Goal: Transaction & Acquisition: Purchase product/service

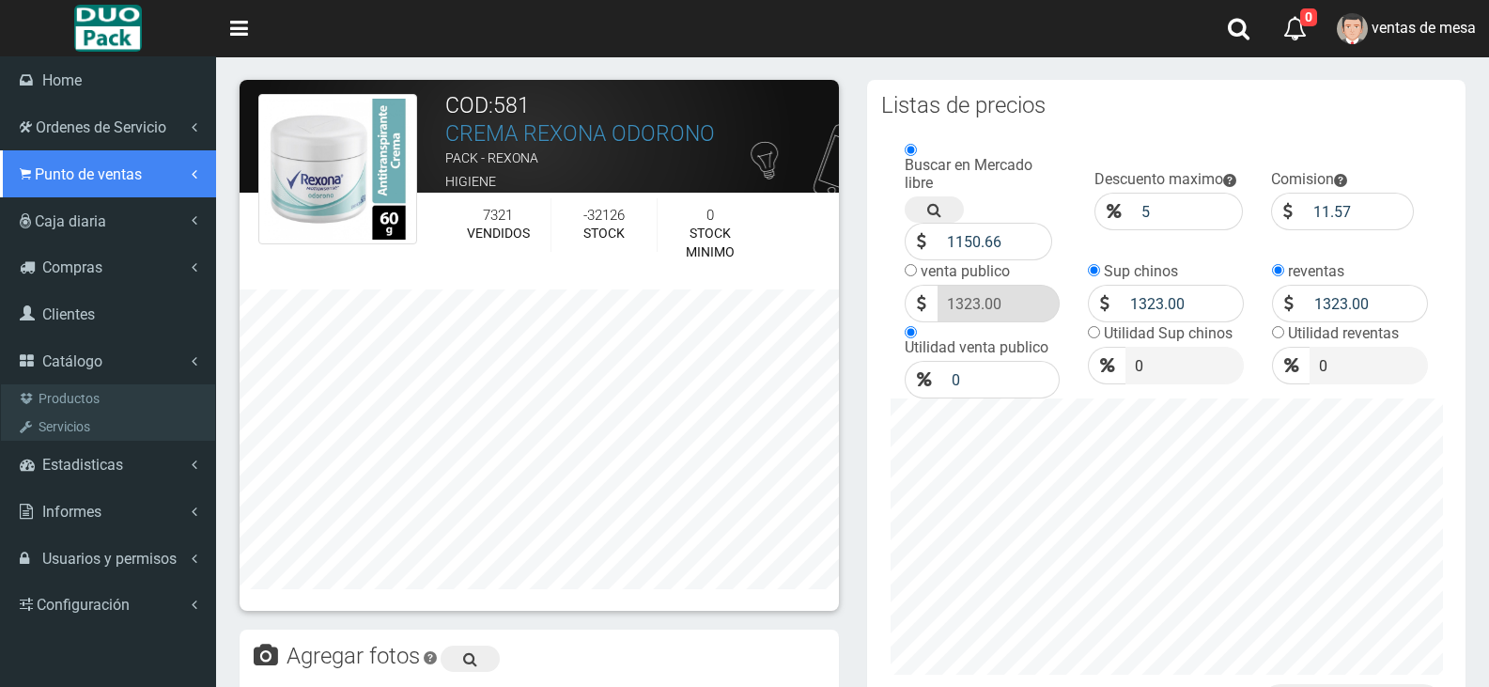
click at [88, 163] on link "Punto de ventas" at bounding box center [108, 173] width 216 height 47
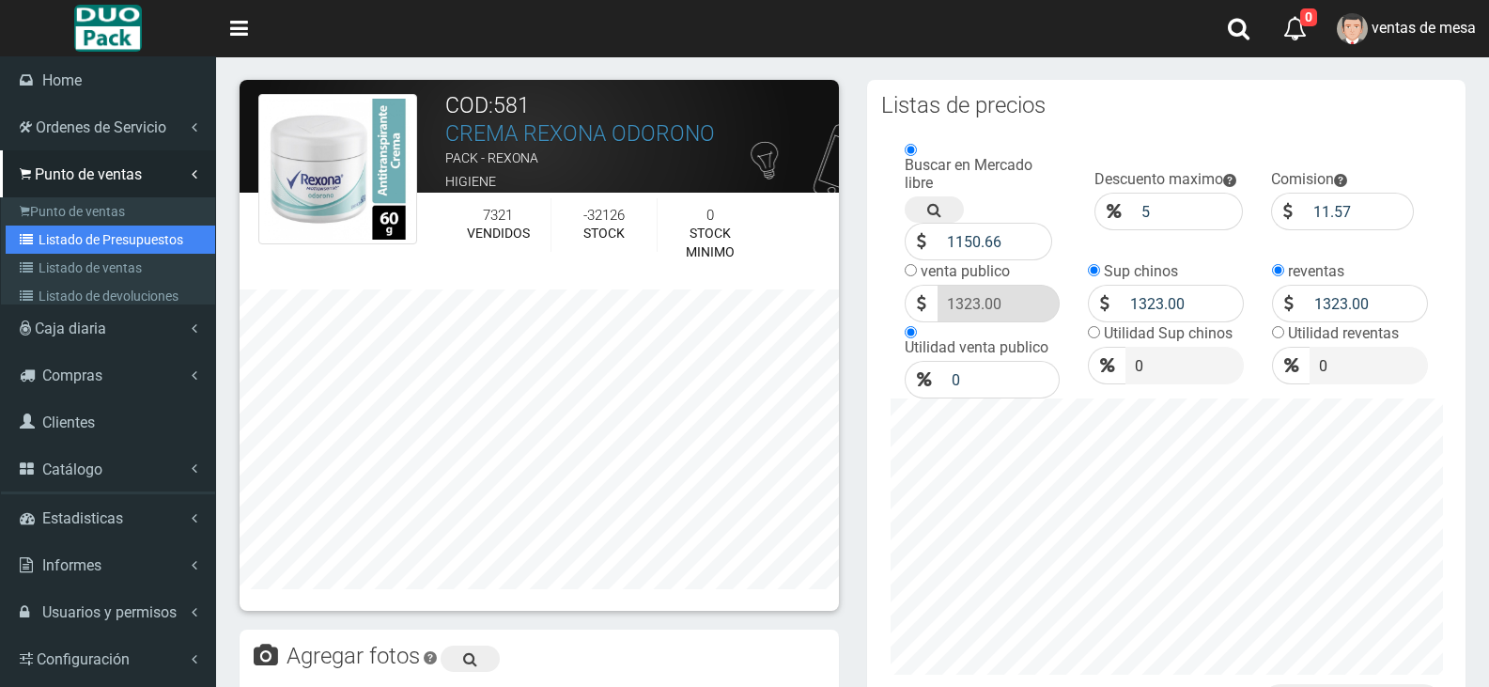
click at [142, 245] on link "Listado de Presupuestos" at bounding box center [110, 239] width 209 height 28
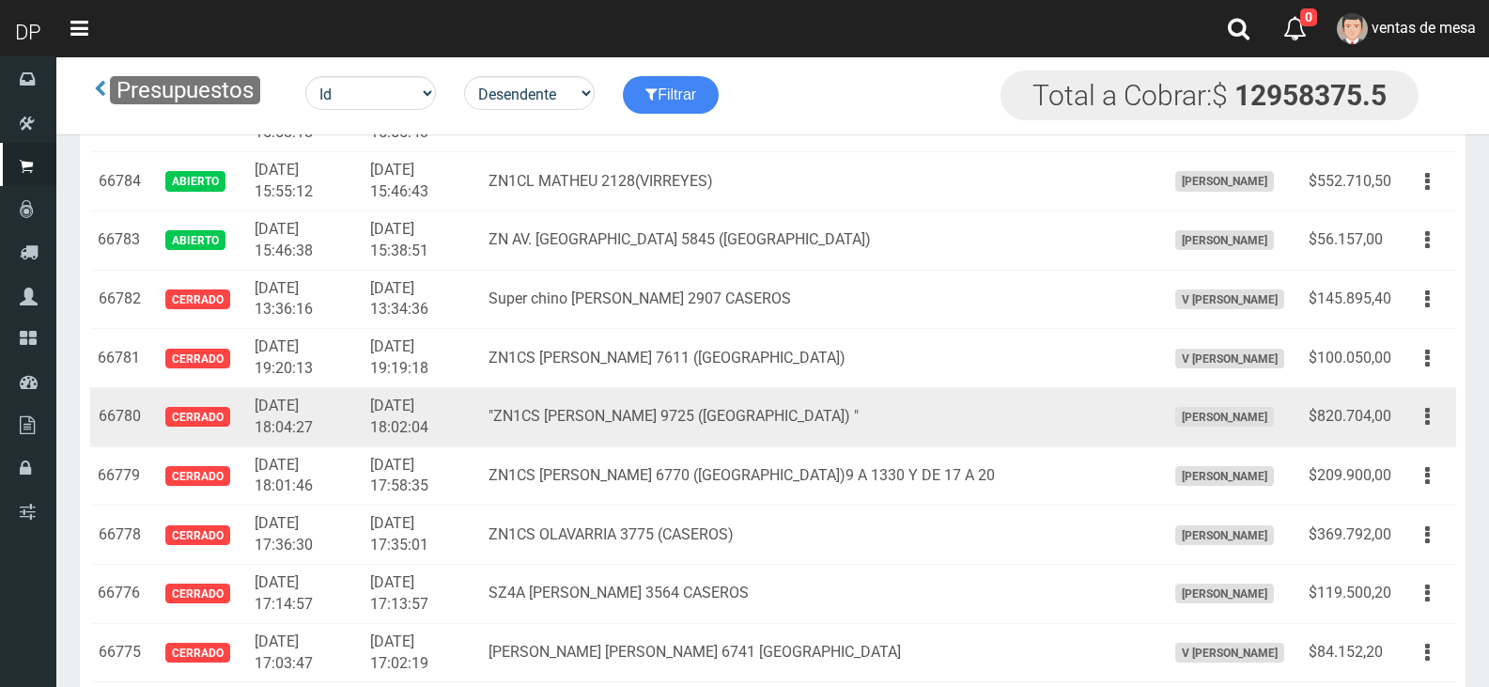
scroll to position [2254, 0]
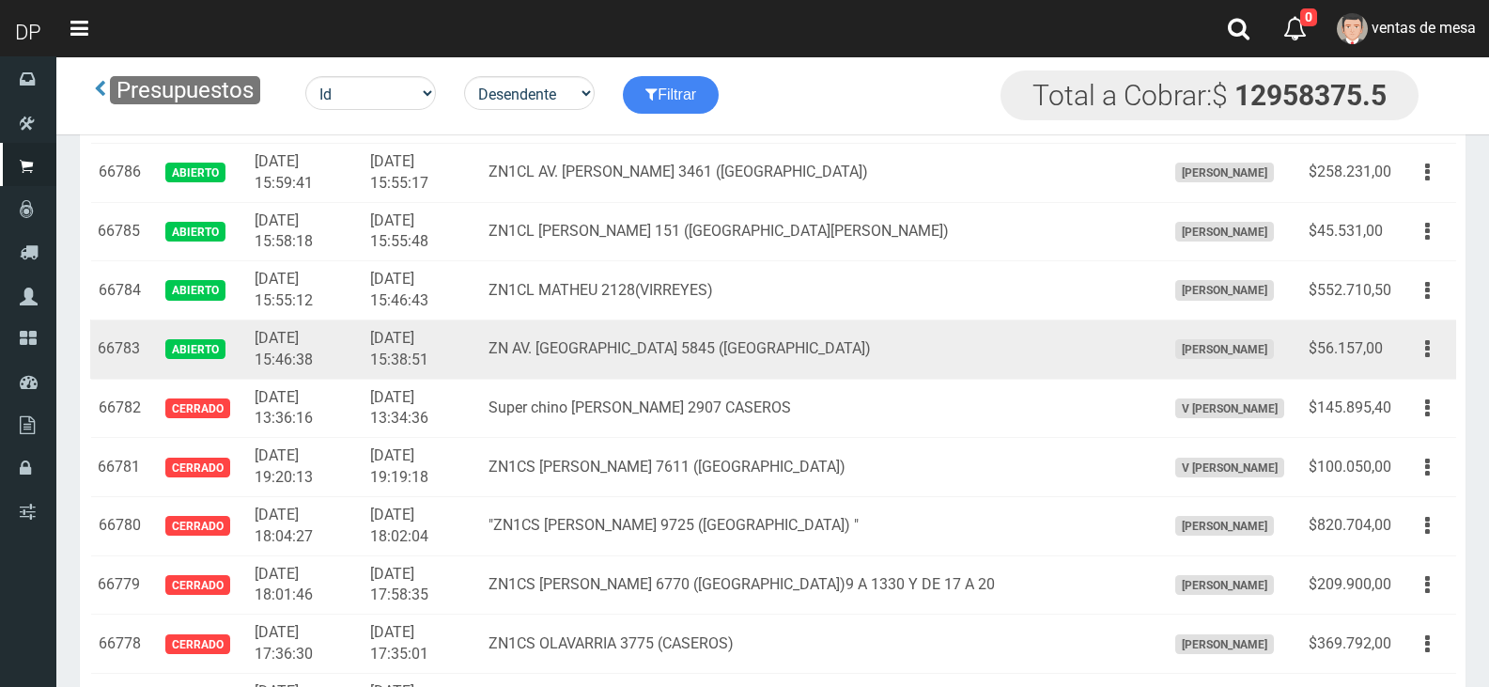
click at [558, 365] on td "ZN AV. AVELLANEDA 5845 (VIRREYES)" at bounding box center [819, 348] width 676 height 59
click at [1438, 353] on button "button" at bounding box center [1427, 349] width 42 height 33
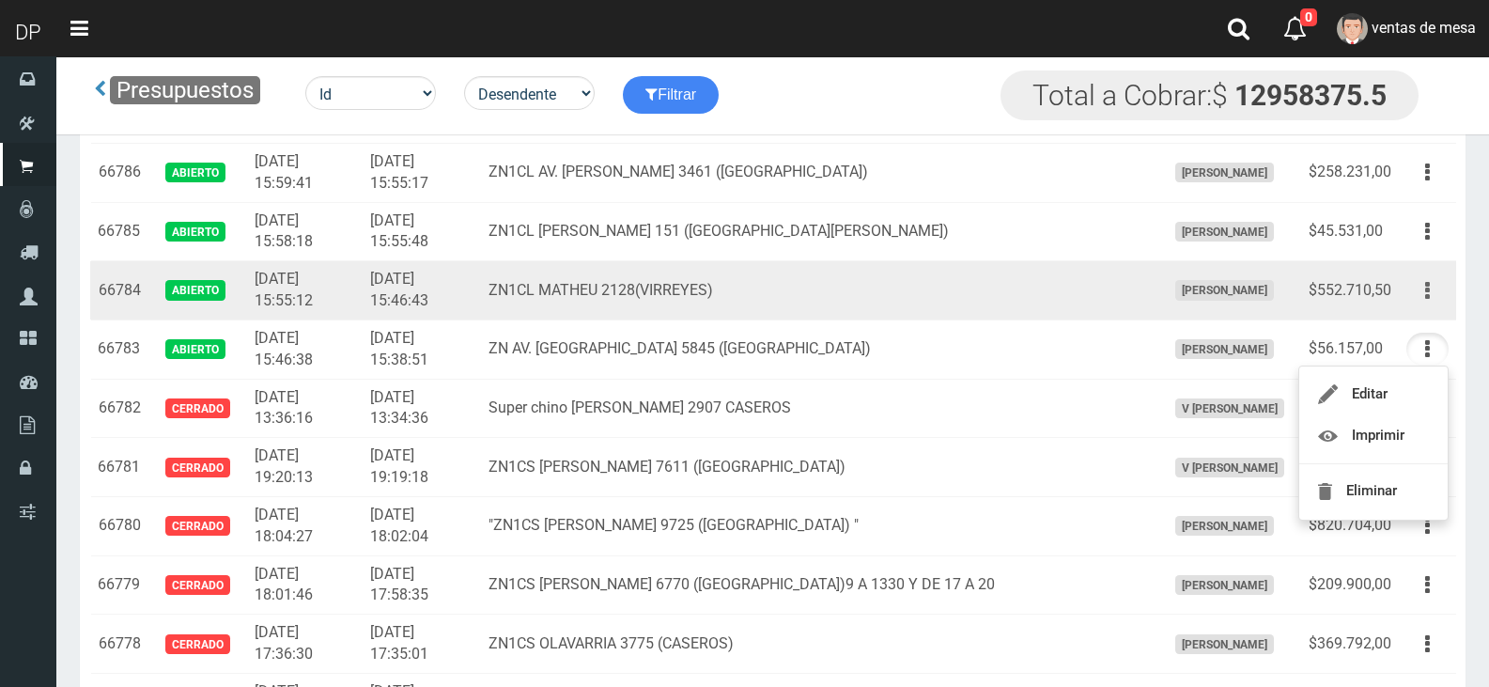
click at [1412, 287] on button "button" at bounding box center [1427, 290] width 42 height 33
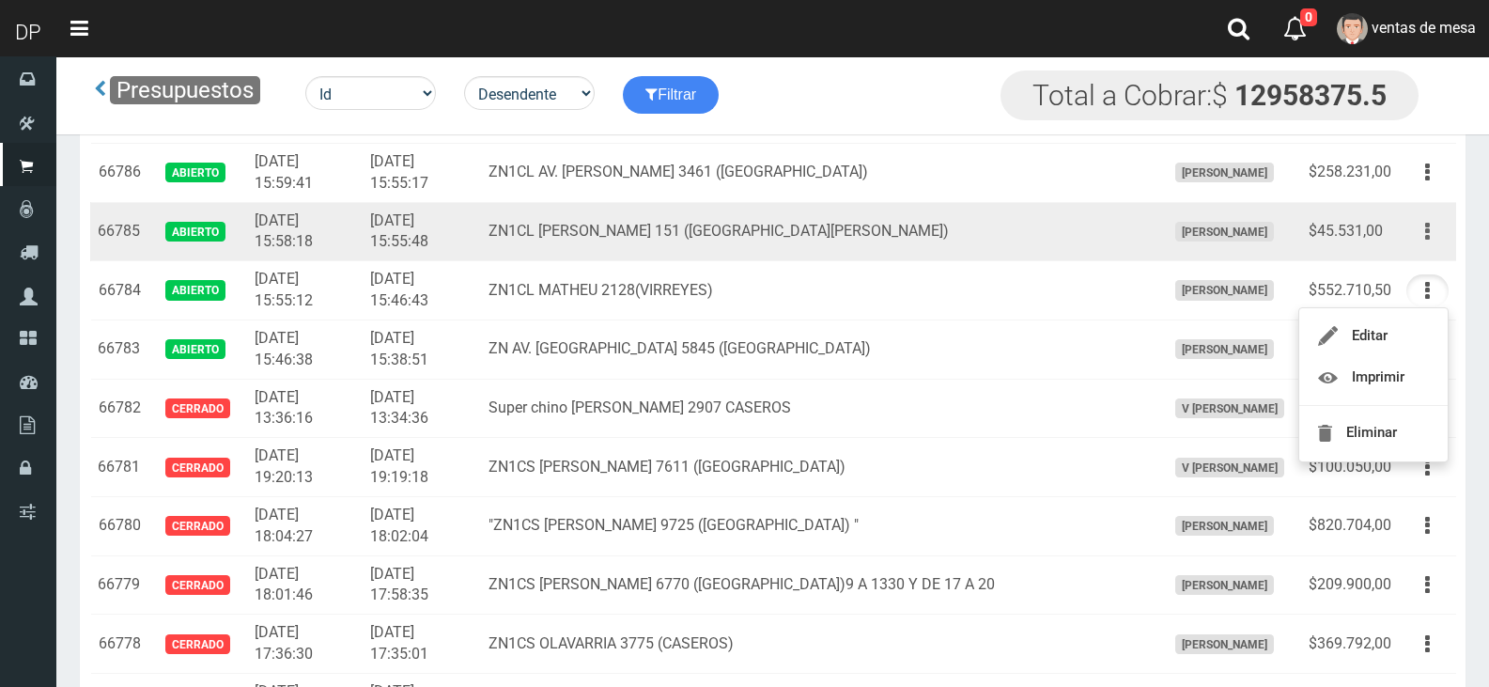
click at [1441, 231] on button "button" at bounding box center [1427, 231] width 42 height 33
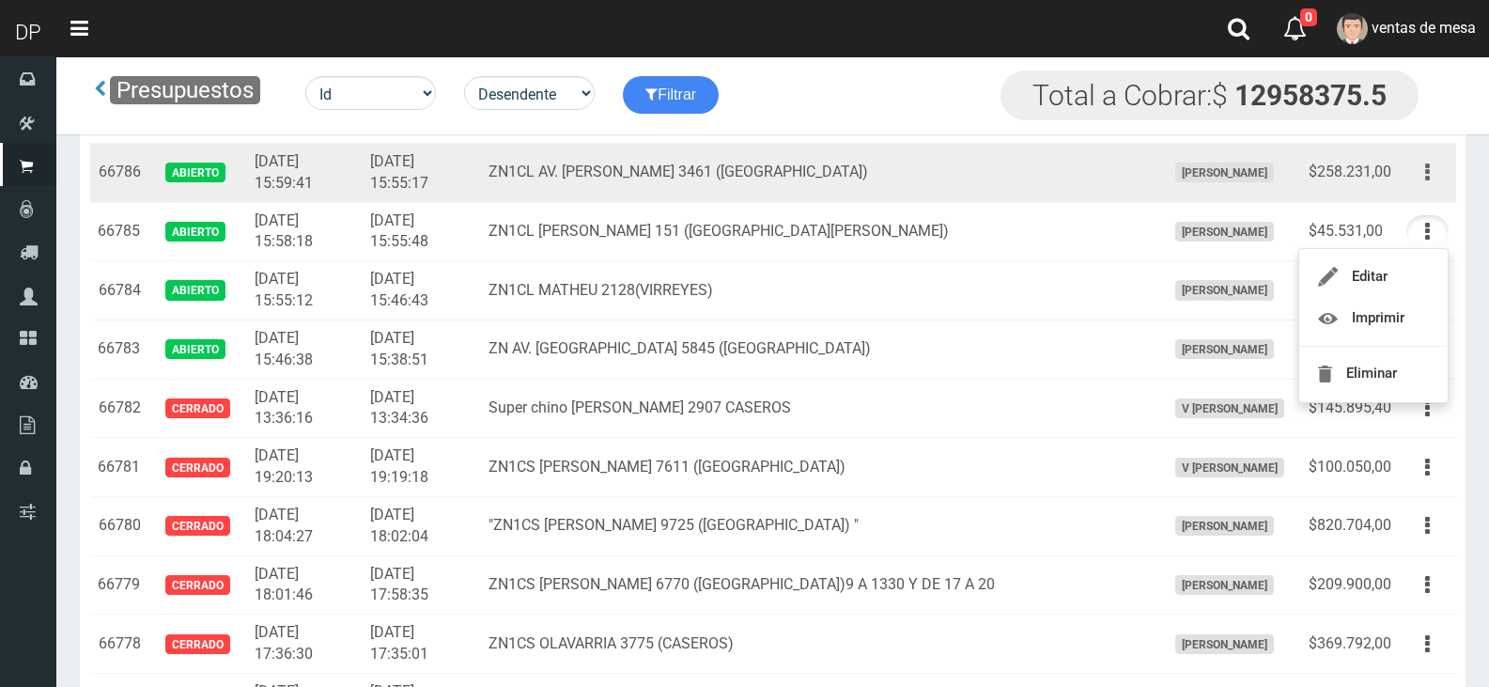
click at [1428, 177] on icon "button" at bounding box center [1427, 172] width 5 height 33
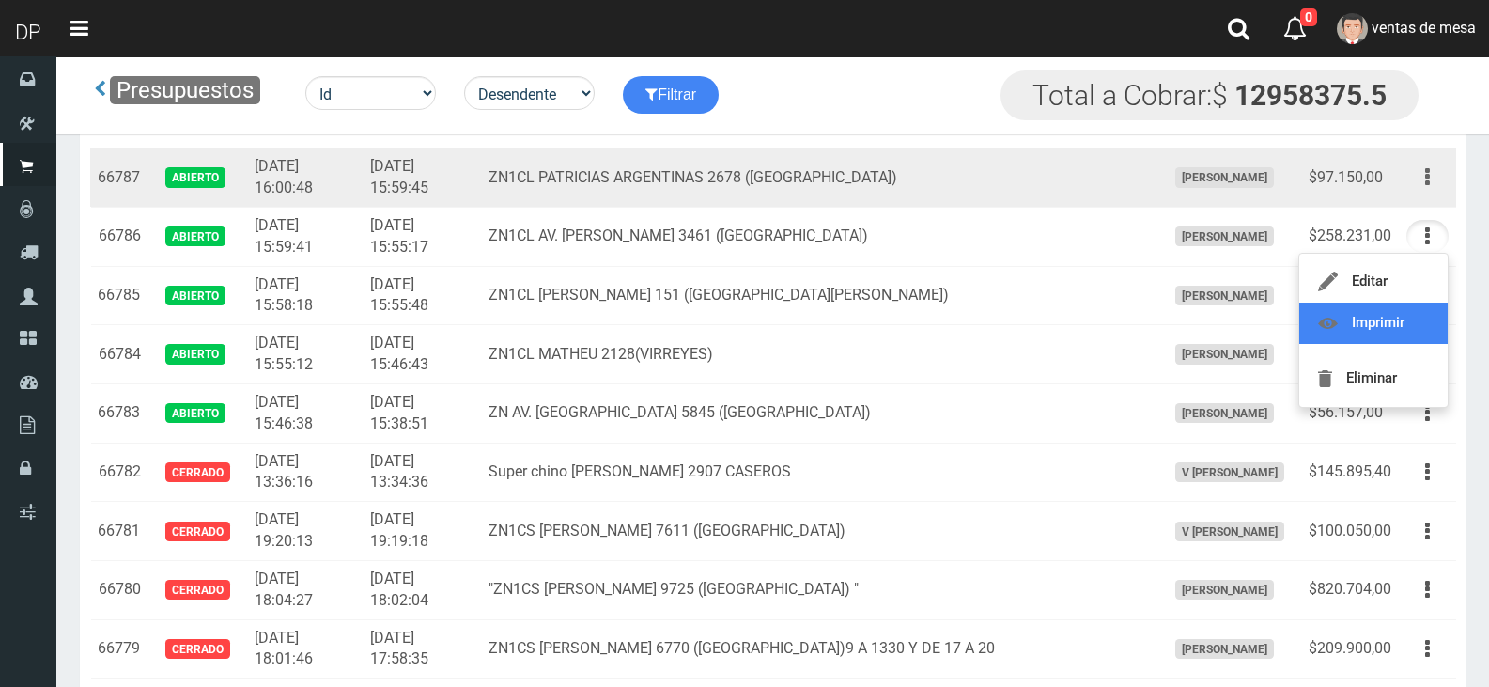
scroll to position [2160, 0]
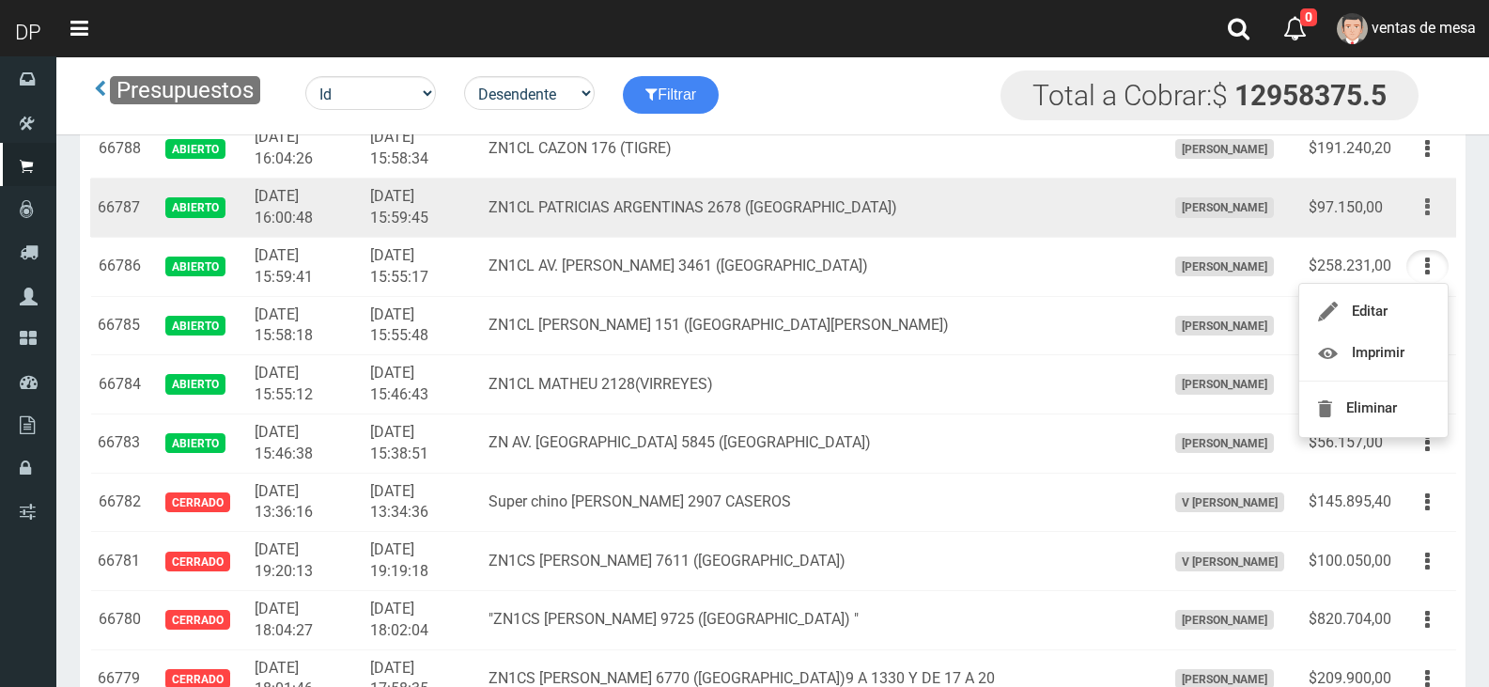
click at [1428, 214] on icon "button" at bounding box center [1427, 207] width 5 height 33
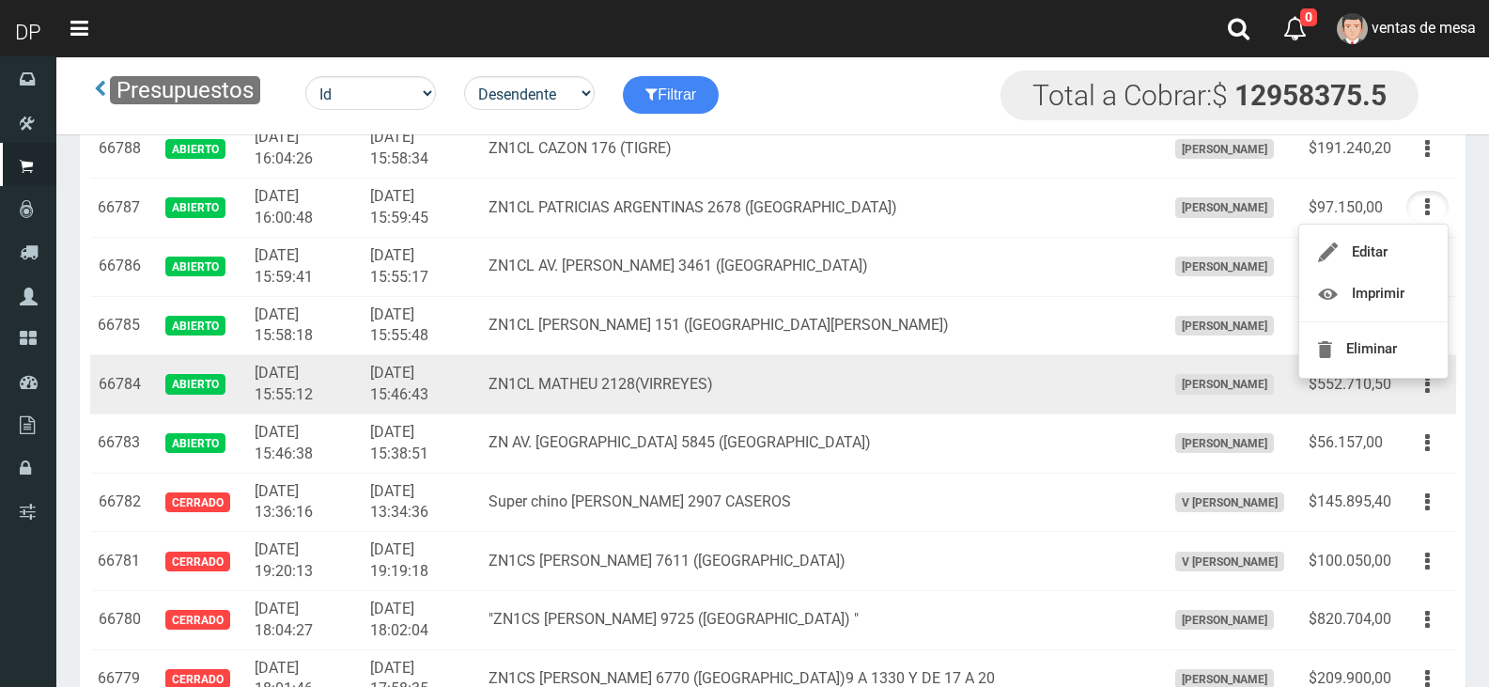
click at [557, 369] on td "ZN1CL MATHEU 2128(VIRREYES)" at bounding box center [819, 384] width 676 height 59
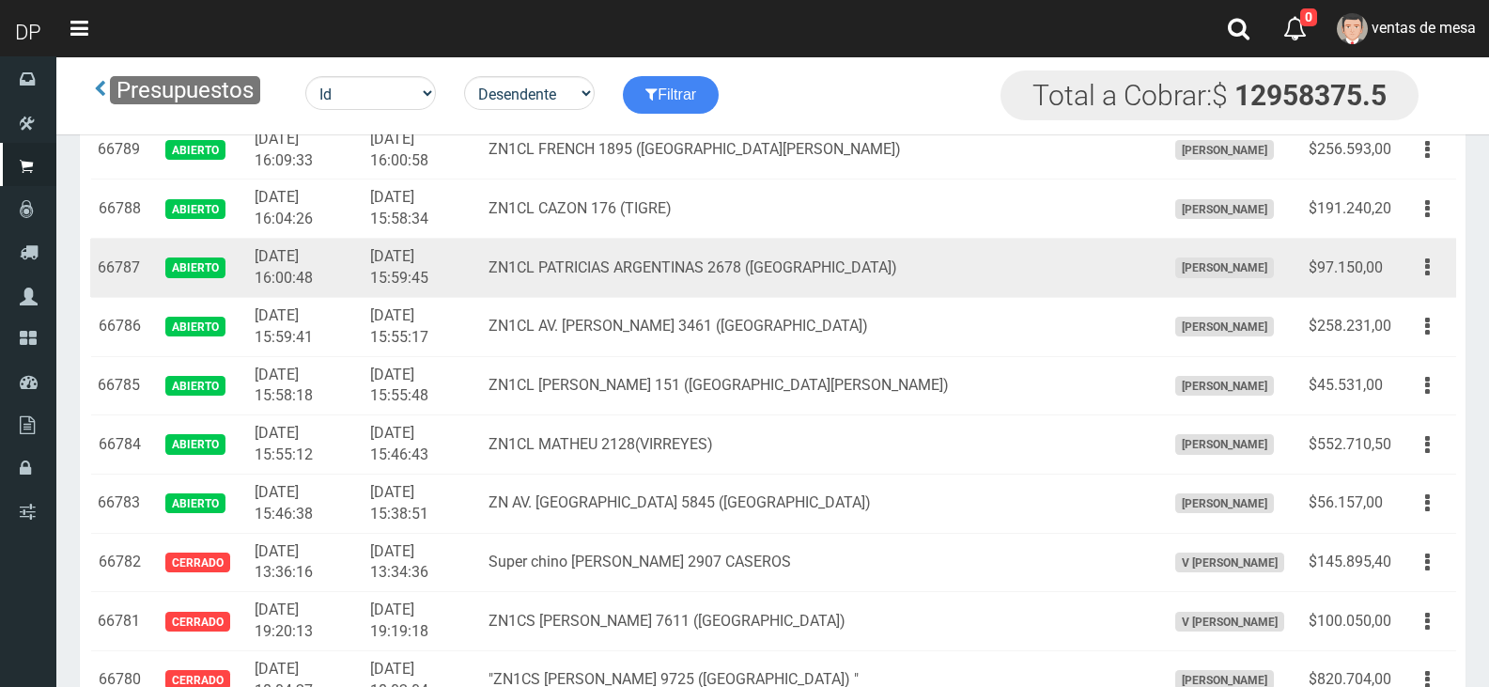
scroll to position [2067, 0]
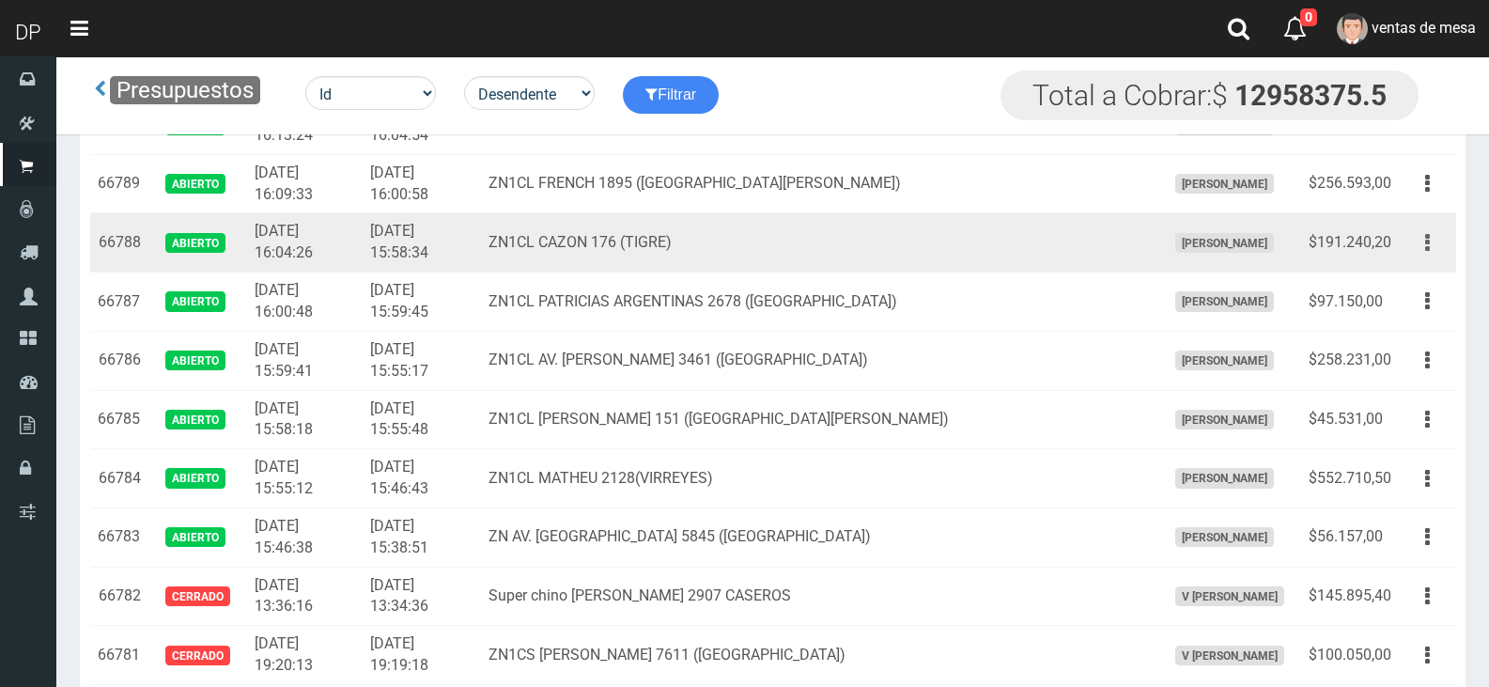
click at [1410, 249] on button "button" at bounding box center [1427, 242] width 42 height 33
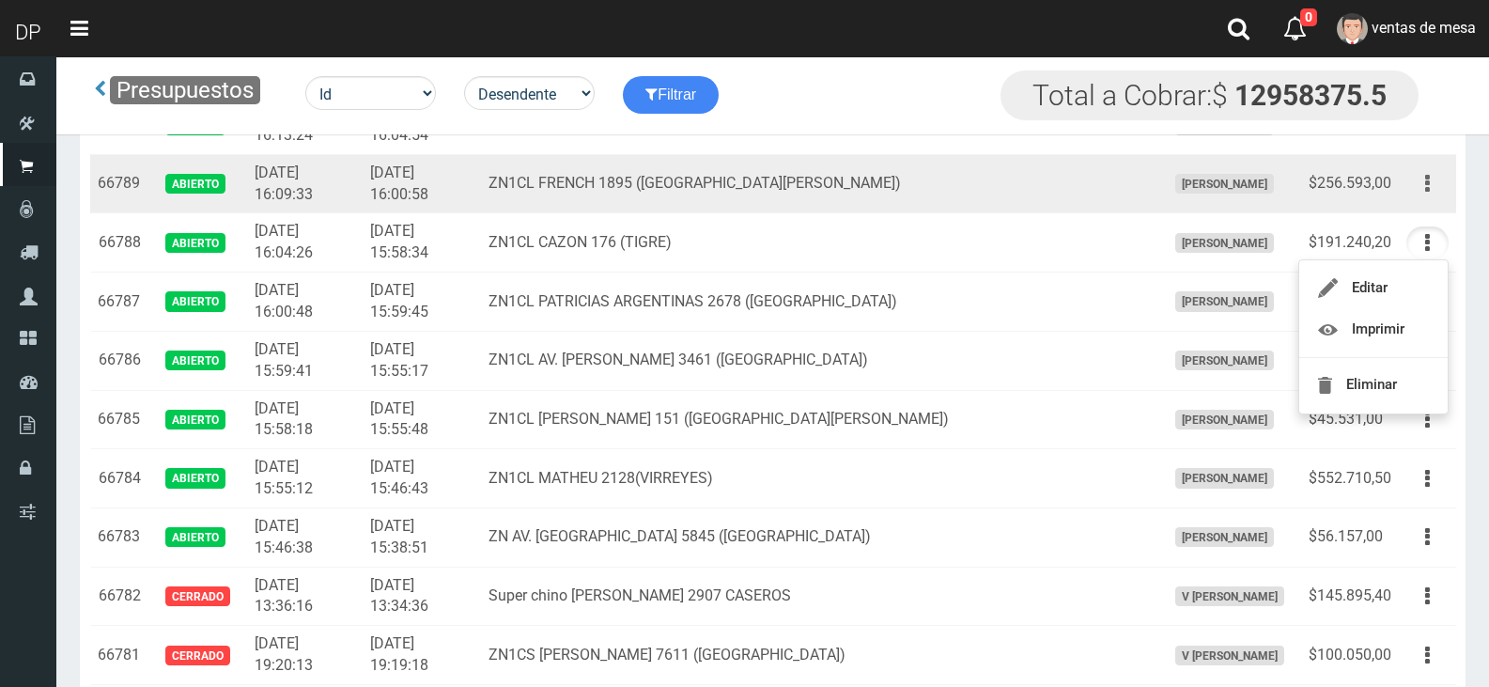
click at [1427, 196] on icon "button" at bounding box center [1427, 183] width 5 height 33
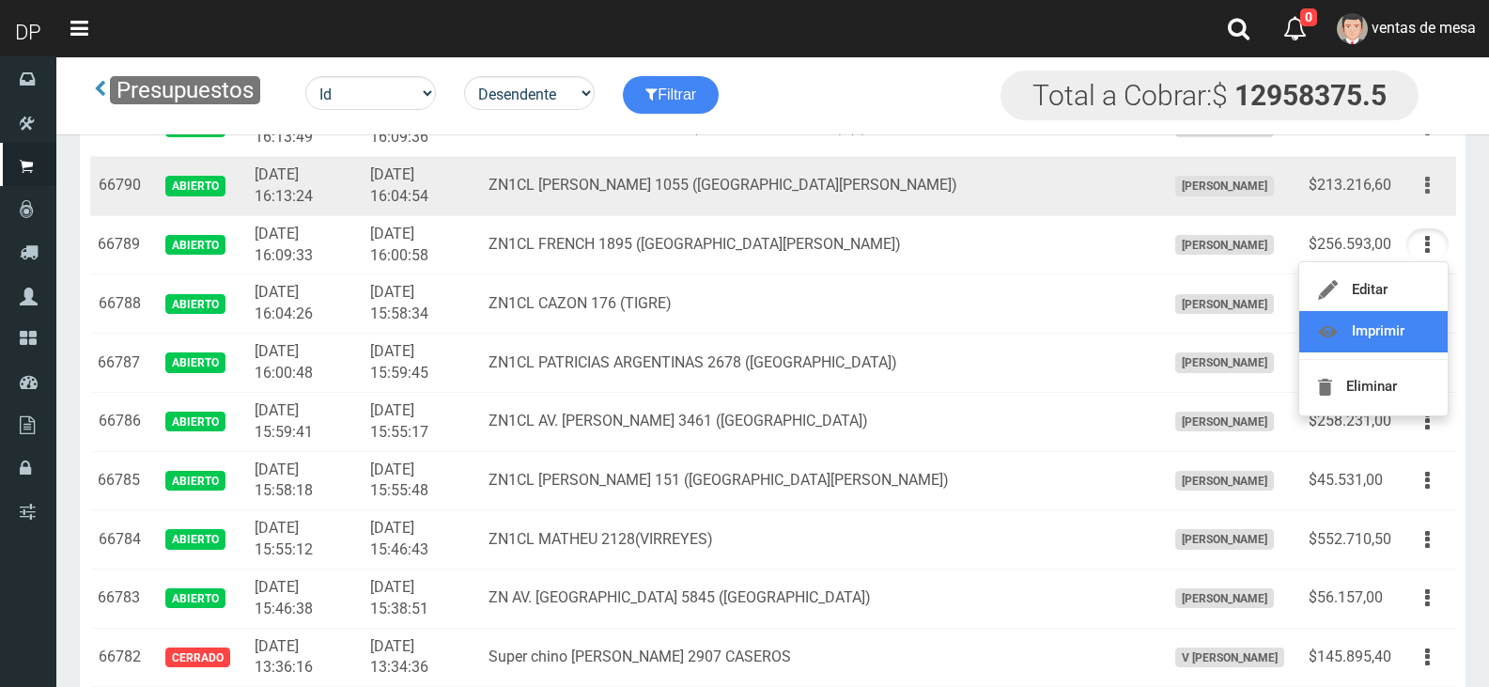
scroll to position [1973, 0]
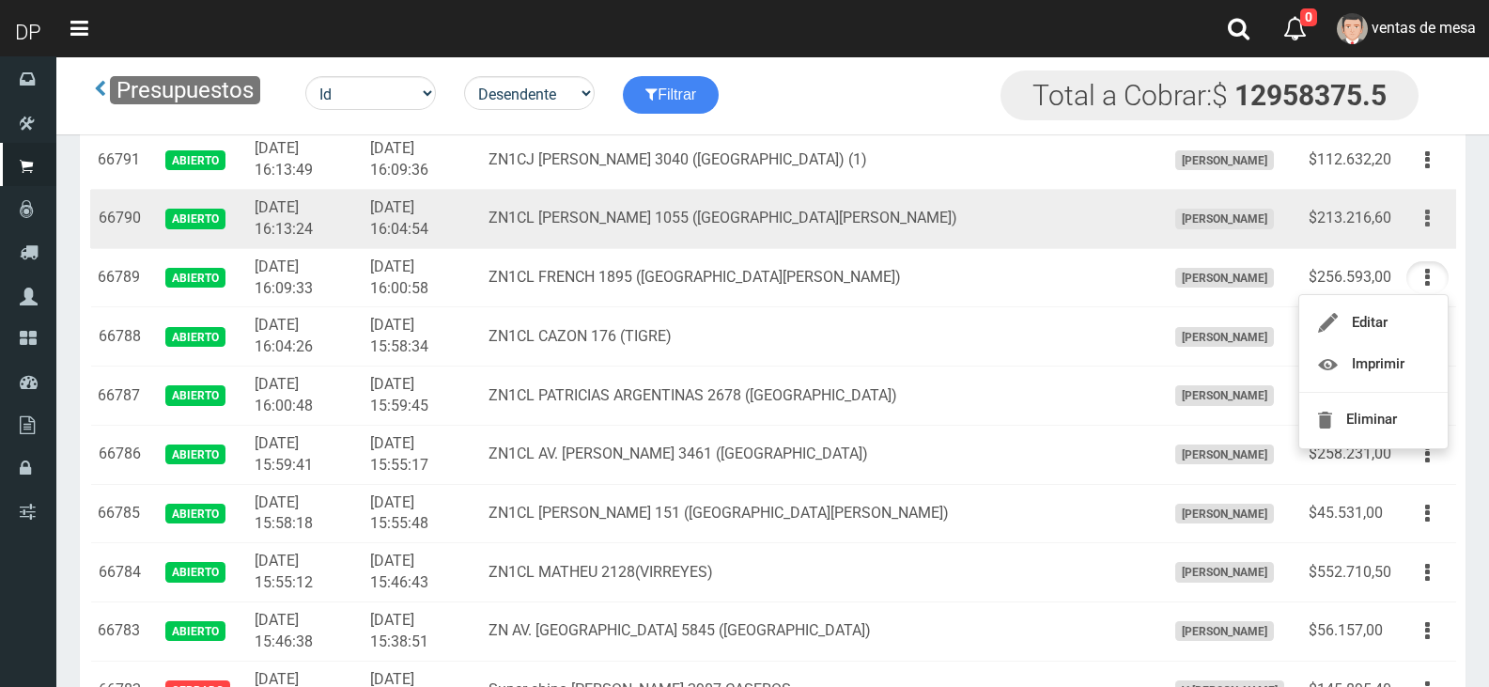
click at [1422, 225] on button "button" at bounding box center [1427, 218] width 42 height 33
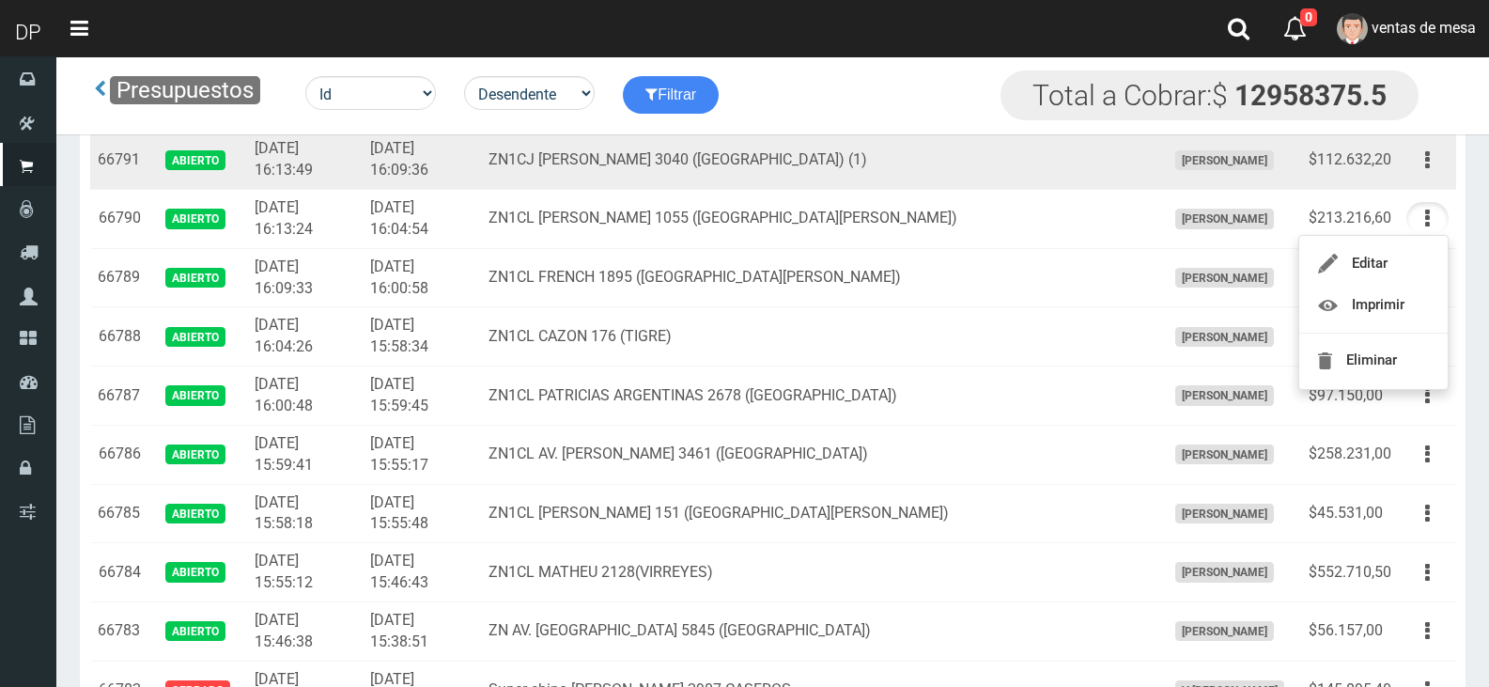
click at [1428, 162] on icon "button" at bounding box center [1427, 160] width 5 height 33
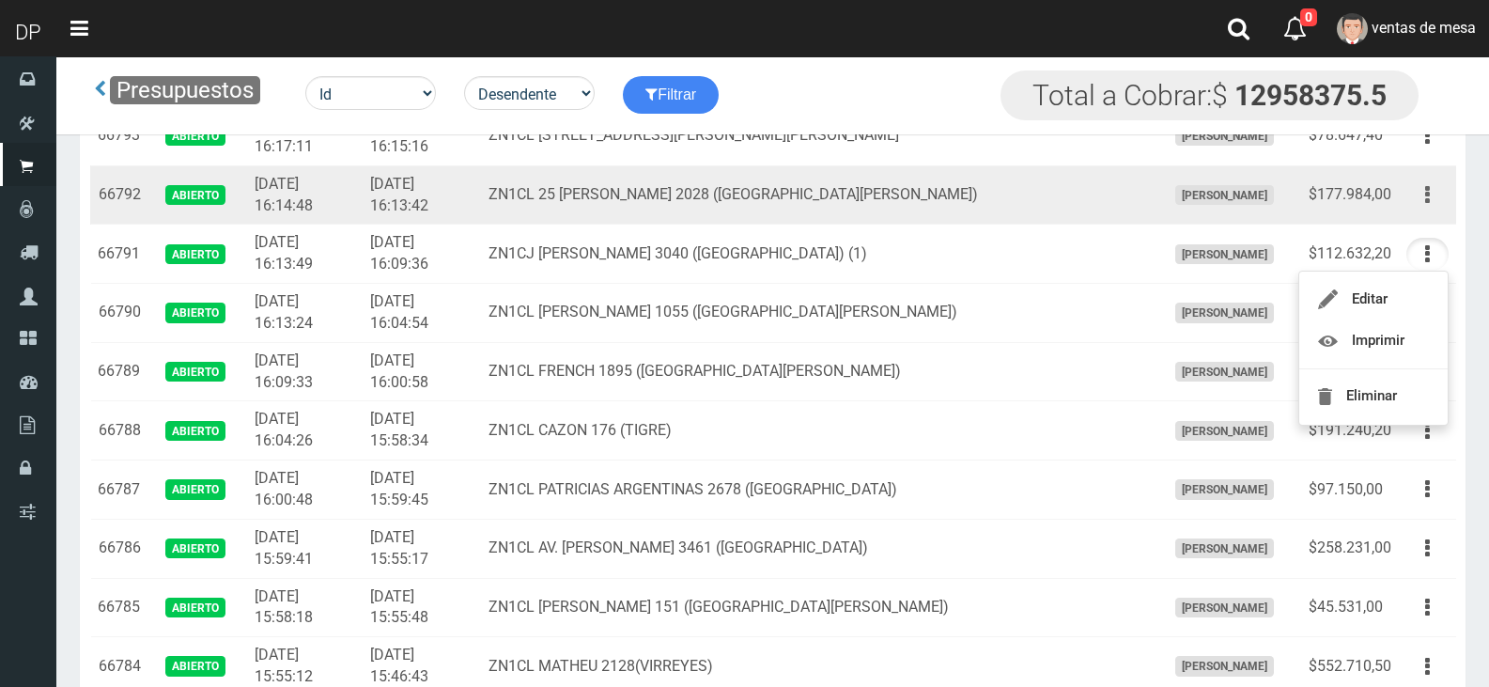
click at [1420, 204] on button "button" at bounding box center [1427, 194] width 42 height 33
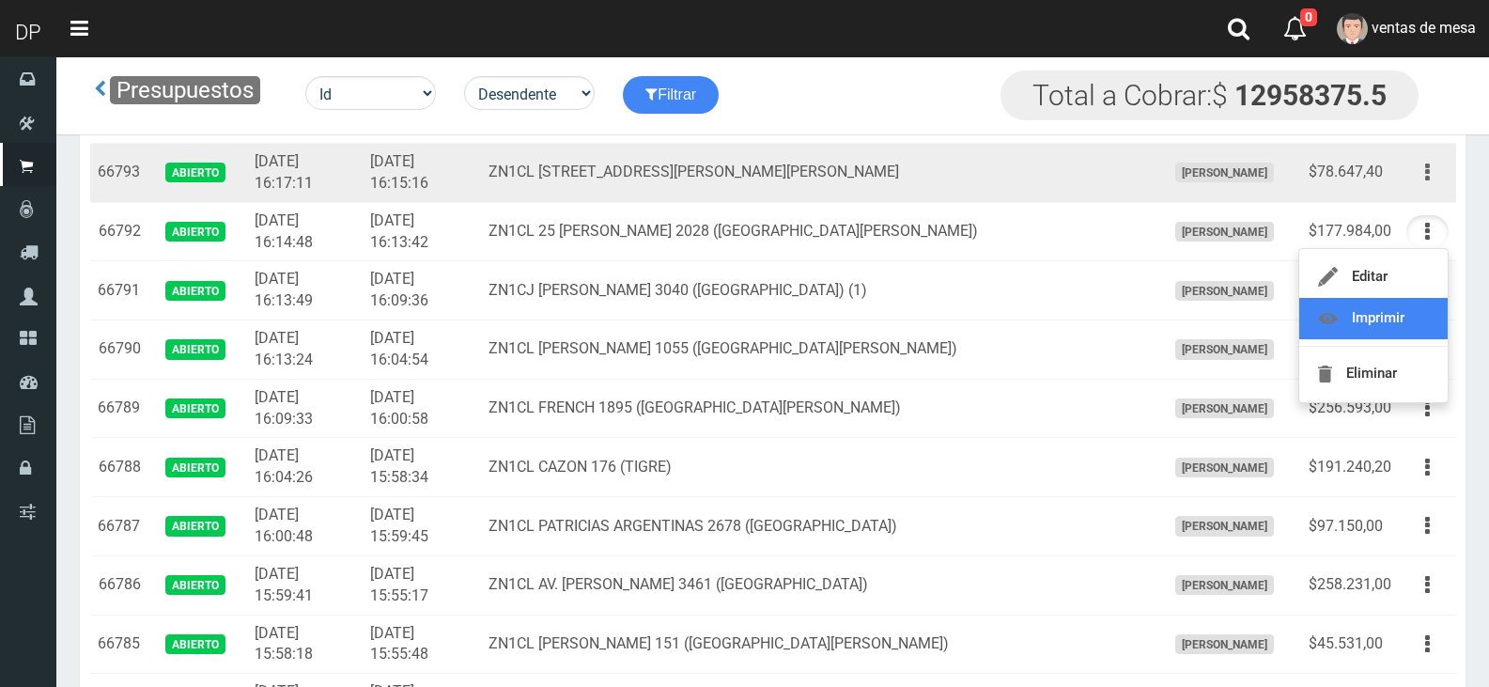
scroll to position [1785, 0]
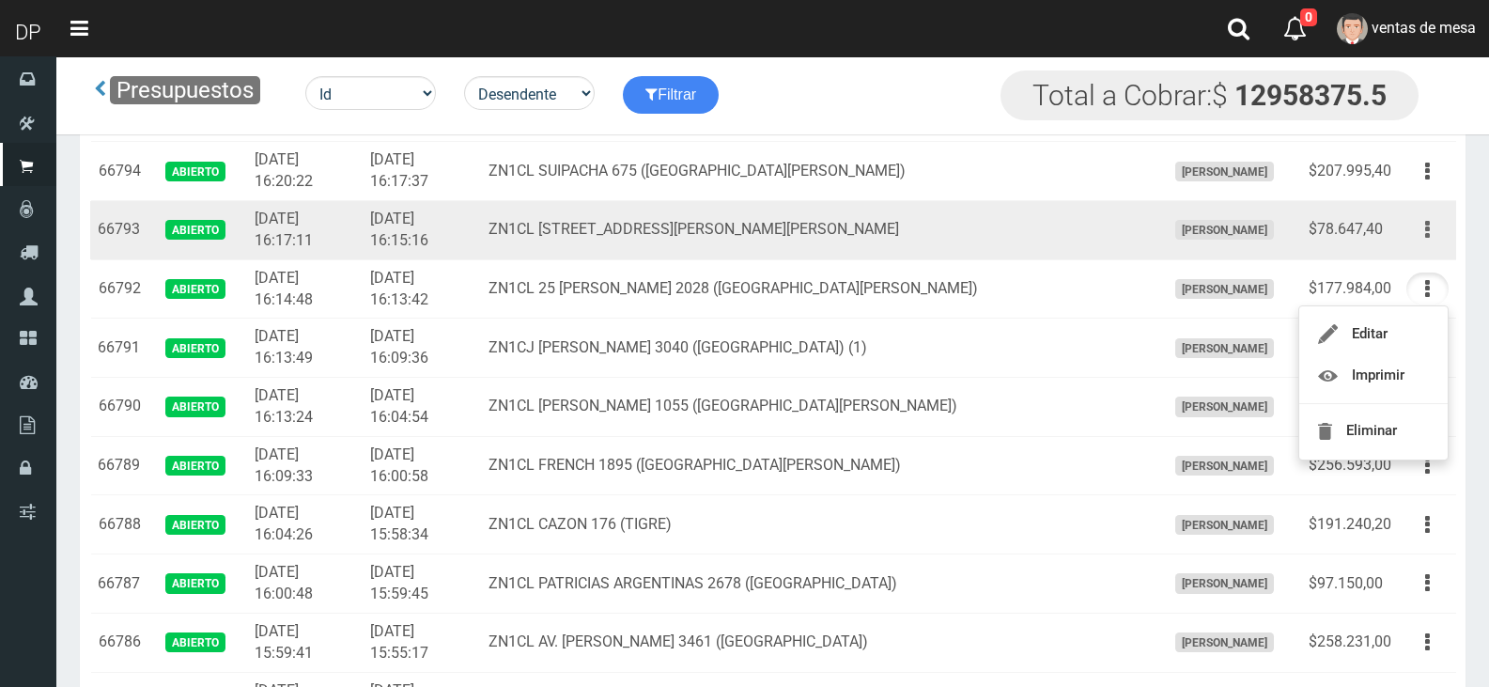
click at [1424, 225] on button "button" at bounding box center [1427, 229] width 42 height 33
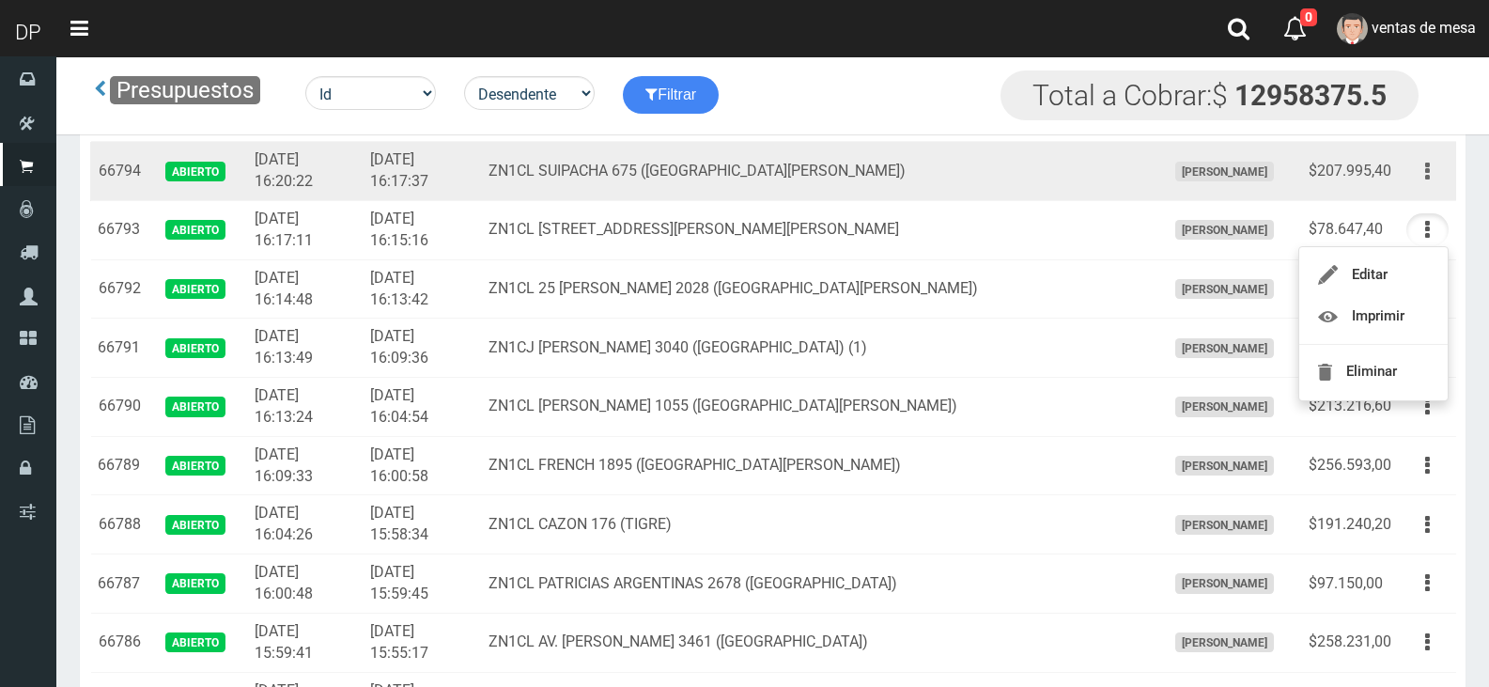
click at [1435, 173] on button "button" at bounding box center [1427, 171] width 42 height 33
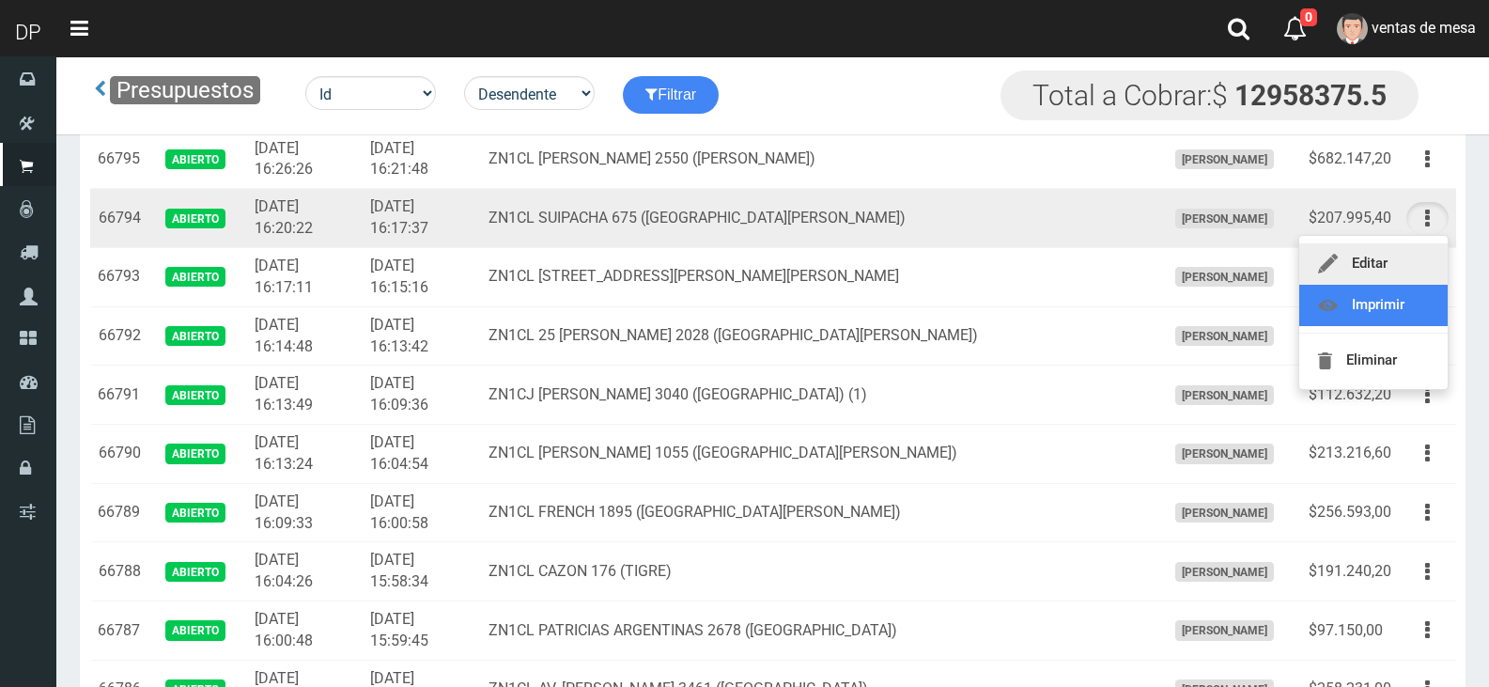
scroll to position [1691, 0]
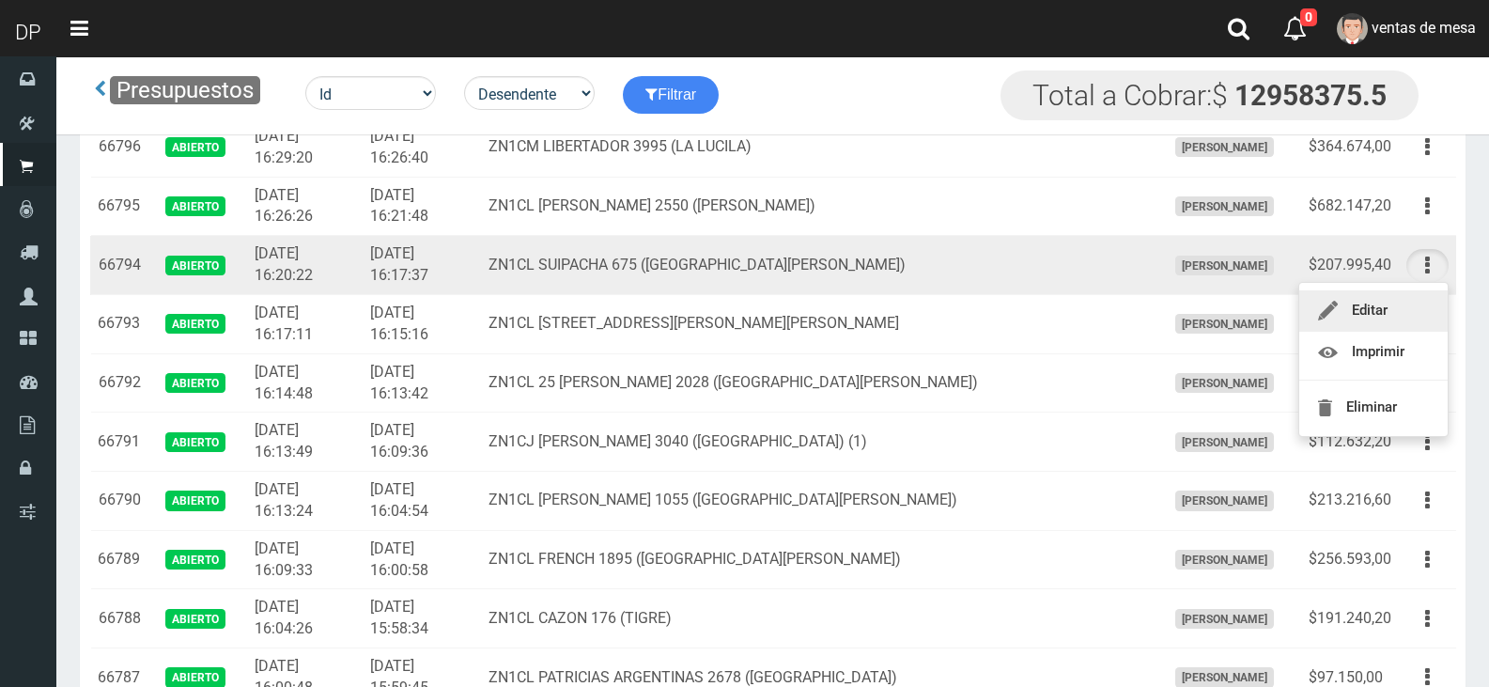
click at [1432, 206] on button "button" at bounding box center [1427, 206] width 42 height 33
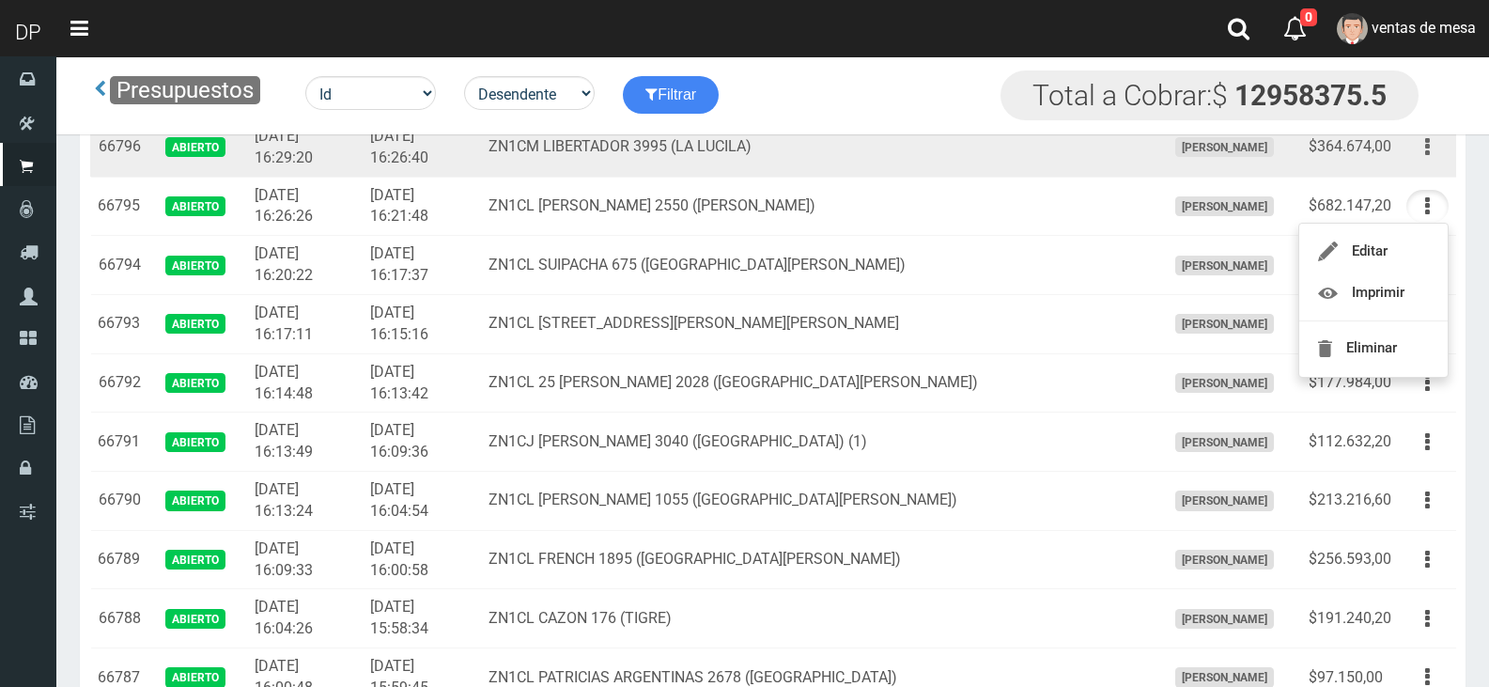
click at [1429, 145] on icon "button" at bounding box center [1427, 147] width 5 height 33
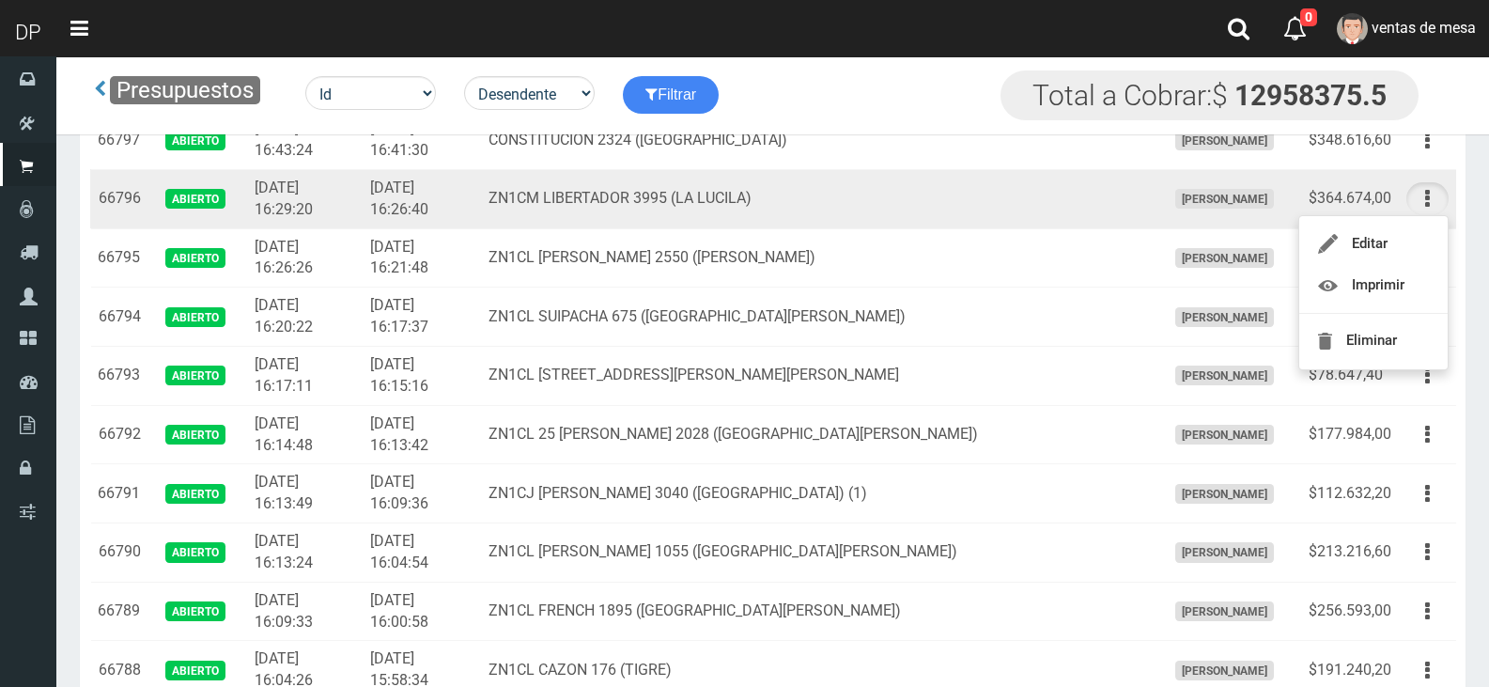
scroll to position [1597, 0]
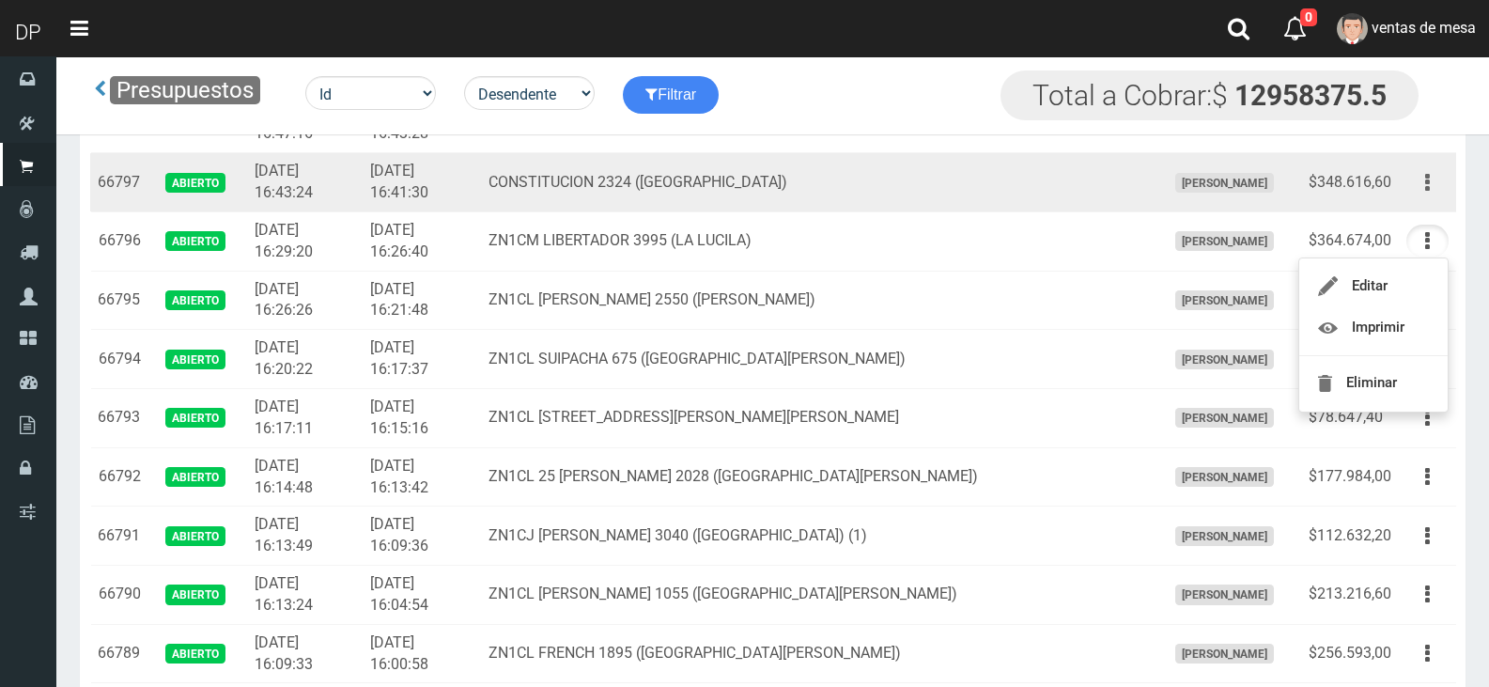
click at [1428, 193] on icon "button" at bounding box center [1427, 182] width 5 height 33
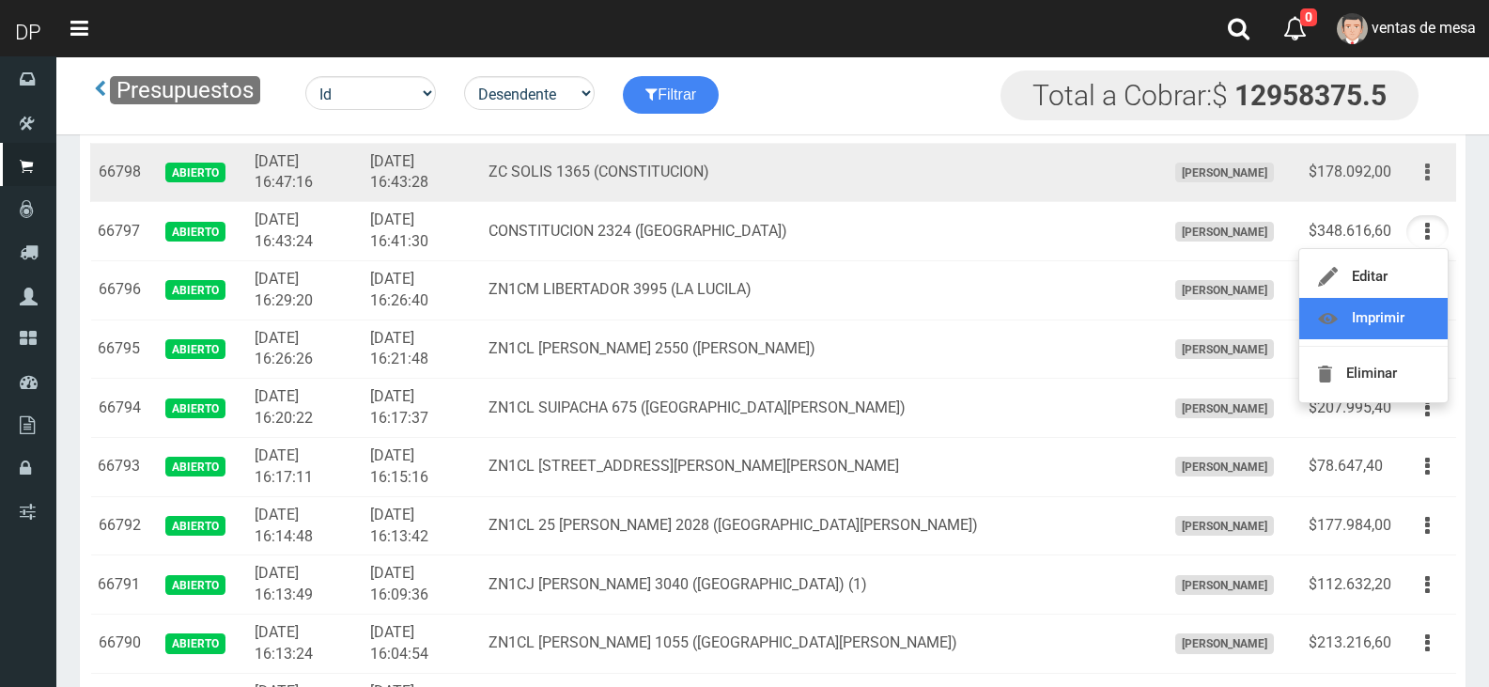
scroll to position [1503, 0]
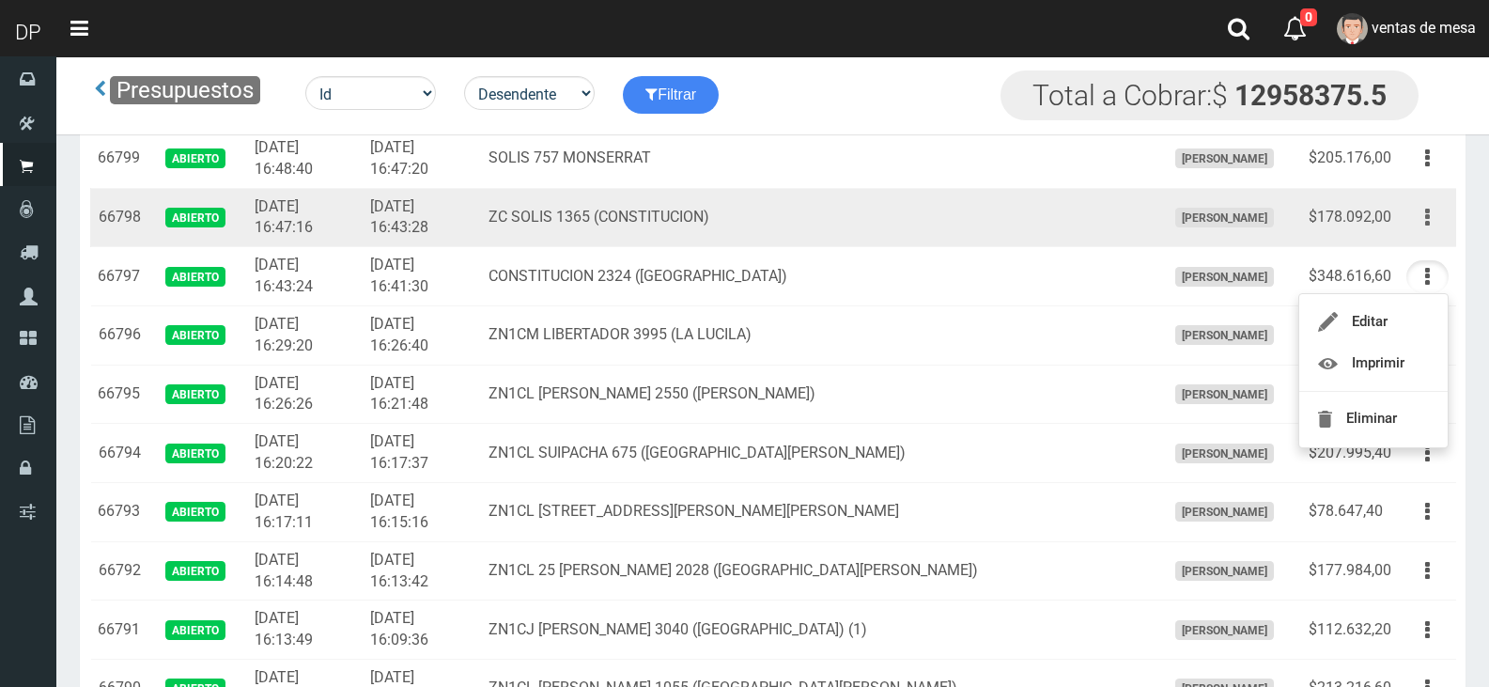
click at [1425, 217] on icon "button" at bounding box center [1427, 217] width 5 height 33
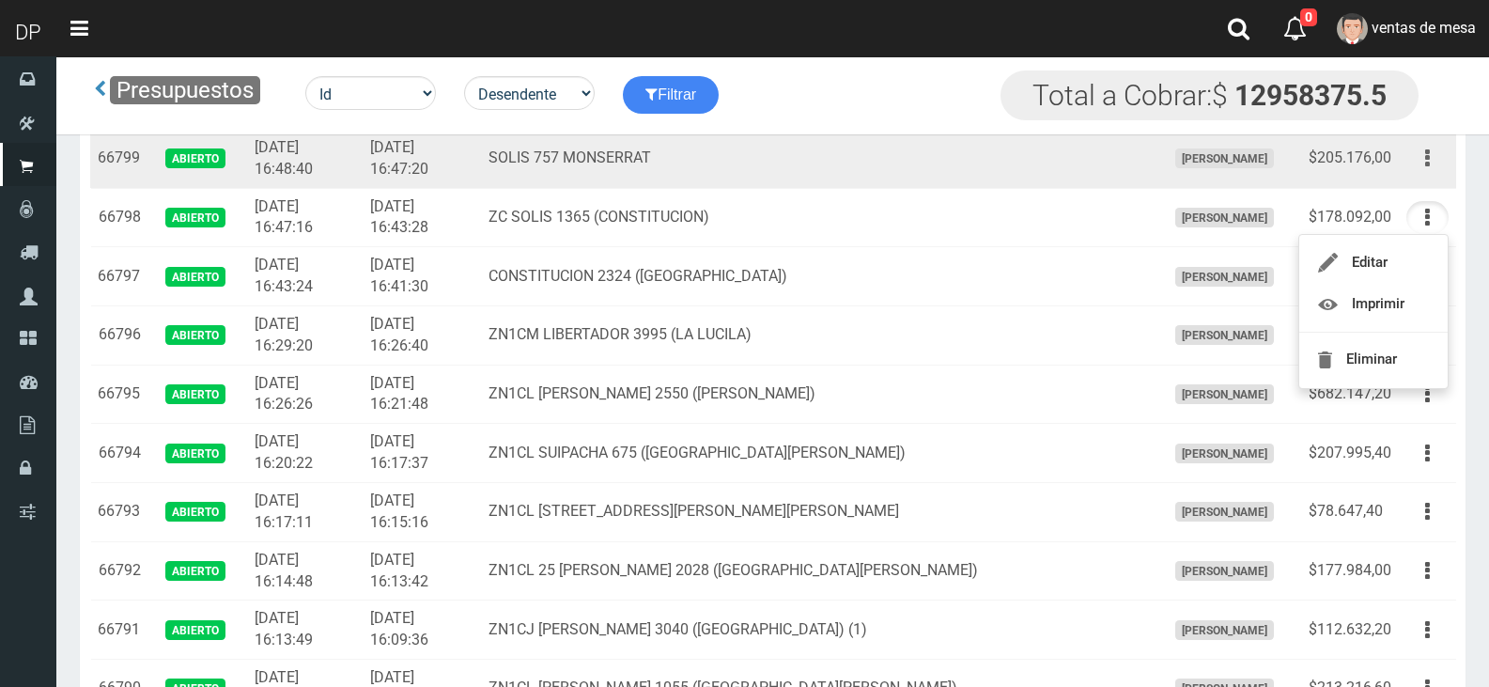
click at [1430, 160] on button "button" at bounding box center [1427, 158] width 42 height 33
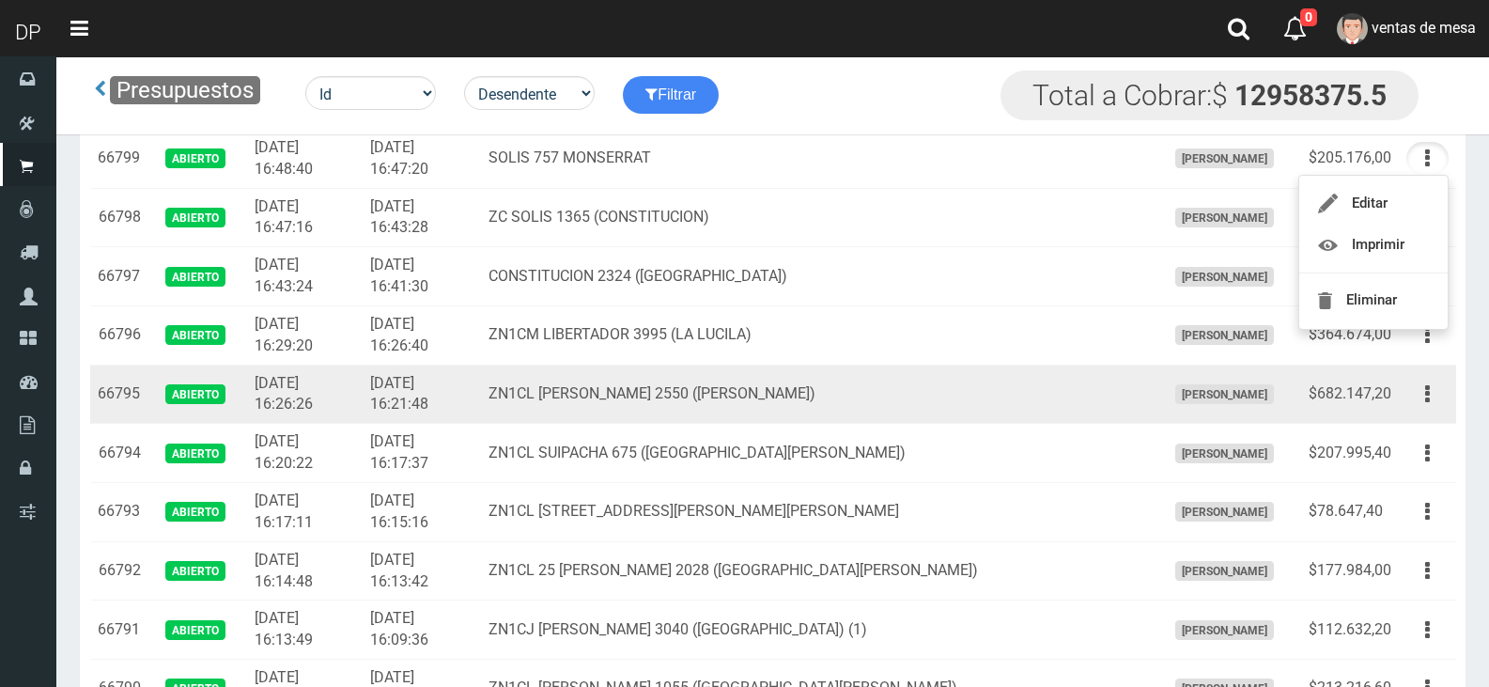
click at [934, 414] on td "ZN1CL ALVEAR 2550 (S.FERNANDO)" at bounding box center [819, 393] width 676 height 59
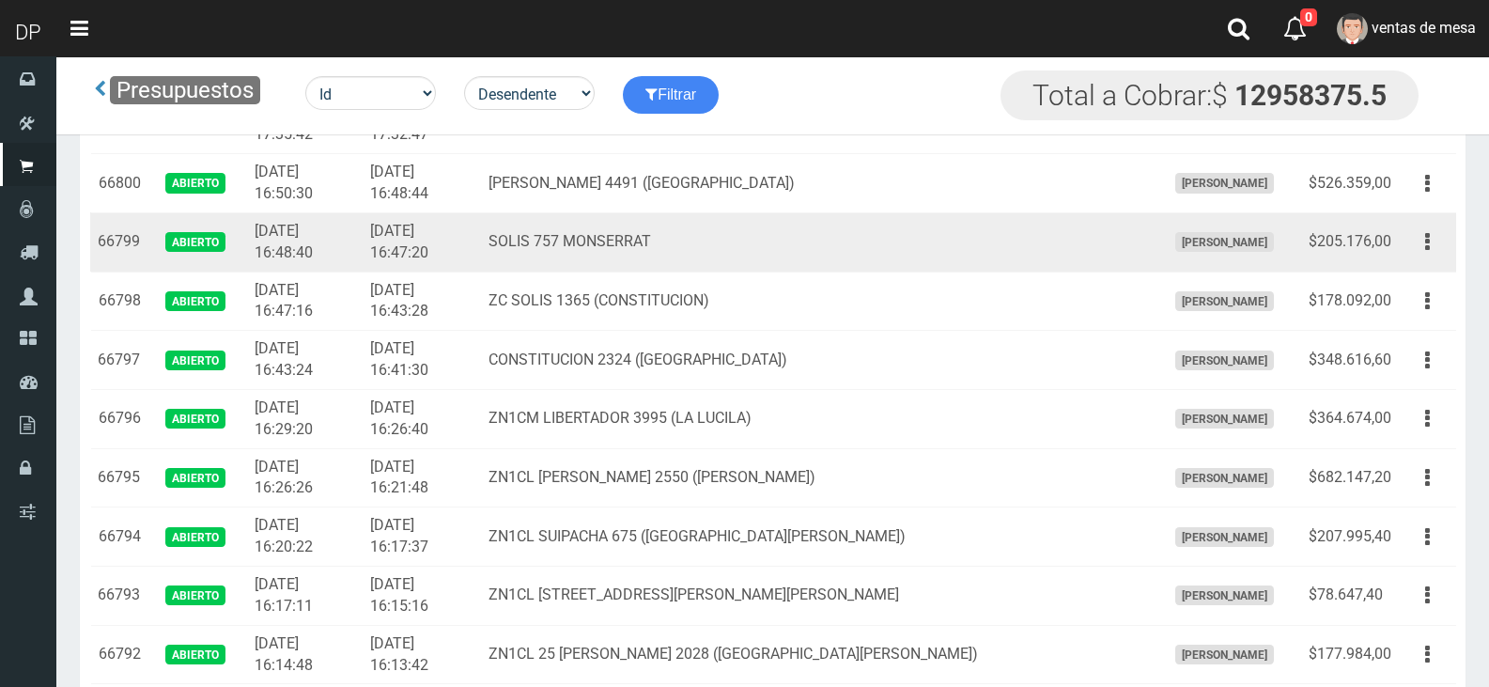
scroll to position [1221, 0]
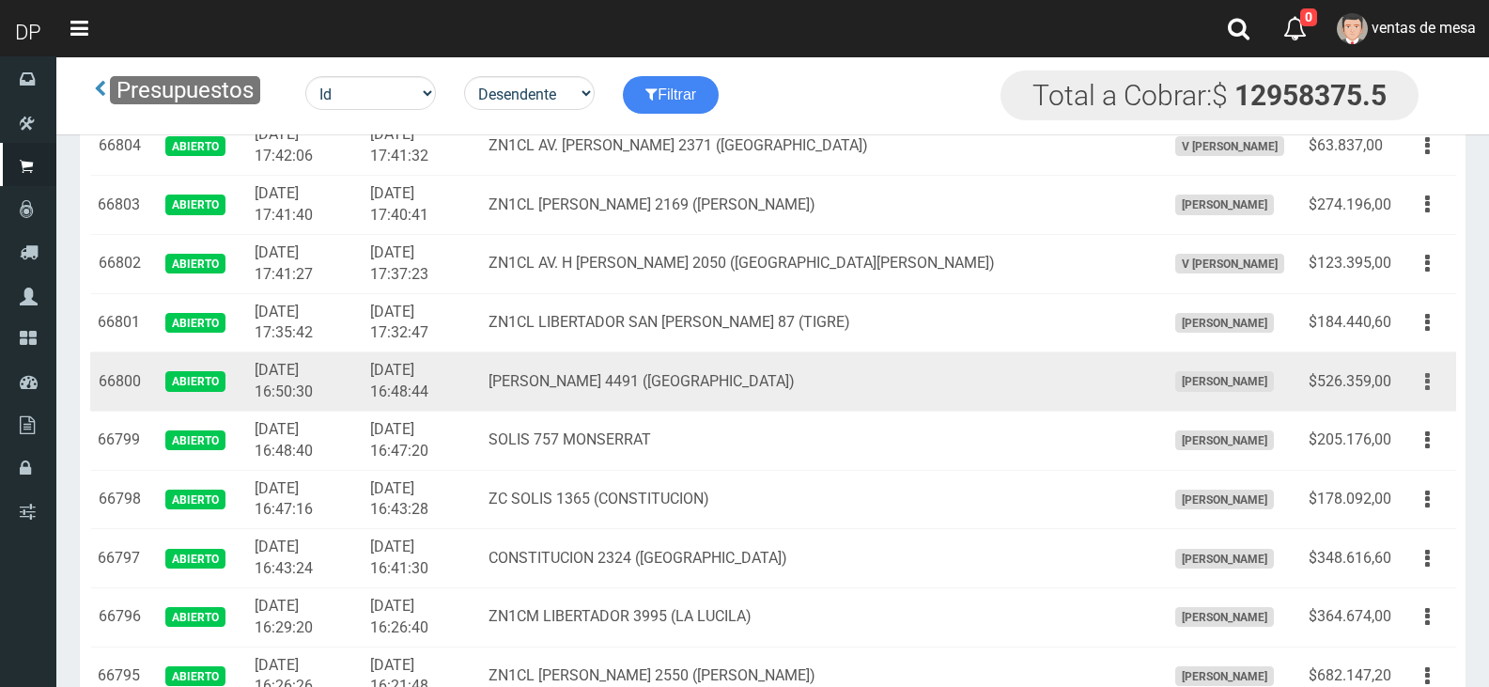
click at [1424, 383] on button "button" at bounding box center [1427, 381] width 42 height 33
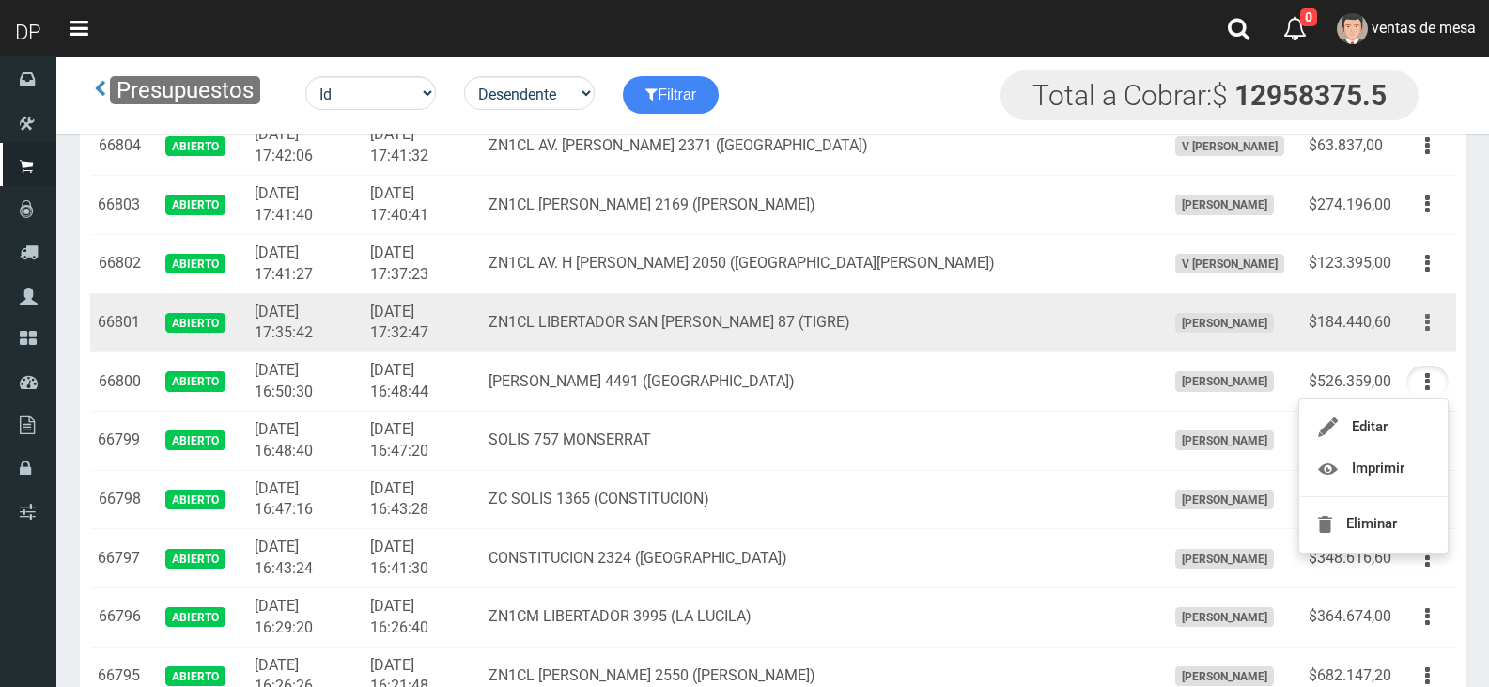
click at [1438, 313] on button "button" at bounding box center [1427, 322] width 42 height 33
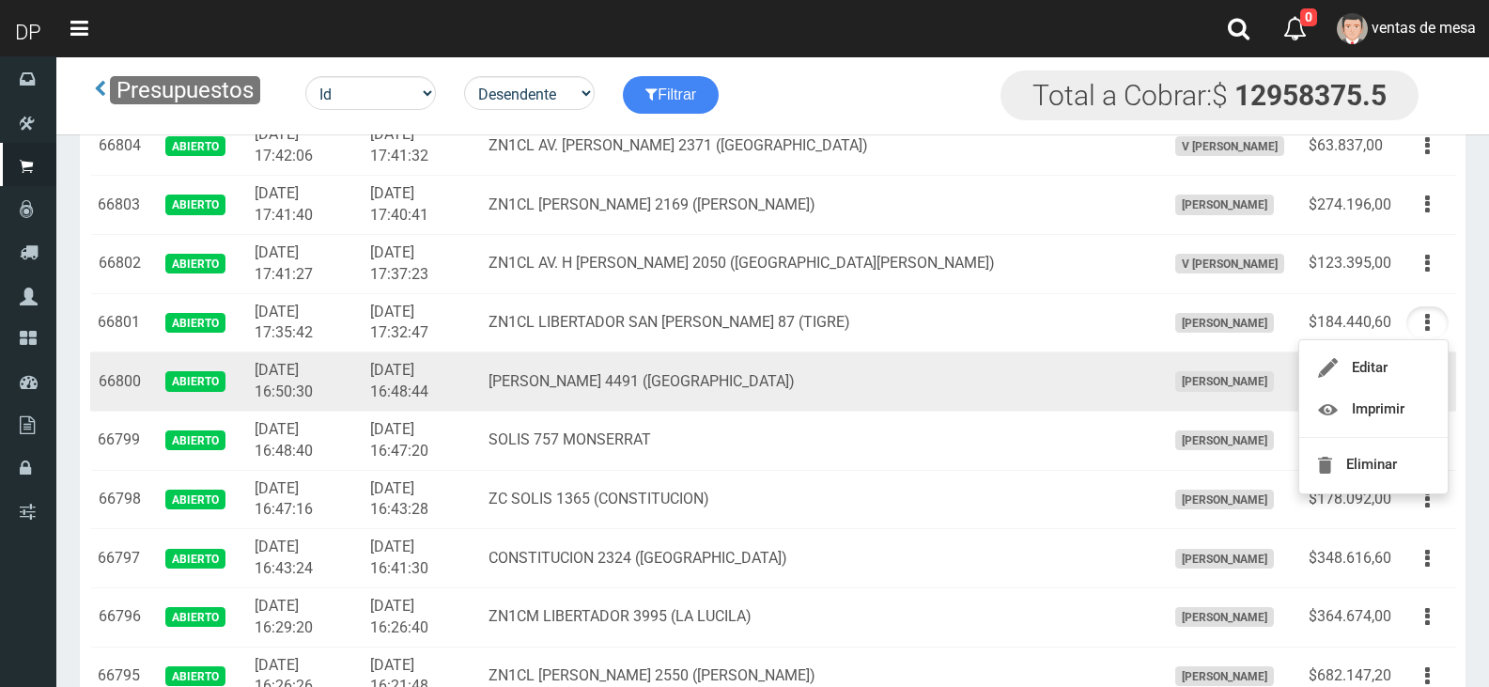
click at [1247, 371] on td "MARCELO AVALOS" at bounding box center [1229, 381] width 143 height 59
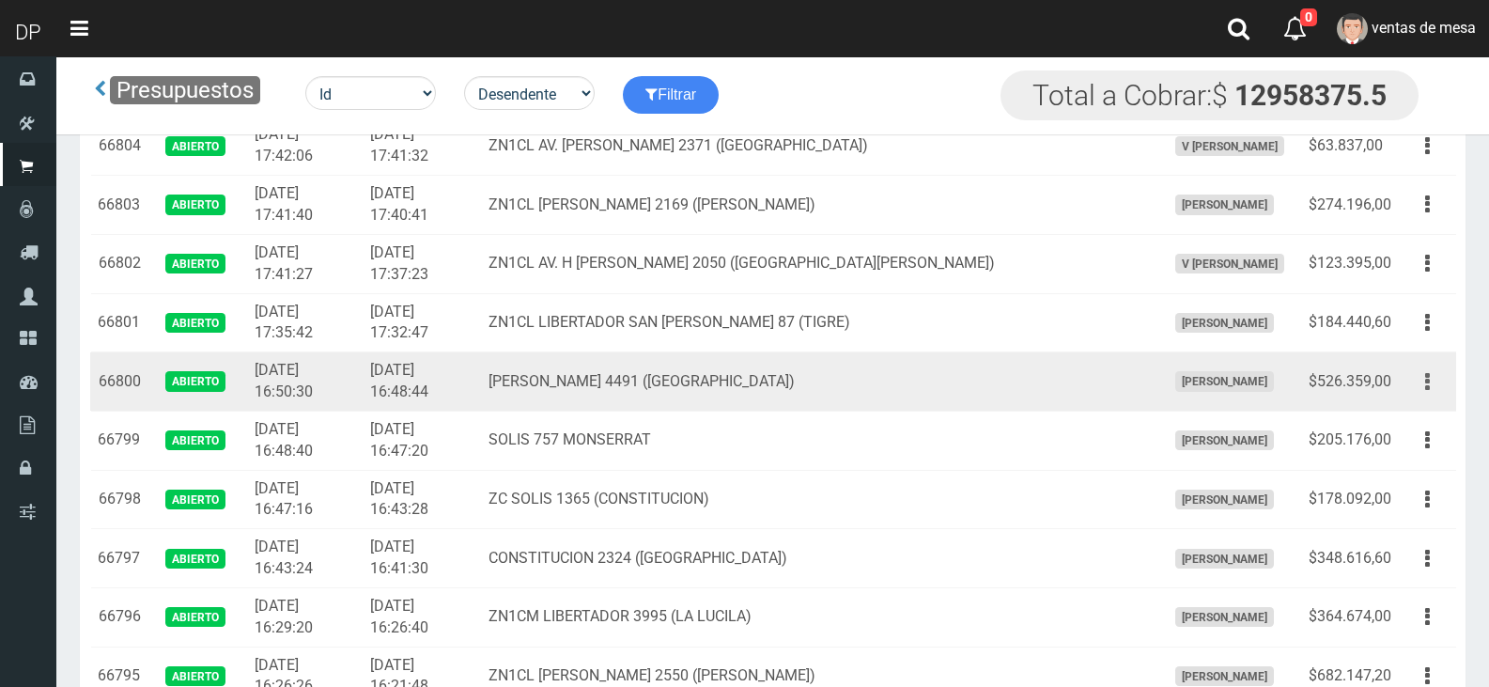
click at [1422, 378] on button "button" at bounding box center [1427, 381] width 42 height 33
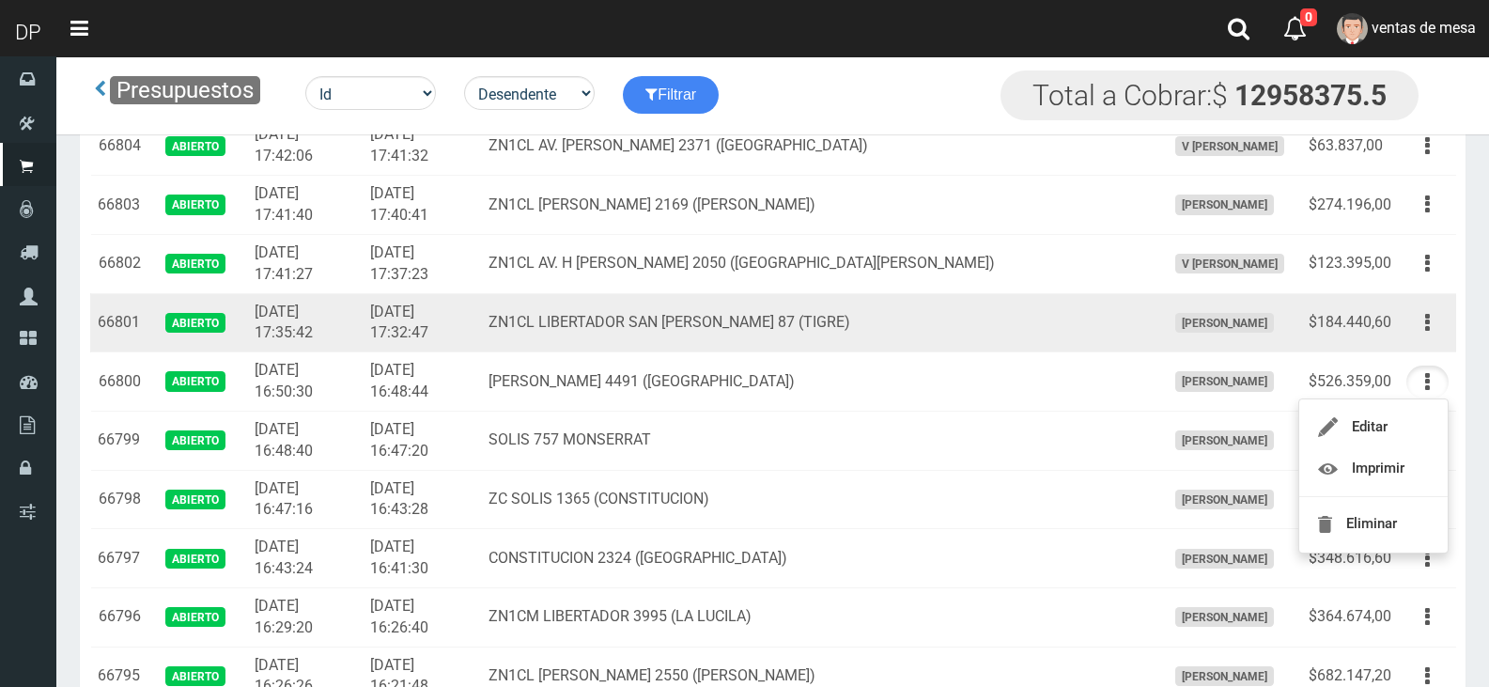
click at [1423, 323] on button "button" at bounding box center [1427, 322] width 42 height 33
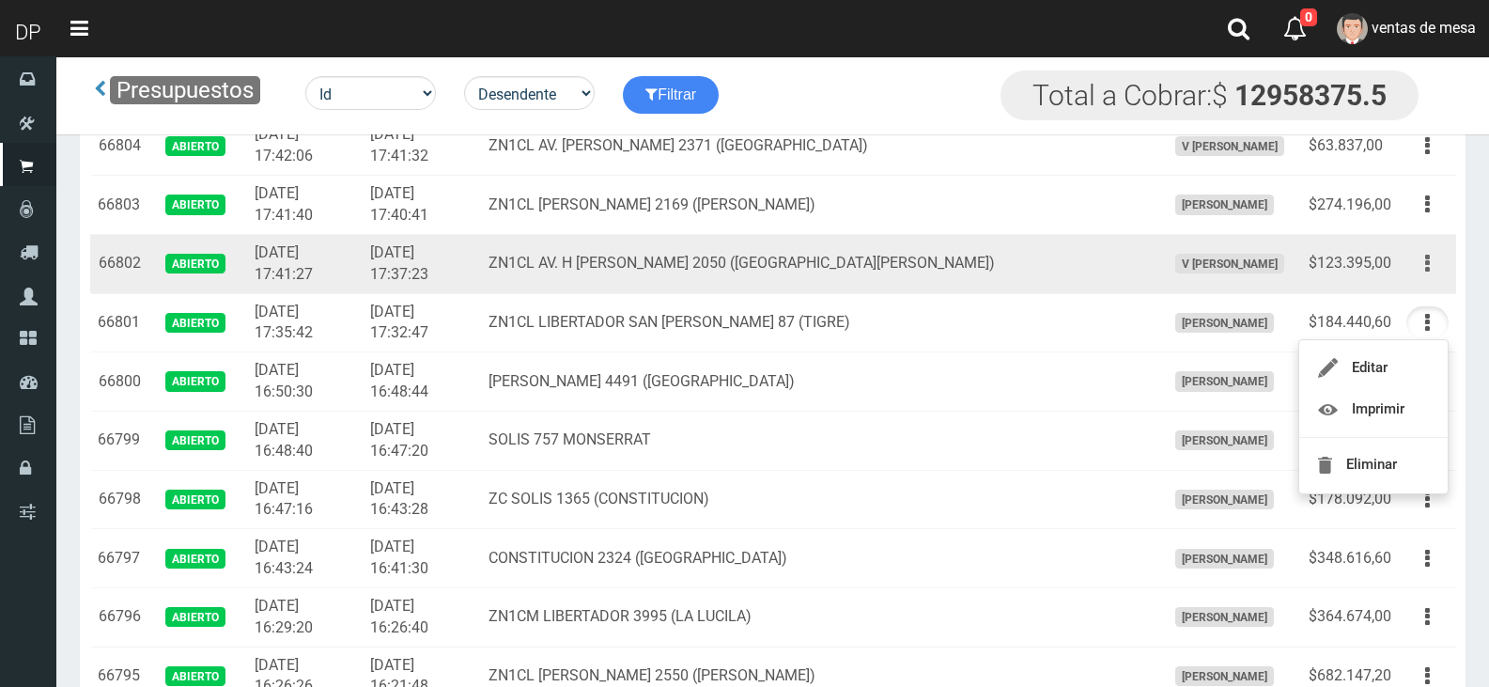
click at [1437, 269] on button "button" at bounding box center [1427, 263] width 42 height 33
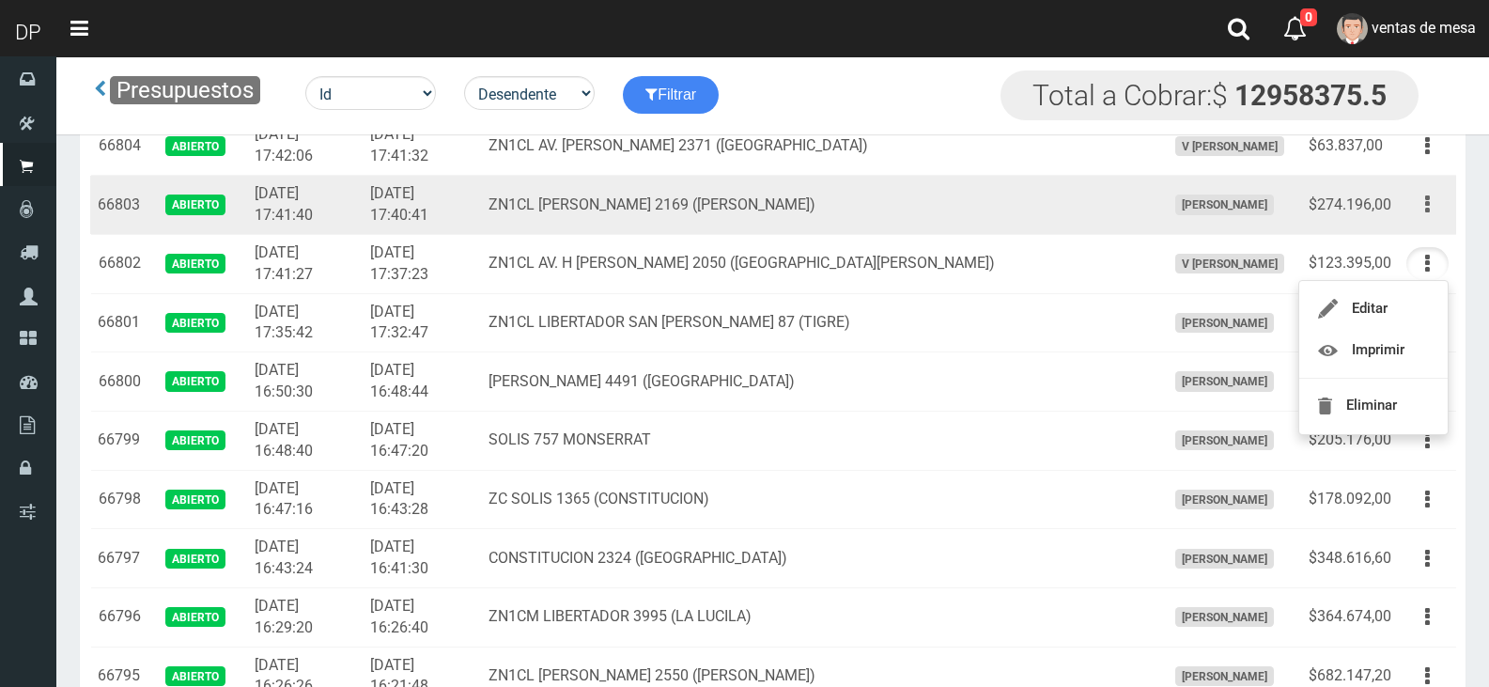
click at [1435, 207] on button "button" at bounding box center [1427, 204] width 42 height 33
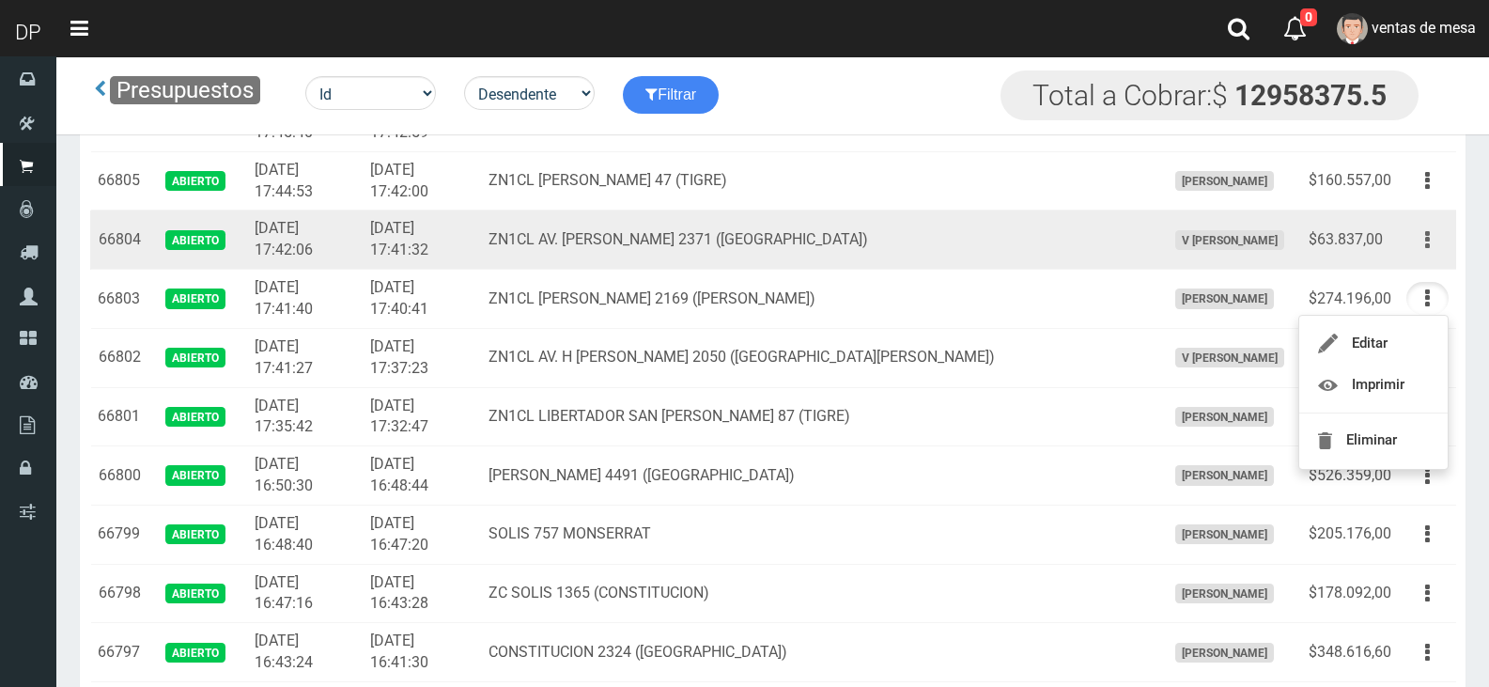
click at [1418, 229] on button "button" at bounding box center [1427, 240] width 42 height 33
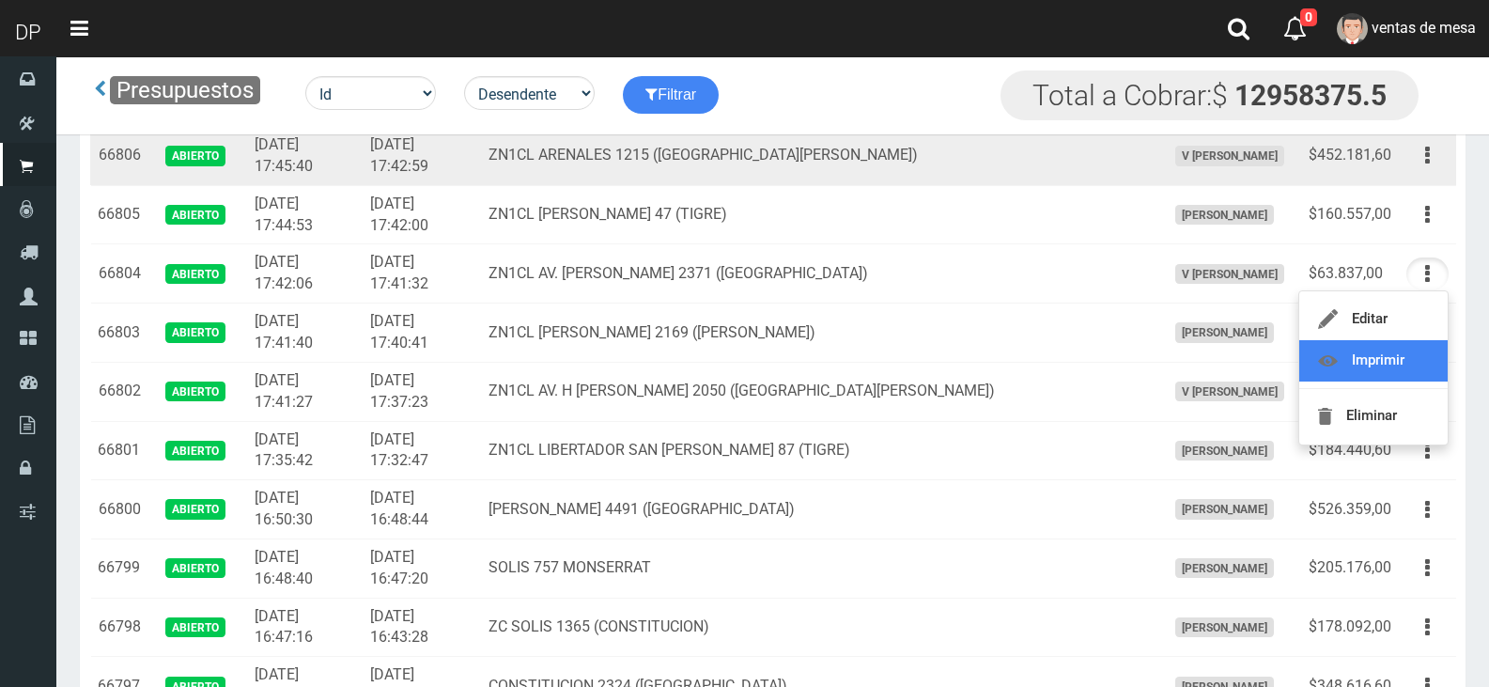
scroll to position [1033, 0]
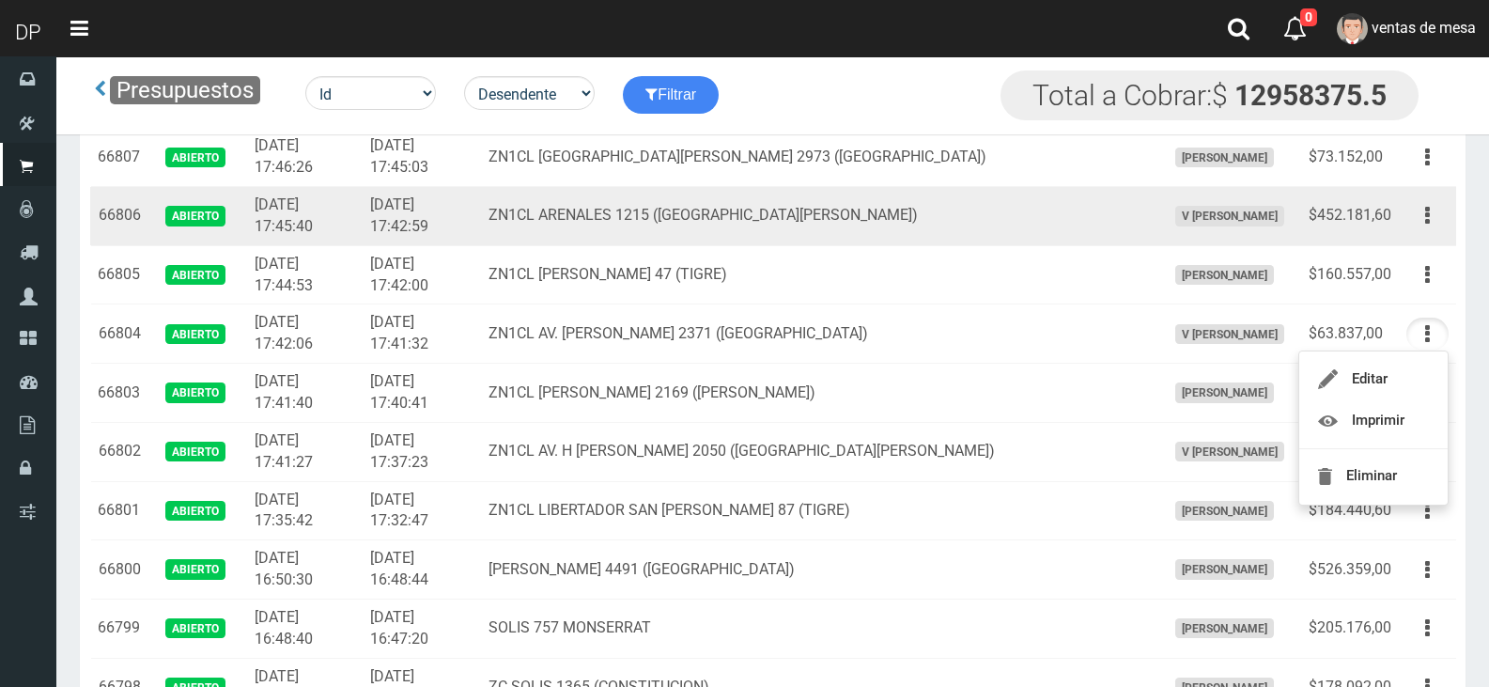
click at [1425, 197] on td "Editar Imprimir Eliminar" at bounding box center [1427, 216] width 57 height 59
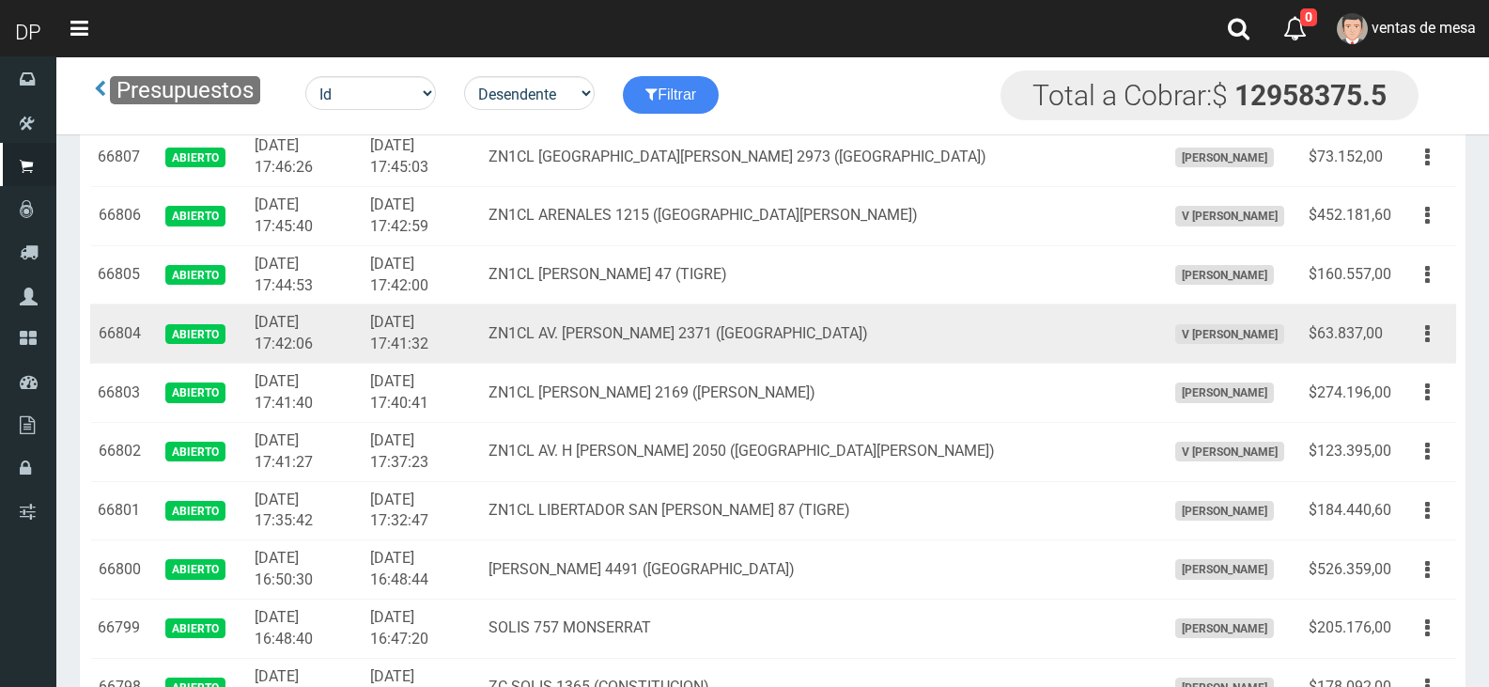
click at [813, 314] on td "ZN1CL AV. NICOLAS AVELLANEDA 2371 (VIRREYES)" at bounding box center [819, 333] width 676 height 59
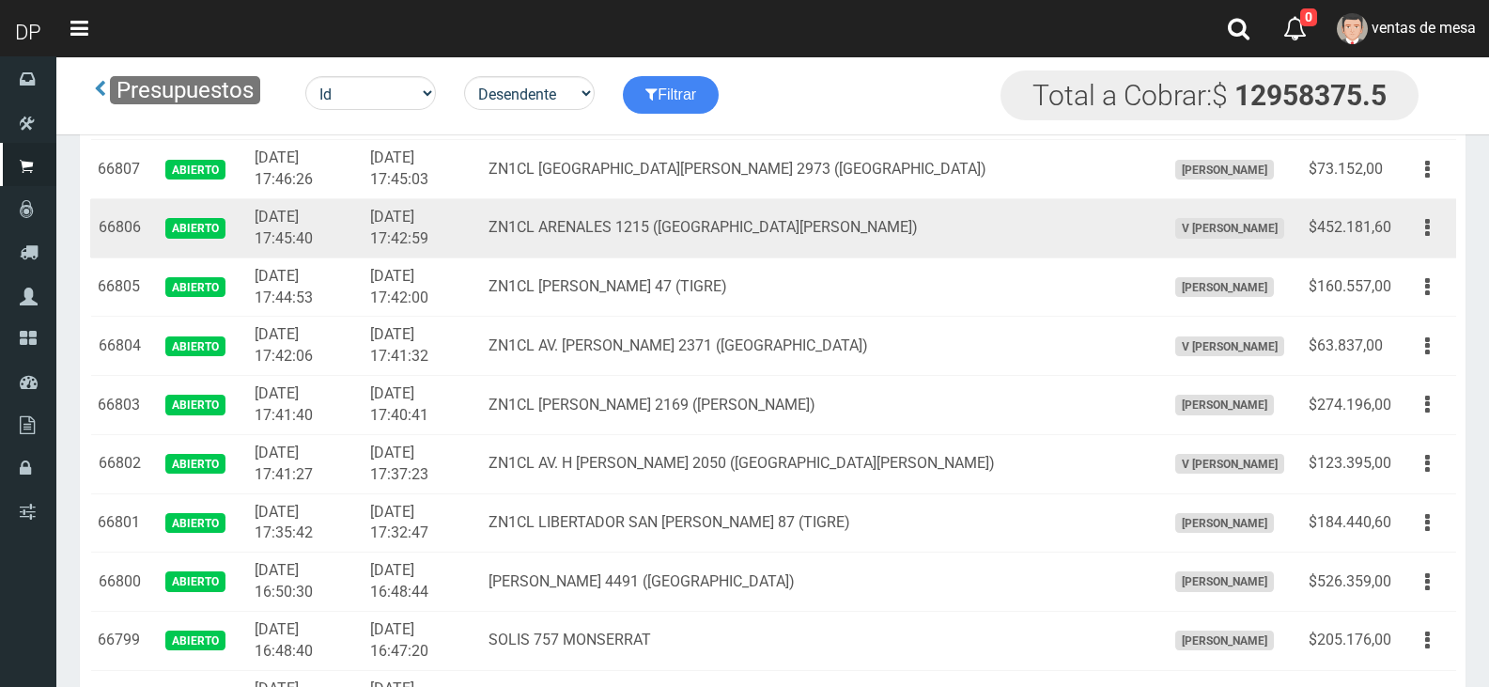
scroll to position [939, 0]
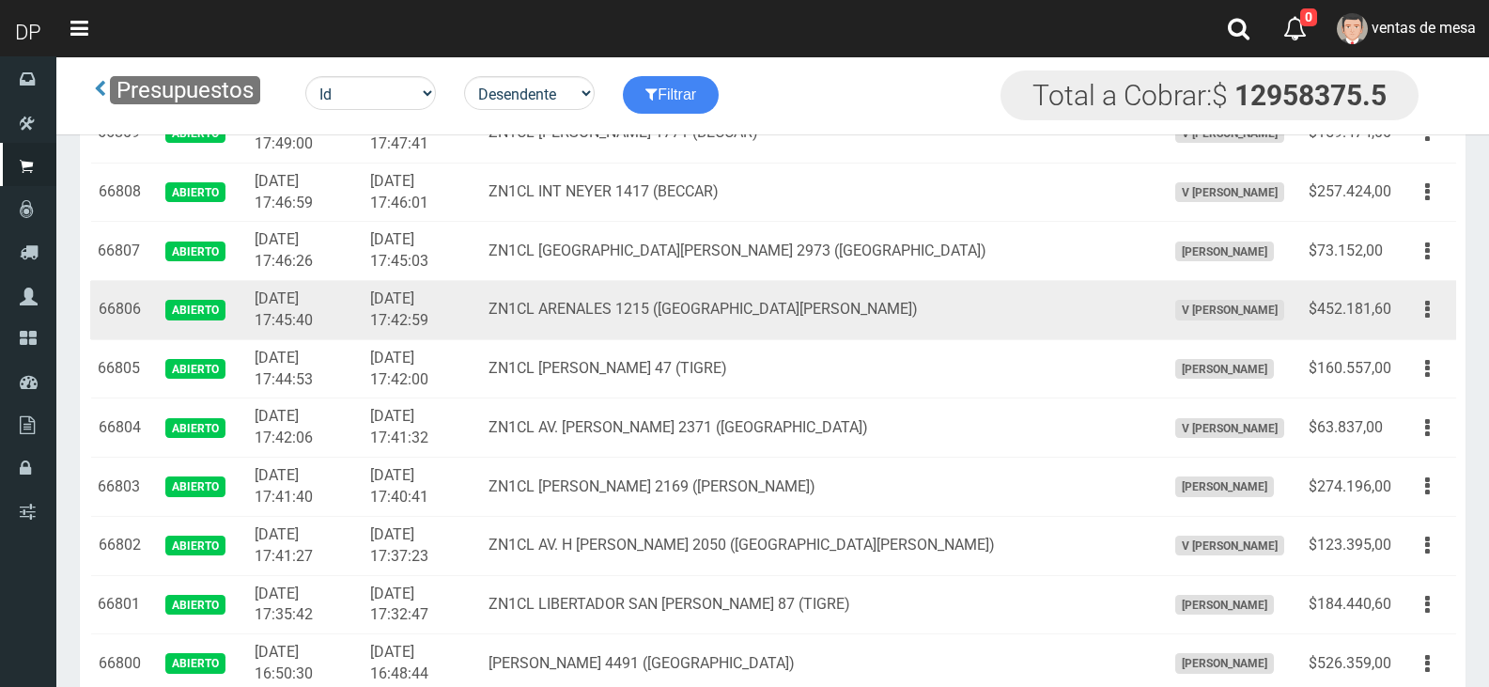
click at [1402, 298] on td "Editar Imprimir Eliminar" at bounding box center [1427, 310] width 57 height 59
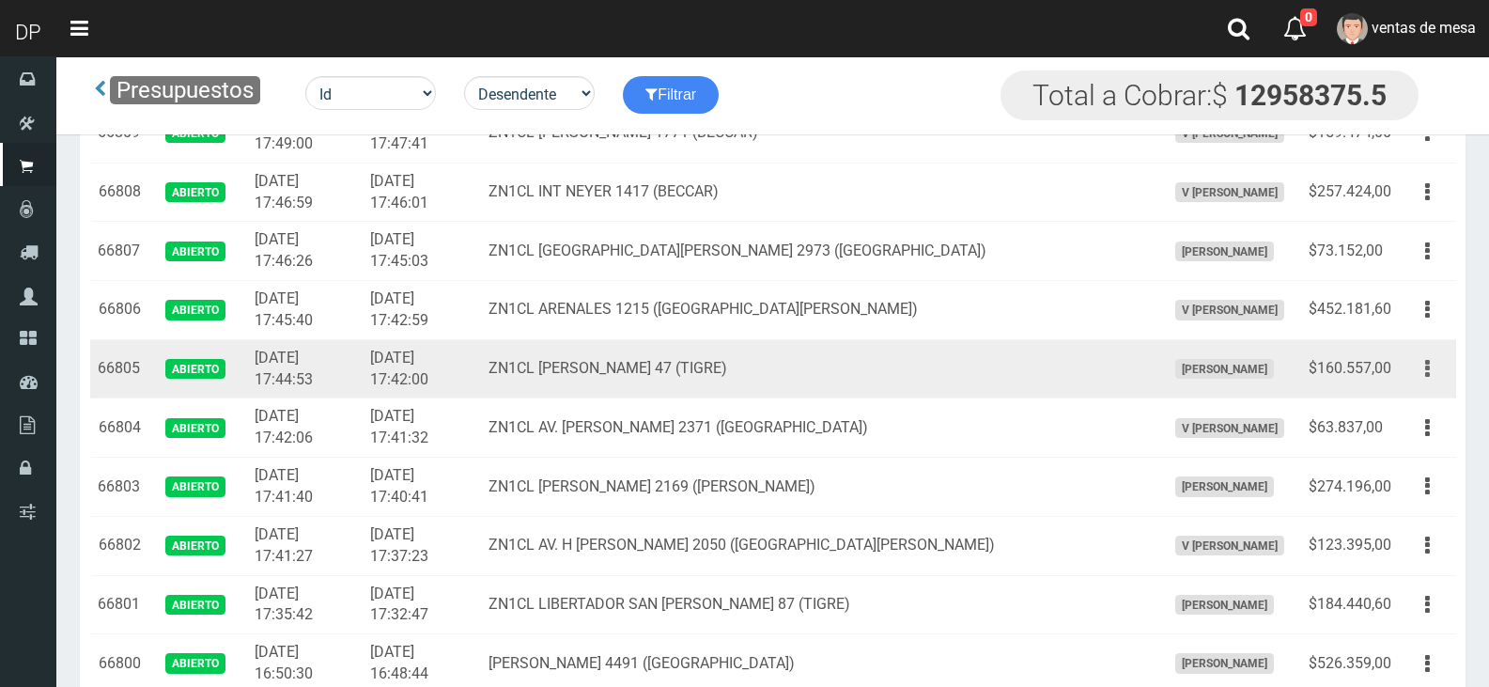
click at [1442, 373] on button "button" at bounding box center [1427, 368] width 42 height 33
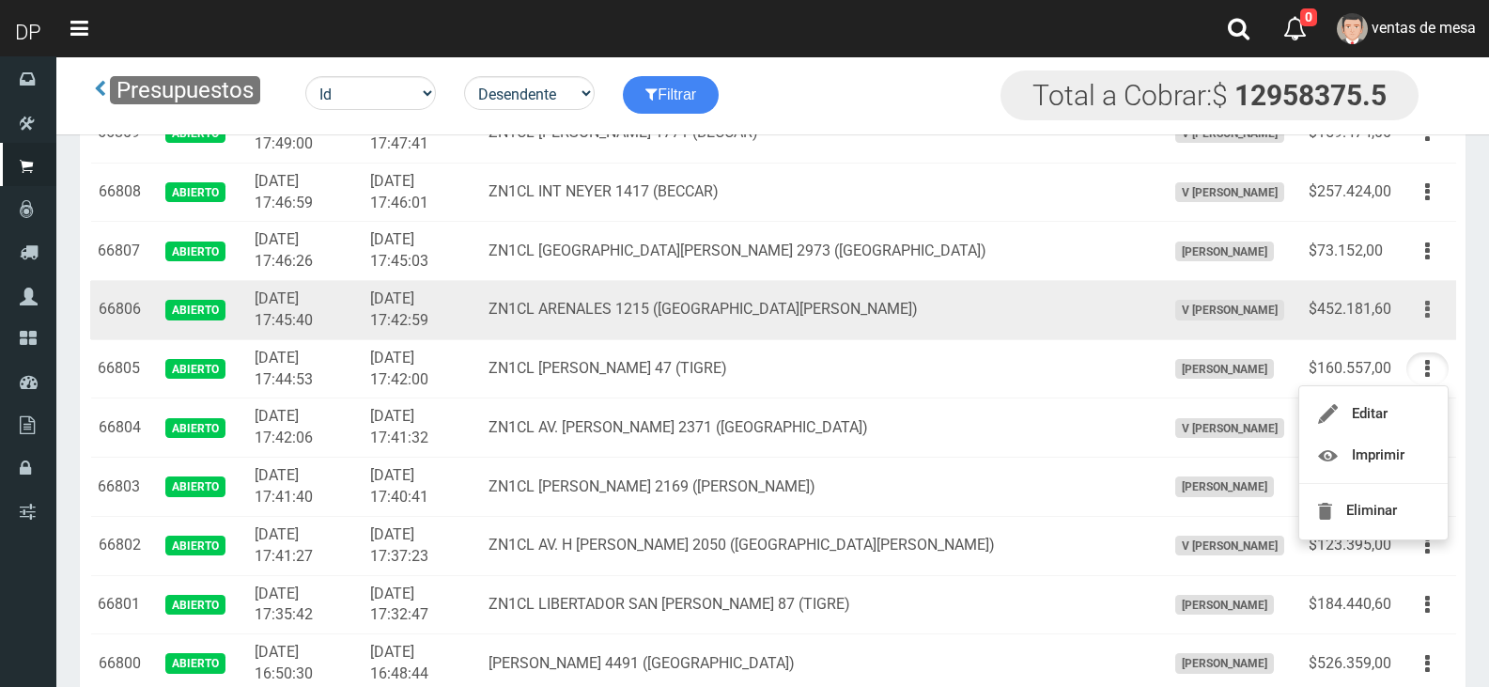
click at [1419, 317] on button "button" at bounding box center [1427, 309] width 42 height 33
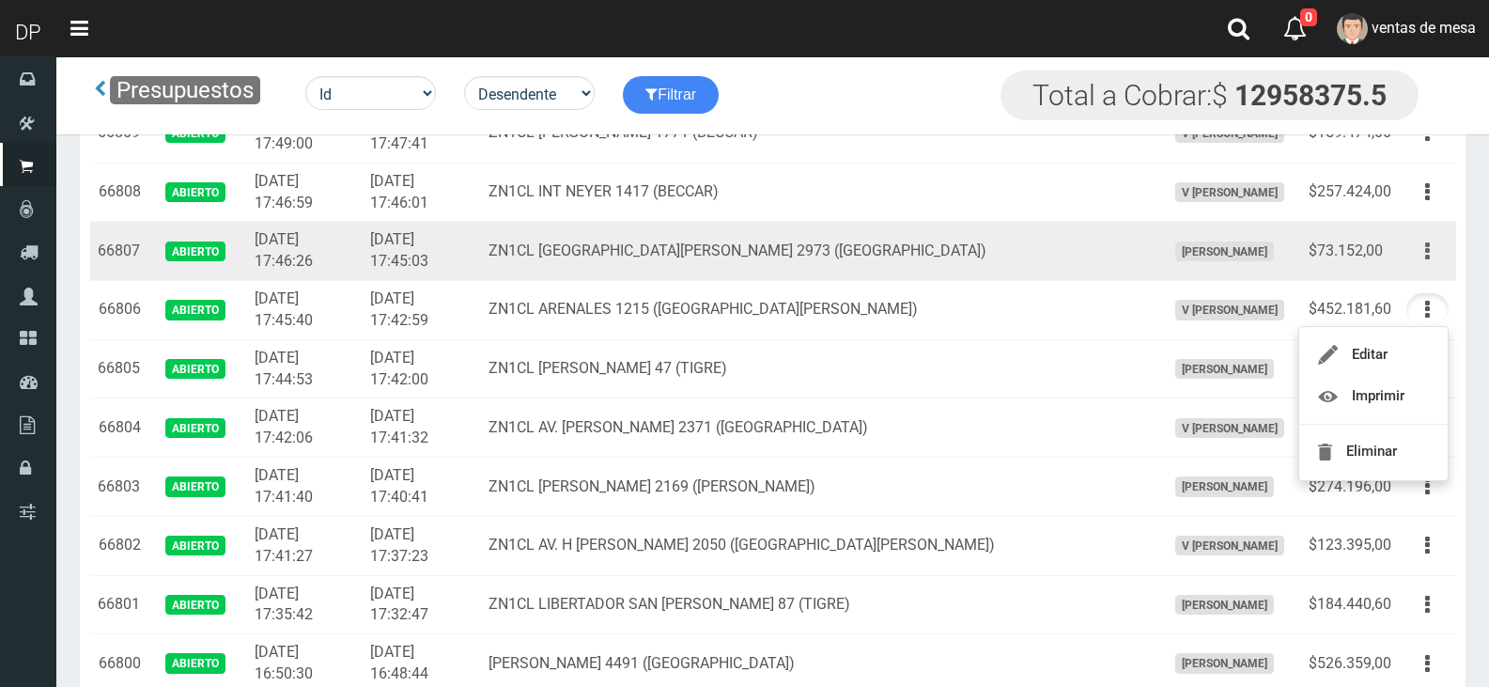
click at [1428, 265] on icon "button" at bounding box center [1427, 251] width 5 height 33
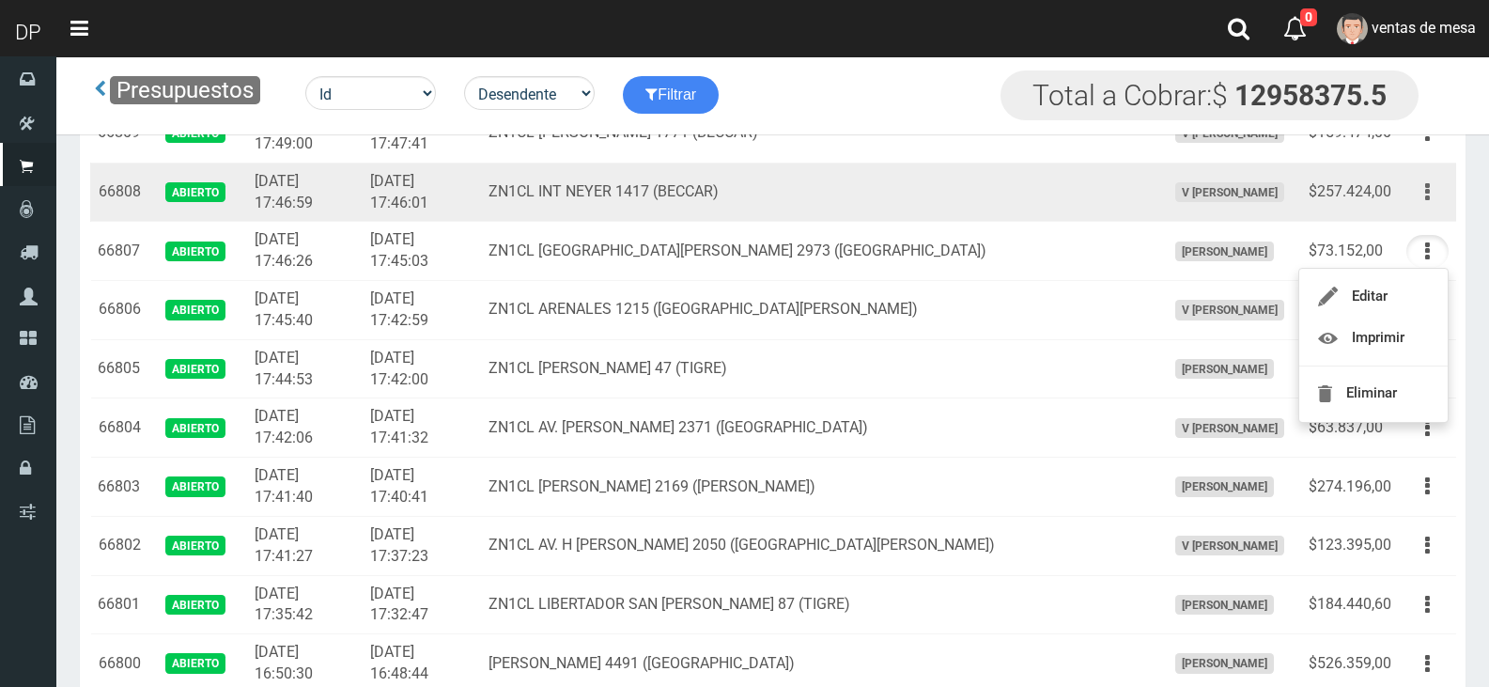
click at [1417, 205] on button "button" at bounding box center [1427, 192] width 42 height 33
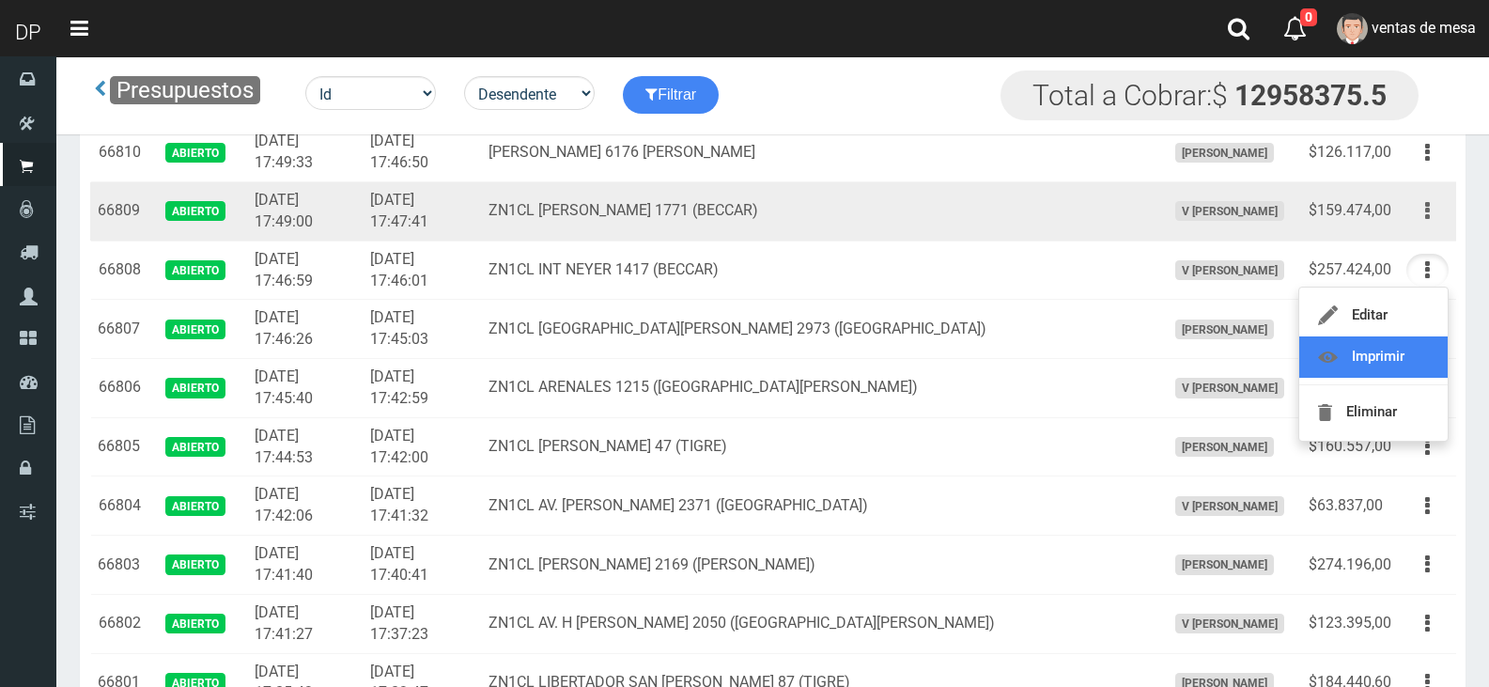
scroll to position [845, 0]
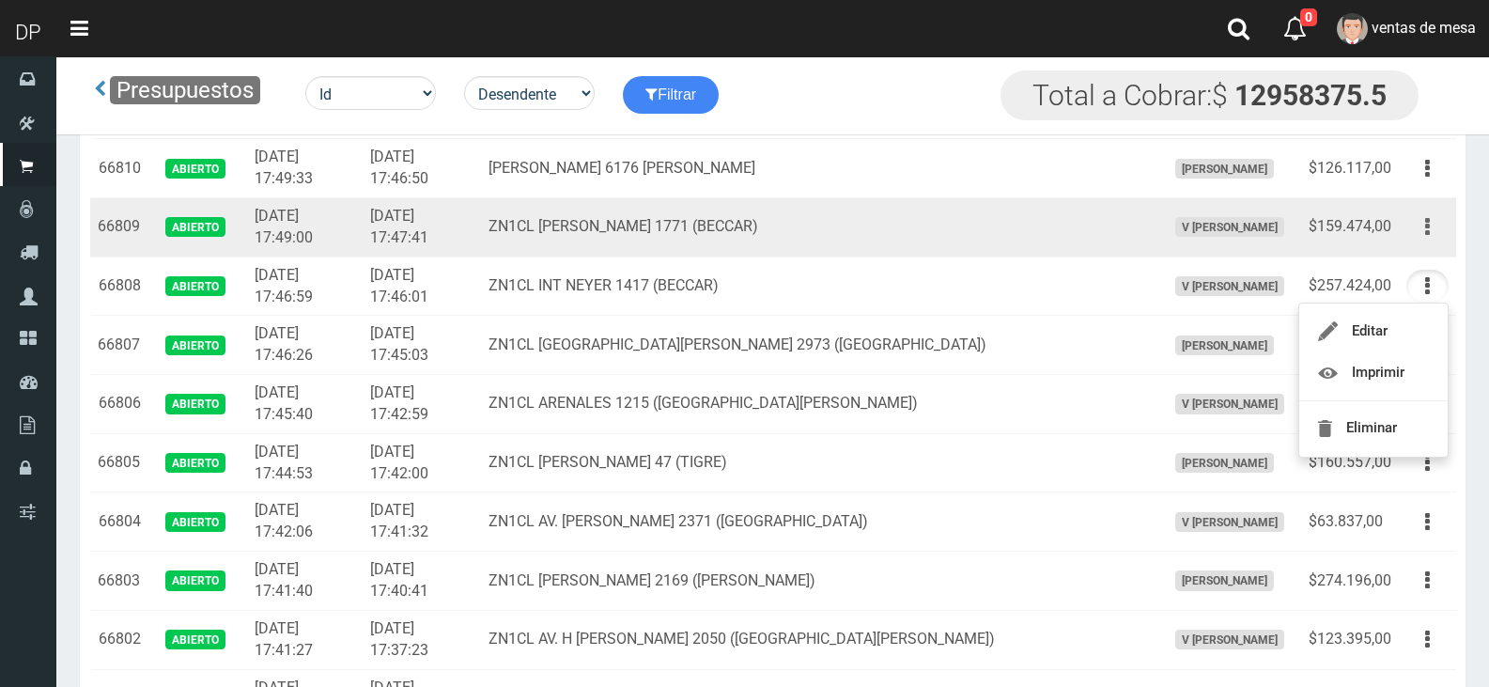
click at [1432, 221] on button "button" at bounding box center [1427, 226] width 42 height 33
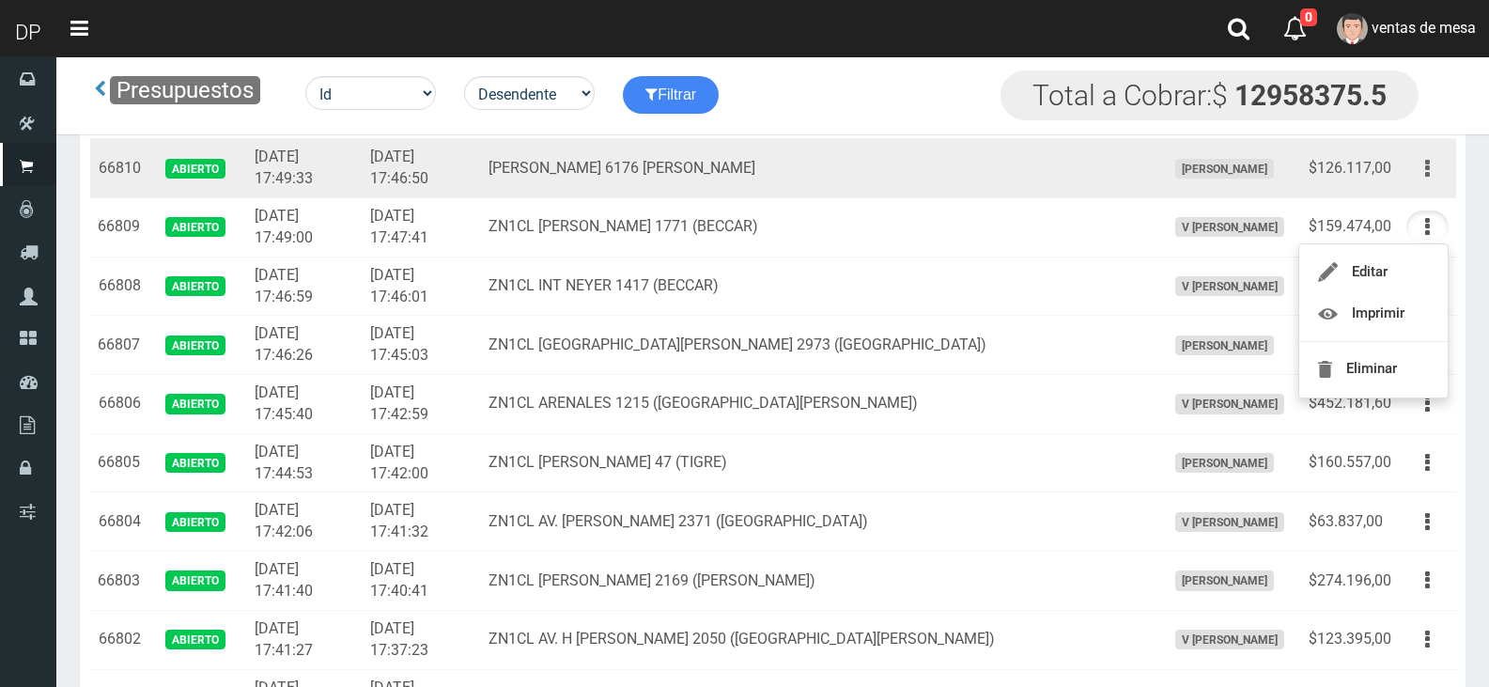
click at [1425, 167] on icon "button" at bounding box center [1427, 168] width 5 height 33
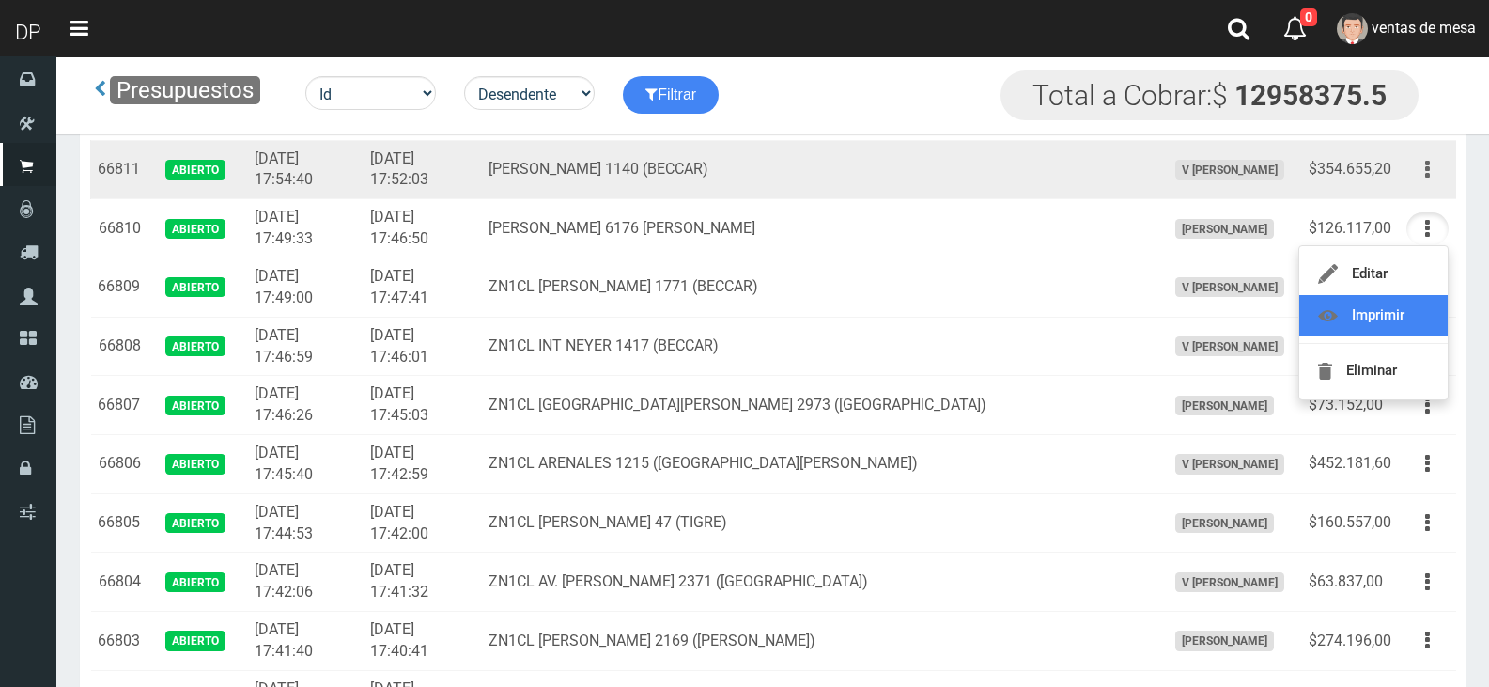
scroll to position [751, 0]
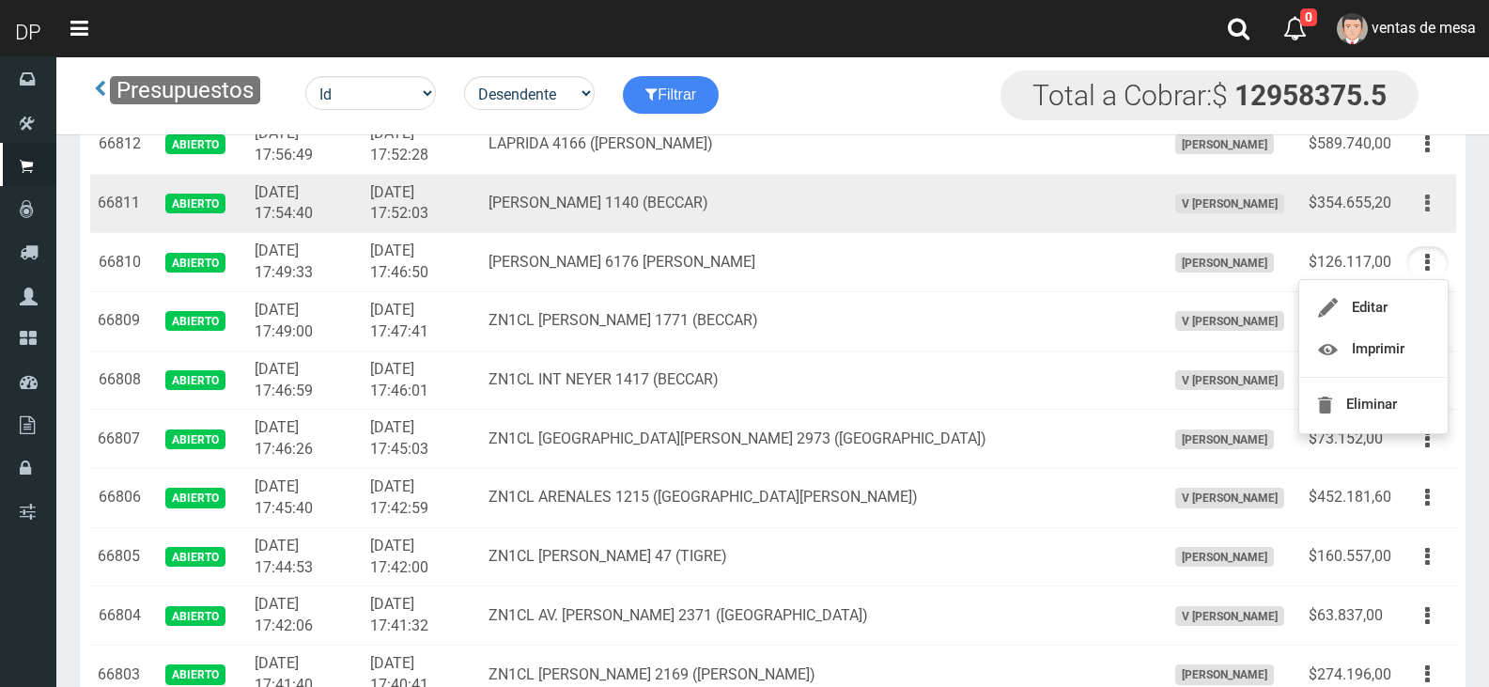
click at [1437, 209] on button "button" at bounding box center [1427, 203] width 42 height 33
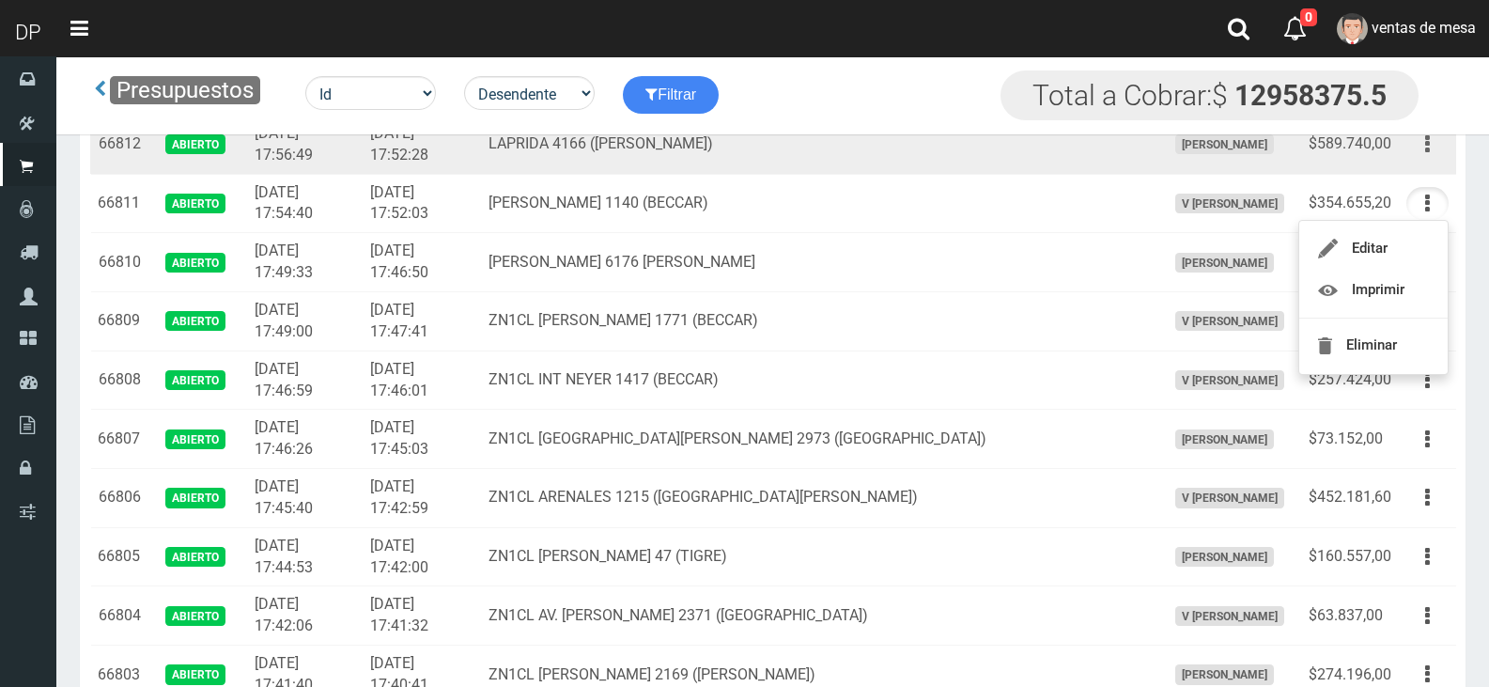
click at [1432, 158] on button "button" at bounding box center [1427, 144] width 42 height 33
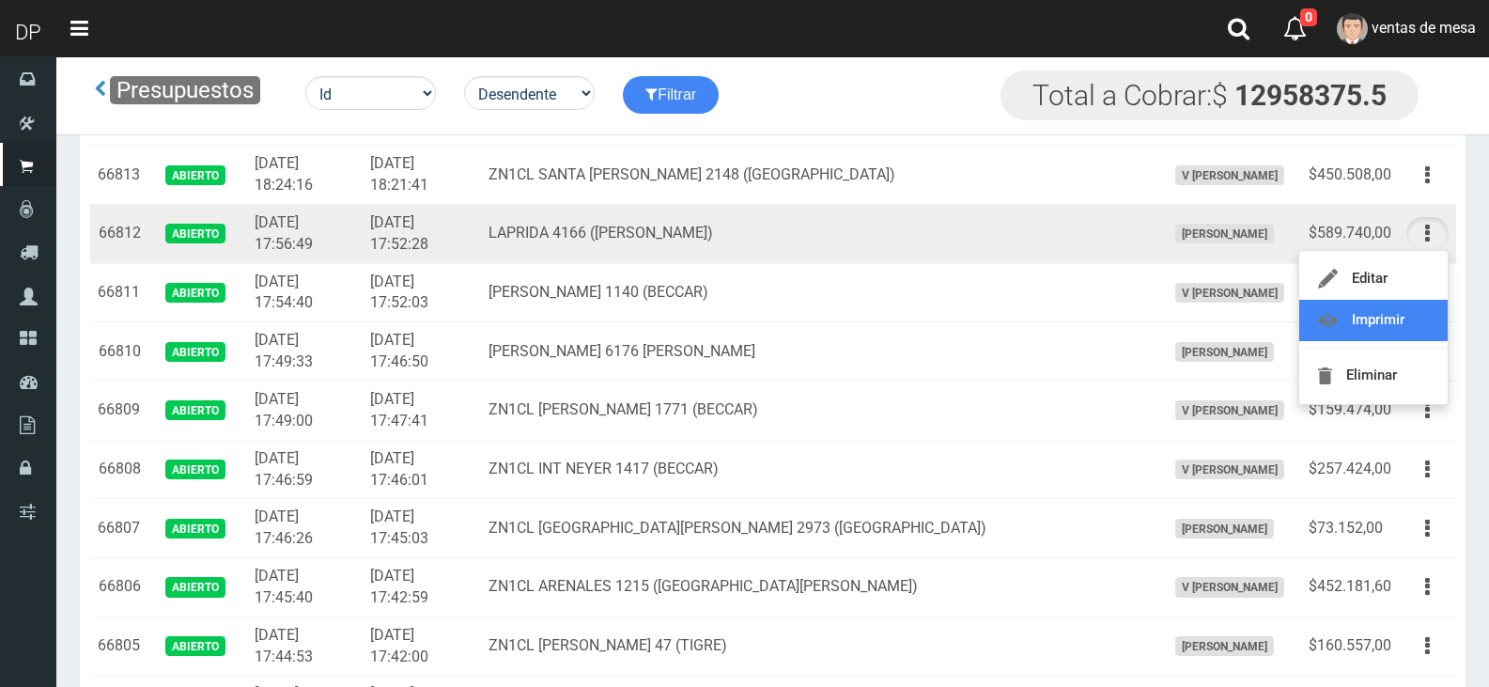
scroll to position [658, 0]
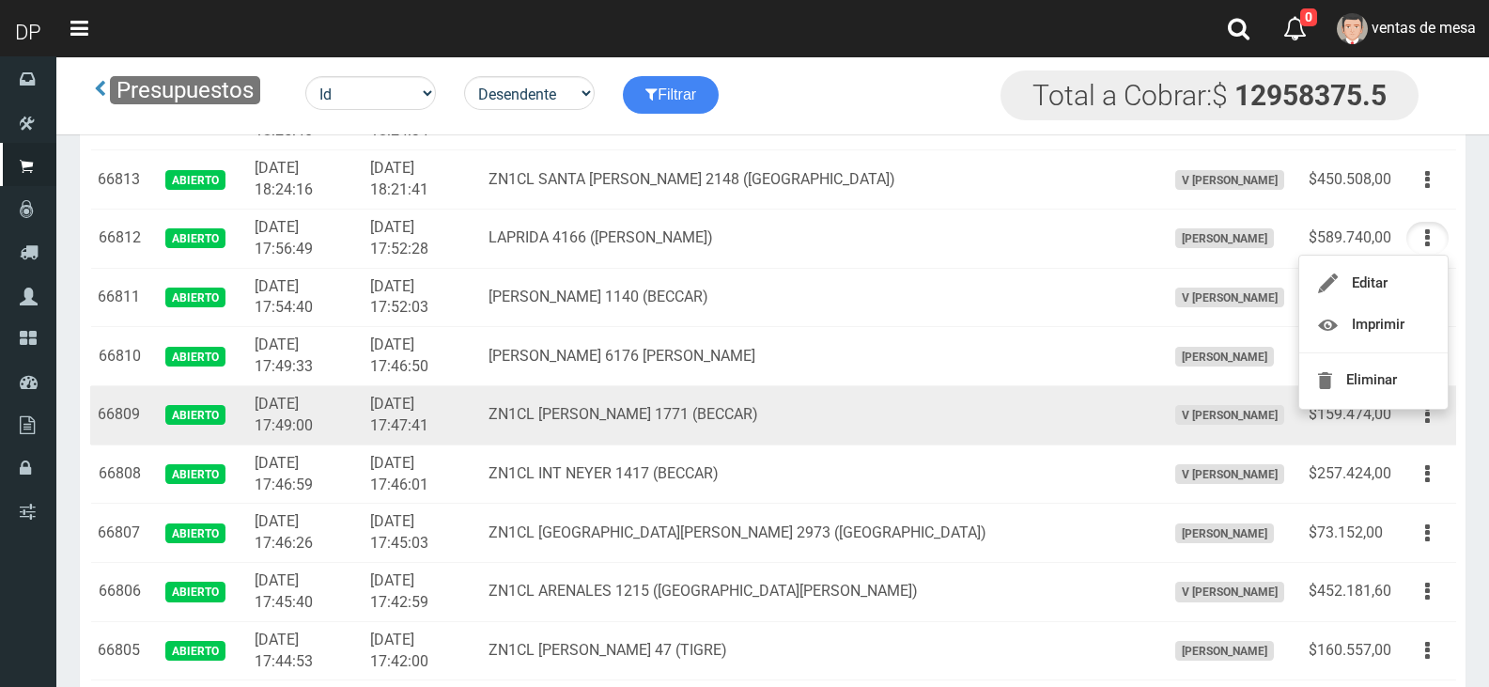
click at [754, 388] on td "ZN1CL LUIS FLORES 1771 (BECCAR)" at bounding box center [819, 415] width 676 height 59
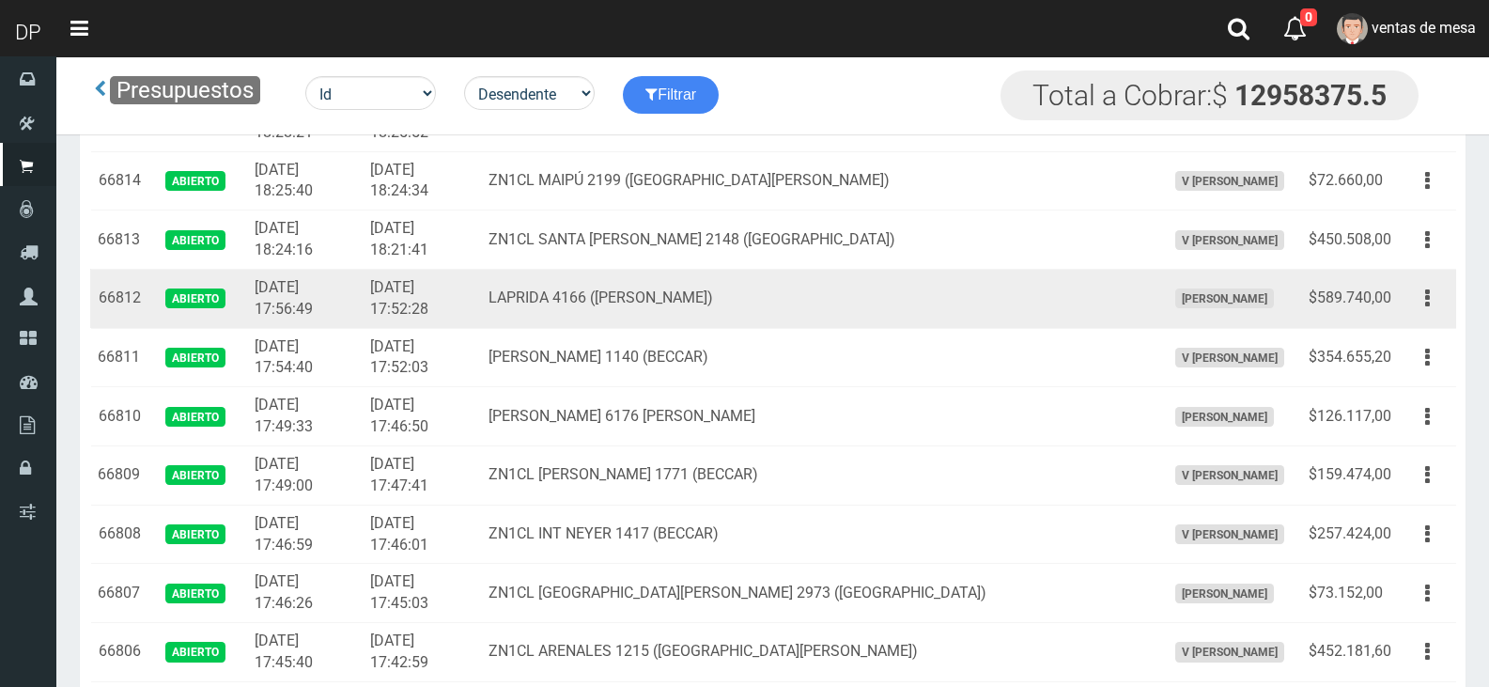
scroll to position [564, 0]
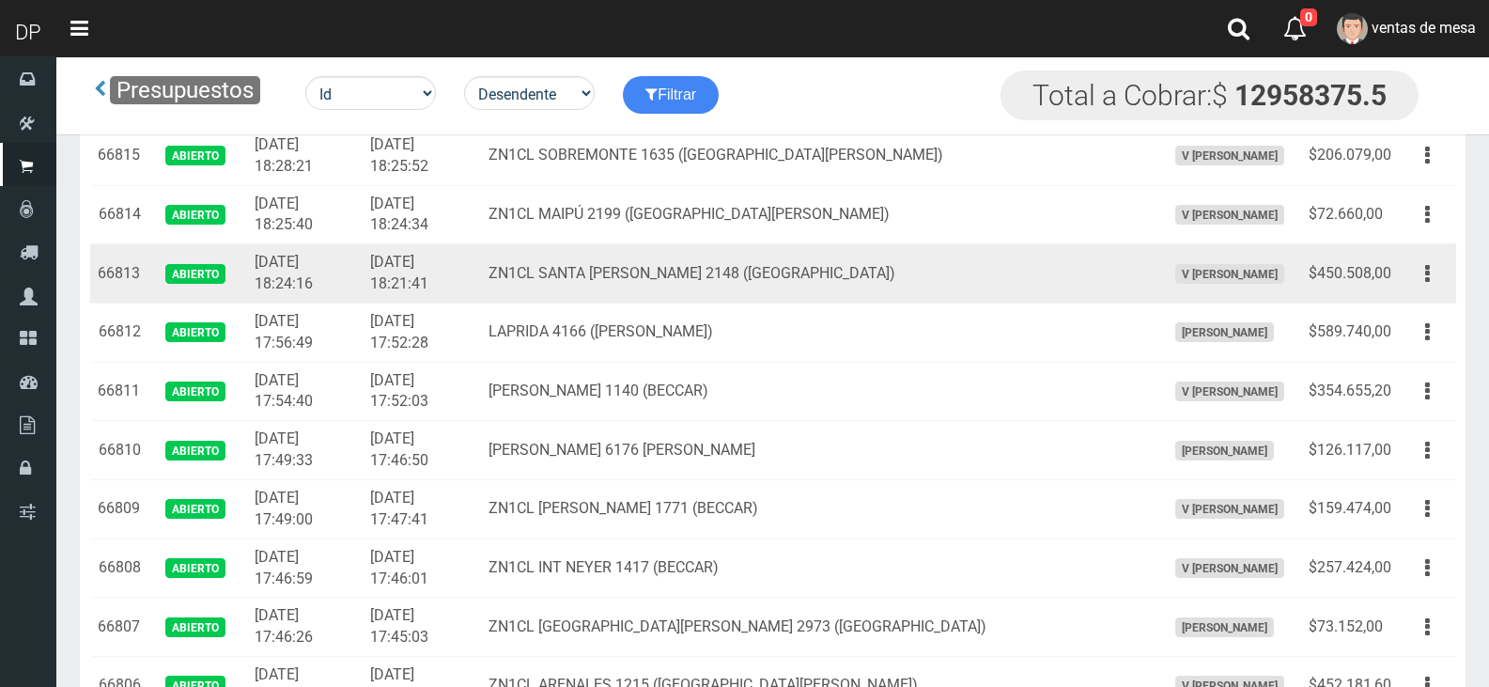
click at [943, 298] on td "ZN1CL SANTA ROSA 2148 (VICTORIA)" at bounding box center [819, 273] width 676 height 59
click at [1436, 280] on button "button" at bounding box center [1427, 273] width 42 height 33
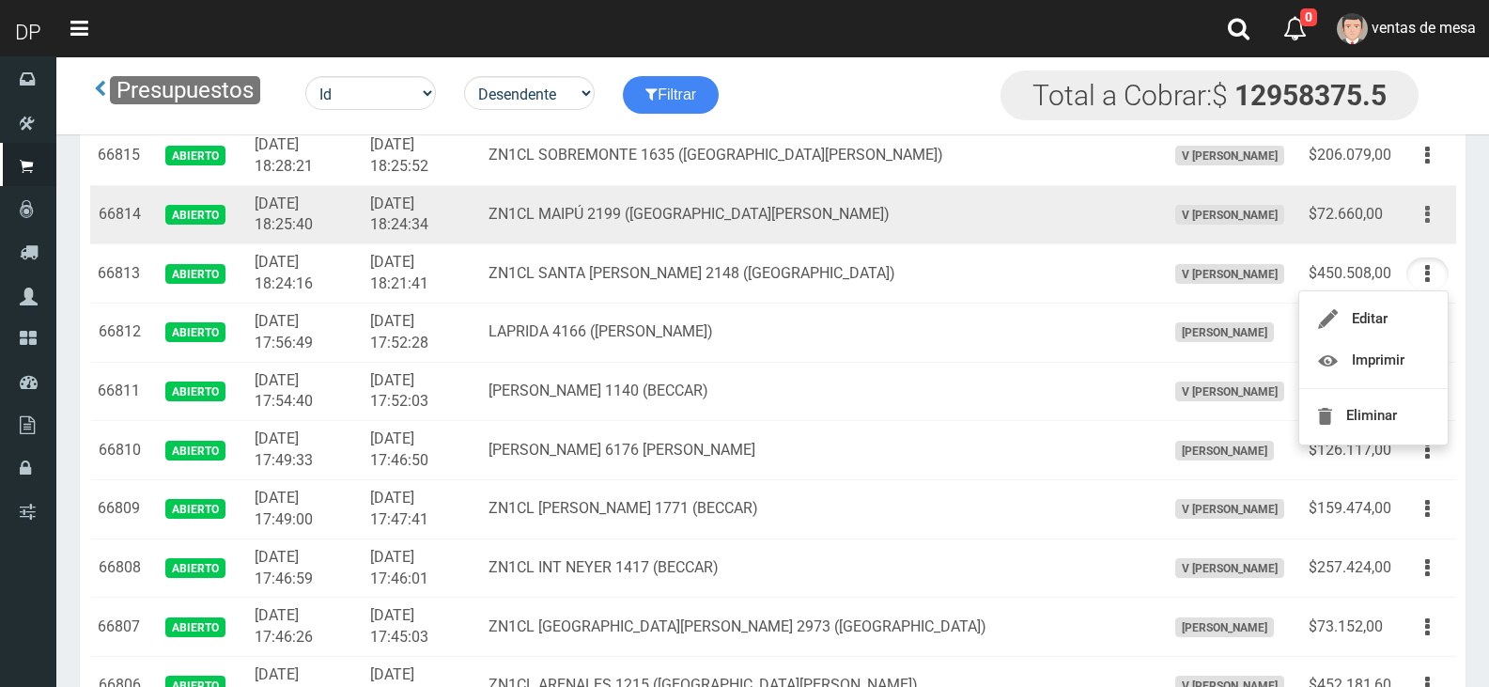
click at [1436, 225] on button "button" at bounding box center [1427, 214] width 42 height 33
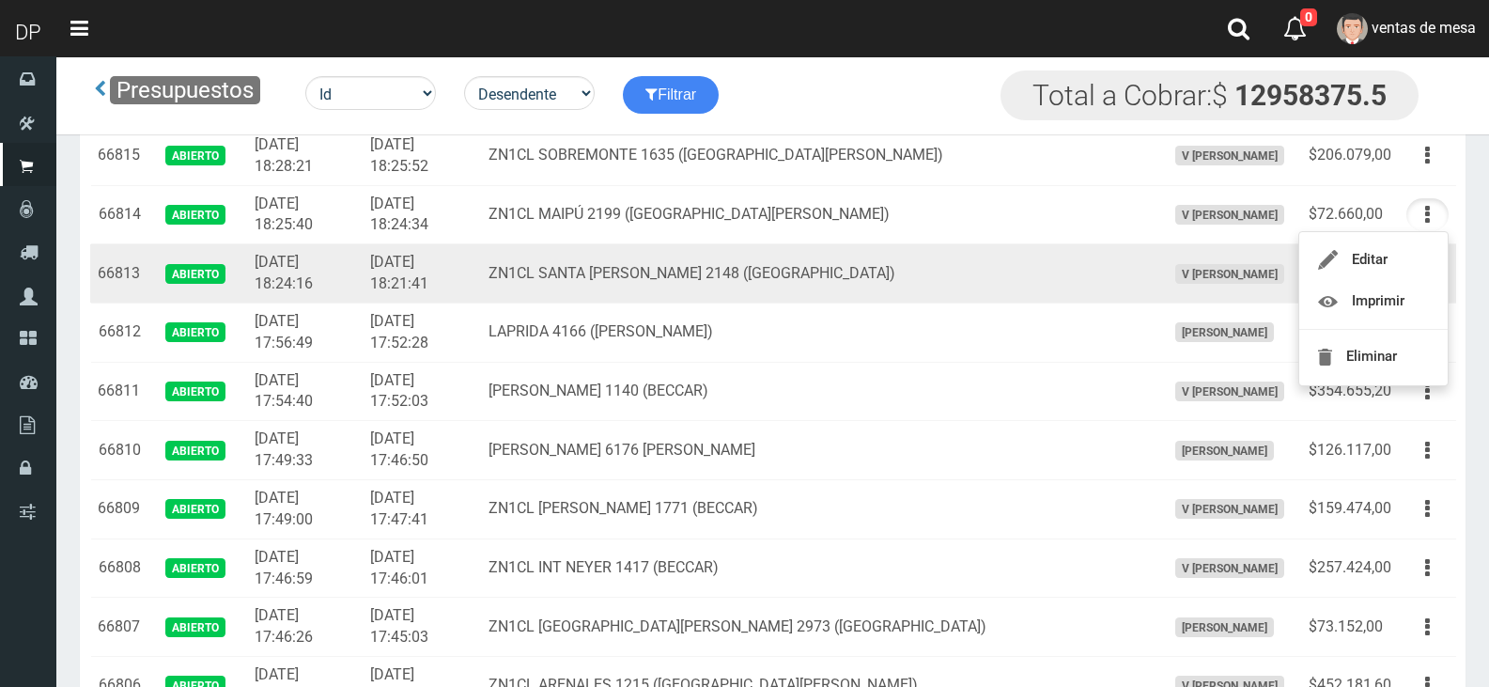
drag, startPoint x: 714, startPoint y: 201, endPoint x: 994, endPoint y: 245, distance: 283.4
click at [717, 202] on td "ZN1CL MAIPÚ 2199 (SAN FERNANDO)" at bounding box center [819, 214] width 676 height 59
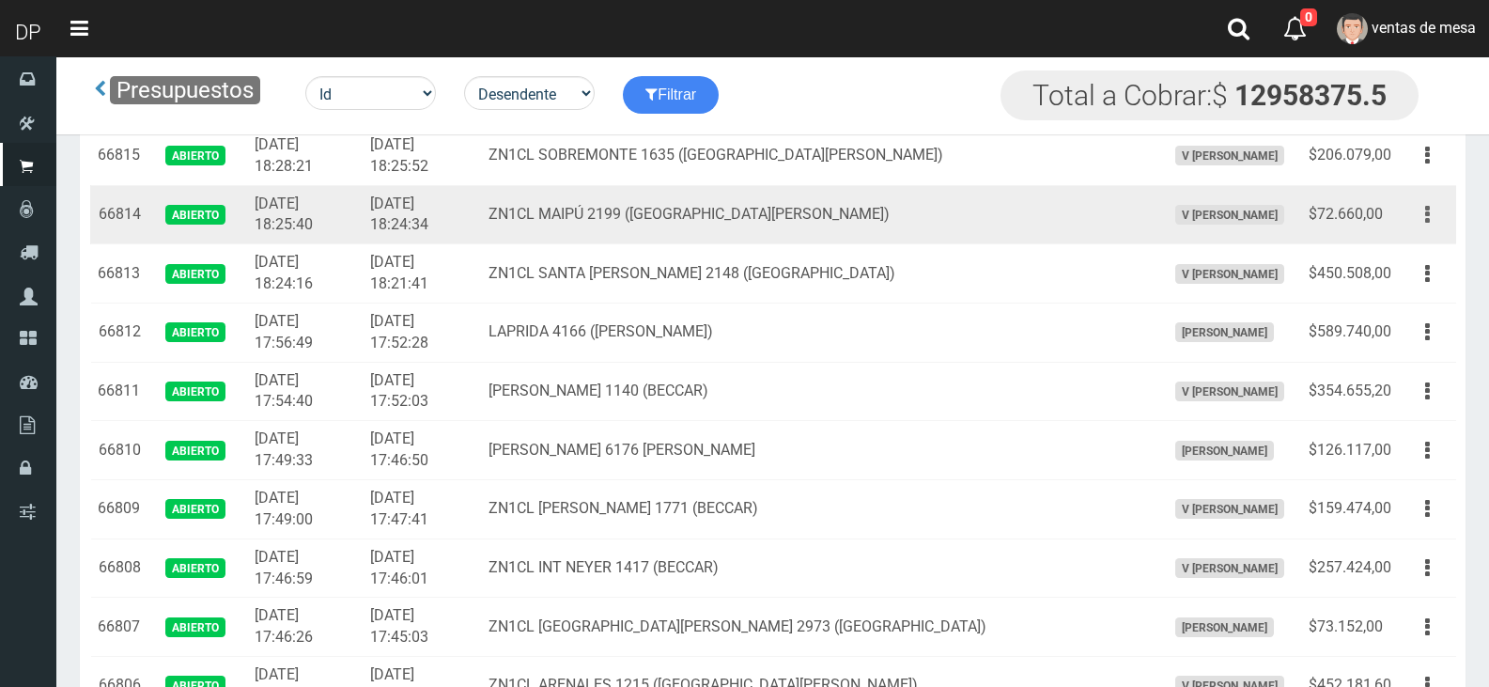
click at [1433, 221] on button "button" at bounding box center [1427, 214] width 42 height 33
click at [1058, 239] on td "ZN1CL MAIPÚ 2199 (SAN FERNANDO)" at bounding box center [819, 214] width 676 height 59
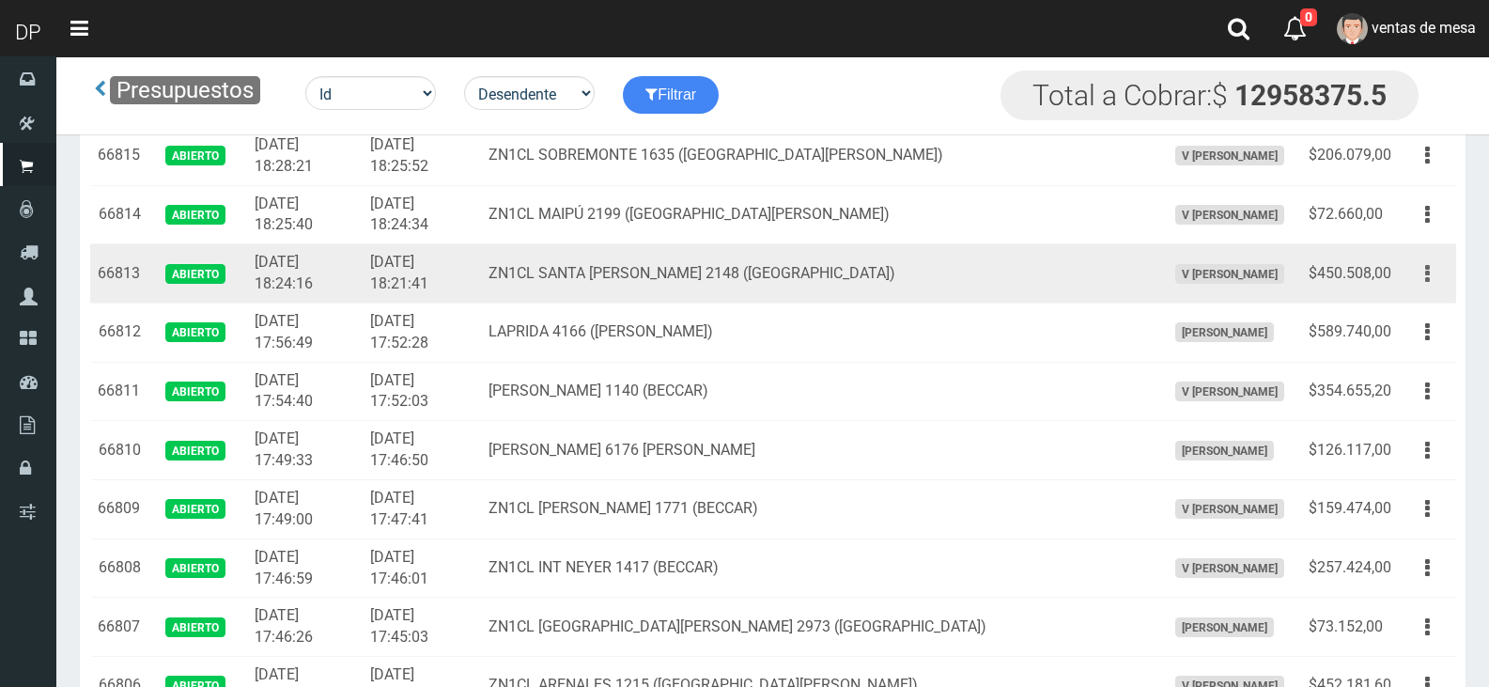
click at [1418, 271] on button "button" at bounding box center [1427, 273] width 42 height 33
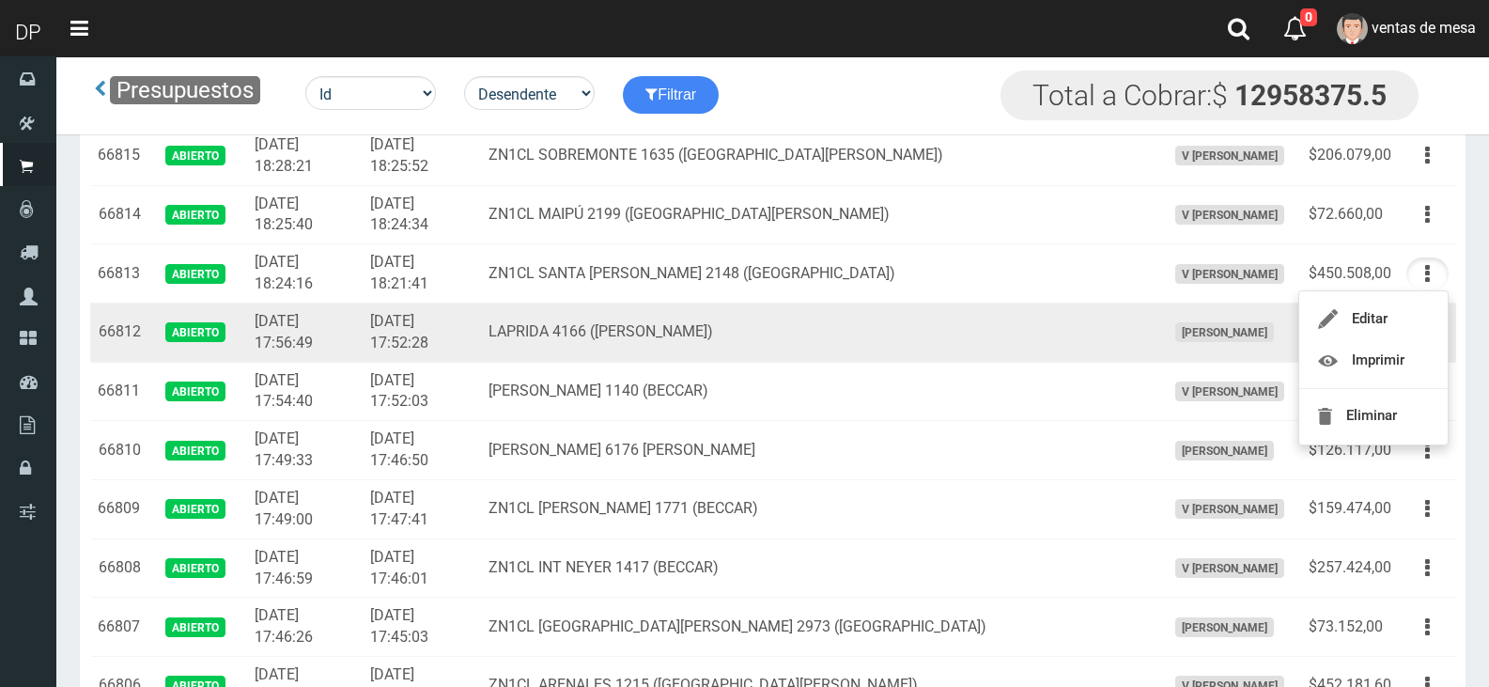
click at [1175, 322] on span "Betiana Paola Casco" at bounding box center [1224, 332] width 99 height 20
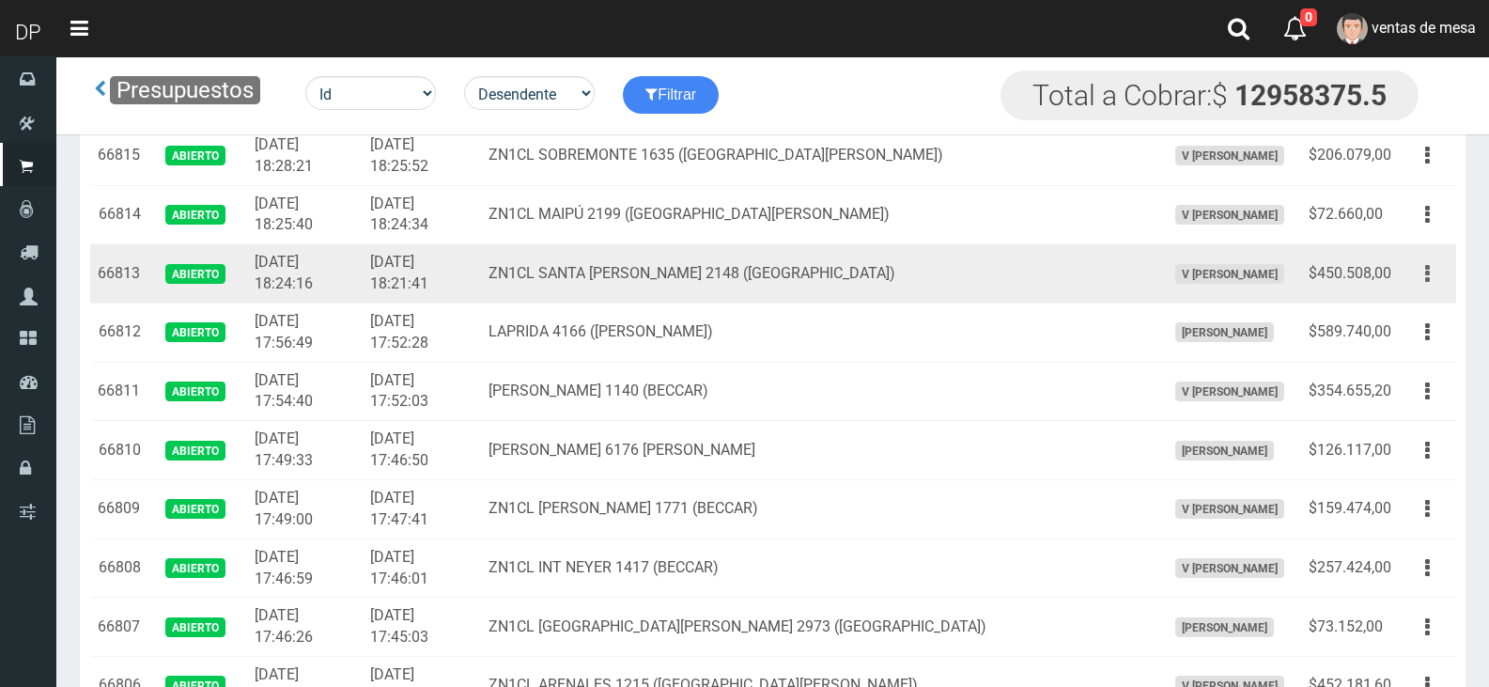
click at [1432, 265] on button "button" at bounding box center [1427, 273] width 42 height 33
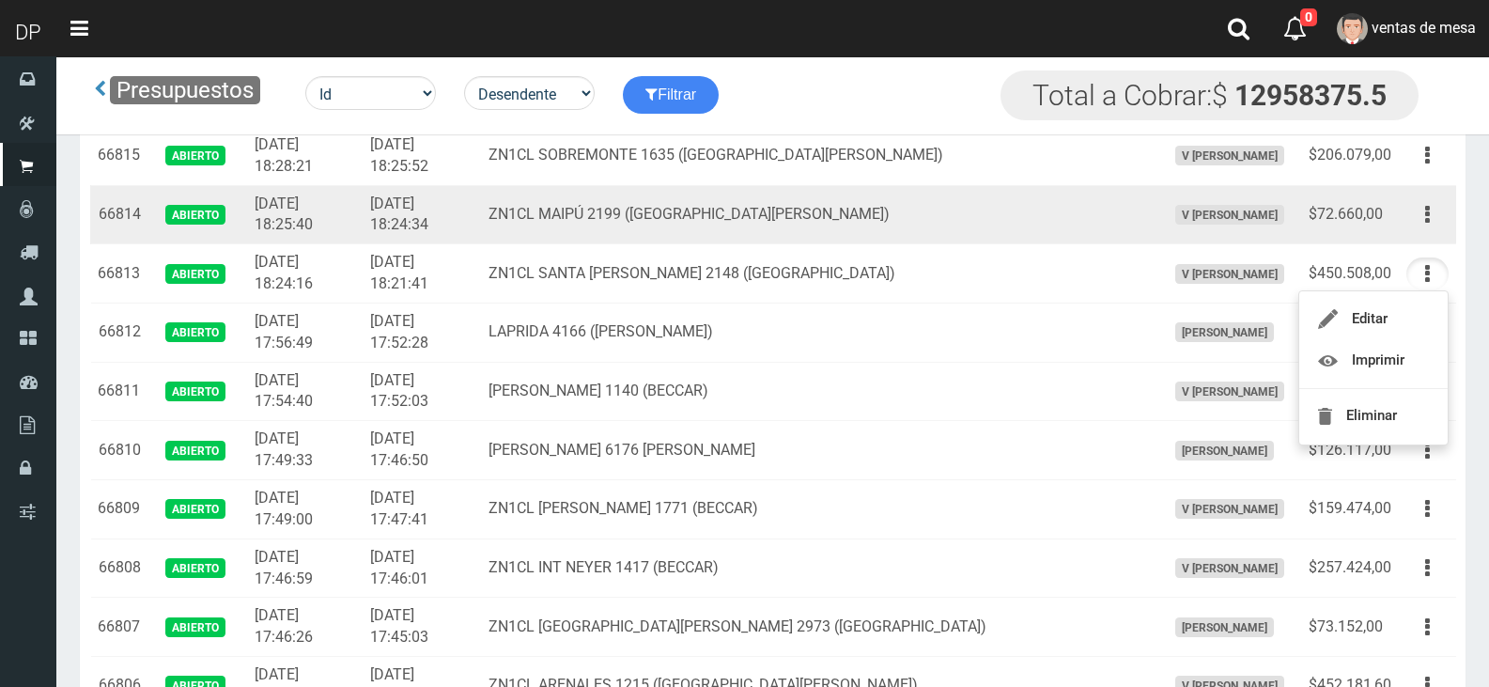
click at [1084, 195] on td "ZN1CL MAIPÚ 2199 (SAN FERNANDO)" at bounding box center [819, 214] width 676 height 59
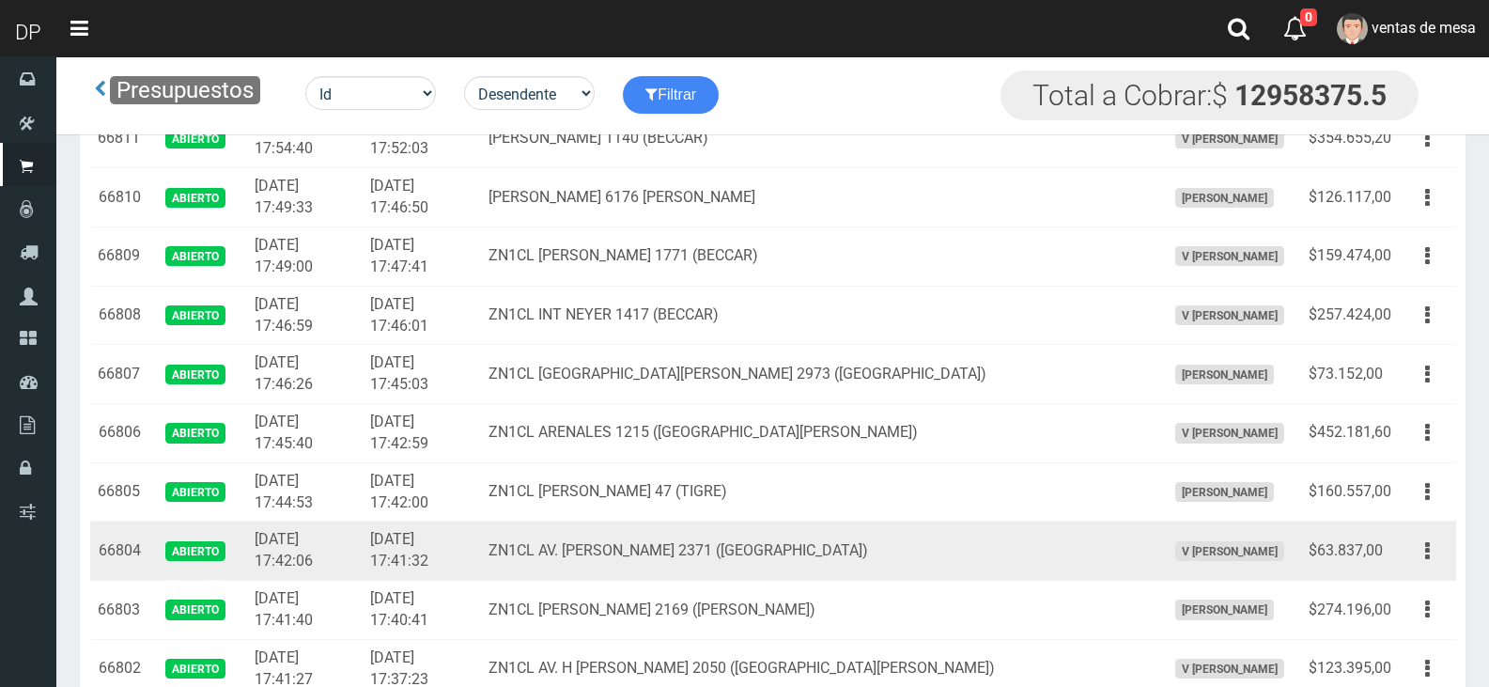
scroll to position [845, 0]
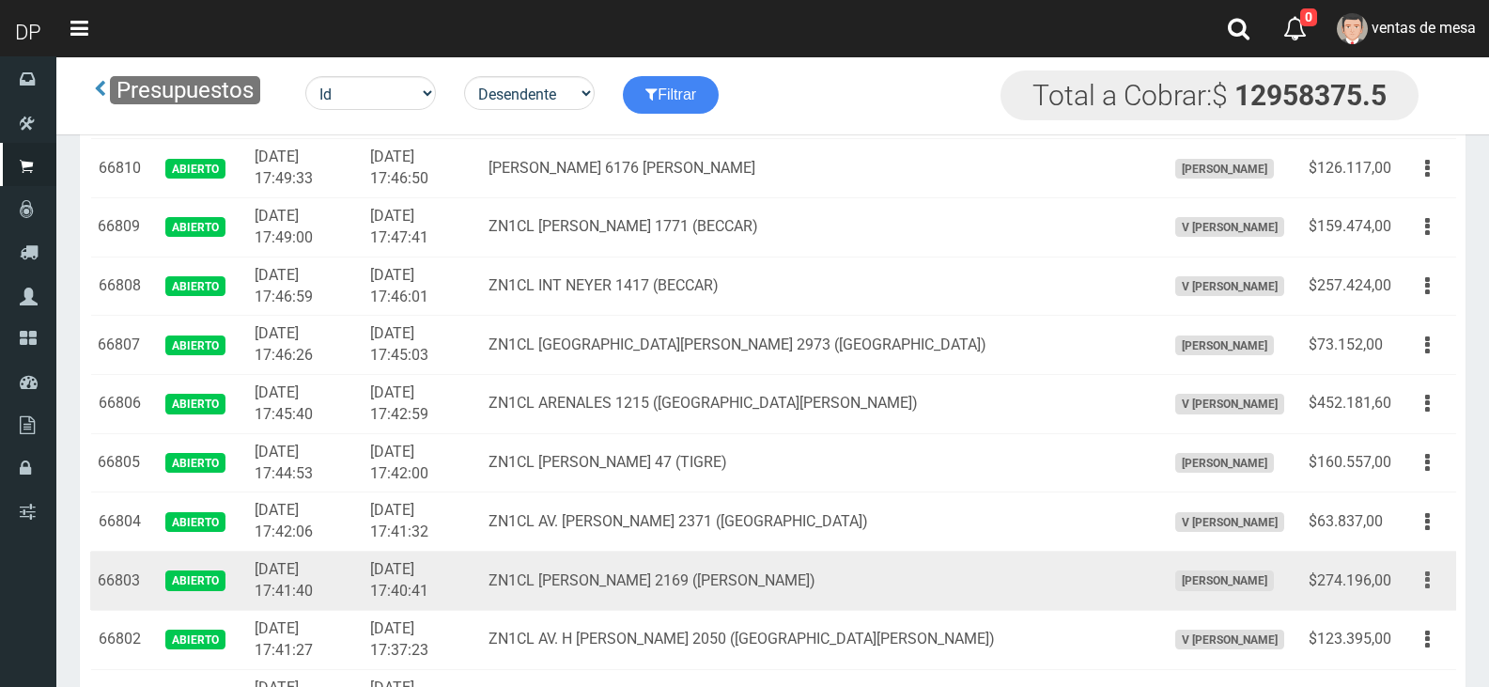
click at [1425, 581] on icon "button" at bounding box center [1427, 580] width 5 height 33
drag, startPoint x: 1396, startPoint y: 655, endPoint x: 1394, endPoint y: 633, distance: 21.7
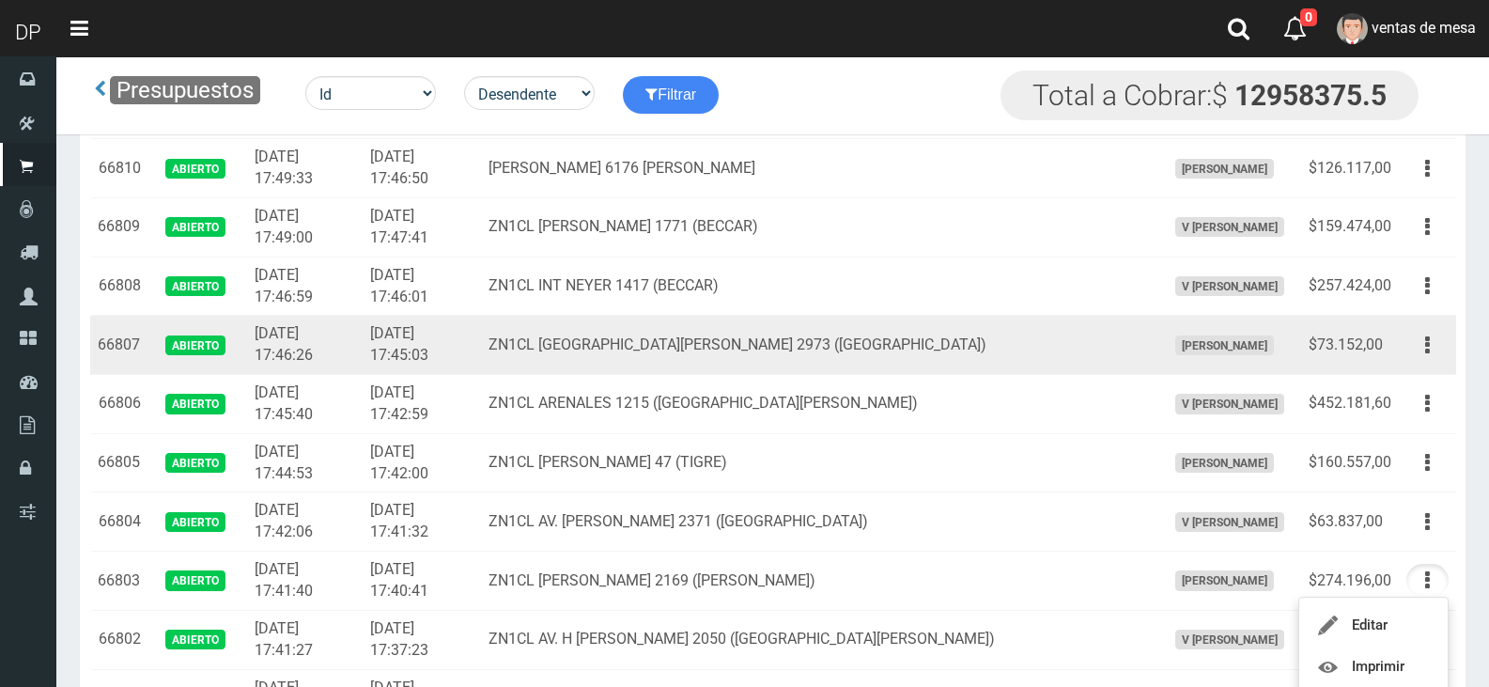
click at [317, 324] on td "2025-09-22 17:46:26" at bounding box center [305, 345] width 116 height 59
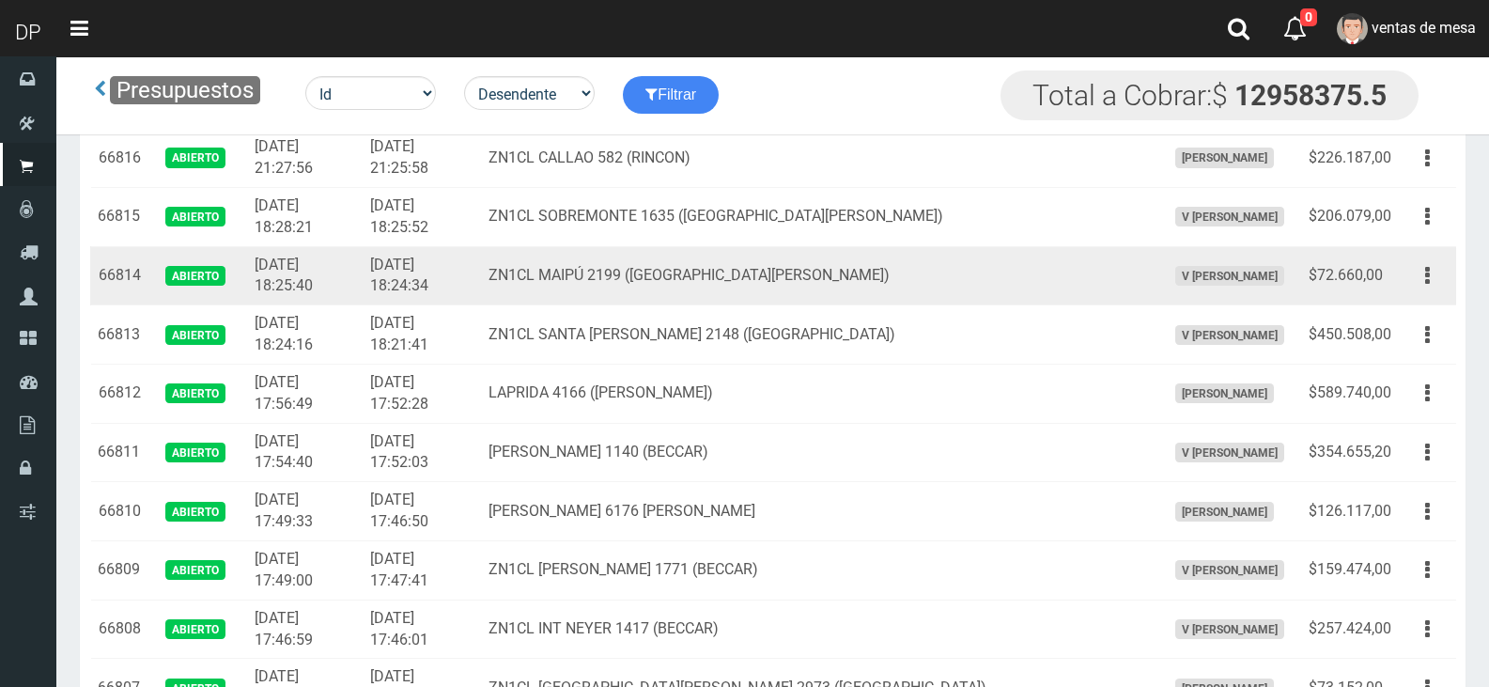
scroll to position [470, 0]
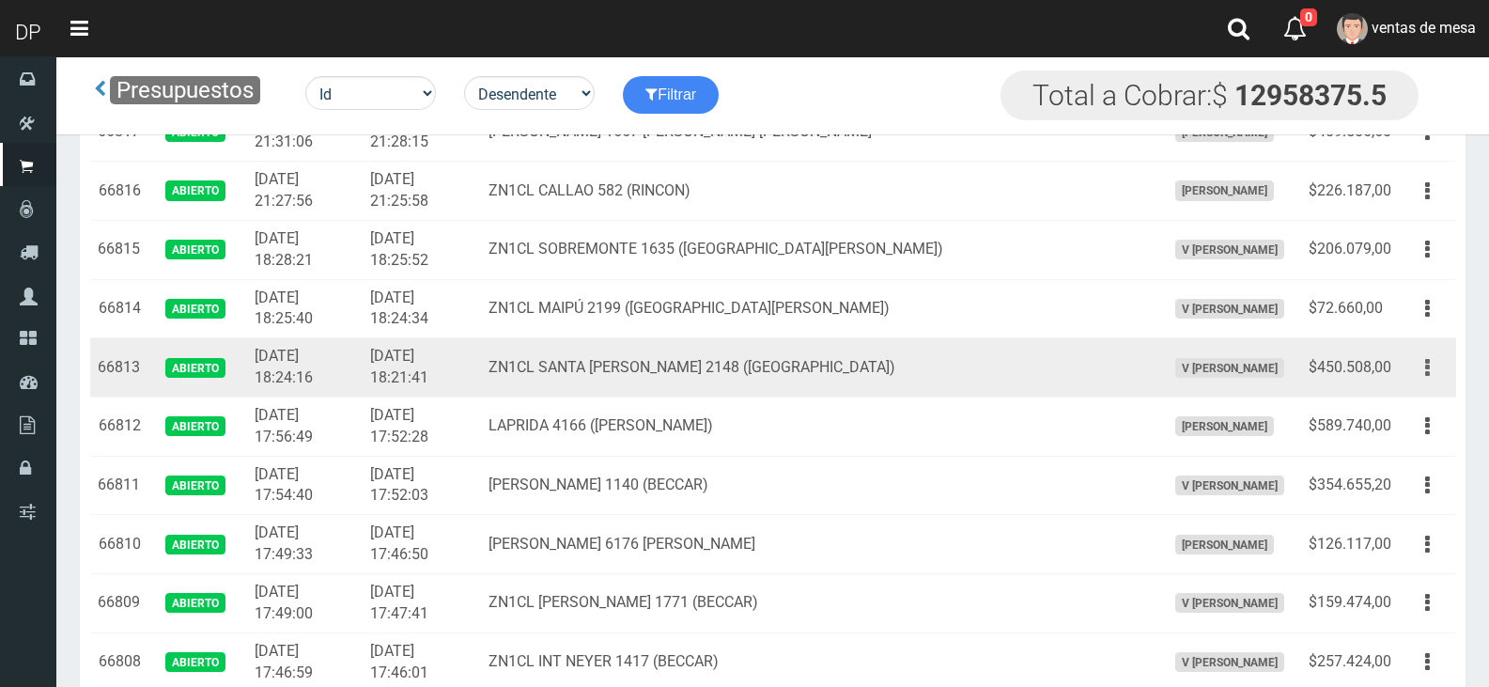
click at [1428, 363] on icon "button" at bounding box center [1427, 367] width 5 height 33
drag, startPoint x: 1417, startPoint y: 454, endPoint x: 1417, endPoint y: 441, distance: 13.2
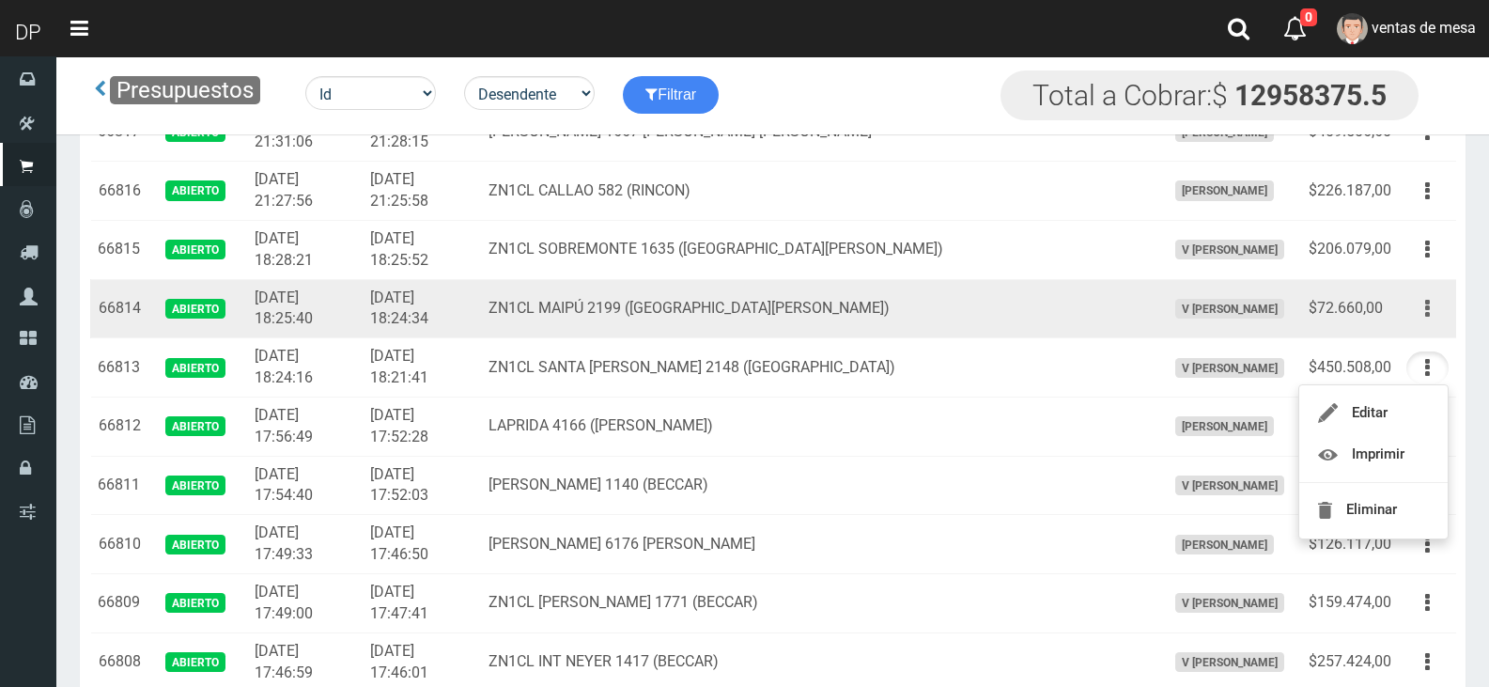
click at [1416, 310] on button "button" at bounding box center [1427, 308] width 42 height 33
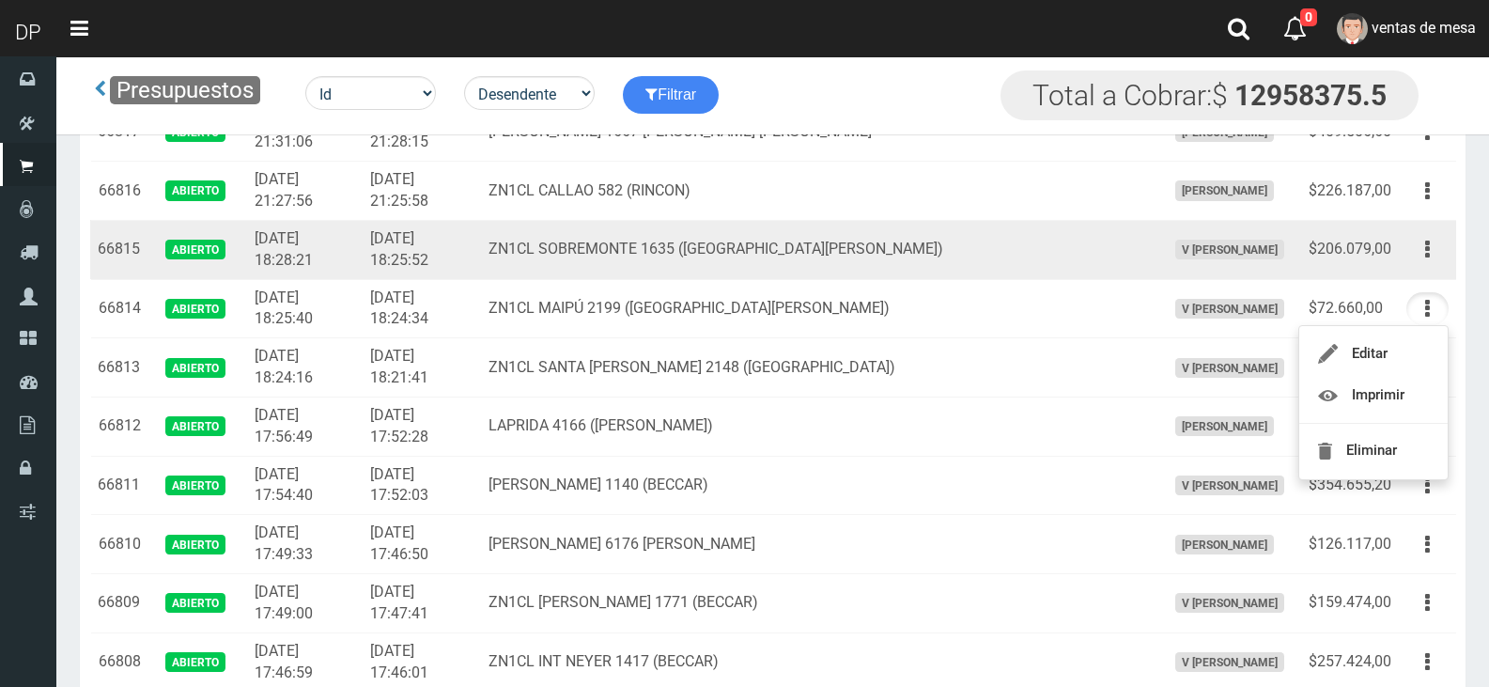
click at [1271, 272] on td "V Maria Graciela vargas" at bounding box center [1229, 249] width 143 height 59
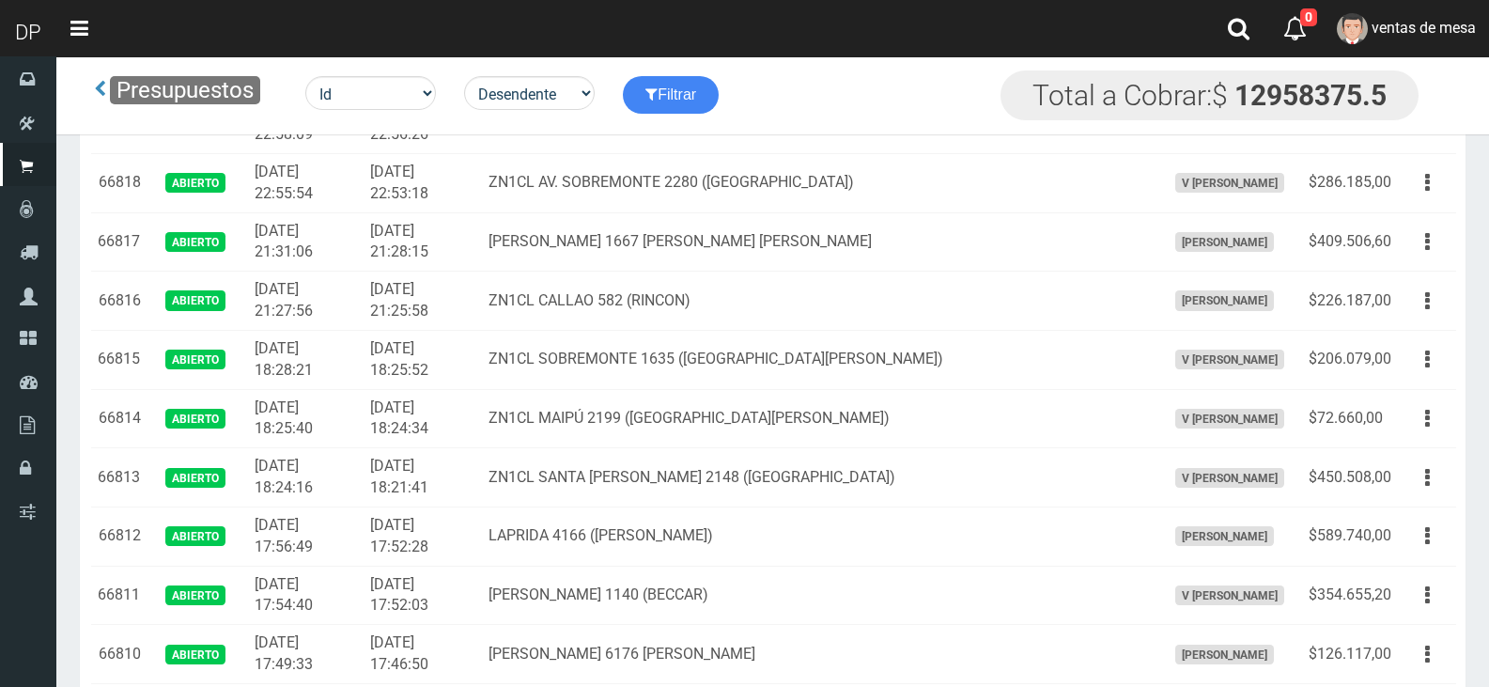
scroll to position [376, 0]
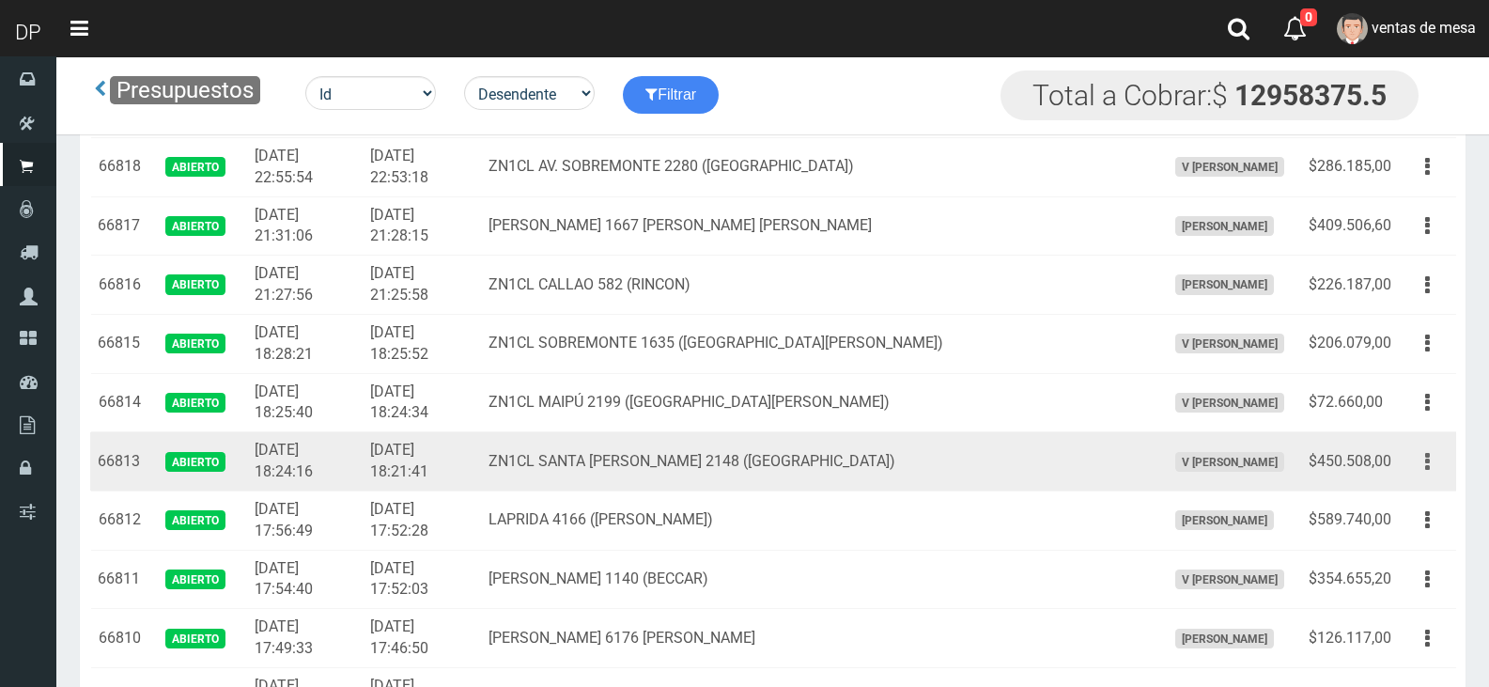
click at [1444, 459] on button "button" at bounding box center [1427, 461] width 42 height 33
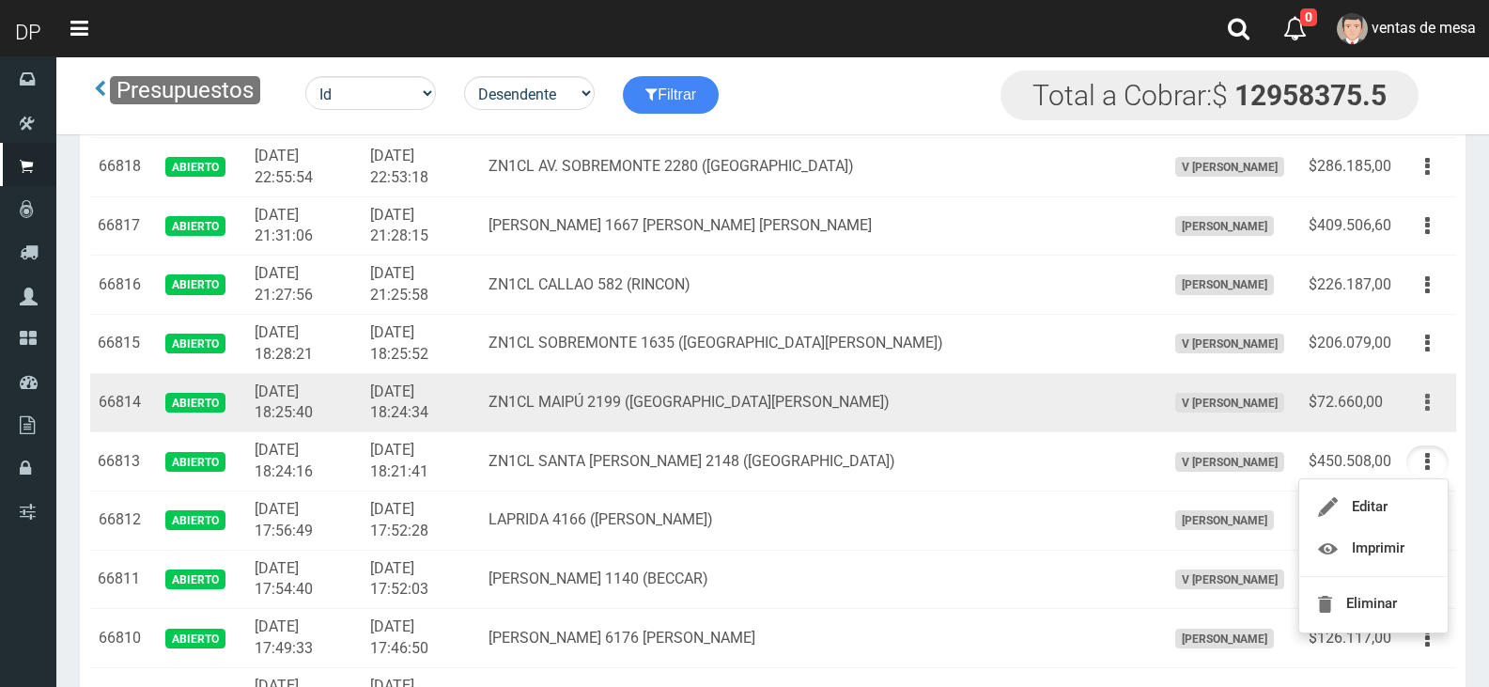
click at [1423, 403] on button "button" at bounding box center [1427, 402] width 42 height 33
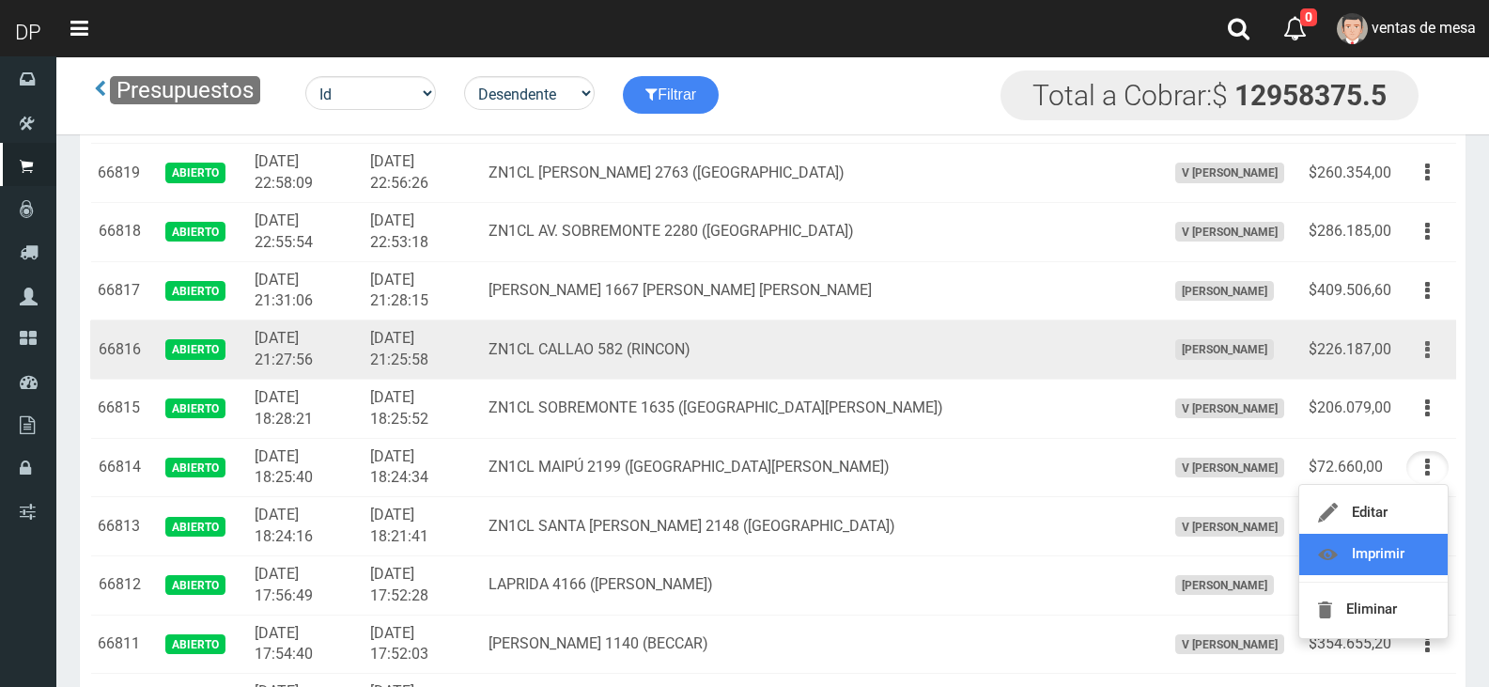
scroll to position [282, 0]
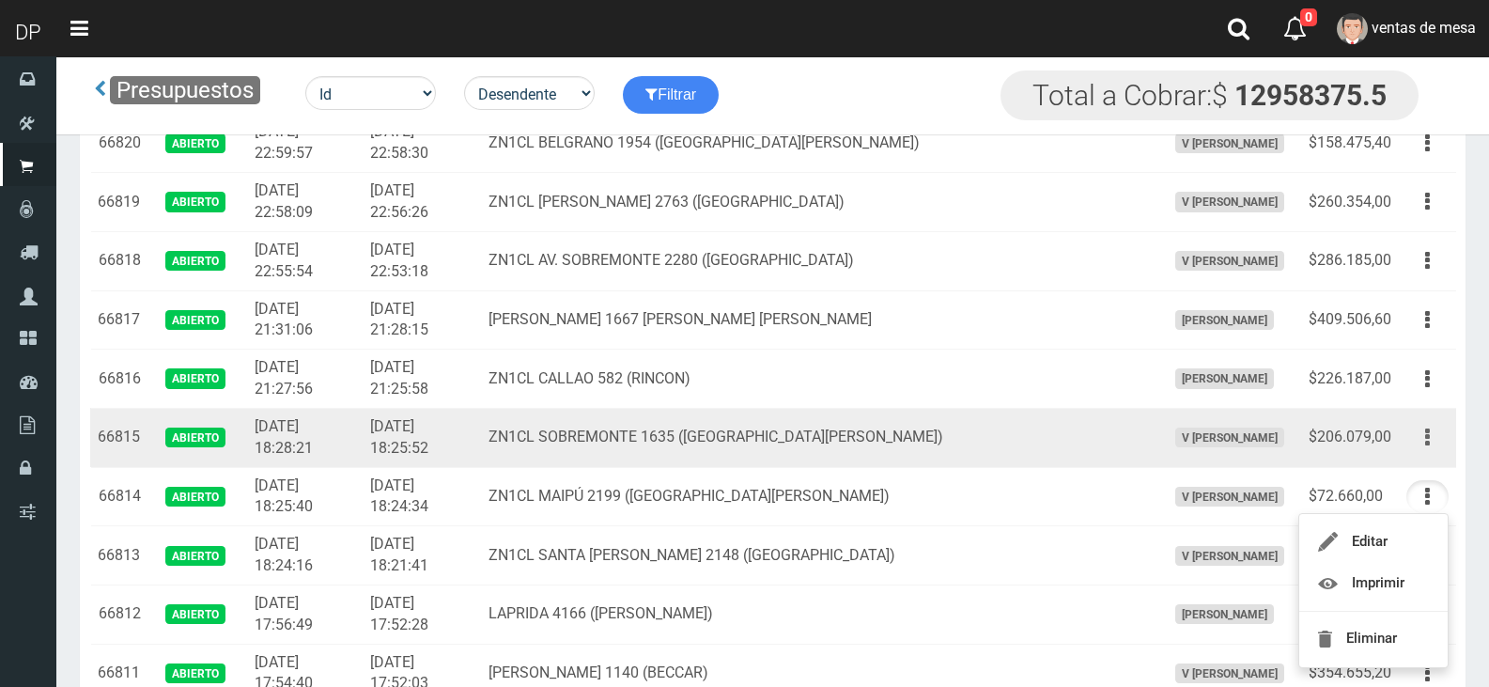
click at [1432, 428] on button "button" at bounding box center [1427, 437] width 42 height 33
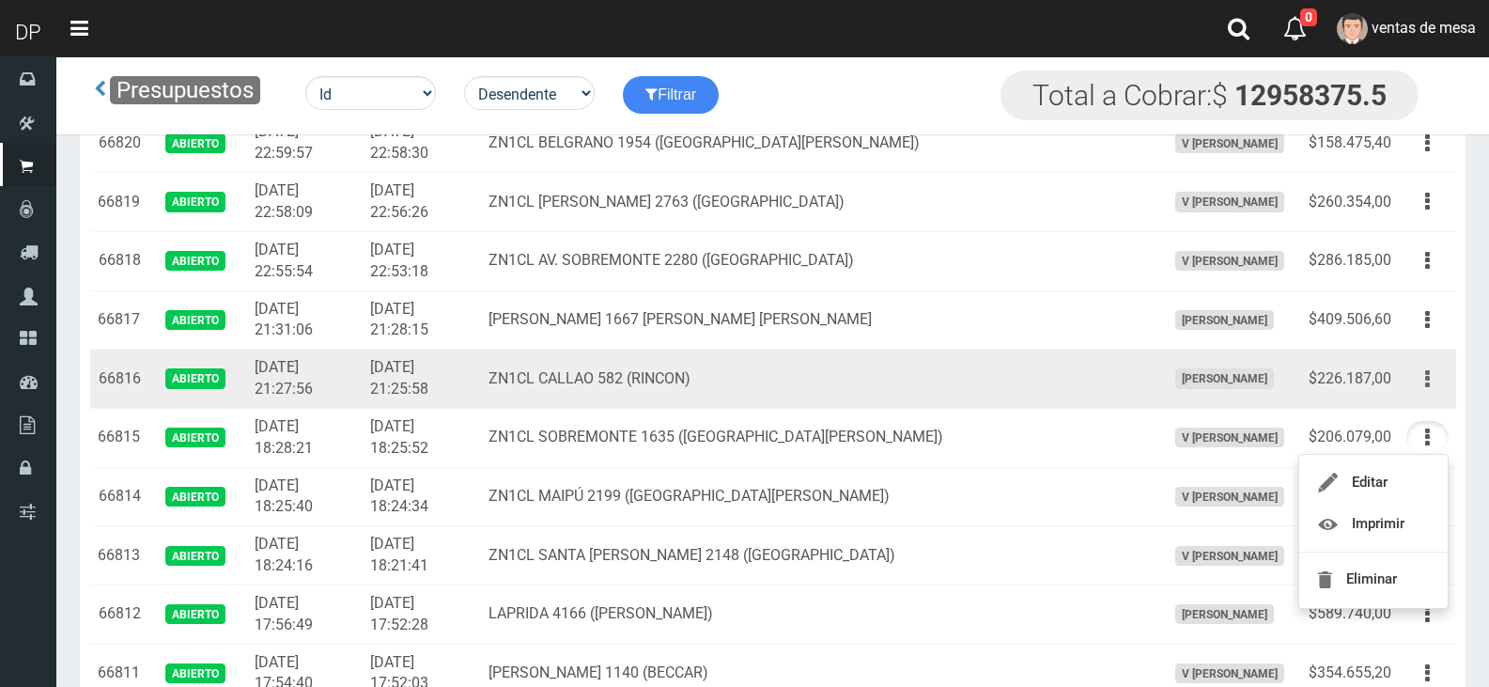
click at [1425, 377] on icon "button" at bounding box center [1427, 379] width 5 height 33
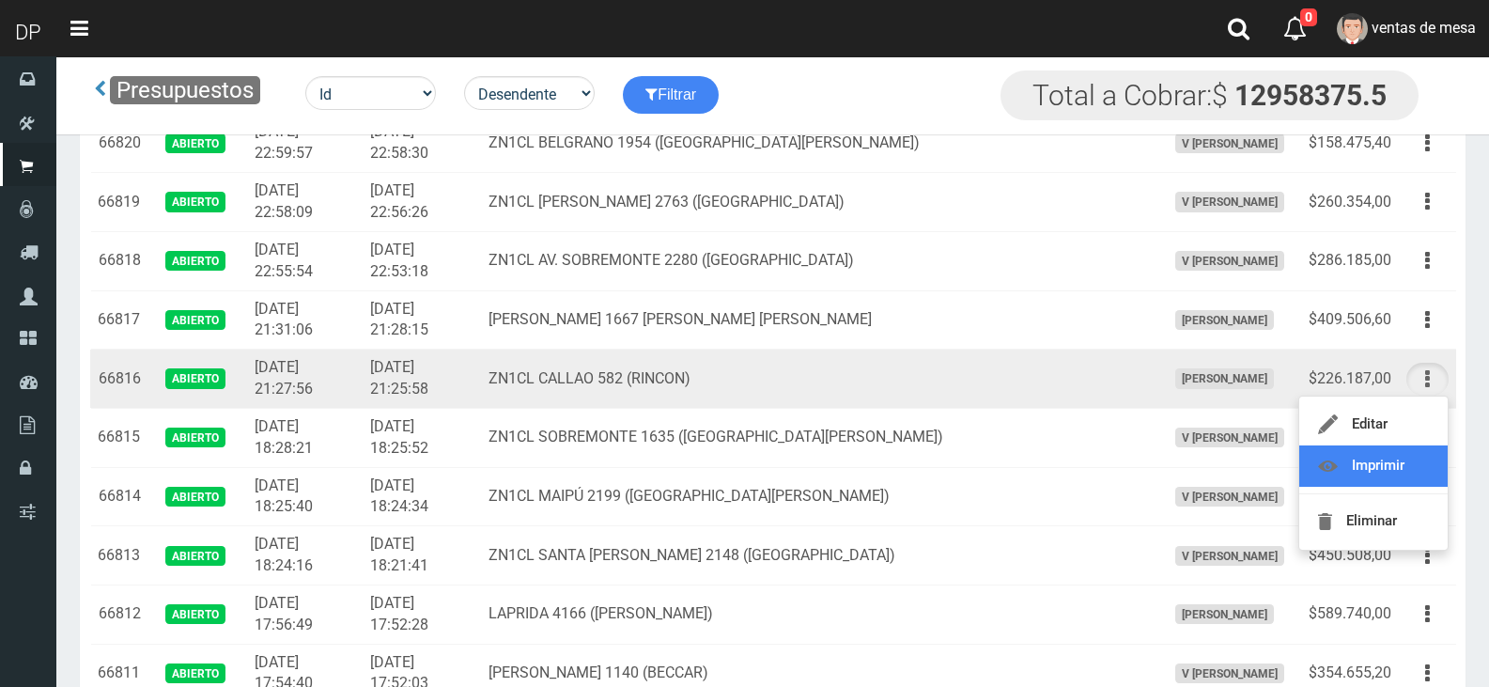
drag, startPoint x: 1402, startPoint y: 457, endPoint x: 1428, endPoint y: 363, distance: 97.5
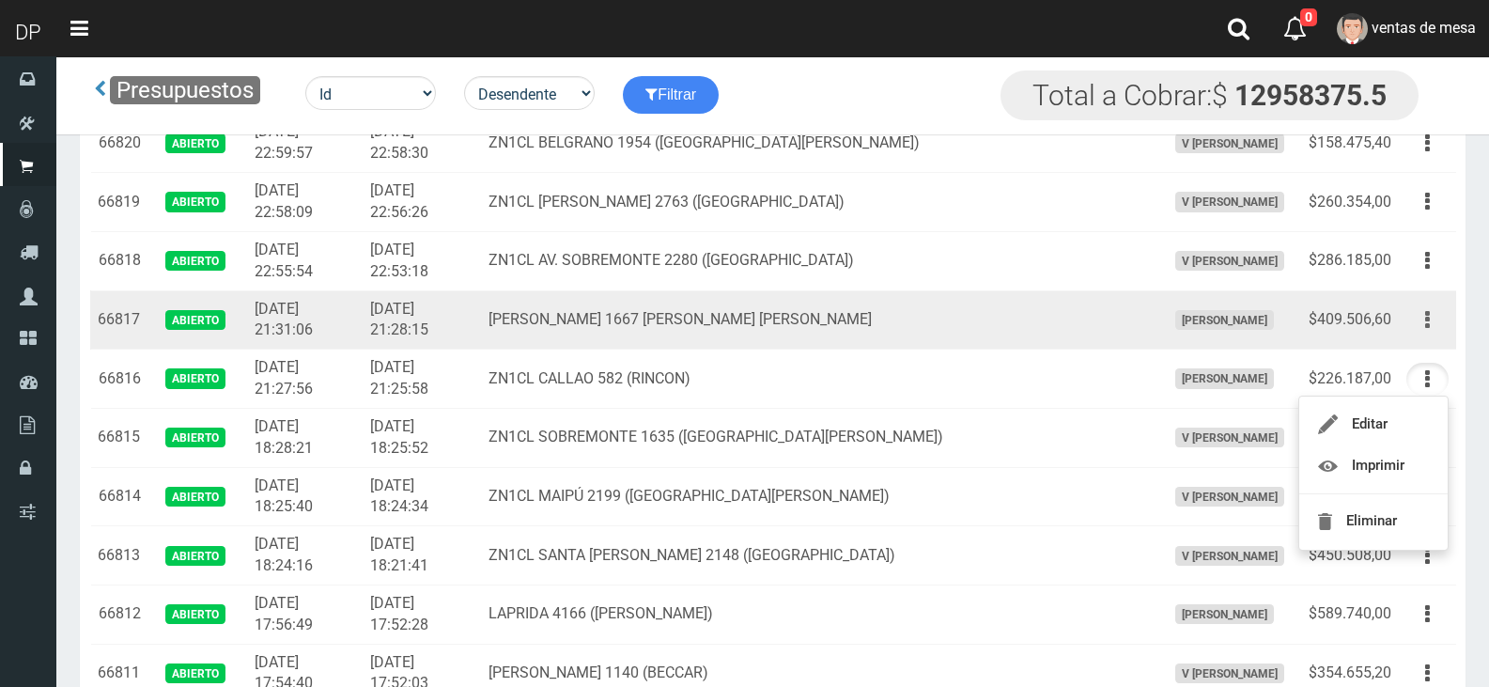
click at [1440, 322] on button "button" at bounding box center [1427, 319] width 42 height 33
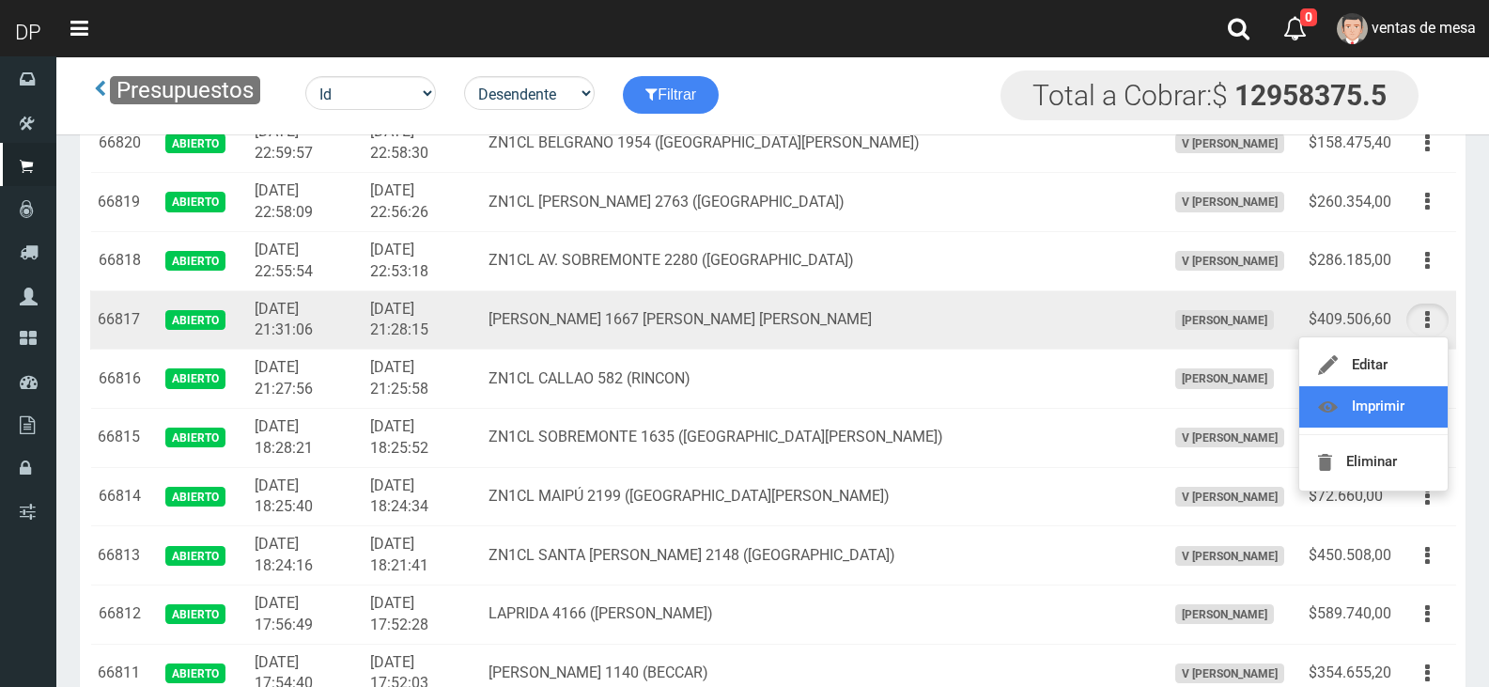
drag, startPoint x: 1412, startPoint y: 404, endPoint x: 1428, endPoint y: 335, distance: 70.4
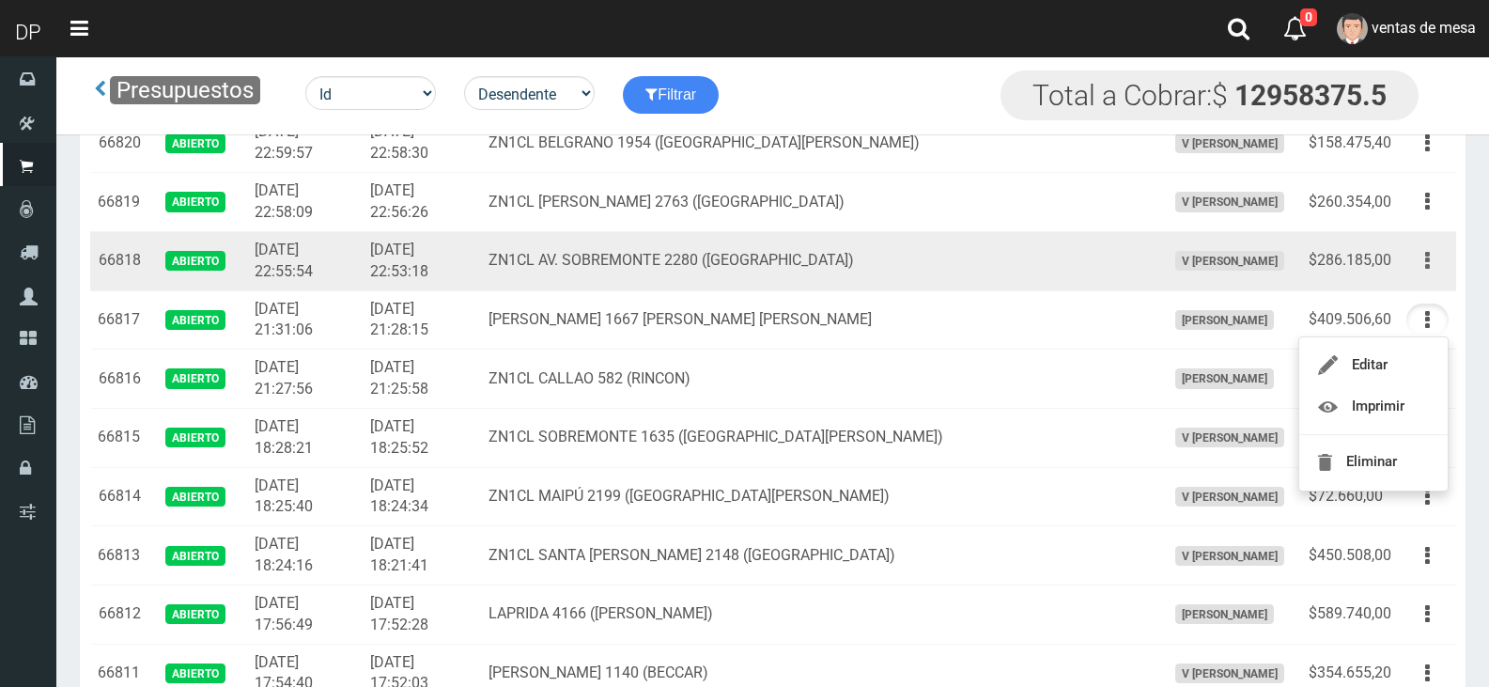
click at [1432, 262] on button "button" at bounding box center [1427, 260] width 42 height 33
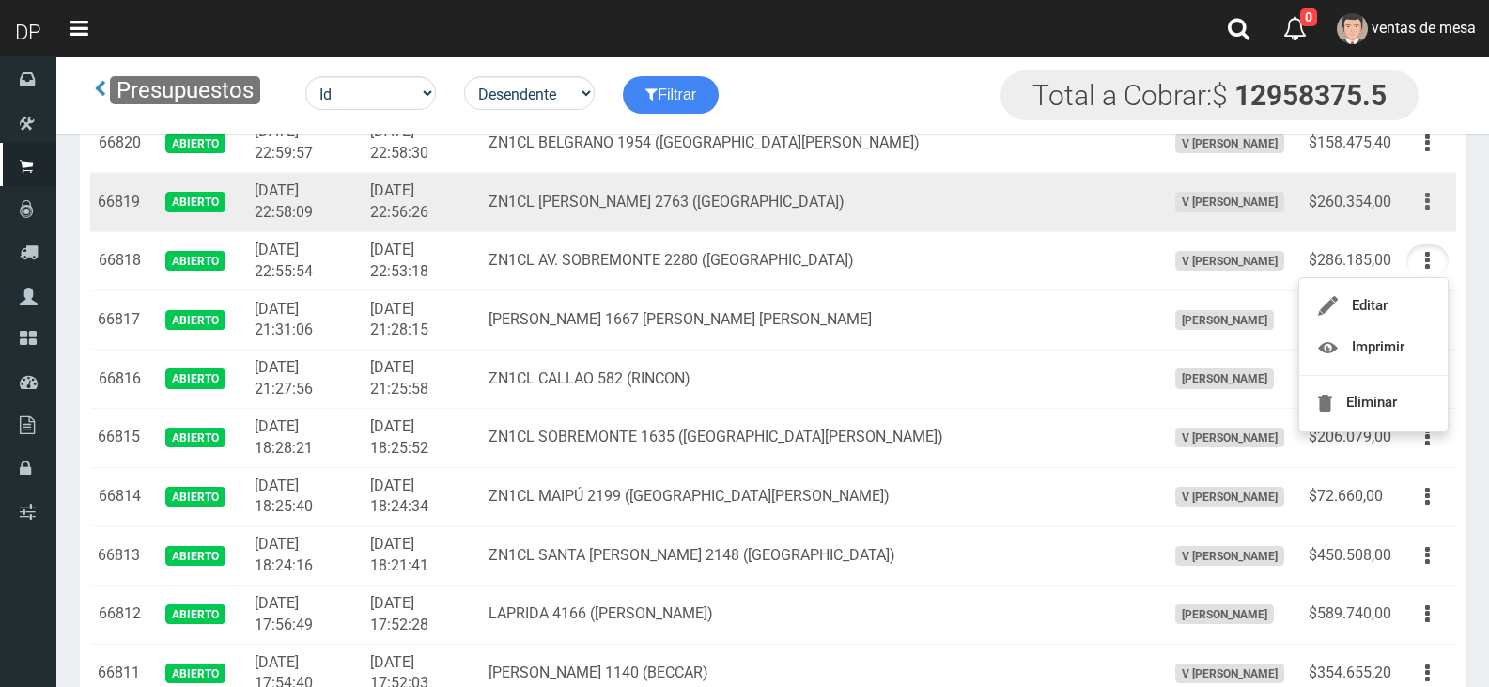
click at [1428, 195] on icon "button" at bounding box center [1427, 201] width 5 height 33
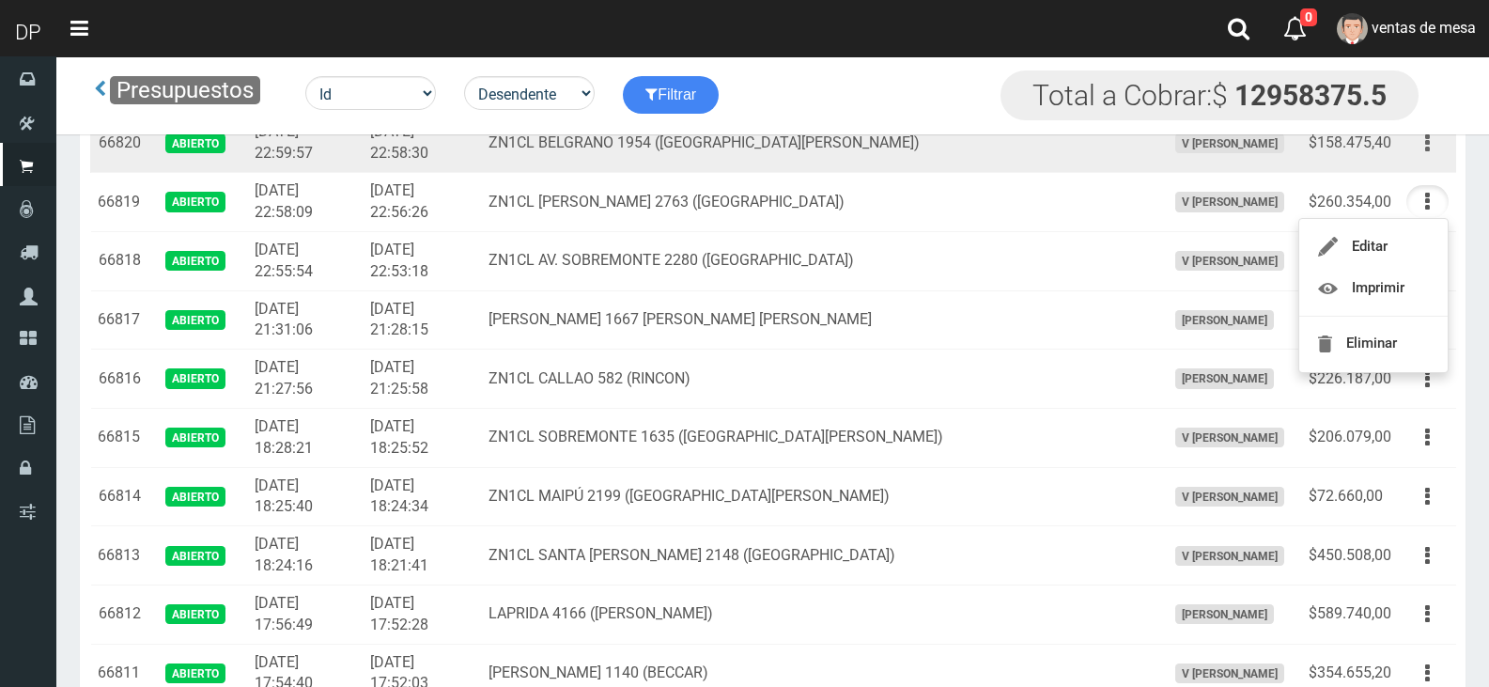
click at [1423, 158] on button "button" at bounding box center [1427, 143] width 42 height 33
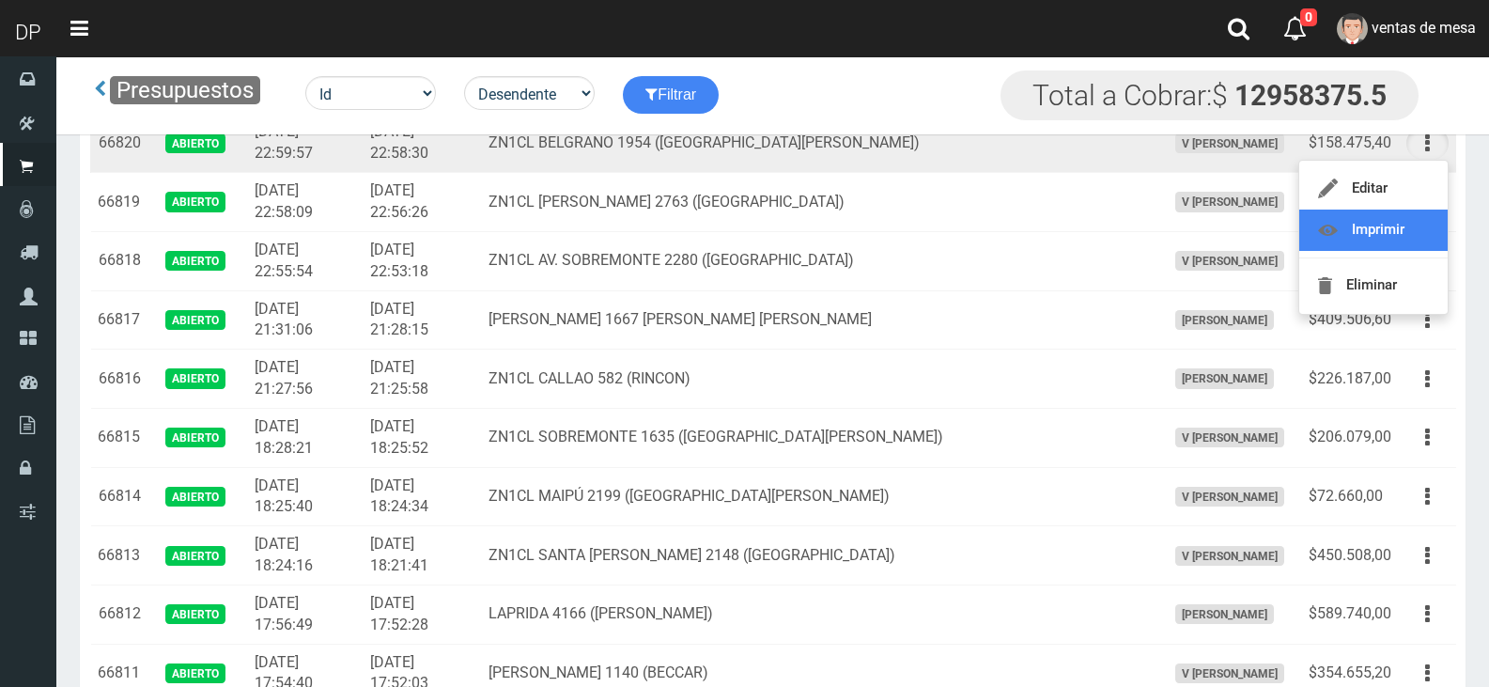
scroll to position [188, 0]
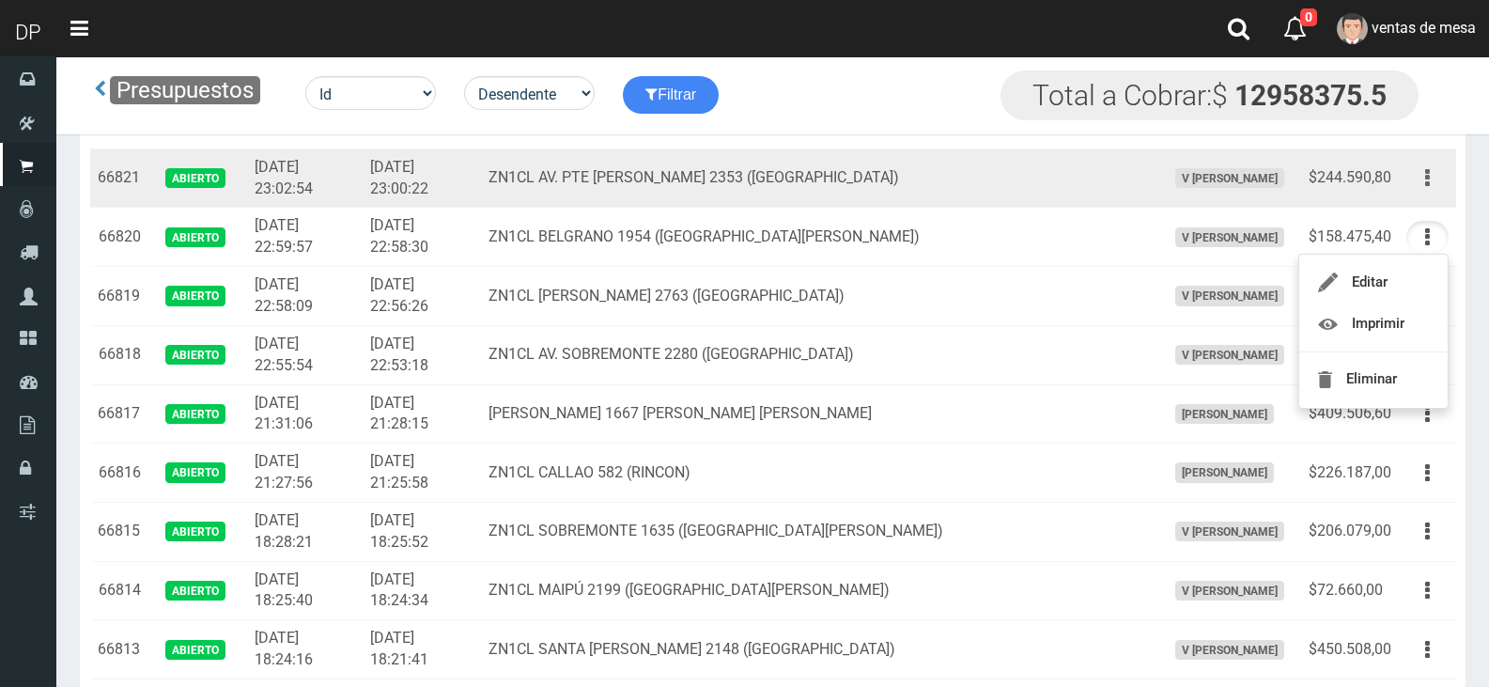
click at [1431, 188] on button "button" at bounding box center [1427, 178] width 42 height 33
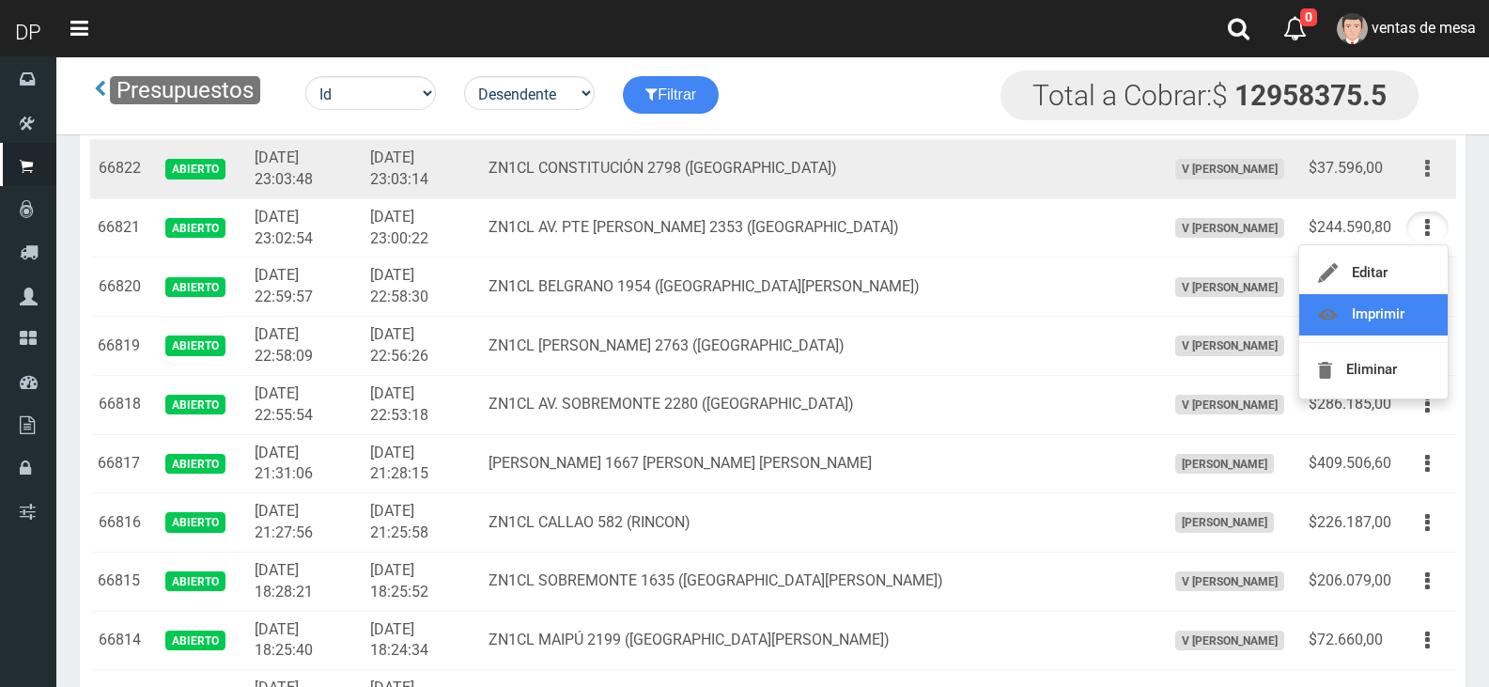
scroll to position [94, 0]
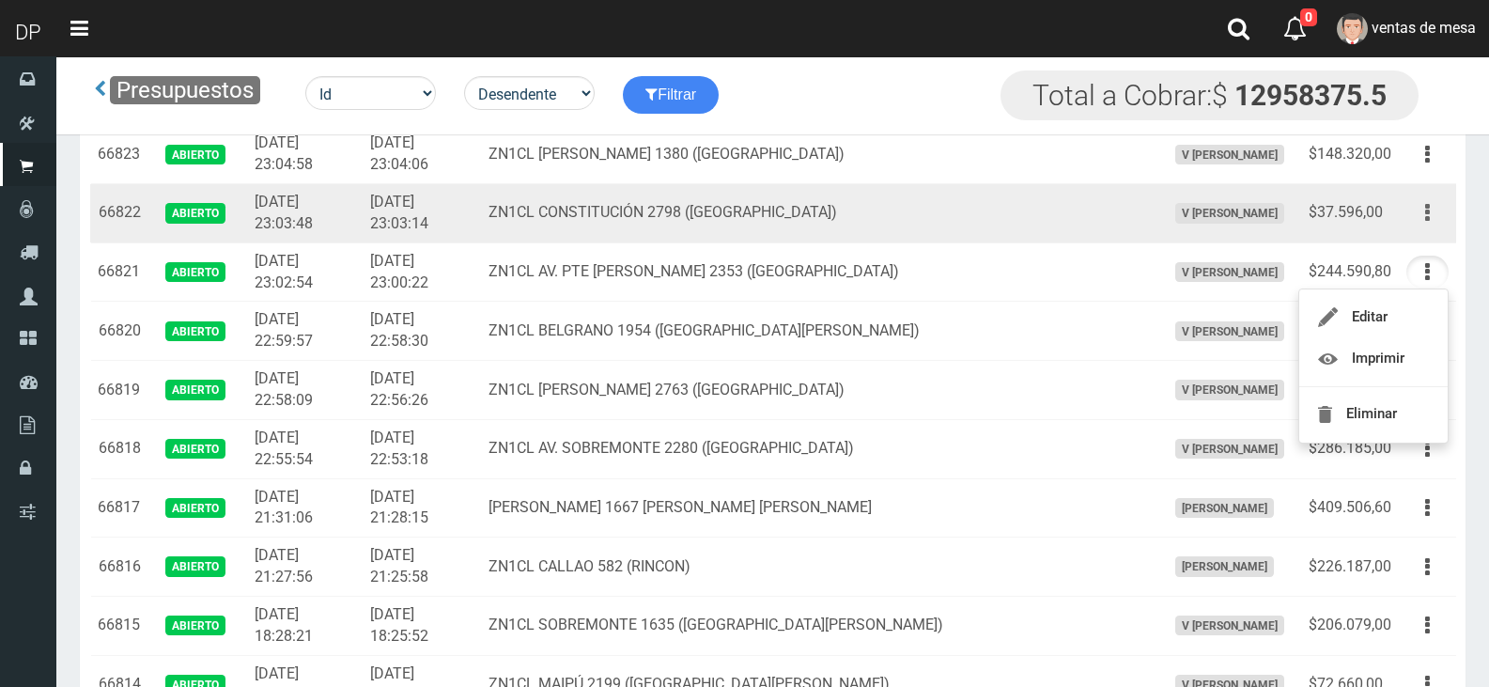
click at [1430, 218] on button "button" at bounding box center [1427, 212] width 42 height 33
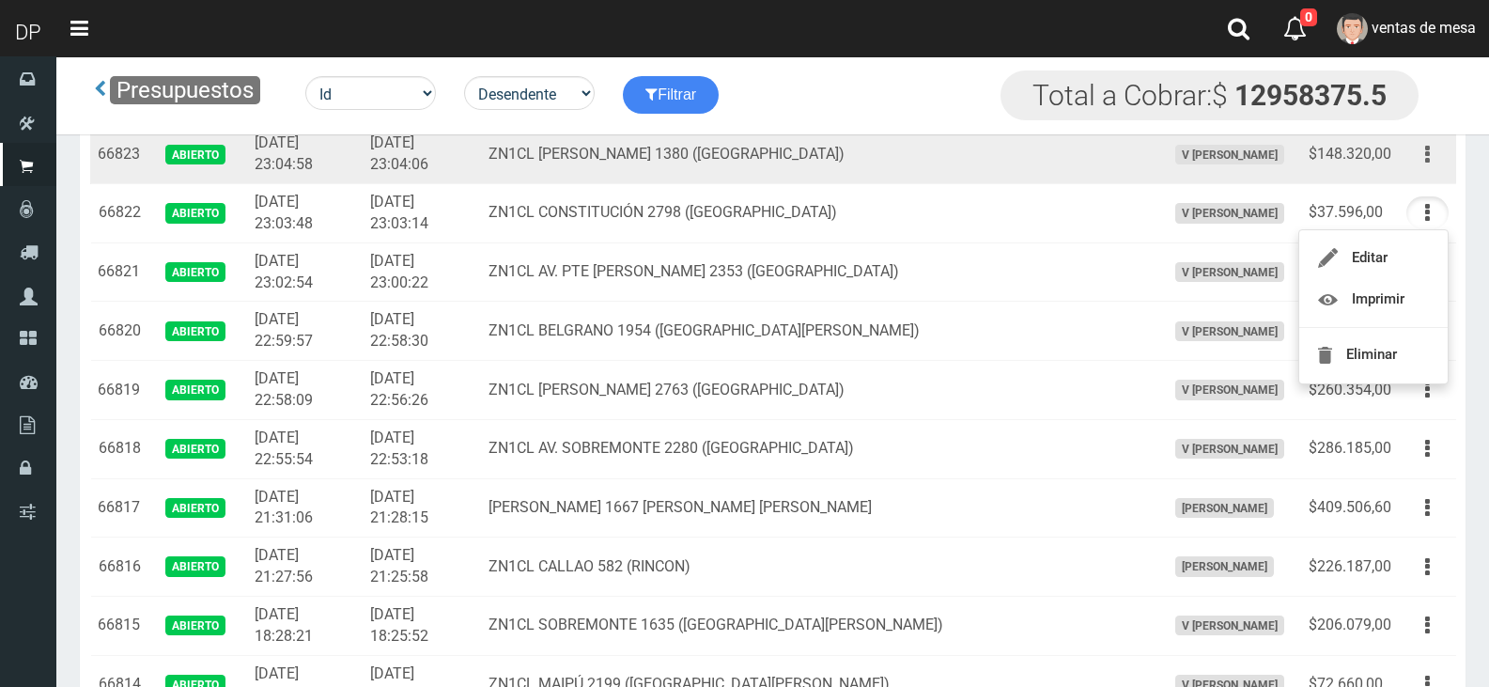
click at [1440, 149] on button "button" at bounding box center [1427, 154] width 42 height 33
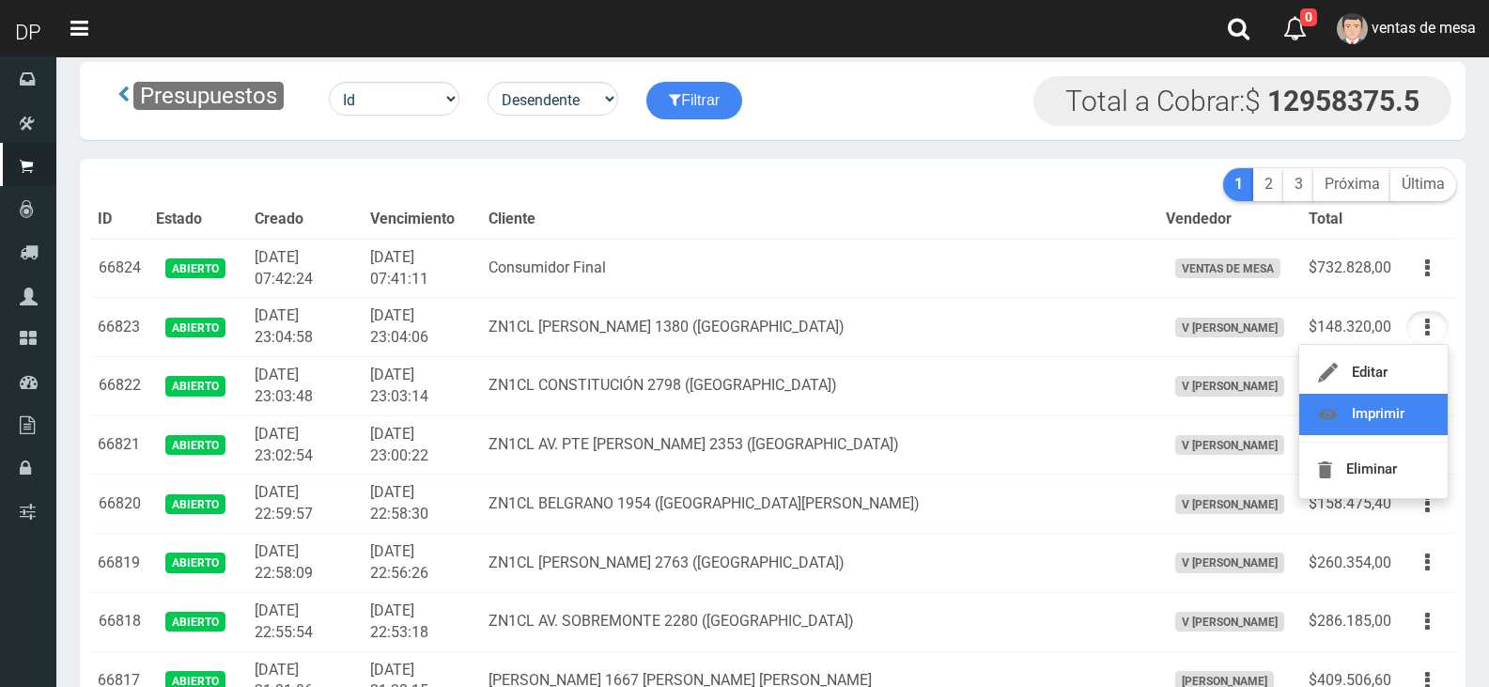
scroll to position [0, 0]
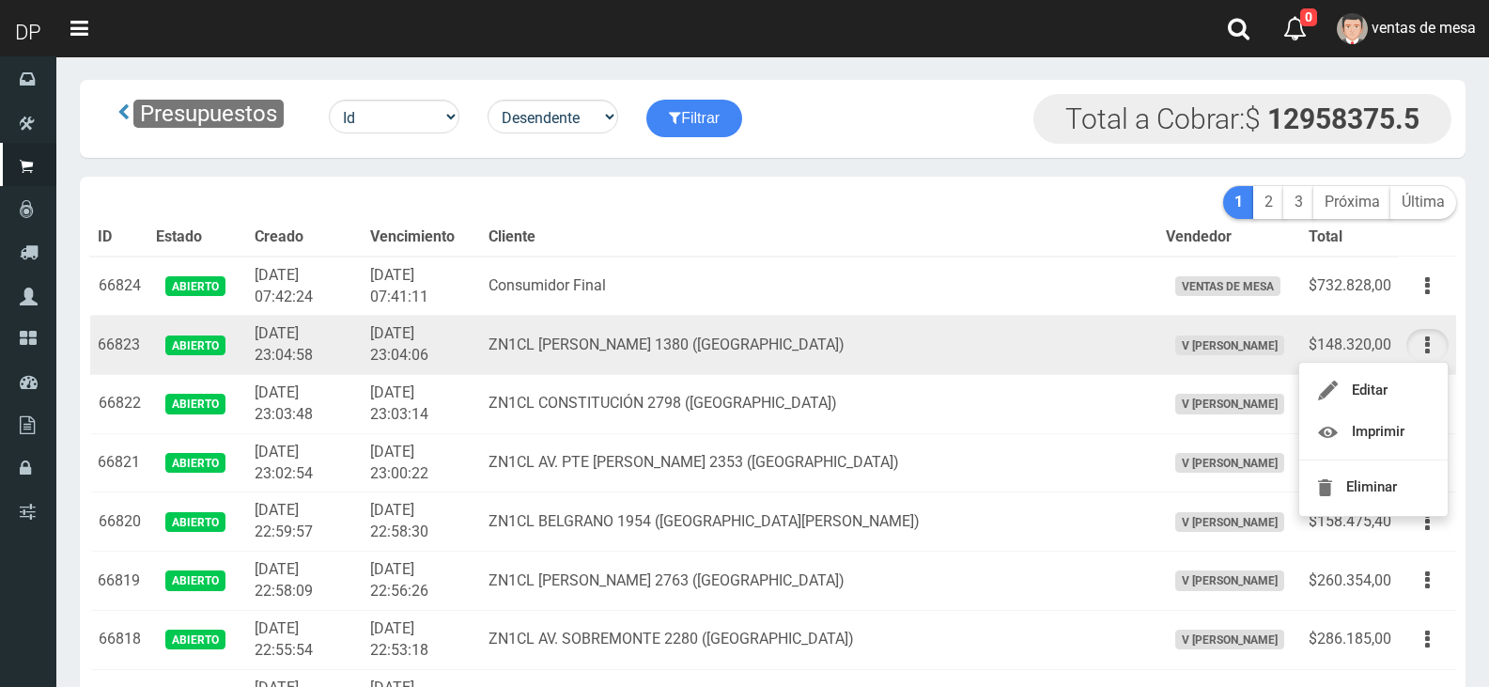
click at [354, 376] on td "2025-09-22 23:03:48" at bounding box center [305, 404] width 116 height 59
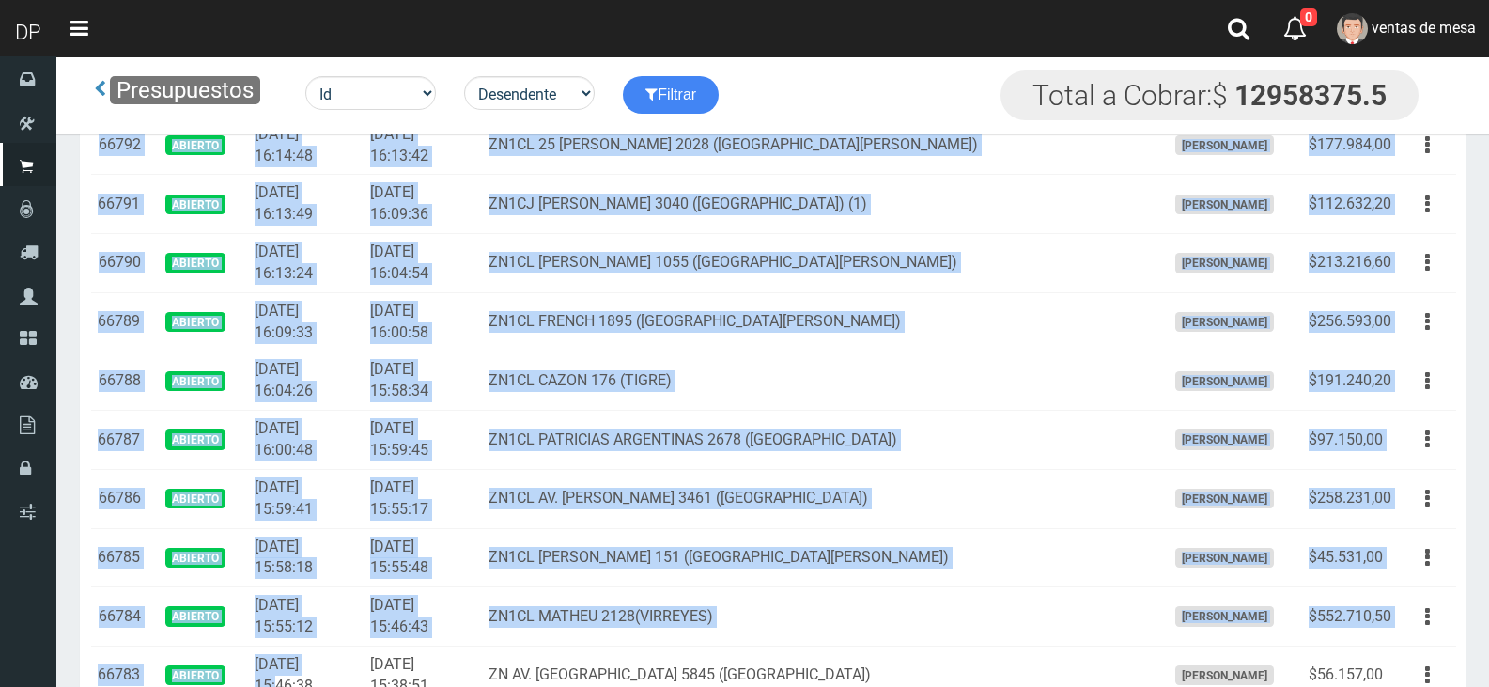
drag, startPoint x: 94, startPoint y: 338, endPoint x: 368, endPoint y: 649, distance: 414.6
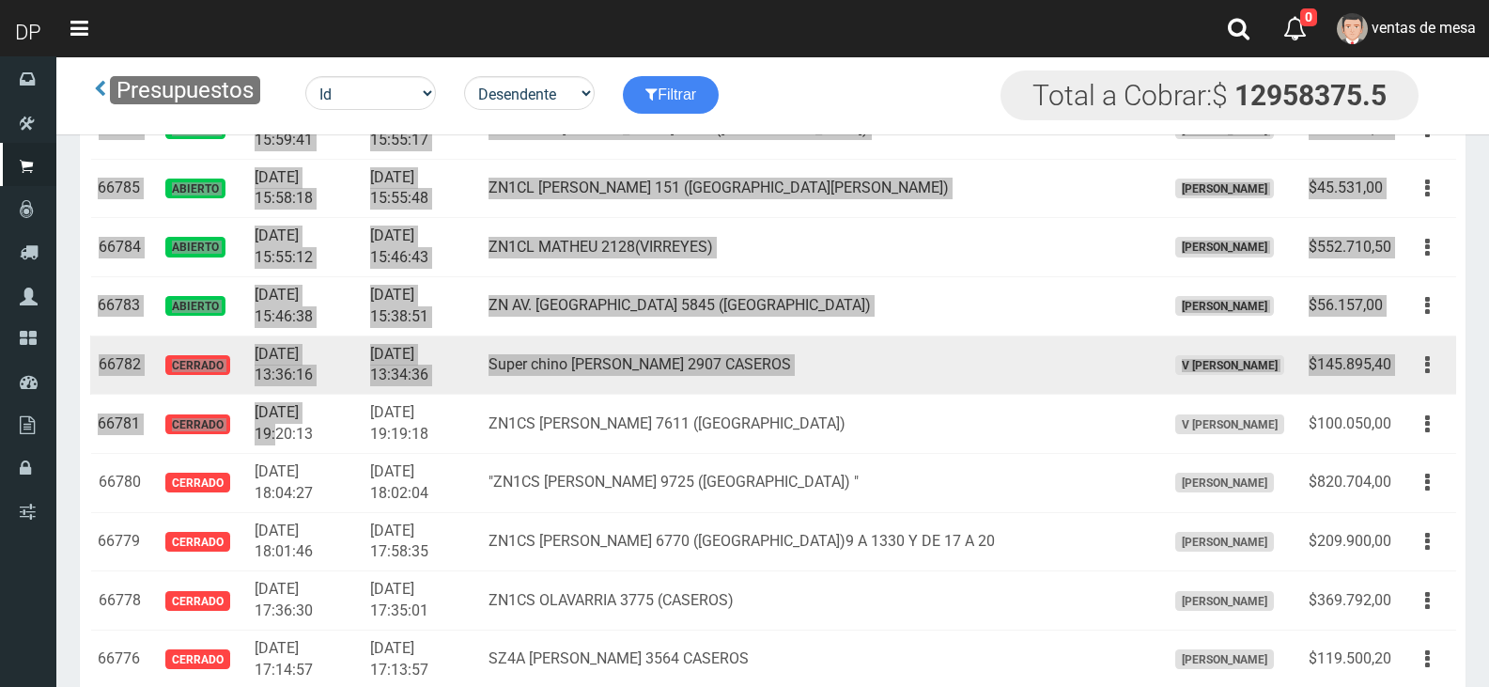
scroll to position [2216, 0]
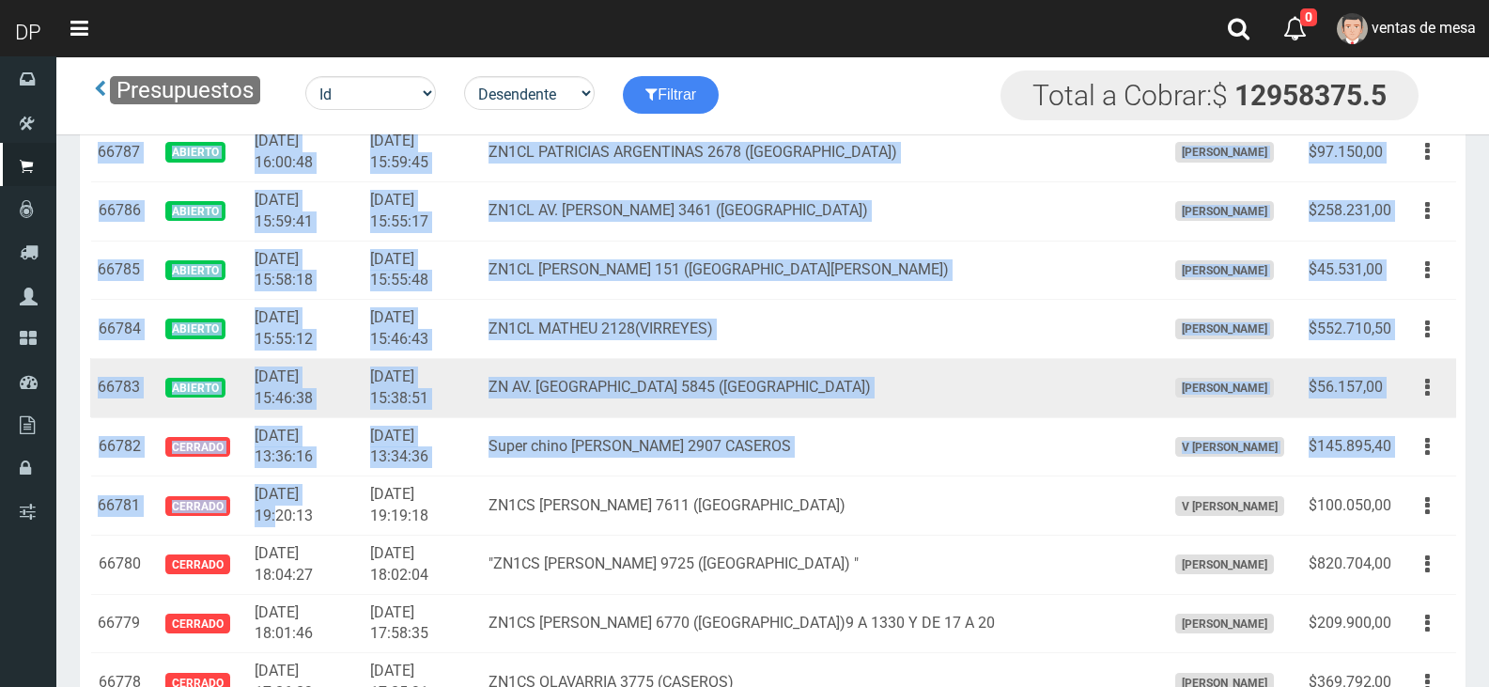
click at [588, 410] on td "ZN AV. AVELLANEDA 5845 (VIRREYES)" at bounding box center [819, 387] width 676 height 59
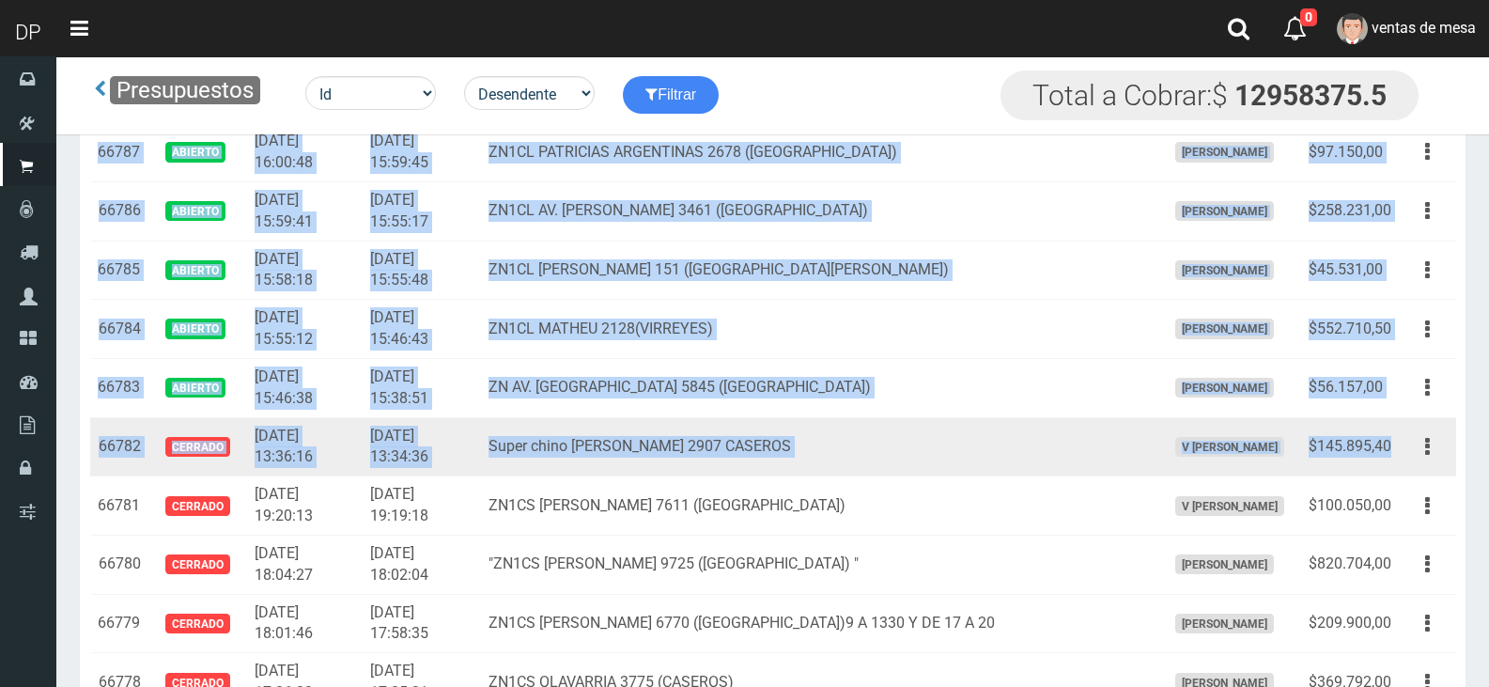
click at [1388, 446] on td "$145.895,40" at bounding box center [1350, 446] width 98 height 59
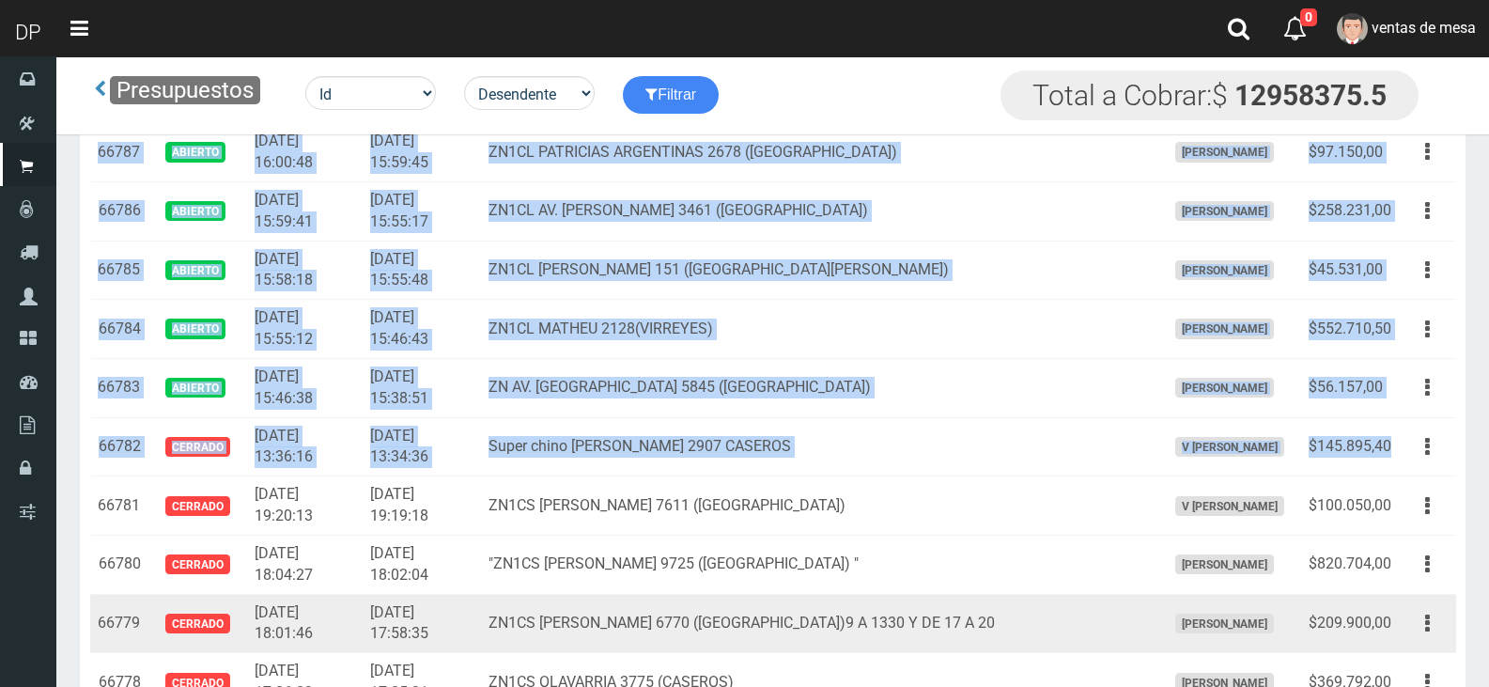
copy tbody "66823 Abierto 2025-09-22 23:04:58 2025-09-22 23:04:06 ZN1CL SANTAMARINA 1380 (V…"
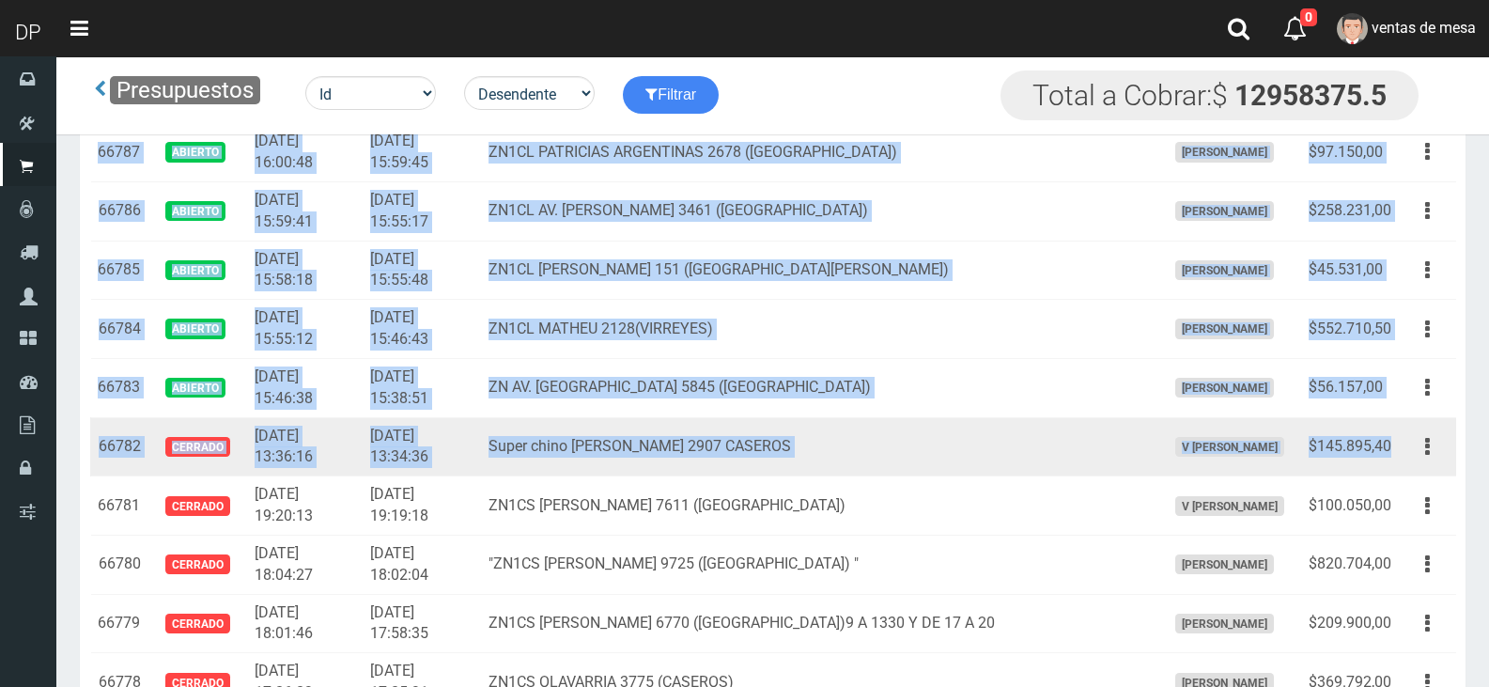
click at [755, 440] on td "Super chino Florencio Varela 2907 CASEROS" at bounding box center [819, 446] width 676 height 59
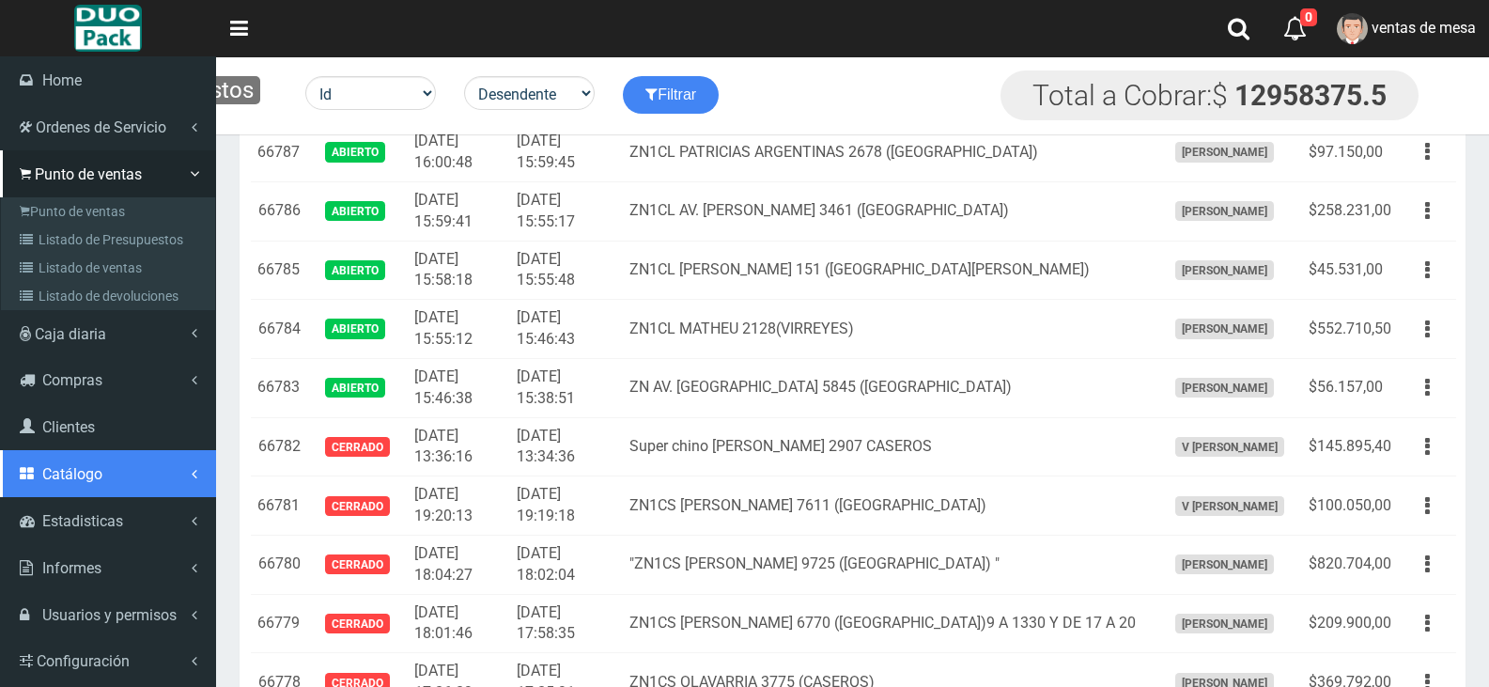
click at [106, 455] on link "Catálogo" at bounding box center [108, 473] width 216 height 47
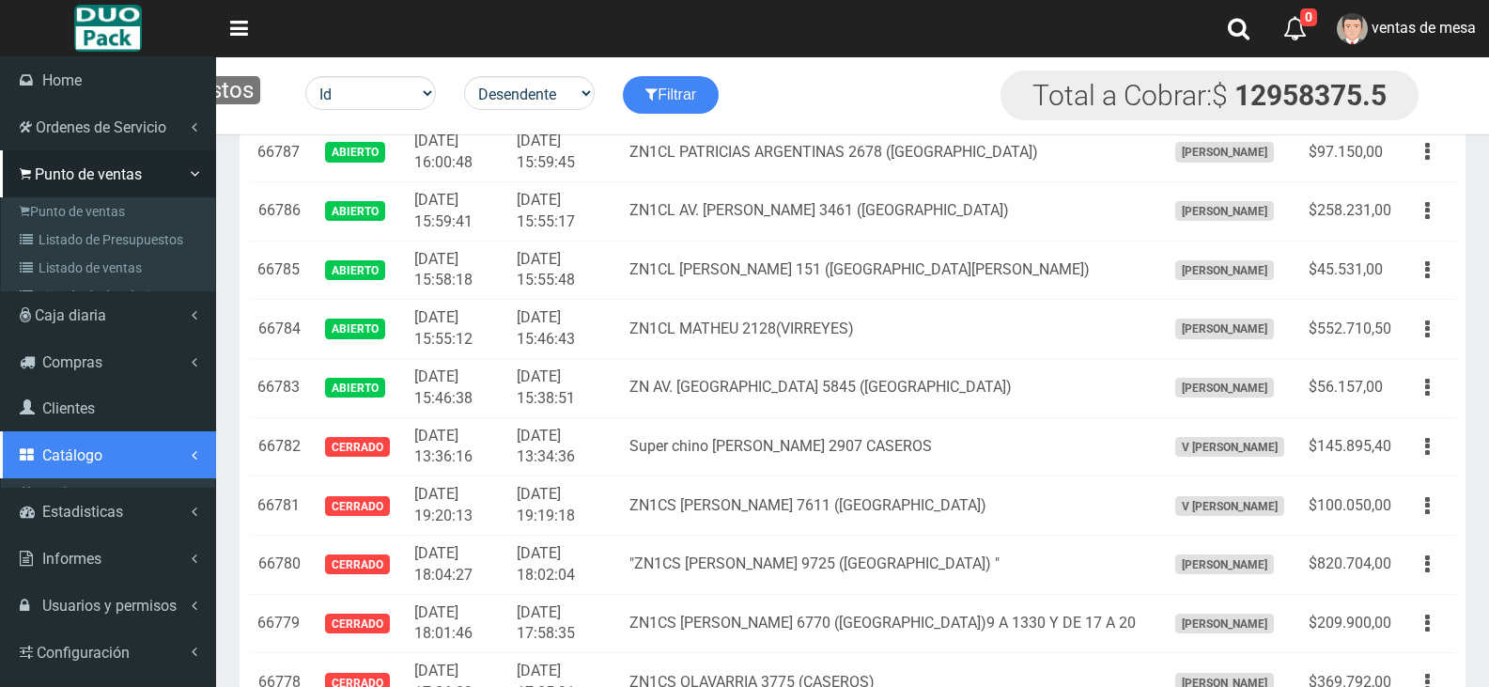
click at [108, 434] on li "Catálogo Productos Servicios" at bounding box center [108, 459] width 216 height 56
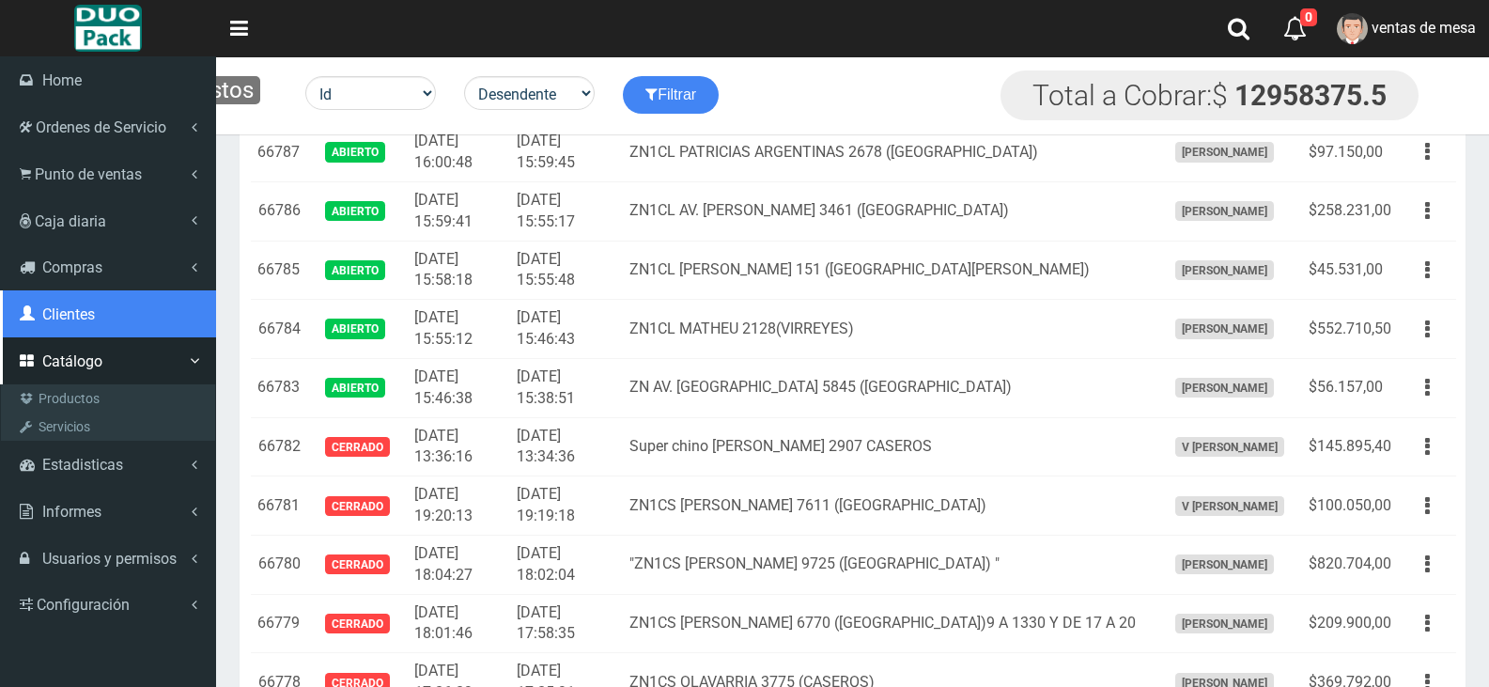
click at [107, 319] on link "Clientes" at bounding box center [108, 313] width 216 height 47
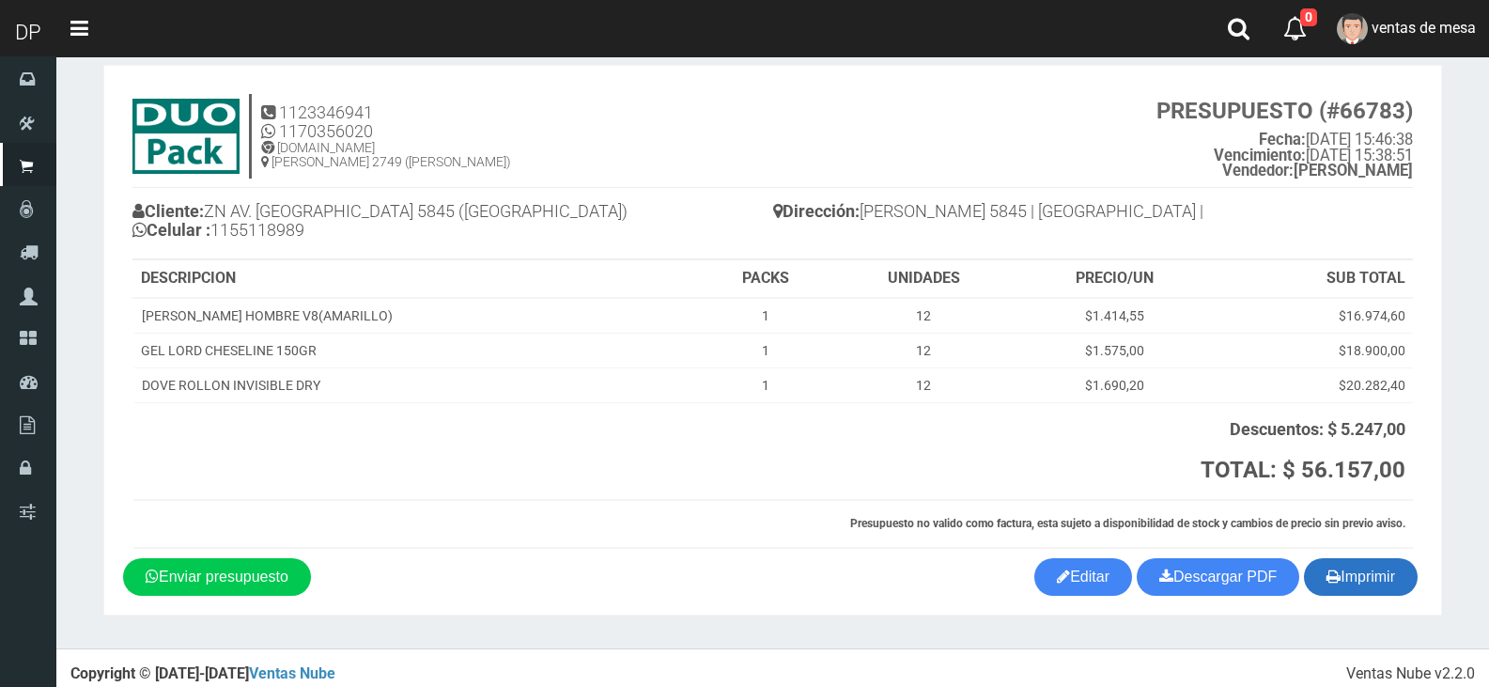
scroll to position [37, 0]
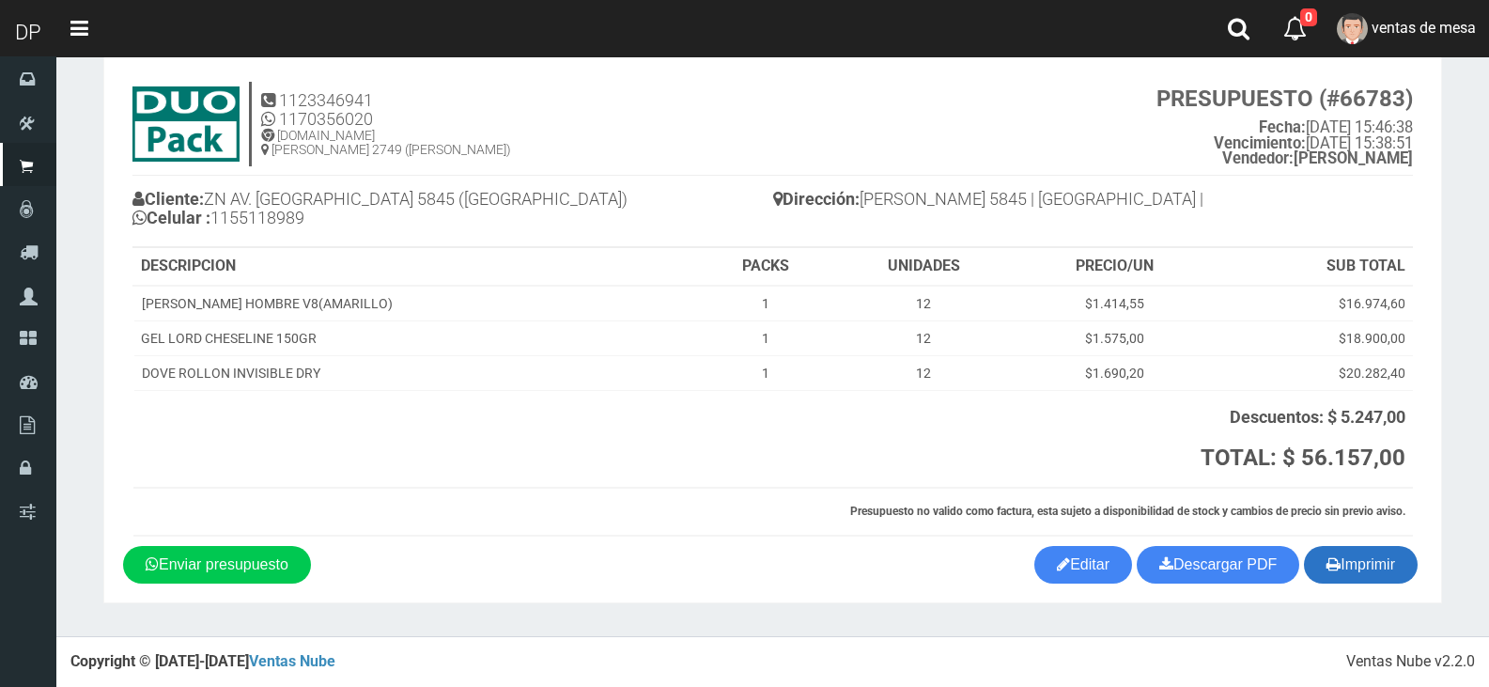
click at [1354, 555] on button "Imprimir" at bounding box center [1361, 565] width 114 height 38
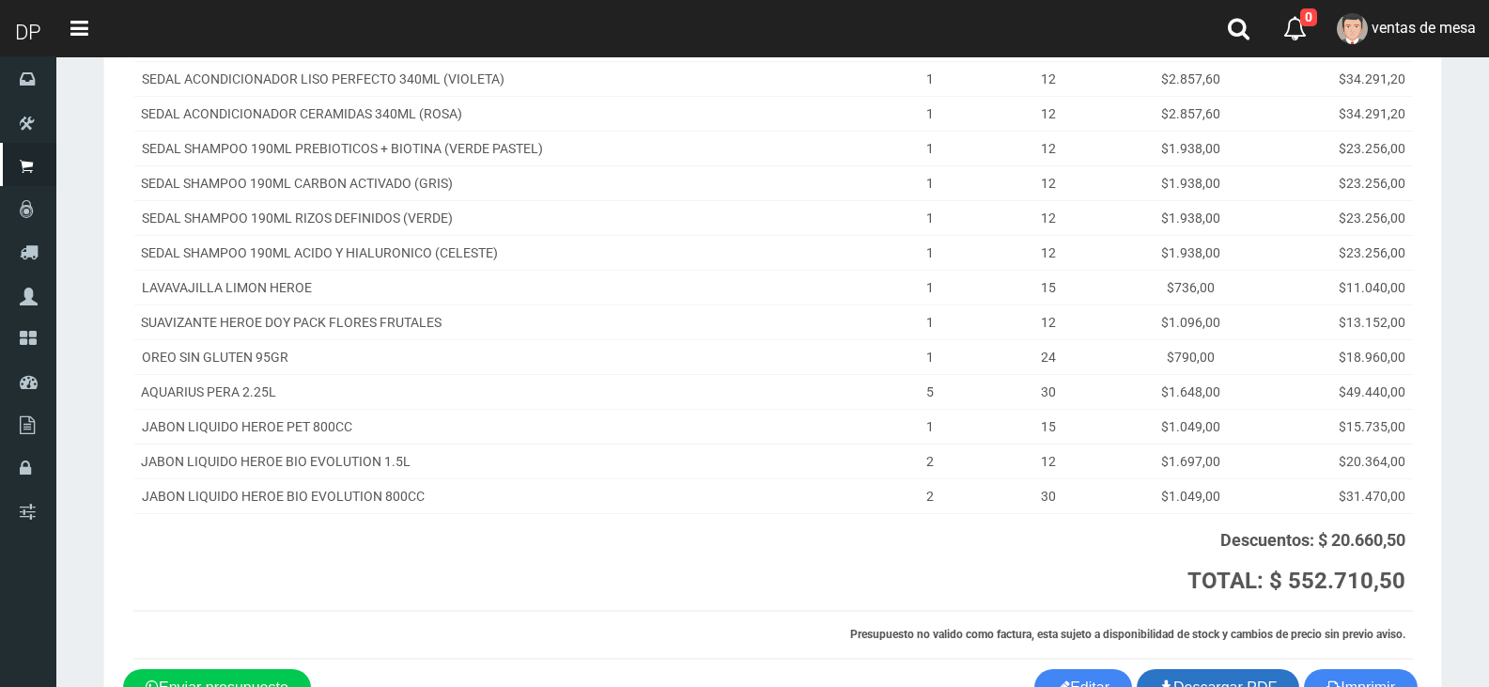
scroll to position [564, 0]
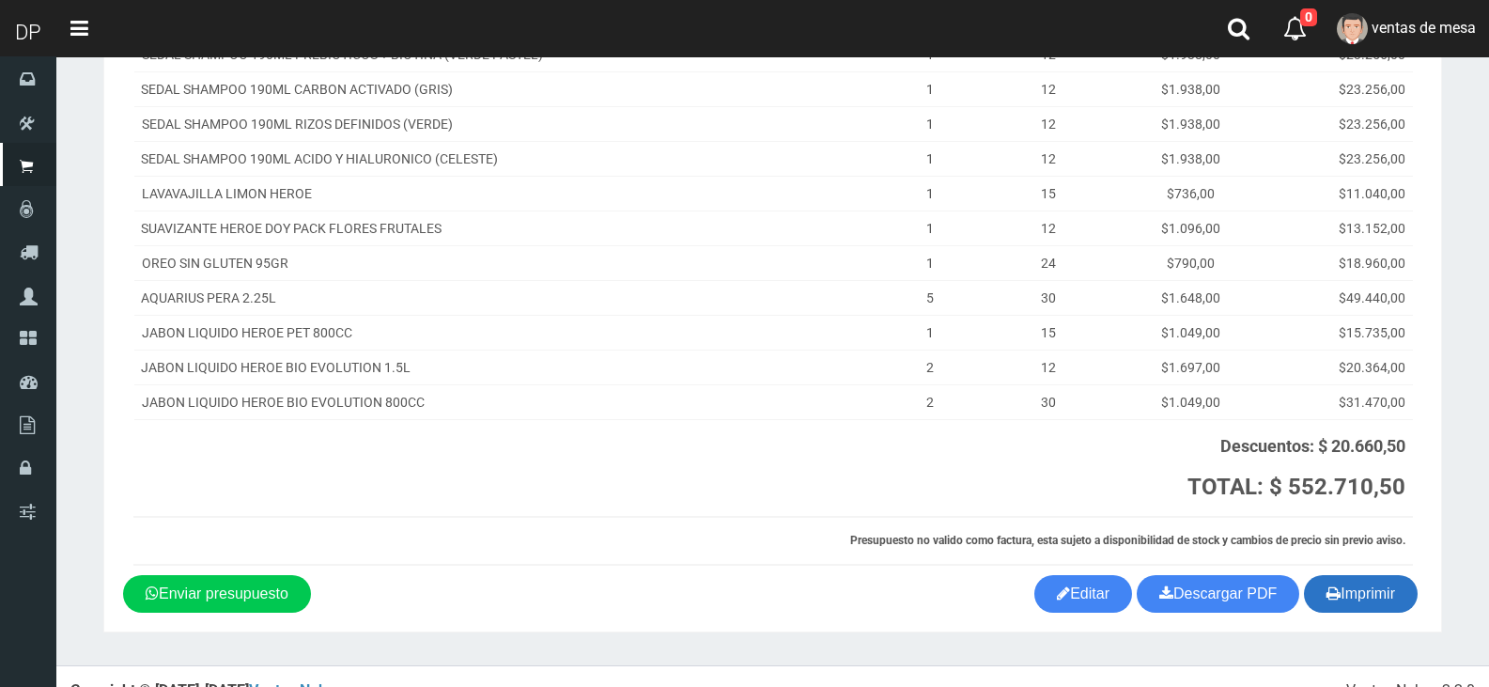
click at [1338, 586] on button "Imprimir" at bounding box center [1361, 594] width 114 height 38
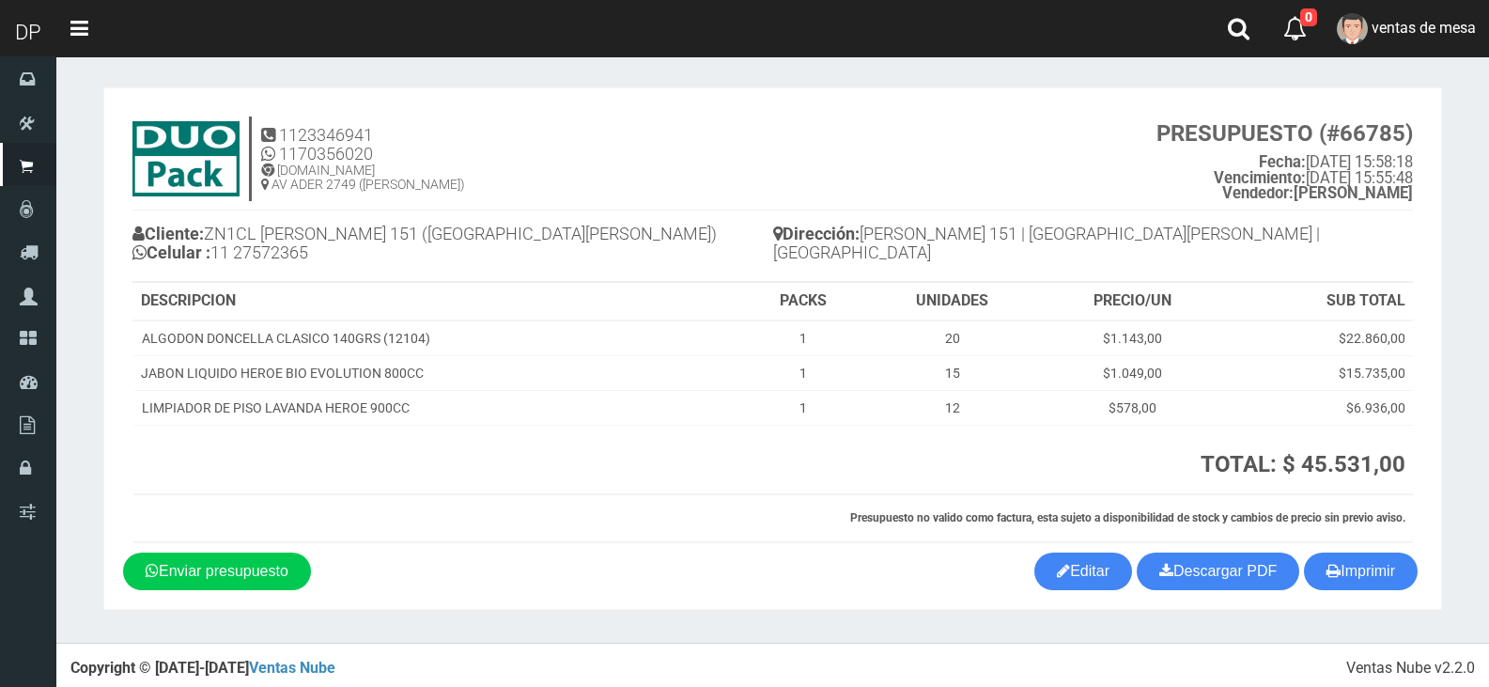
scroll to position [8, 0]
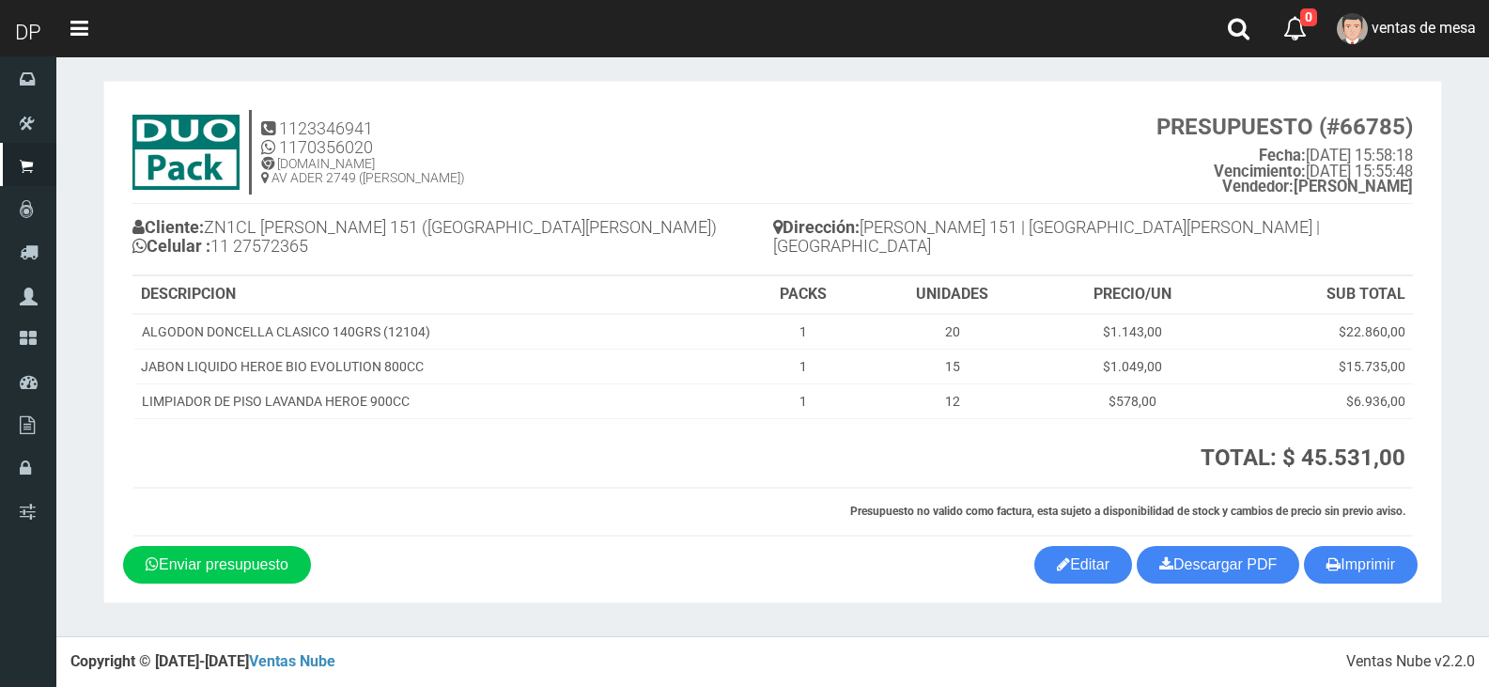
drag, startPoint x: 1348, startPoint y: 601, endPoint x: 1355, endPoint y: 588, distance: 15.1
click at [1348, 601] on section "1123346941 1170356020 WWW.DUOPACKS.COM.AR AV ADER 2749 (MUNRO) PRESUPUESTO (#66…" at bounding box center [772, 342] width 1339 height 522
click at [1360, 576] on button "Imprimir" at bounding box center [1361, 565] width 114 height 38
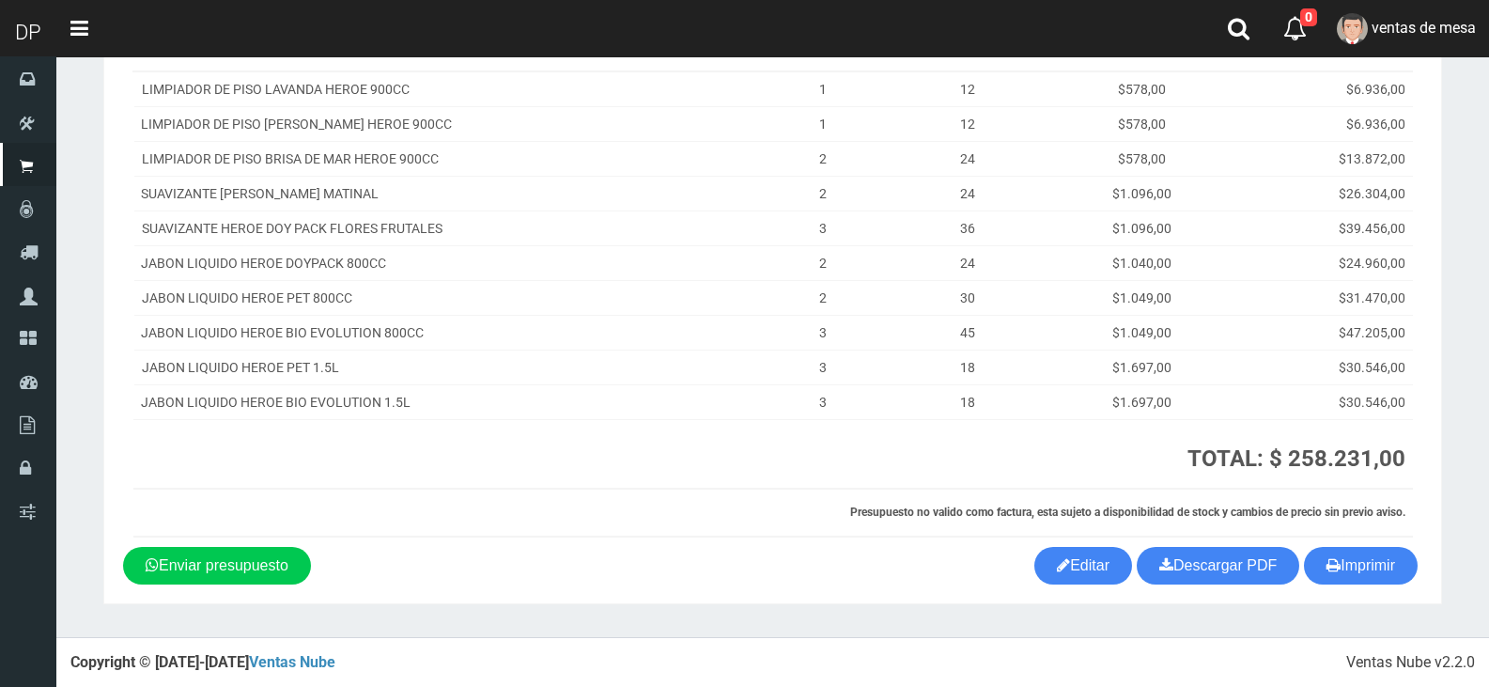
scroll to position [271, 0]
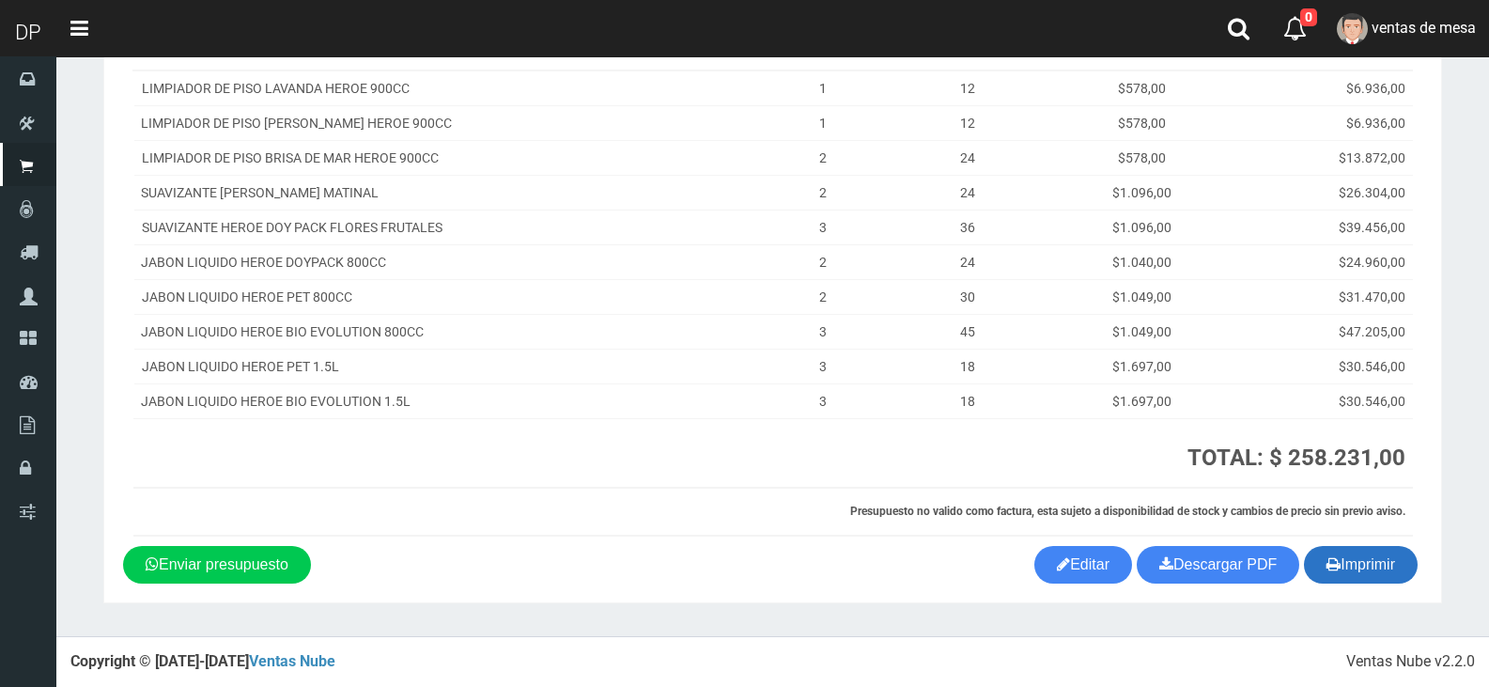
click at [1346, 574] on button "Imprimir" at bounding box center [1361, 565] width 114 height 38
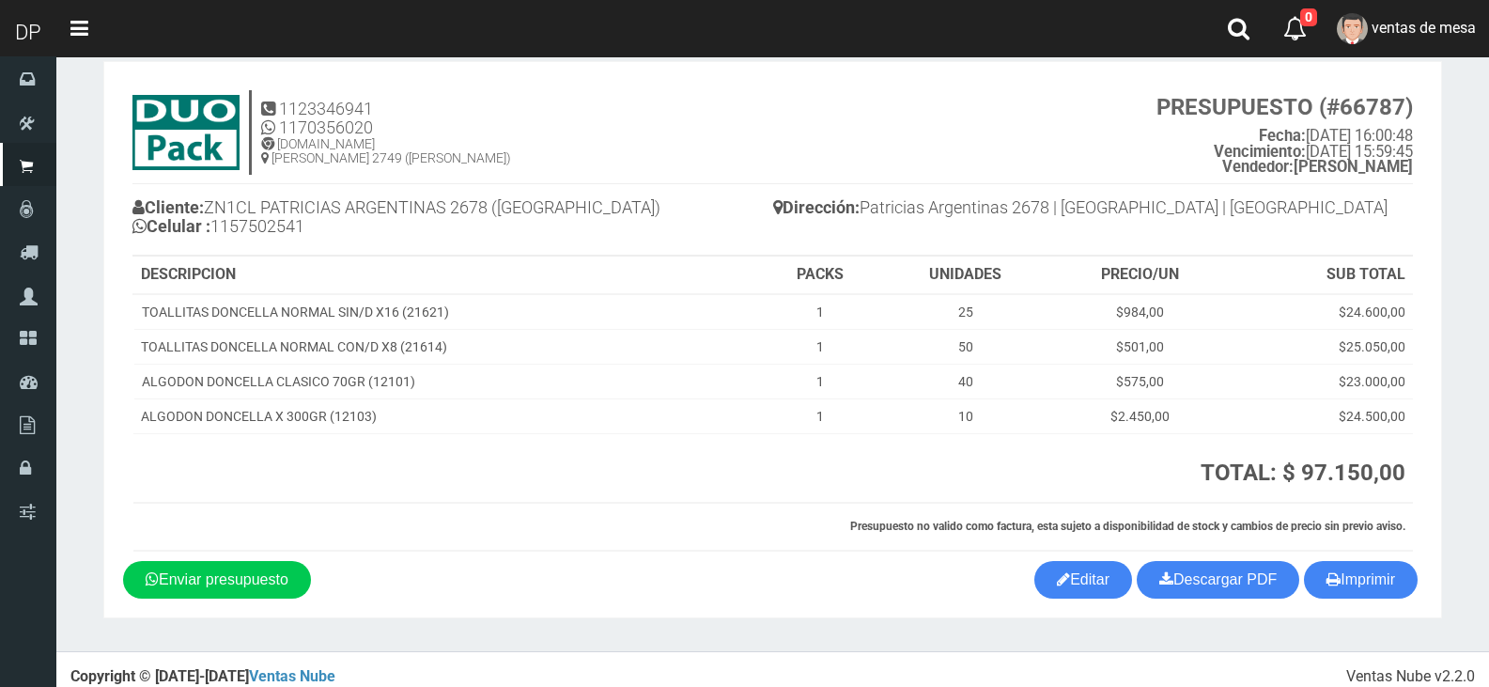
scroll to position [43, 0]
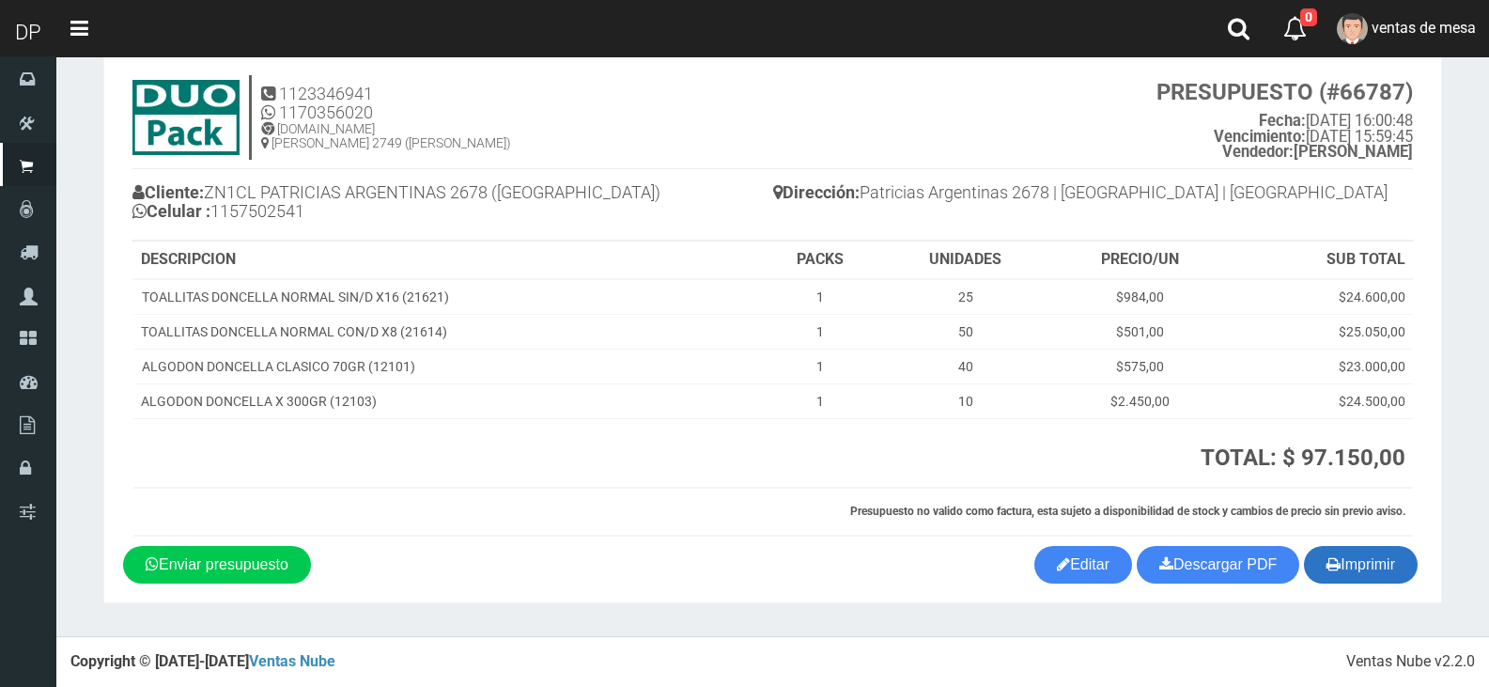
click at [1368, 574] on button "Imprimir" at bounding box center [1361, 565] width 114 height 38
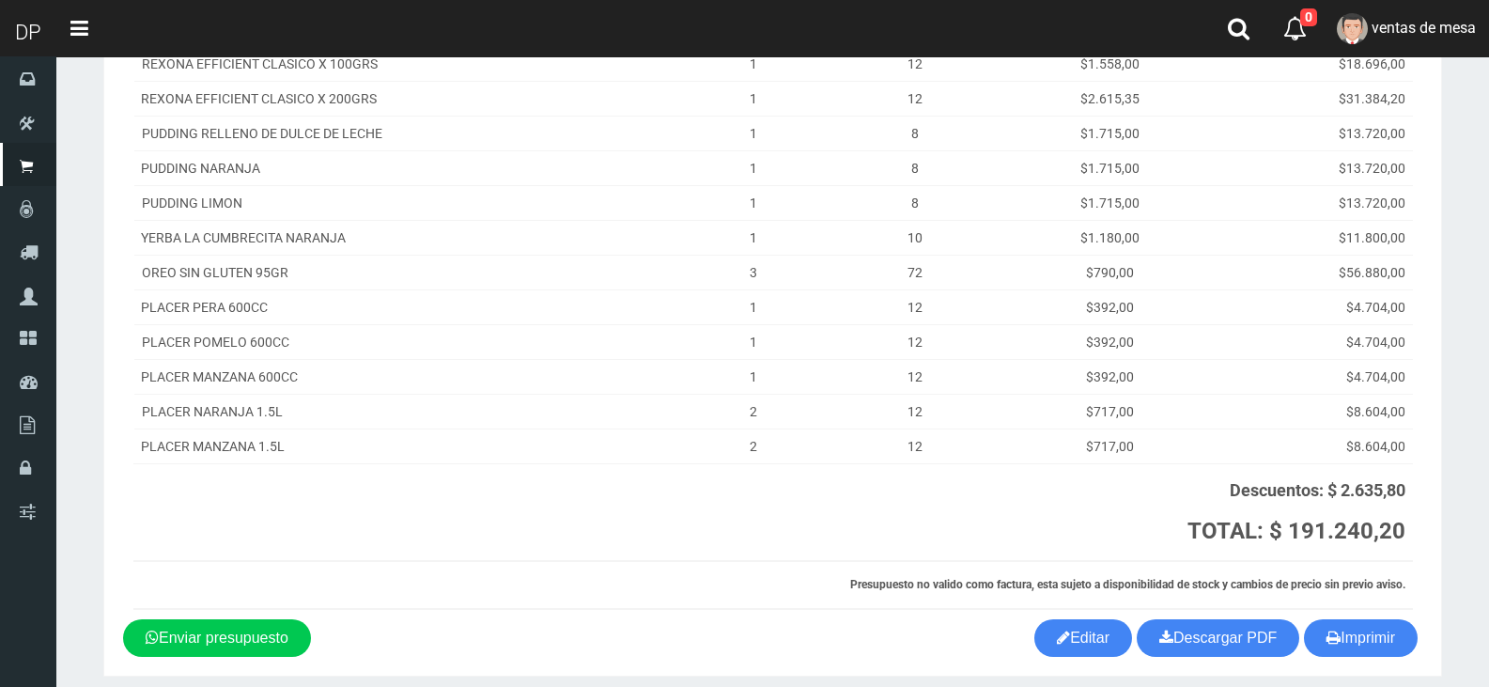
scroll to position [349, 0]
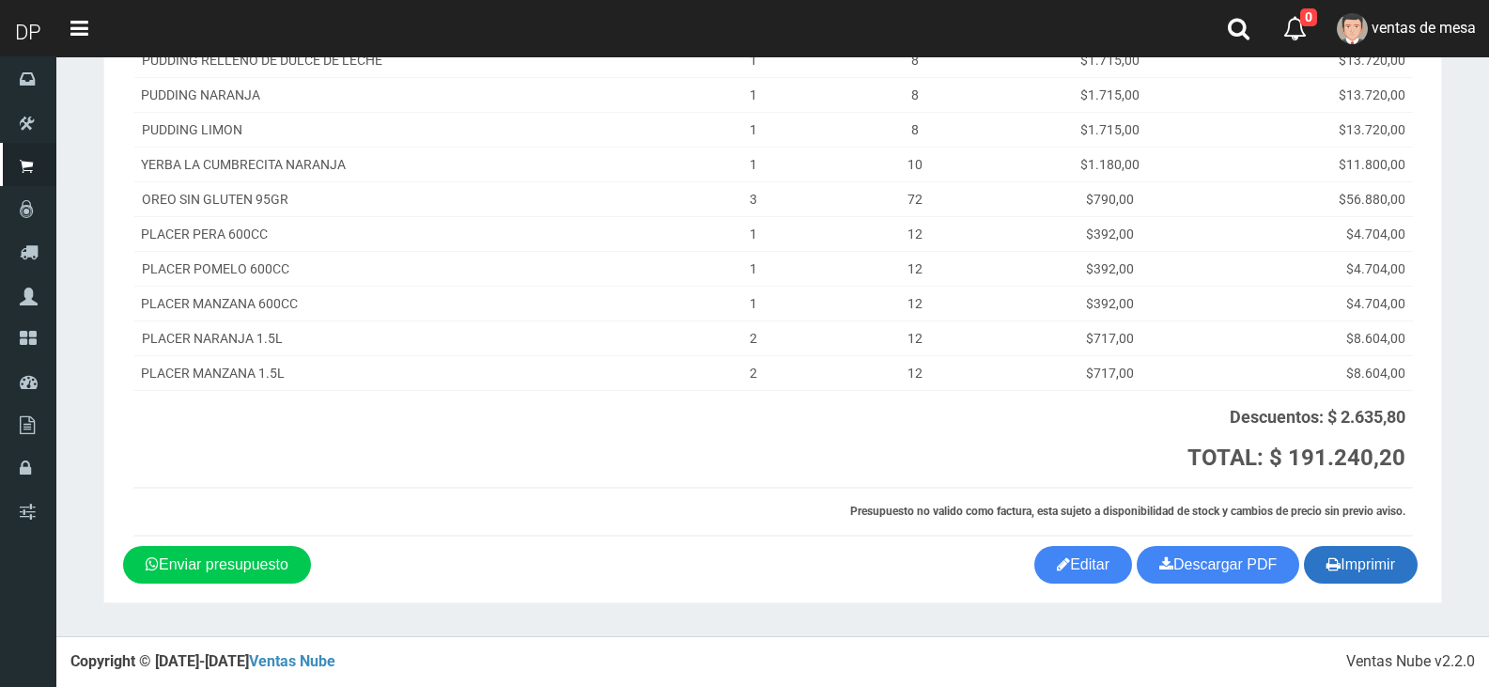
click at [1378, 573] on button "Imprimir" at bounding box center [1361, 565] width 114 height 38
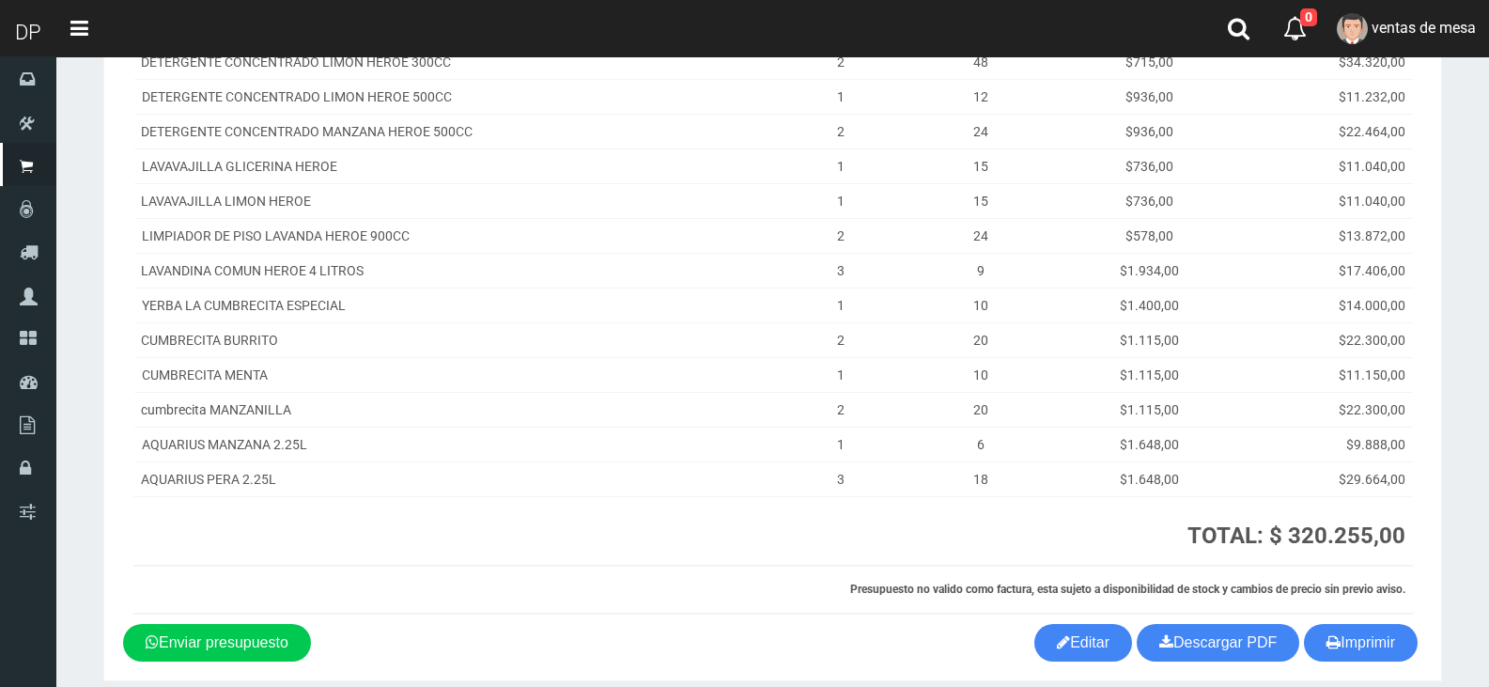
scroll to position [564, 0]
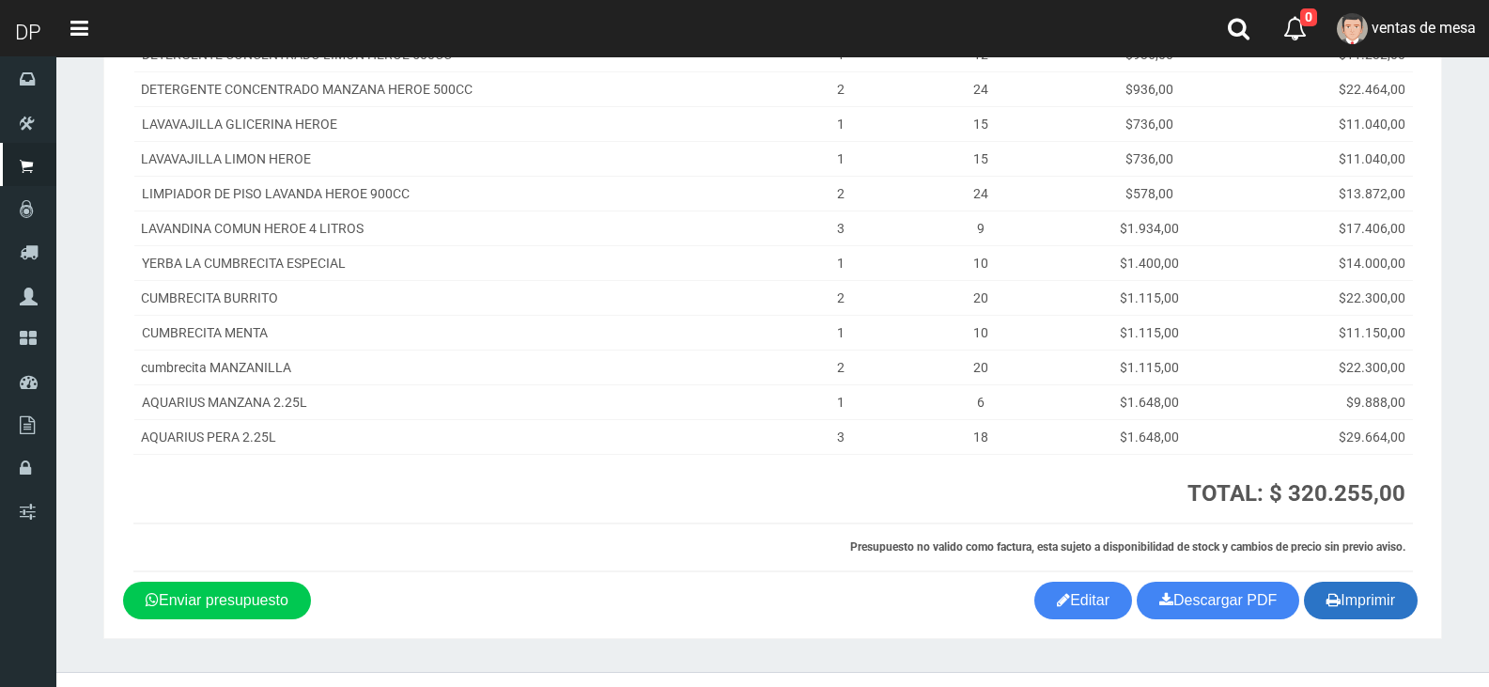
click at [1393, 605] on button "Imprimir" at bounding box center [1361, 600] width 114 height 38
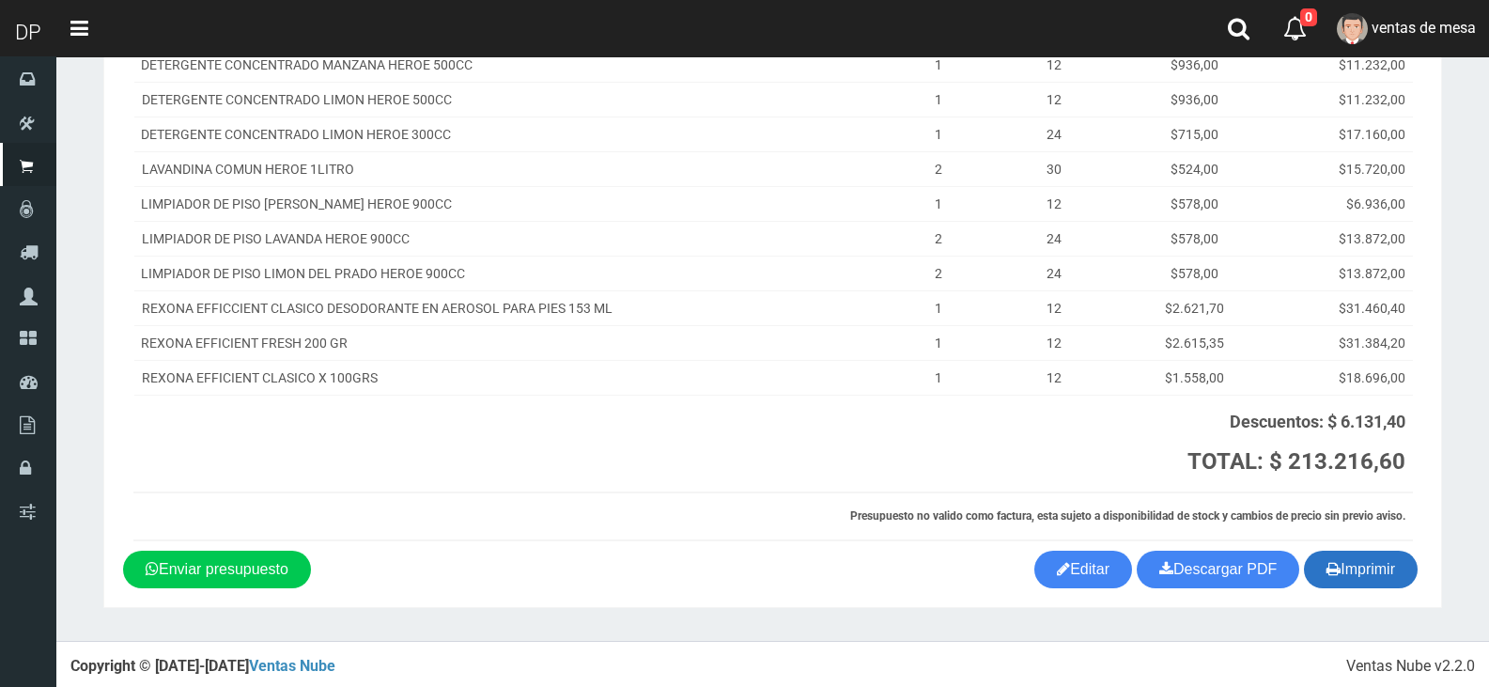
scroll to position [403, 0]
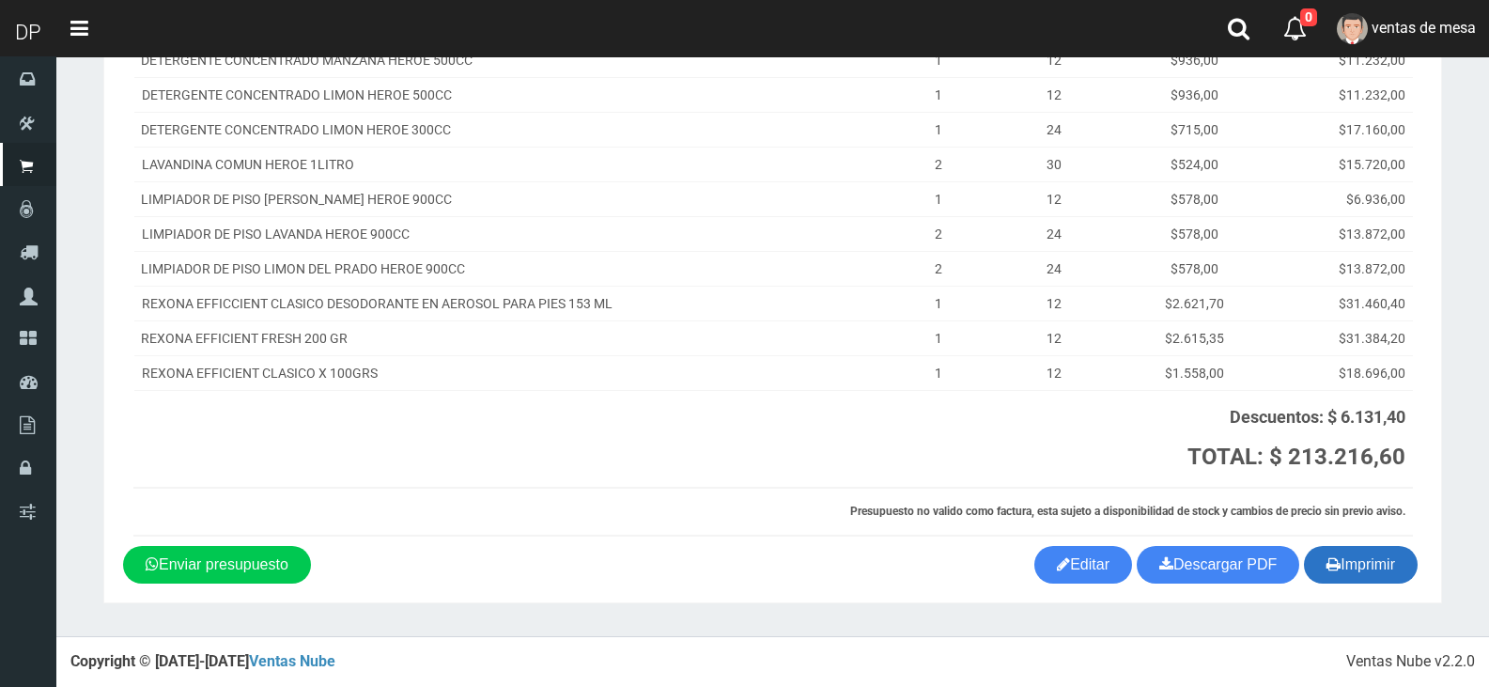
click at [1331, 578] on button "Imprimir" at bounding box center [1361, 565] width 114 height 38
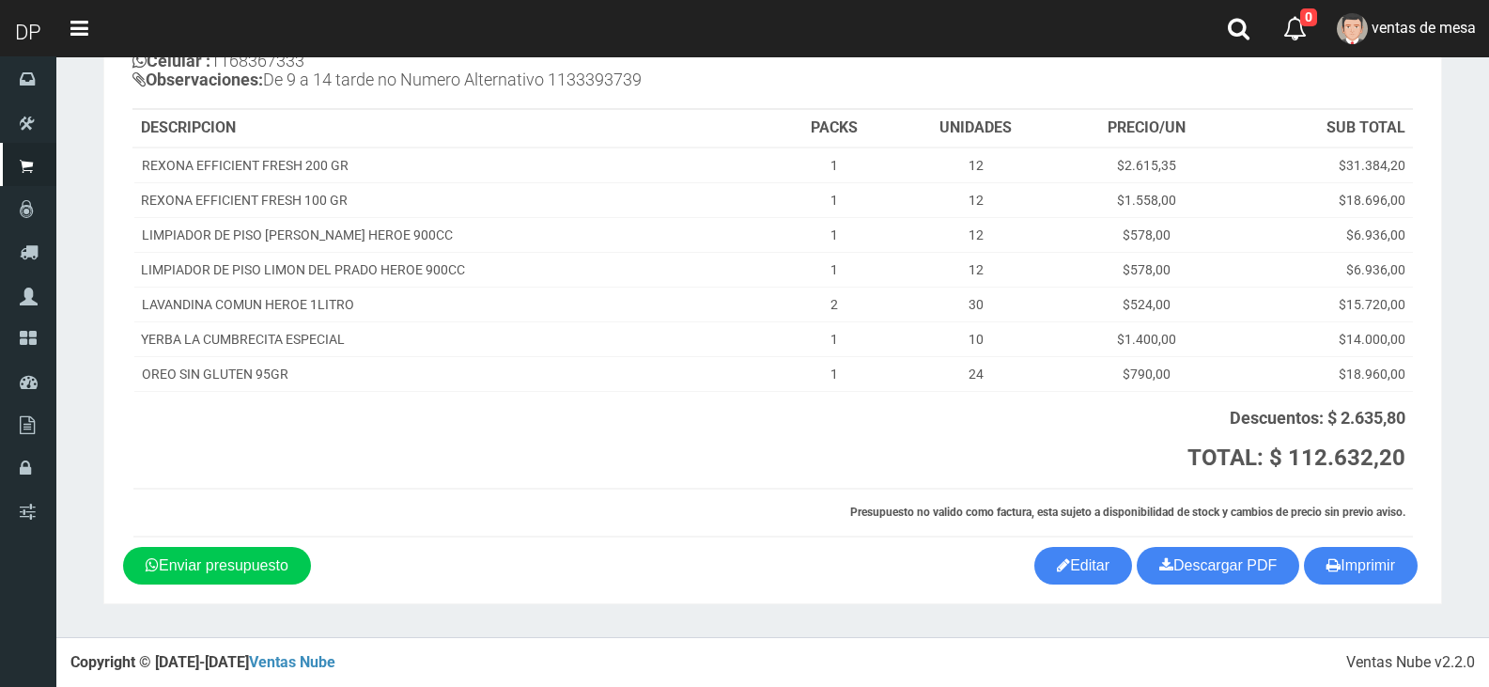
scroll to position [194, 0]
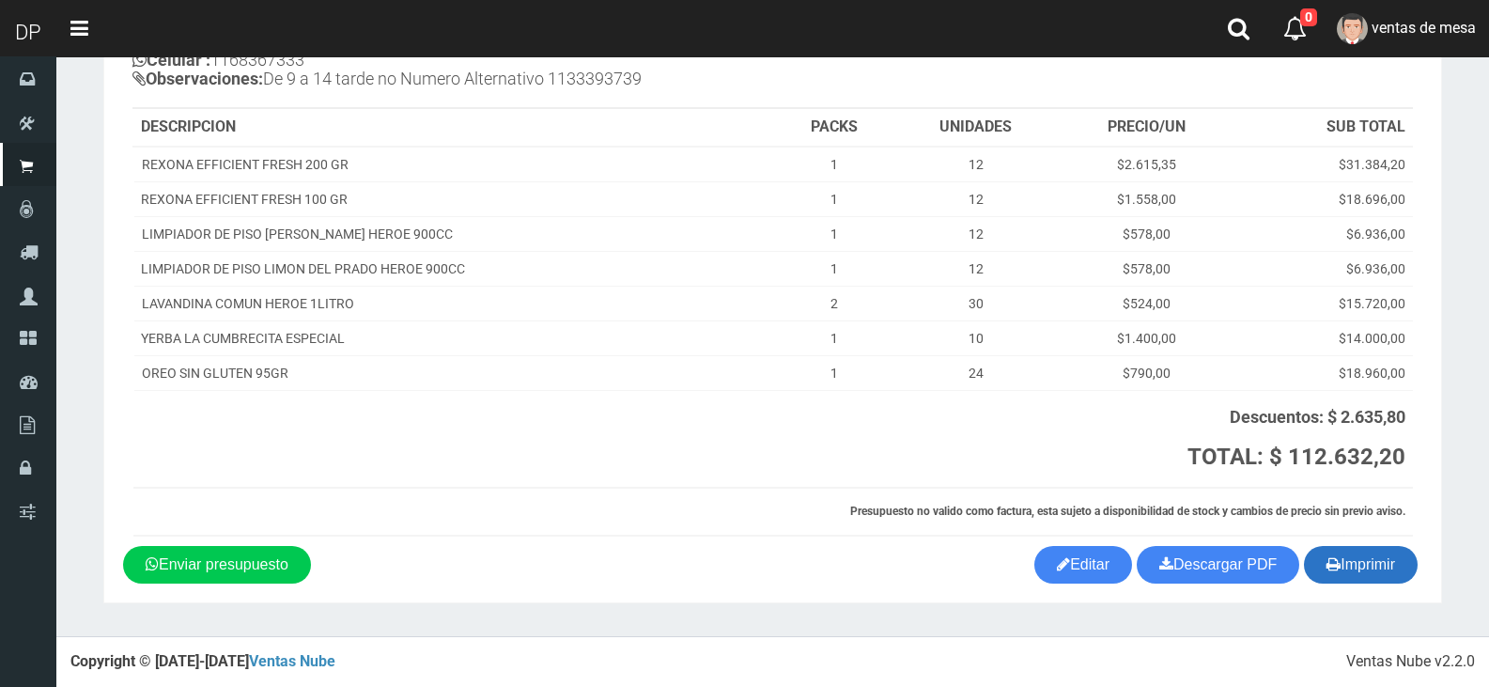
drag, startPoint x: 1367, startPoint y: 575, endPoint x: 1348, endPoint y: 570, distance: 19.4
click at [1367, 575] on button "Imprimir" at bounding box center [1361, 565] width 114 height 38
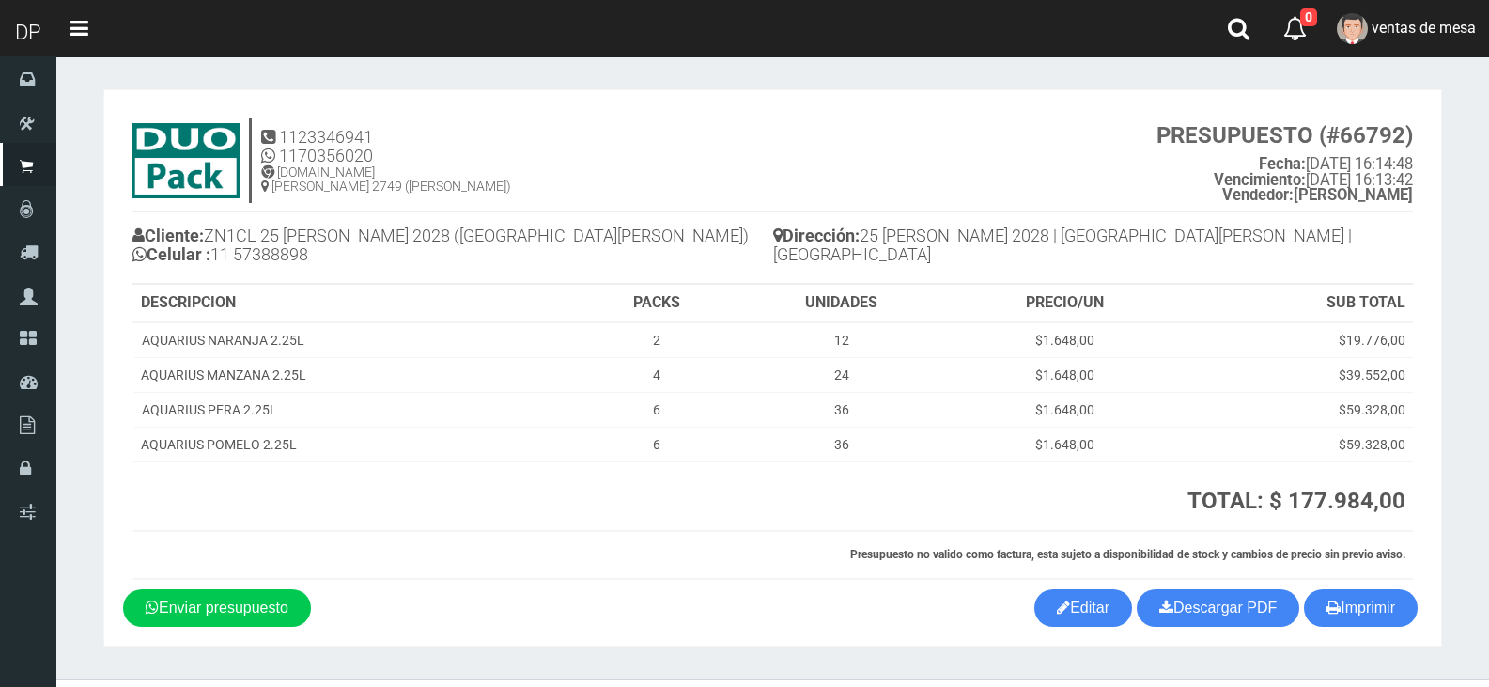
scroll to position [43, 0]
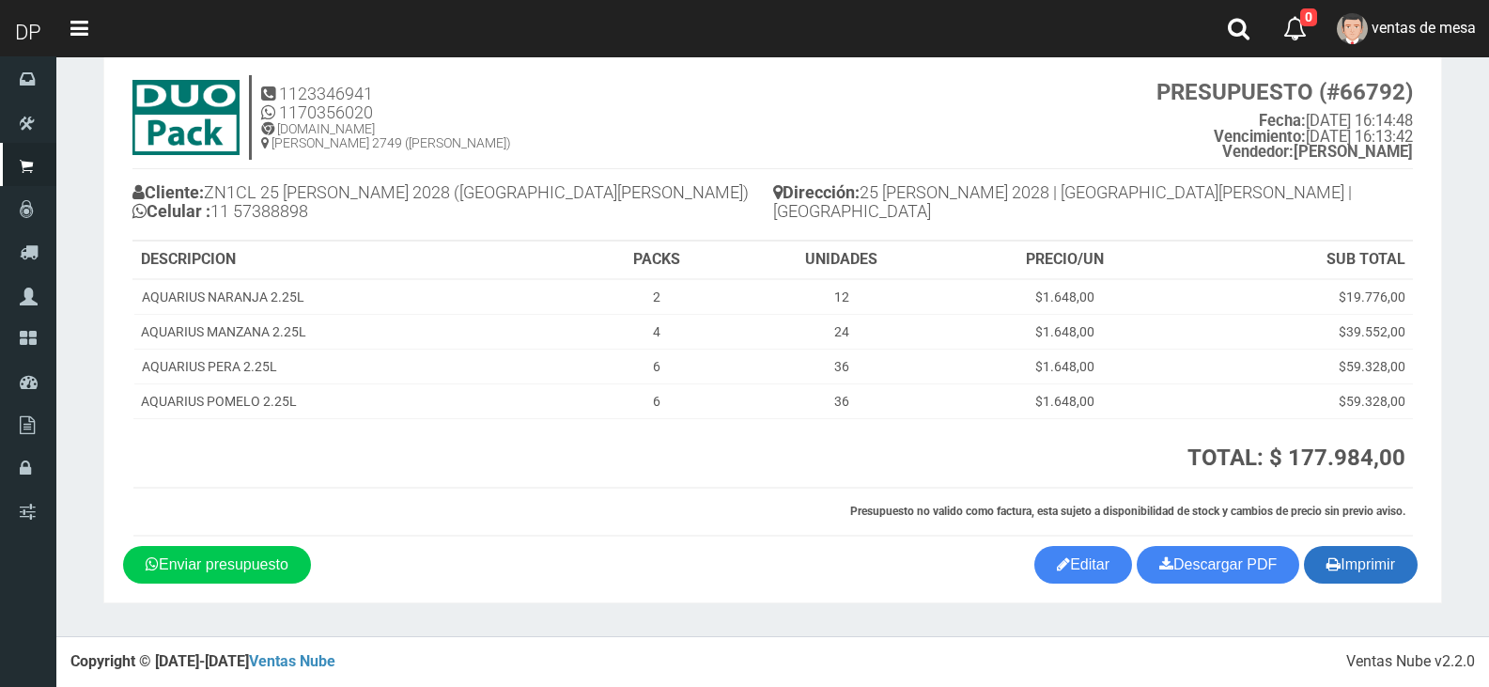
click at [1376, 579] on button "Imprimir" at bounding box center [1361, 565] width 114 height 38
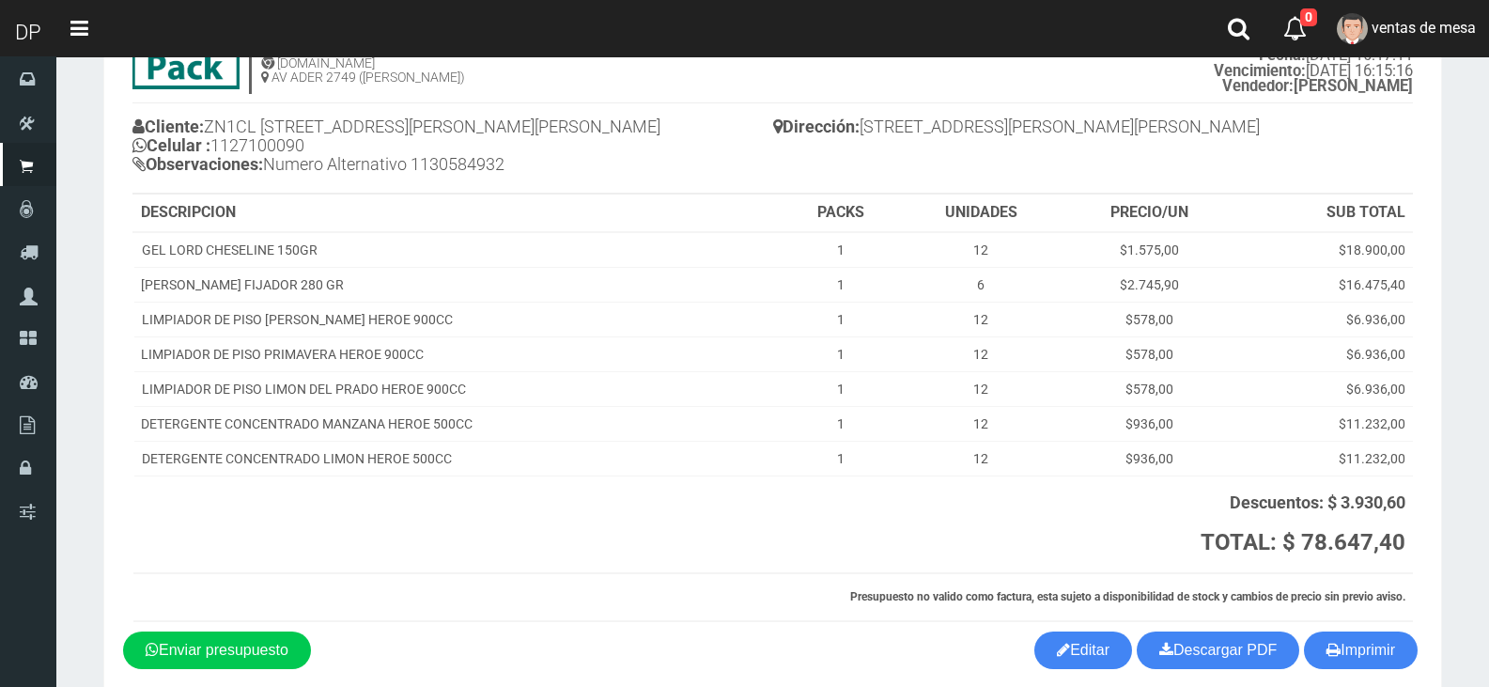
scroll to position [194, 0]
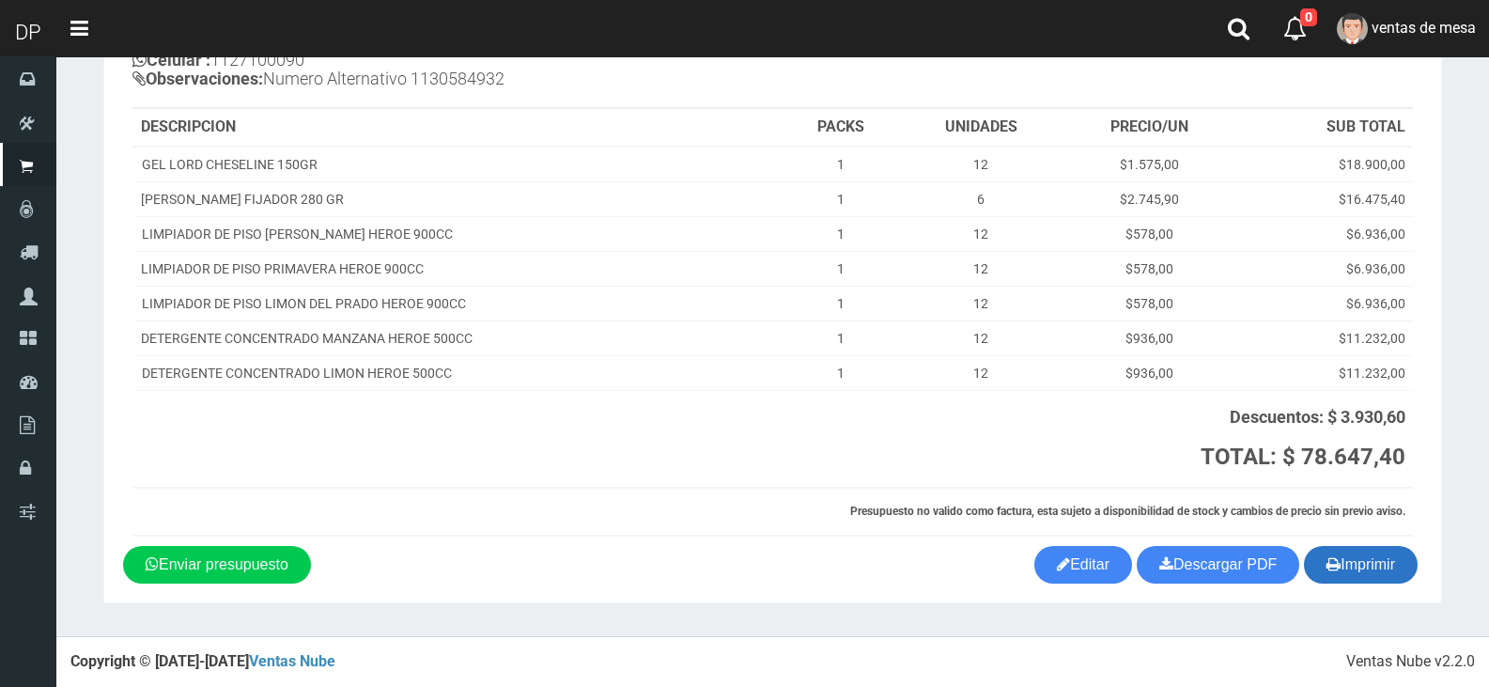
click at [1374, 580] on button "Imprimir" at bounding box center [1361, 565] width 114 height 38
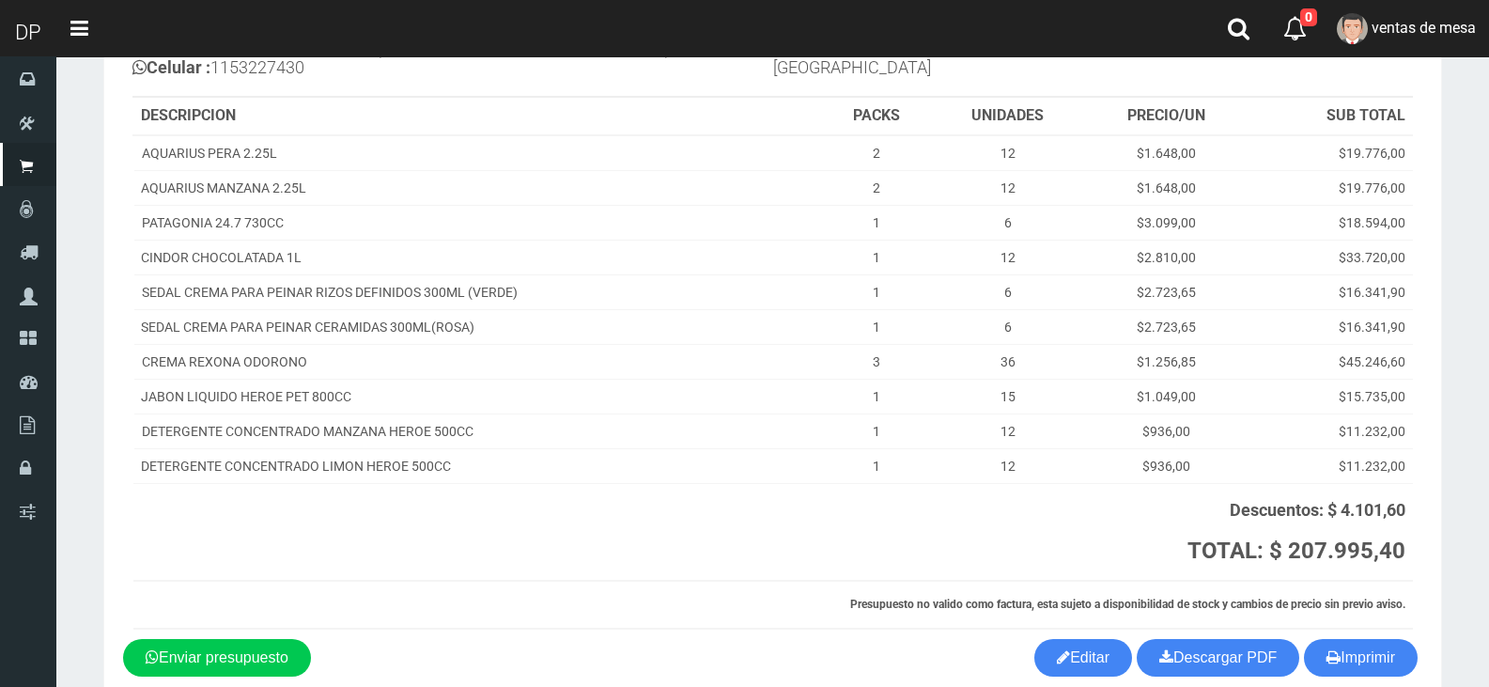
scroll to position [280, 0]
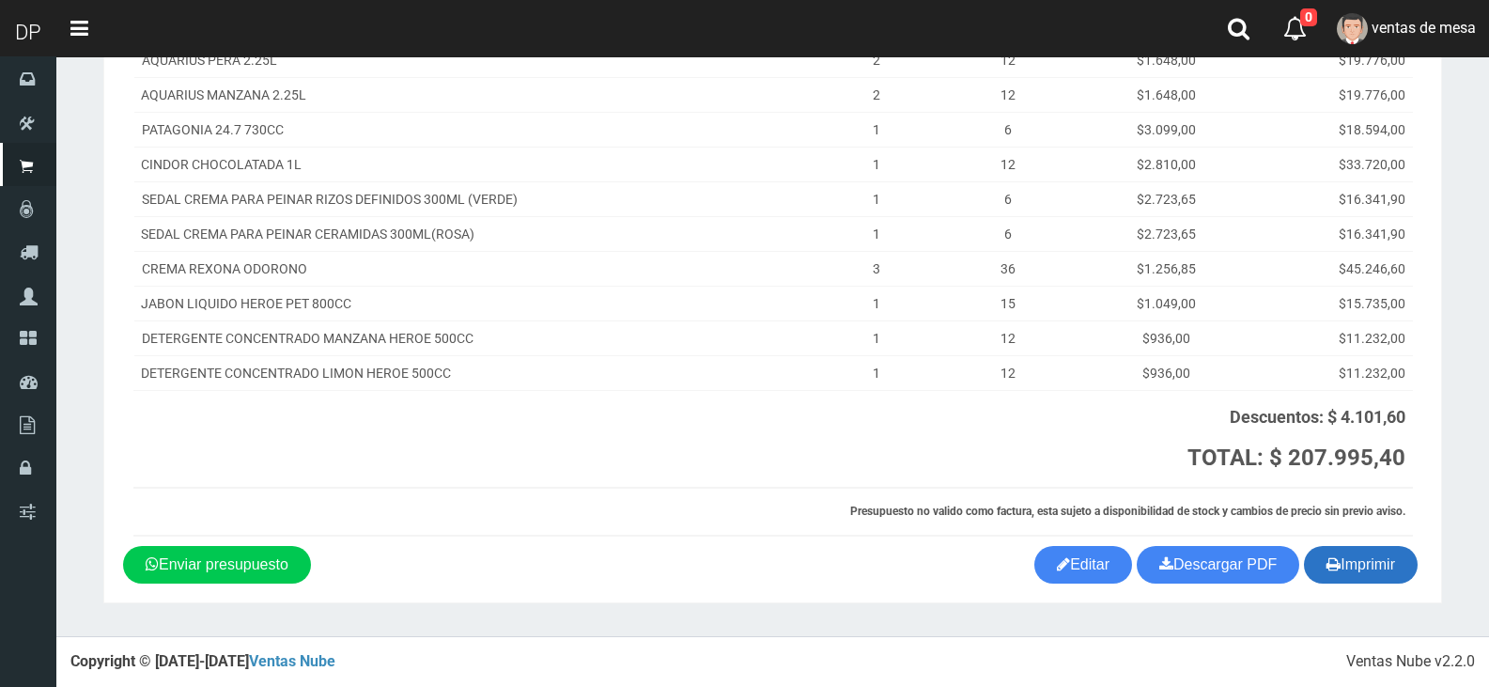
click at [1356, 566] on button "Imprimir" at bounding box center [1361, 565] width 114 height 38
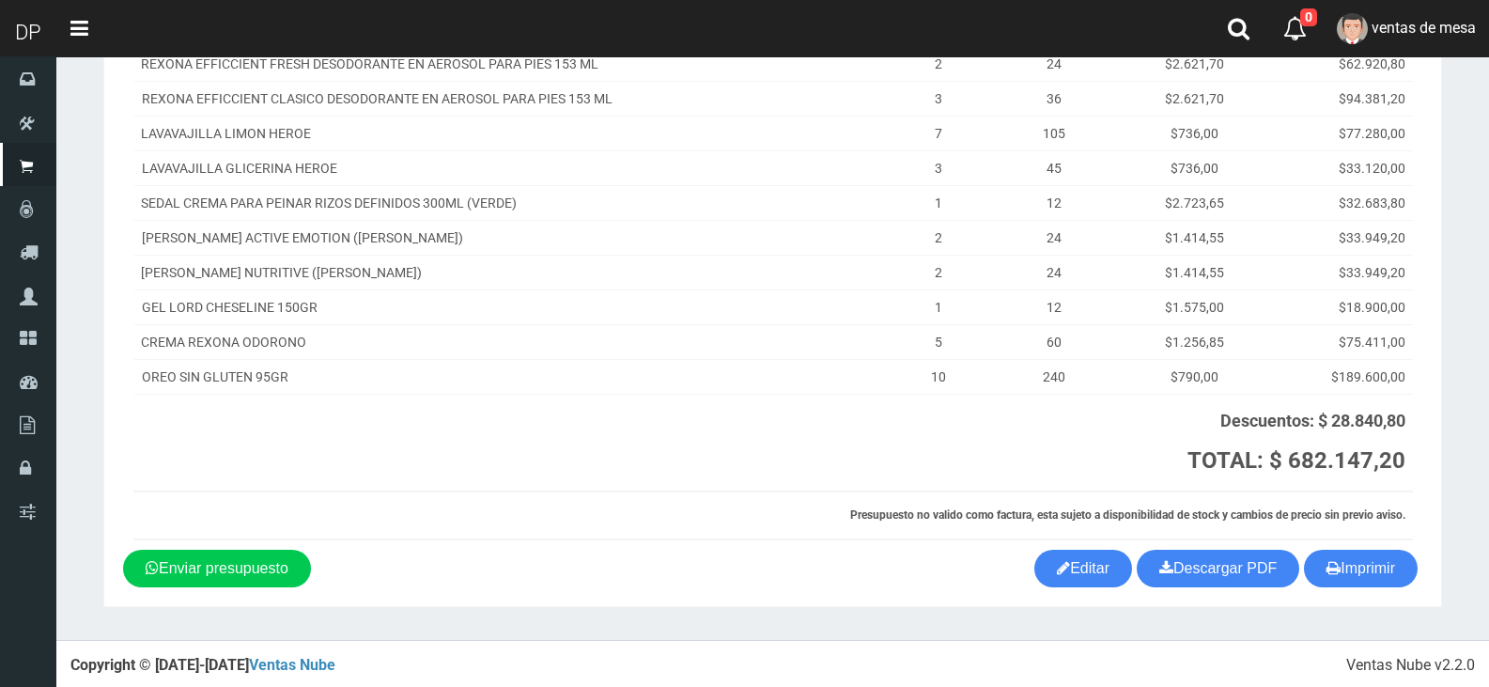
scroll to position [333, 0]
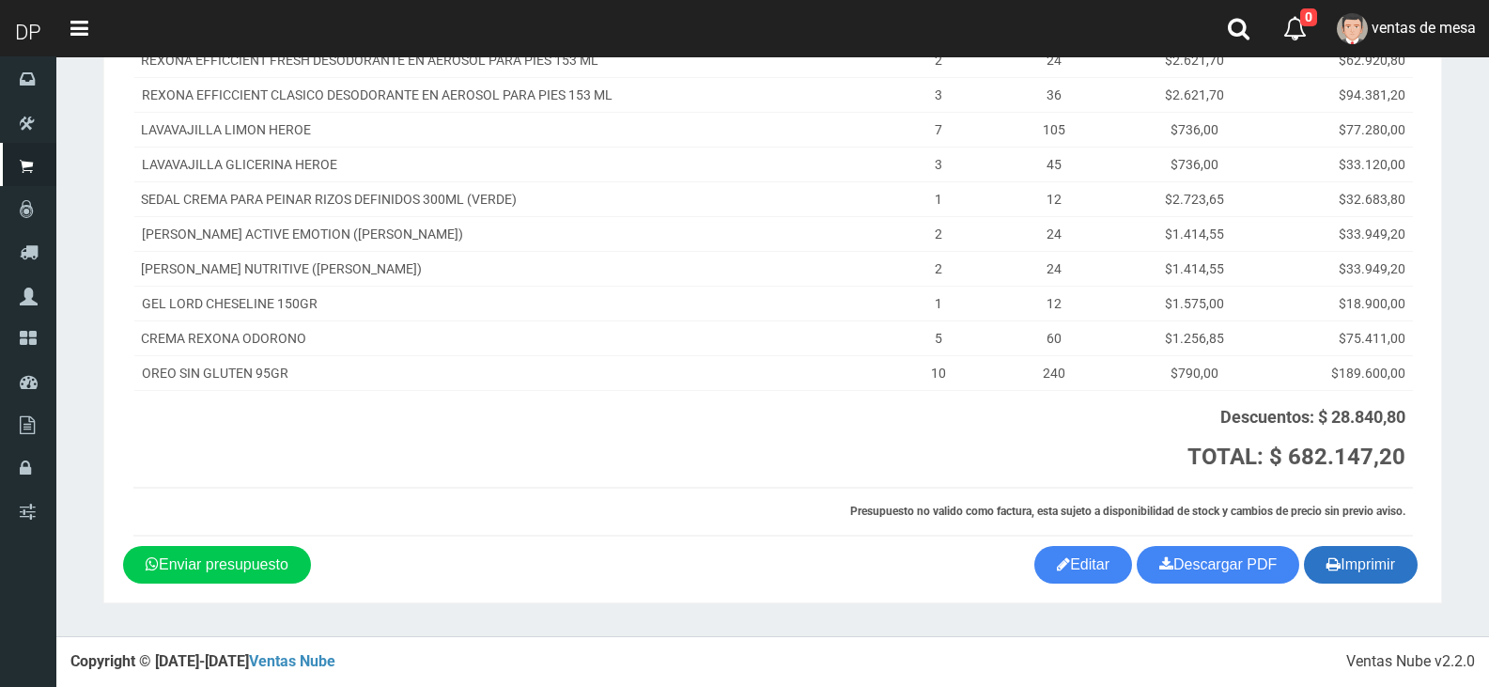
click at [1325, 579] on button "Imprimir" at bounding box center [1361, 565] width 114 height 38
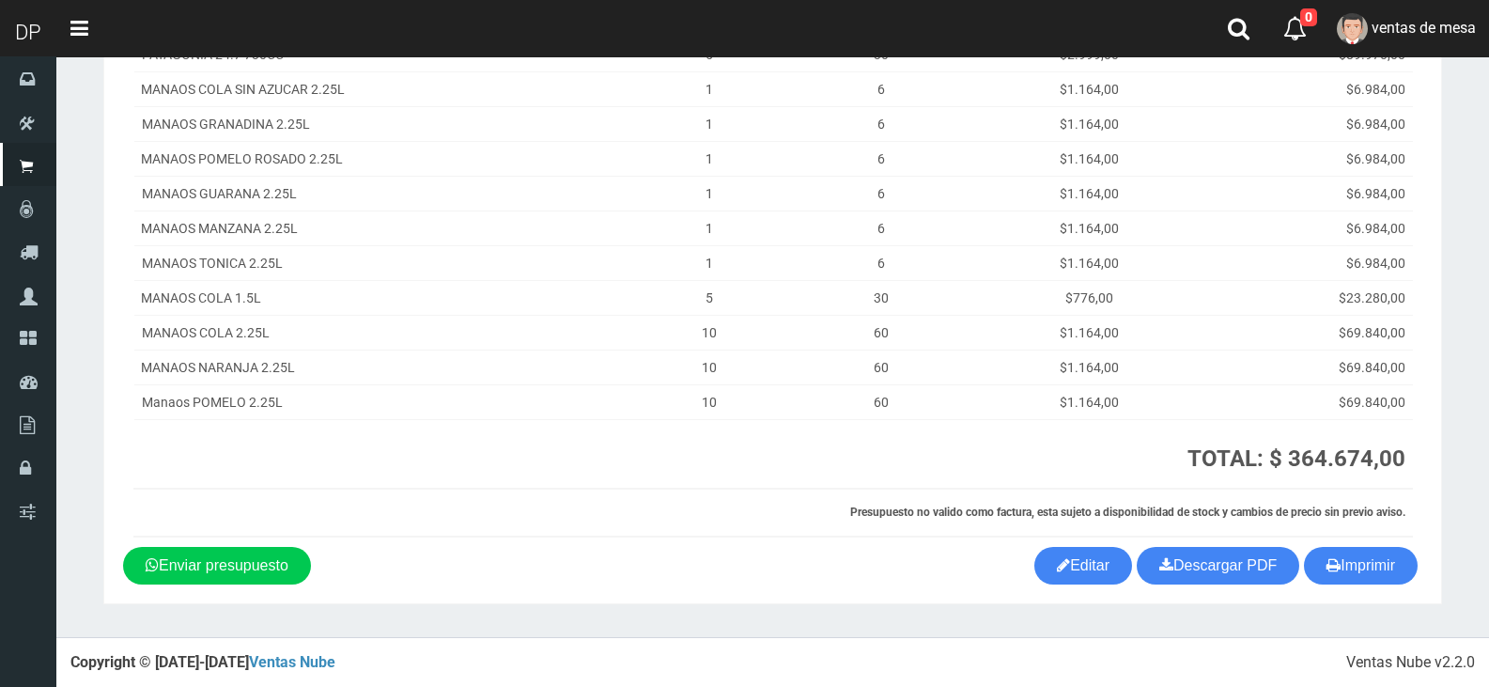
scroll to position [286, 0]
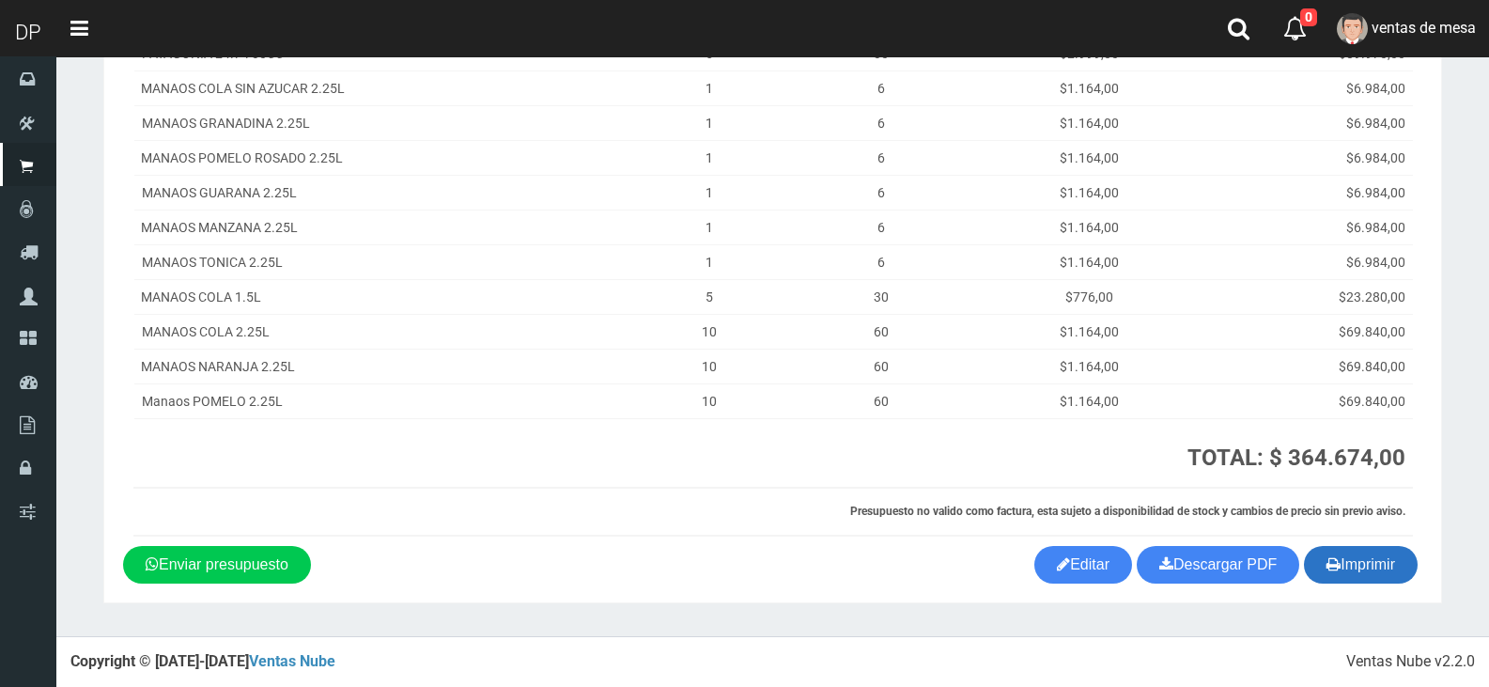
click at [1399, 570] on button "Imprimir" at bounding box center [1361, 565] width 114 height 38
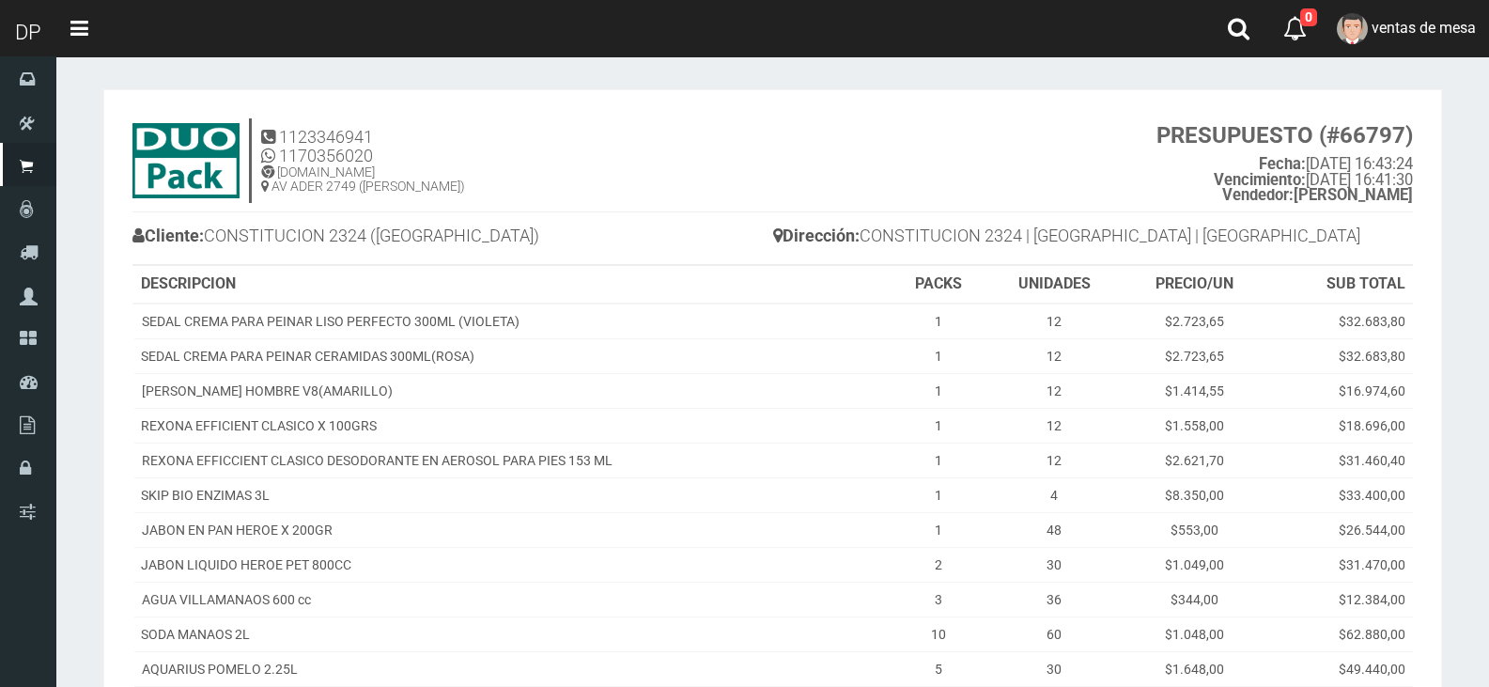
scroll to position [296, 0]
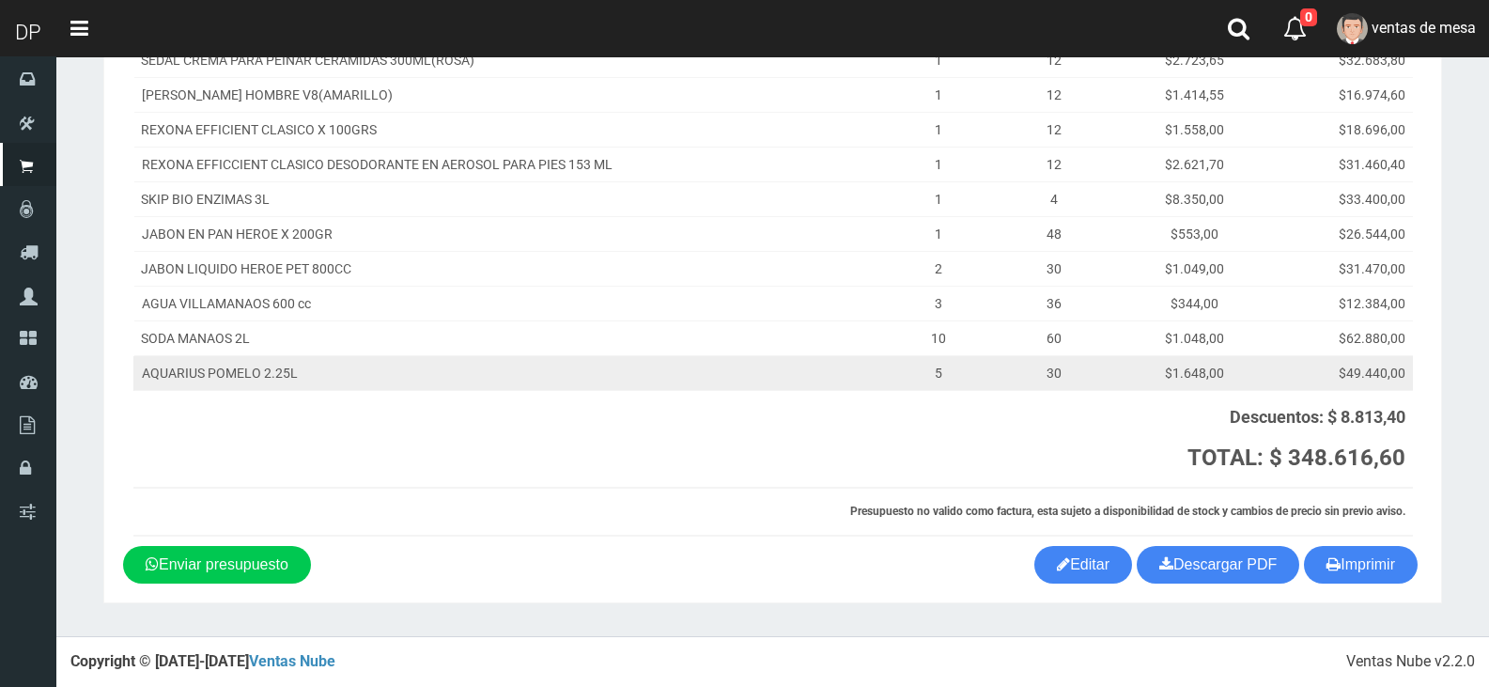
click at [876, 367] on td "AQUARIUS POMELO 2.25L" at bounding box center [511, 373] width 756 height 35
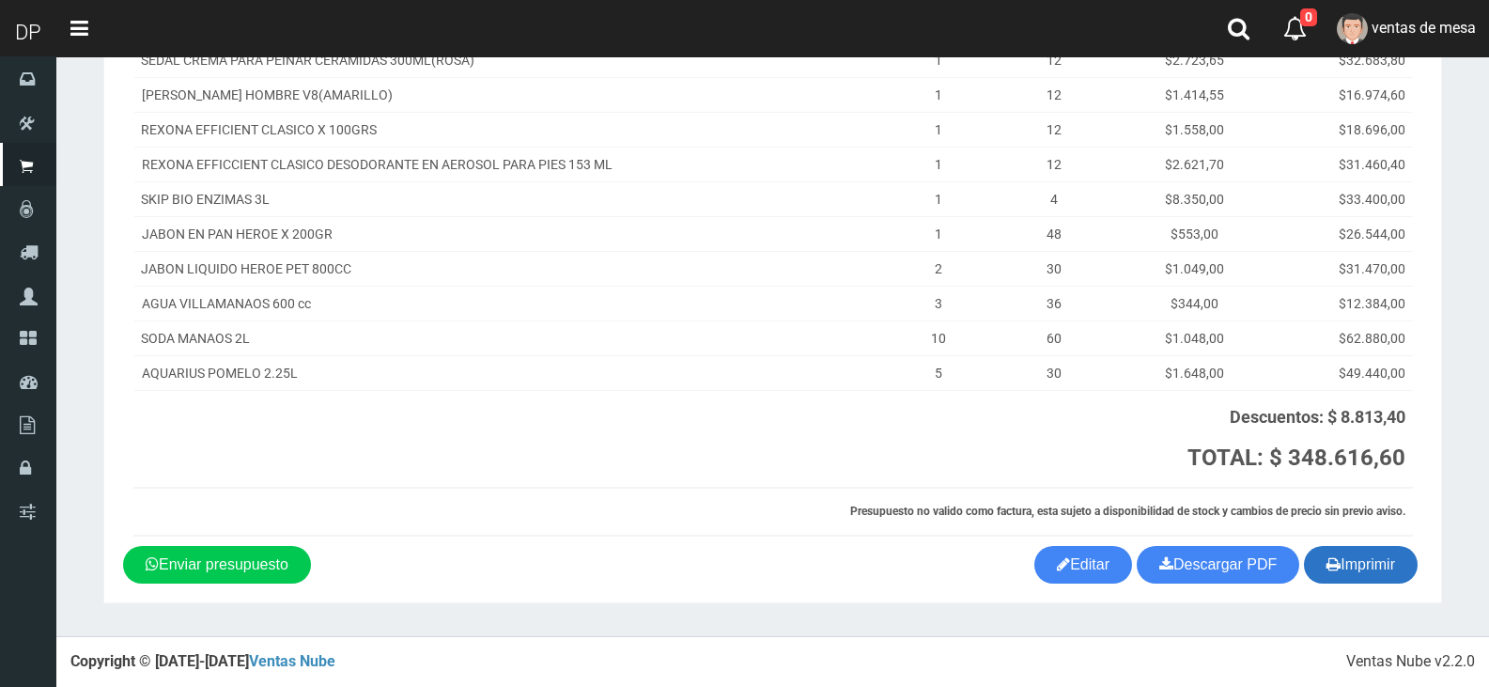
click at [1353, 538] on div "1123346941 1170356020 [DOMAIN_NAME] AV ADER 2749 ([PERSON_NAME]) PRESUPUESTO (#…" at bounding box center [772, 179] width 1299 height 733
click at [1358, 553] on button "Imprimir" at bounding box center [1361, 565] width 114 height 38
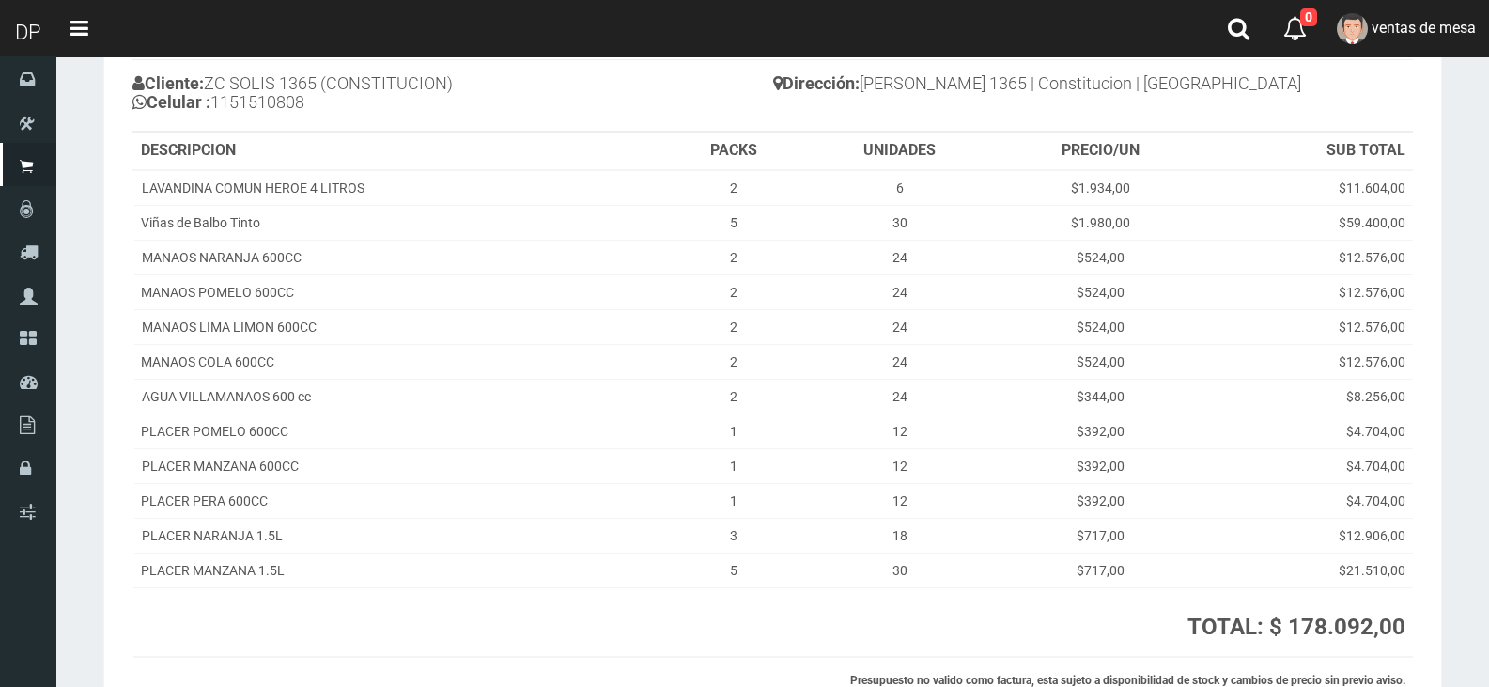
scroll to position [321, 0]
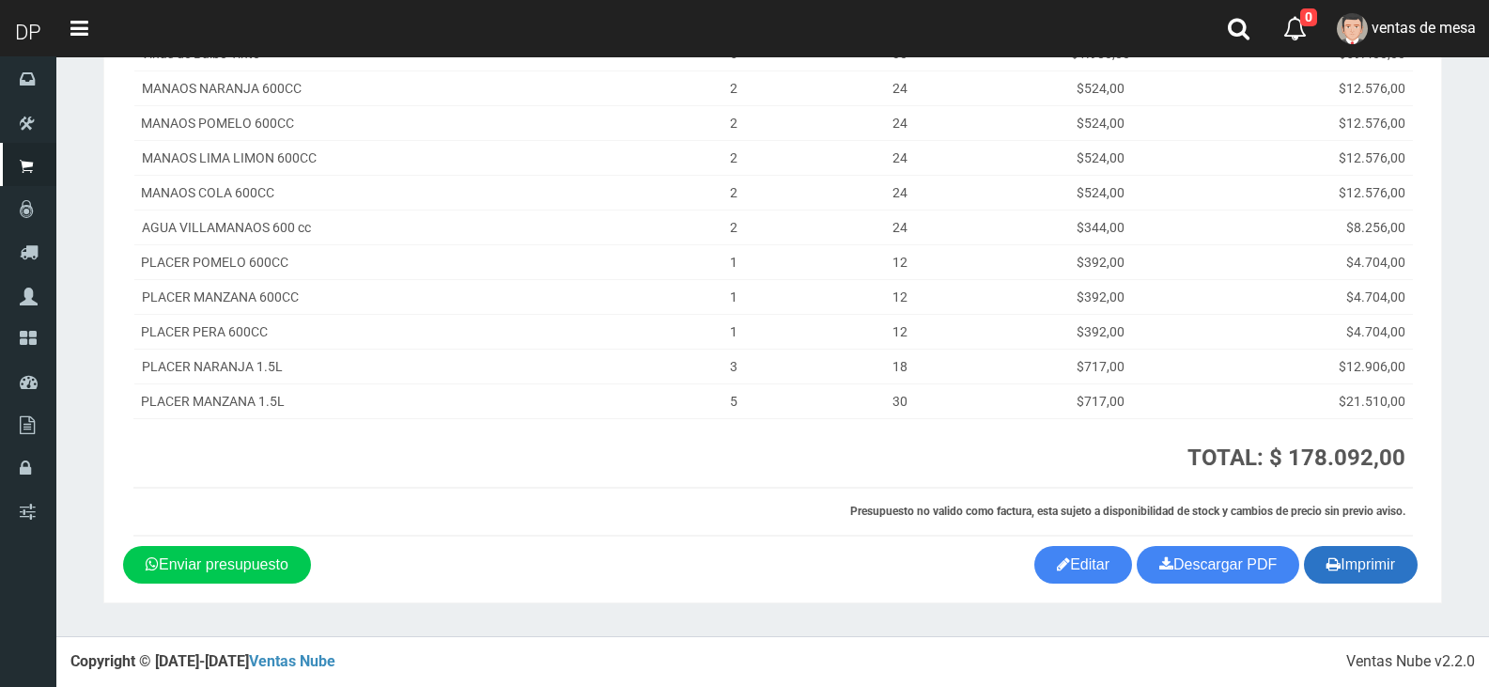
click at [1338, 568] on button "Imprimir" at bounding box center [1361, 565] width 114 height 38
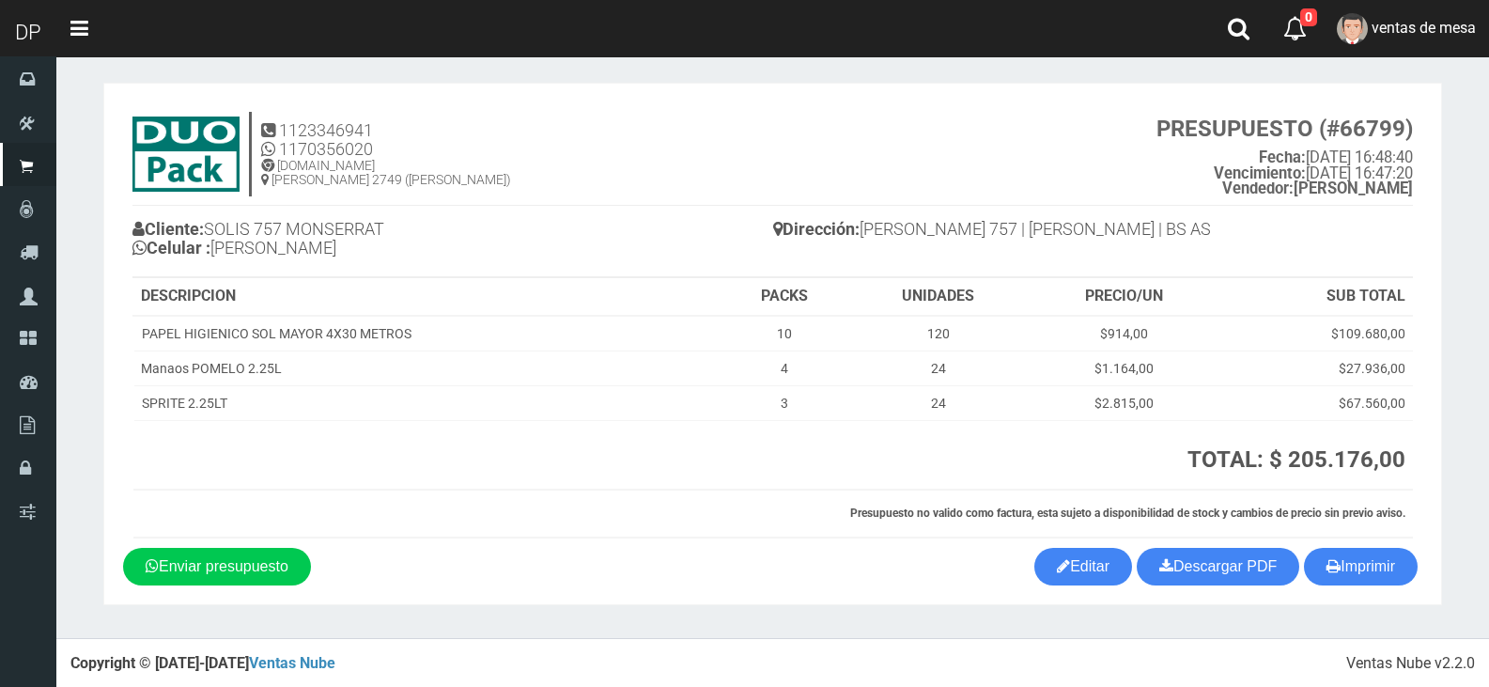
scroll to position [8, 0]
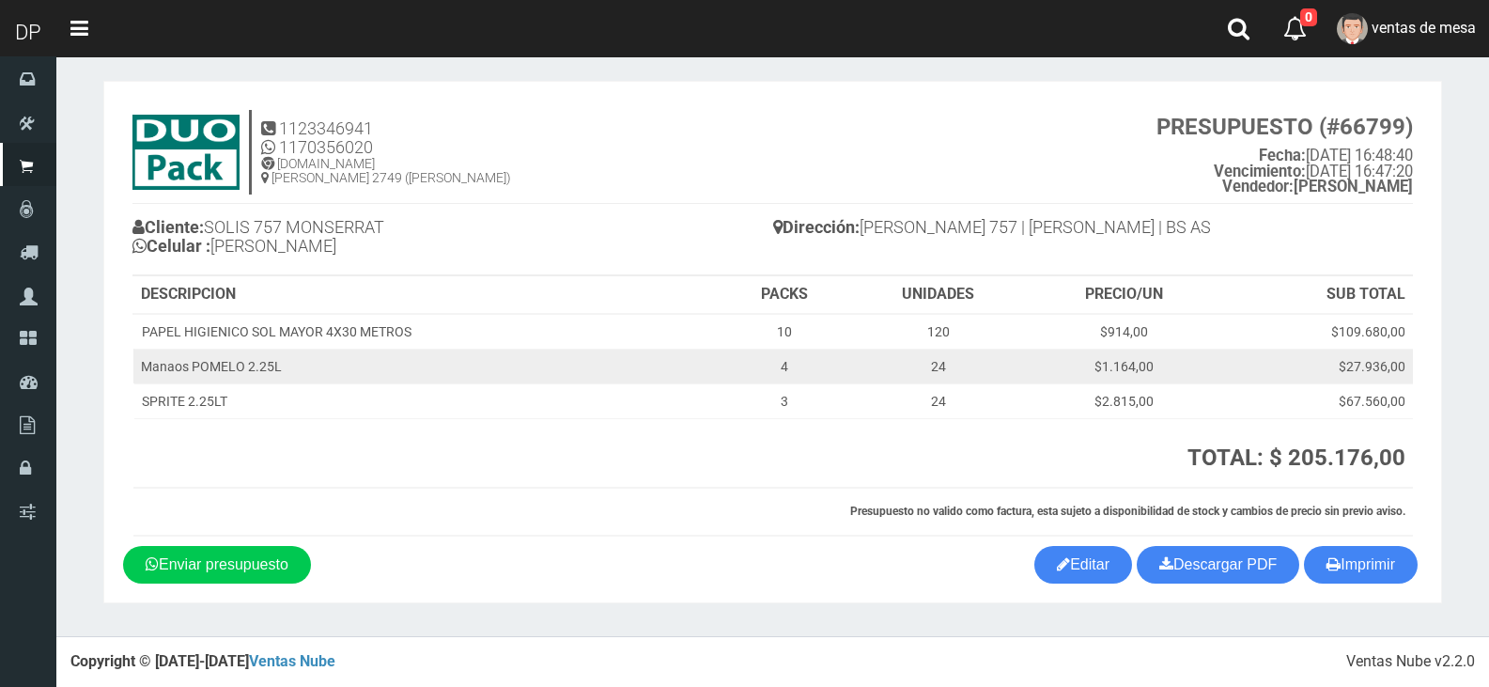
drag, startPoint x: 1229, startPoint y: 225, endPoint x: 1297, endPoint y: 381, distance: 170.3
click at [1229, 225] on h4 "Dirección: [PERSON_NAME] 757 | [PERSON_NAME] | BS AS" at bounding box center [1093, 229] width 641 height 33
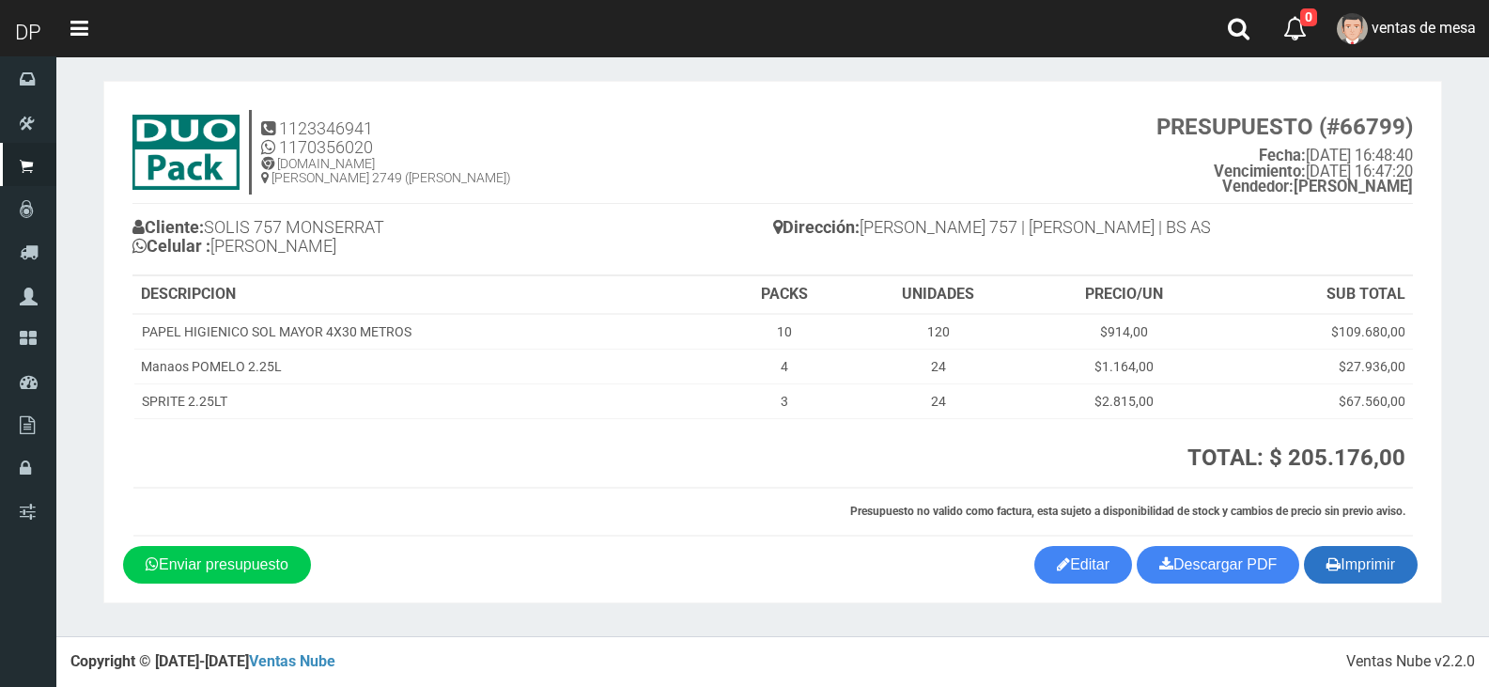
click at [1372, 567] on button "Imprimir" at bounding box center [1361, 565] width 114 height 38
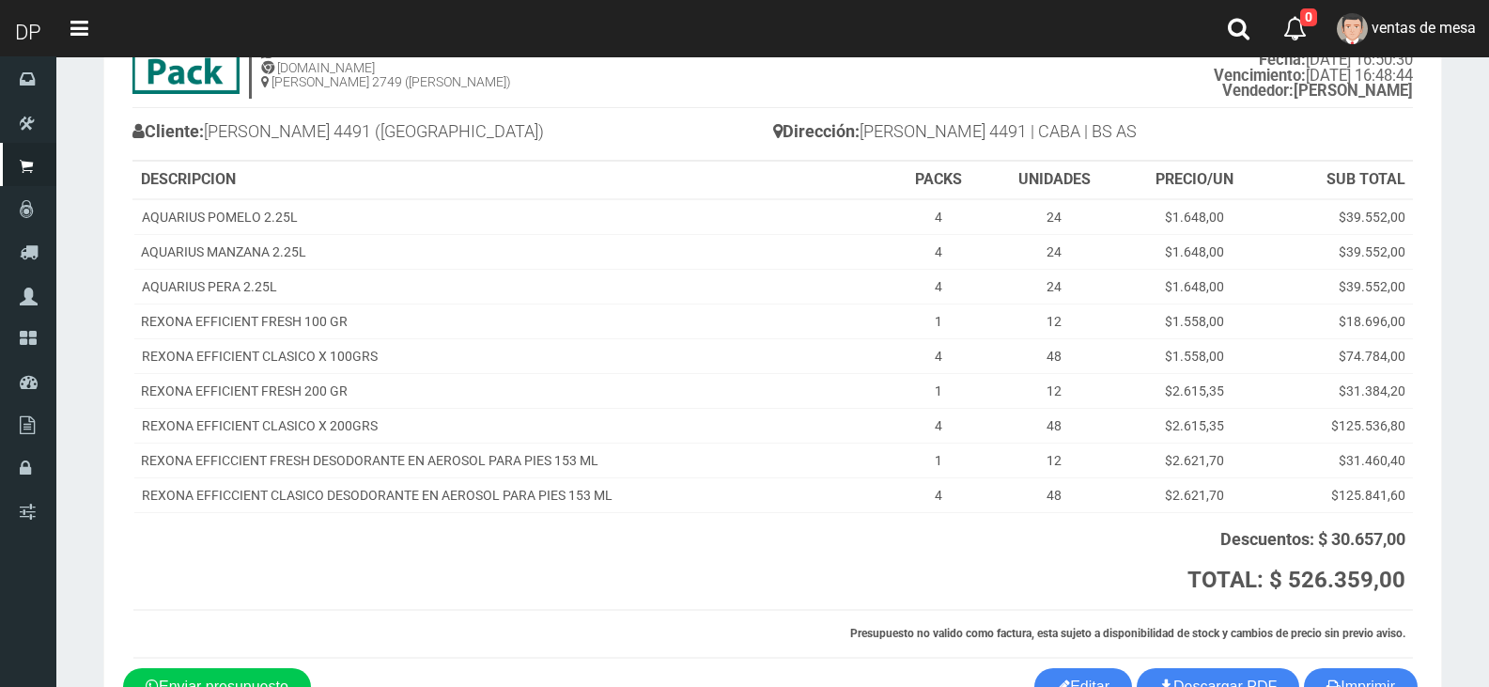
scroll to position [226, 0]
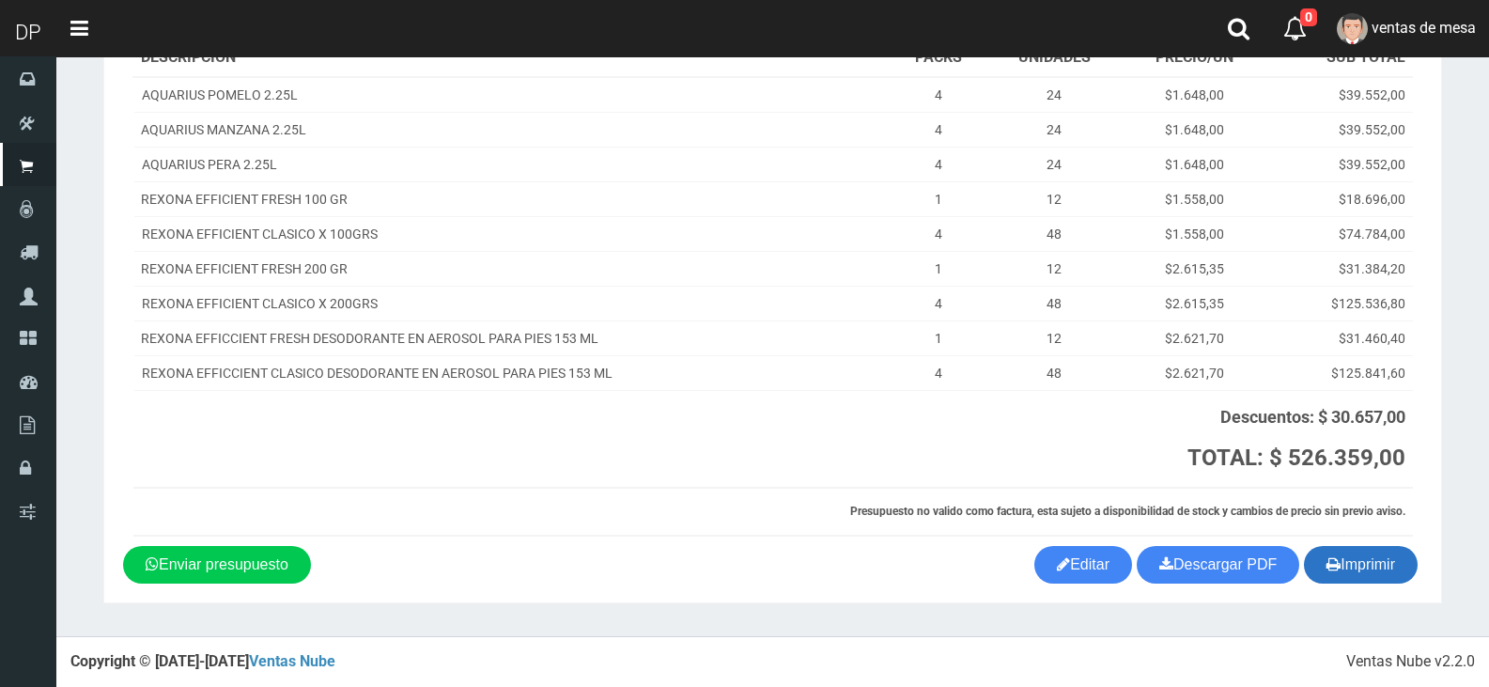
click at [1340, 562] on button "Imprimir" at bounding box center [1361, 565] width 114 height 38
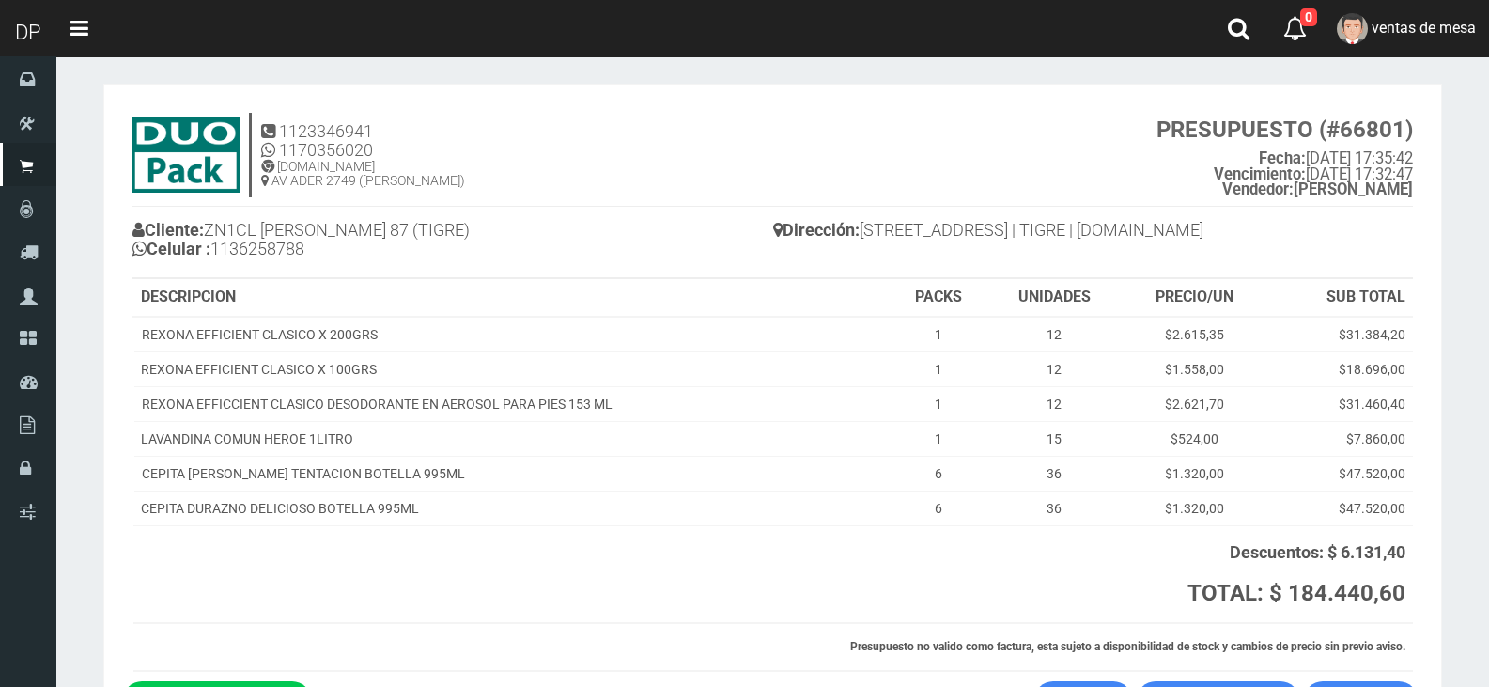
scroll to position [141, 0]
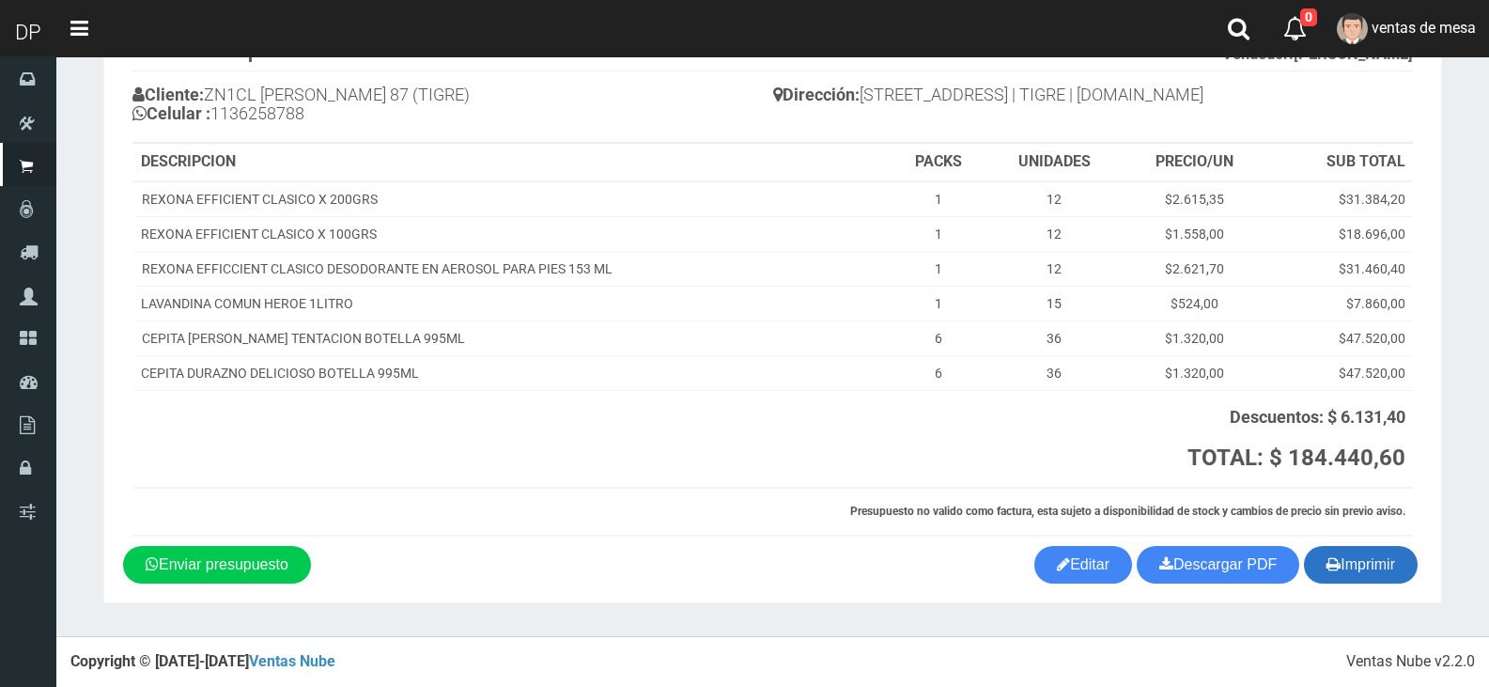
click at [1352, 574] on button "Imprimir" at bounding box center [1361, 565] width 114 height 38
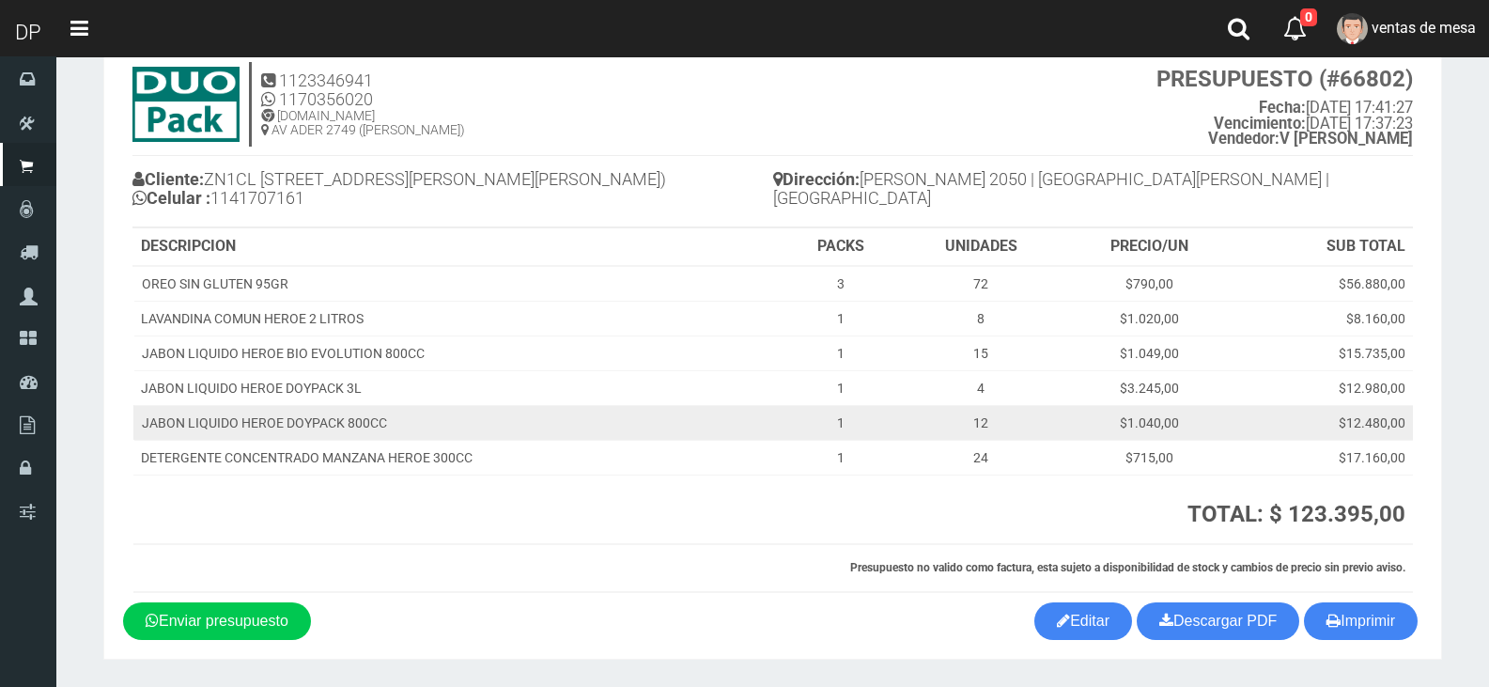
scroll to position [113, 0]
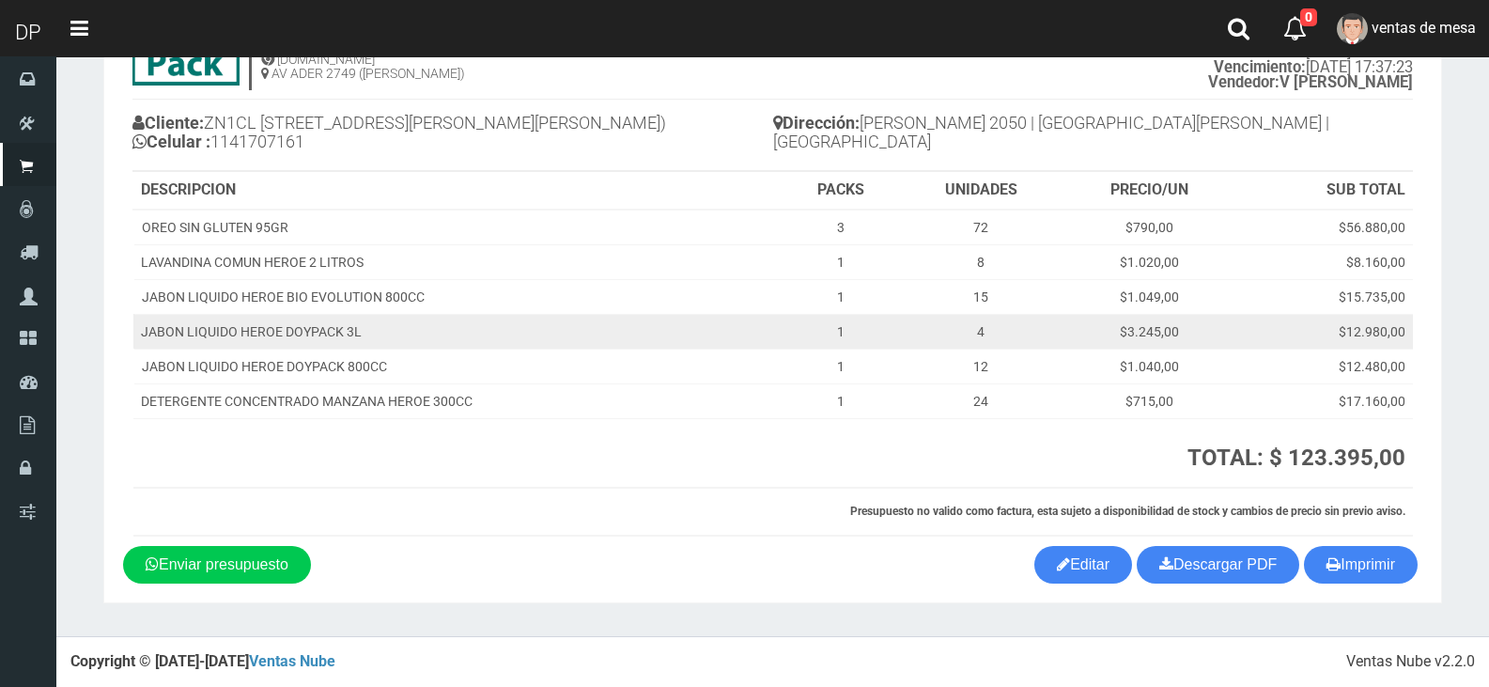
click at [1293, 304] on td "$15.735,00" at bounding box center [1325, 296] width 176 height 35
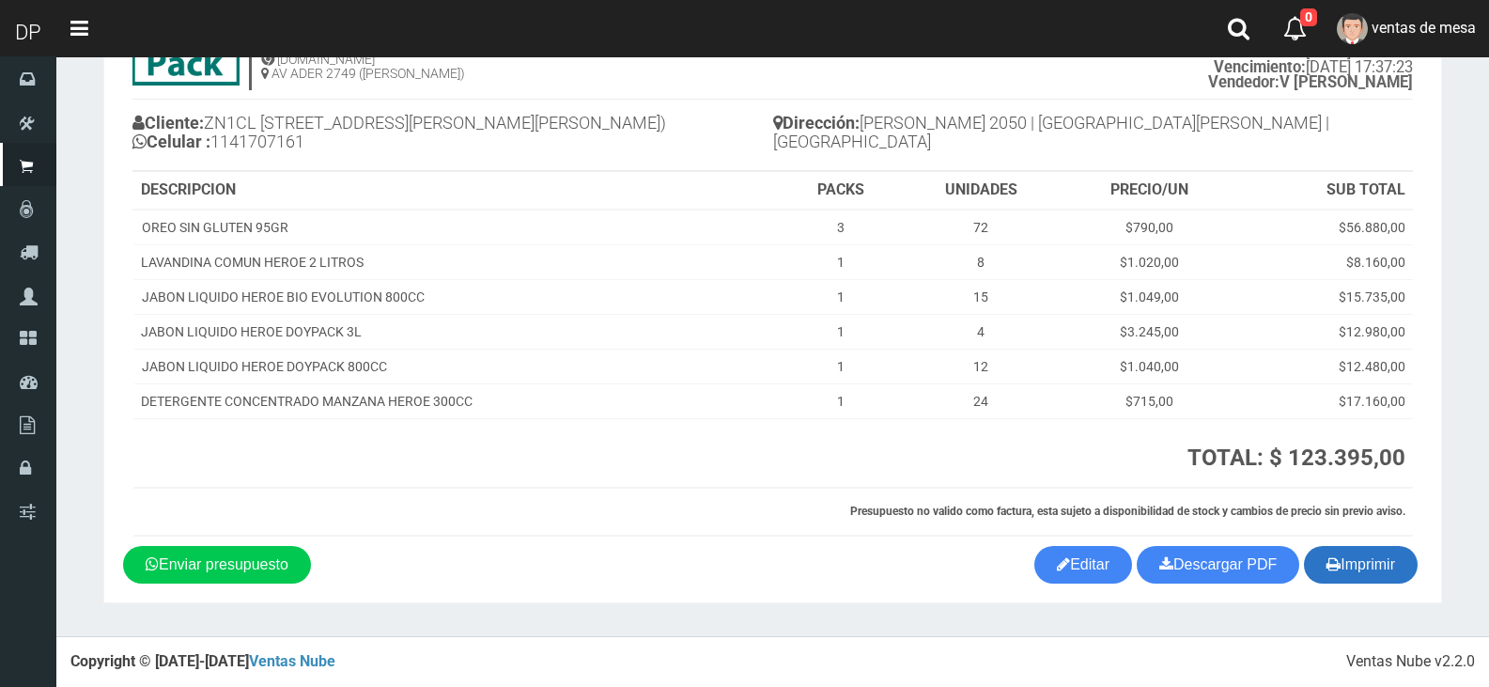
click at [1346, 582] on button "Imprimir" at bounding box center [1361, 565] width 114 height 38
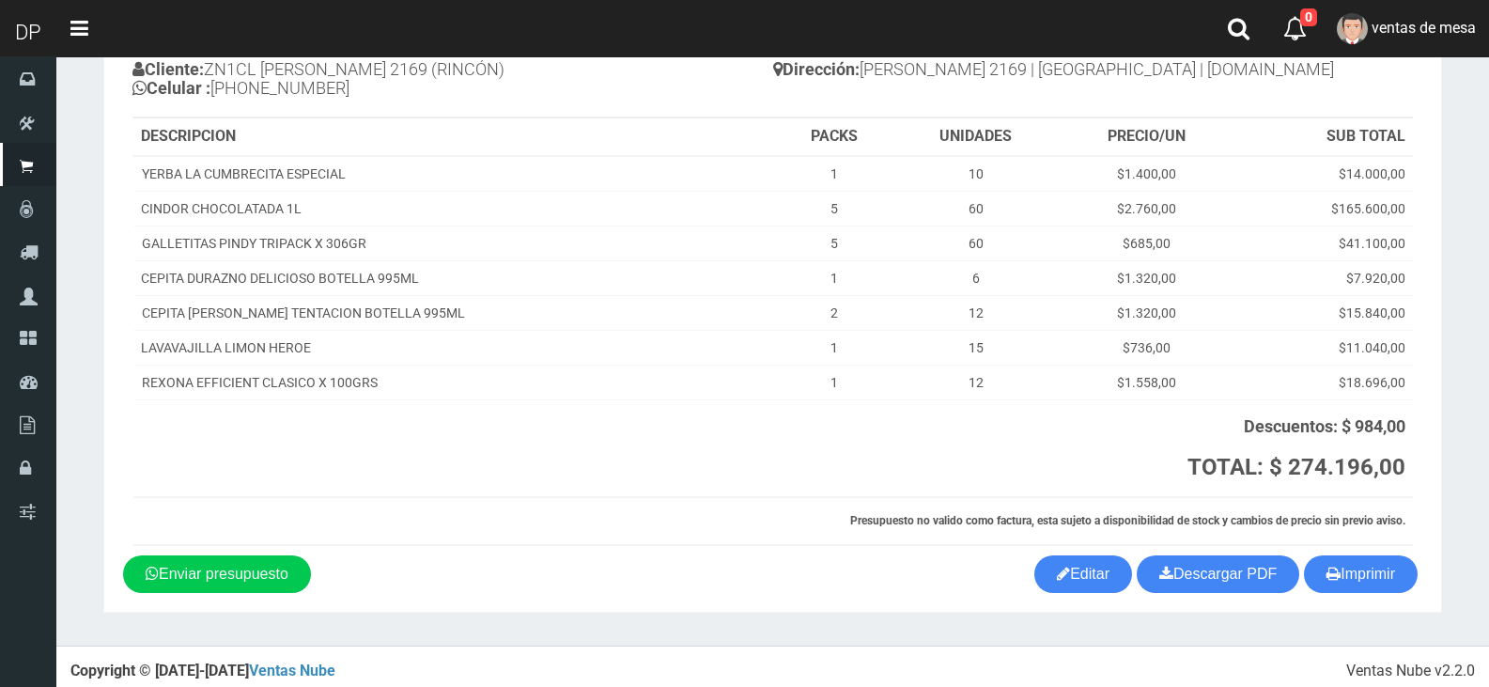
scroll to position [176, 0]
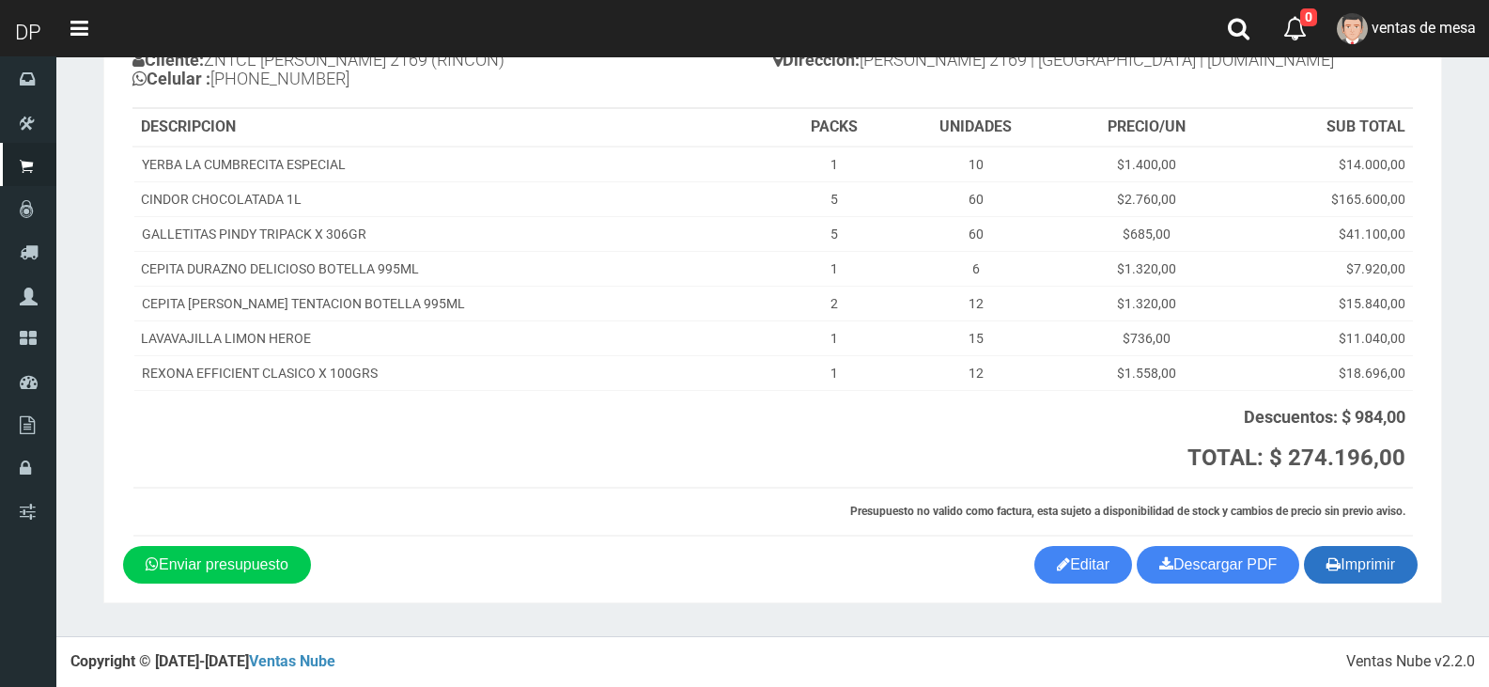
click at [1363, 561] on button "Imprimir" at bounding box center [1361, 565] width 114 height 38
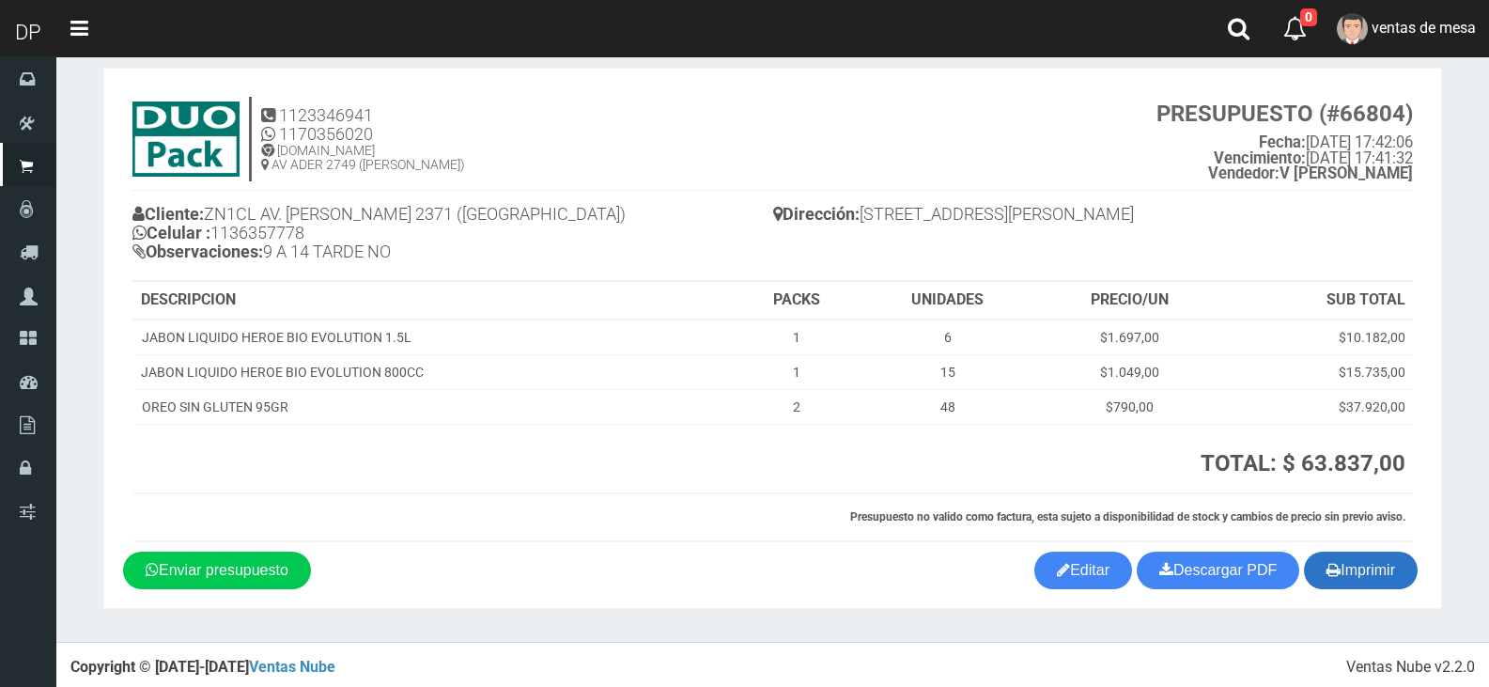
scroll to position [27, 0]
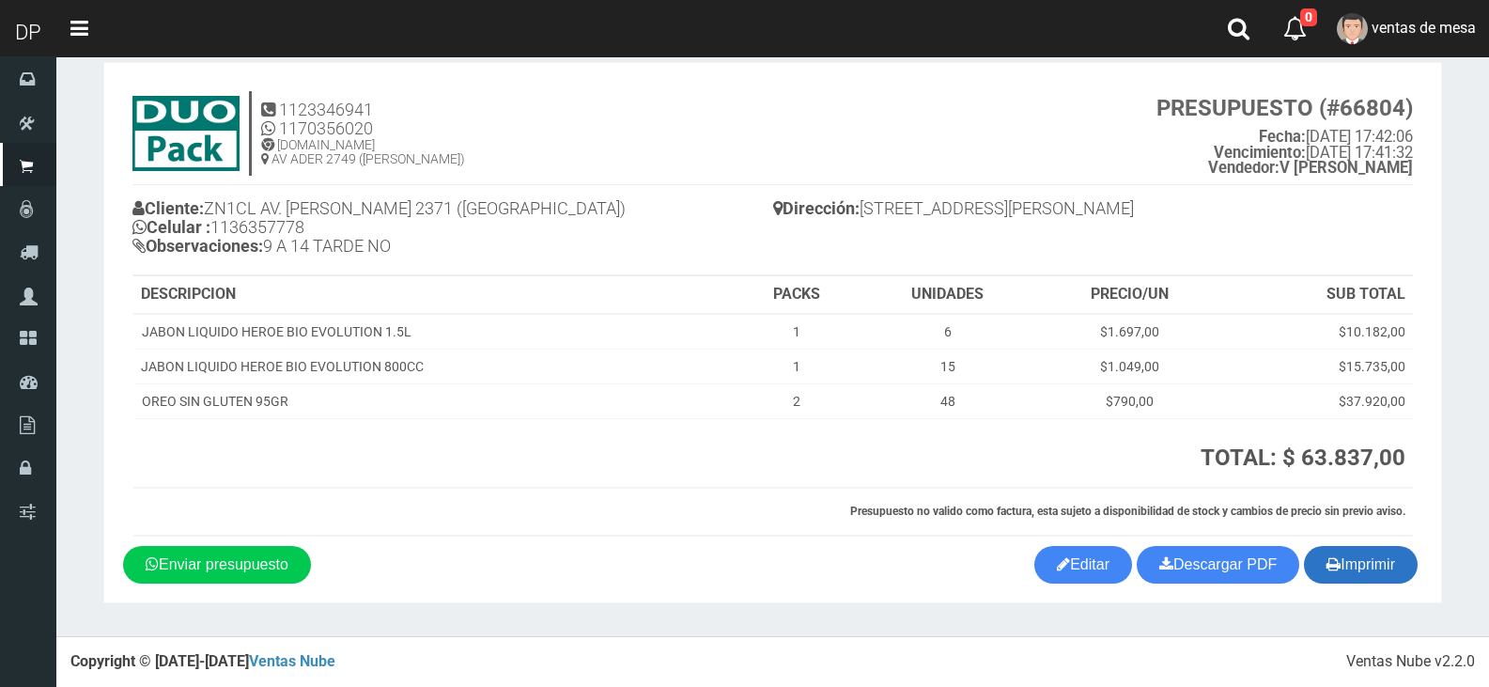
click at [1358, 577] on button "Imprimir" at bounding box center [1361, 565] width 114 height 38
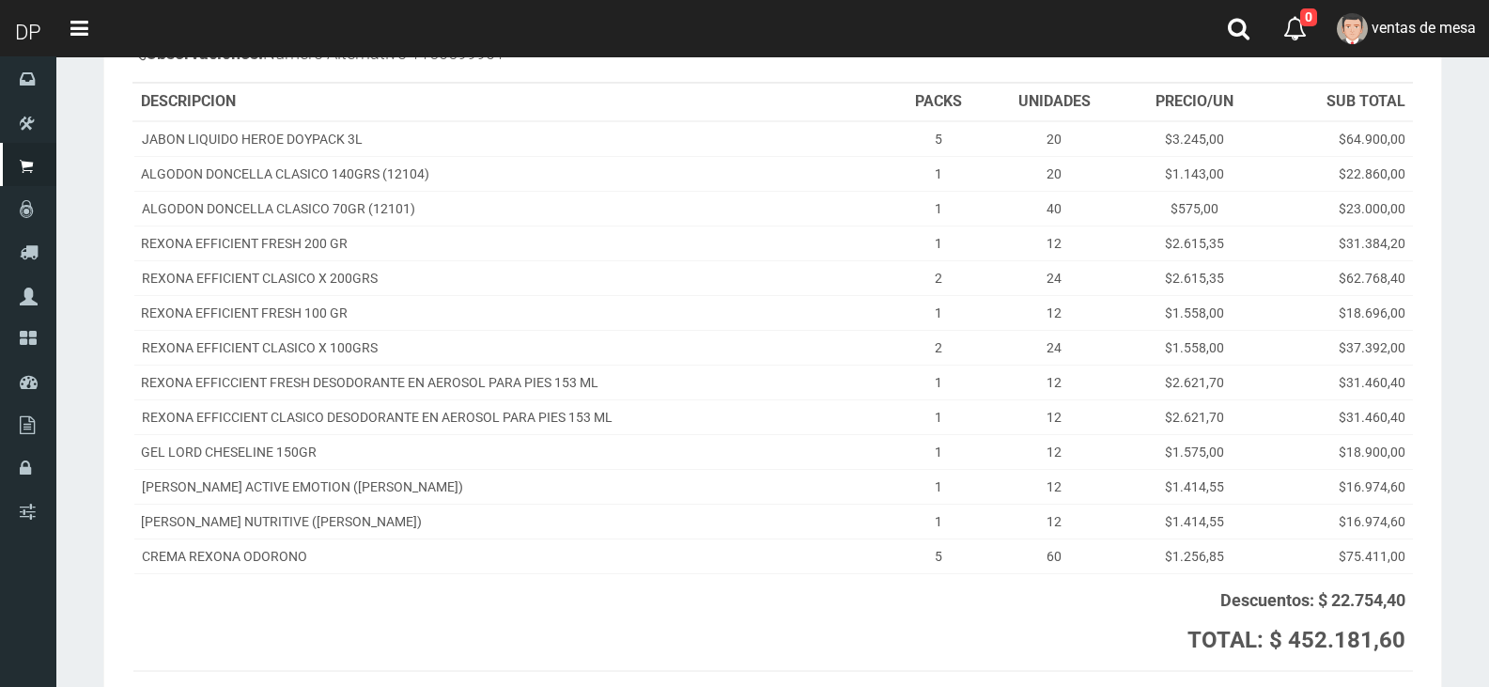
scroll to position [403, 0]
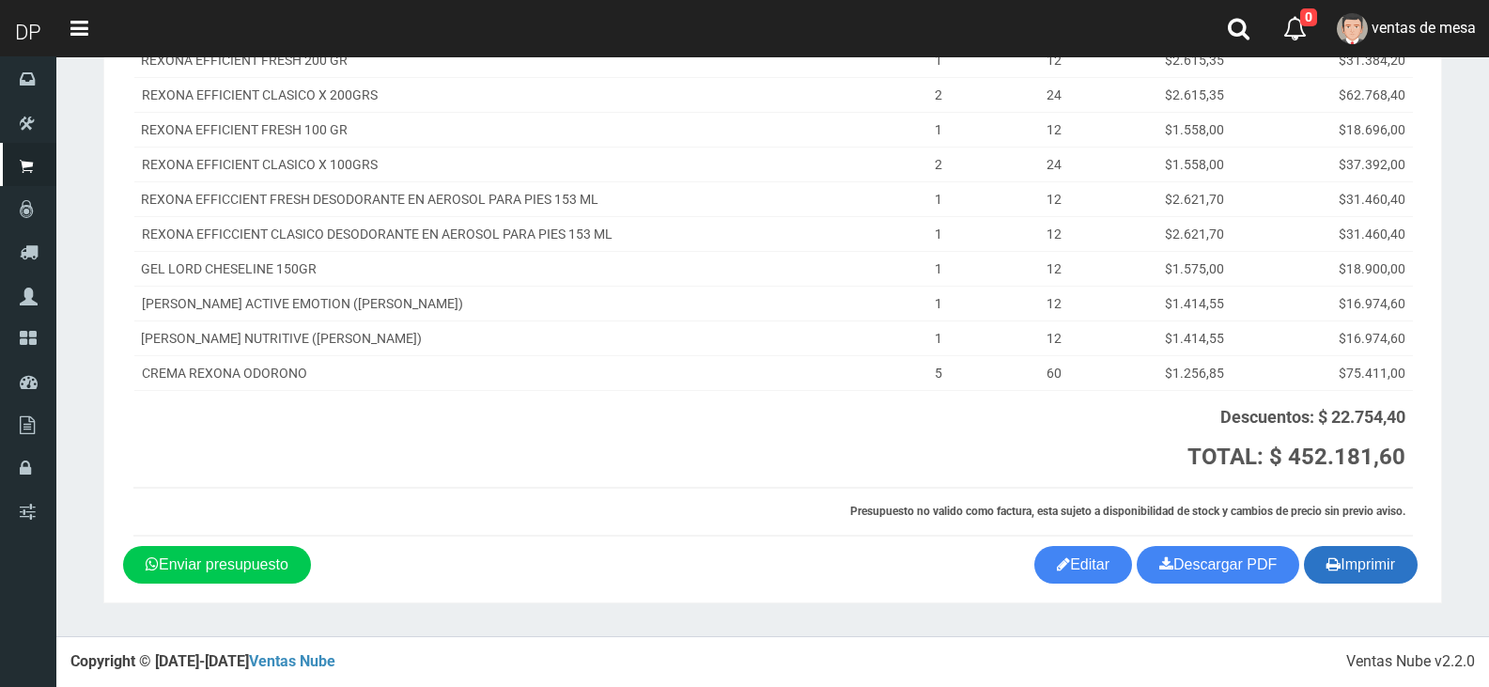
click at [1340, 562] on button "Imprimir" at bounding box center [1361, 565] width 114 height 38
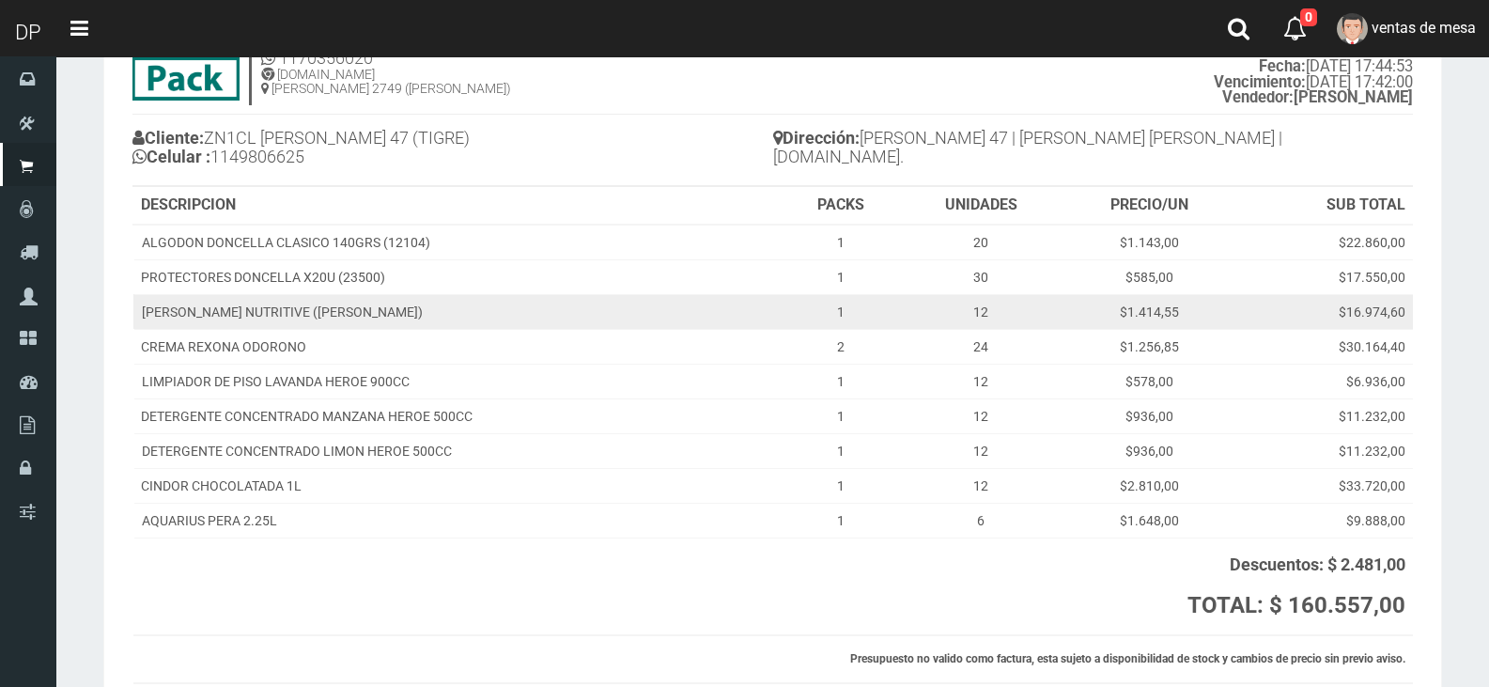
scroll to position [188, 0]
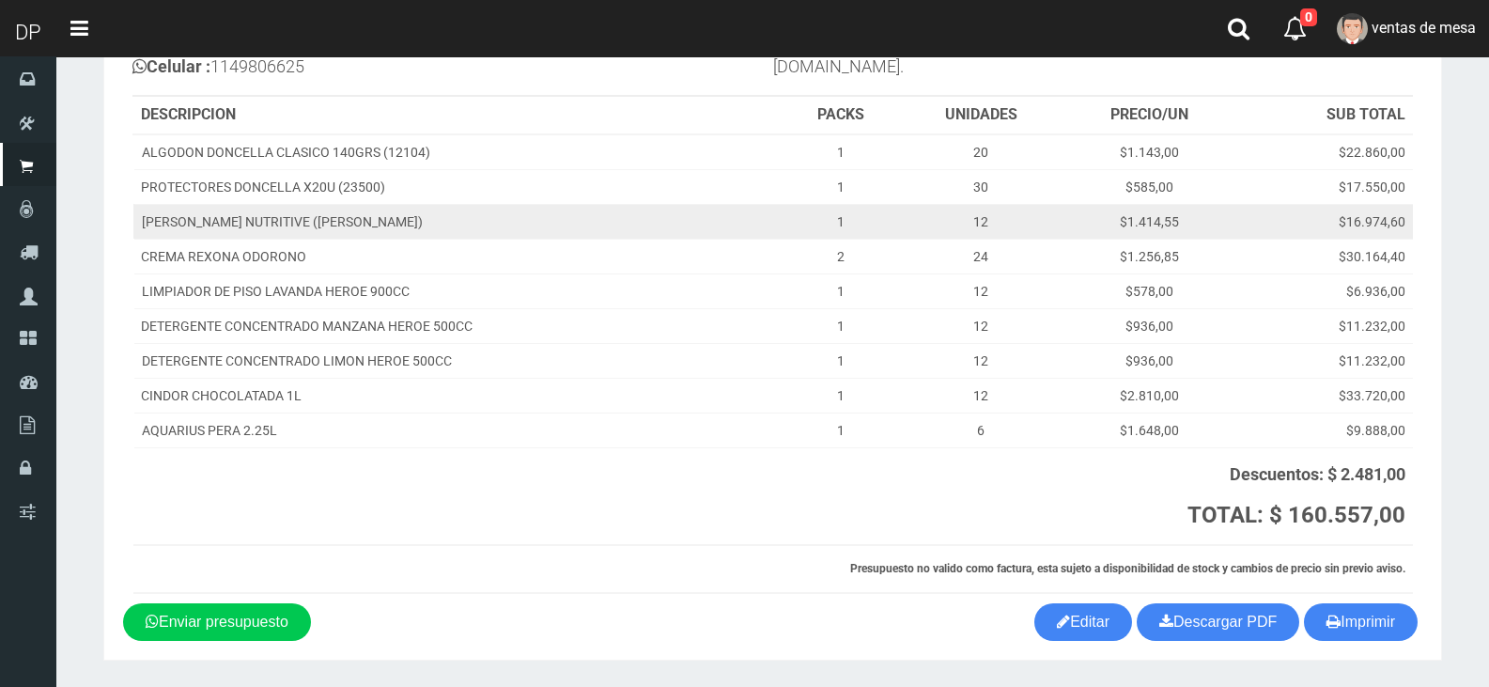
click at [1166, 214] on td "$1.414,55" at bounding box center [1149, 221] width 174 height 35
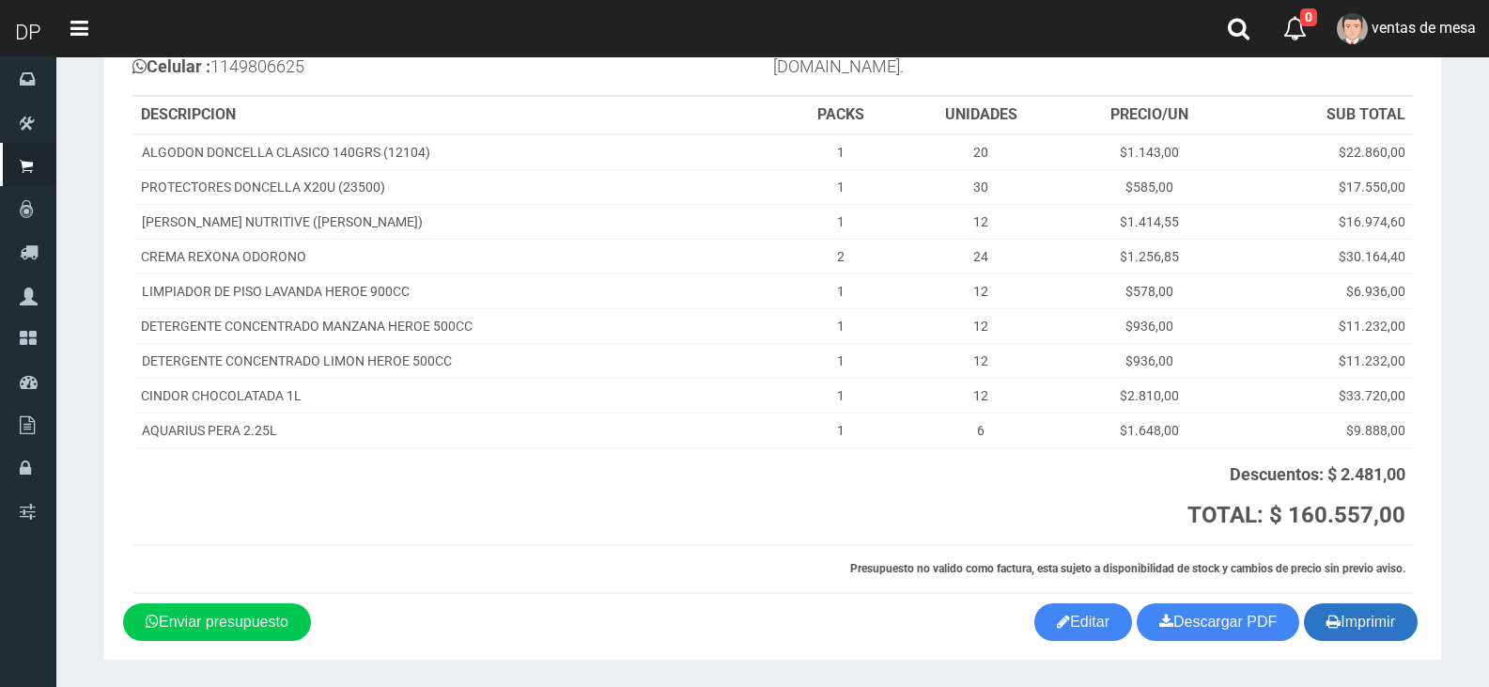
click at [1355, 625] on button "Imprimir" at bounding box center [1361, 622] width 114 height 38
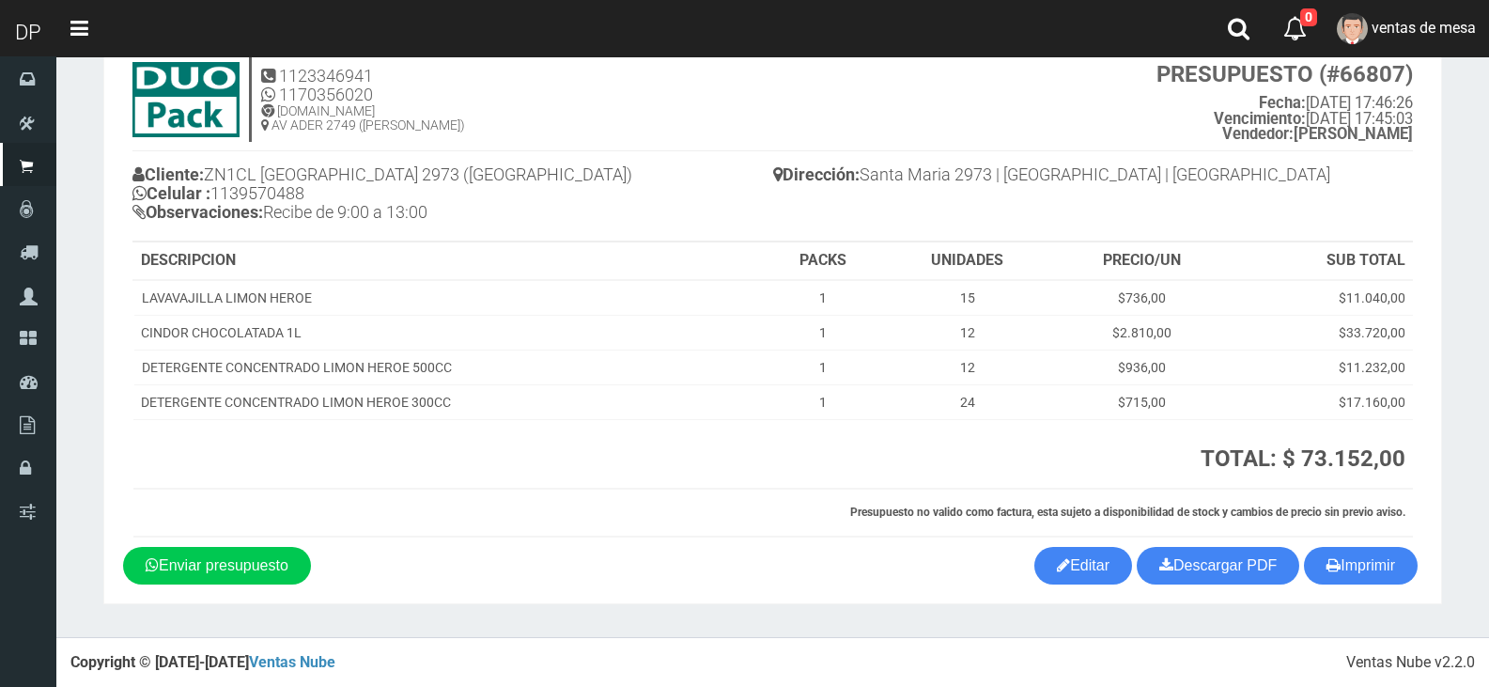
scroll to position [62, 0]
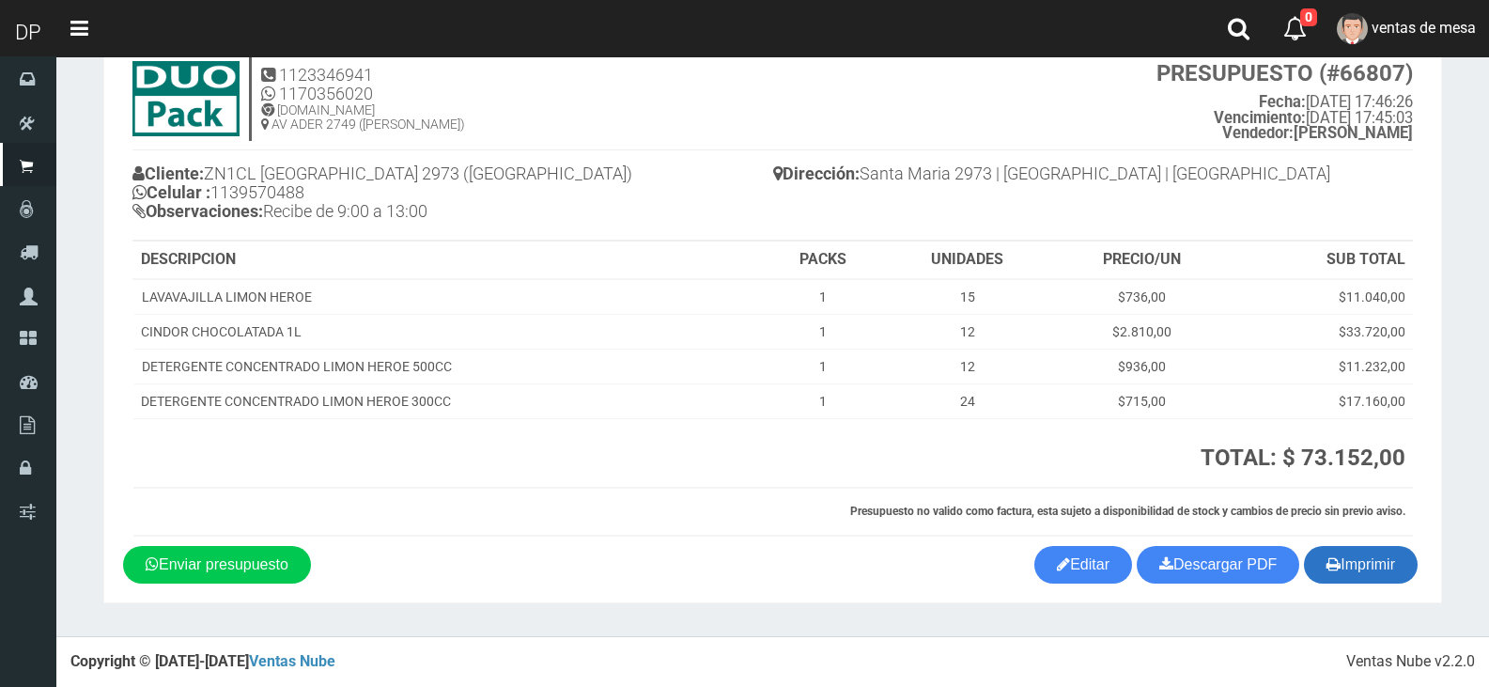
click at [1389, 553] on button "Imprimir" at bounding box center [1361, 565] width 114 height 38
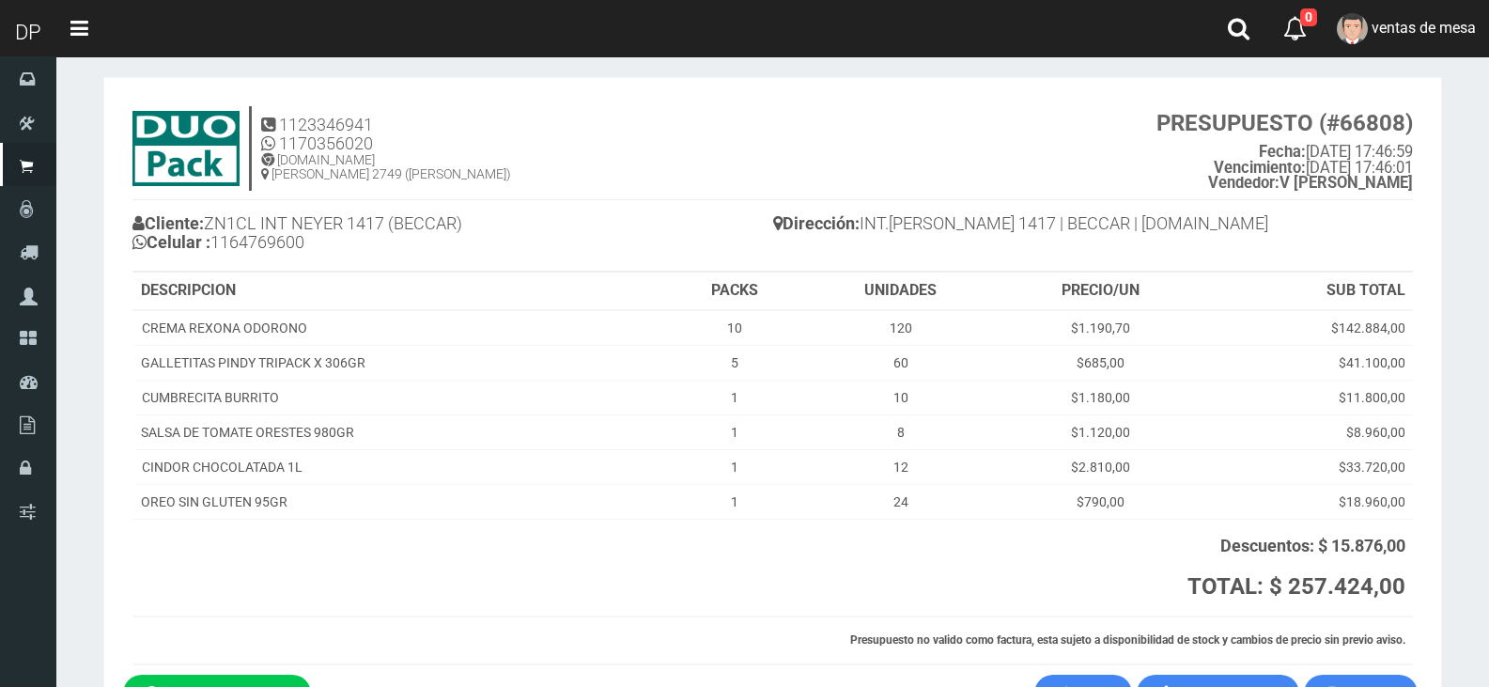
scroll to position [141, 0]
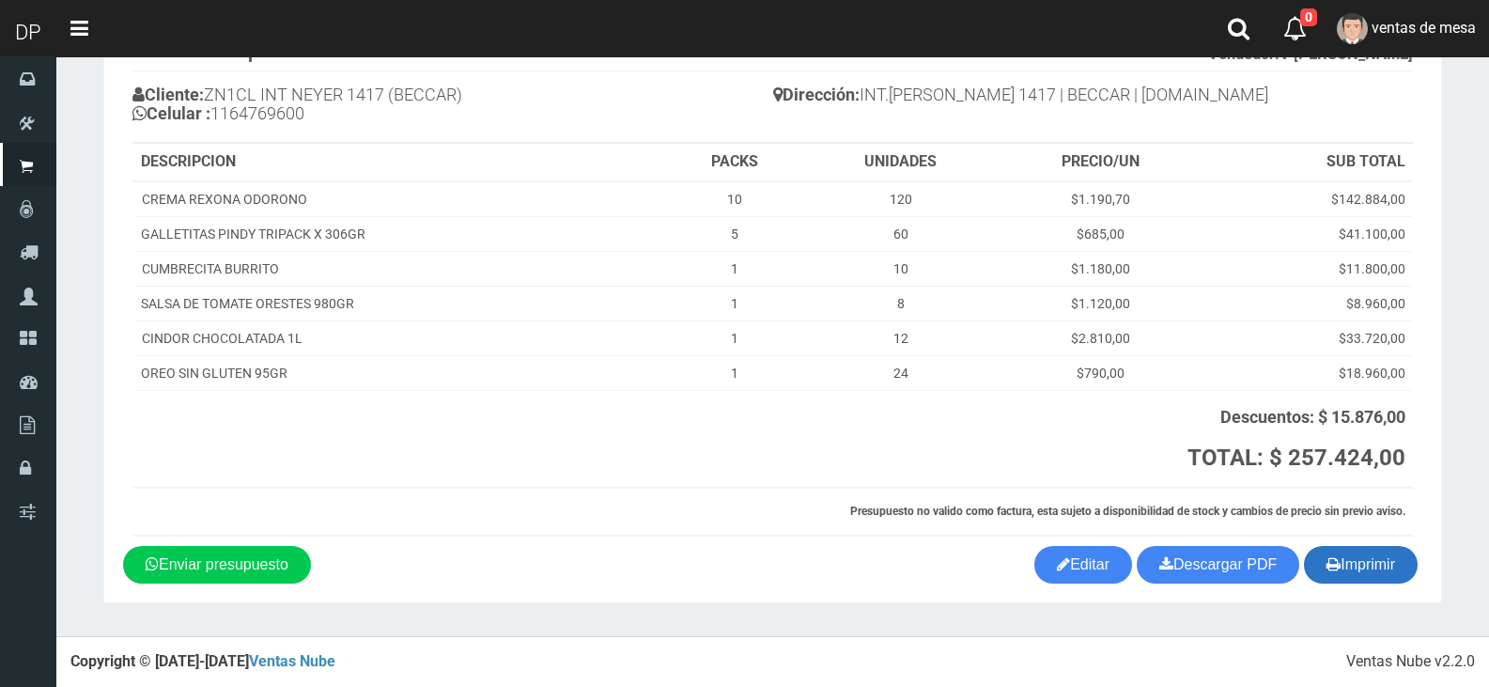
click at [1355, 558] on button "Imprimir" at bounding box center [1361, 565] width 114 height 38
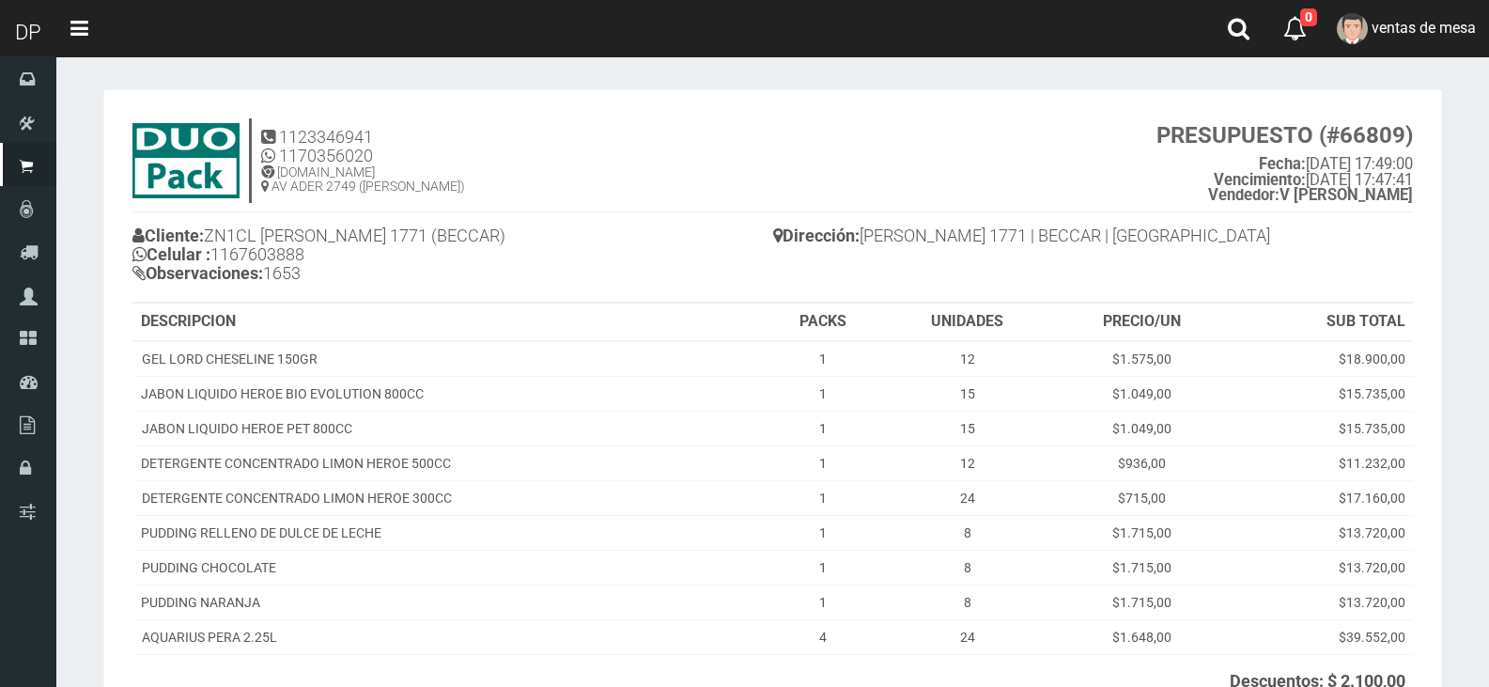
scroll to position [264, 0]
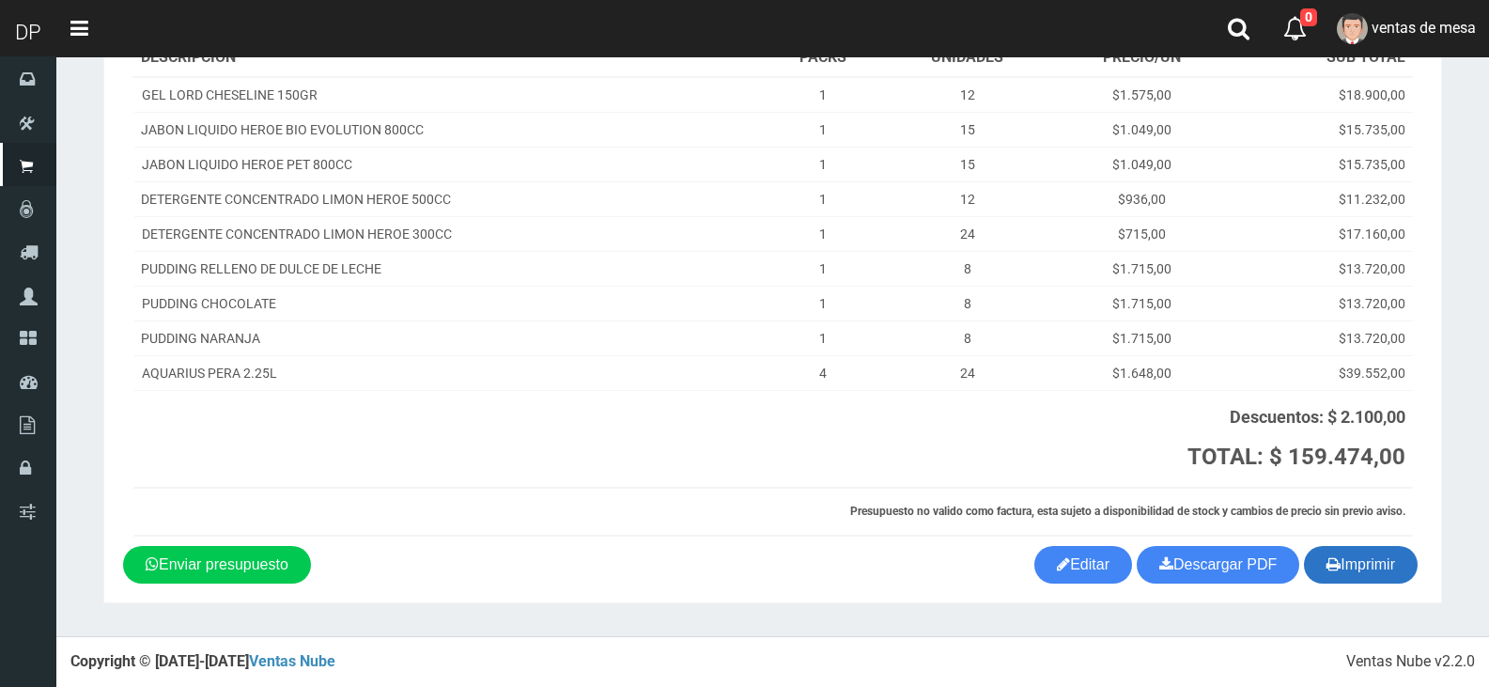
click at [1358, 567] on button "Imprimir" at bounding box center [1361, 565] width 114 height 38
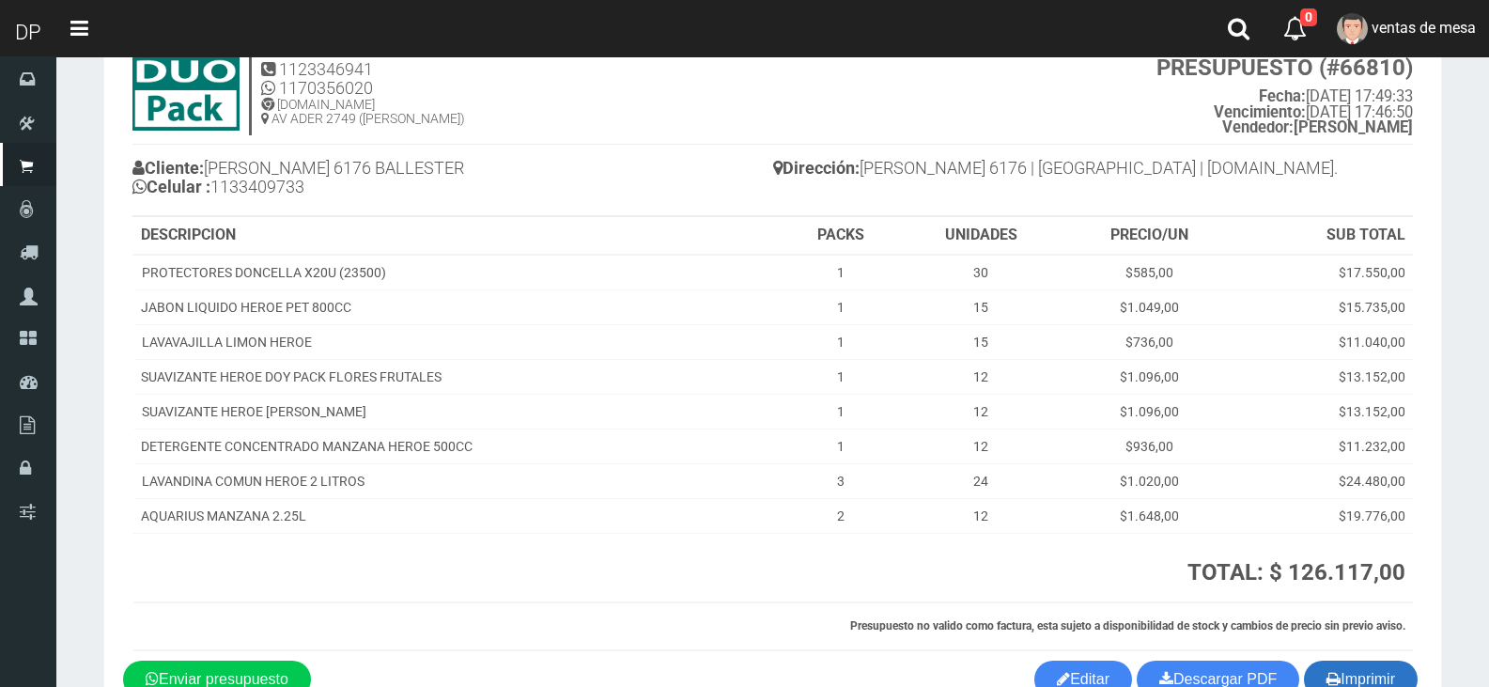
scroll to position [182, 0]
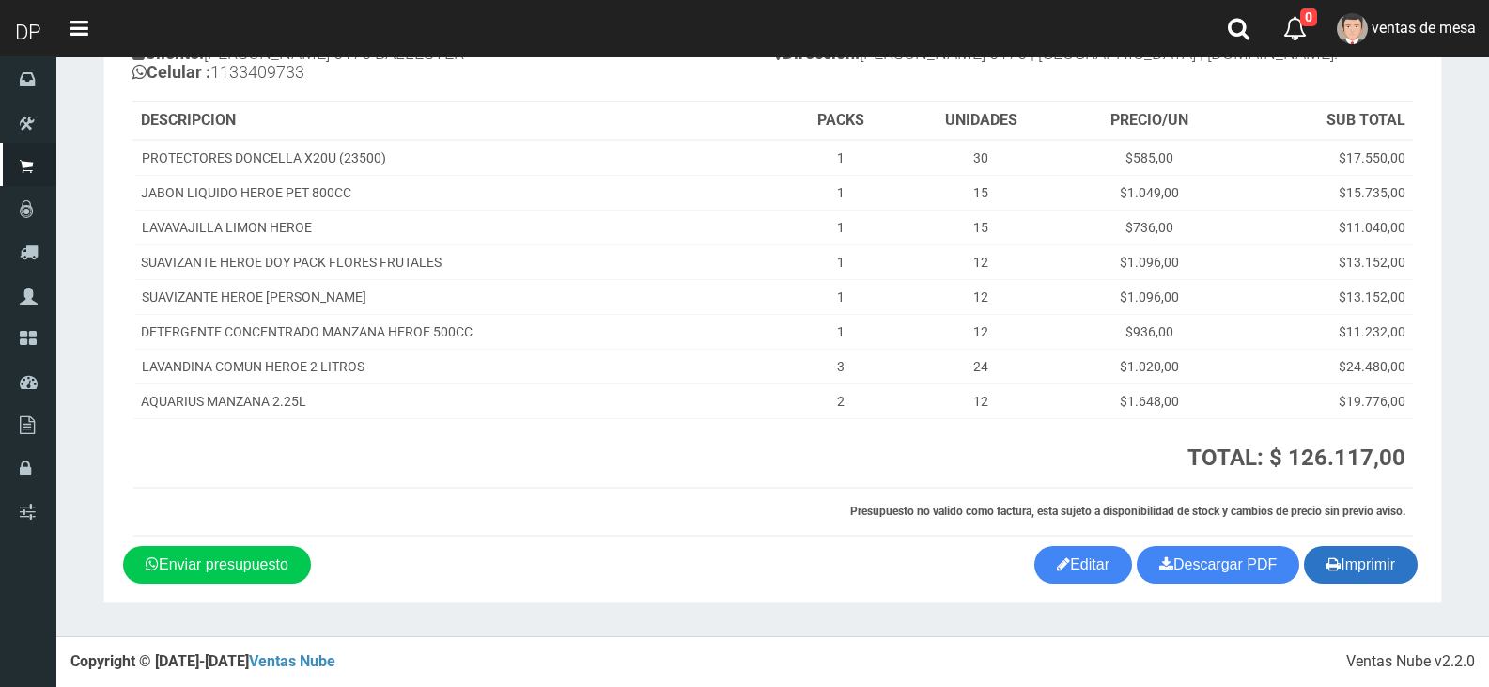
click at [1379, 564] on button "Imprimir" at bounding box center [1361, 565] width 114 height 38
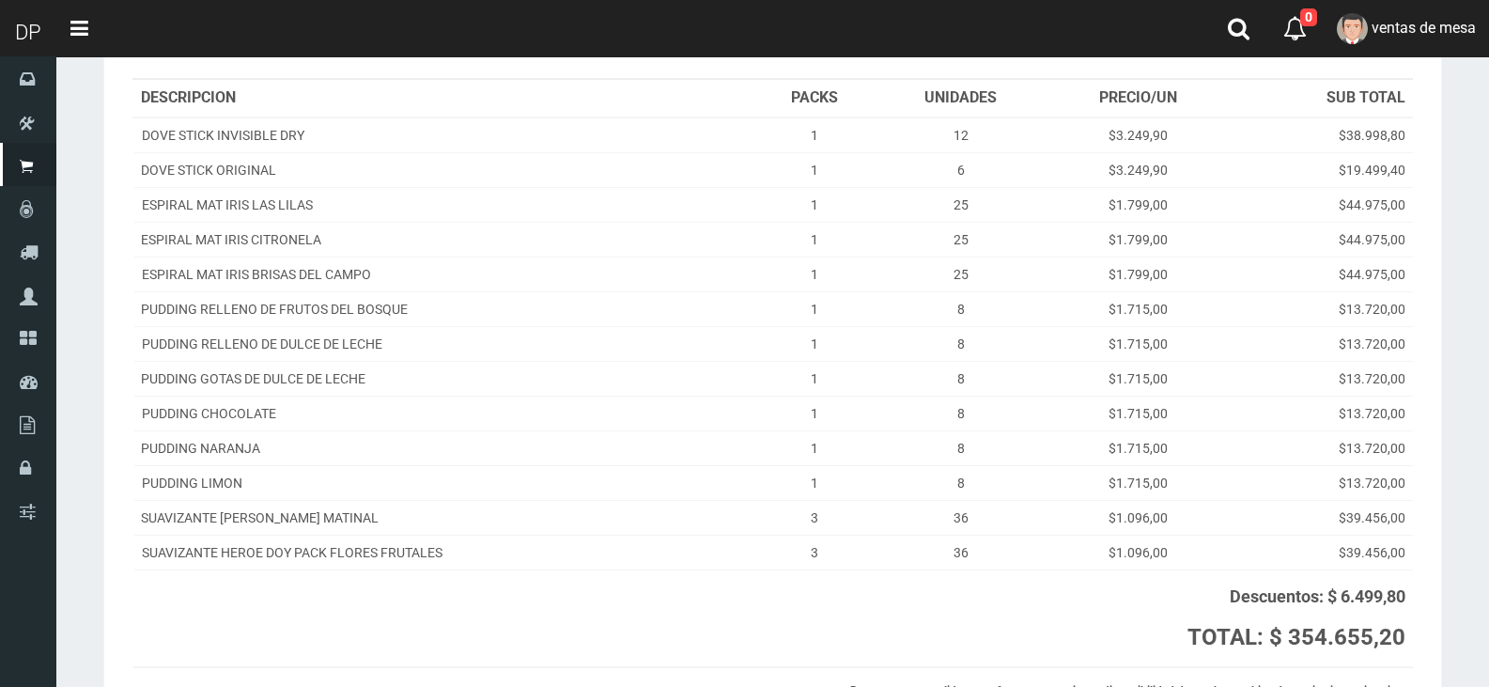
scroll to position [384, 0]
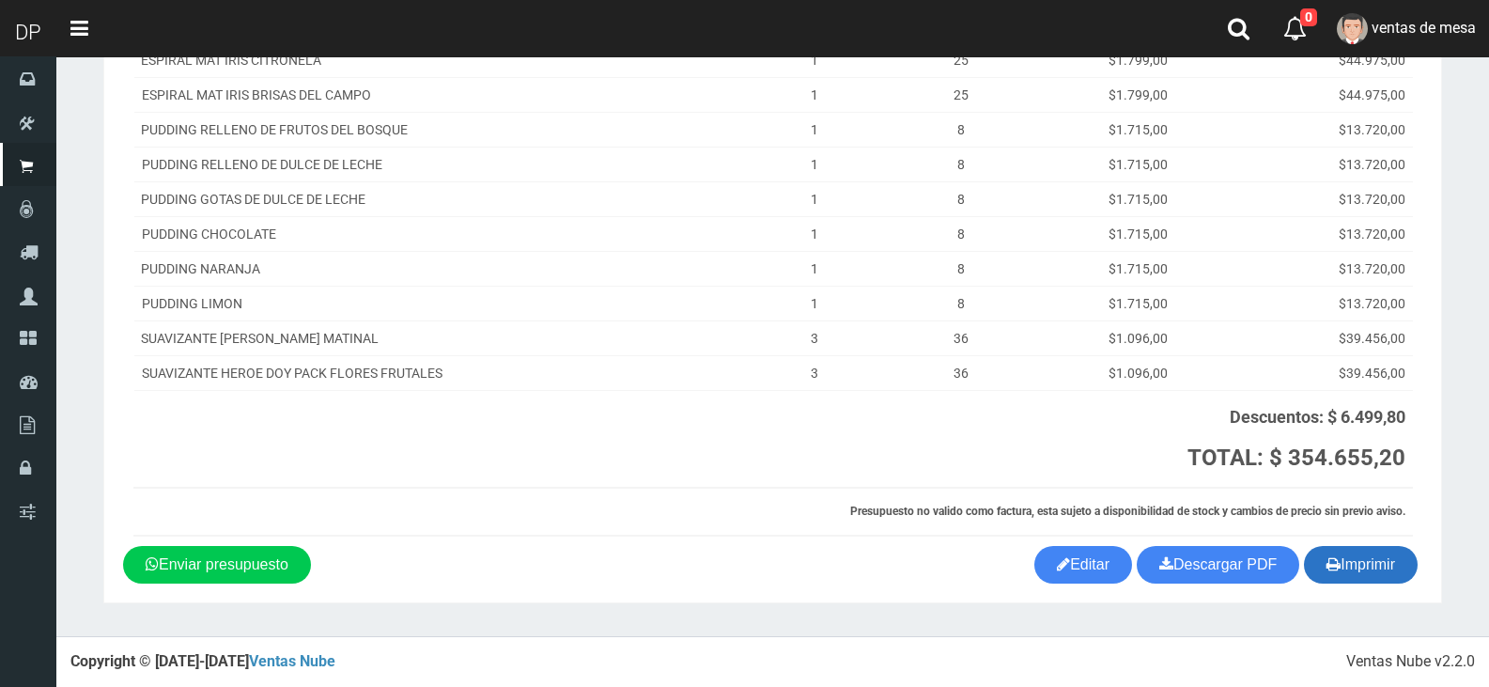
click at [1381, 563] on button "Imprimir" at bounding box center [1361, 565] width 114 height 38
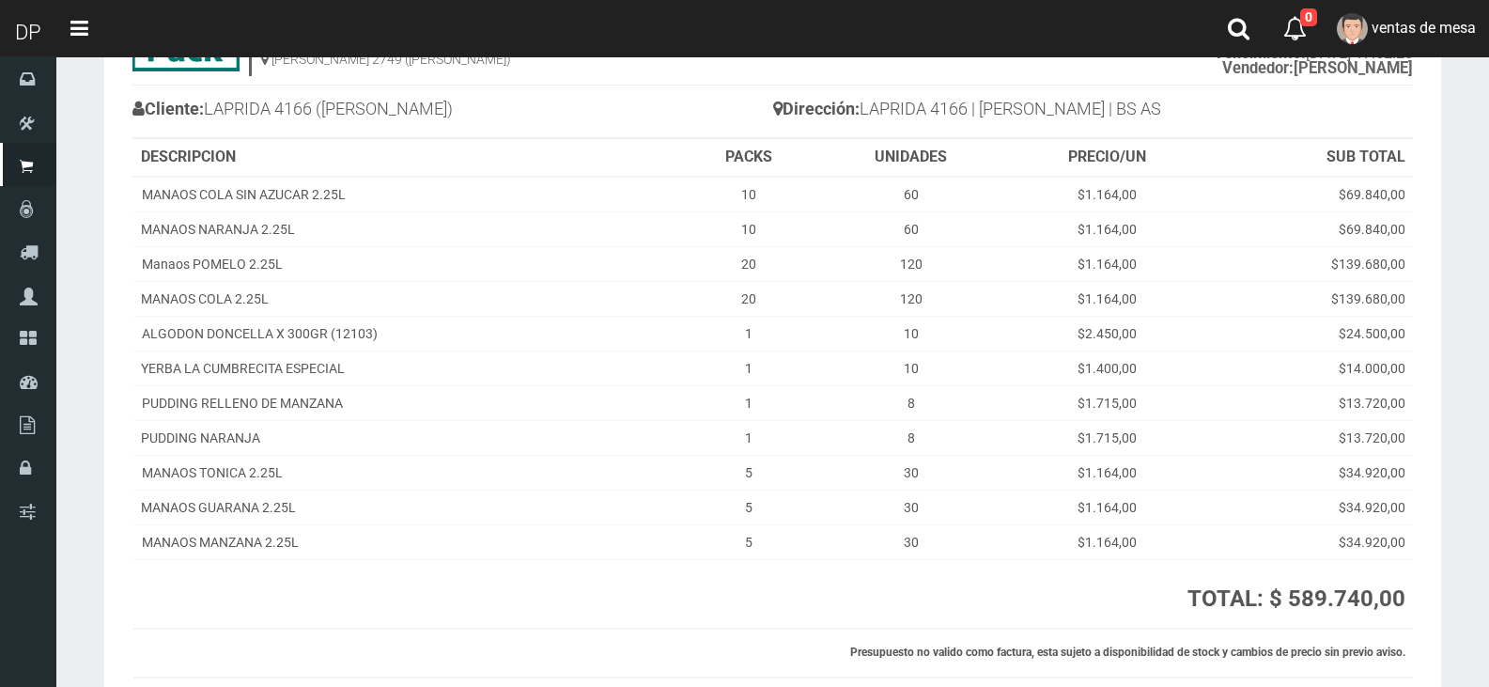
scroll to position [268, 0]
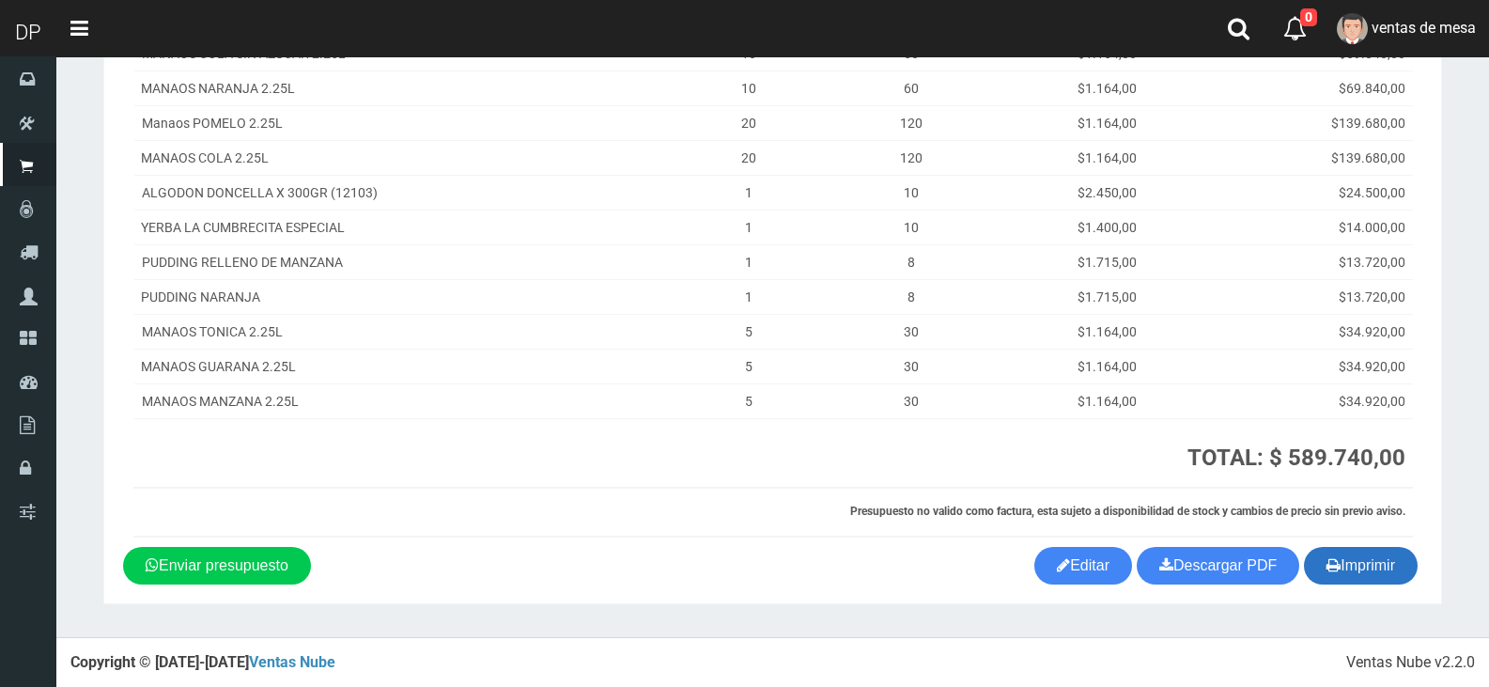
click at [1406, 575] on button "Imprimir" at bounding box center [1361, 566] width 114 height 38
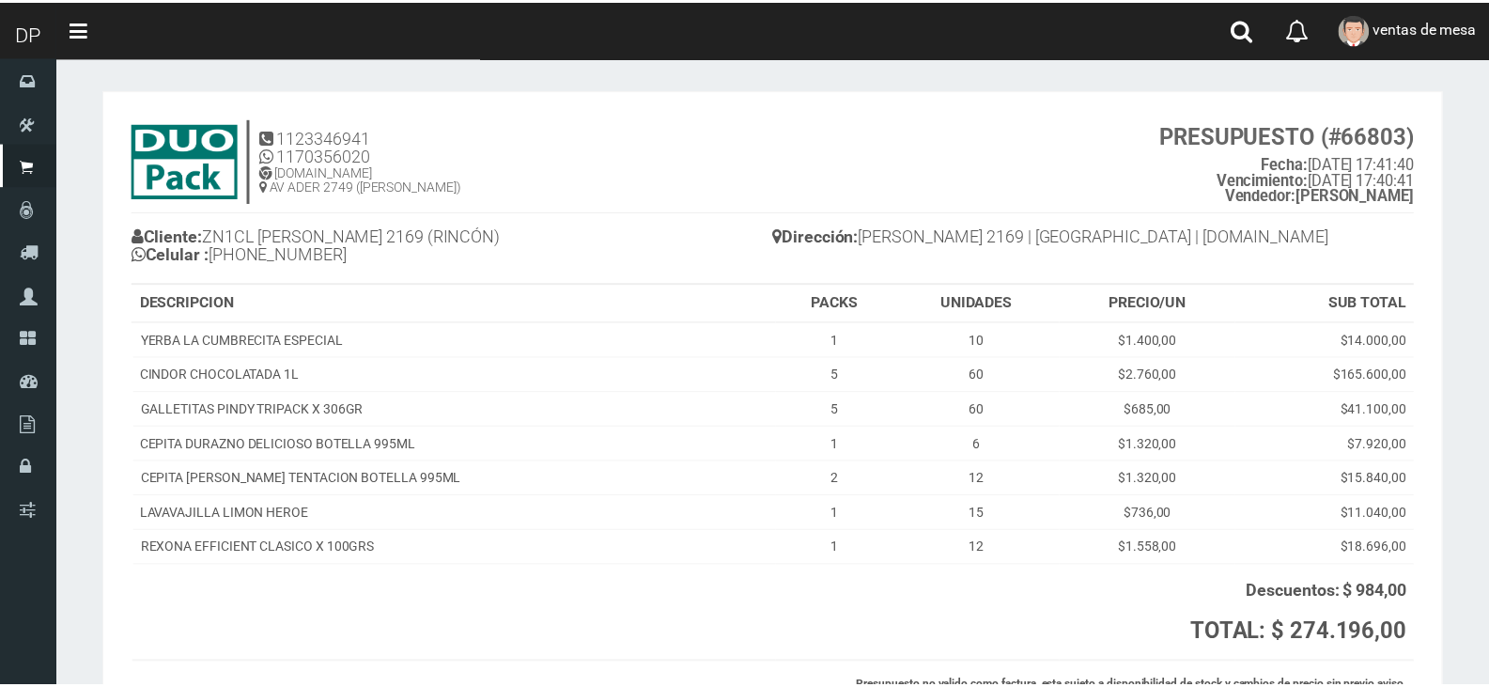
scroll to position [51, 0]
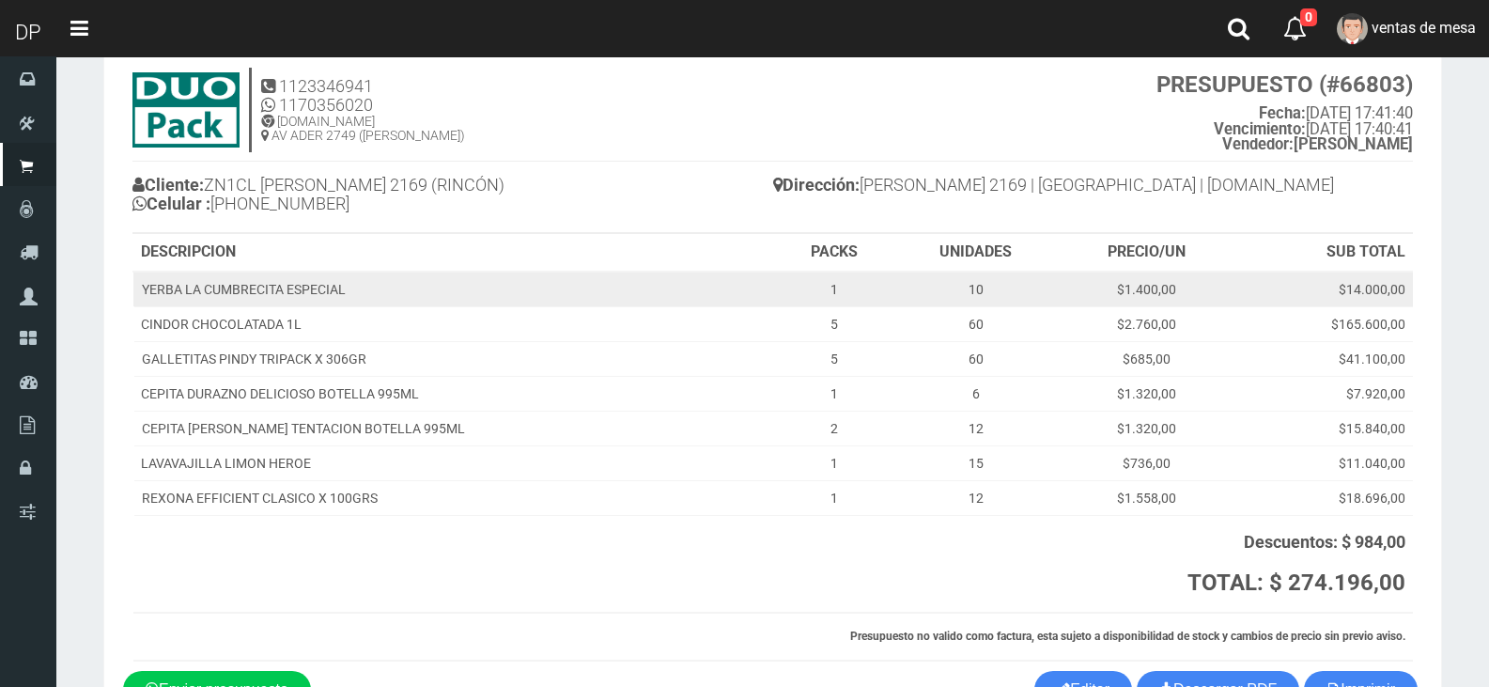
click at [1355, 283] on td "$14.000,00" at bounding box center [1324, 289] width 178 height 36
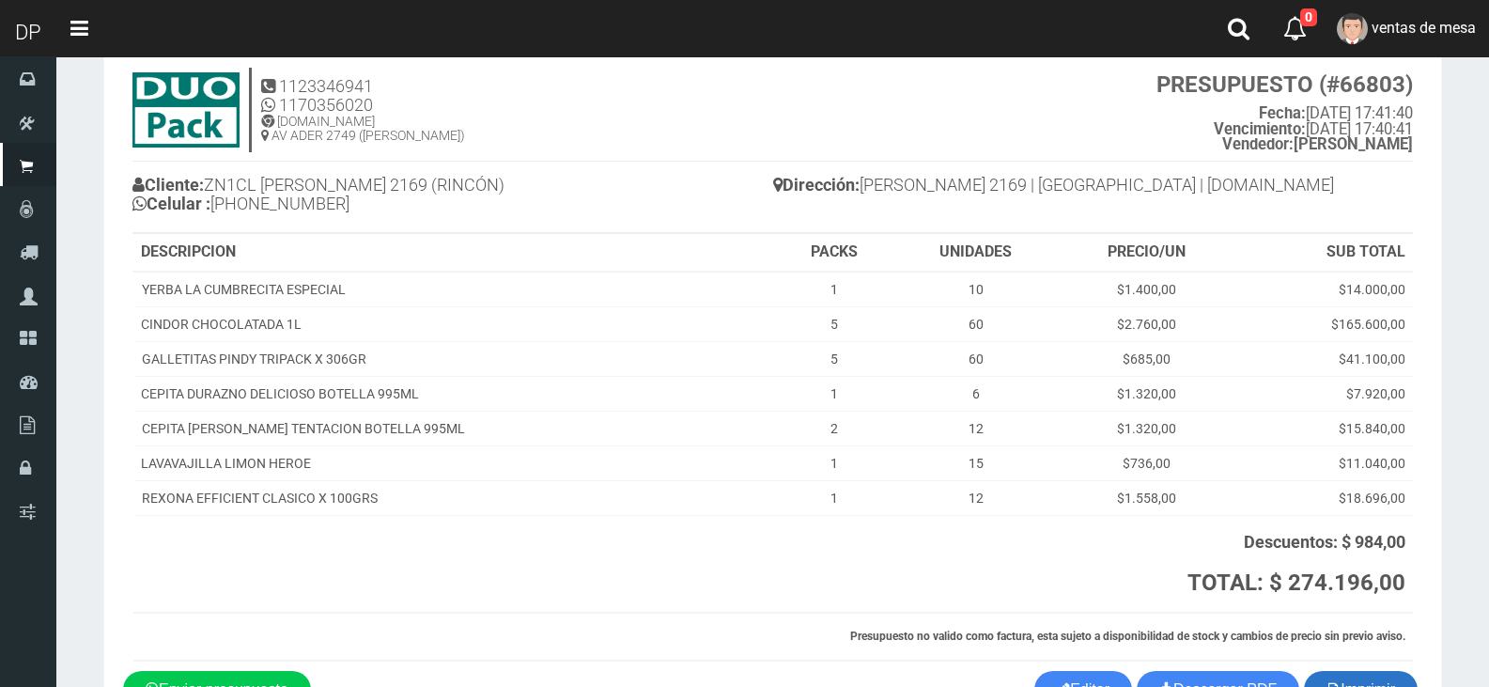
click at [1365, 684] on button "Imprimir" at bounding box center [1361, 690] width 114 height 38
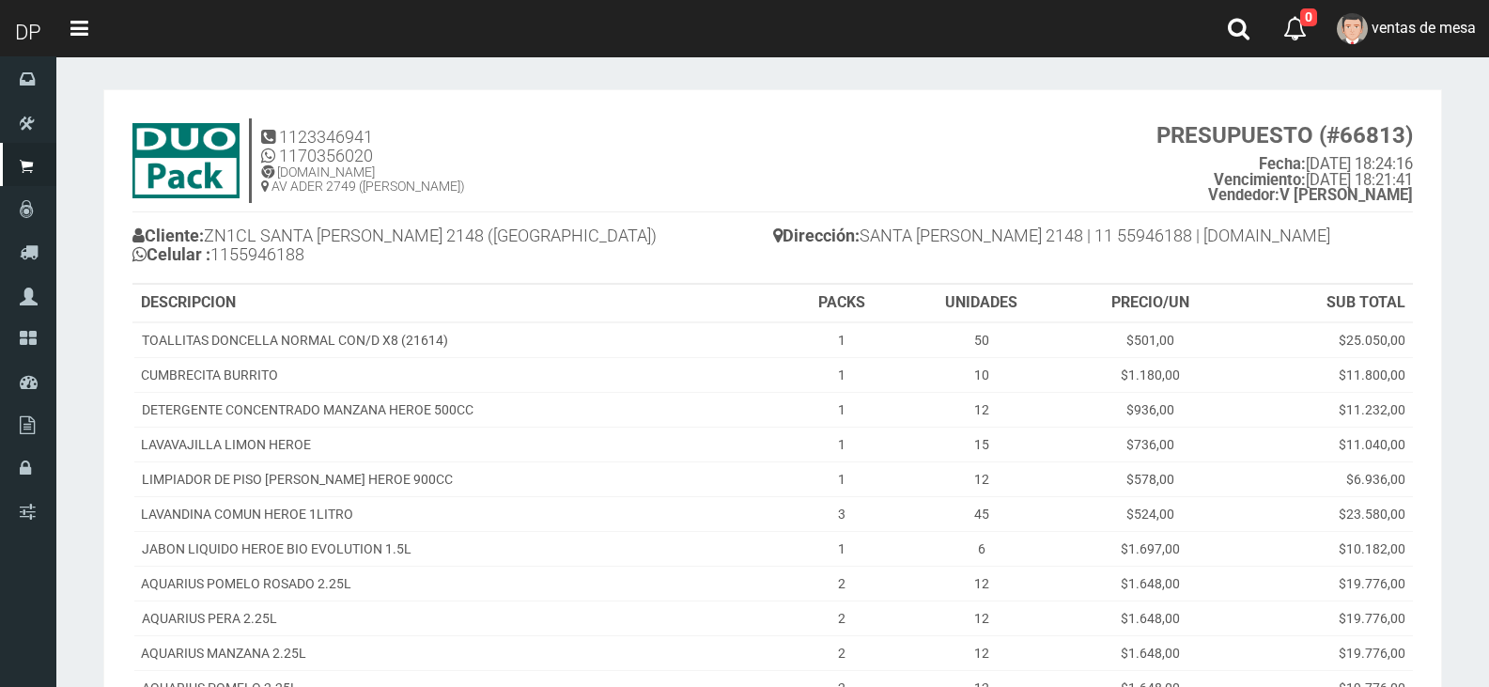
scroll to position [530, 0]
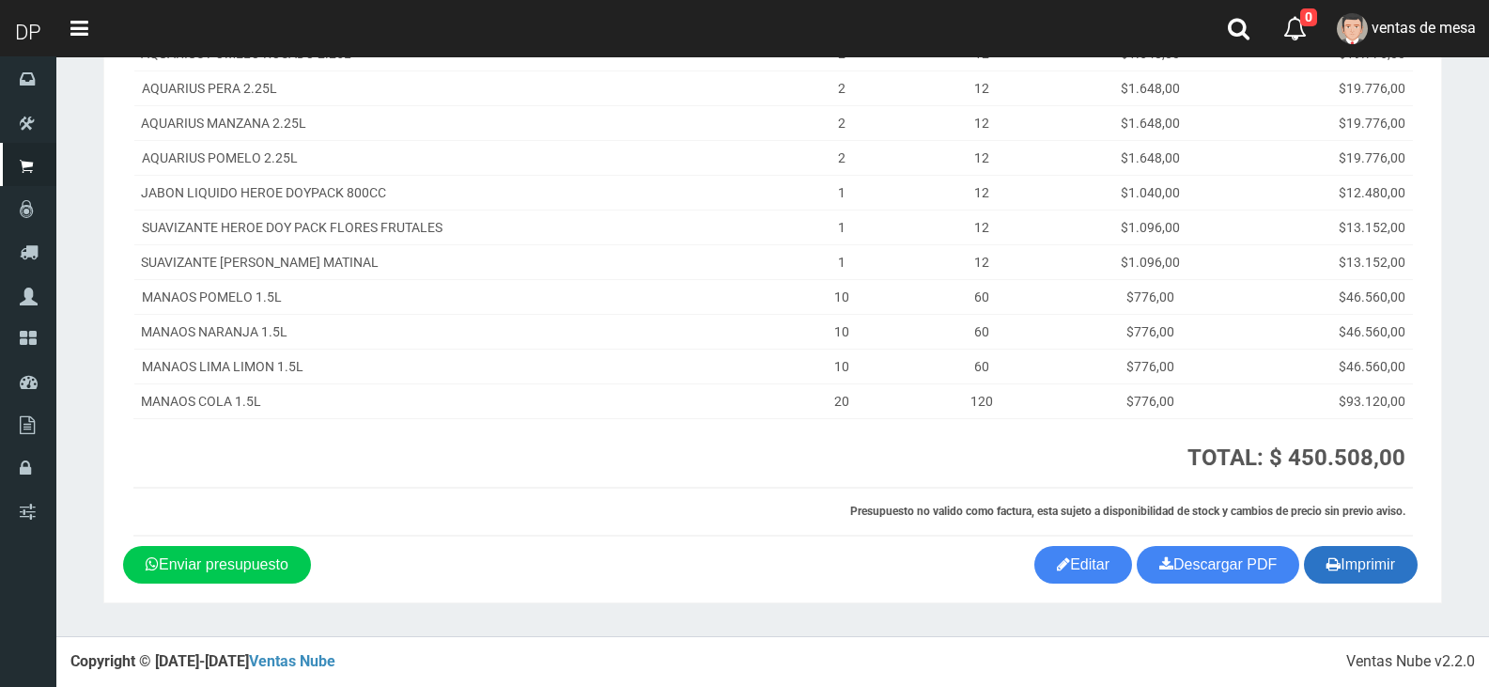
click at [1377, 564] on button "Imprimir" at bounding box center [1361, 565] width 114 height 38
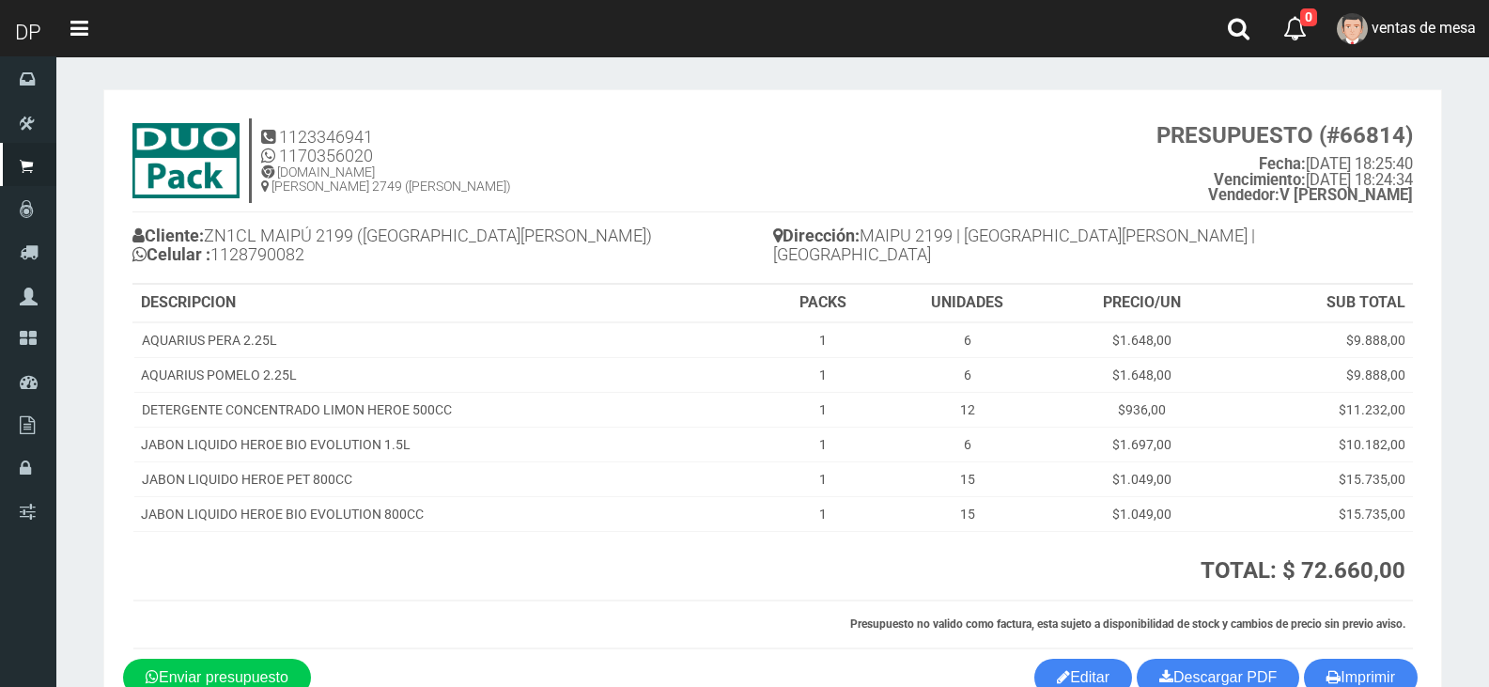
scroll to position [113, 0]
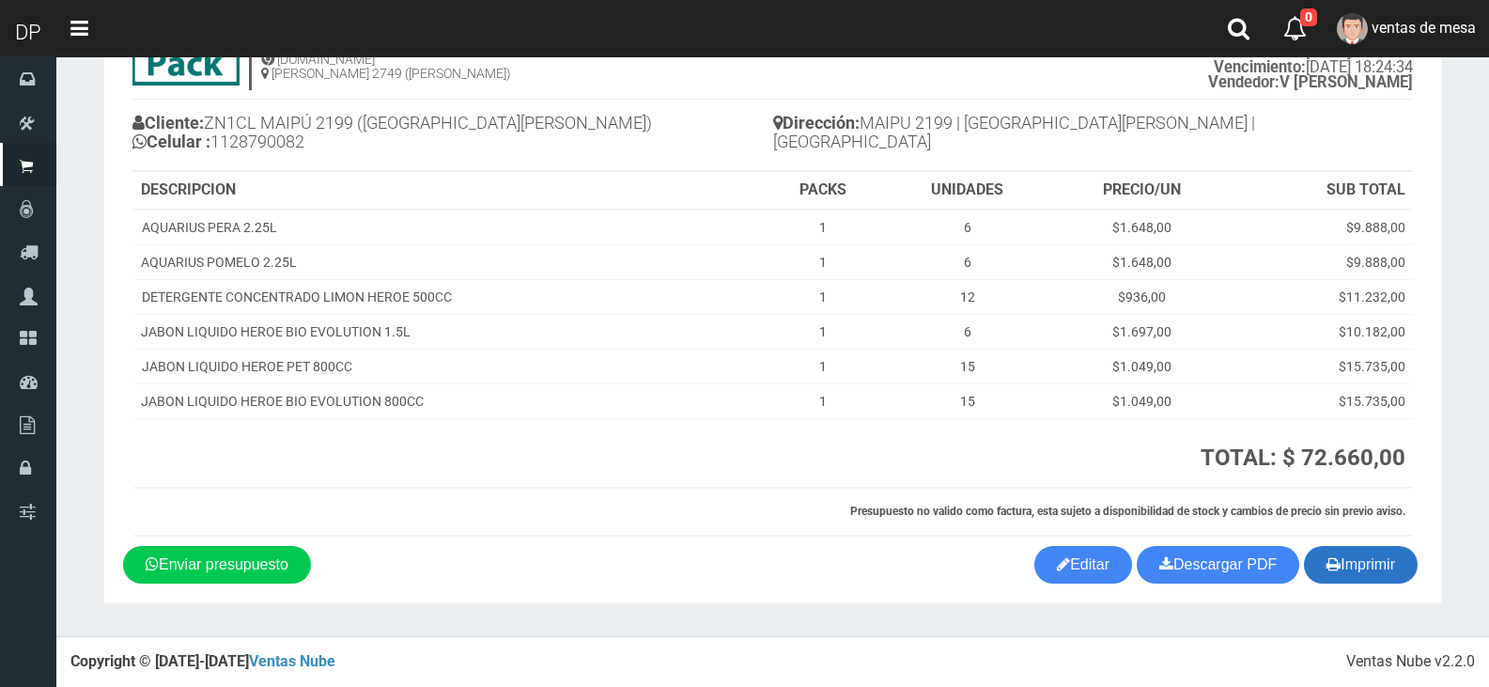
click at [1393, 571] on button "Imprimir" at bounding box center [1361, 565] width 114 height 38
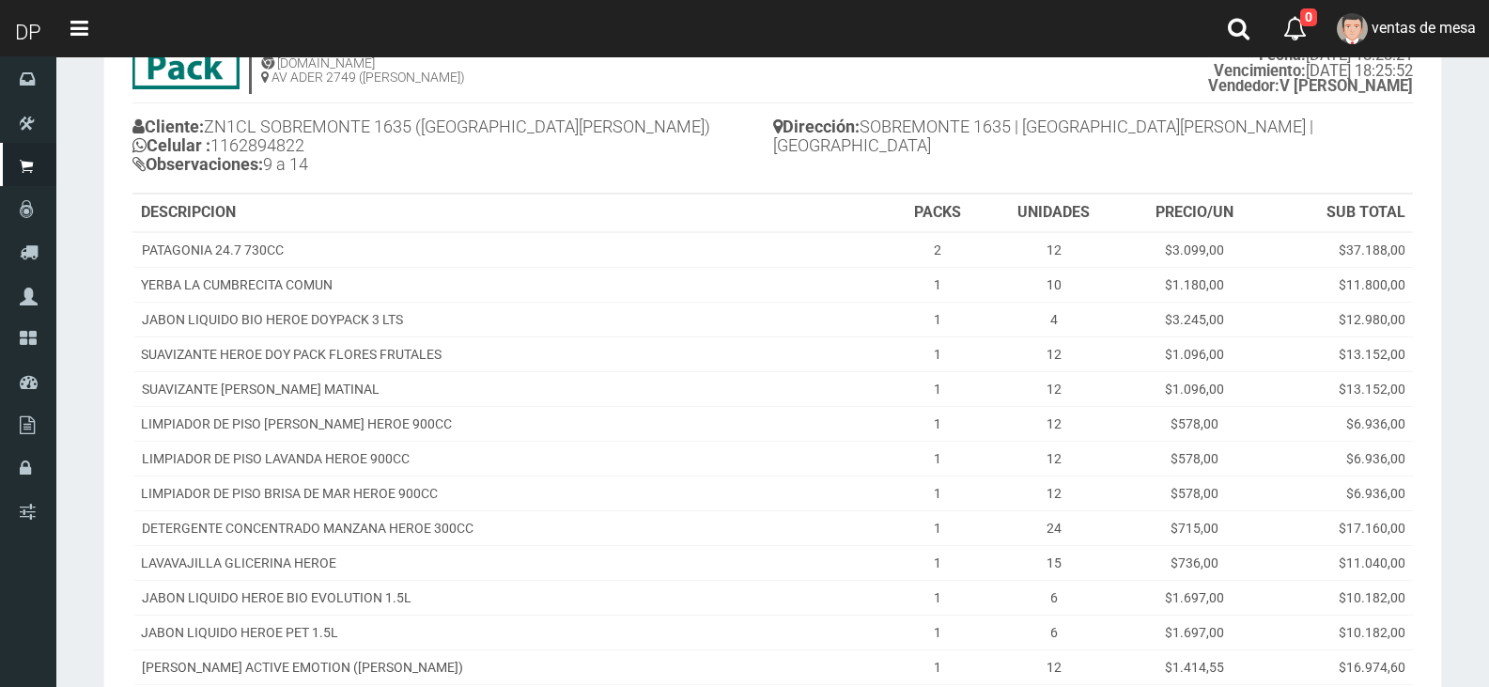
scroll to position [438, 0]
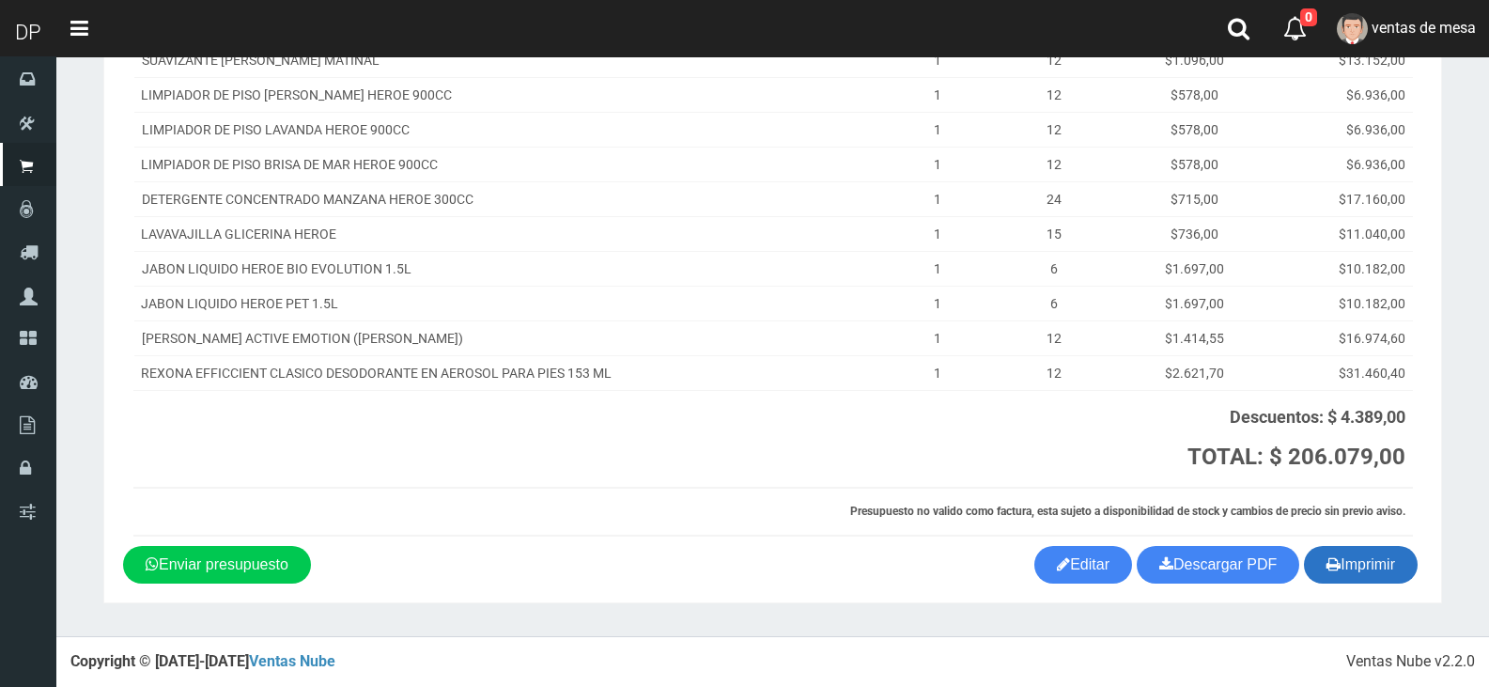
click at [1367, 564] on button "Imprimir" at bounding box center [1361, 565] width 114 height 38
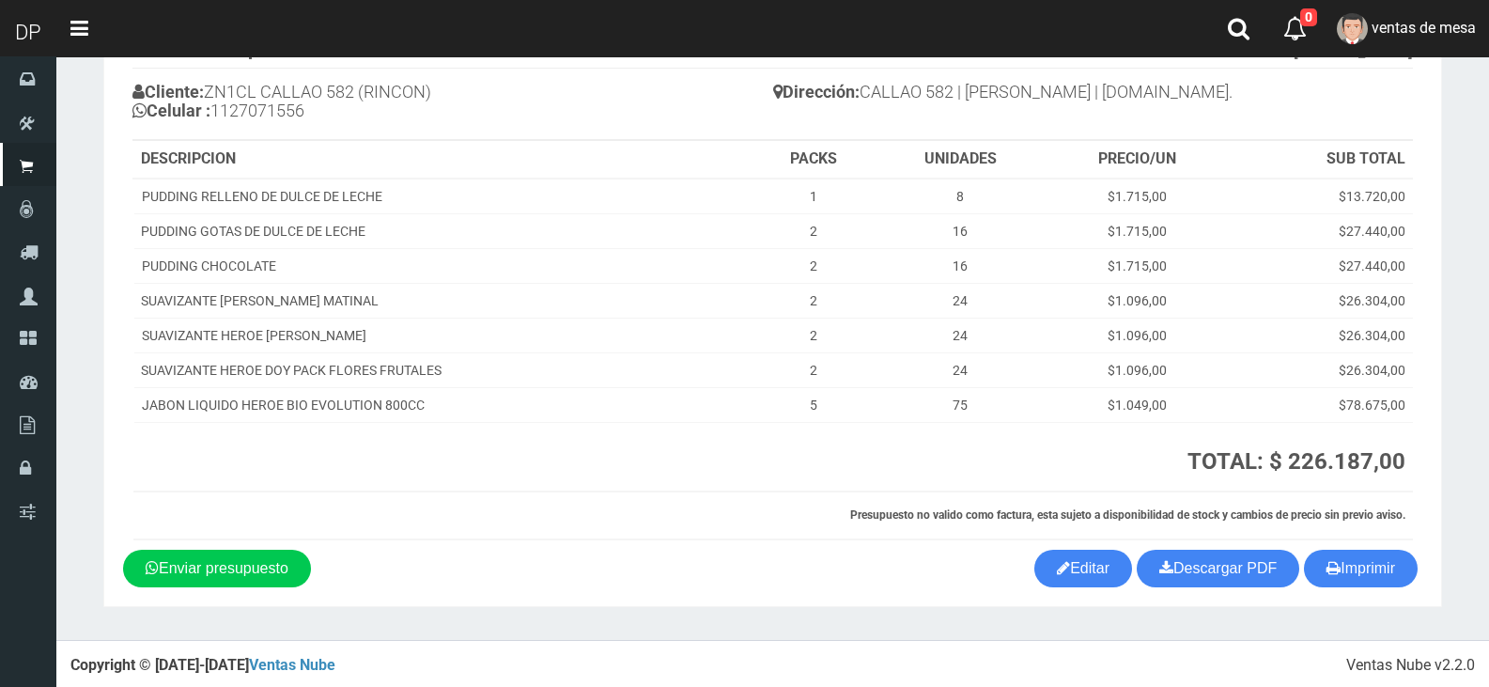
scroll to position [147, 0]
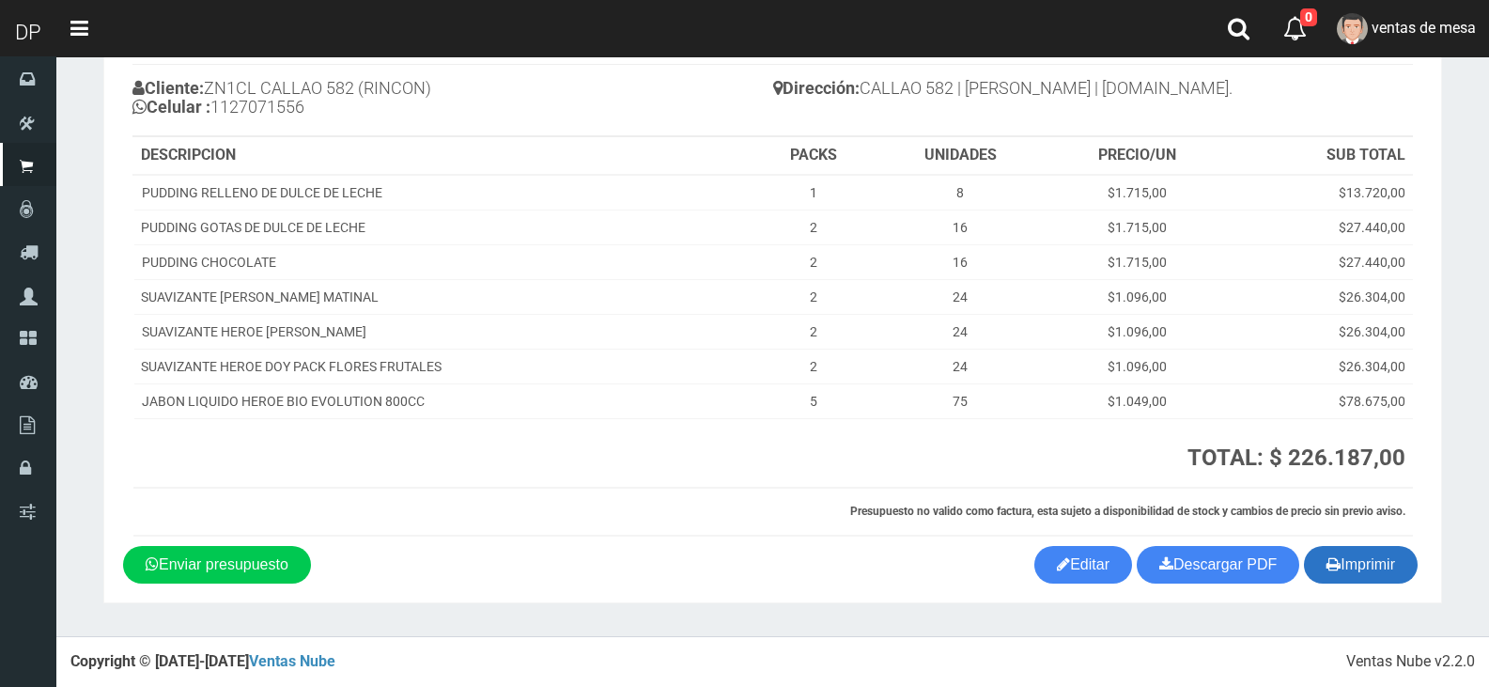
click at [1326, 563] on icon "button" at bounding box center [1333, 563] width 14 height 26
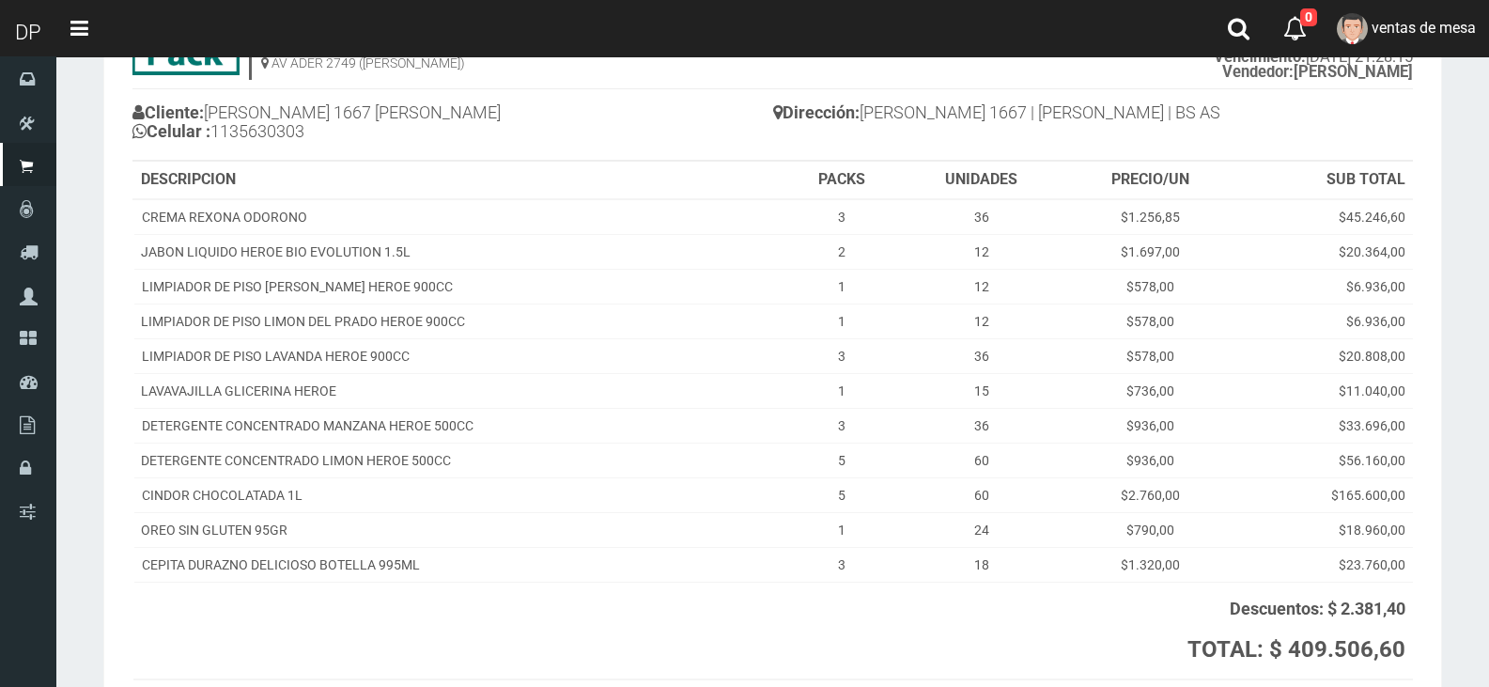
scroll to position [315, 0]
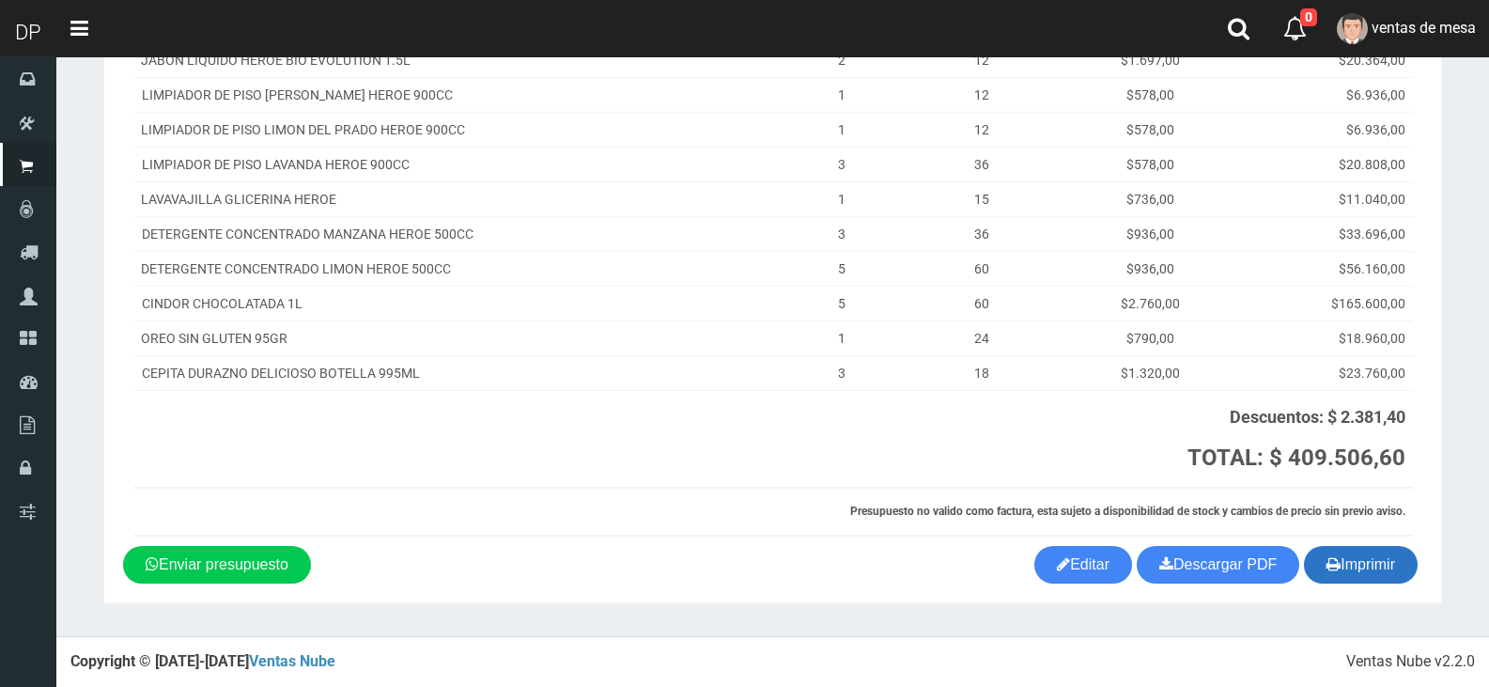
click at [1337, 571] on button "Imprimir" at bounding box center [1361, 565] width 114 height 38
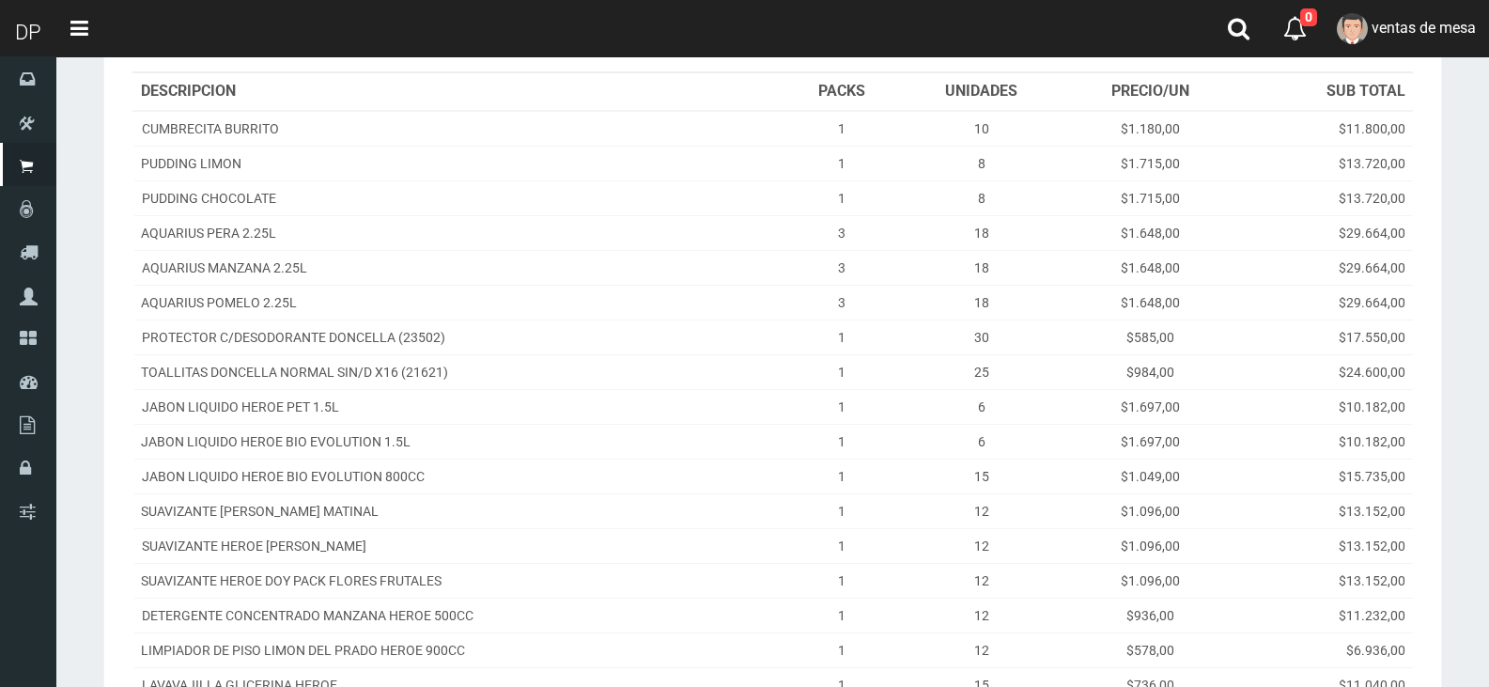
scroll to position [549, 0]
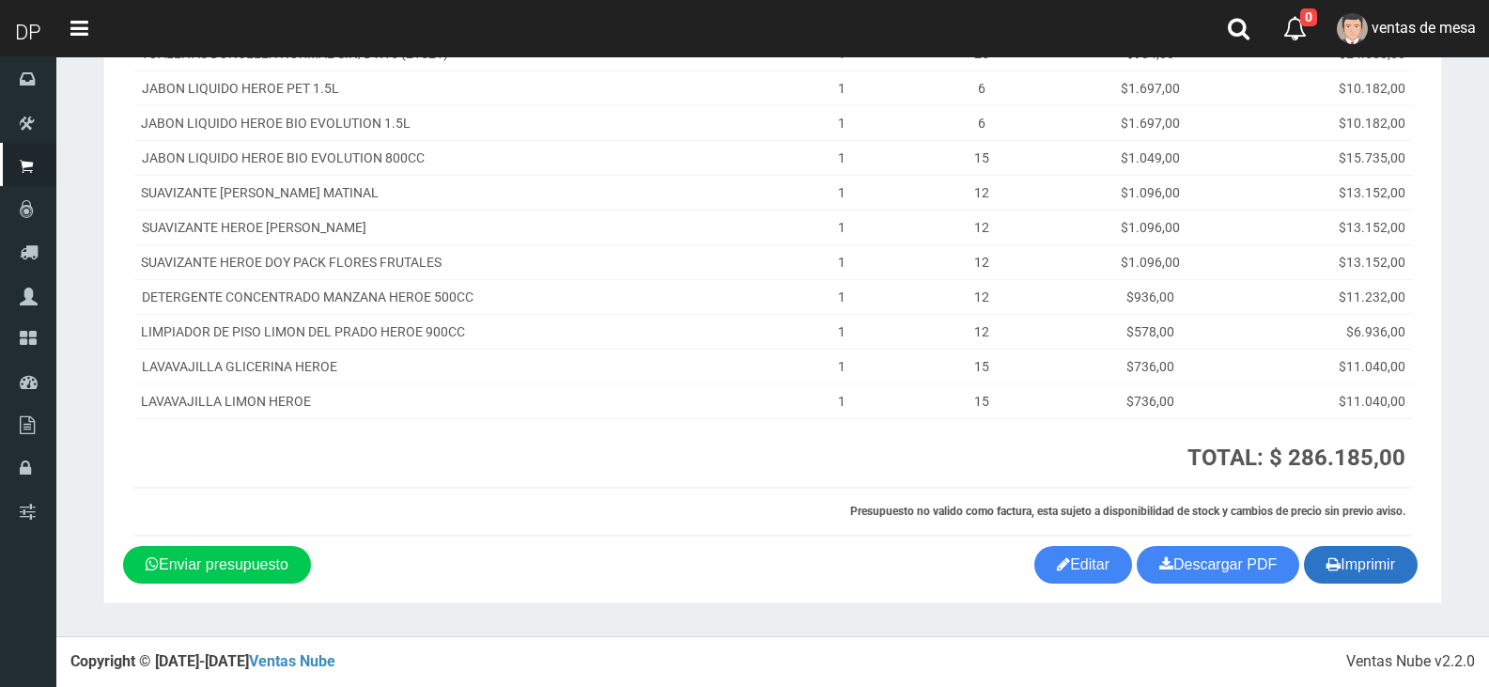
click at [1327, 559] on icon "button" at bounding box center [1333, 563] width 14 height 26
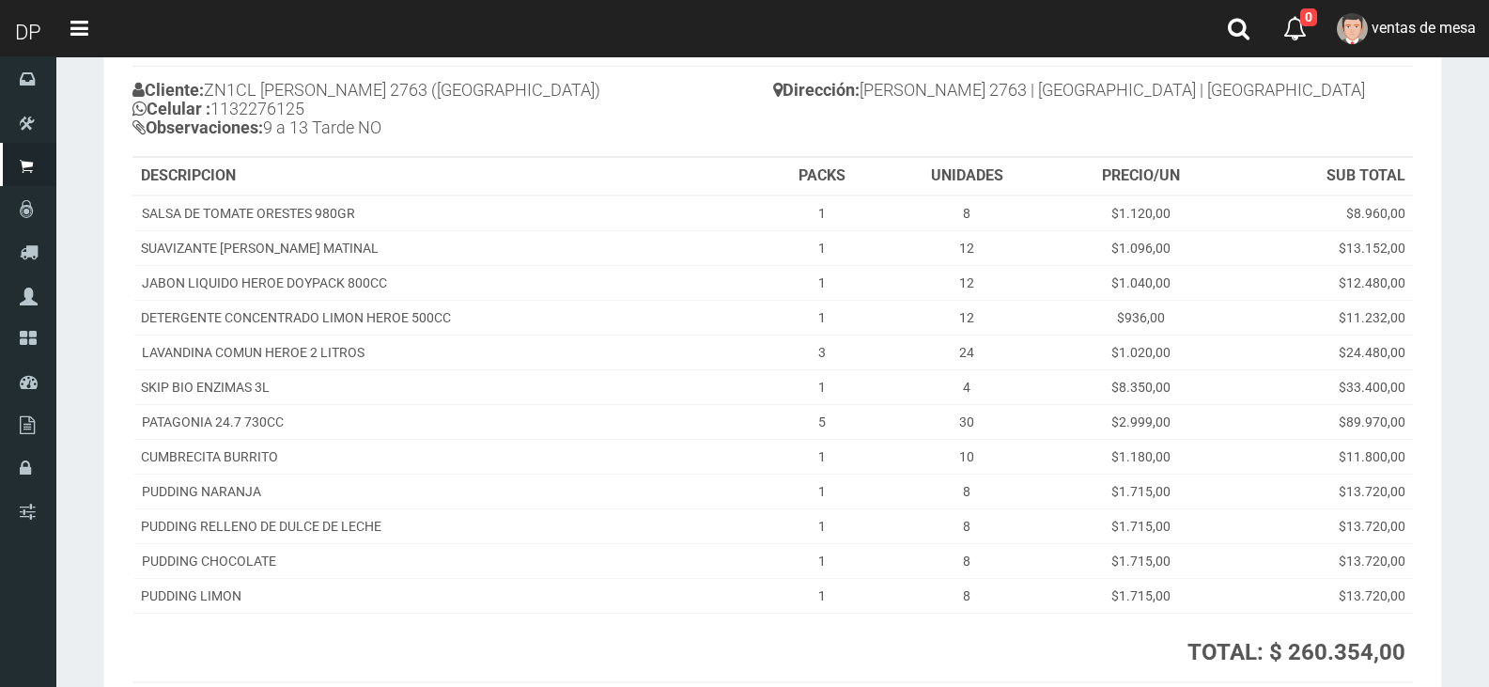
scroll to position [282, 0]
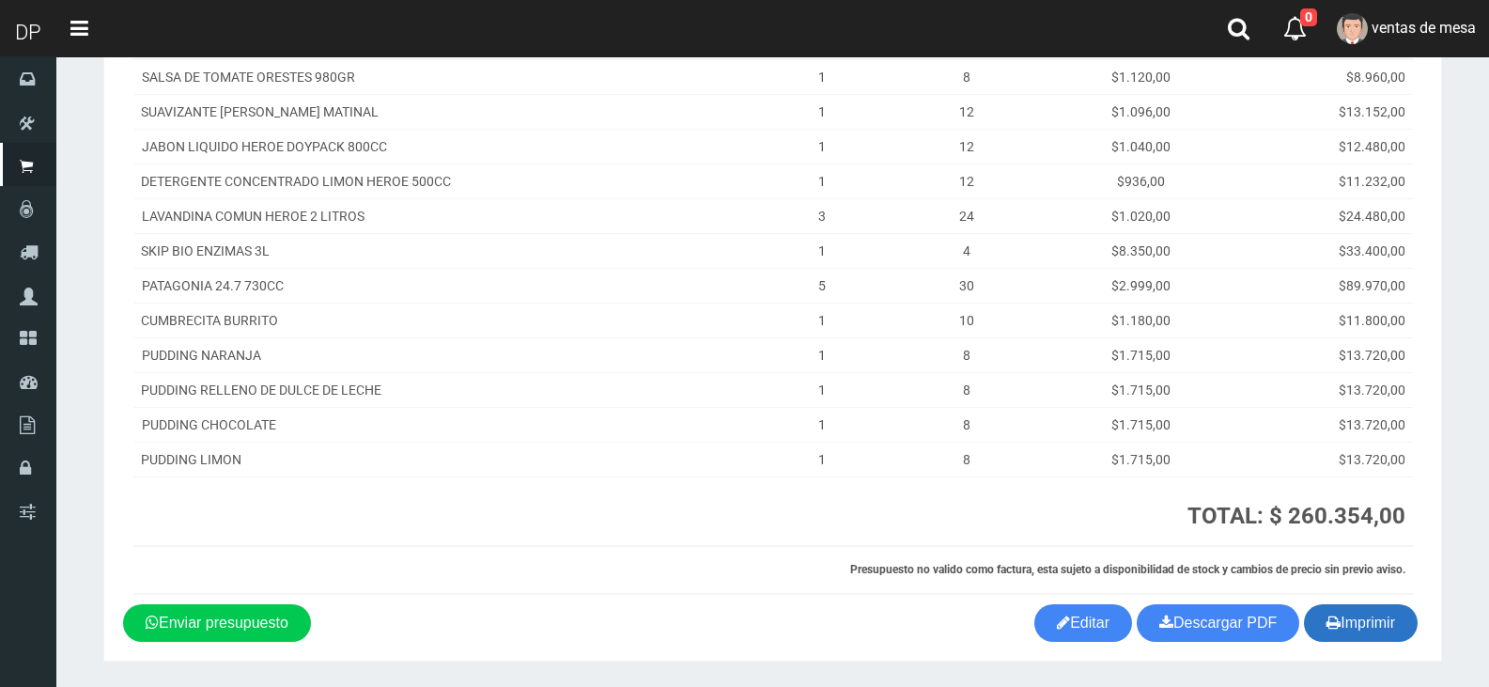
drag, startPoint x: 1355, startPoint y: 599, endPoint x: 1359, endPoint y: 615, distance: 16.6
click at [1359, 605] on section "1123346941 1170356020 [DOMAIN_NAME] AV ADER 2749 ([PERSON_NAME]) PRESUPUESTO (#…" at bounding box center [772, 234] width 1339 height 854
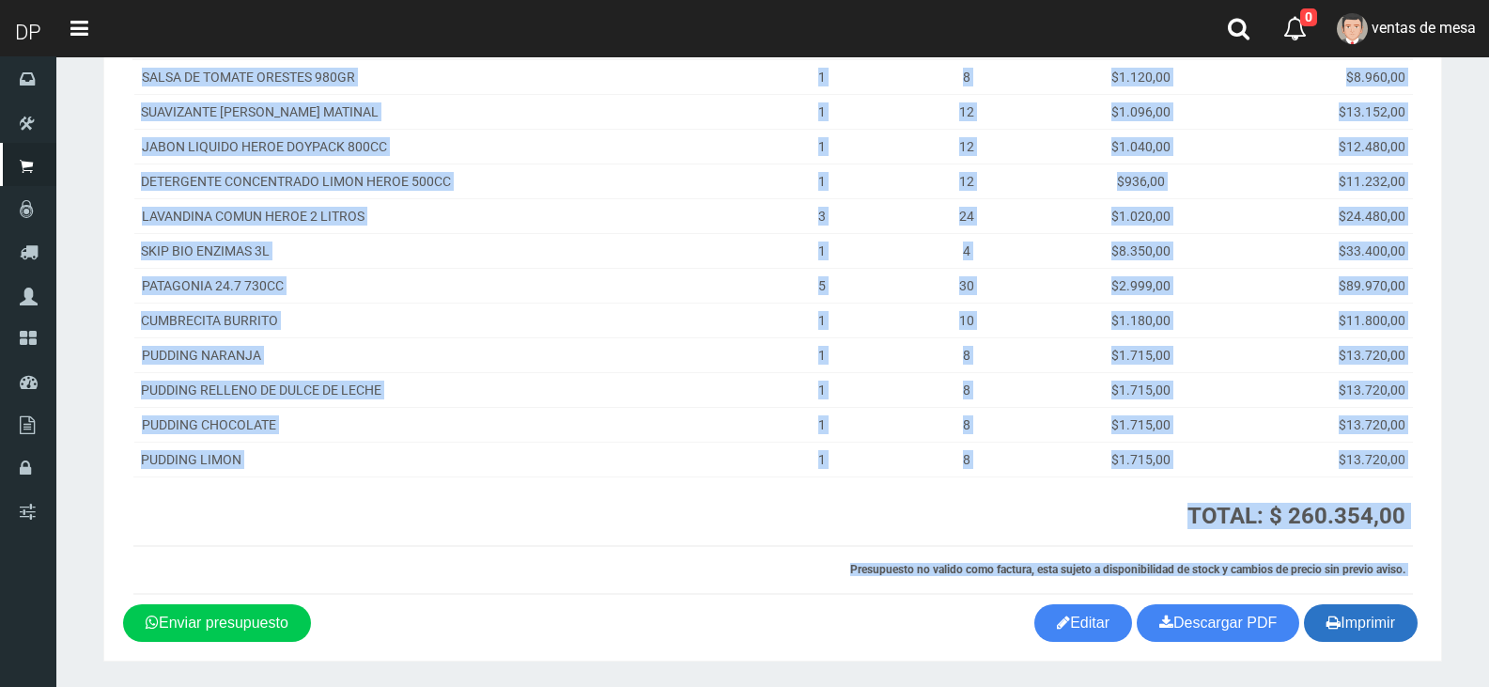
click at [1359, 619] on button "Imprimir" at bounding box center [1361, 623] width 114 height 38
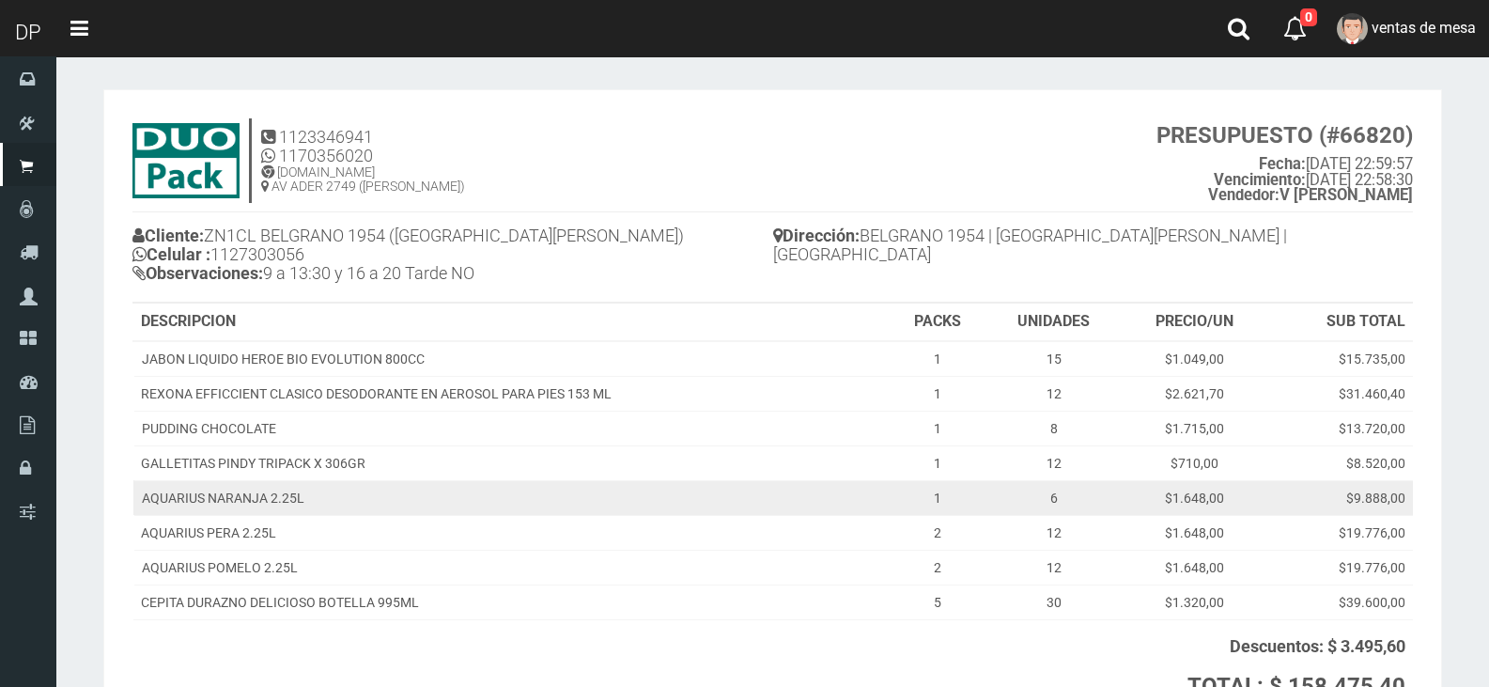
scroll to position [229, 0]
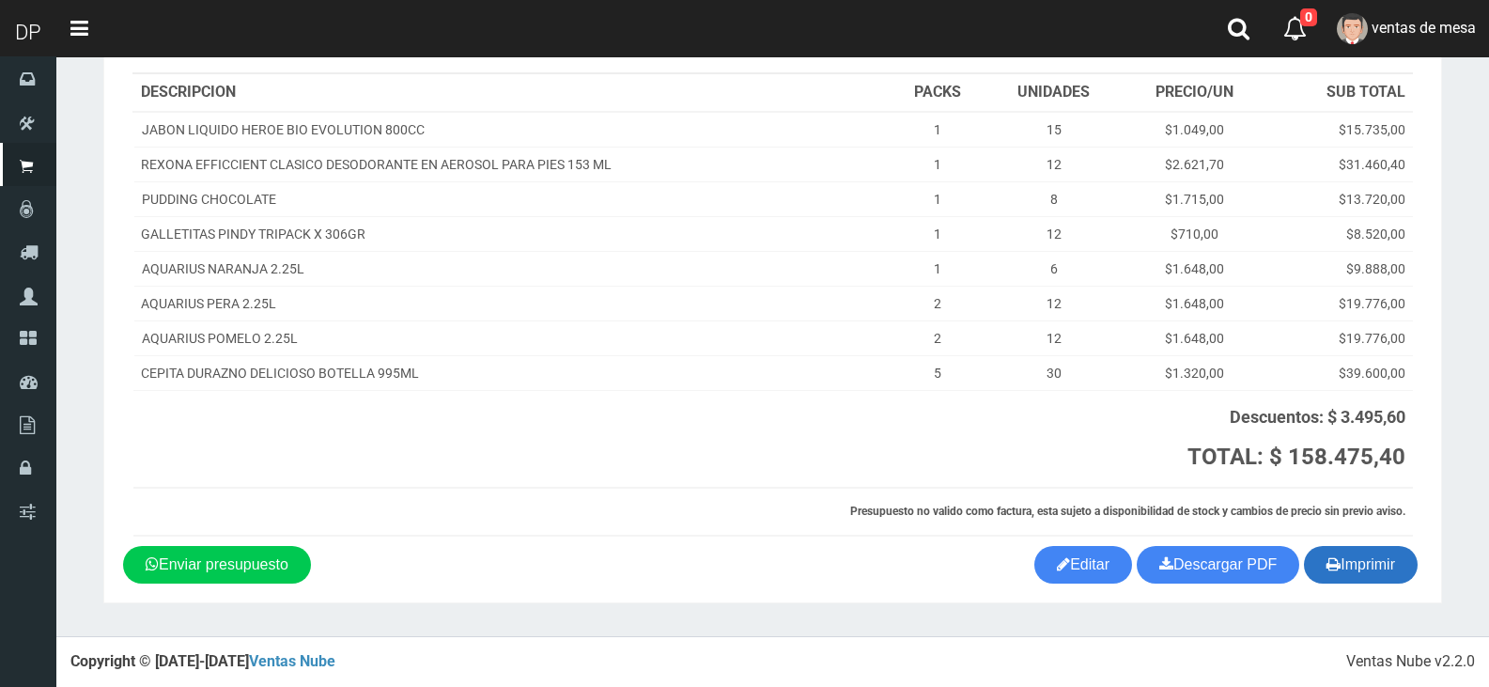
click at [1368, 569] on button "Imprimir" at bounding box center [1361, 565] width 114 height 38
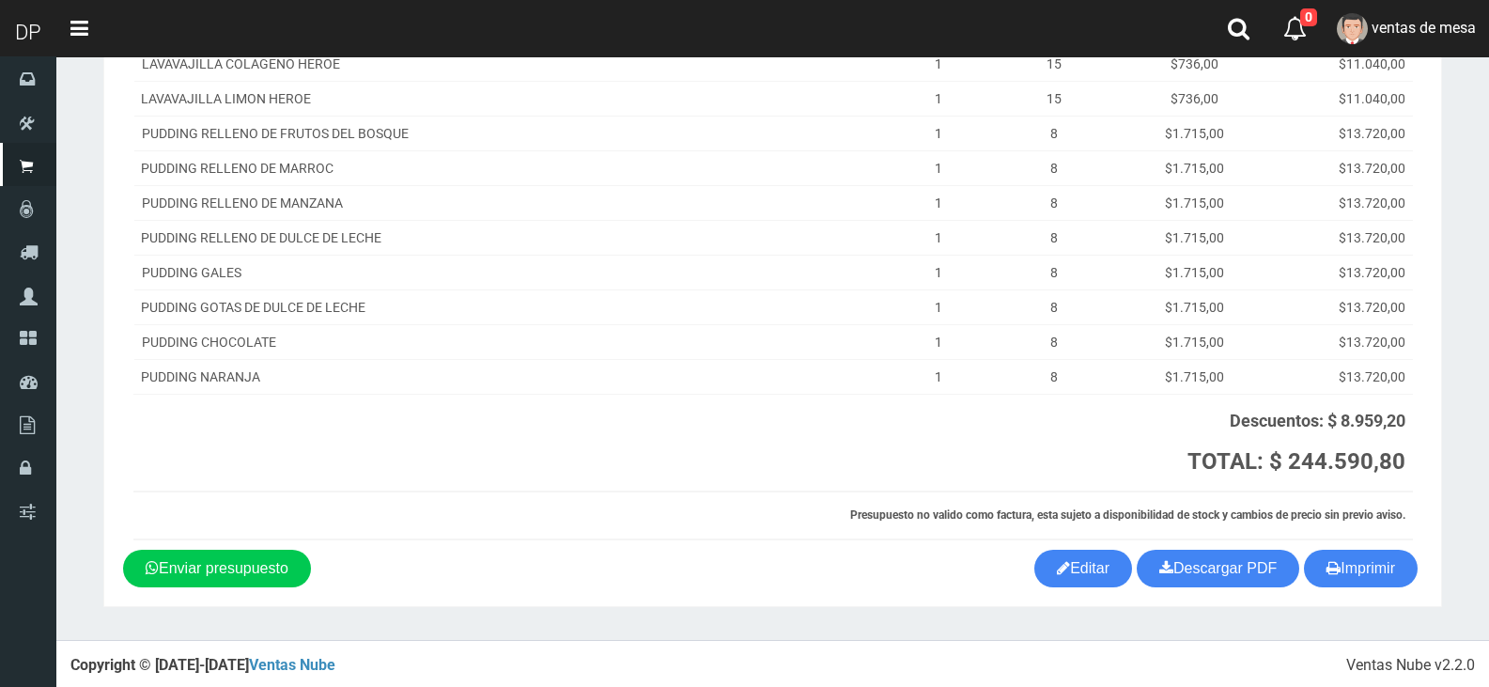
scroll to position [488, 0]
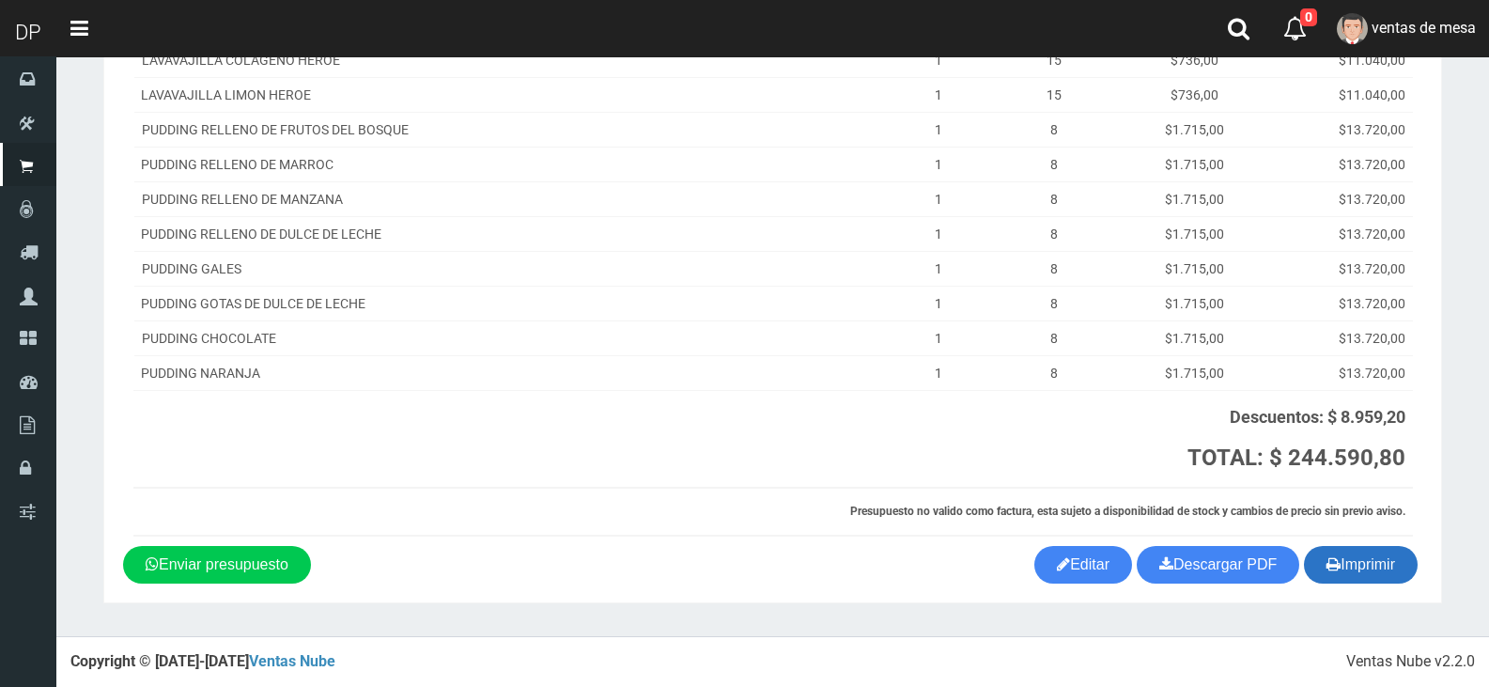
click at [1339, 580] on button "Imprimir" at bounding box center [1361, 565] width 114 height 38
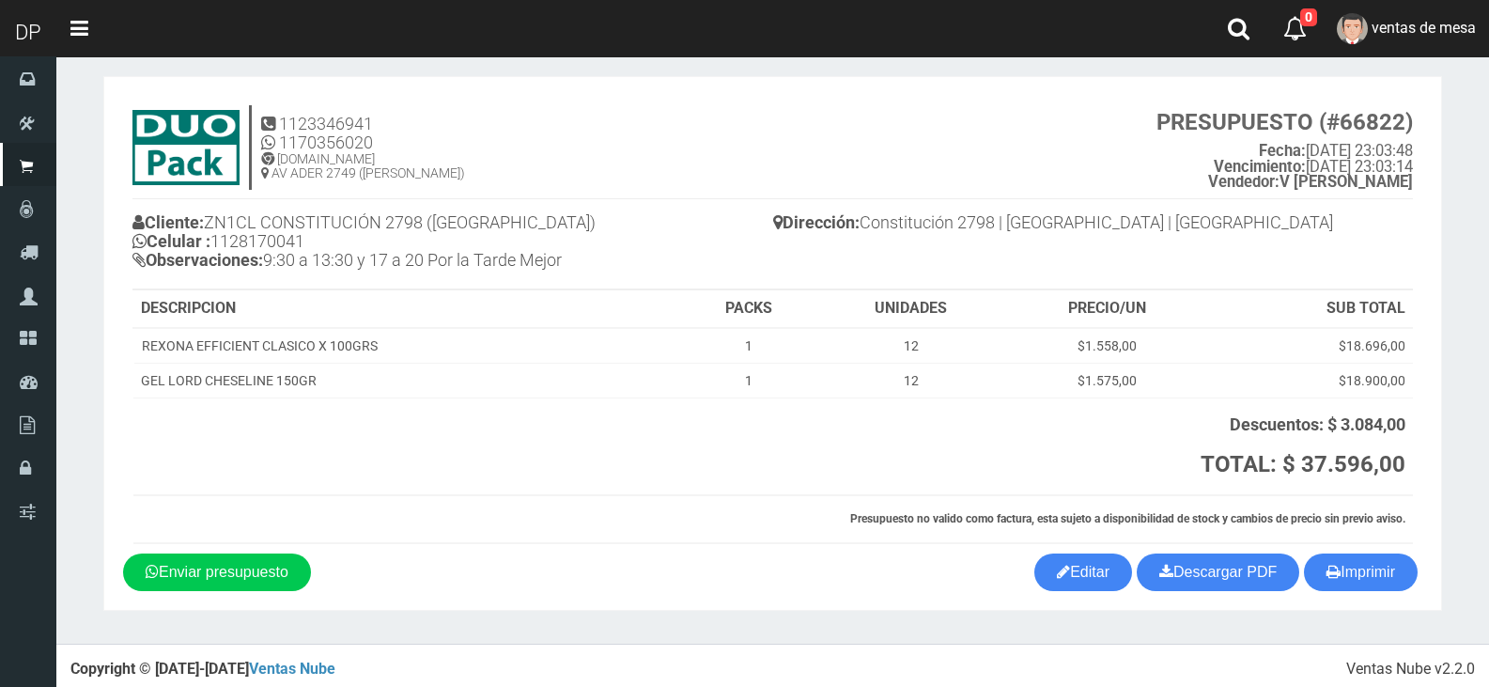
scroll to position [21, 0]
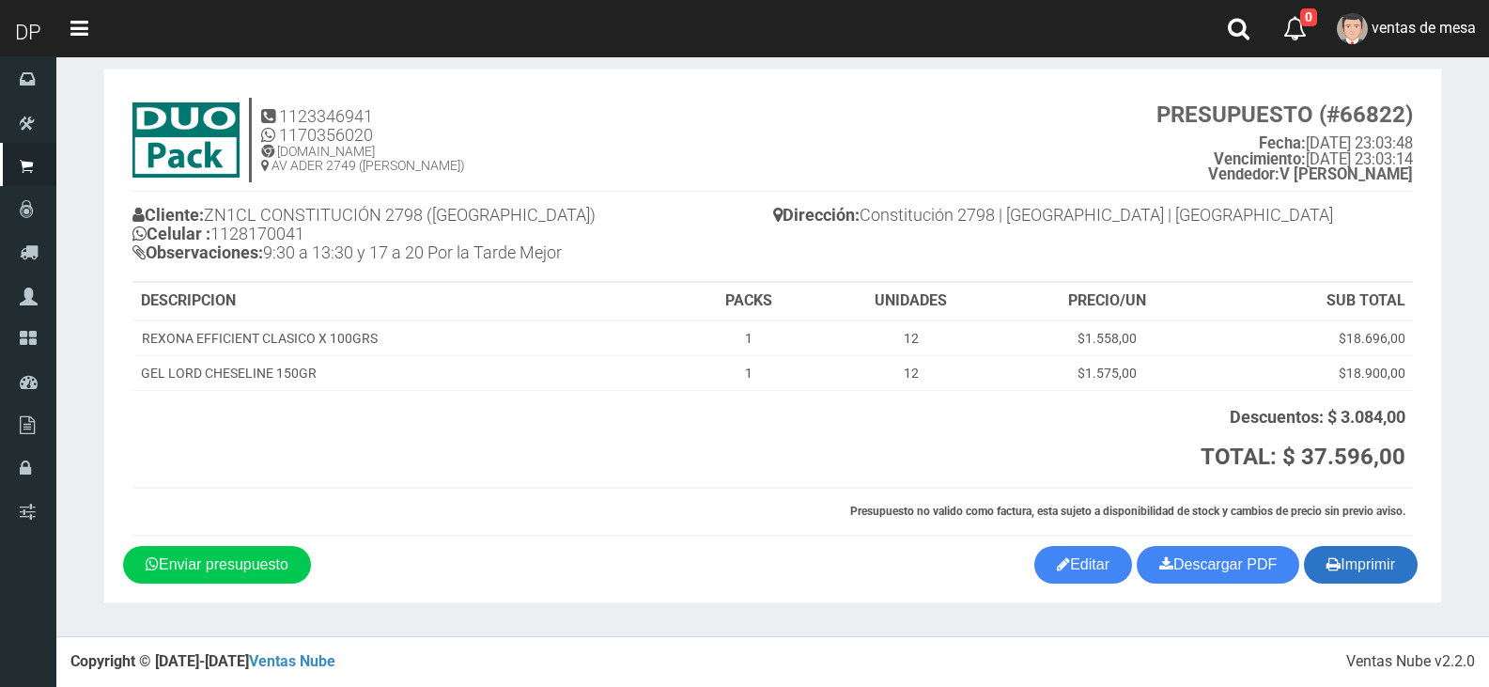
click at [1406, 572] on button "Imprimir" at bounding box center [1361, 565] width 114 height 38
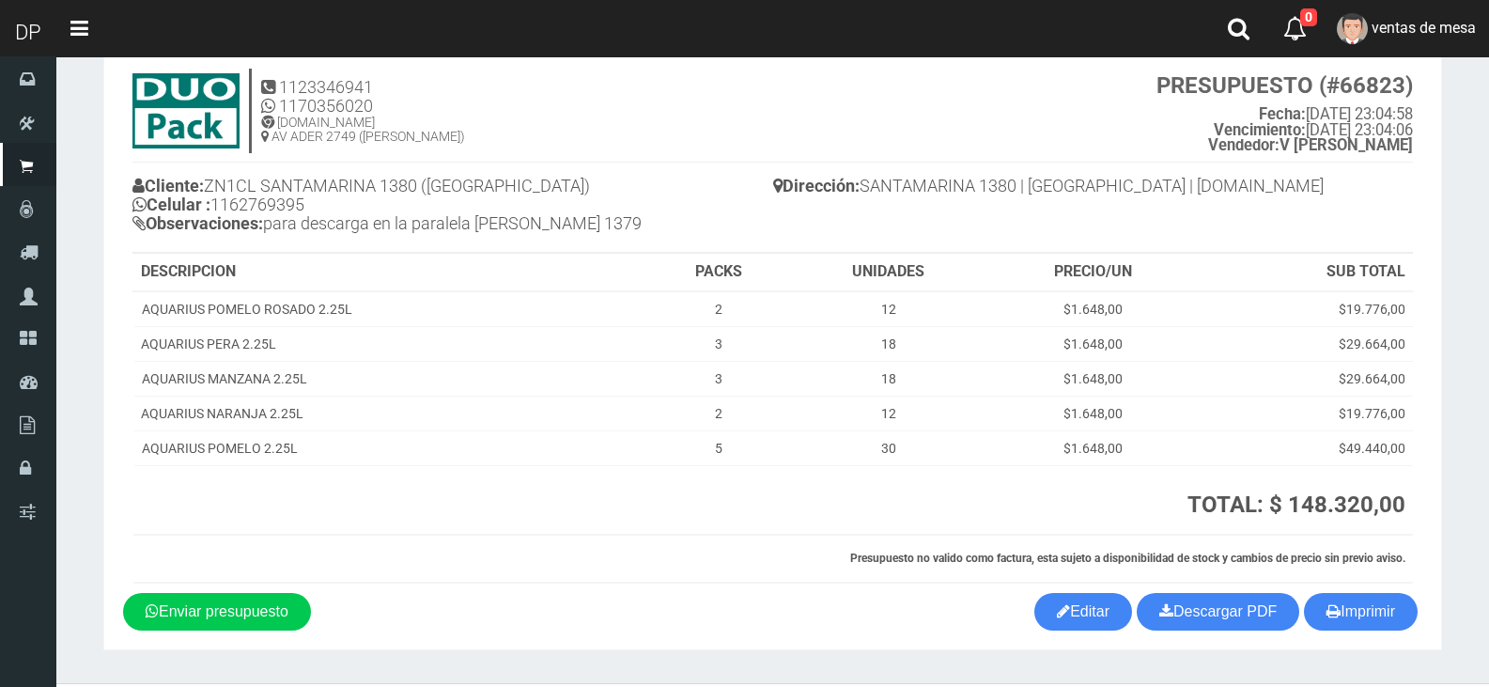
scroll to position [97, 0]
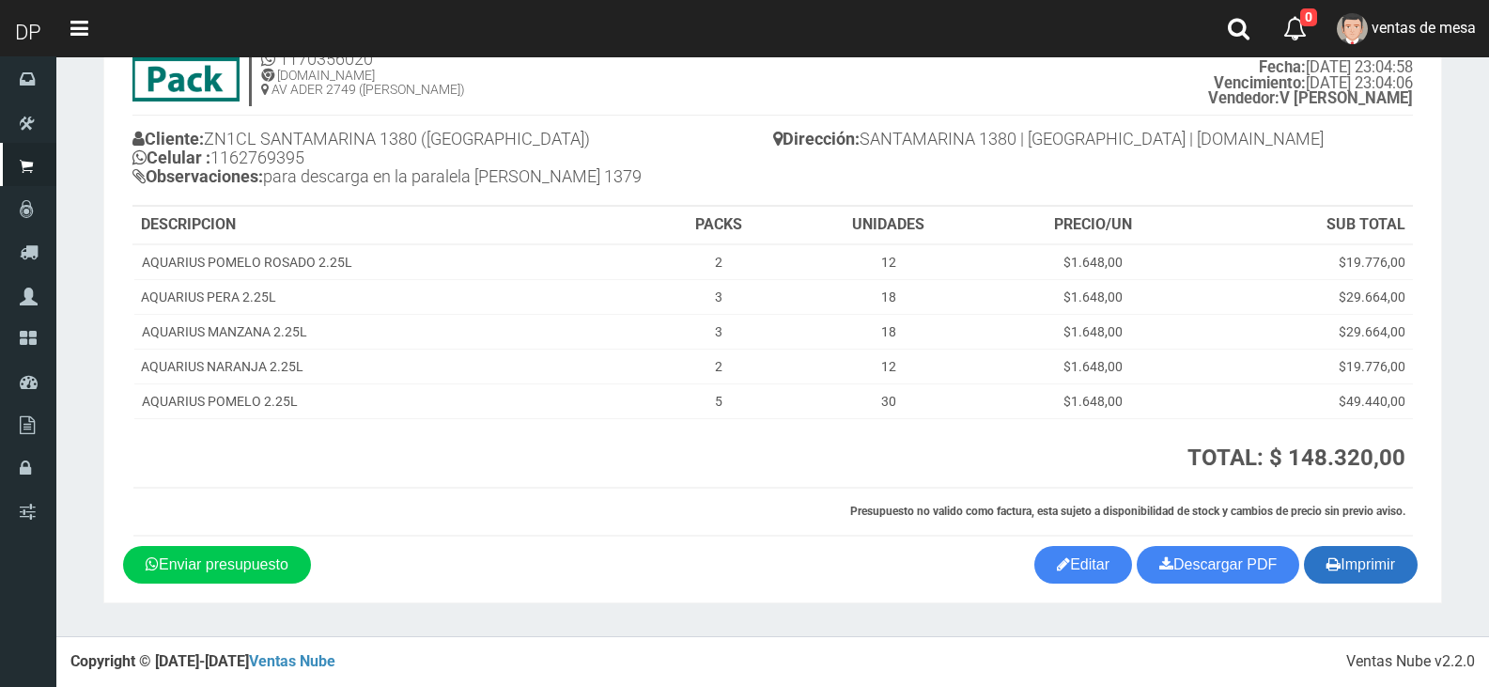
click at [1347, 554] on button "Imprimir" at bounding box center [1361, 565] width 114 height 38
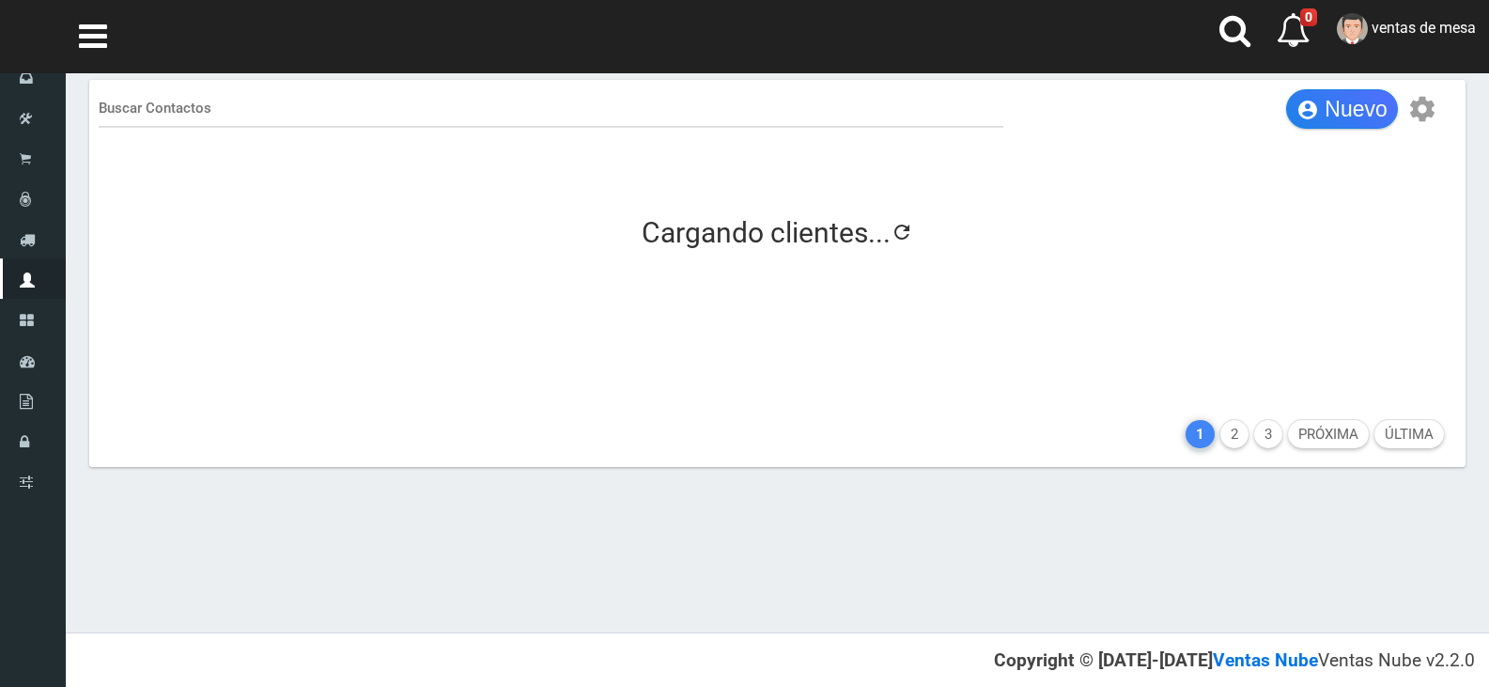
click at [1328, 101] on span "Nuevo" at bounding box center [1355, 109] width 62 height 24
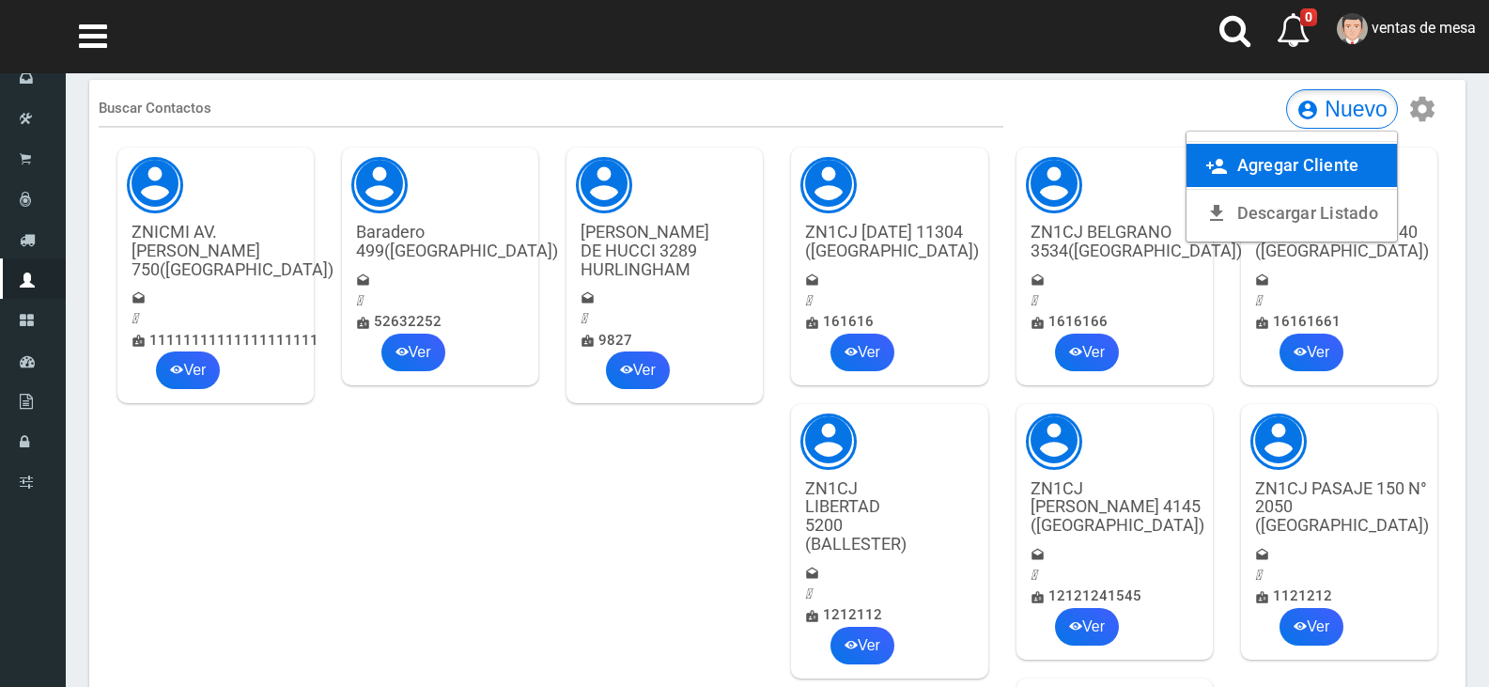
click at [1217, 163] on icon "person_add" at bounding box center [1216, 167] width 23 height 22
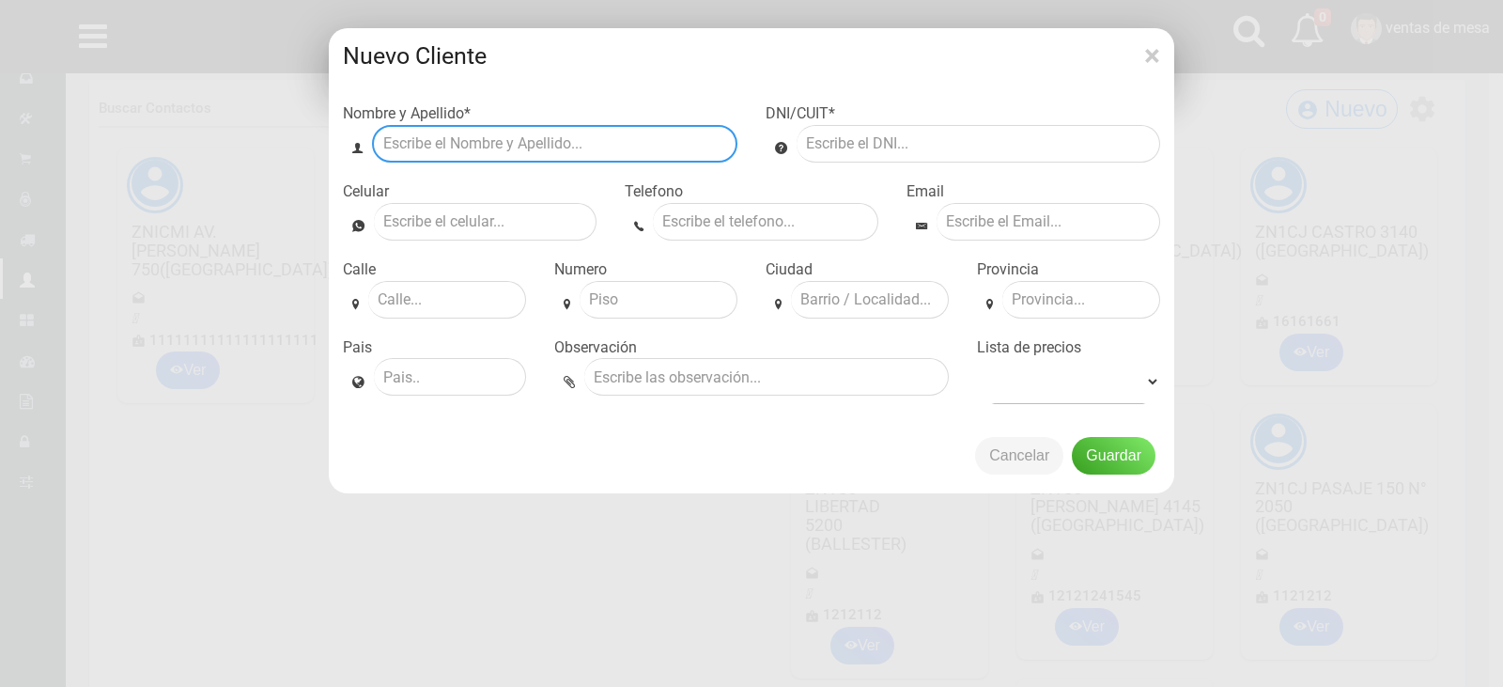
click at [672, 159] on input "text" at bounding box center [554, 144] width 365 height 38
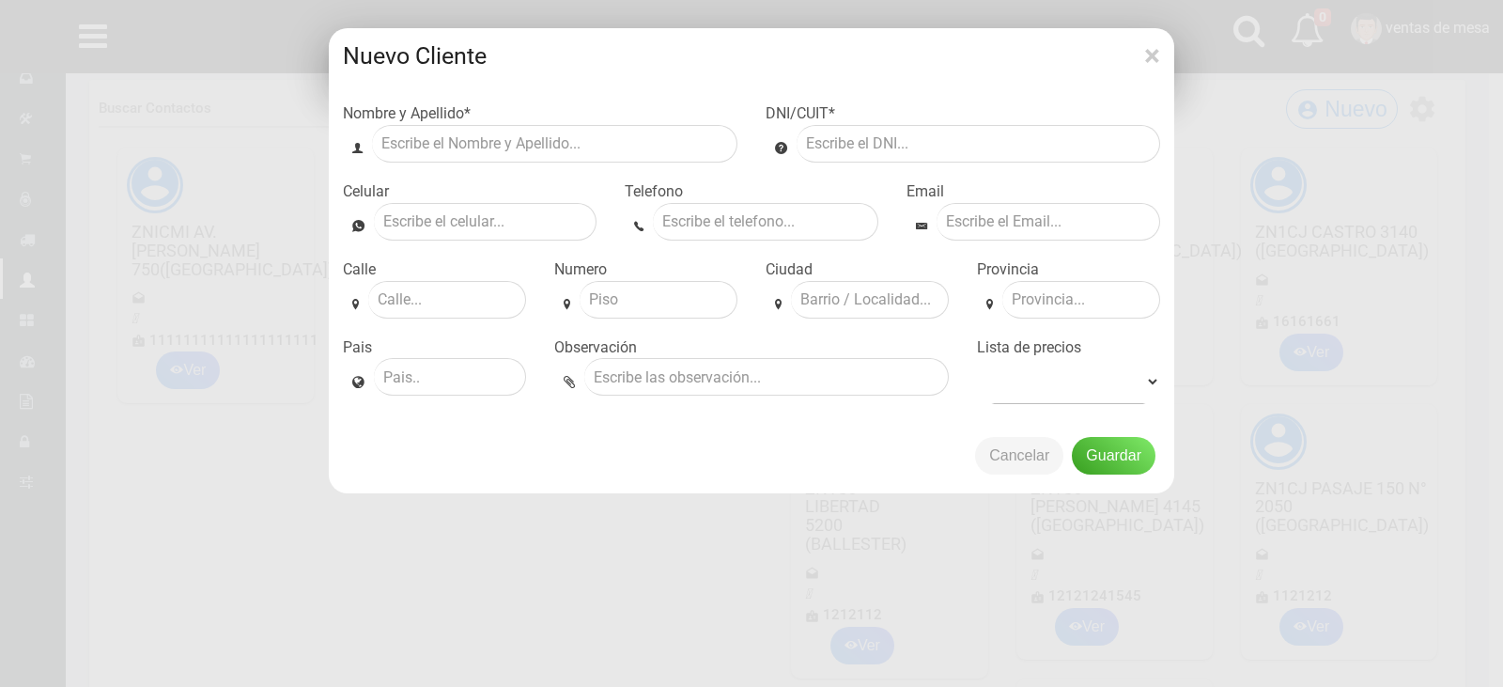
click at [260, 142] on div "× Nuevo Cliente Nombre y Apellido * DNI/CUIT * Celular Email" at bounding box center [751, 343] width 1503 height 687
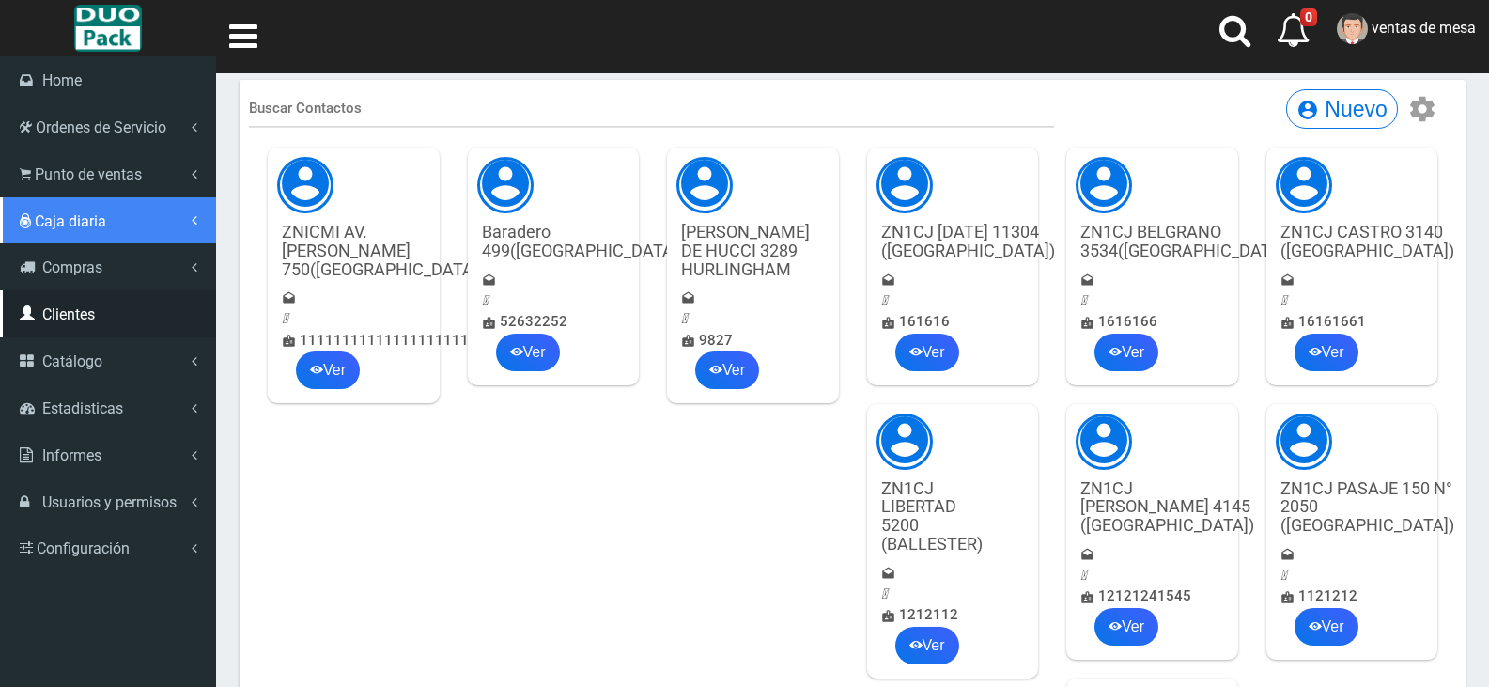
click at [51, 205] on link "Caja diaria" at bounding box center [108, 220] width 216 height 47
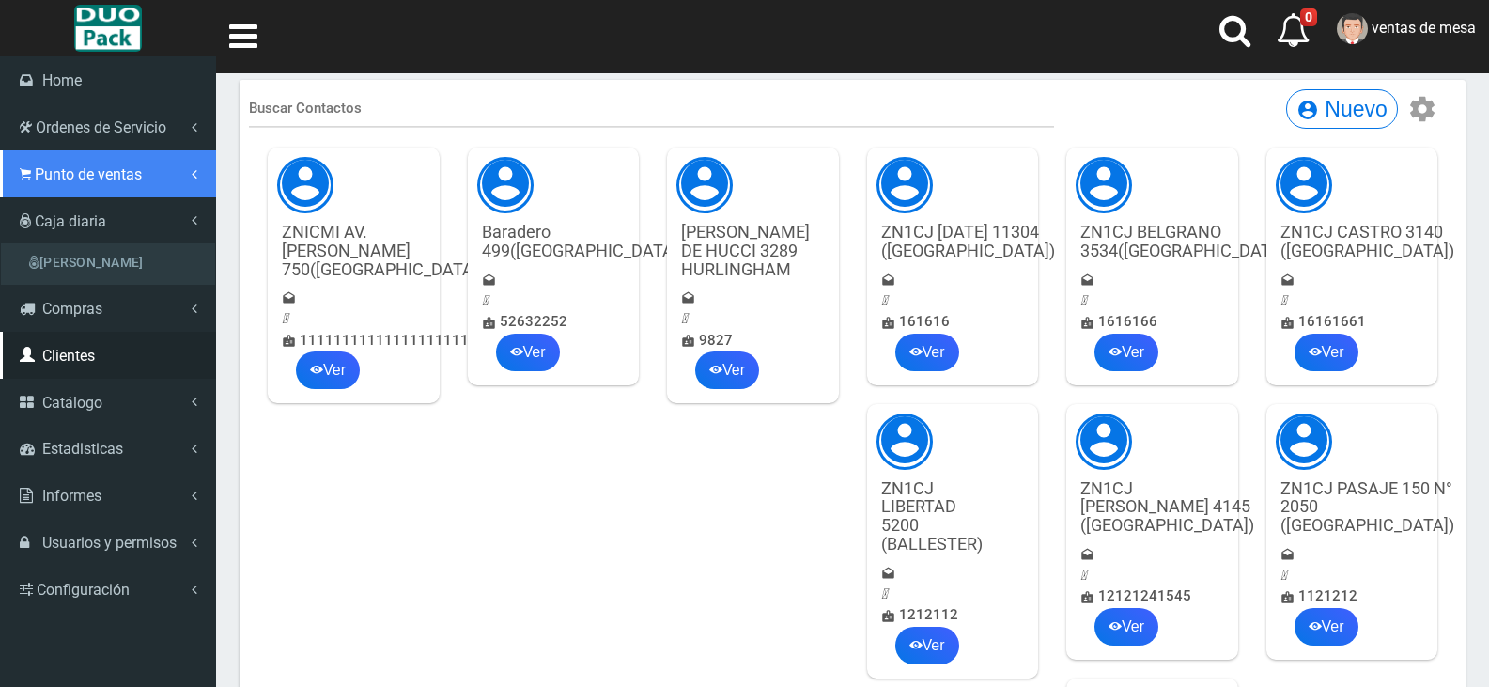
click at [70, 182] on span "Punto de ventas" at bounding box center [88, 174] width 107 height 18
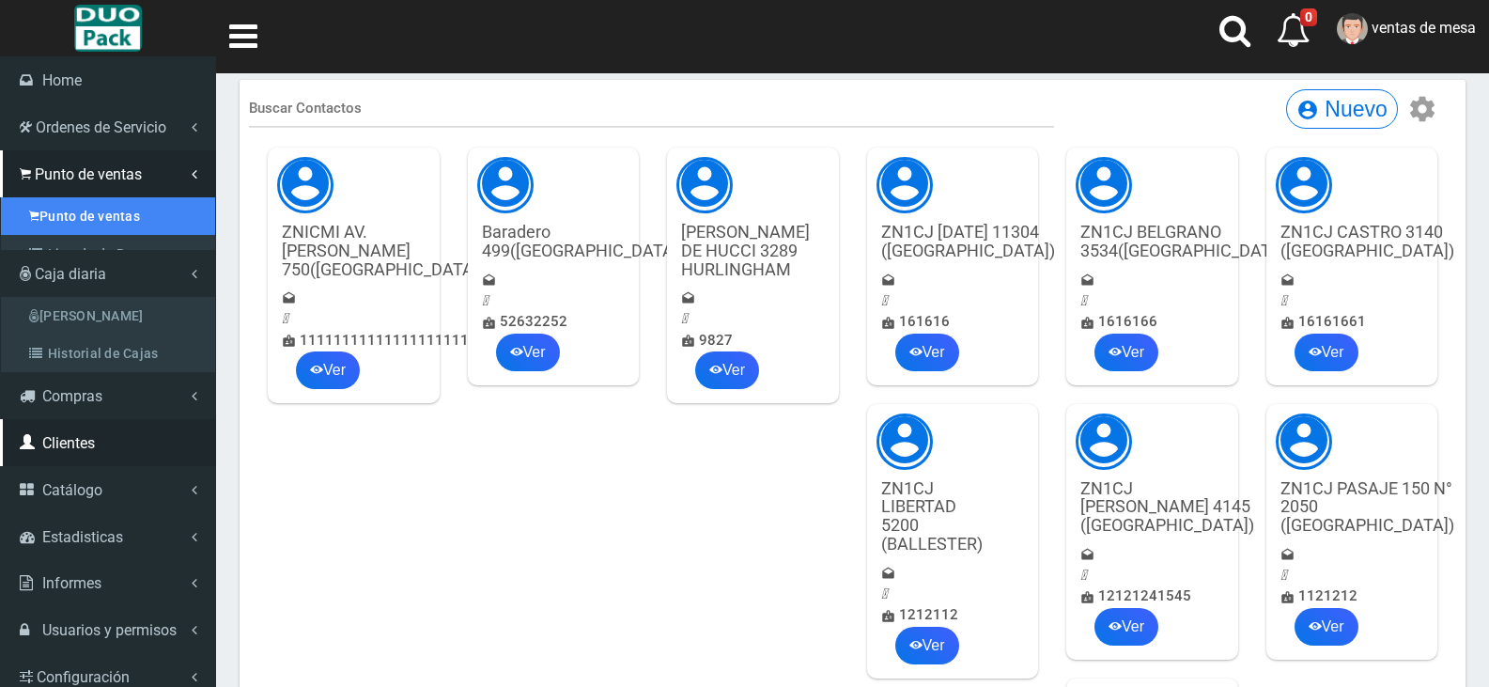
click at [94, 225] on link "Punto de ventas" at bounding box center [108, 216] width 214 height 38
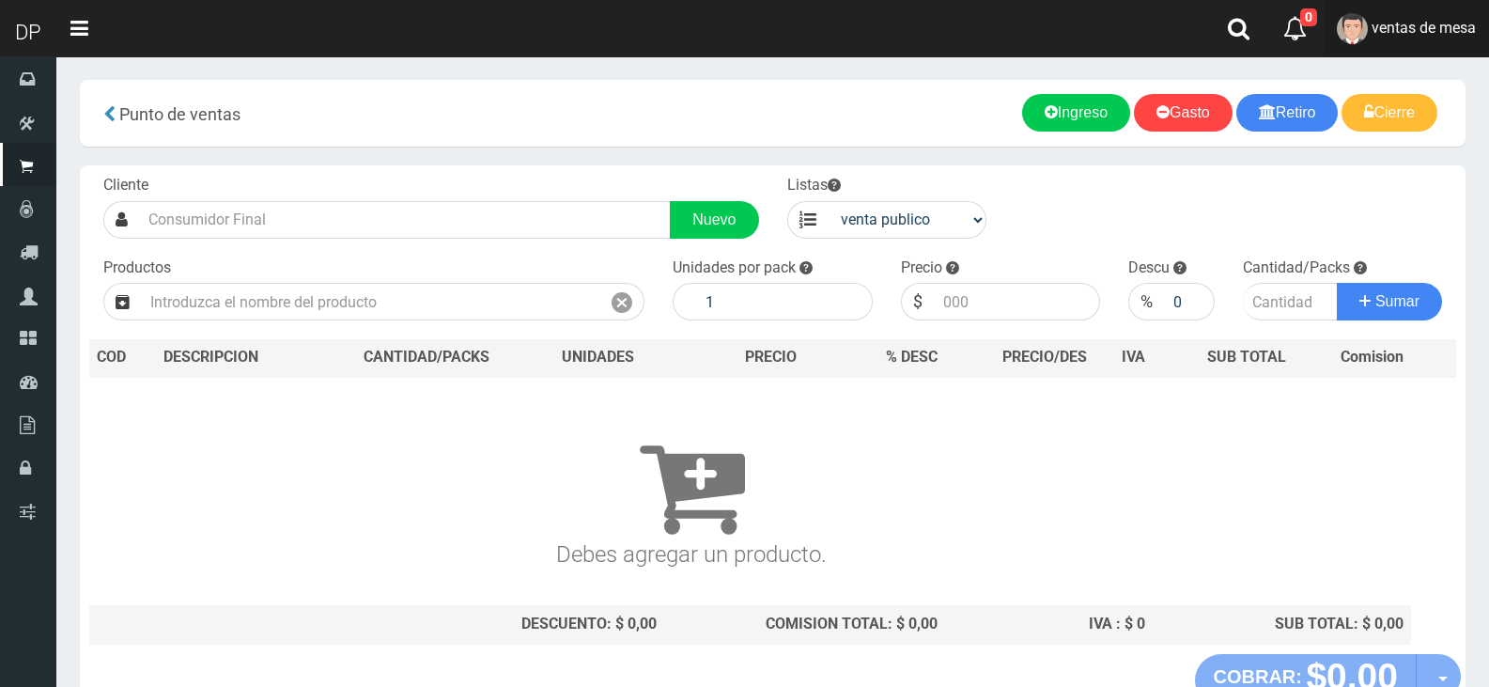
click at [1433, 19] on span "ventas de mesa" at bounding box center [1423, 28] width 104 height 18
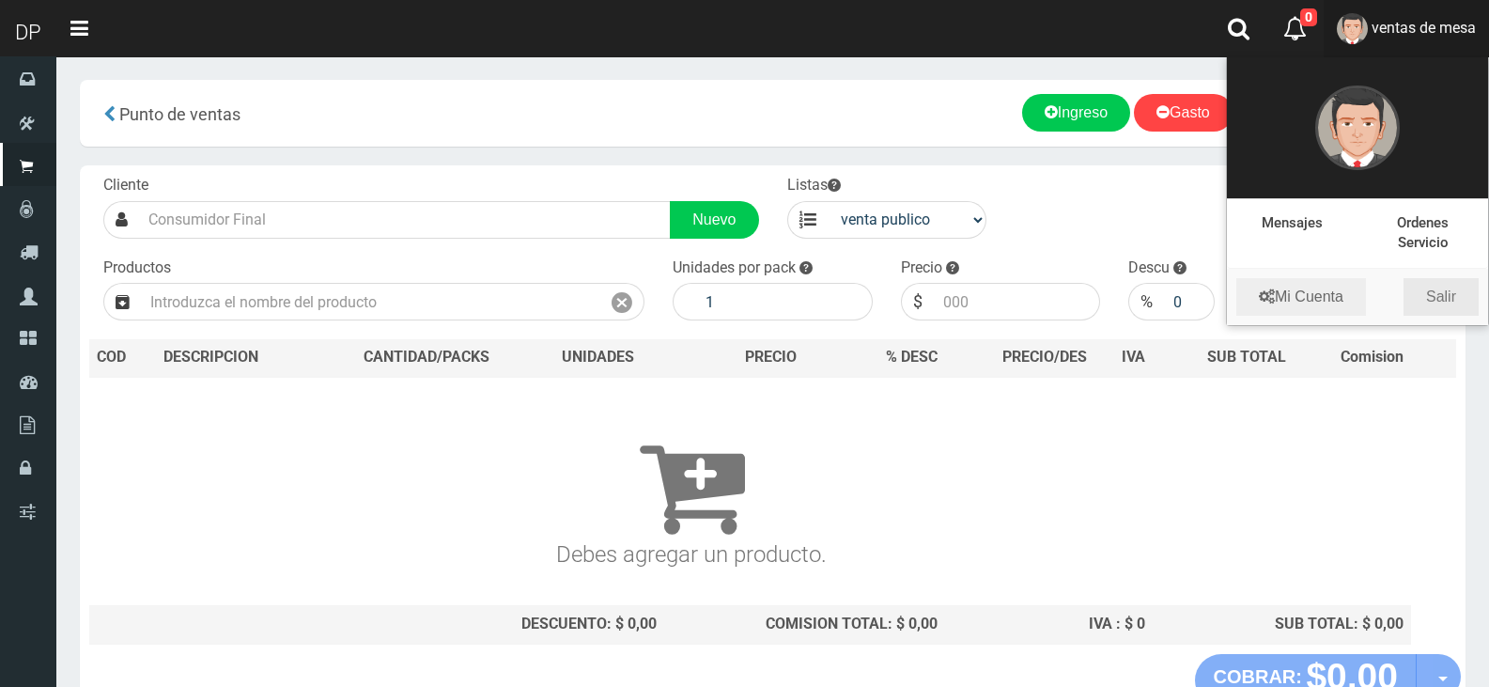
click at [1450, 297] on link "Salir" at bounding box center [1440, 297] width 75 height 38
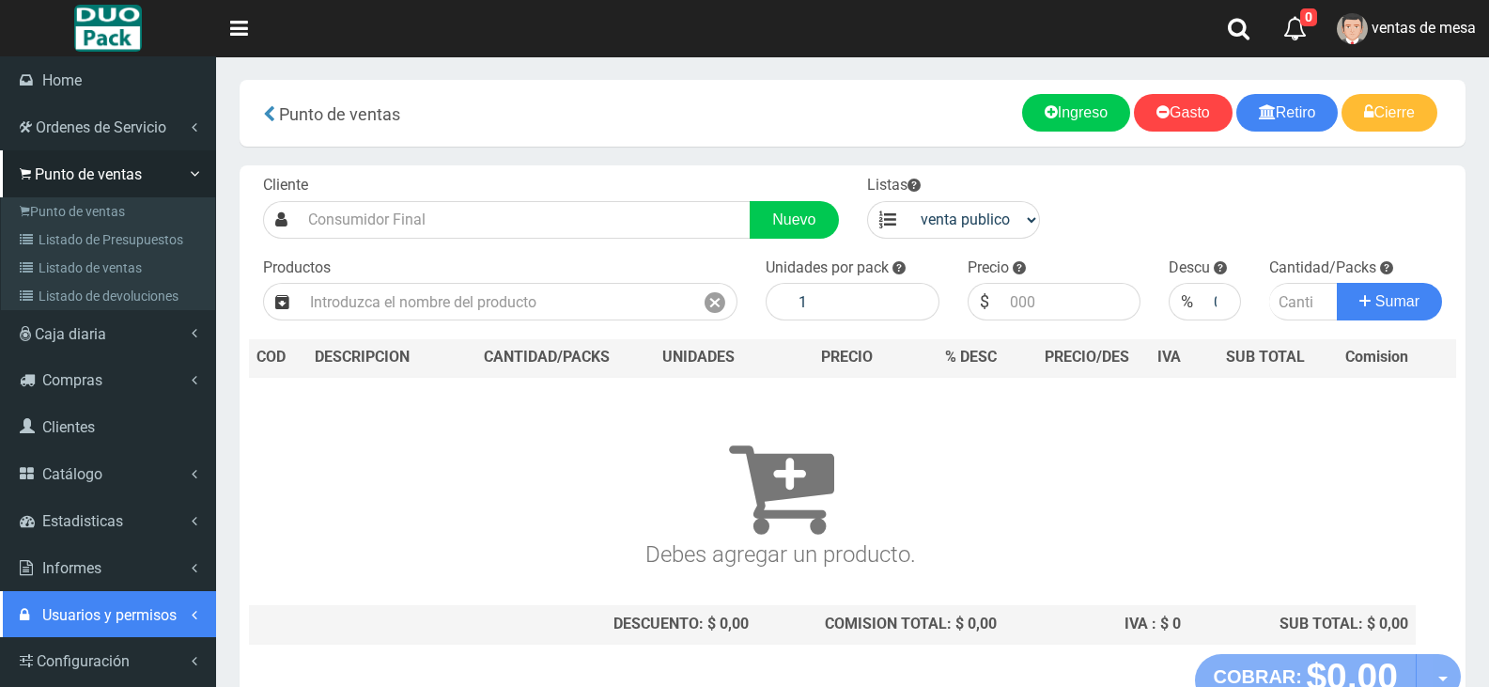
click at [147, 612] on span "Usuarios y permisos" at bounding box center [109, 615] width 134 height 18
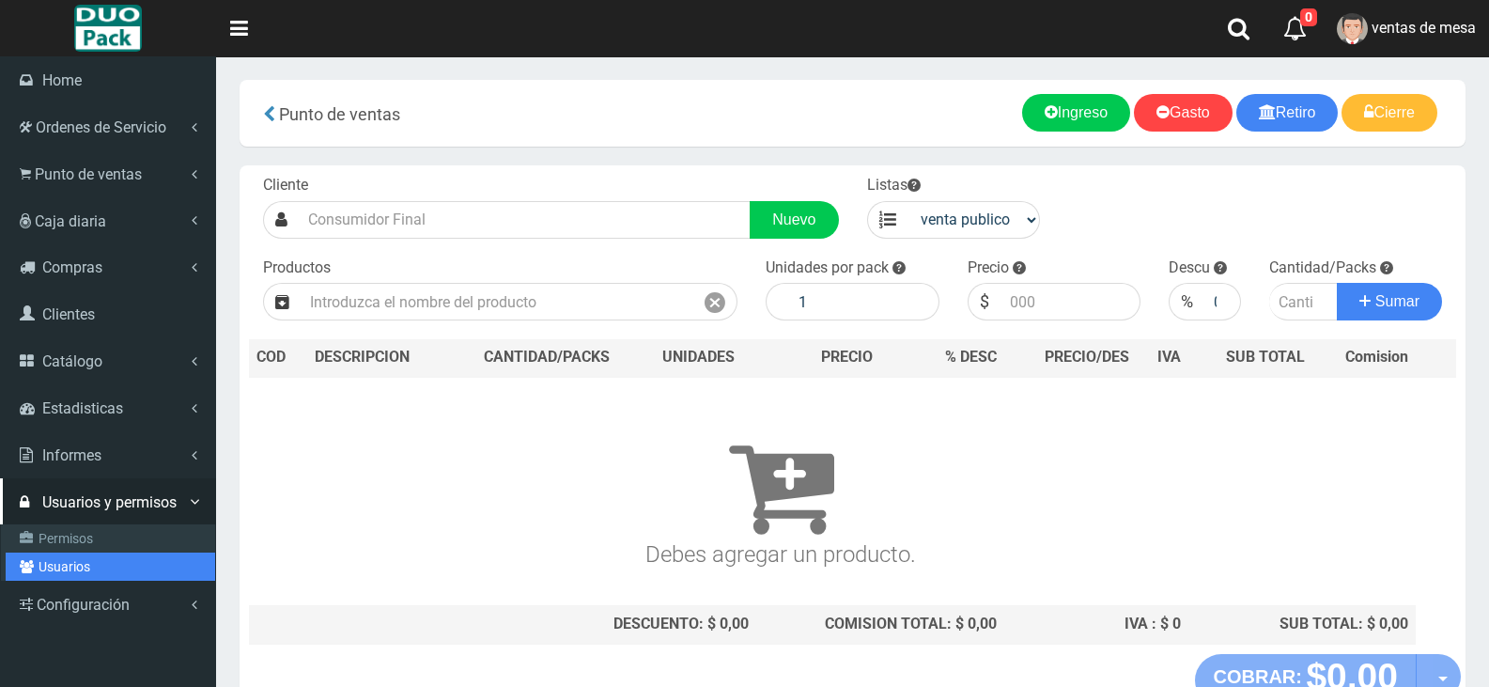
click at [137, 561] on link "Usuarios" at bounding box center [110, 566] width 209 height 28
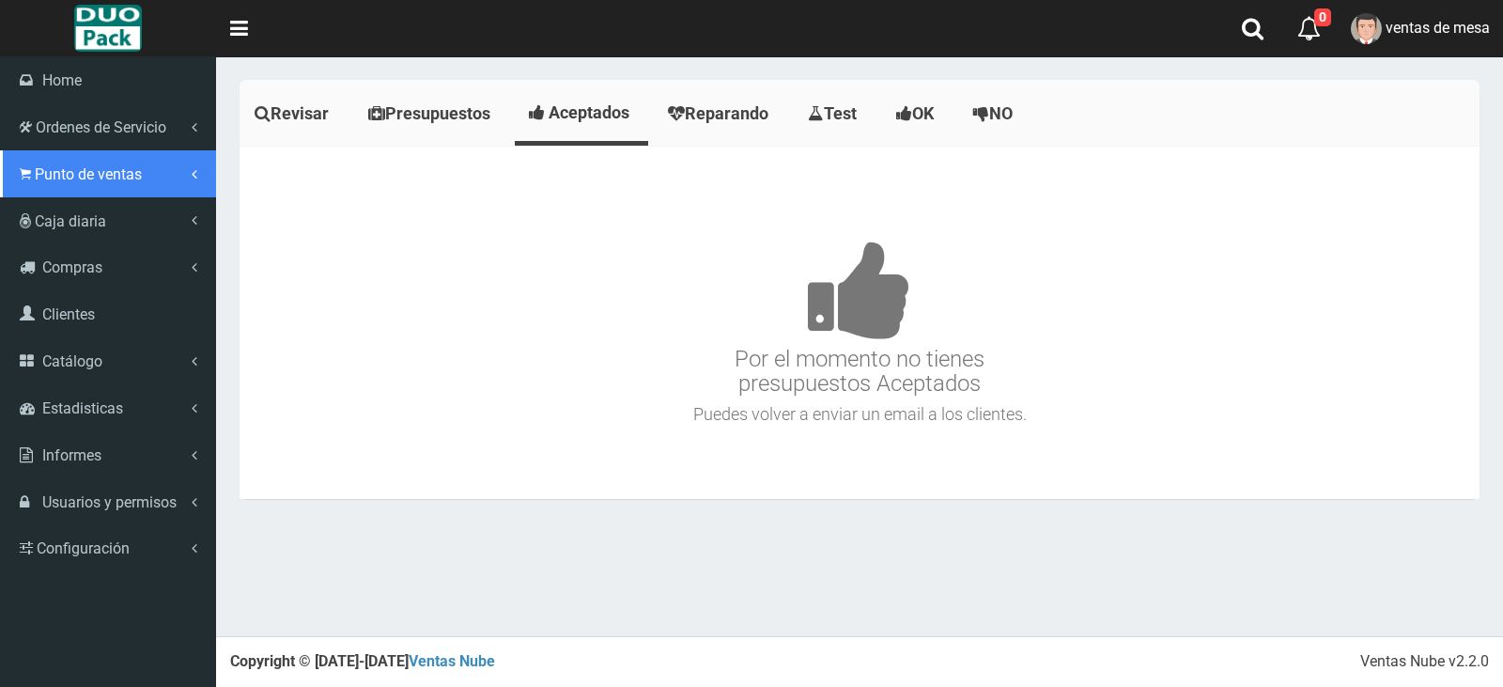
drag, startPoint x: 95, startPoint y: 176, endPoint x: 101, endPoint y: 185, distance: 11.5
click at [95, 176] on span "Punto de ventas" at bounding box center [88, 174] width 107 height 18
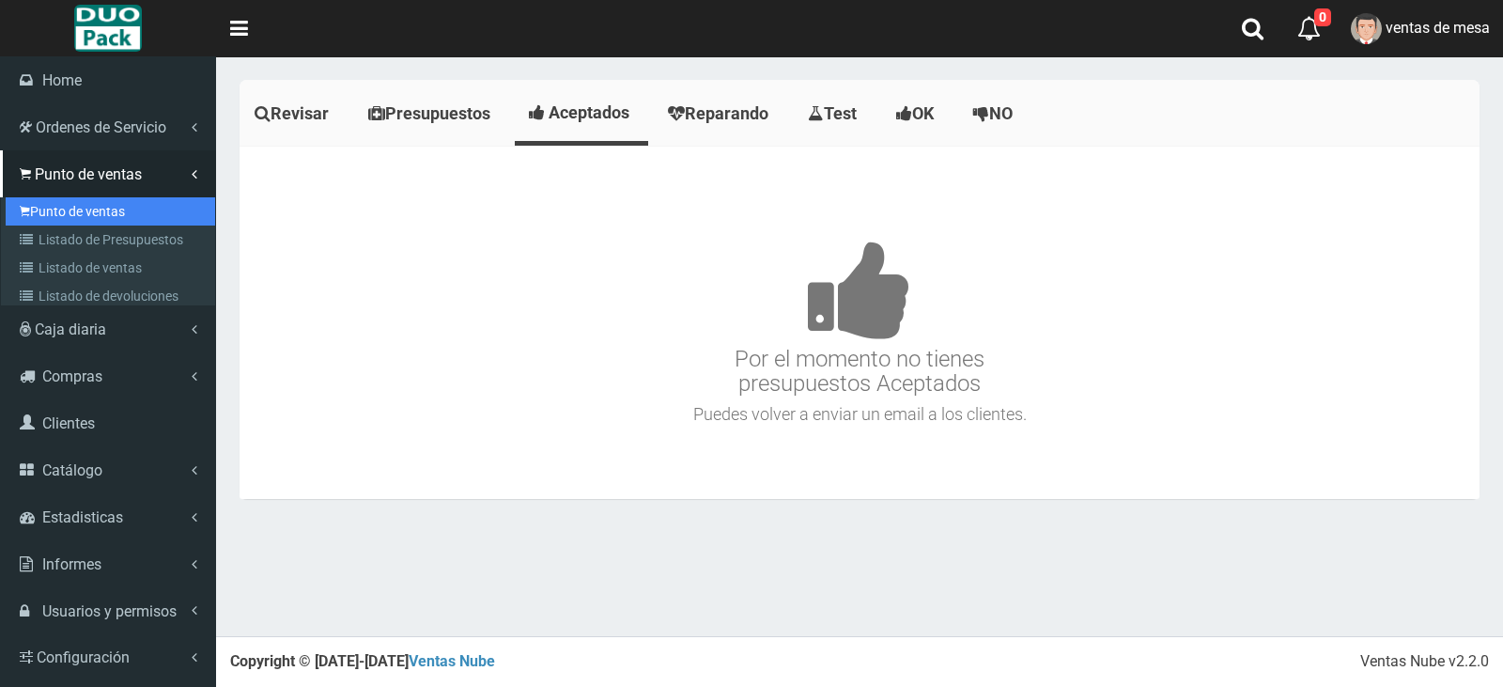
click at [117, 208] on link "Punto de ventas" at bounding box center [110, 211] width 209 height 28
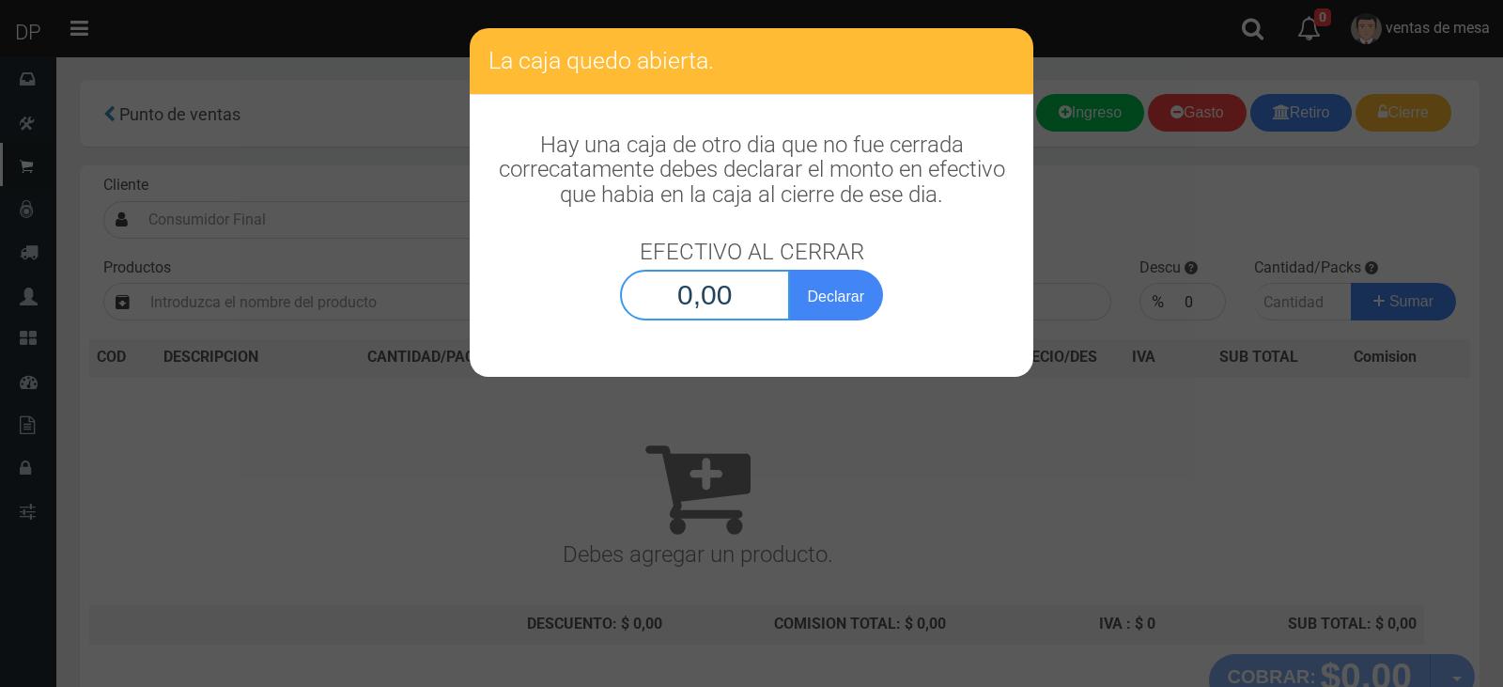
click at [711, 289] on input "0,00" at bounding box center [705, 295] width 170 height 51
type input "1,00"
click at [789, 270] on button "Declarar" at bounding box center [836, 295] width 94 height 51
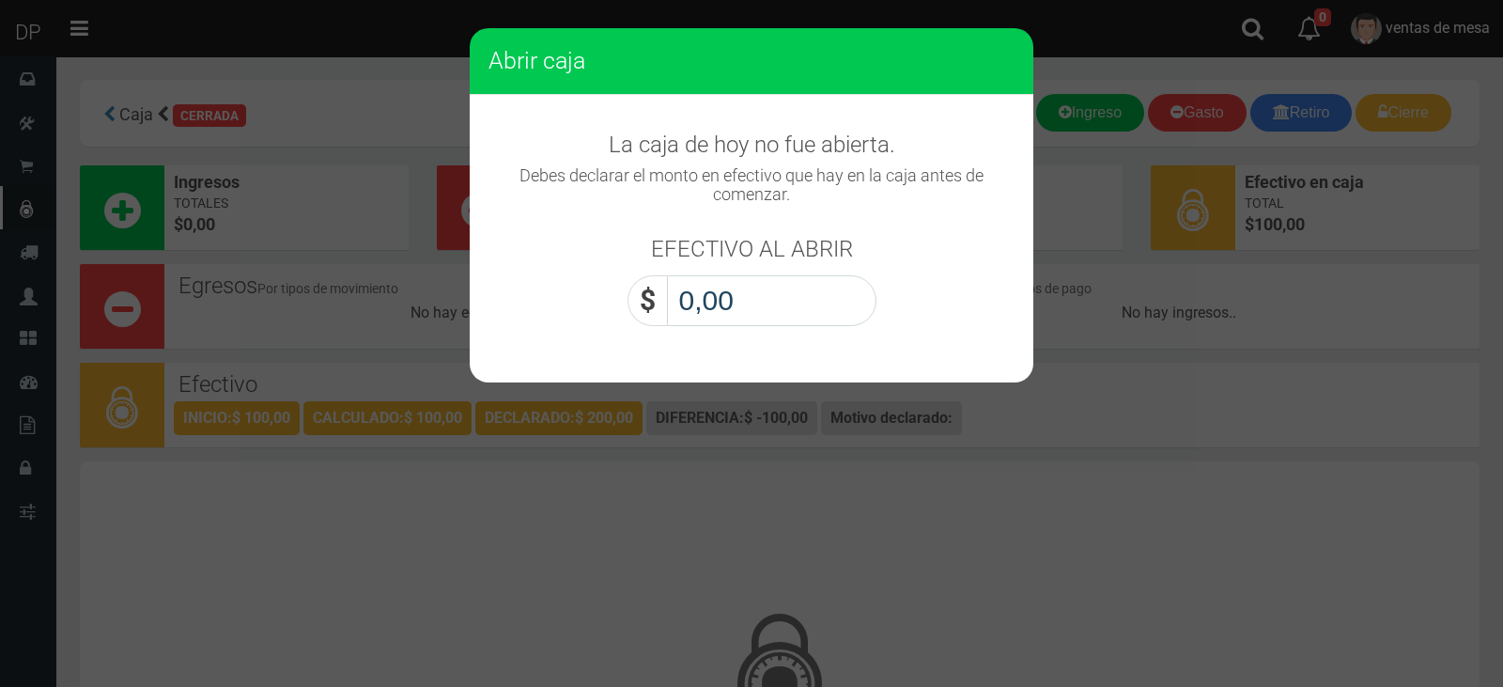
click at [713, 282] on input "0,00" at bounding box center [771, 300] width 209 height 51
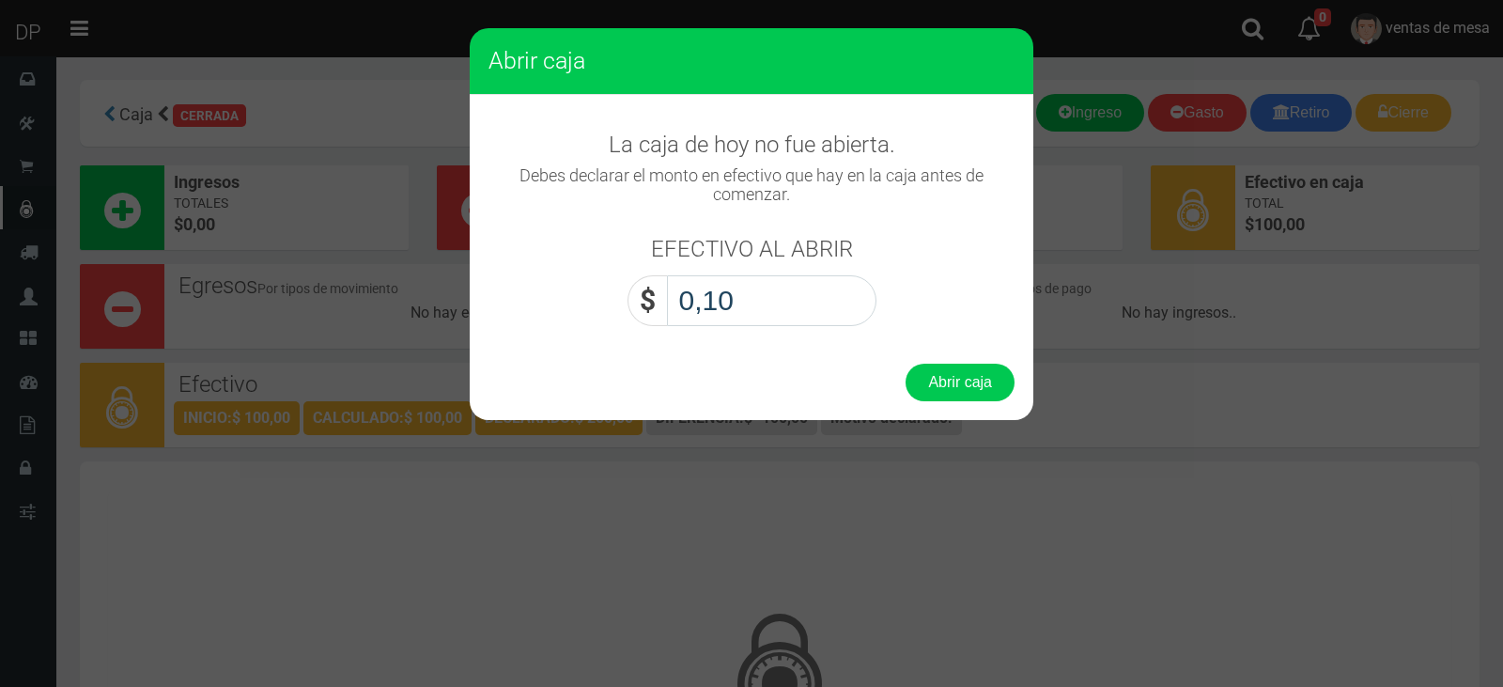
type input "1,00"
click at [906, 364] on button "Abrir caja" at bounding box center [960, 383] width 109 height 38
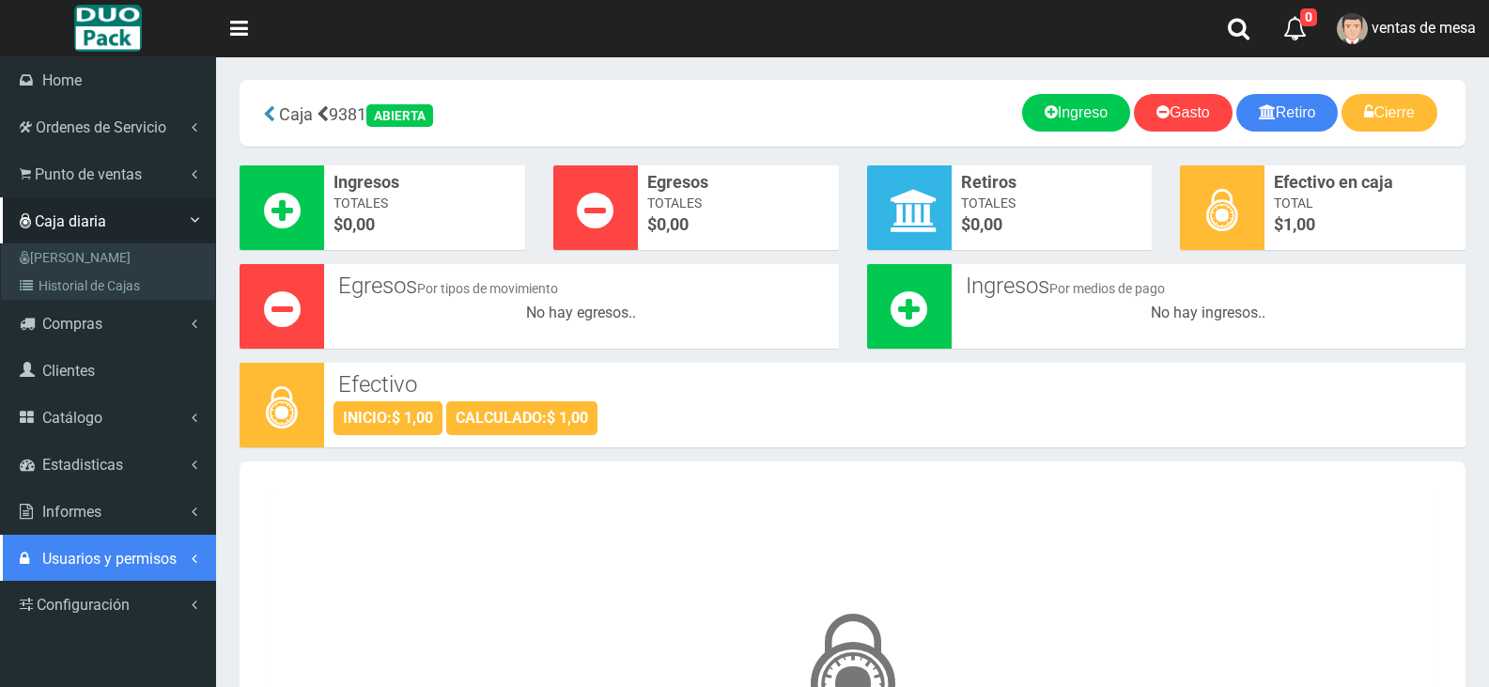
click at [157, 563] on span "Usuarios y permisos" at bounding box center [109, 559] width 134 height 18
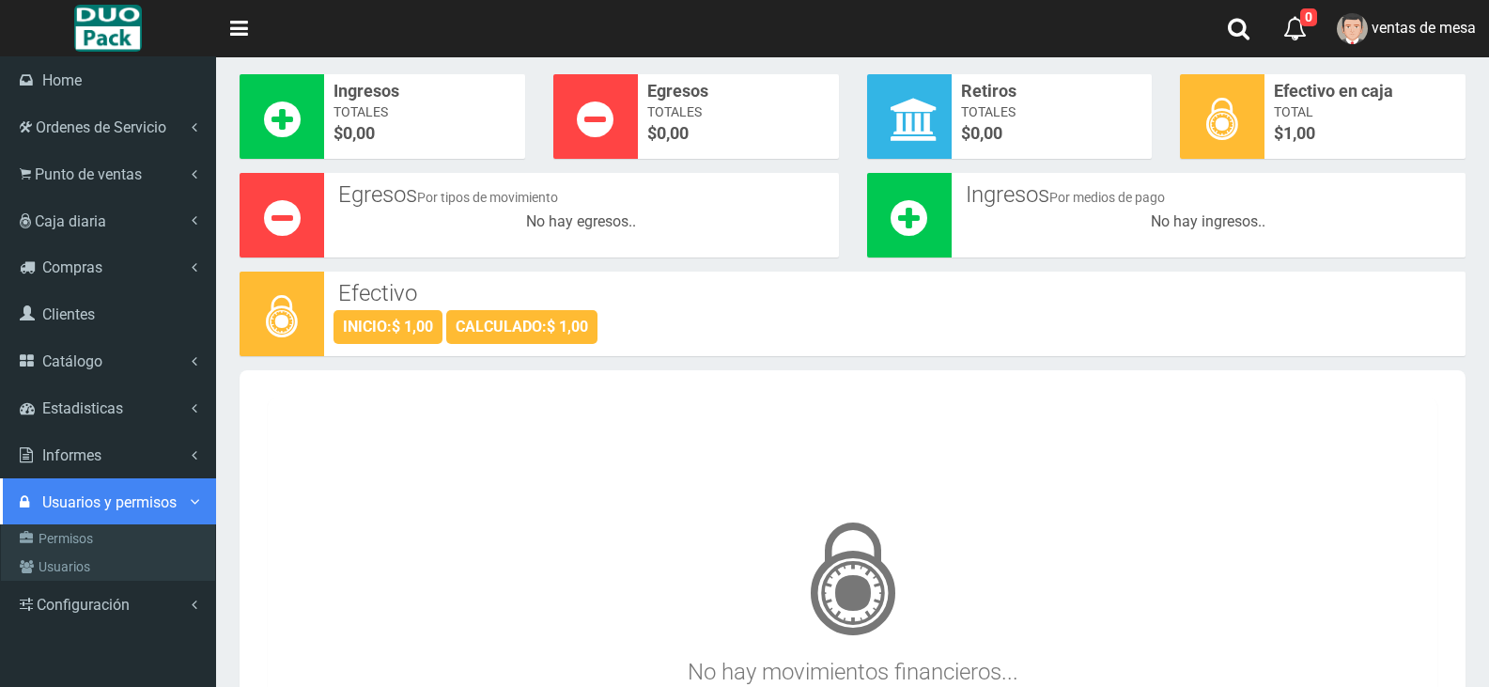
scroll to position [188, 0]
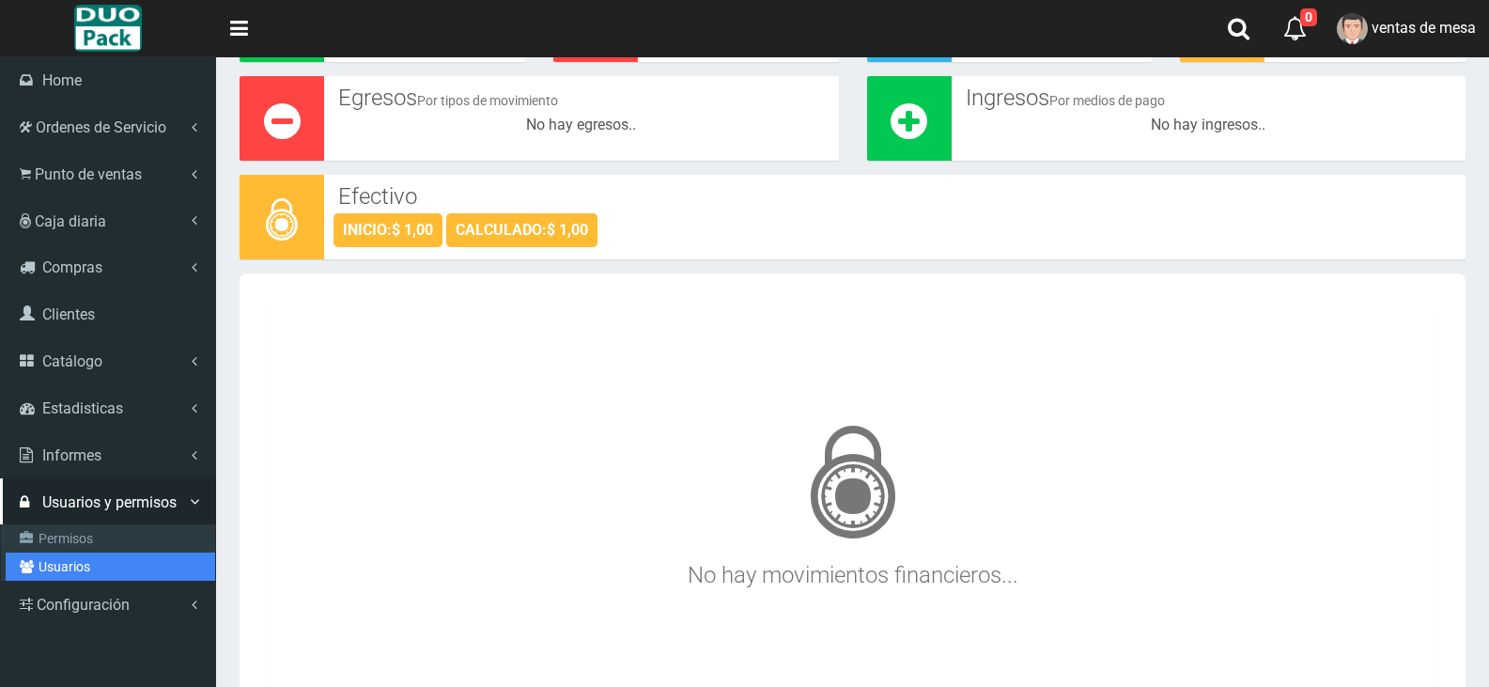
click at [86, 565] on link "Usuarios" at bounding box center [110, 566] width 209 height 28
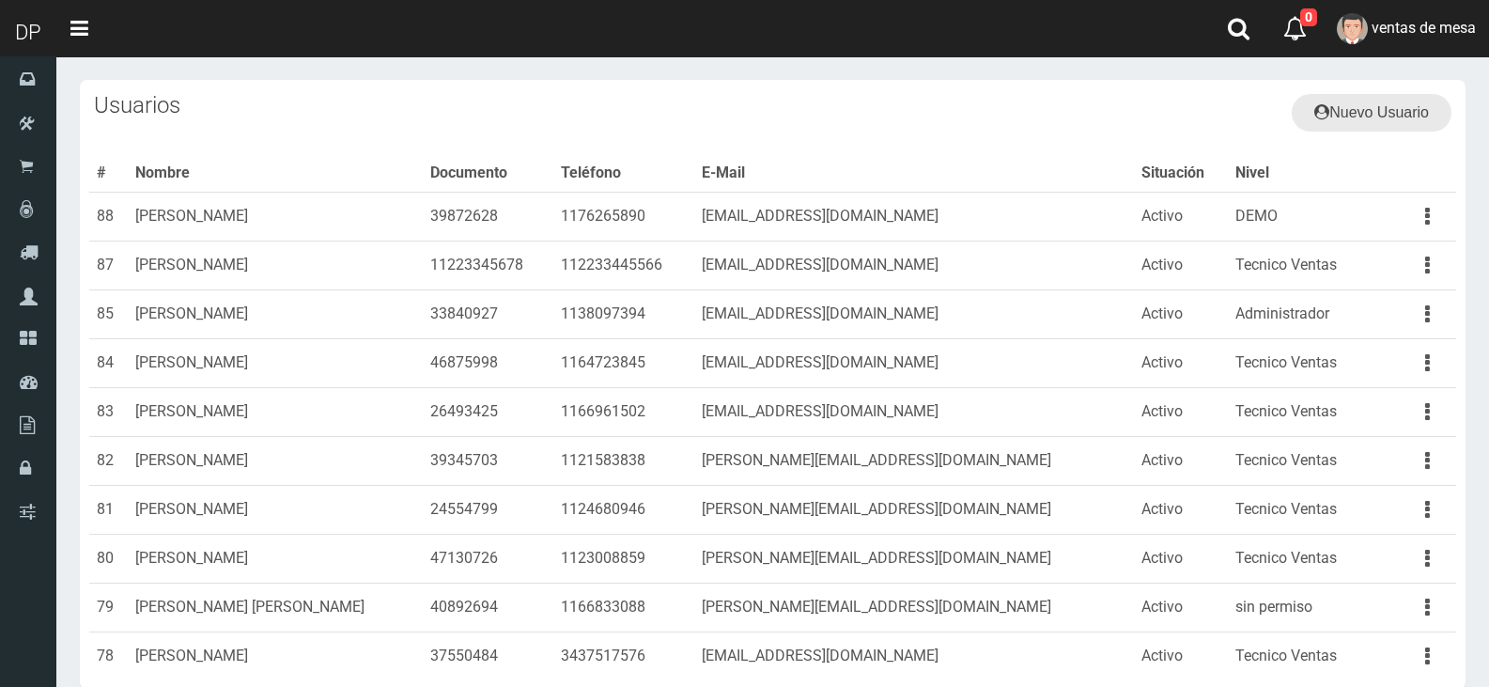
drag, startPoint x: 1426, startPoint y: 113, endPoint x: 1330, endPoint y: 122, distance: 96.3
click at [1423, 114] on link "Nuevo Usuario" at bounding box center [1372, 113] width 160 height 38
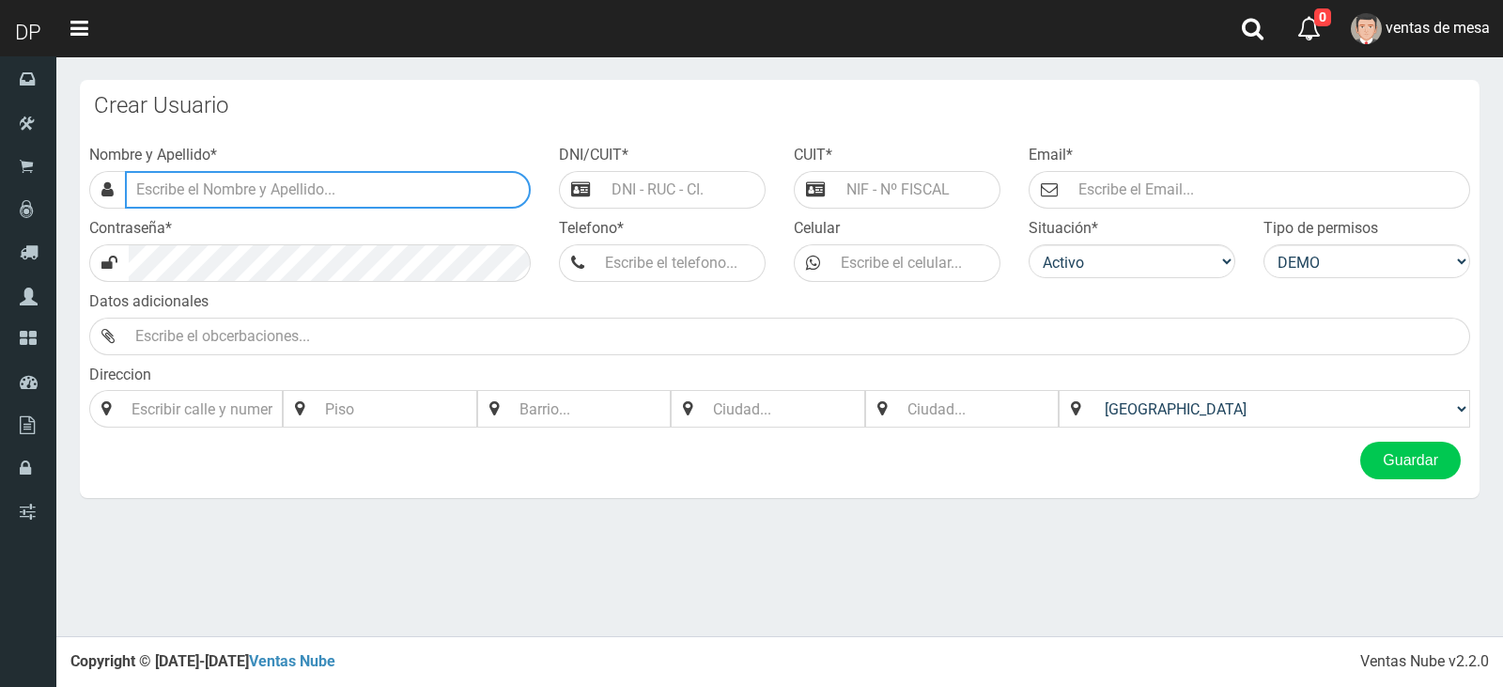
click at [440, 187] on input "text" at bounding box center [328, 190] width 406 height 38
type input "[PERSON_NAME]"
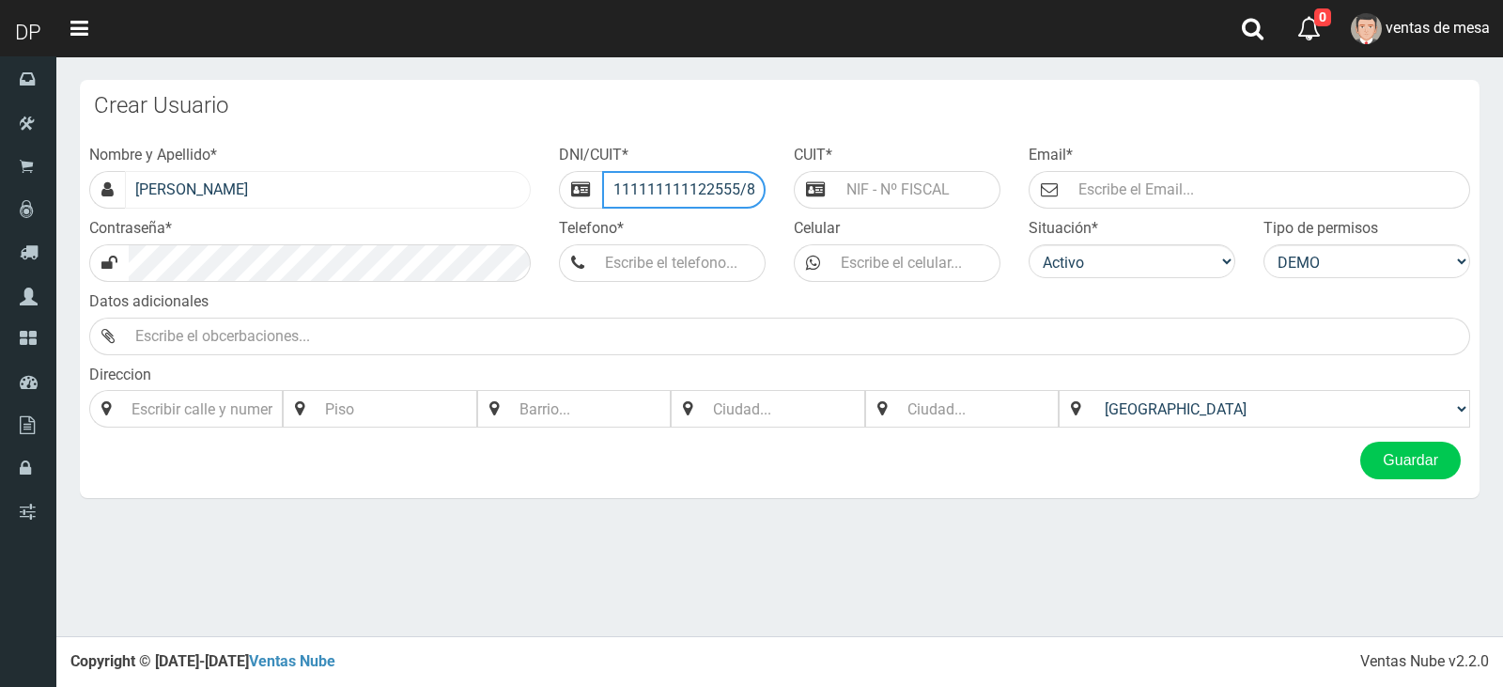
type input "111111111122555/8"
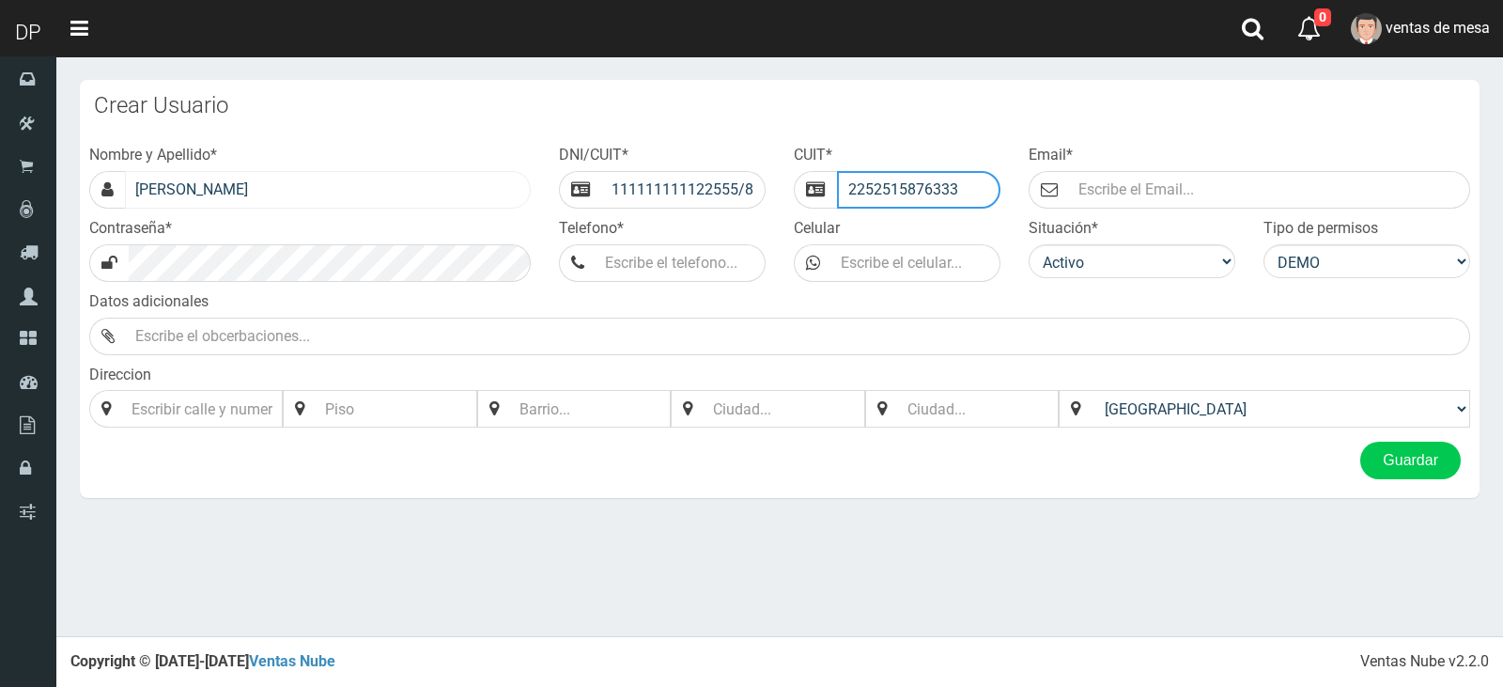
type input "2252515876333"
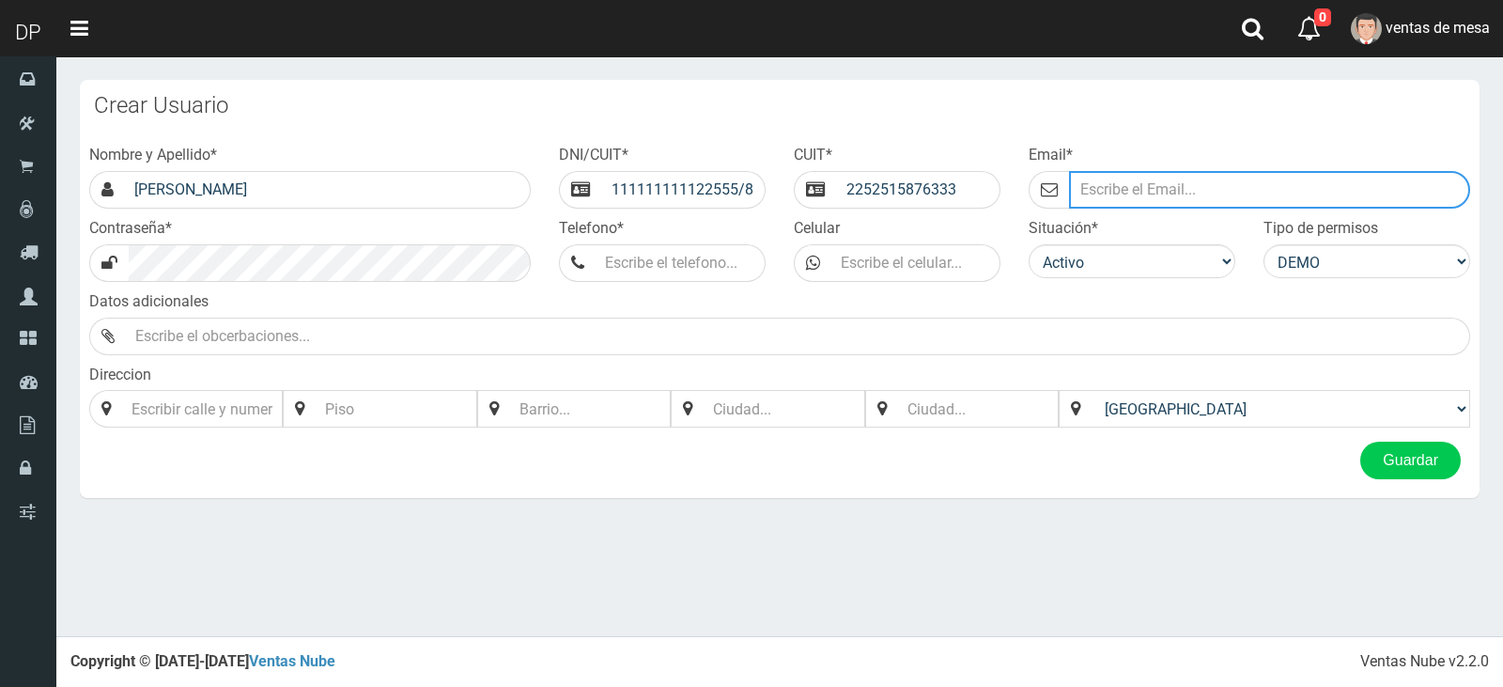
drag, startPoint x: 1222, startPoint y: 195, endPoint x: 1211, endPoint y: 194, distance: 11.4
click at [1222, 195] on input "Email *" at bounding box center [1269, 190] width 401 height 38
type input "[EMAIL_ADDRESS][DOMAIN_NAME]"
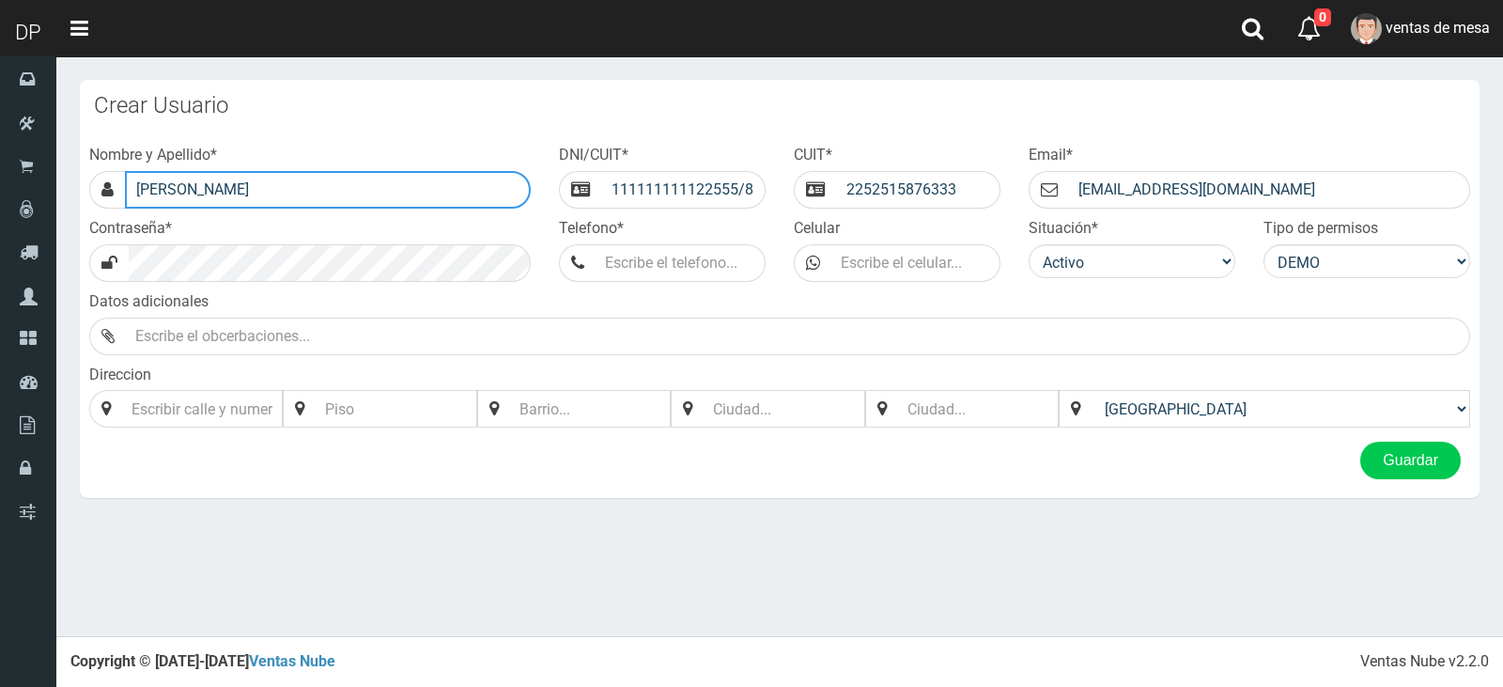
click at [219, 186] on input "[PERSON_NAME]" at bounding box center [328, 190] width 406 height 38
type input "[PERSON_NAME]"
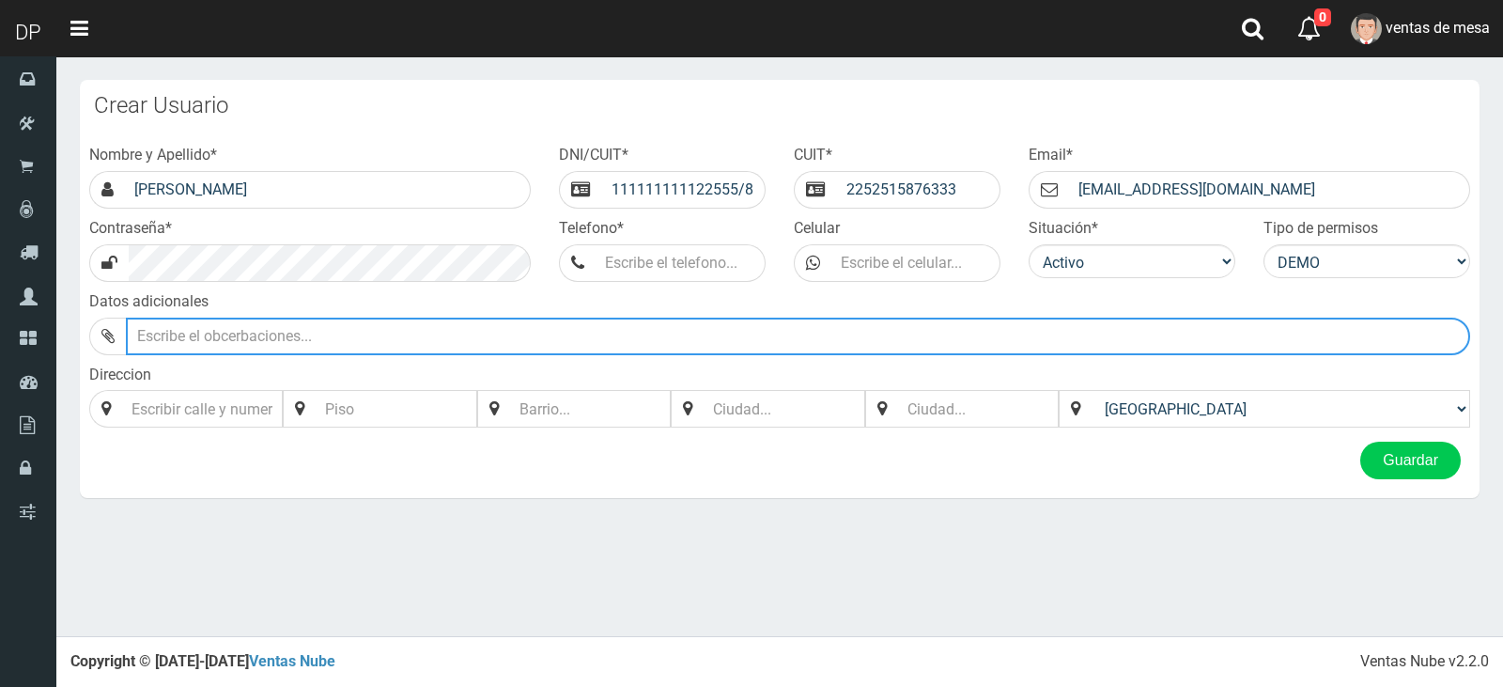
click at [348, 333] on input "text" at bounding box center [798, 336] width 1344 height 38
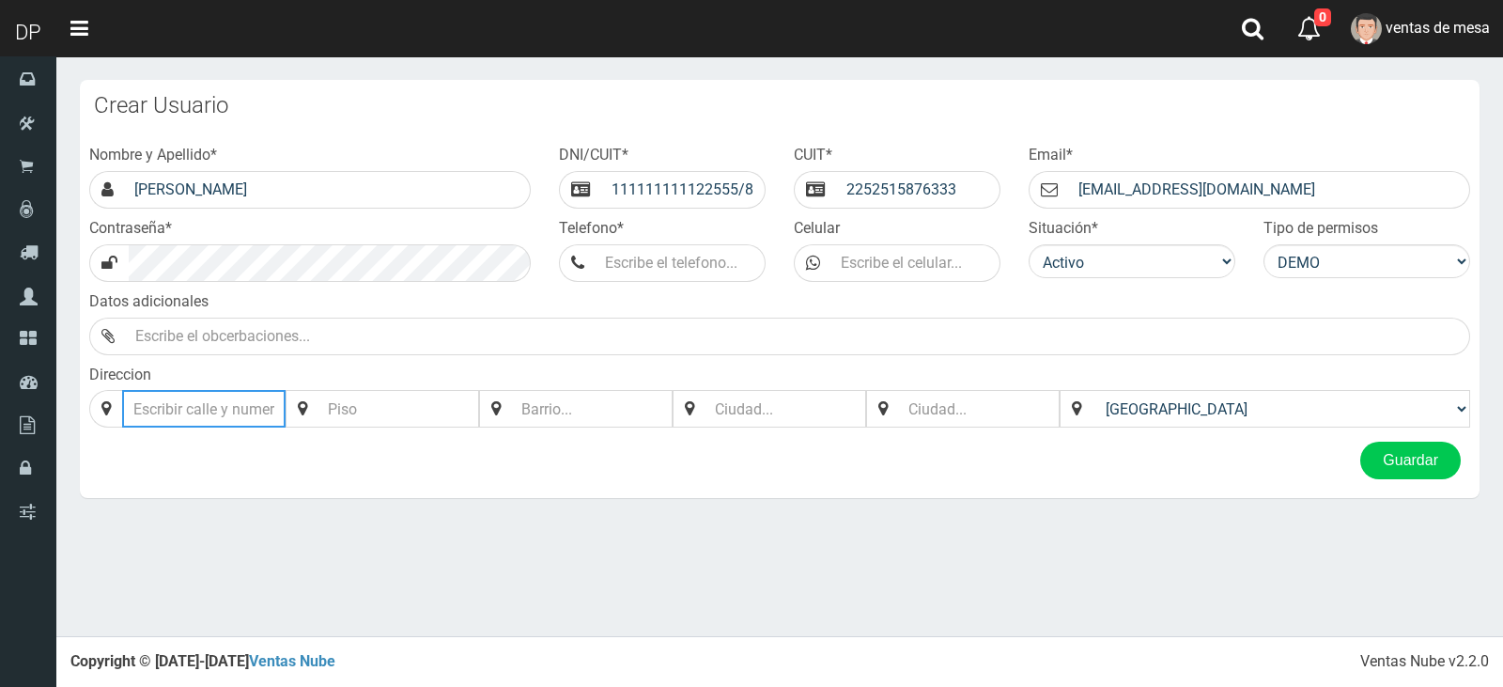
click at [202, 390] on input "Direccion" at bounding box center [203, 409] width 163 height 38
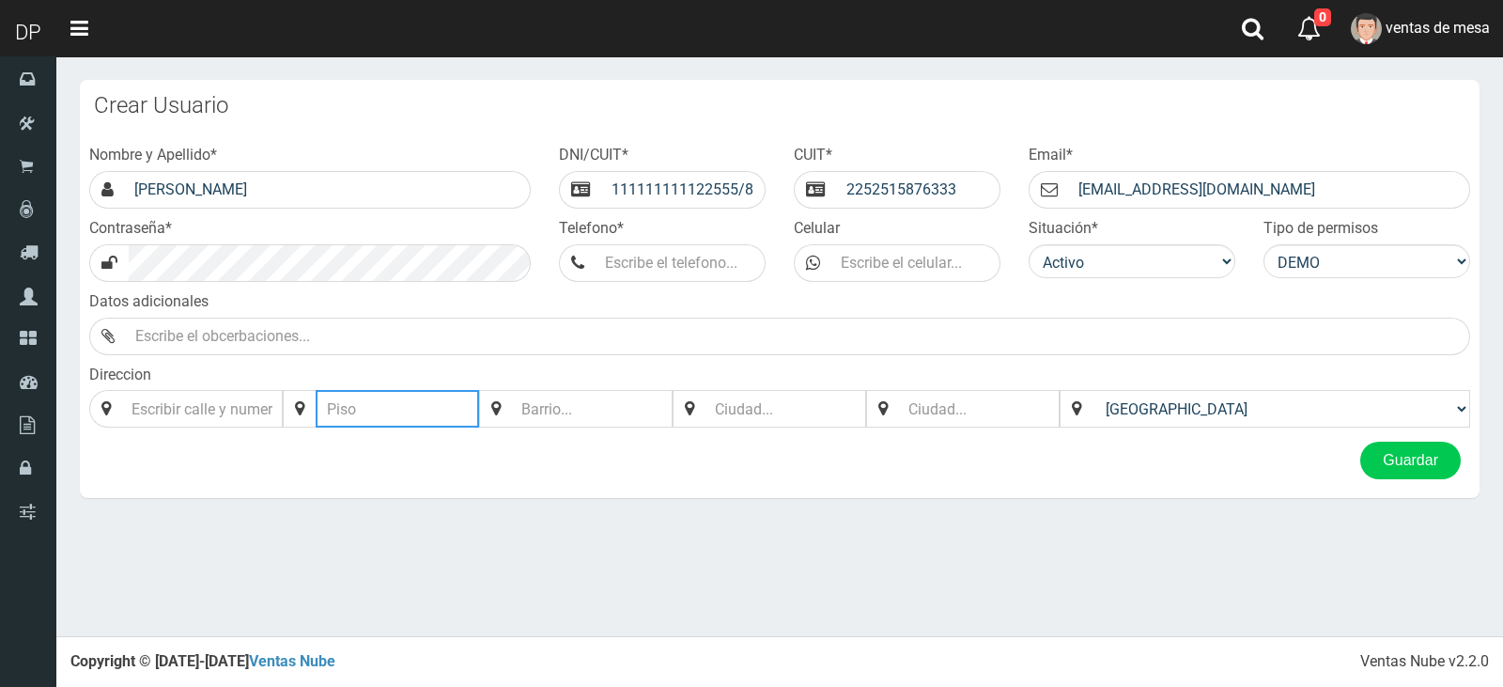
click at [355, 417] on input "text" at bounding box center [397, 409] width 163 height 38
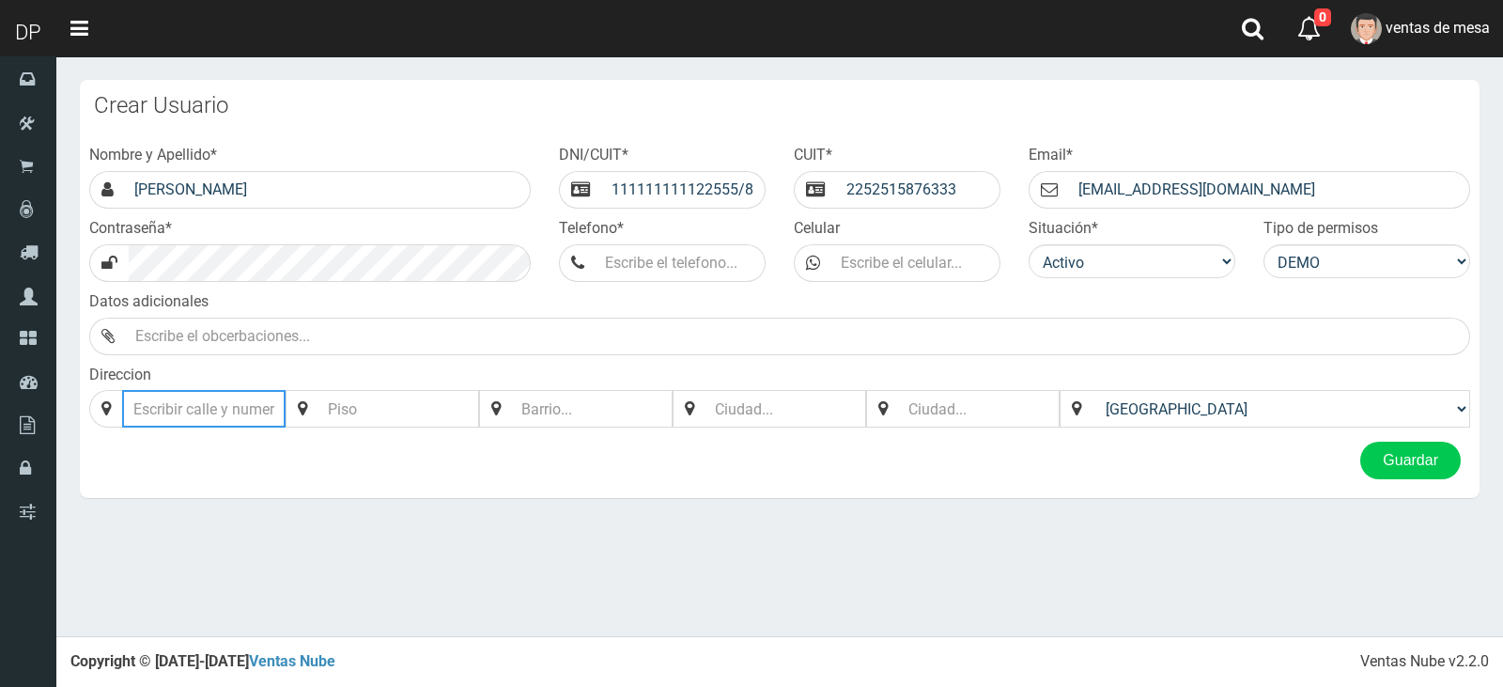
click at [232, 392] on input "Direccion" at bounding box center [203, 409] width 163 height 38
type input "|"
click at [453, 432] on div "Nombre y Apellido * [PERSON_NAME] DNI/CUIT * 111111111122555/8 CUIT * 225251587…" at bounding box center [779, 286] width 1409 height 292
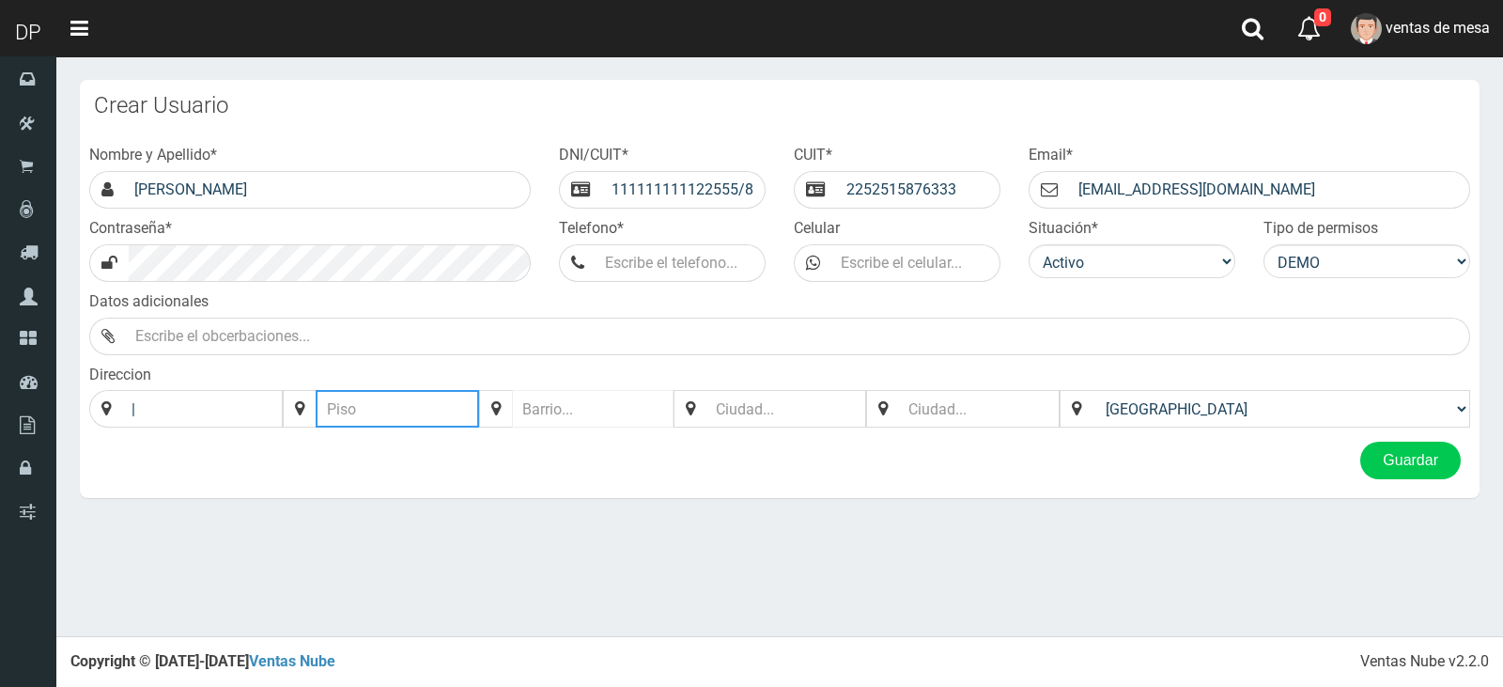
drag, startPoint x: 449, startPoint y: 415, endPoint x: 548, endPoint y: 413, distance: 98.6
click at [449, 415] on input "text" at bounding box center [397, 409] width 163 height 38
type input "|"
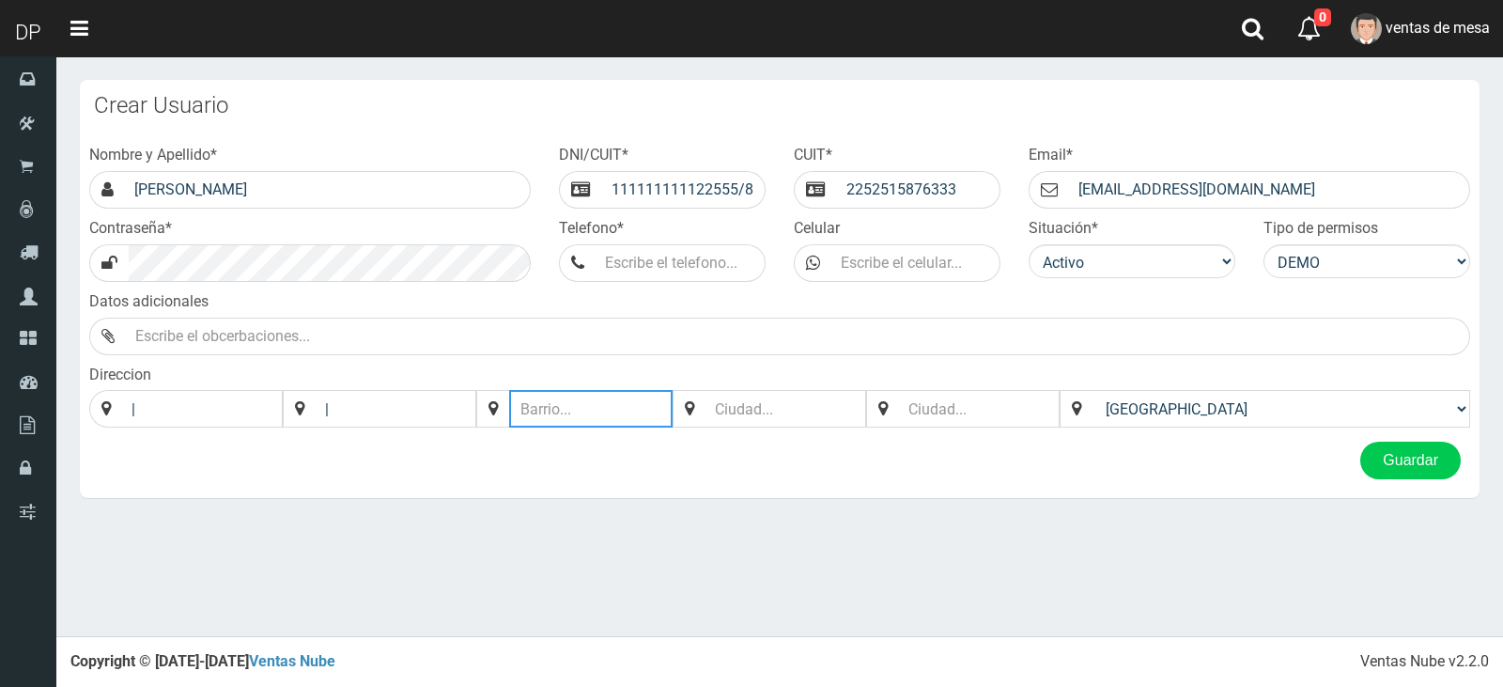
click at [627, 419] on input "text" at bounding box center [590, 409] width 163 height 38
type input "|"
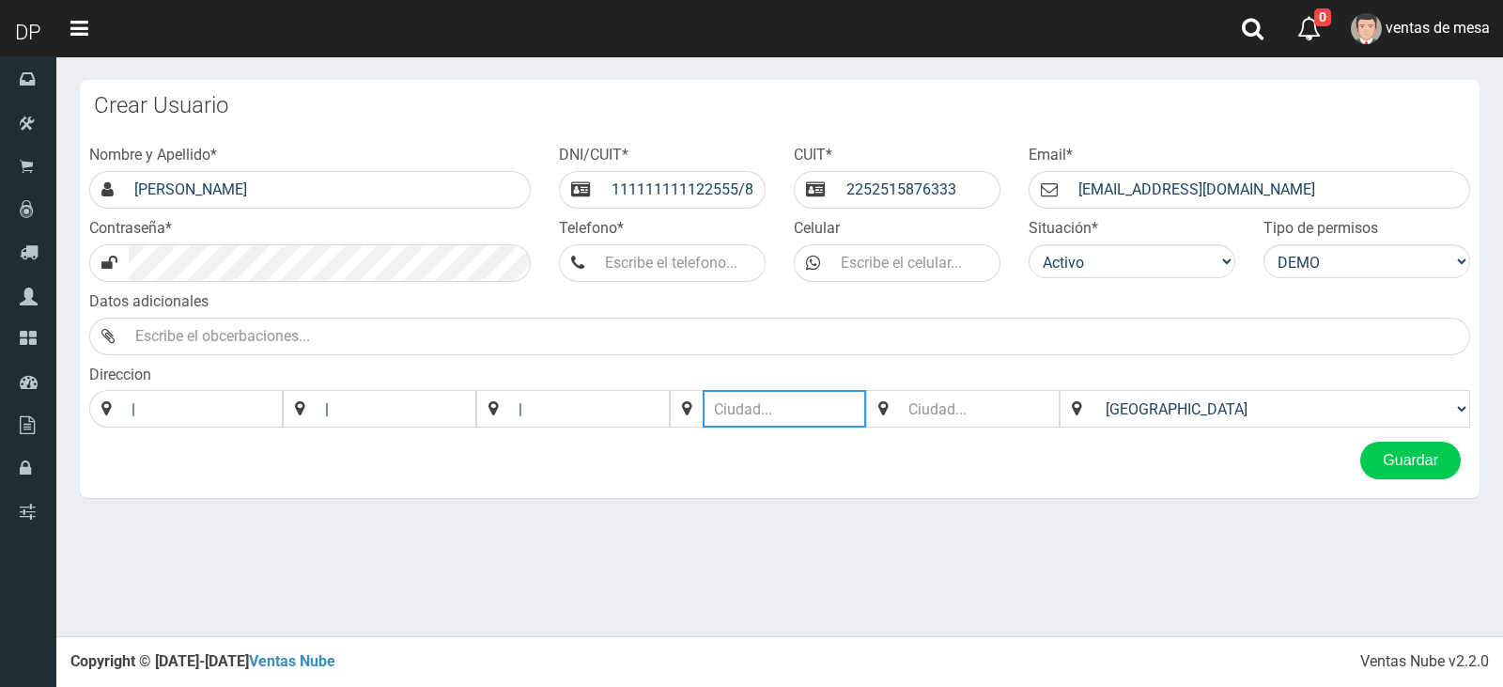
click at [828, 408] on input "text" at bounding box center [784, 409] width 163 height 38
type input "|"
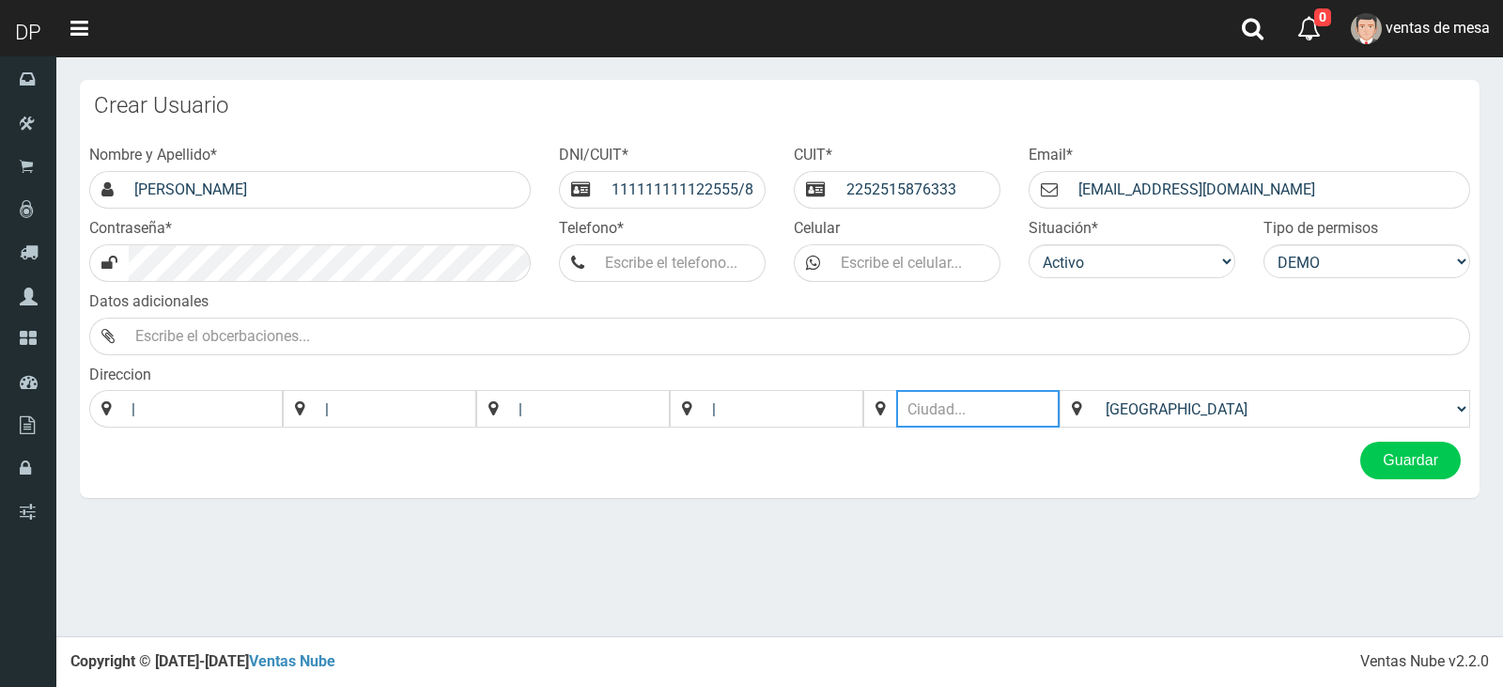
click at [993, 402] on input "text" at bounding box center [977, 409] width 163 height 38
type input "|"
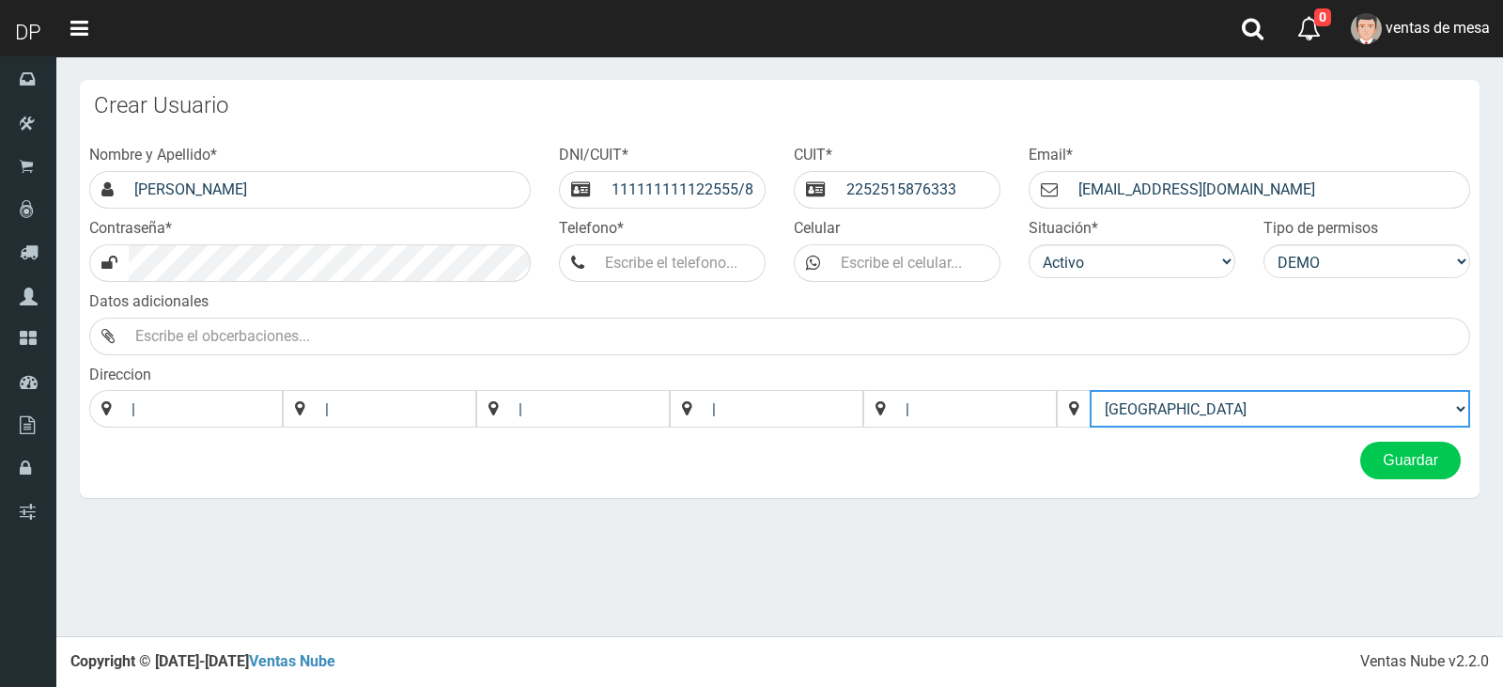
click at [1256, 419] on select "Afghanistan Åland Islands Albania Algeria American Samoa Andorra Angola Anguill…" at bounding box center [1280, 409] width 380 height 38
select select "[GEOGRAPHIC_DATA]"
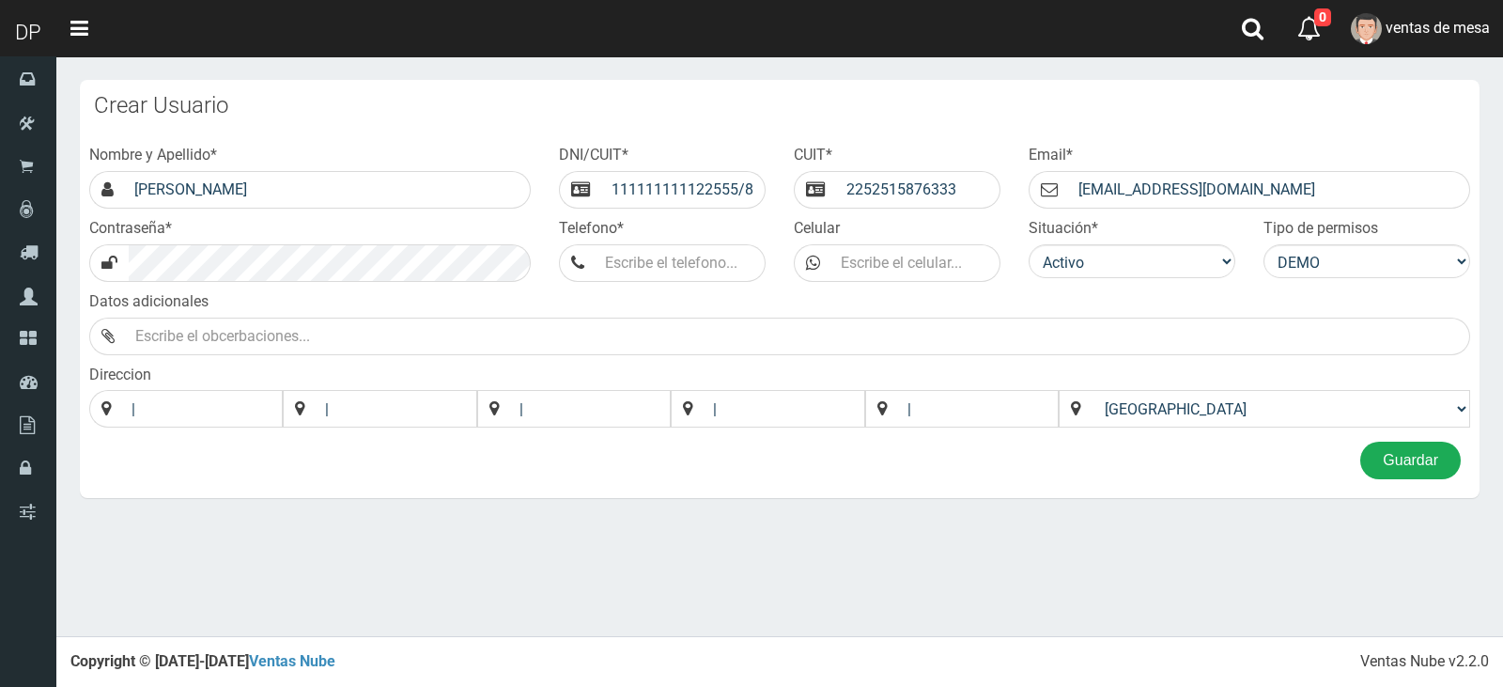
click at [1398, 460] on button "Guardar" at bounding box center [1410, 460] width 101 height 38
type input "123456789"
click at [1388, 455] on button "Guardar" at bounding box center [1410, 460] width 101 height 38
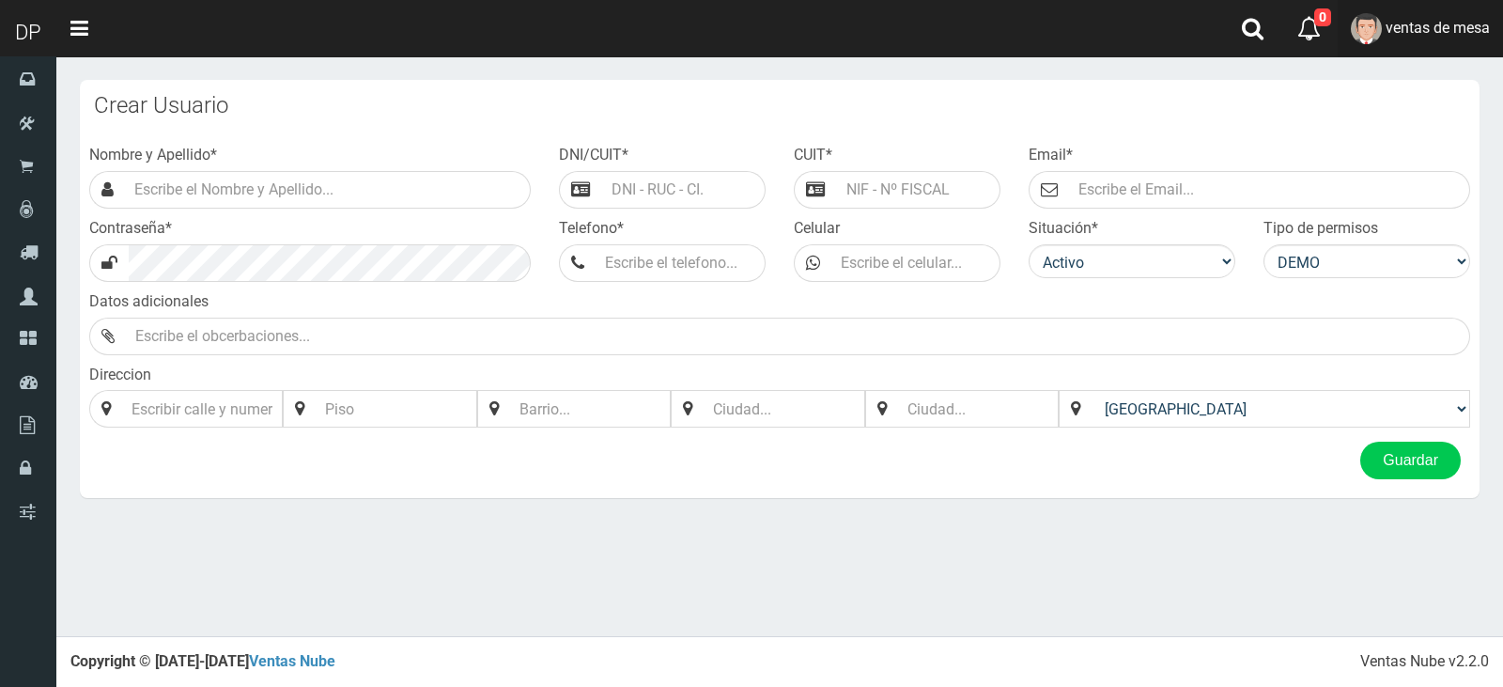
drag, startPoint x: 0, startPoint y: 0, endPoint x: 1417, endPoint y: 25, distance: 1417.7
click at [1417, 25] on span "ventas de mesa" at bounding box center [1438, 28] width 104 height 18
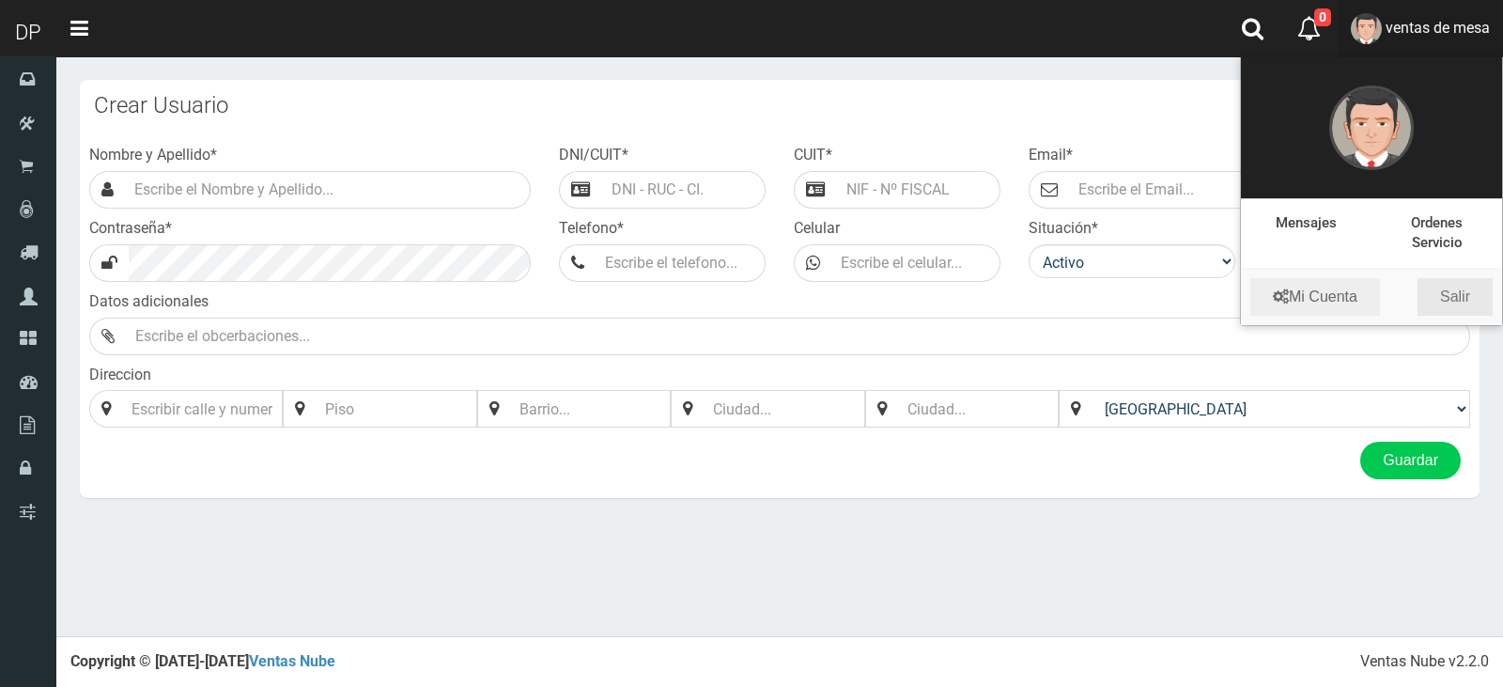
click at [1462, 292] on link "Salir" at bounding box center [1454, 297] width 75 height 38
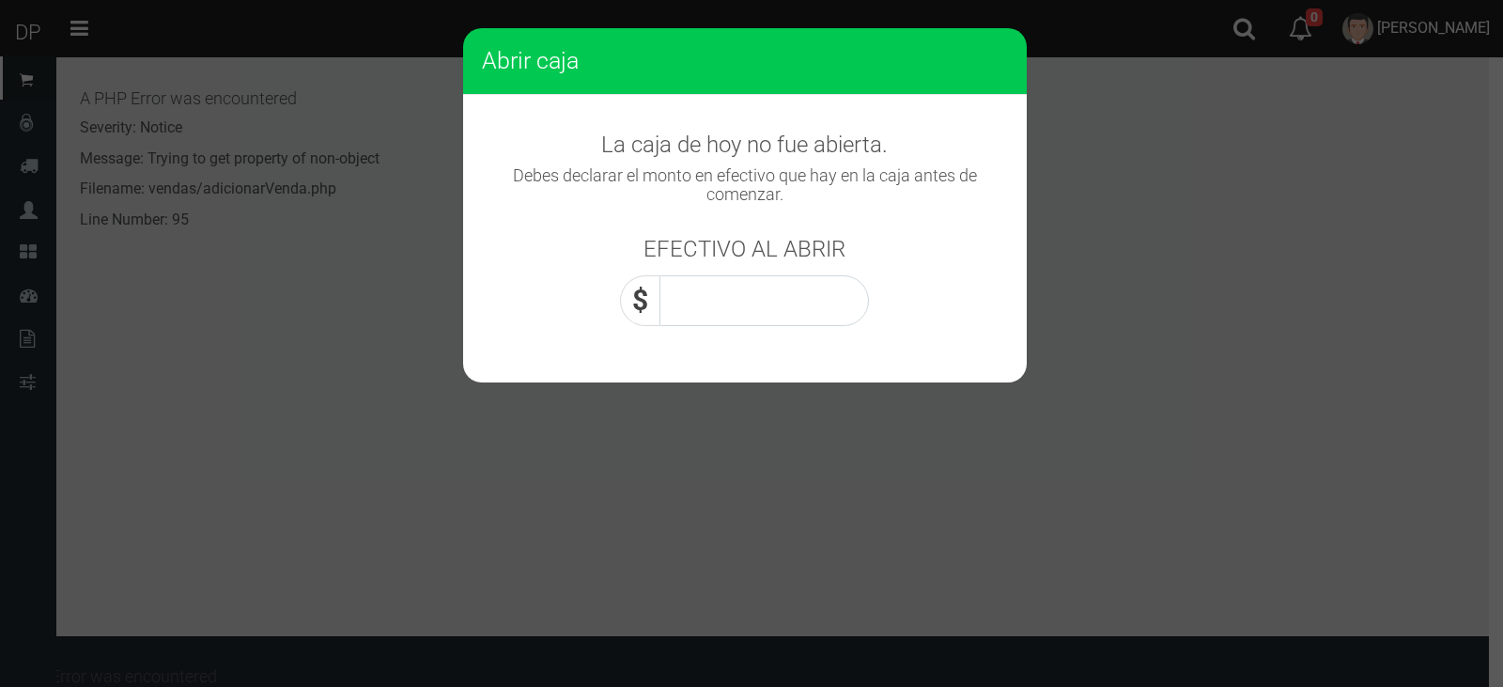
scroll to position [818, 0]
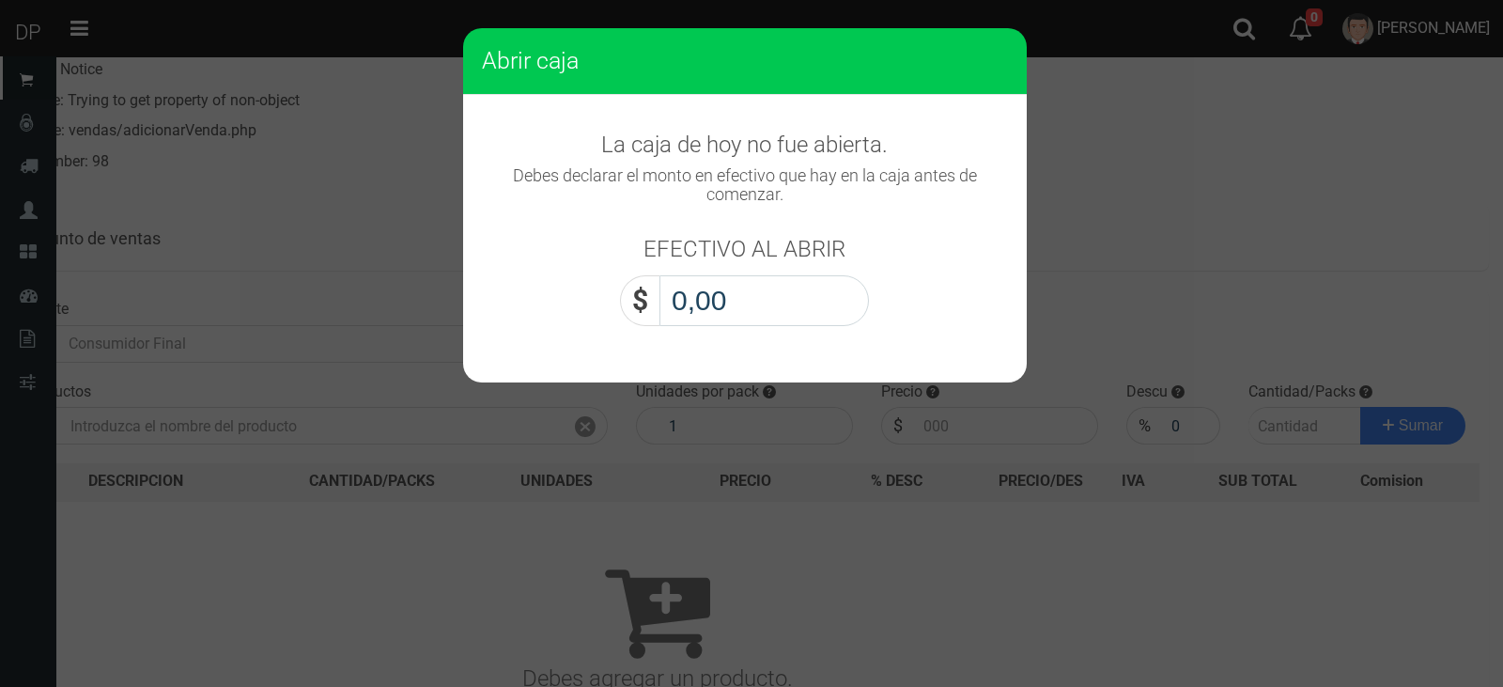
click at [791, 310] on input "0,00" at bounding box center [763, 300] width 209 height 51
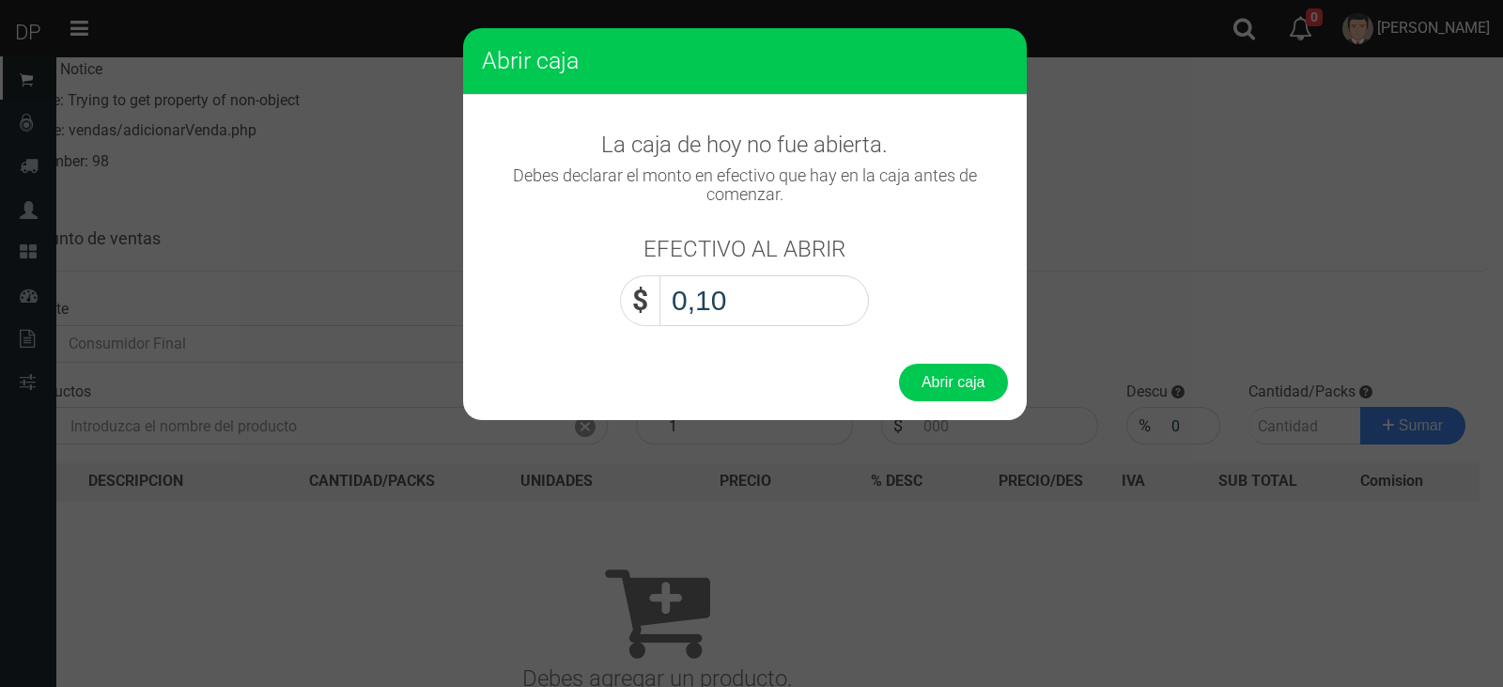
type input "1,00"
click at [899, 364] on button "Abrir caja" at bounding box center [953, 383] width 109 height 38
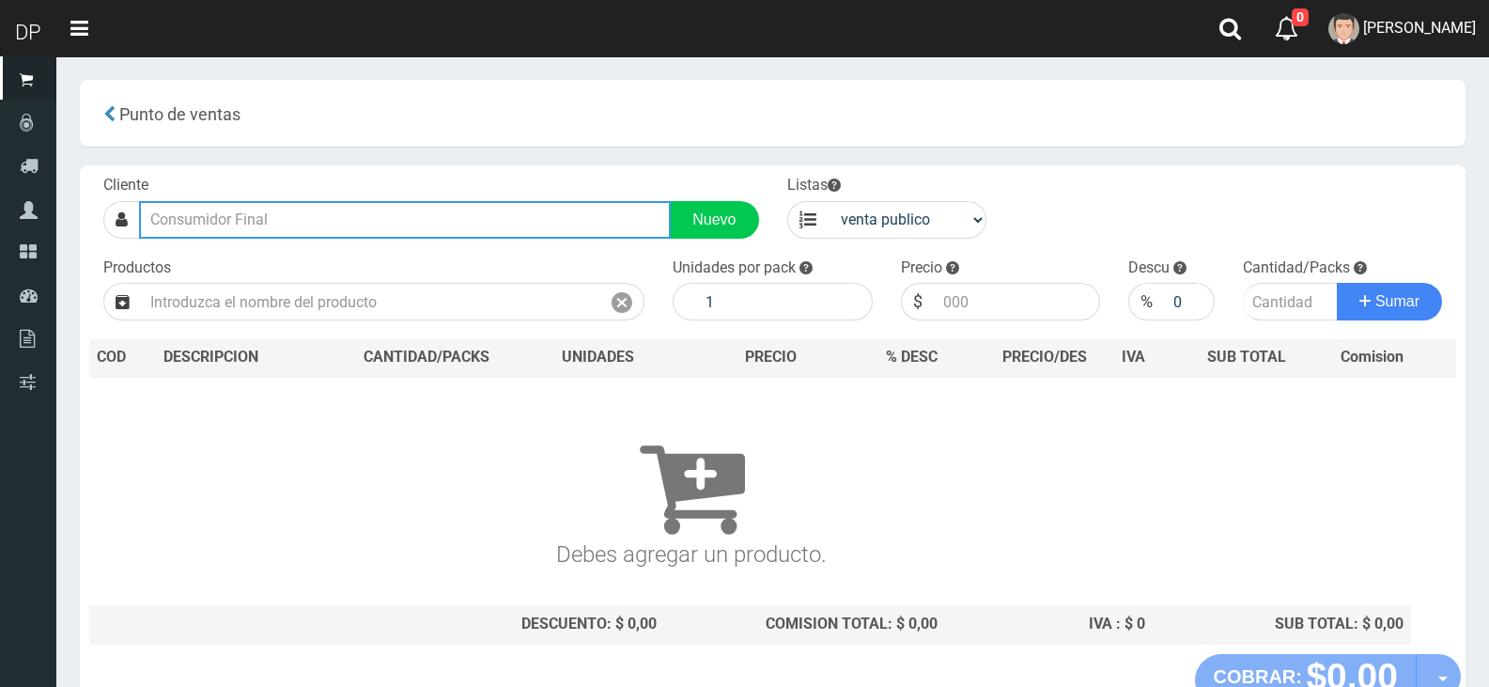
click at [408, 204] on input "text" at bounding box center [405, 220] width 532 height 38
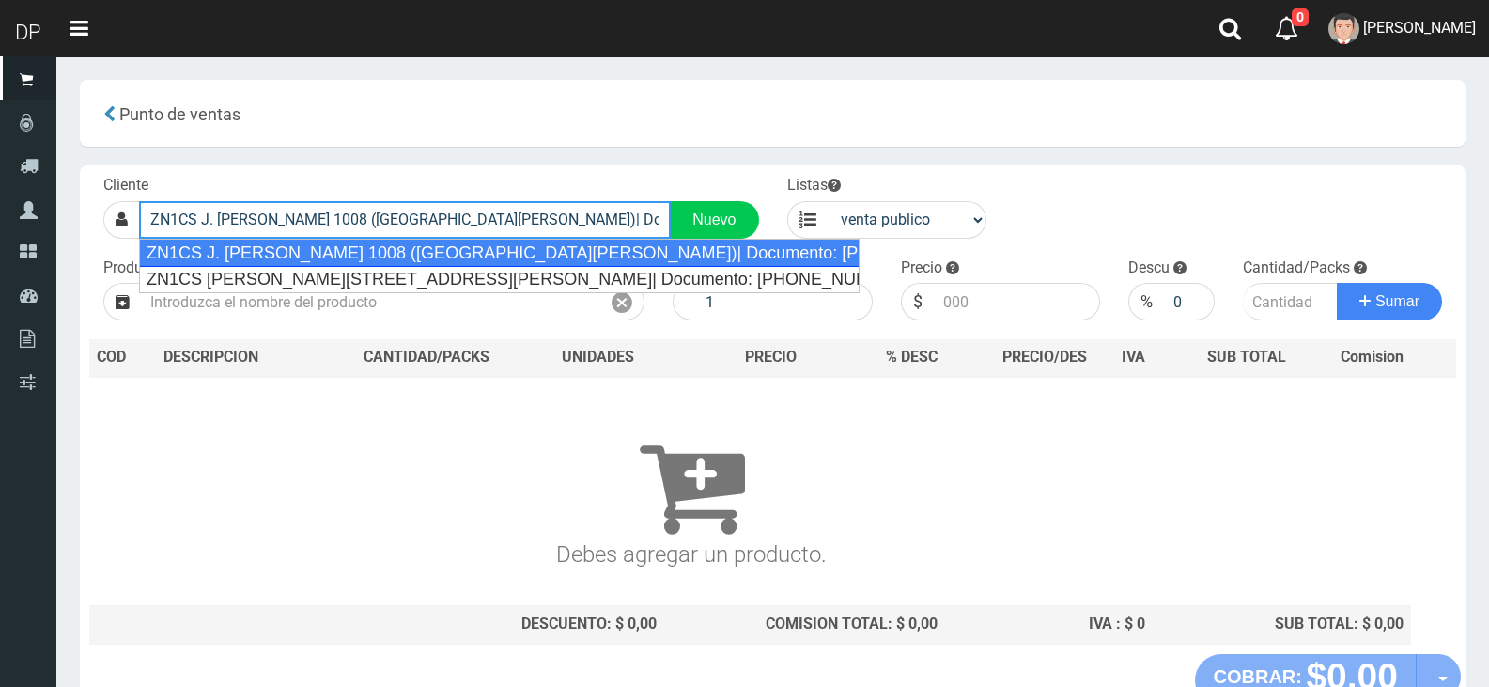
type input "ZN1CS J. [PERSON_NAME] 1008 ([GEOGRAPHIC_DATA][PERSON_NAME])| Documento: [PHONE…"
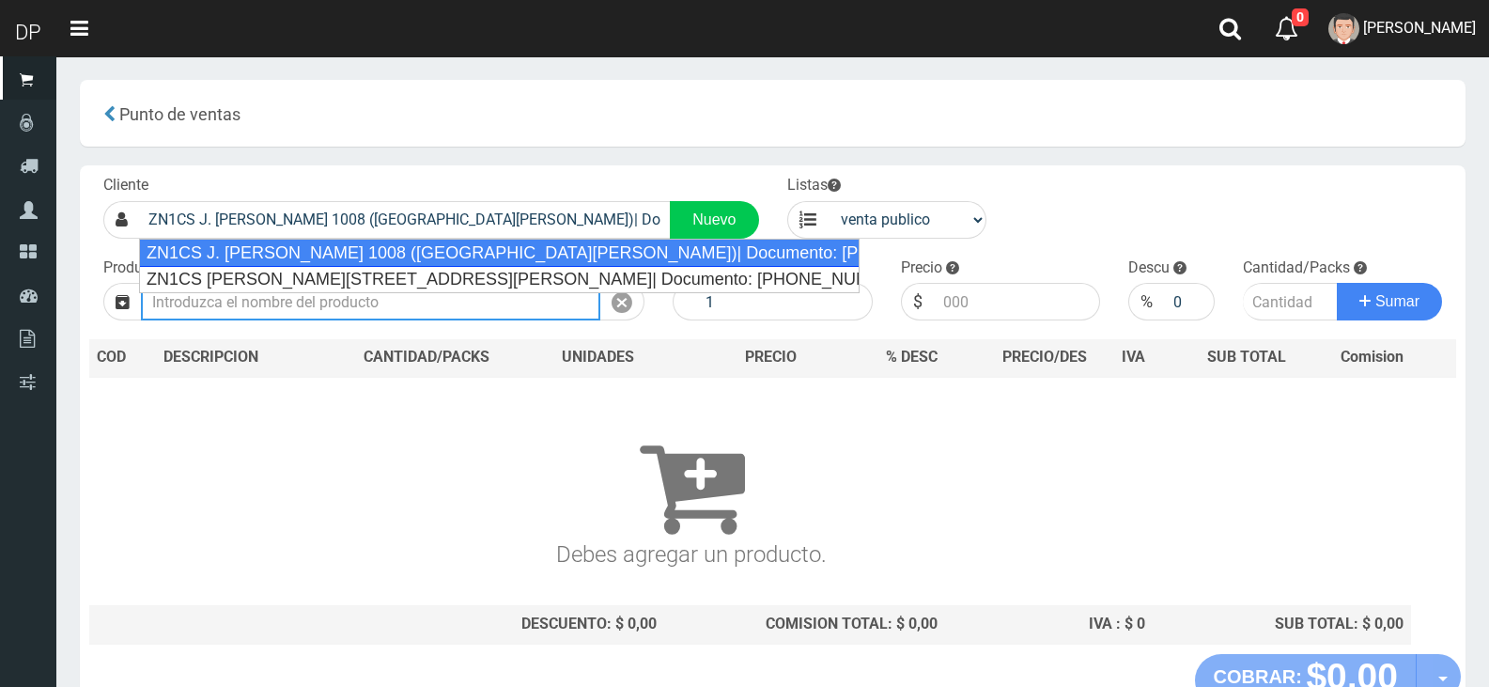
select select "2"
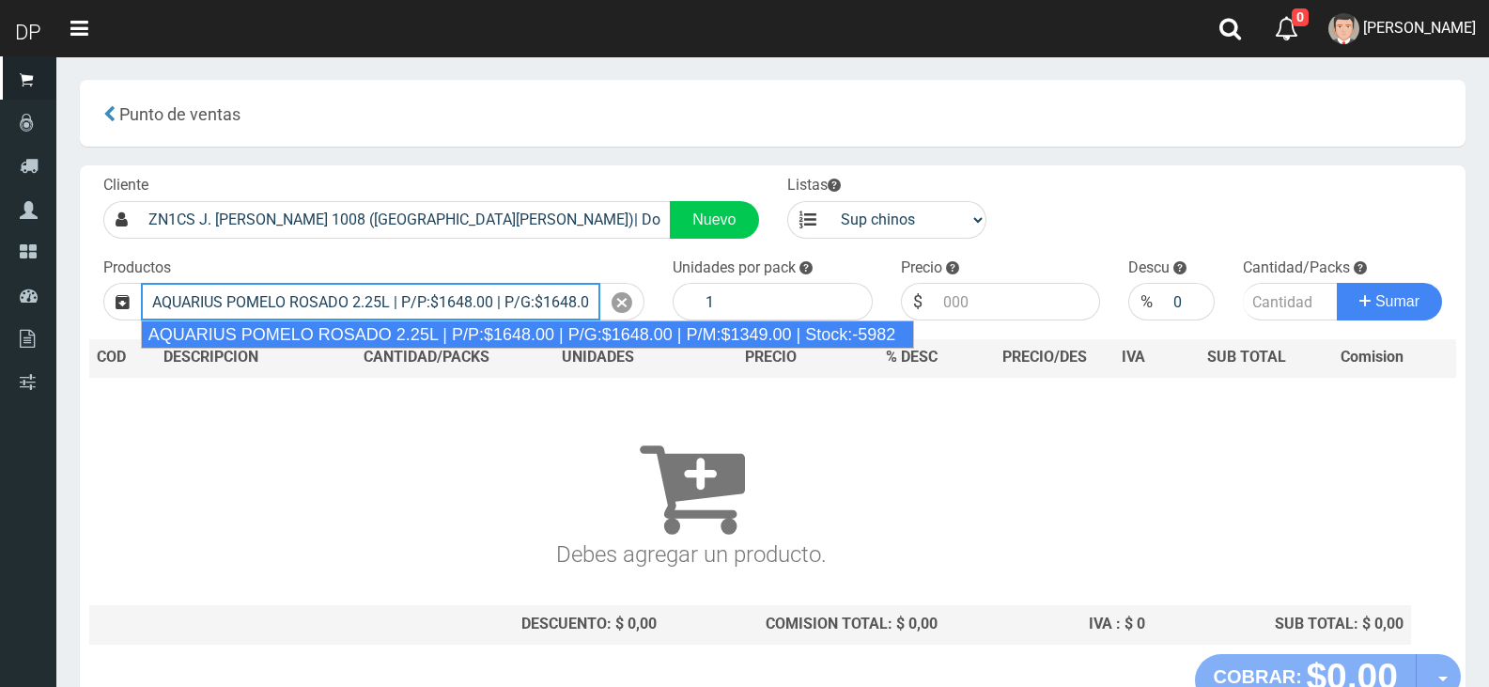
type input "AQUARIUS POMELO ROSADO 2.25L | P/P:$1648.00 | P/G:$1648.00 | P/M:$1349.00 | Sto…"
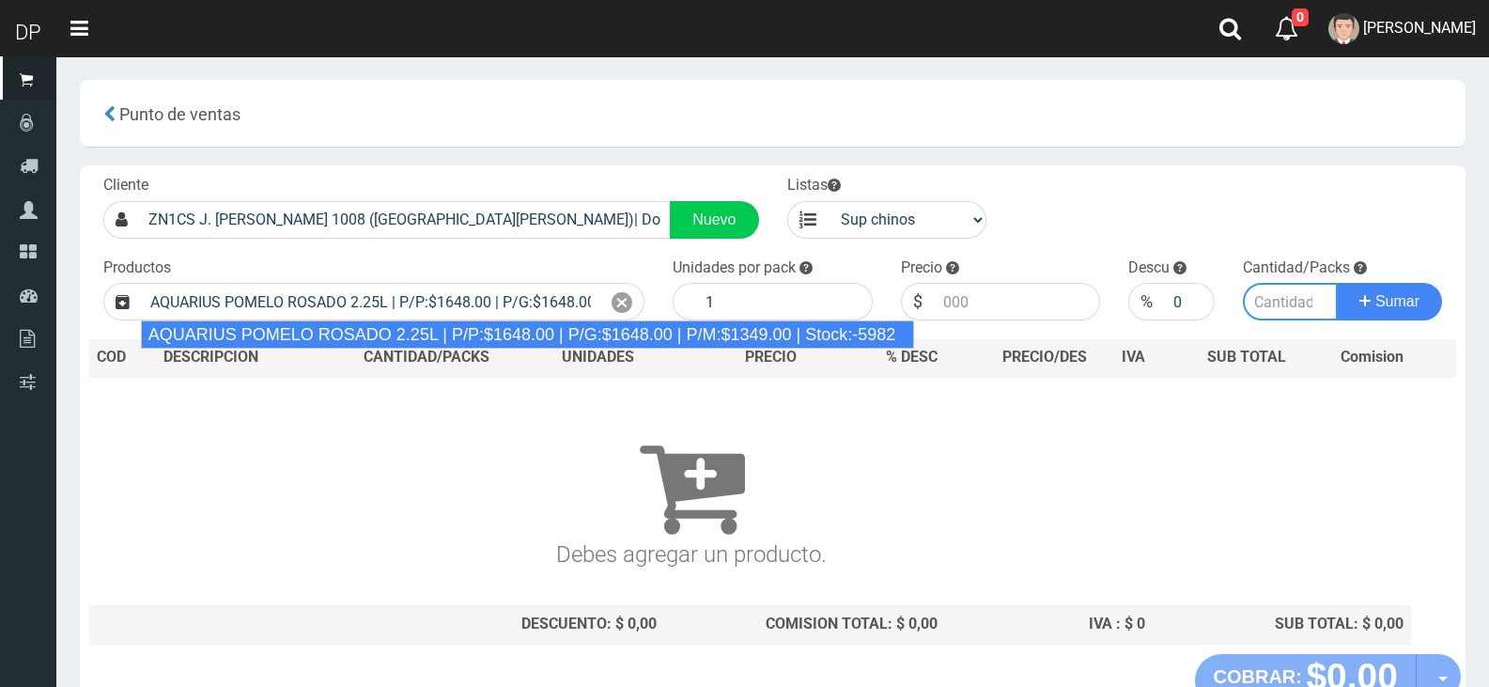
type input "6"
type input "1648.00"
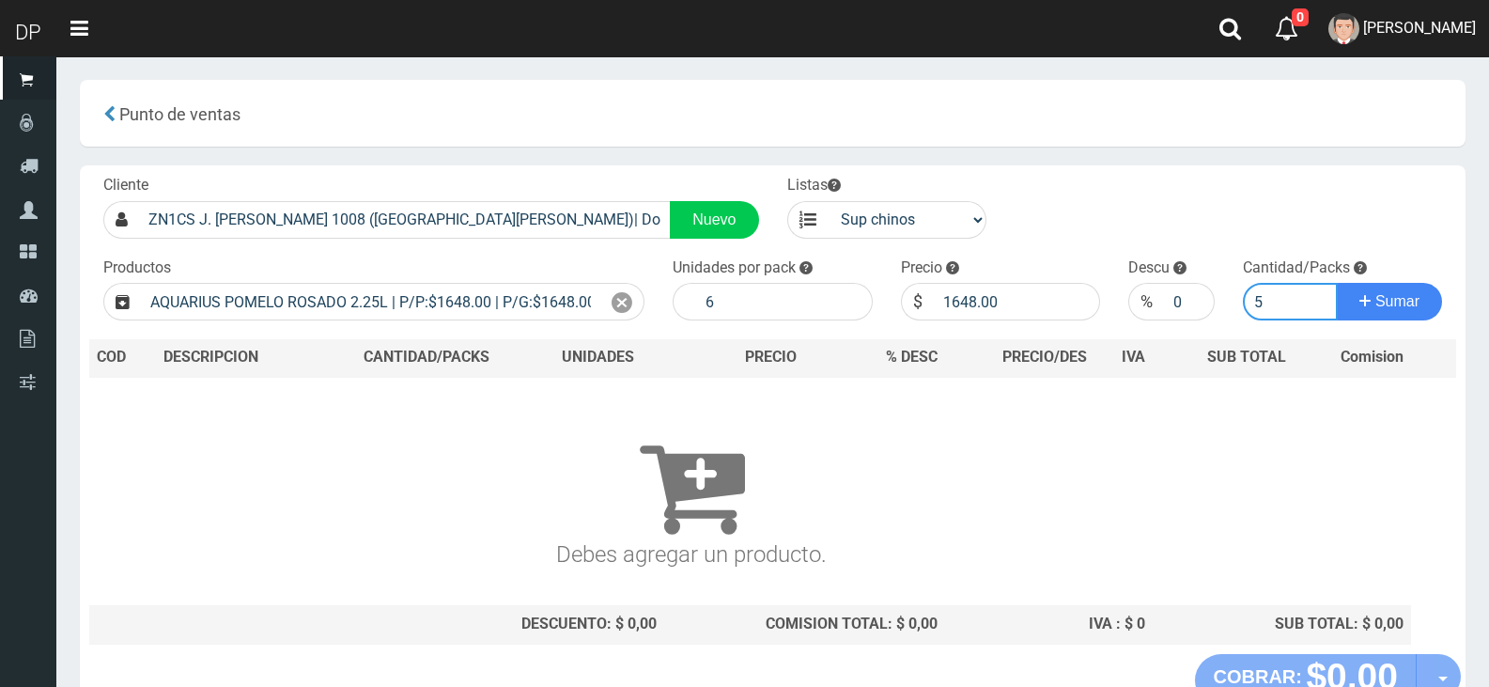
type input "5"
click at [1337, 283] on button "Sumar" at bounding box center [1389, 302] width 105 height 38
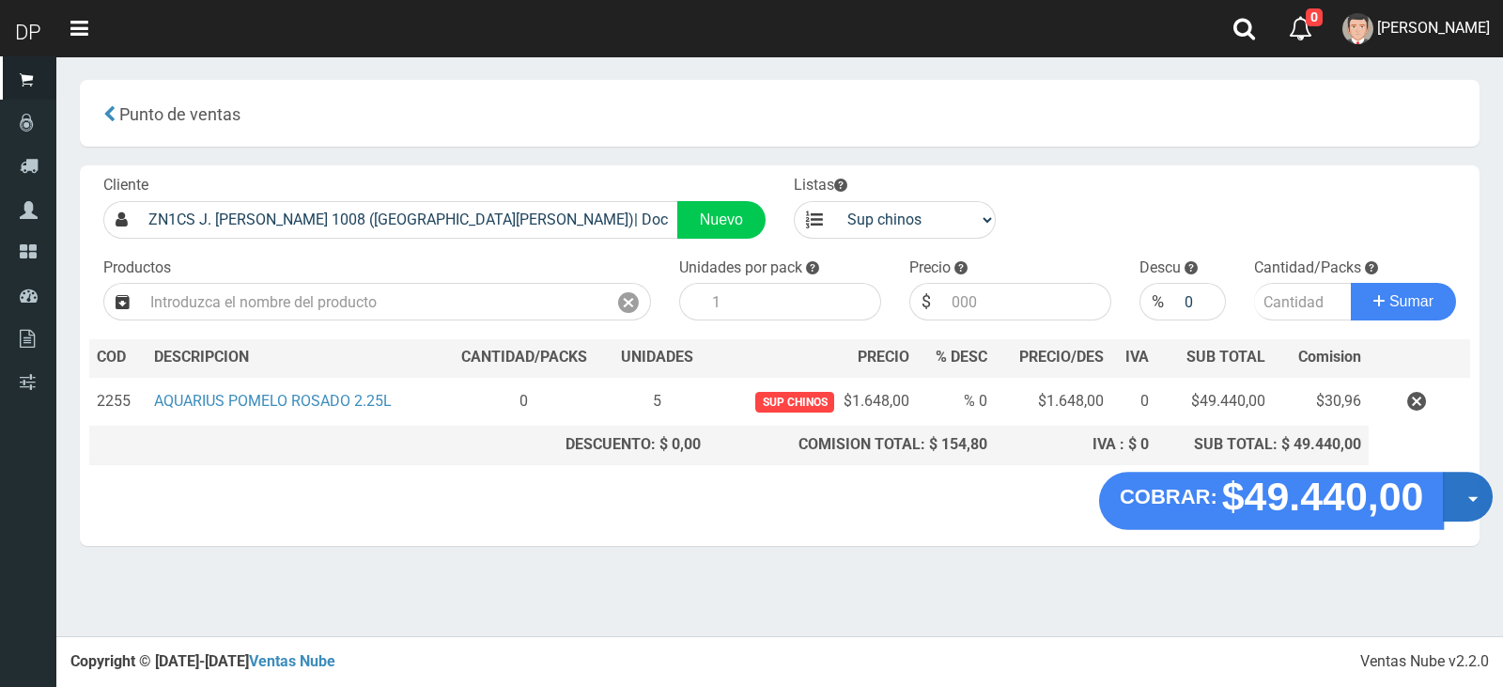
click at [1450, 507] on button "Opciones" at bounding box center [1468, 497] width 50 height 50
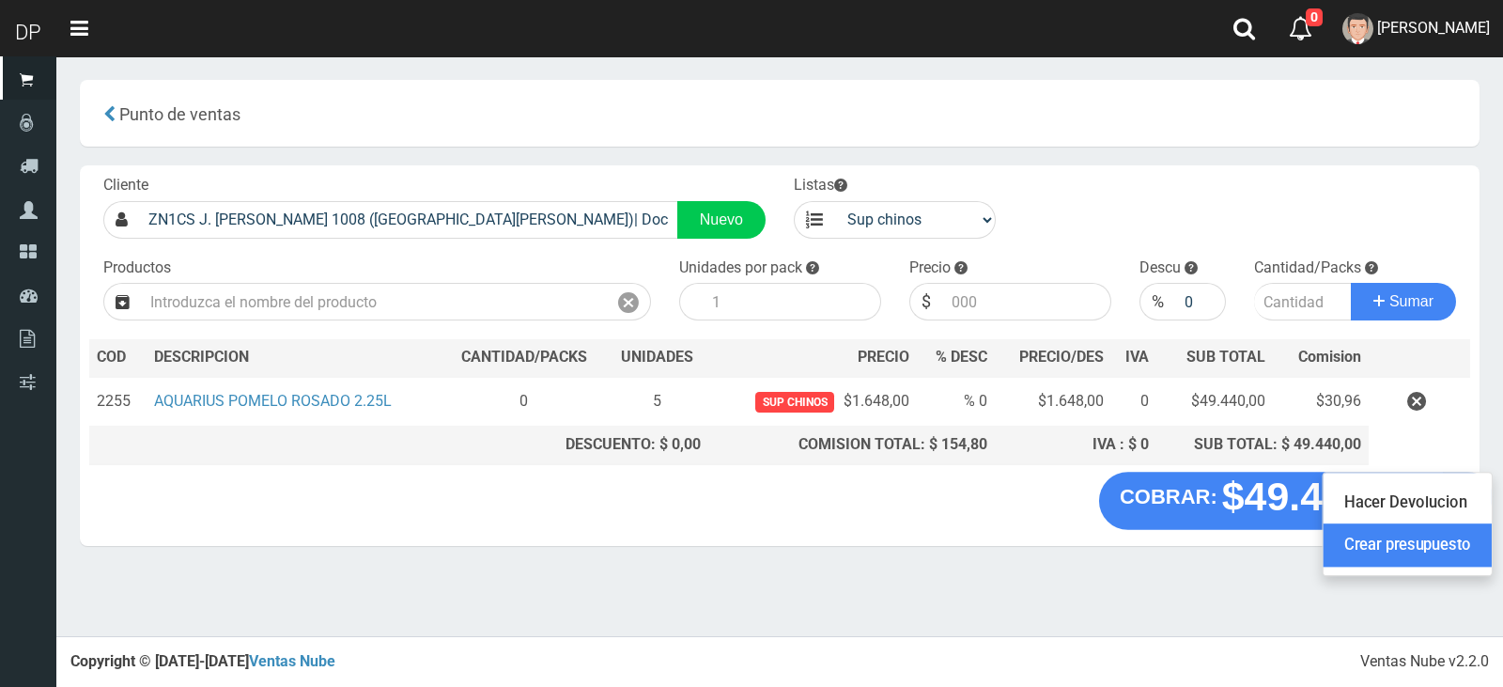
click at [1451, 536] on link "Crear presupuesto" at bounding box center [1408, 544] width 168 height 43
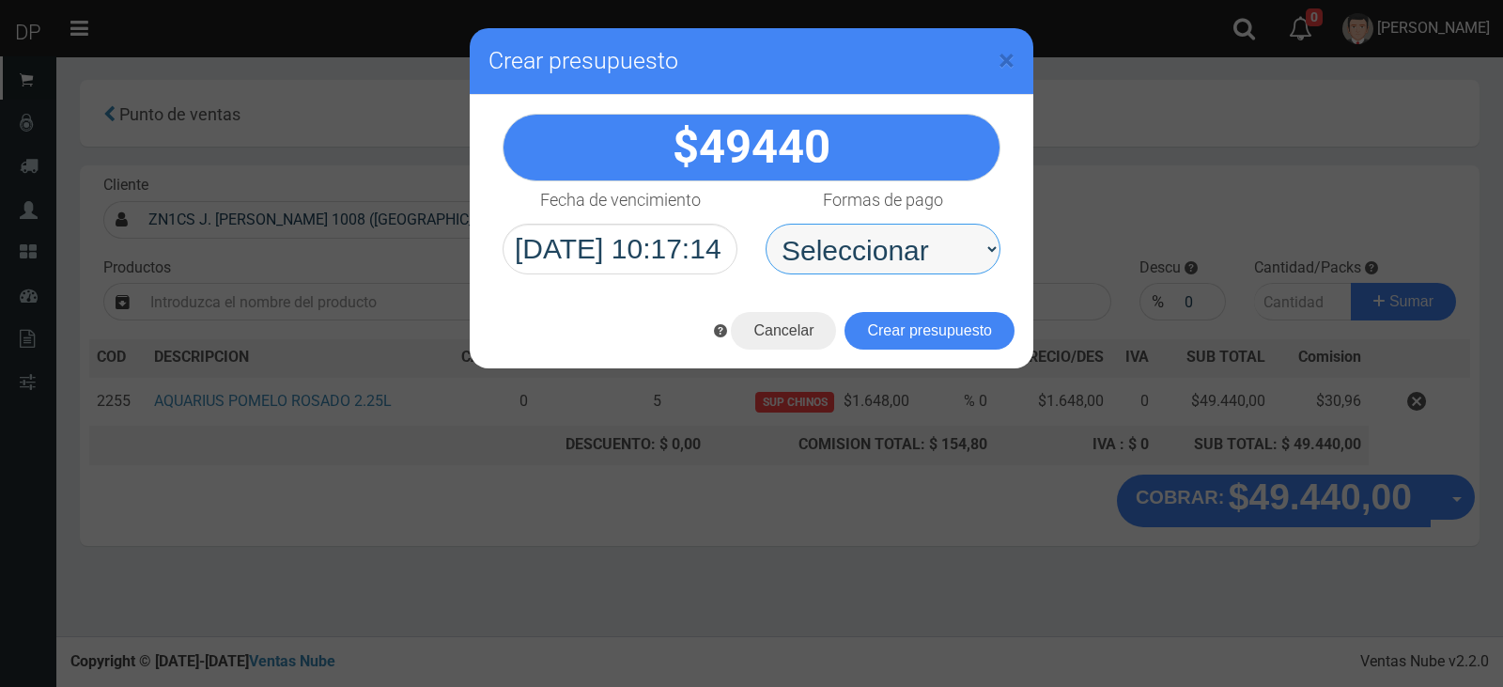
click at [901, 254] on select "Seleccionar Efectivo Tarjeta de Crédito Depósito Débito" at bounding box center [883, 249] width 235 height 51
click at [920, 262] on select "Seleccionar Efectivo Tarjeta de Crédito Depósito Débito" at bounding box center [883, 249] width 235 height 51
select select "Efectivo"
click at [766, 224] on select "Seleccionar Efectivo Tarjeta de Crédito Depósito Débito" at bounding box center [883, 249] width 235 height 51
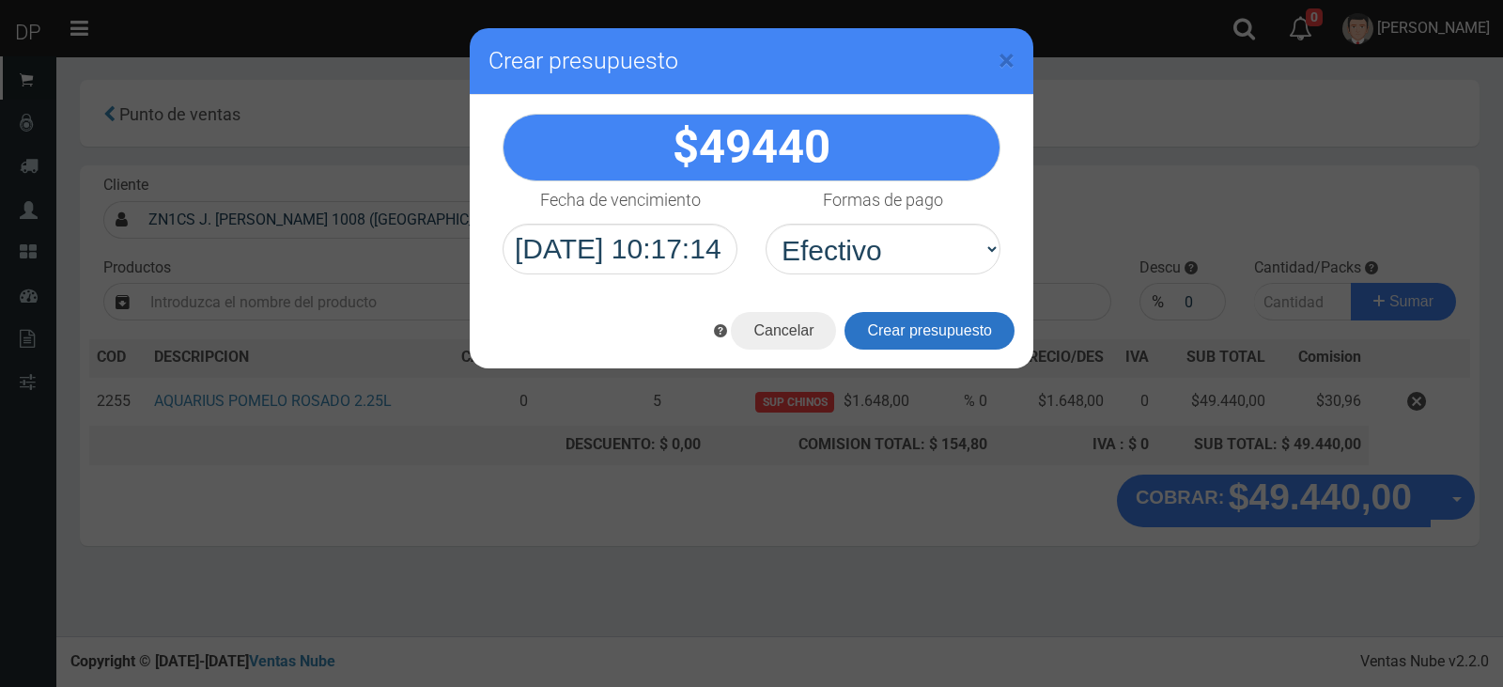
click at [932, 324] on button "Crear presupuesto" at bounding box center [929, 331] width 170 height 38
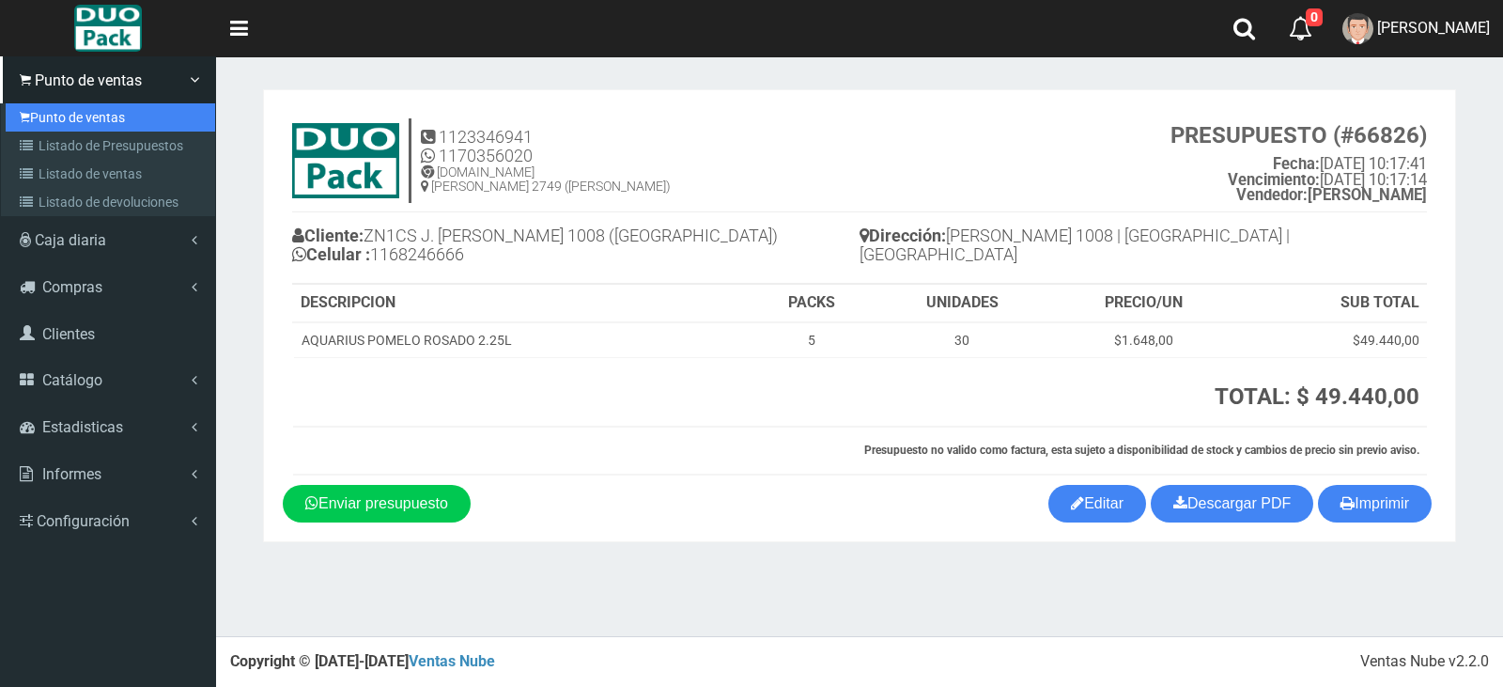
click at [101, 120] on link "Punto de ventas" at bounding box center [110, 117] width 209 height 28
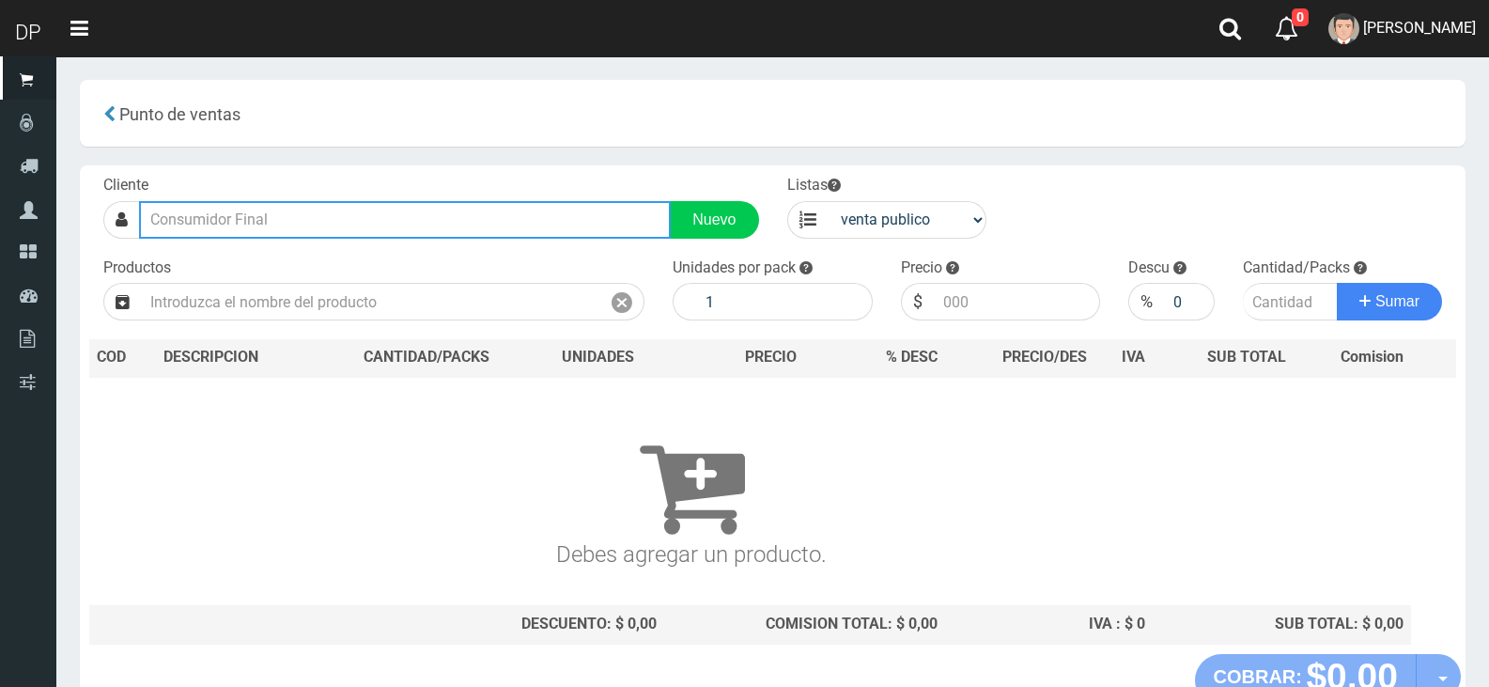
click at [350, 225] on input "text" at bounding box center [405, 220] width 532 height 38
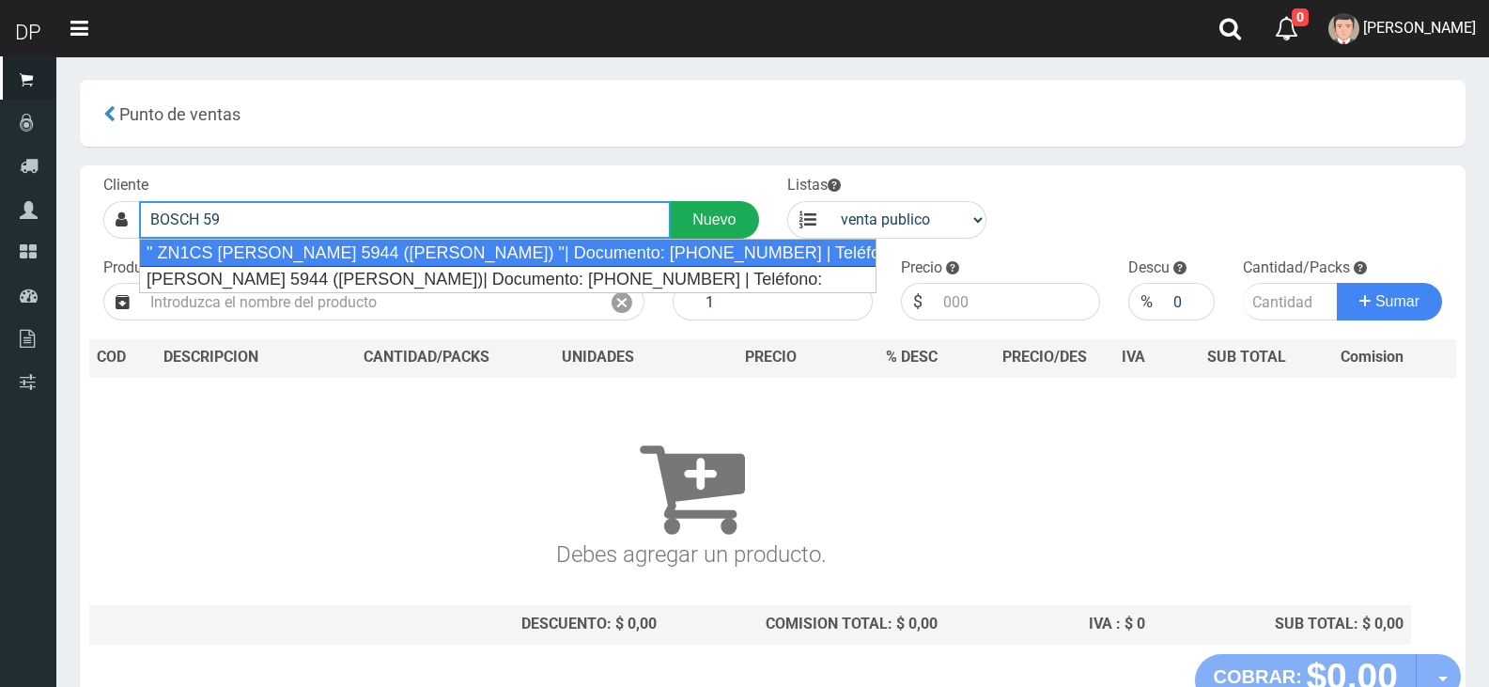
type input "BOSCH 59"
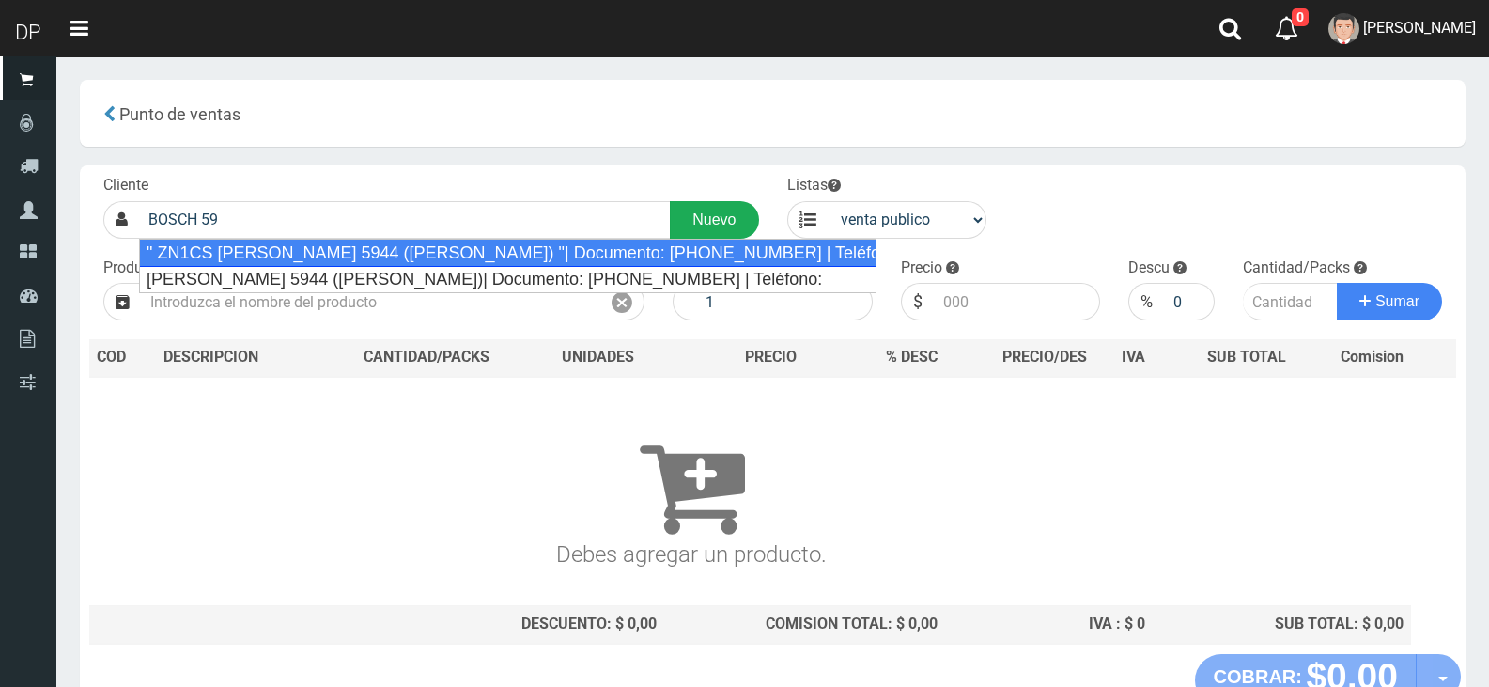
click at [744, 223] on link "Nuevo" at bounding box center [714, 220] width 88 height 38
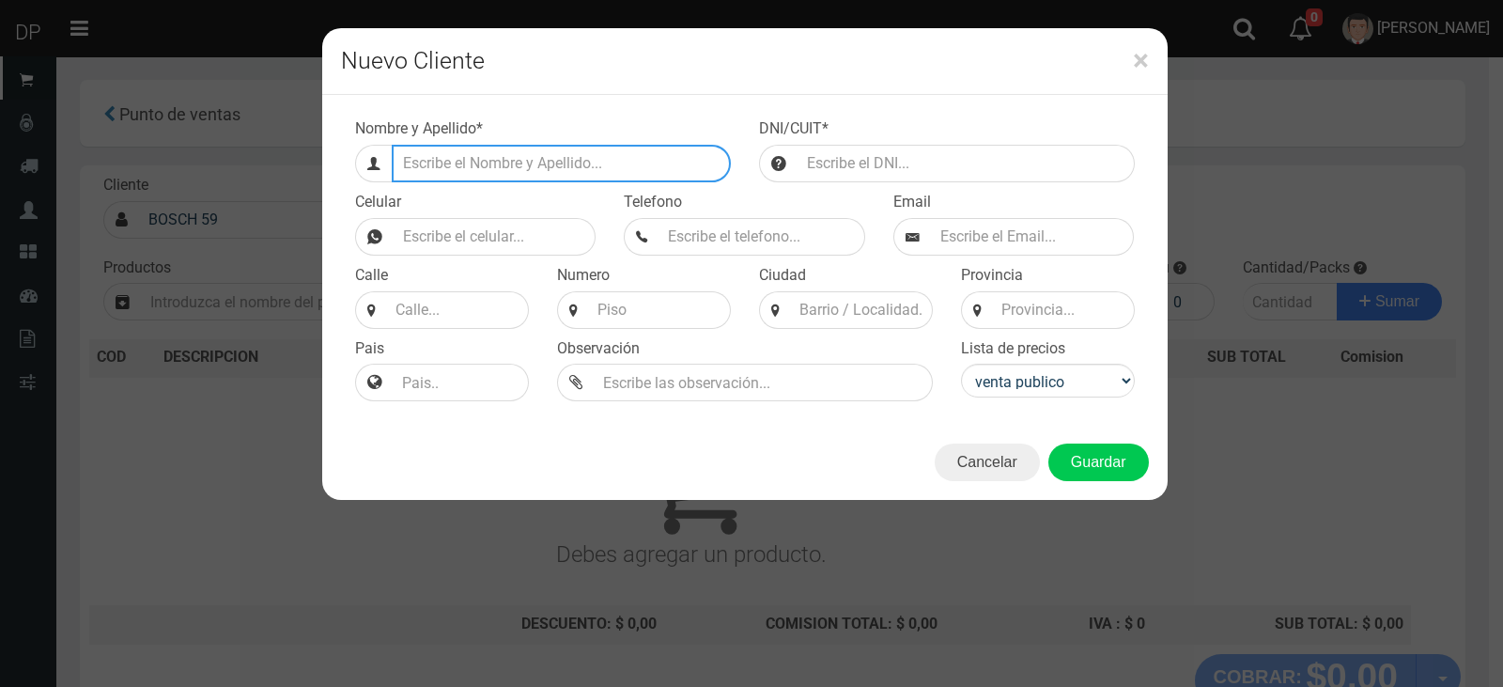
click at [524, 179] on input "Efectivo a retirar" at bounding box center [561, 164] width 339 height 38
type input "JOSE MARIA BOSCH 5957 (VILLA LIBERTAD)"
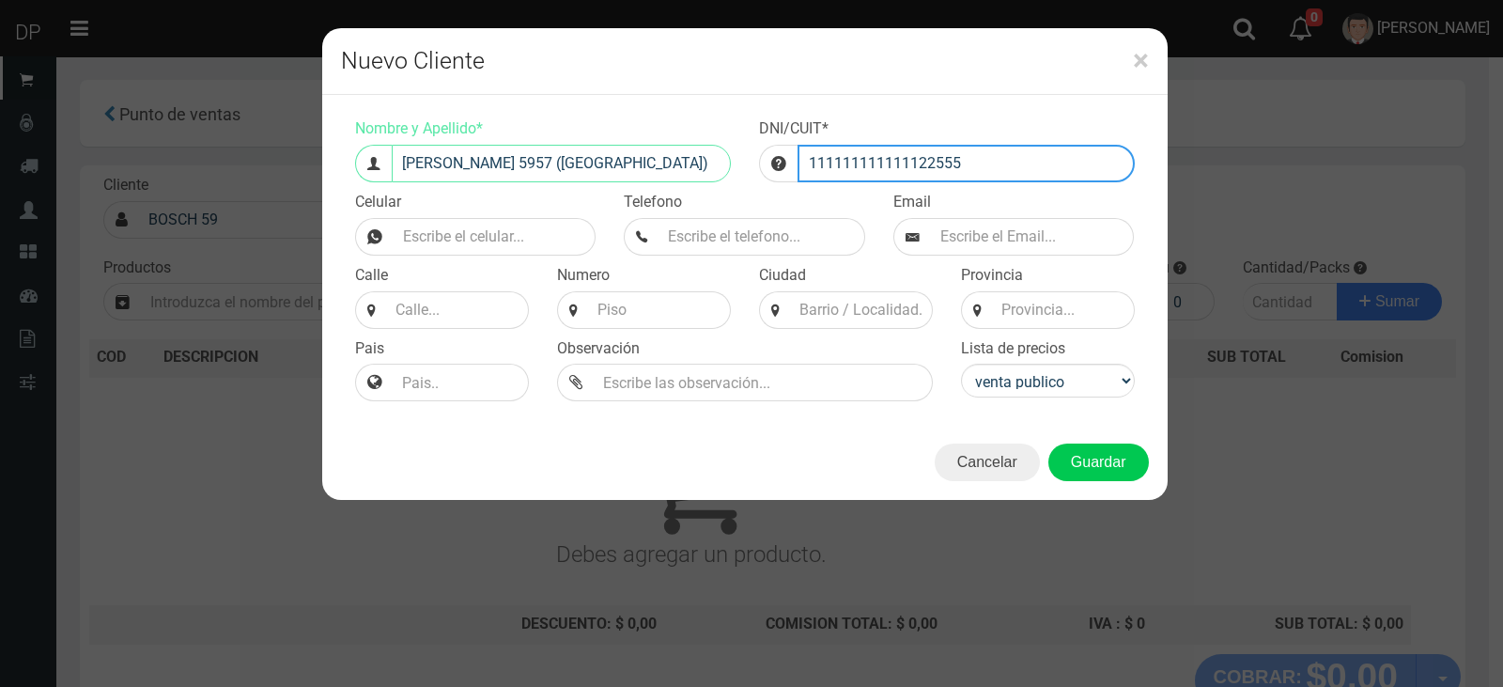
type input "111111111111122555"
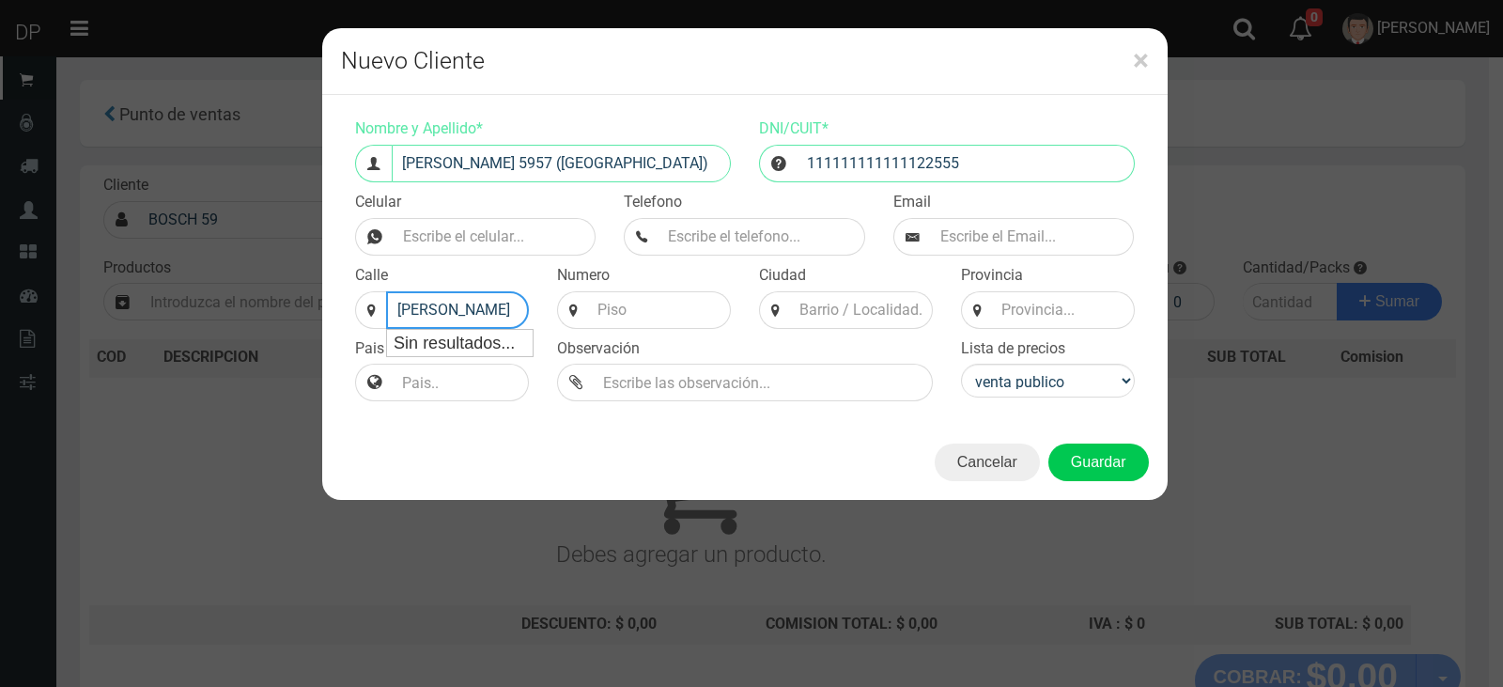
scroll to position [0, 19]
type input "JOSE MARIA BOSCH"
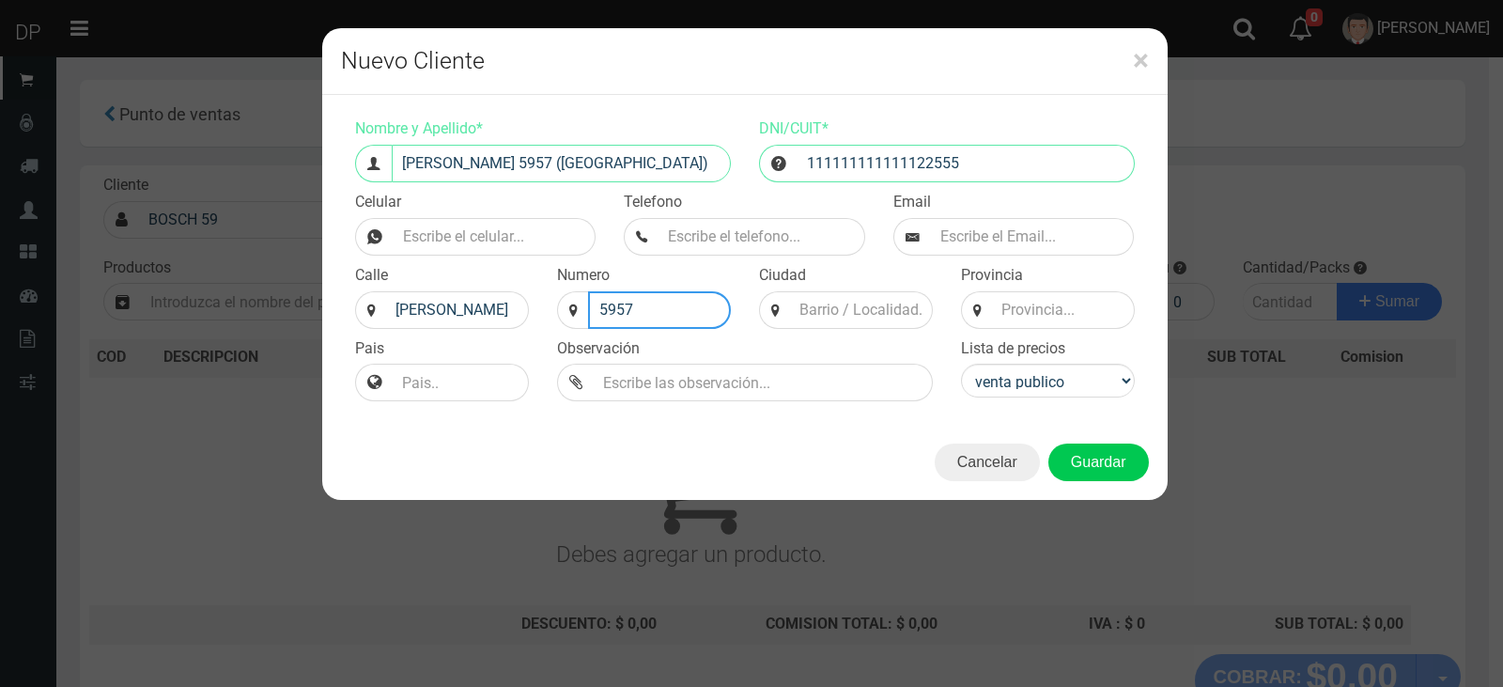
type input "5957"
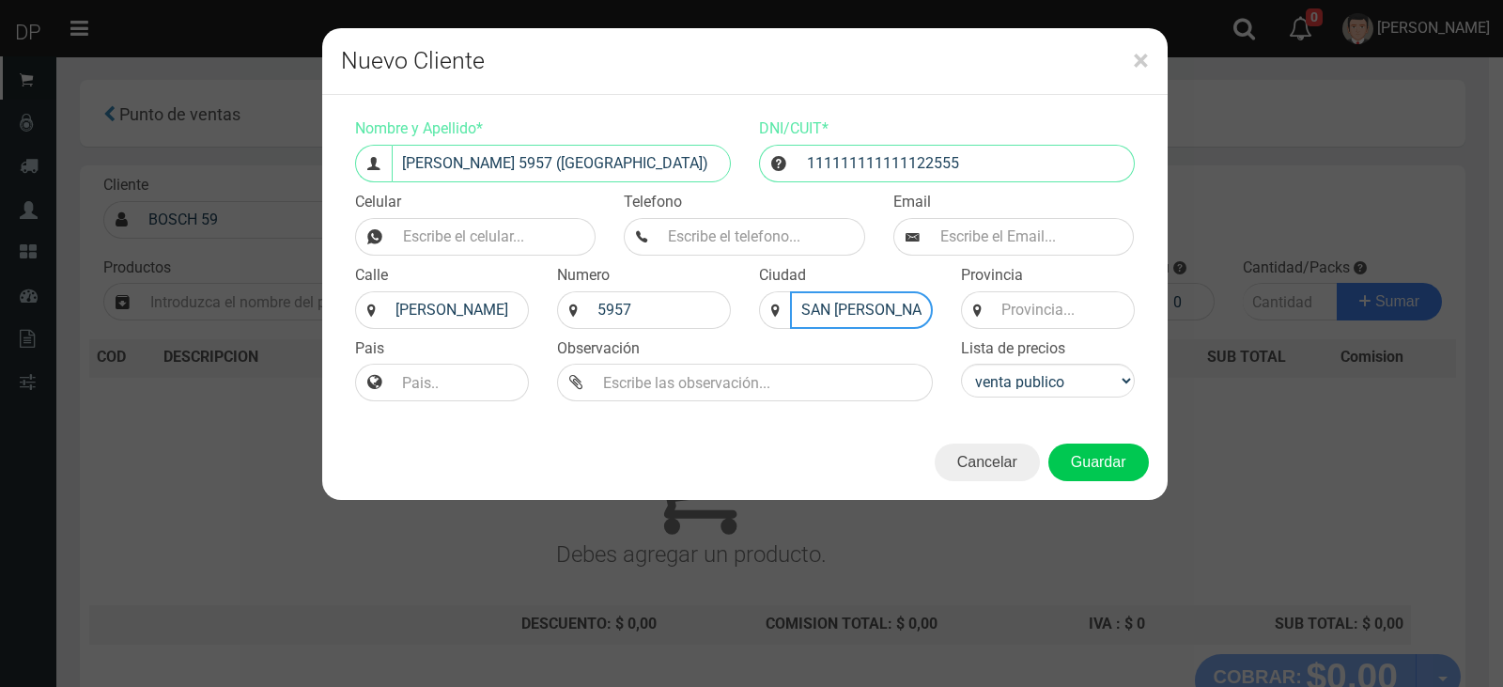
type input "SAN MARTIN"
type input "BS AS"
select select "2"
click at [961, 364] on select "venta publico Sup chinos reventas" at bounding box center [1048, 381] width 174 height 34
click at [1094, 466] on button "Guardar" at bounding box center [1098, 462] width 101 height 38
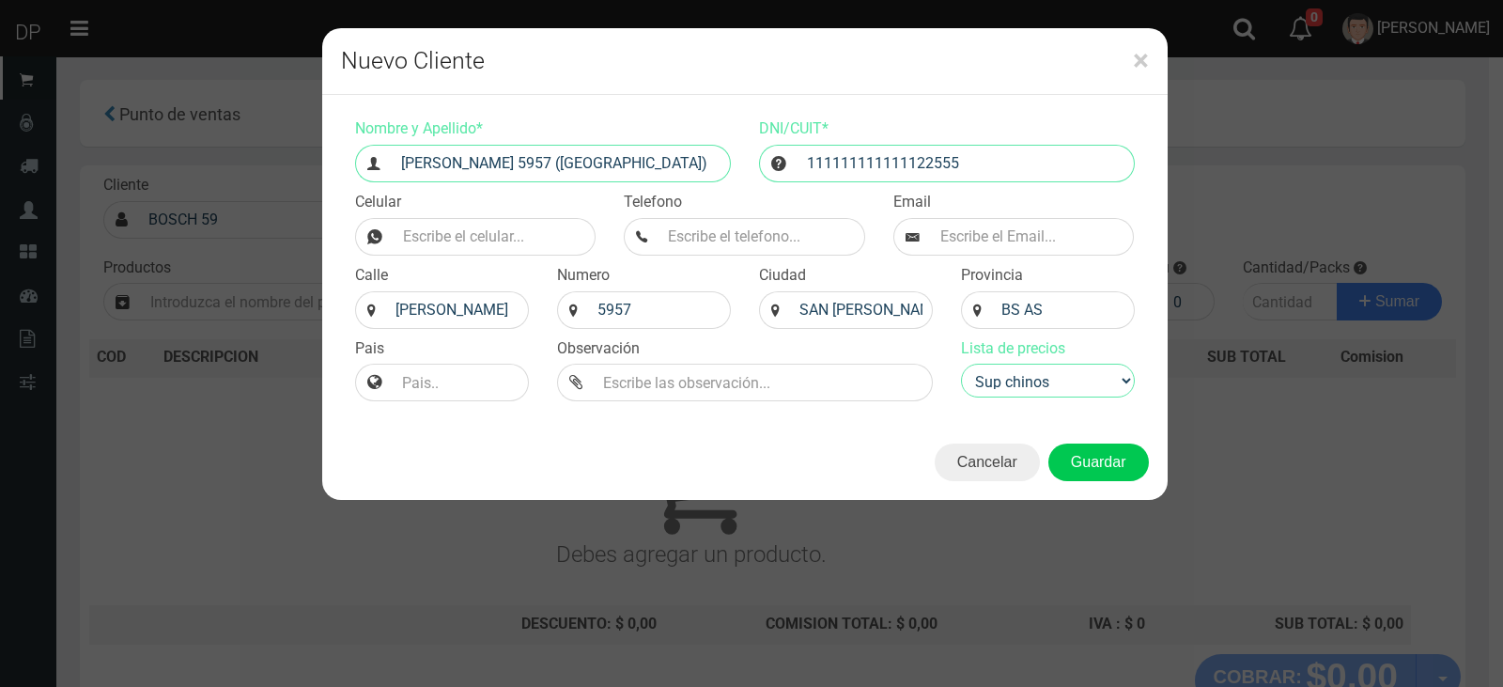
click at [0, 0] on div "Cargando..." at bounding box center [0, 0] width 0 height 0
type input "JOSE MARIA BOSCH 5957 (VILLA LIBERTAD) | Documento: 111111111111122555"
select select "2"
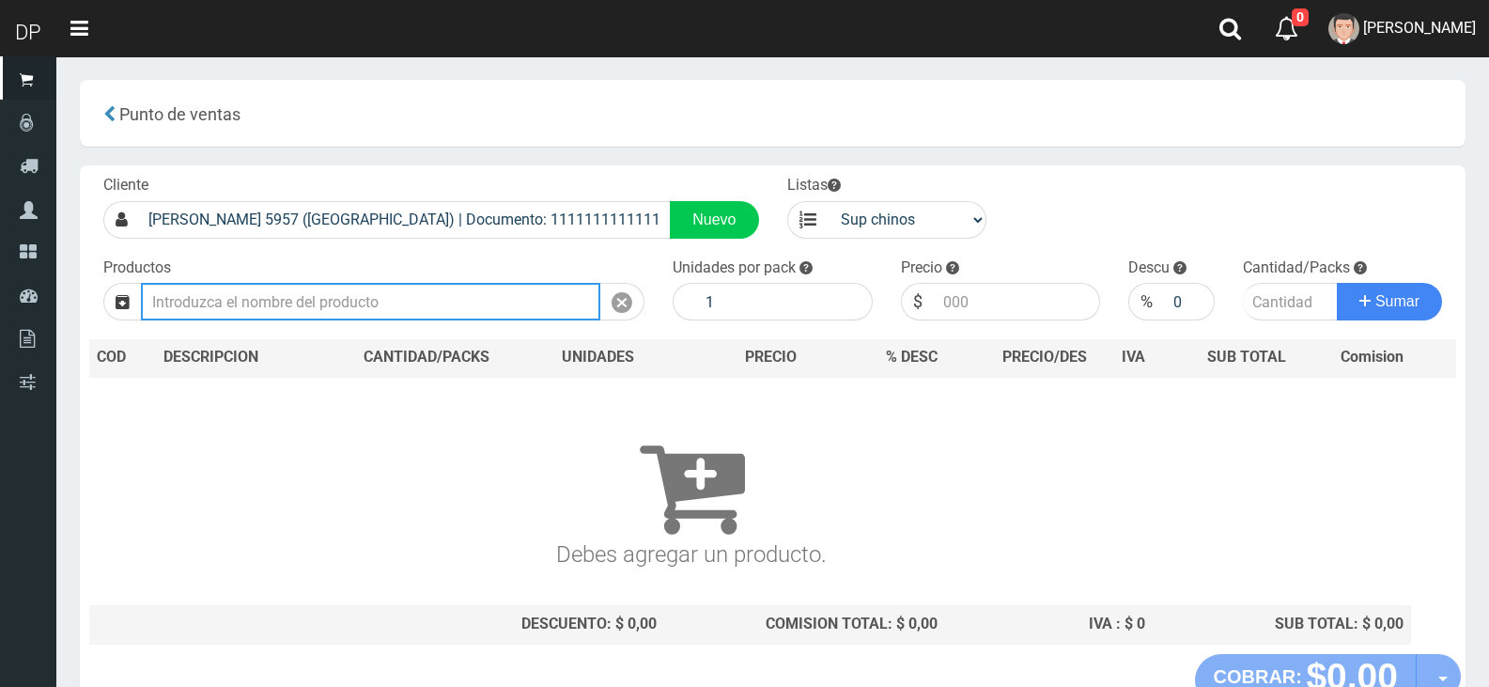
click at [353, 313] on input "text" at bounding box center [370, 302] width 459 height 38
type input "1892"
click at [1337, 283] on button "Sumar" at bounding box center [1389, 302] width 105 height 38
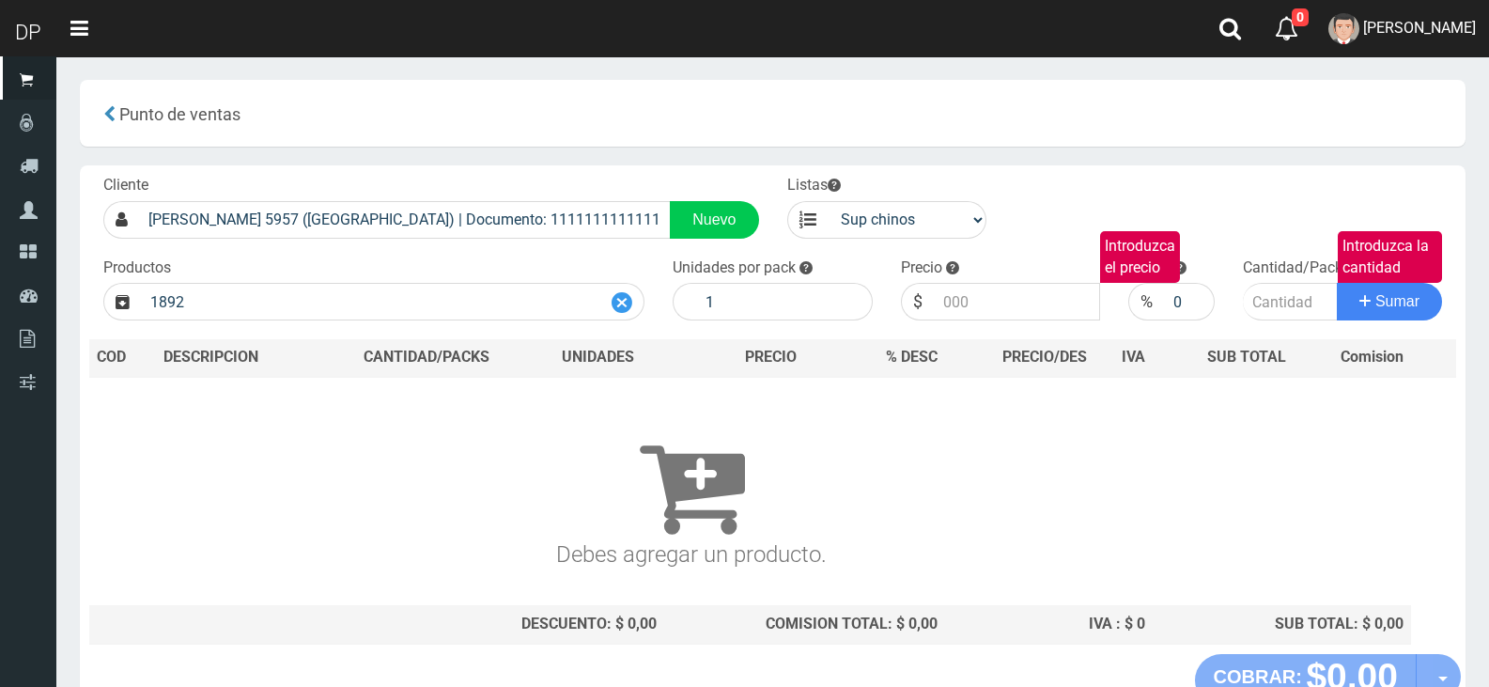
click at [609, 299] on div at bounding box center [622, 302] width 44 height 38
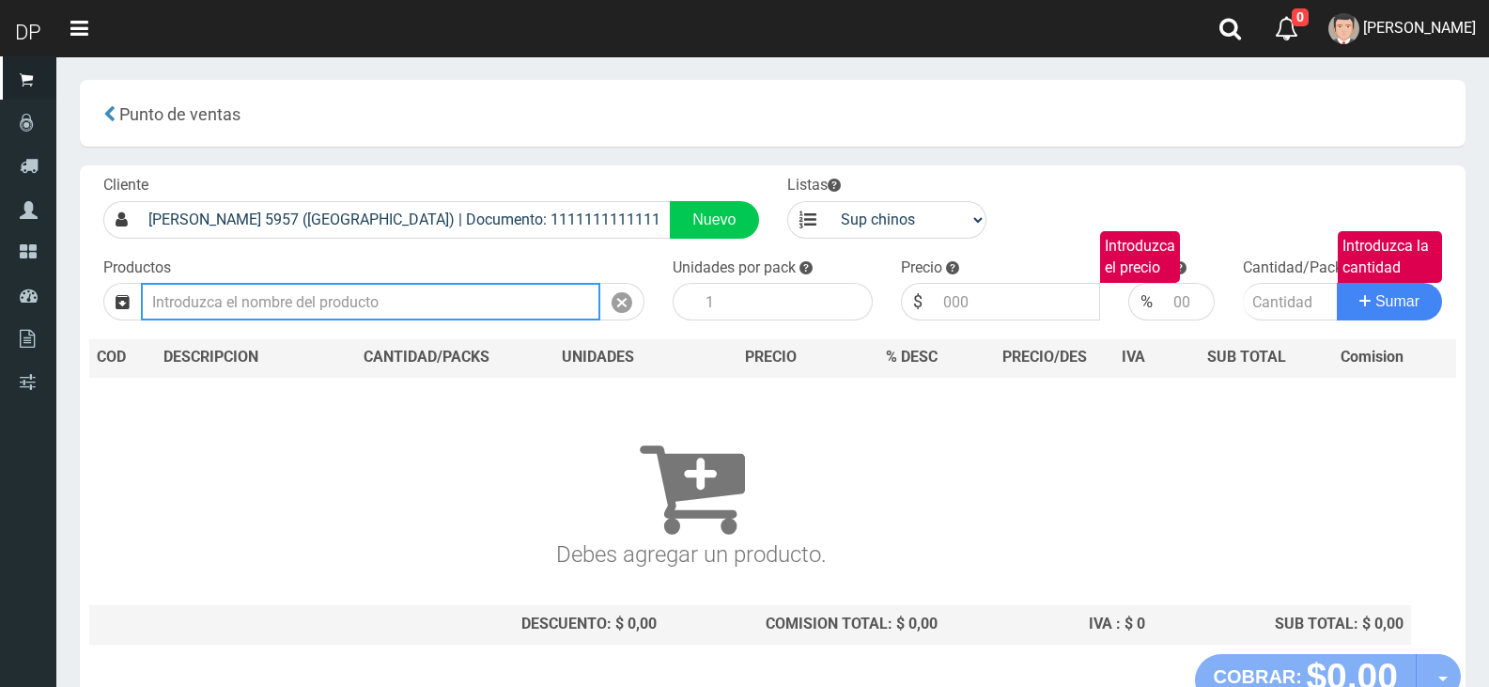
click at [457, 313] on input "text" at bounding box center [370, 302] width 459 height 38
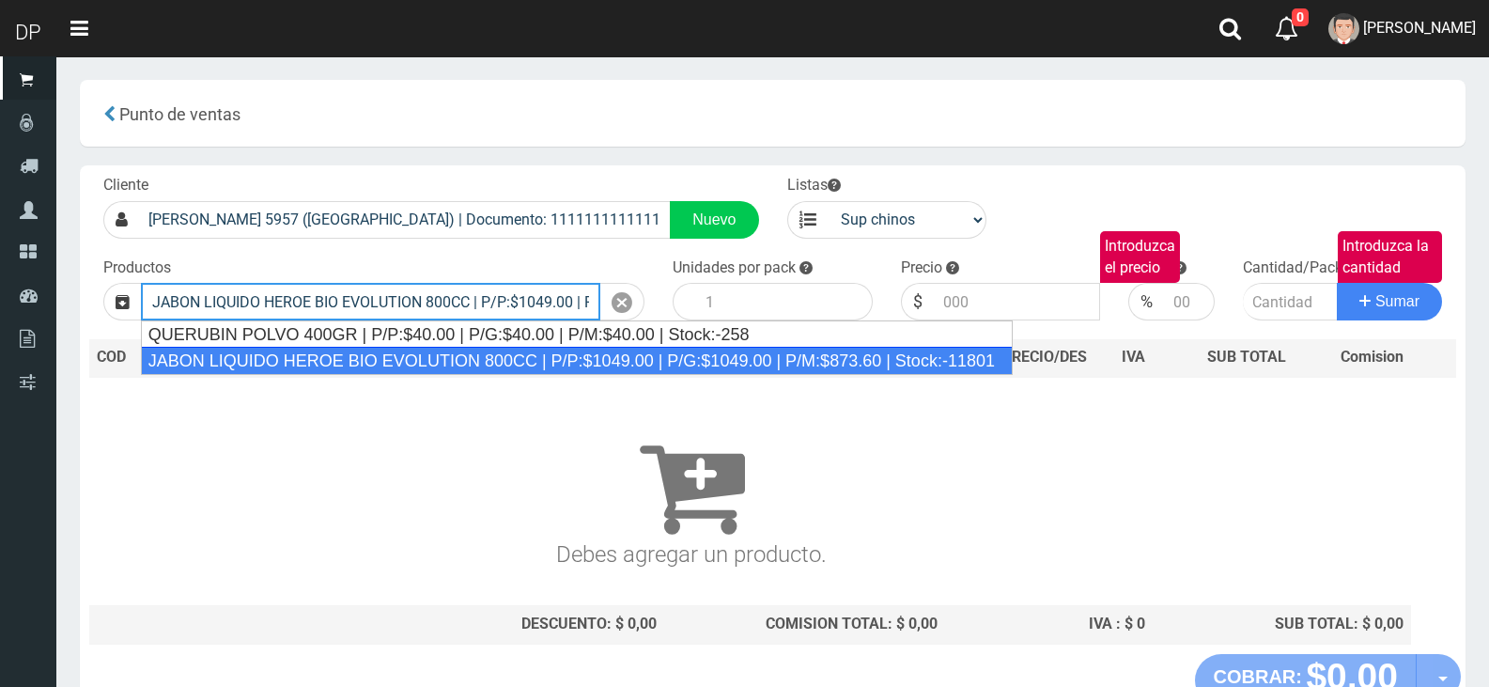
type input "JABON LIQUIDO HEROE BIO EVOLUTION 800CC | P/P:$1049.00 | P/G:$1049.00 | P/M:$87…"
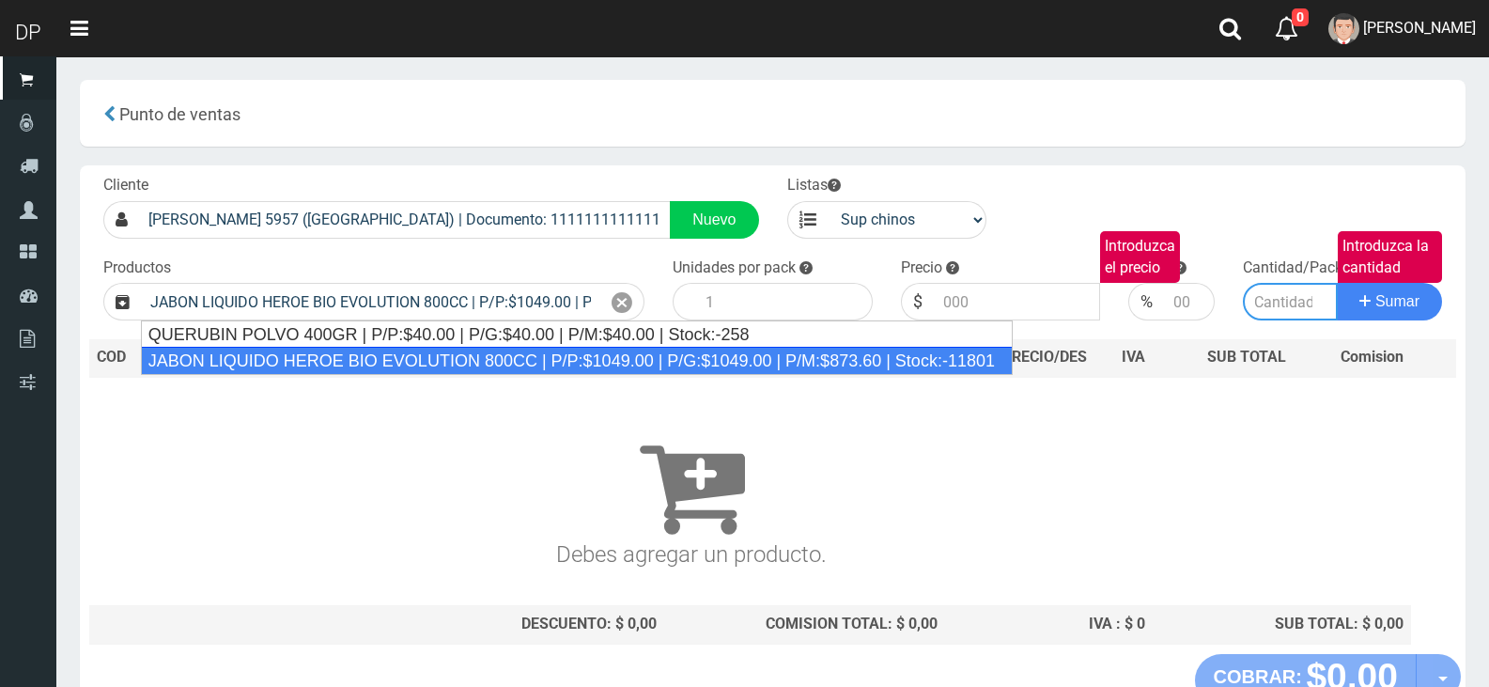
type input "15"
type input "1049.00"
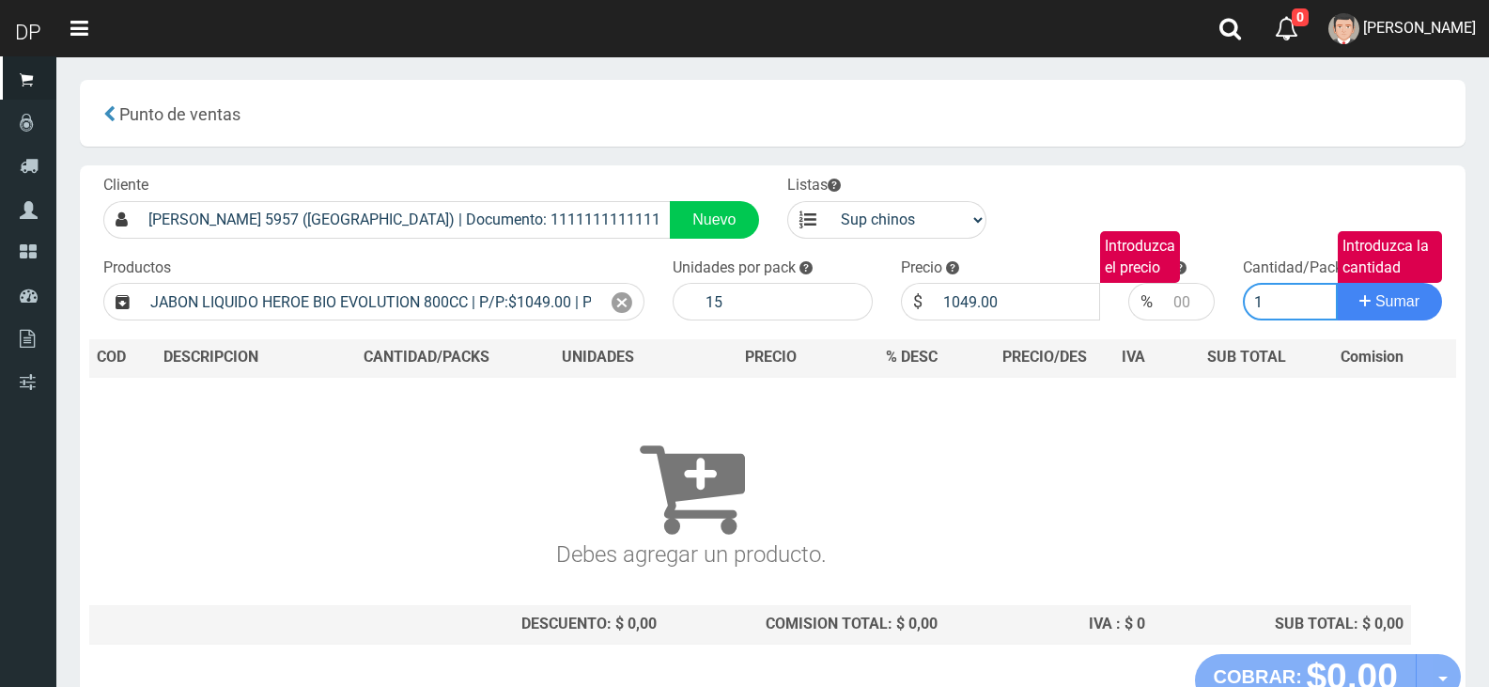
type input "1"
click at [1337, 283] on button "Sumar" at bounding box center [1389, 302] width 105 height 38
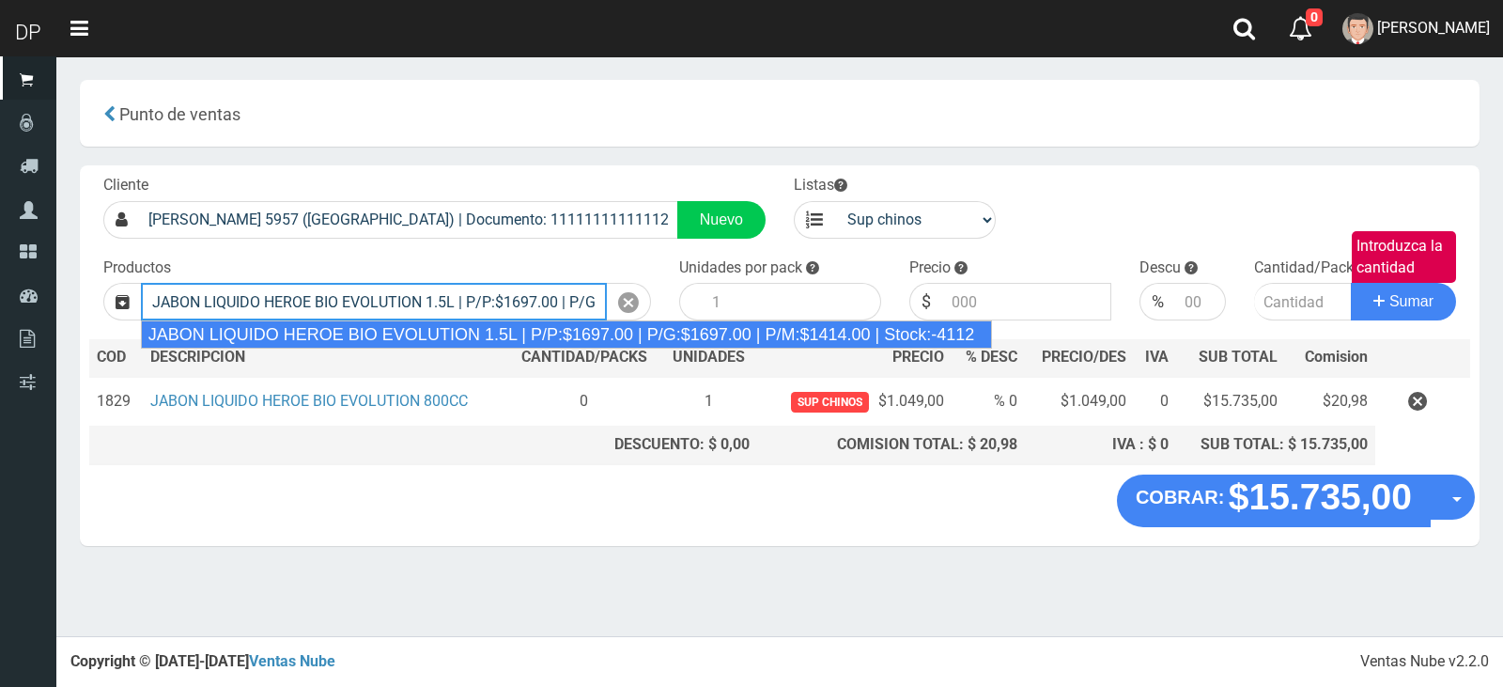
type input "JABON LIQUIDO HEROE BIO EVOLUTION 1.5L | P/P:$1697.00 | P/G:$1697.00 | P/M:$141…"
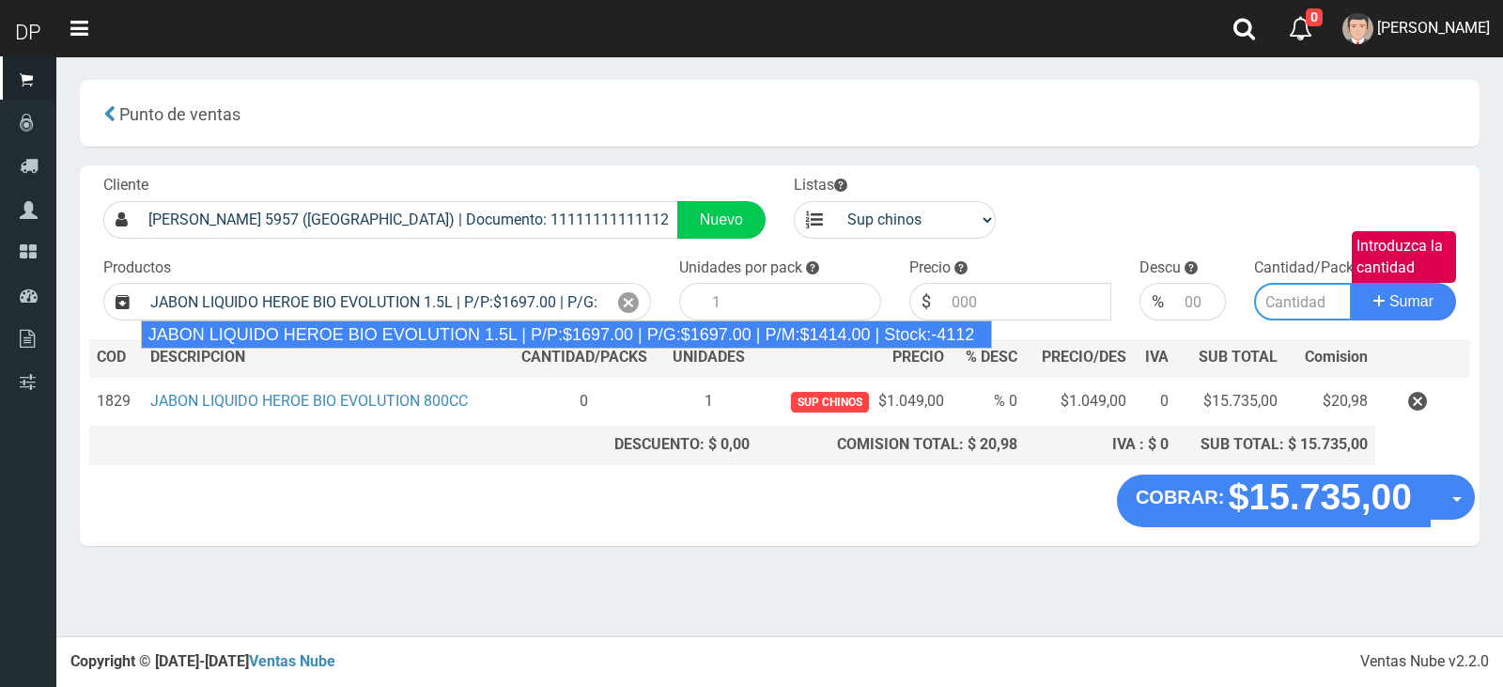
type input "6"
type input "1697.00"
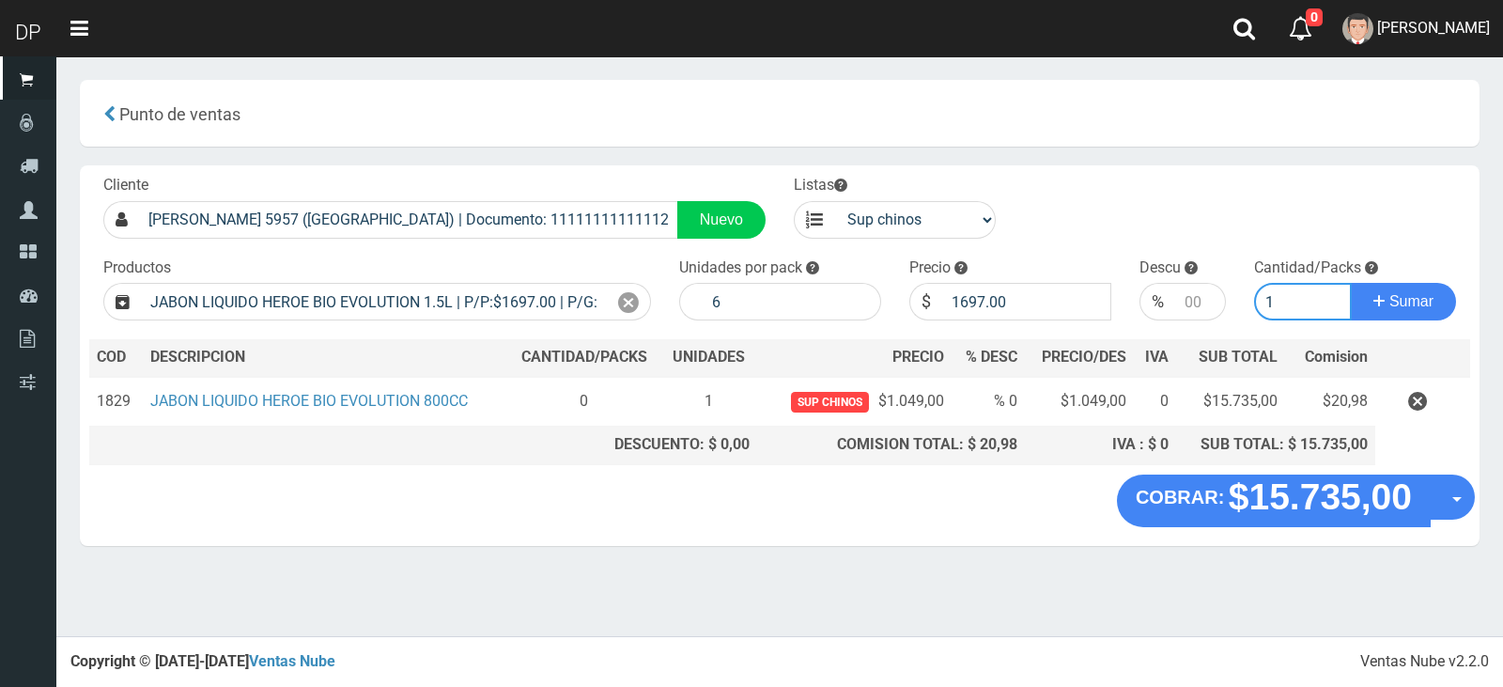
type input "1"
click at [1351, 283] on button "Sumar" at bounding box center [1403, 302] width 105 height 38
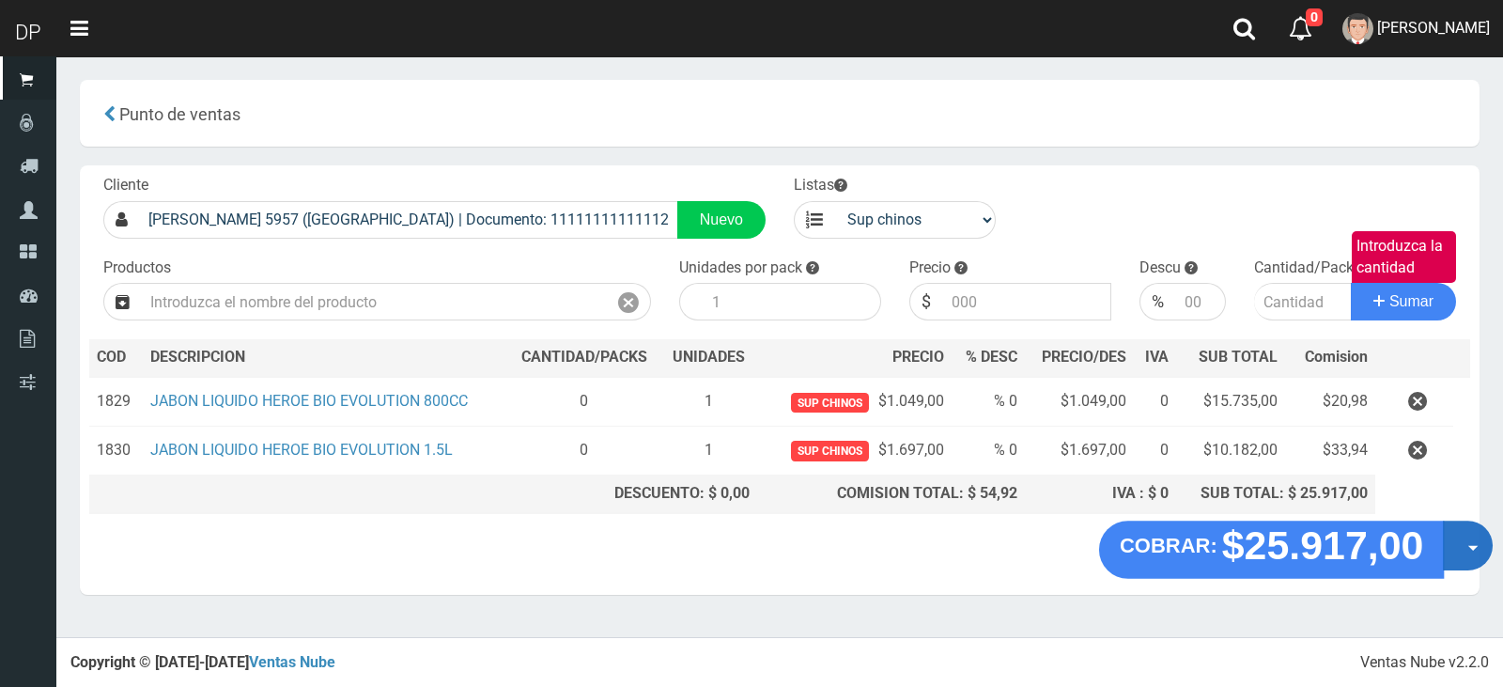
click at [1457, 561] on button "Opciones" at bounding box center [1468, 545] width 50 height 50
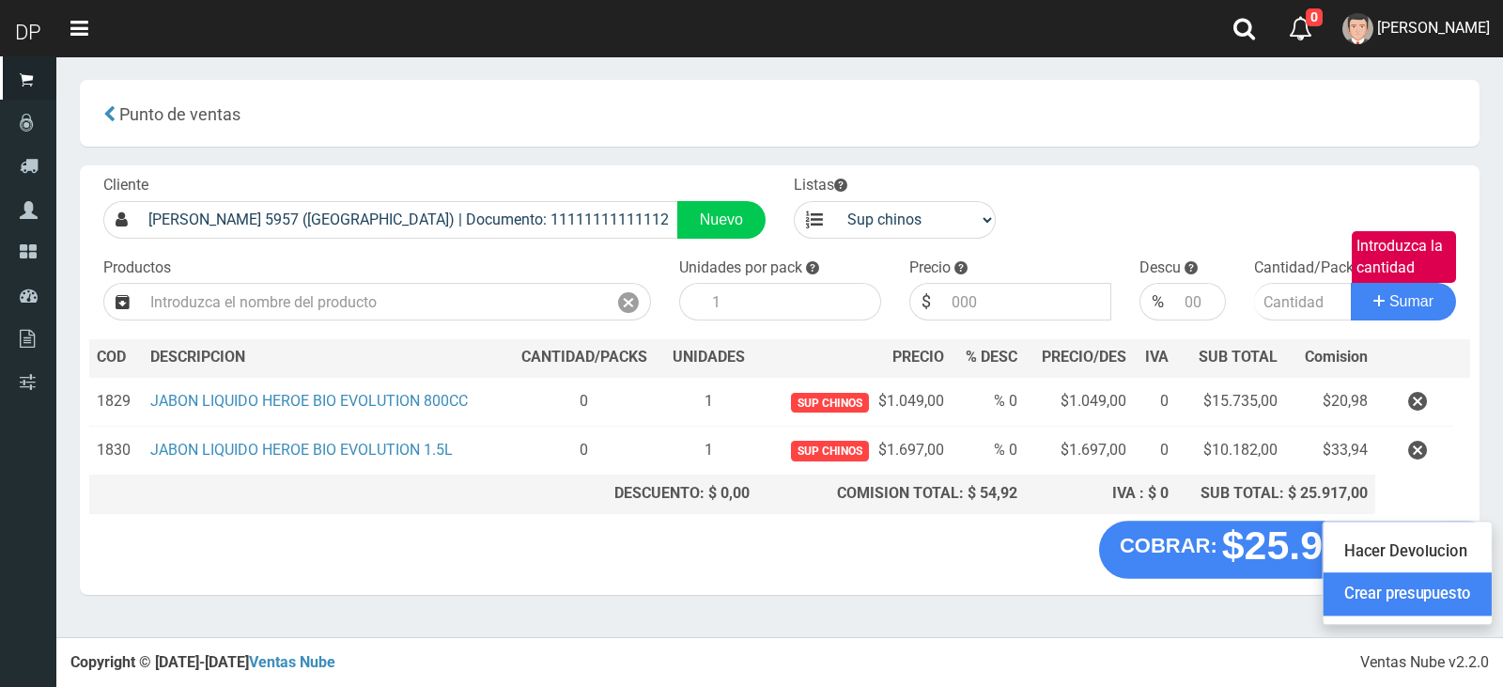
click at [1449, 594] on link "Crear presupuesto" at bounding box center [1408, 593] width 168 height 43
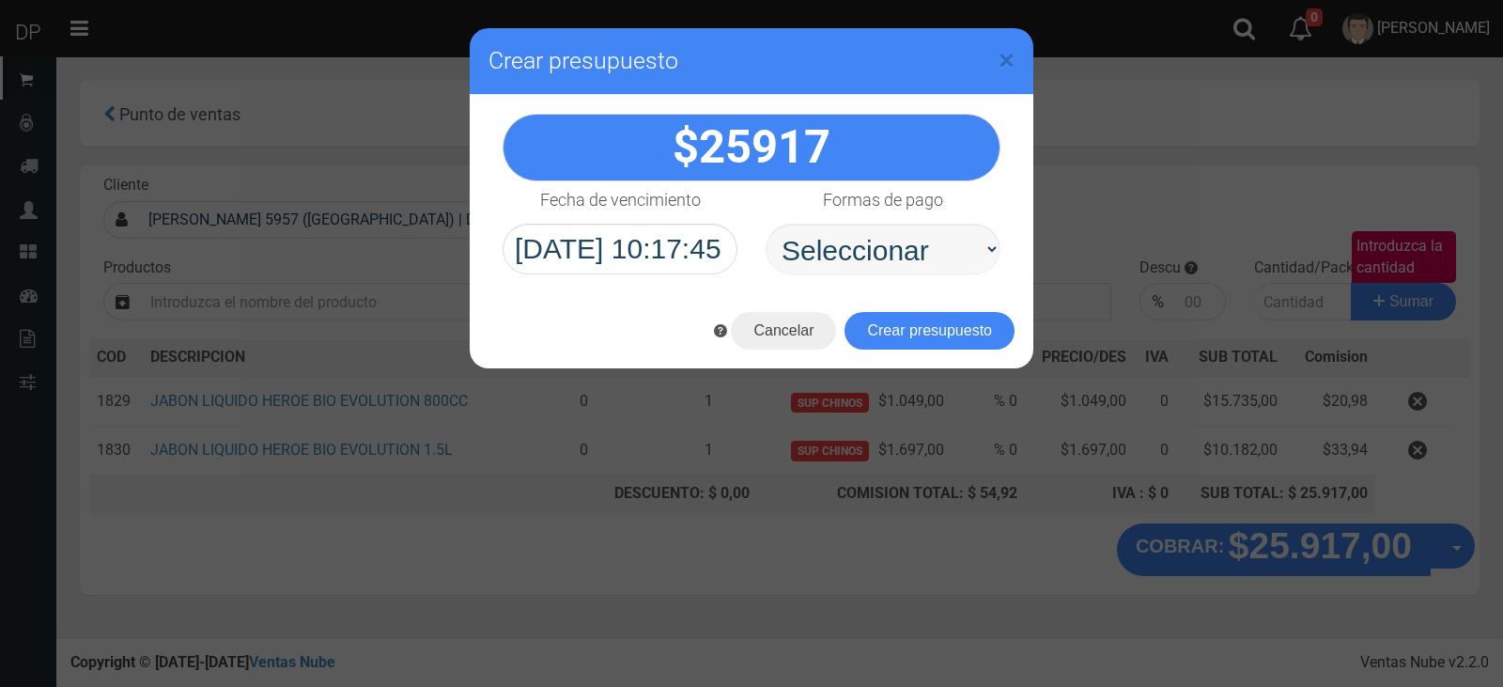
click at [795, 222] on div "Formas de pago Seleccionar Efectivo Tarjeta de Crédito Depósito Débito" at bounding box center [882, 227] width 263 height 93
drag, startPoint x: 869, startPoint y: 255, endPoint x: 872, endPoint y: 271, distance: 16.2
click at [869, 255] on select "Seleccionar Efectivo Tarjeta de Crédito Depósito Débito" at bounding box center [883, 249] width 235 height 51
select select "Efectivo"
click at [766, 224] on select "Seleccionar Efectivo Tarjeta de Crédito Depósito Débito" at bounding box center [883, 249] width 235 height 51
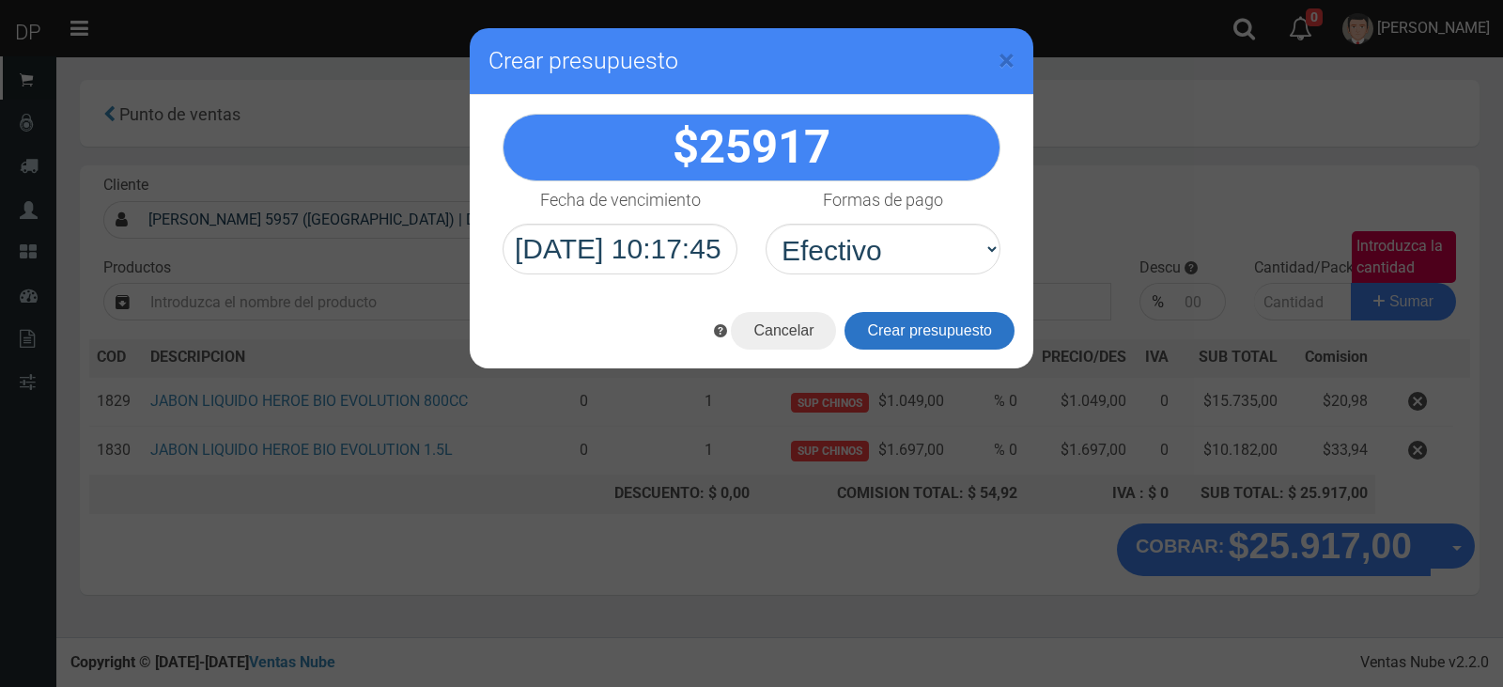
click at [907, 333] on button "Crear presupuesto" at bounding box center [929, 331] width 170 height 38
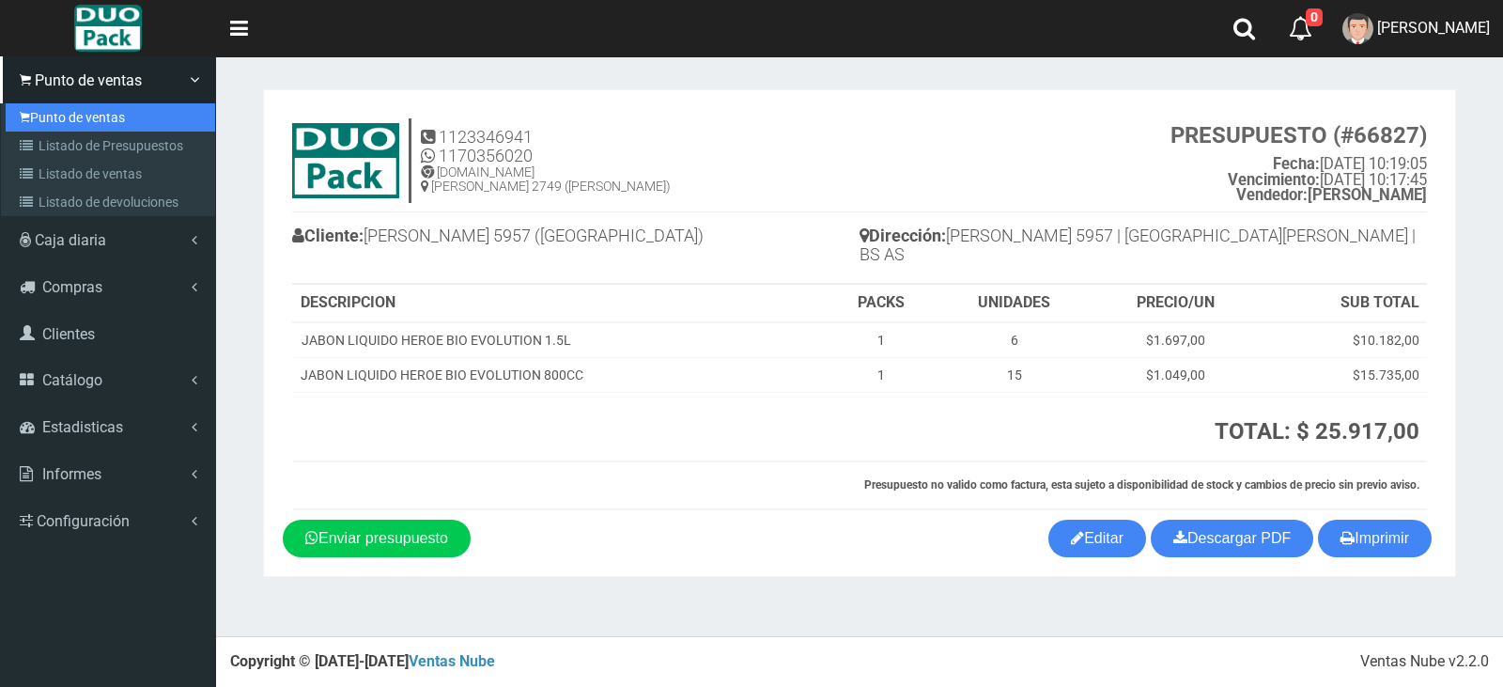
click at [81, 119] on link "Punto de ventas" at bounding box center [110, 117] width 209 height 28
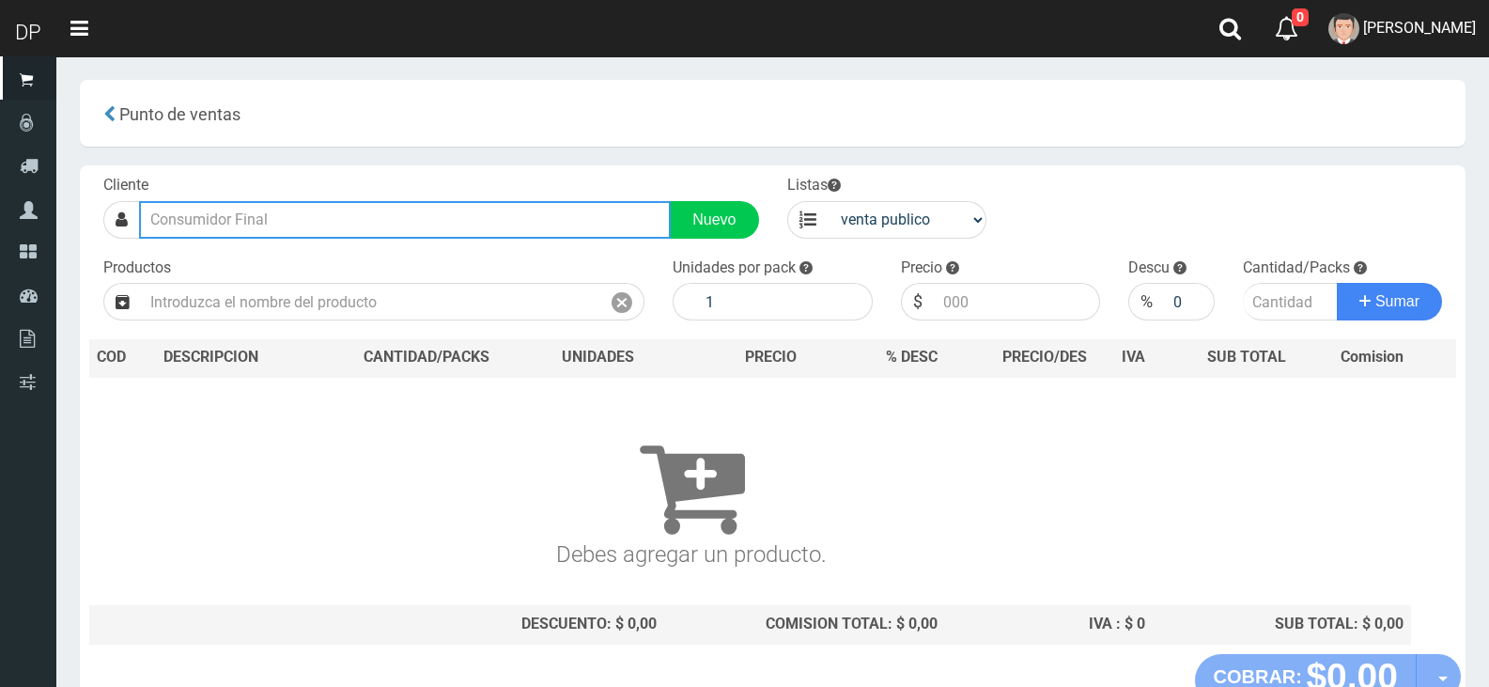
click at [211, 203] on input "text" at bounding box center [405, 220] width 532 height 38
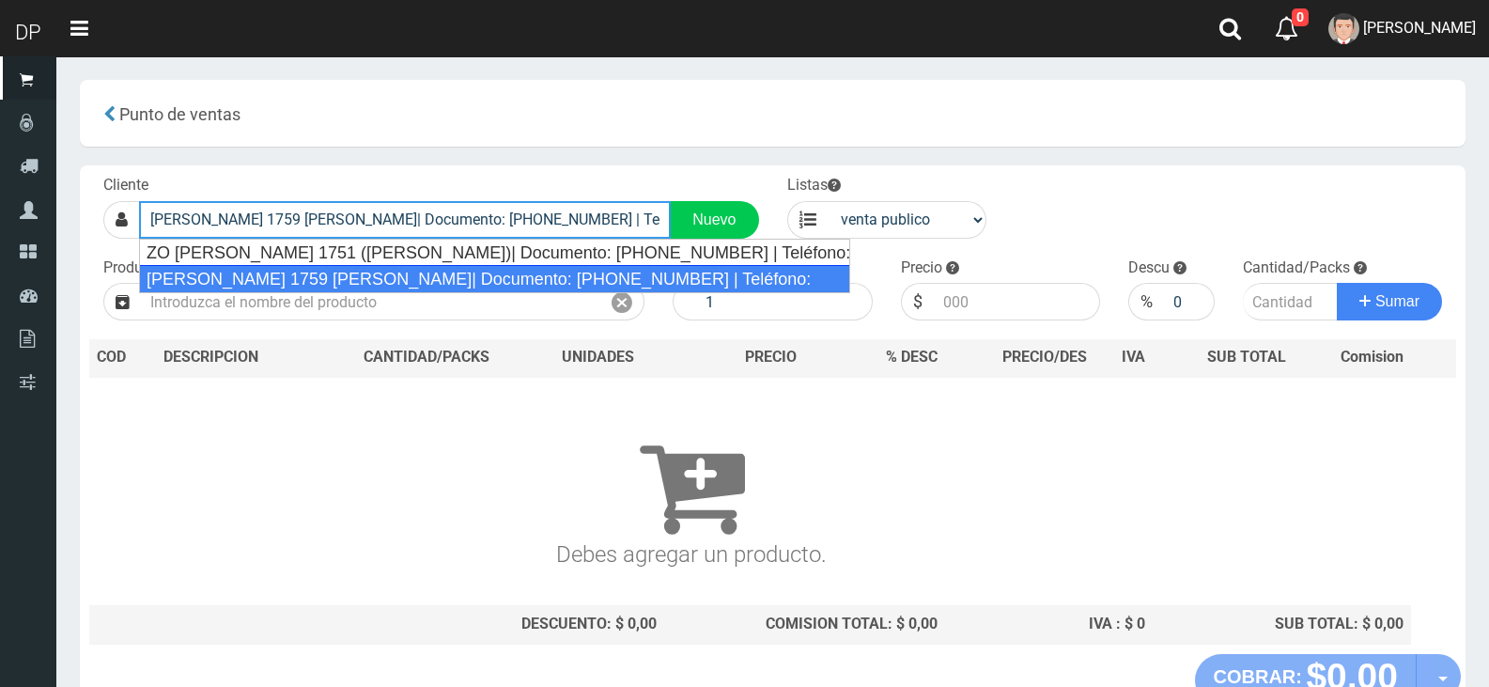
type input "[PERSON_NAME] 1759 [PERSON_NAME]| Documento: [PHONE_NUMBER] | Teléfono:"
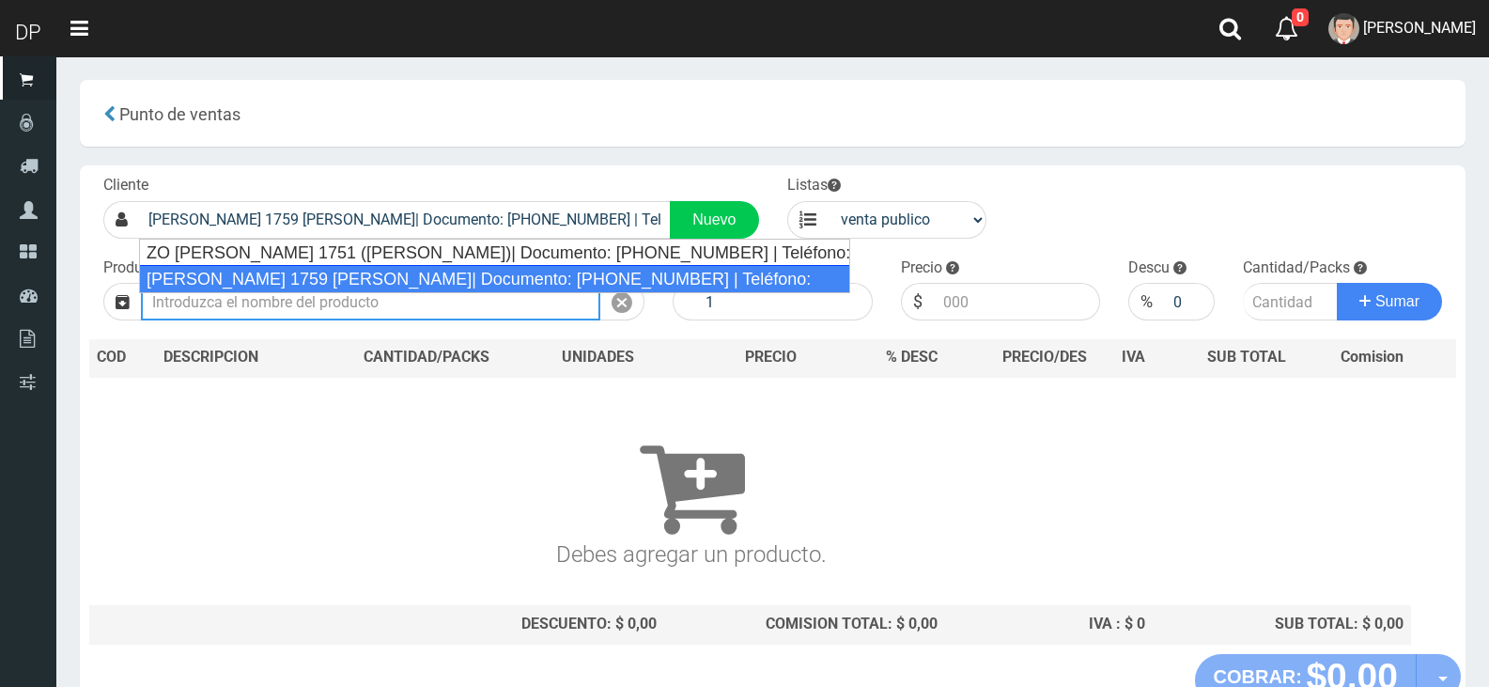
select select "2"
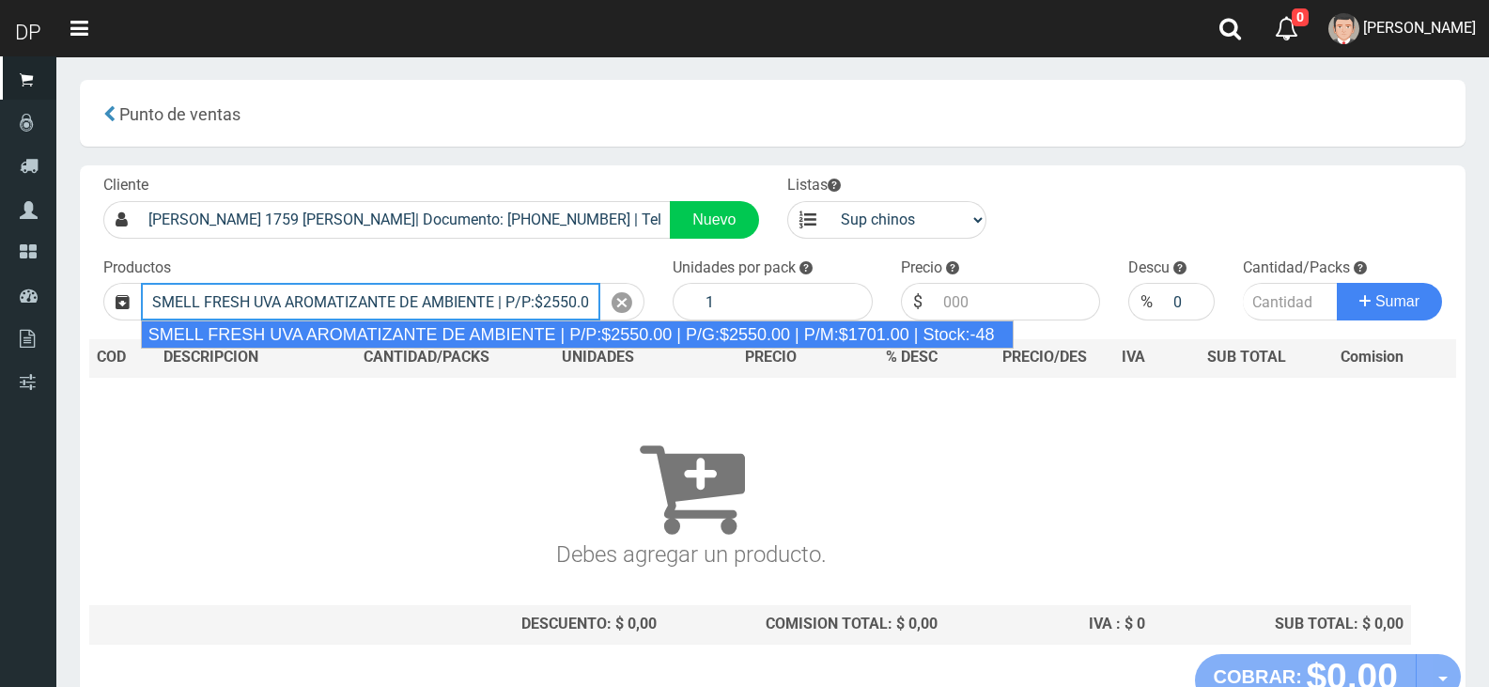
type input "SMELL FRESH UVA AROMATIZANTE DE AMBIENTE | P/P:$2550.00 | P/G:$2550.00 | P/M:$1…"
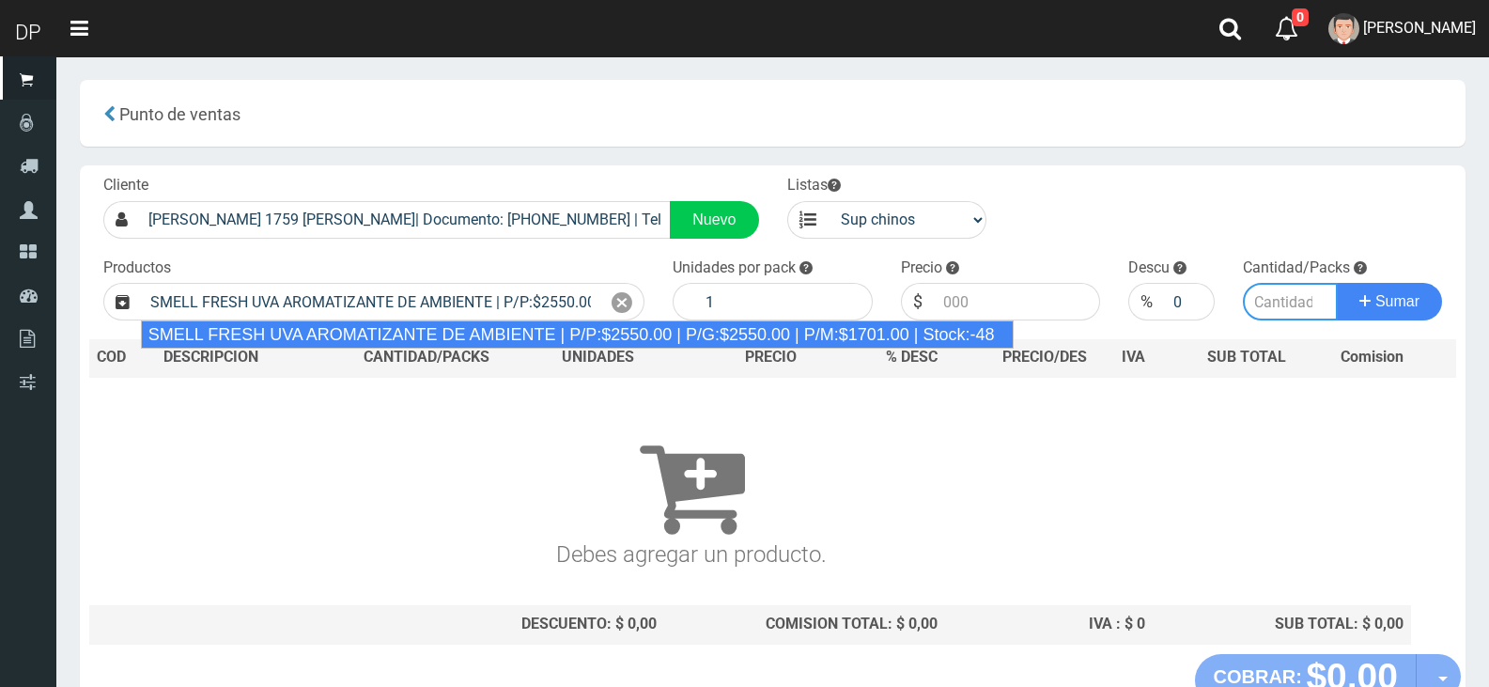
type input "12"
type input "2550.00"
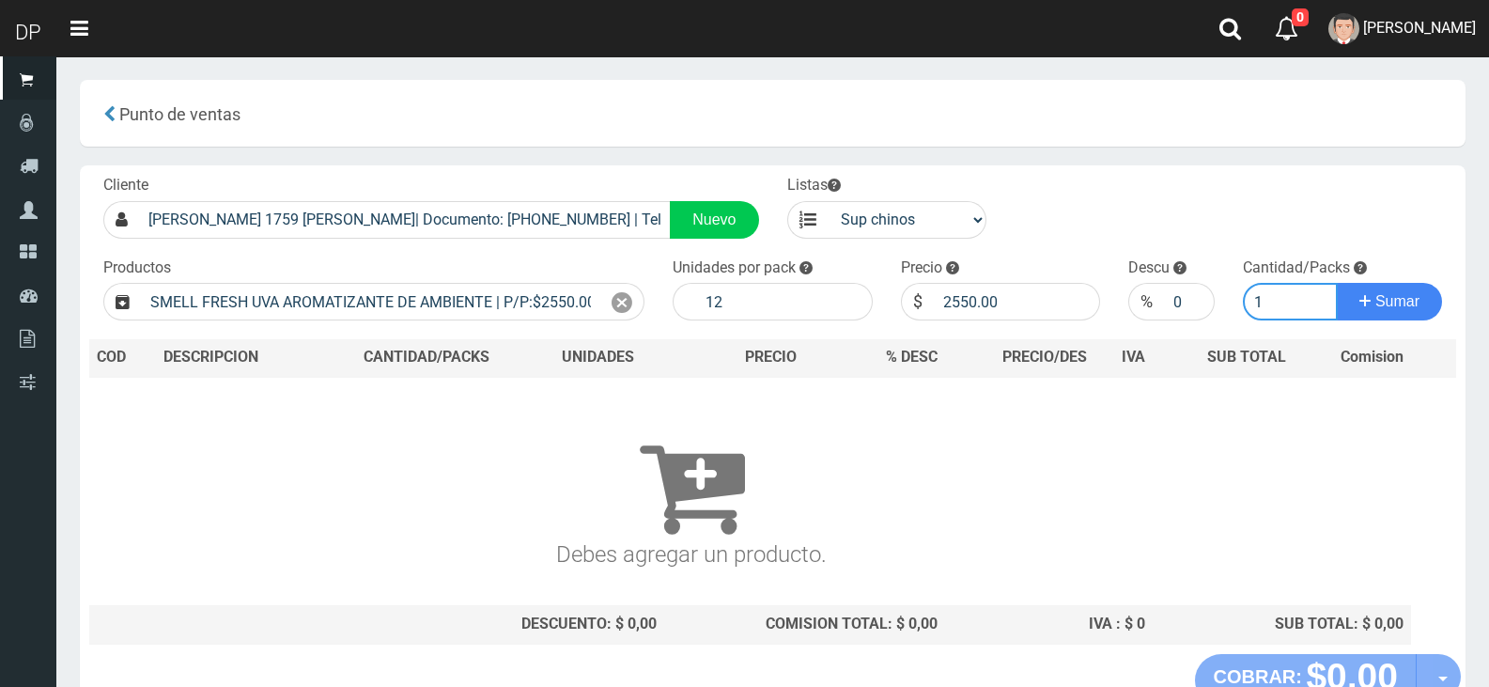
type input "1"
click at [1337, 283] on button "Sumar" at bounding box center [1389, 302] width 105 height 38
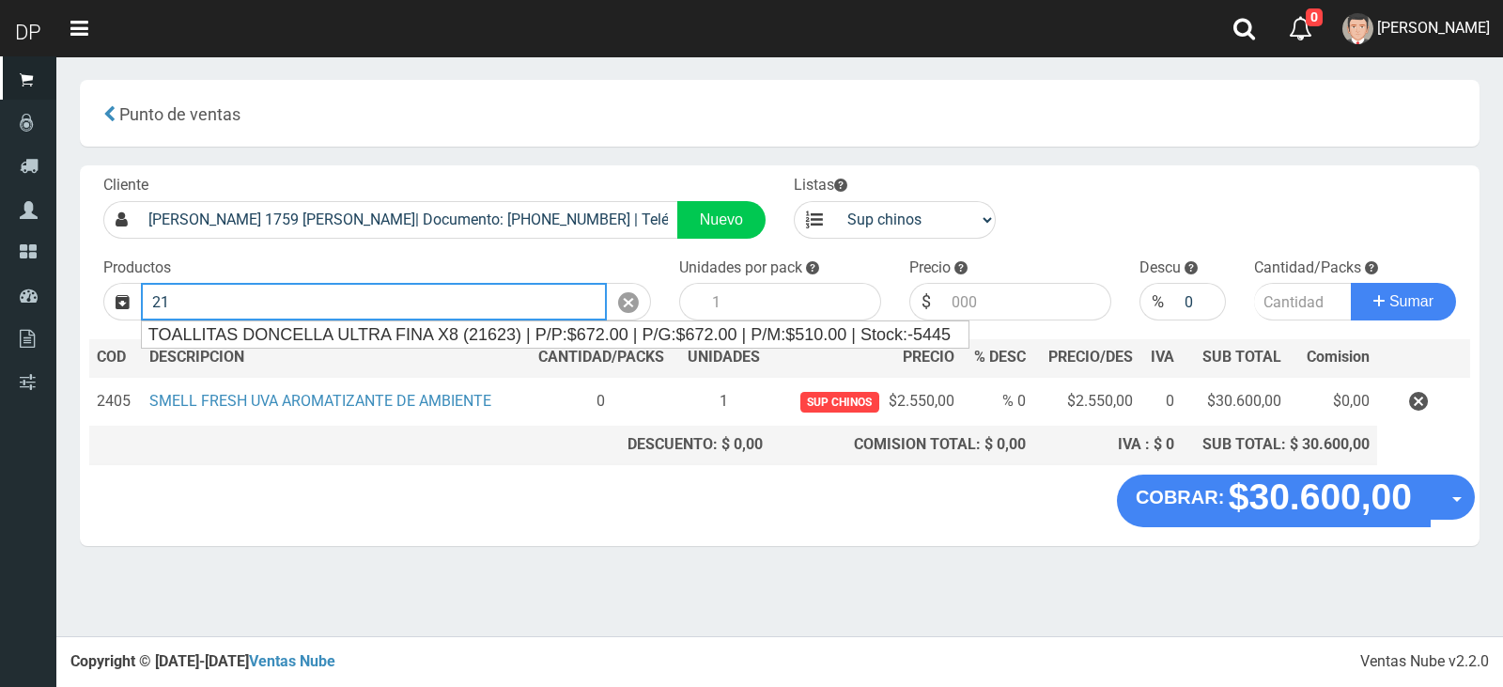
type input "2"
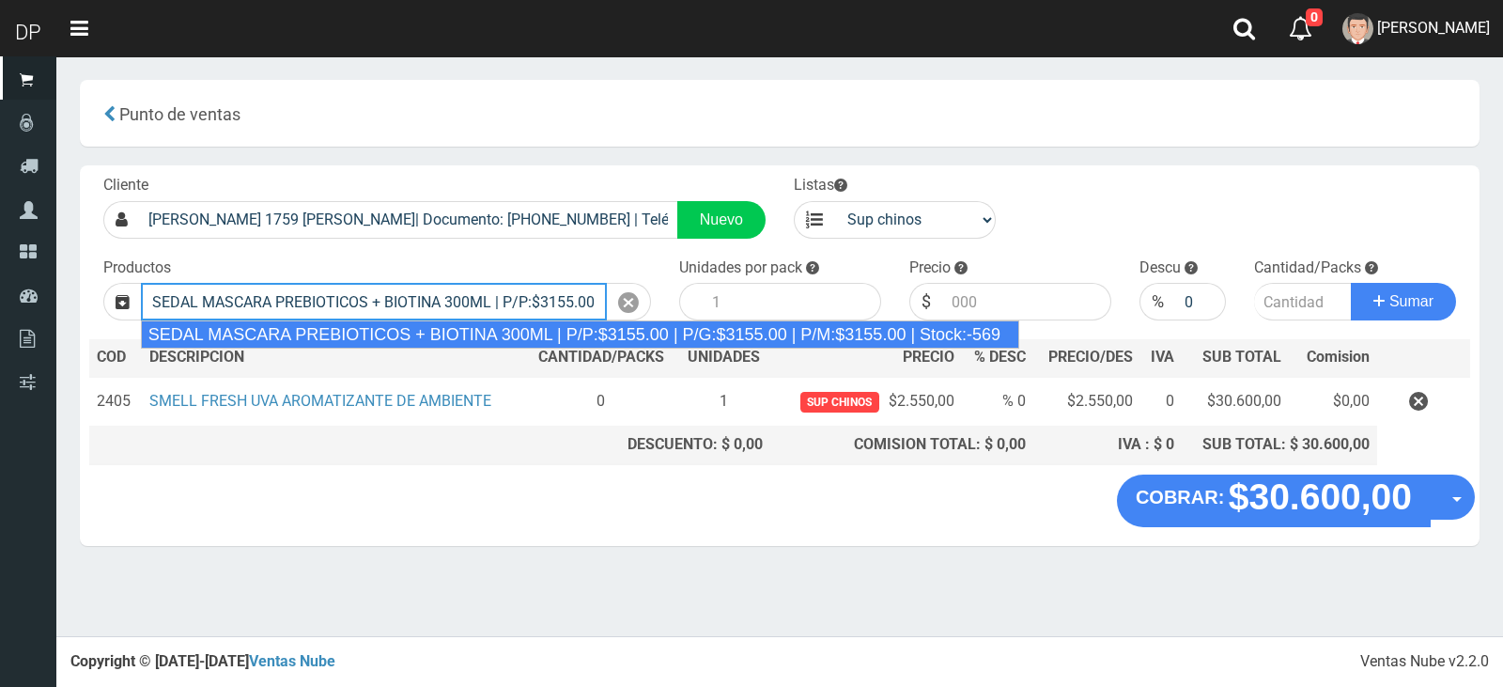
type input "SEDAL MASCARA PREBIOTICOS + BIOTINA 300ML | P/P:$3155.00 | P/G:$3155.00 | P/M:$…"
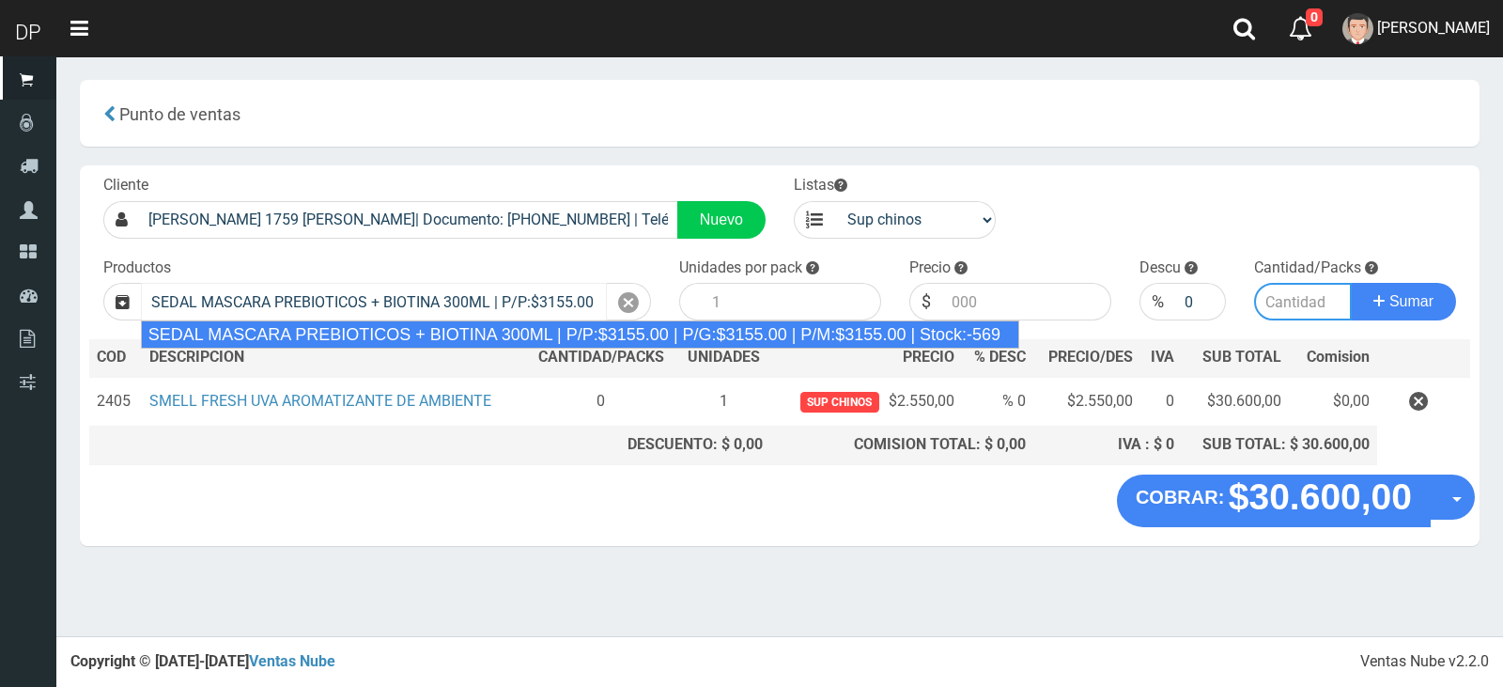
type input "6"
type input "3155.00"
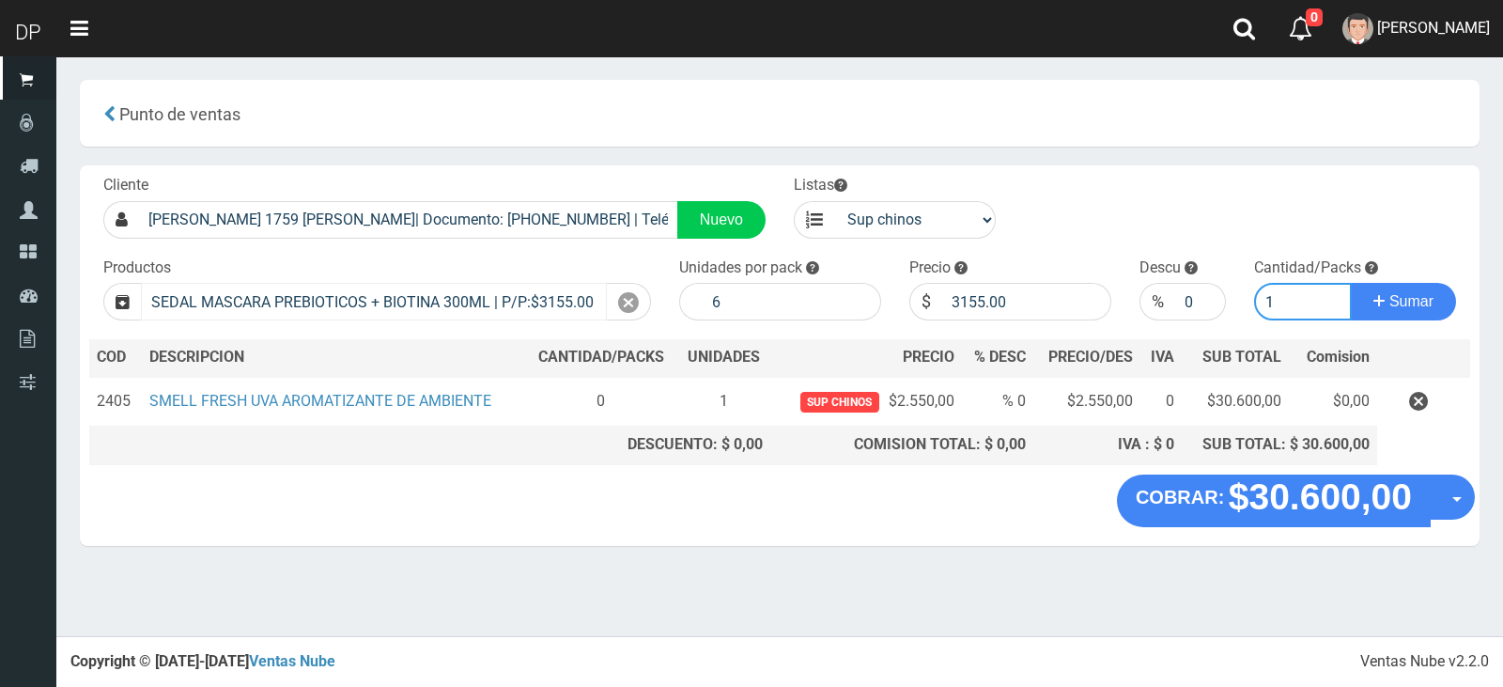
type input "1"
click at [1351, 283] on button "Sumar" at bounding box center [1403, 302] width 105 height 38
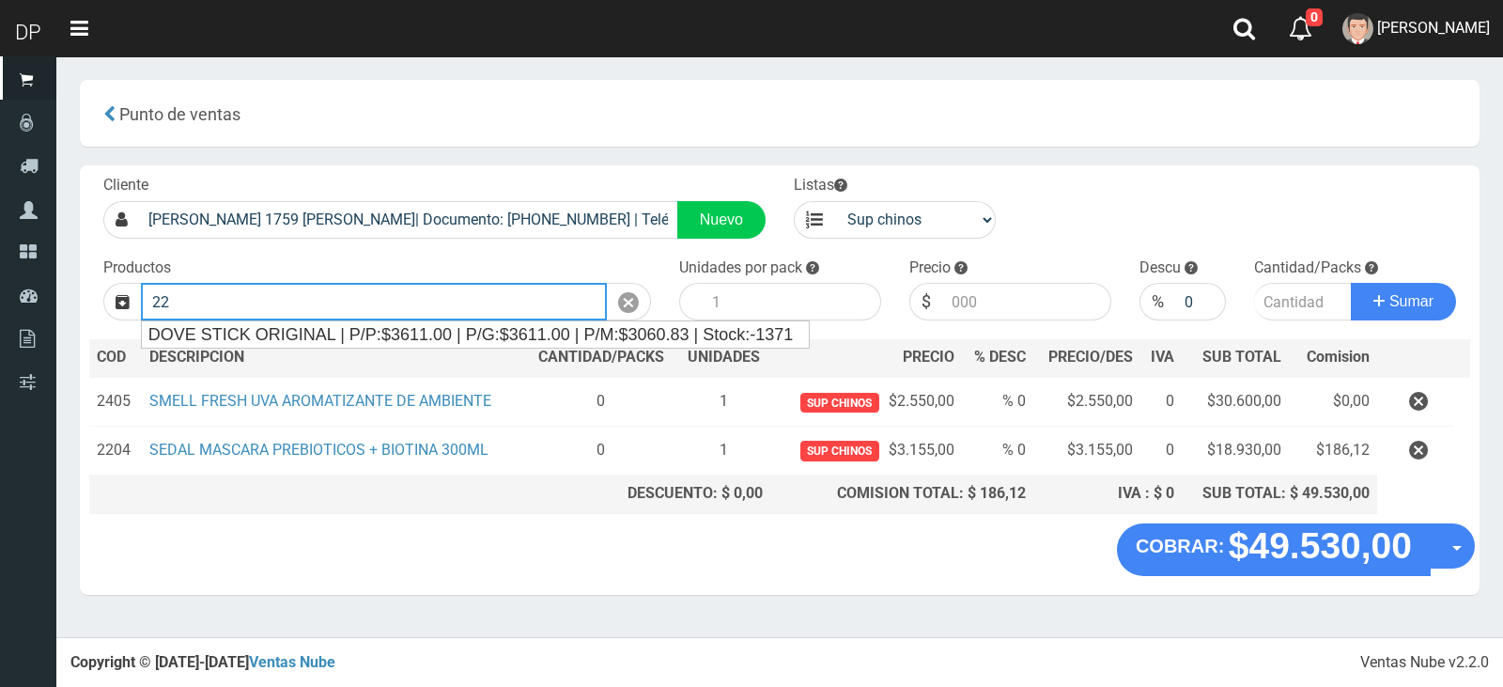
type input "2"
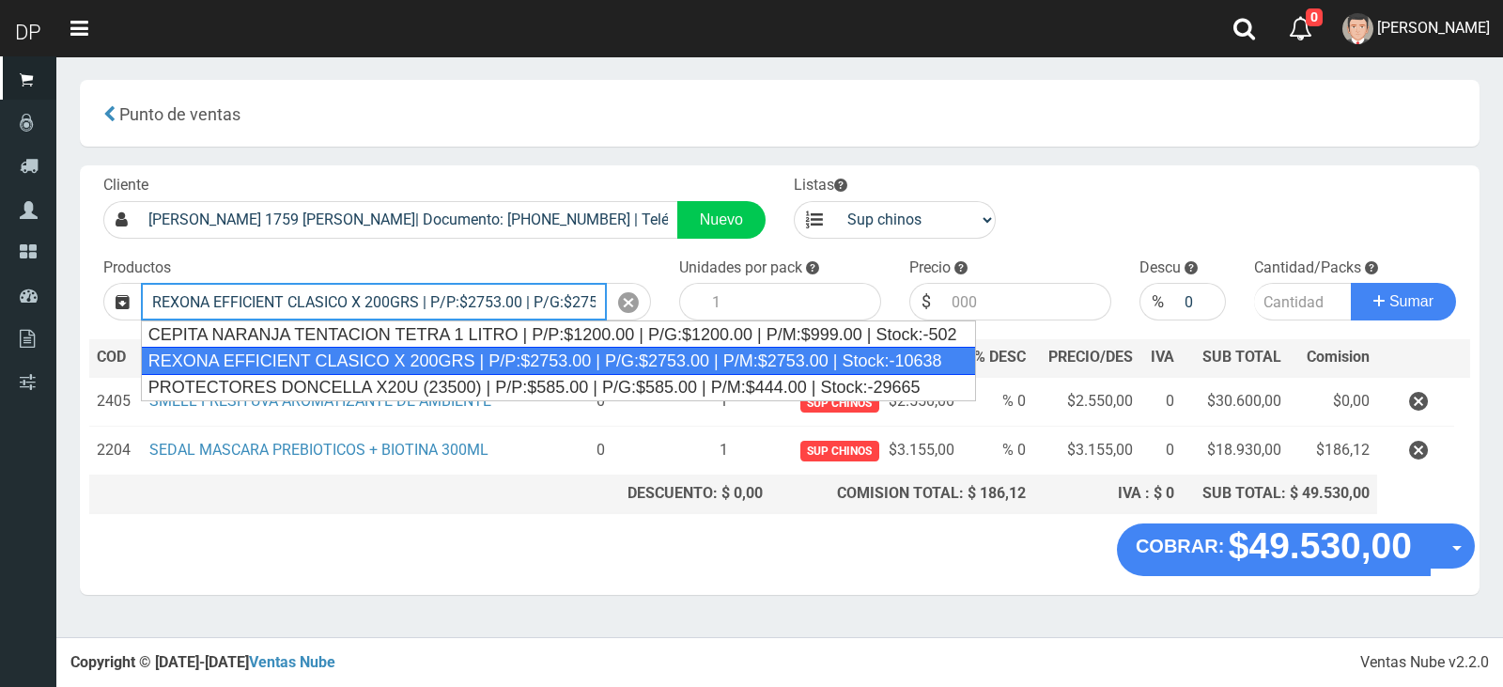
type input "REXONA EFFICIENT CLASICO X 200GRS | P/P:$2753.00 | P/G:$2753.00 | P/M:$2753.00 …"
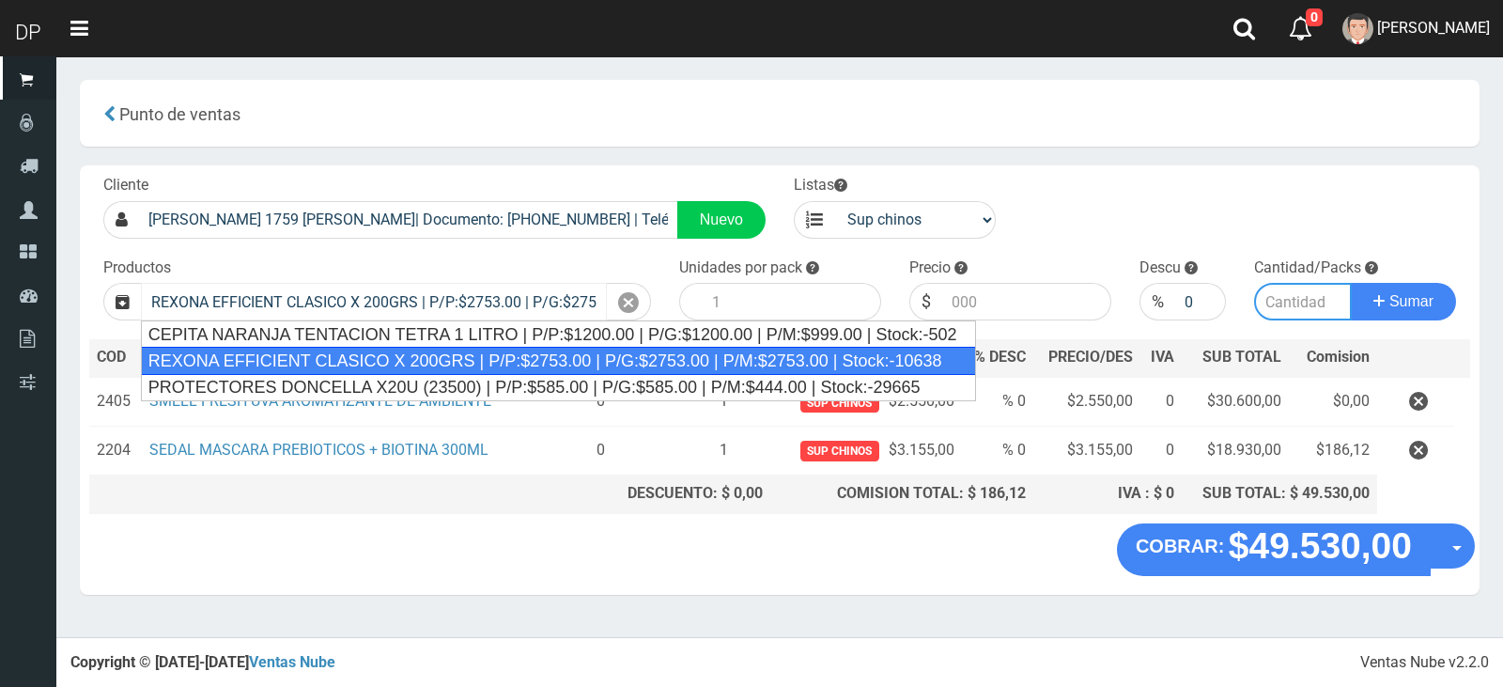
type input "12"
type input "2753.00"
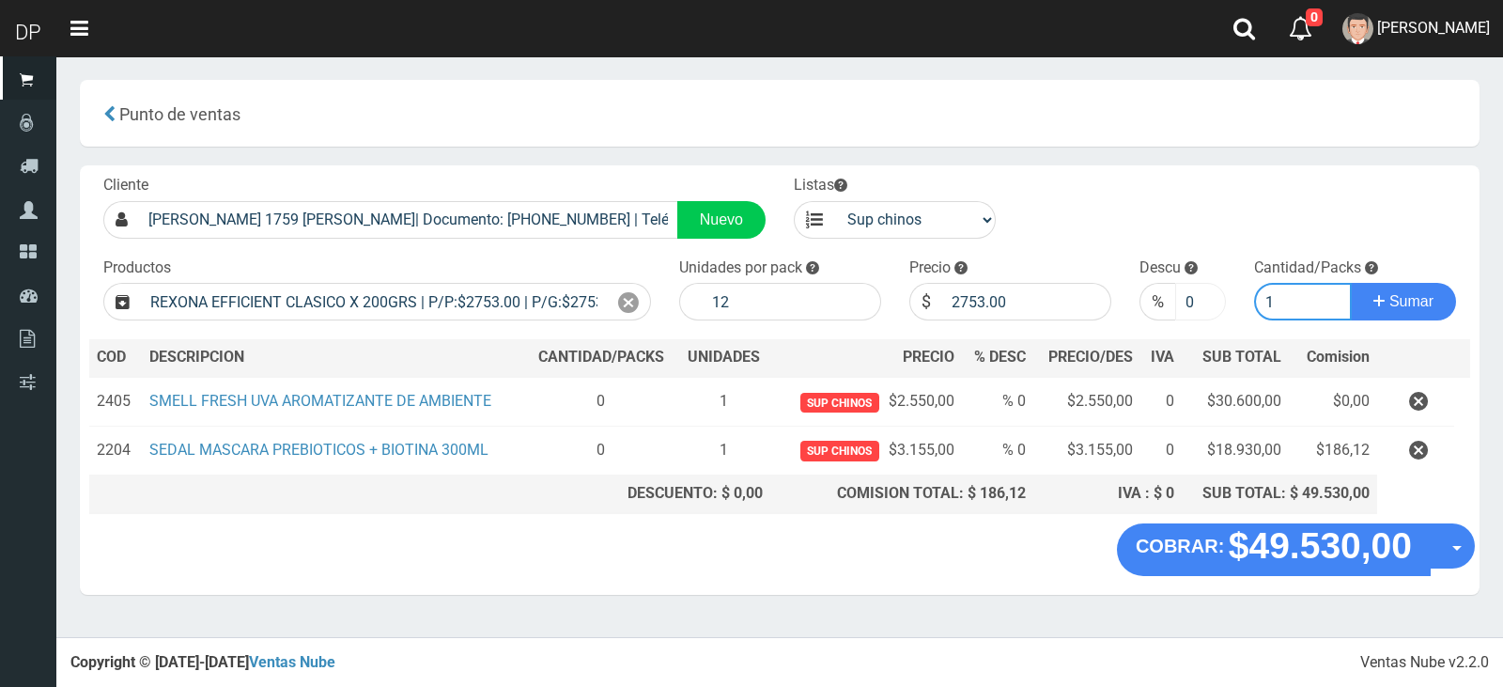
type input "1"
click at [1194, 306] on input "0" at bounding box center [1201, 302] width 52 height 38
type input "5"
click at [1351, 283] on button "Sumar" at bounding box center [1403, 302] width 105 height 38
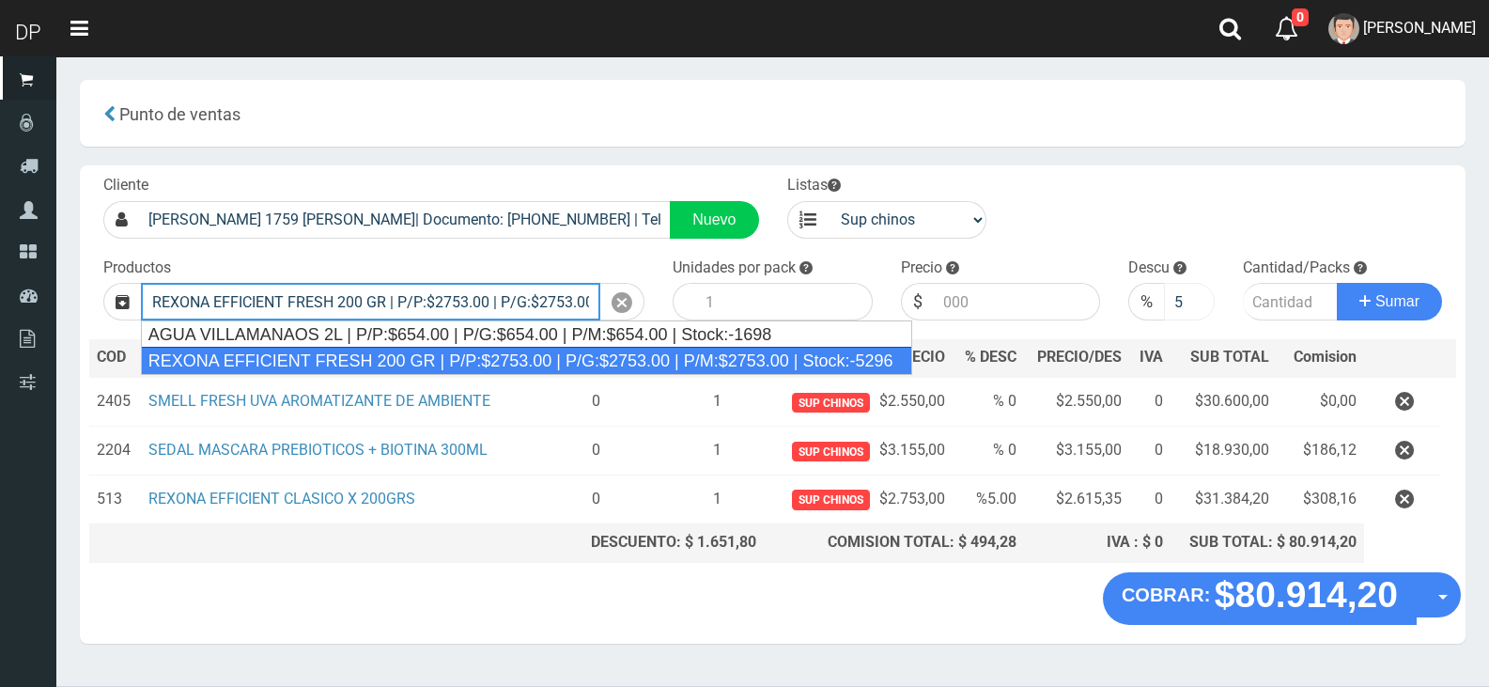
type input "REXONA EFFICIENT FRESH 200 GR | P/P:$2753.00 | P/G:$2753.00 | P/M:$2753.00 | St…"
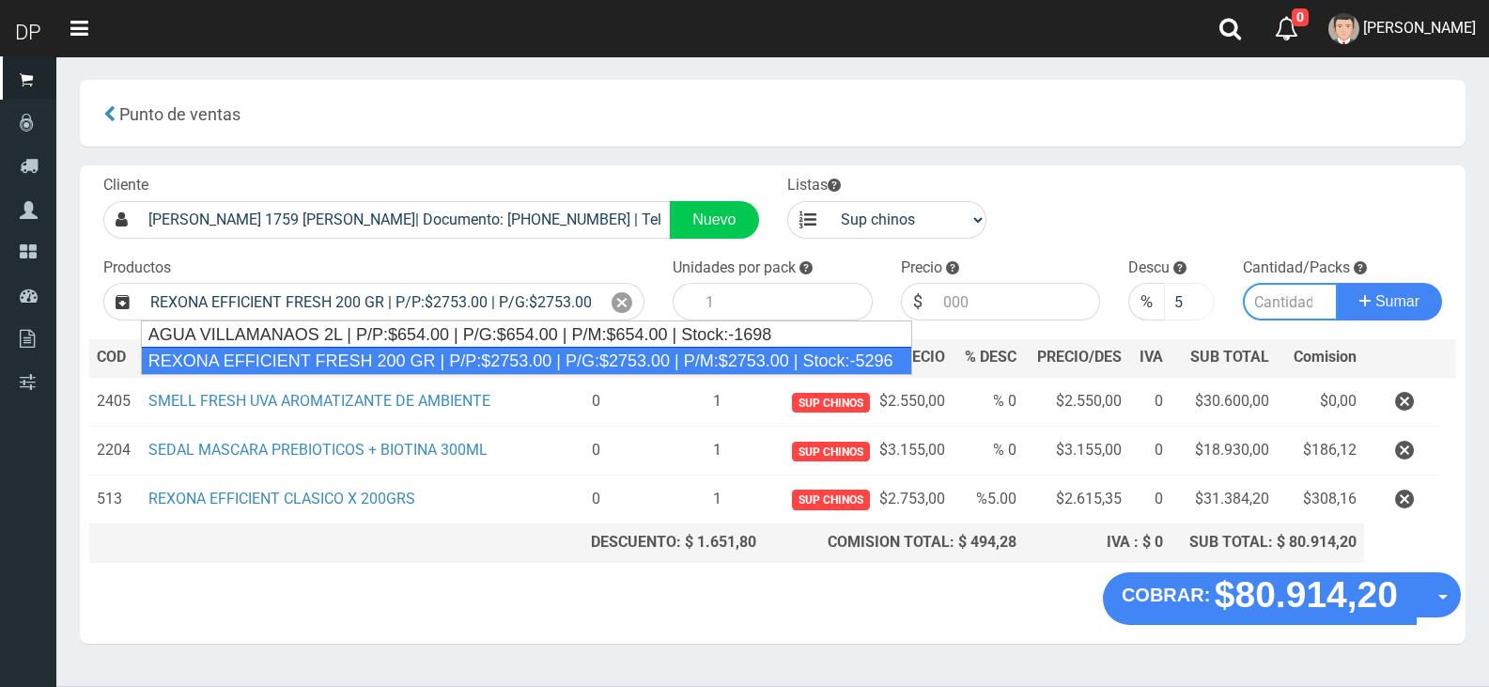
type input "12"
type input "2753.00"
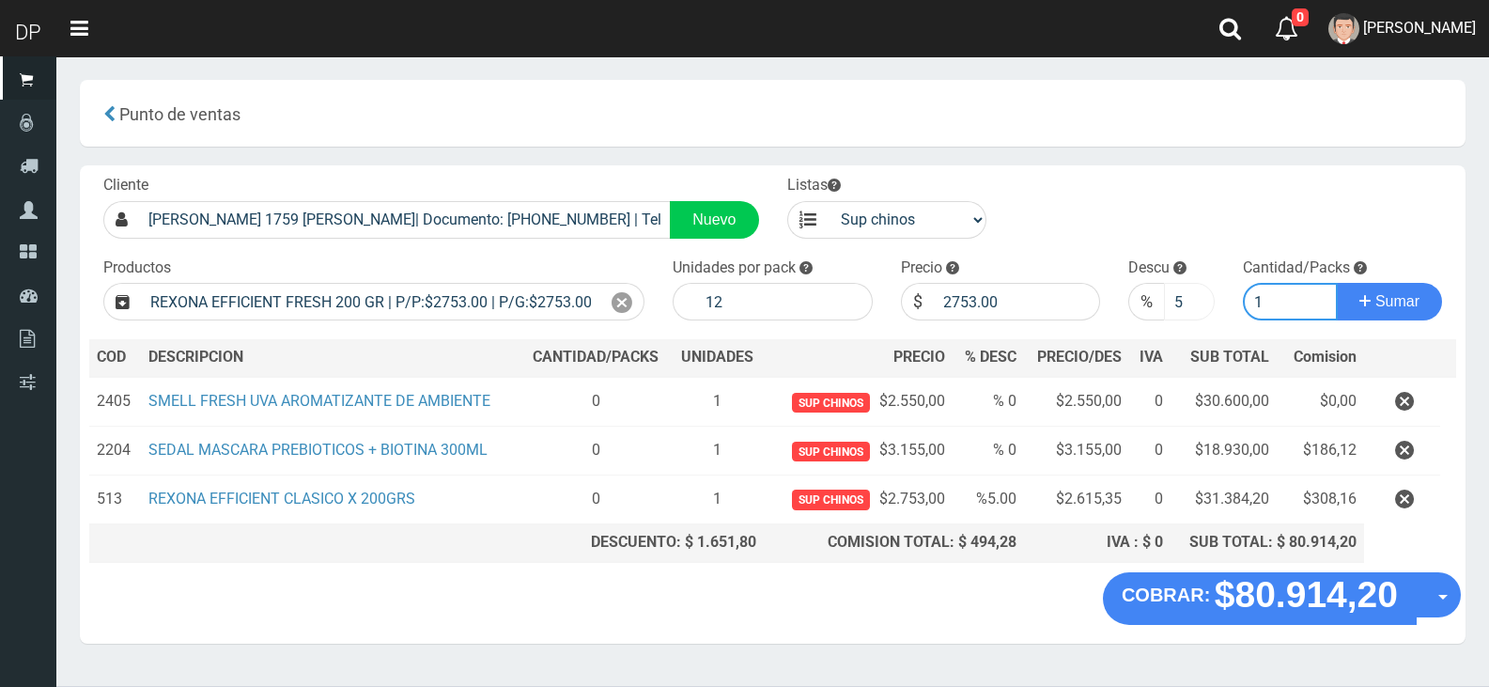
type input "1"
click at [1337, 283] on button "Sumar" at bounding box center [1389, 302] width 105 height 38
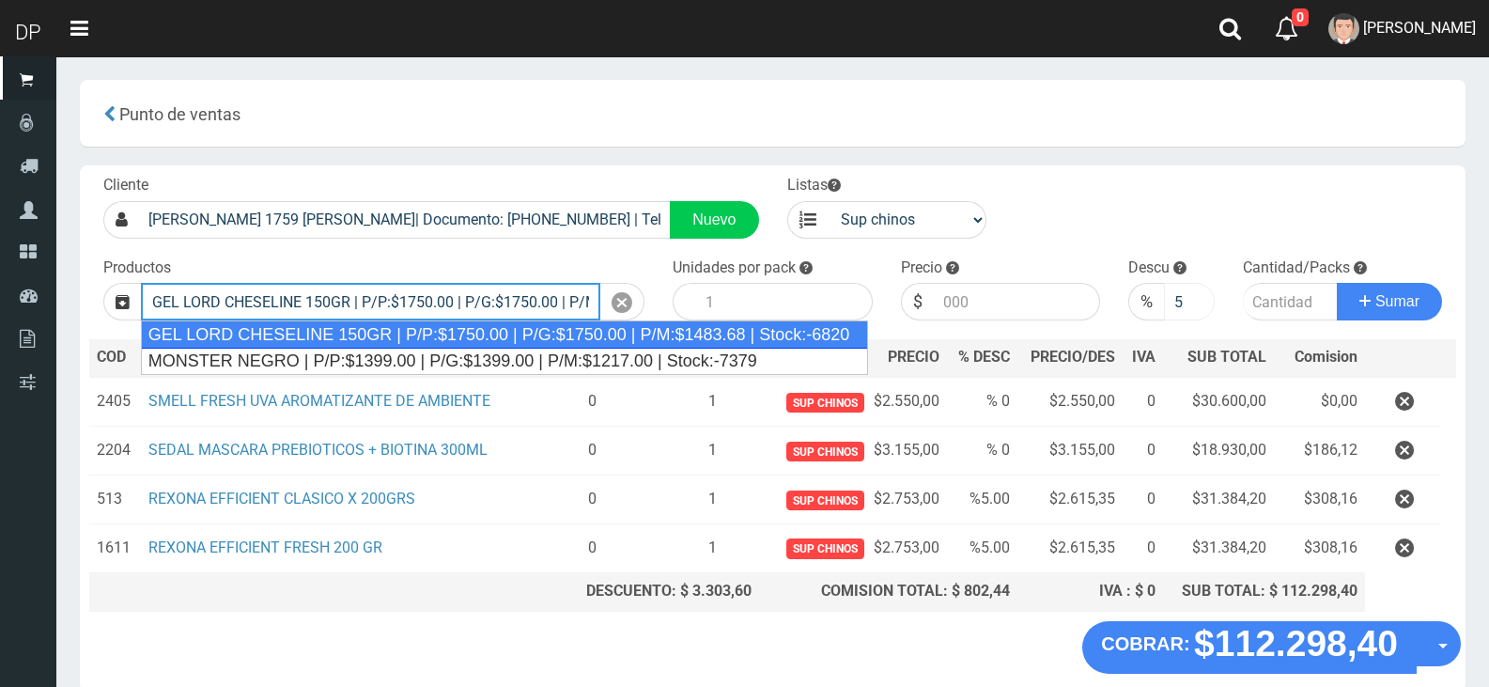
type input "GEL LORD CHESELINE 150GR | P/P:$1750.00 | P/G:$1750.00 | P/M:$1483.68 | Stock:-…"
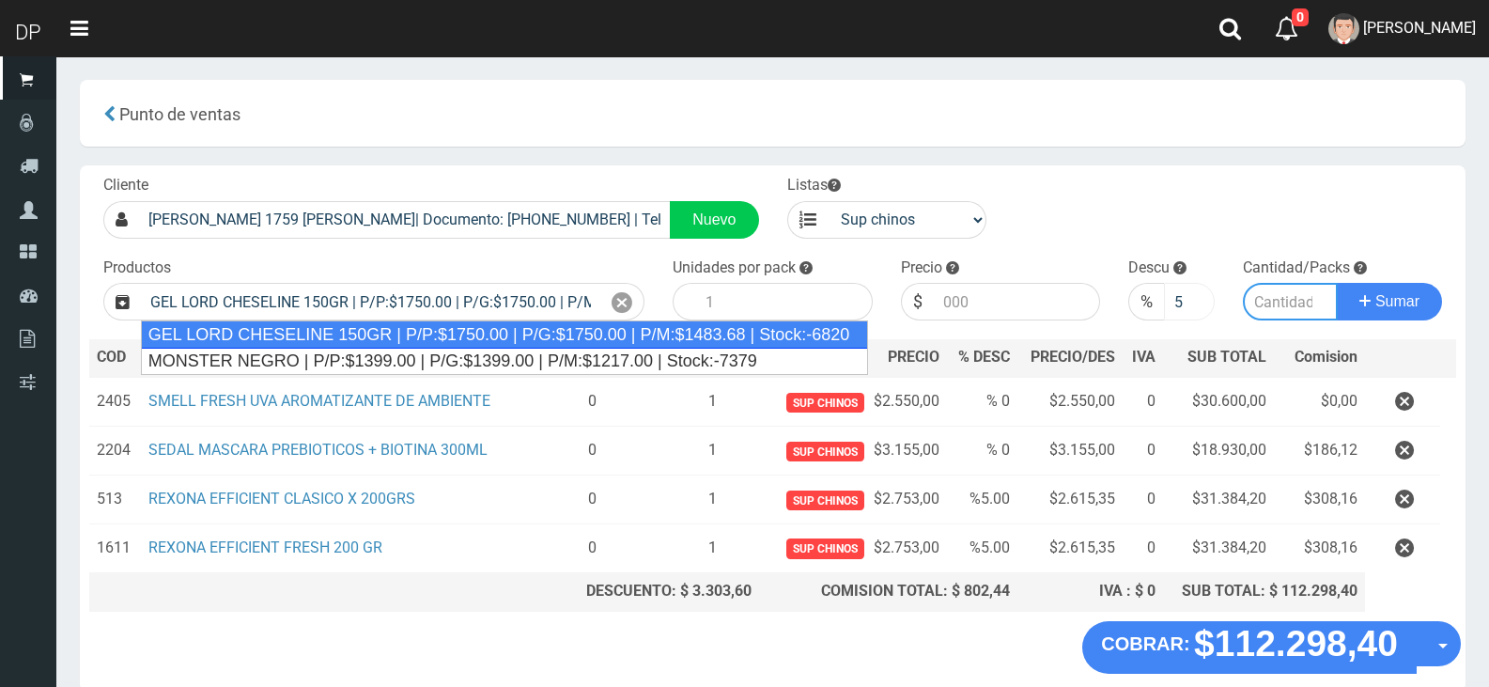
type input "12"
type input "1750.00"
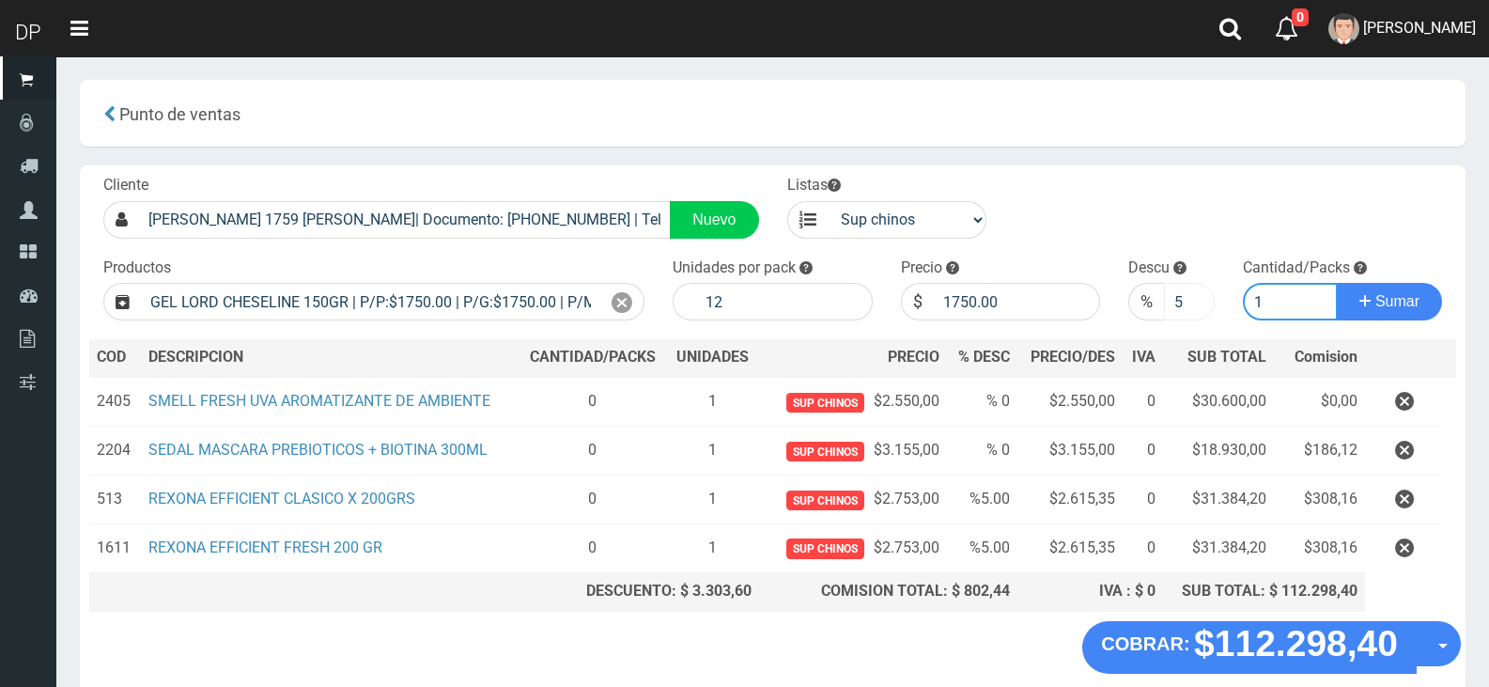
type input "1"
click at [1176, 298] on input "5" at bounding box center [1189, 302] width 50 height 38
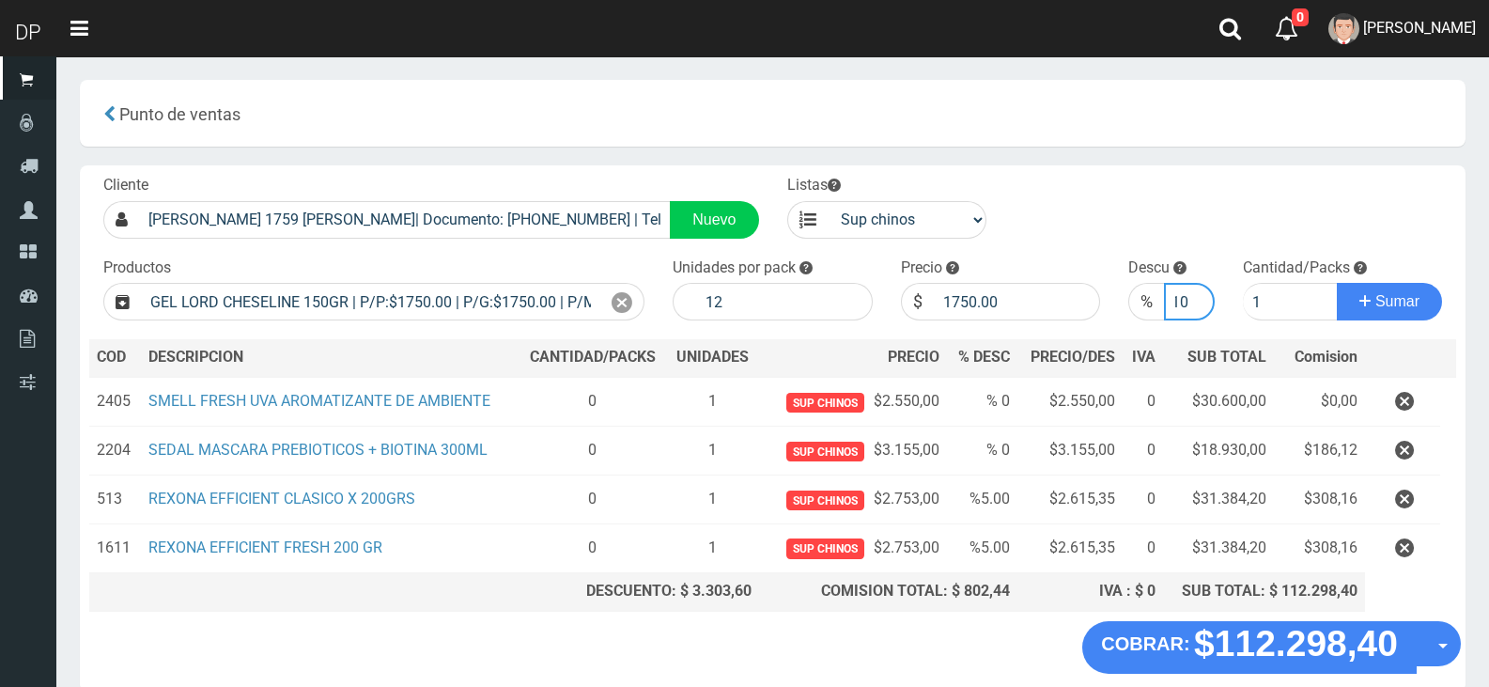
type input "10"
click at [1337, 283] on button "Sumar" at bounding box center [1389, 302] width 105 height 38
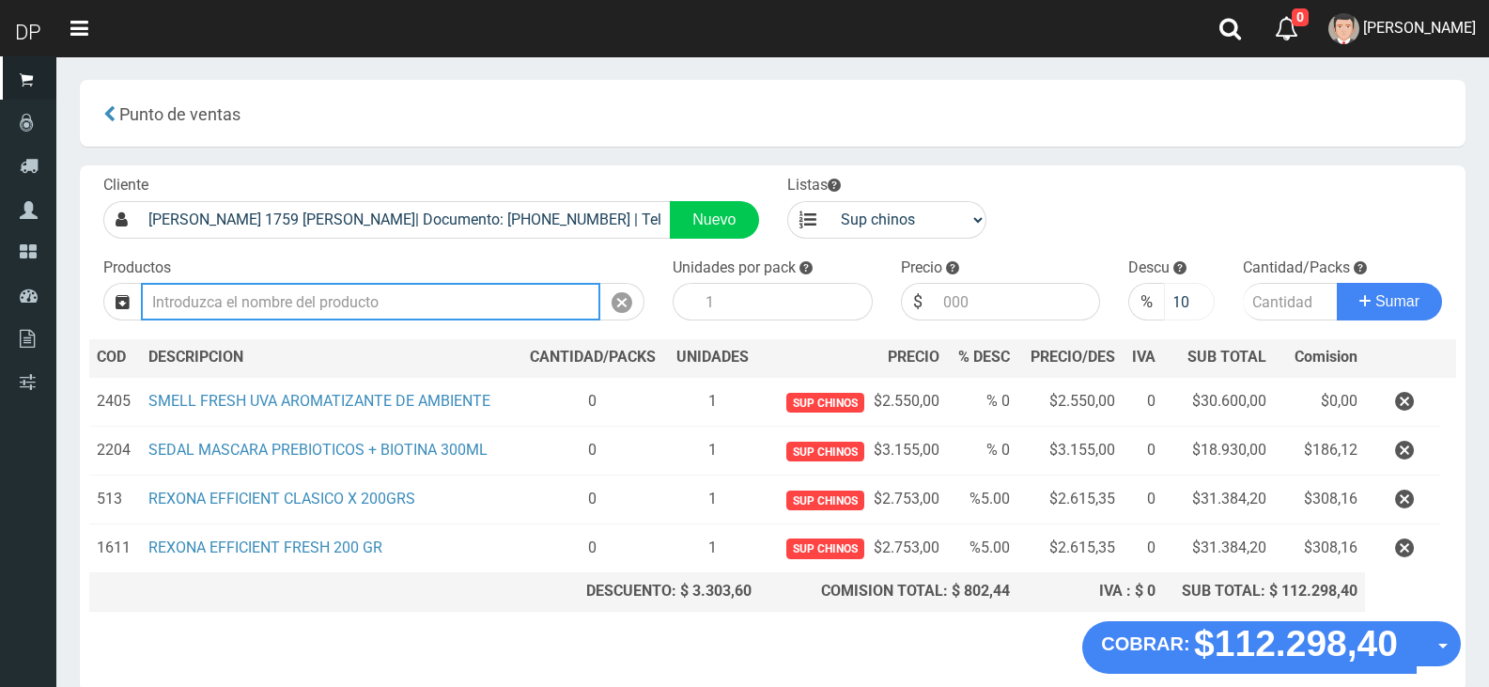
scroll to position [0, 0]
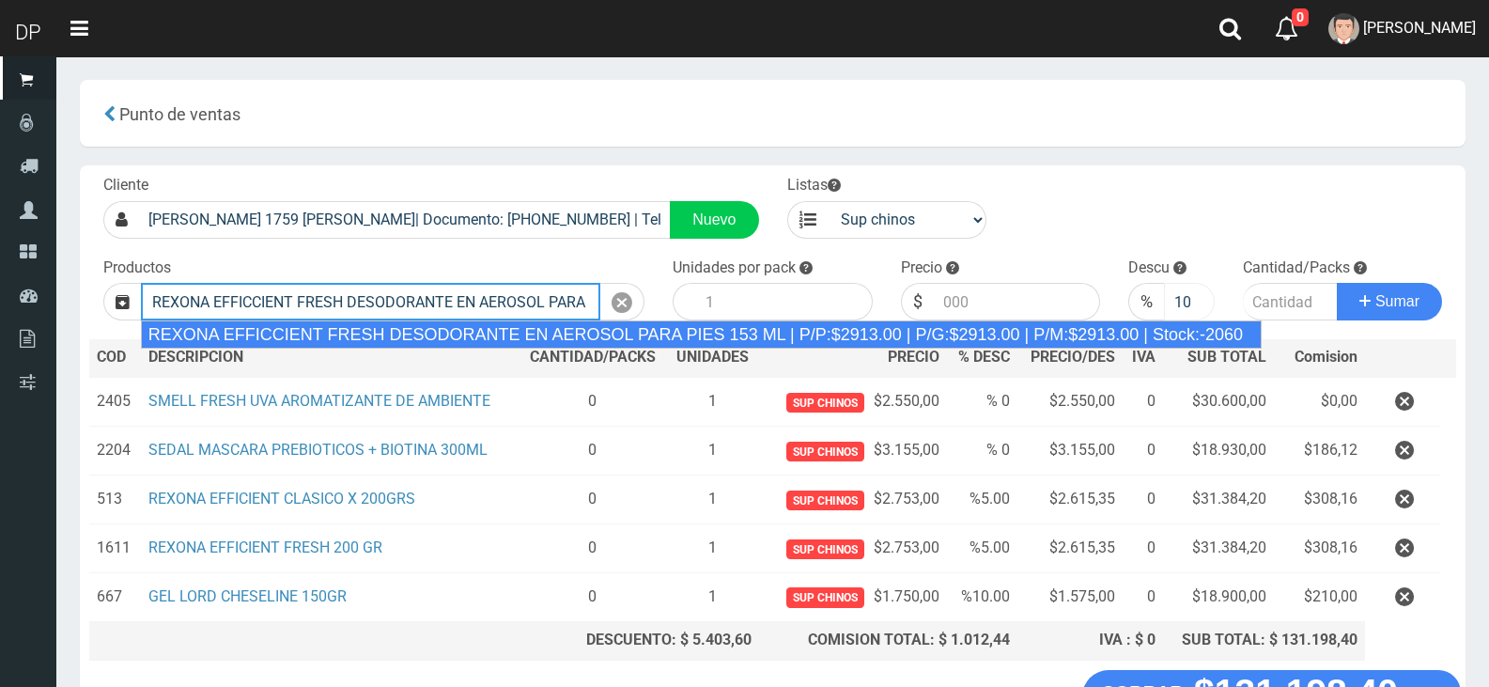
type input "REXONA EFFICCIENT FRESH DESODORANTE EN AEROSOL PARA PIES 153 ML | P/P:$2913.00 …"
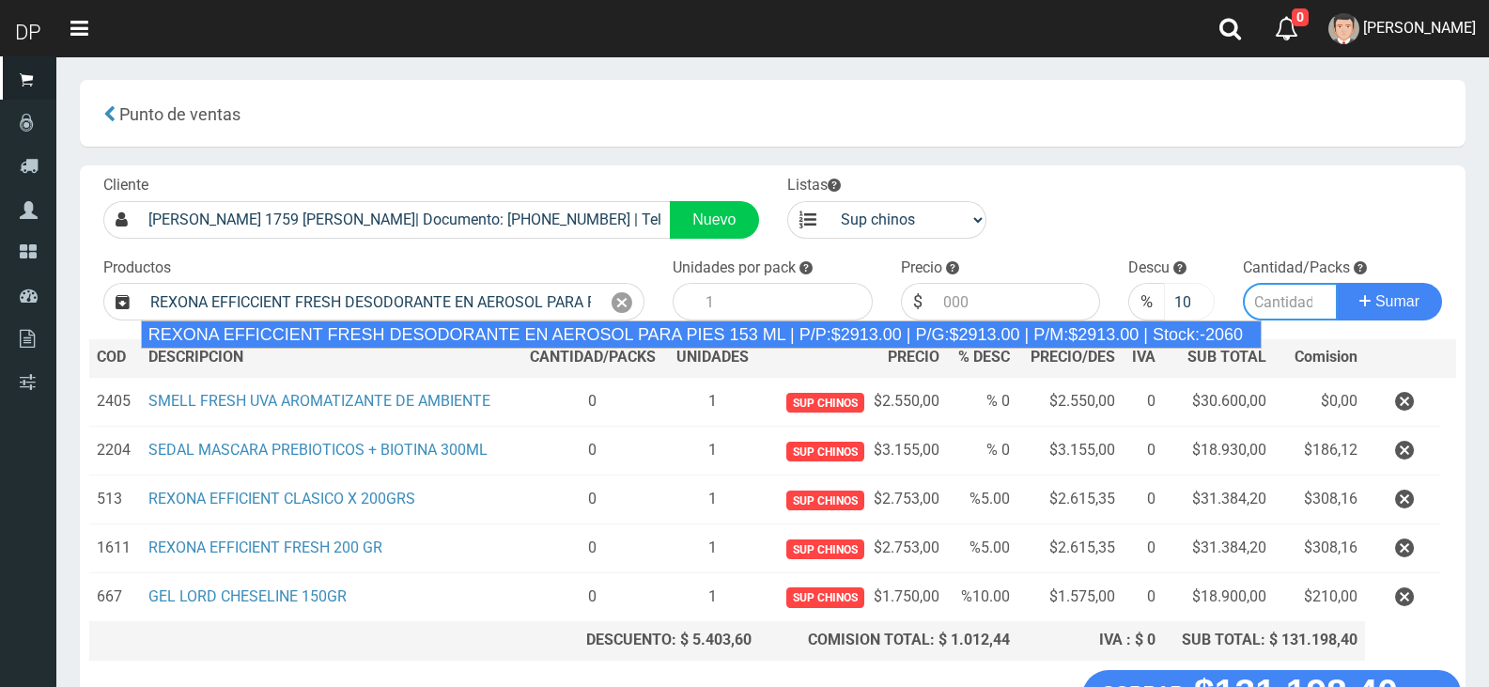
type input "12"
type input "2913.00"
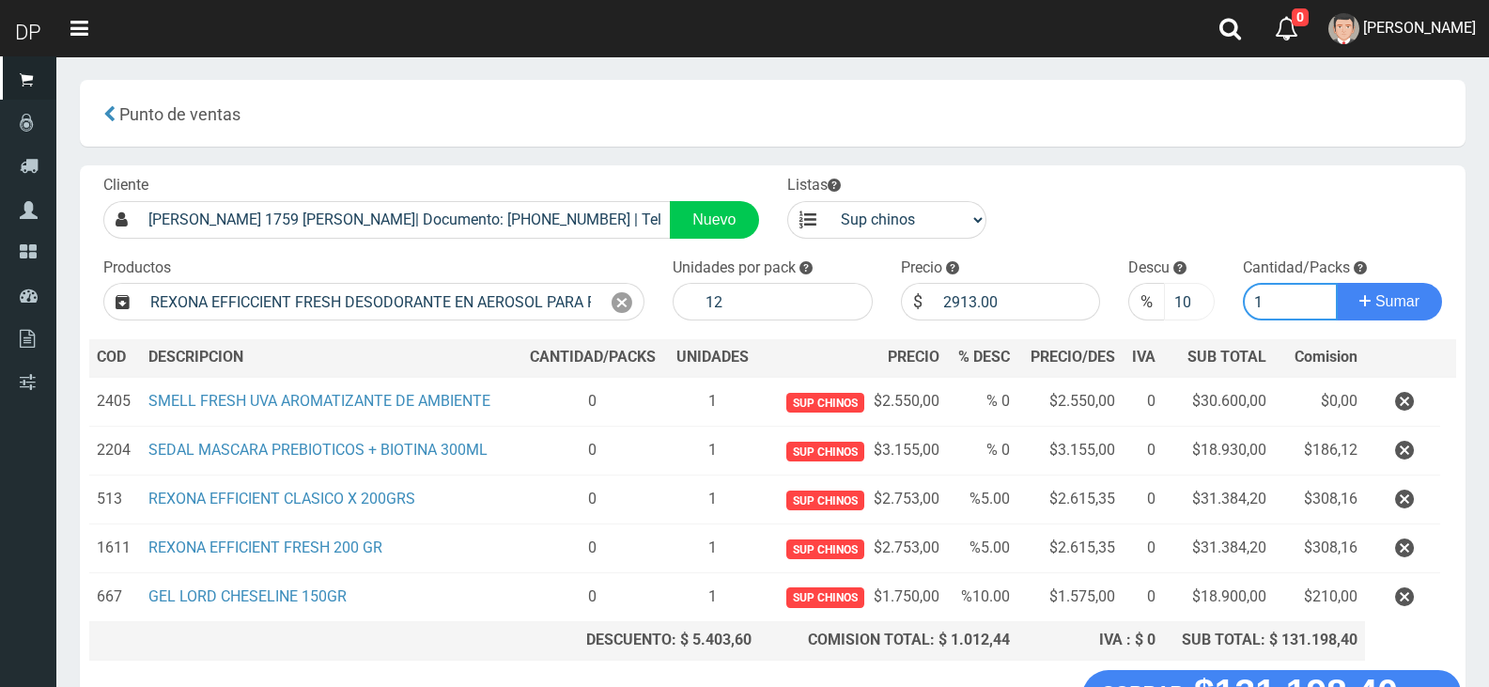
type input "1"
click at [1337, 283] on button "Sumar" at bounding box center [1389, 302] width 105 height 38
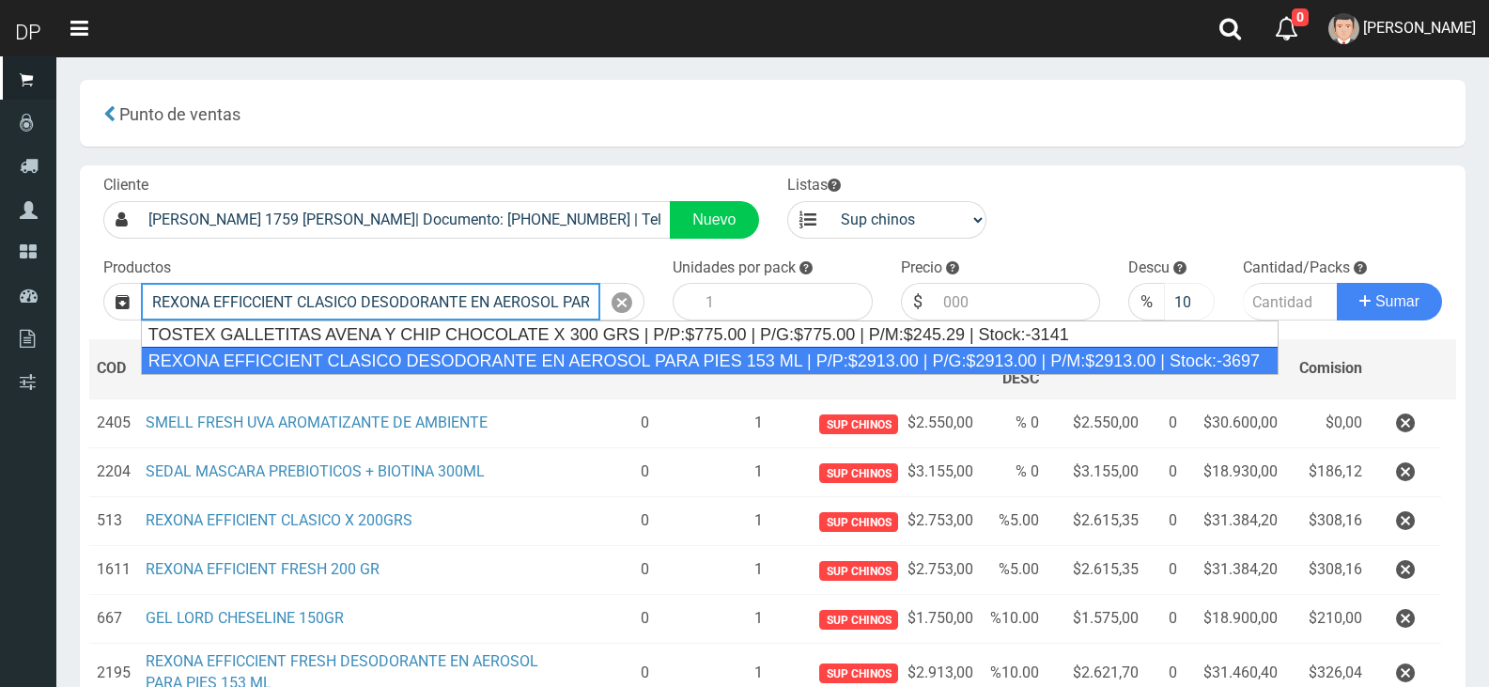
type input "REXONA EFFICCIENT CLASICO DESODORANTE EN AEROSOL PARA PIES 153 ML | P/P:$2913.0…"
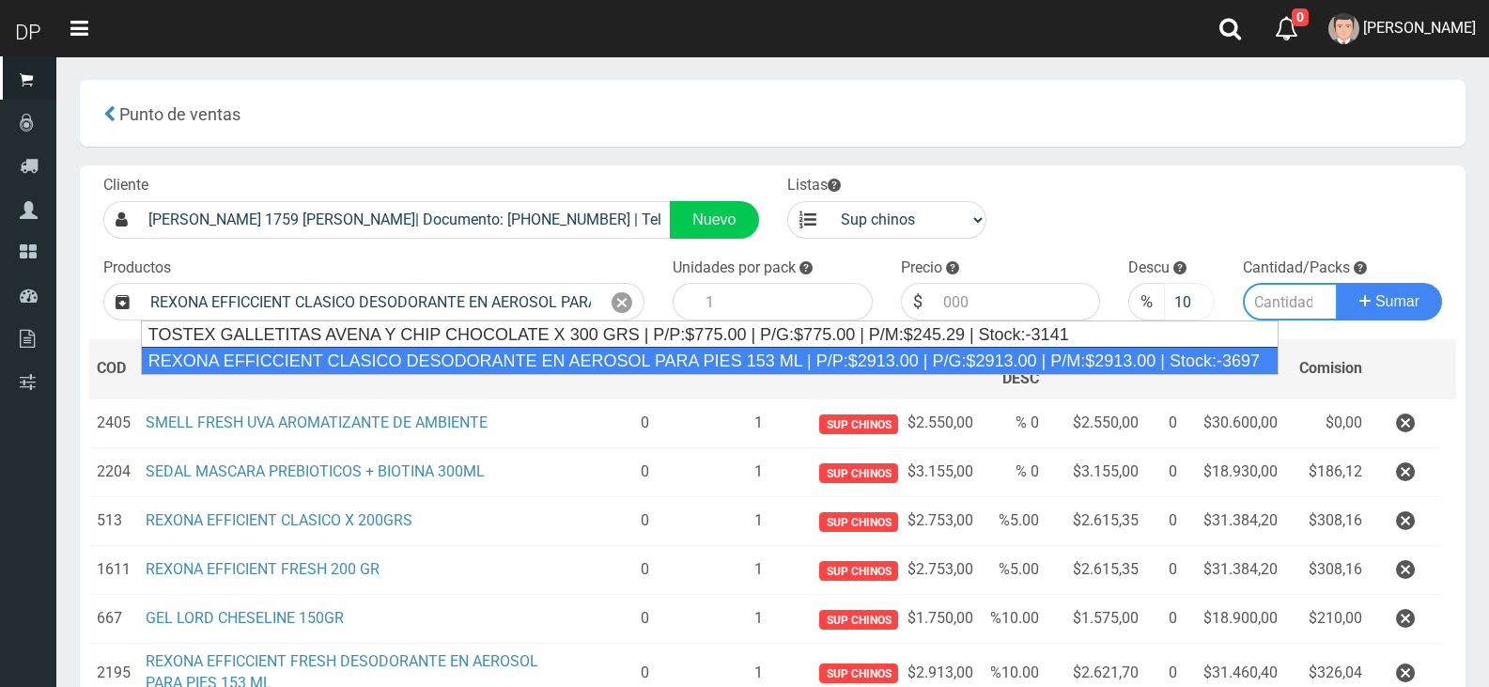
type input "12"
type input "2913.00"
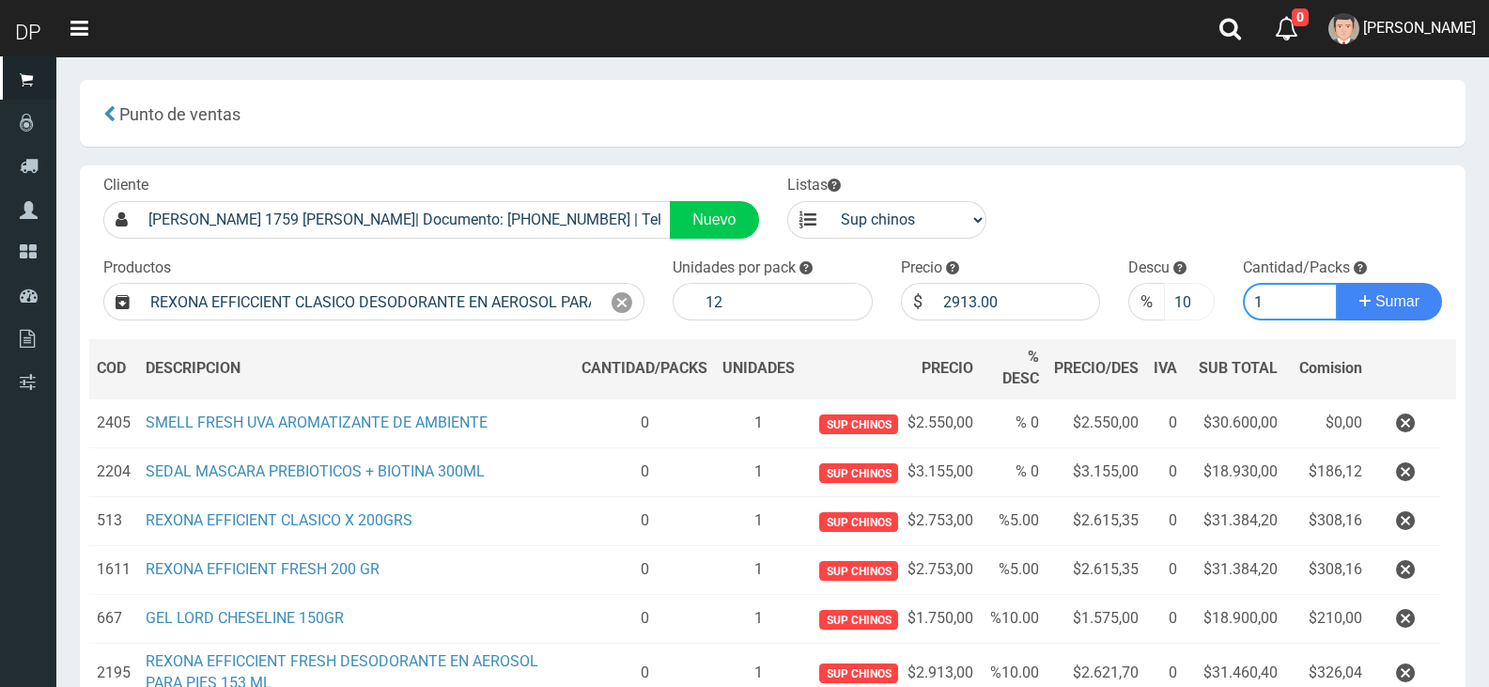
type input "1"
click at [1337, 283] on button "Sumar" at bounding box center [1389, 302] width 105 height 38
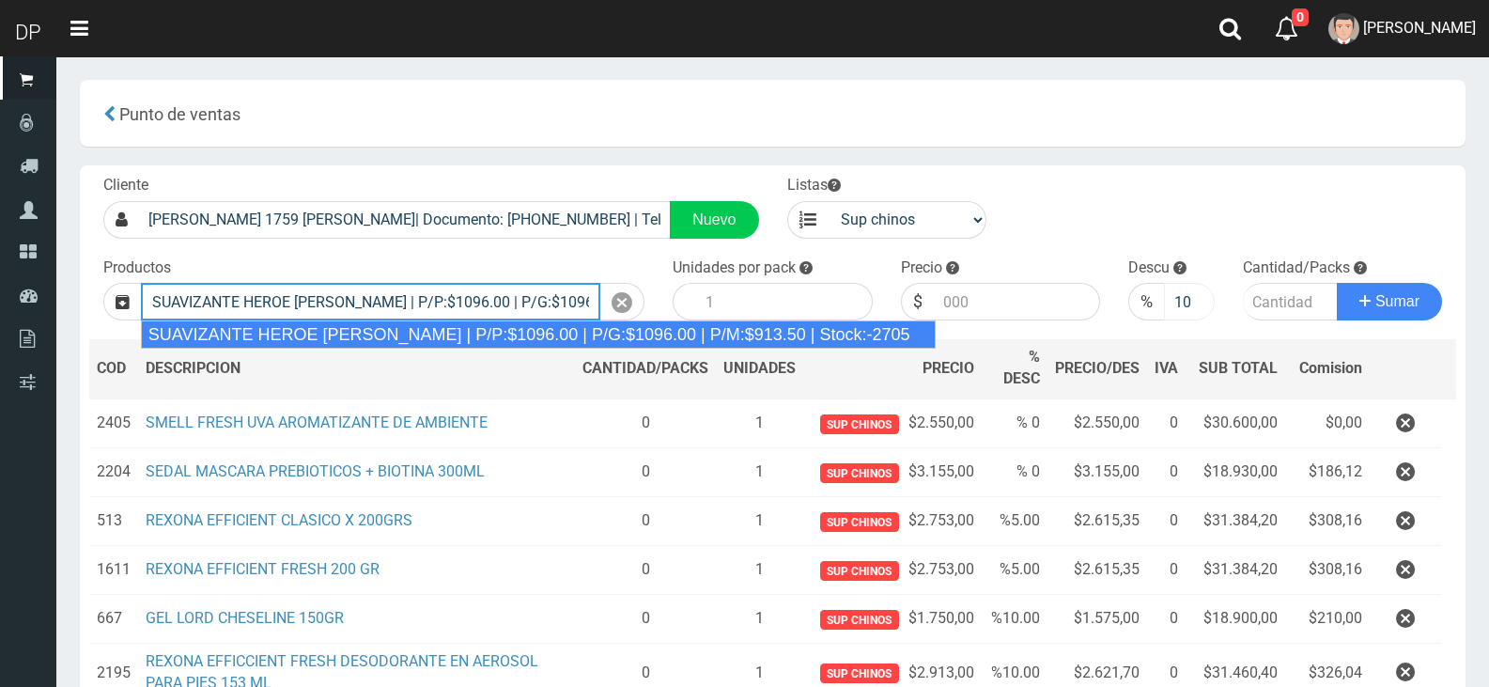
type input "SUAVIZANTE HEROE BRISA SILVESTRE | P/P:$1096.00 | P/G:$1096.00 | P/M:$913.50 | …"
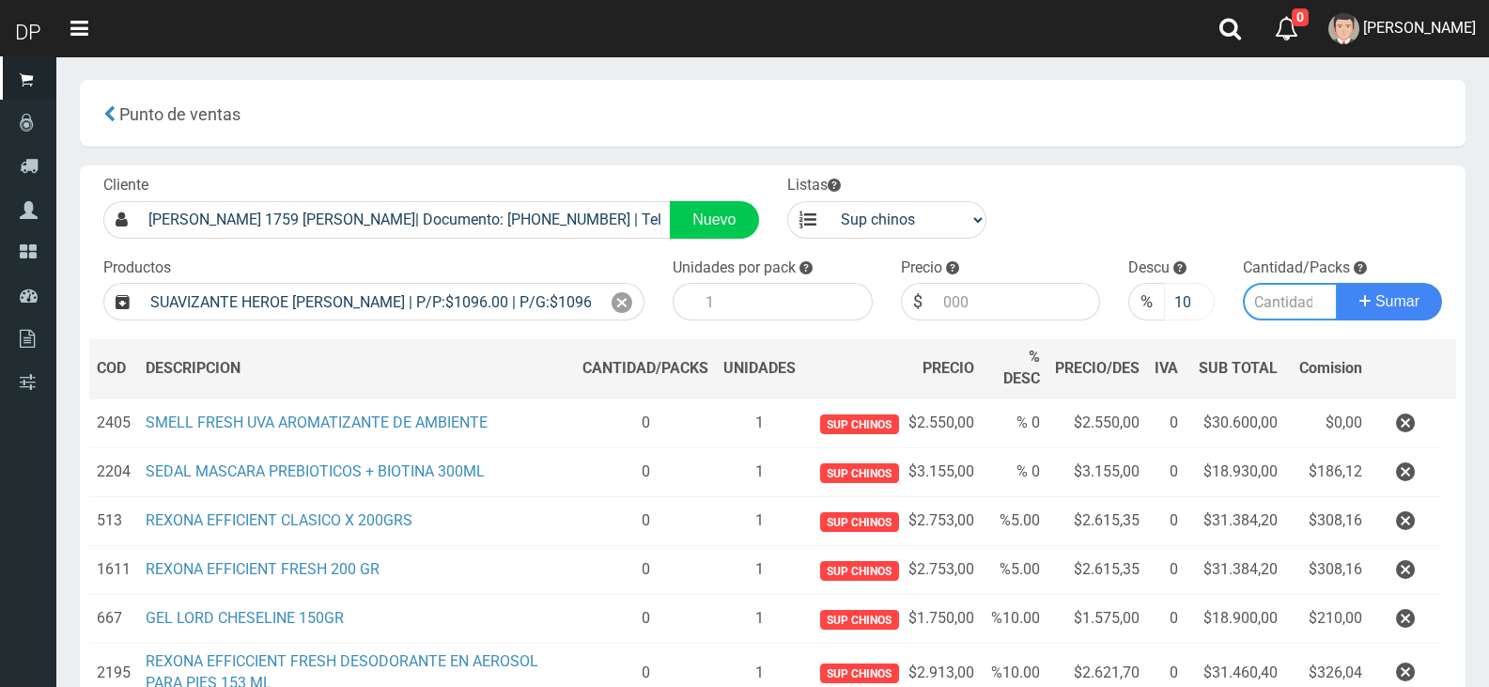
type input "12"
type input "1096.00"
type input "1"
click at [1176, 298] on input "10" at bounding box center [1189, 302] width 50 height 38
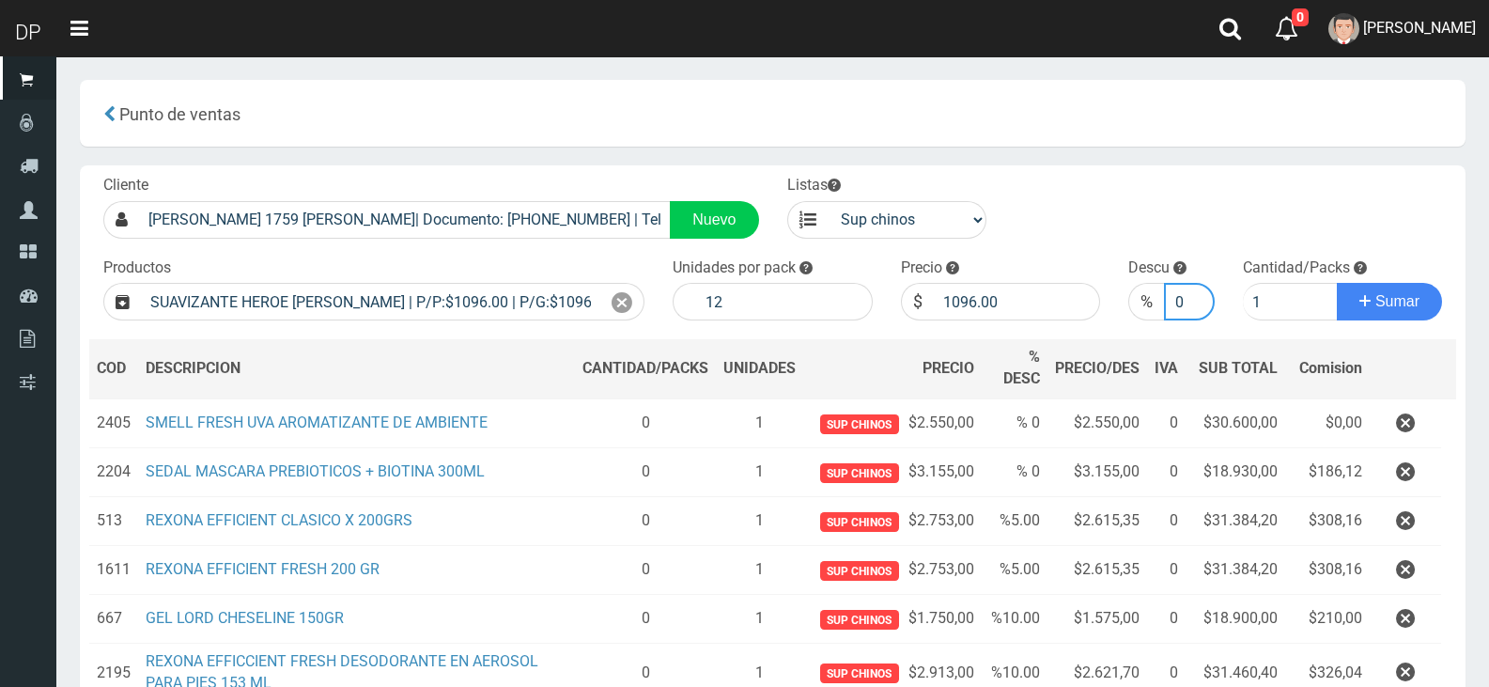
type input "0"
click at [1337, 283] on button "Sumar" at bounding box center [1389, 302] width 105 height 38
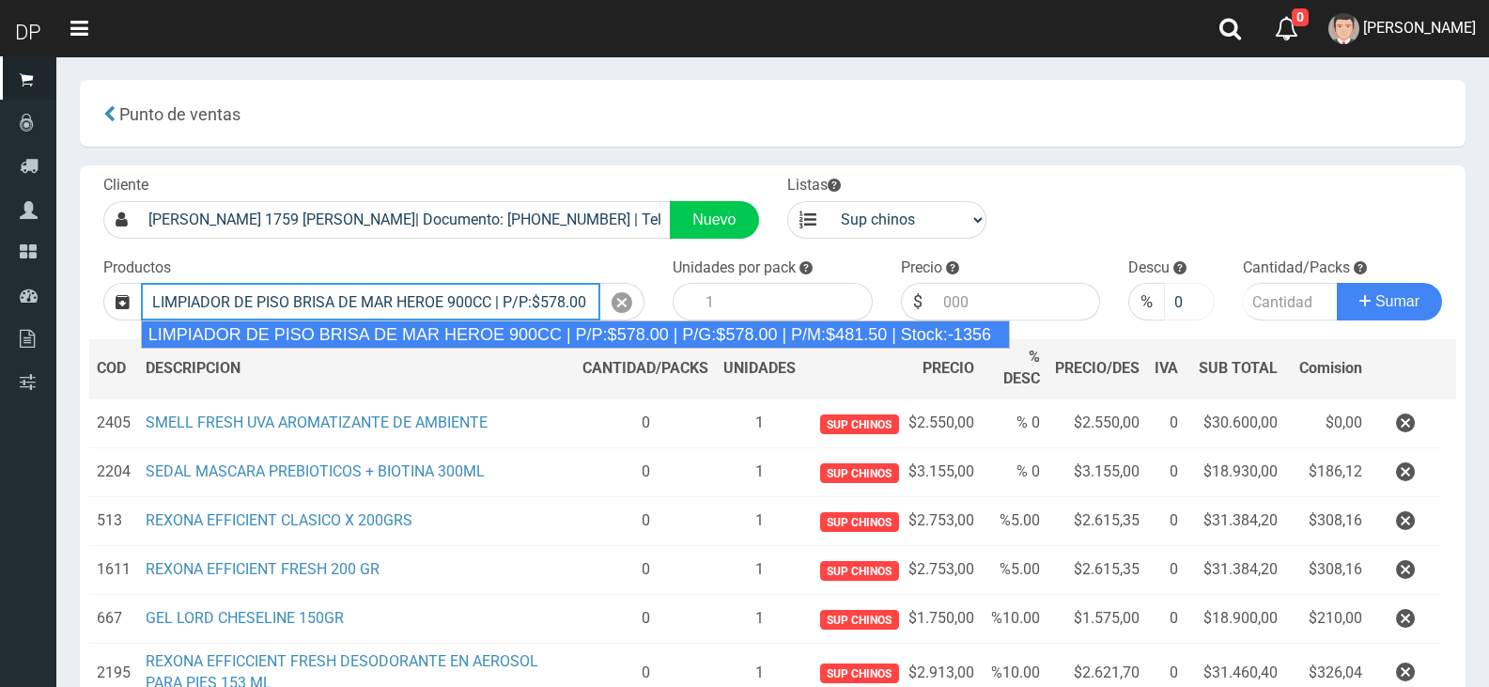
type input "LIMPIADOR DE PISO BRISA DE MAR HEROE 900CC | P/P:$578.00 | P/G:$578.00 | P/M:$4…"
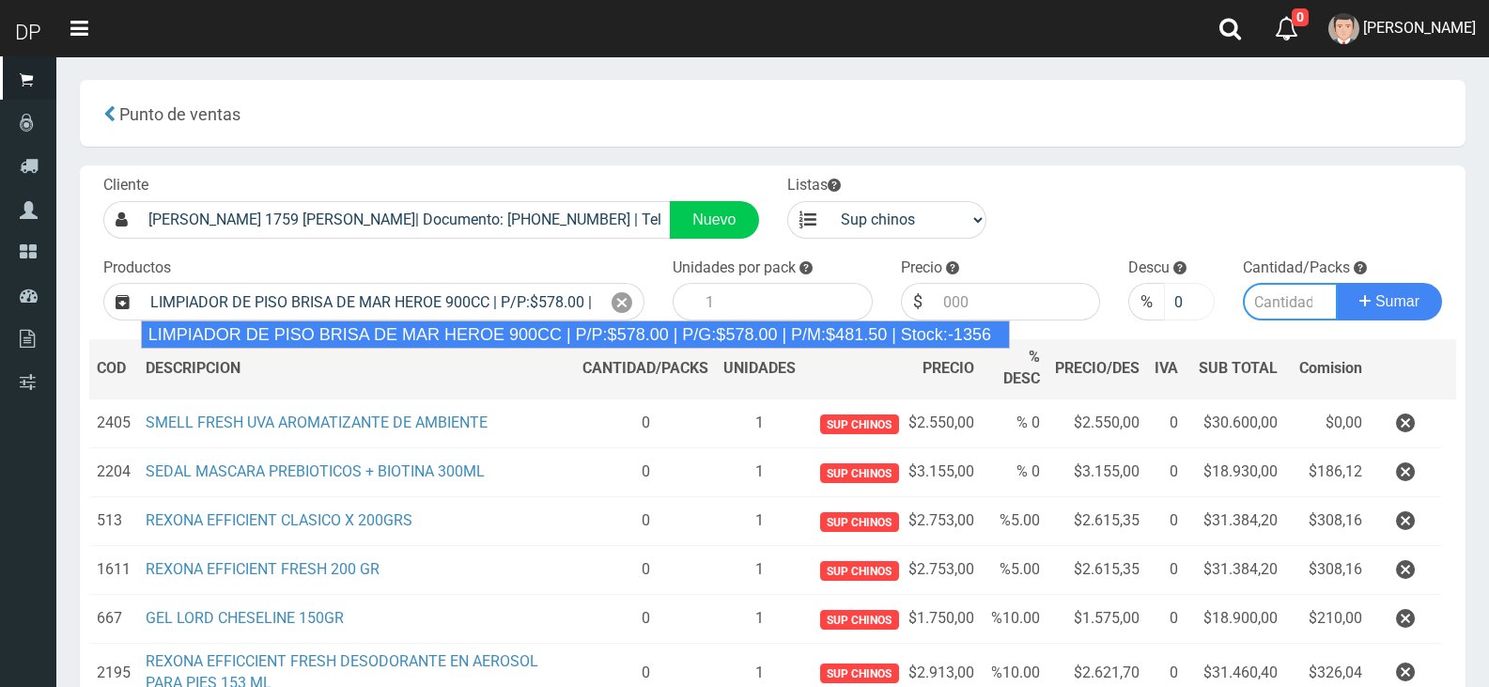
type input "12"
type input "578.00"
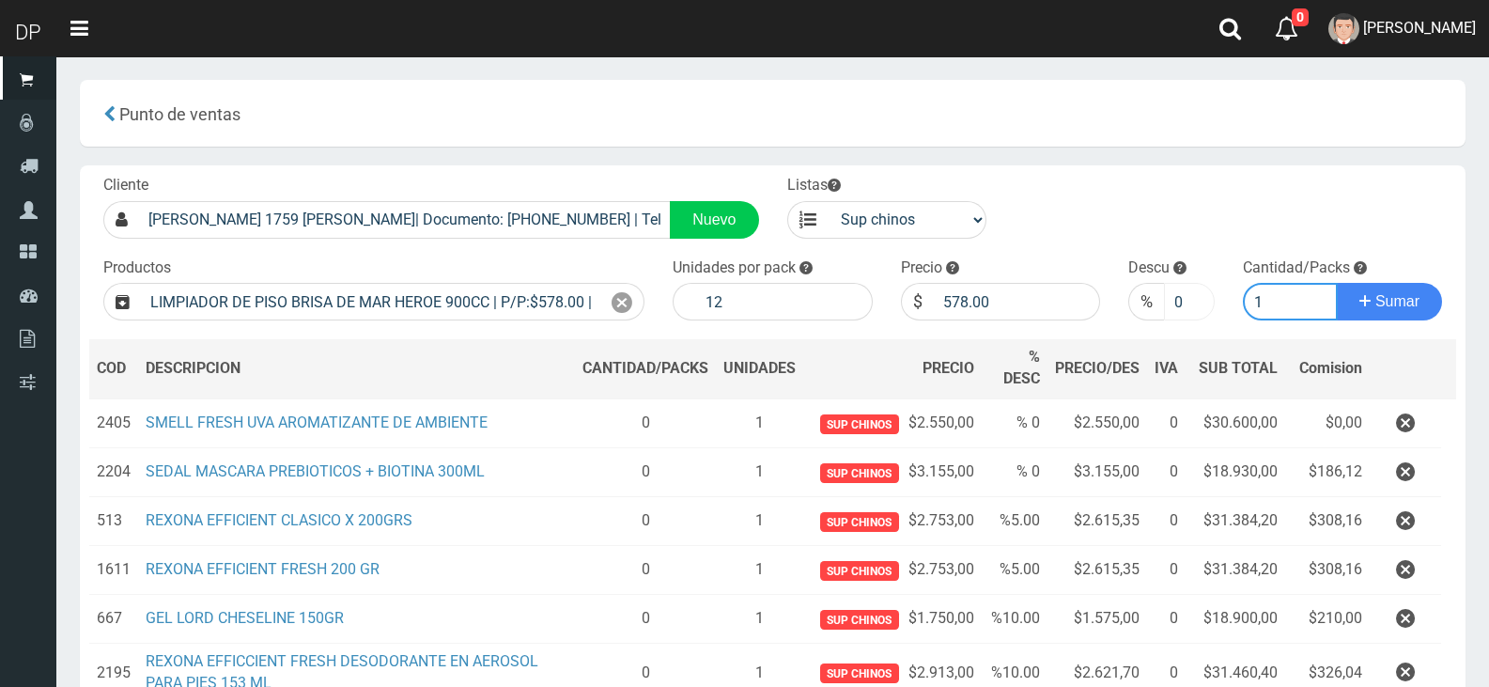
type input "1"
click at [1337, 283] on button "Sumar" at bounding box center [1389, 302] width 105 height 38
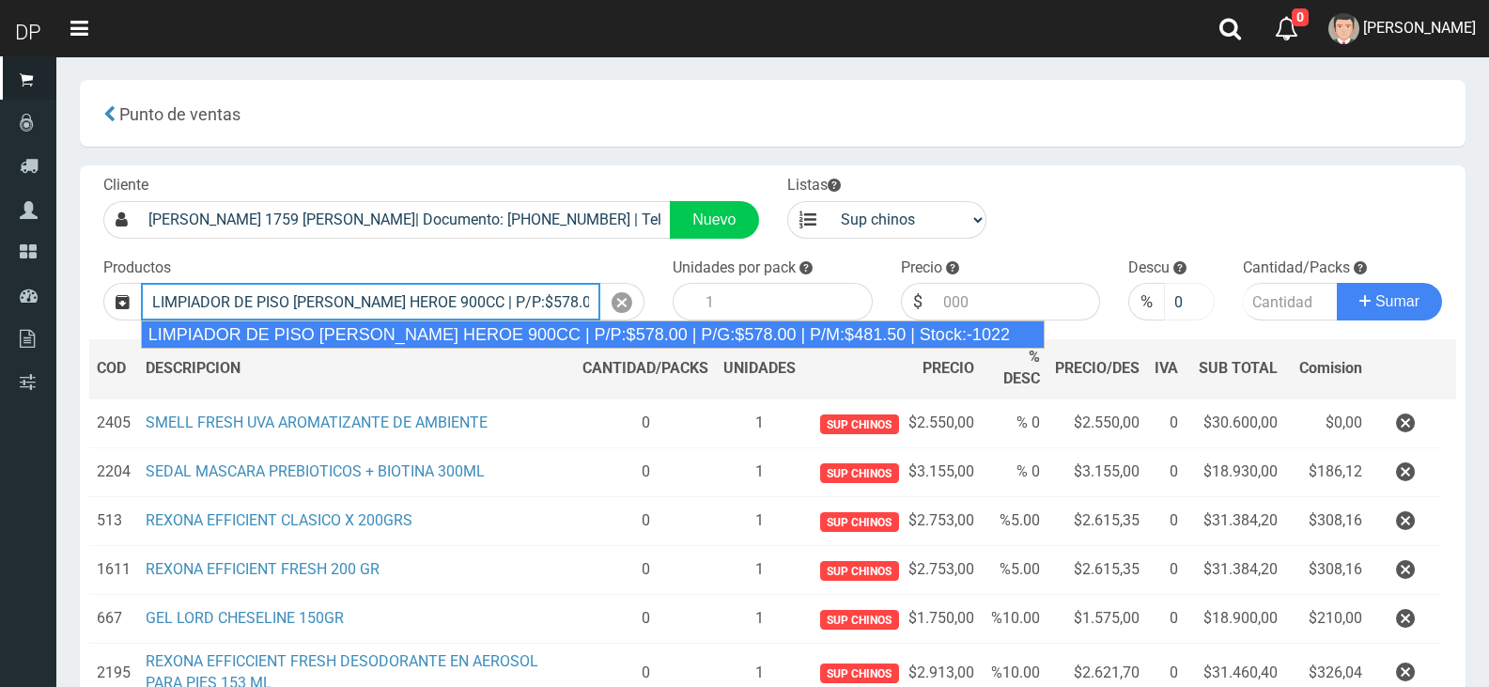
type input "LIMPIADOR DE PISO LIMON DEL PRADO HEROE 900CC | P/P:$578.00 | P/G:$578.00 | P/M…"
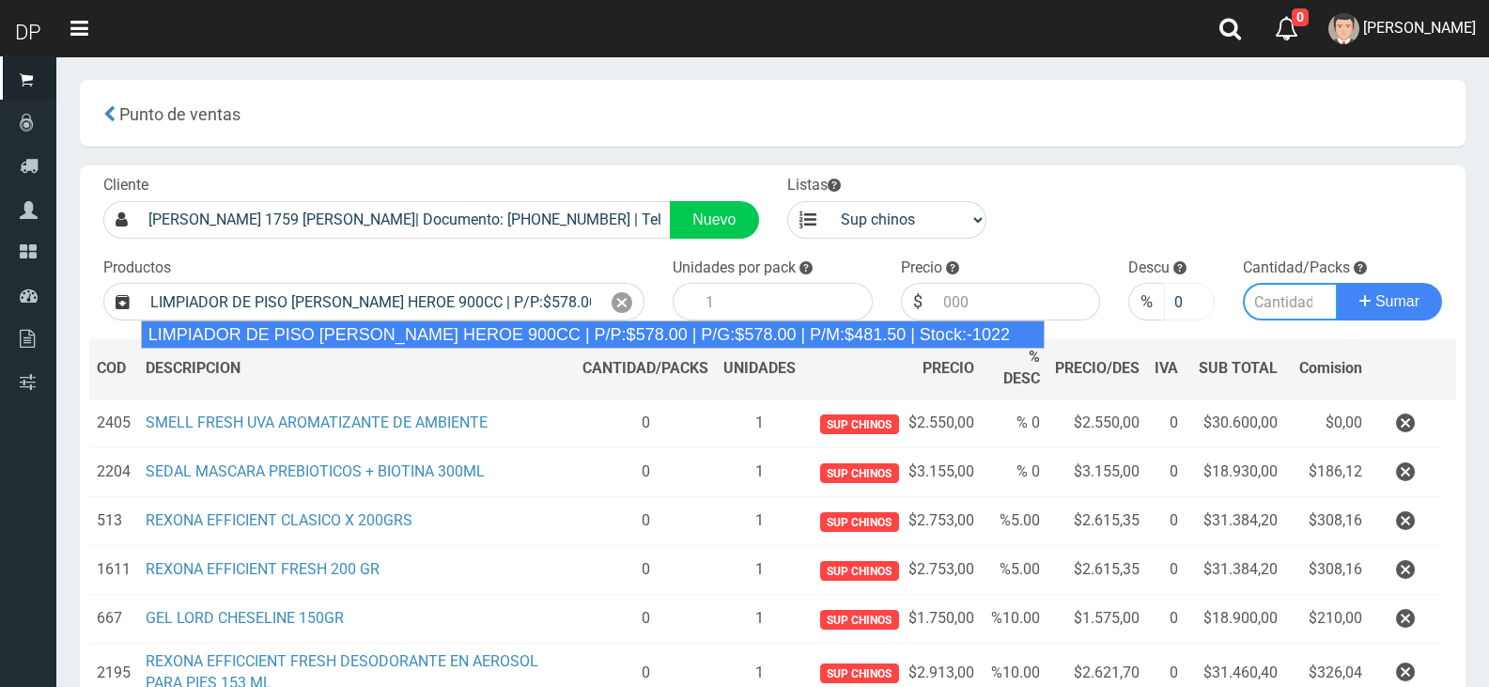
type input "12"
type input "578.00"
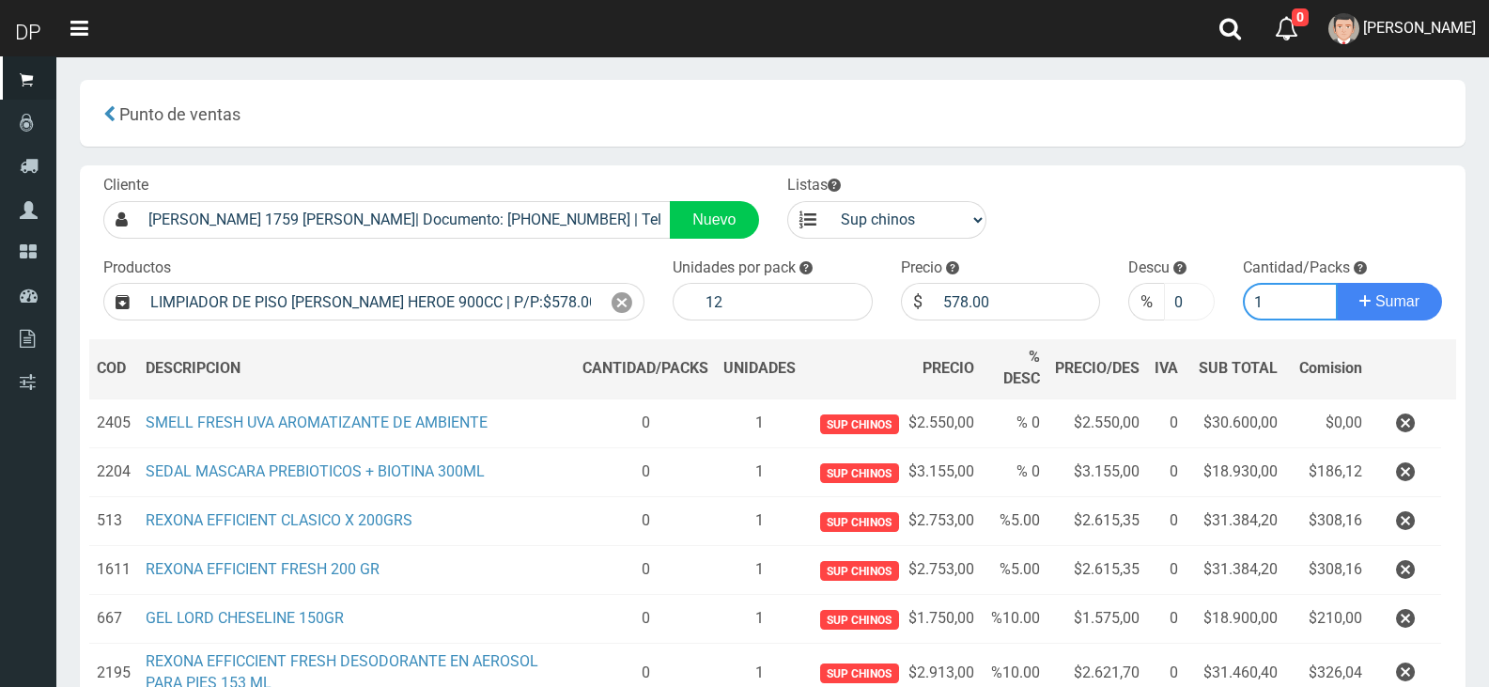
type input "1"
click at [1337, 283] on button "Sumar" at bounding box center [1389, 302] width 105 height 38
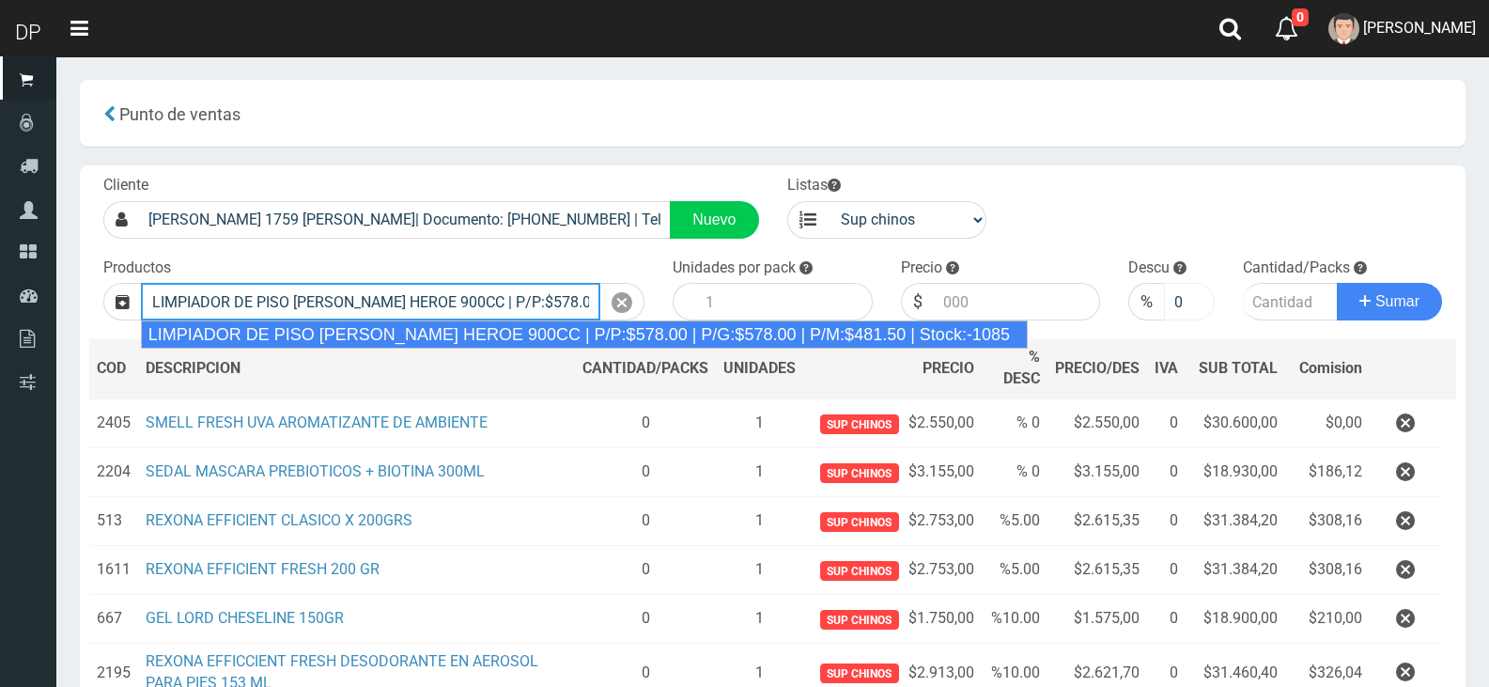
type input "LIMPIADOR DE PISO PINO SILVESTRE HEROE 900CC | P/P:$578.00 | P/G:$578.00 | P/M:…"
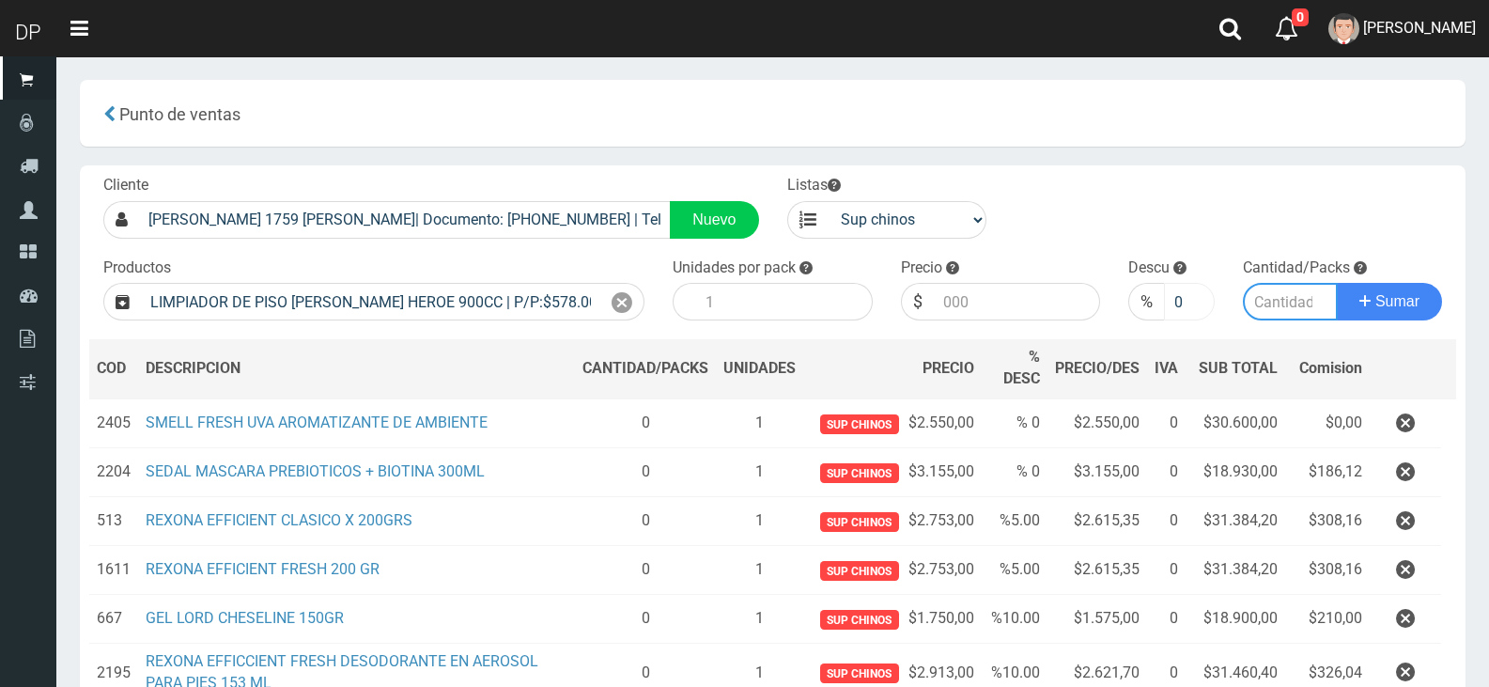
type input "12"
type input "578.00"
type input "1"
click at [1337, 283] on button "Sumar" at bounding box center [1389, 302] width 105 height 38
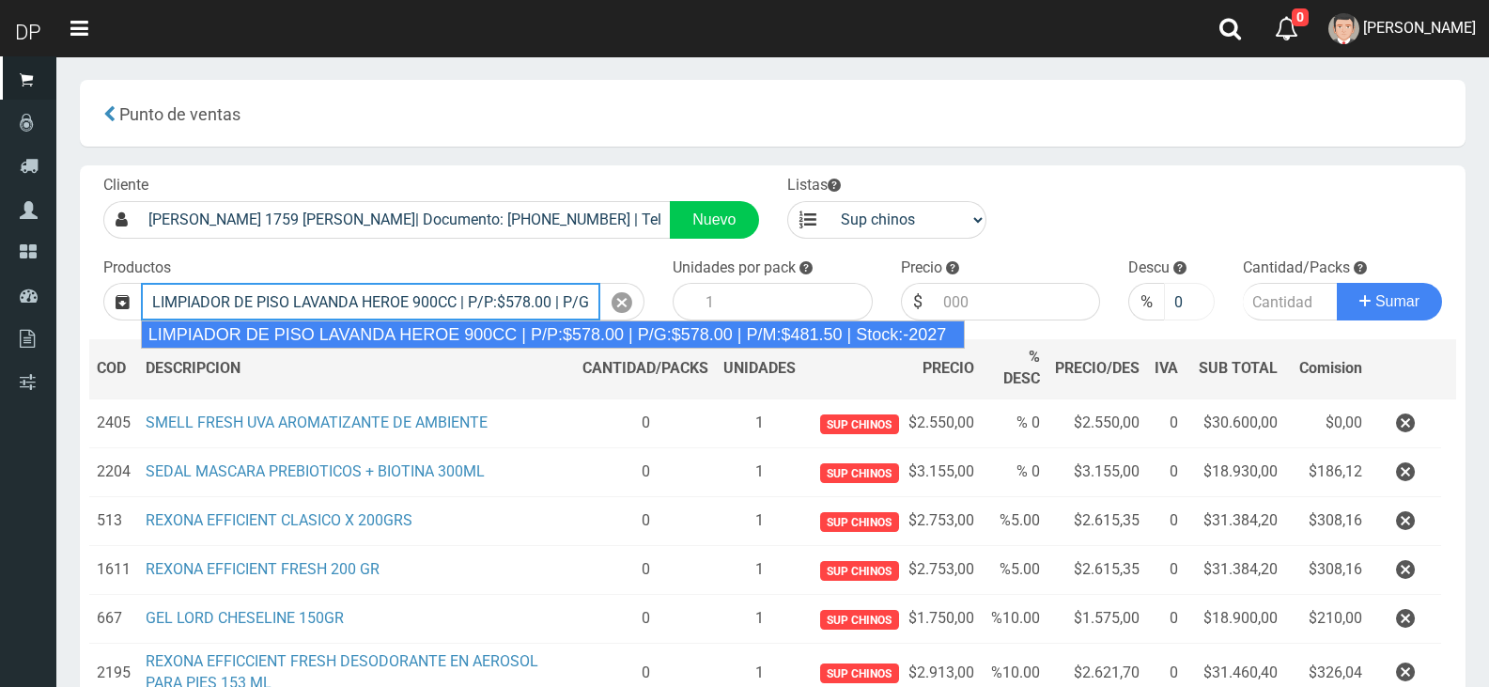
type input "LIMPIADOR DE PISO LAVANDA HEROE 900CC | P/P:$578.00 | P/G:$578.00 | P/M:$481.50…"
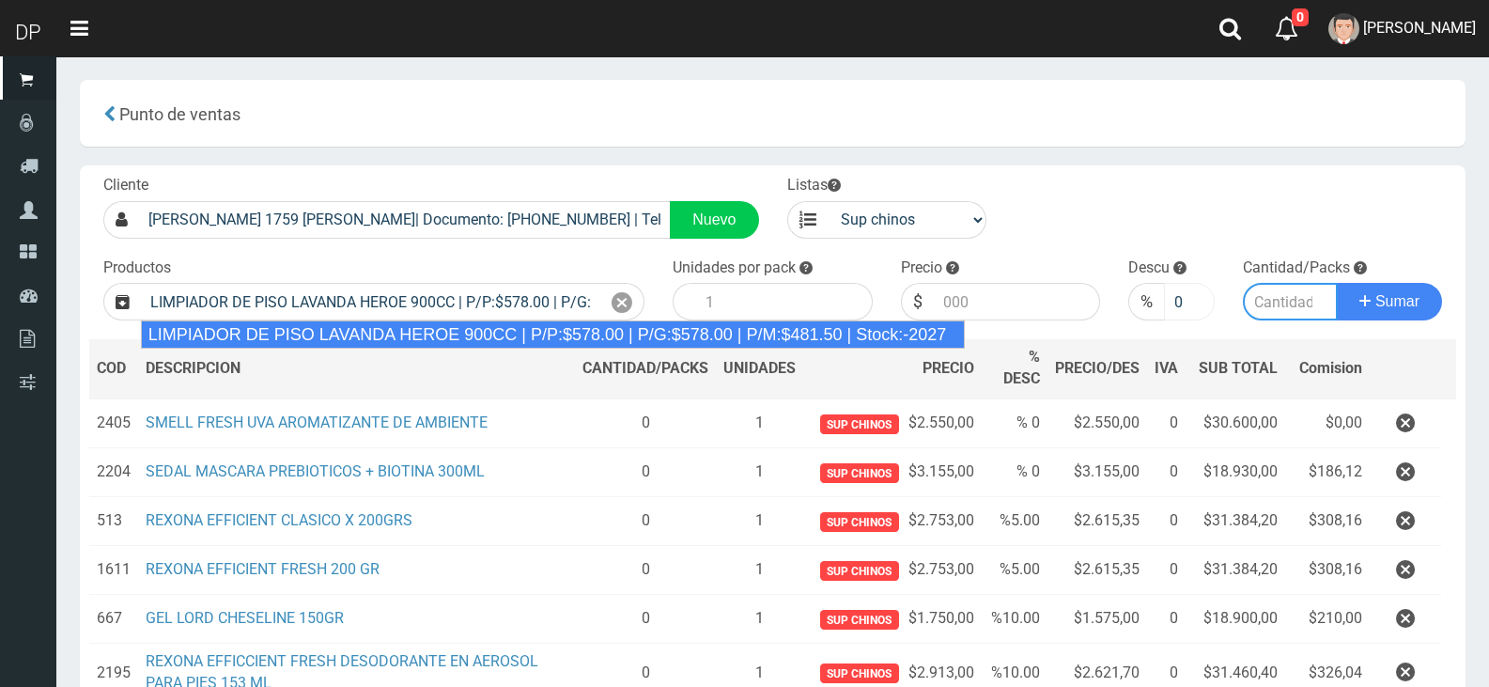
type input "12"
type input "578.00"
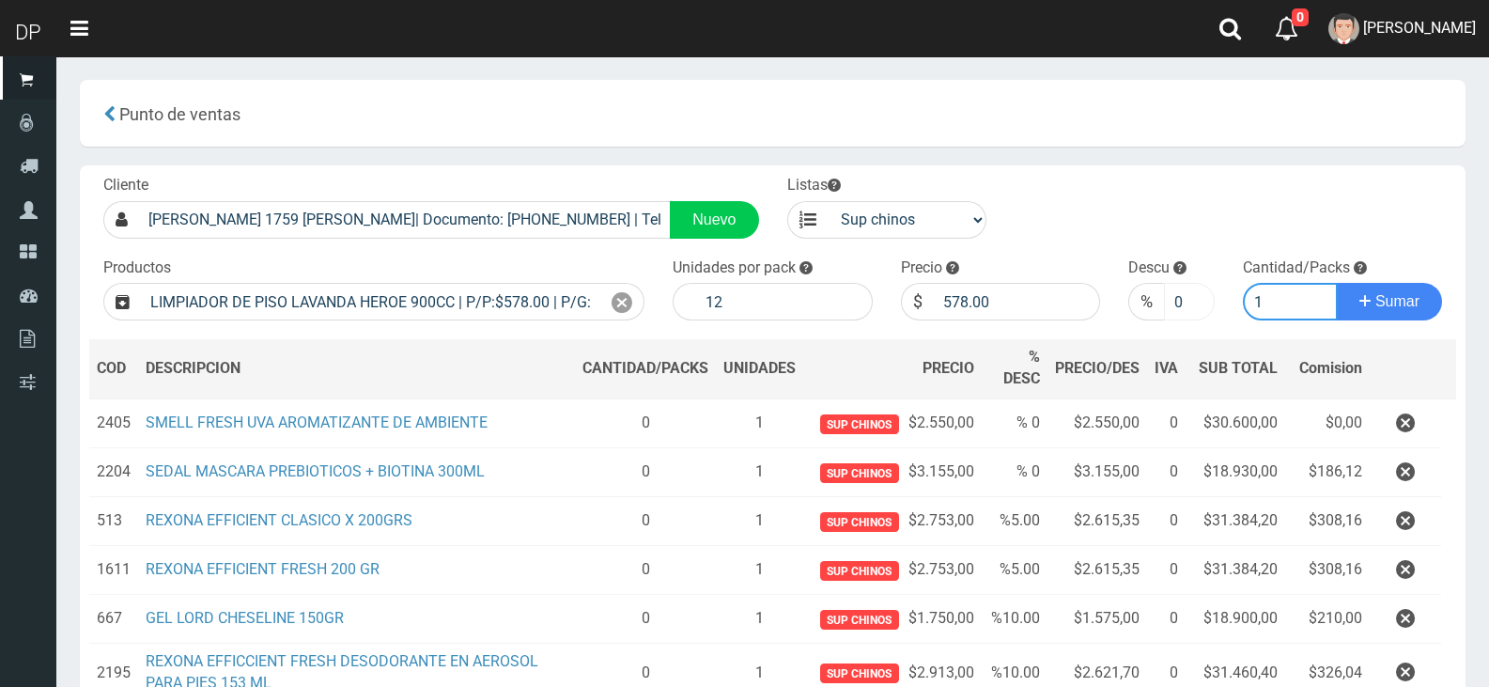
type input "1"
click at [1337, 283] on button "Sumar" at bounding box center [1389, 302] width 105 height 38
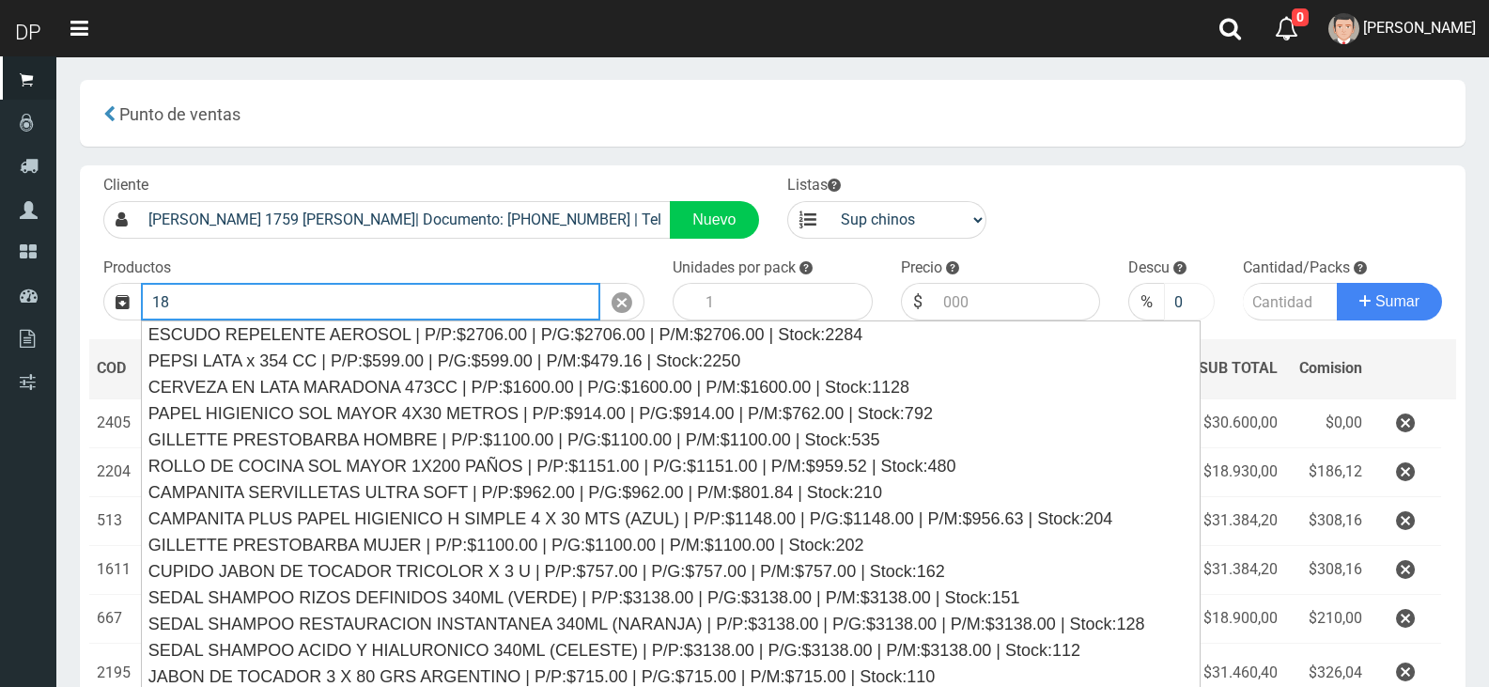
type input "1"
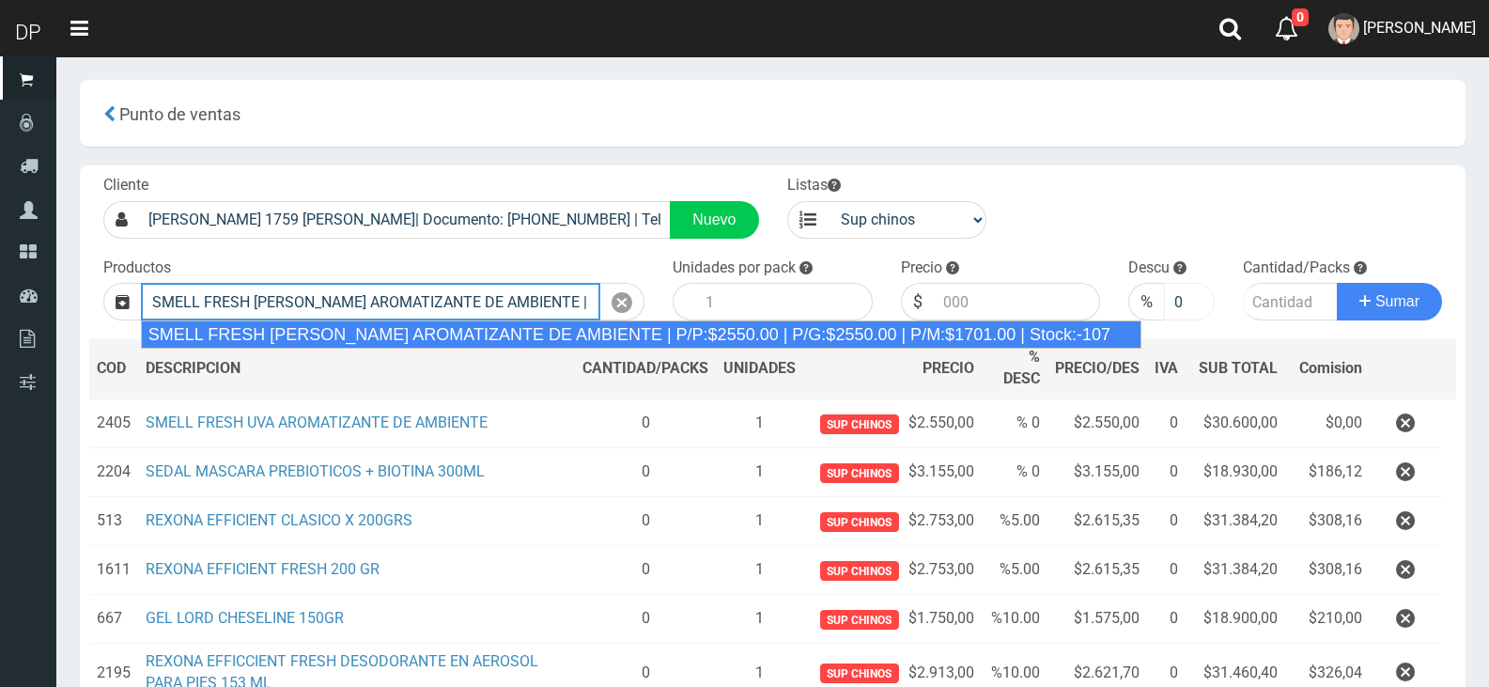
type input "SMELL FRESH FLORES BLANCAS AROMATIZANTE DE AMBIENTE | P/P:$2550.00 | P/G:$2550.…"
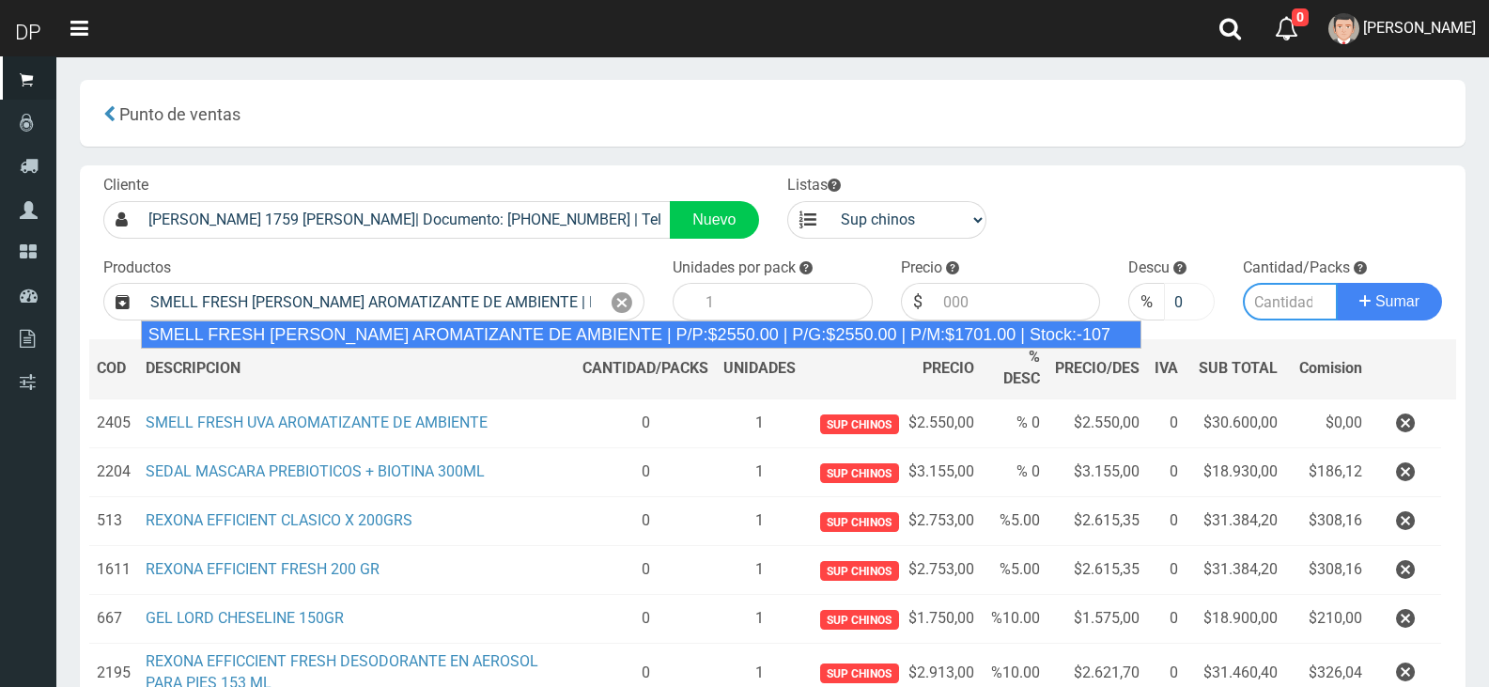
type input "12"
type input "2550.00"
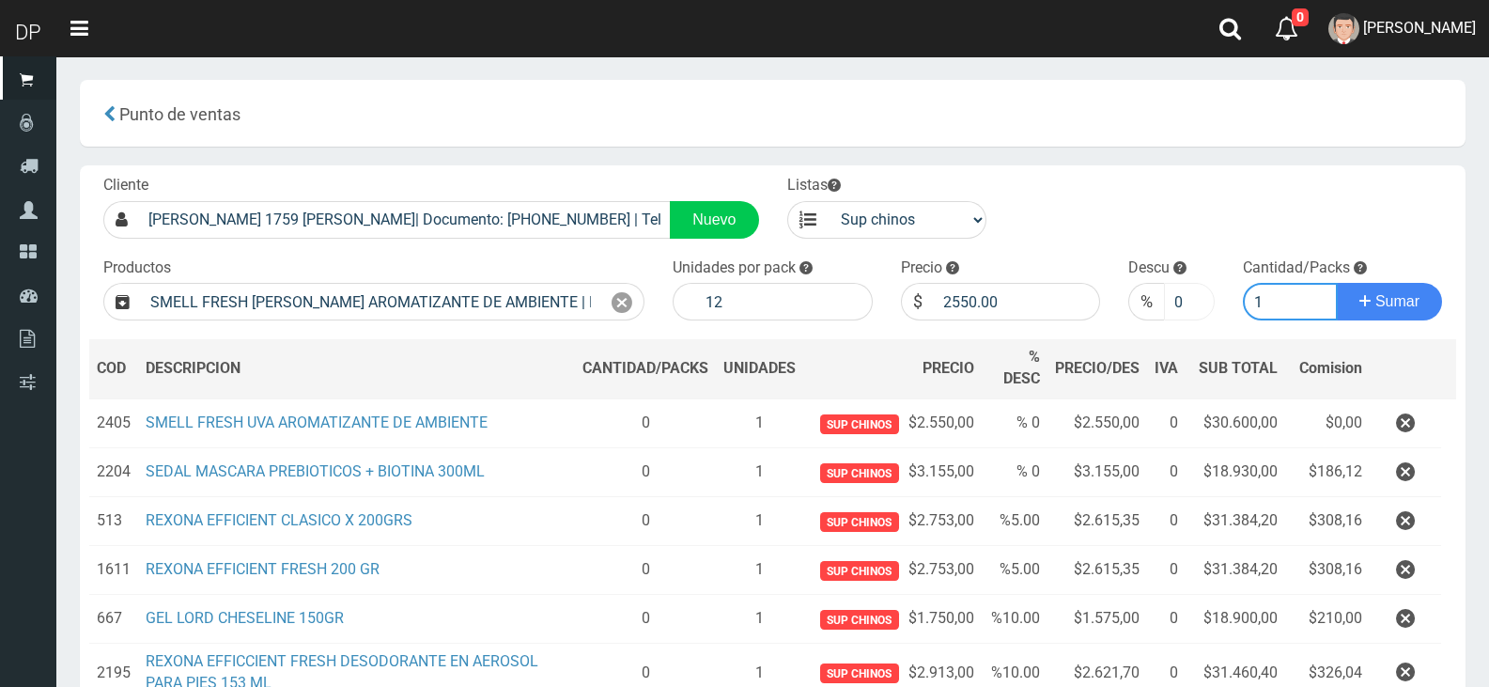
type input "1"
click at [1337, 283] on button "Sumar" at bounding box center [1389, 302] width 105 height 38
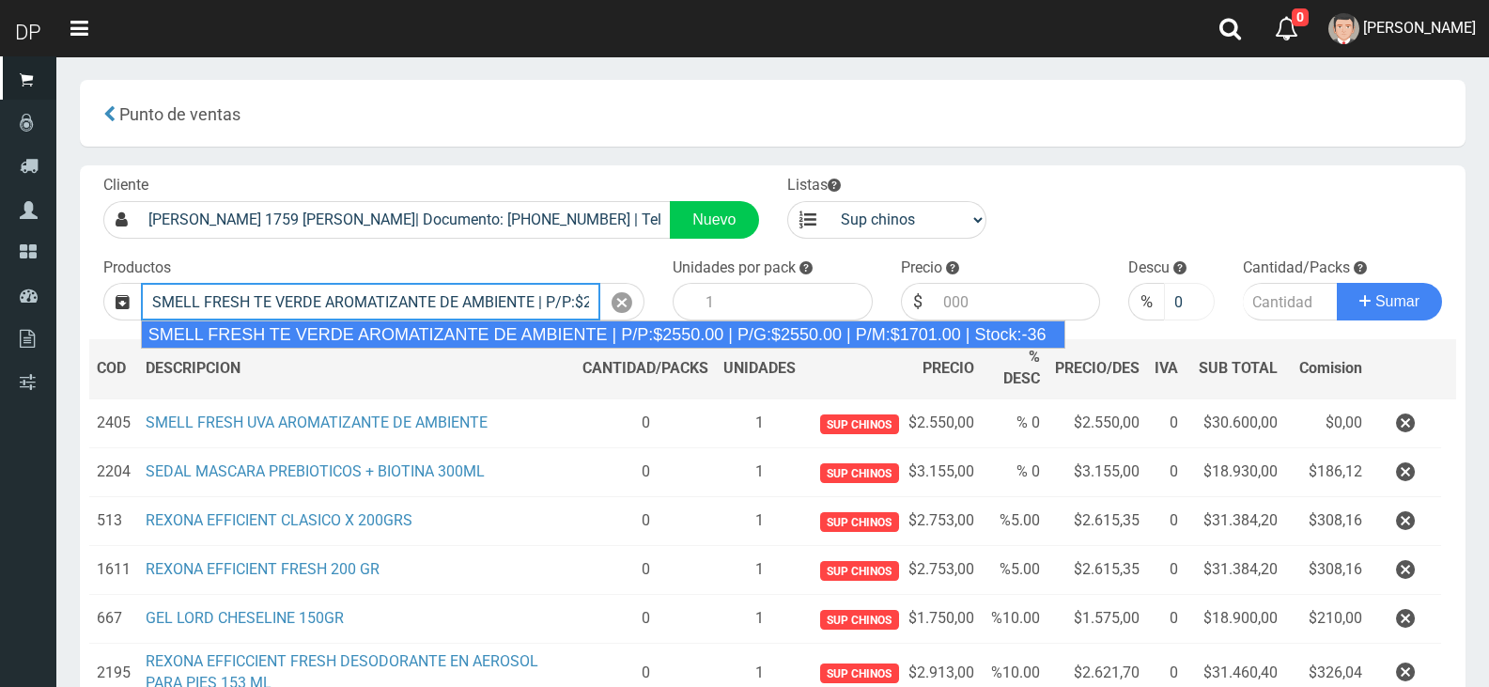
type input "SMELL FRESH TE VERDE AROMATIZANTE DE AMBIENTE | P/P:$2550.00 | P/G:$2550.00 | P…"
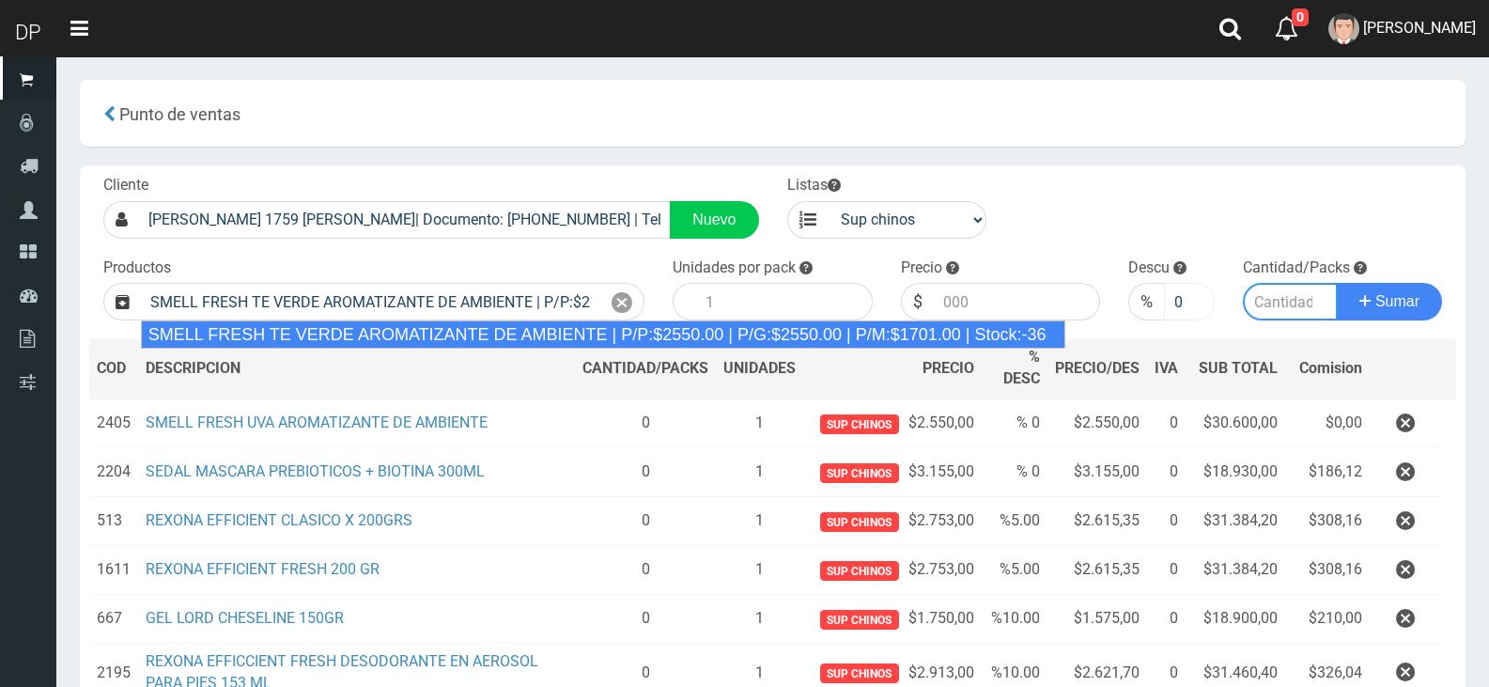
type input "12"
type input "2550.00"
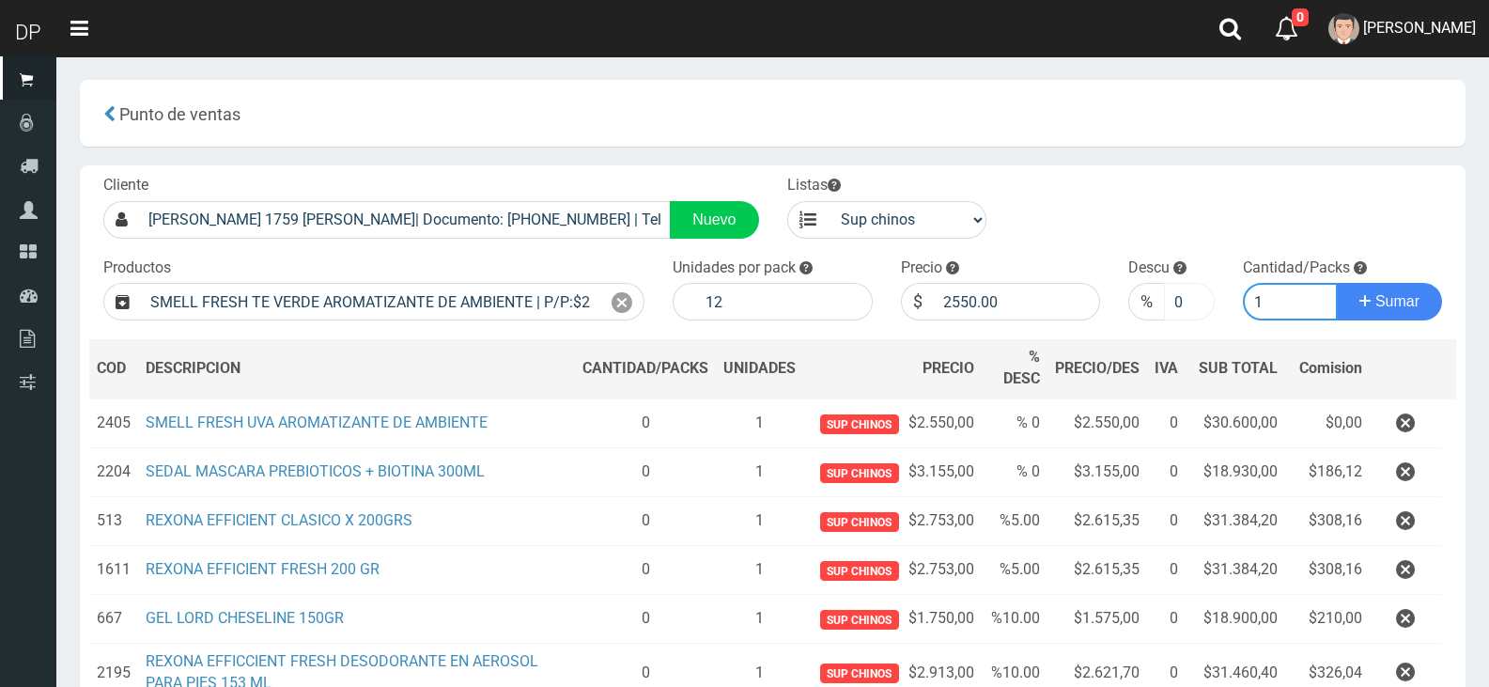
type input "1"
click at [1337, 283] on button "Sumar" at bounding box center [1389, 302] width 105 height 38
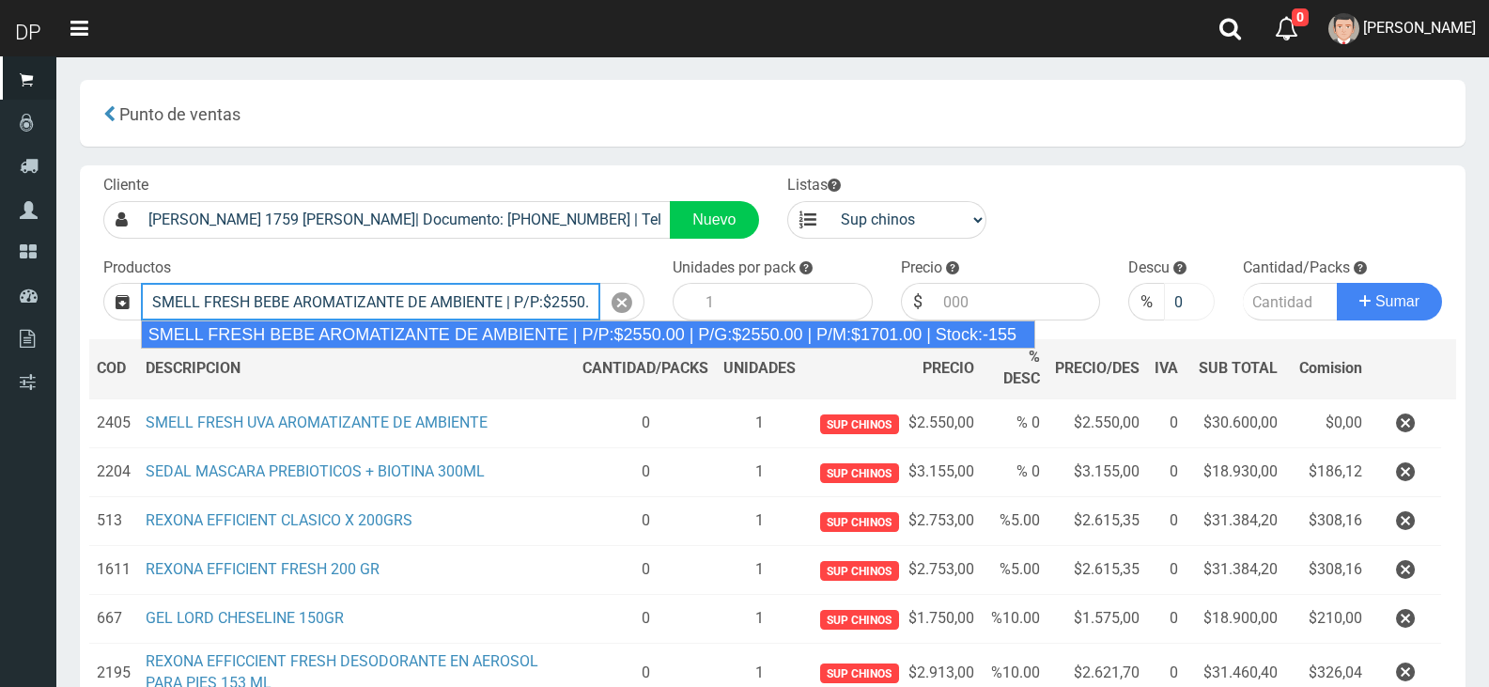
type input "SMELL FRESH BEBE AROMATIZANTE DE AMBIENTE | P/P:$2550.00 | P/G:$2550.00 | P/M:$…"
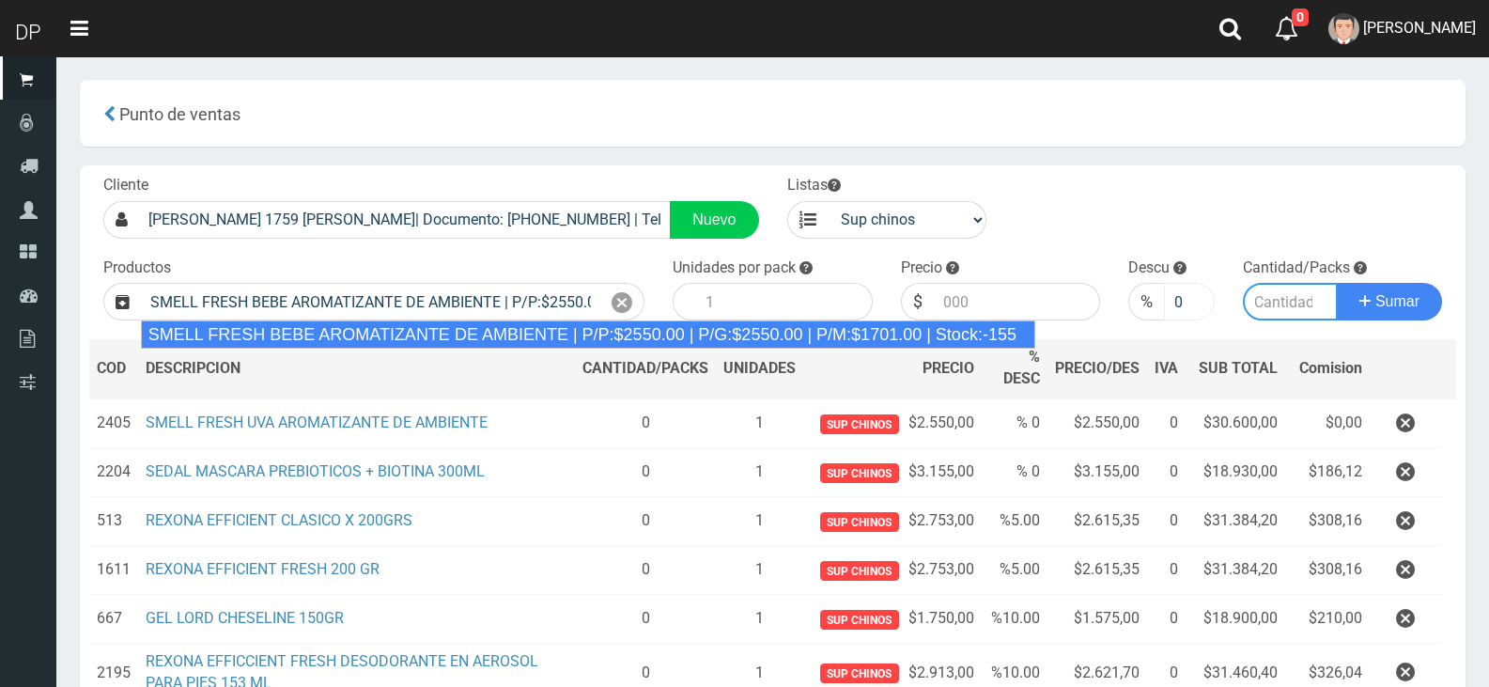
type input "12"
type input "2550.00"
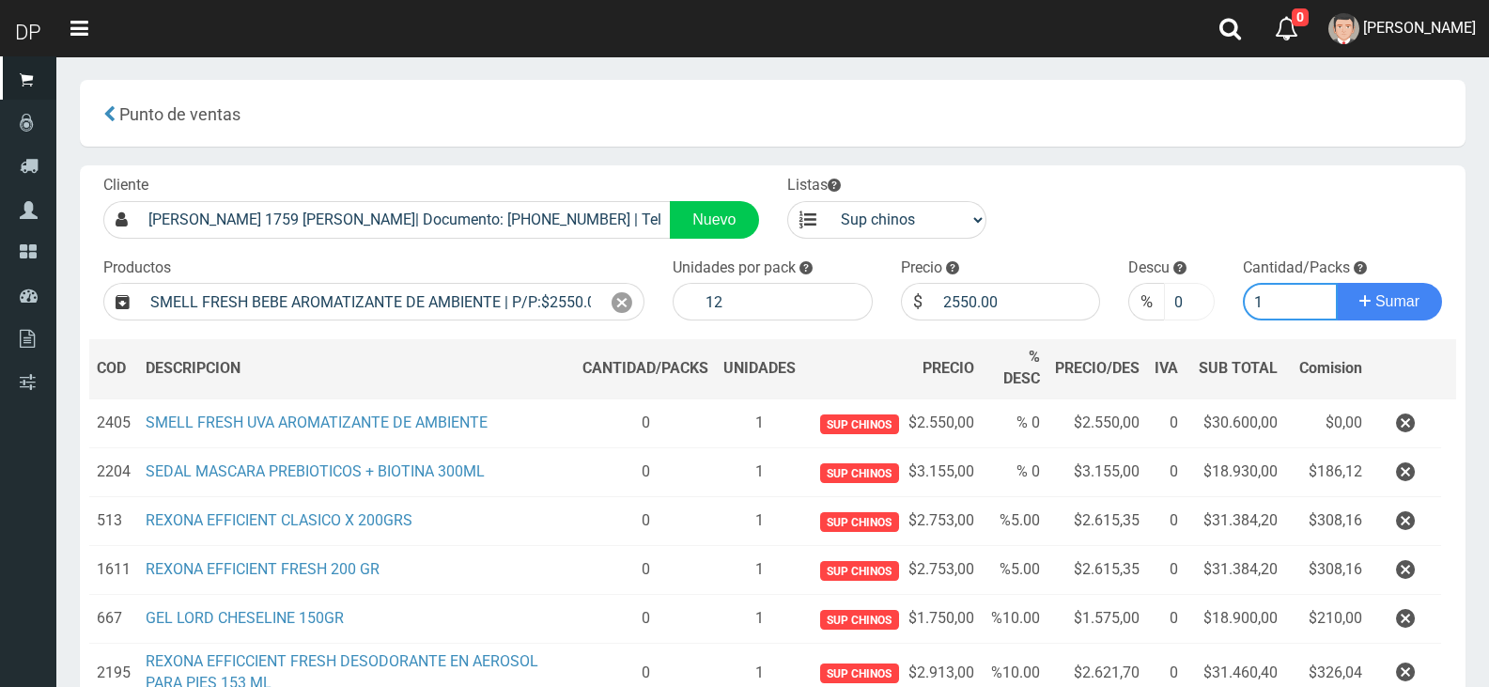
type input "1"
click at [1337, 283] on button "Sumar" at bounding box center [1389, 302] width 105 height 38
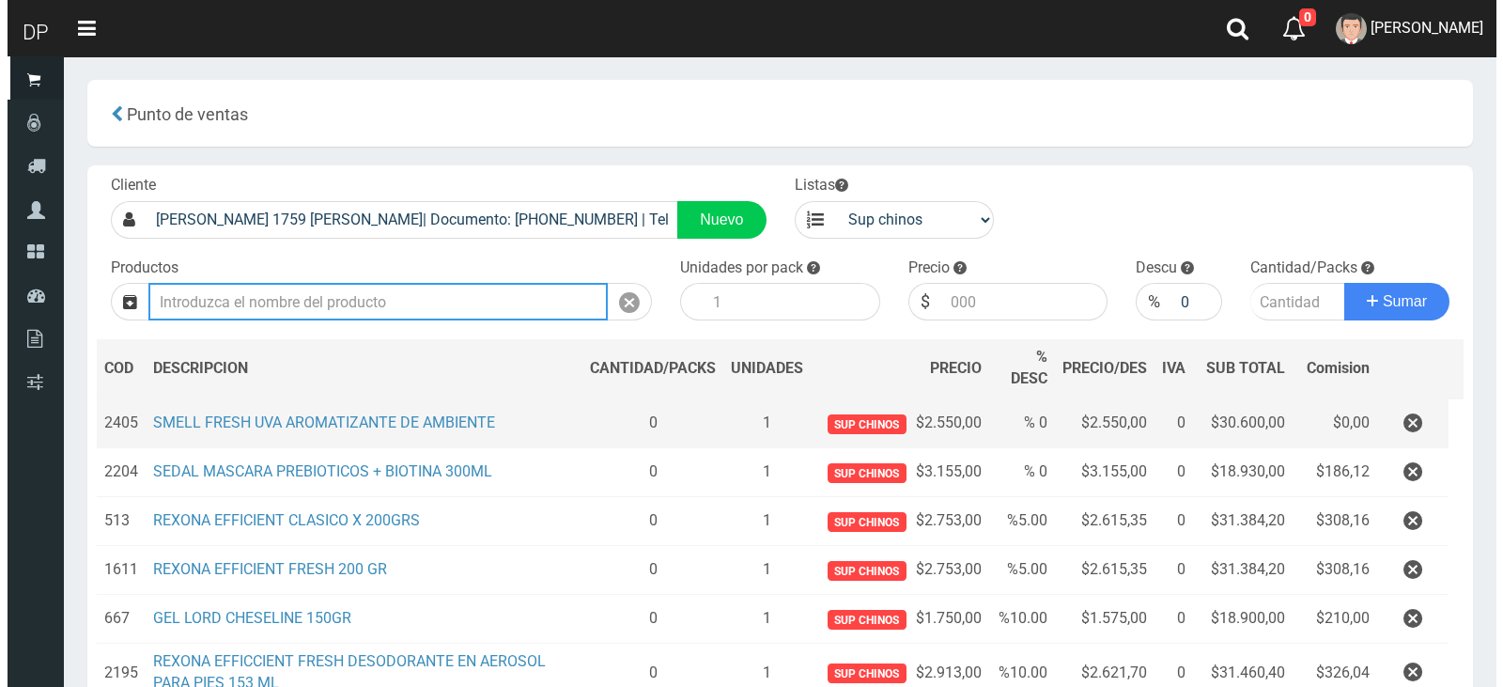
scroll to position [653, 0]
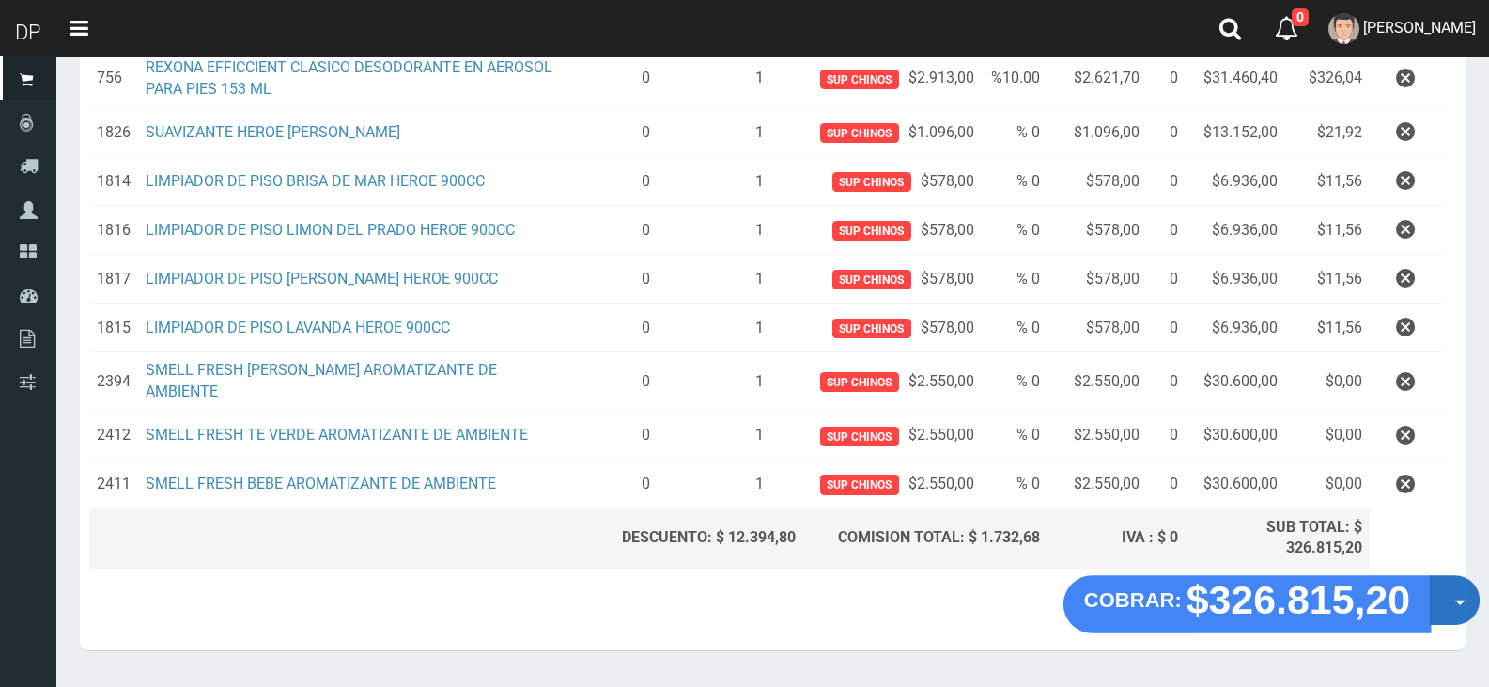
click at [1445, 597] on button "Opciones" at bounding box center [1455, 601] width 50 height 50
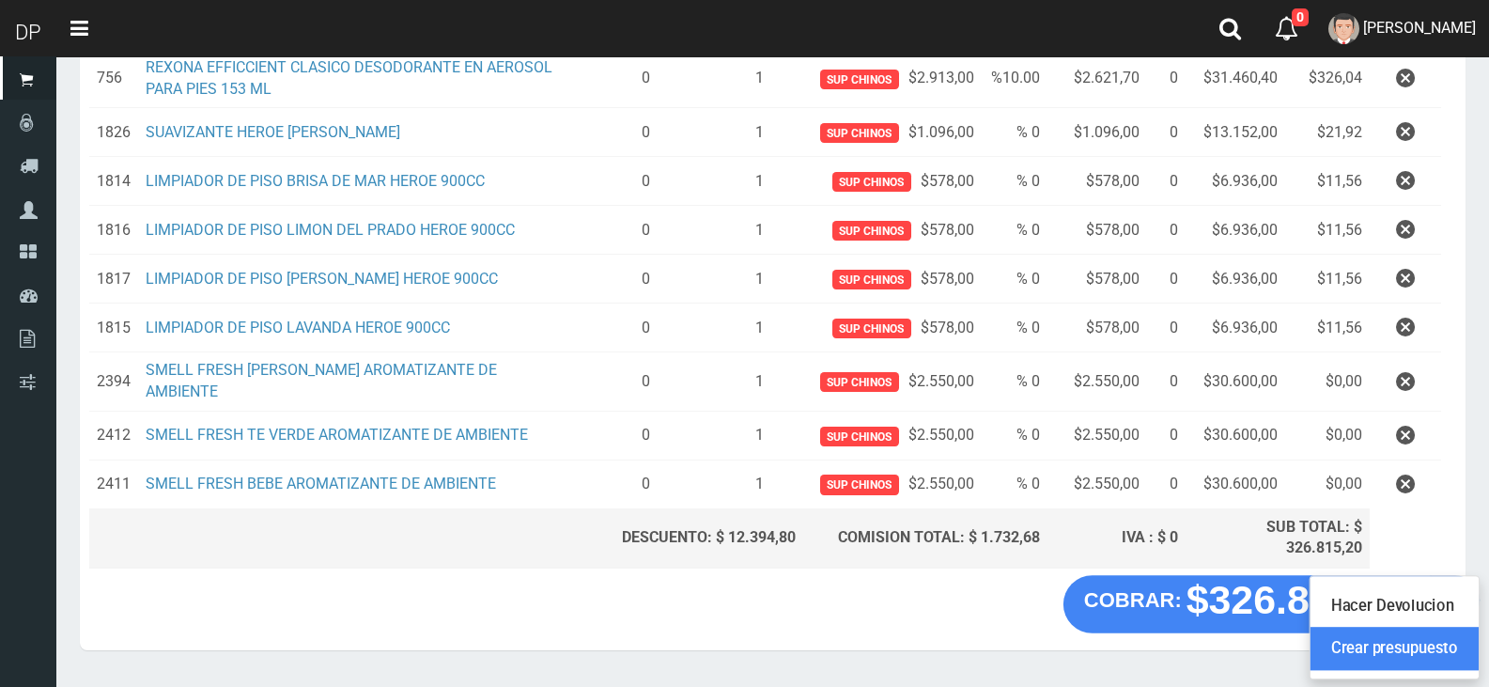
click at [1443, 635] on link "Crear presupuesto" at bounding box center [1394, 648] width 168 height 43
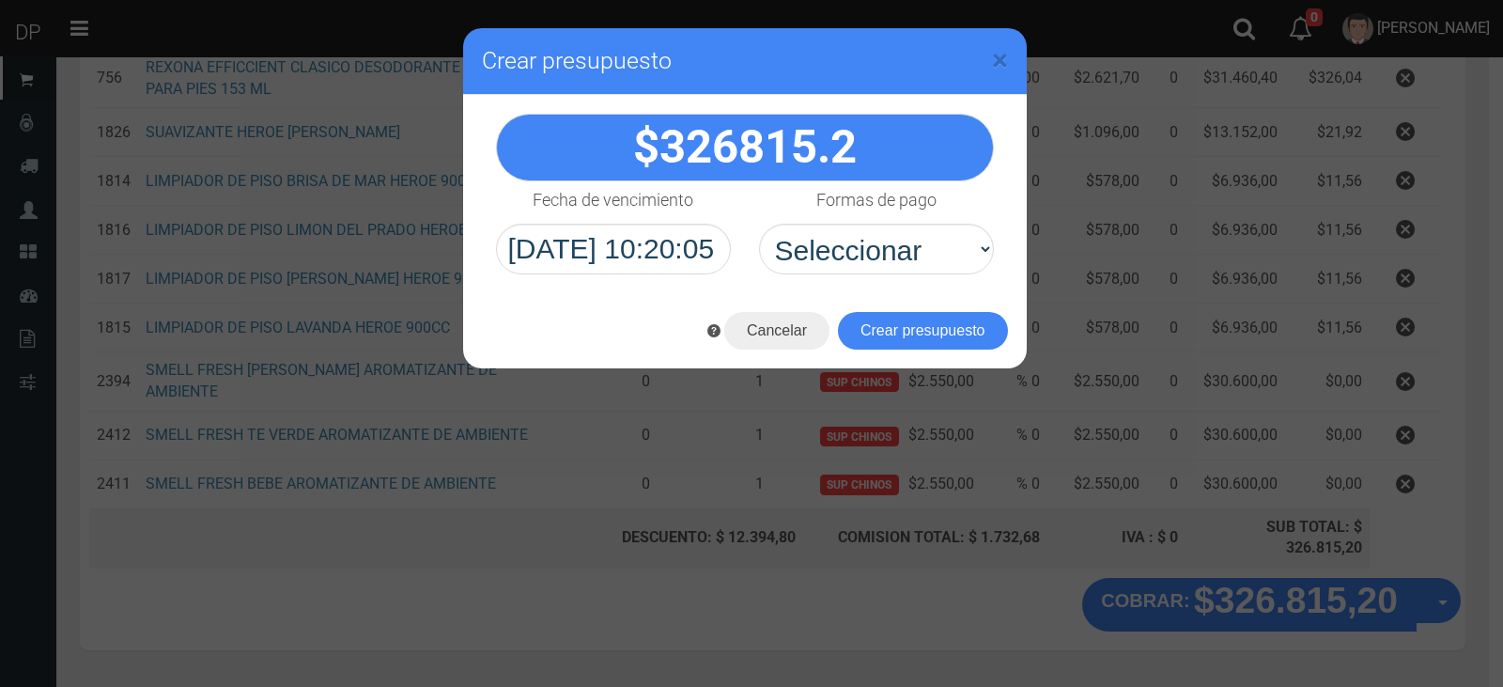
select select "Efectivo"
click at [759, 224] on select "Seleccionar Efectivo Tarjeta de Crédito Depósito Débito" at bounding box center [876, 249] width 235 height 51
click at [890, 327] on button "Crear presupuesto" at bounding box center [923, 331] width 170 height 38
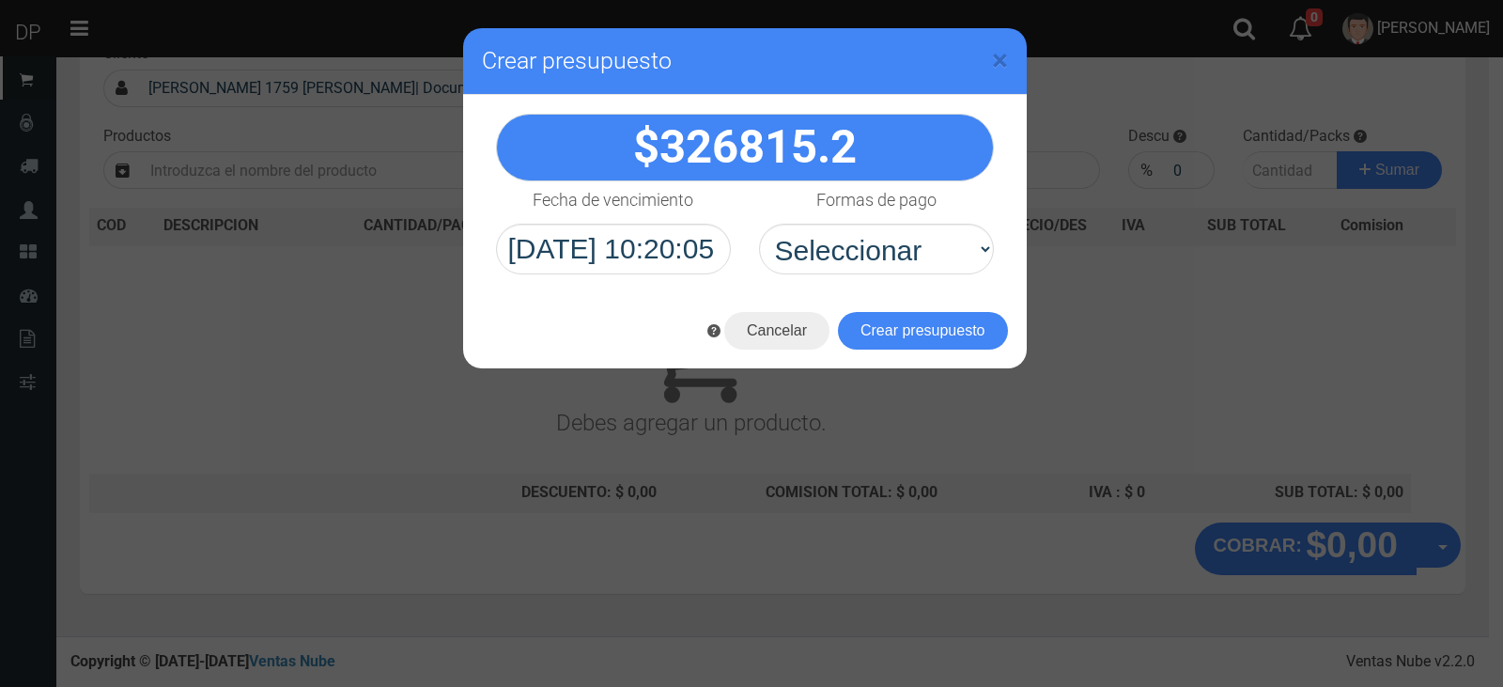
scroll to position [0, 0]
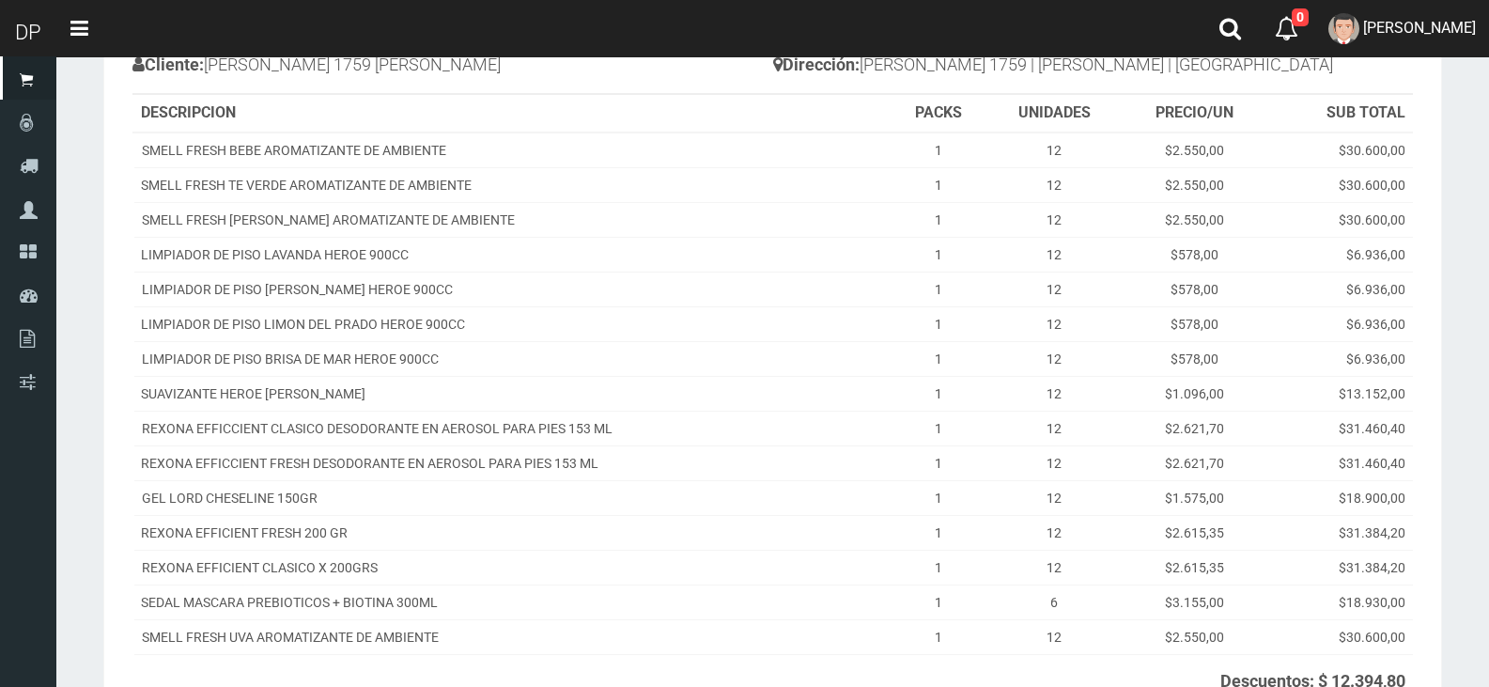
scroll to position [435, 0]
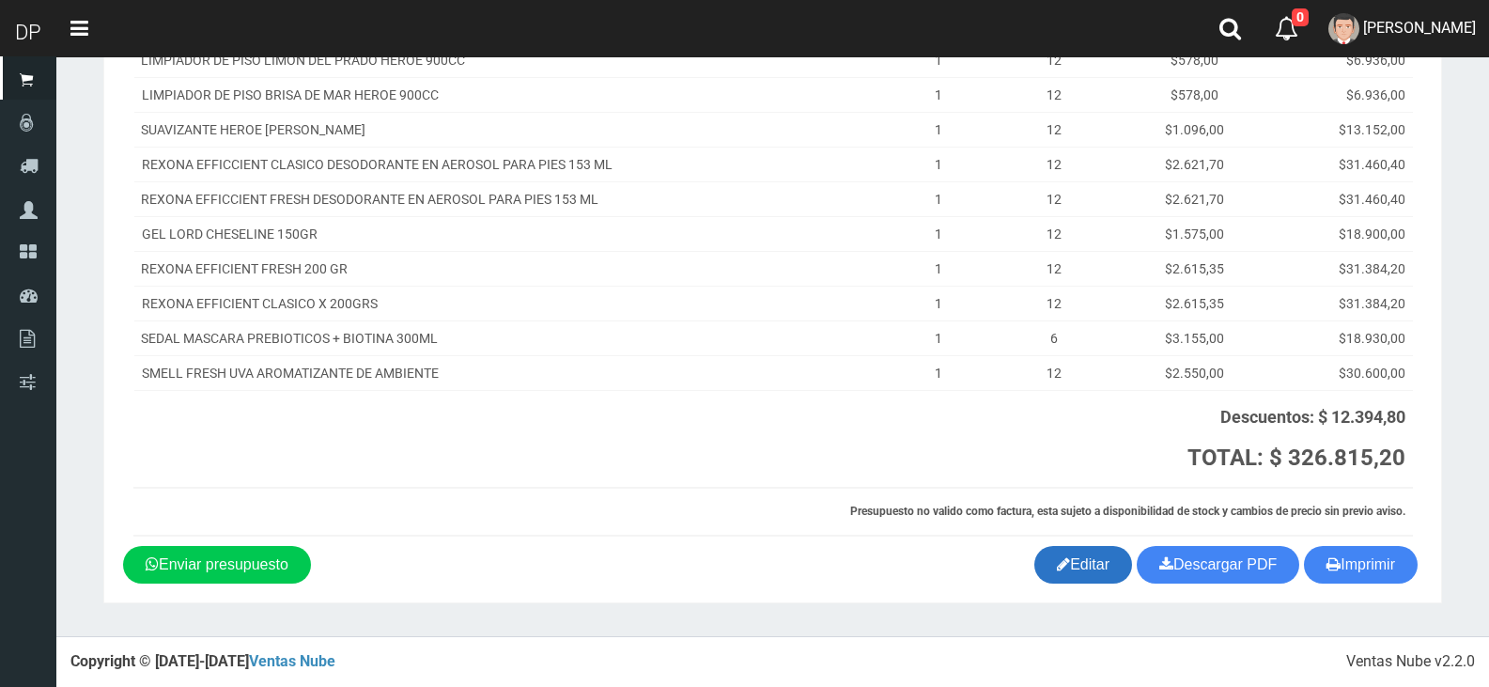
click at [1089, 567] on link "Editar" at bounding box center [1083, 565] width 98 height 38
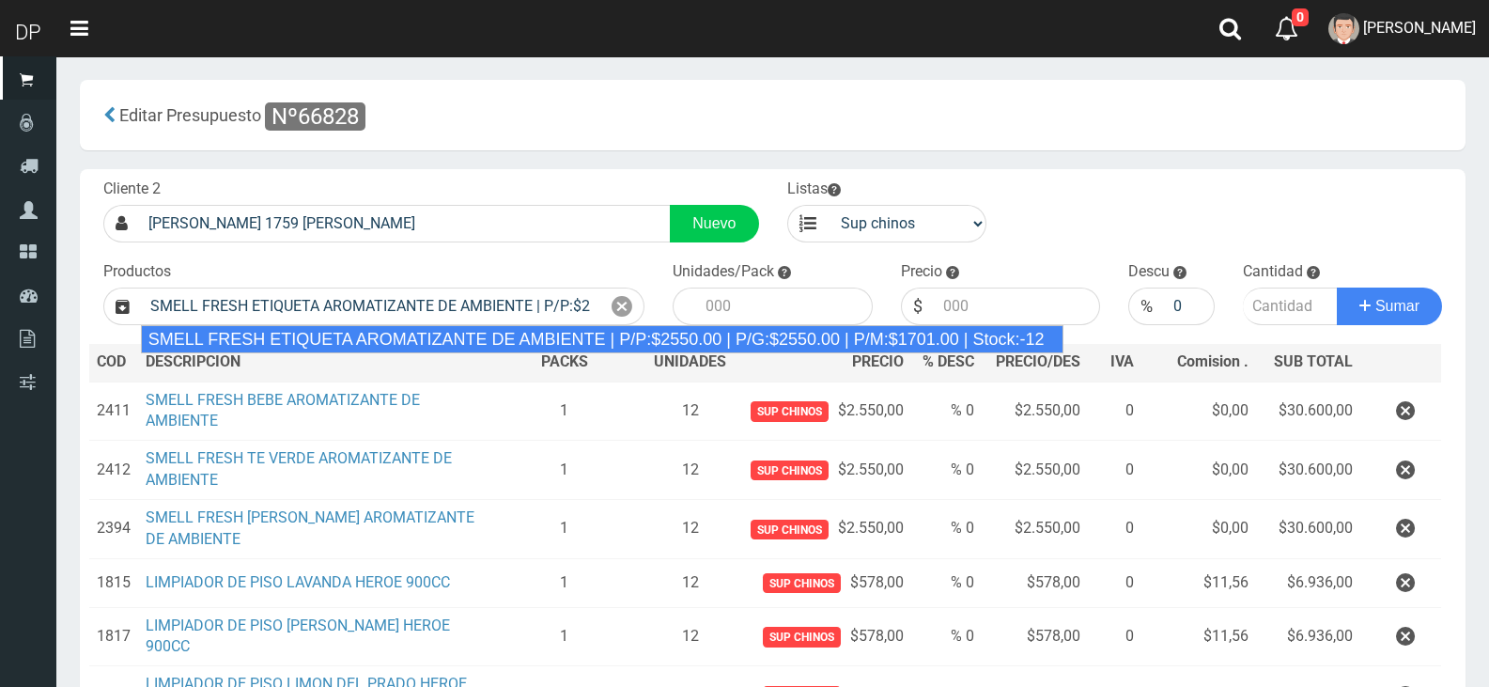
type input "SMELL FRESH ETIQUETA AROMATIZANTE DE AMBIENTE | P/P:$2550.00 | P/G:$2550.00 | P…"
type input "12"
type input "2550.00"
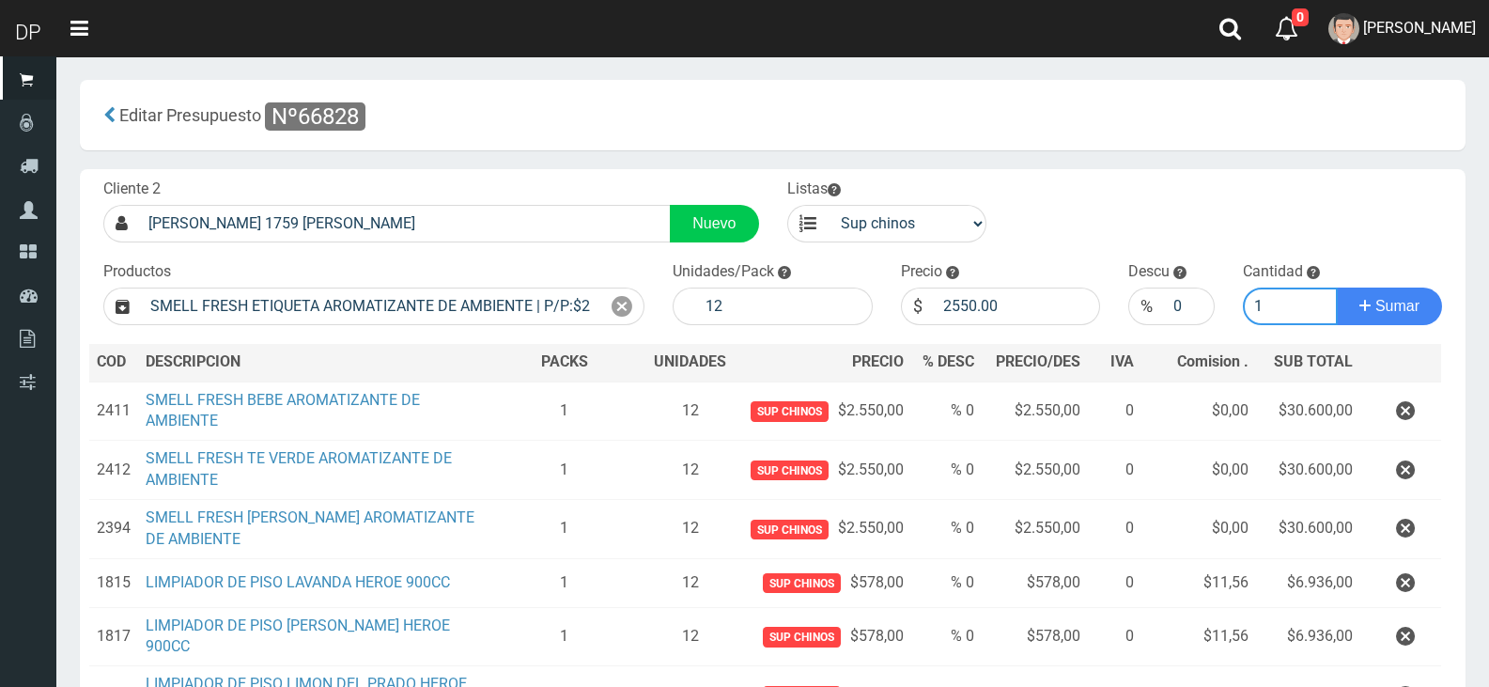
type input "1"
click at [1337, 287] on button "Sumar" at bounding box center [1389, 306] width 105 height 38
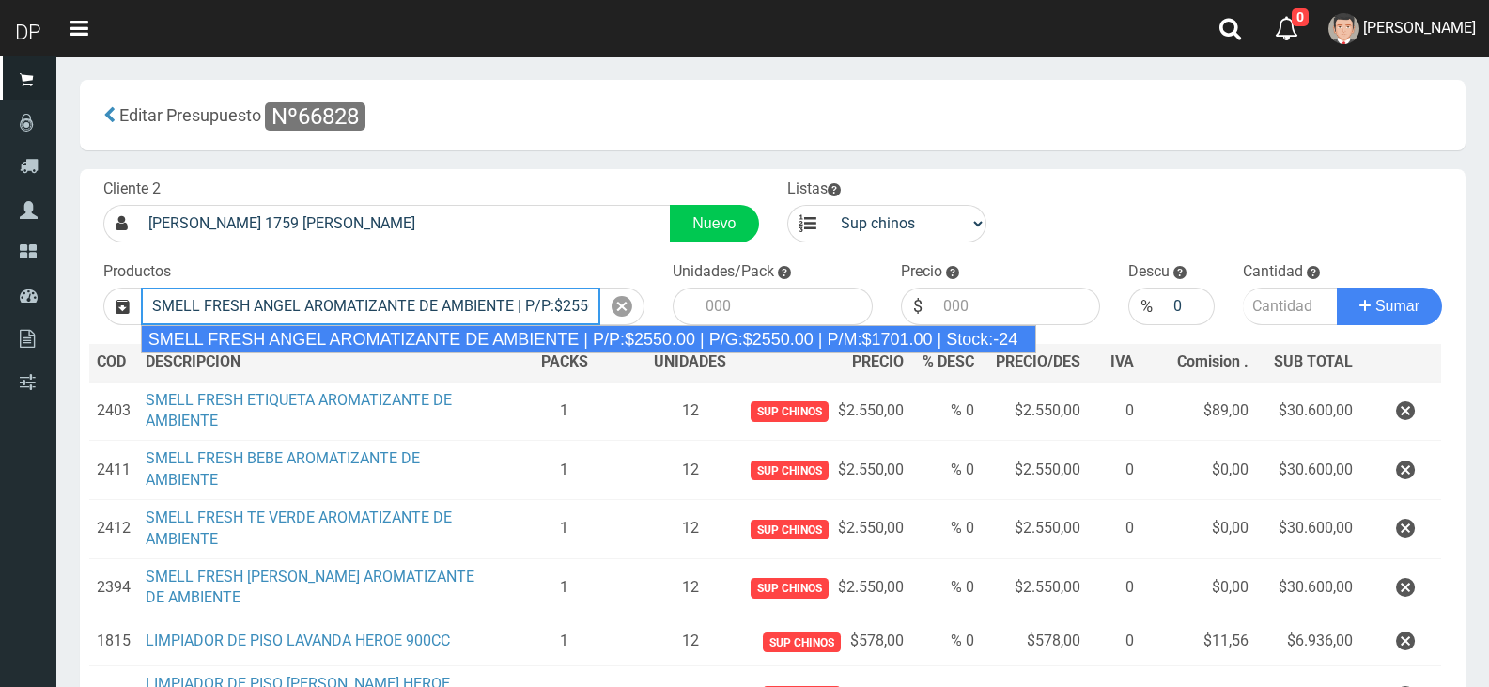
type input "SMELL FRESH ANGEL AROMATIZANTE DE AMBIENTE | P/P:$2550.00 | P/G:$2550.00 | P/M:…"
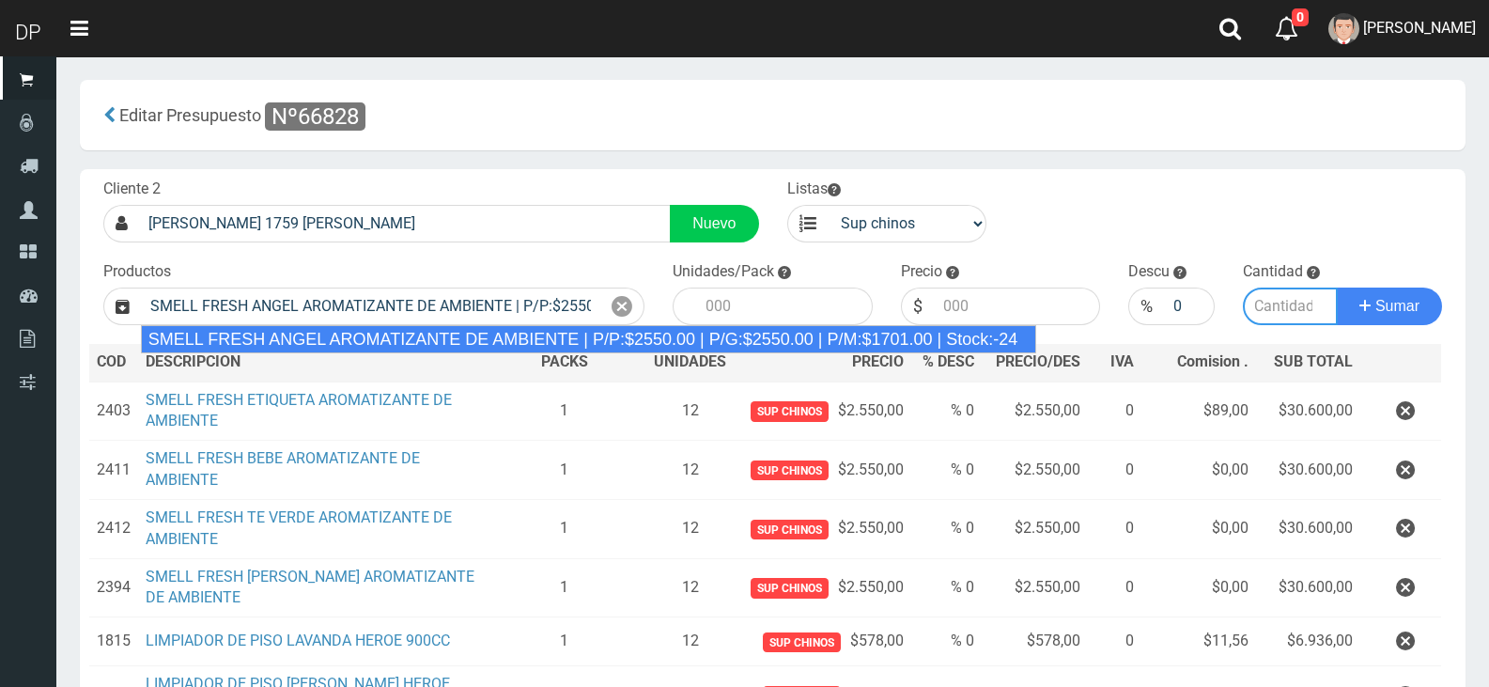
type input "12"
type input "2550.00"
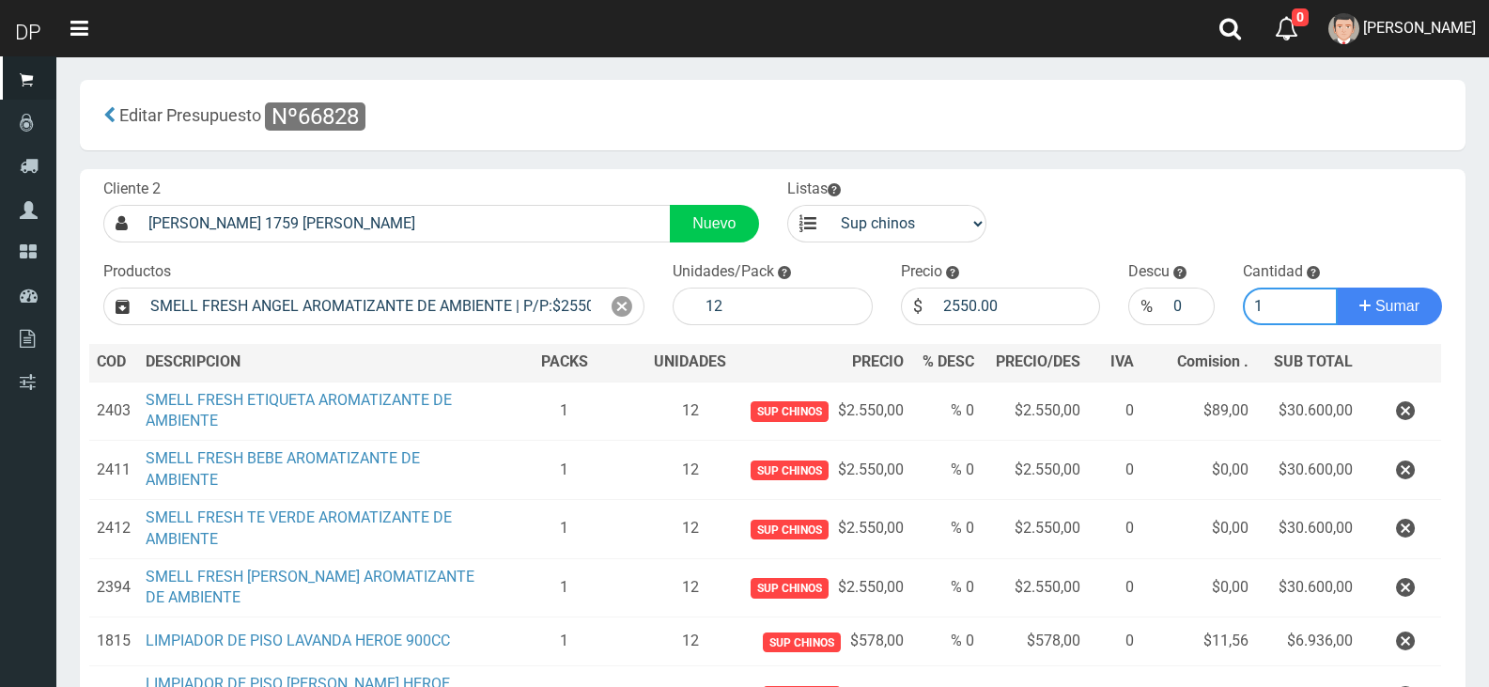
type input "1"
click at [1337, 287] on button "Sumar" at bounding box center [1389, 306] width 105 height 38
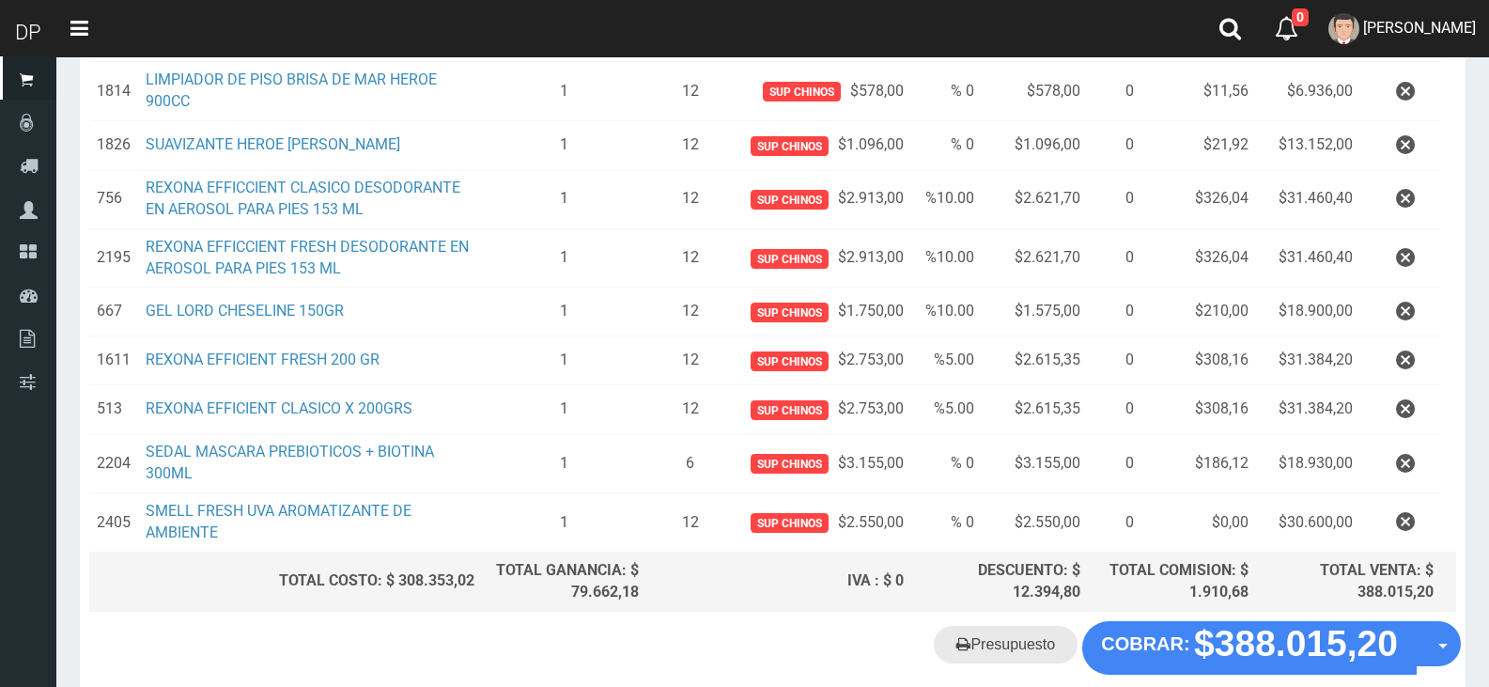
scroll to position [874, 0]
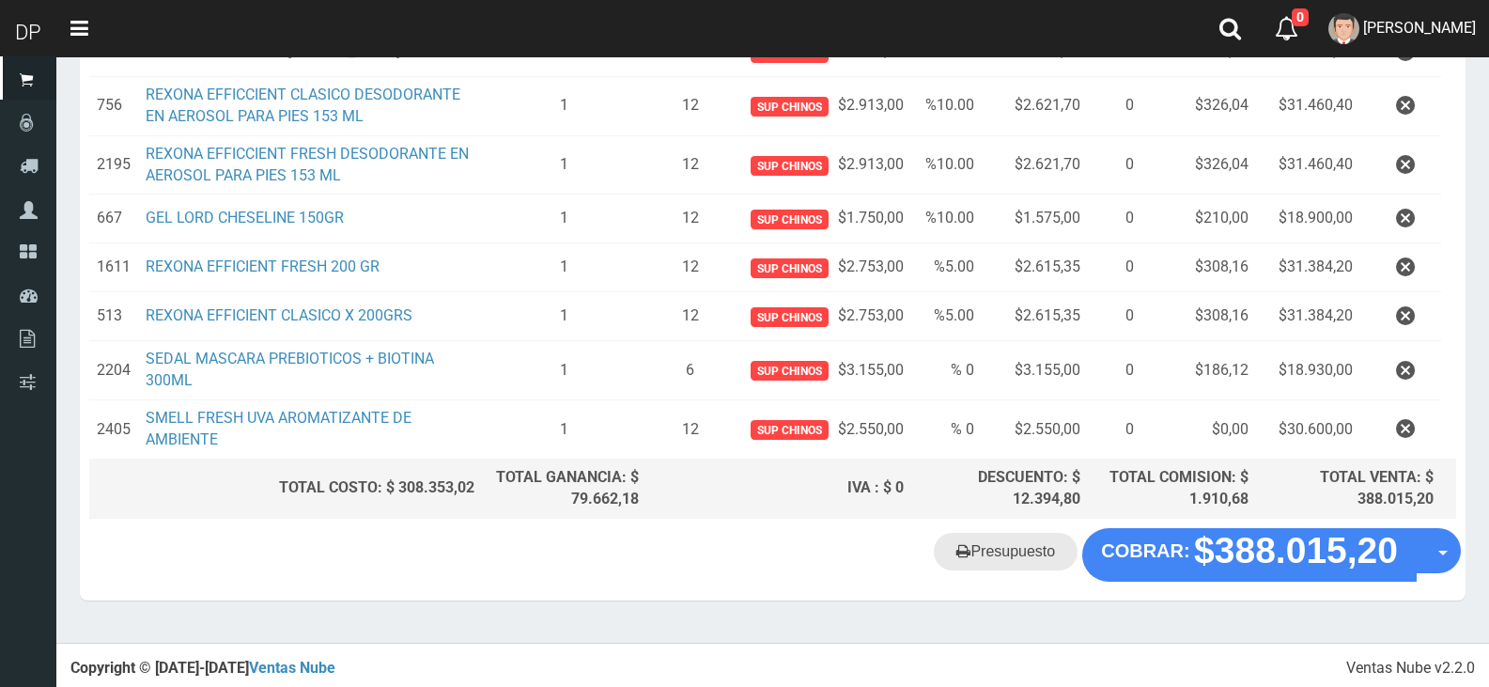
click at [970, 550] on link "Presupuesto" at bounding box center [1006, 552] width 144 height 38
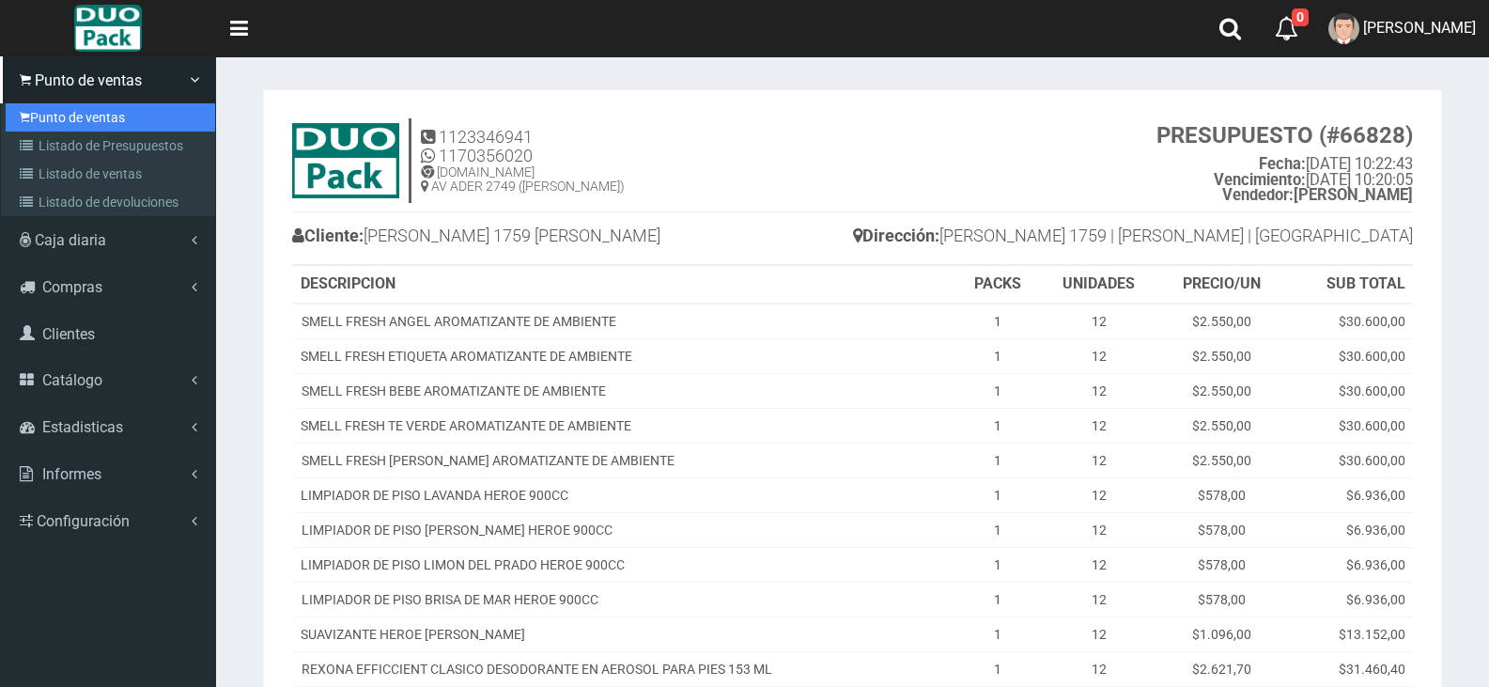
click at [80, 125] on link "Punto de ventas" at bounding box center [110, 117] width 209 height 28
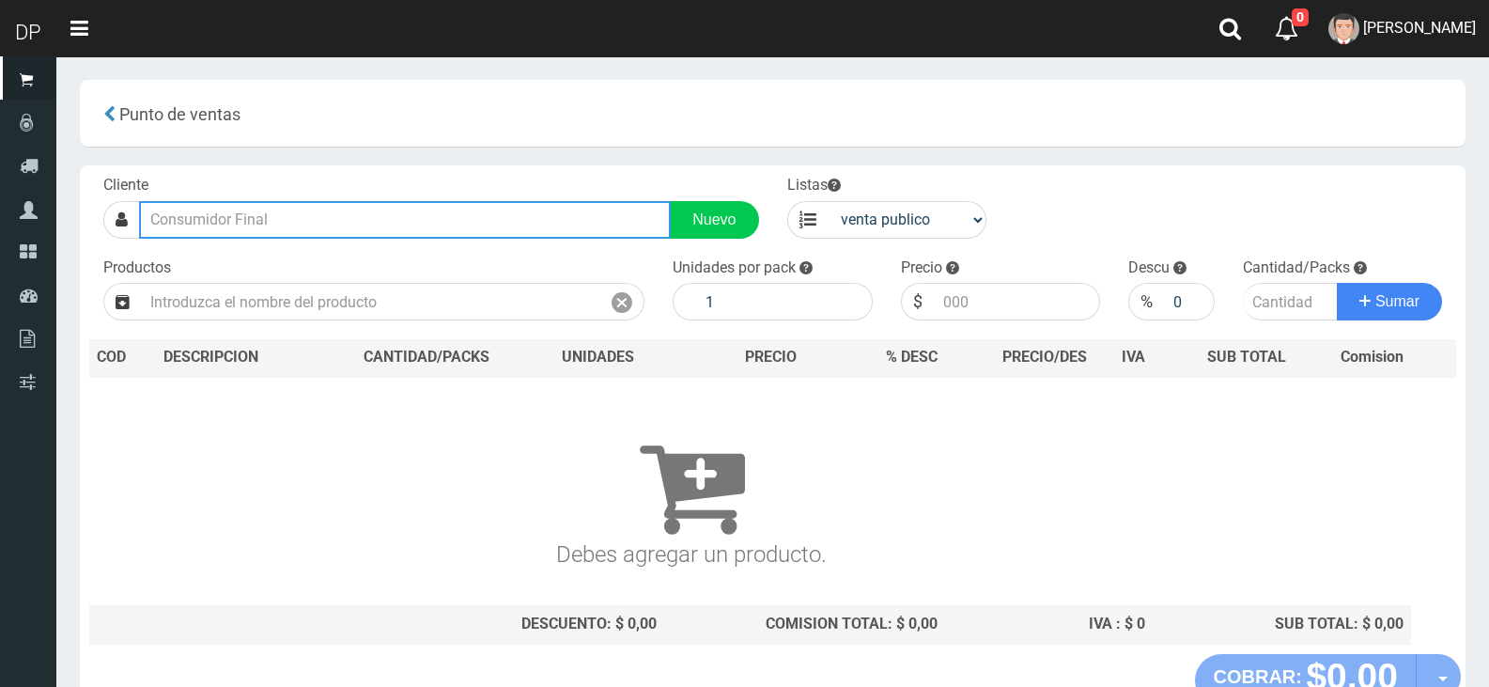
click at [313, 231] on input "text" at bounding box center [405, 220] width 532 height 38
click at [312, 229] on input "text" at bounding box center [405, 220] width 532 height 38
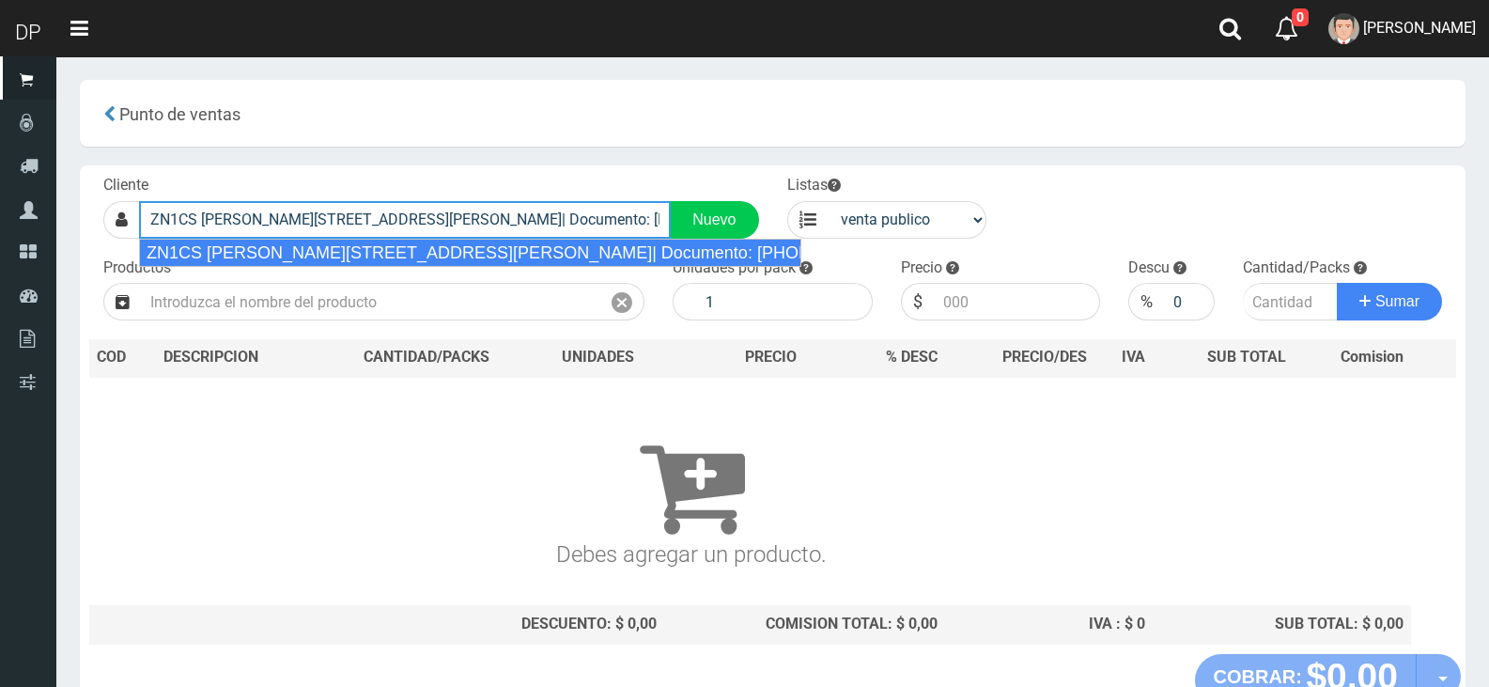
type input "ZN1CS [PERSON_NAME][STREET_ADDRESS][PERSON_NAME]| Documento: [PHONE_NUMBER] | T…"
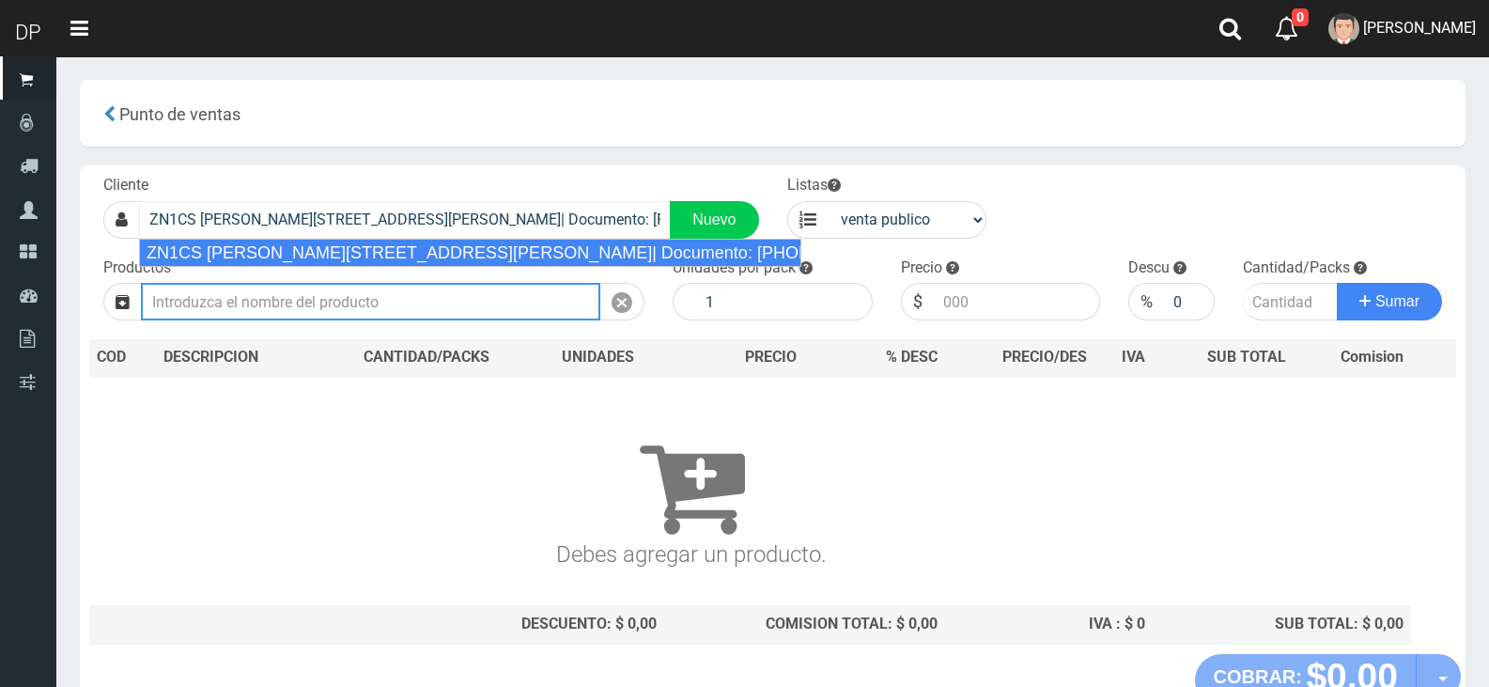
select select "2"
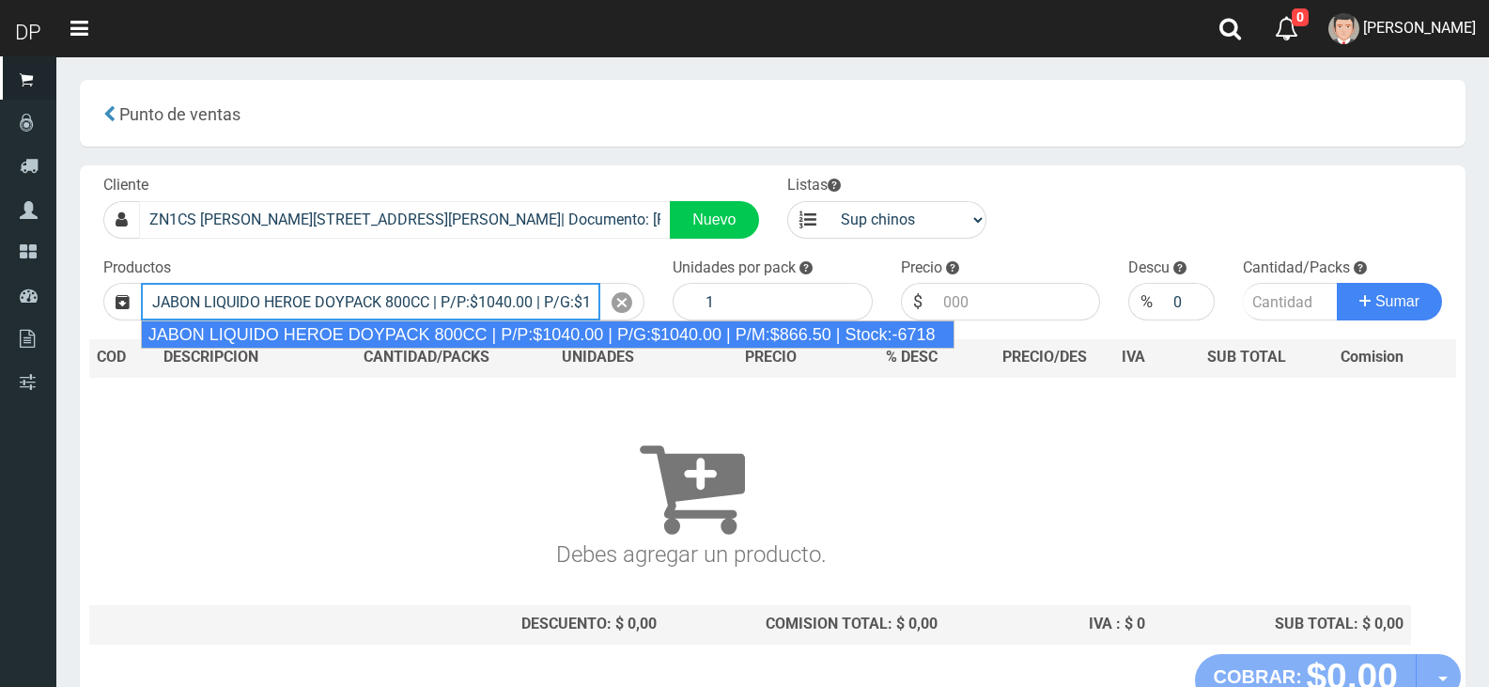
type input "JABON LIQUIDO HEROE DOYPACK 800CC | P/P:$1040.00 | P/G:$1040.00 | P/M:$866.50 |…"
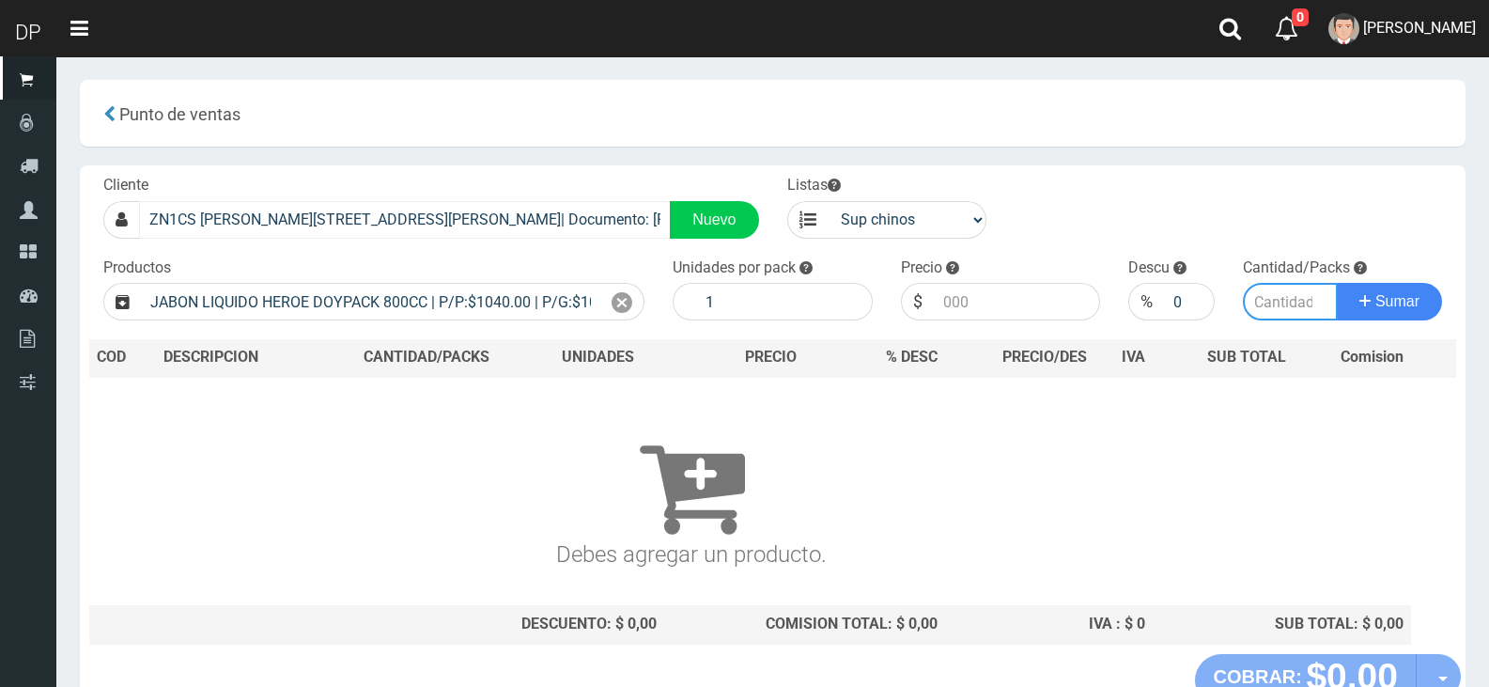
type input "12"
type input "1040.00"
type input "1"
click at [1337, 283] on button "Sumar" at bounding box center [1389, 302] width 105 height 38
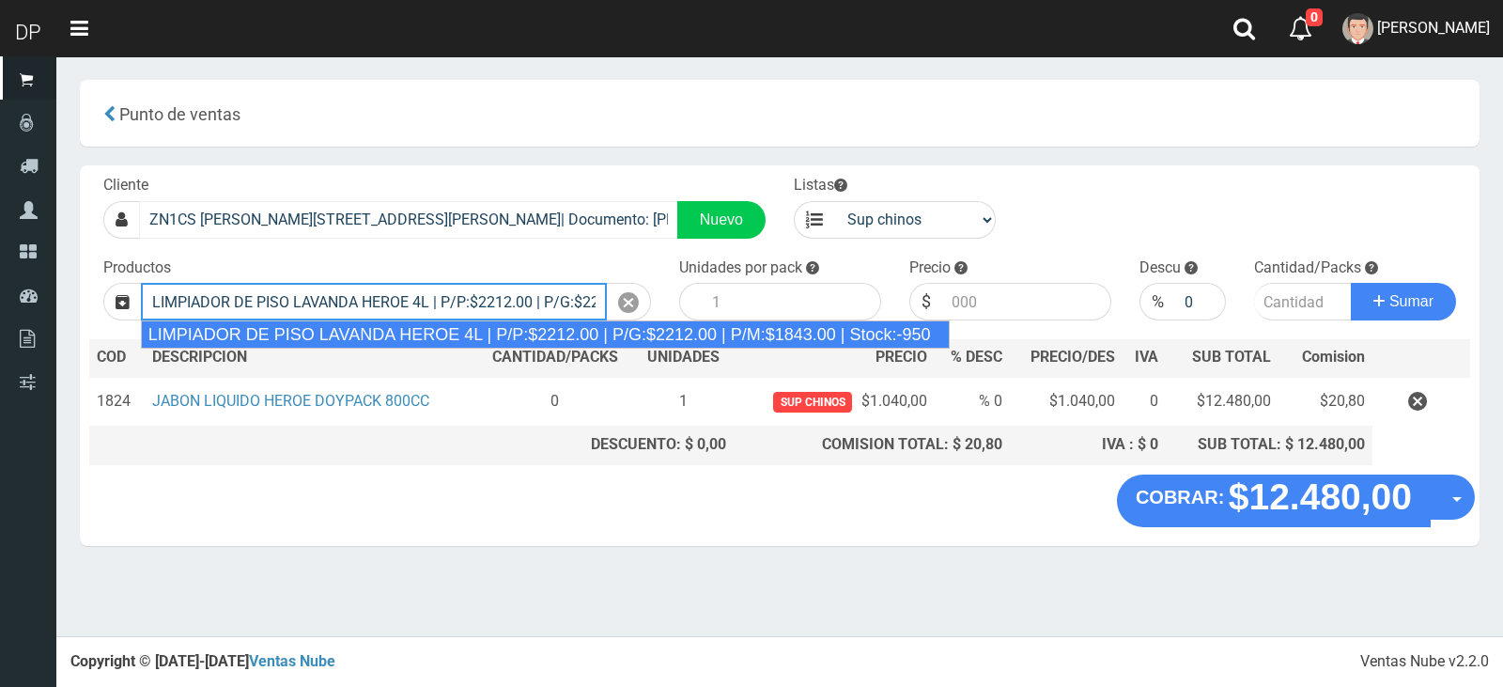
type input "LIMPIADOR DE PISO LAVANDA HEROE 4L | P/P:$2212.00 | P/G:$2212.00 | P/M:$1843.00…"
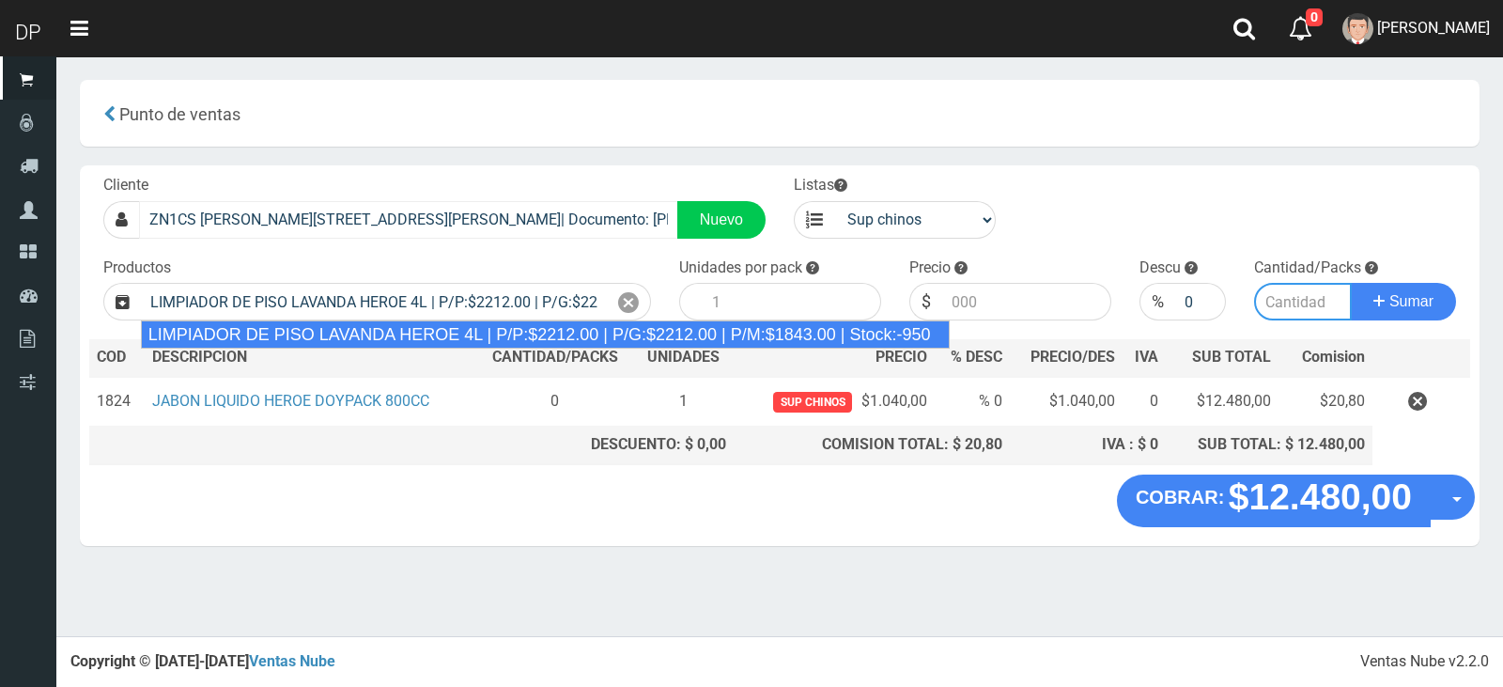
type input "3"
type input "2212.00"
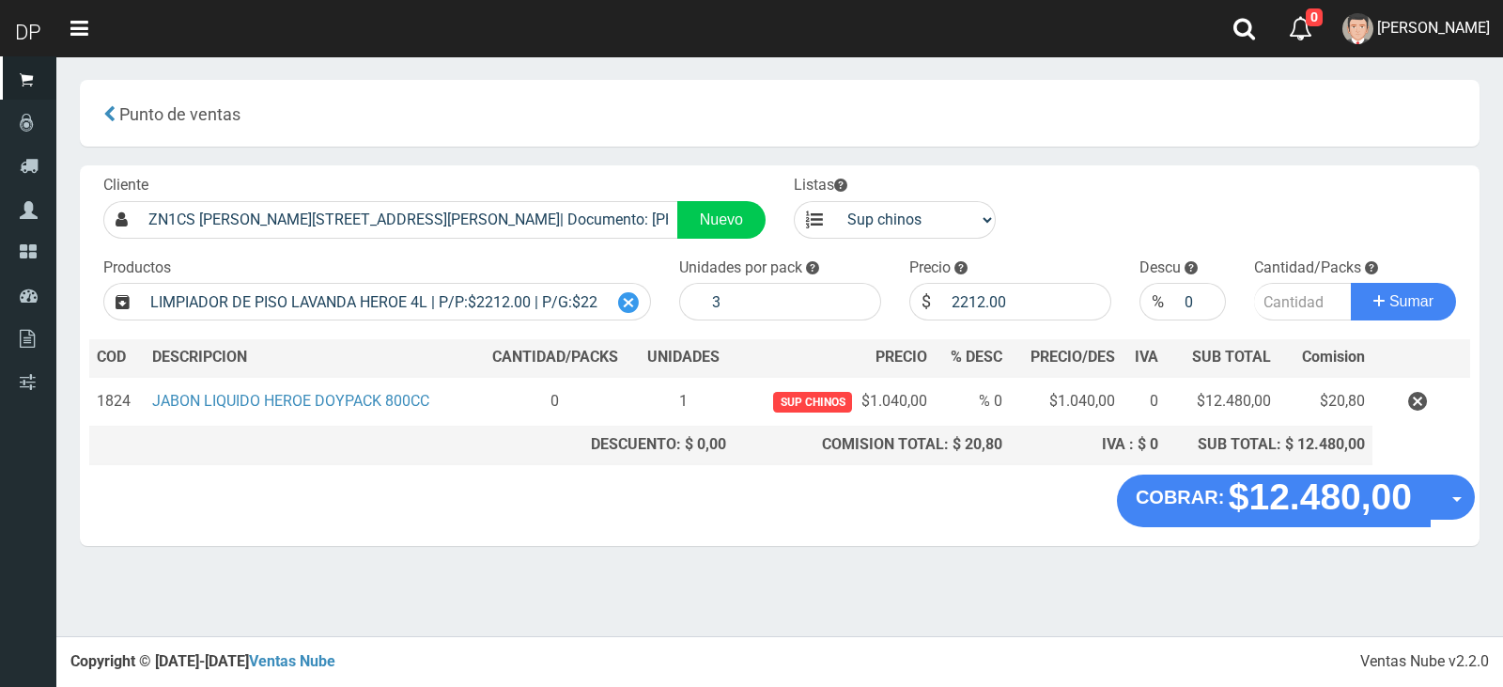
click at [618, 295] on icon at bounding box center [628, 302] width 21 height 27
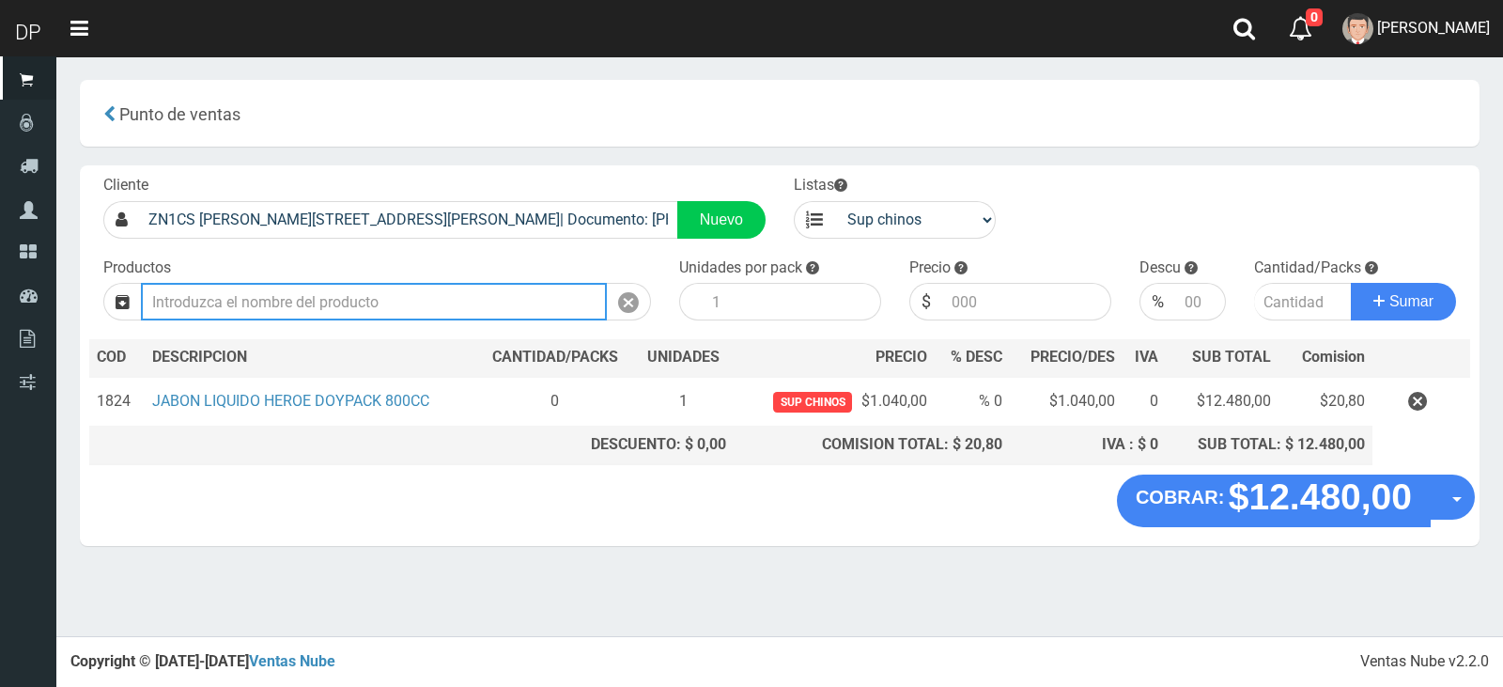
click at [539, 301] on input "text" at bounding box center [374, 302] width 466 height 38
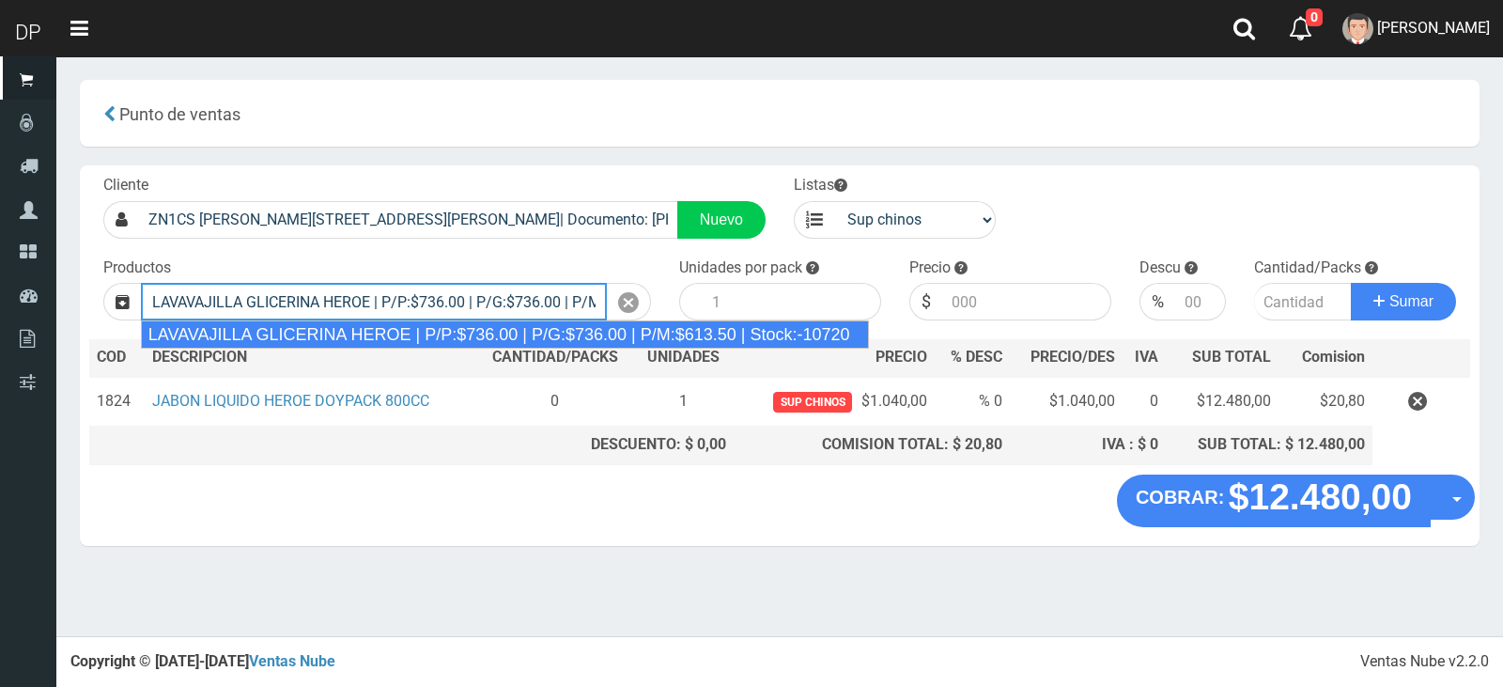
type input "LAVAVAJILLA GLICERINA HEROE | P/P:$736.00 | P/G:$736.00 | P/M:$613.50 | Stock:-…"
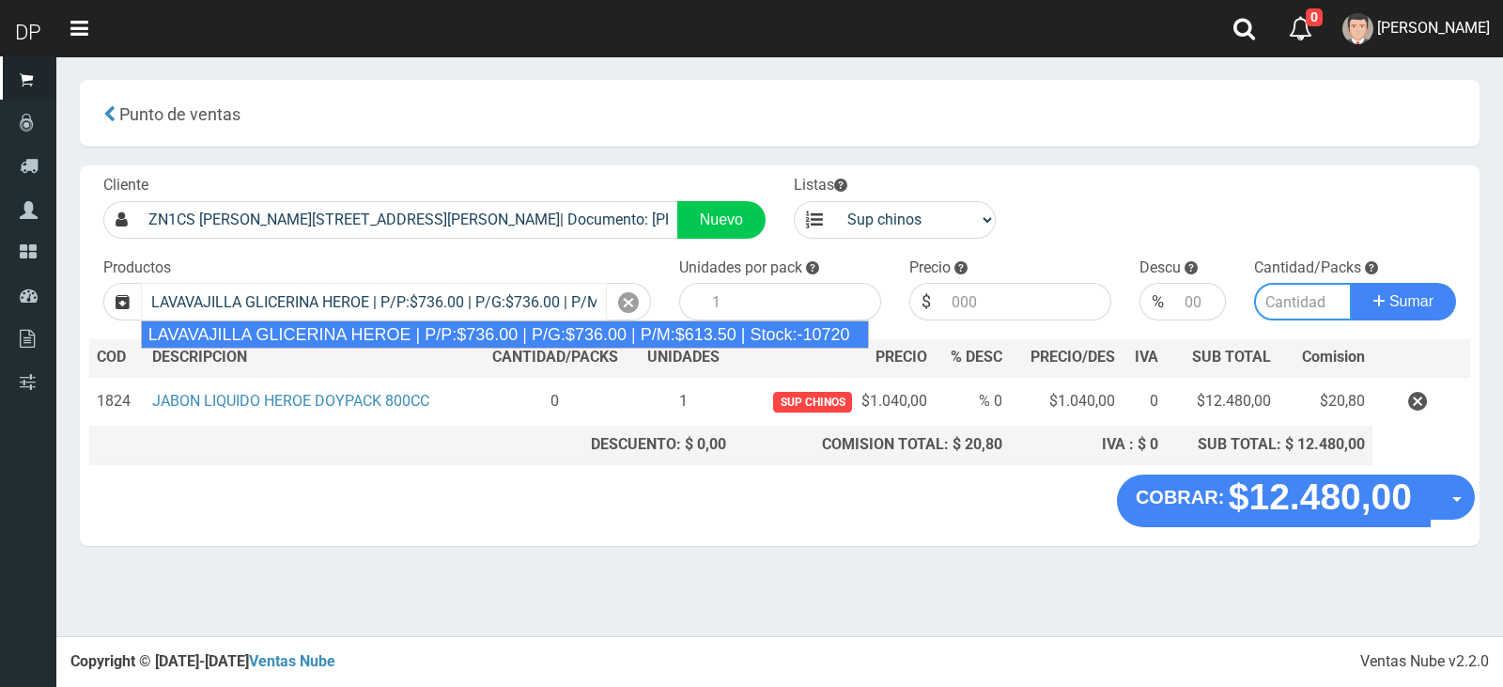
type input "15"
type input "736.00"
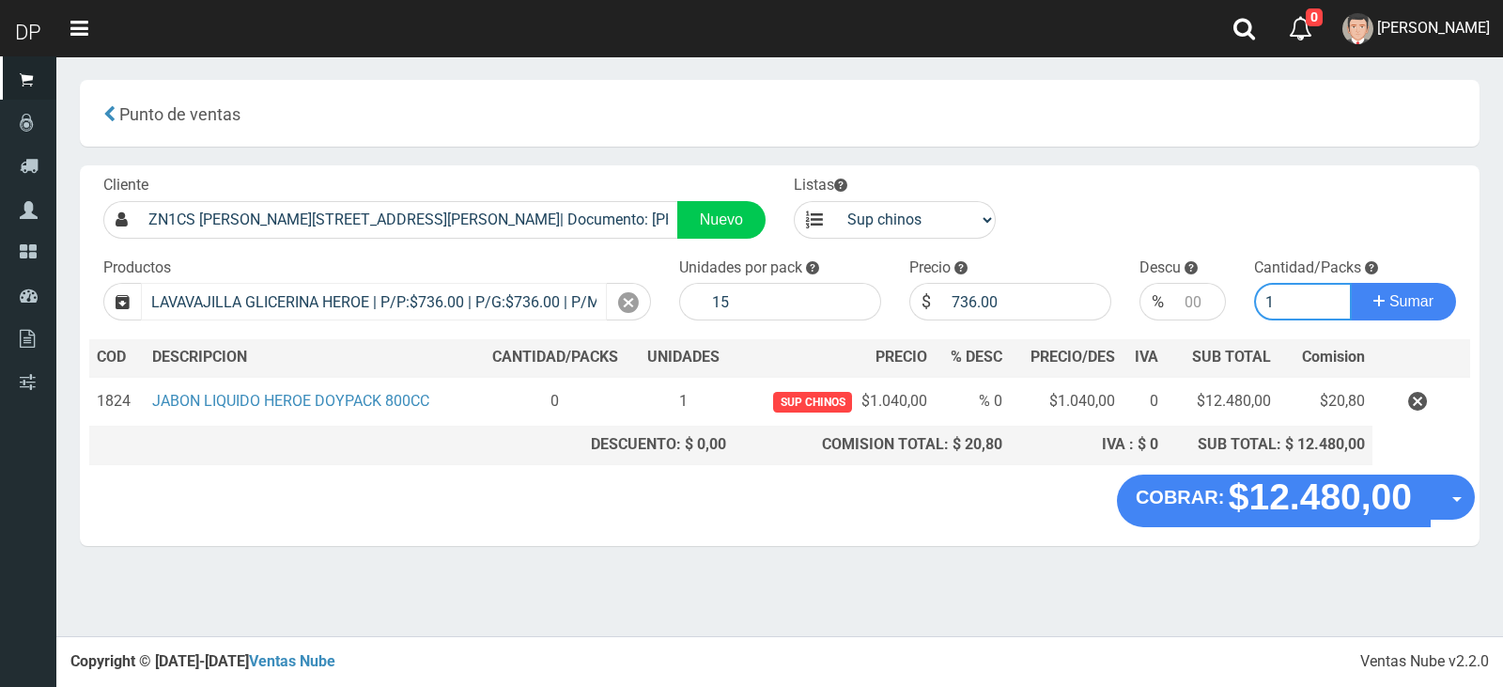
click at [1351, 283] on button "Sumar" at bounding box center [1403, 302] width 105 height 38
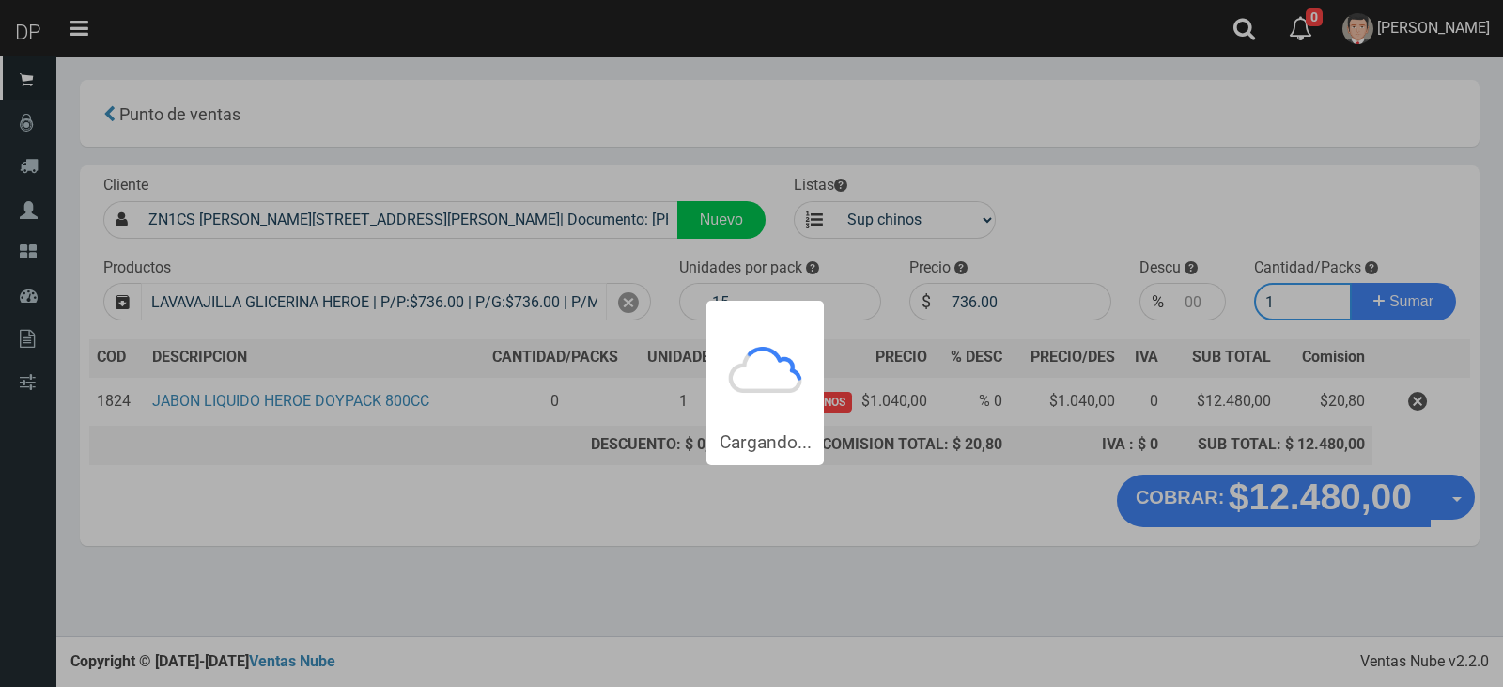
type input "11"
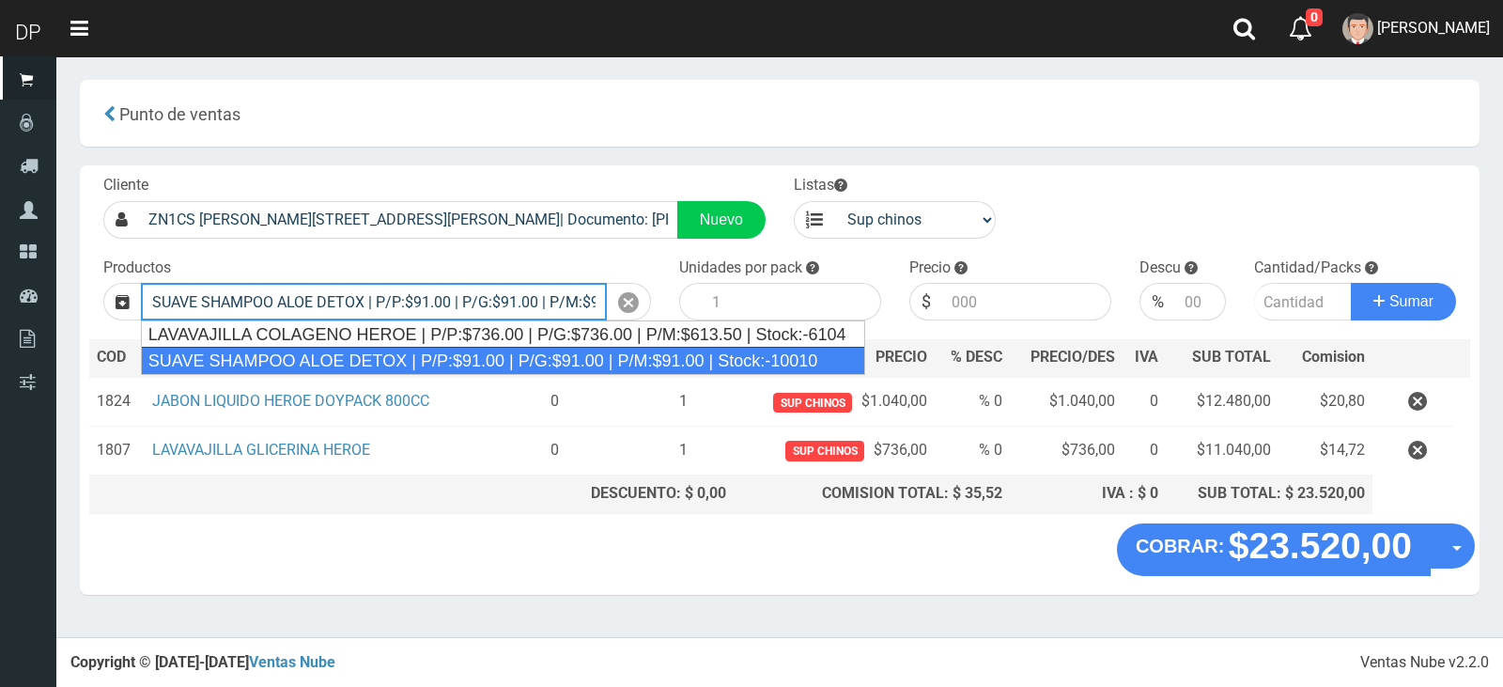
type input "SUAVE SHAMPOO ALOE DETOX | P/P:$91.00 | P/G:$91.00 | P/M:$91.00 | Stock:-10010"
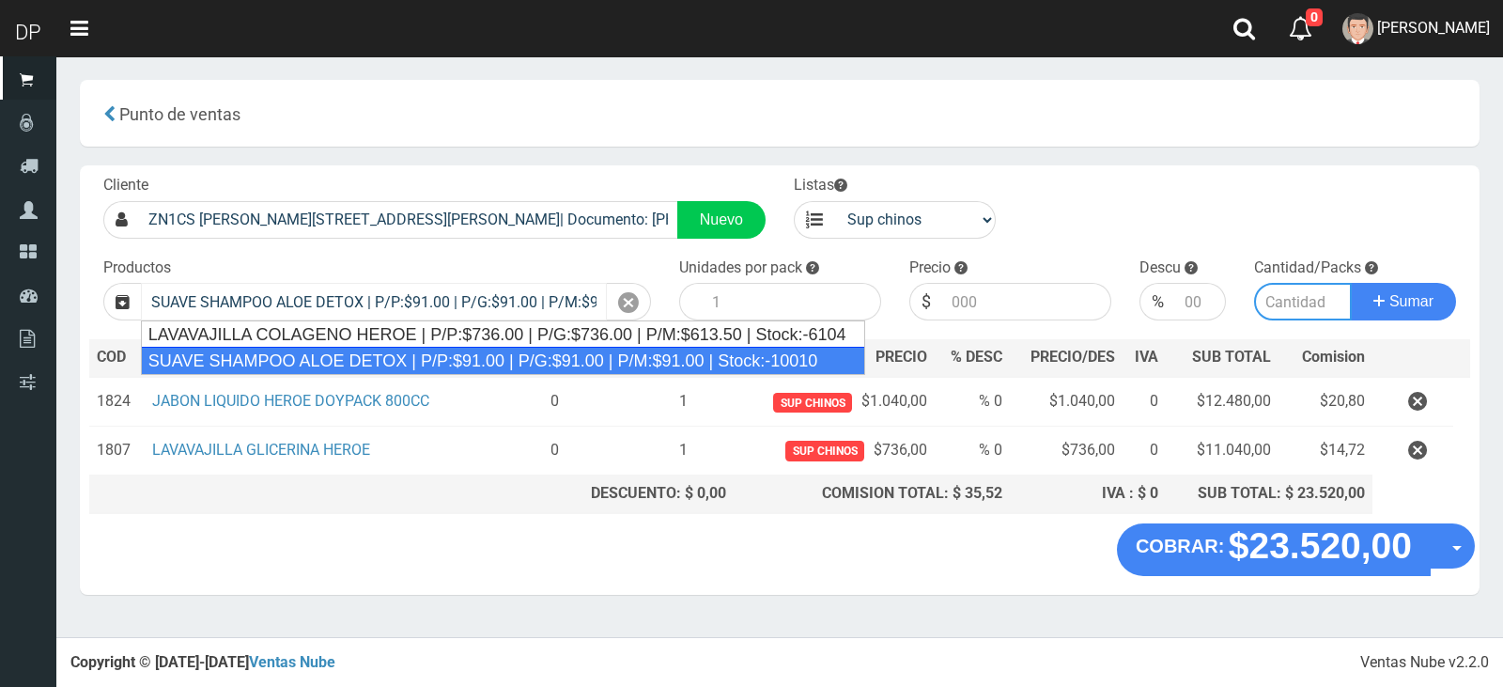
type input "8"
type input "91.00"
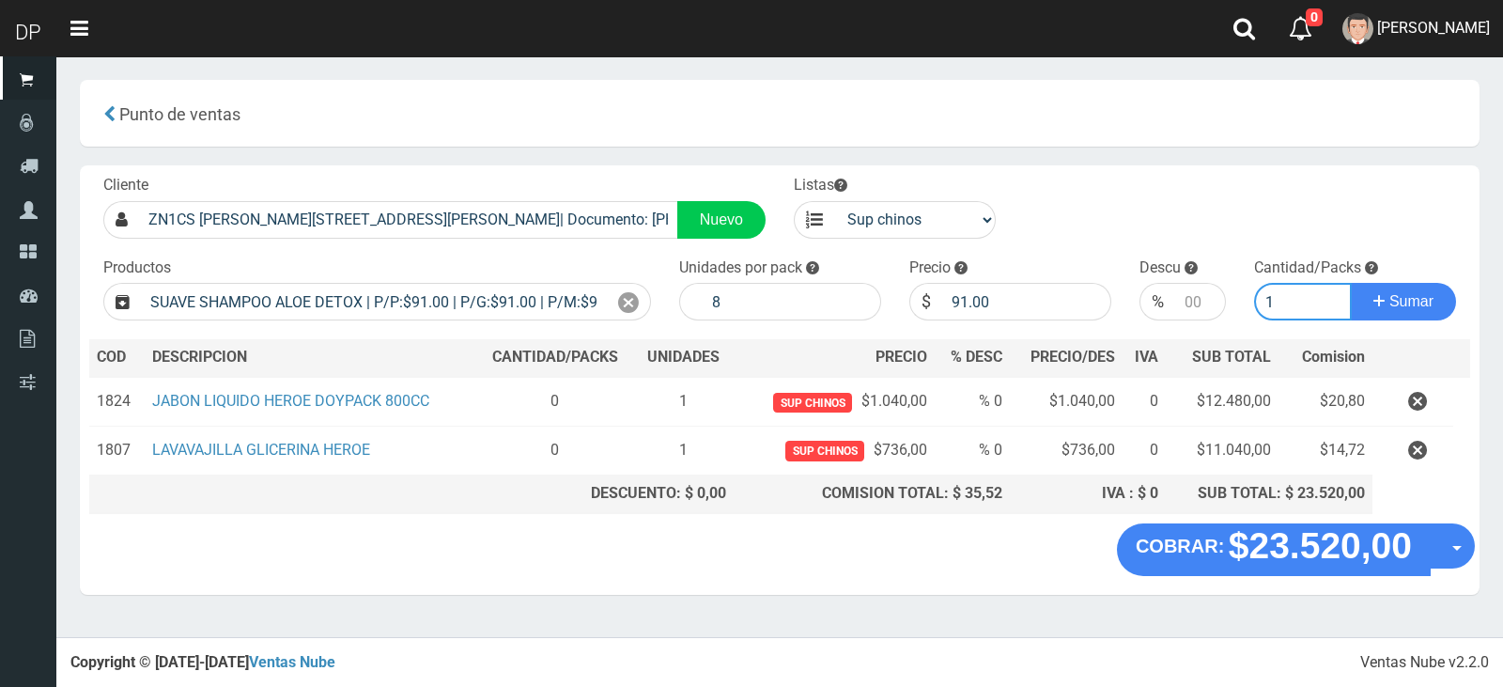
type input "1"
click at [655, 316] on div "Productos SUAVE SHAMPOO ALOE DETOX | P/P:$91.00 | P/G:$91.00 | P/M:$91.00 | Sto…" at bounding box center [377, 289] width 576 height 64
click at [644, 311] on div at bounding box center [629, 302] width 44 height 38
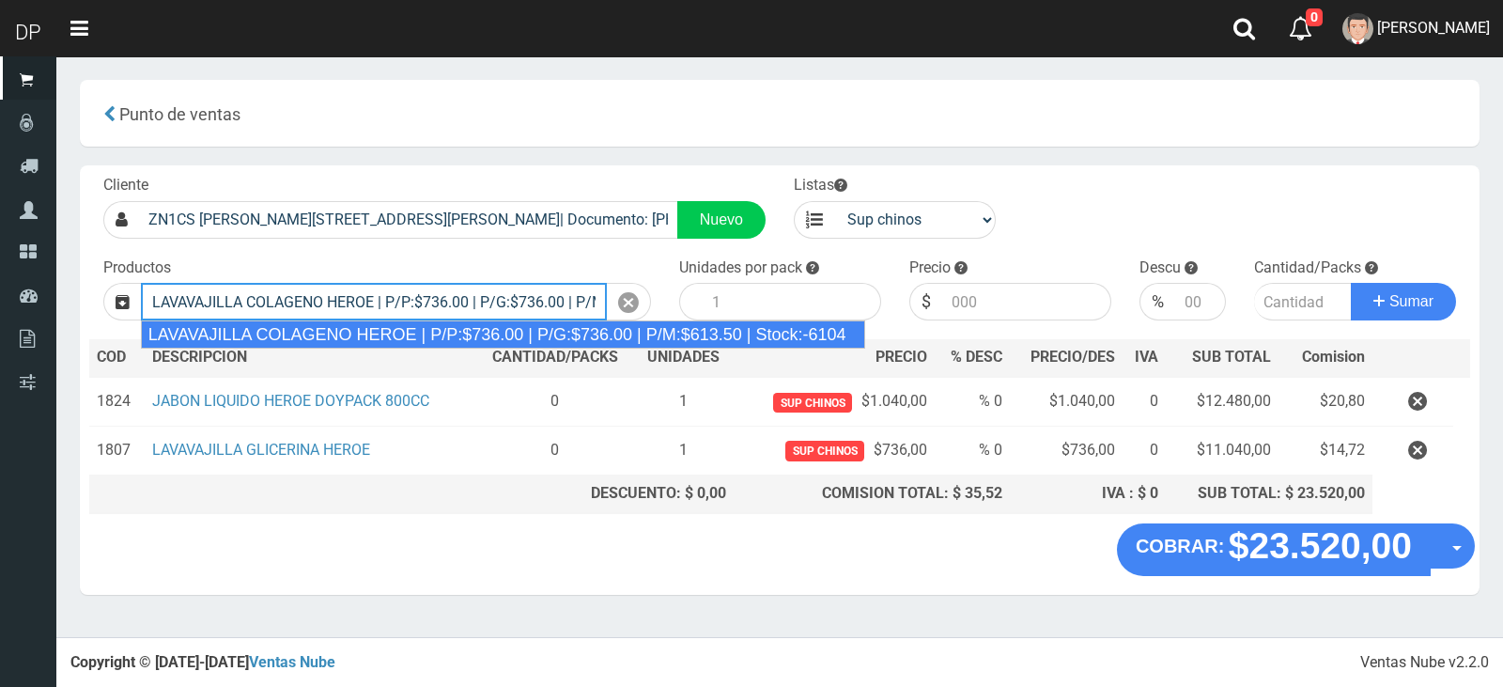
type input "LAVAVAJILLA COLAGENO HEROE | P/P:$736.00 | P/G:$736.00 | P/M:$613.50 | Stock:-6…"
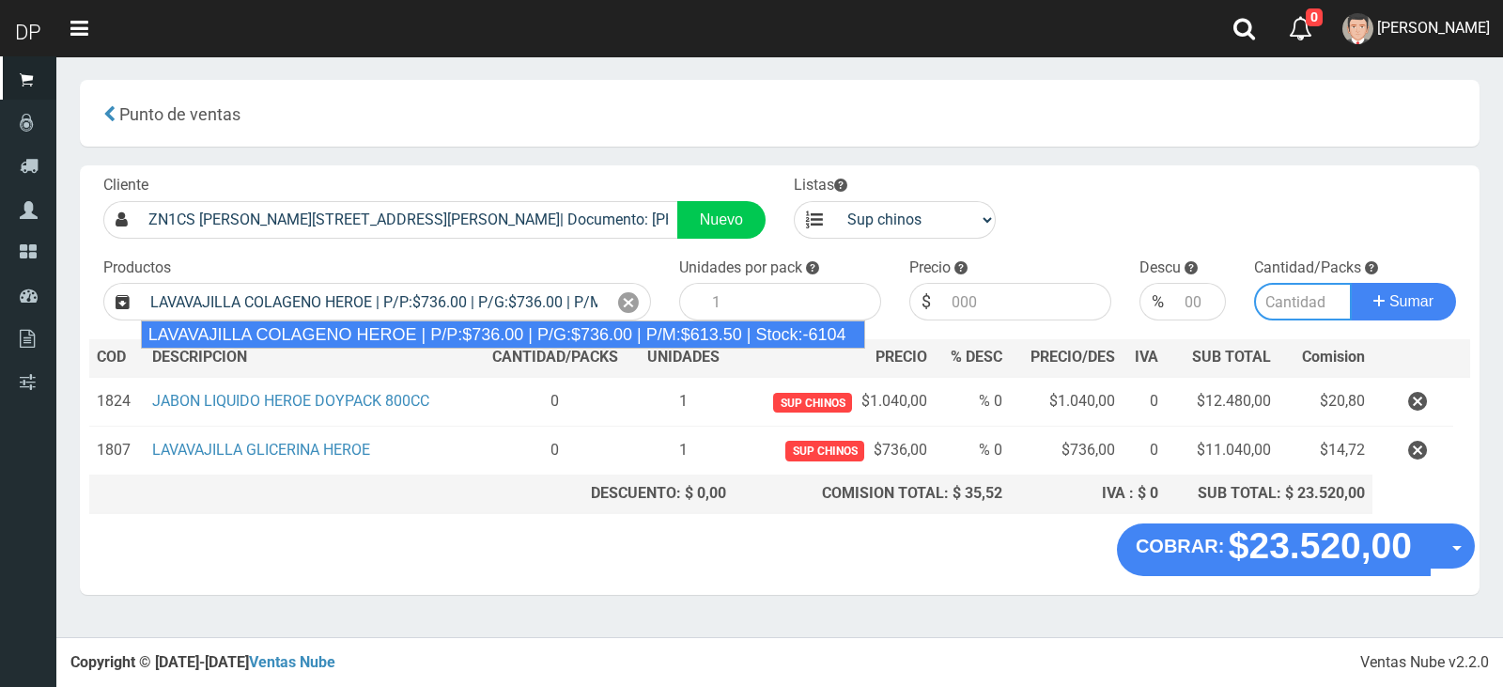
type input "15"
type input "736.00"
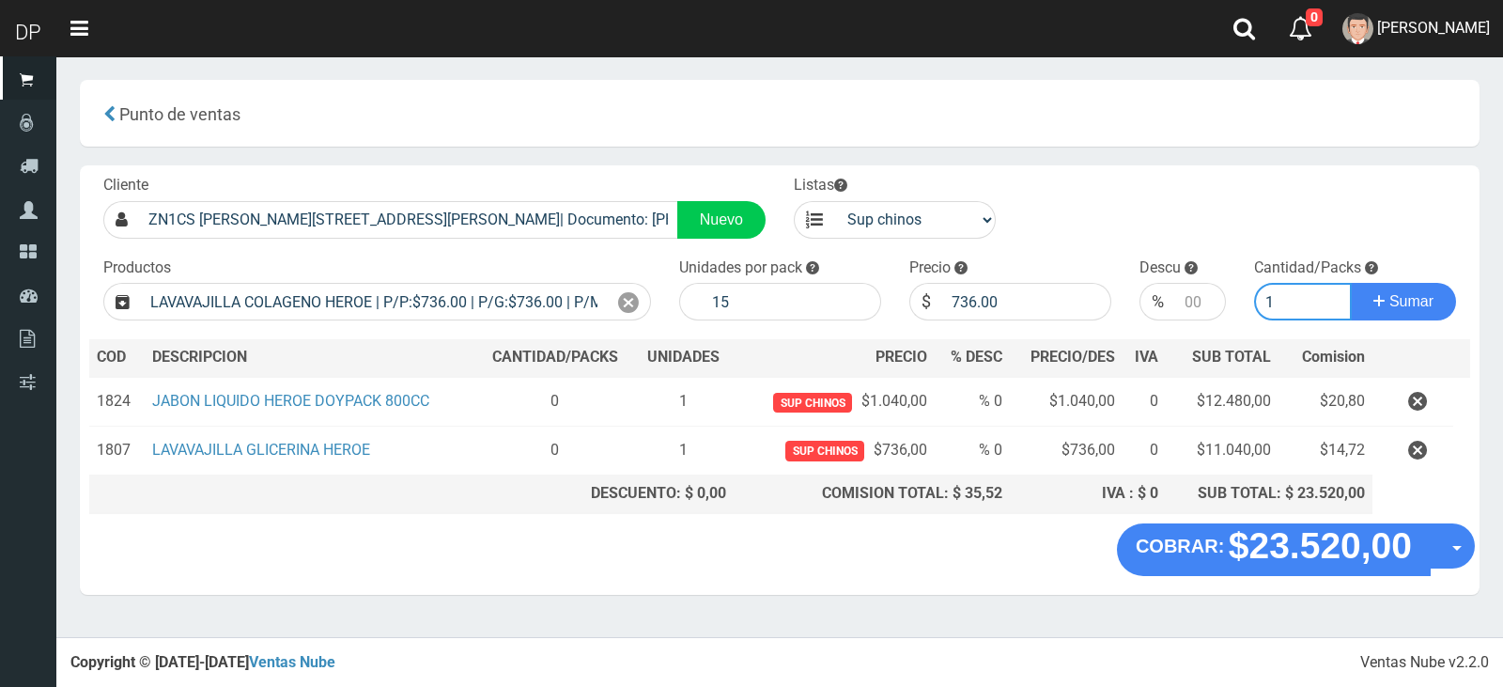
type input "1"
click at [1351, 283] on button "Sumar" at bounding box center [1403, 302] width 105 height 38
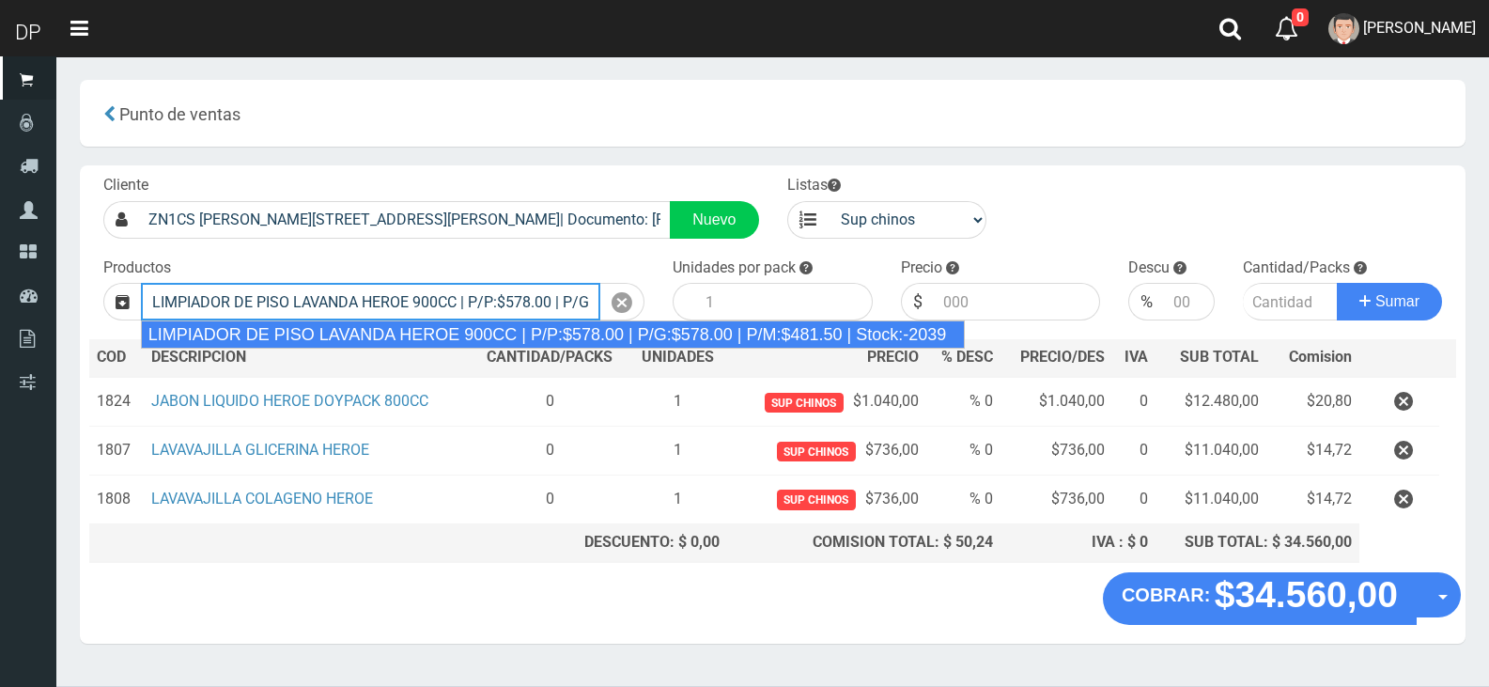
type input "LIMPIADOR DE PISO LAVANDA HEROE 900CC | P/P:$578.00 | P/G:$578.00 | P/M:$481.50…"
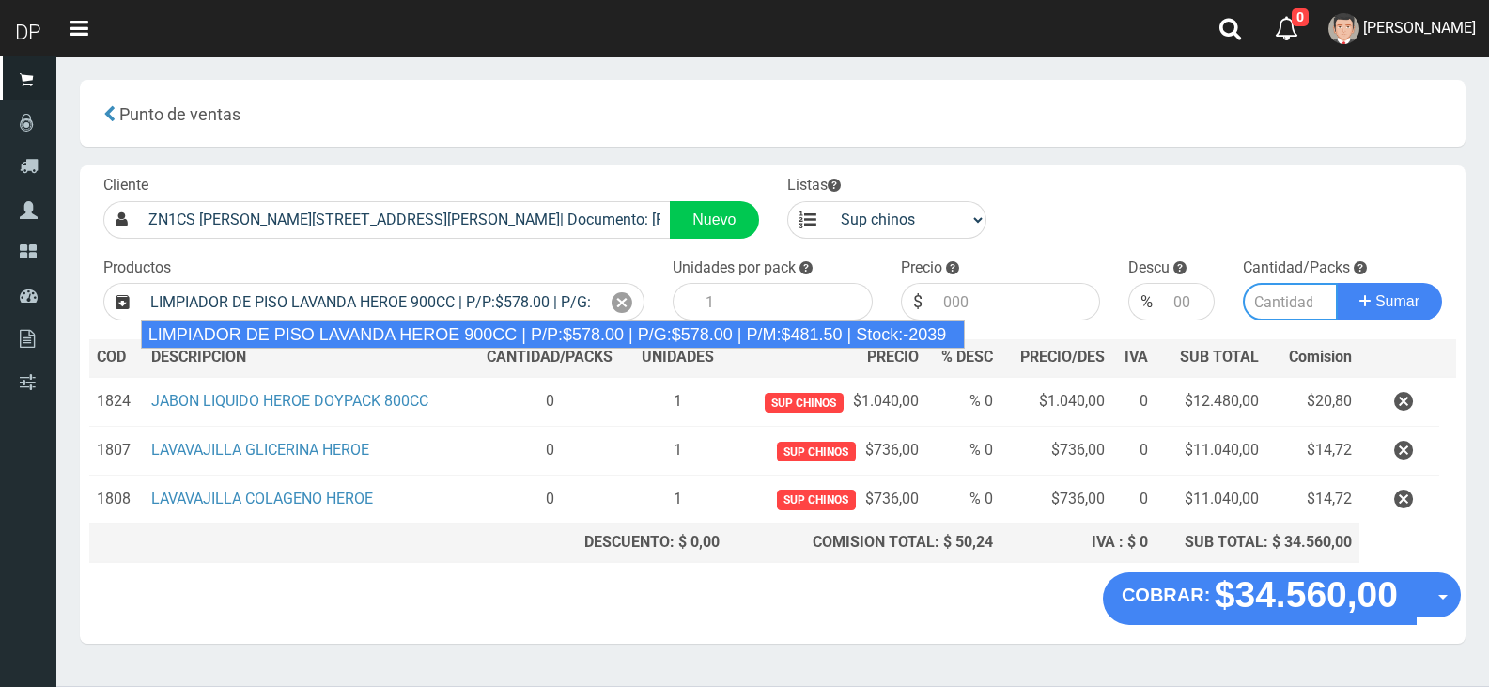
type input "12"
type input "578.00"
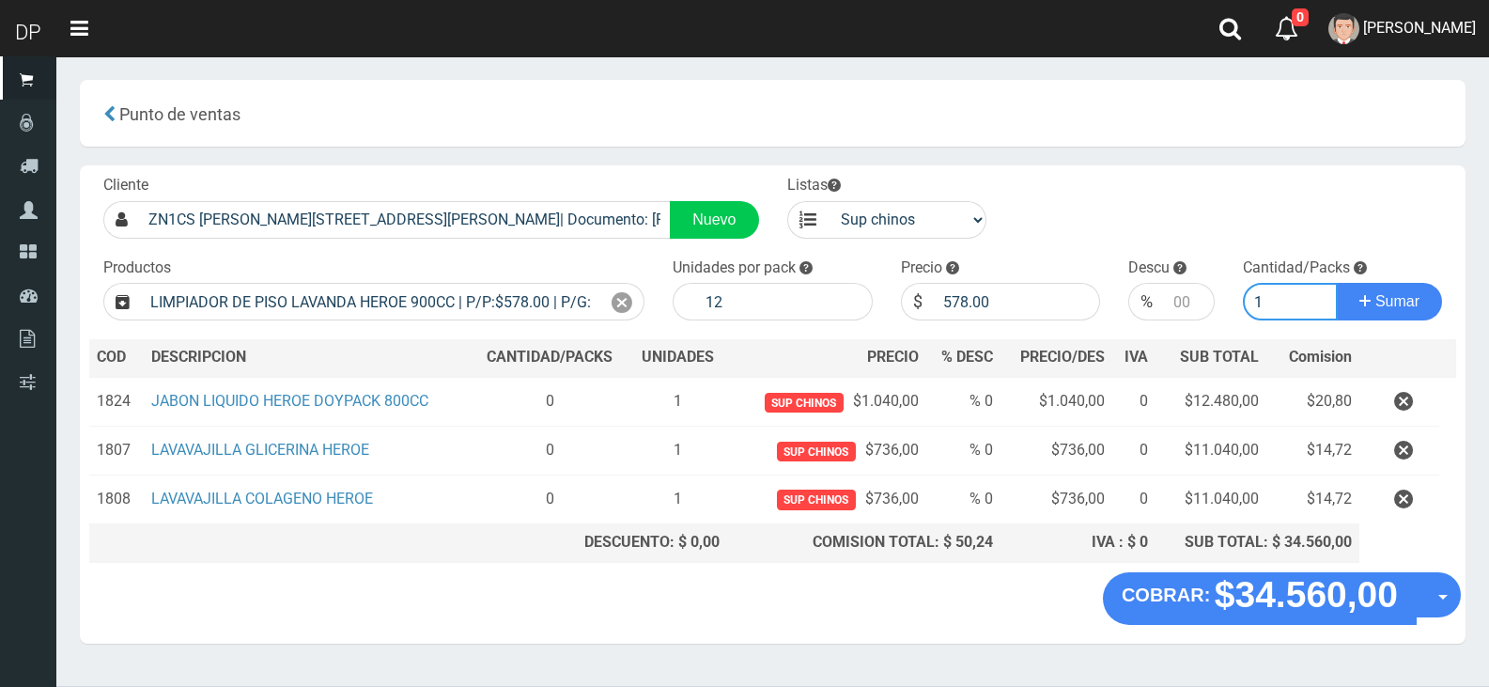
type input "1"
click at [1337, 283] on button "Sumar" at bounding box center [1389, 302] width 105 height 38
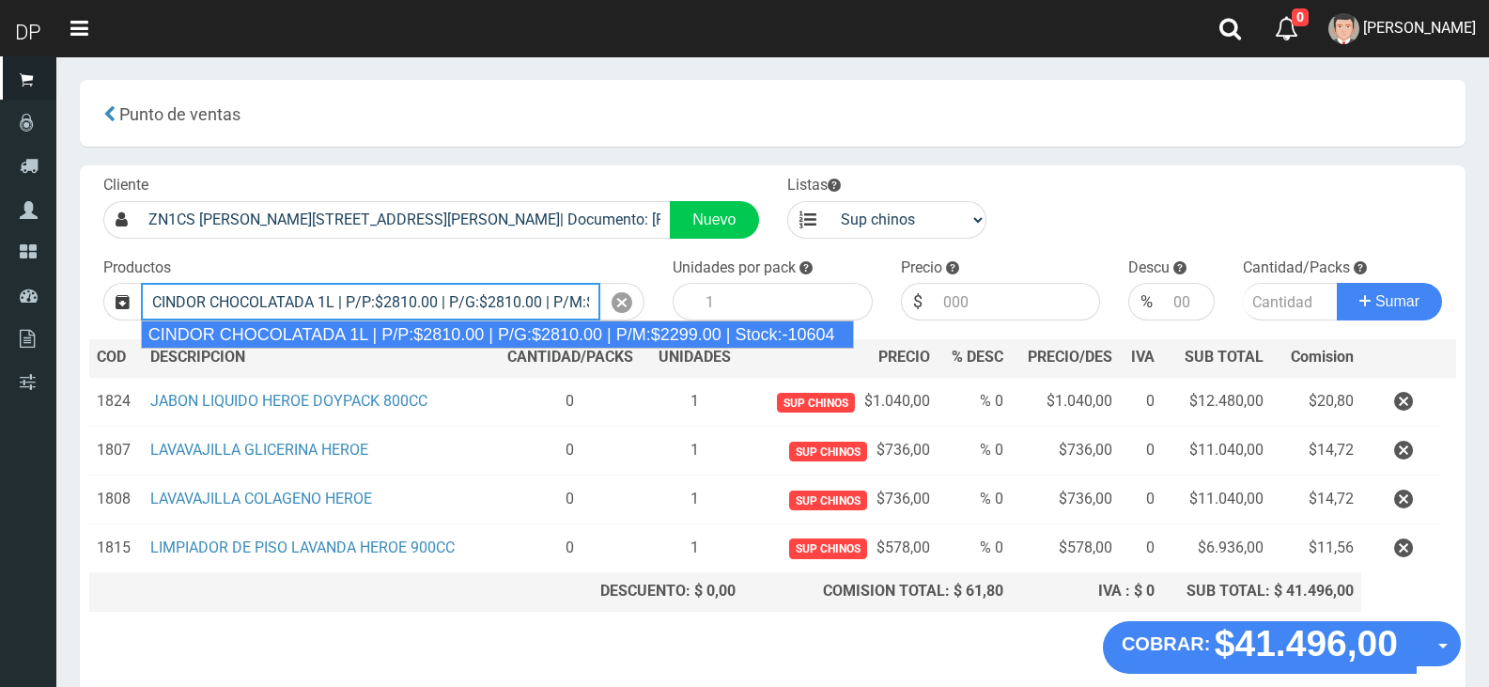
type input "CINDOR CHOCOLATADA 1L | P/P:$2810.00 | P/G:$2810.00 | P/M:$2299.00 | Stock:-106…"
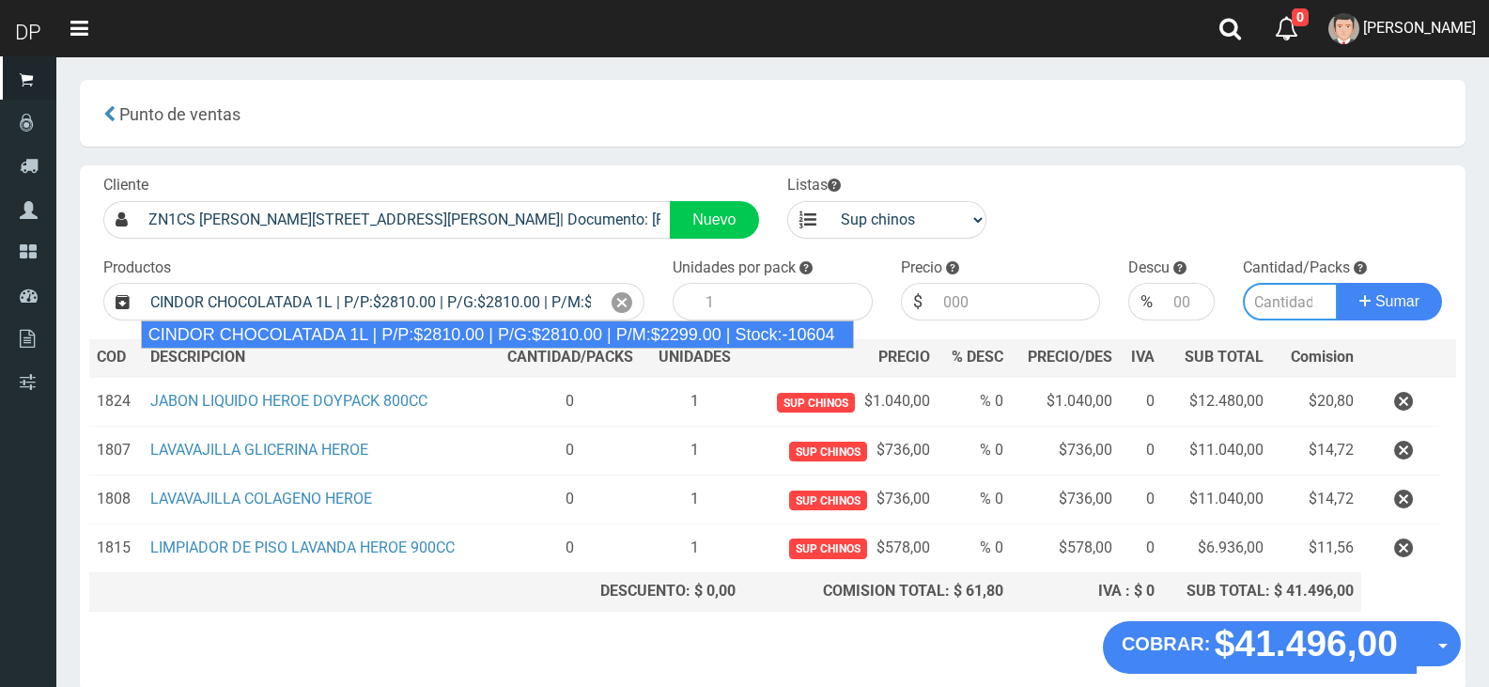
type input "12"
type input "2810.00"
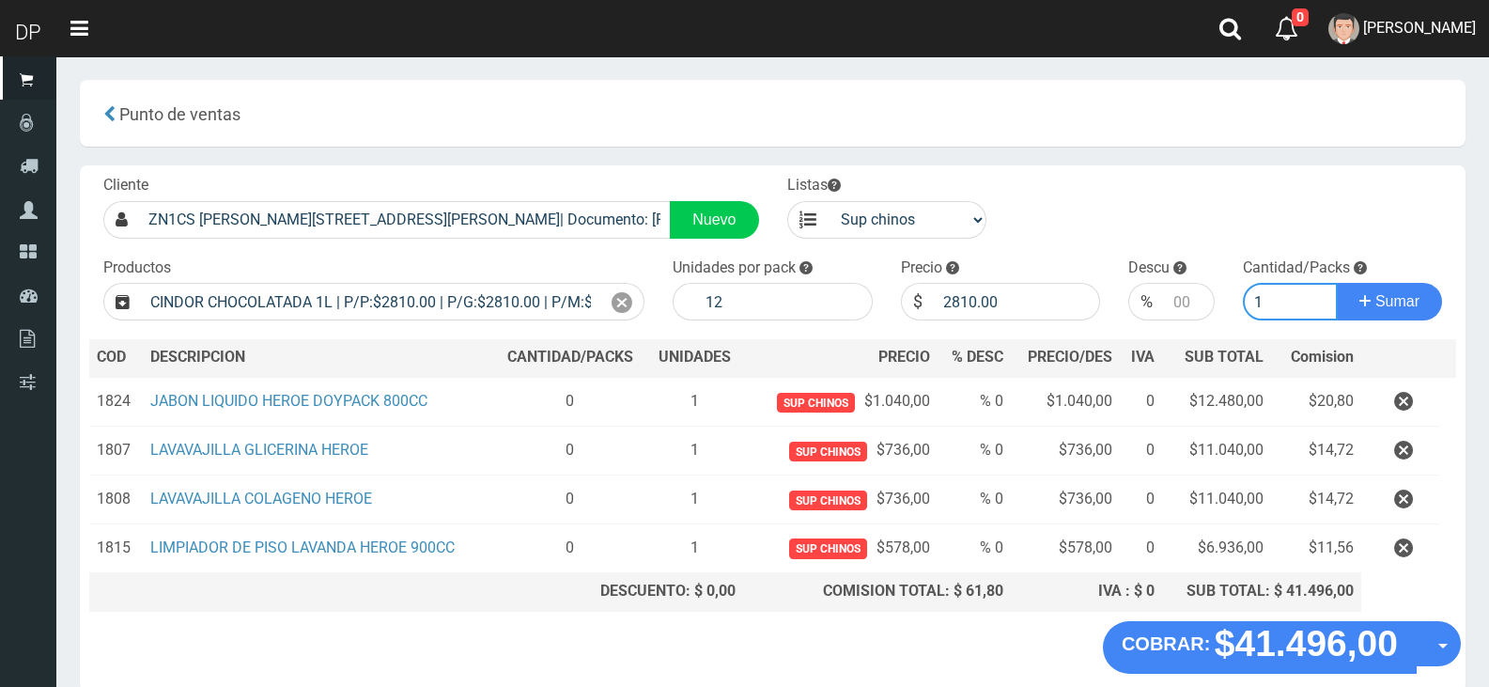
type input "1"
click at [1337, 283] on button "Sumar" at bounding box center [1389, 302] width 105 height 38
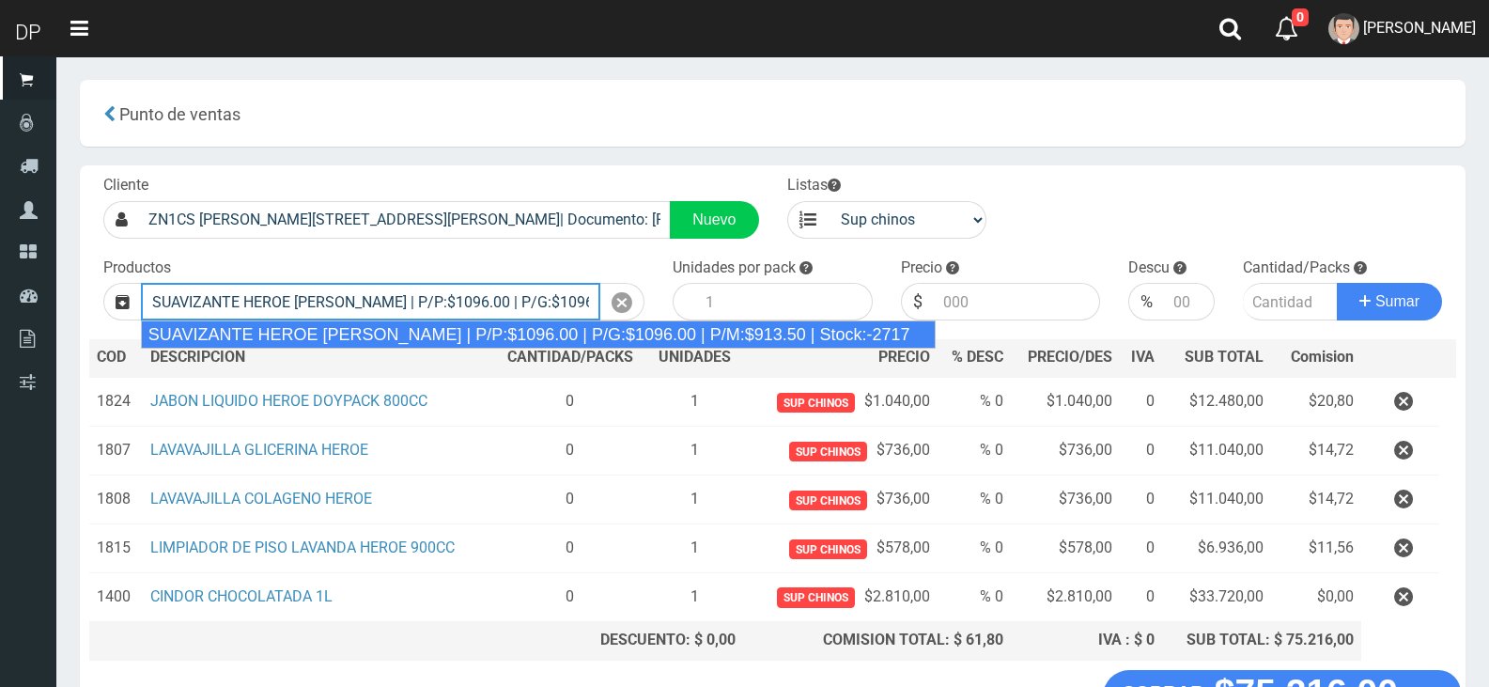
type input "SUAVIZANTE HEROE [PERSON_NAME] | P/P:$1096.00 | P/G:$1096.00 | P/M:$913.50 | St…"
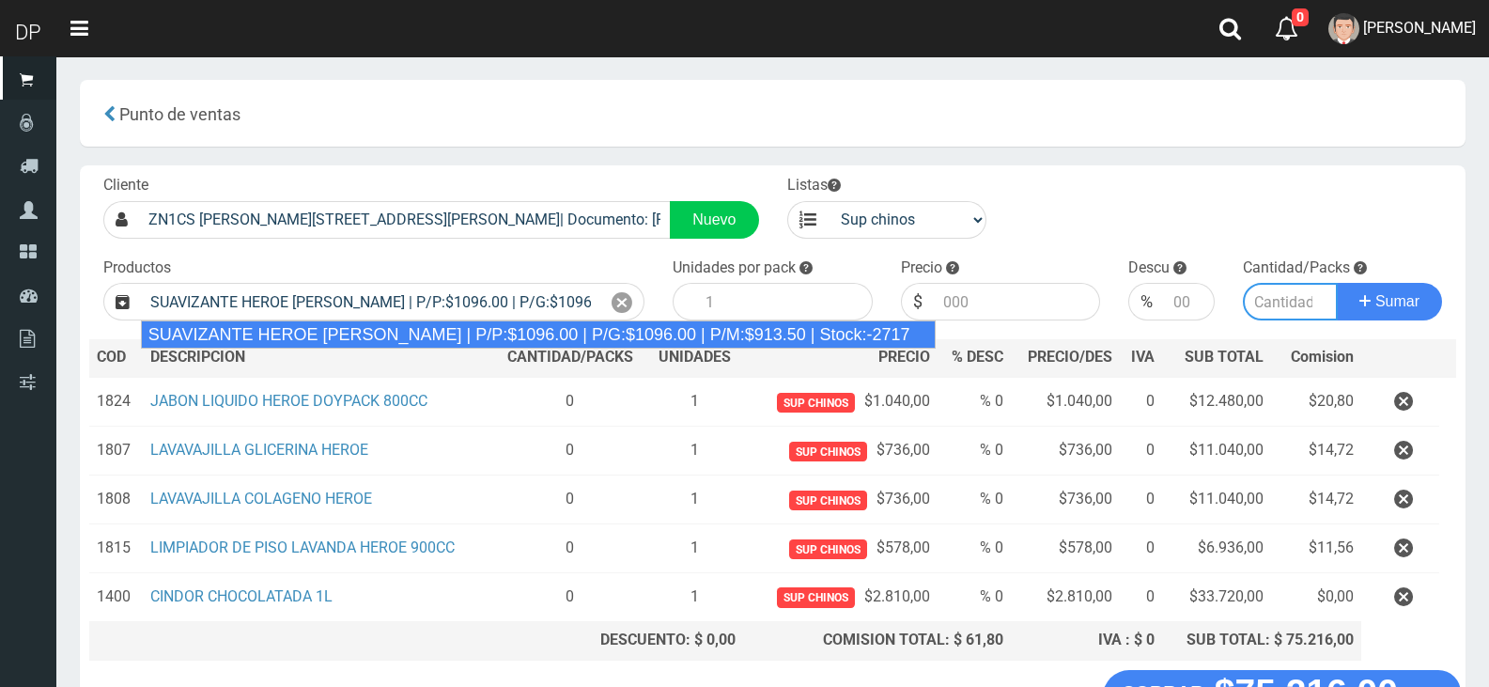
type input "12"
type input "1096.00"
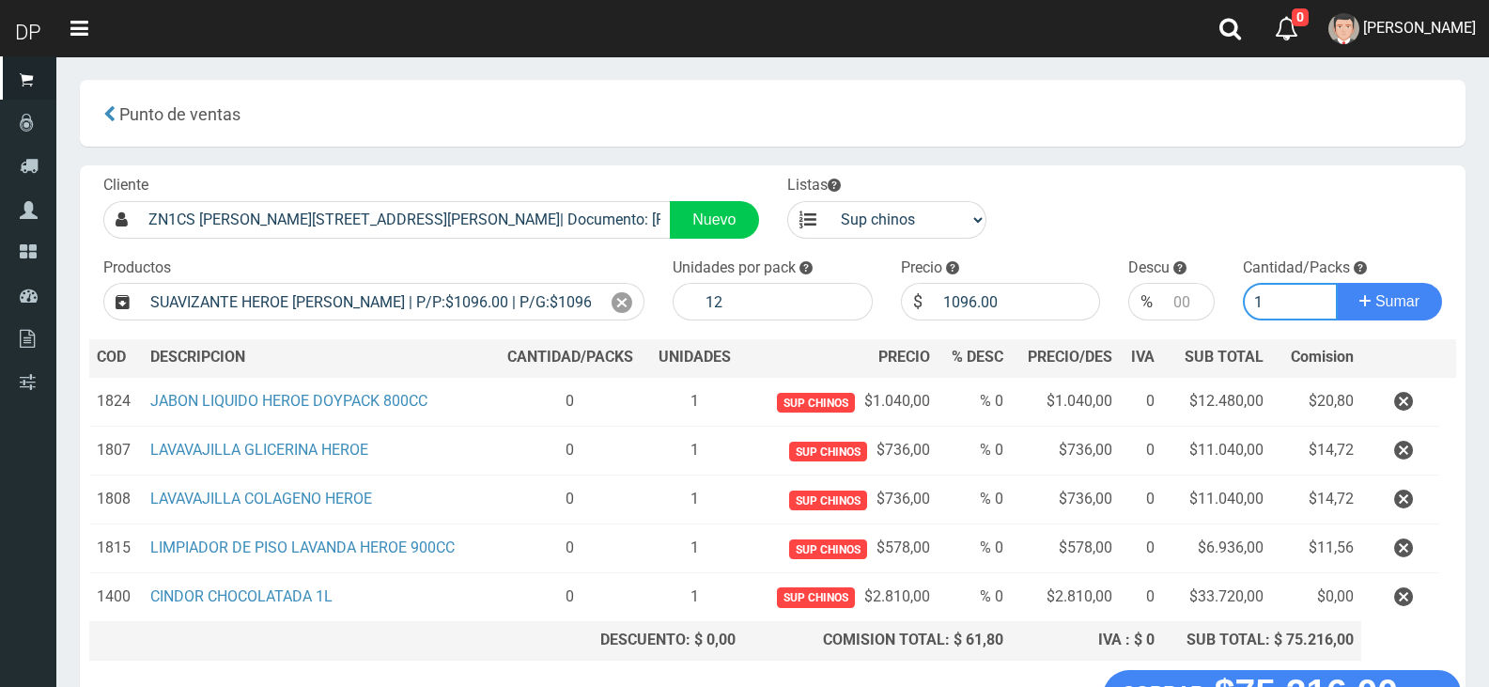
type input "1"
click at [1337, 283] on button "Sumar" at bounding box center [1389, 302] width 105 height 38
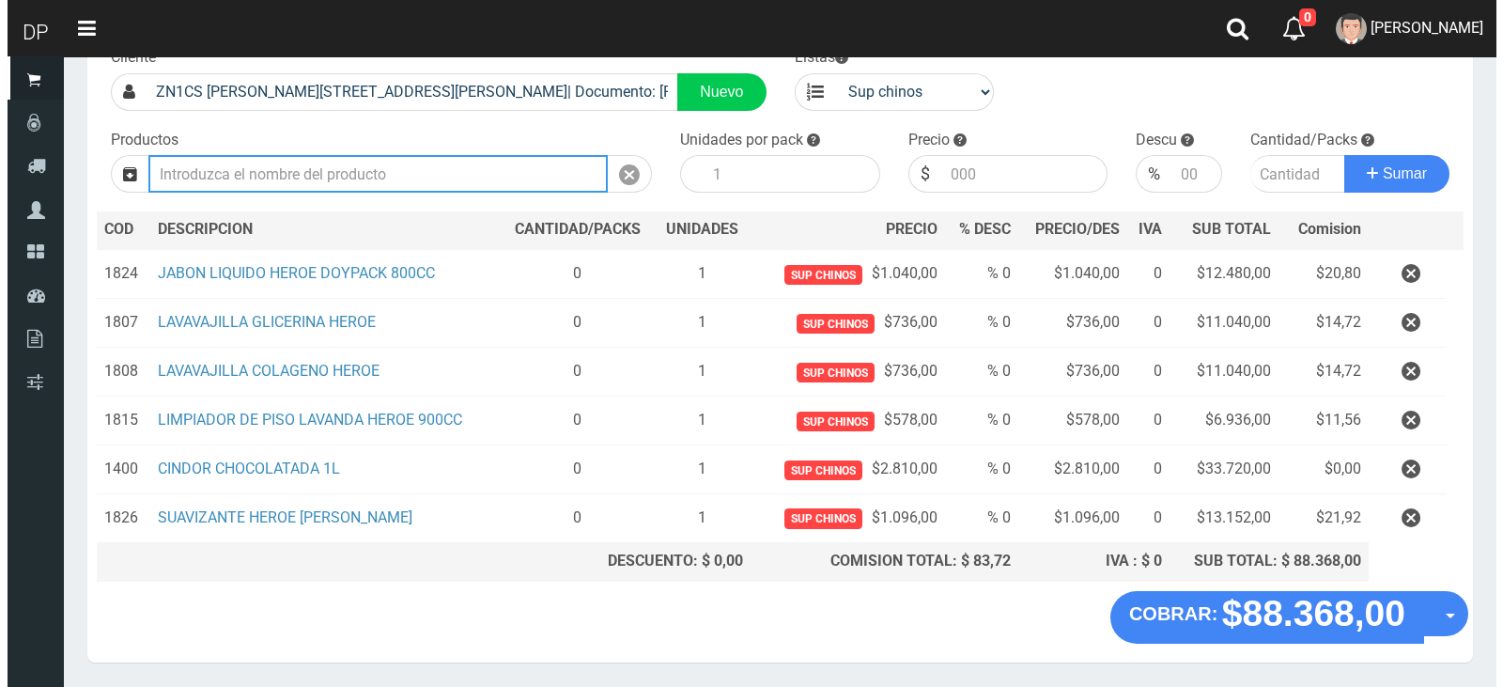
scroll to position [188, 0]
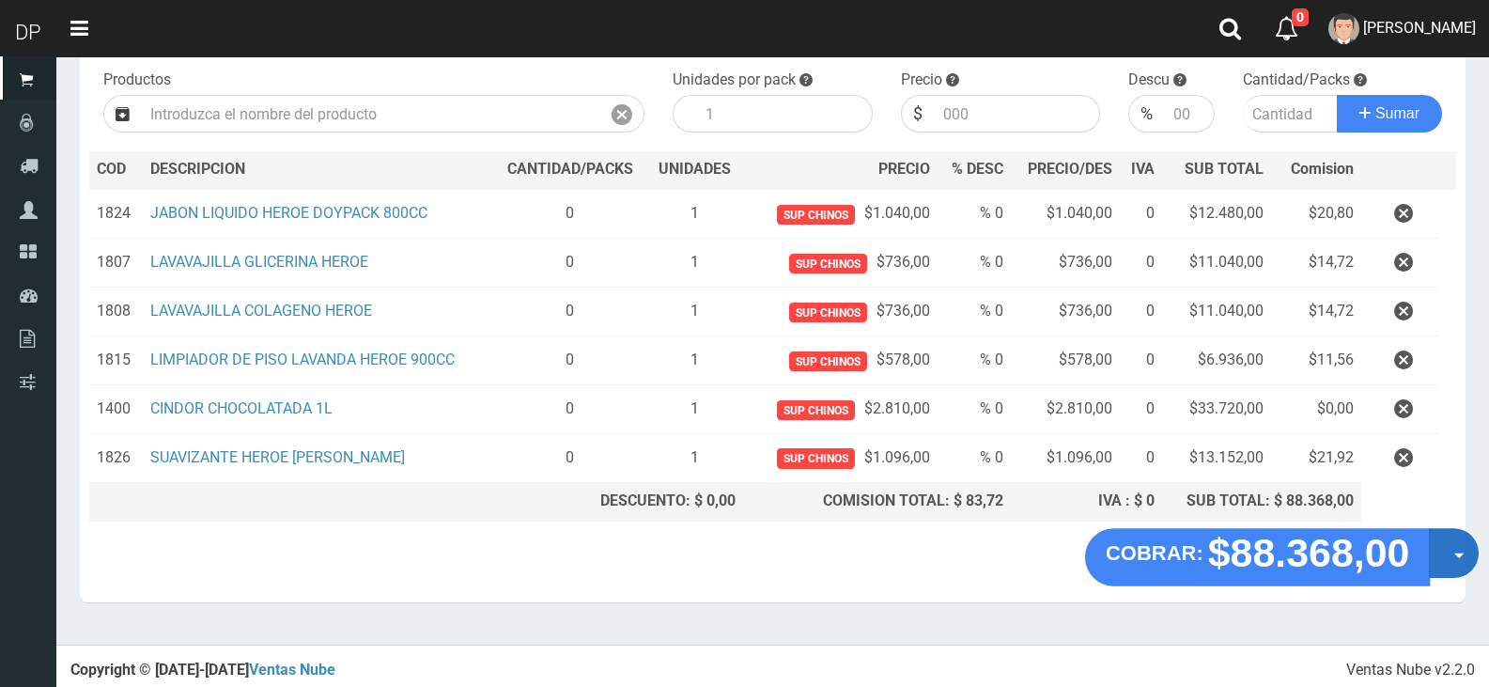
click at [1436, 563] on button "Opciones" at bounding box center [1454, 553] width 50 height 50
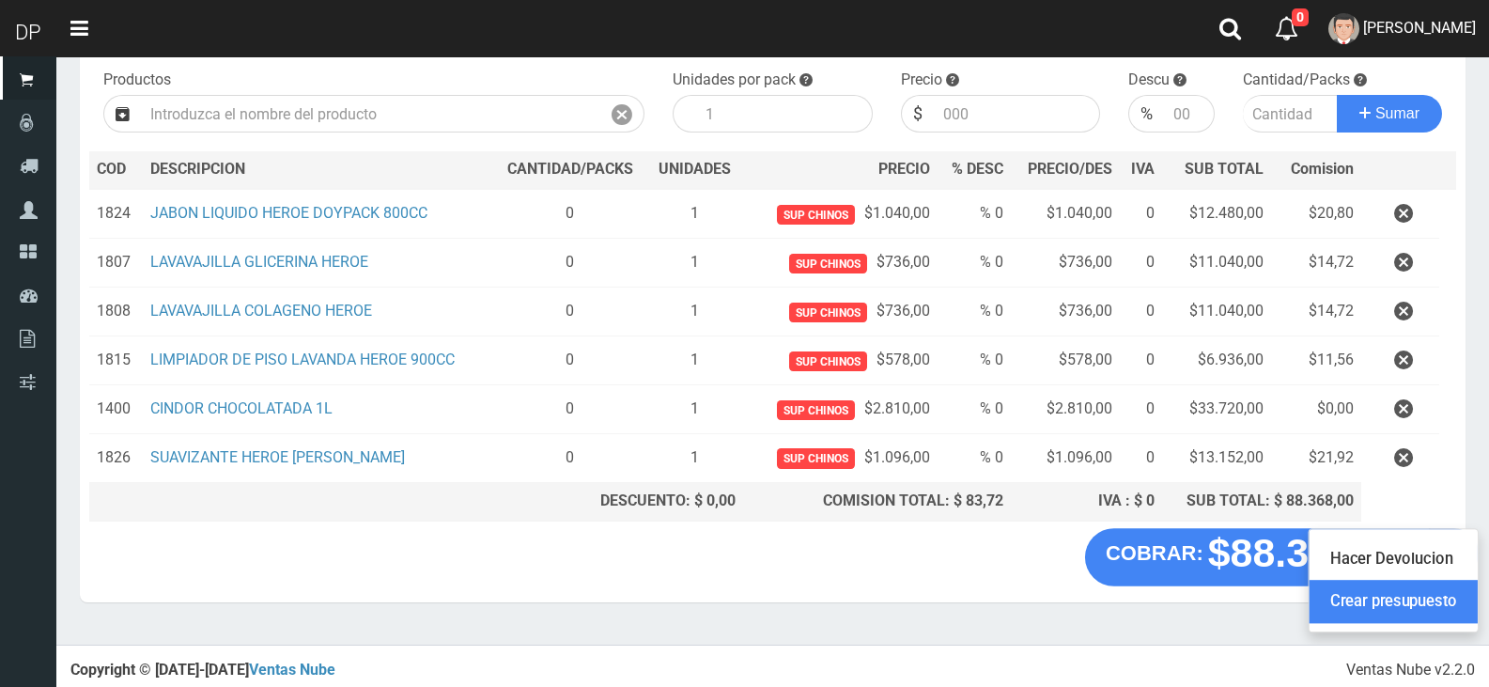
click at [1431, 596] on link "Crear presupuesto" at bounding box center [1393, 601] width 168 height 43
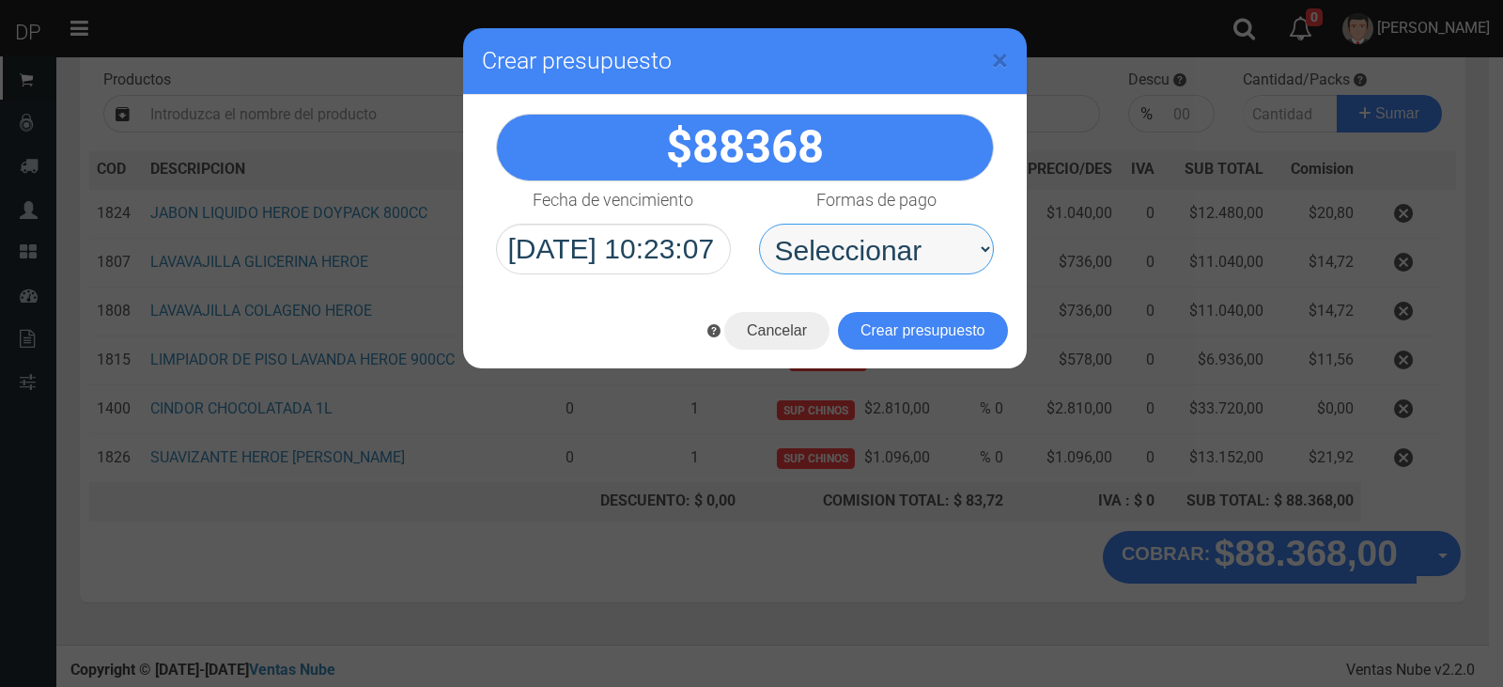
click at [921, 249] on select "Seleccionar Efectivo Tarjeta de Crédito Depósito Débito" at bounding box center [876, 249] width 235 height 51
select select "Efectivo"
click at [759, 224] on select "Seleccionar Efectivo Tarjeta de Crédito Depósito Débito" at bounding box center [876, 249] width 235 height 51
click at [922, 321] on button "Crear presupuesto" at bounding box center [923, 331] width 170 height 38
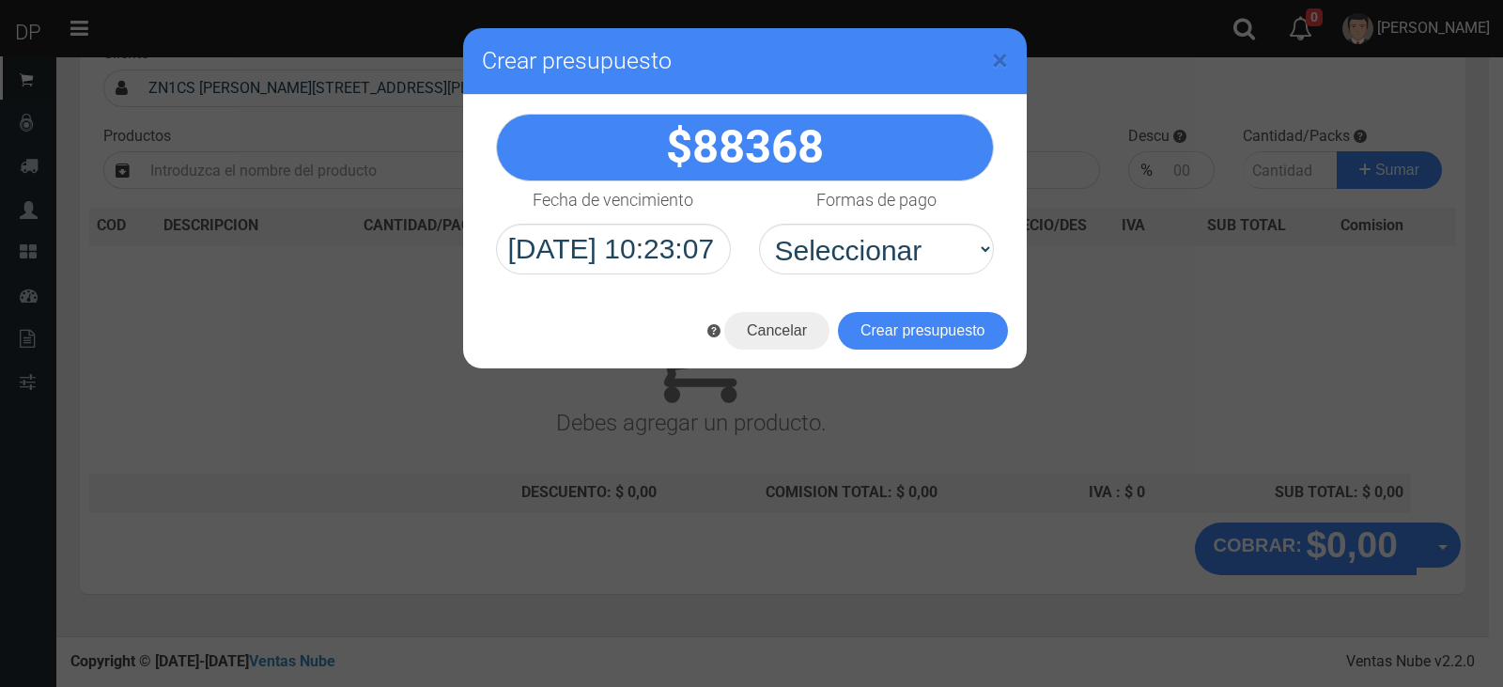
scroll to position [124, 0]
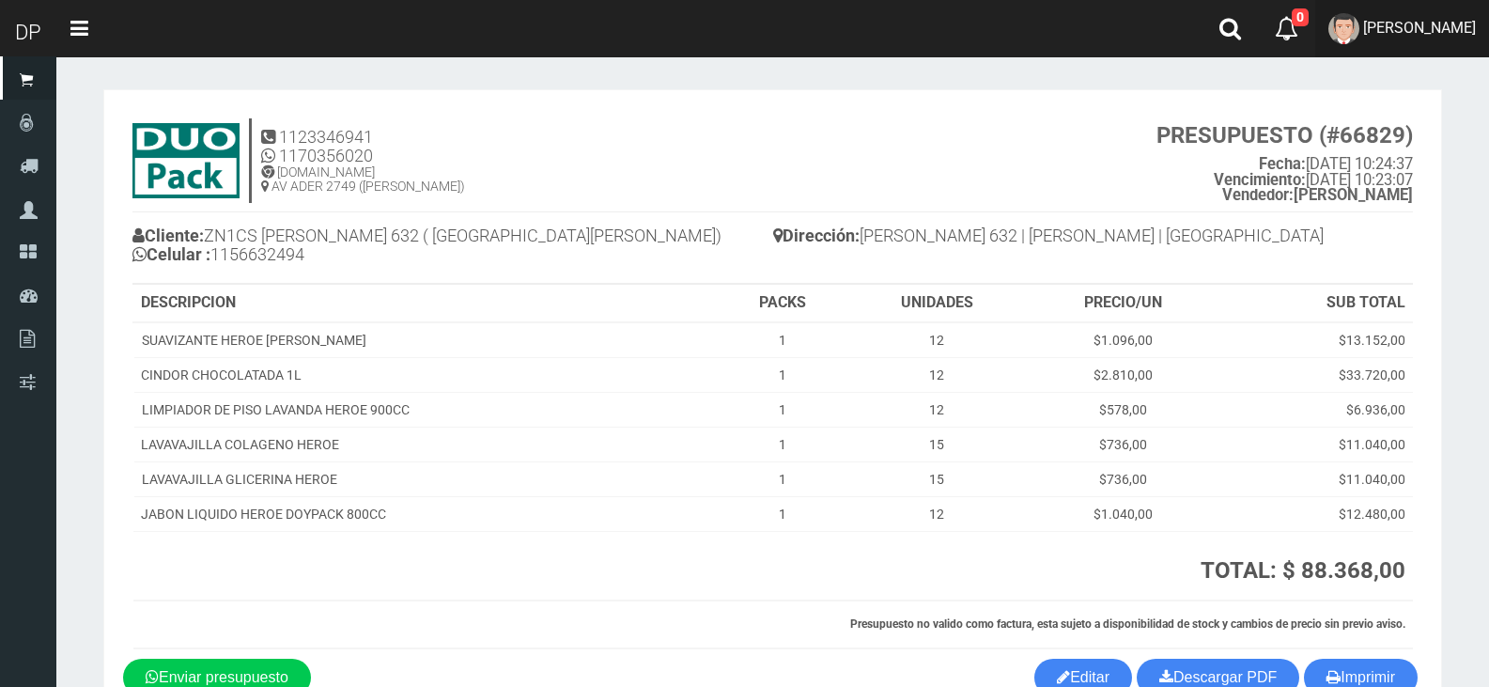
click at [1400, 43] on link "[PERSON_NAME]" at bounding box center [1402, 28] width 174 height 57
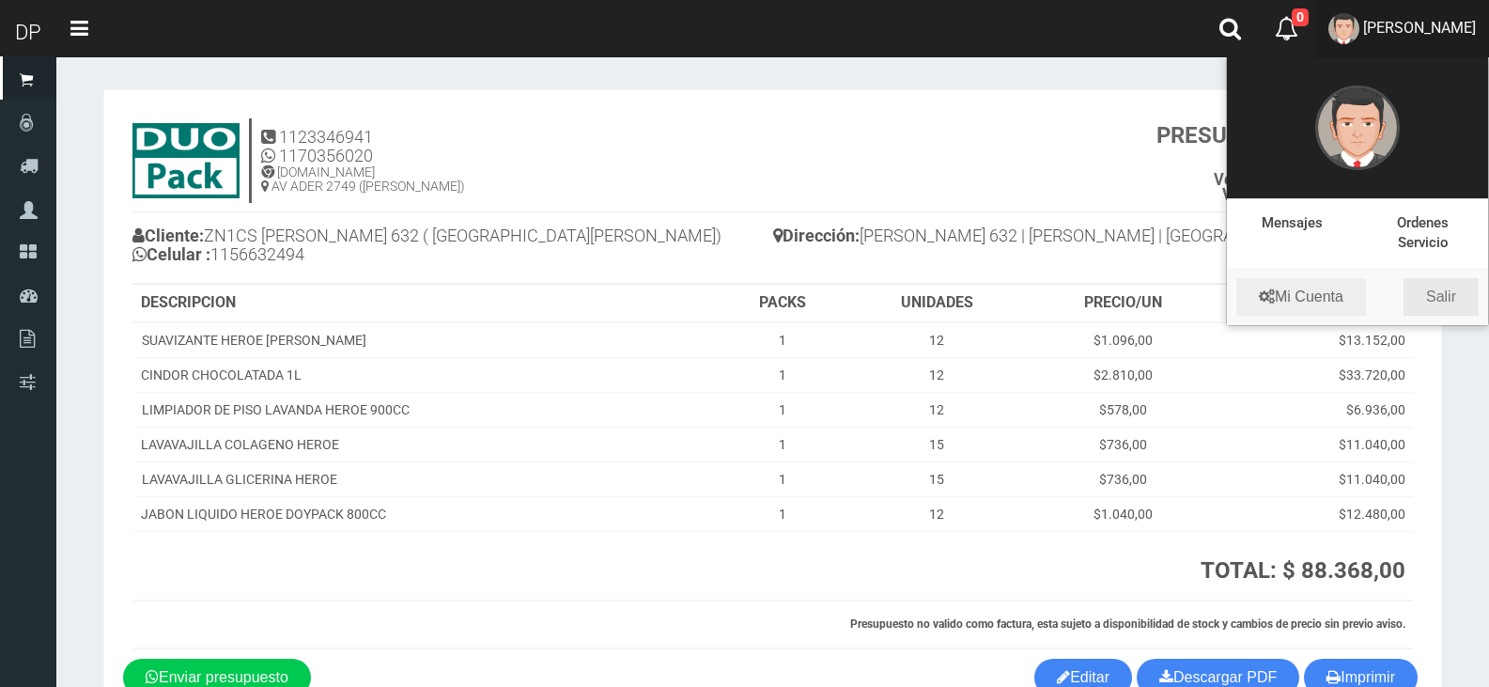
click at [1437, 307] on link "Salir" at bounding box center [1440, 297] width 75 height 38
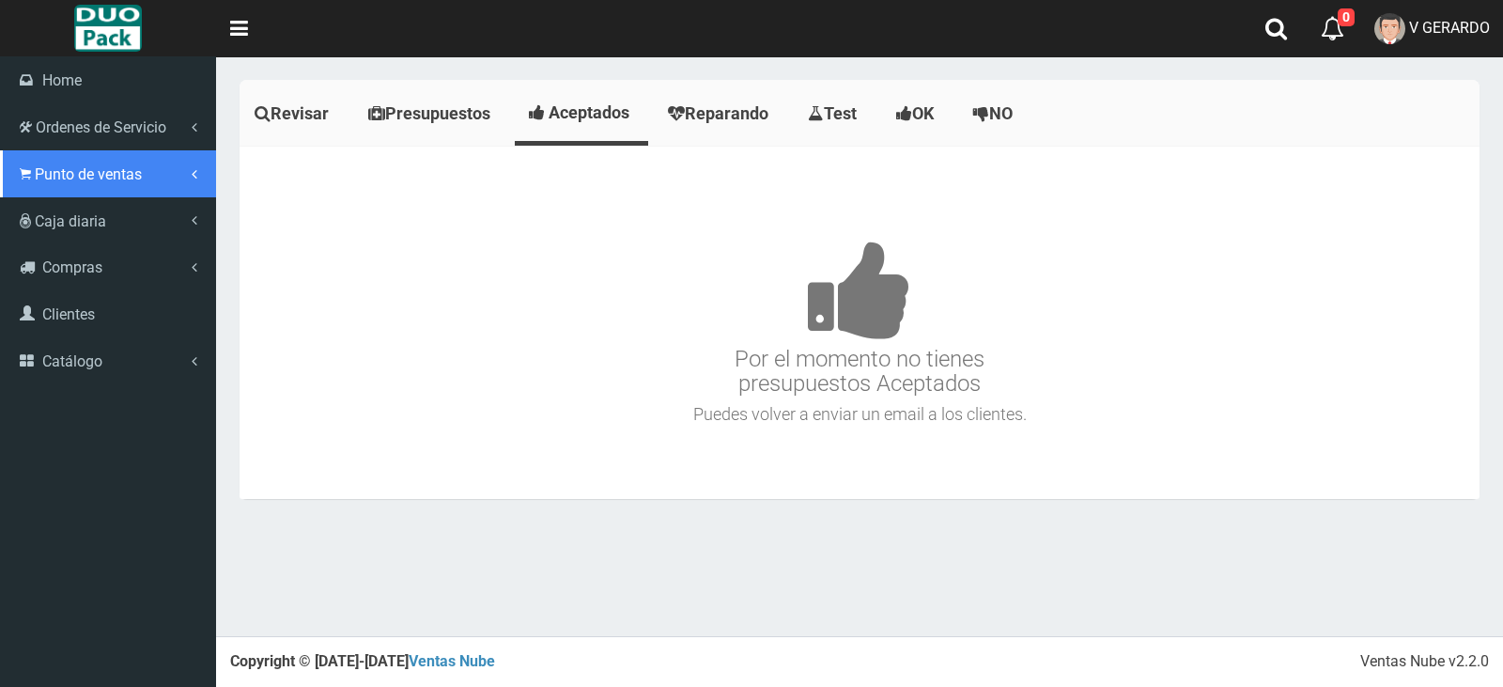
click at [51, 181] on span "Punto de ventas" at bounding box center [88, 174] width 107 height 18
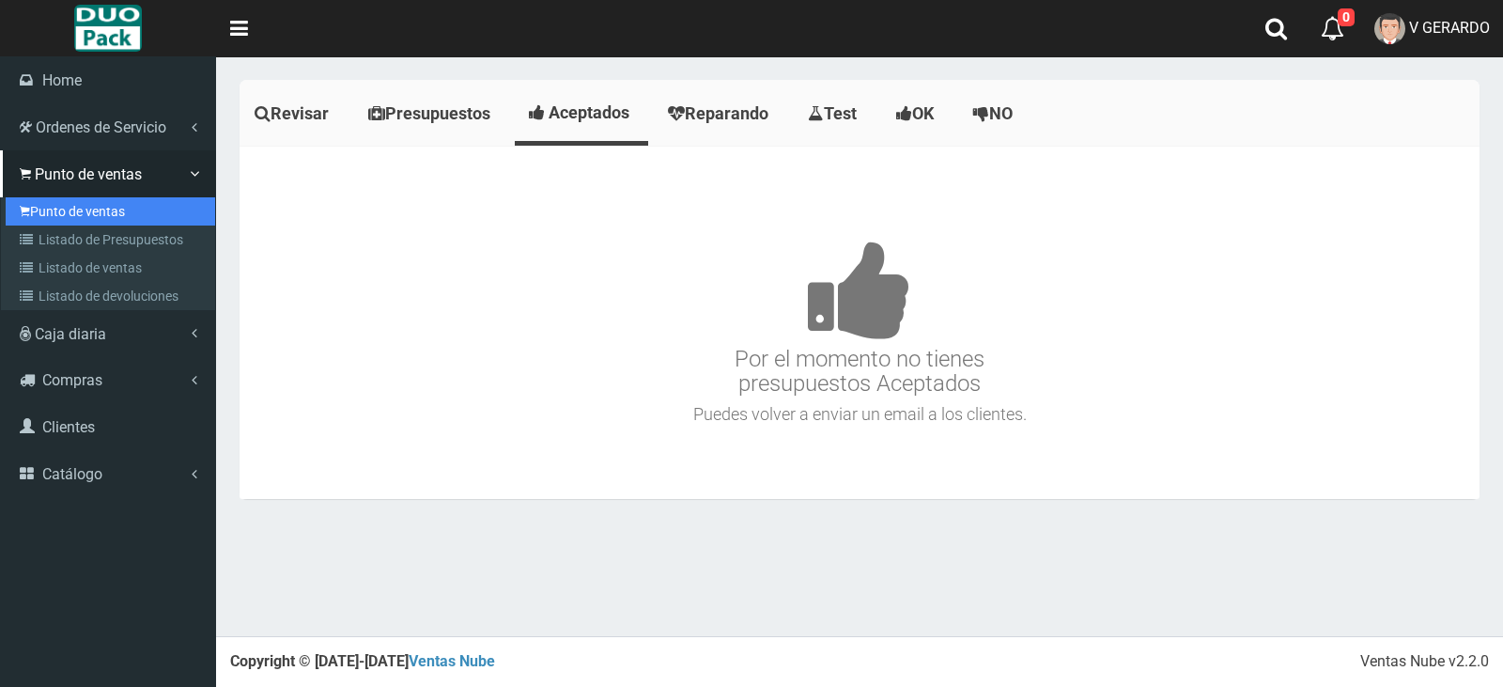
click at [85, 214] on link "Punto de ventas" at bounding box center [110, 211] width 209 height 28
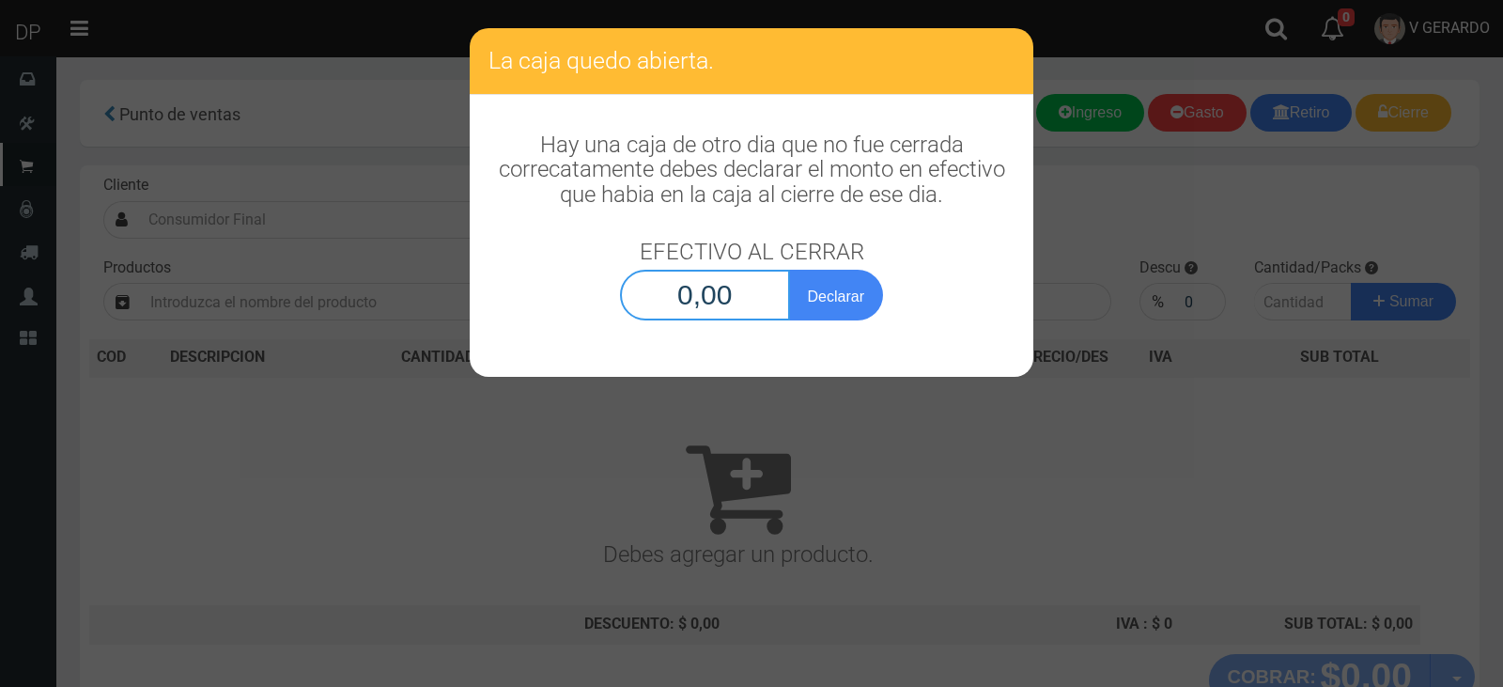
click at [661, 296] on input "0,00" at bounding box center [705, 295] width 170 height 51
type input "1,00"
click at [789, 270] on button "Declarar" at bounding box center [836, 295] width 94 height 51
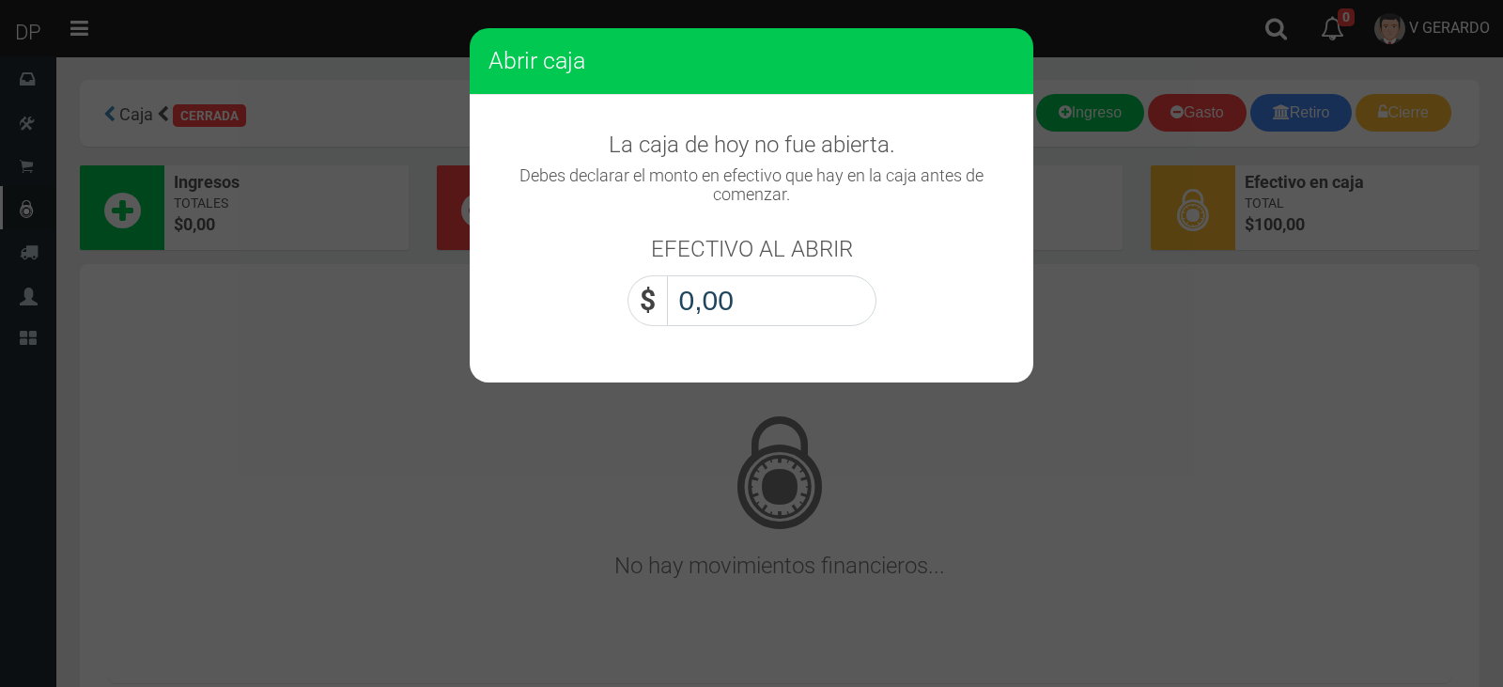
click at [741, 292] on input "0,00" at bounding box center [771, 300] width 209 height 51
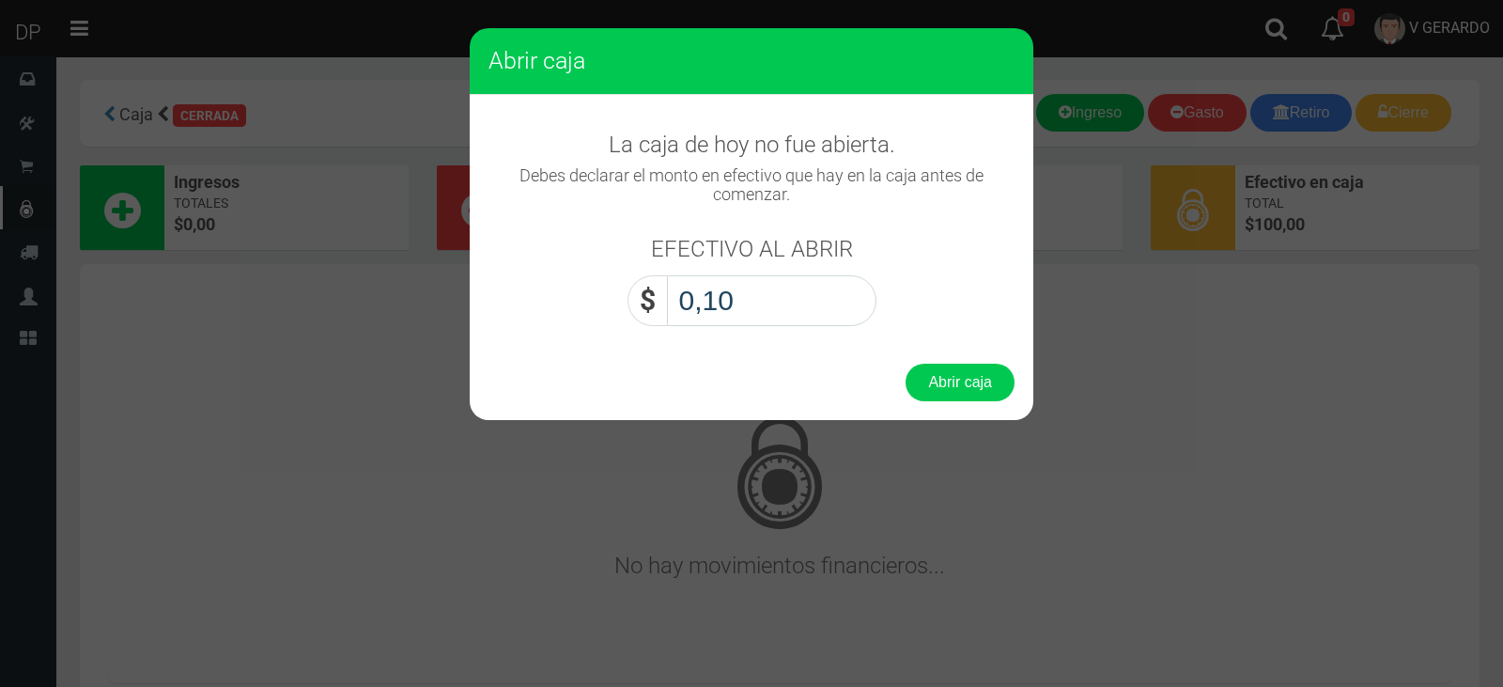
type input "1,00"
click at [906, 364] on button "Abrir caja" at bounding box center [960, 383] width 109 height 38
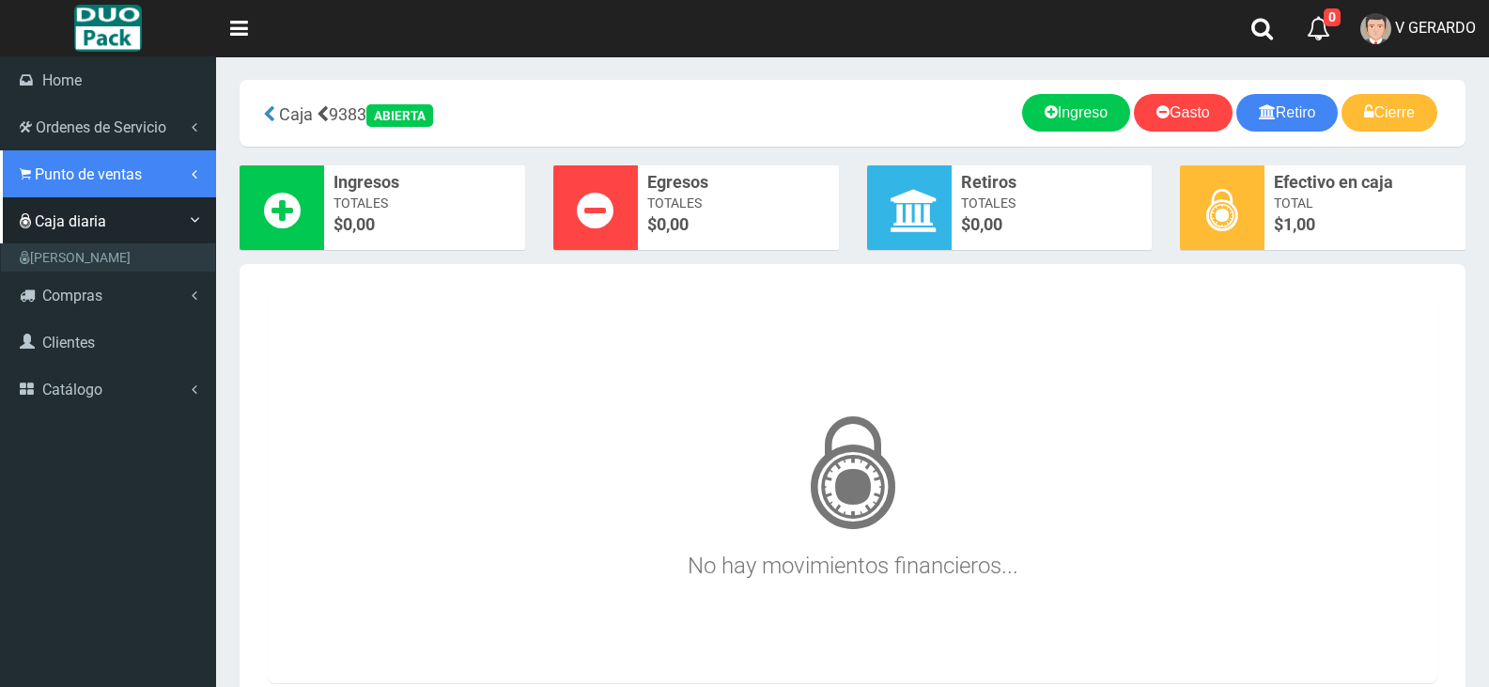
click at [72, 170] on span "Punto de ventas" at bounding box center [88, 174] width 107 height 18
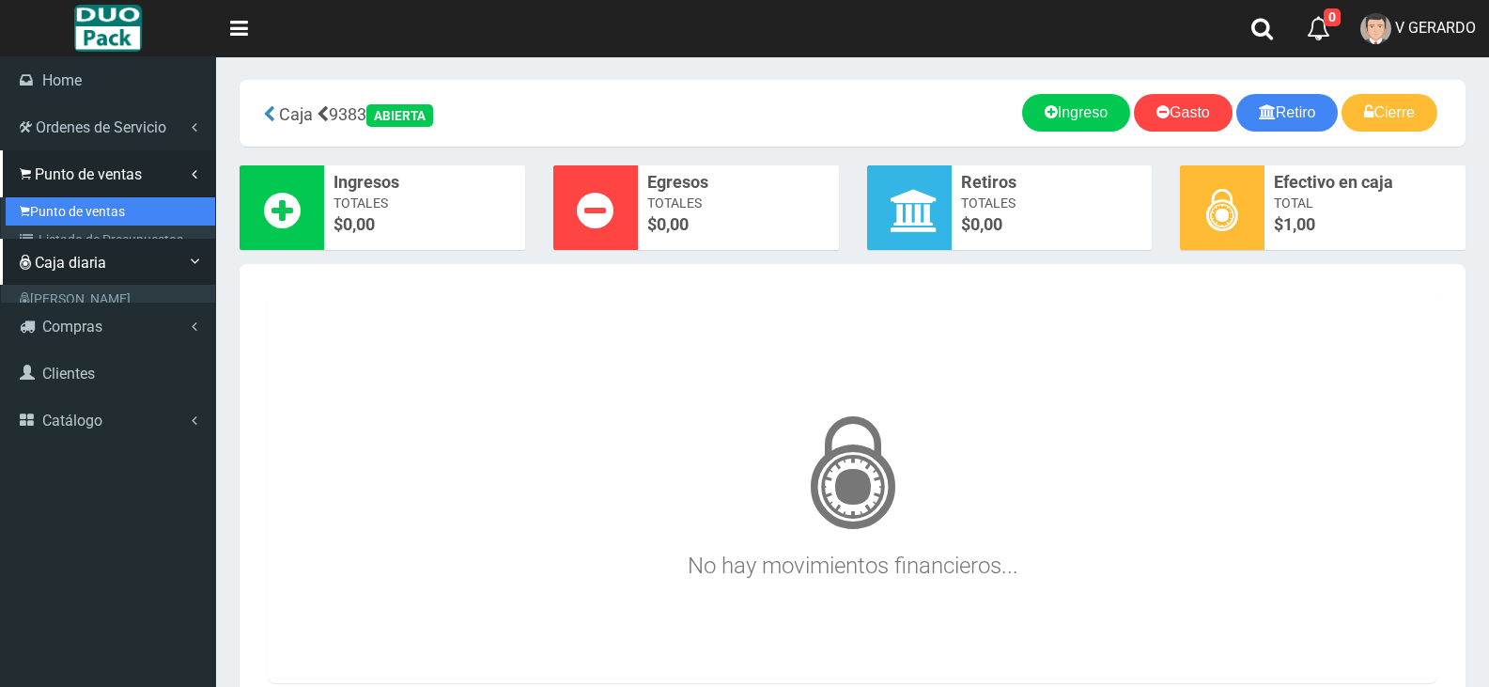
click at [107, 219] on link "Punto de ventas" at bounding box center [110, 211] width 209 height 28
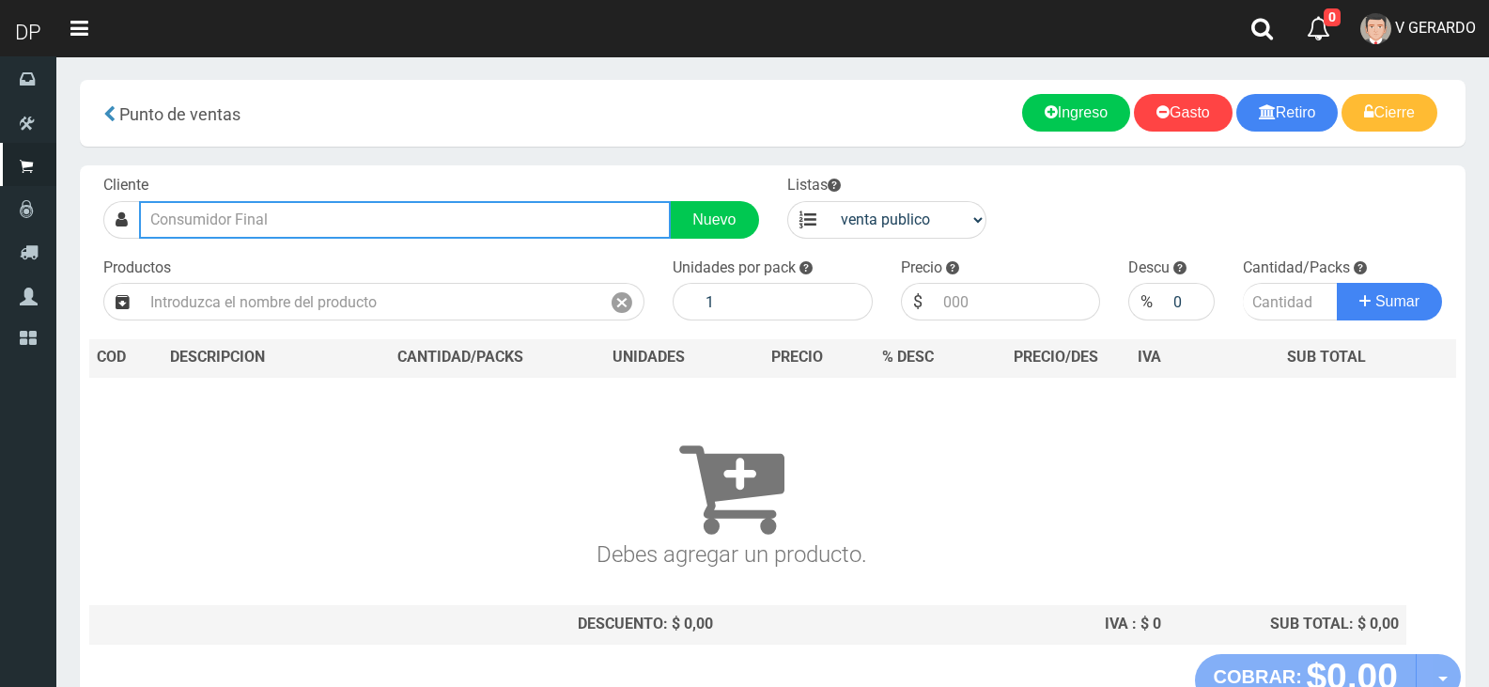
click at [151, 236] on input "text" at bounding box center [405, 220] width 532 height 38
click at [160, 226] on input "text" at bounding box center [405, 220] width 532 height 38
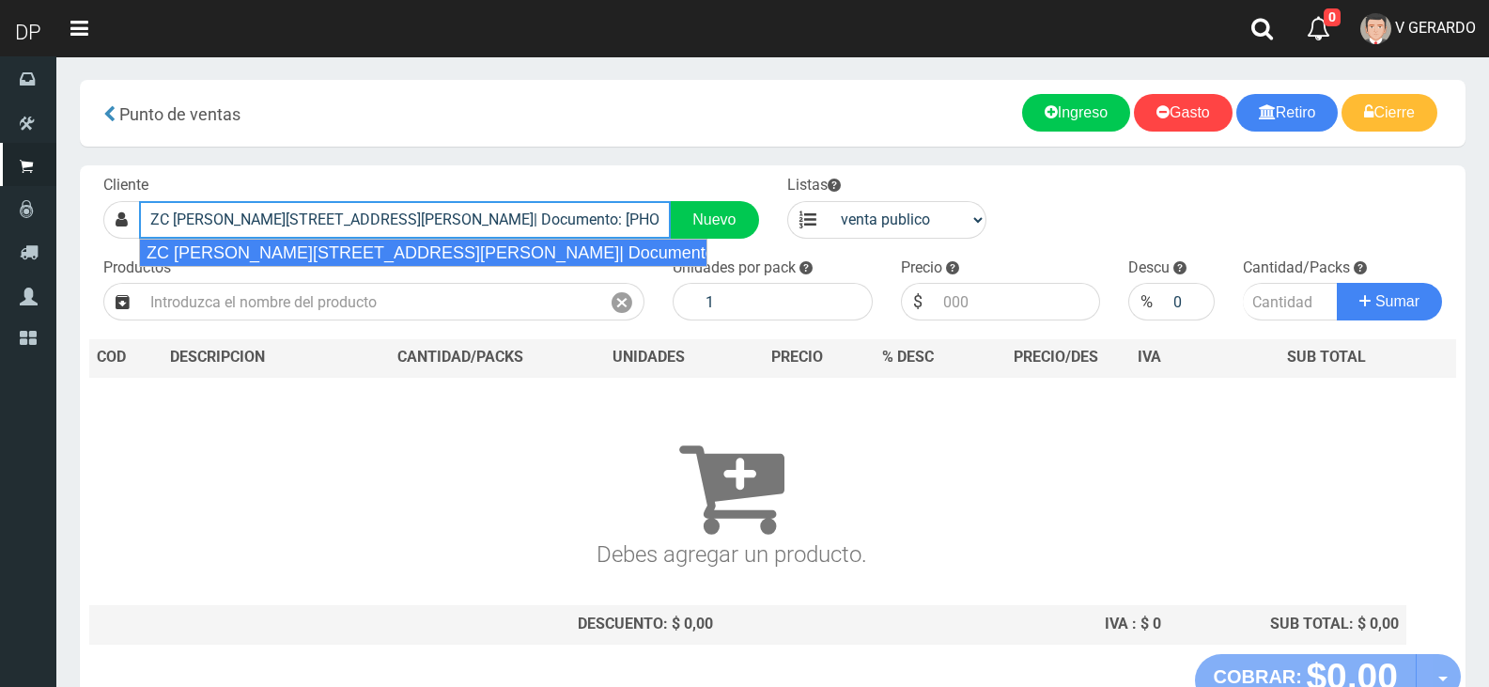
type input "ZC [PERSON_NAME][STREET_ADDRESS][PERSON_NAME]| Documento: [PHONE_NUMBER] | Telé…"
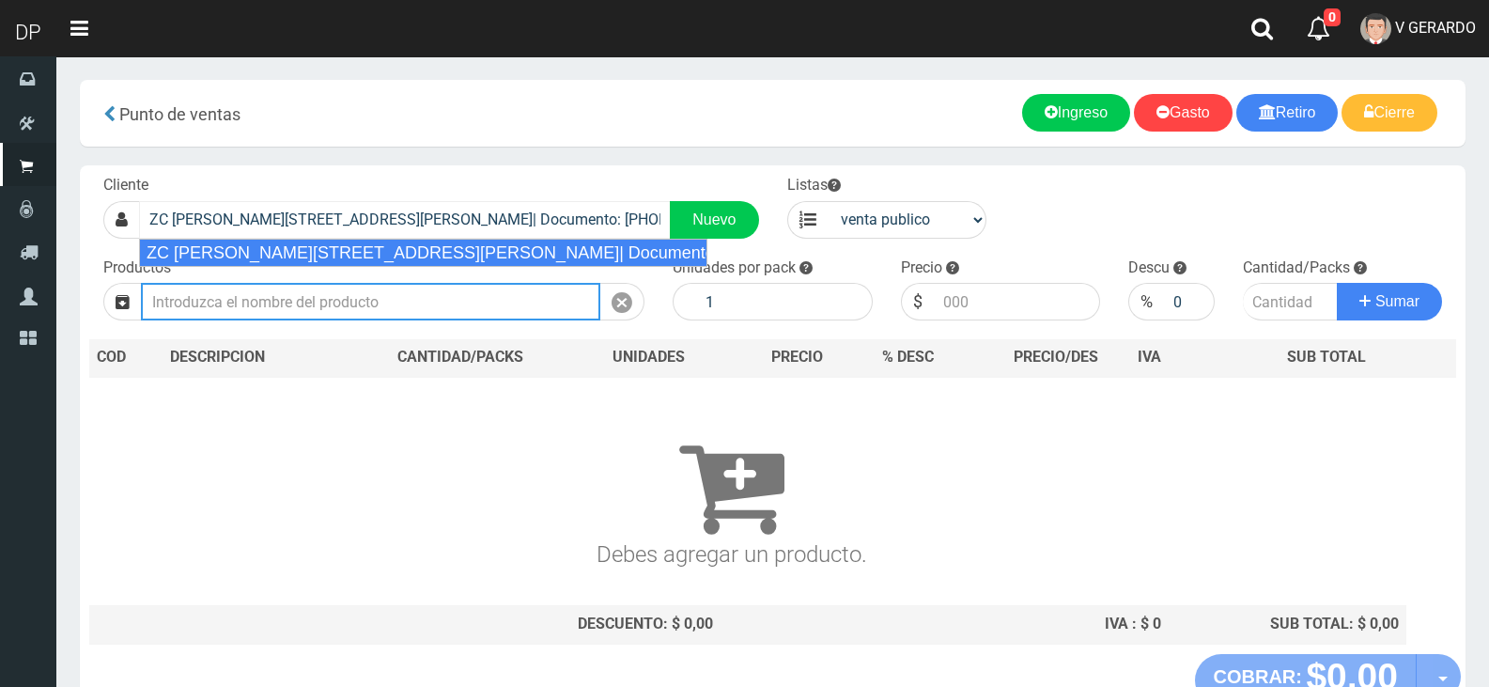
select select "2"
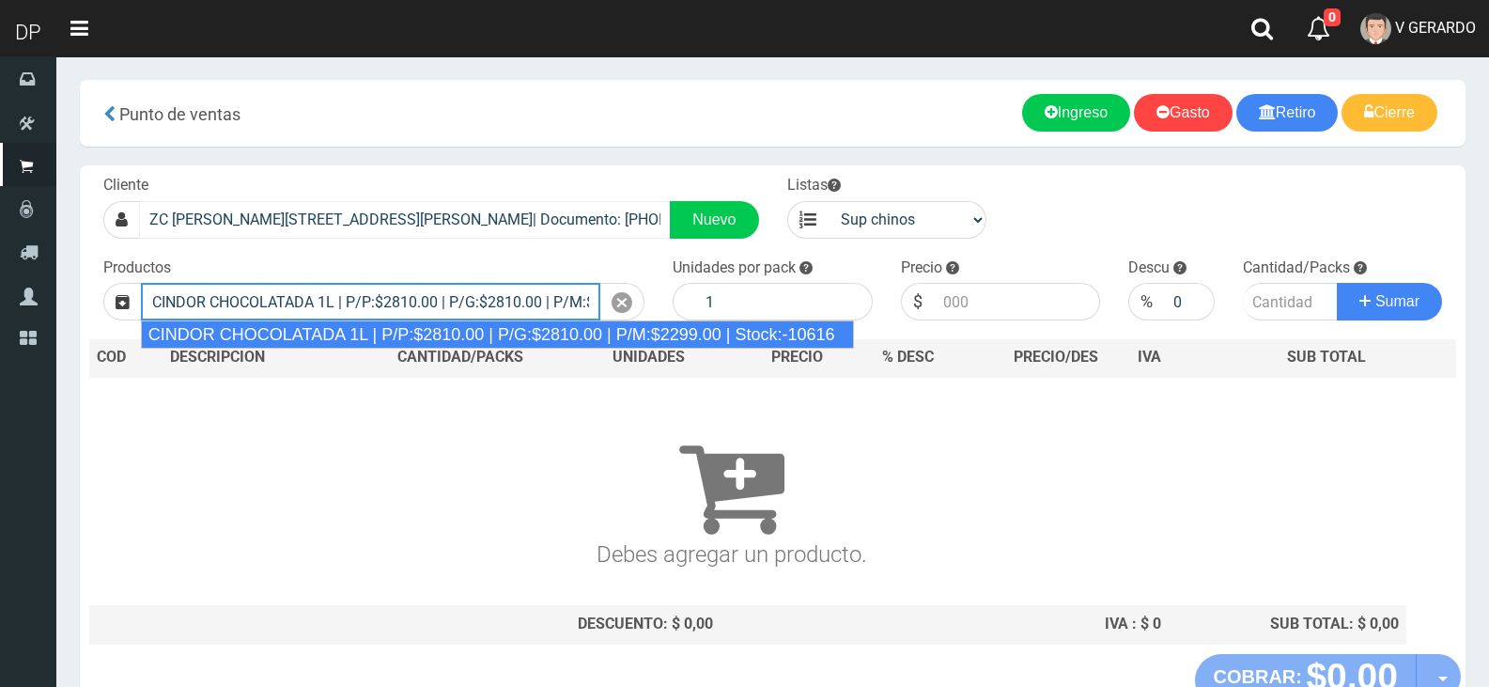
type input "CINDOR CHOCOLATADA 1L | P/P:$2810.00 | P/G:$2810.00 | P/M:$2299.00 | Stock:-106…"
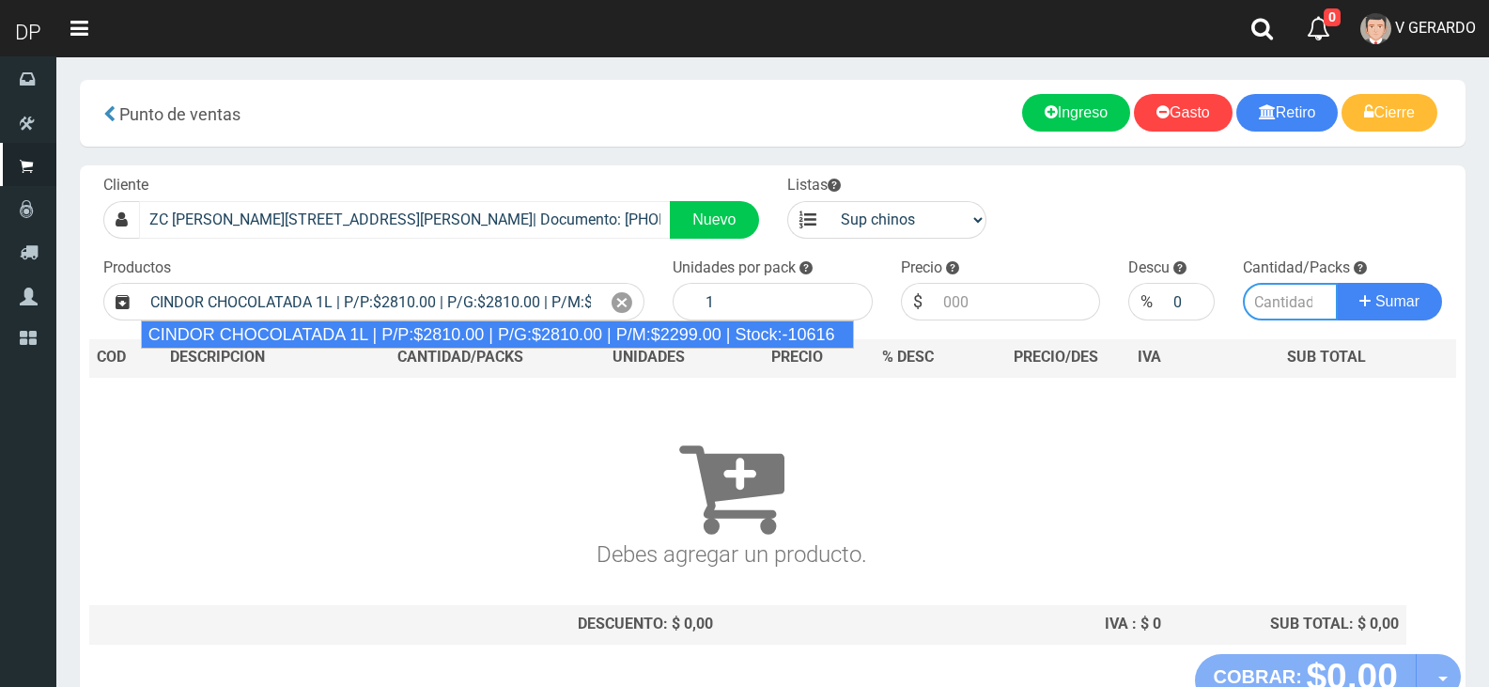
type input "12"
type input "2810.00"
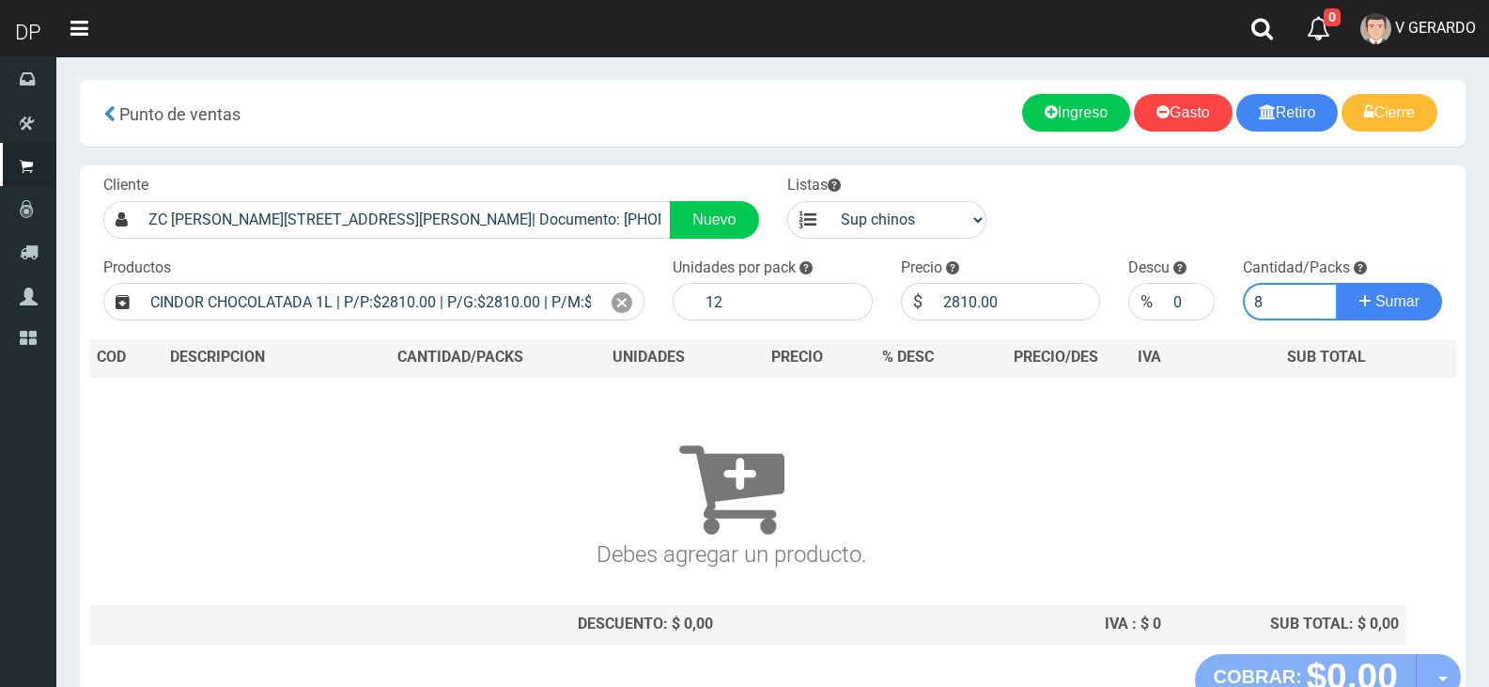
type input "8"
click at [993, 280] on div "Precio $ 2810.00" at bounding box center [1001, 289] width 228 height 64
click at [983, 300] on input "2810.00" at bounding box center [1017, 302] width 167 height 38
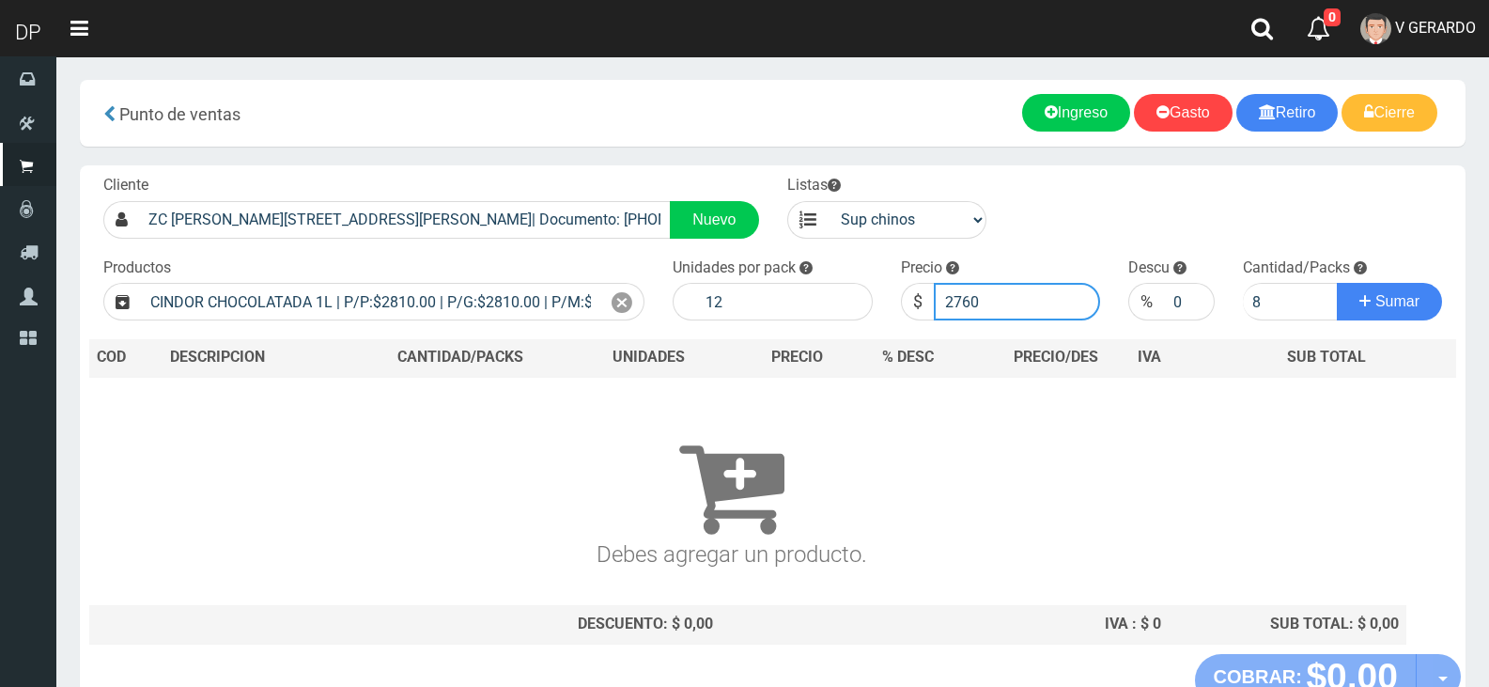
type input "2760"
click at [1337, 283] on button "Sumar" at bounding box center [1389, 302] width 105 height 38
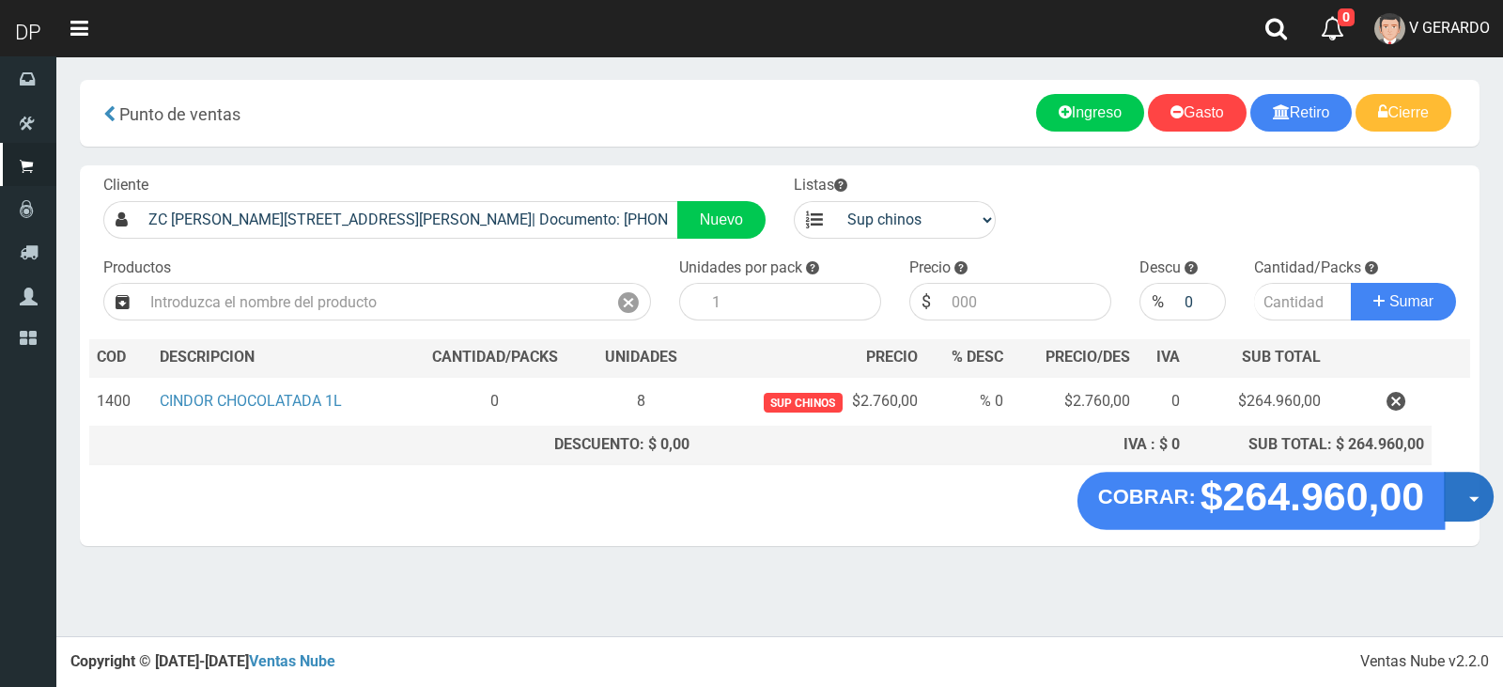
click at [1466, 497] on button "Opciones" at bounding box center [1469, 497] width 50 height 50
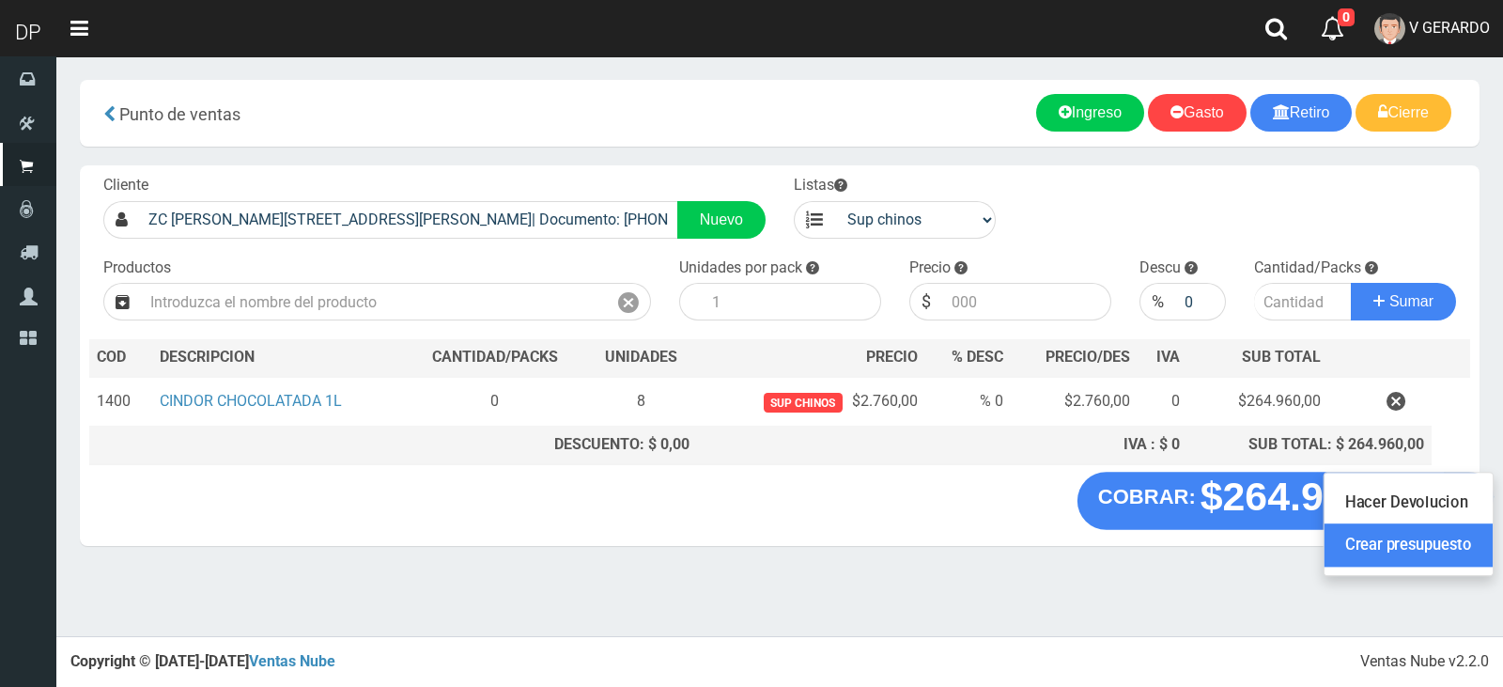
click at [1453, 542] on link "Crear presupuesto" at bounding box center [1408, 545] width 168 height 43
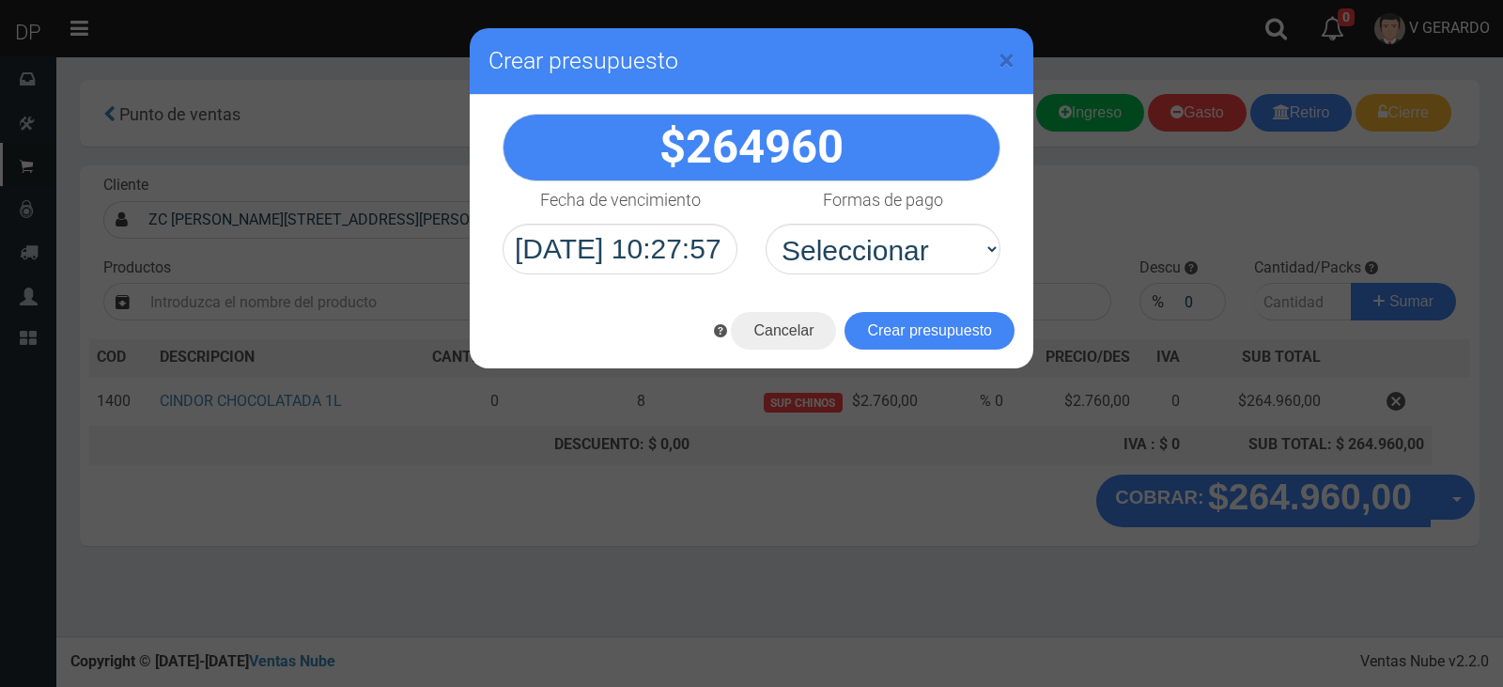
click at [899, 196] on h4 "Formas de pago" at bounding box center [883, 200] width 120 height 19
click at [0, 0] on select "Seleccionar Efectivo Tarjeta de Crédito Depósito Débito" at bounding box center [0, 0] width 0 height 0
drag, startPoint x: 912, startPoint y: 239, endPoint x: 917, endPoint y: 272, distance: 34.1
click at [912, 239] on select "Seleccionar Efectivo Tarjeta de Crédito Depósito Débito" at bounding box center [883, 249] width 235 height 51
select select "Efectivo"
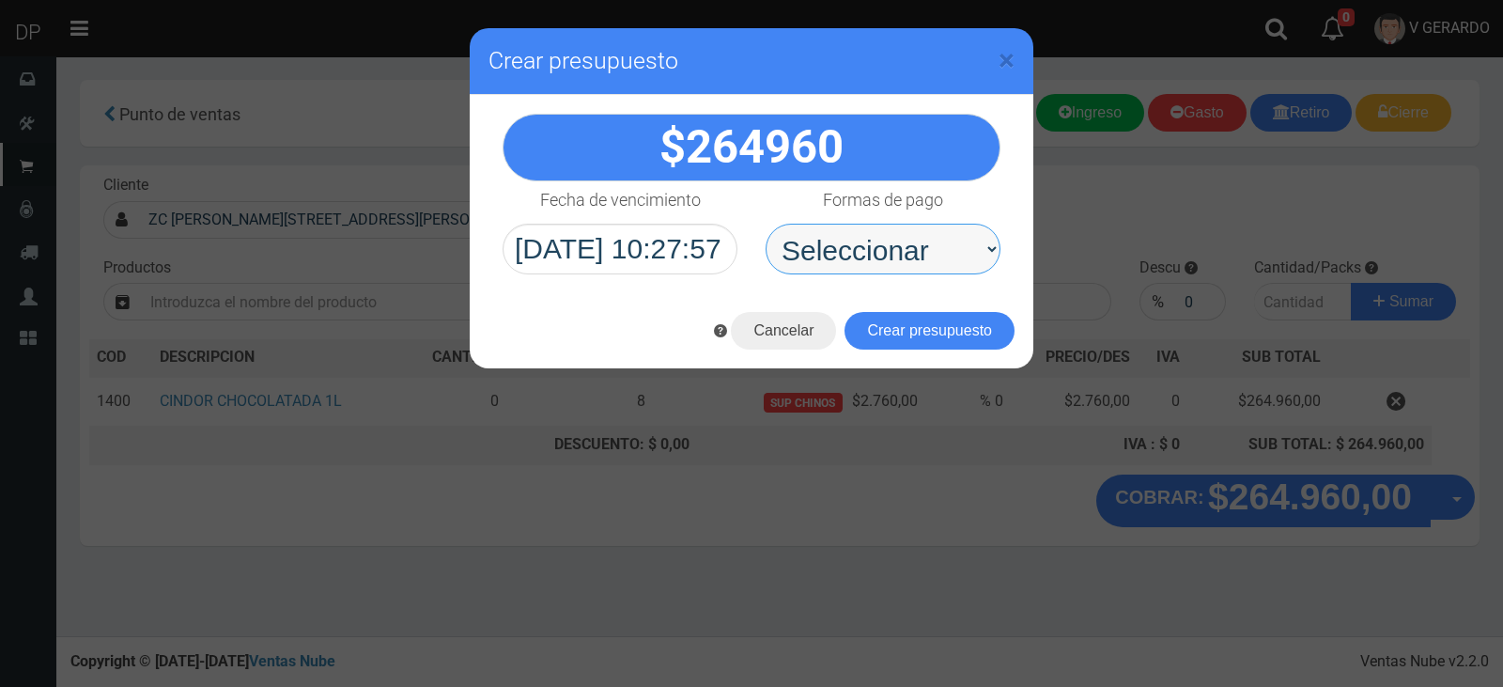
click at [766, 224] on select "Seleccionar Efectivo Tarjeta de Crédito Depósito Débito" at bounding box center [883, 249] width 235 height 51
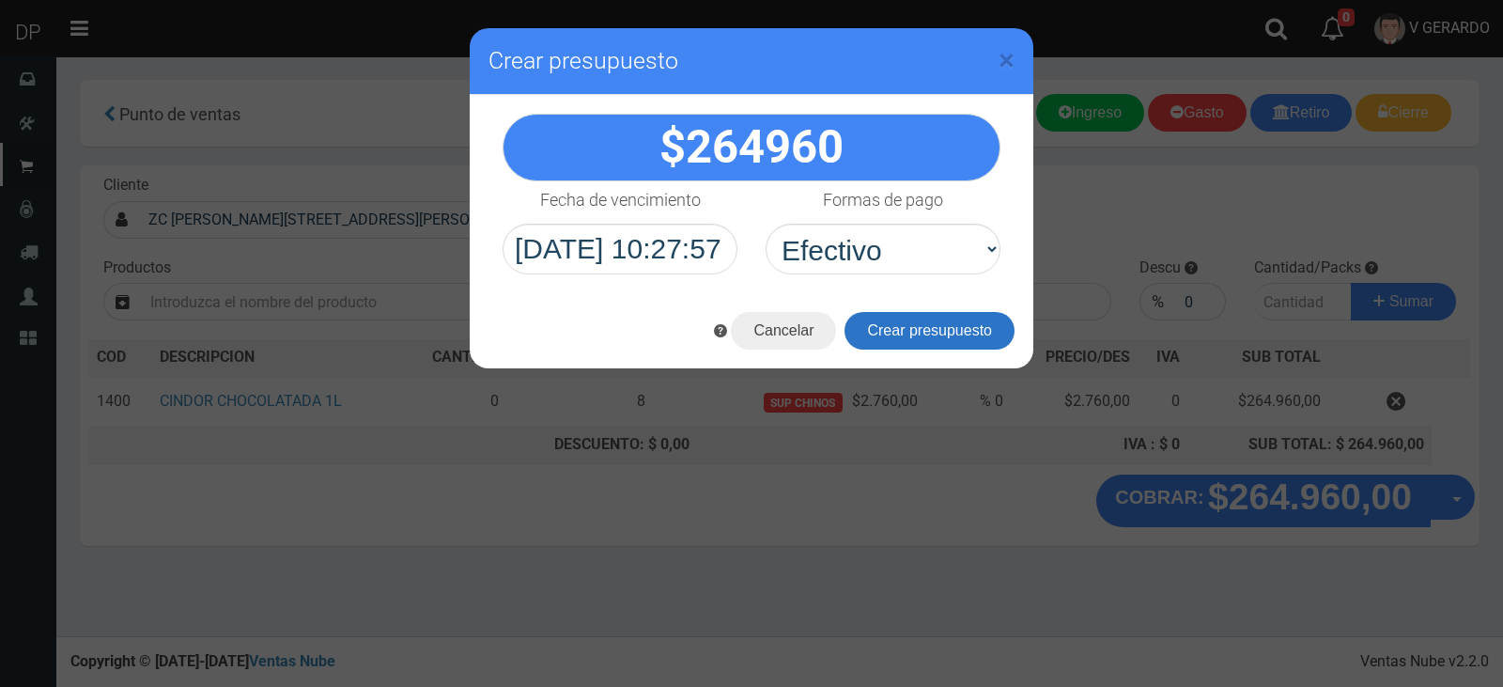
click at [925, 328] on button "Crear presupuesto" at bounding box center [929, 331] width 170 height 38
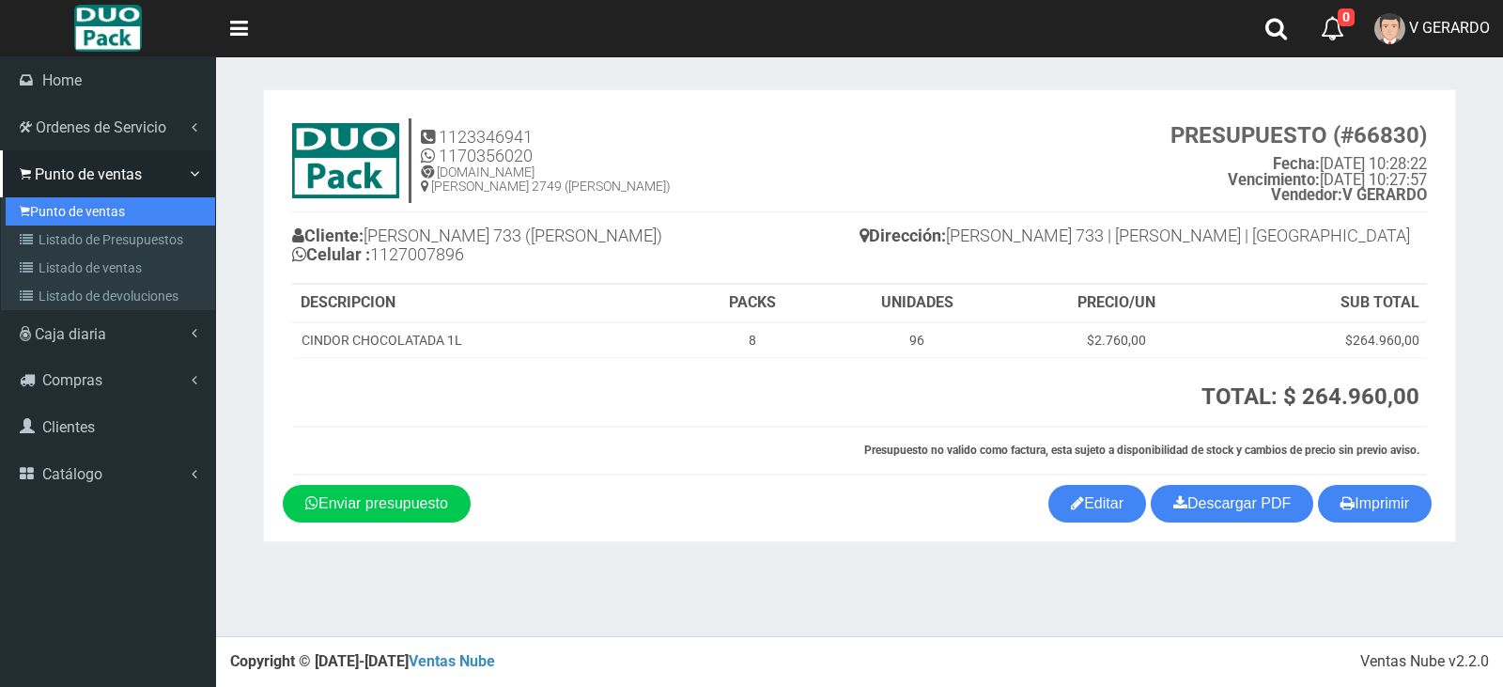
click at [42, 197] on link "Punto de ventas" at bounding box center [110, 211] width 209 height 28
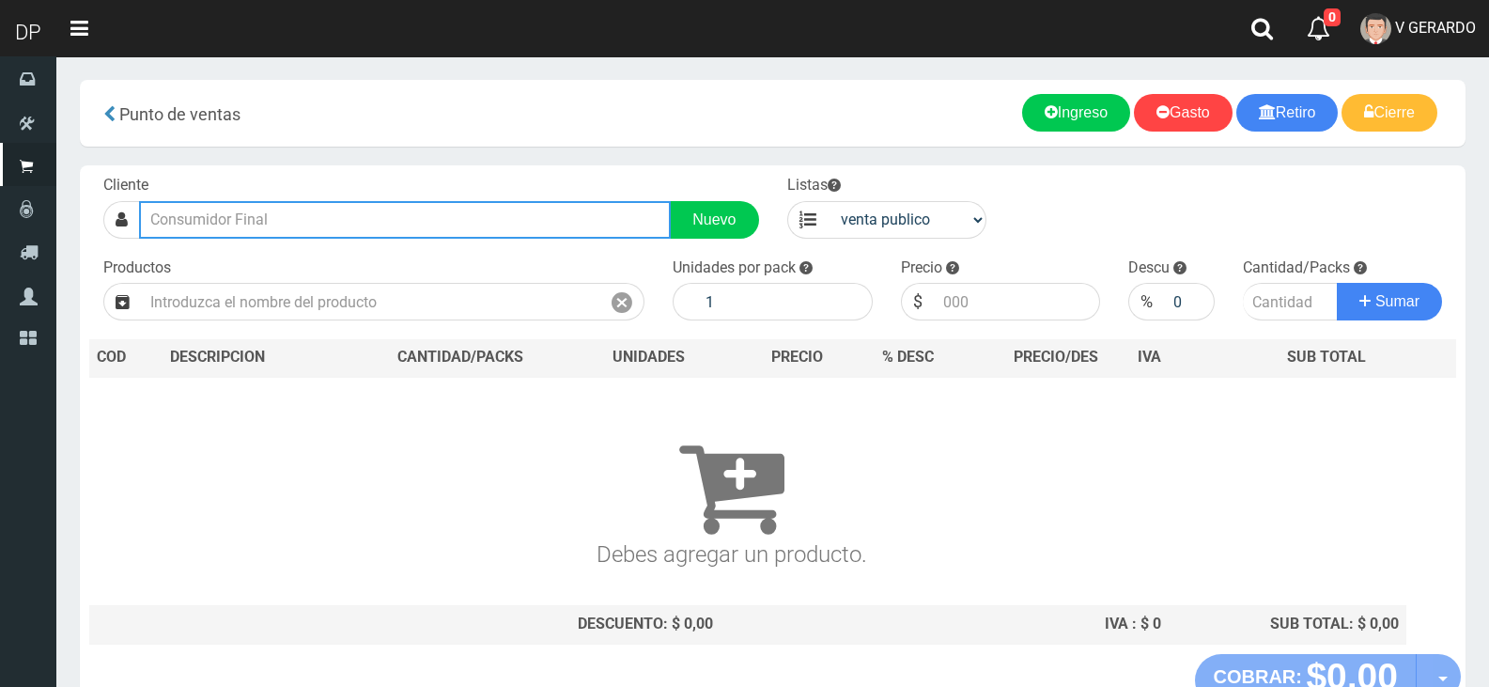
click at [306, 215] on input "text" at bounding box center [405, 220] width 532 height 38
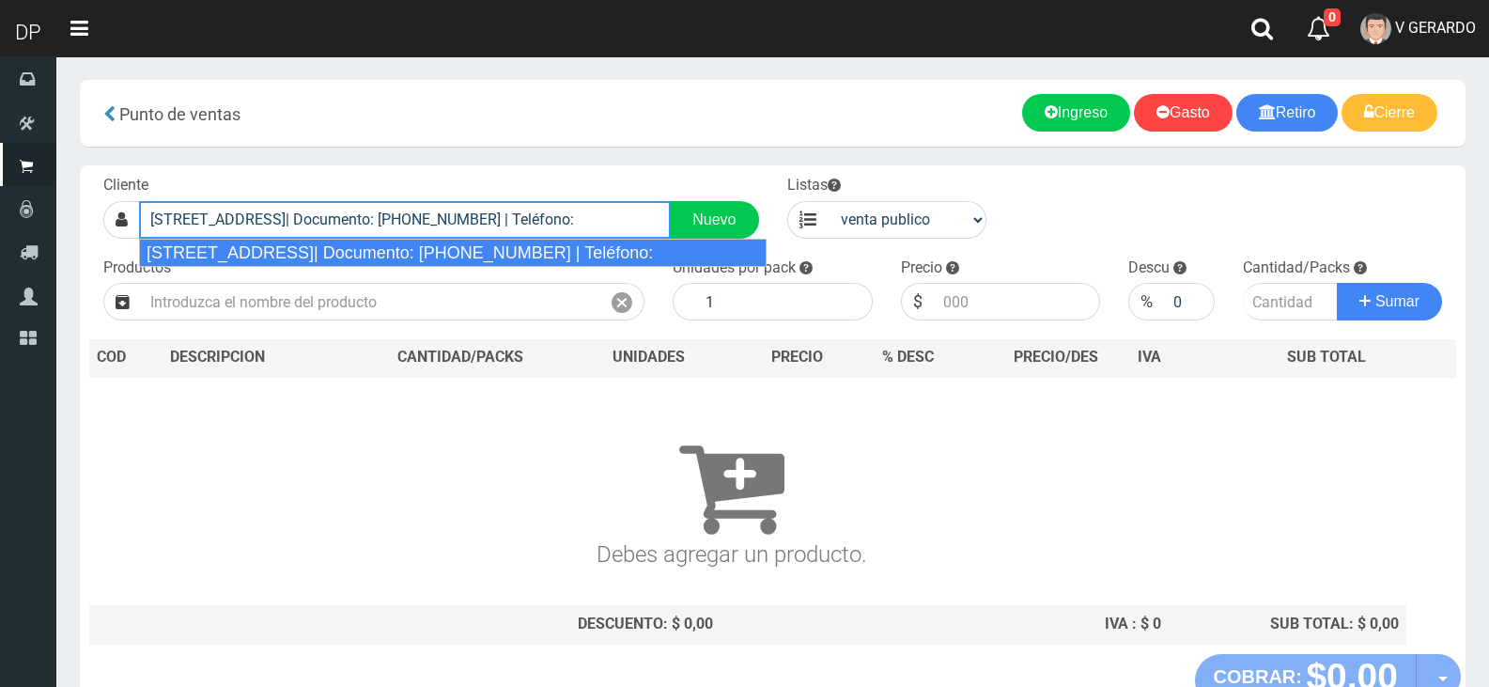
type input "SANTIAGO DEL ESTERO 2046 CABA| Documento: 2046666666666 | Teléfono:"
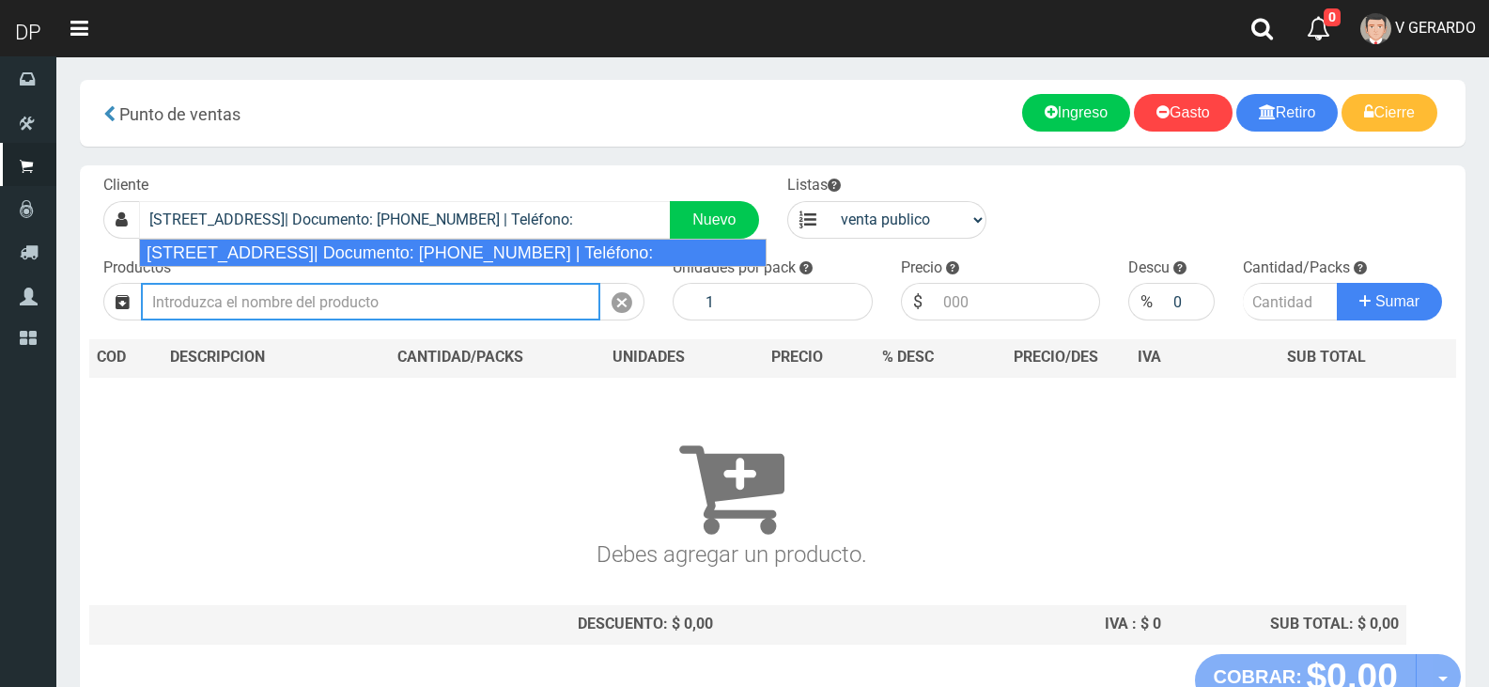
select select "2"
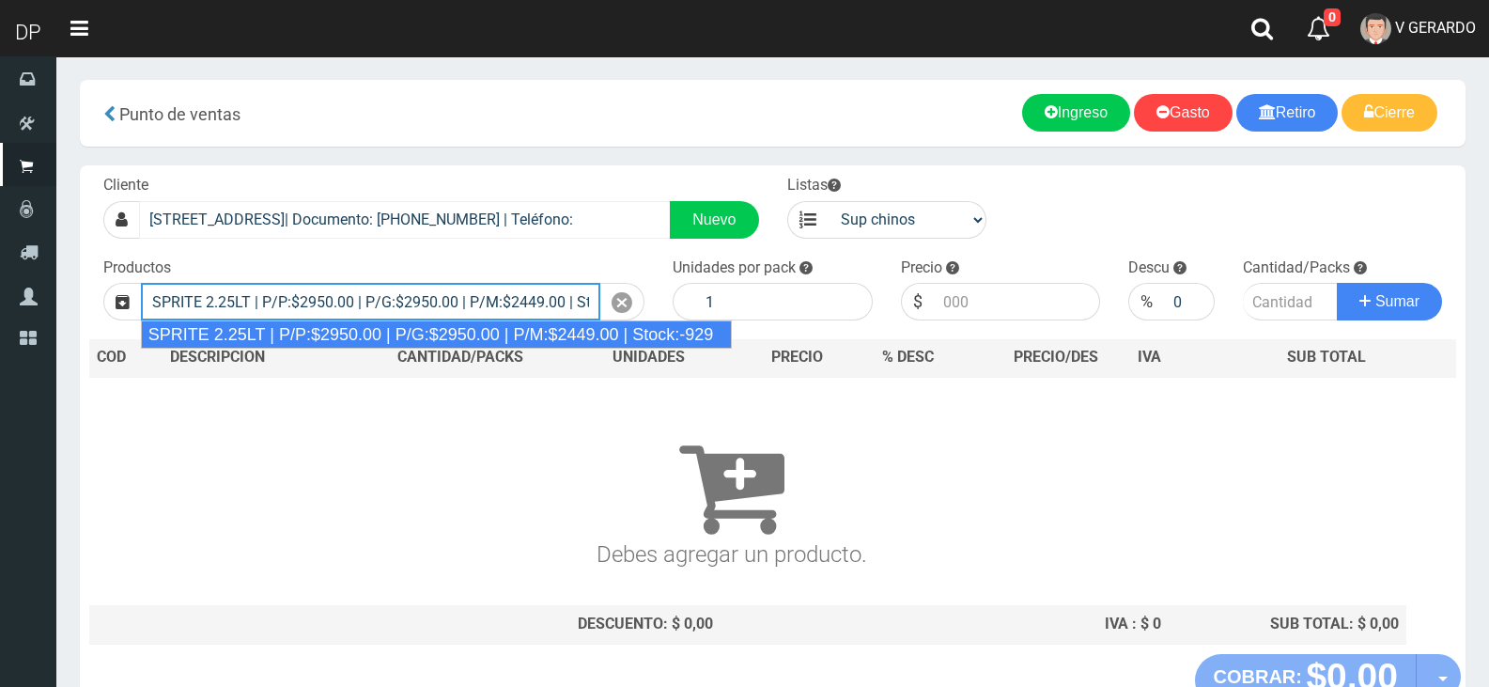
type input "SPRITE 2.25LT | P/P:$2950.00 | P/G:$2950.00 | P/M:$2449.00 | Stock:-929"
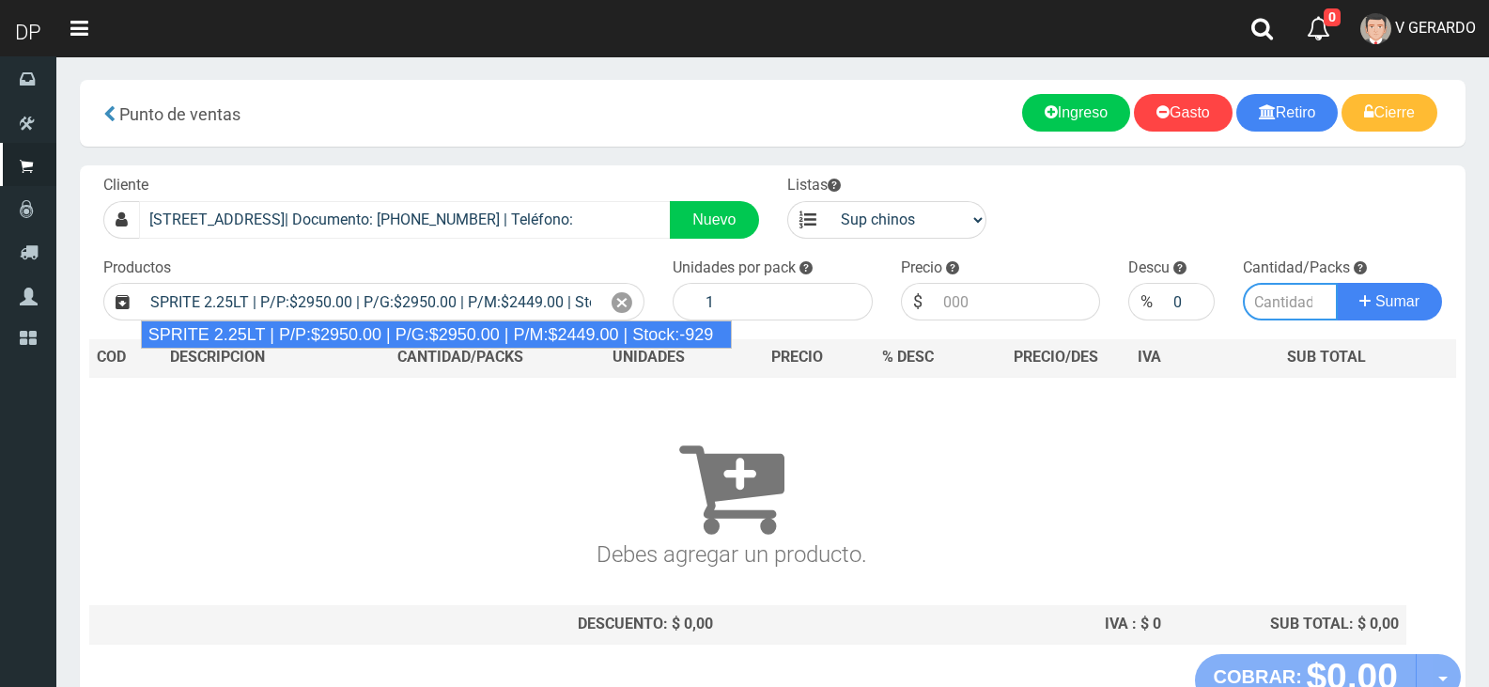
type input "8"
type input "2950.00"
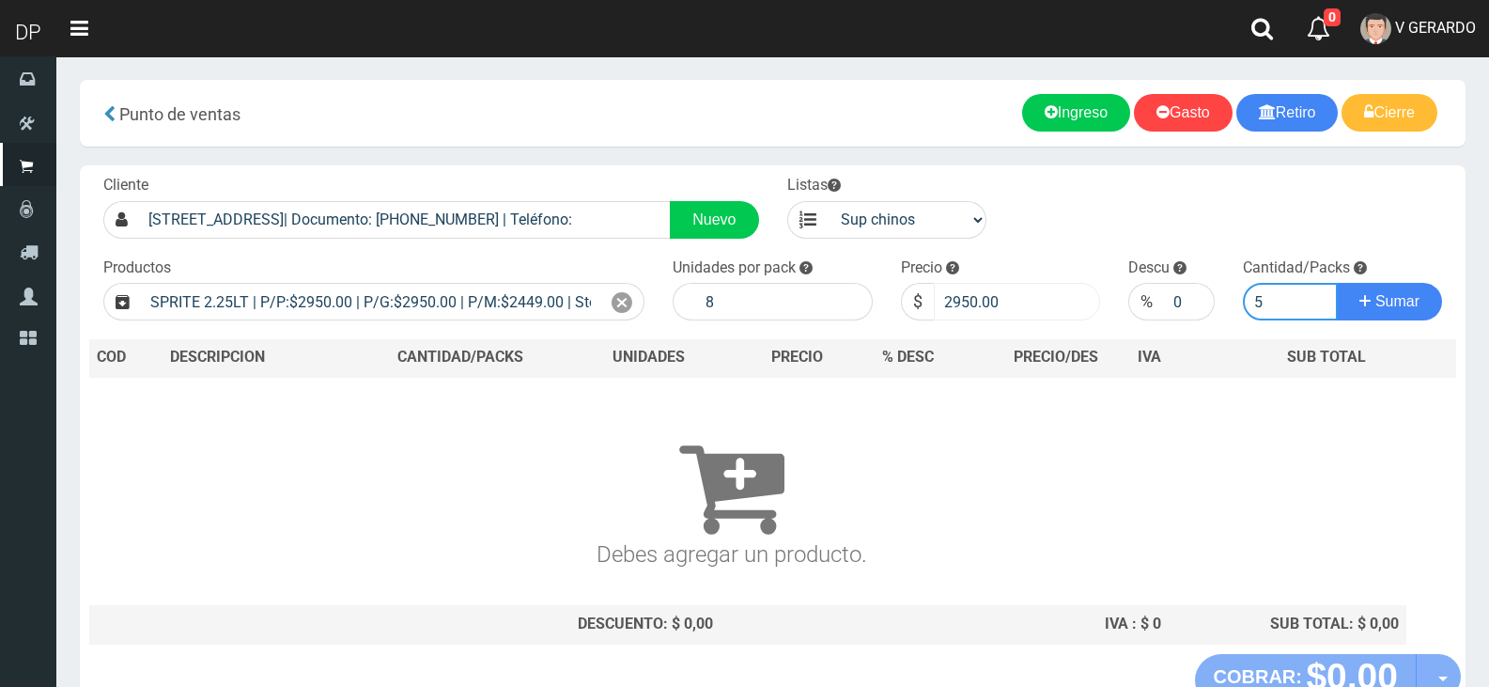
type input "5"
click at [941, 310] on input "2950.00" at bounding box center [1017, 302] width 167 height 38
type input "2815"
click at [1337, 283] on button "Sumar" at bounding box center [1389, 302] width 105 height 38
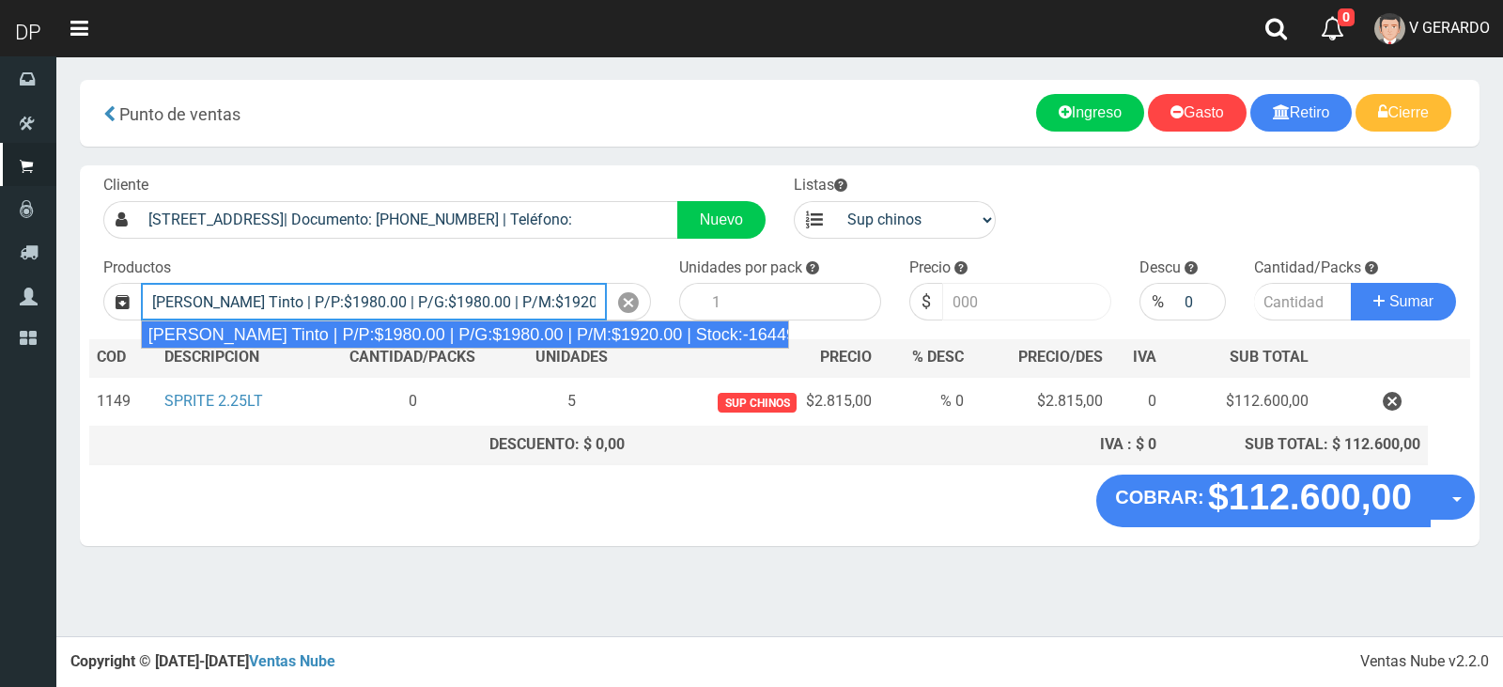
type input "Viñas de Balbo Tinto | P/P:$1980.00 | P/G:$1980.00 | P/M:$1920.00 | Stock:-16449"
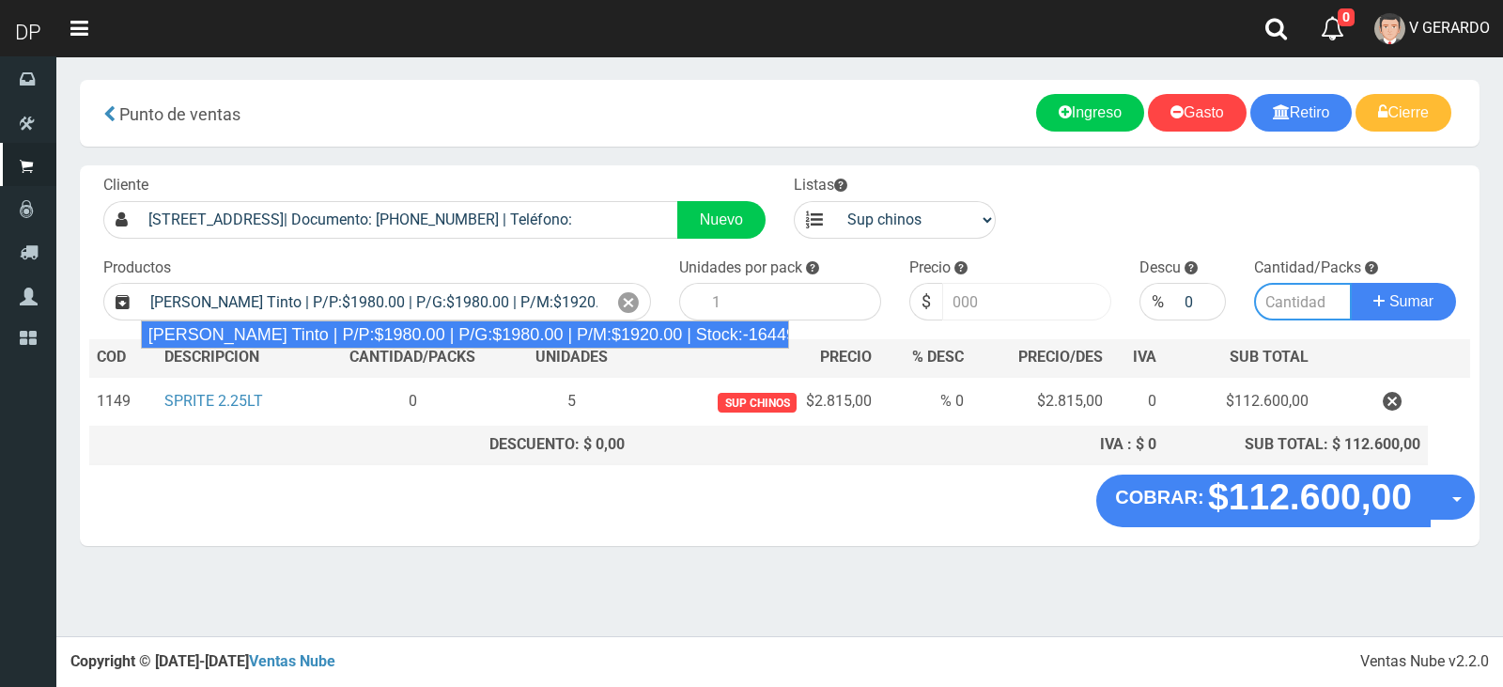
type input "6"
type input "1980.00"
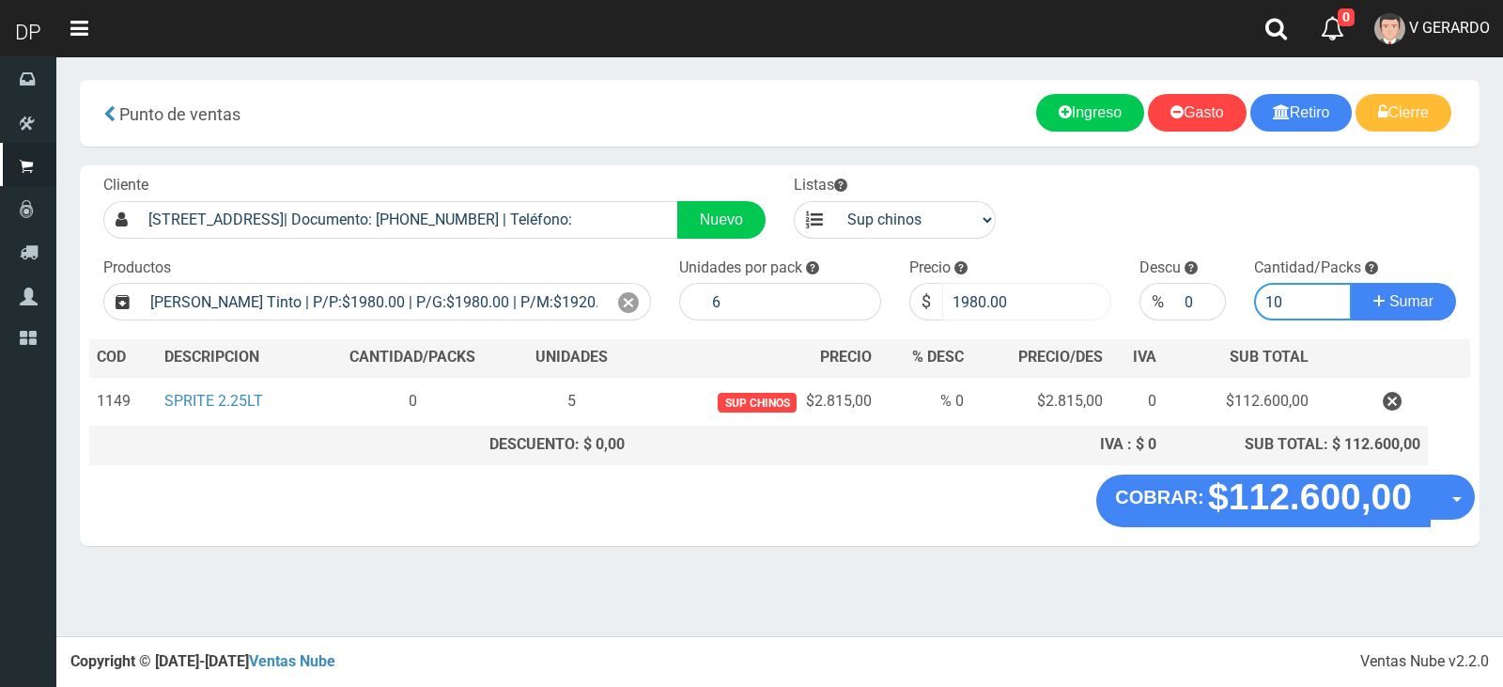
type input "10"
click at [1351, 283] on button "Sumar" at bounding box center [1403, 302] width 105 height 38
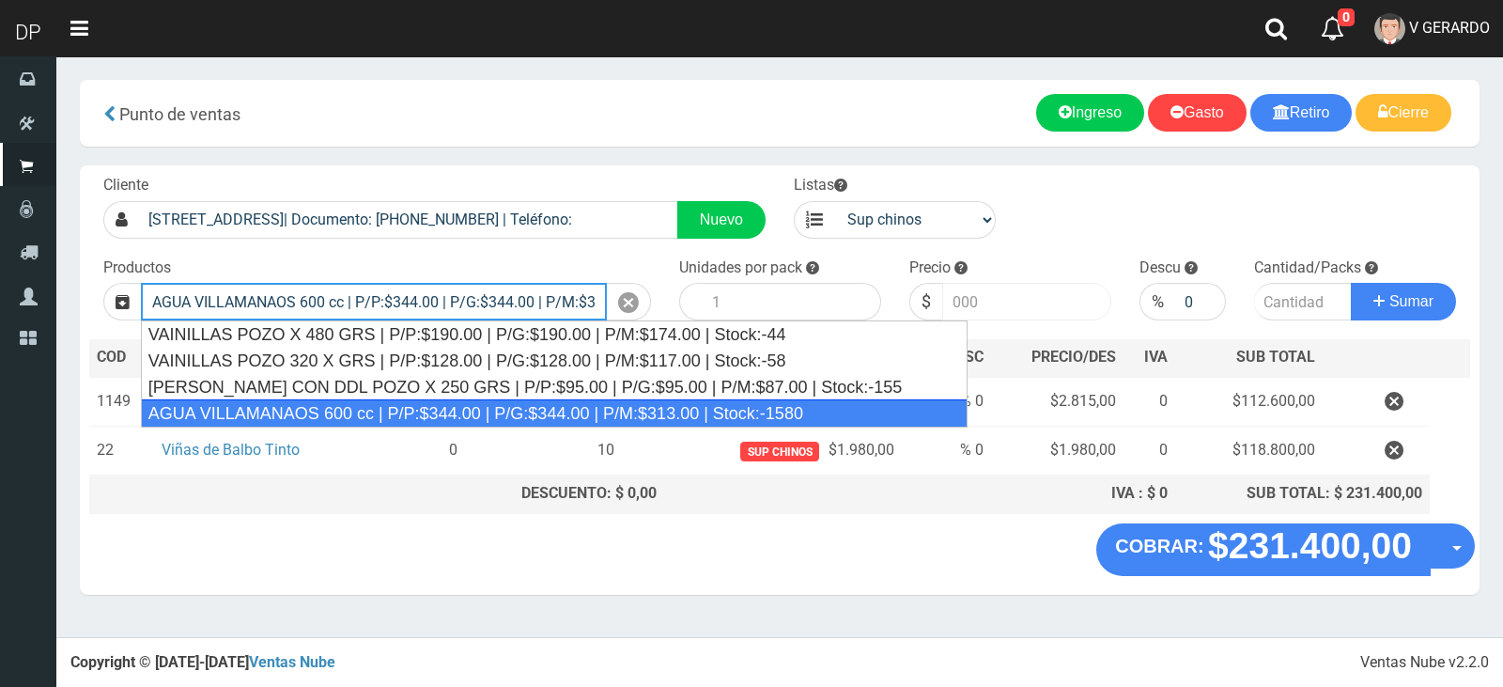
type input "AGUA VILLAMANAOS 600 cc | P/P:$344.00 | P/G:$344.00 | P/M:$313.00 | Stock:-1580"
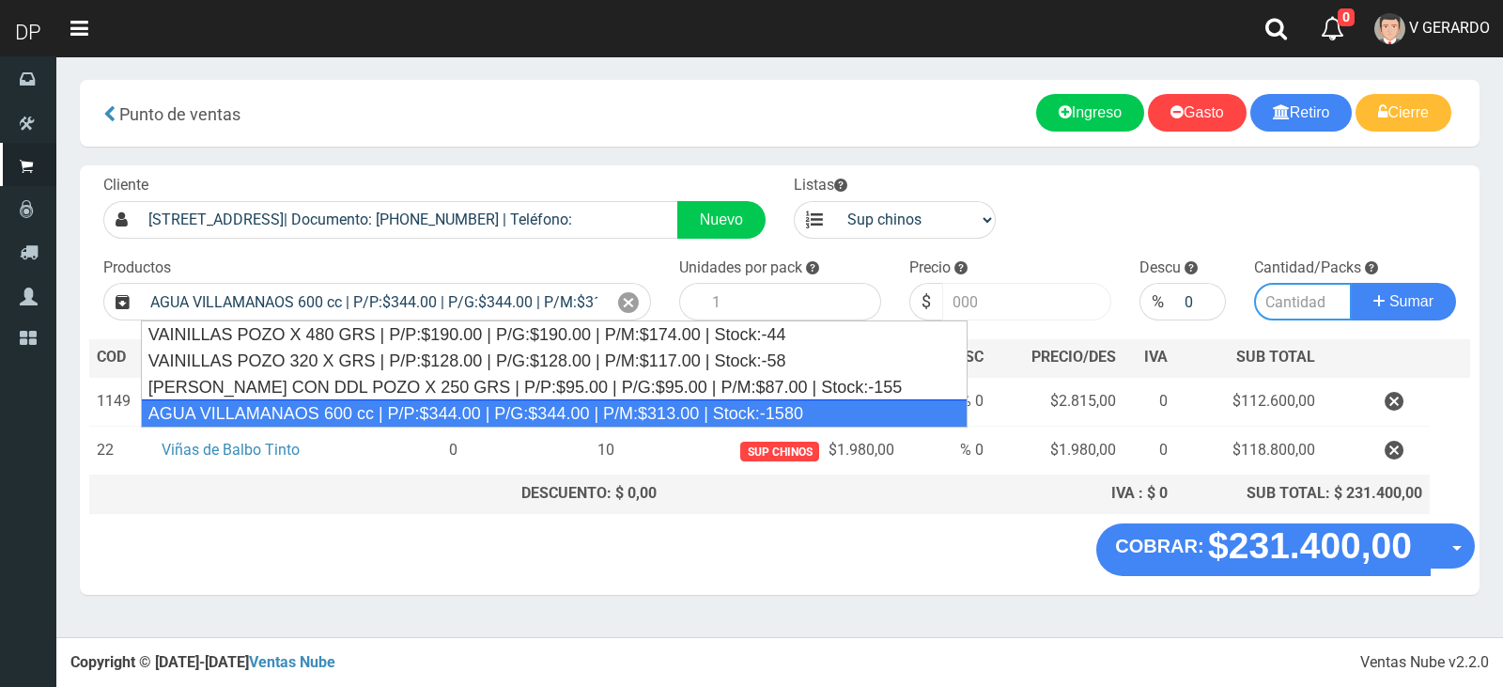
type input "12"
type input "344.00"
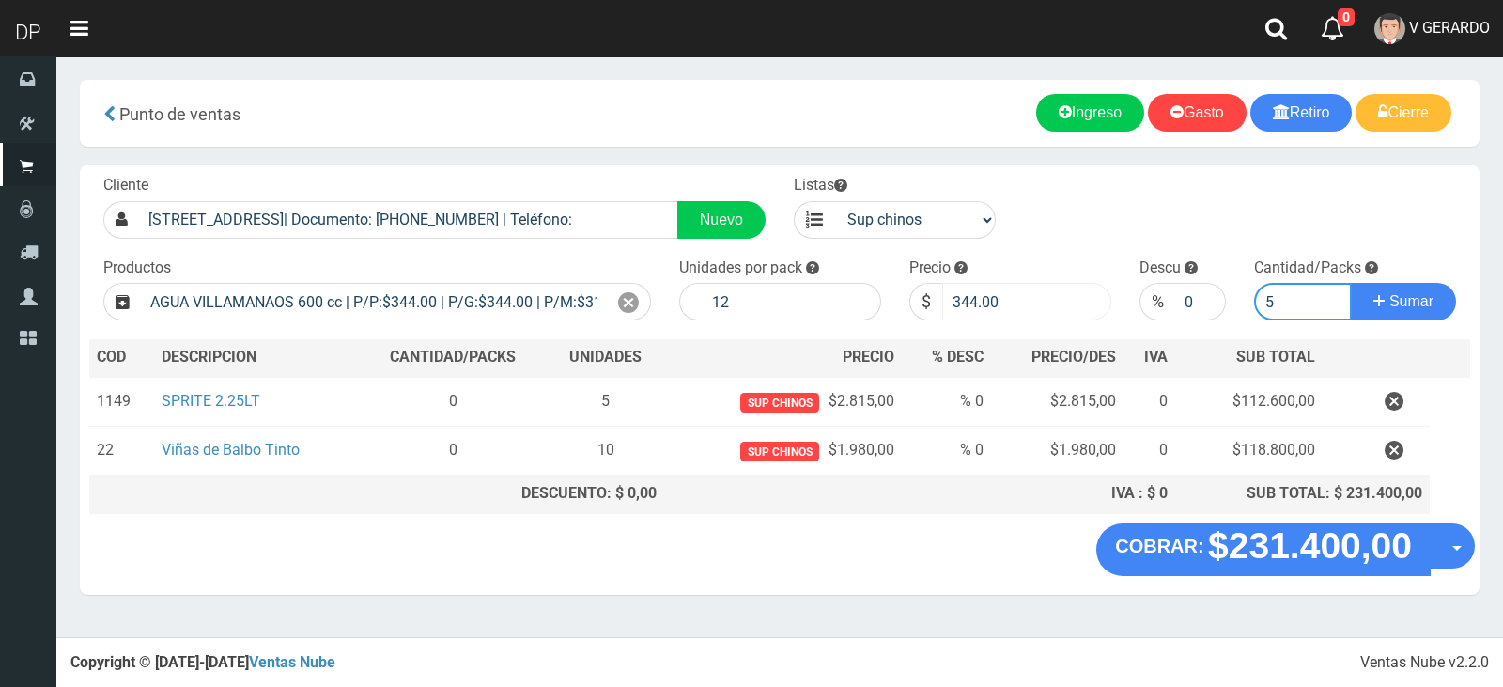
type input "5"
click at [1351, 283] on button "Sumar" at bounding box center [1403, 302] width 105 height 38
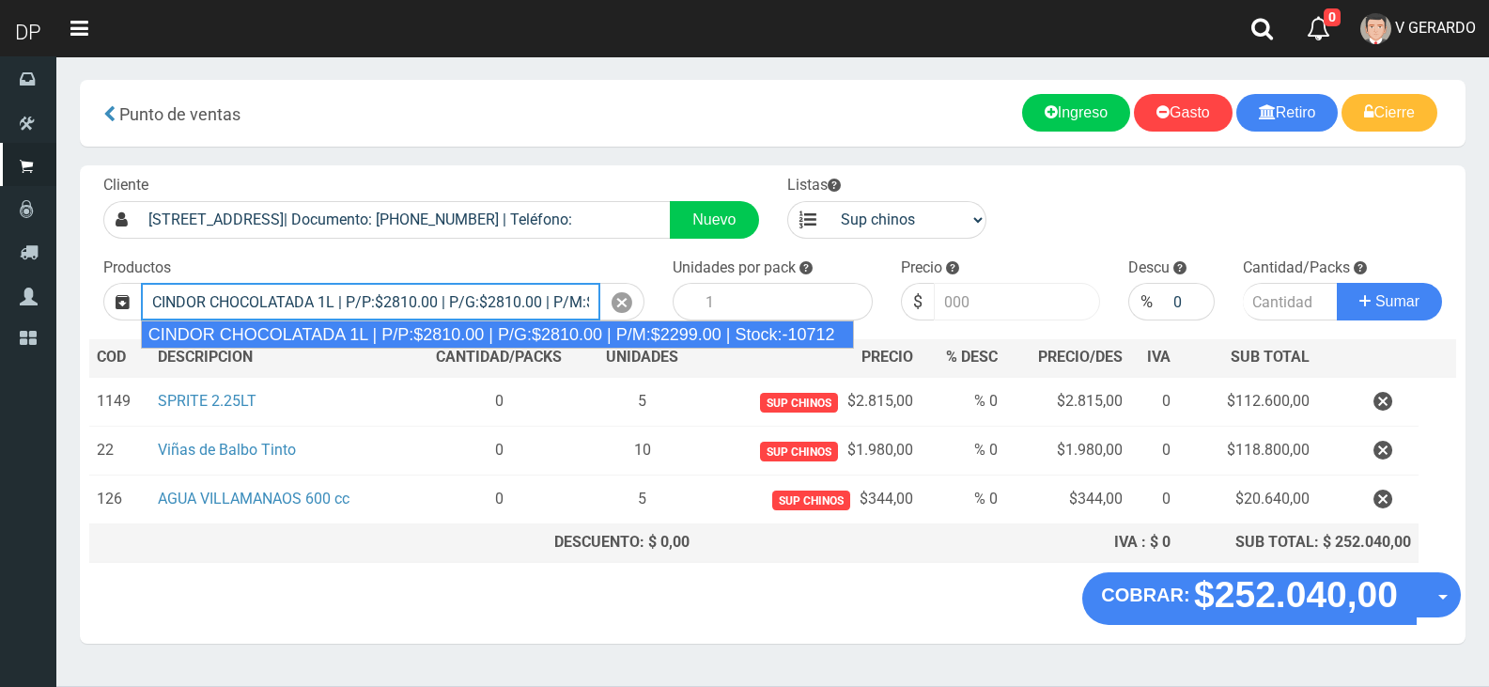
type input "CINDOR CHOCOLATADA 1L | P/P:$2810.00 | P/G:$2810.00 | P/M:$2299.00 | Stock:-107…"
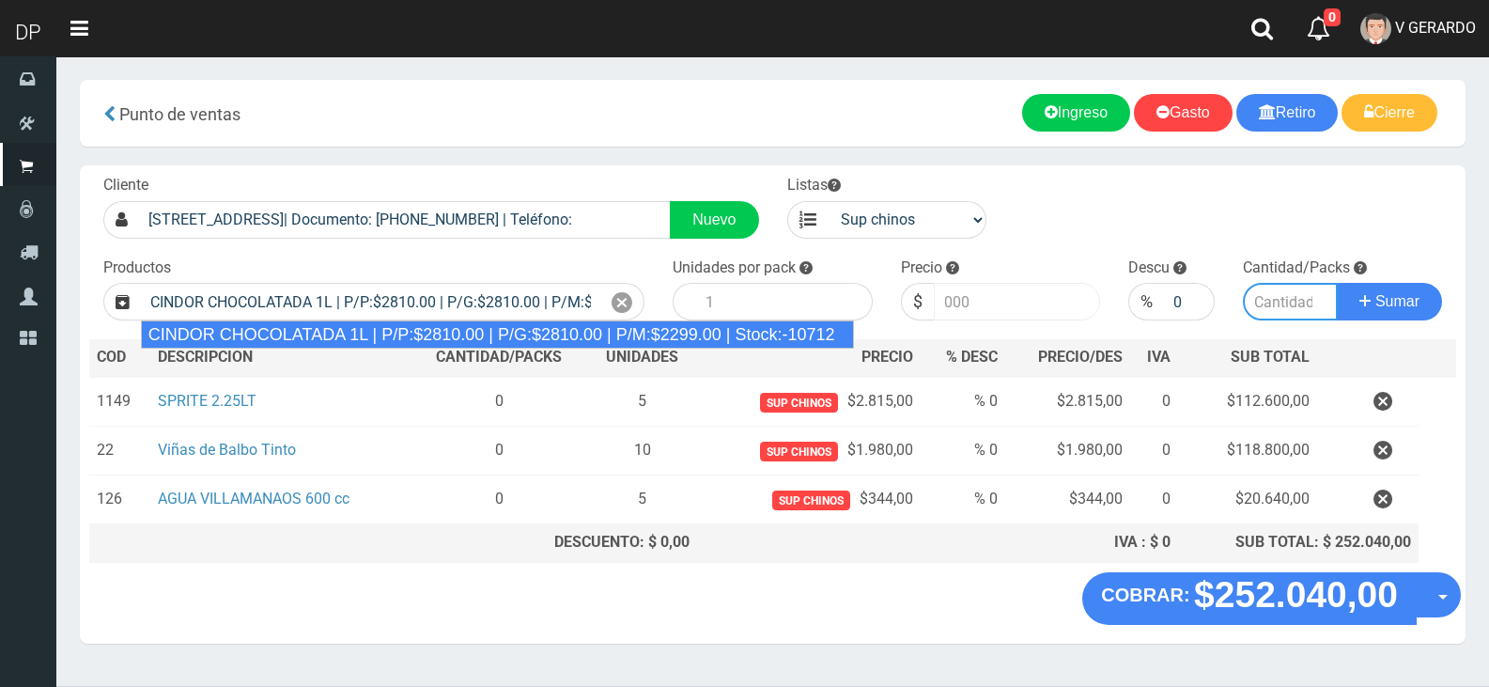
type input "12"
type input "2810.00"
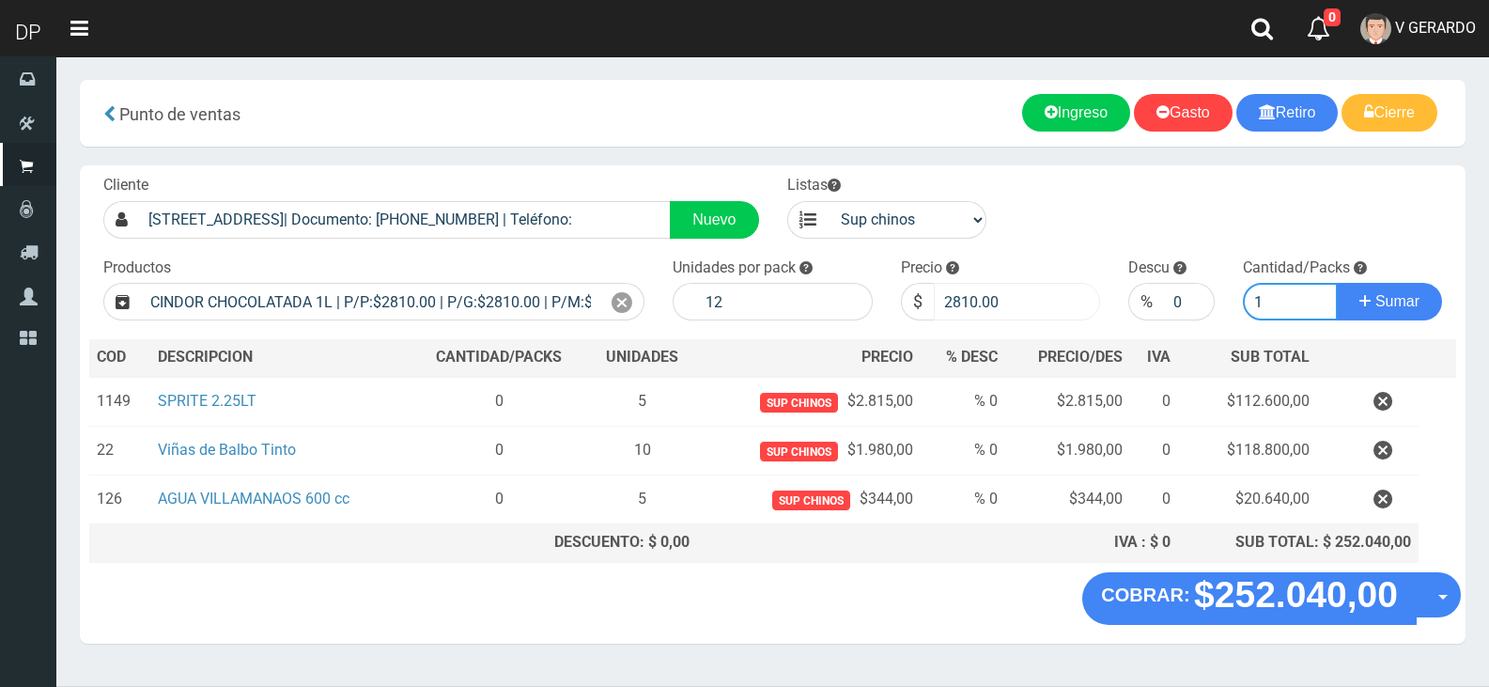
type input "1"
click at [1337, 283] on button "Sumar" at bounding box center [1389, 302] width 105 height 38
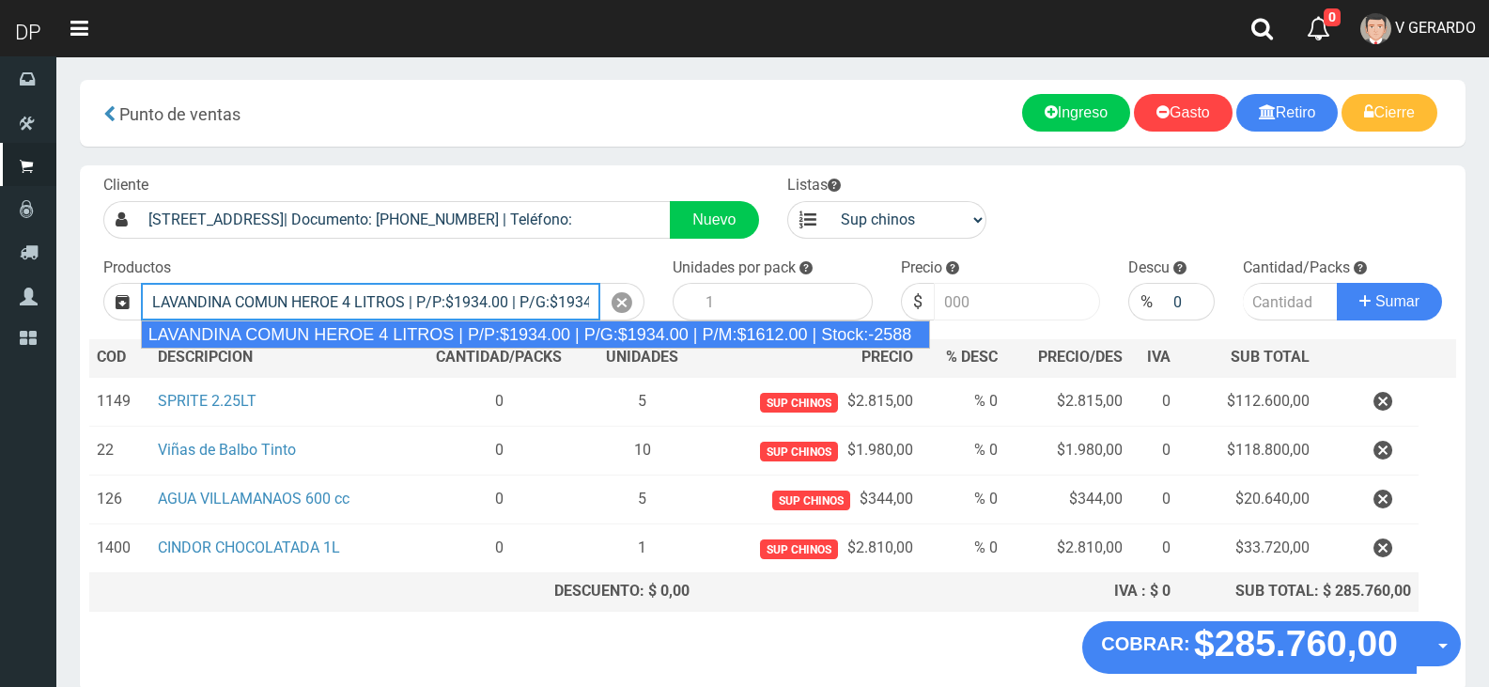
type input "LAVANDINA COMUN HEROE 4 LITROS | P/P:$1934.00 | P/G:$1934.00 | P/M:$1612.00 | S…"
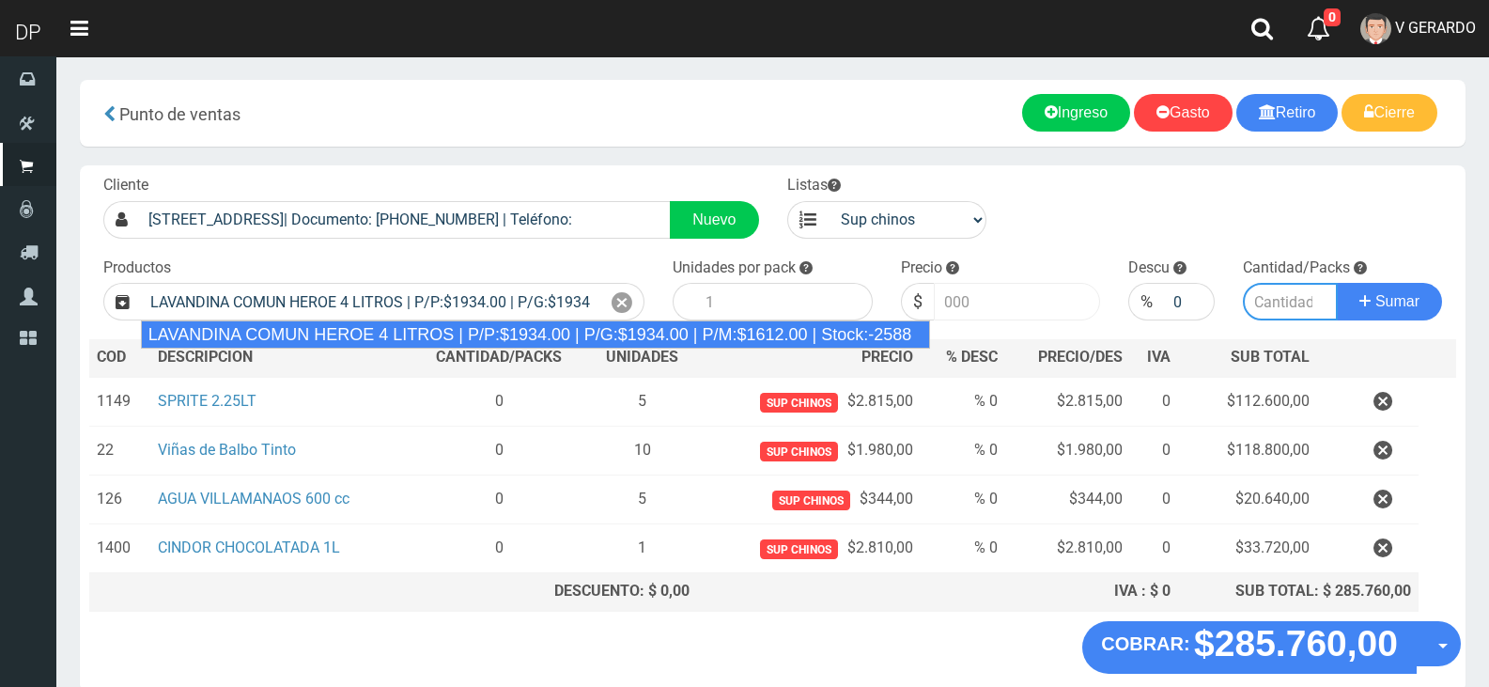
type input "3"
type input "1934.00"
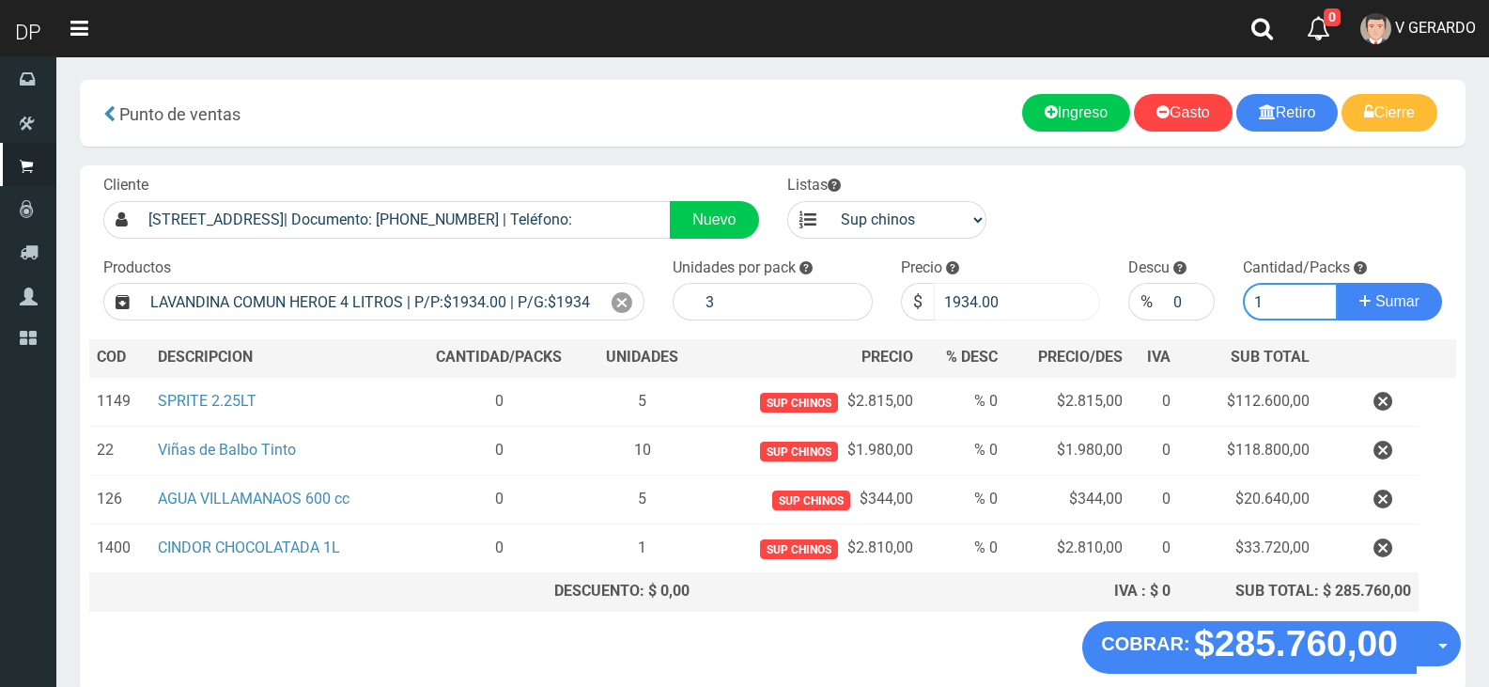
type input "1"
click at [1337, 283] on button "Sumar" at bounding box center [1389, 302] width 105 height 38
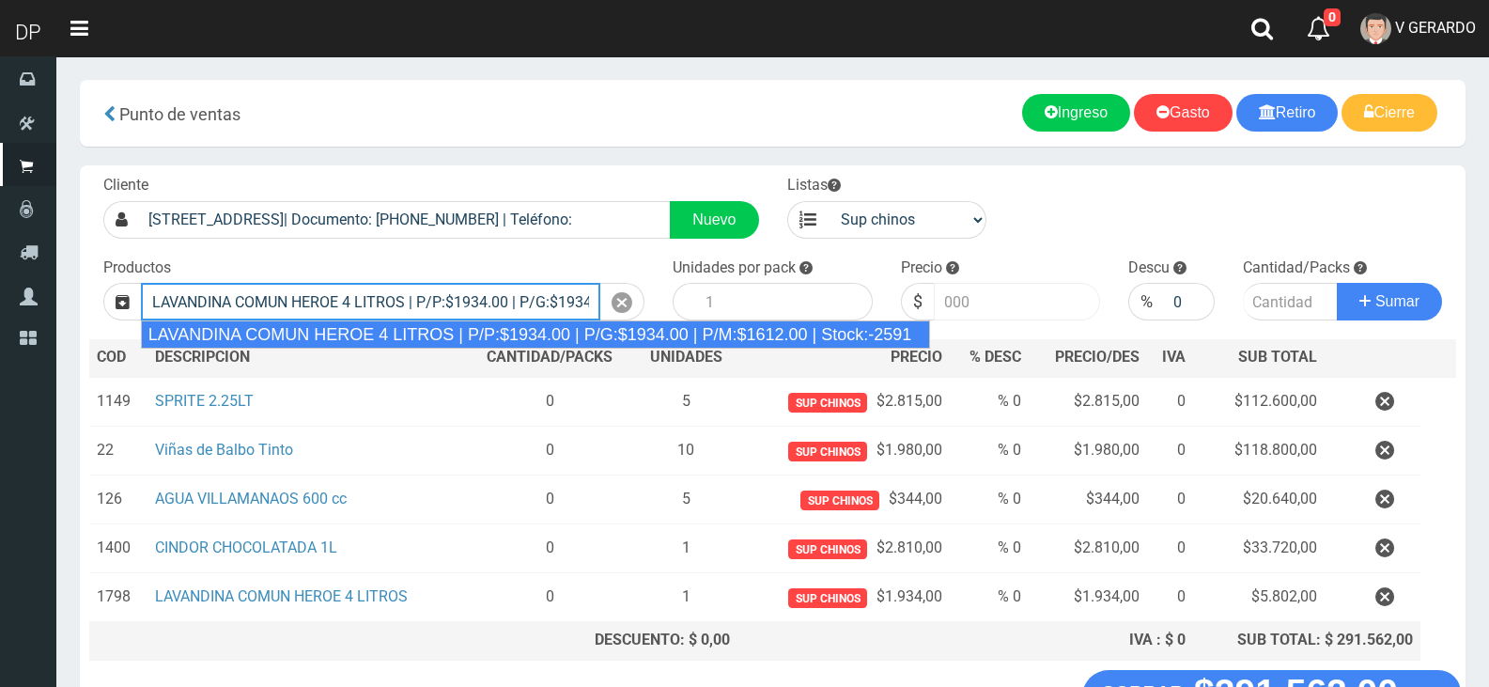
type input "LAVANDINA COMUN HEROE 4 LITROS | P/P:$1934.00 | P/G:$1934.00 | P/M:$1612.00 | S…"
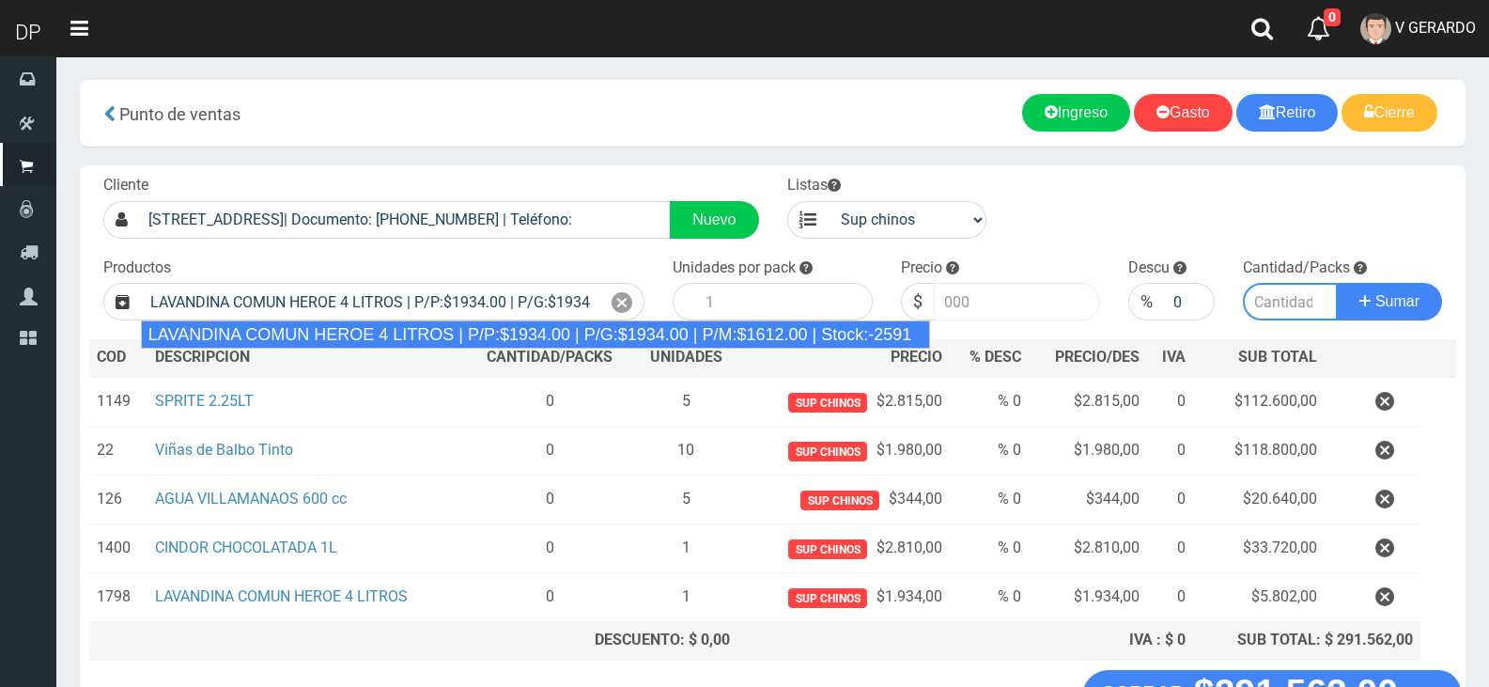
type input "3"
type input "1934.00"
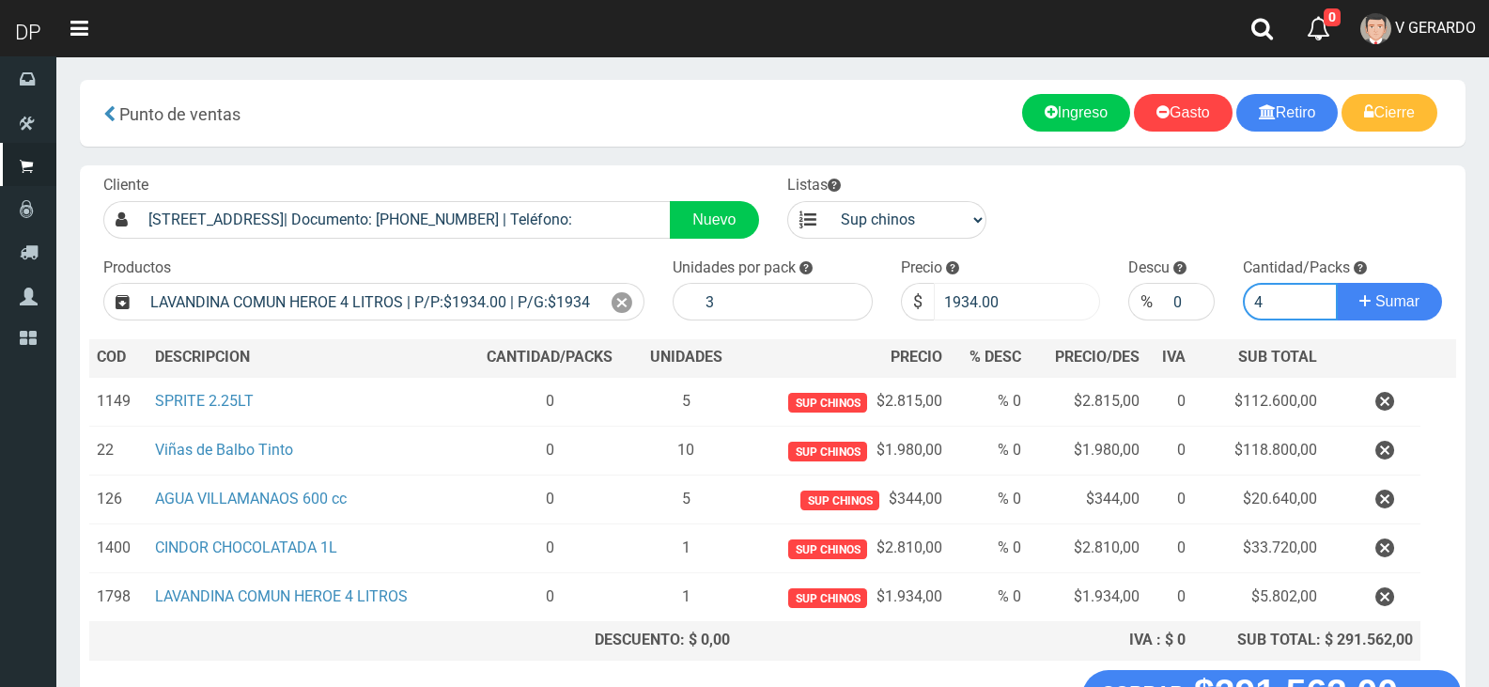
type input "4"
click at [1337, 283] on button "Sumar" at bounding box center [1389, 302] width 105 height 38
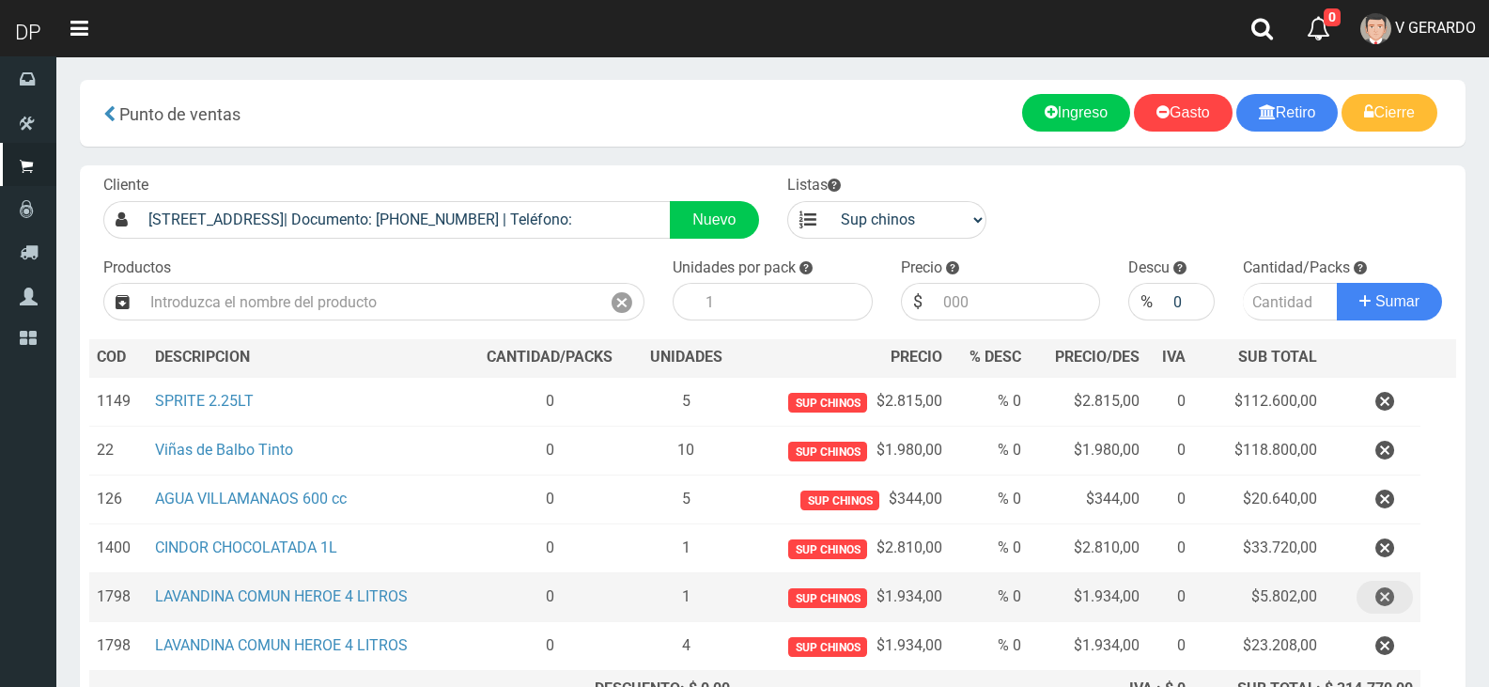
click at [1389, 599] on icon "button" at bounding box center [1384, 597] width 19 height 33
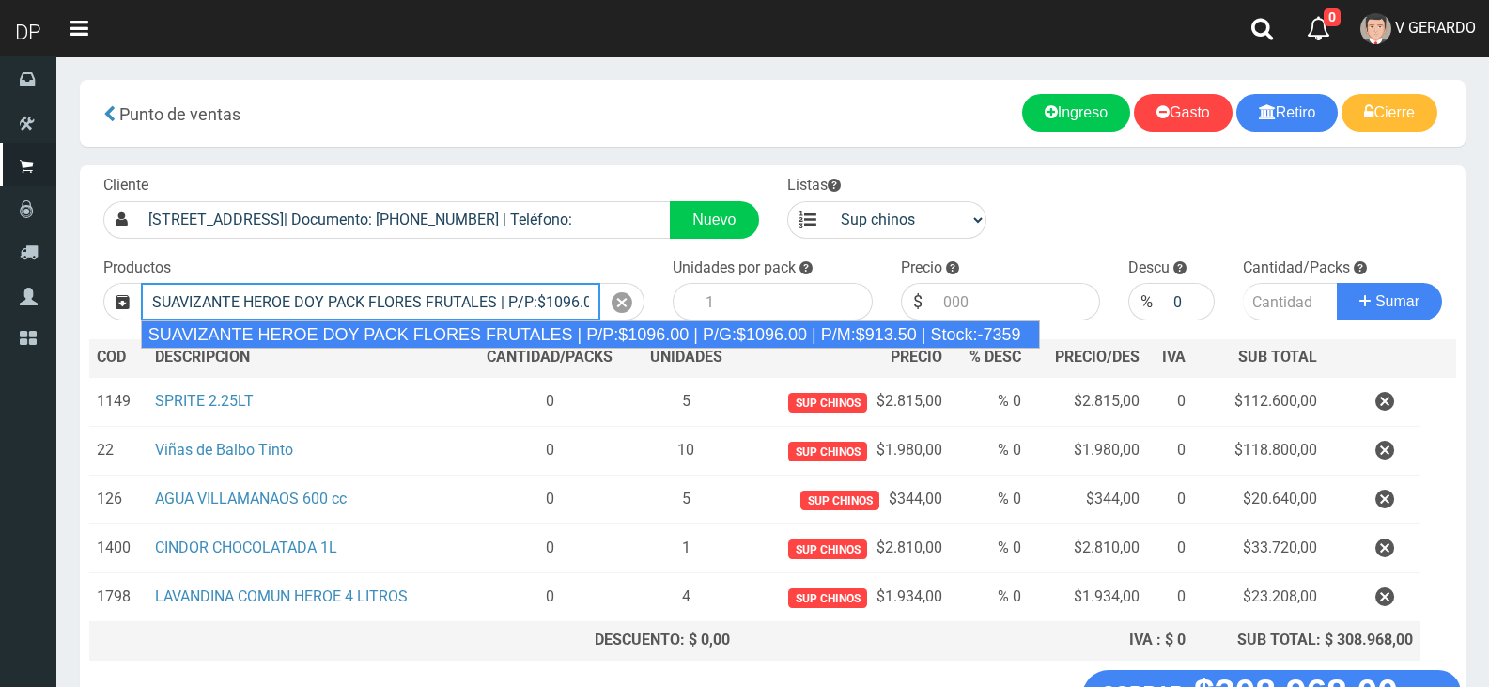
type input "SUAVIZANTE HEROE DOY PACK FLORES FRUTALES | P/P:$1096.00 | P/G:$1096.00 | P/M:$…"
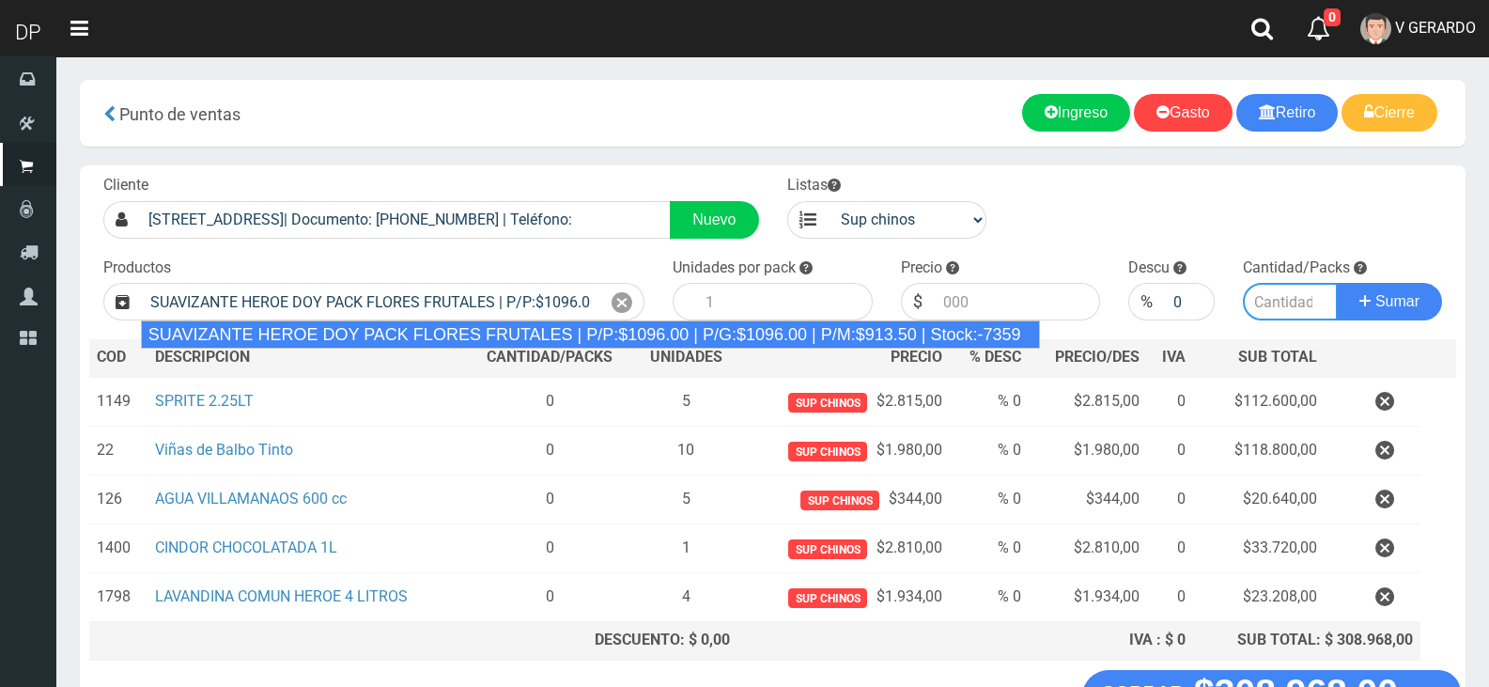
type input "12"
type input "1096.00"
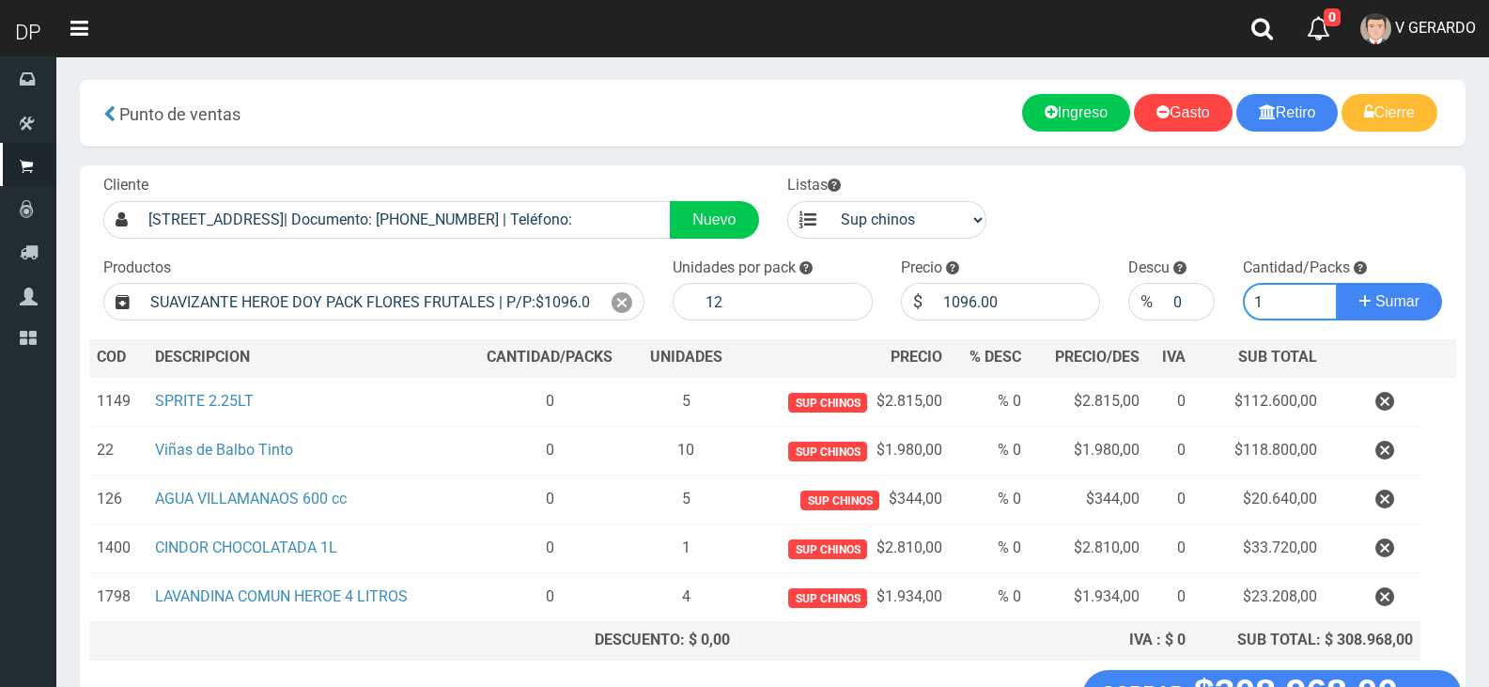
click at [1337, 283] on button "Sumar" at bounding box center [1389, 302] width 105 height 38
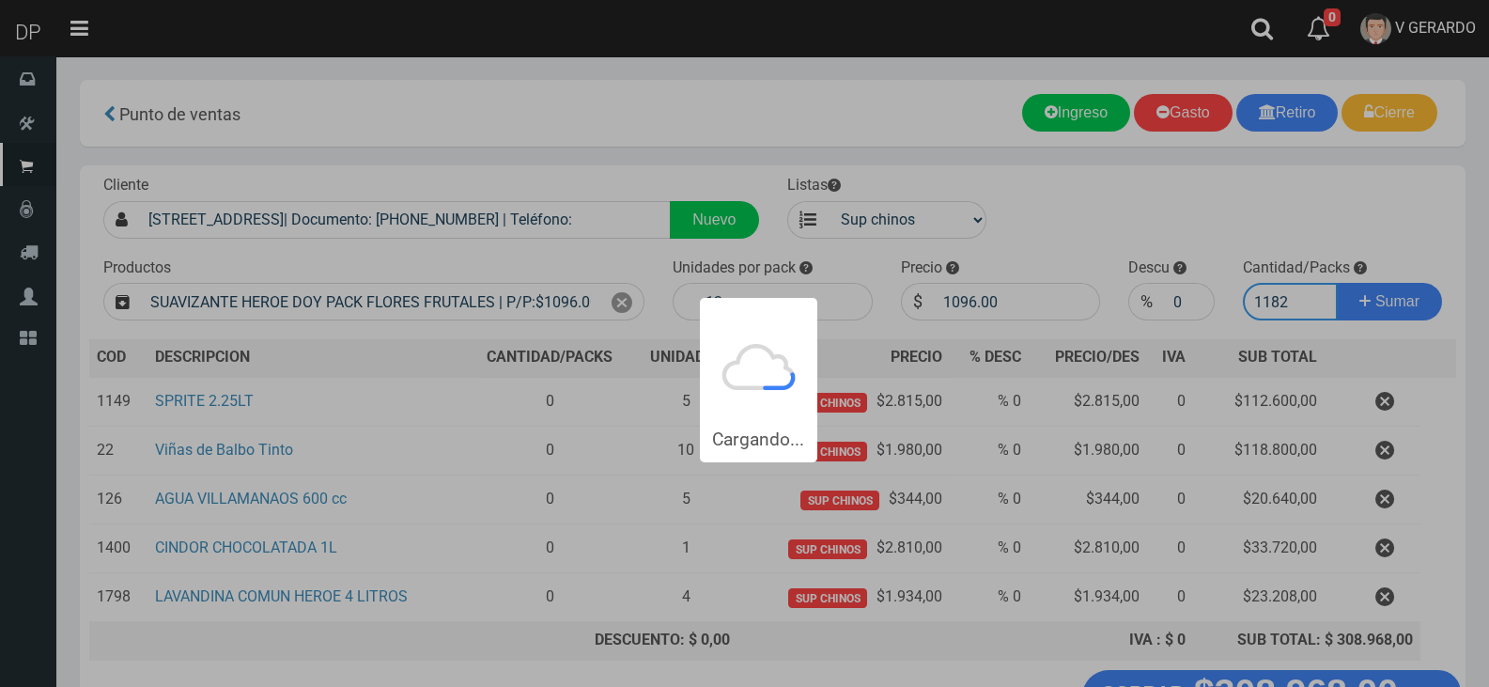
type input "11828"
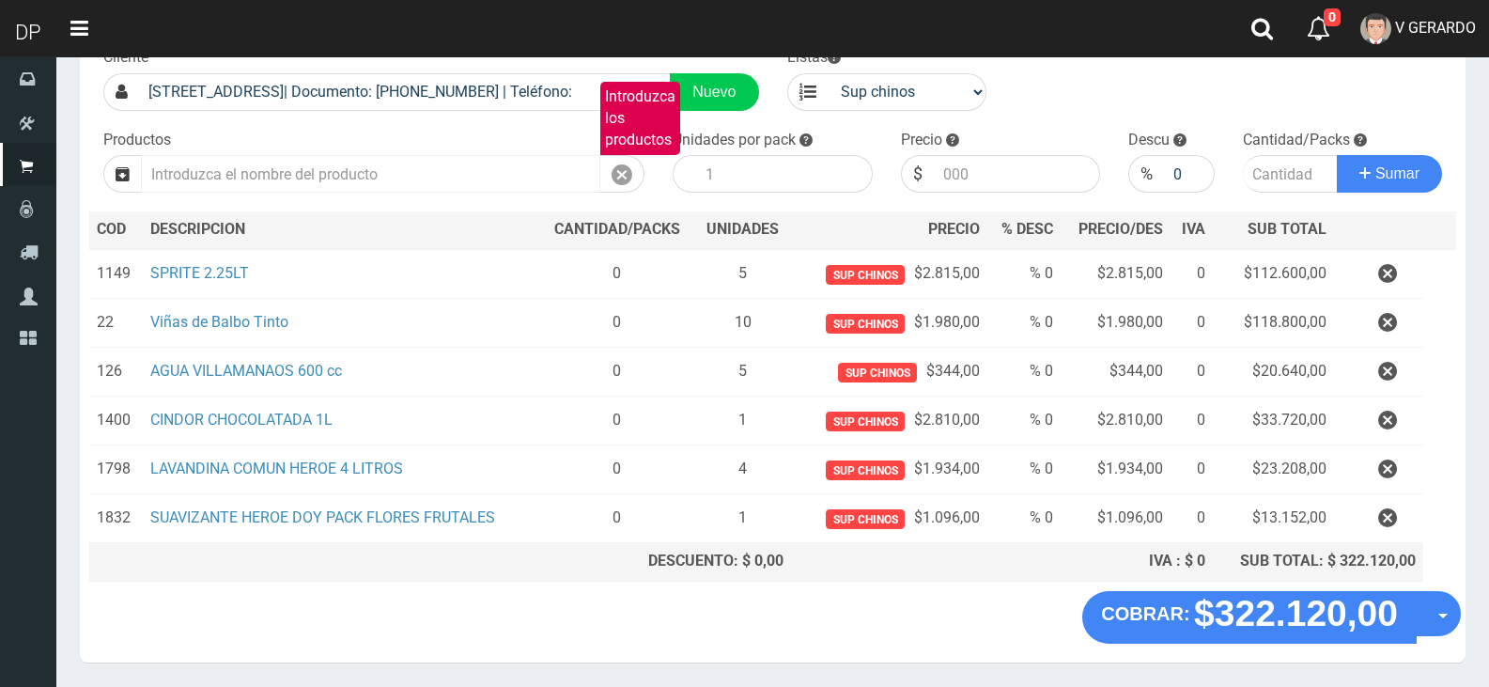
scroll to position [95, 0]
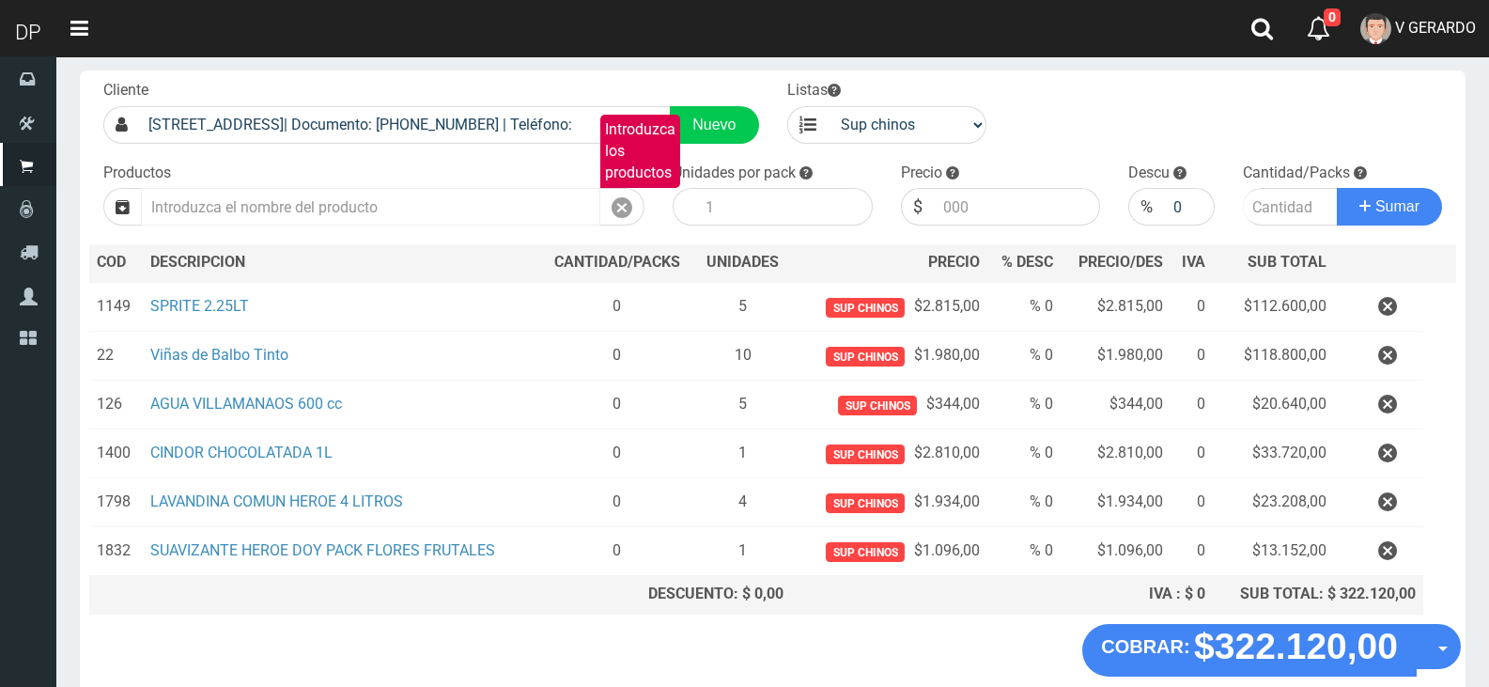
click at [507, 194] on input "Introduzca los productos" at bounding box center [370, 207] width 459 height 38
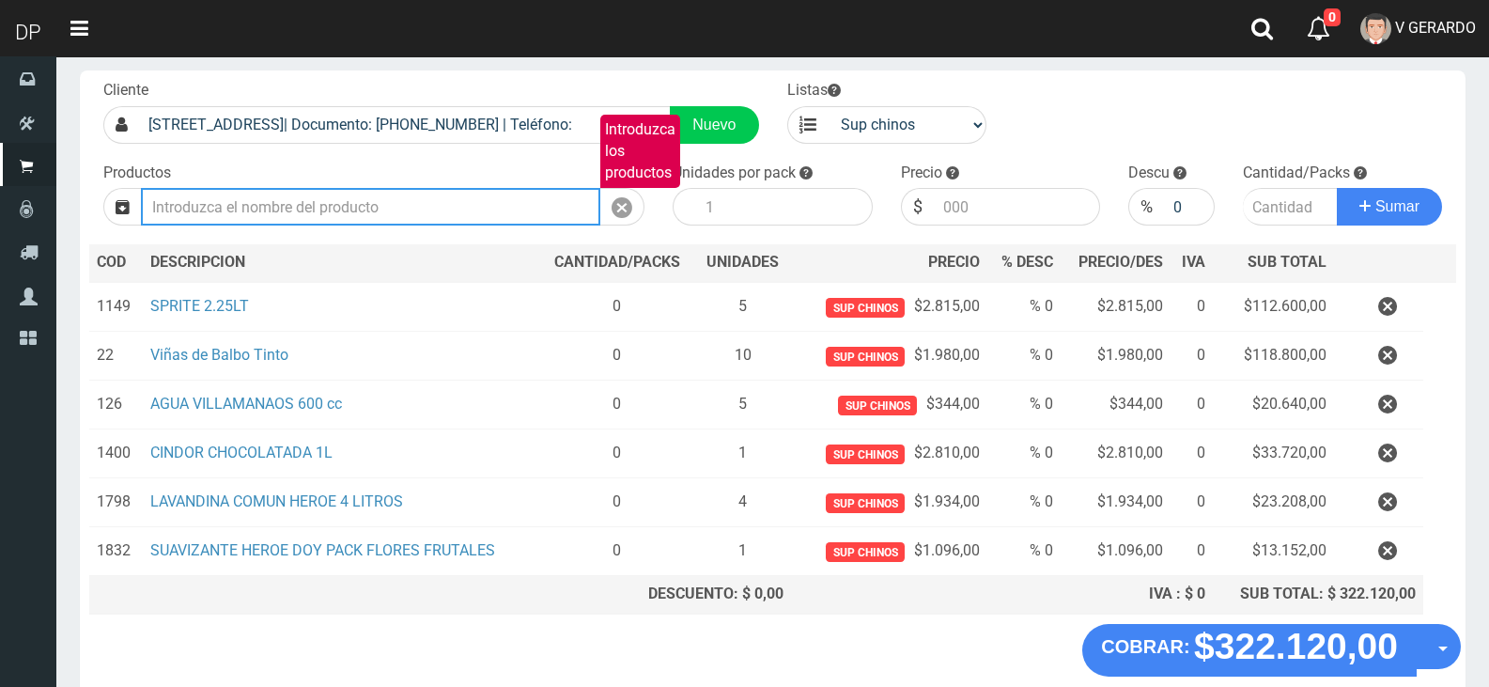
click at [509, 194] on input "Introduzca los productos" at bounding box center [370, 207] width 459 height 38
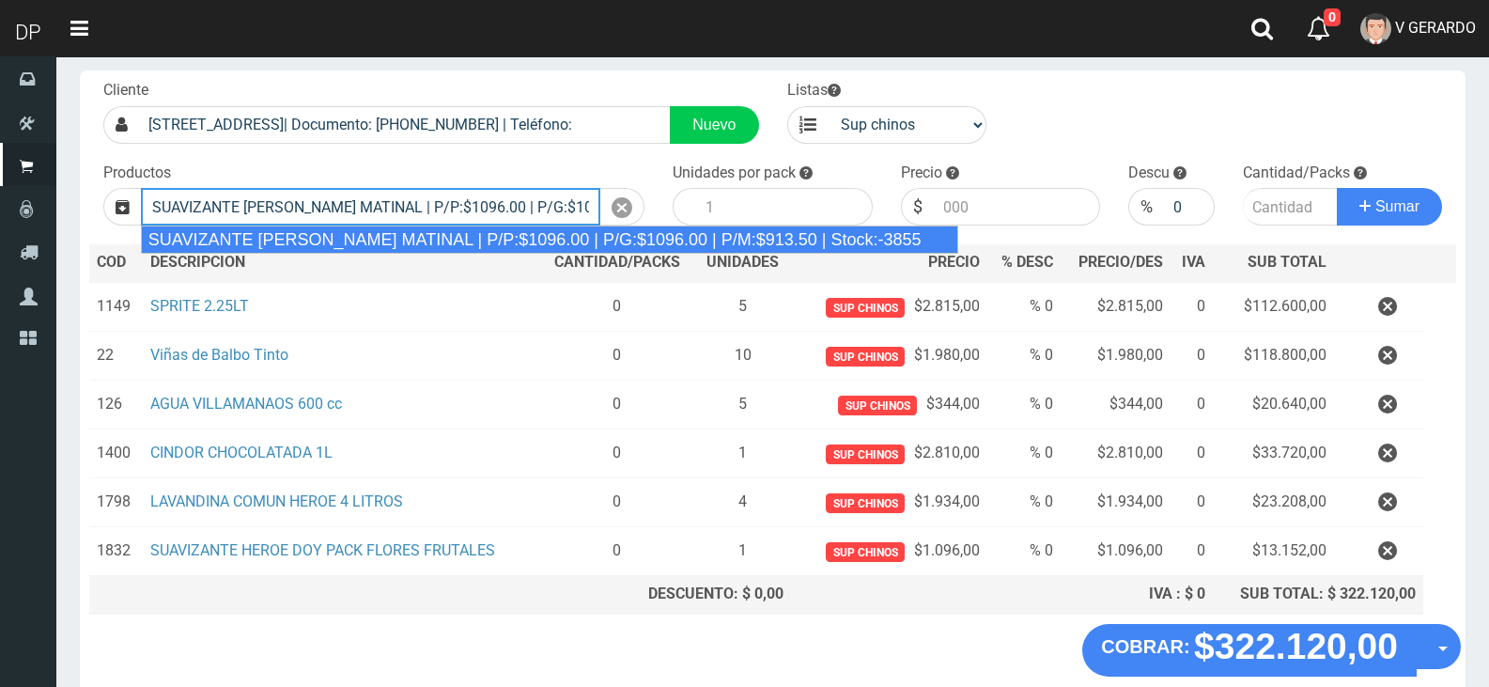
type input "SUAVIZANTE HEROE FRESCURA MATINAL | P/P:$1096.00 | P/G:$1096.00 | P/M:$913.50 |…"
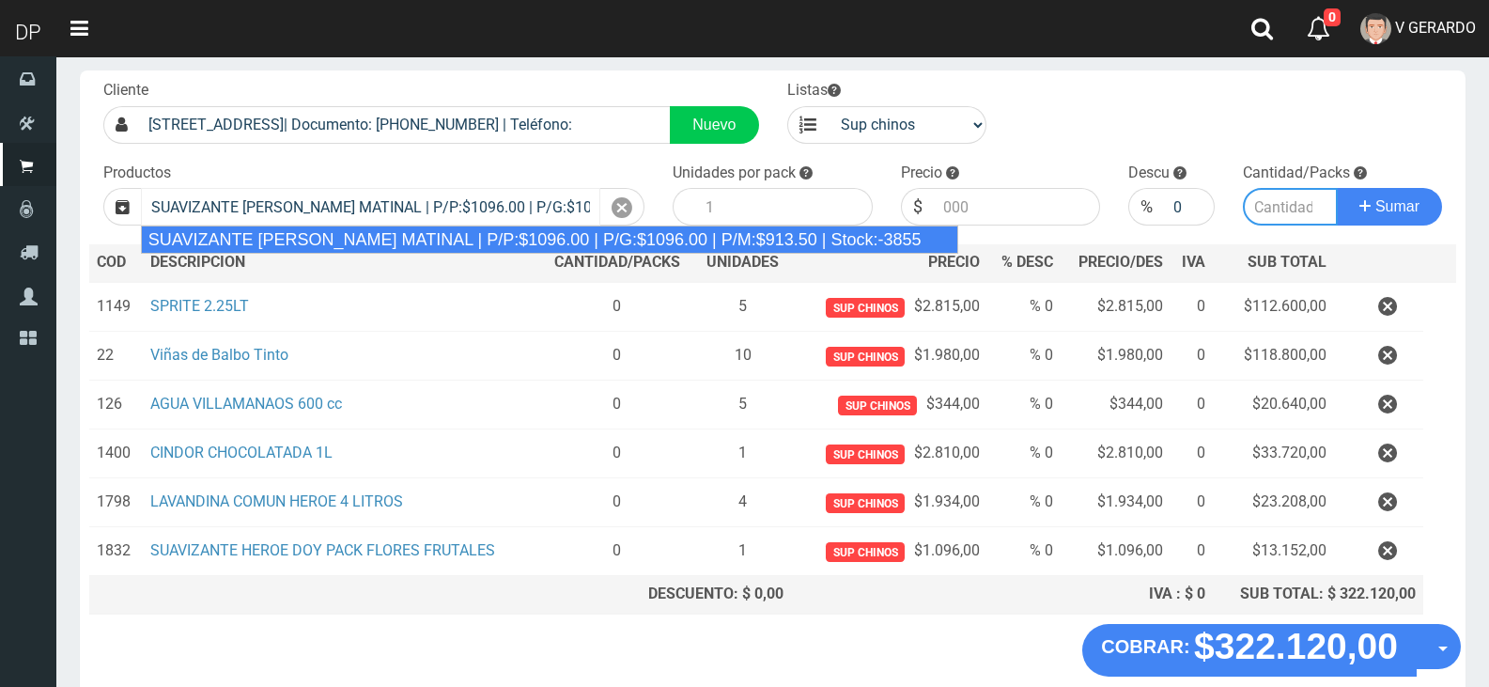
type input "12"
type input "1096.00"
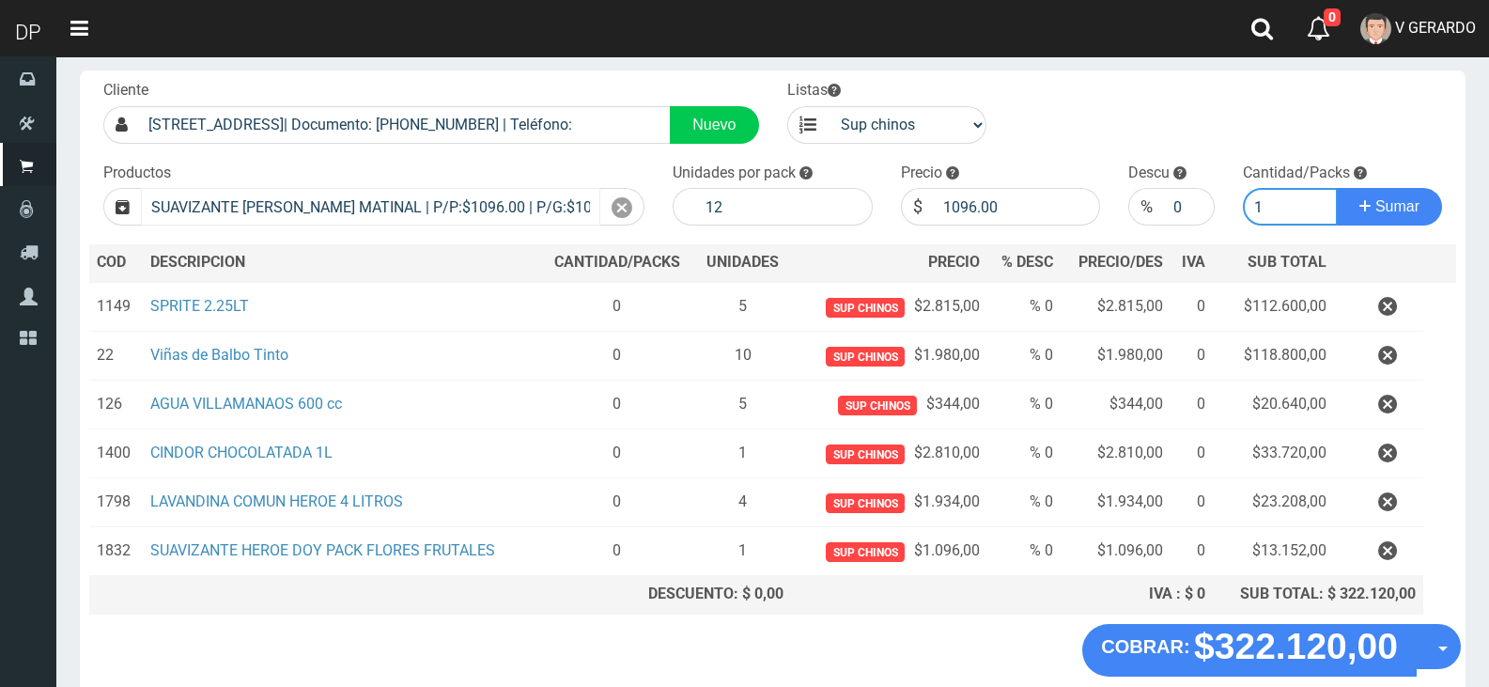
type input "1"
click at [1337, 188] on button "Sumar" at bounding box center [1389, 207] width 105 height 38
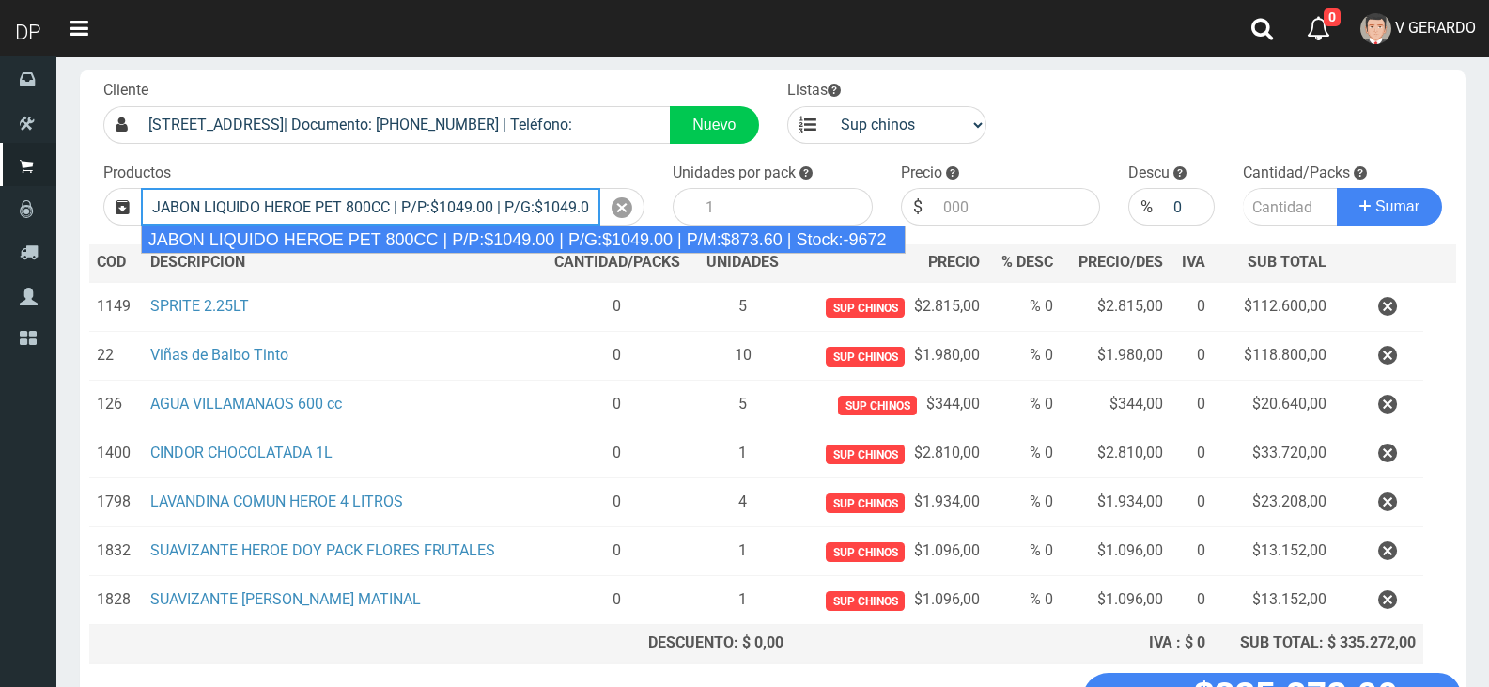
type input "JABON LIQUIDO HEROE PET 800CC | P/P:$1049.00 | P/G:$1049.00 | P/M:$873.60 | Sto…"
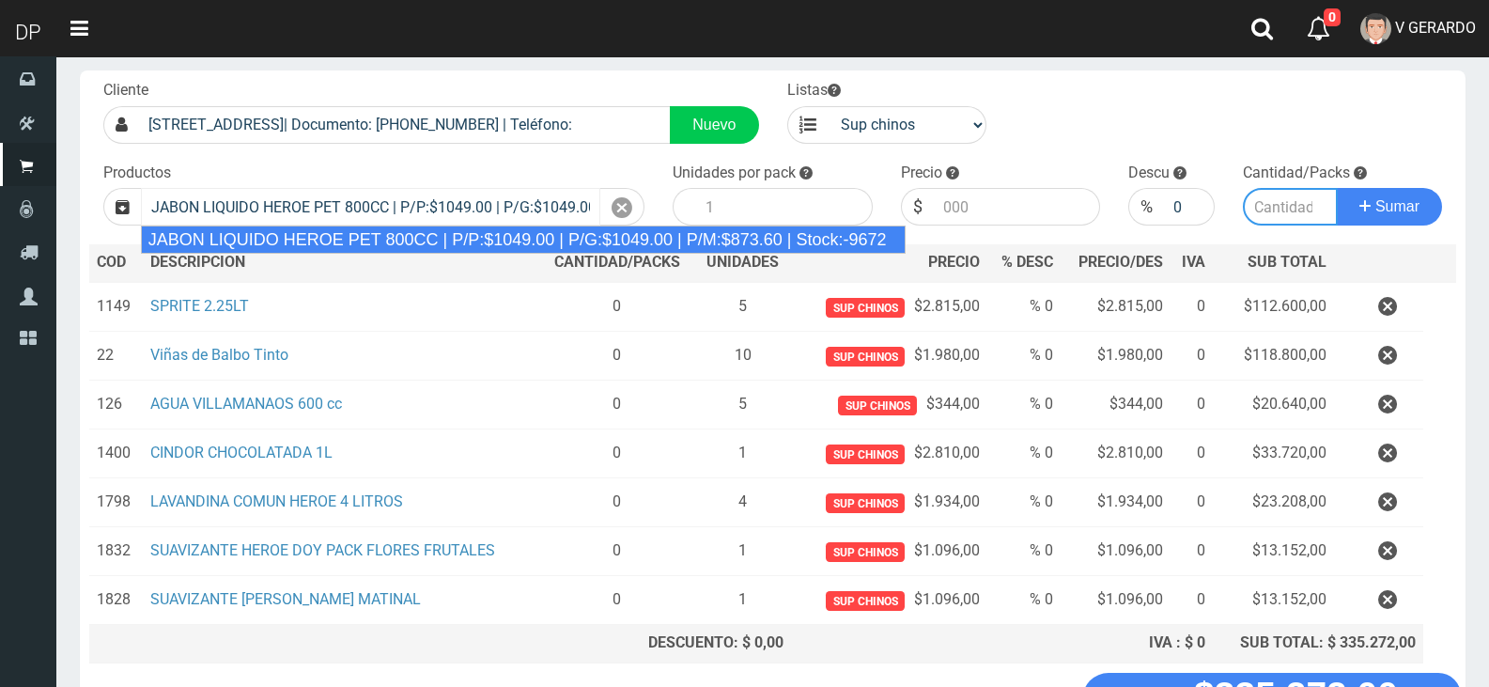
type input "15"
type input "1049.00"
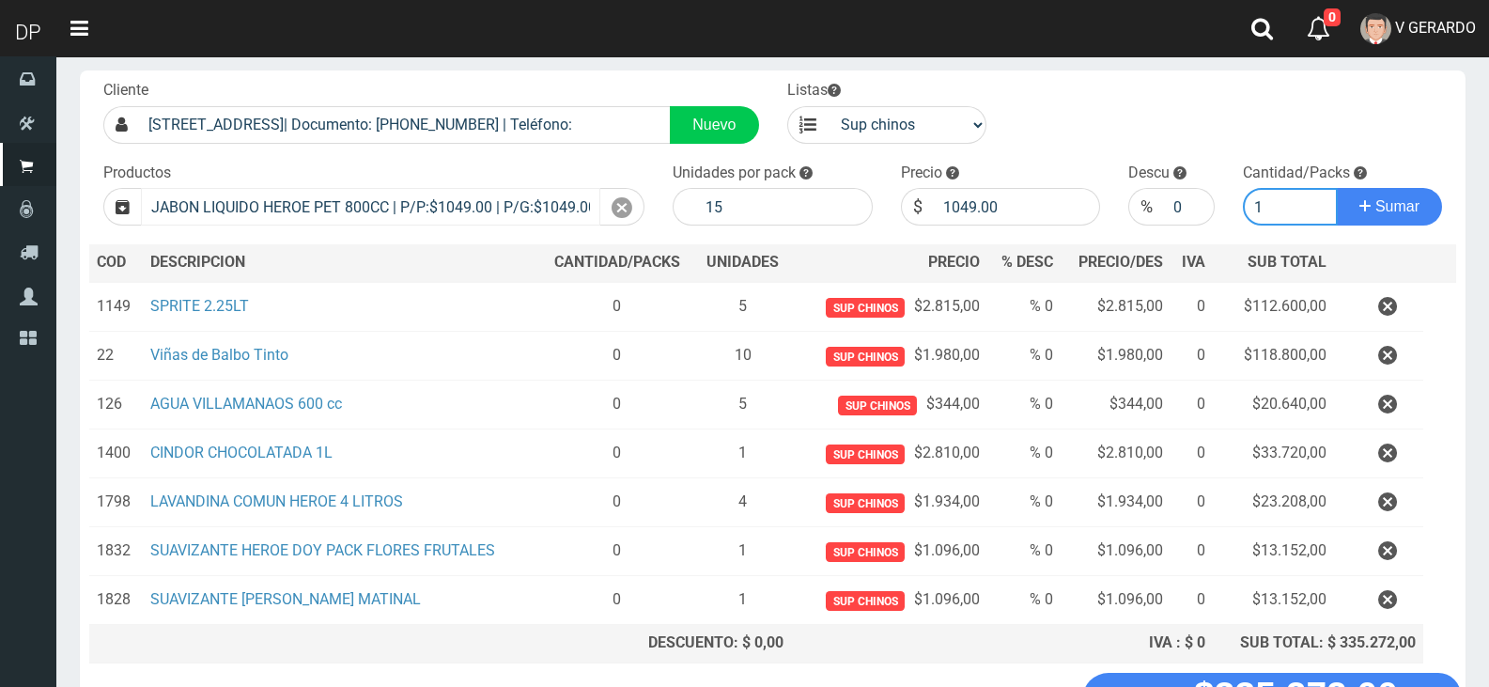
type input "1"
click at [1337, 188] on button "Sumar" at bounding box center [1389, 207] width 105 height 38
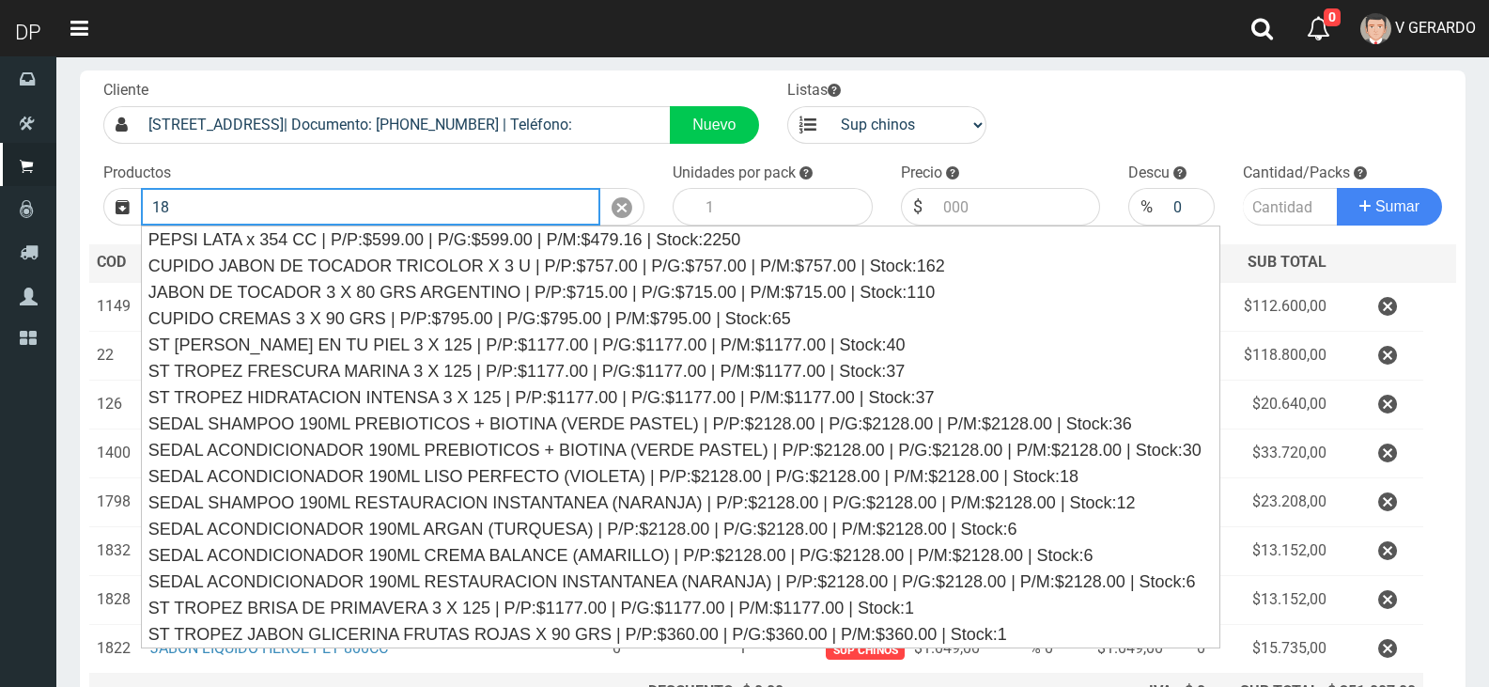
type input "1"
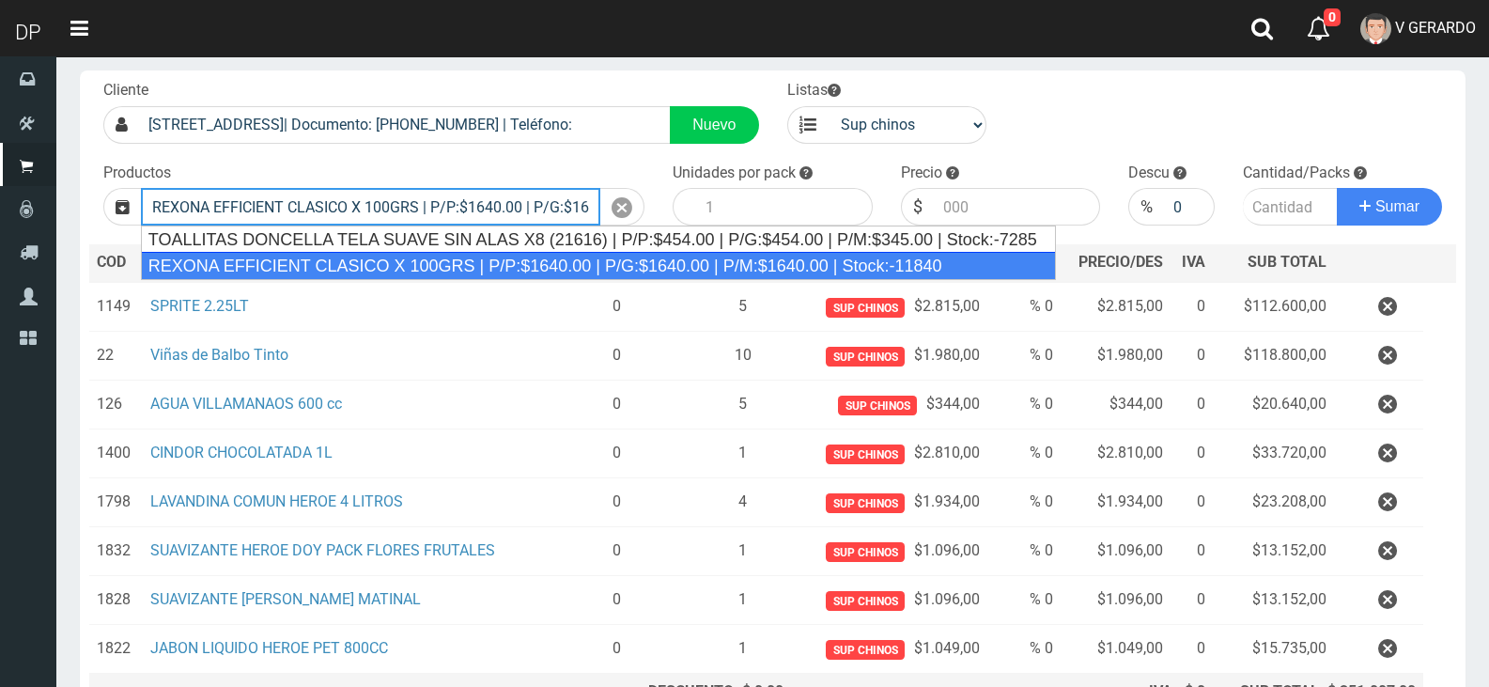
type input "REXONA EFFICIENT CLASICO X 100GRS | P/P:$1640.00 | P/G:$1640.00 | P/M:$1640.00 …"
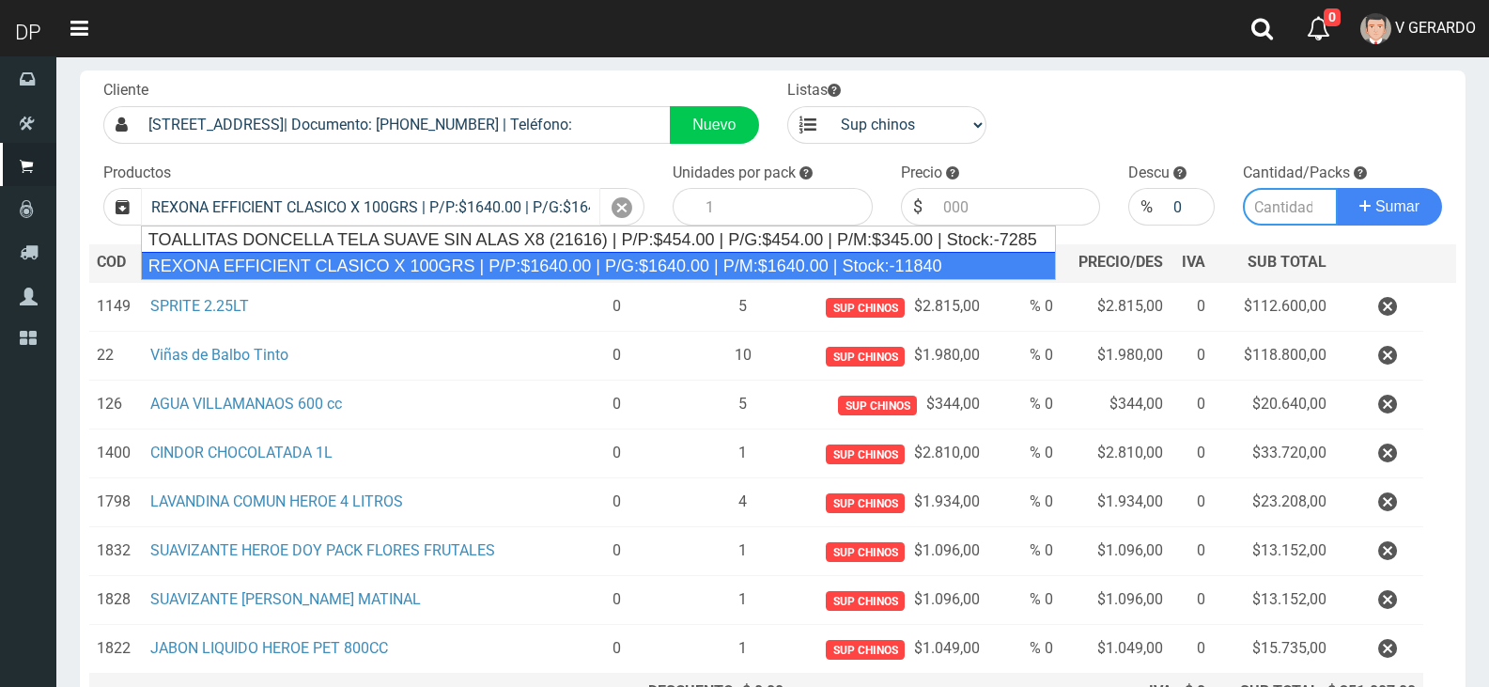
type input "12"
type input "1640.00"
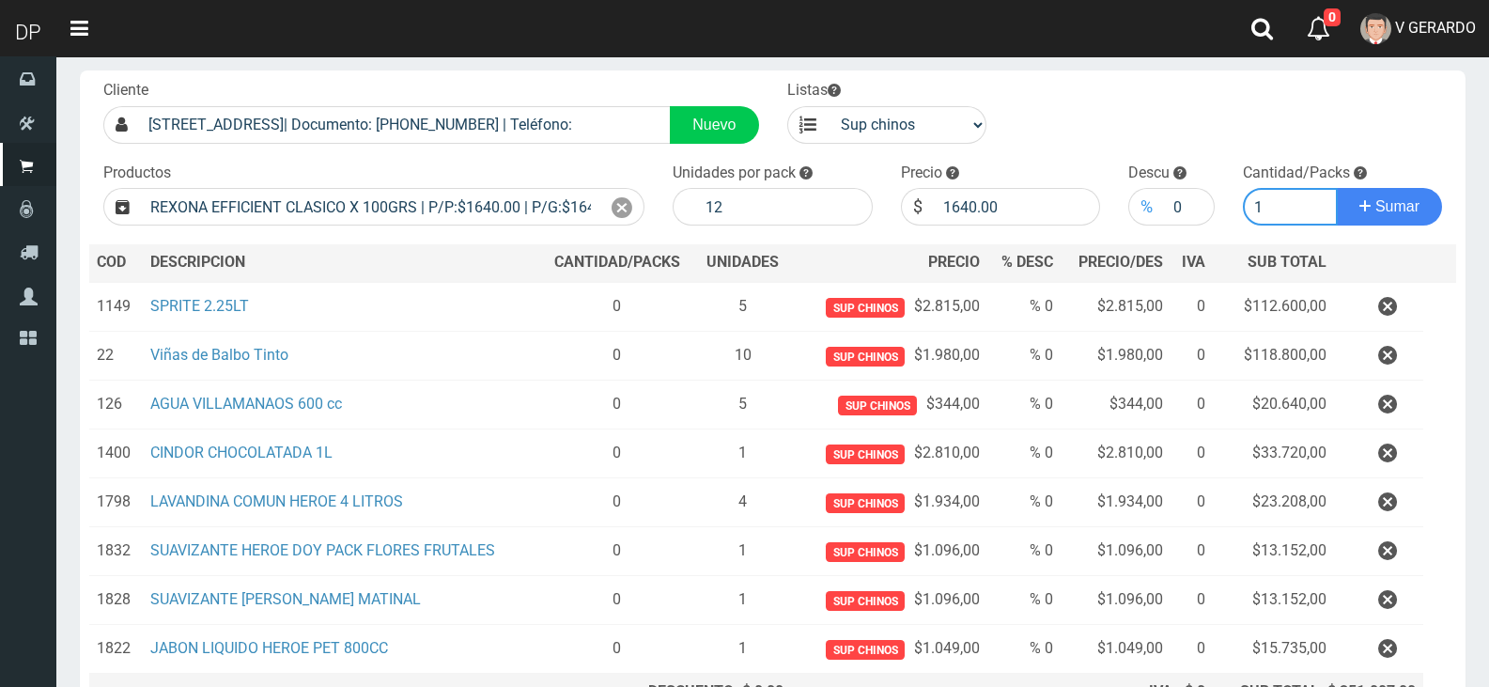
type input "1"
click at [1161, 208] on div "%" at bounding box center [1146, 207] width 36 height 38
click at [1174, 208] on input "0" at bounding box center [1189, 207] width 50 height 38
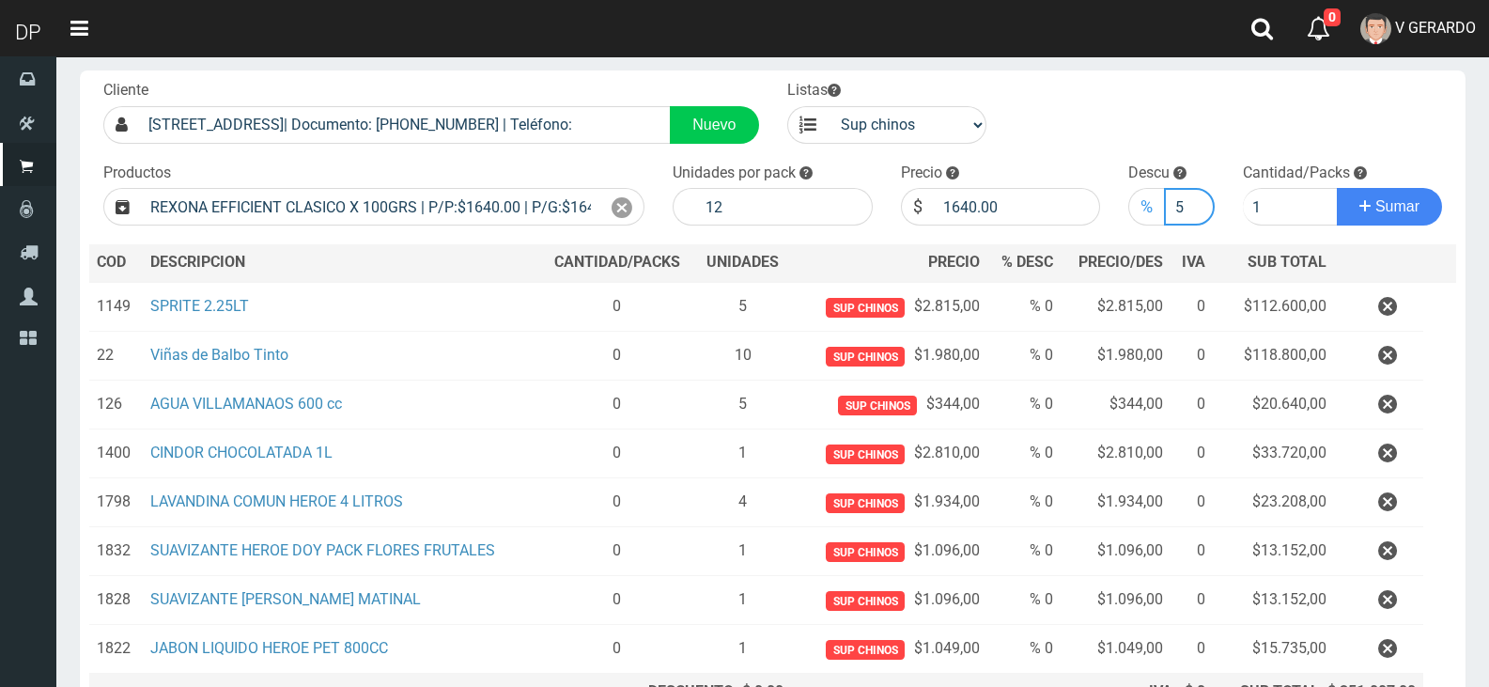
type input "5"
click at [1337, 188] on button "Sumar" at bounding box center [1389, 207] width 105 height 38
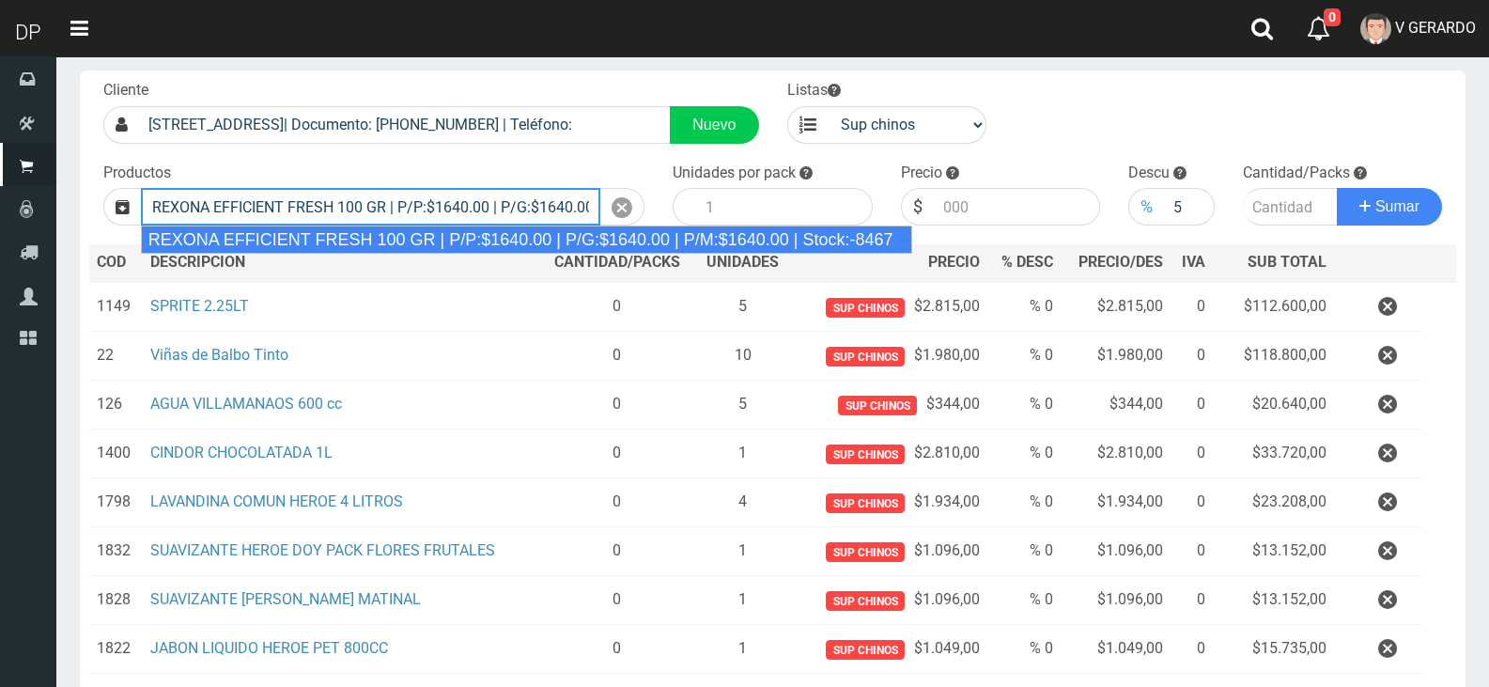
type input "REXONA EFFICIENT FRESH 100 GR | P/P:$1640.00 | P/G:$1640.00 | P/M:$1640.00 | St…"
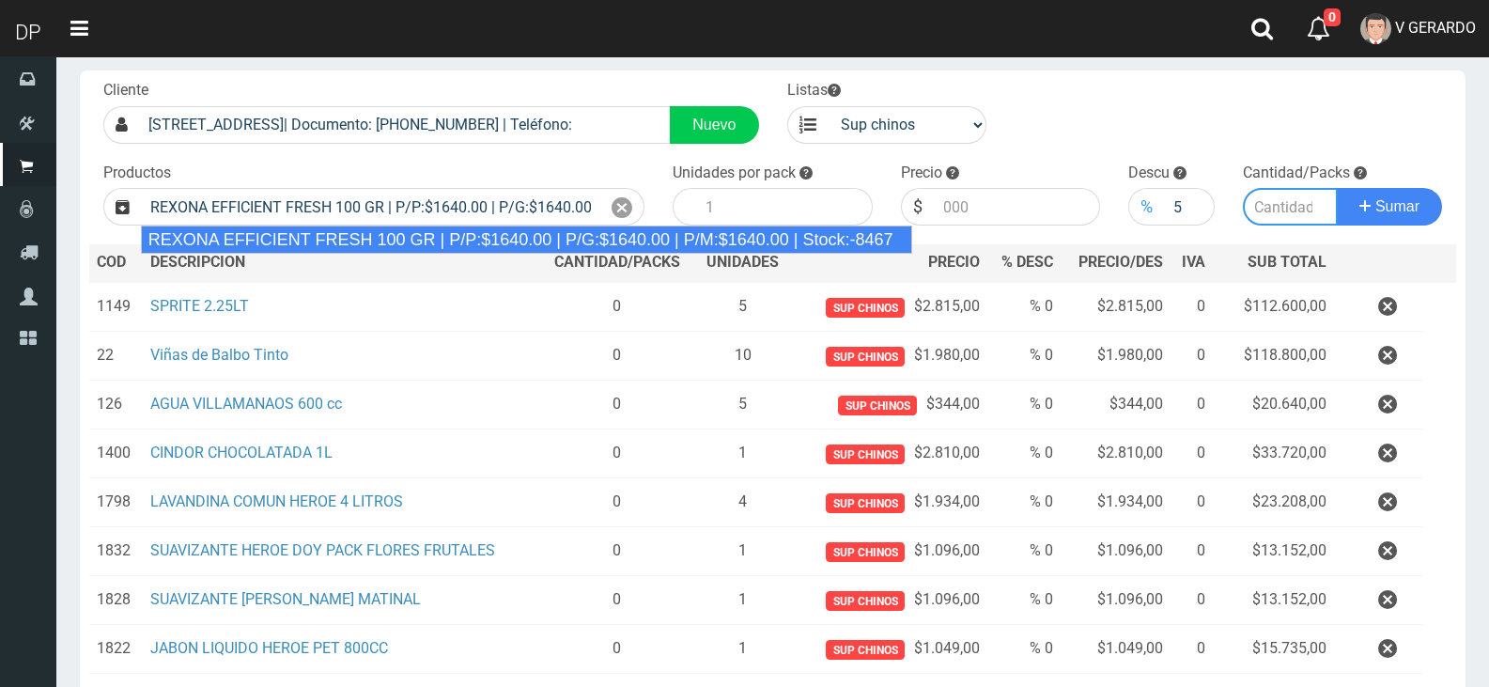
type input "12"
type input "1640.00"
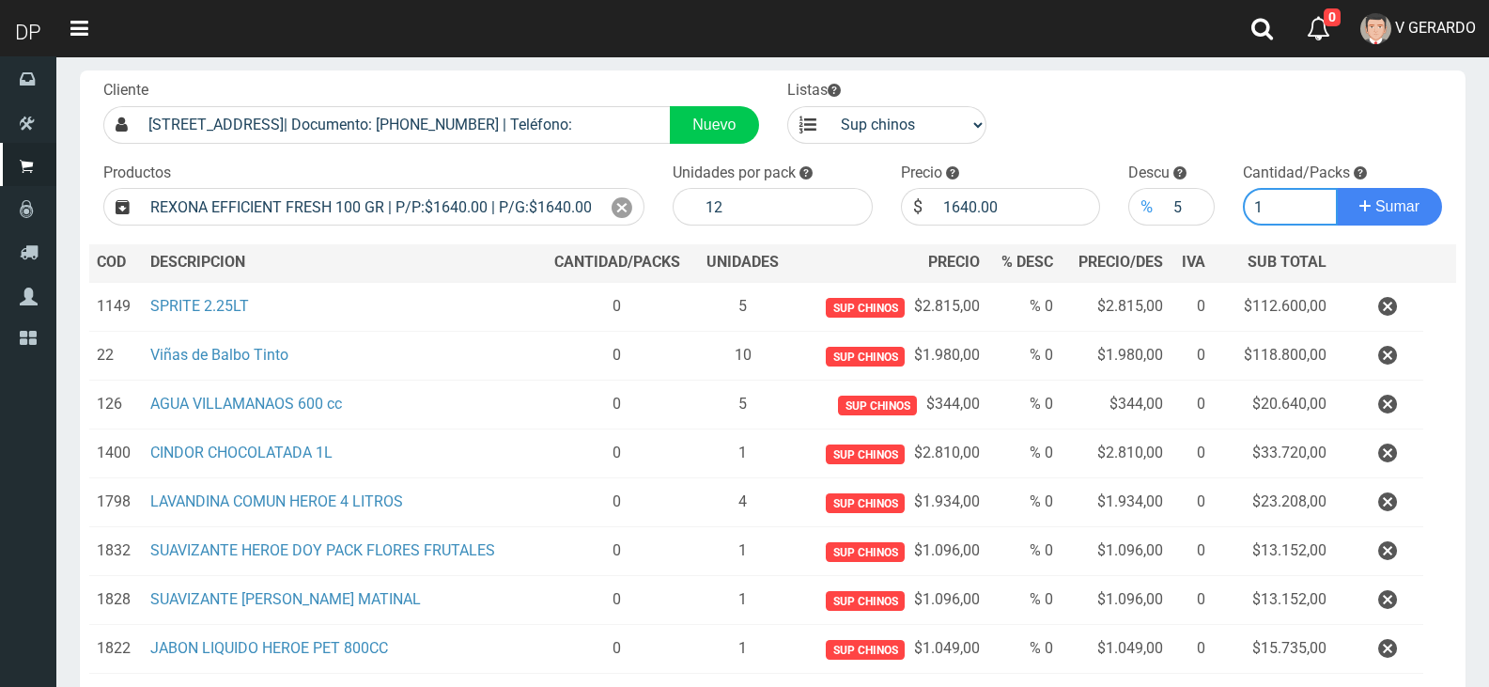
type input "1"
click at [1337, 188] on button "Sumar" at bounding box center [1389, 207] width 105 height 38
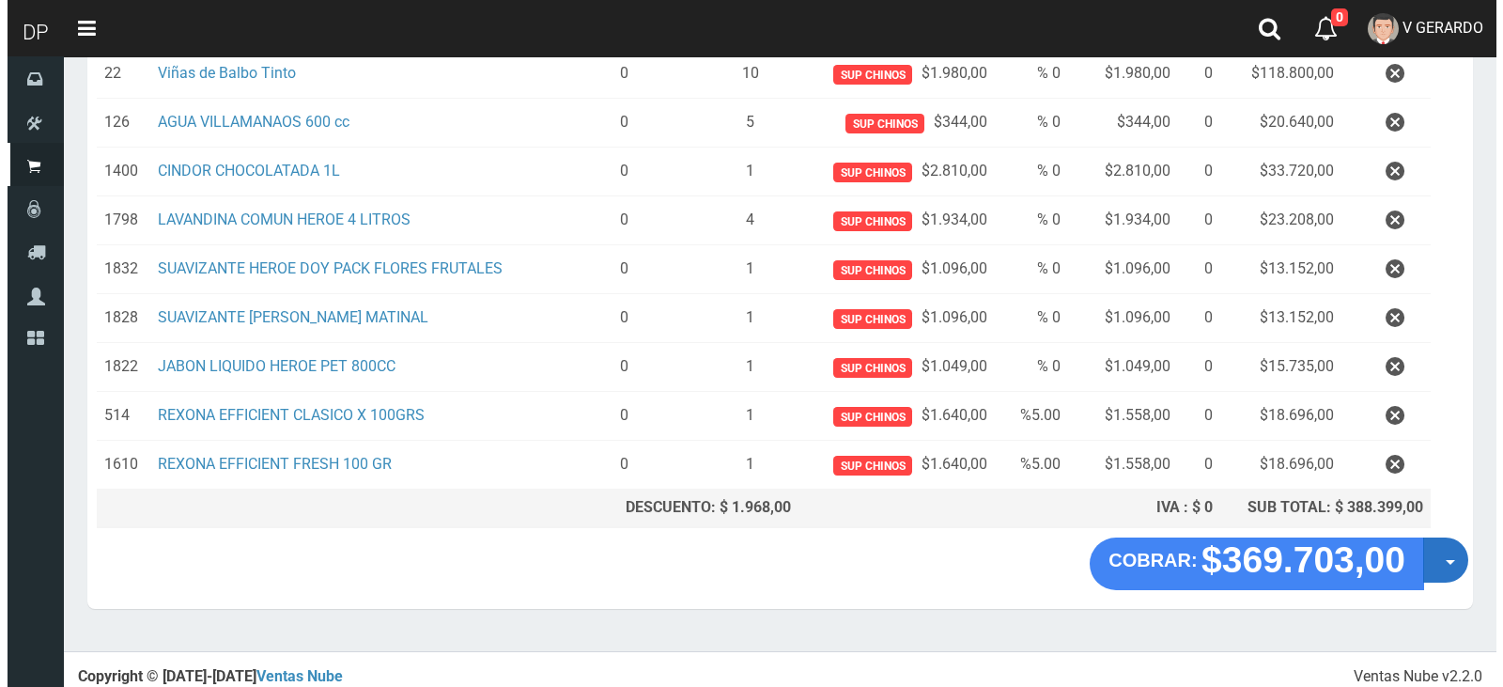
scroll to position [384, 0]
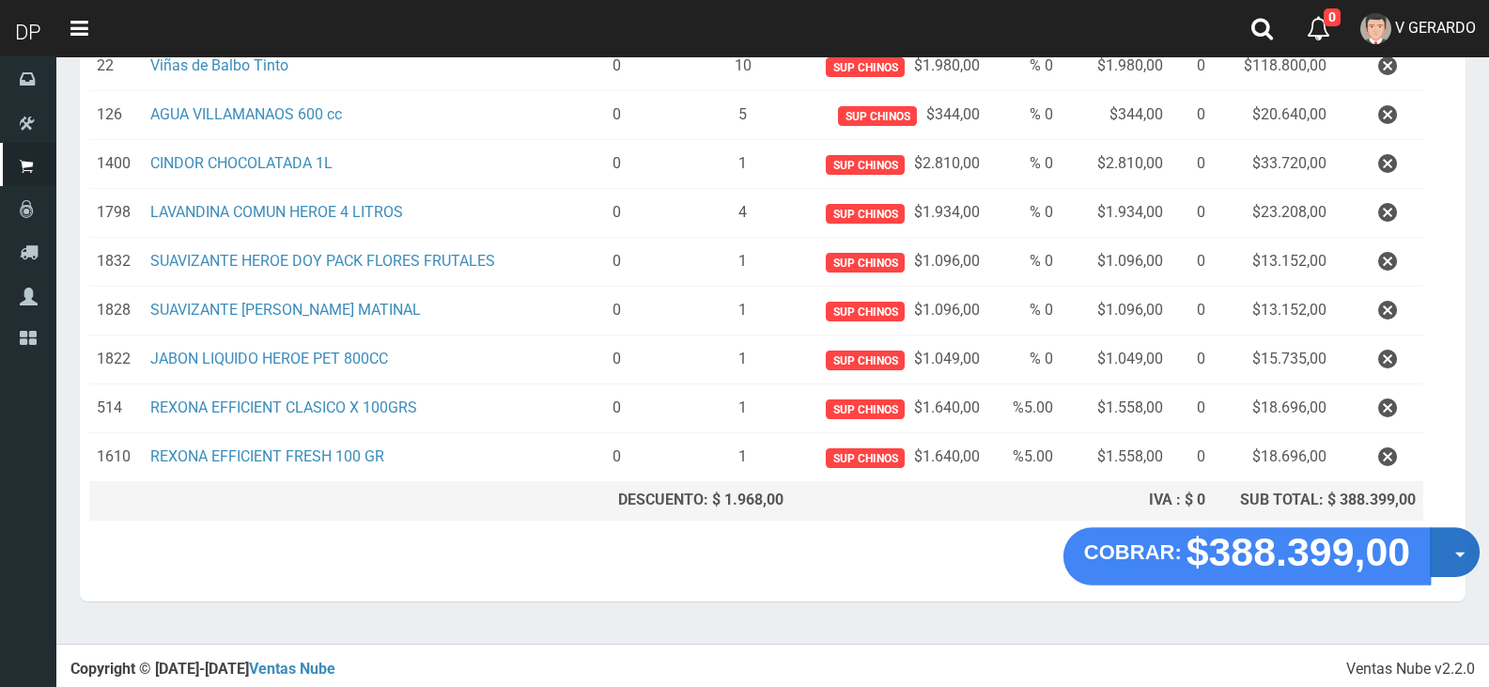
click at [1456, 566] on button "Opciones" at bounding box center [1455, 552] width 50 height 50
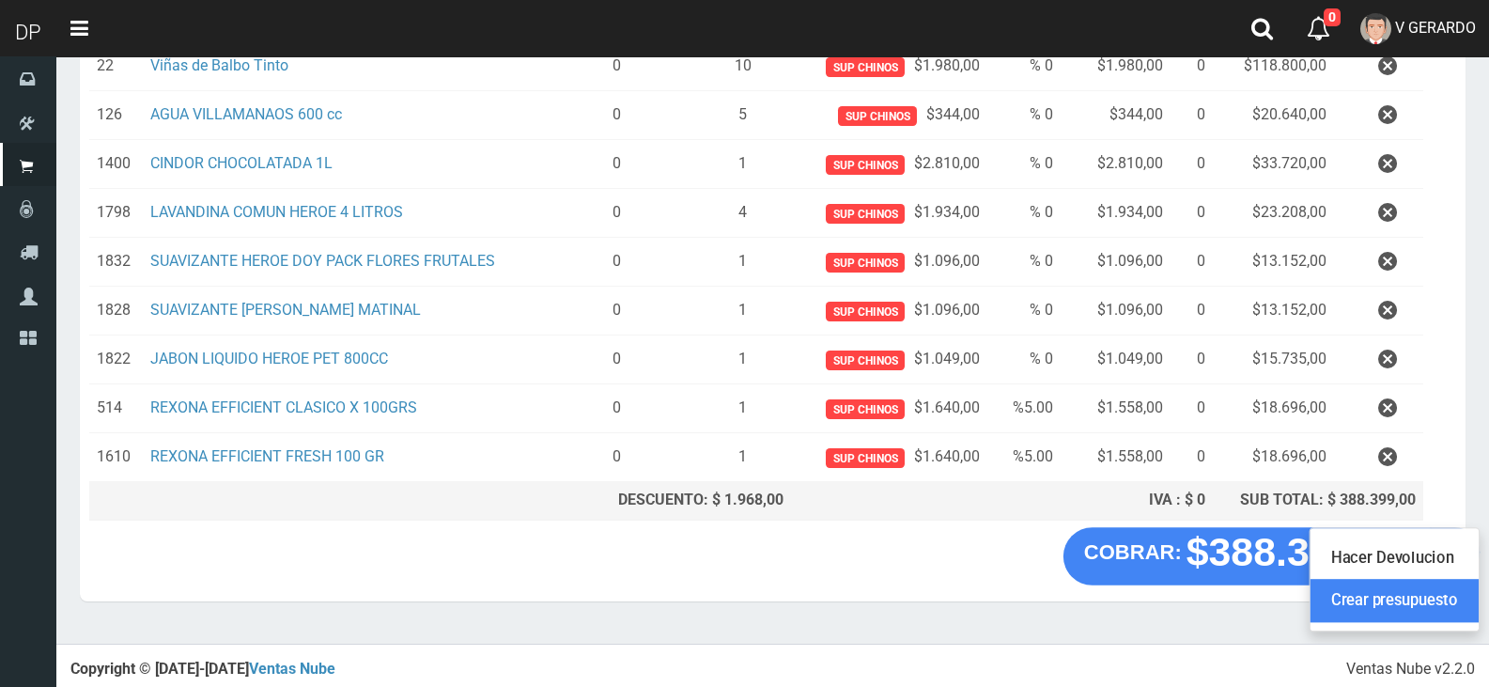
click at [1445, 593] on link "Crear presupuesto" at bounding box center [1394, 601] width 168 height 43
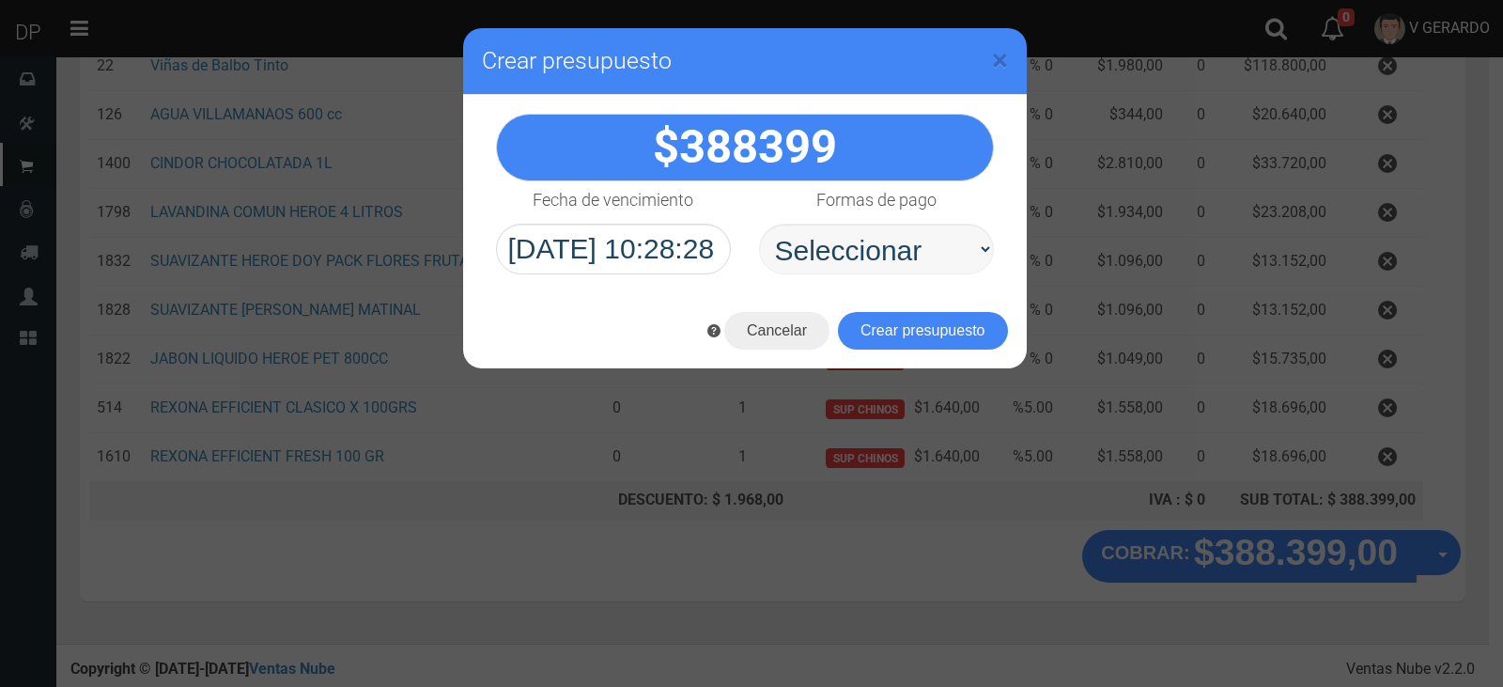
click at [950, 254] on select "Seleccionar Efectivo Tarjeta de Crédito Depósito Débito" at bounding box center [876, 249] width 235 height 51
click at [941, 271] on select "Seleccionar Efectivo Tarjeta de Crédito Depósito Débito" at bounding box center [876, 249] width 235 height 51
select select "Efectivo"
click at [759, 224] on select "Seleccionar Efectivo Tarjeta de Crédito Depósito Débito" at bounding box center [876, 249] width 235 height 51
click at [945, 324] on button "Crear presupuesto" at bounding box center [923, 331] width 170 height 38
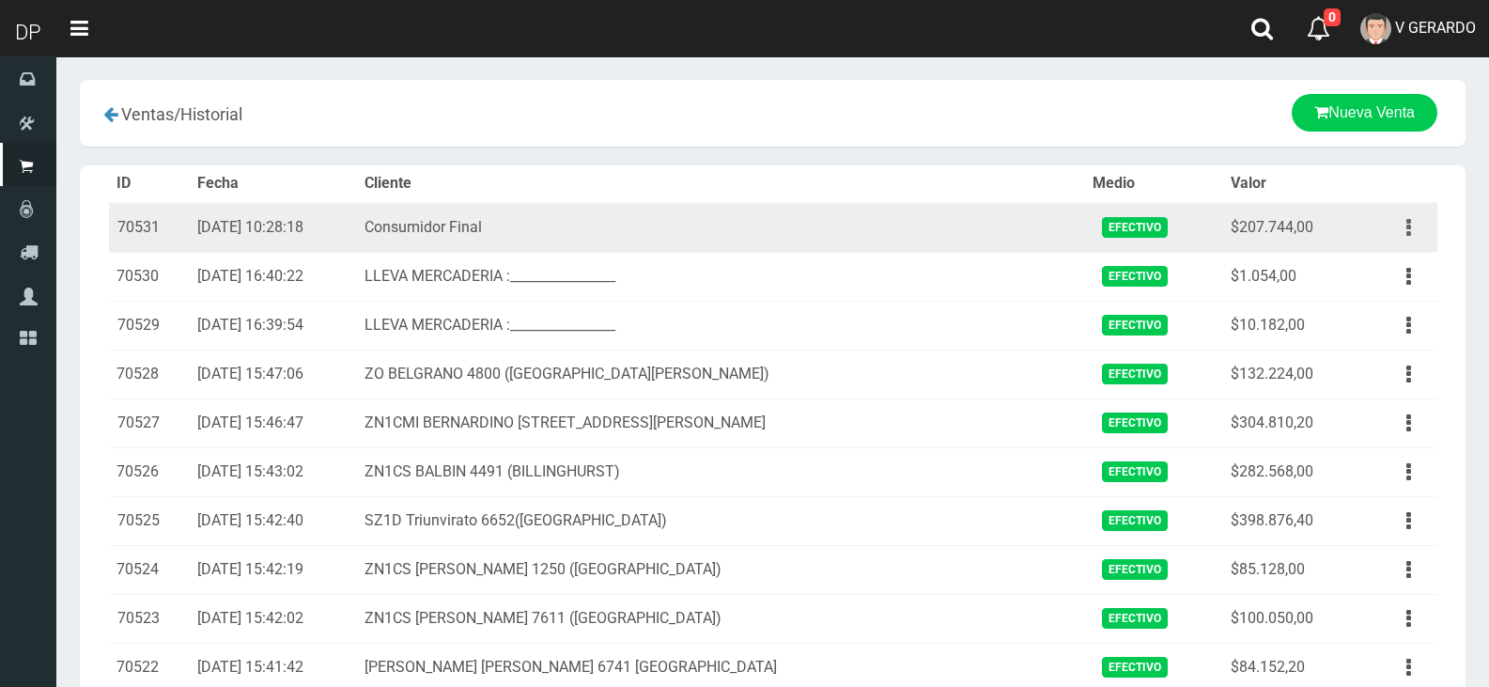
click at [1412, 225] on button "button" at bounding box center [1408, 227] width 42 height 33
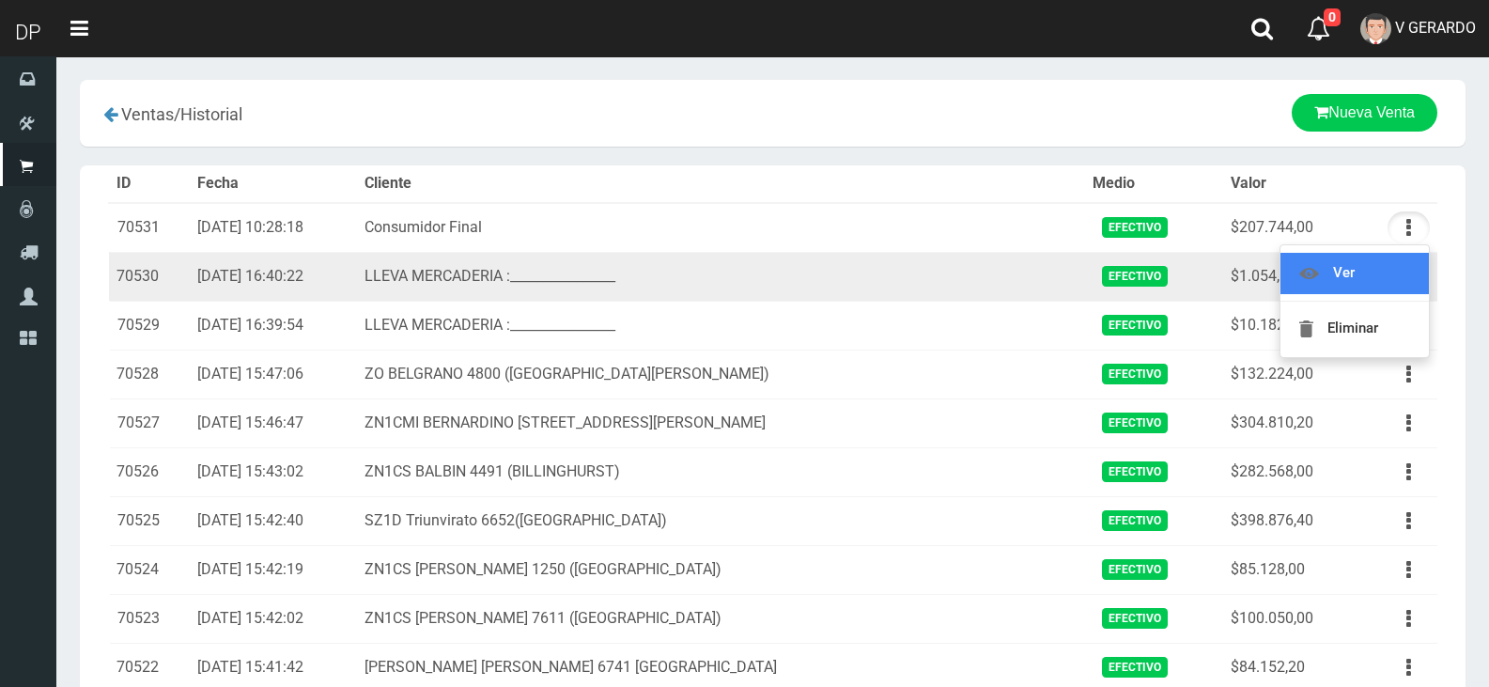
click at [1397, 266] on link "Ver" at bounding box center [1354, 273] width 148 height 41
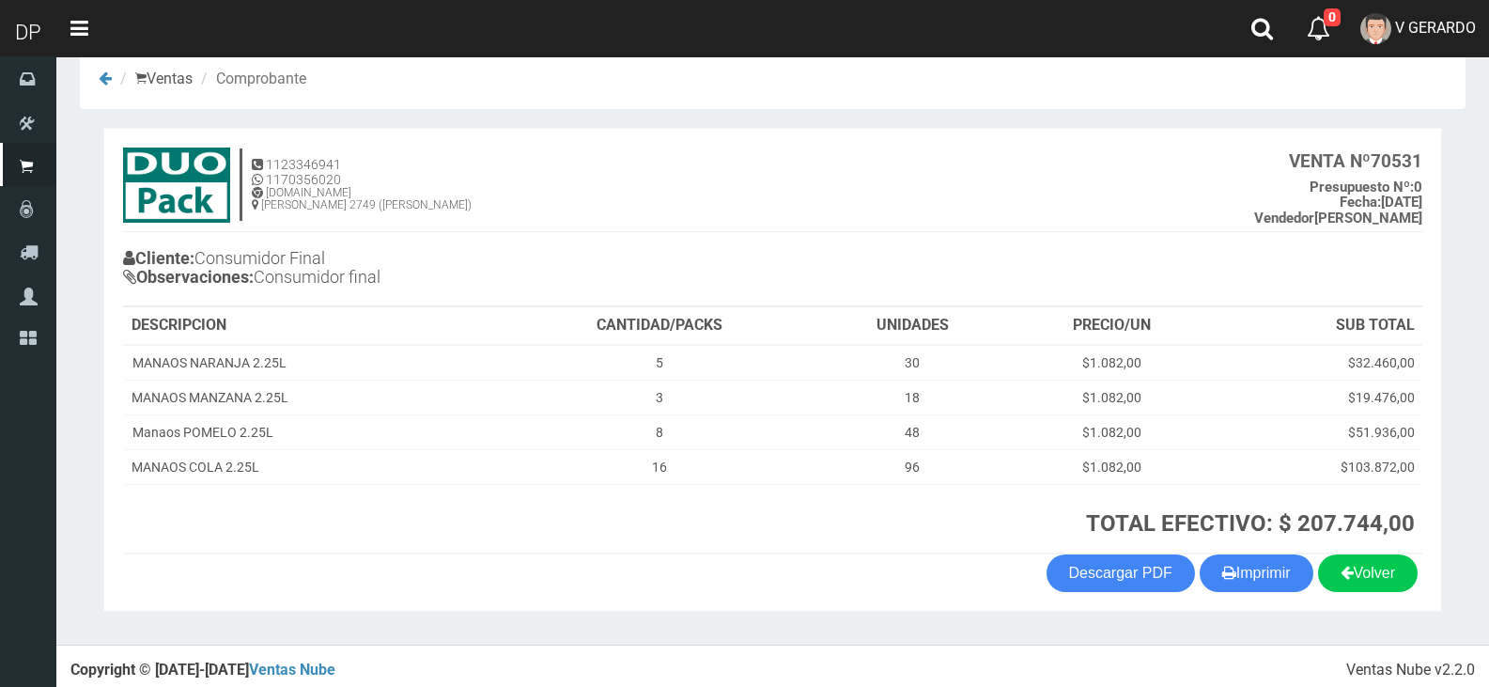
scroll to position [39, 0]
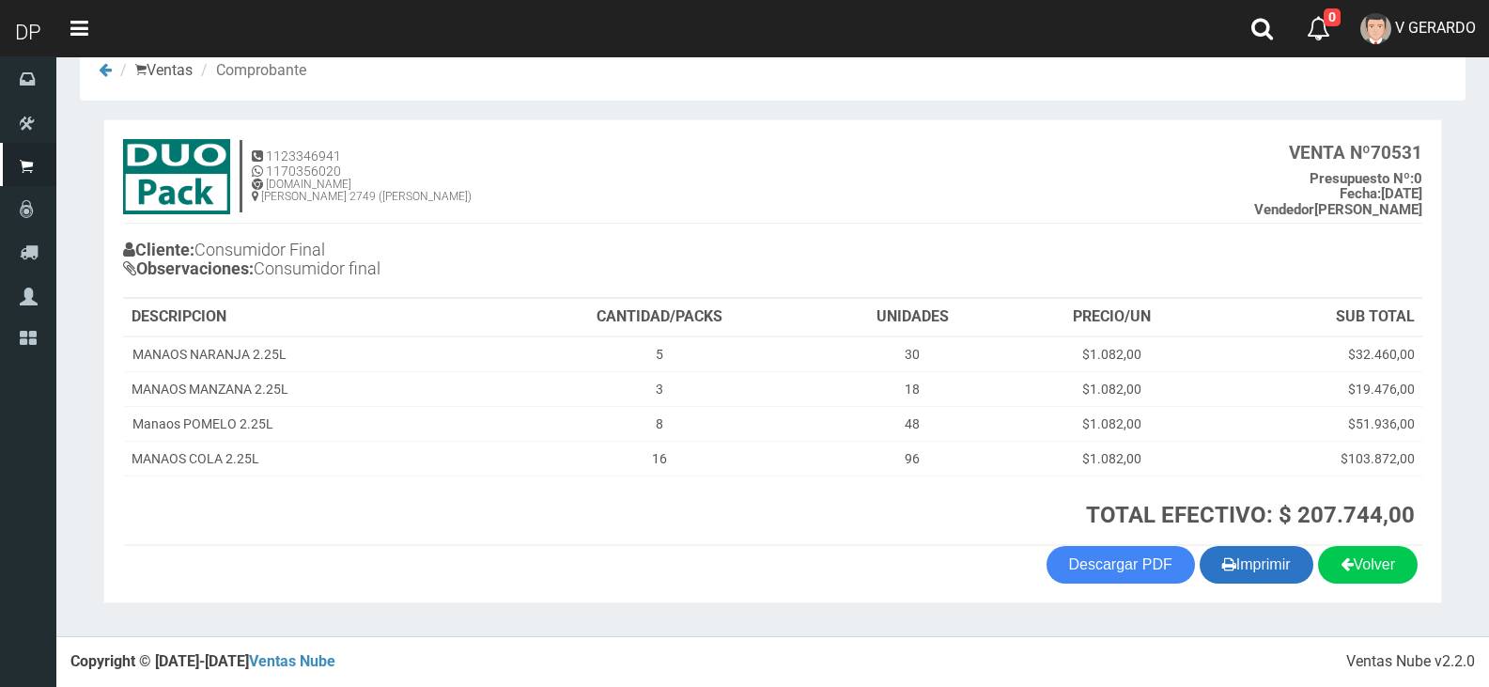
click at [1292, 556] on button "Imprimir" at bounding box center [1257, 565] width 114 height 38
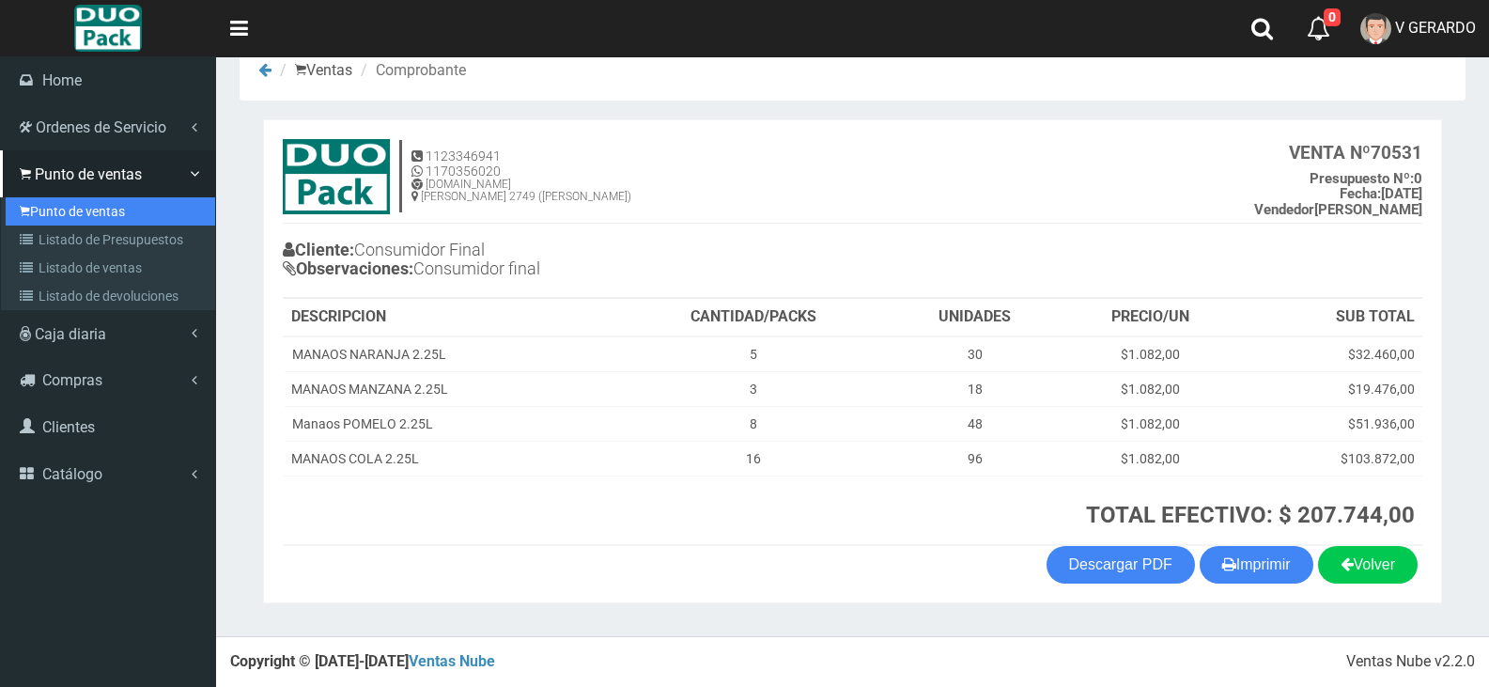
click at [56, 203] on link "Punto de ventas" at bounding box center [110, 211] width 209 height 28
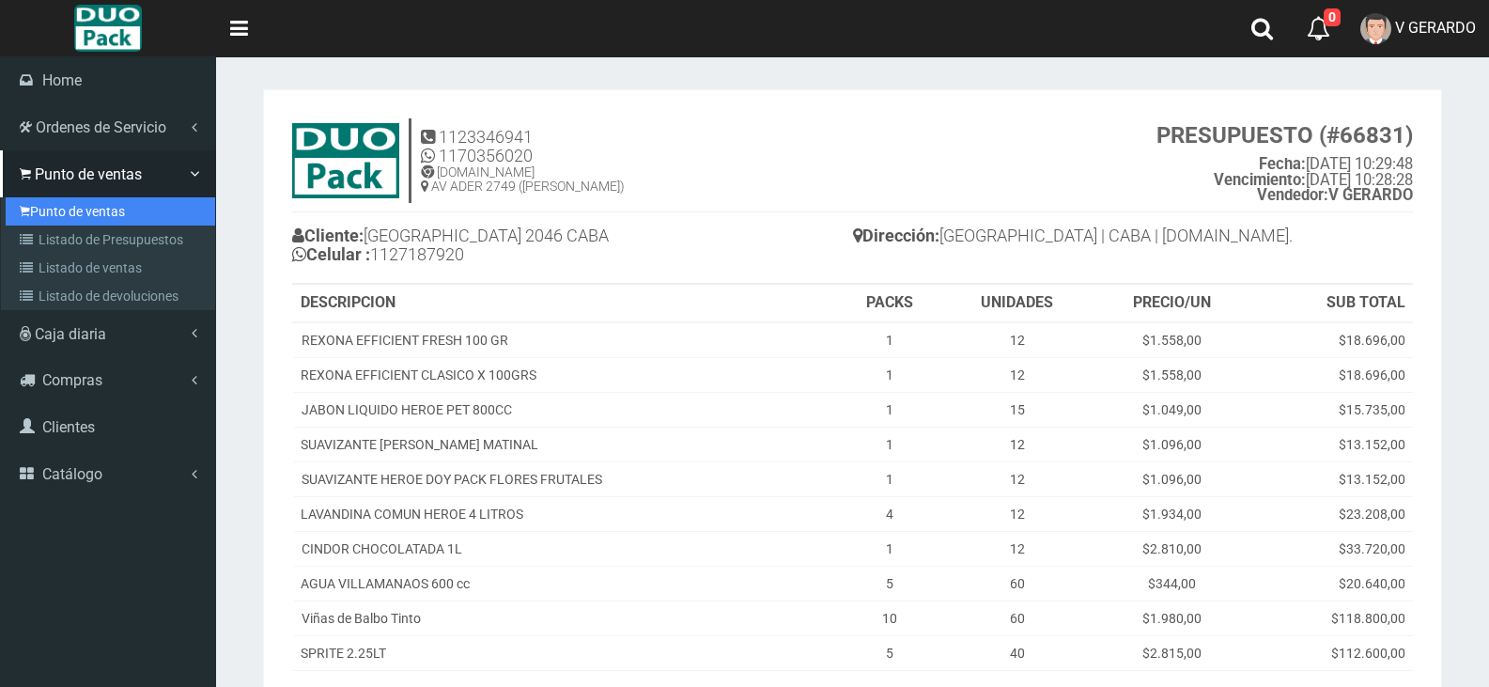
click at [54, 212] on link "Punto de ventas" at bounding box center [110, 211] width 209 height 28
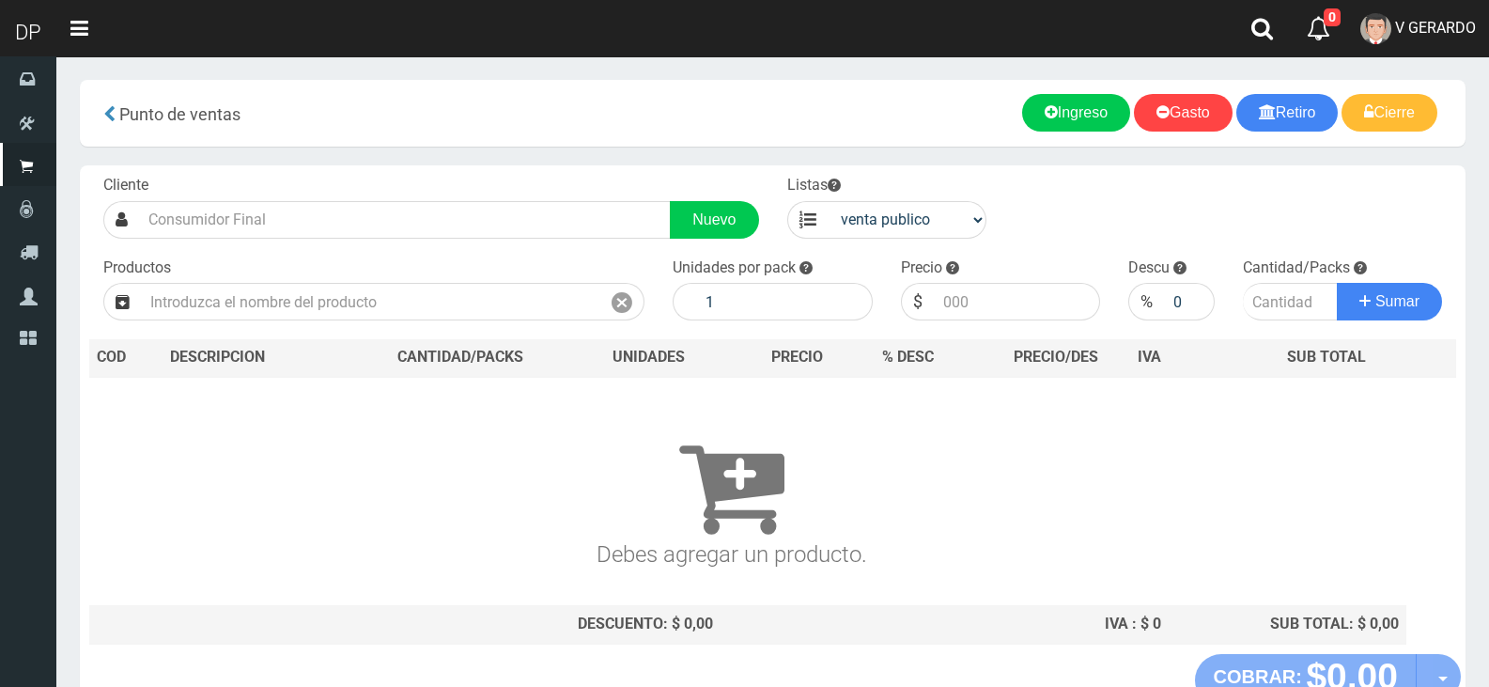
click at [487, 241] on div "Cliente Nuevo Listas venta publico Sup chinos reventas Productos" at bounding box center [773, 409] width 1386 height 488
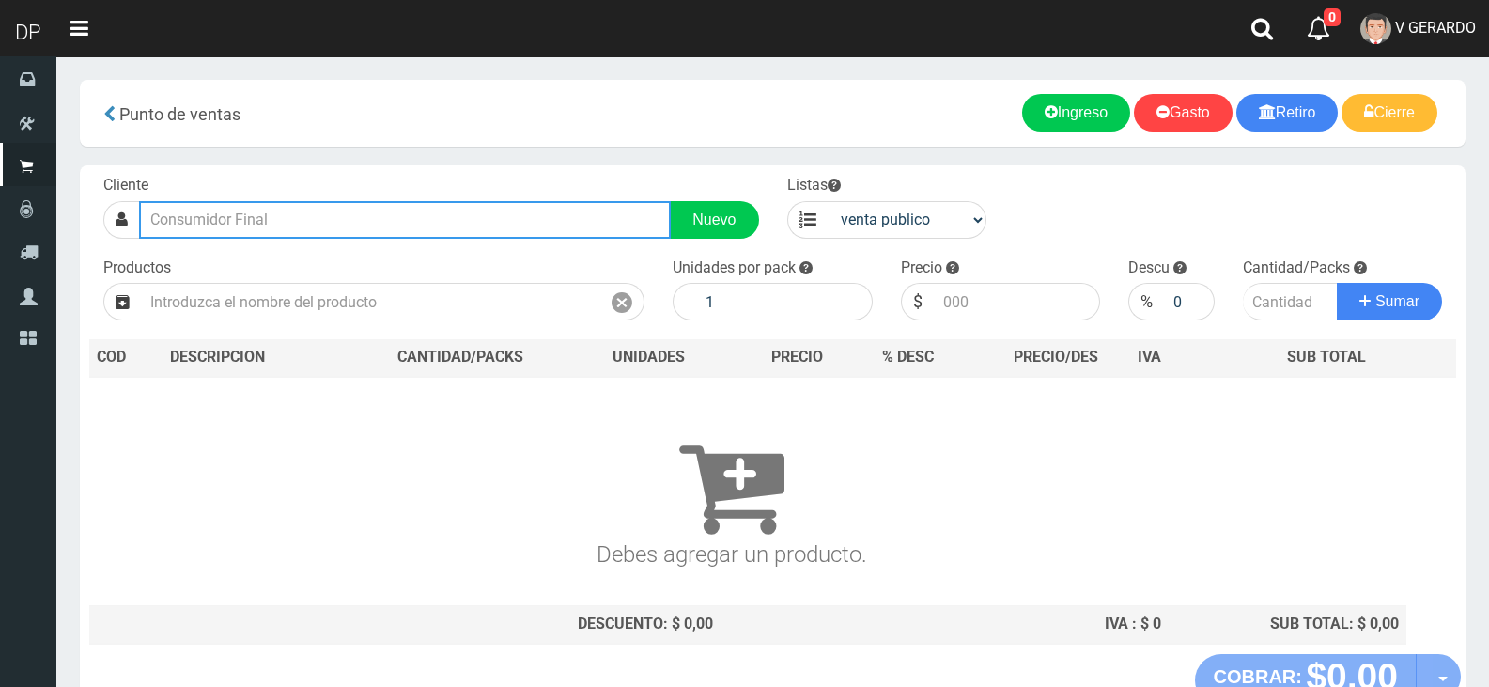
click at [489, 232] on input "text" at bounding box center [405, 220] width 532 height 38
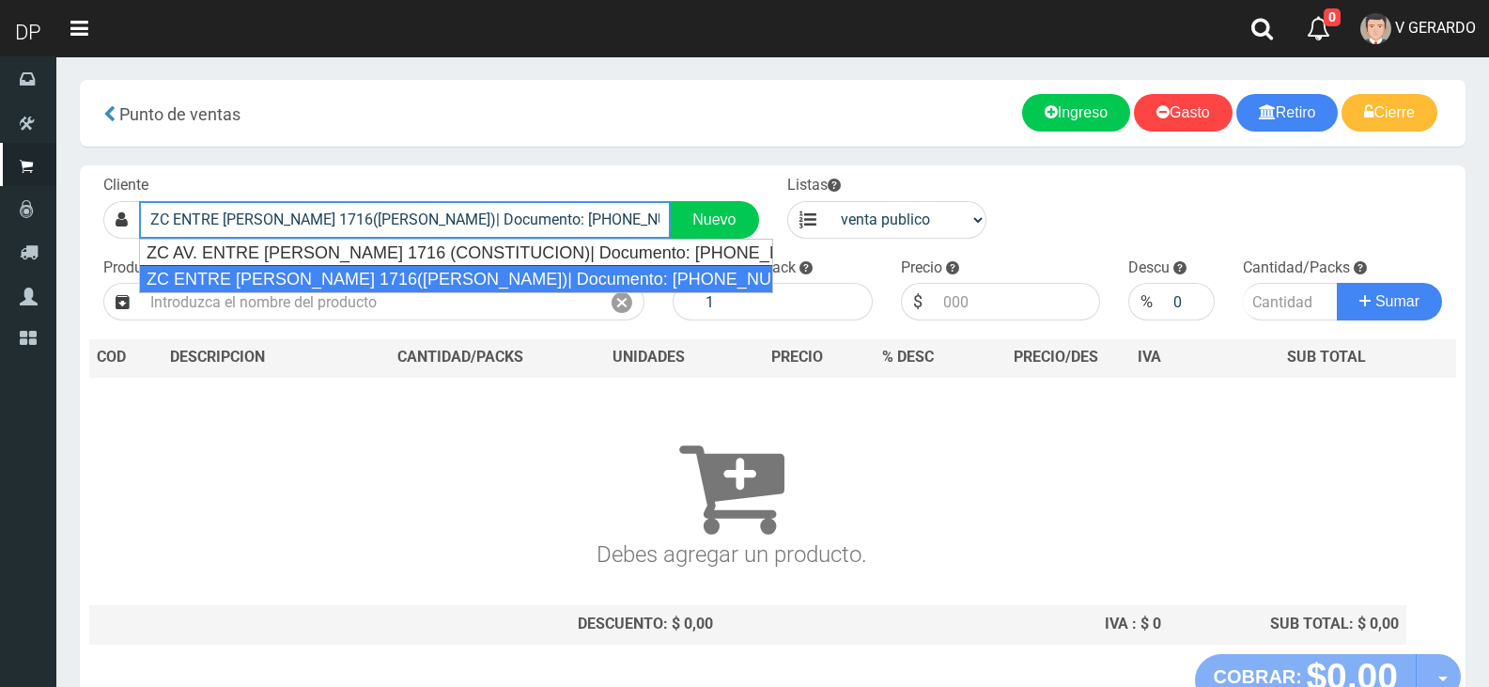
type input "ZC ENTRE RIOS 1716(MONSERRAT)| Documento: 124578784521 | Teléfono:"
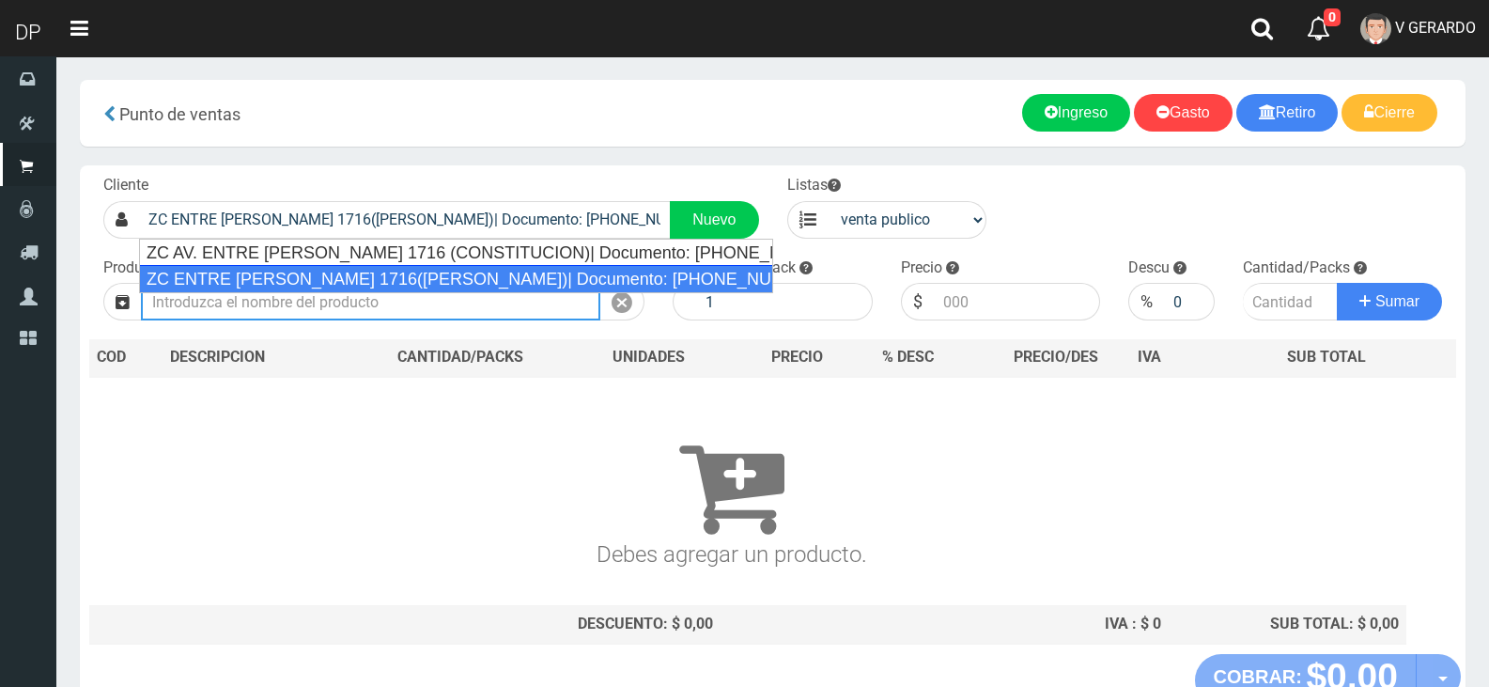
select select "2"
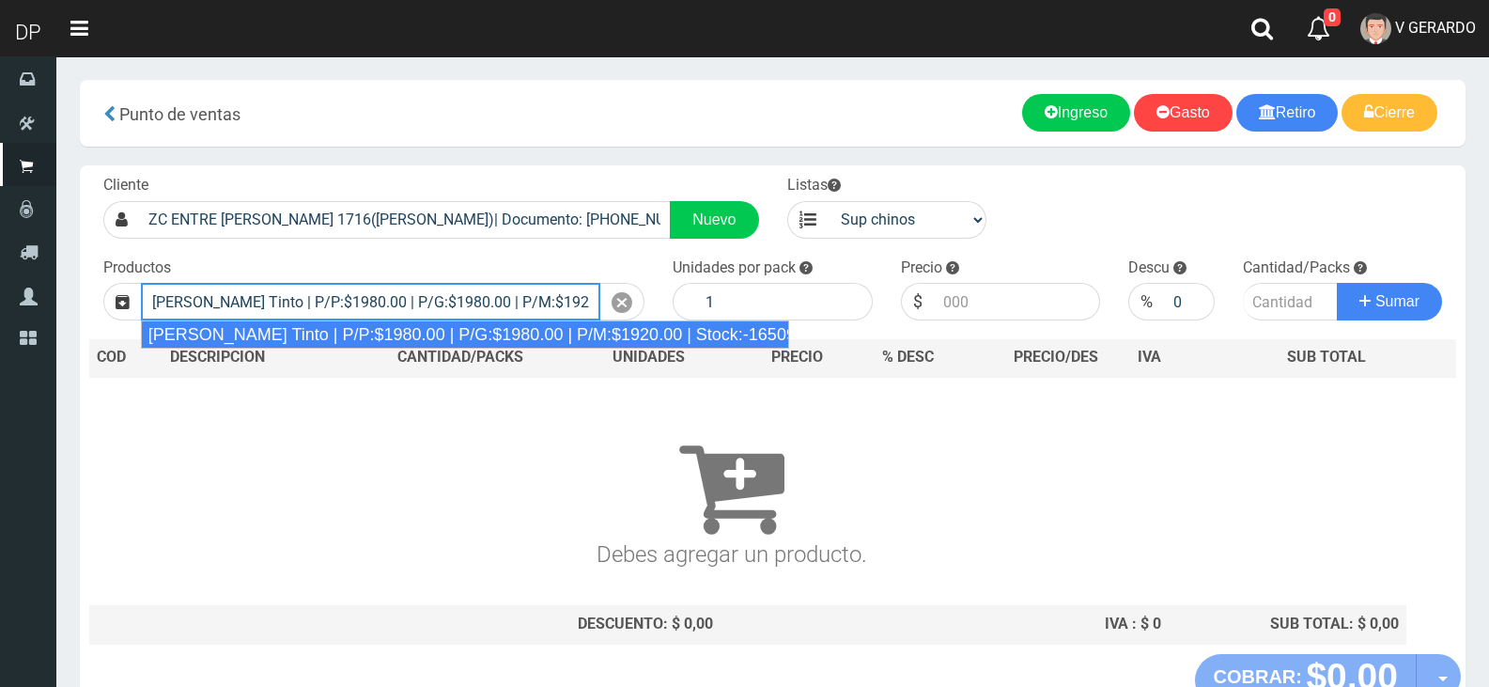
type input "Viñas de Balbo Tinto | P/P:$1980.00 | P/G:$1980.00 | P/M:$1920.00 | Stock:-16509"
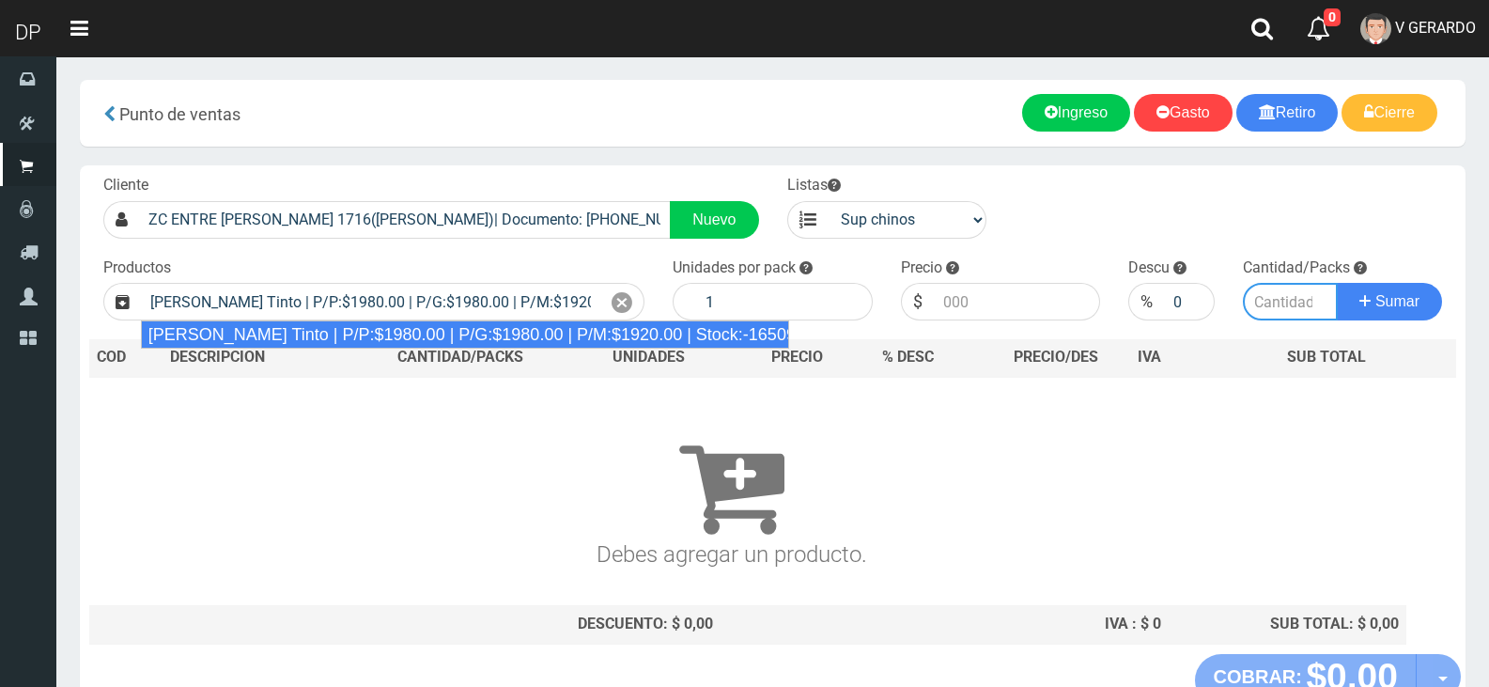
type input "6"
type input "1980.00"
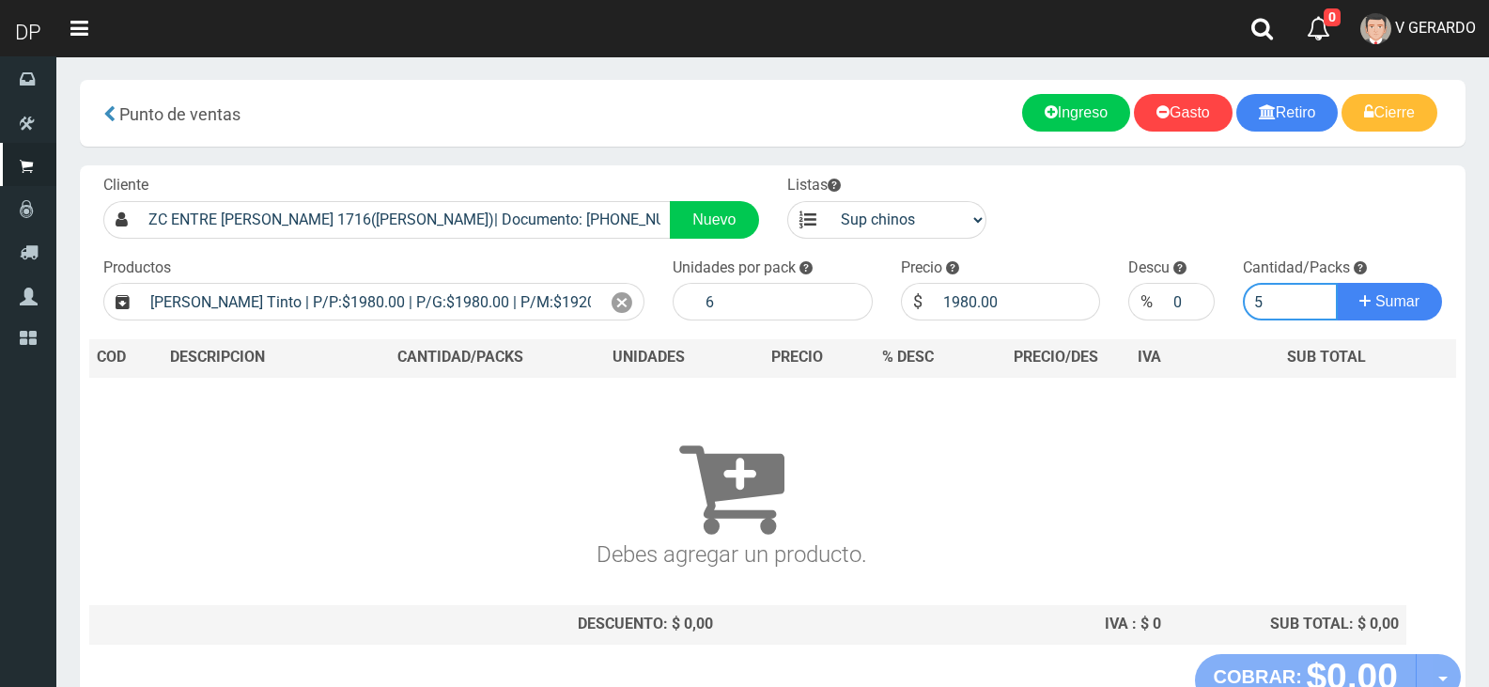
type input "5"
click at [1337, 283] on button "Sumar" at bounding box center [1389, 302] width 105 height 38
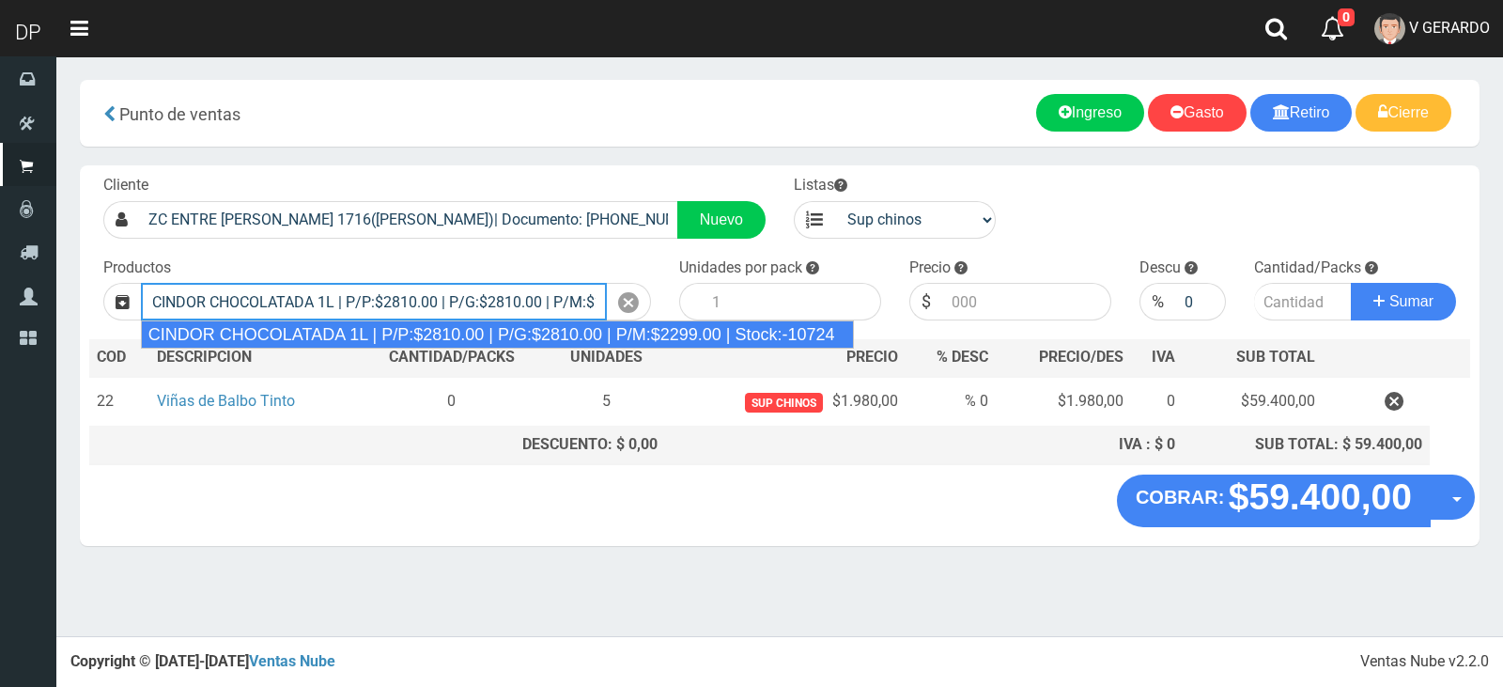
type input "CINDOR CHOCOLATADA 1L | P/P:$2810.00 | P/G:$2810.00 | P/M:$2299.00 | Stock:-107…"
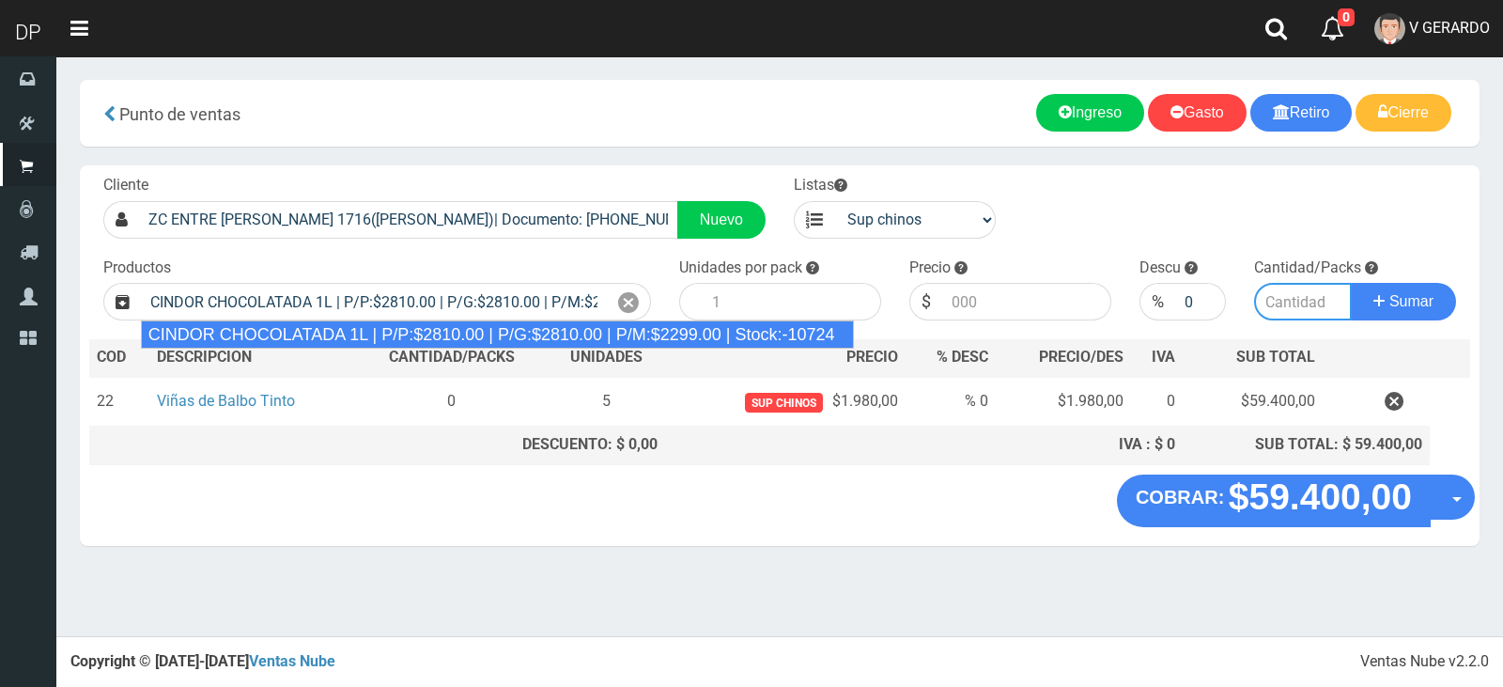
type input "12"
type input "2810.00"
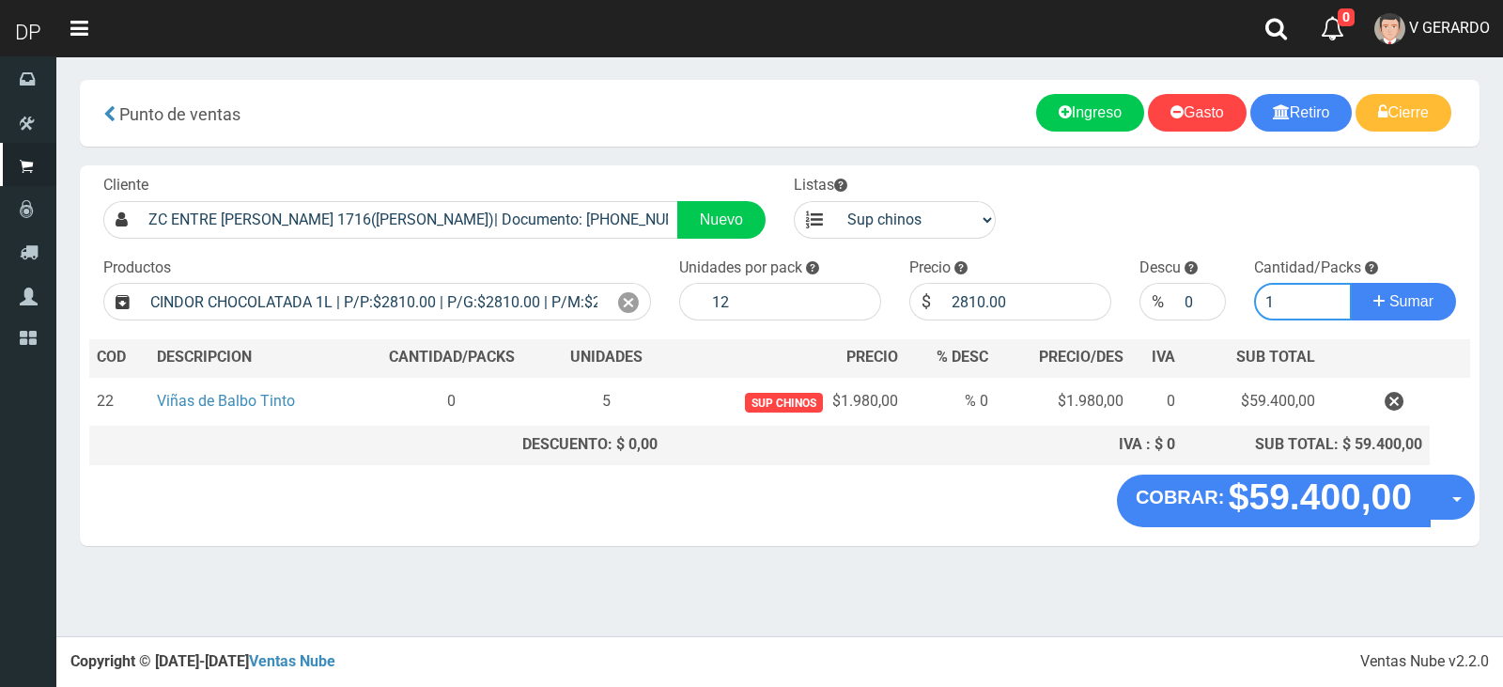
type input "1"
click at [1351, 283] on button "Sumar" at bounding box center [1403, 302] width 105 height 38
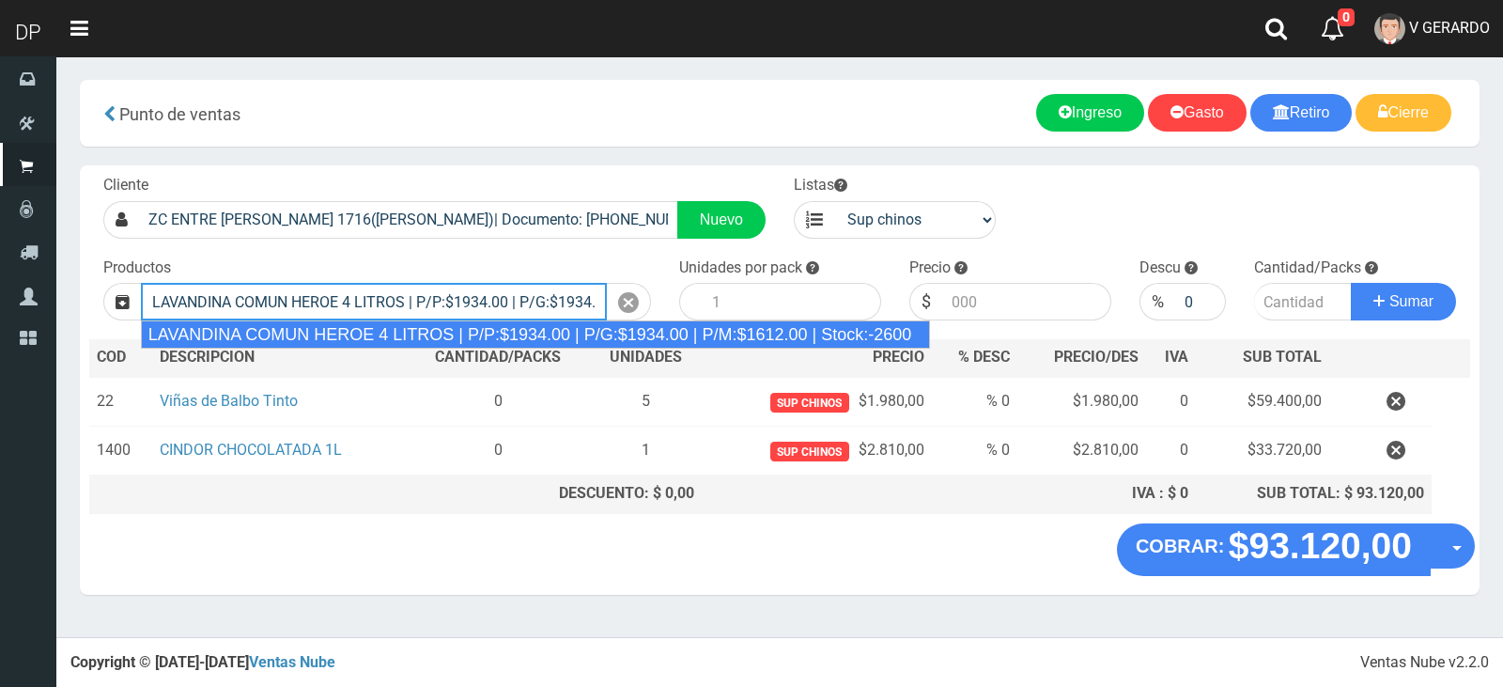
type input "LAVANDINA COMUN HEROE 4 LITROS | P/P:$1934.00 | P/G:$1934.00 | P/M:$1612.00 | S…"
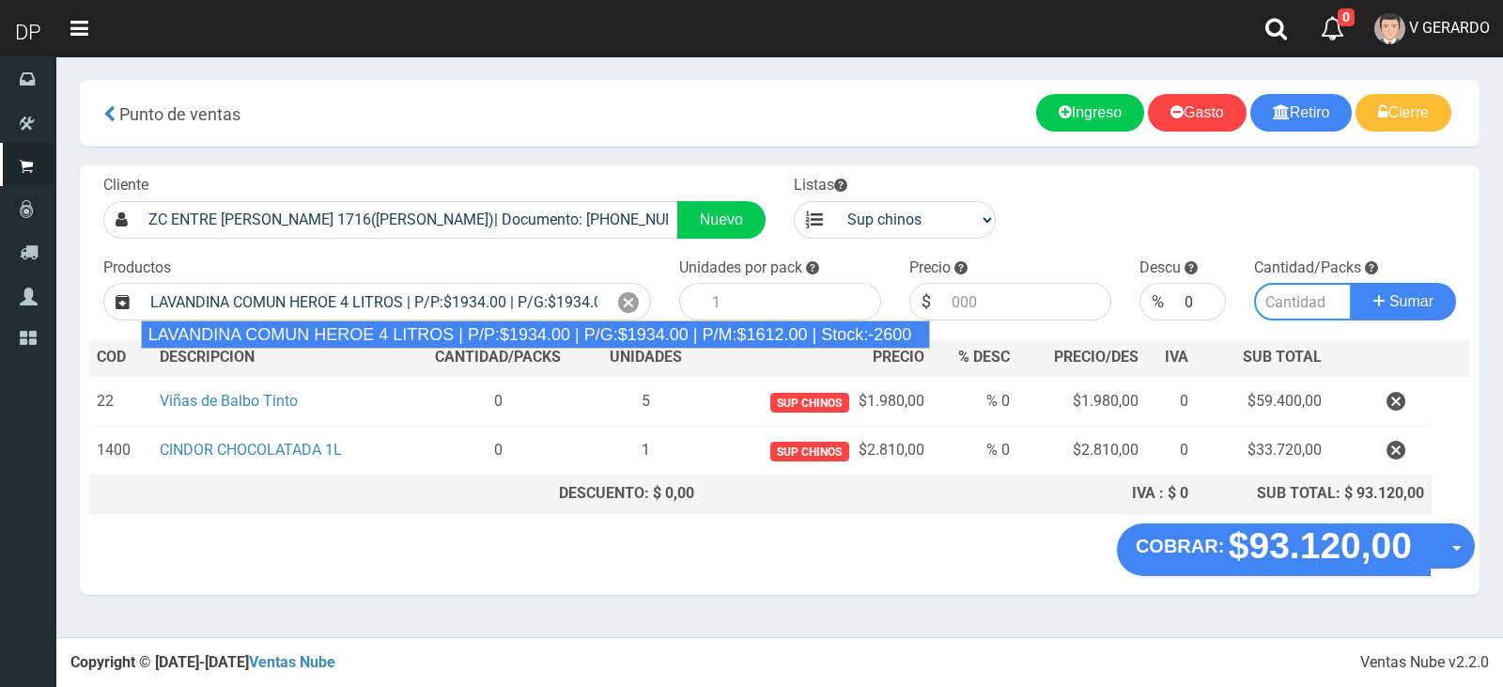
type input "3"
type input "1934.00"
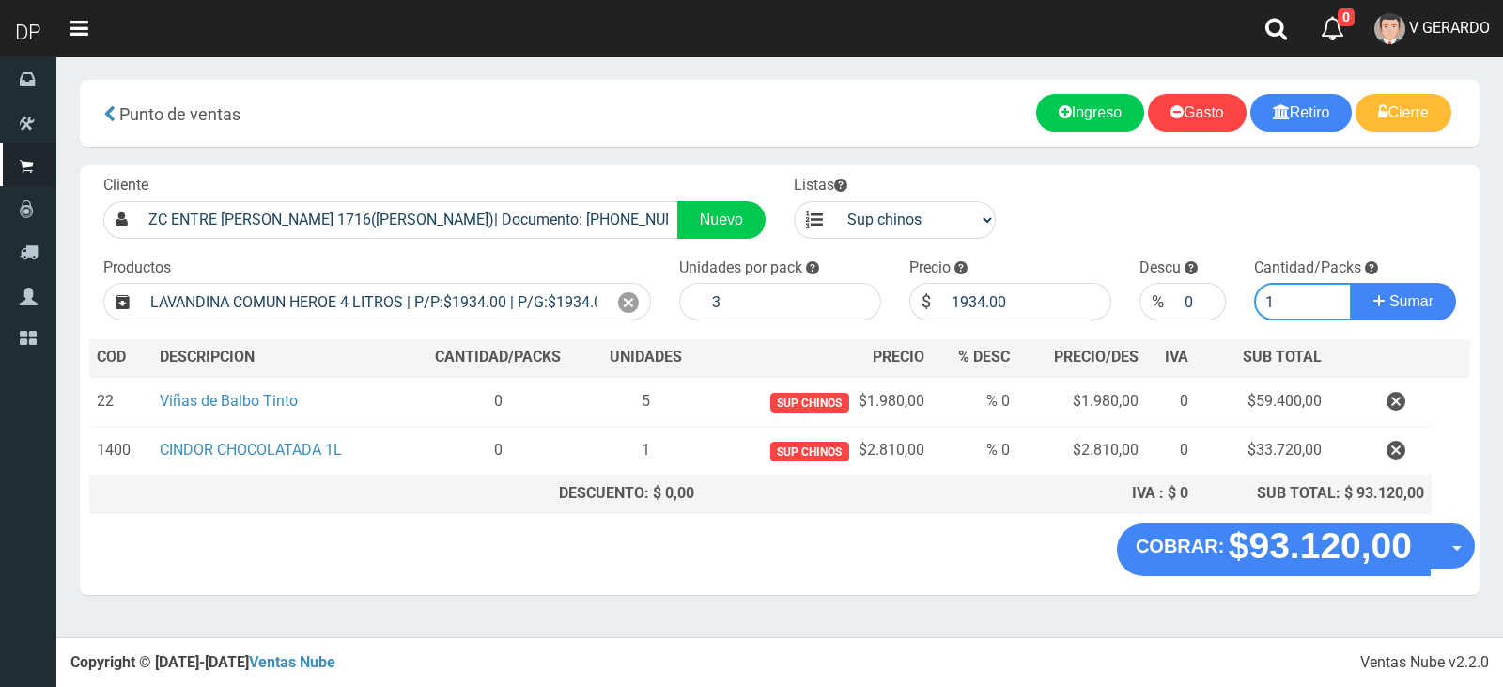
type input "1"
click at [1351, 283] on button "Sumar" at bounding box center [1403, 302] width 105 height 38
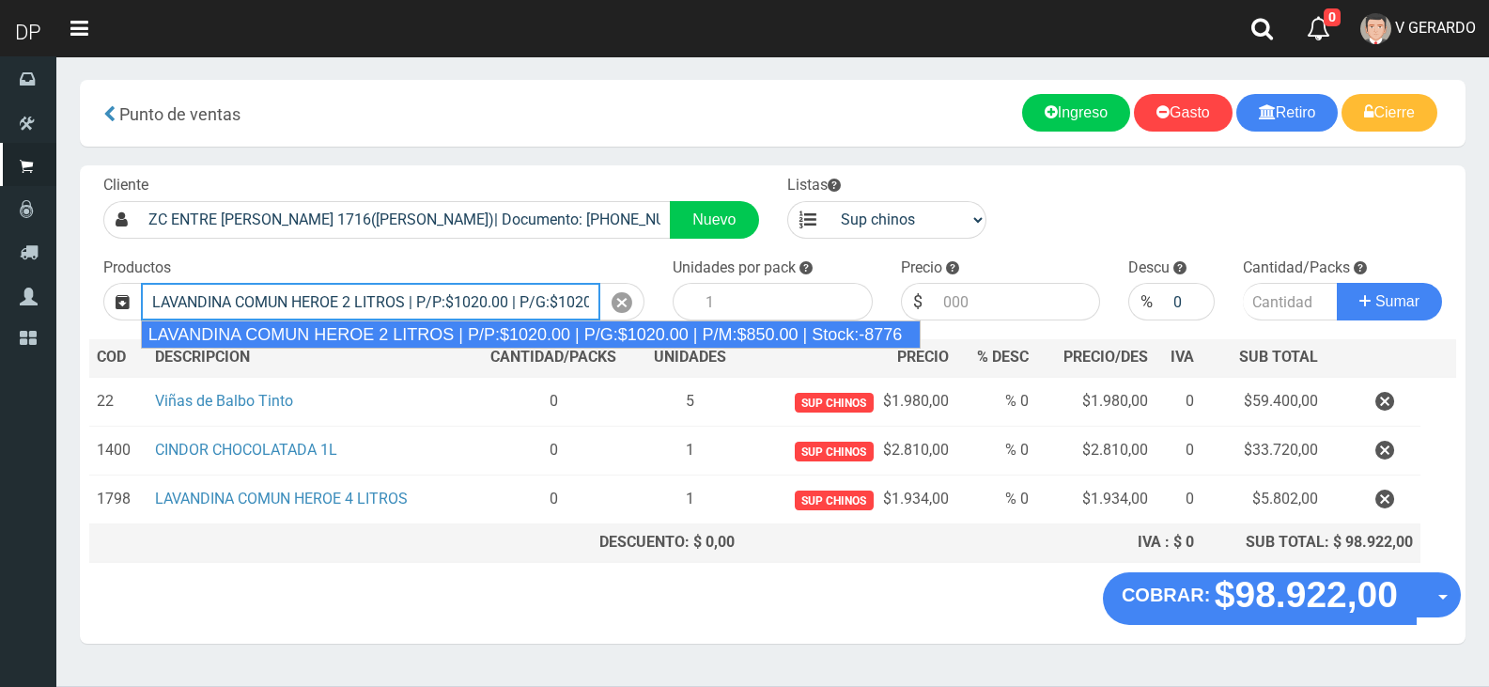
type input "LAVANDINA COMUN HEROE 2 LITROS | P/P:$1020.00 | P/G:$1020.00 | P/M:$850.00 | St…"
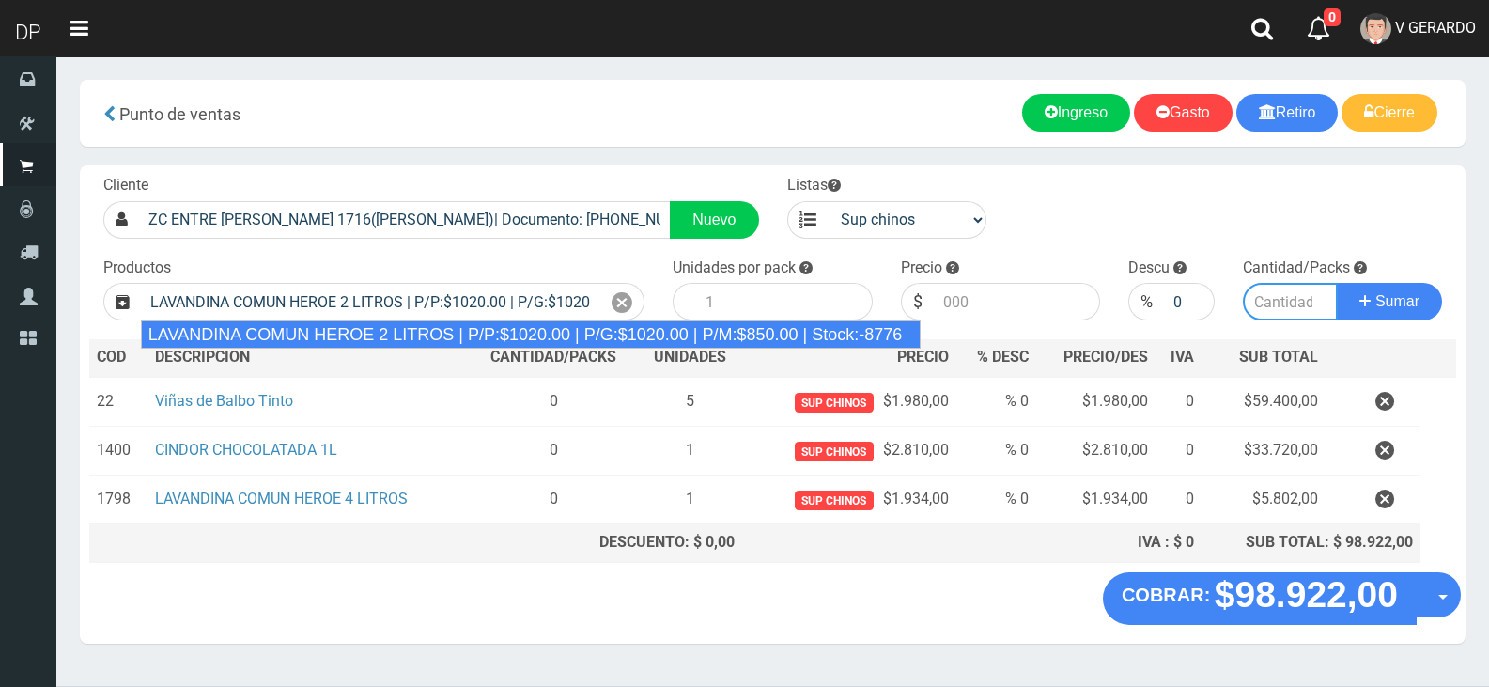
type input "8"
type input "1020.00"
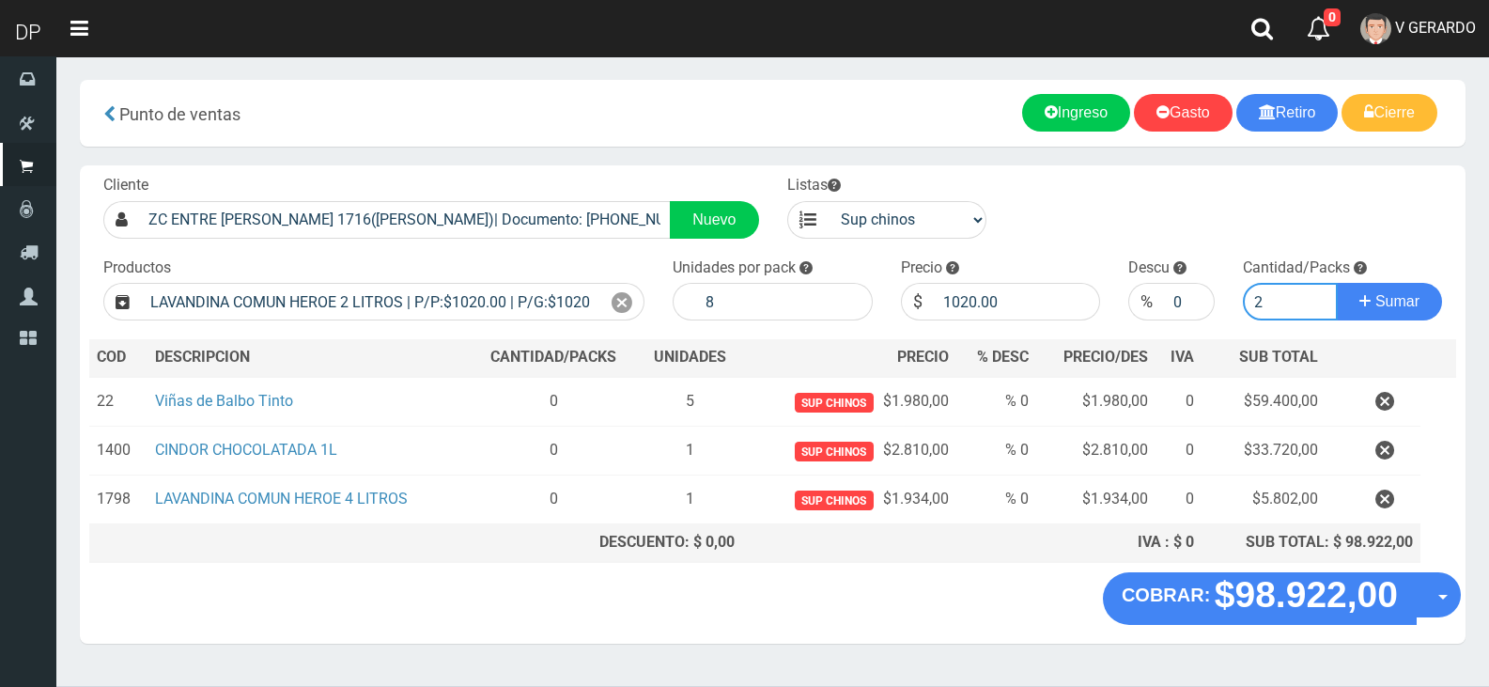
type input "3"
click at [1337, 283] on button "Sumar" at bounding box center [1389, 302] width 105 height 38
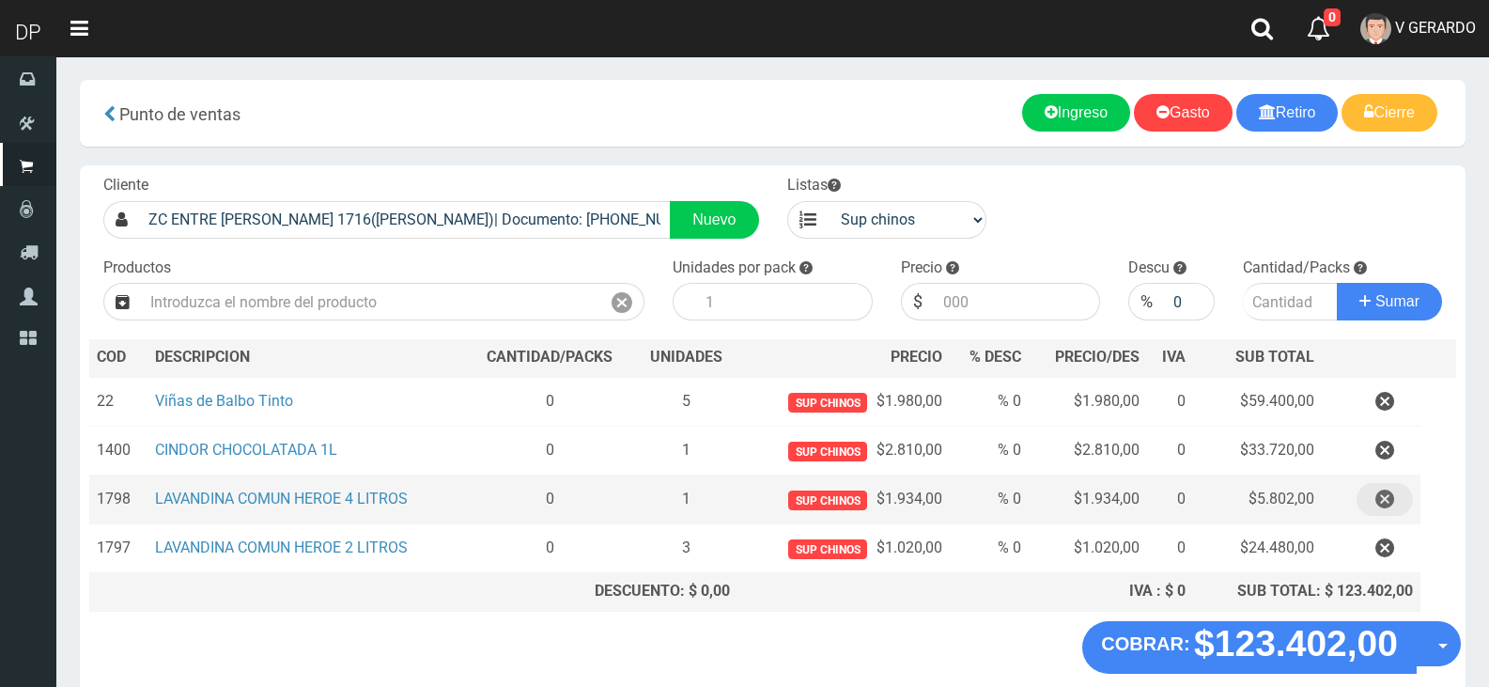
click at [1391, 499] on icon "button" at bounding box center [1384, 499] width 19 height 33
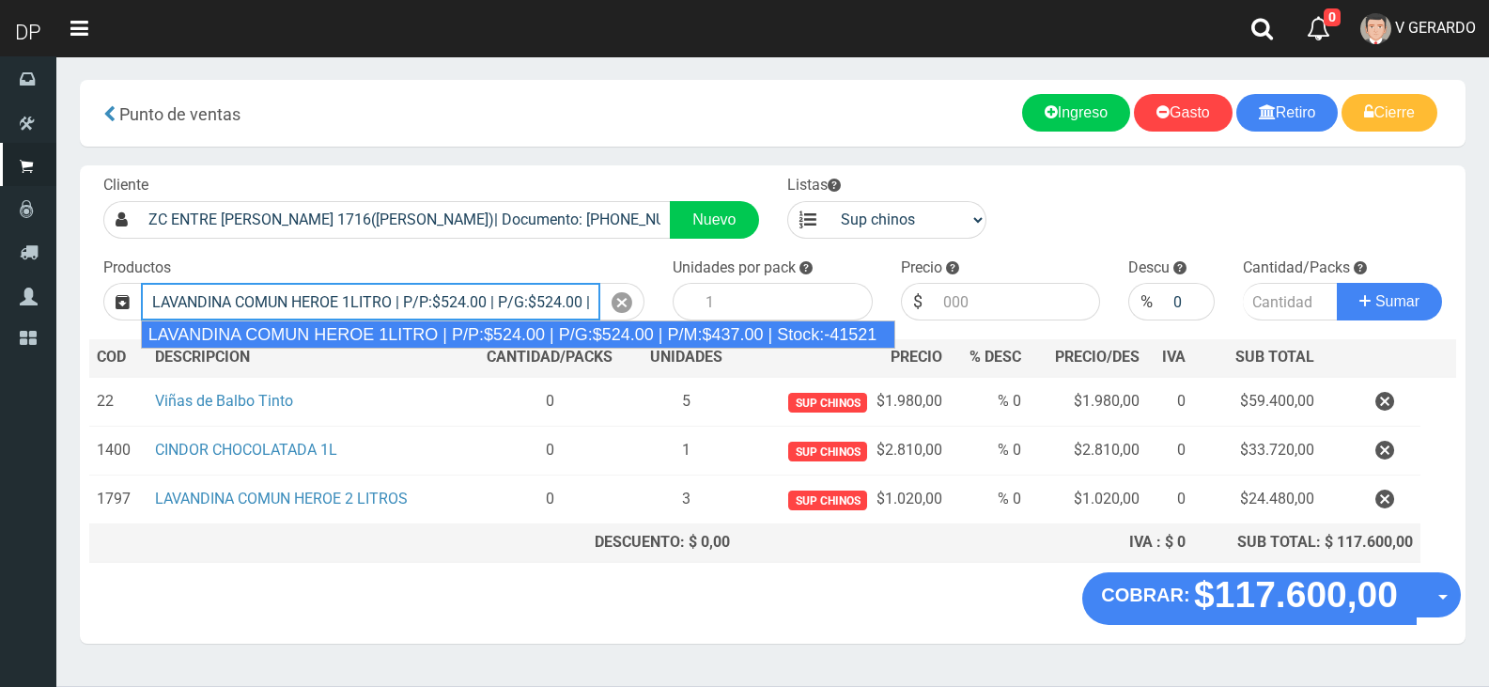
type input "LAVANDINA COMUN HEROE 1LITRO | P/P:$524.00 | P/G:$524.00 | P/M:$437.00 | Stock:…"
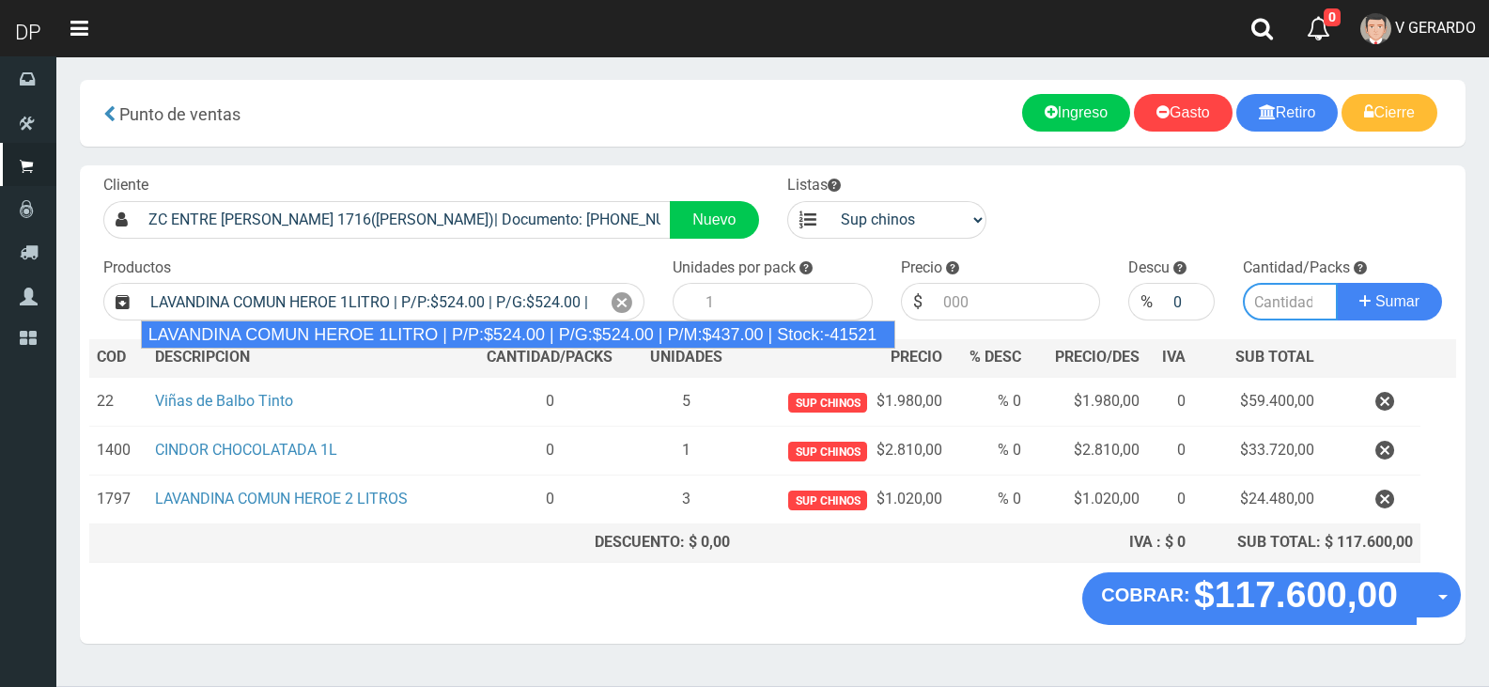
type input "15"
type input "524.00"
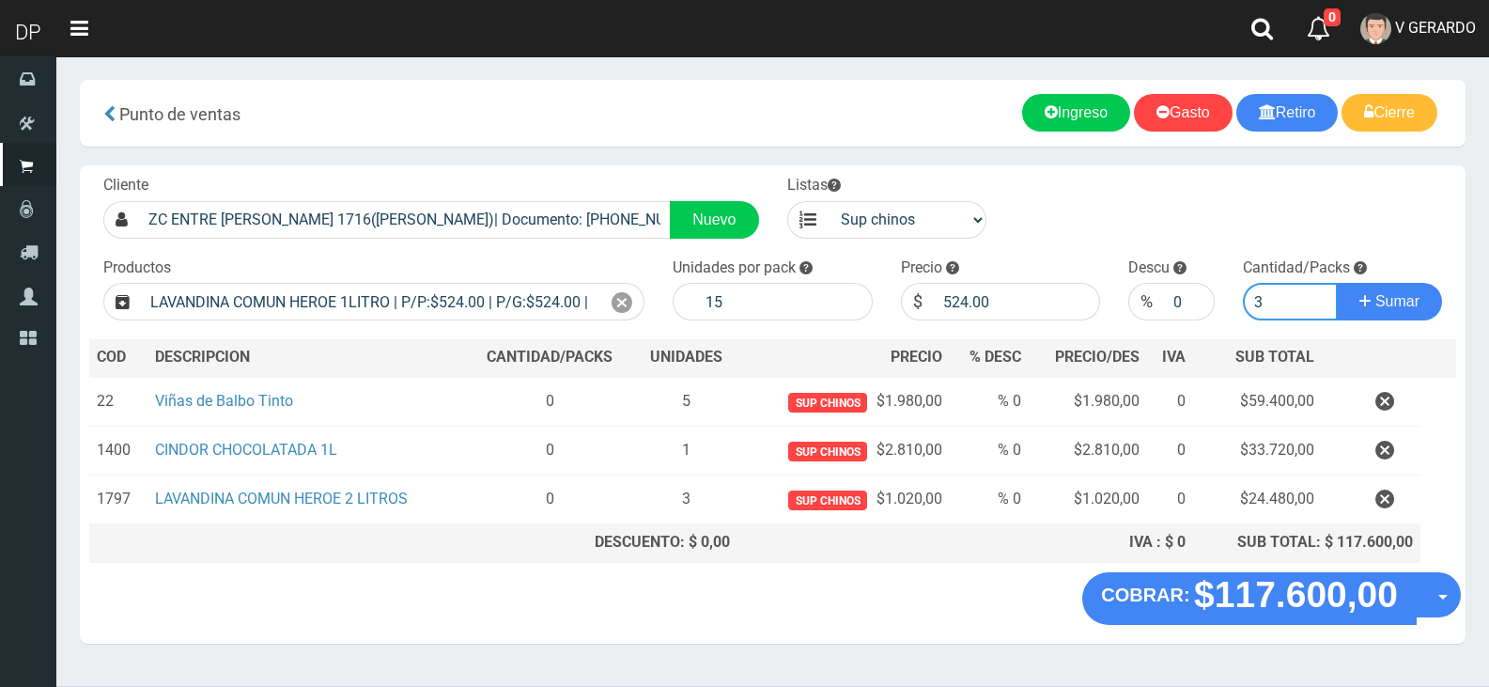
type input "3"
click at [1337, 283] on button "Sumar" at bounding box center [1389, 302] width 105 height 38
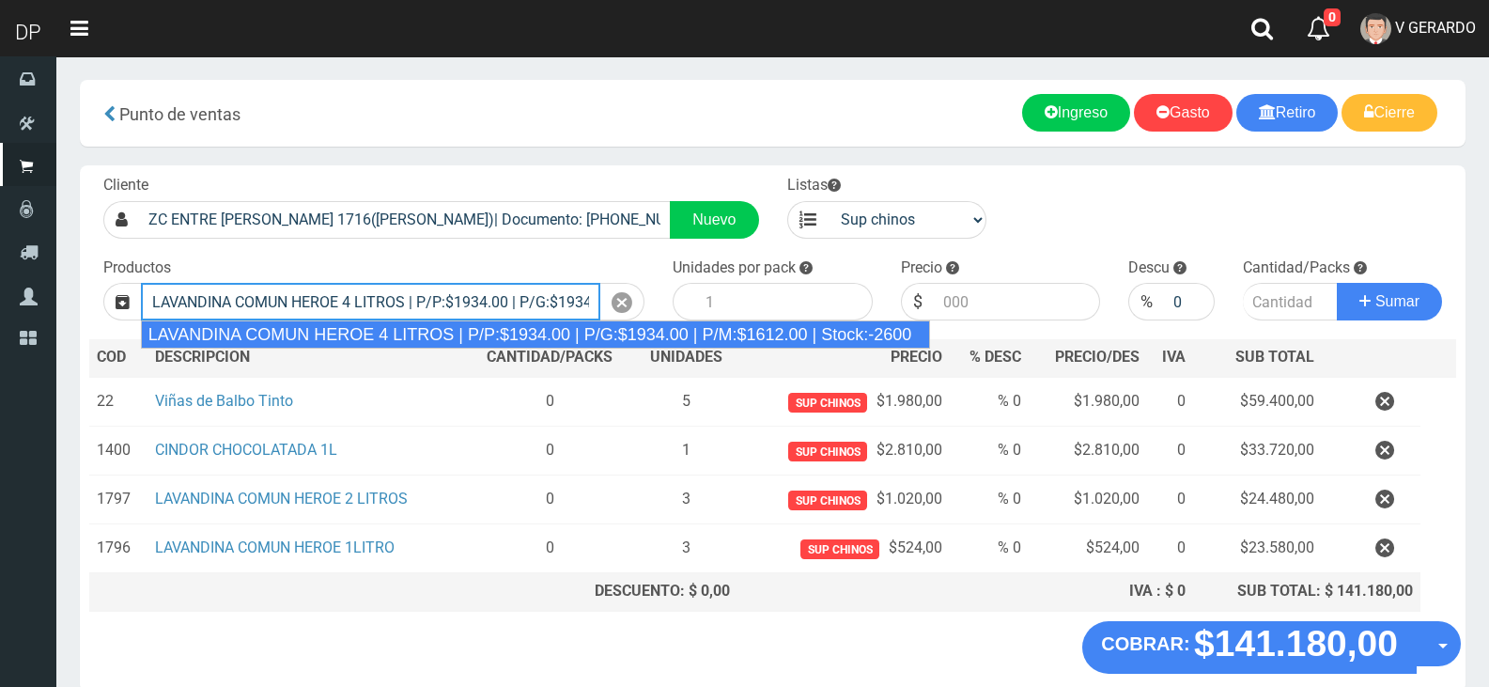
type input "LAVANDINA COMUN HEROE 4 LITROS | P/P:$1934.00 | P/G:$1934.00 | P/M:$1612.00 | S…"
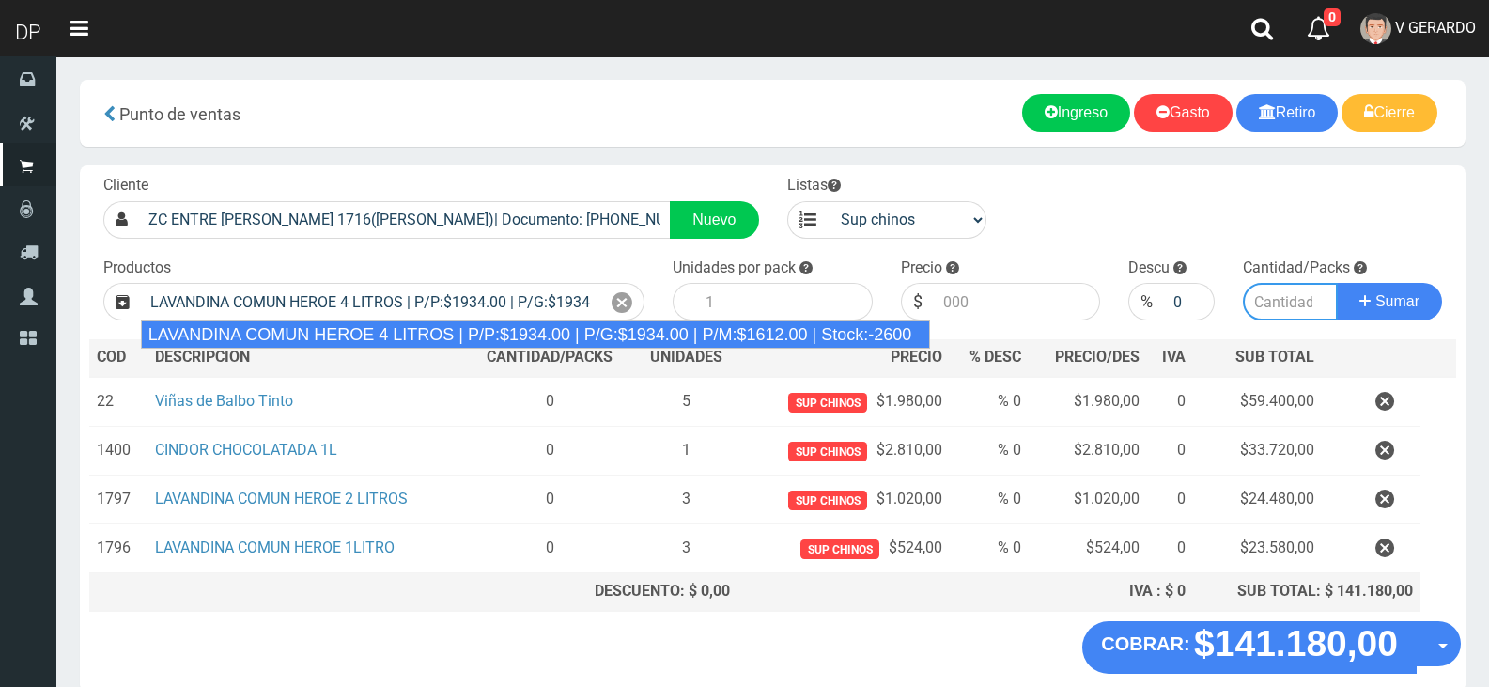
type input "3"
type input "1934.00"
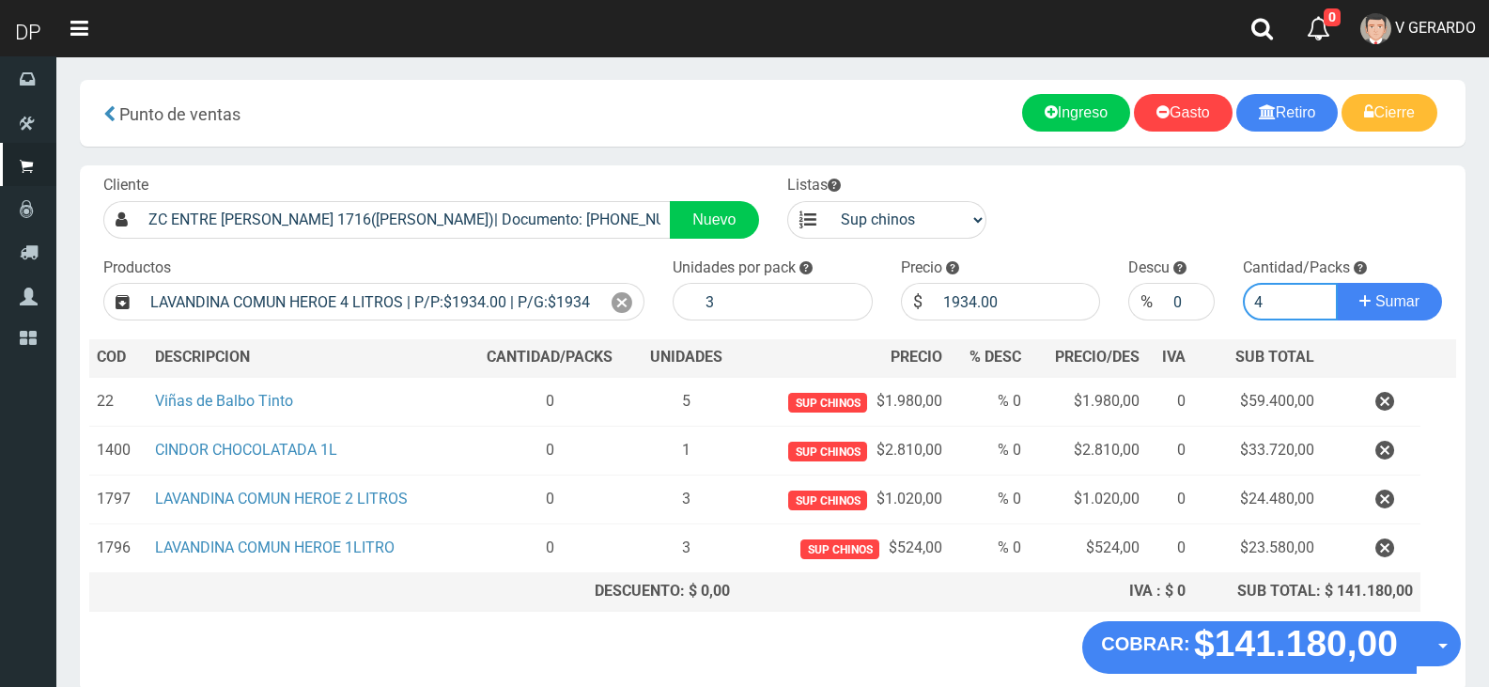
type input "4"
click at [1337, 283] on button "Sumar" at bounding box center [1389, 302] width 105 height 38
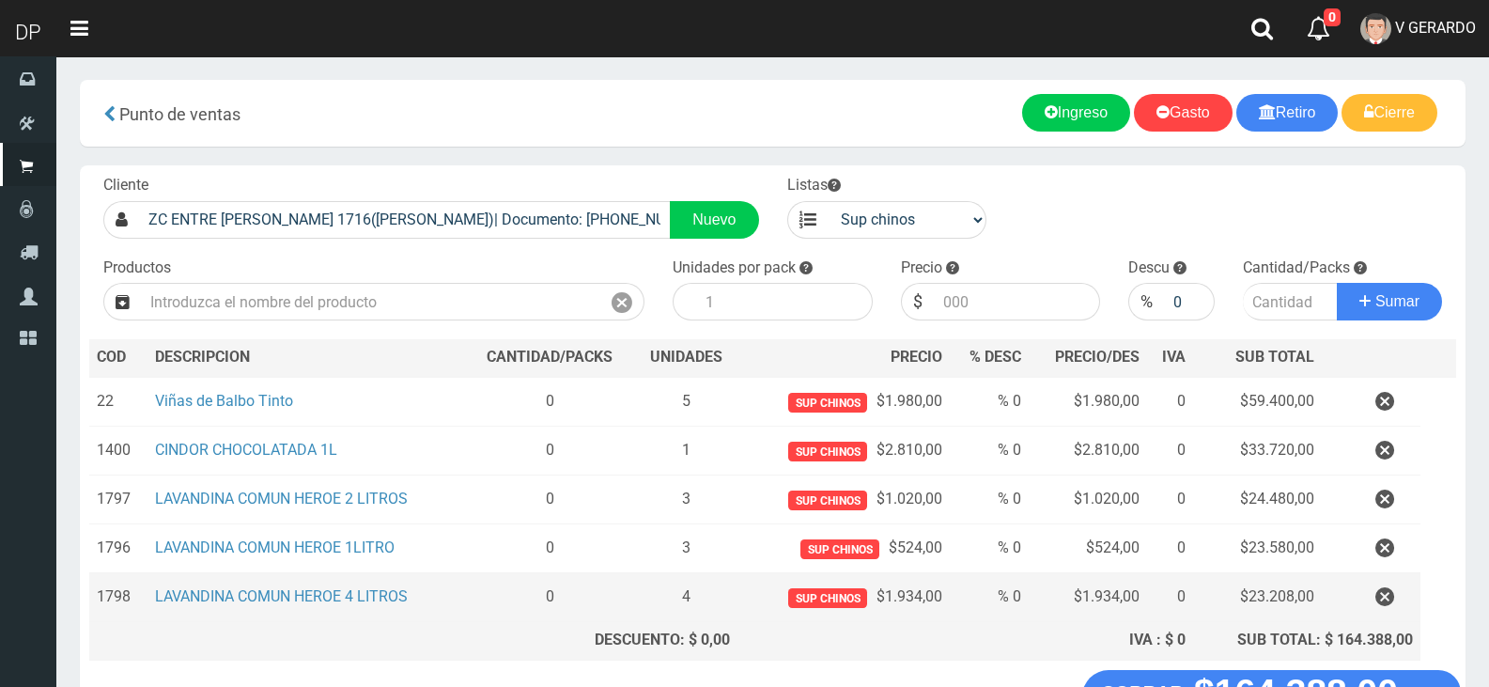
click at [1374, 581] on td at bounding box center [1371, 597] width 98 height 49
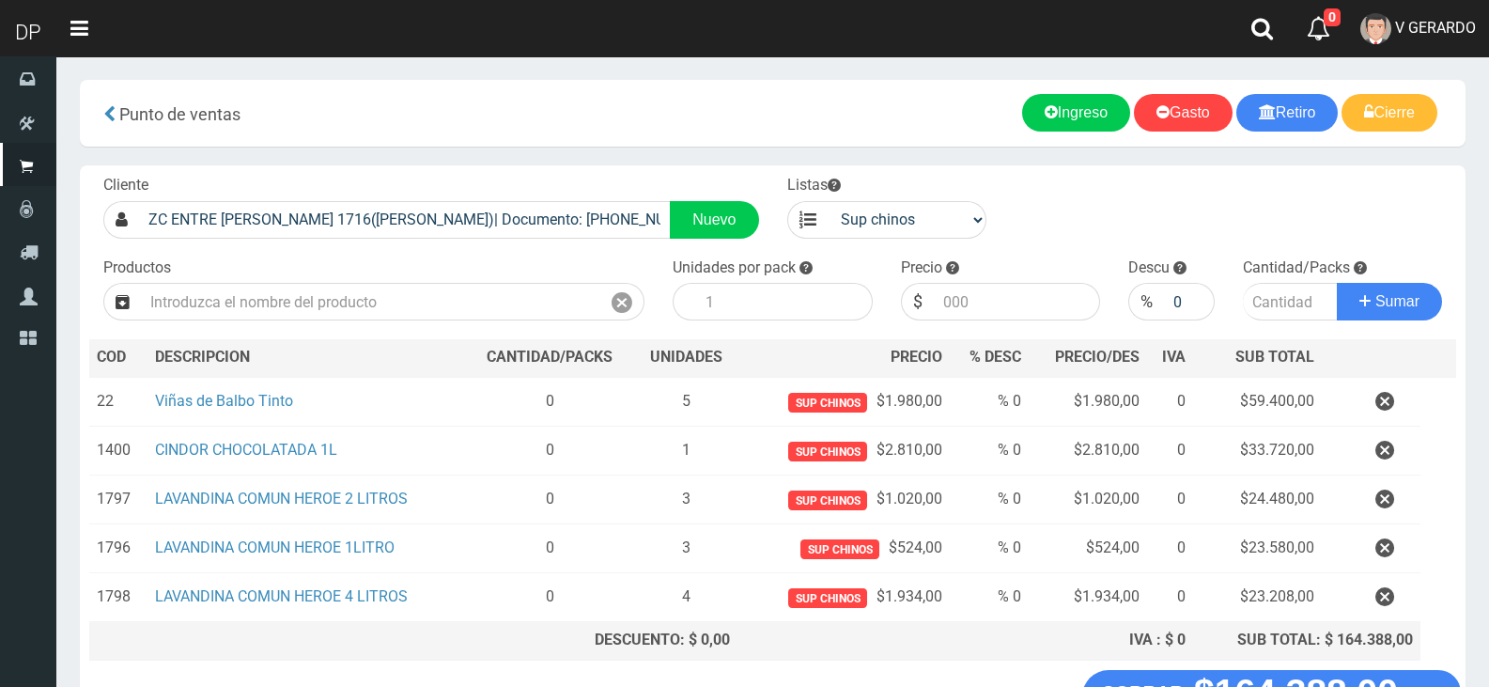
click at [1382, 560] on icon "button" at bounding box center [1384, 548] width 19 height 33
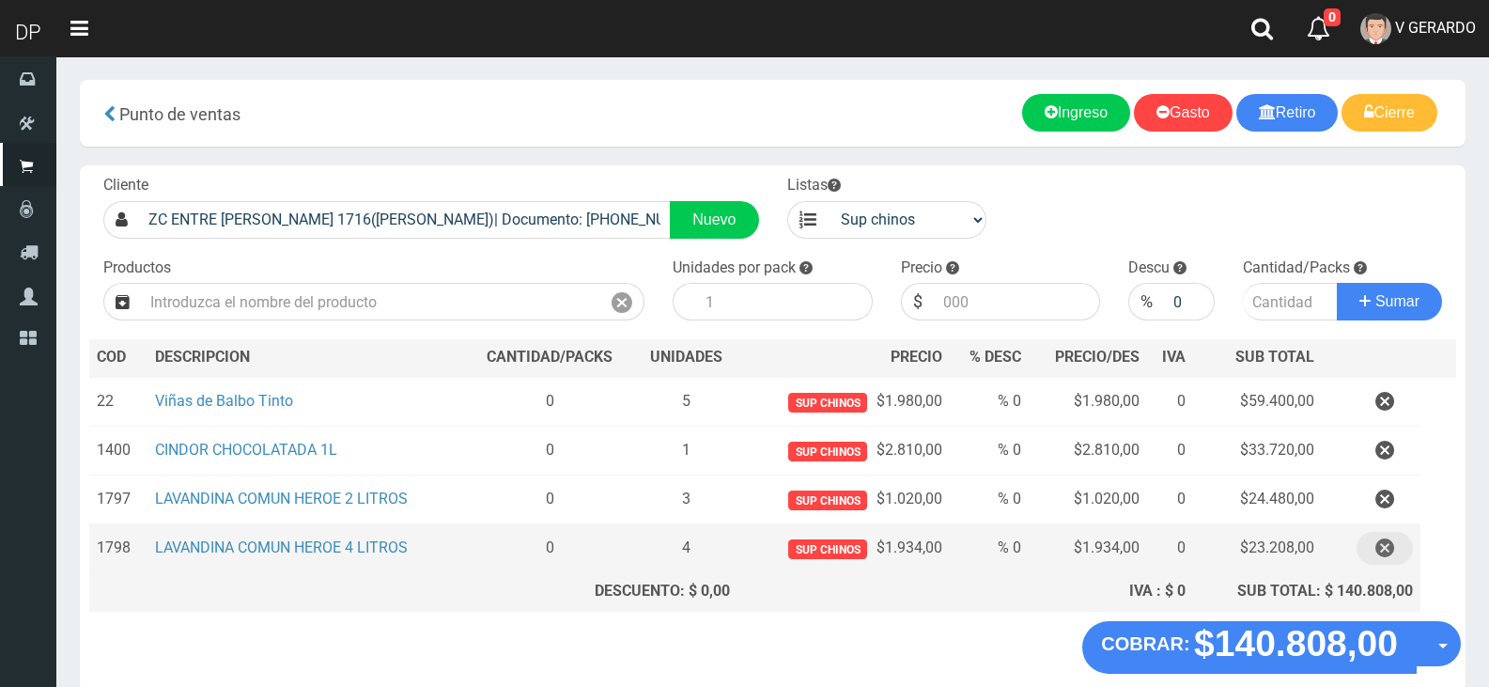
click at [1390, 550] on icon "button" at bounding box center [1384, 548] width 19 height 33
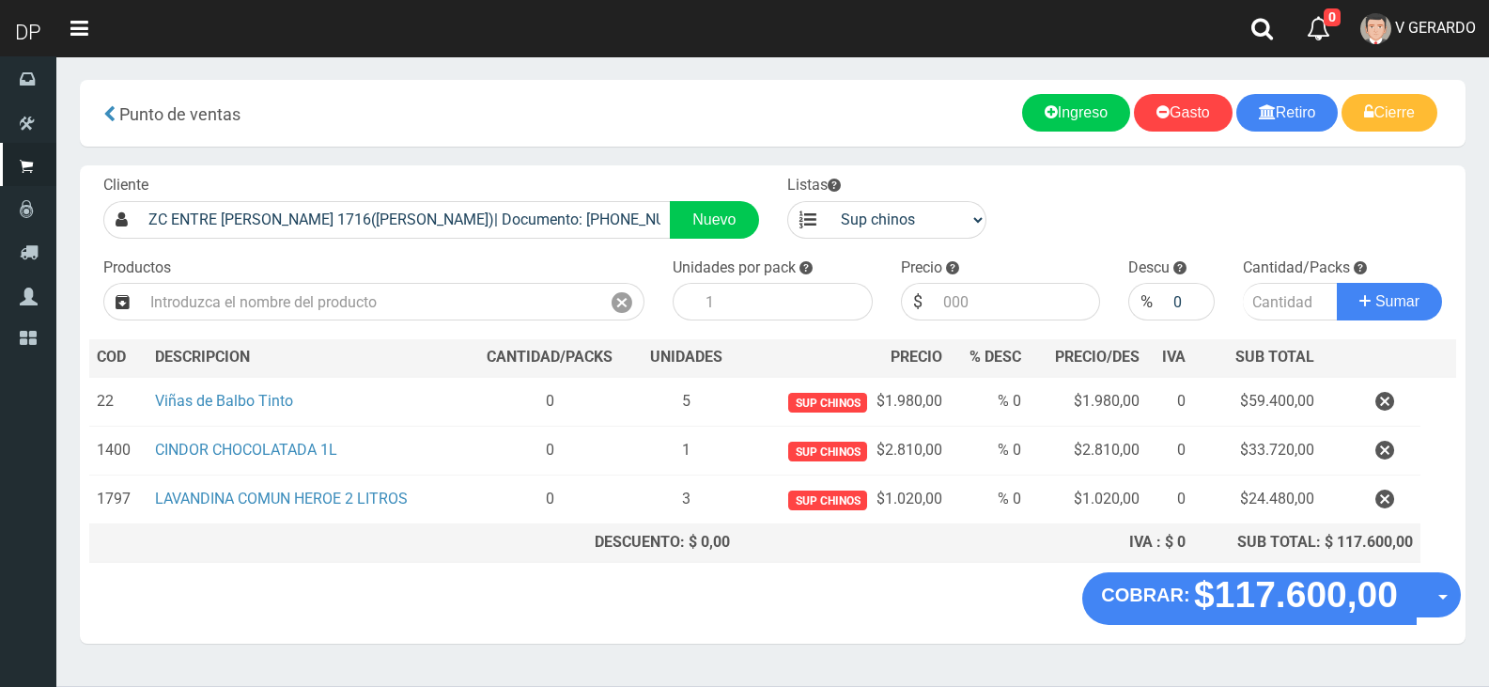
click at [1388, 510] on icon "button" at bounding box center [1384, 499] width 19 height 33
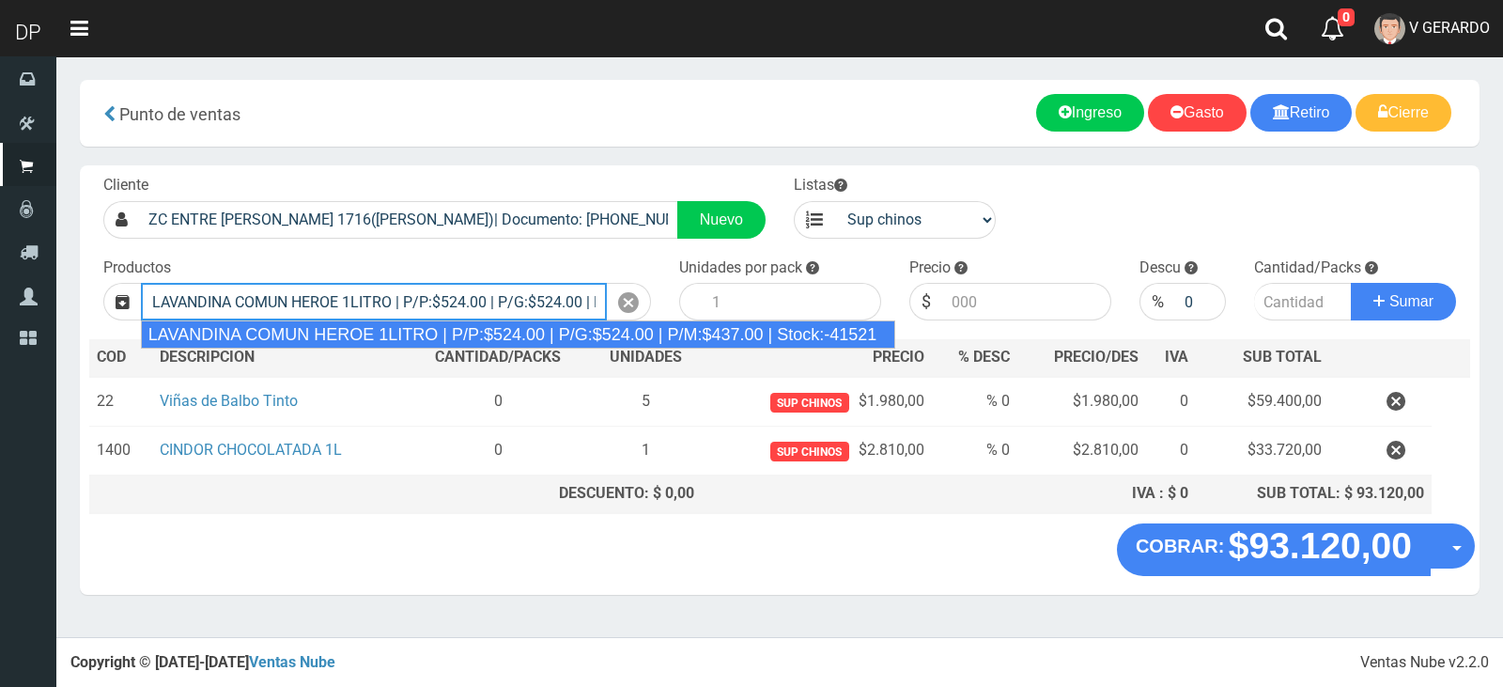
type input "LAVANDINA COMUN HEROE 1LITRO | P/P:$524.00 | P/G:$524.00 | P/M:$437.00 | Stock:…"
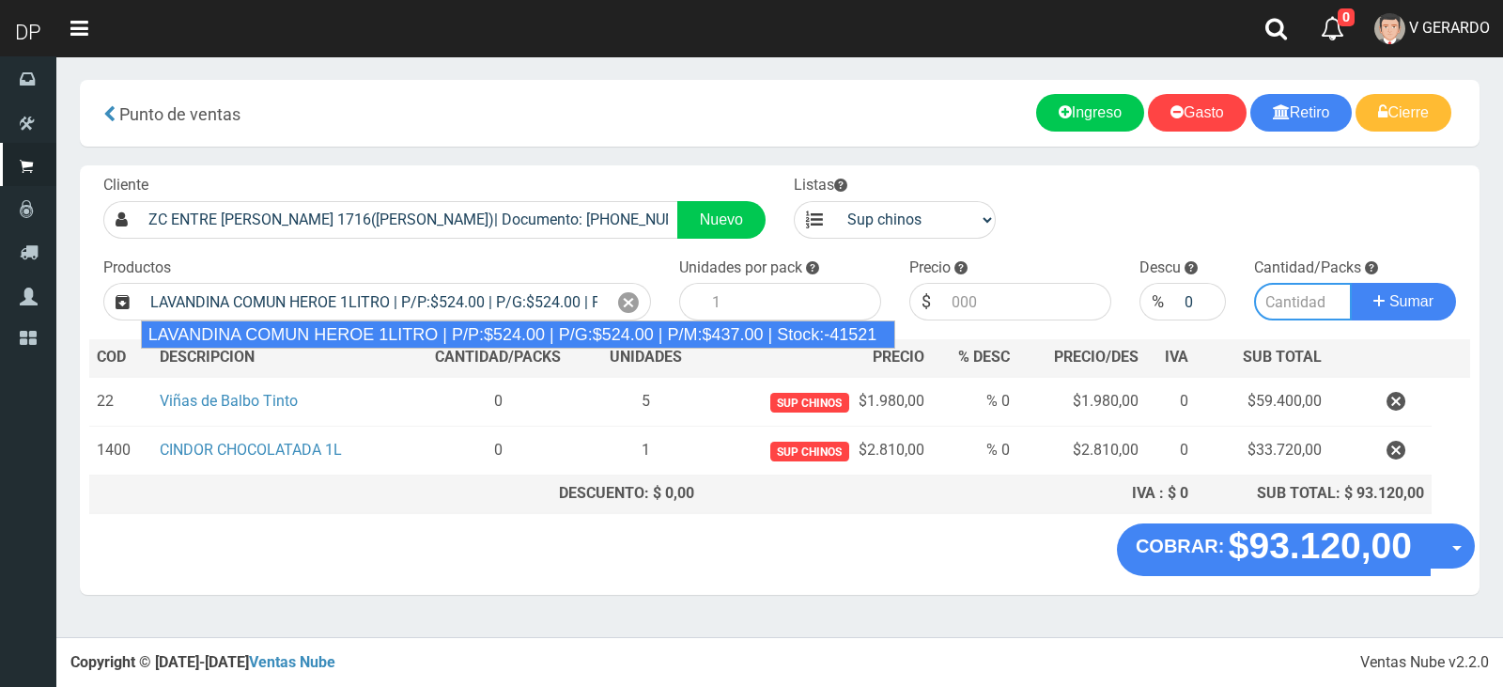
type input "15"
type input "524.00"
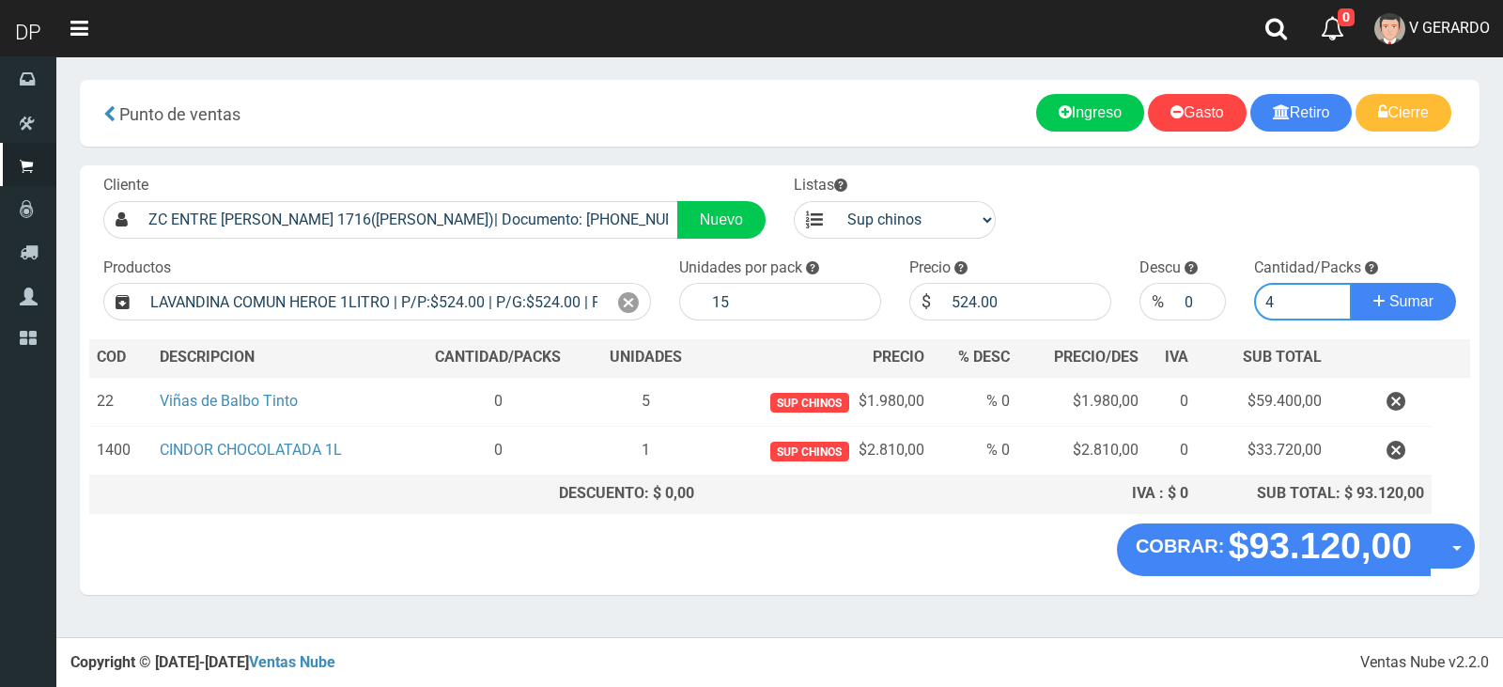
type input "4"
click at [1351, 283] on button "Sumar" at bounding box center [1403, 302] width 105 height 38
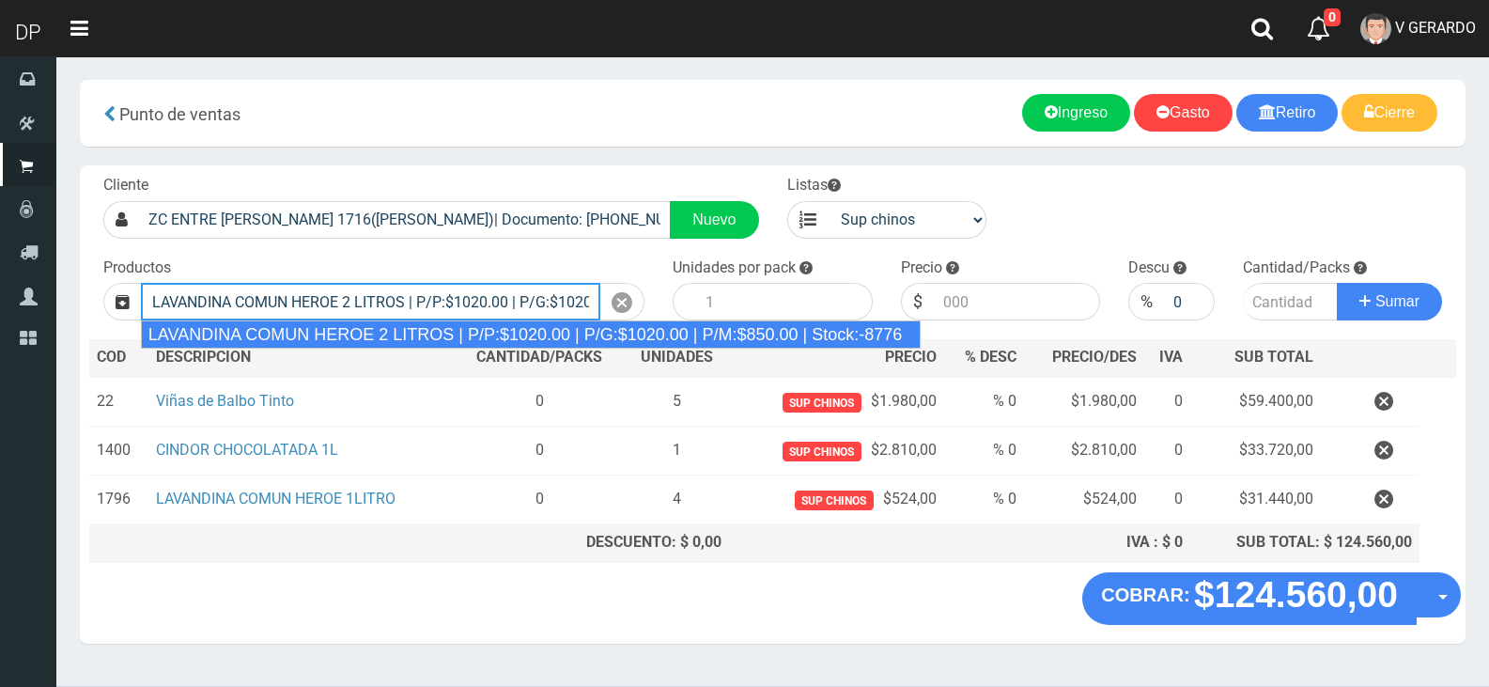
type input "LAVANDINA COMUN HEROE 2 LITROS | P/P:$1020.00 | P/G:$1020.00 | P/M:$850.00 | St…"
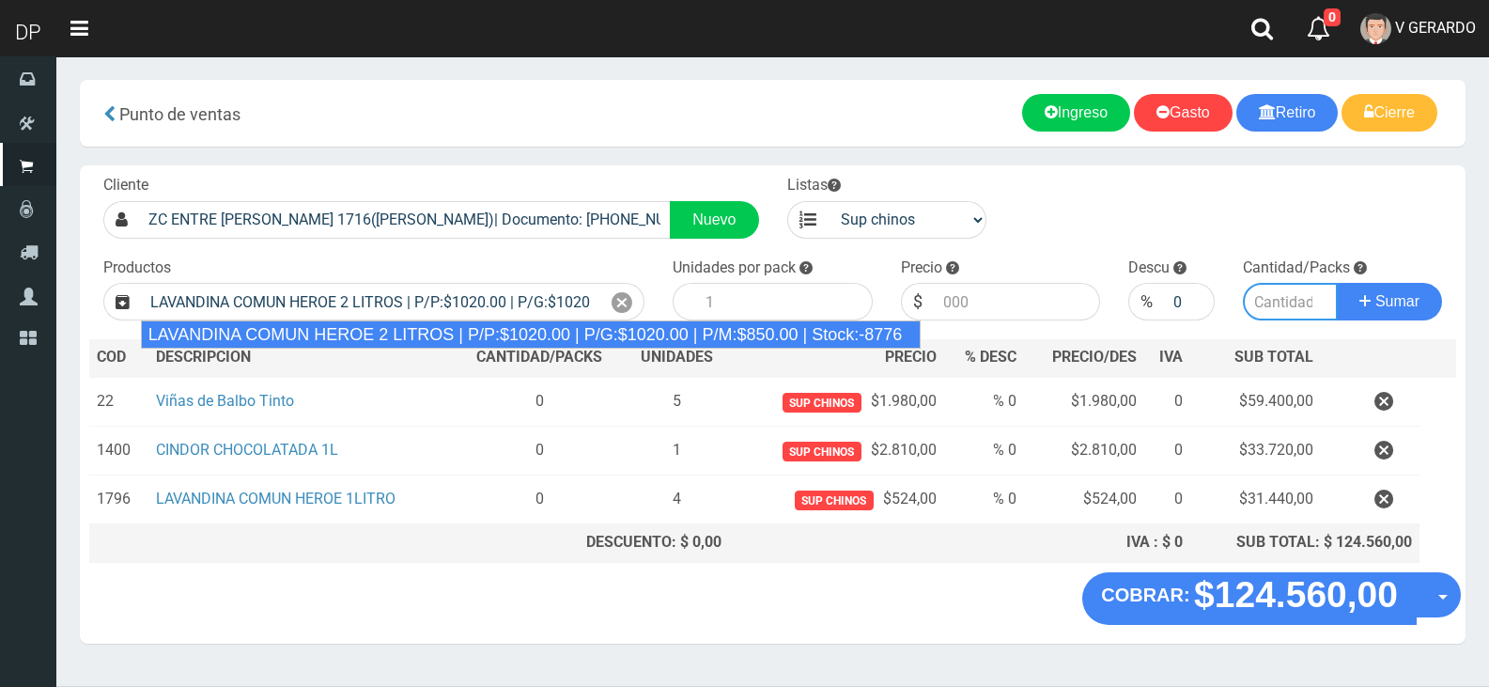
type input "8"
type input "1020.00"
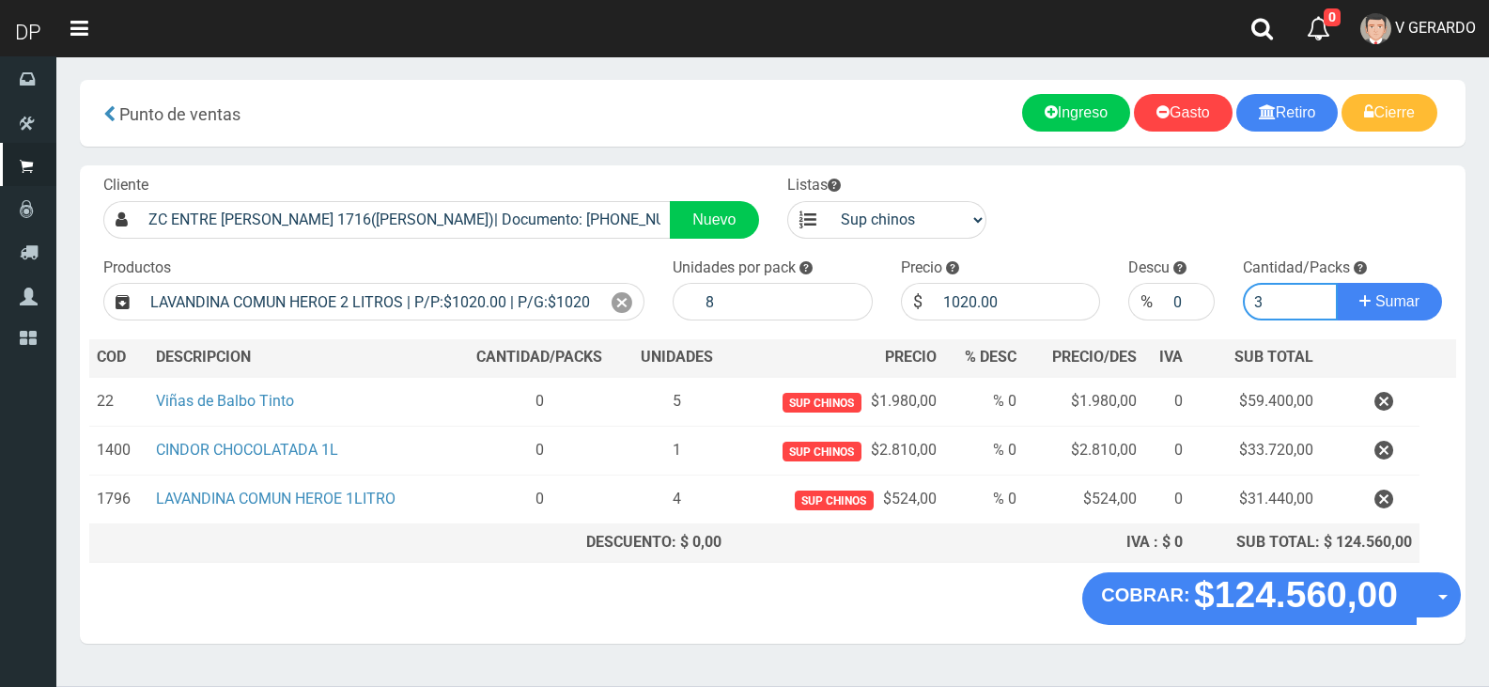
type input "3"
click at [1337, 283] on button "Sumar" at bounding box center [1389, 302] width 105 height 38
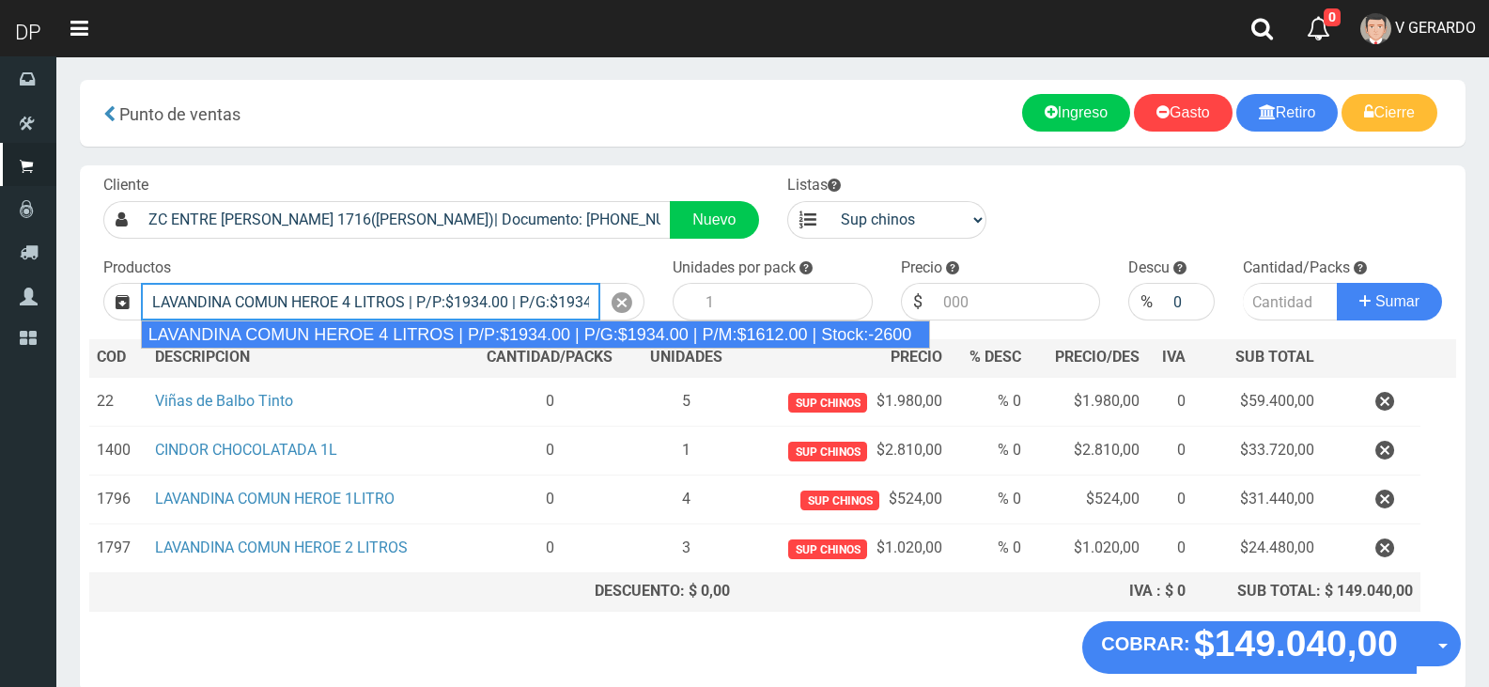
type input "LAVANDINA COMUN HEROE 4 LITROS | P/P:$1934.00 | P/G:$1934.00 | P/M:$1612.00 | S…"
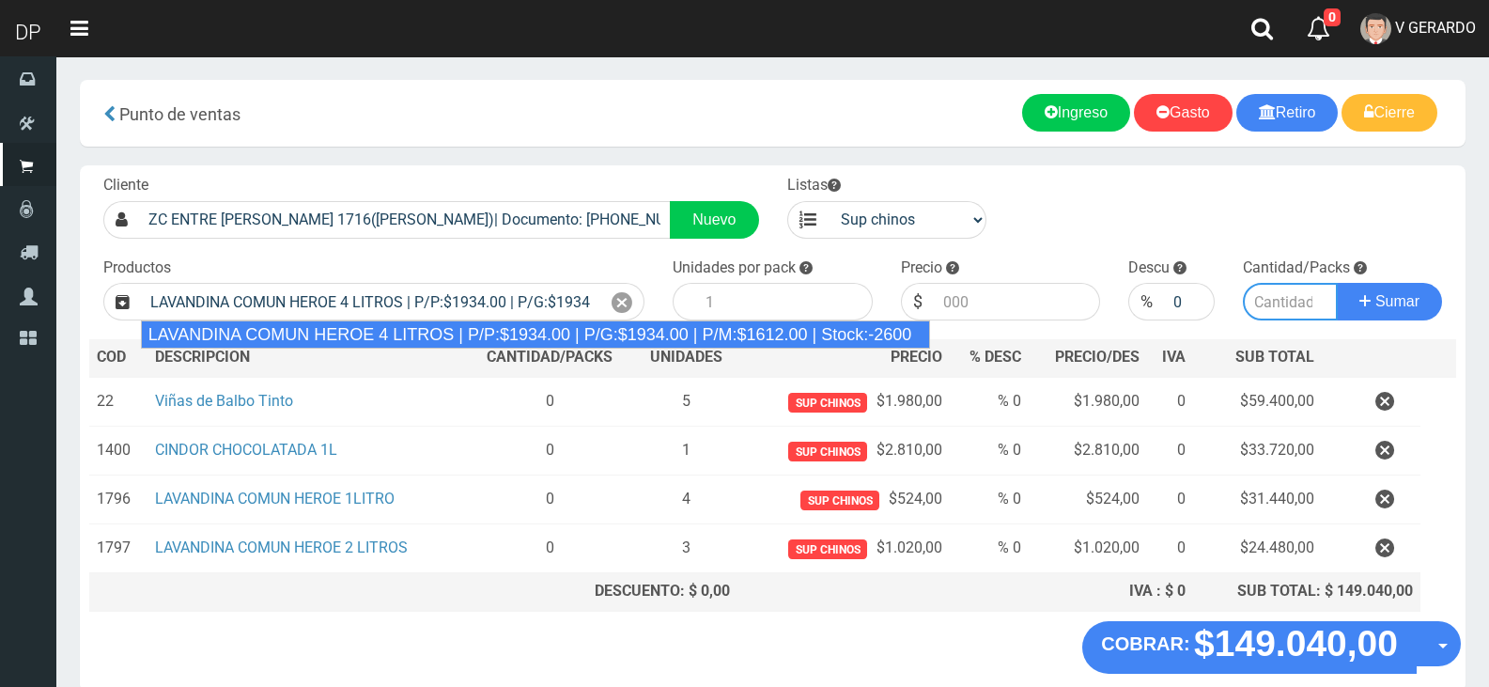
type input "3"
type input "1934.00"
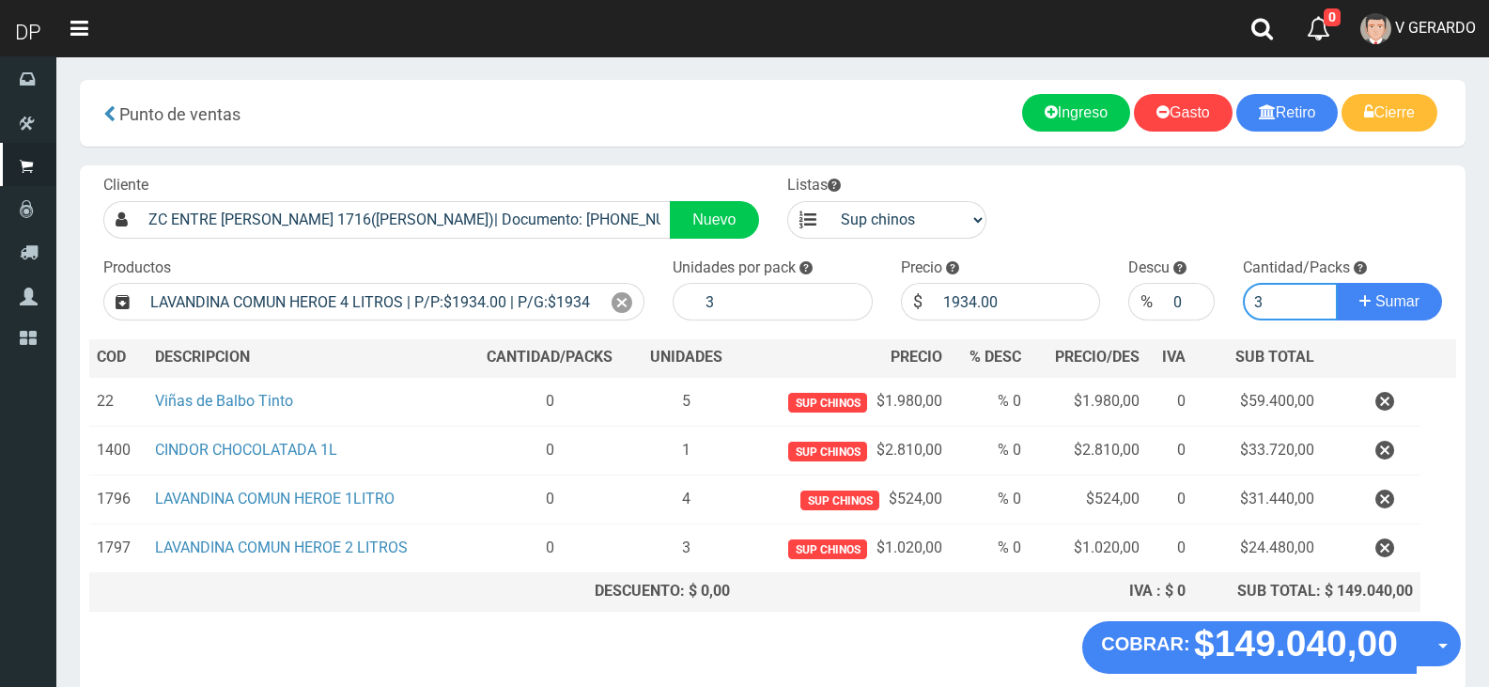
type input "3"
click at [1337, 283] on button "Sumar" at bounding box center [1389, 302] width 105 height 38
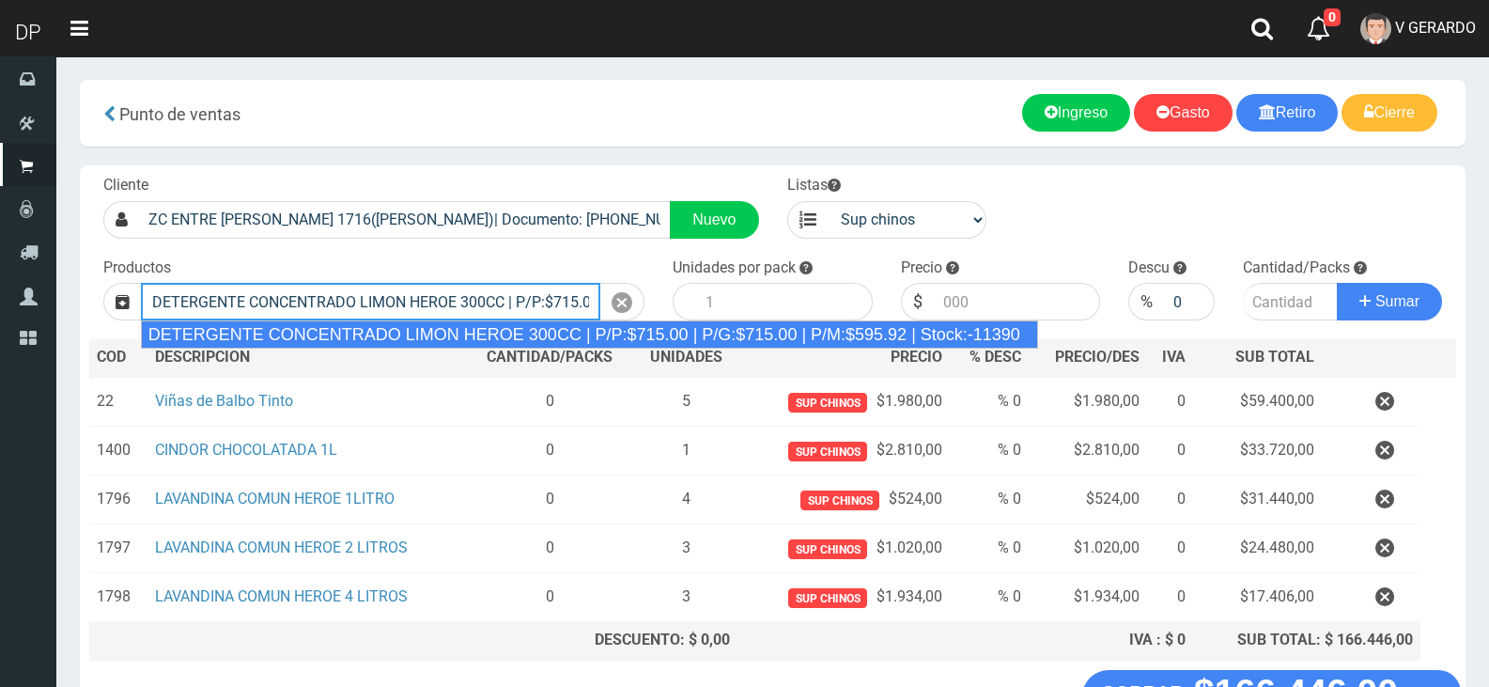
type input "DETERGENTE CONCENTRADO LIMON HEROE 300CC | P/P:$715.00 | P/G:$715.00 | P/M:$595…"
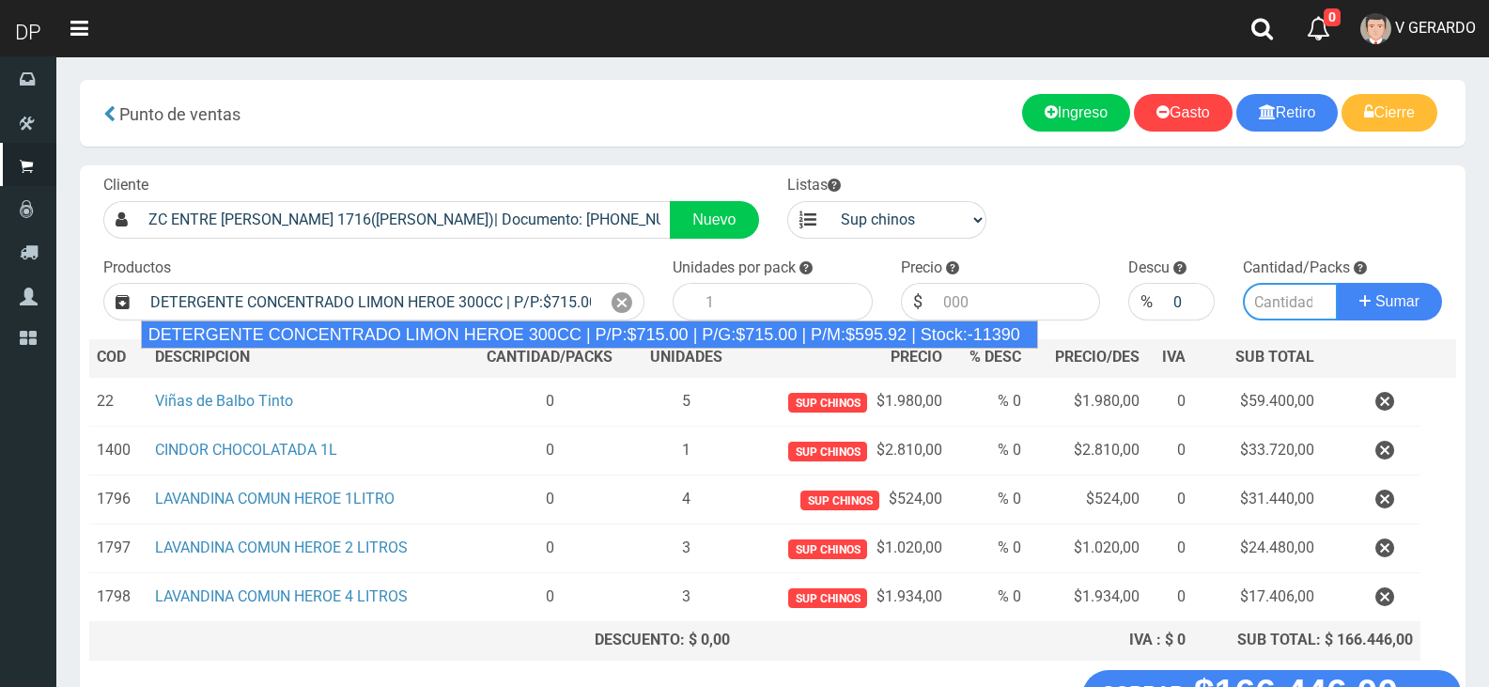
type input "24"
type input "715.00"
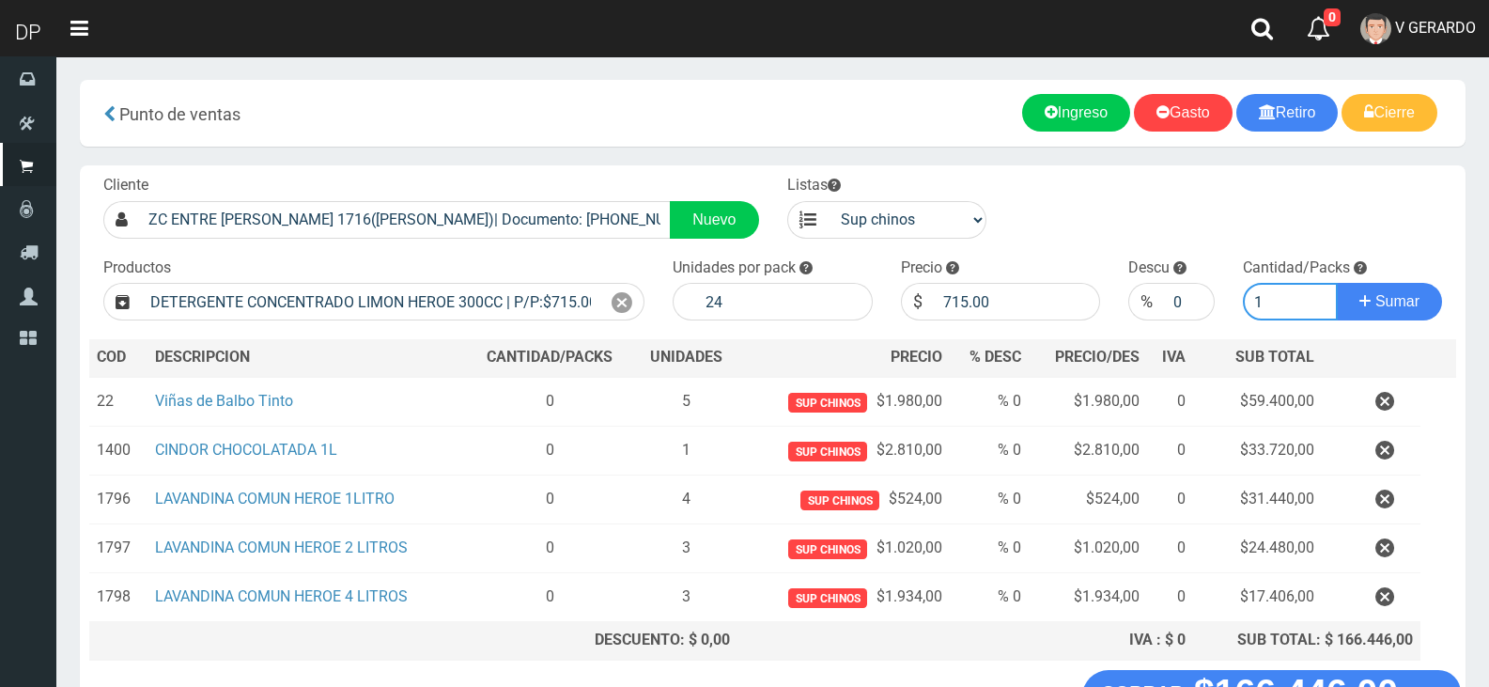
type input "1"
click at [1337, 283] on button "Sumar" at bounding box center [1389, 302] width 105 height 38
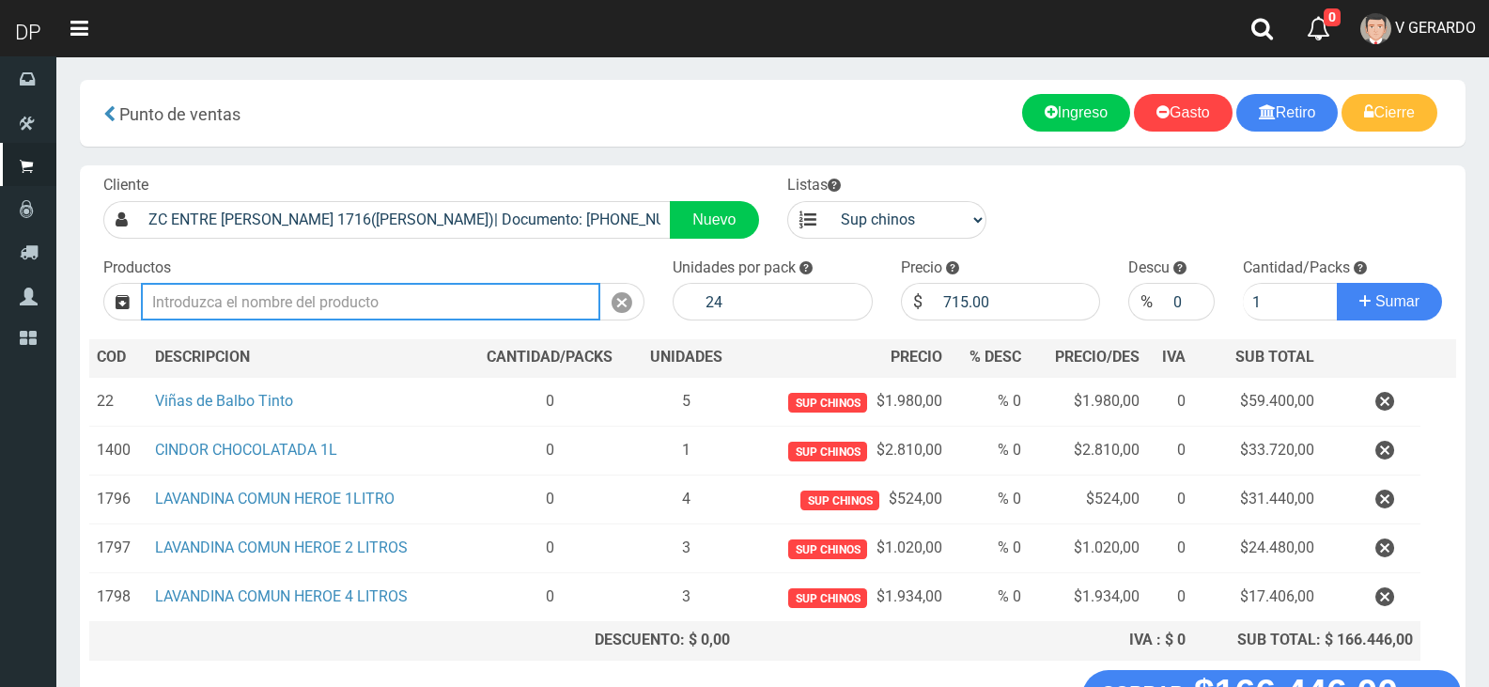
type input "1"
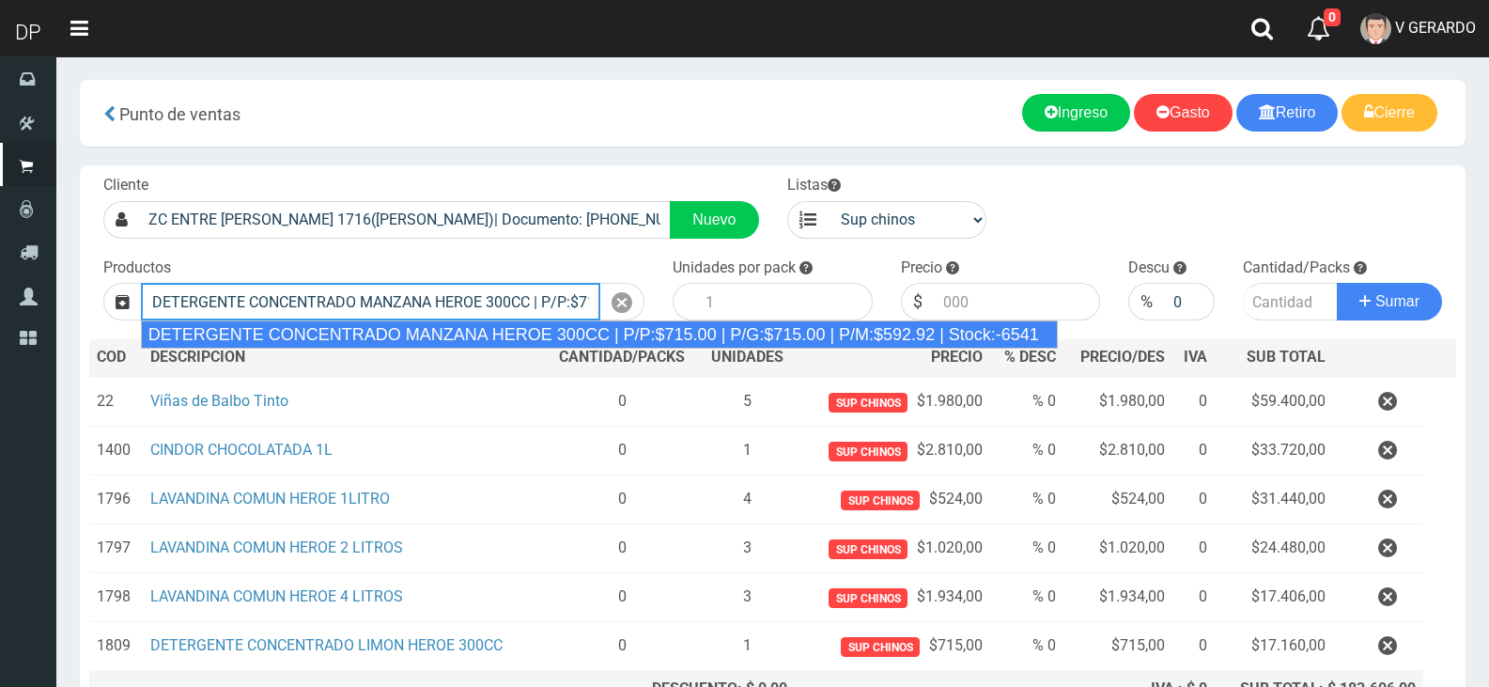
type input "DETERGENTE CONCENTRADO MANZANA HEROE 300CC | P/P:$715.00 | P/G:$715.00 | P/M:$5…"
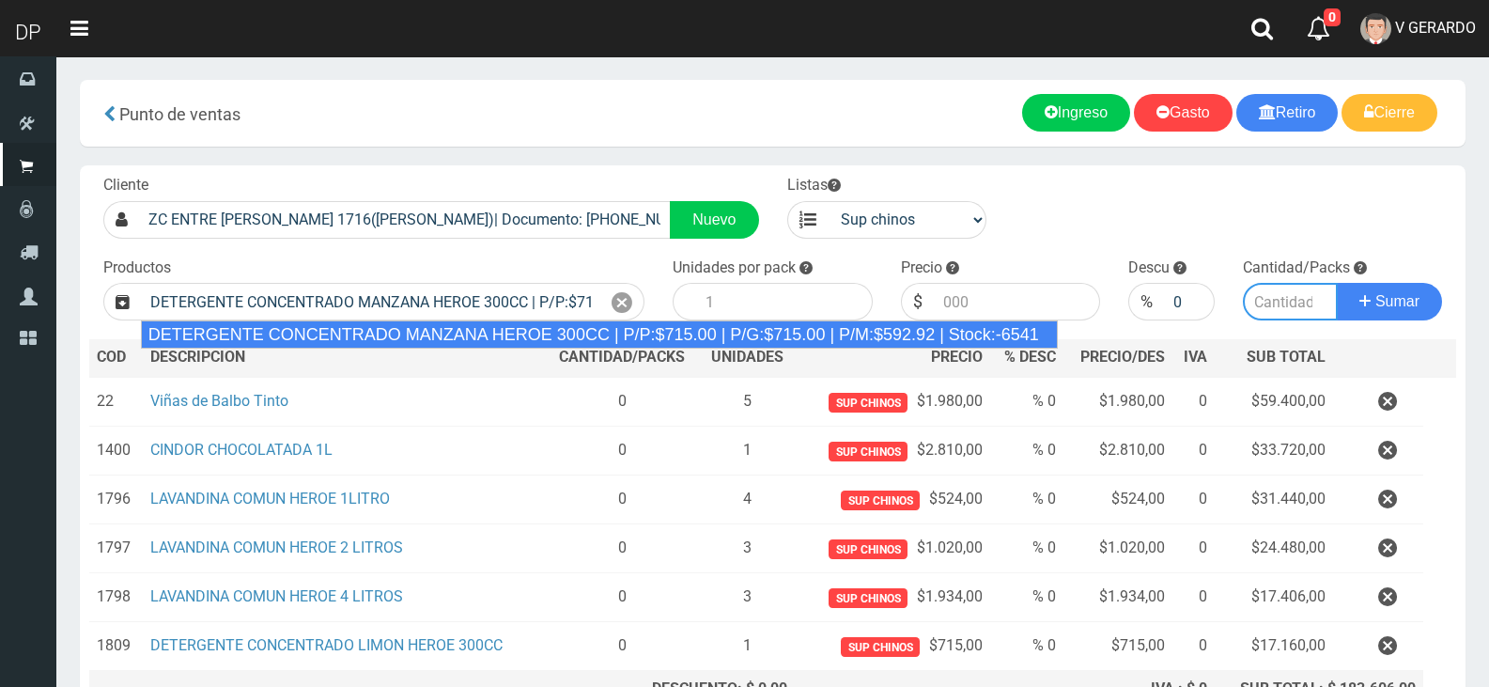
type input "24"
type input "715.00"
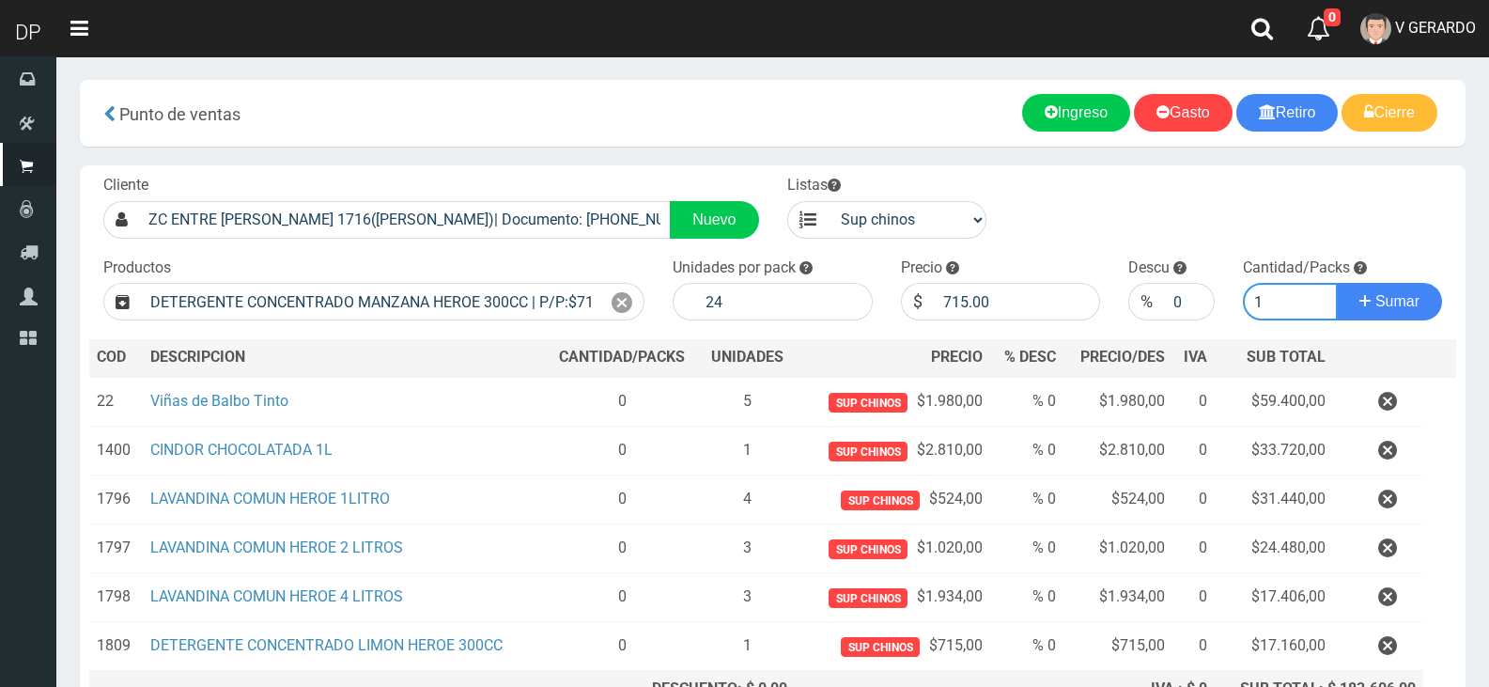
type input "1"
click at [1337, 283] on button "Sumar" at bounding box center [1389, 302] width 105 height 38
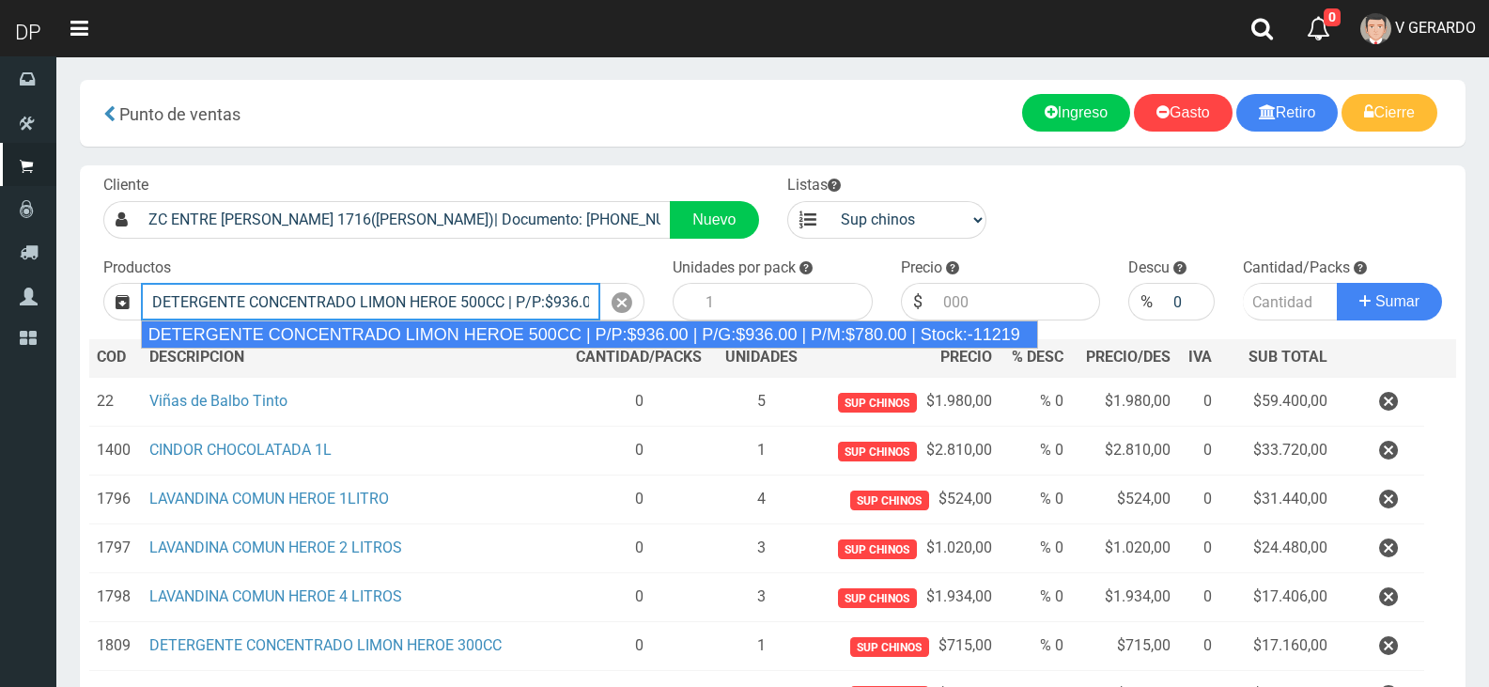
type input "DETERGENTE CONCENTRADO LIMON HEROE 500CC | P/P:$936.00 | P/G:$936.00 | P/M:$780…"
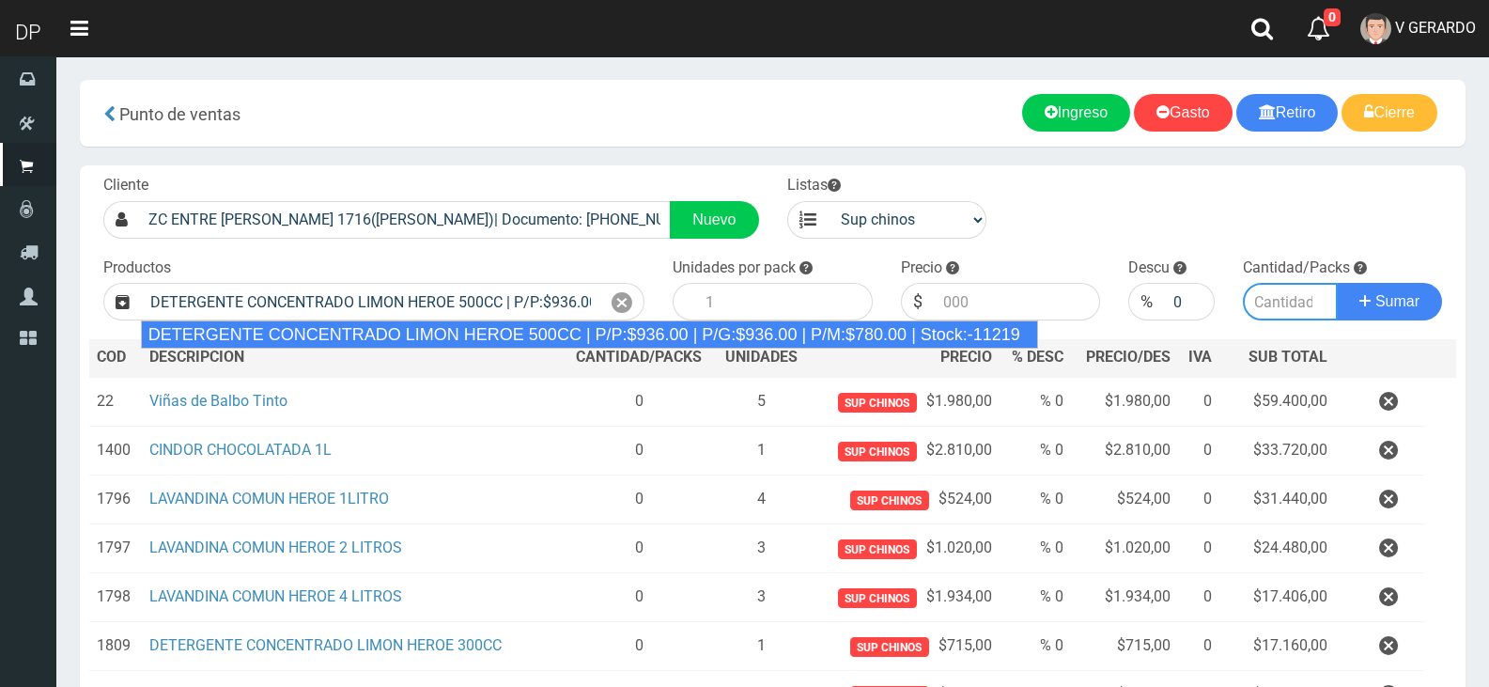
type input "12"
type input "936.00"
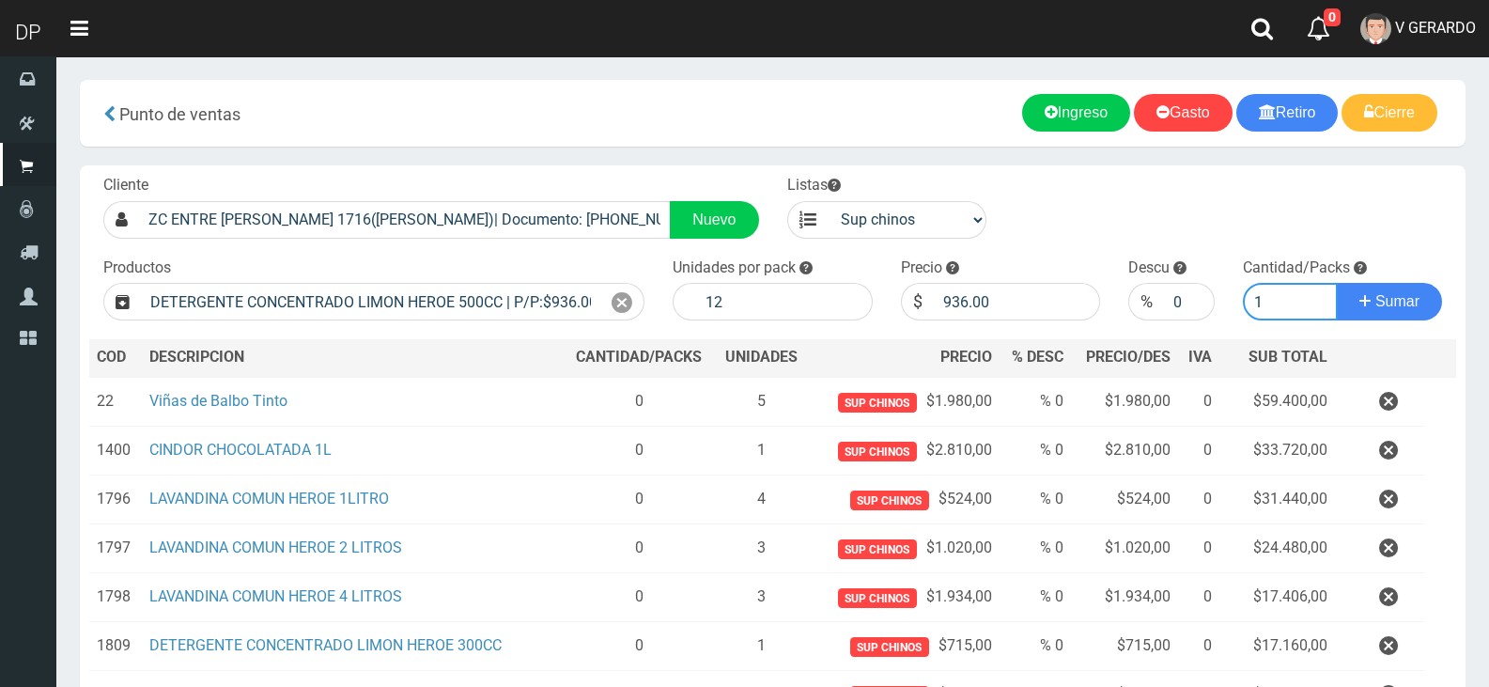
type input "1"
click at [1337, 283] on button "Sumar" at bounding box center [1389, 302] width 105 height 38
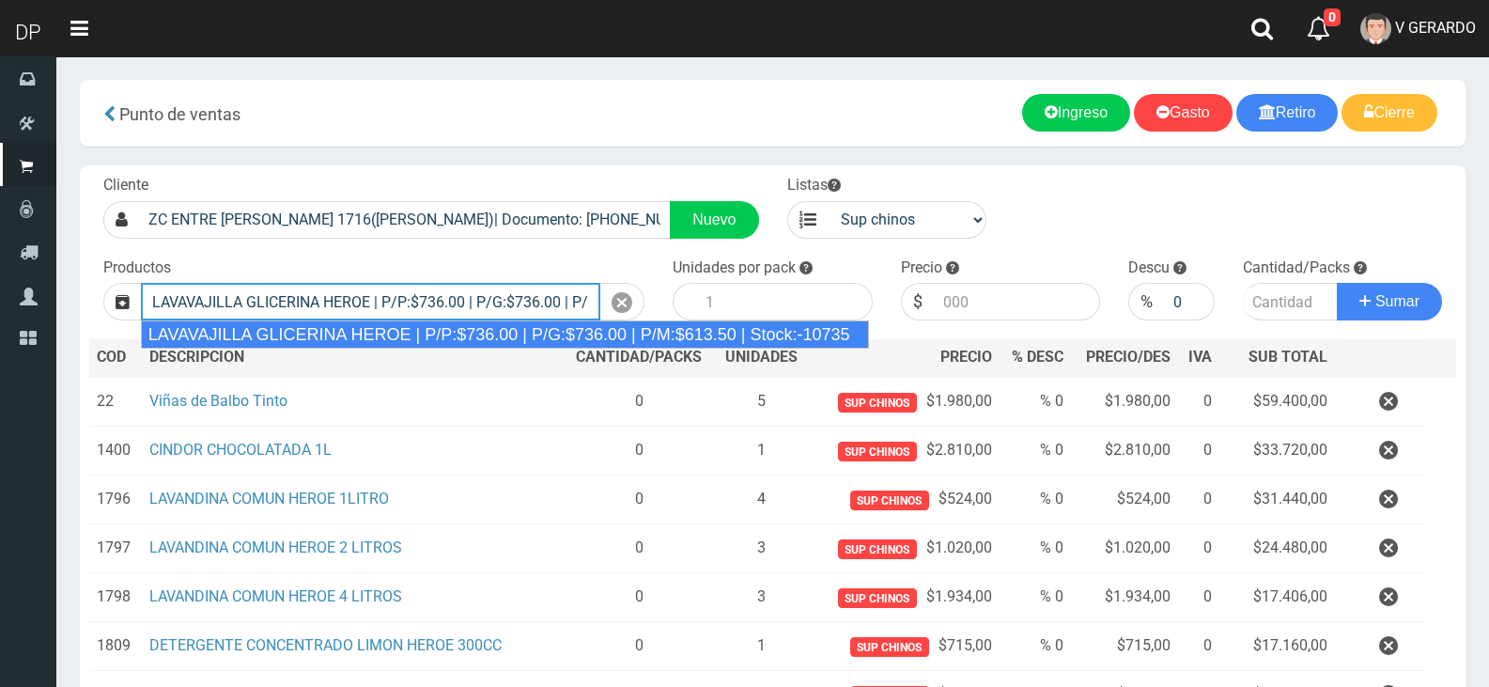
type input "LAVAVAJILLA GLICERINA HEROE | P/P:$736.00 | P/G:$736.00 | P/M:$613.50 | Stock:-…"
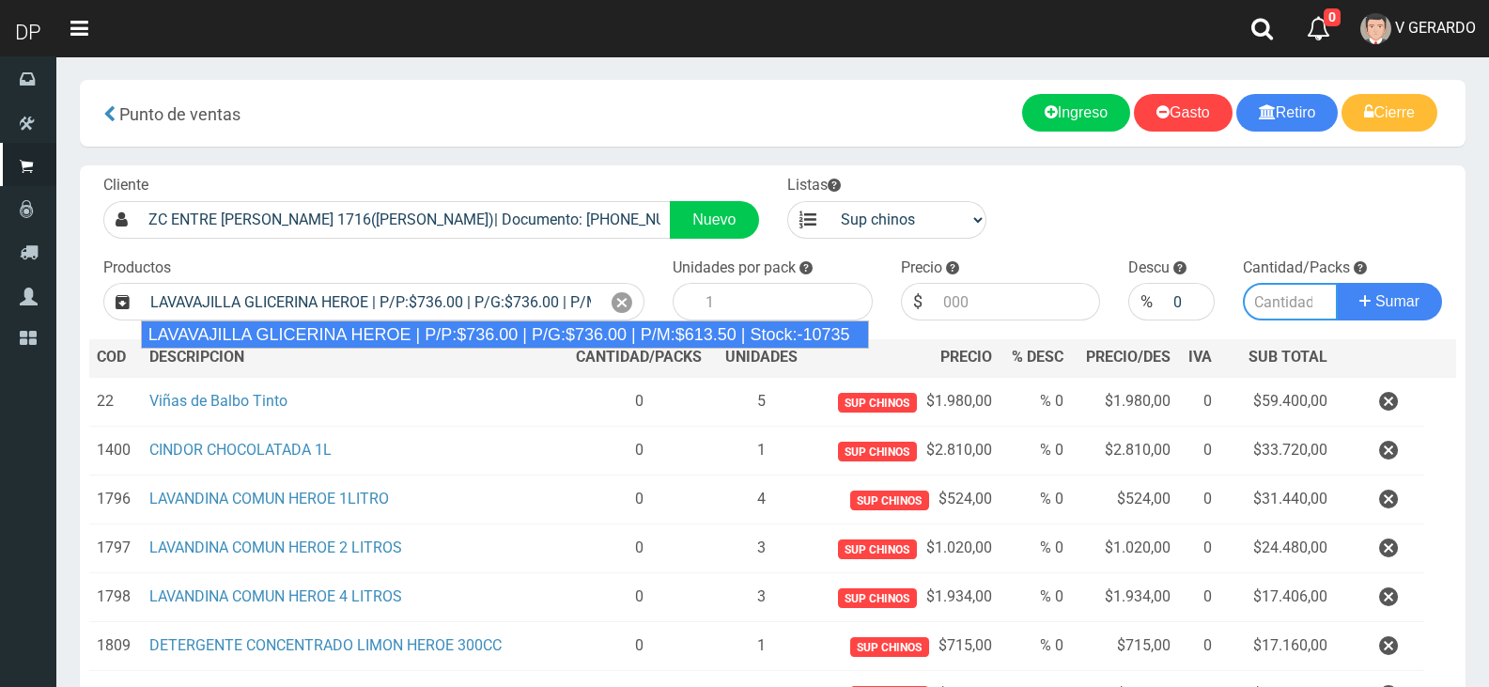
type input "15"
type input "736.00"
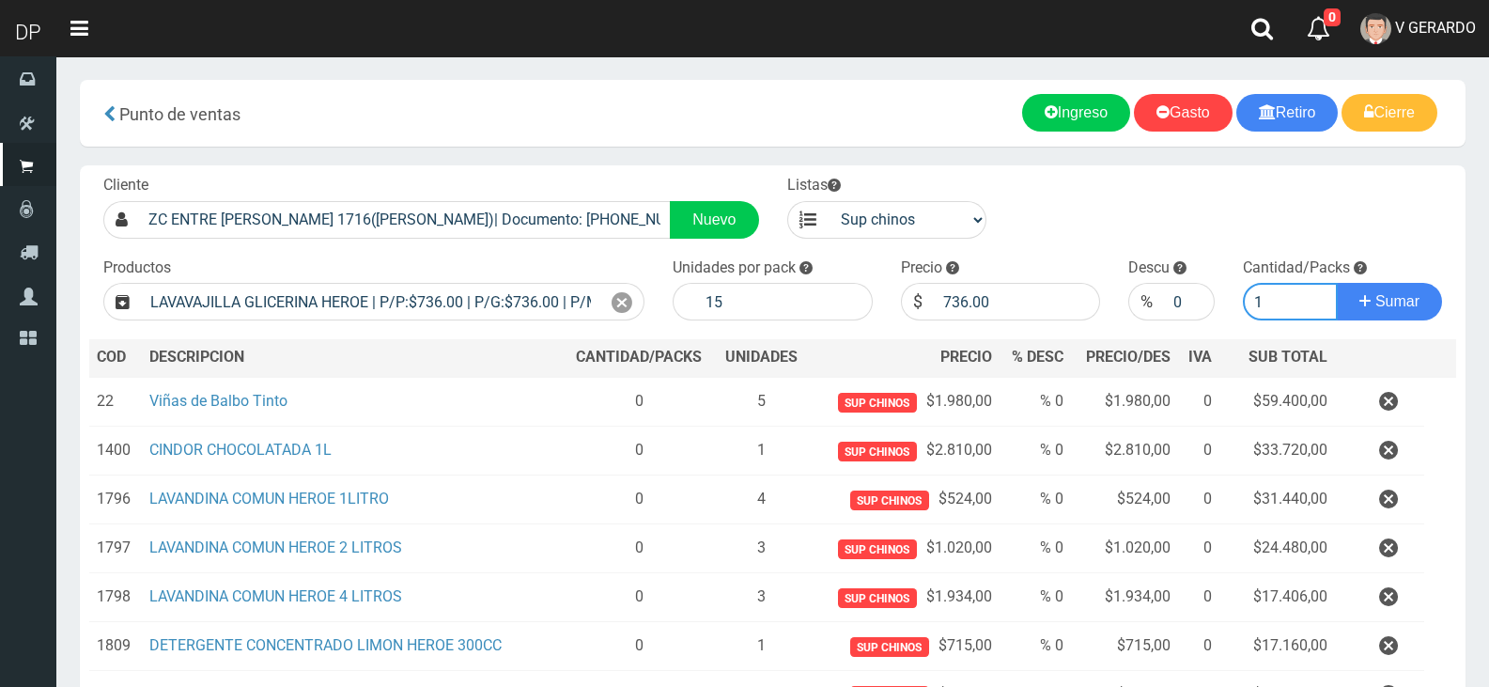
type input "1"
click at [1337, 283] on button "Sumar" at bounding box center [1389, 302] width 105 height 38
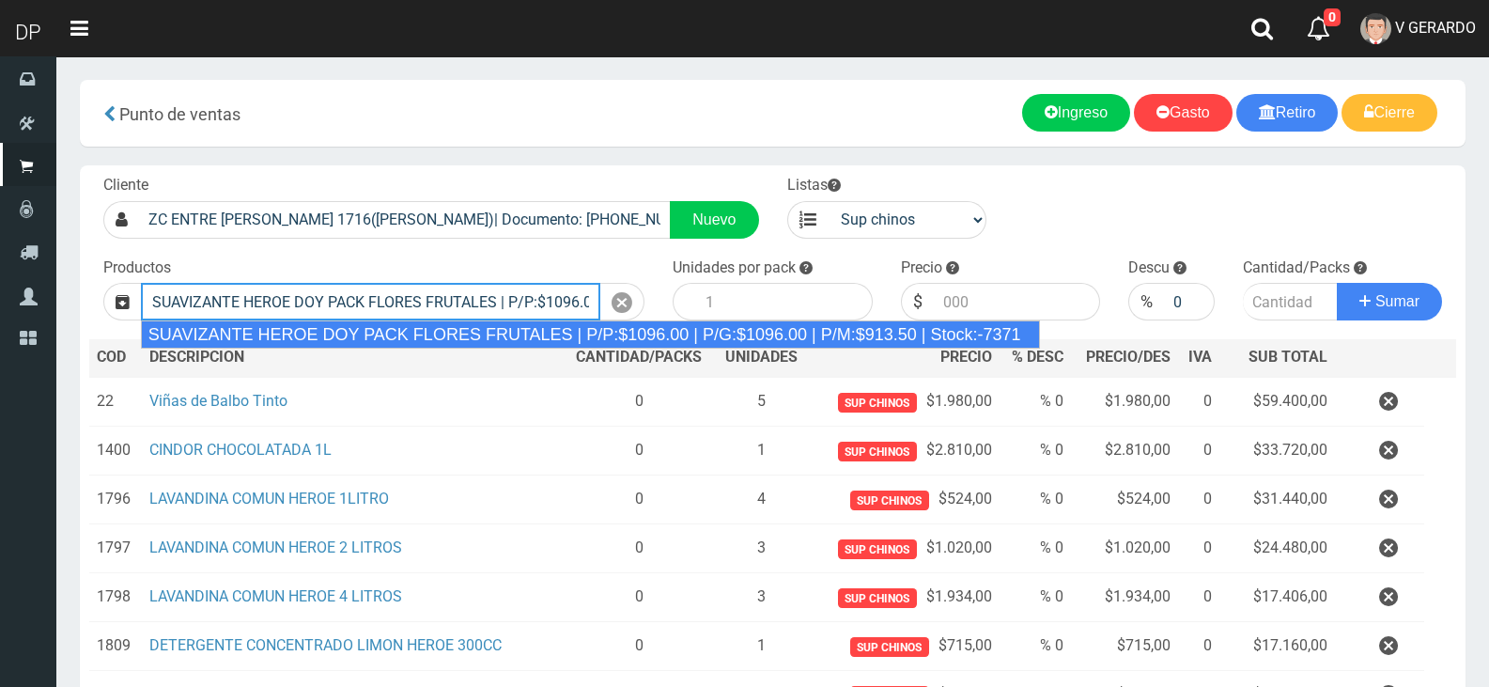
type input "SUAVIZANTE HEROE DOY PACK FLORES FRUTALES | P/P:$1096.00 | P/G:$1096.00 | P/M:$…"
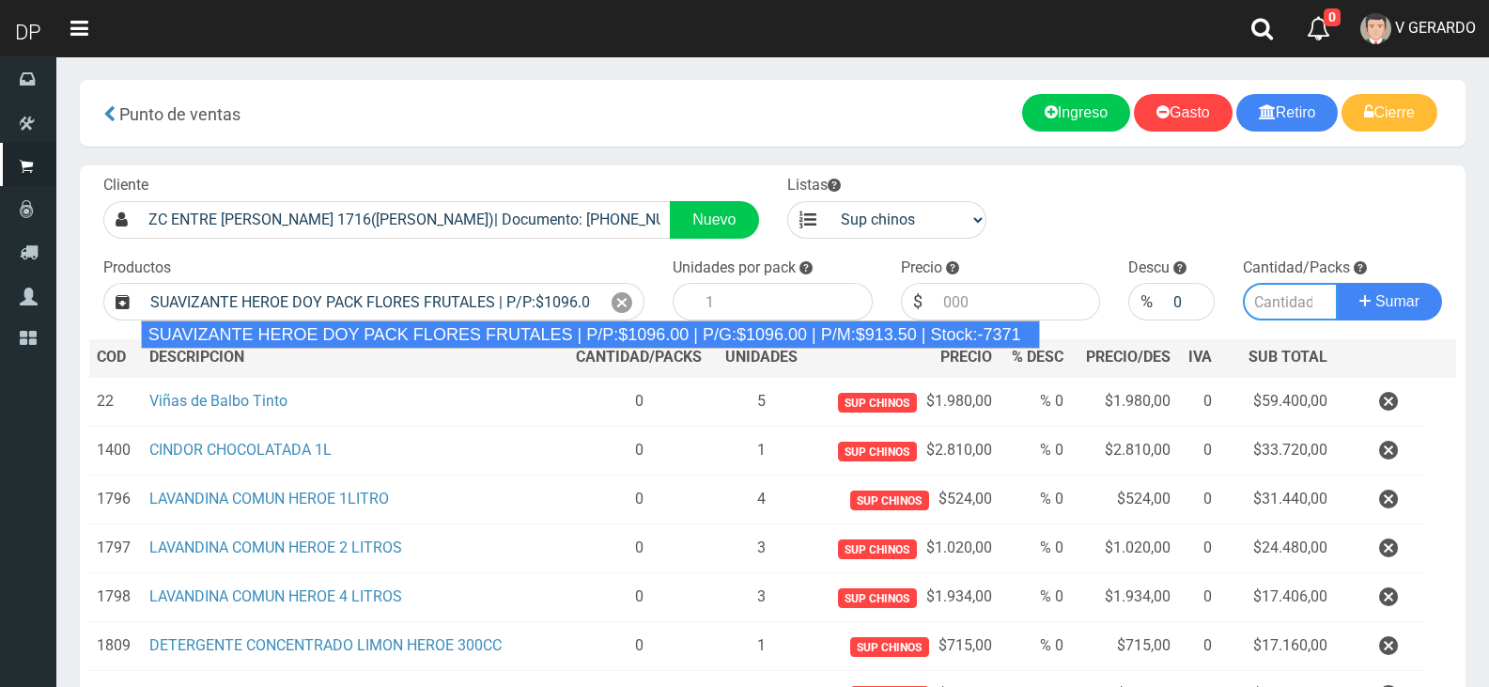
type input "12"
type input "1096.00"
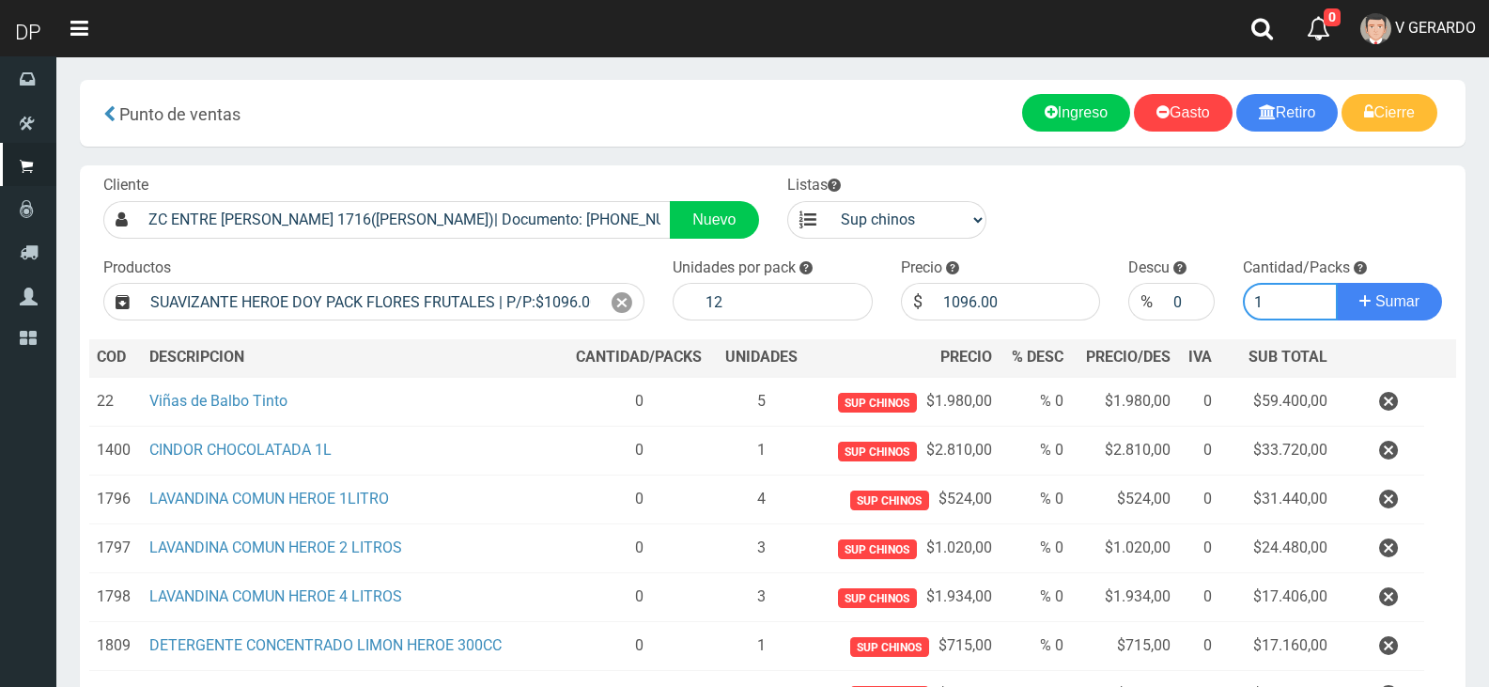
type input "1"
click at [1337, 283] on button "Sumar" at bounding box center [1389, 302] width 105 height 38
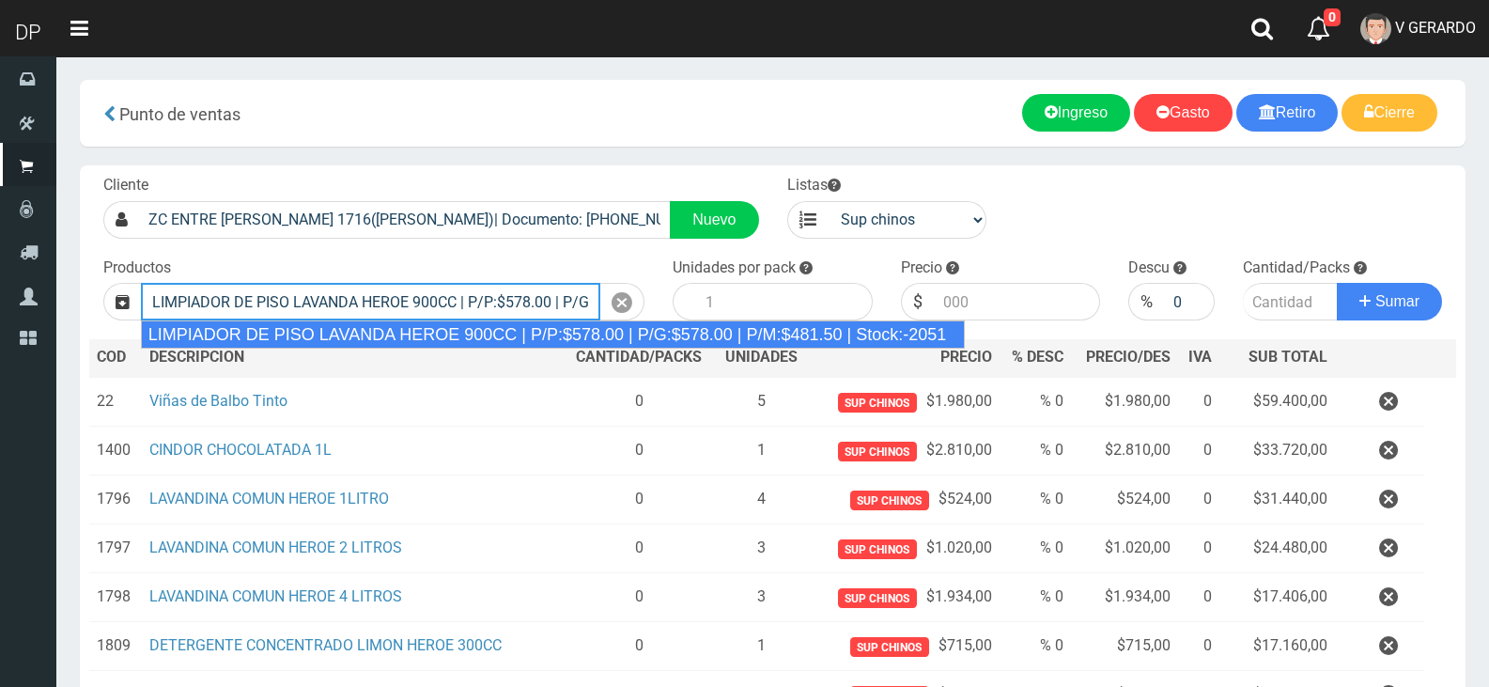
type input "LIMPIADOR DE PISO LAVANDA HEROE 900CC | P/P:$578.00 | P/G:$578.00 | P/M:$481.50…"
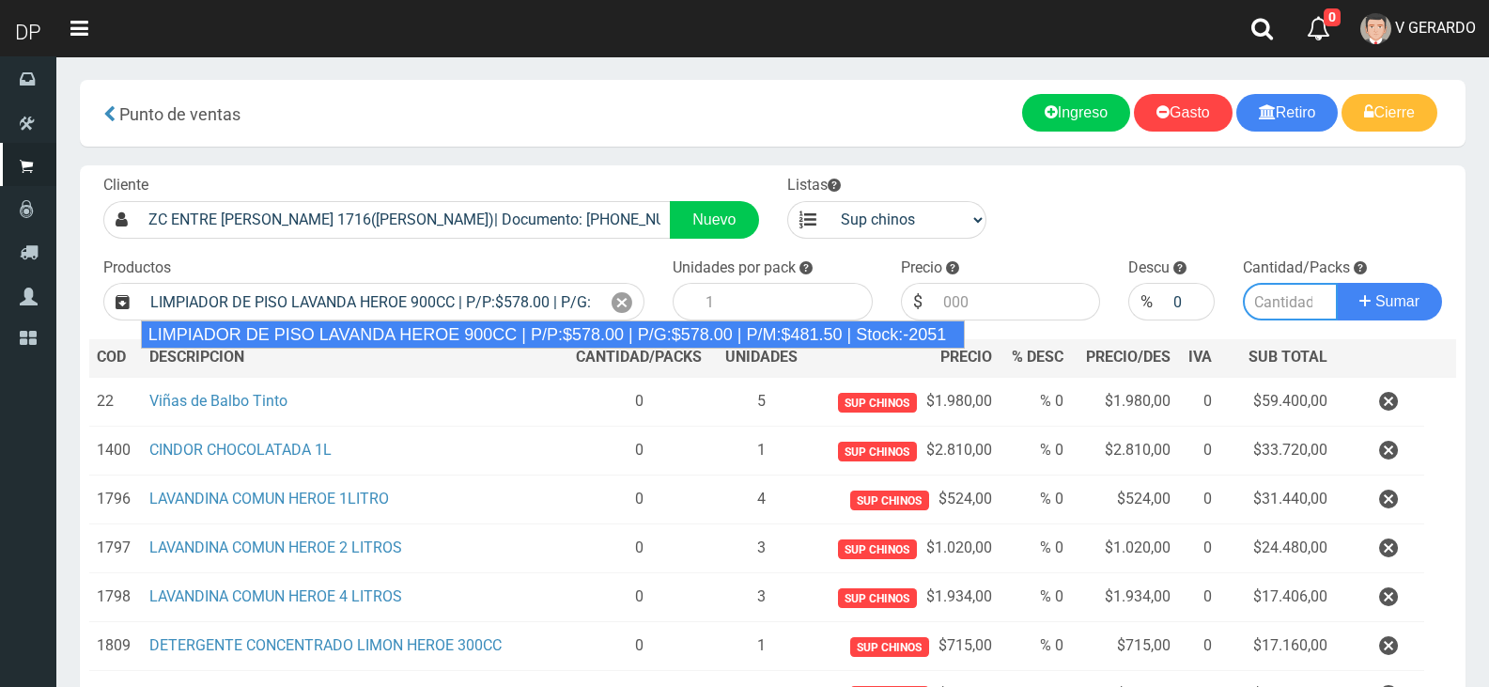
type input "12"
type input "578.00"
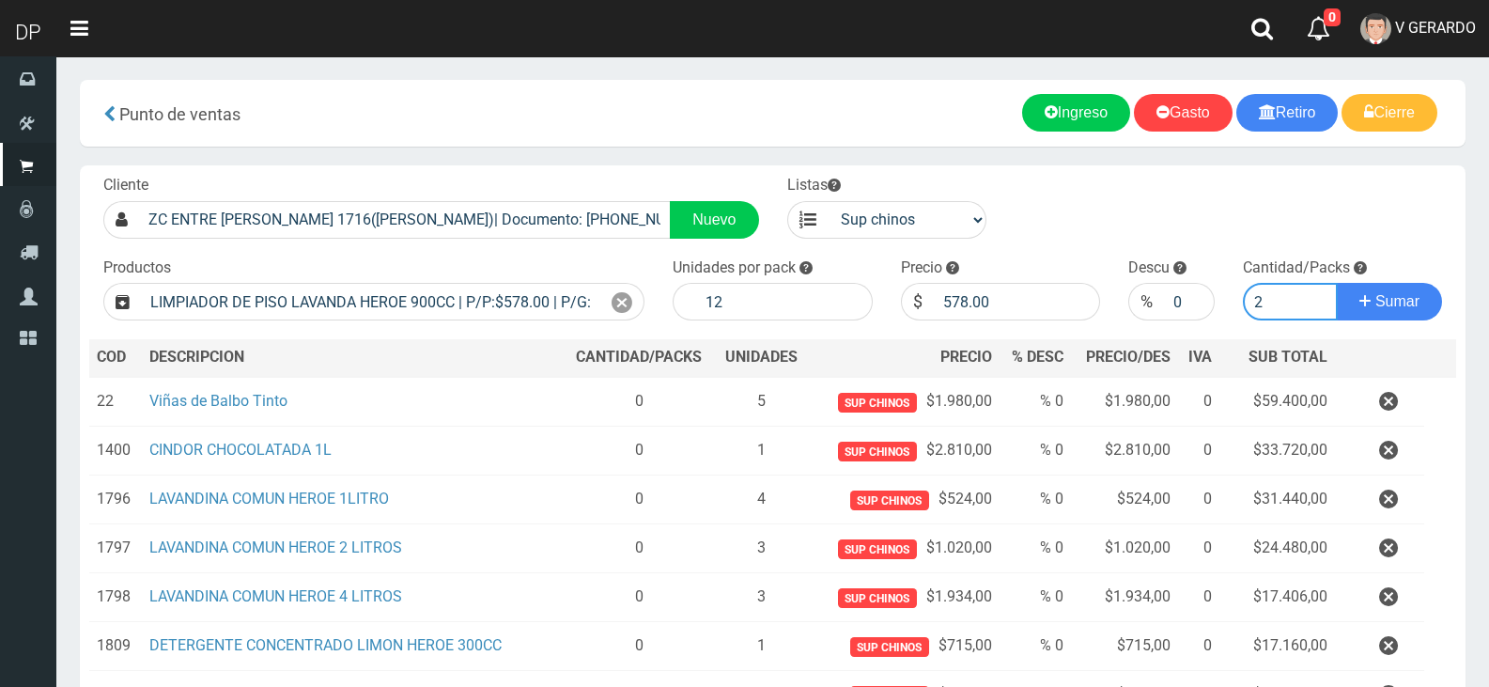
type input "2"
click at [1337, 283] on button "Sumar" at bounding box center [1389, 302] width 105 height 38
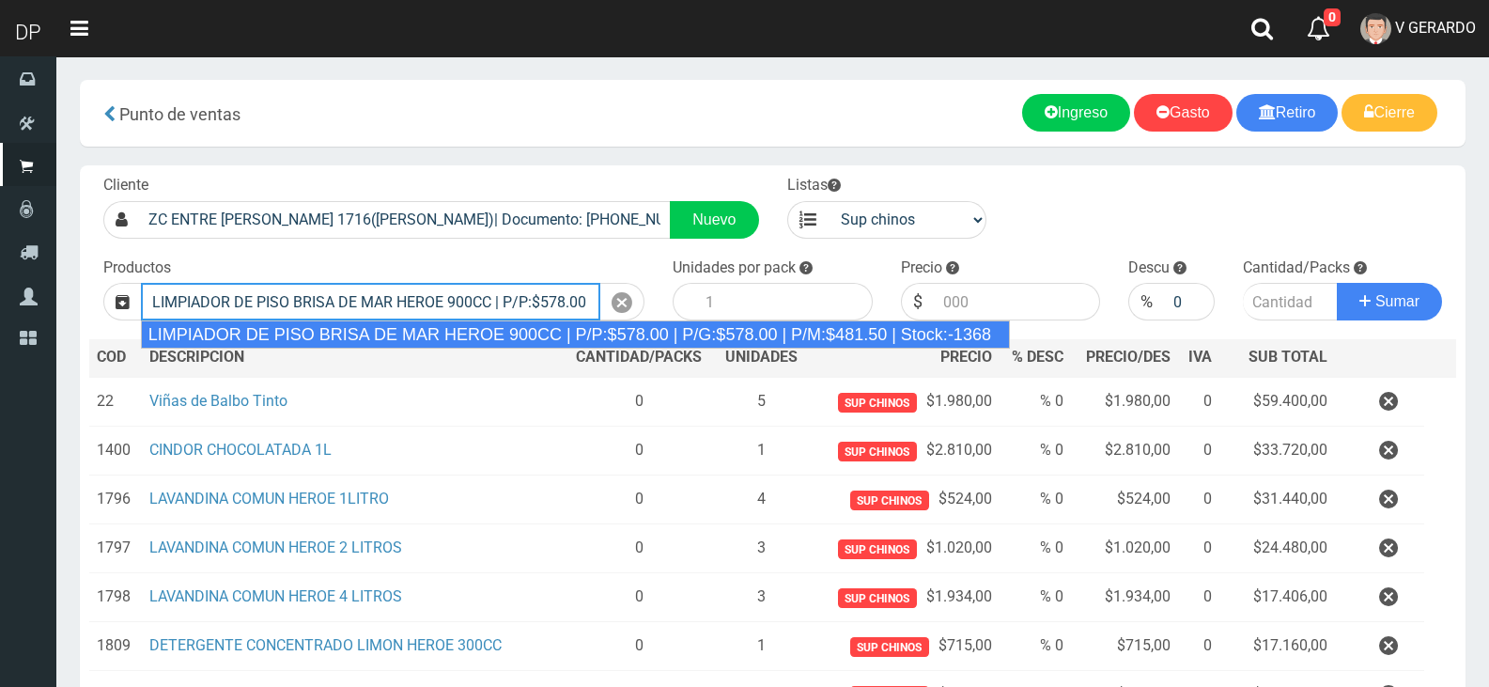
type input "LIMPIADOR DE PISO BRISA DE MAR HEROE 900CC | P/P:$578.00 | P/G:$578.00 | P/M:$4…"
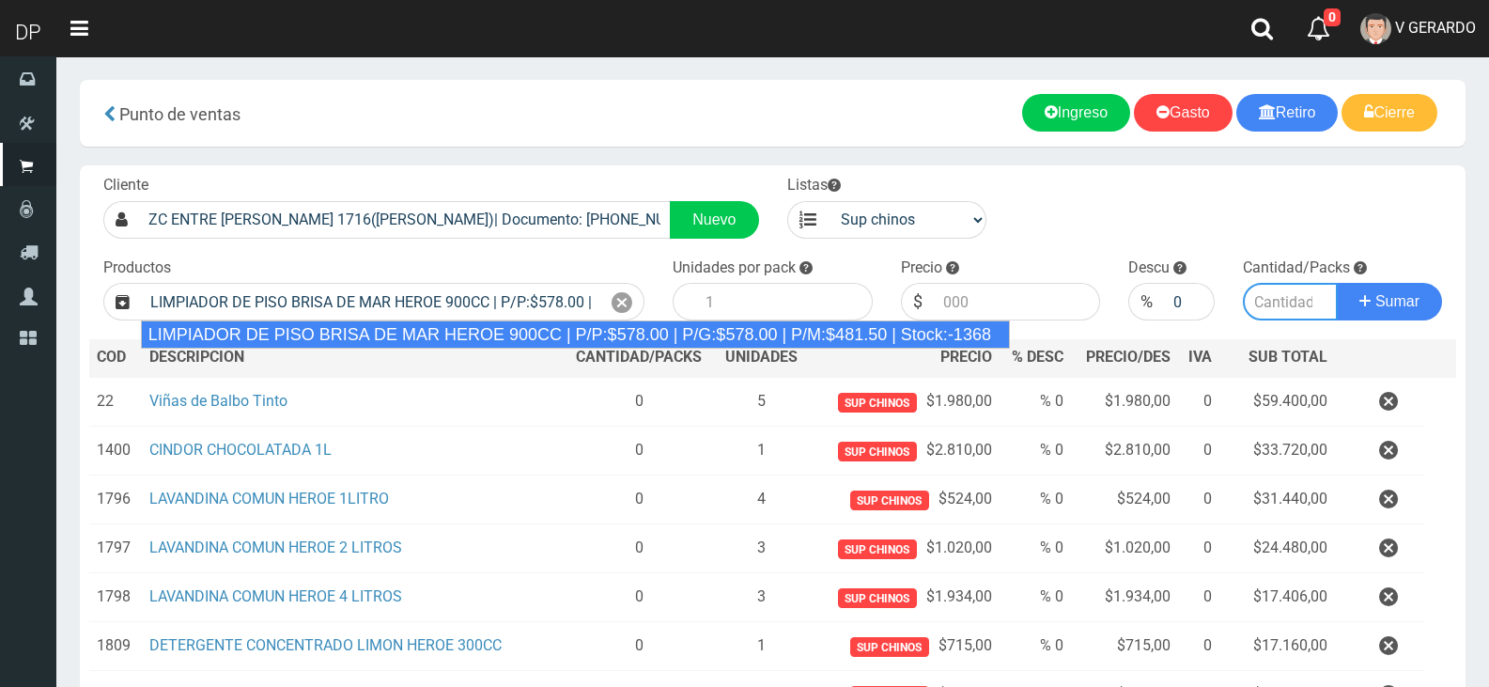
type input "12"
type input "578.00"
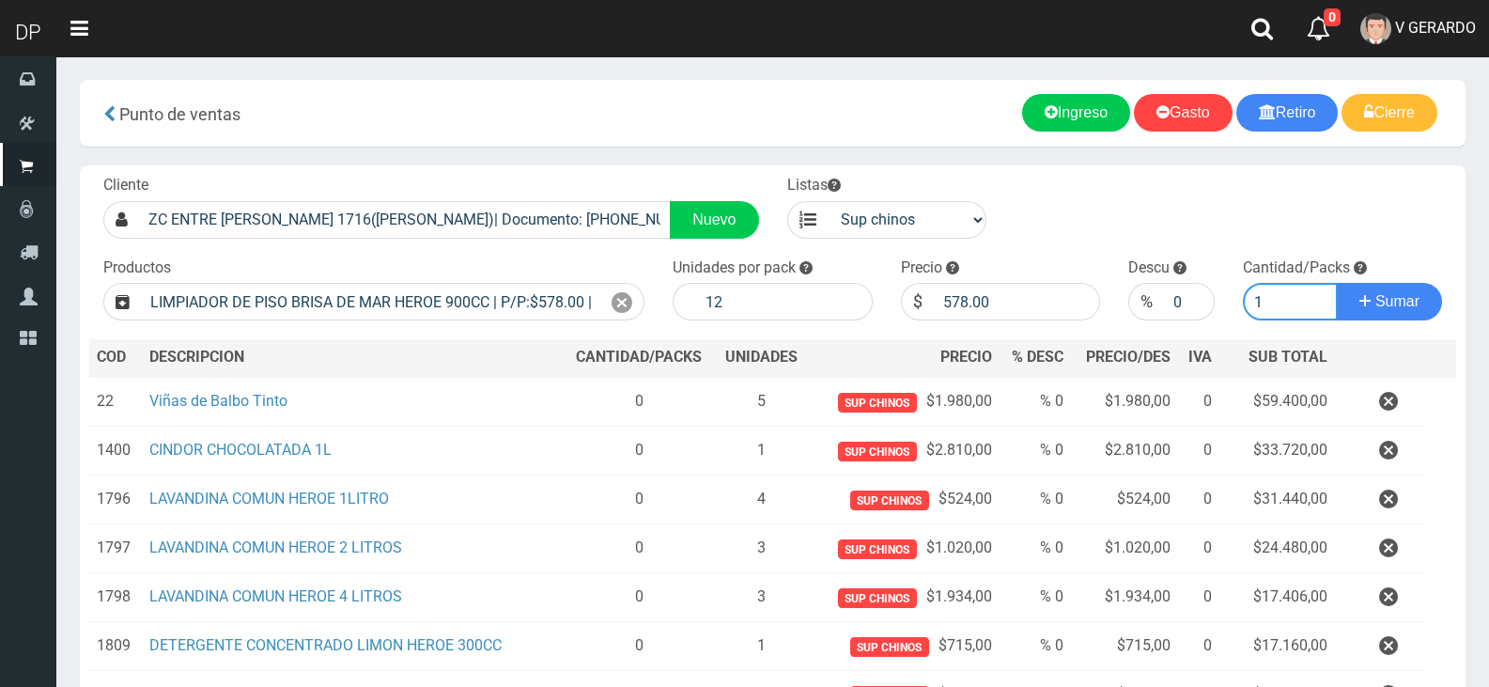
type input "1"
click at [1337, 283] on button "Sumar" at bounding box center [1389, 302] width 105 height 38
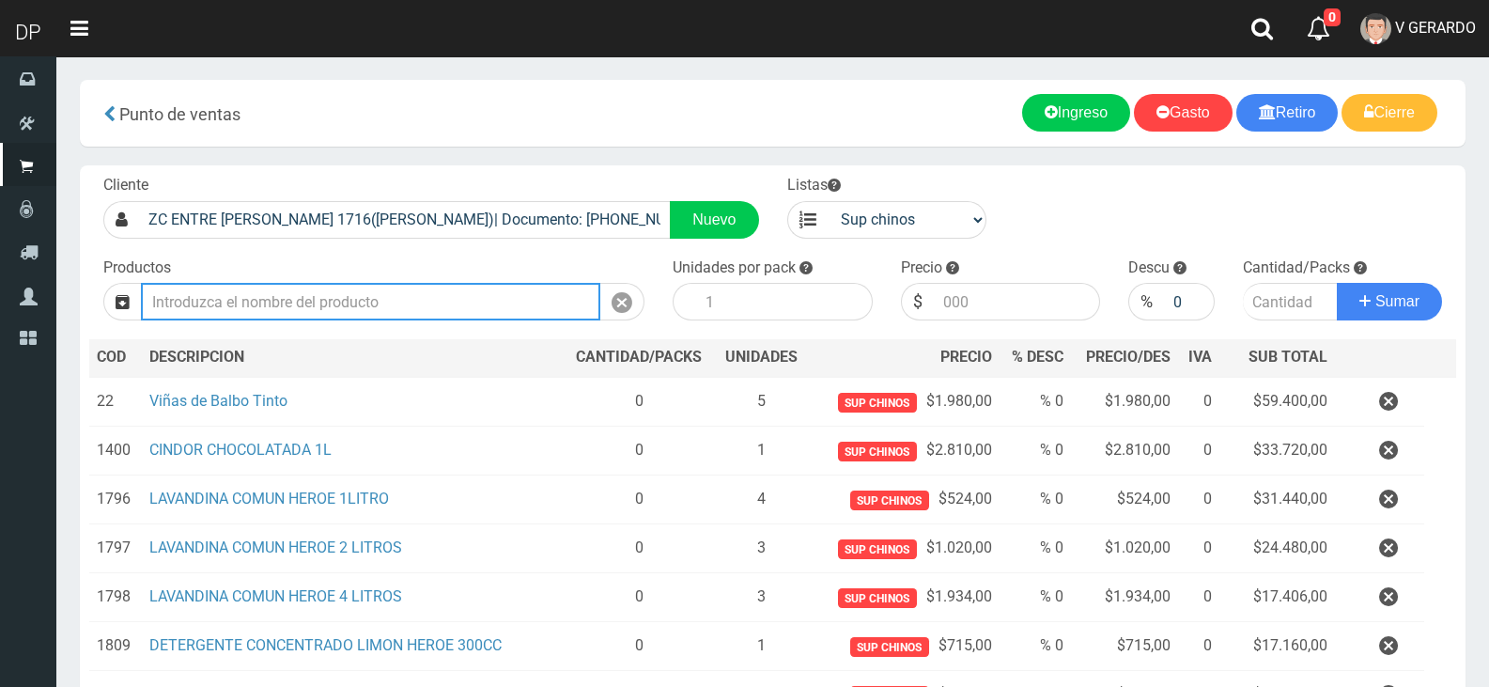
type input "1"
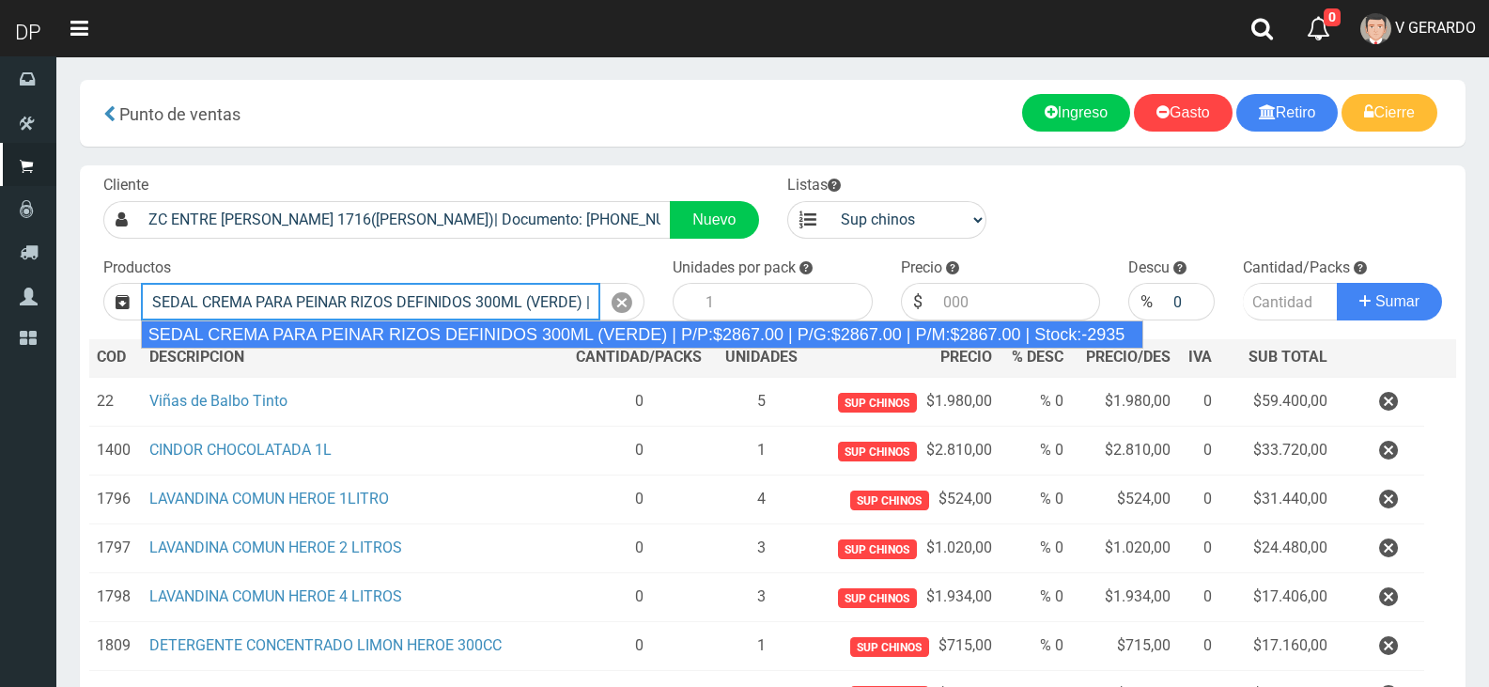
type input "SEDAL CREMA PARA PEINAR RIZOS DEFINIDOS 300ML (VERDE) | P/P:$2867.00 | P/G:$286…"
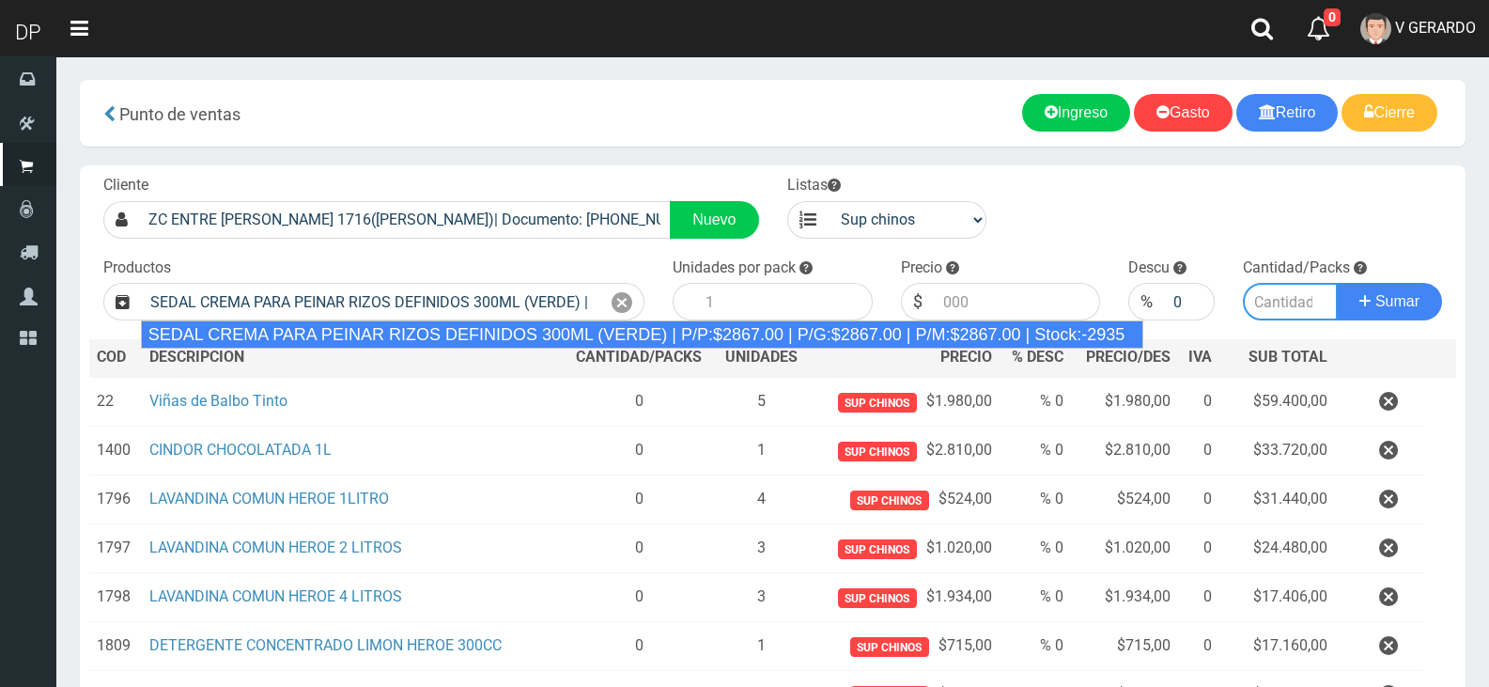
type input "12"
type input "2867.00"
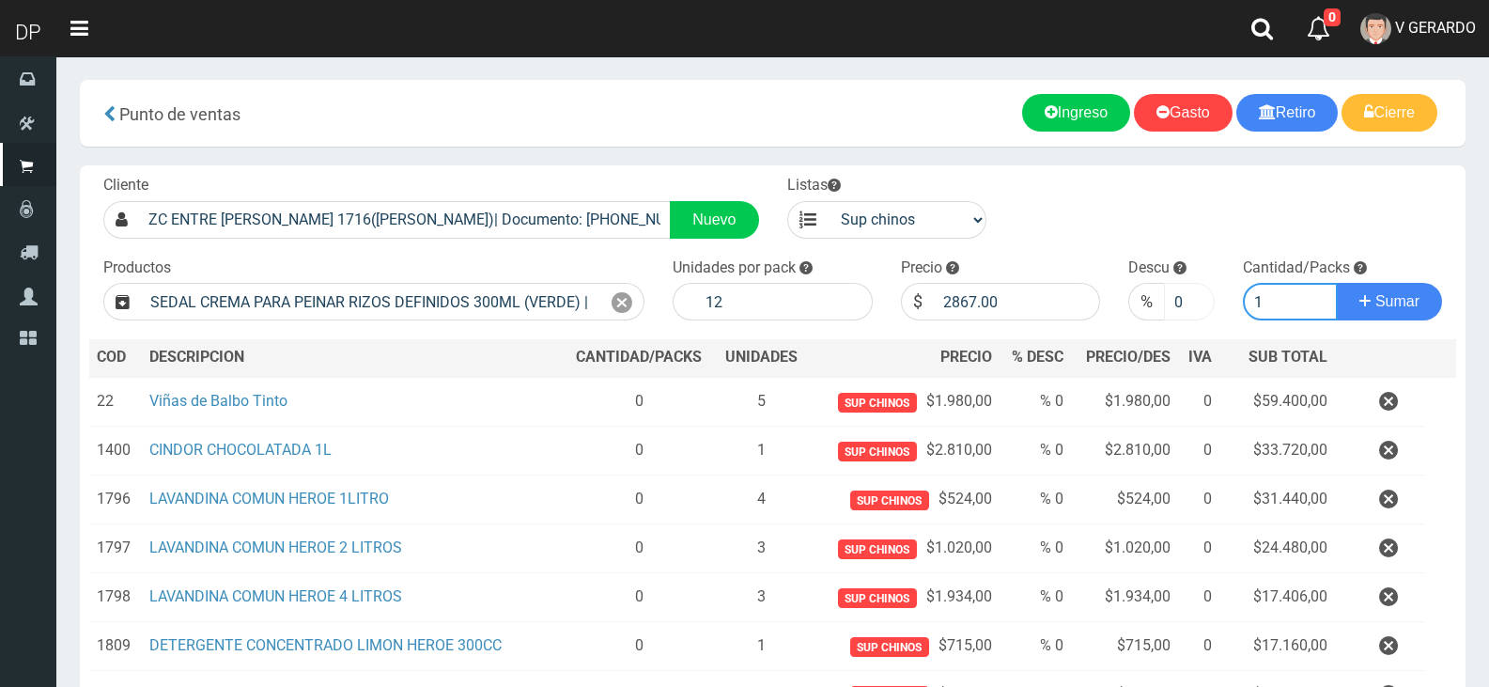
type input "1"
click at [1178, 298] on input "0" at bounding box center [1189, 302] width 50 height 38
type input "10"
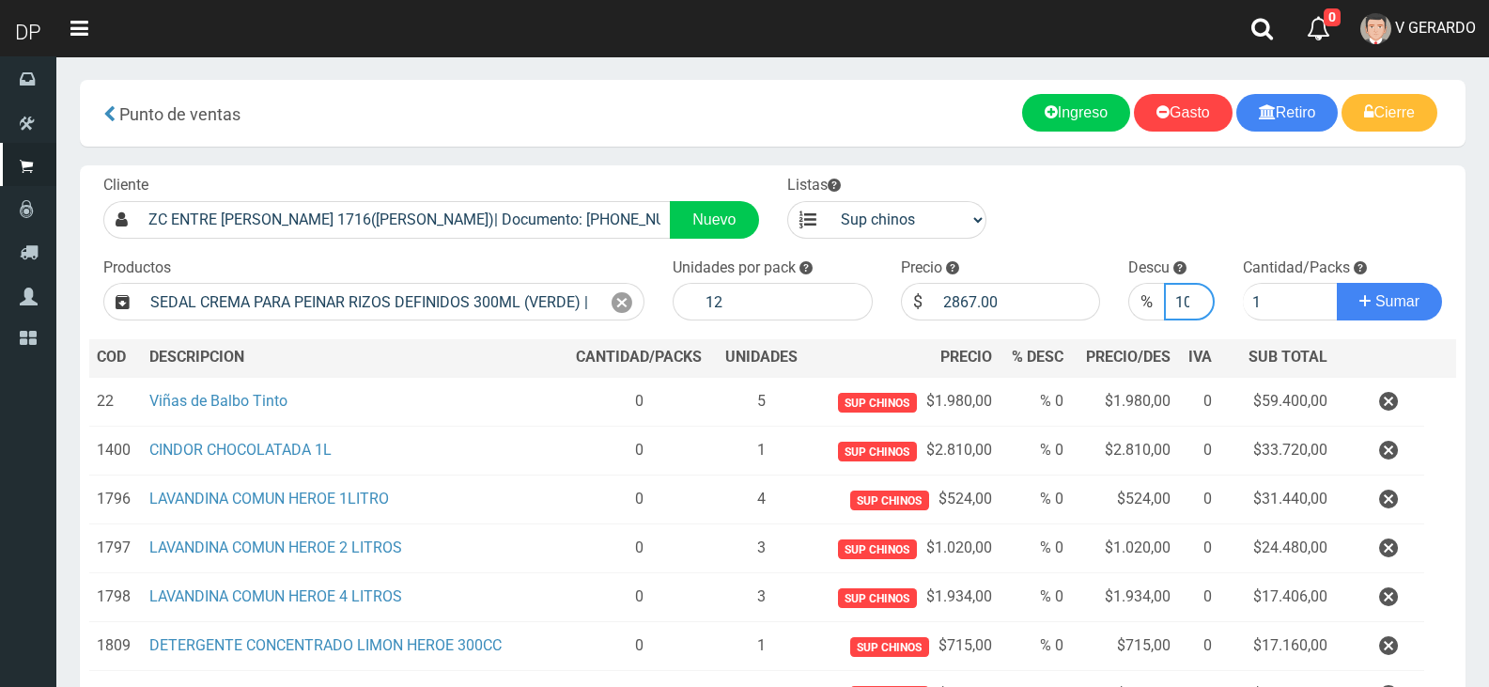
click at [1337, 283] on button "Sumar" at bounding box center [1389, 302] width 105 height 38
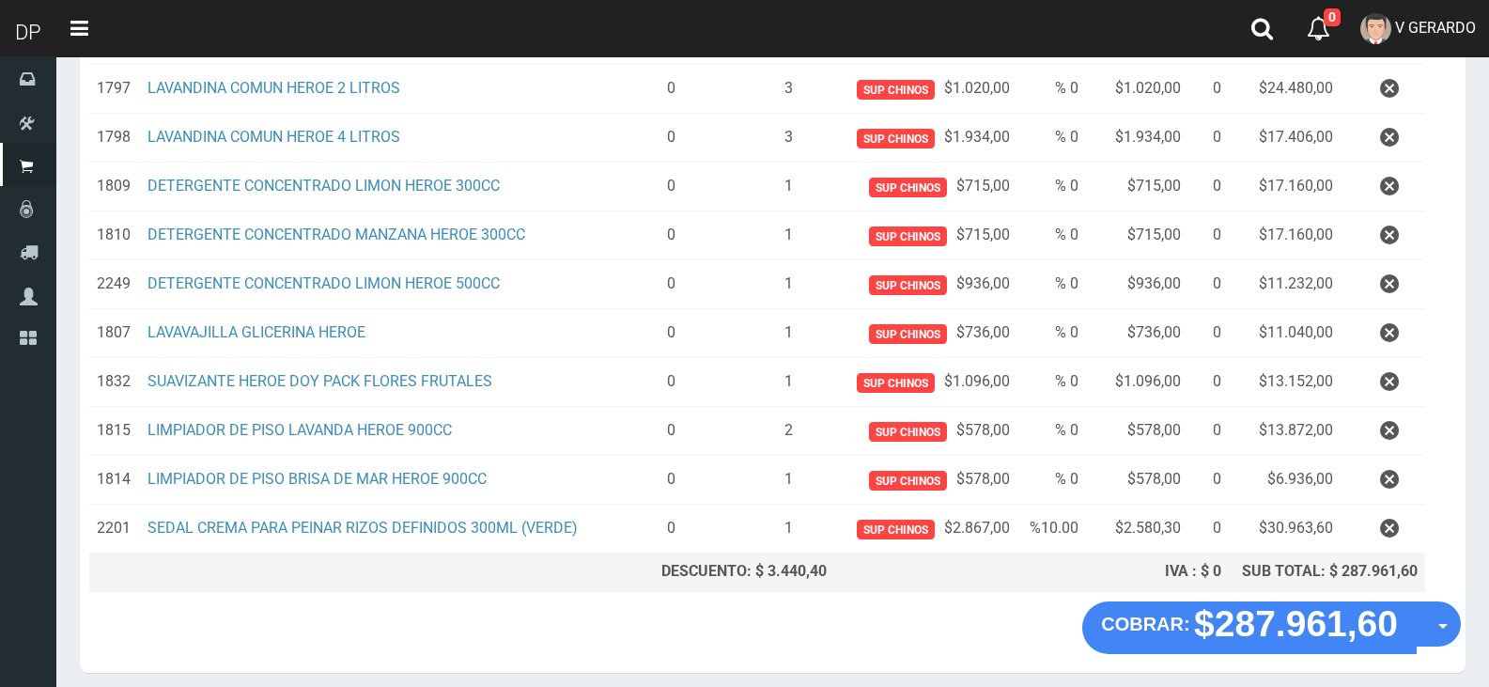
scroll to position [531, 0]
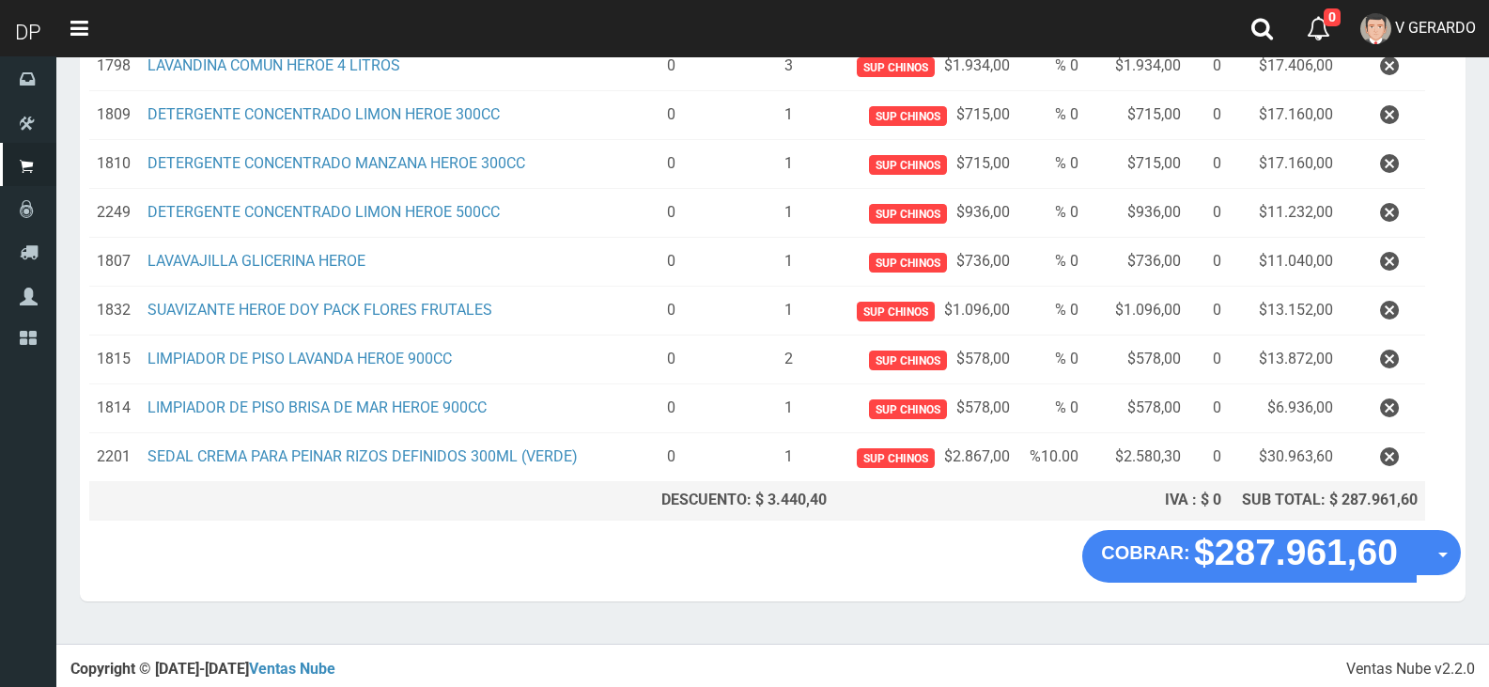
click at [1370, 453] on button "button" at bounding box center [1389, 457] width 56 height 33
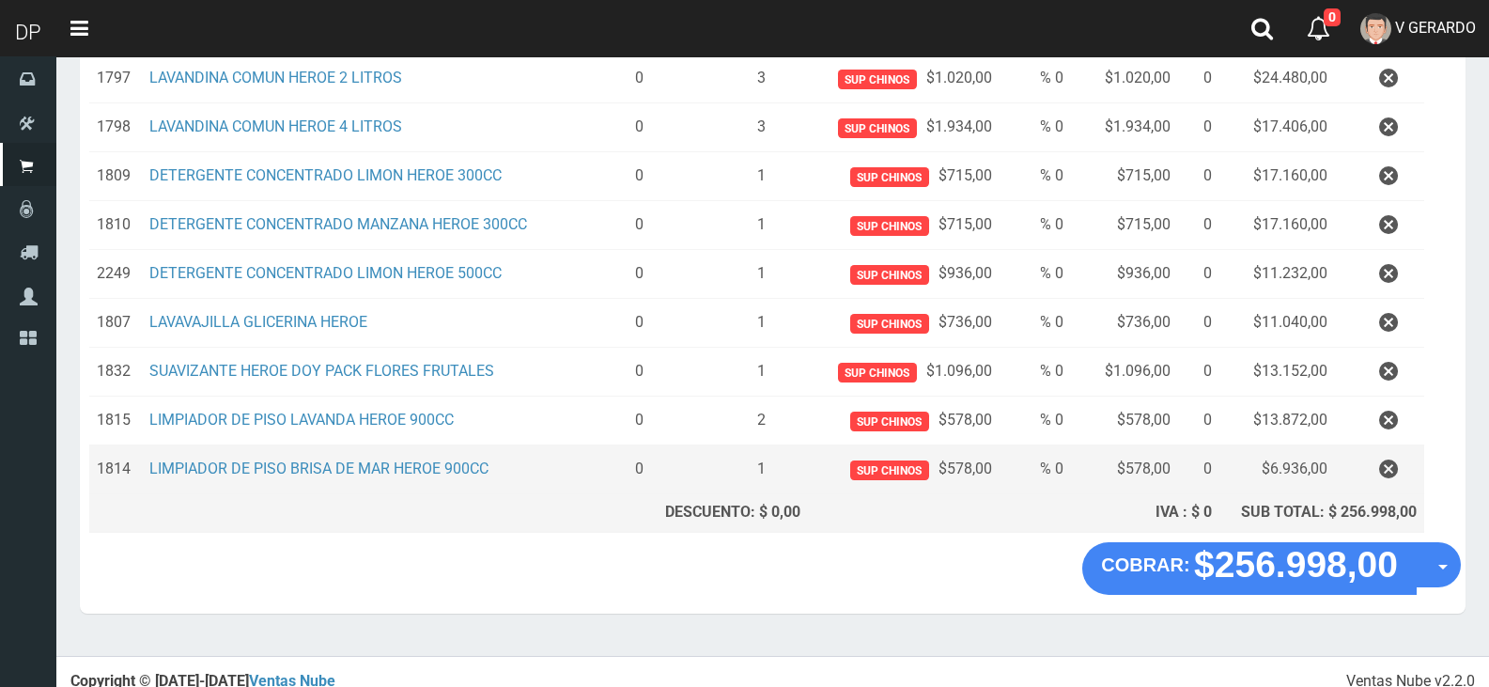
scroll to position [293, 0]
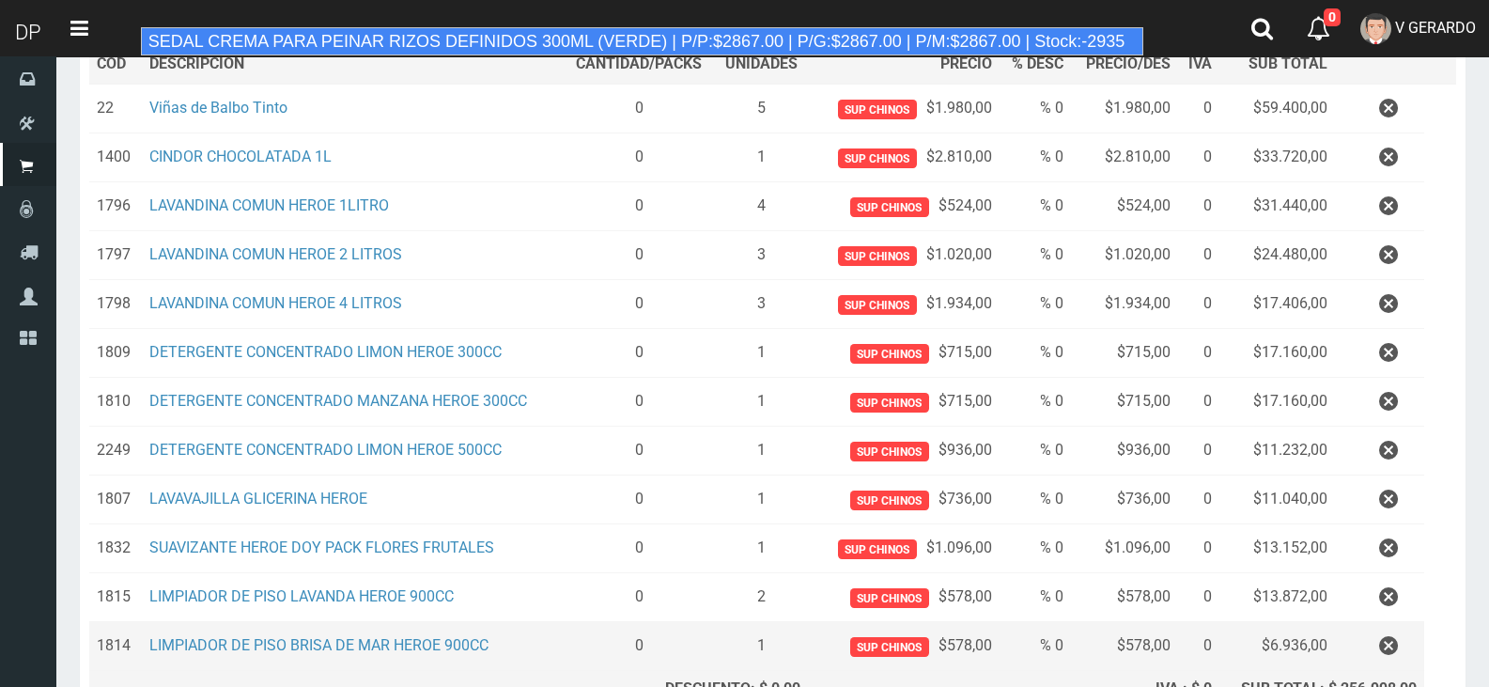
type input "SEDAL CREMA PARA PEINAR RIZOS DEFINIDOS 300ML (VERDE) | P/P:$2867.00 | P/G:$286…"
type input "12"
type input "2867.00"
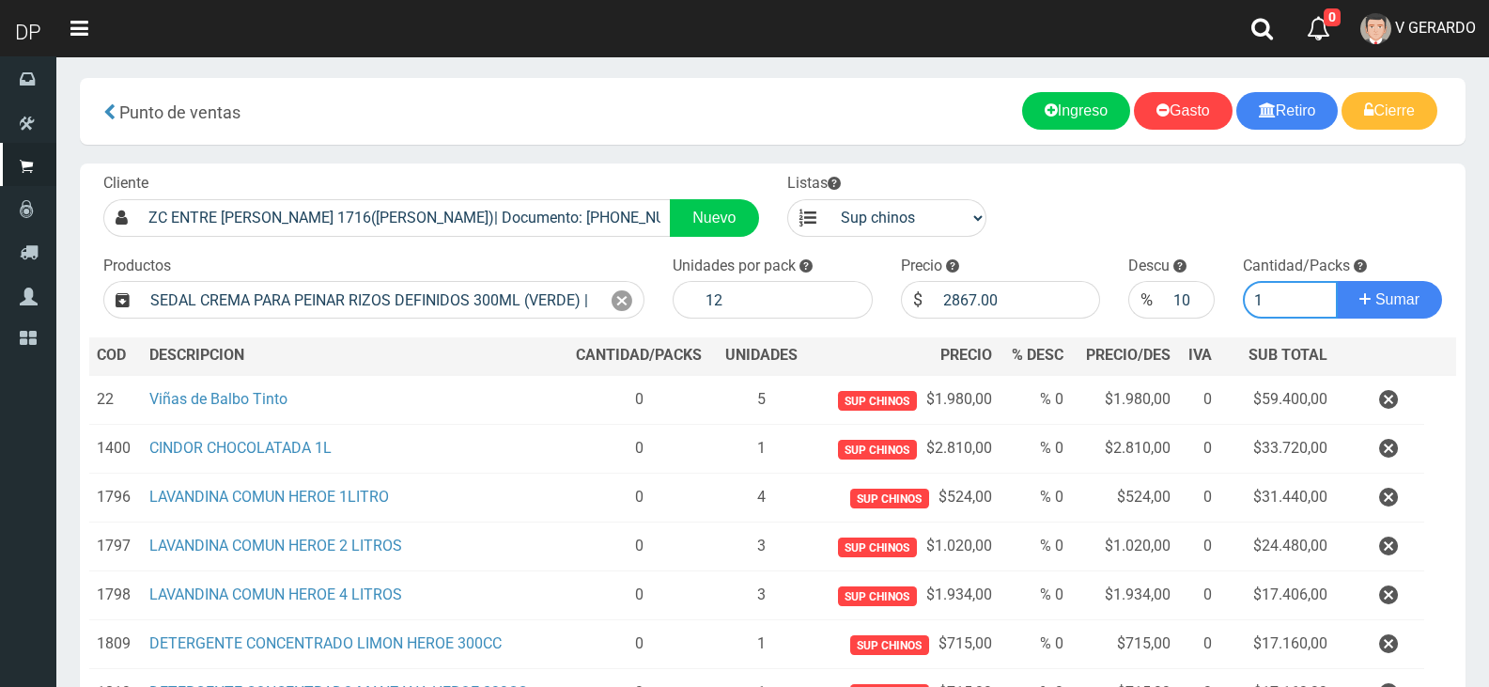
scroll to position [0, 0]
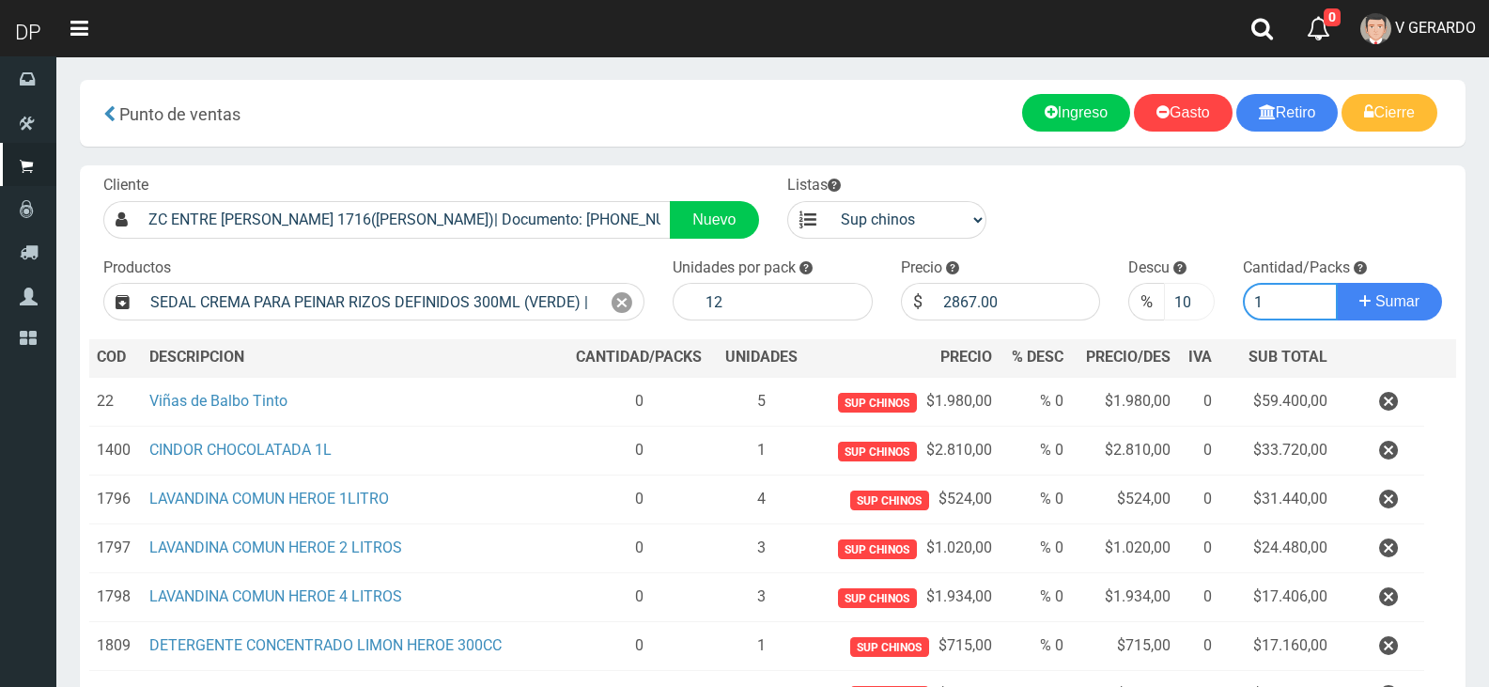
type input "1"
click at [1174, 301] on input "10" at bounding box center [1189, 302] width 50 height 38
type input "5"
click at [1337, 283] on button "Sumar" at bounding box center [1389, 302] width 105 height 38
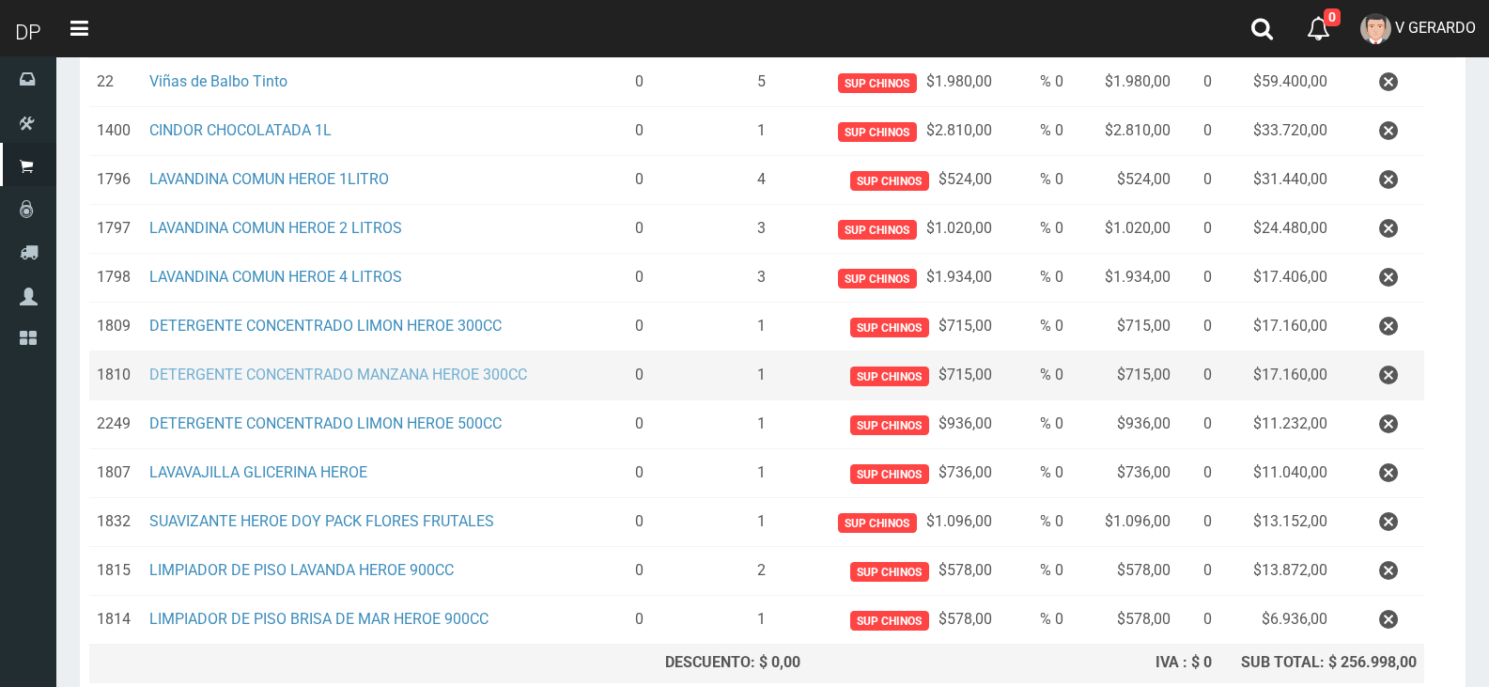
scroll to position [482, 0]
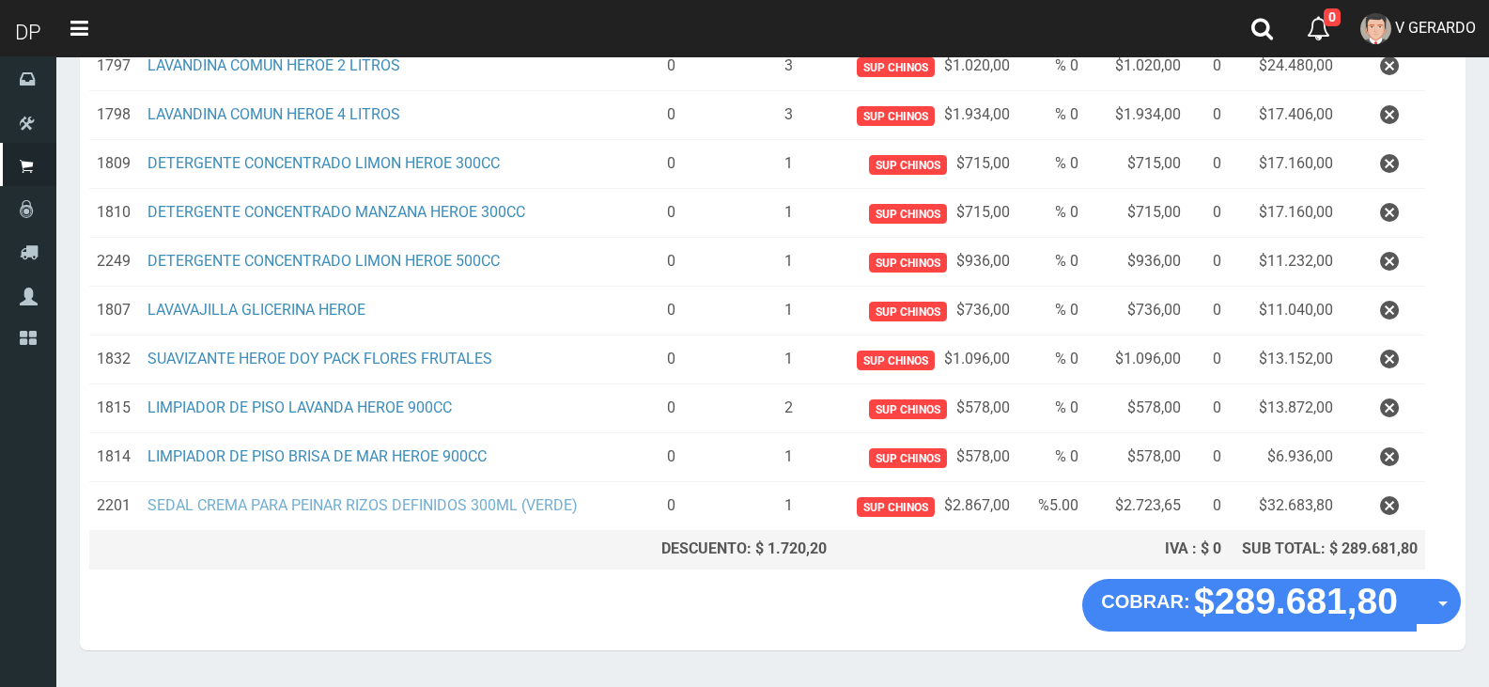
drag, startPoint x: 345, startPoint y: 503, endPoint x: 751, endPoint y: 19, distance: 632.7
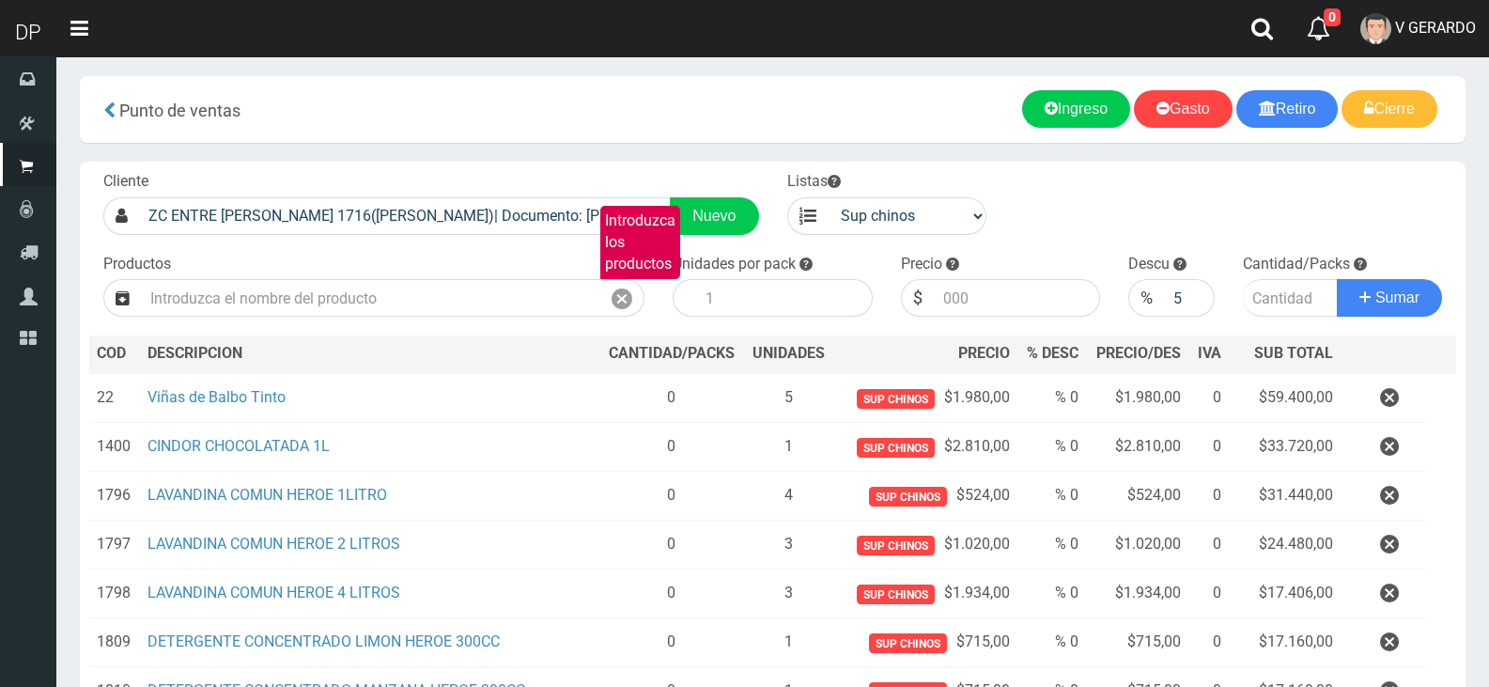
scroll to position [0, 0]
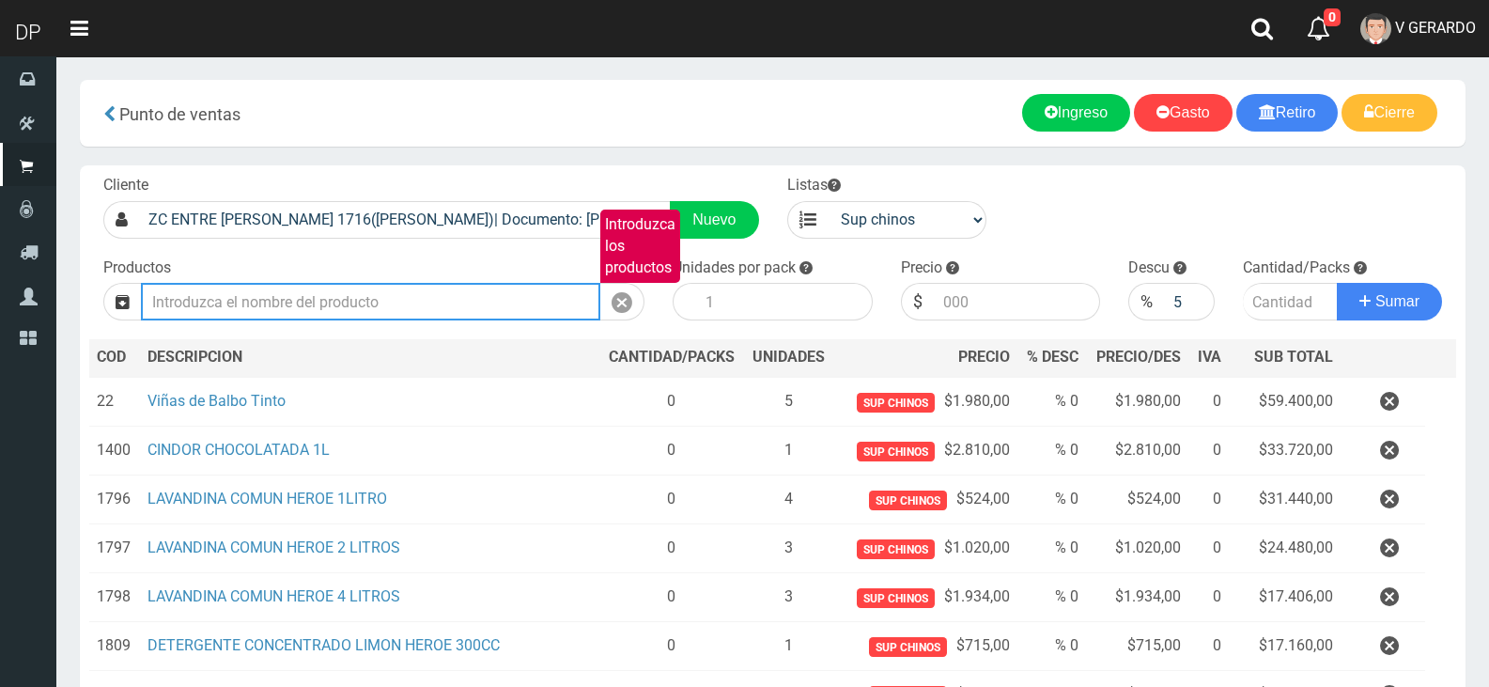
click at [278, 297] on input "Introduzca los productos" at bounding box center [370, 302] width 459 height 38
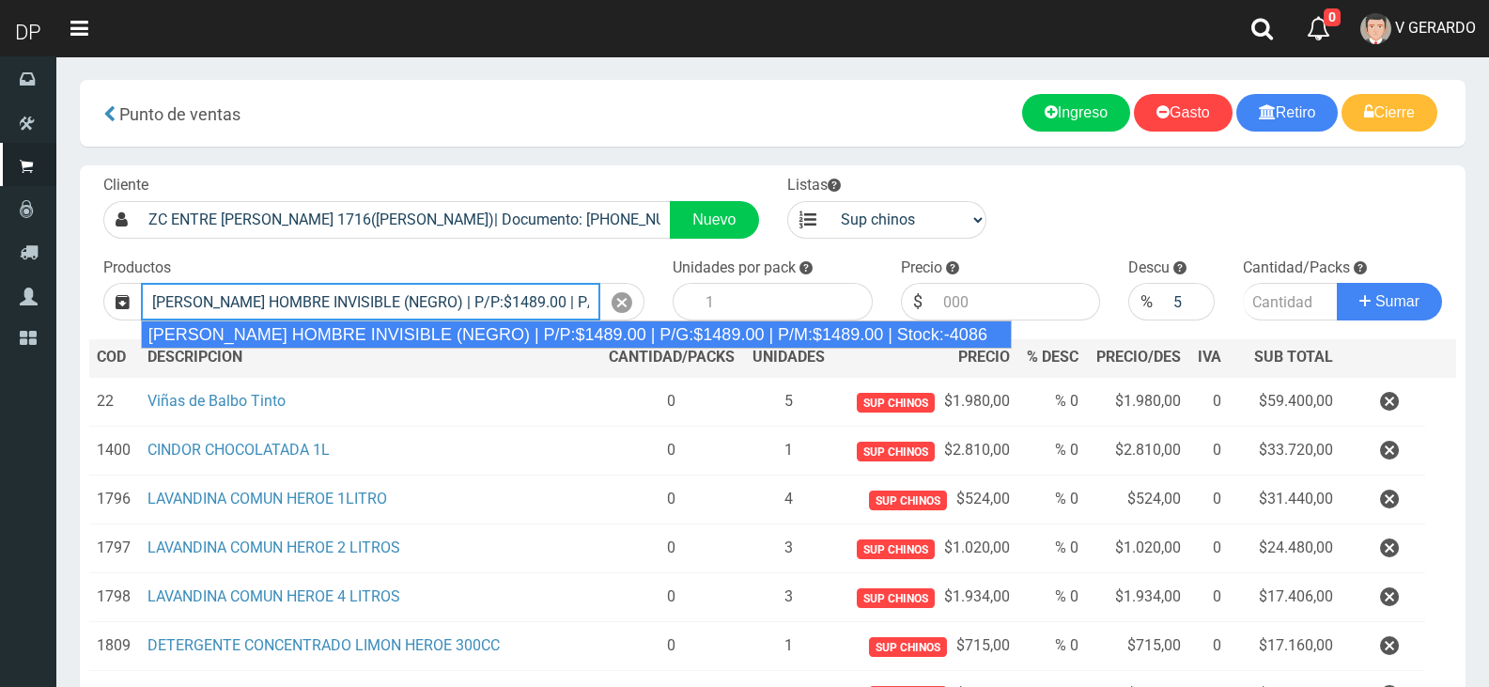
type input "REXONA ROLLON HOMBRE INVISIBLE (NEGRO) | P/P:$1489.00 | P/G:$1489.00 | P/M:$148…"
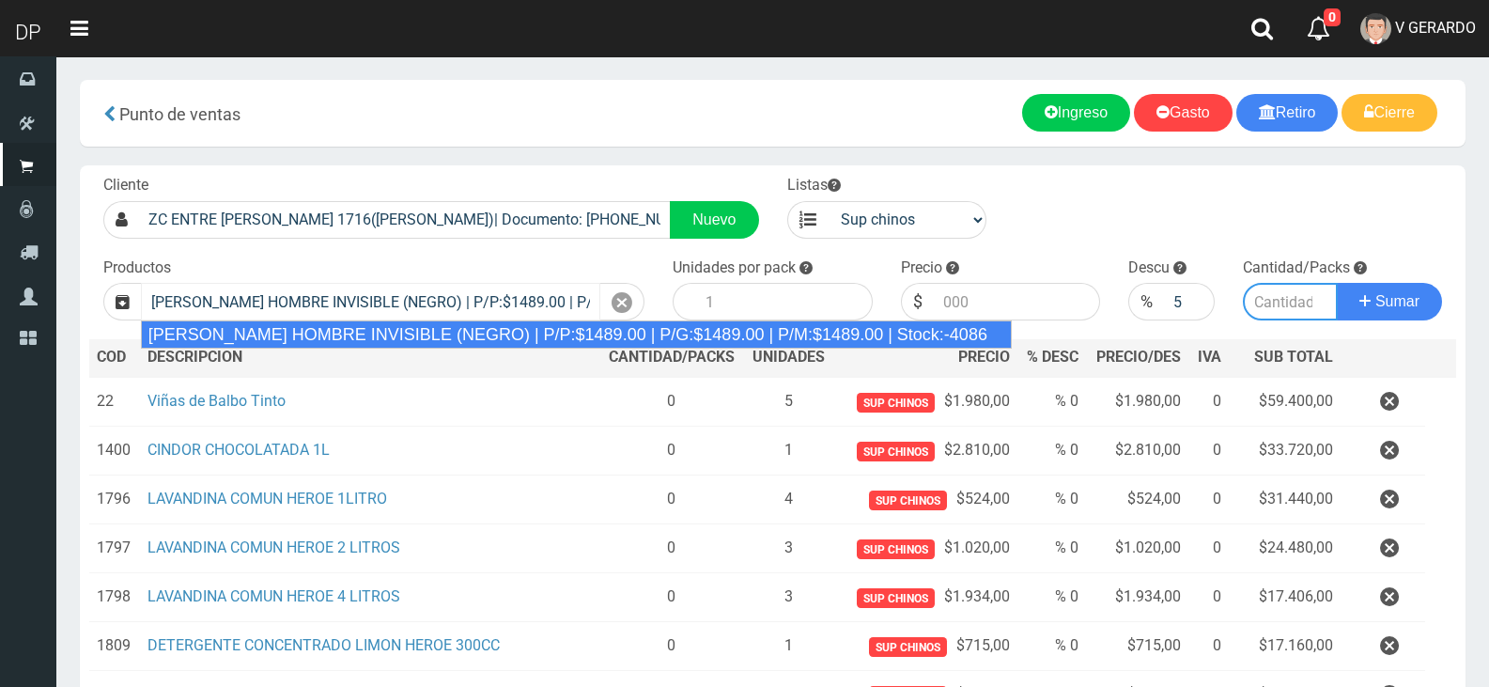
type input "12"
type input "1489.00"
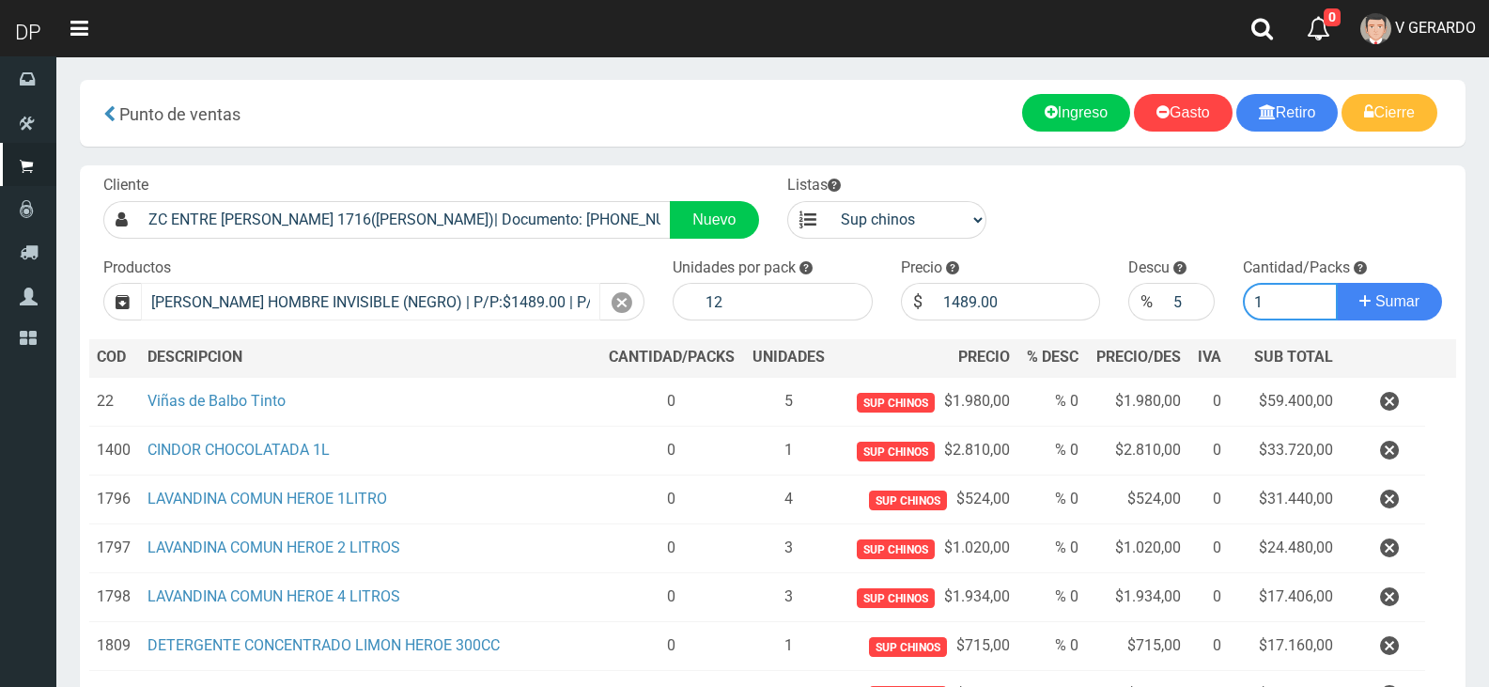
type input "1"
click at [1337, 283] on button "Sumar" at bounding box center [1389, 302] width 105 height 38
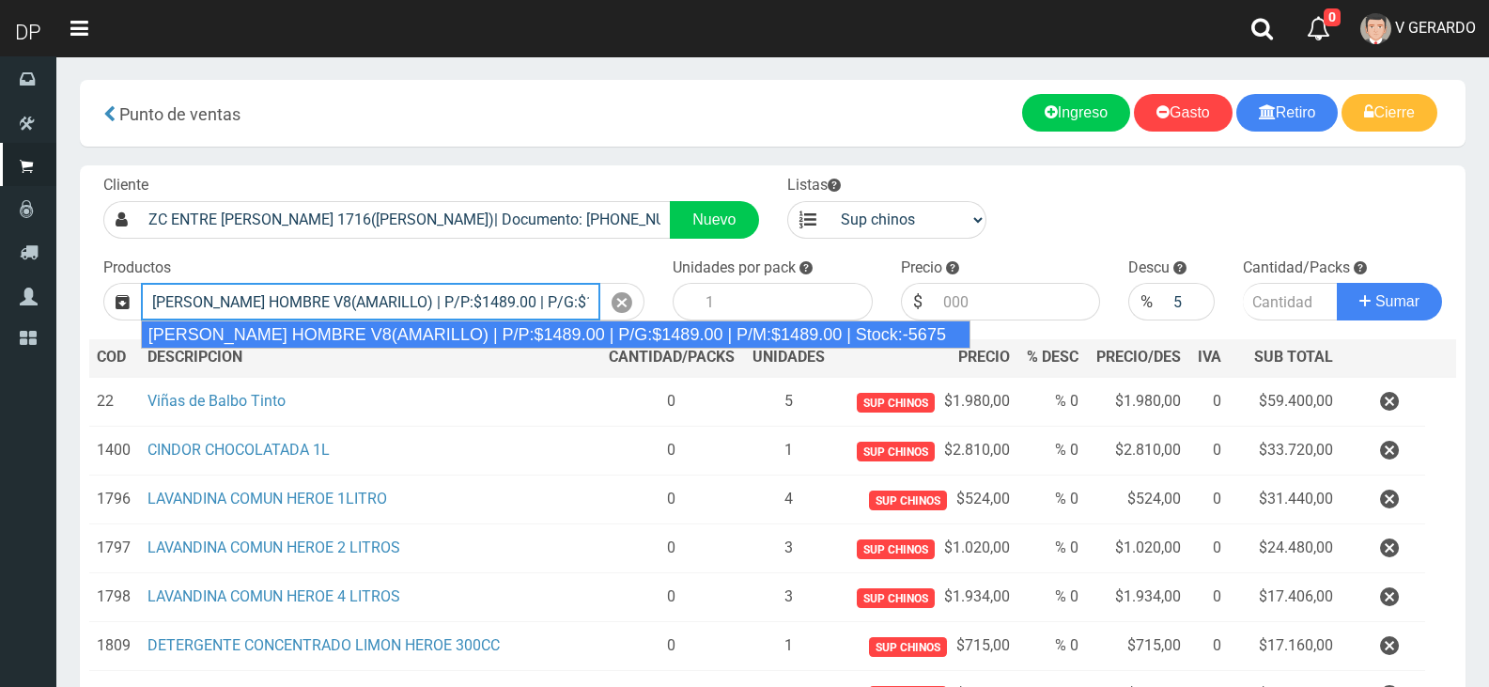
type input "REXONA ROLLON HOMBRE V8(AMARILLO) | P/P:$1489.00 | P/G:$1489.00 | P/M:$1489.00 …"
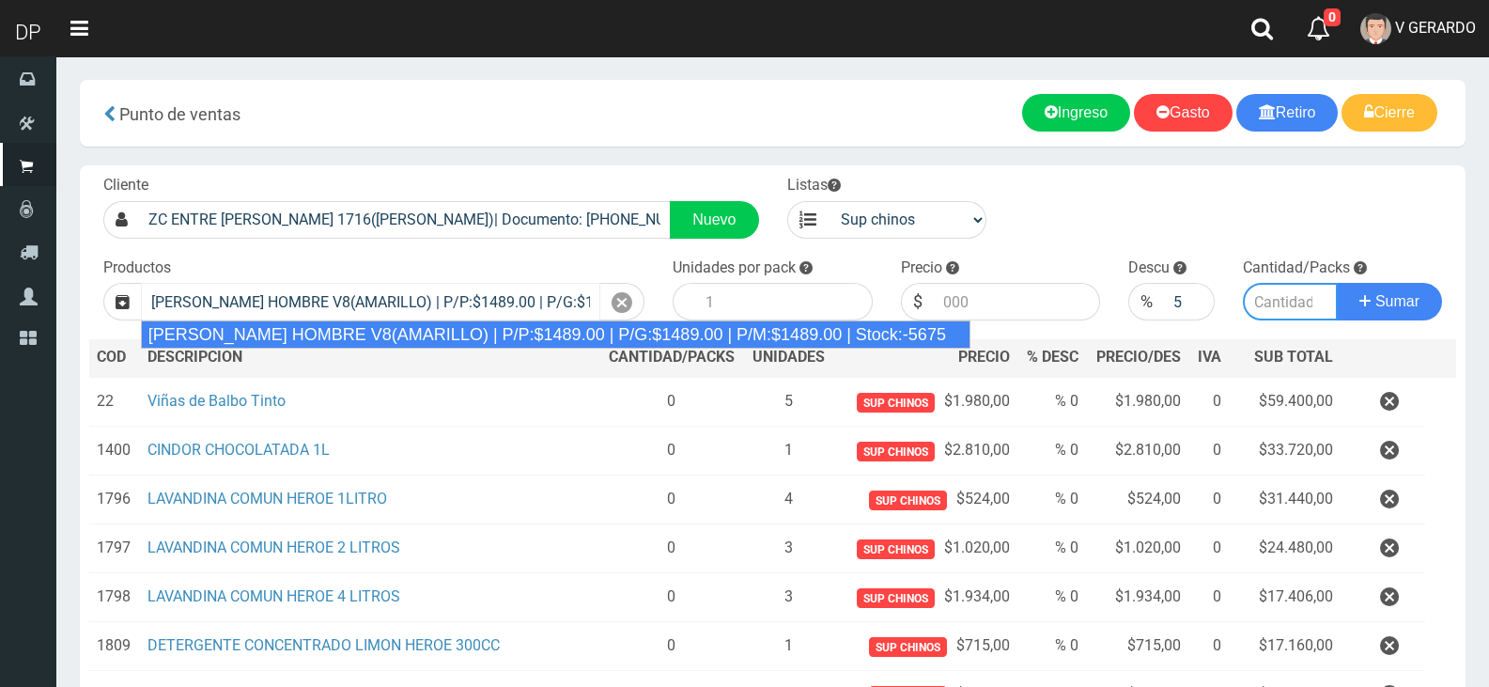
type input "12"
type input "1489.00"
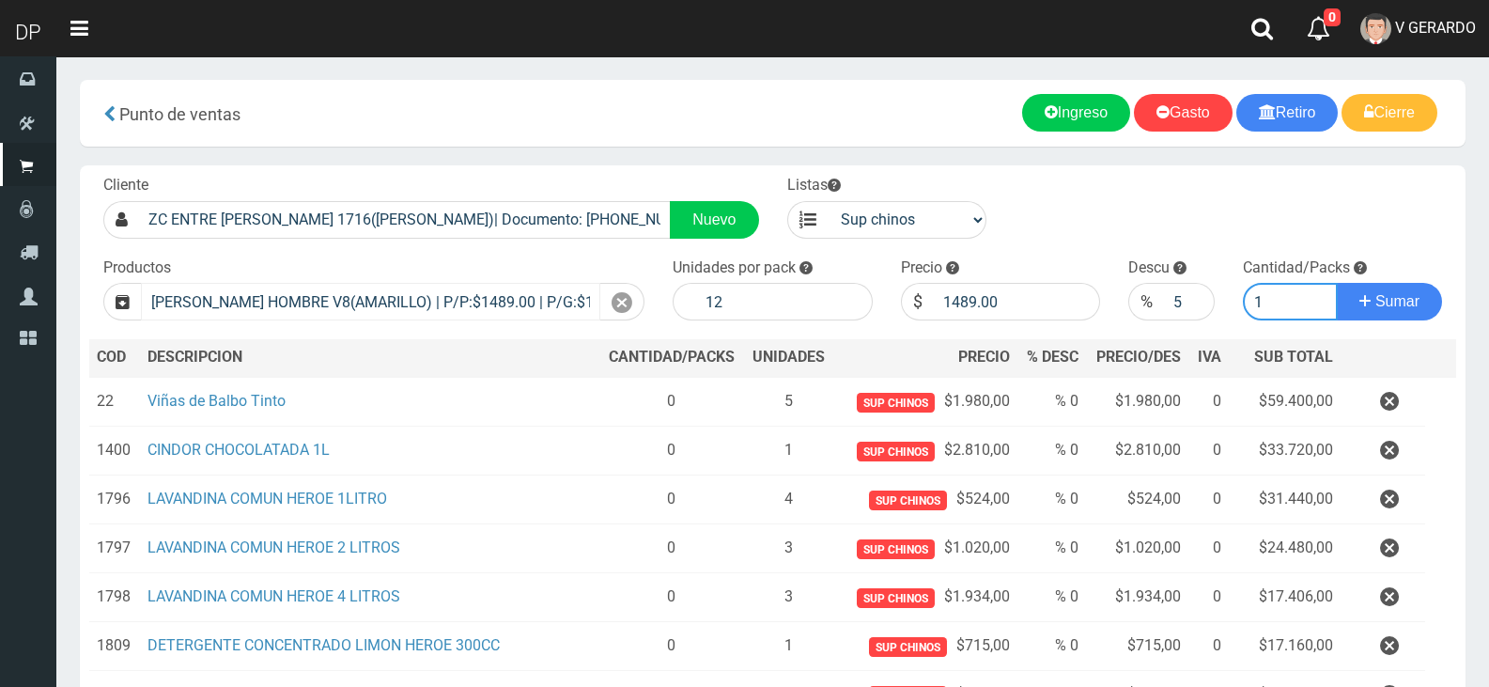
type input "1"
click at [1337, 283] on button "Sumar" at bounding box center [1389, 302] width 105 height 38
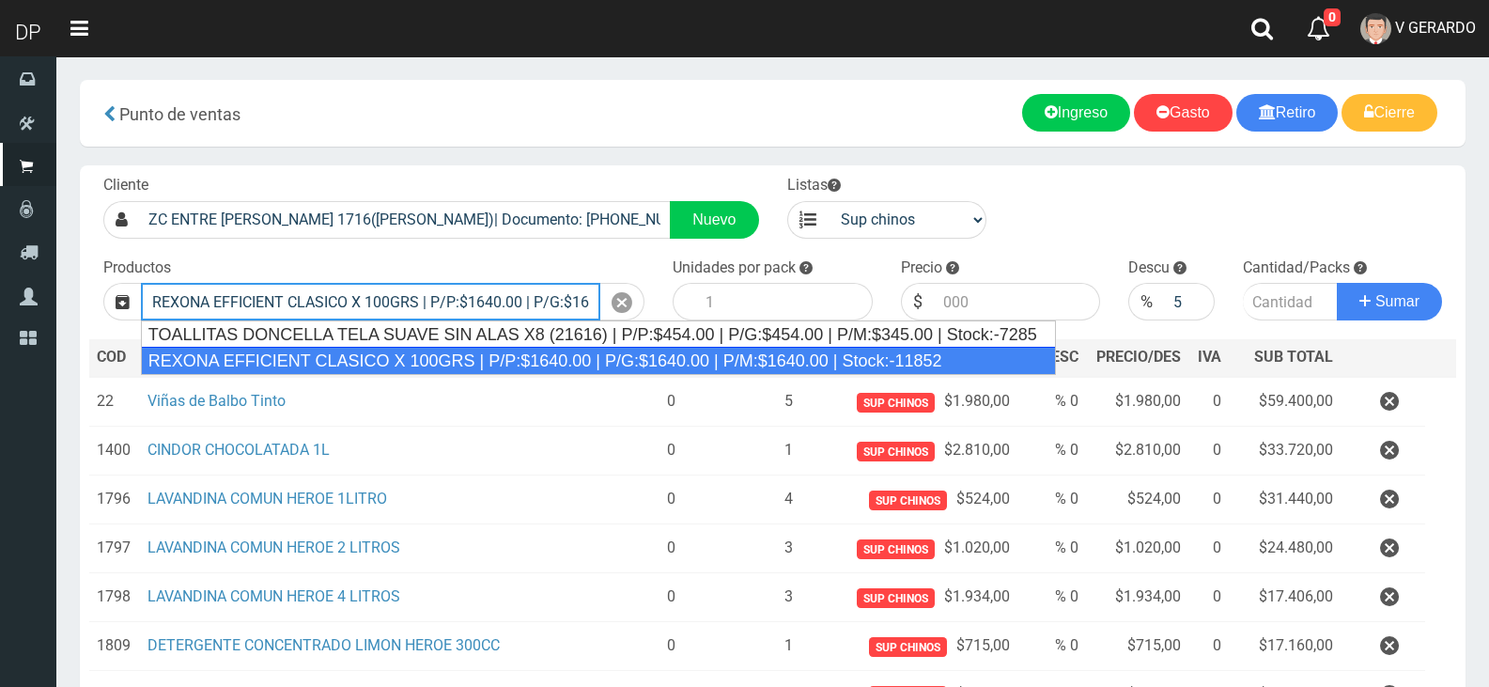
type input "REXONA EFFICIENT CLASICO X 100GRS | P/P:$1640.00 | P/G:$1640.00 | P/M:$1640.00 …"
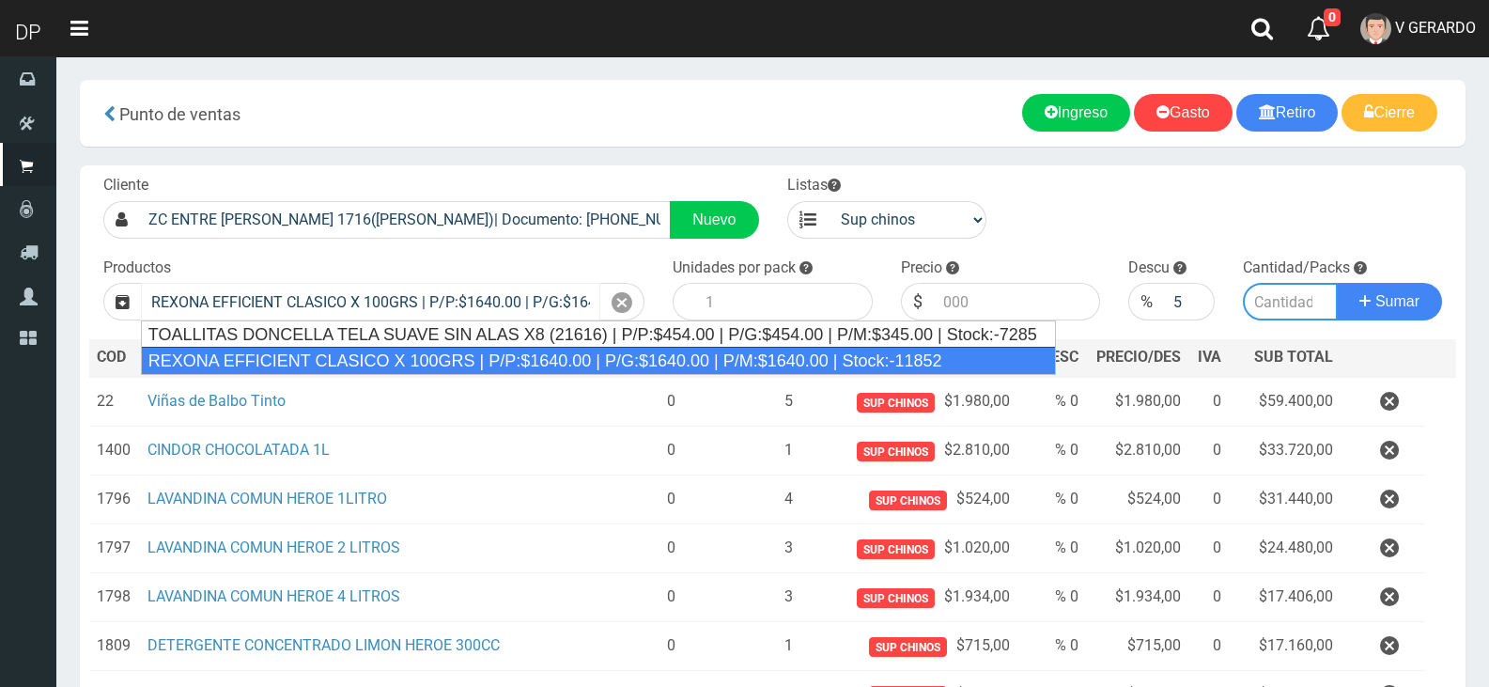
type input "12"
type input "1640.00"
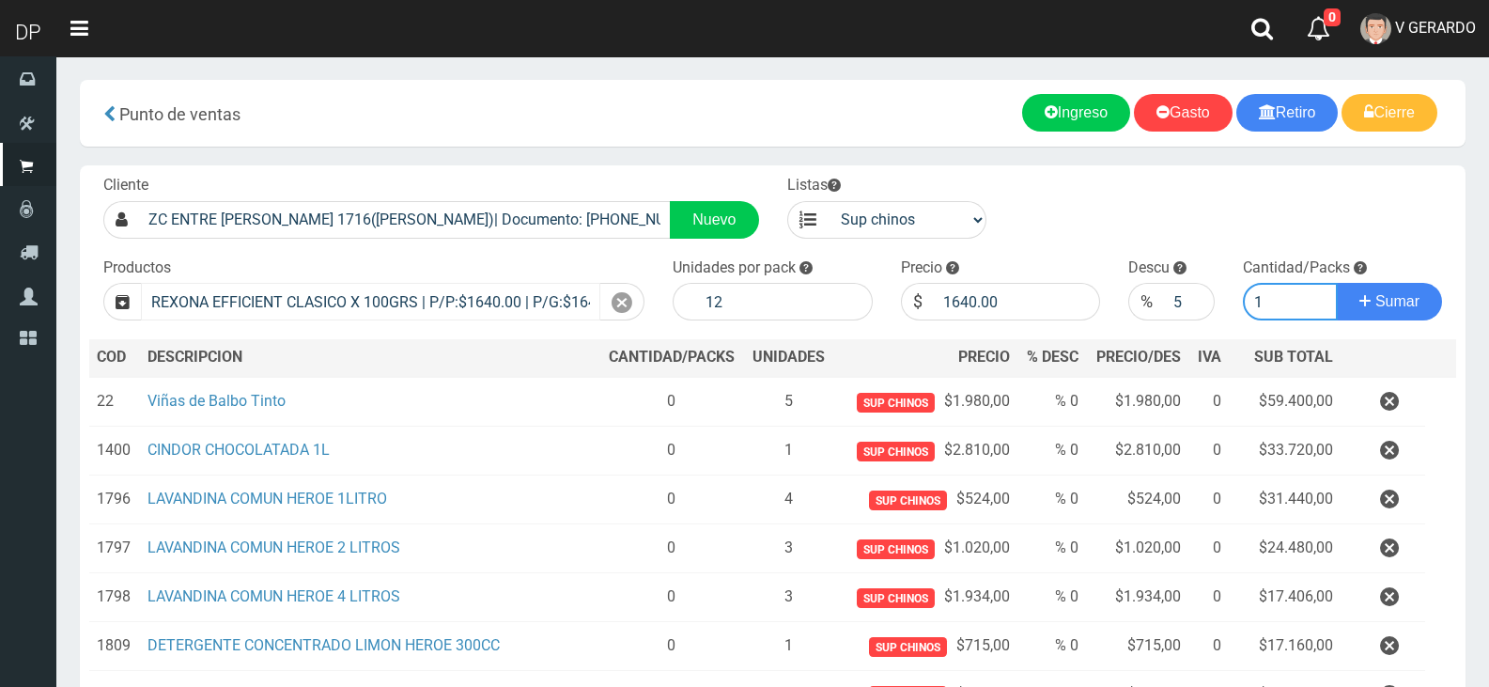
type input "2"
click at [1337, 283] on button "Sumar" at bounding box center [1389, 302] width 105 height 38
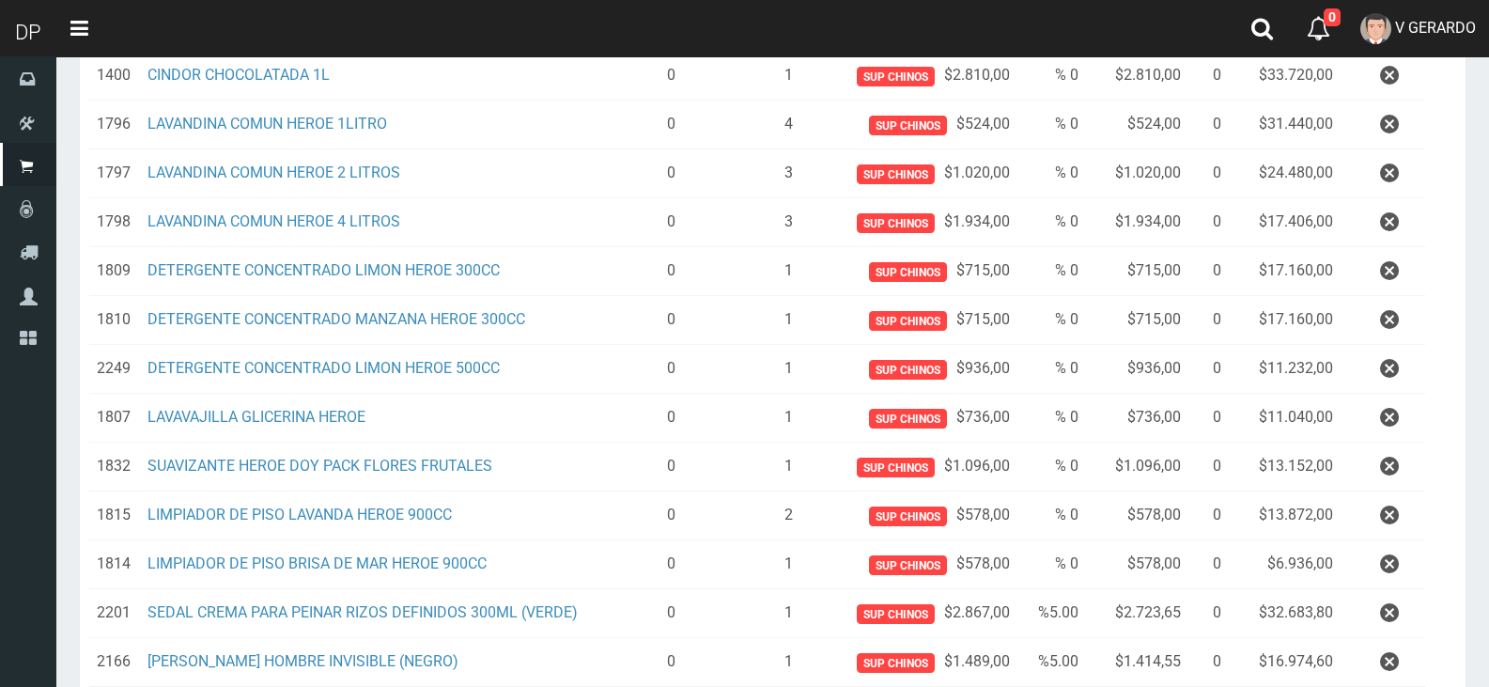
scroll to position [376, 0]
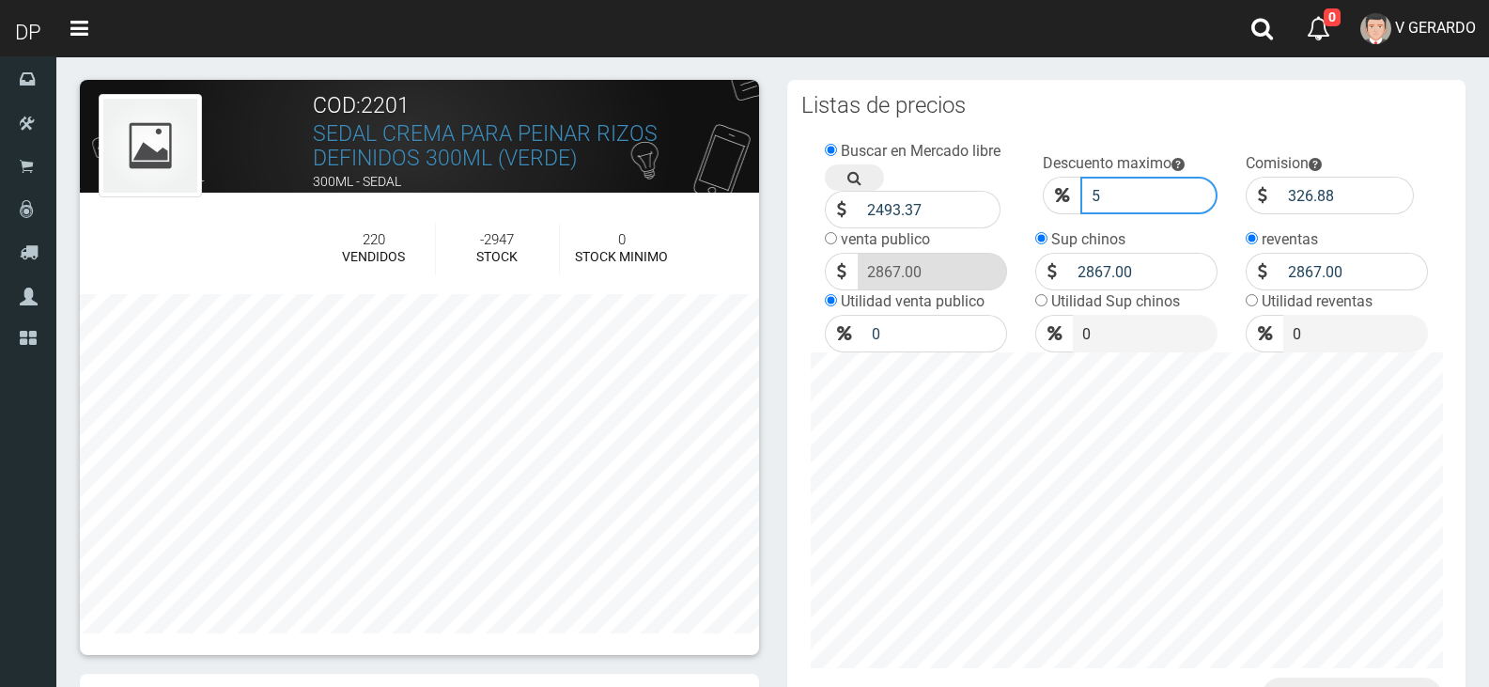
click at [1143, 202] on input "5" at bounding box center [1149, 196] width 138 height 38
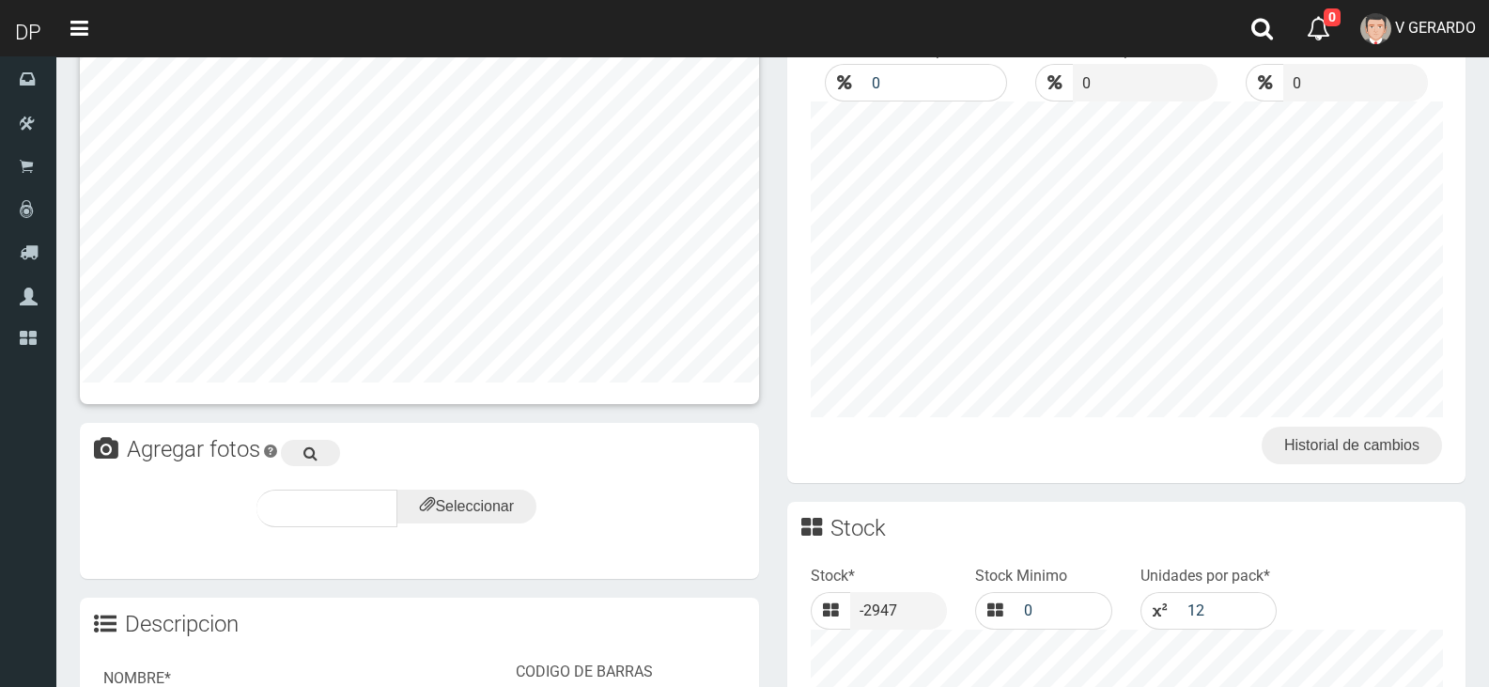
scroll to position [710, 0]
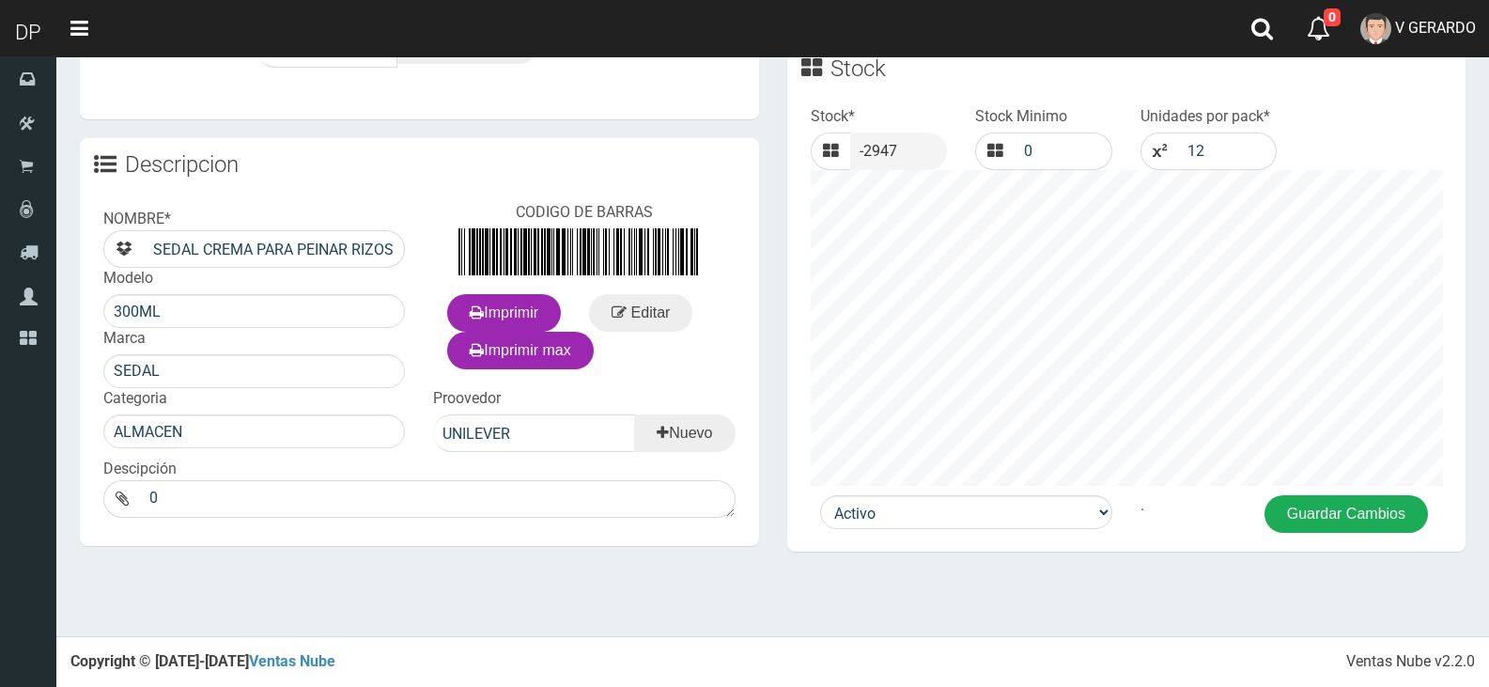
click at [1381, 503] on button "Guardar Cambios" at bounding box center [1345, 514] width 163 height 38
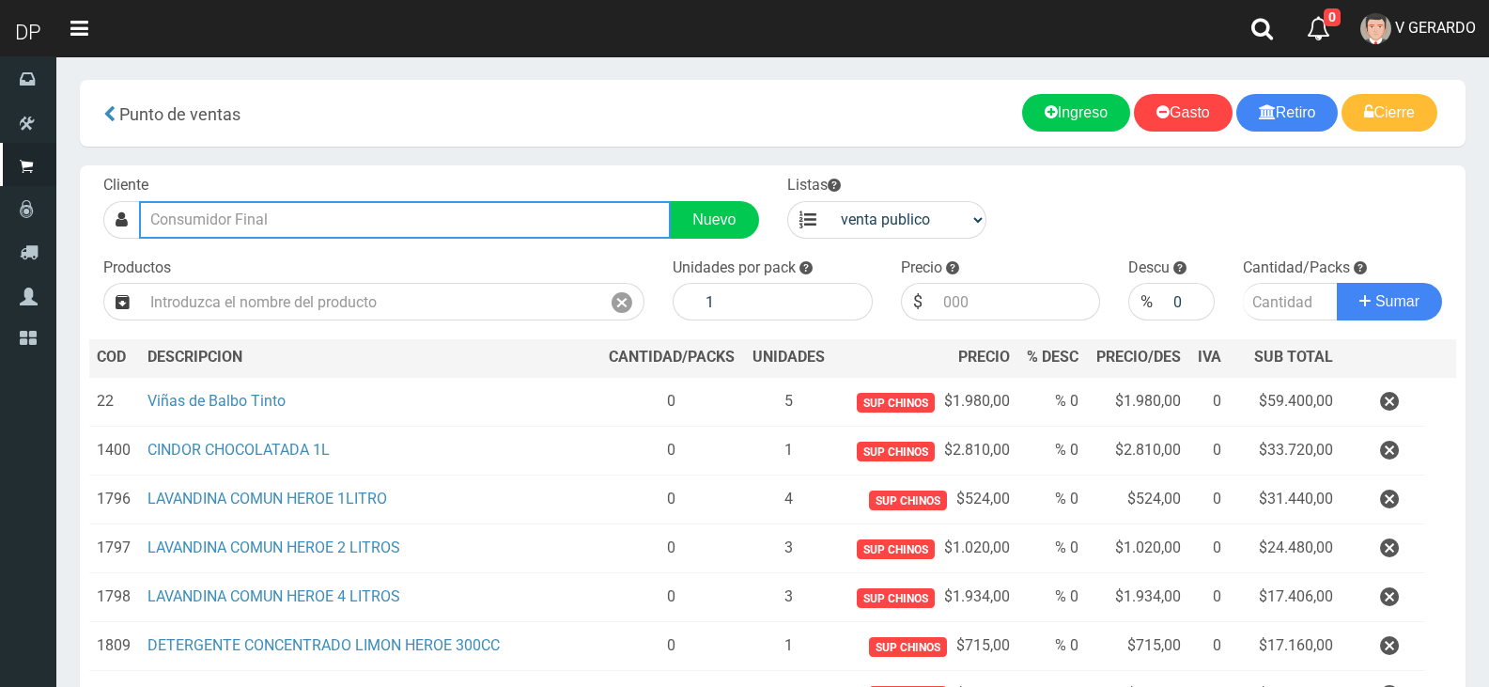
click at [532, 210] on input "text" at bounding box center [405, 220] width 532 height 38
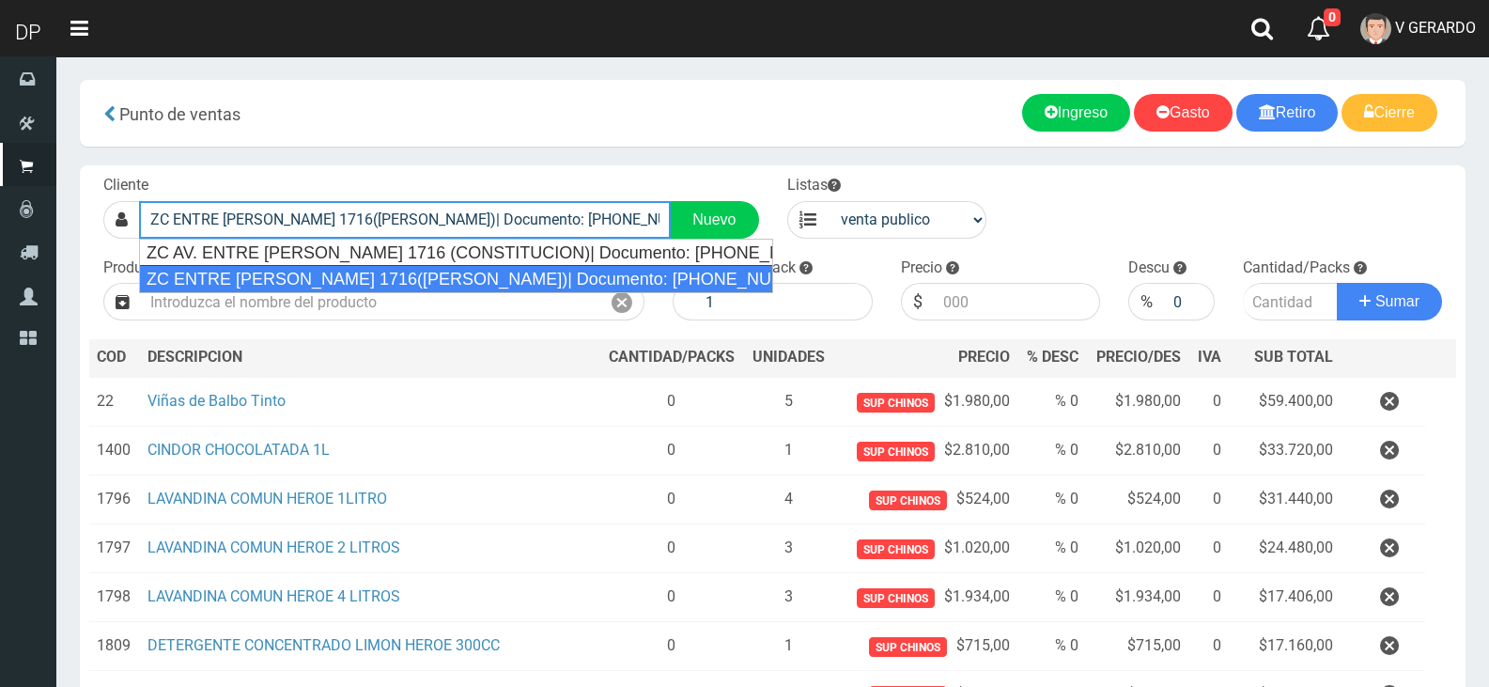
type input "ZC ENTRE [PERSON_NAME] 1716([PERSON_NAME])| Documento: [PHONE_NUMBER] | Teléfon…"
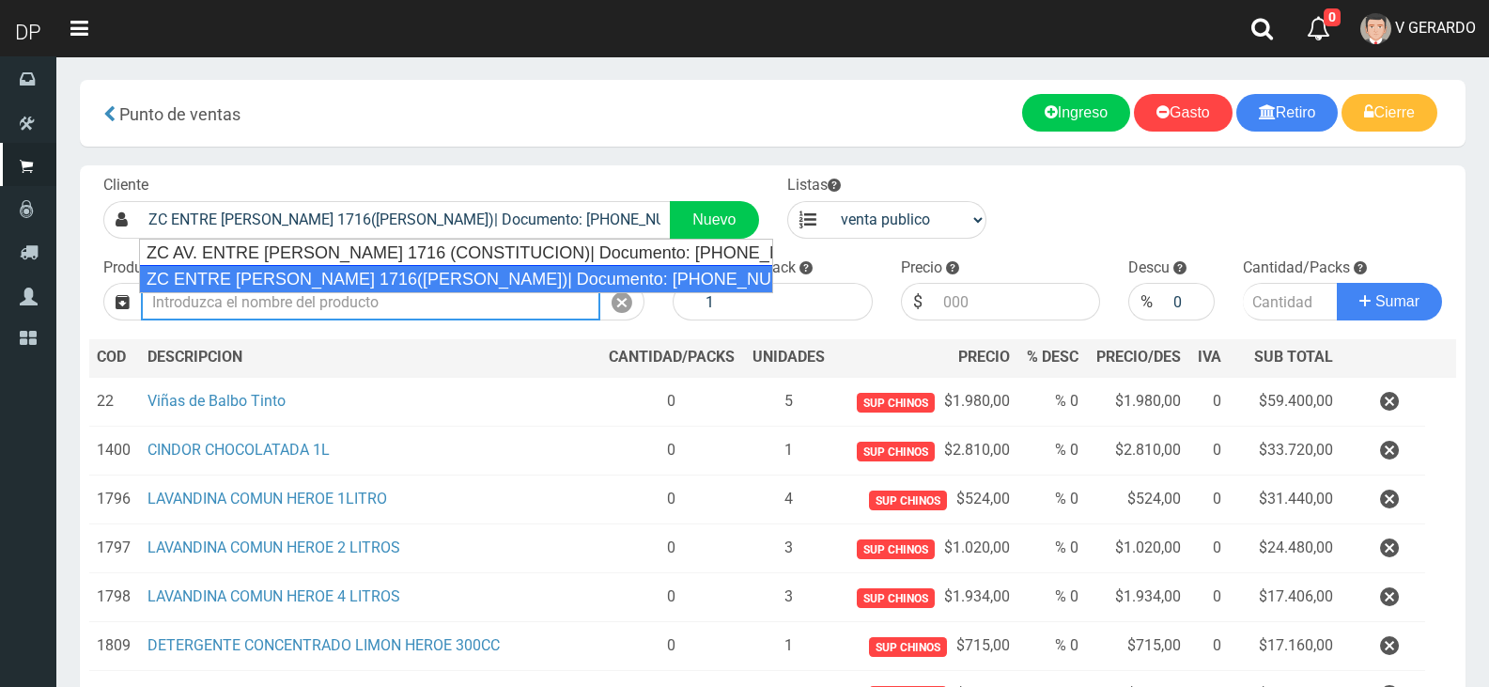
select select "2"
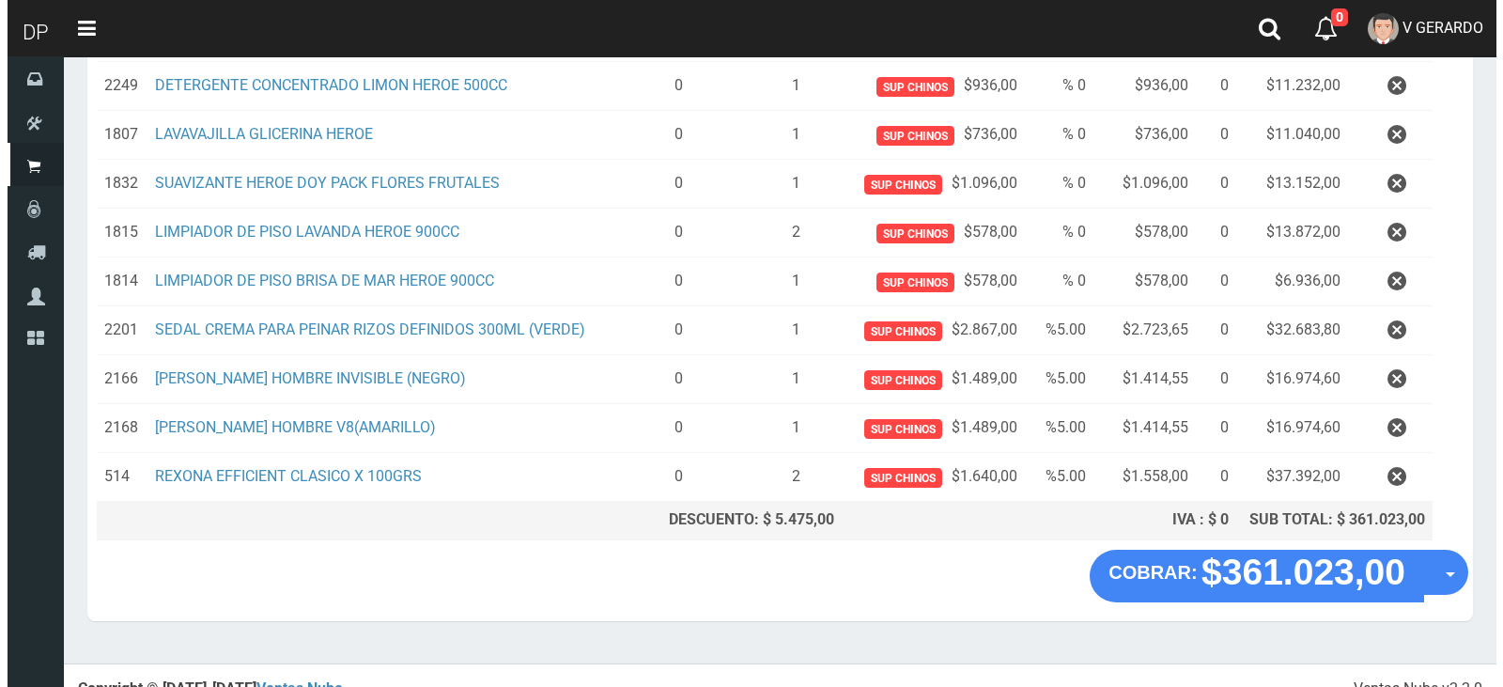
scroll to position [677, 0]
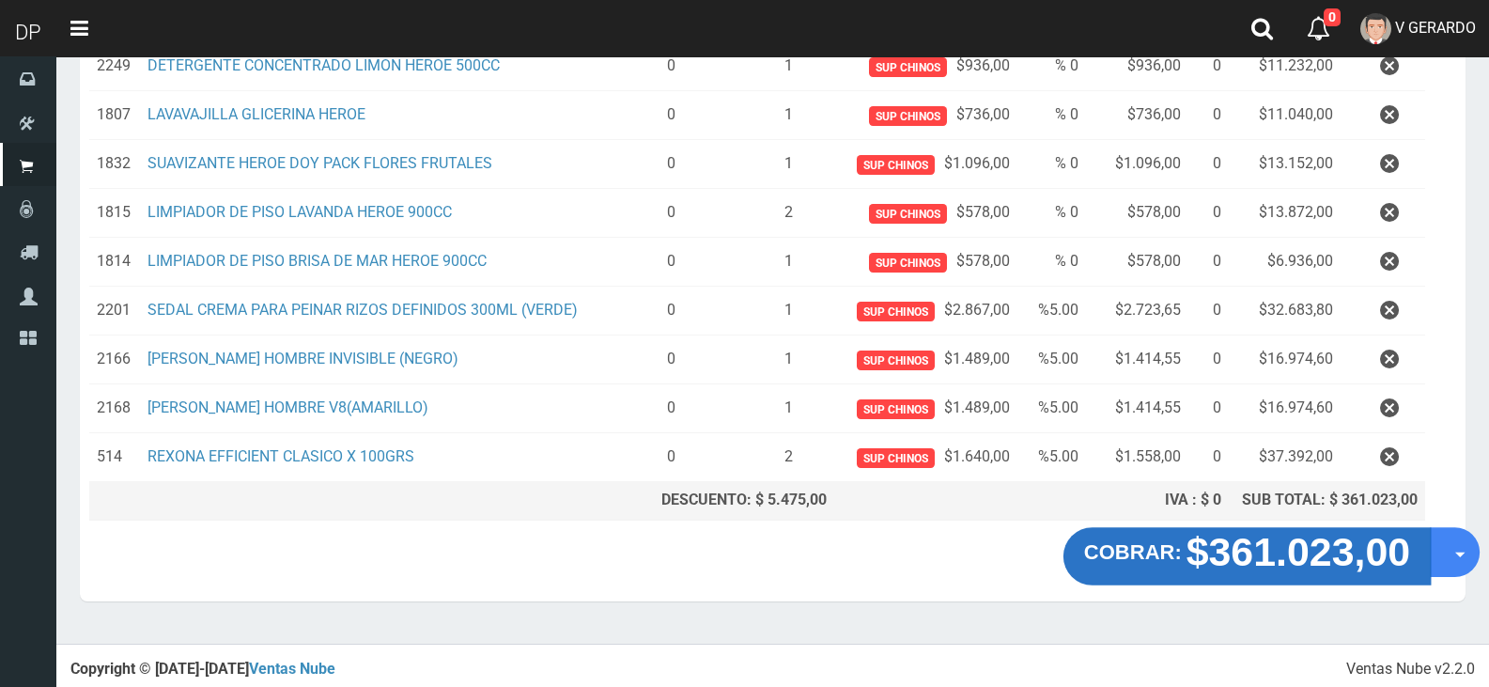
click at [1426, 559] on button "COBRAR: $361.023,00" at bounding box center [1246, 556] width 367 height 58
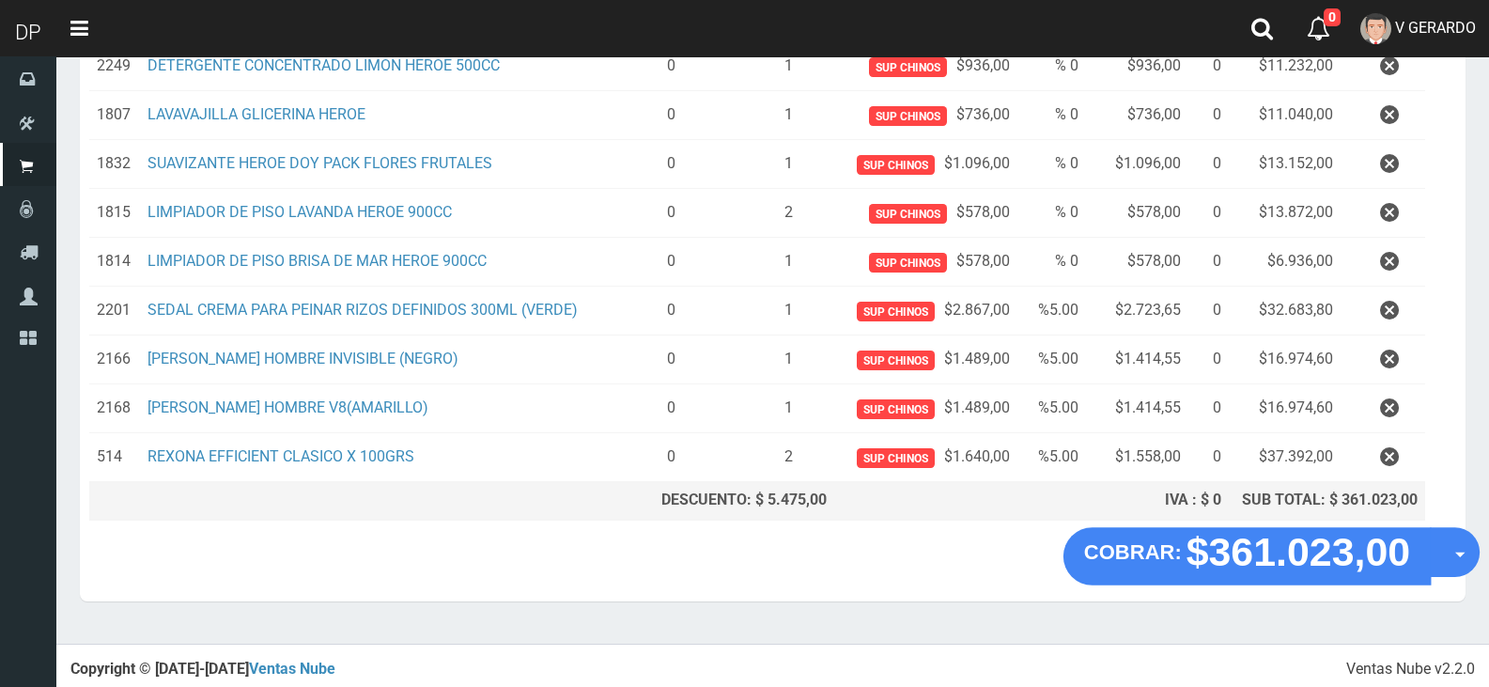
click at [1451, 565] on button "Opciones" at bounding box center [1455, 552] width 50 height 50
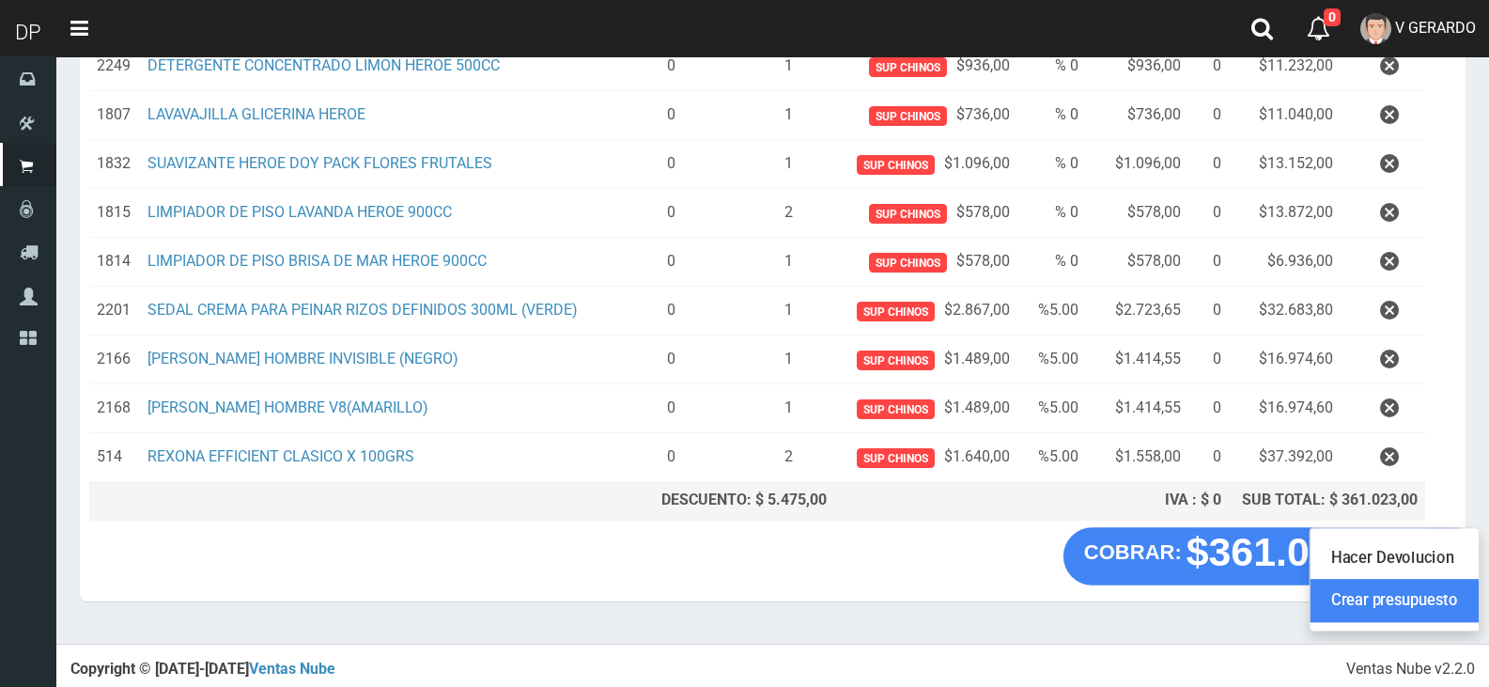
click at [1437, 591] on link "Crear presupuesto" at bounding box center [1394, 601] width 168 height 43
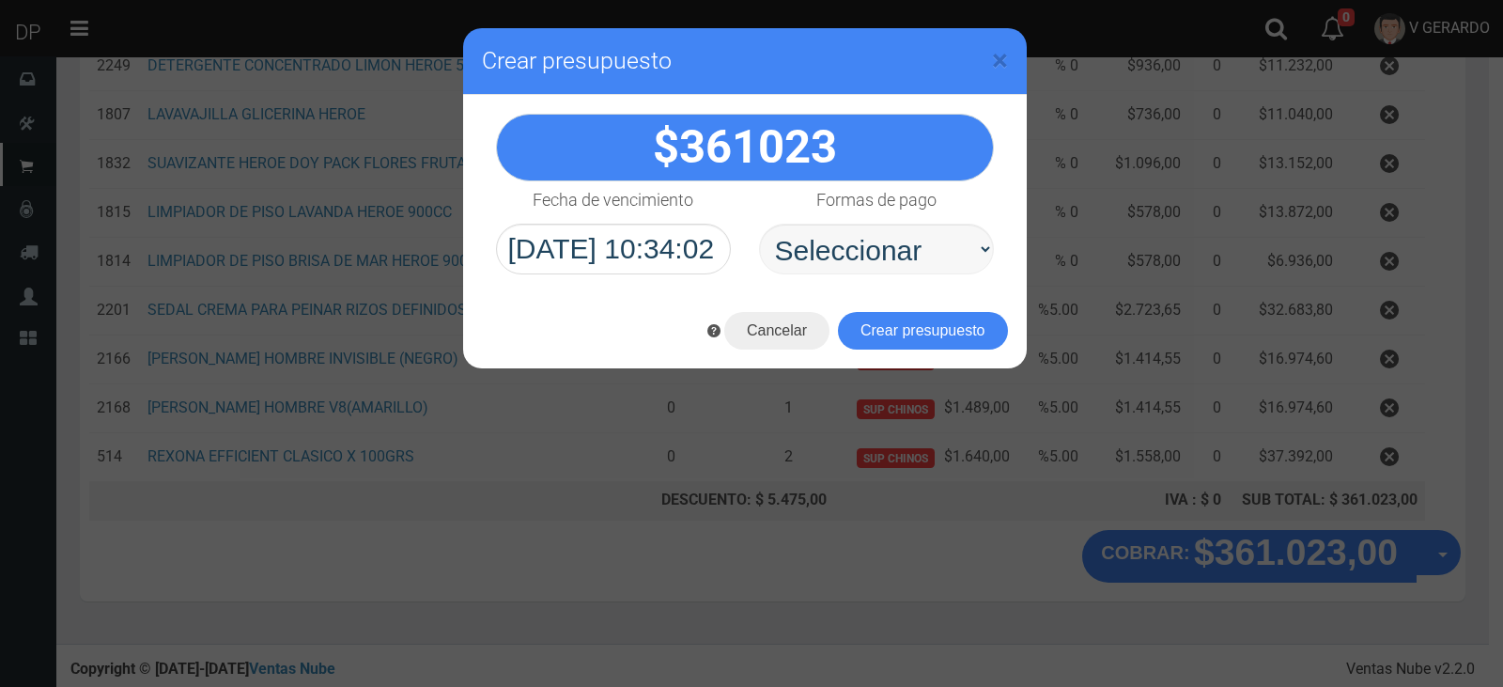
select select "Efectivo"
click at [759, 224] on select "Seleccionar Efectivo Tarjeta de Crédito Depósito Débito" at bounding box center [876, 249] width 235 height 51
click at [943, 329] on button "Crear presupuesto" at bounding box center [923, 331] width 170 height 38
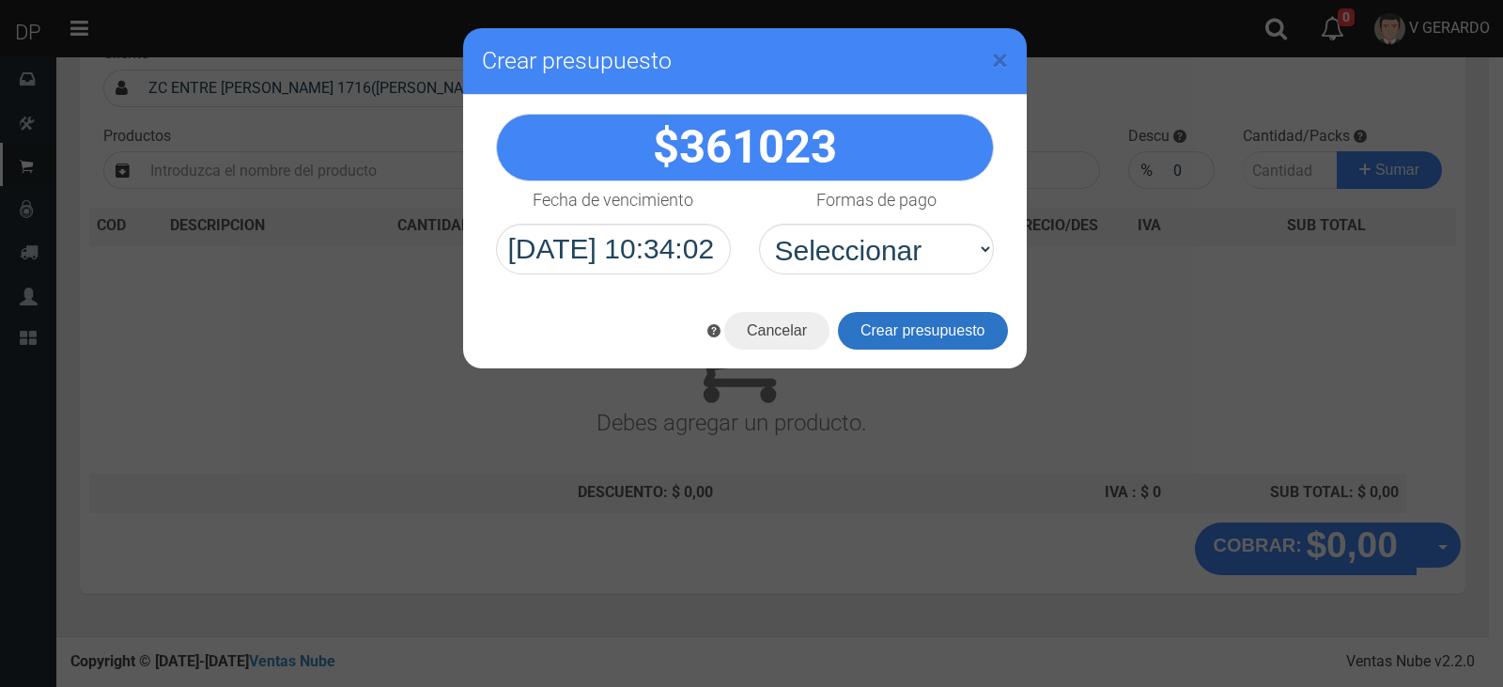
scroll to position [0, 0]
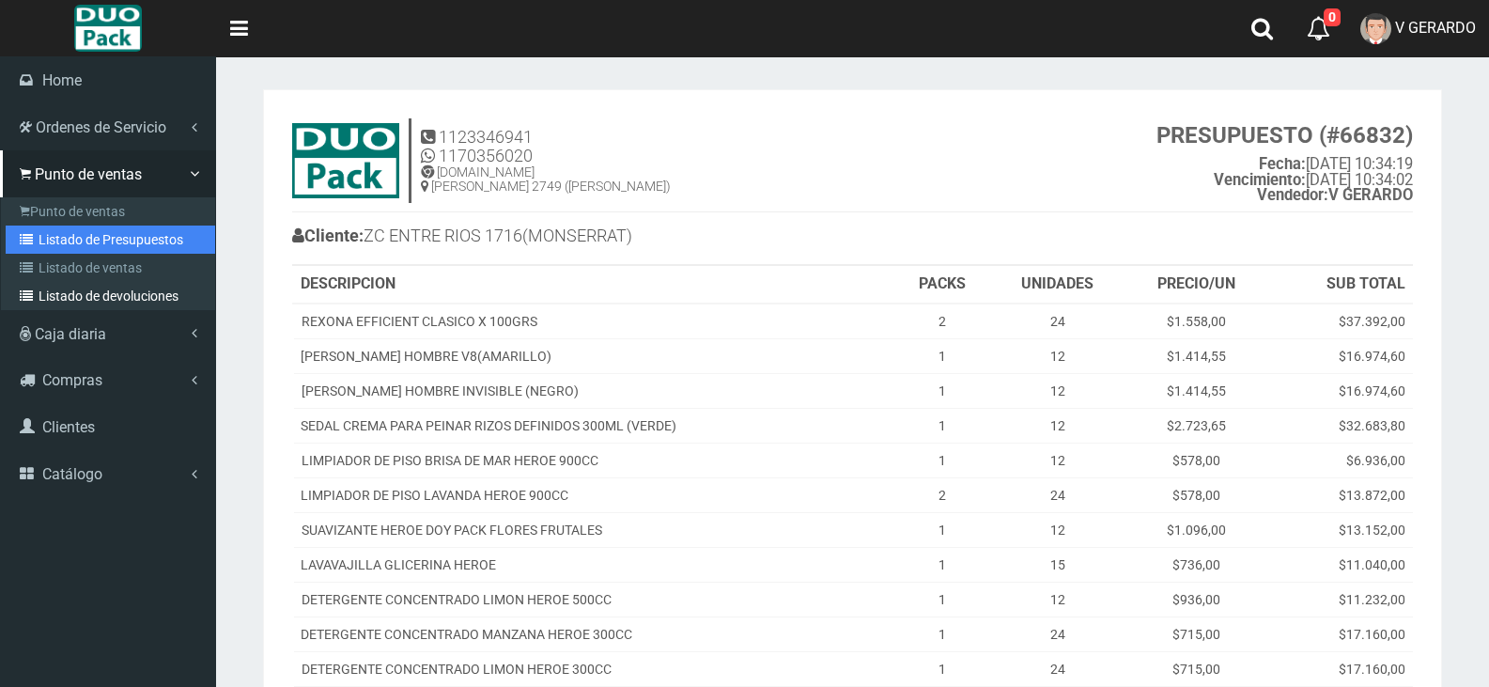
drag, startPoint x: 66, startPoint y: 240, endPoint x: 39, endPoint y: 284, distance: 50.6
click at [67, 240] on link "Listado de Presupuestos" at bounding box center [110, 239] width 209 height 28
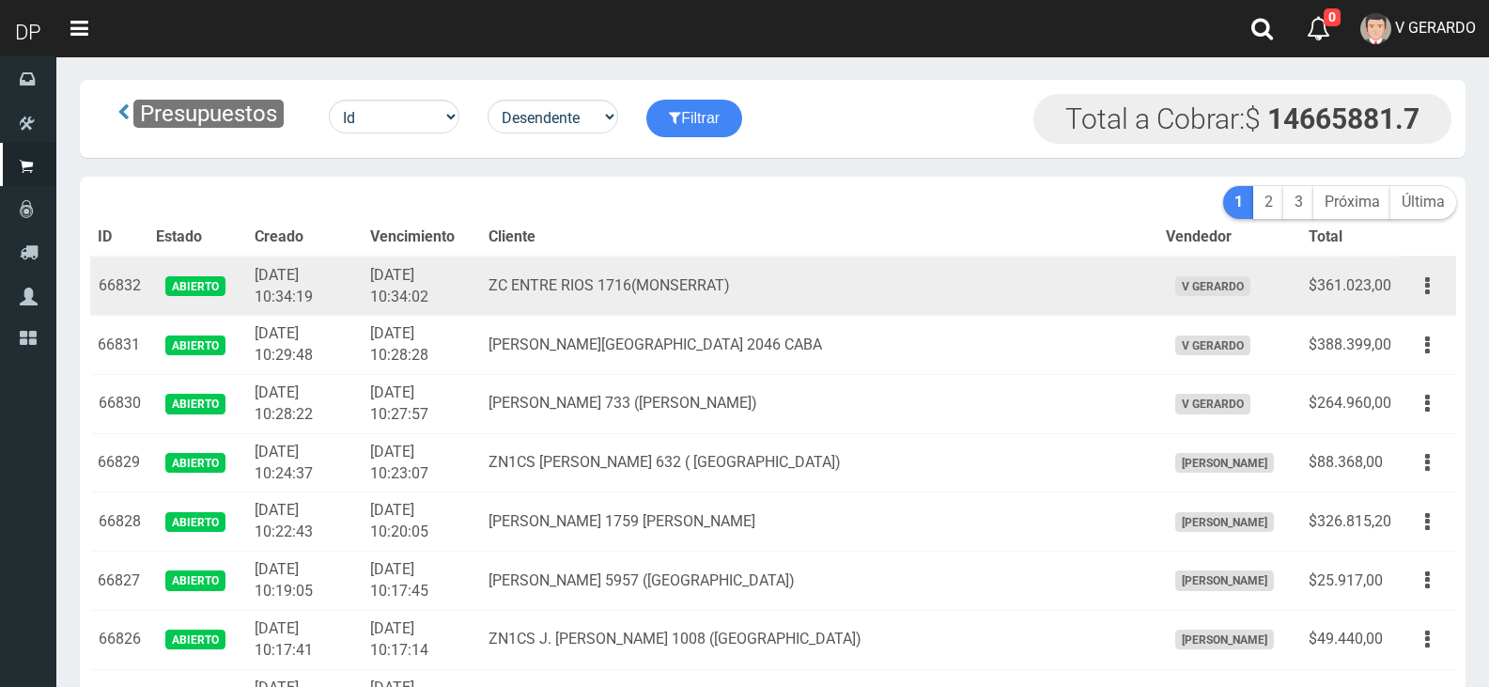
click at [730, 309] on td "ZC ENTRE RIOS 1716(MONSERRAT)" at bounding box center [819, 285] width 676 height 59
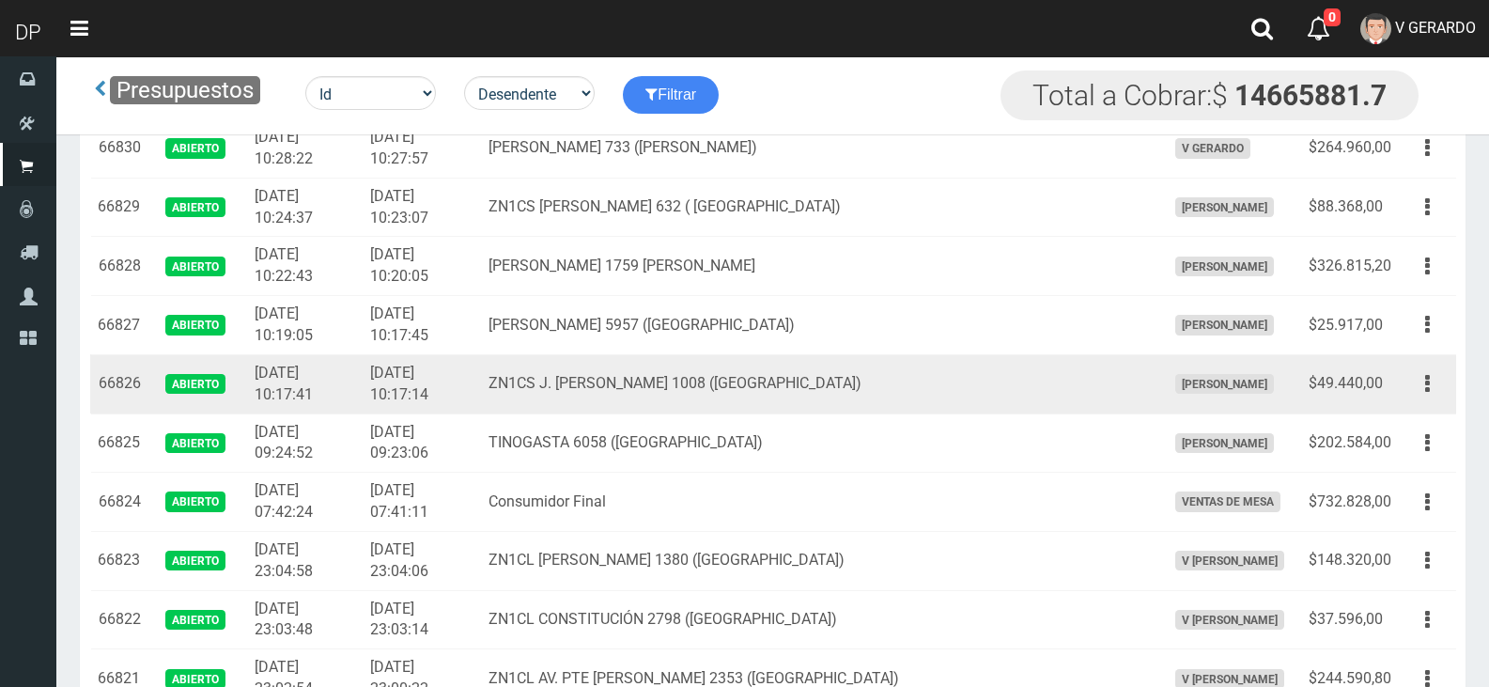
scroll to position [188, 0]
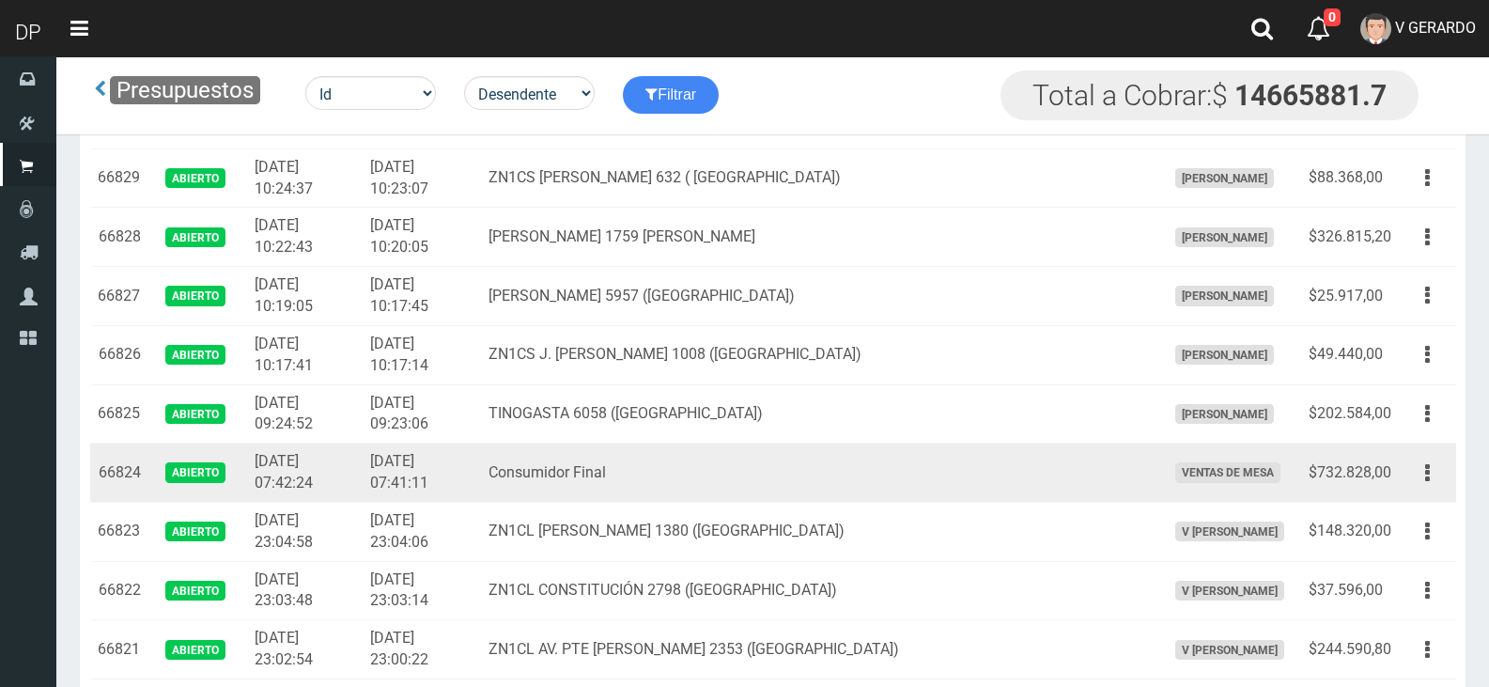
click at [808, 477] on td "Consumidor Final" at bounding box center [819, 472] width 676 height 59
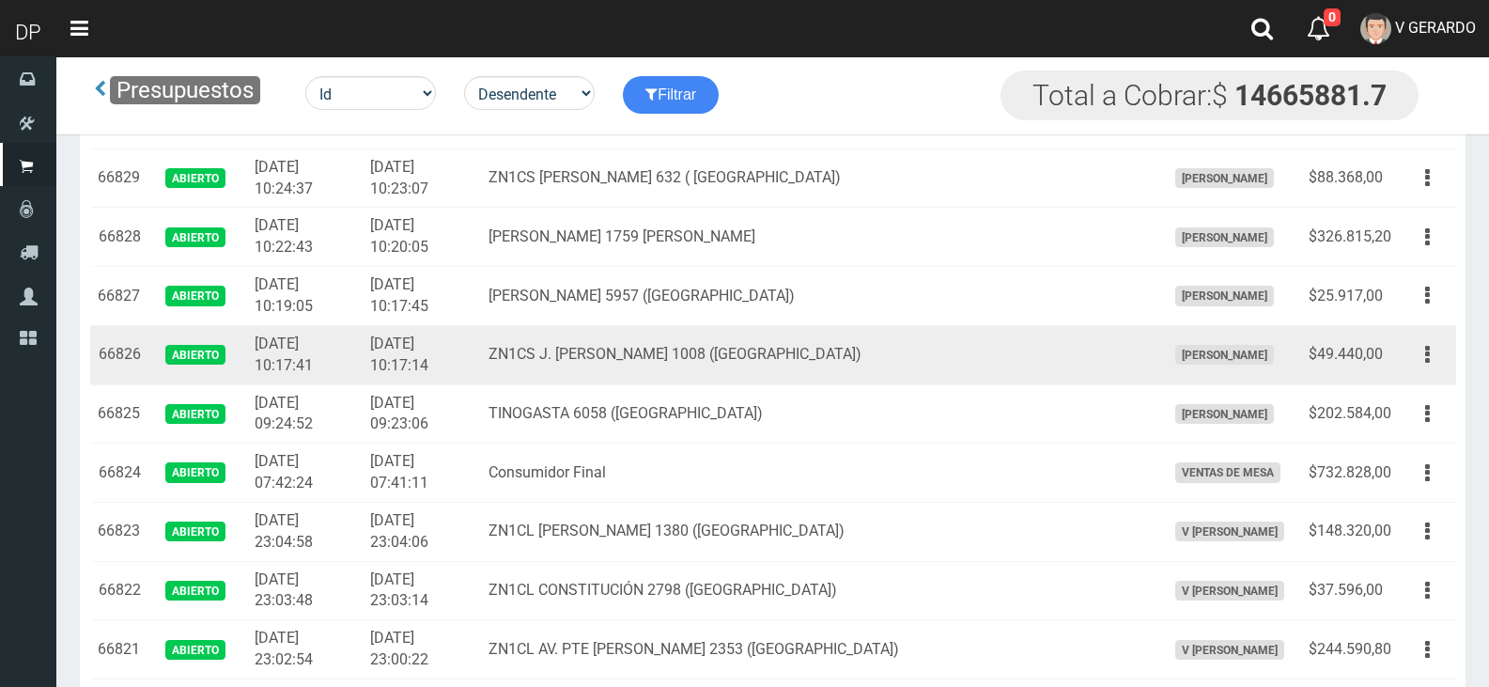
click at [1398, 360] on td "$49.440,00" at bounding box center [1350, 354] width 98 height 59
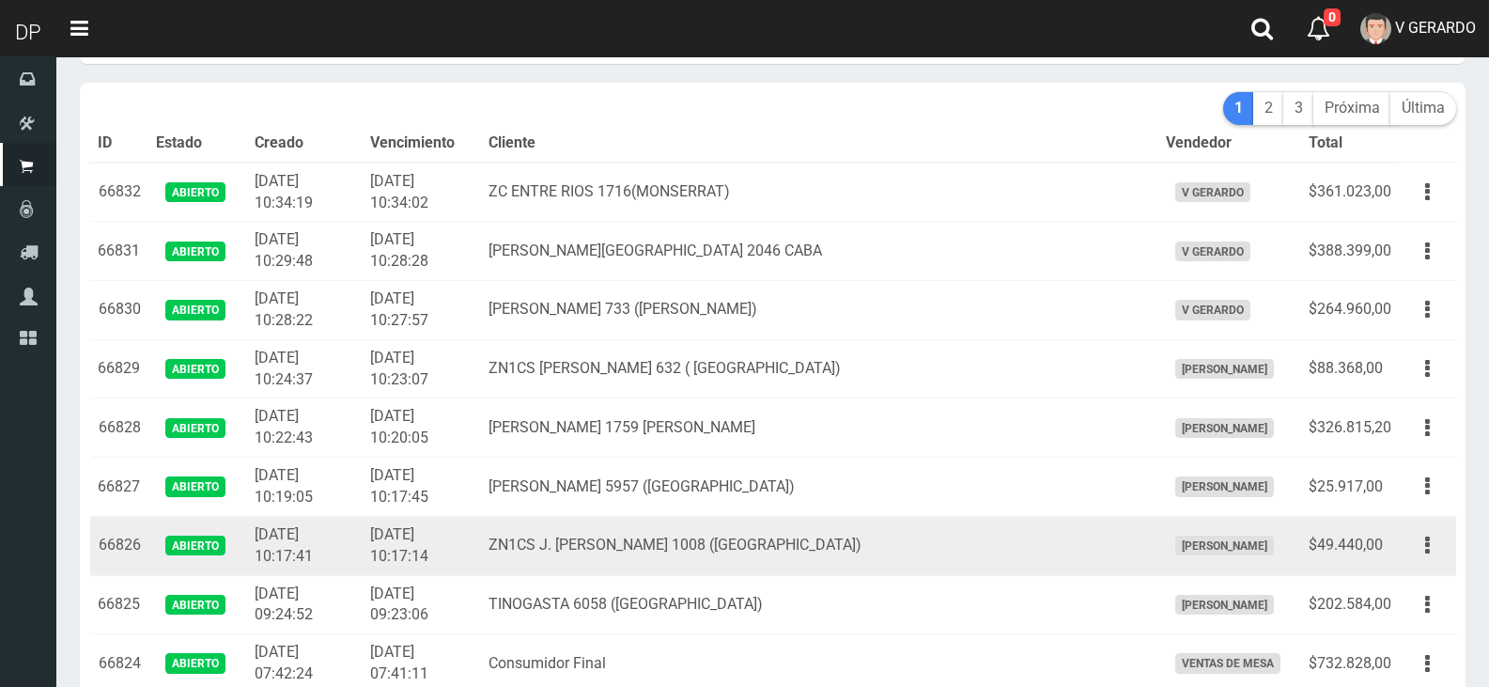
scroll to position [0, 0]
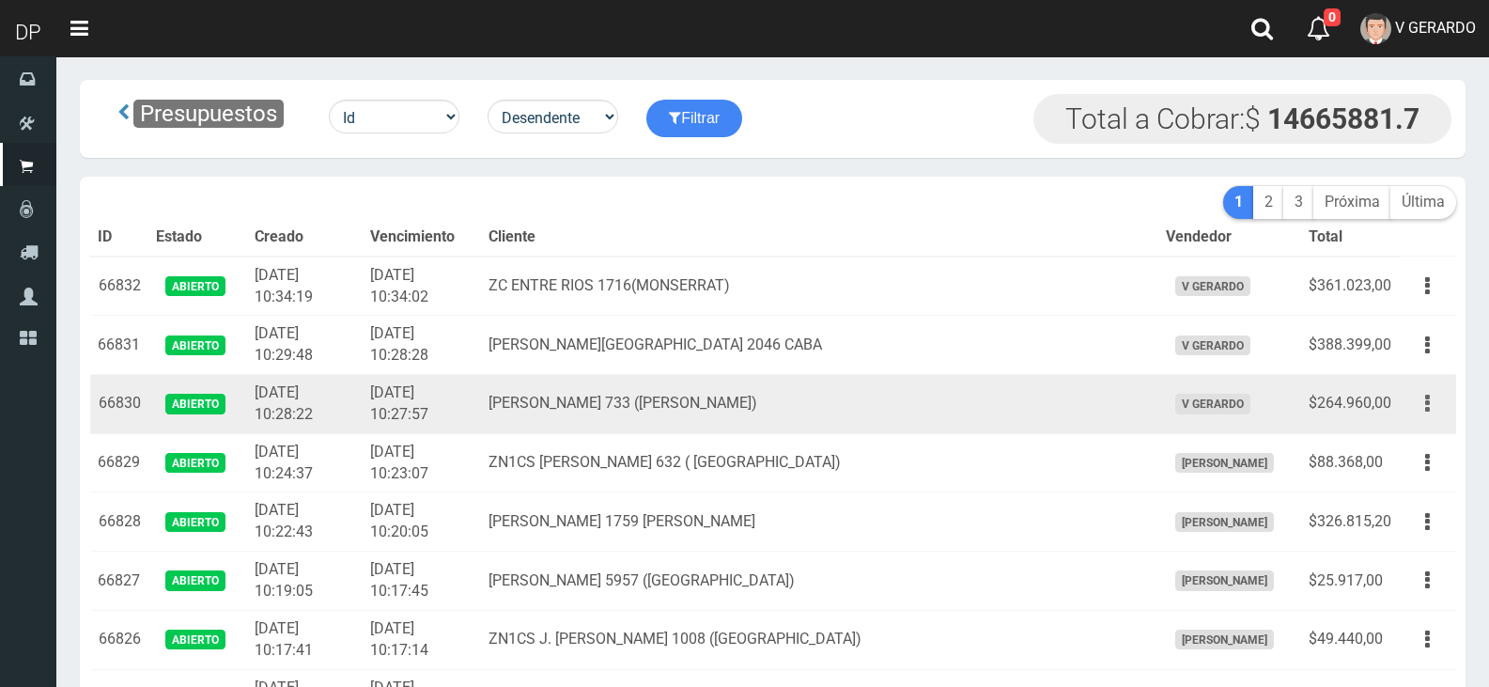
click at [1418, 401] on button "button" at bounding box center [1427, 403] width 42 height 33
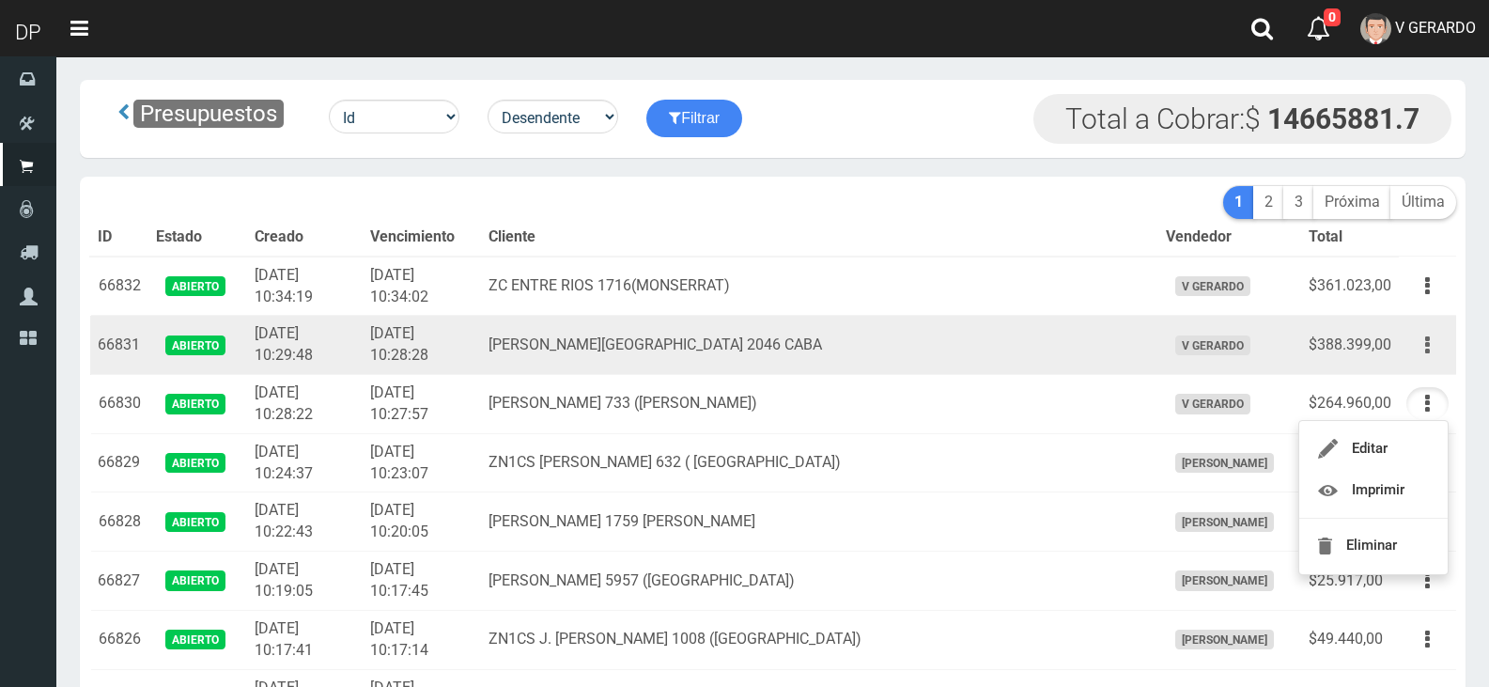
click at [1421, 351] on button "button" at bounding box center [1427, 345] width 42 height 33
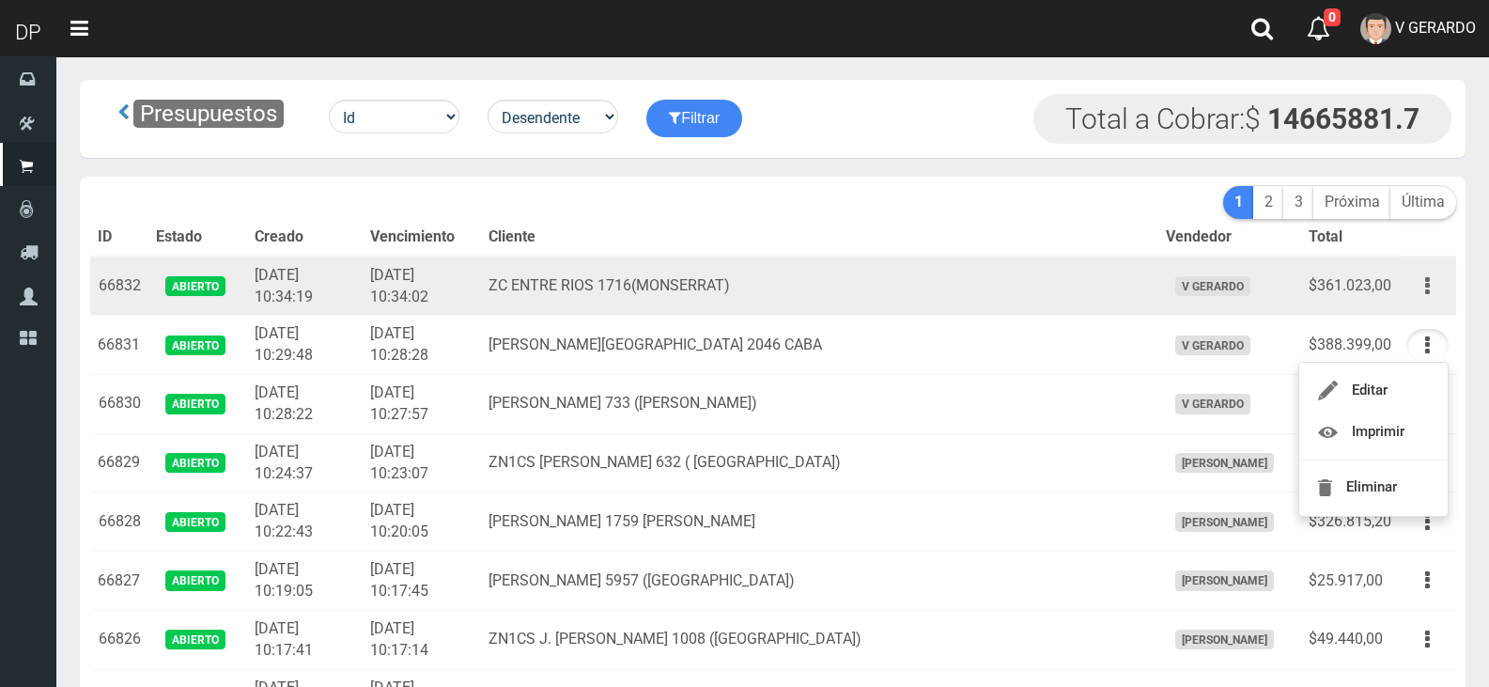
click at [1423, 291] on button "button" at bounding box center [1427, 286] width 42 height 33
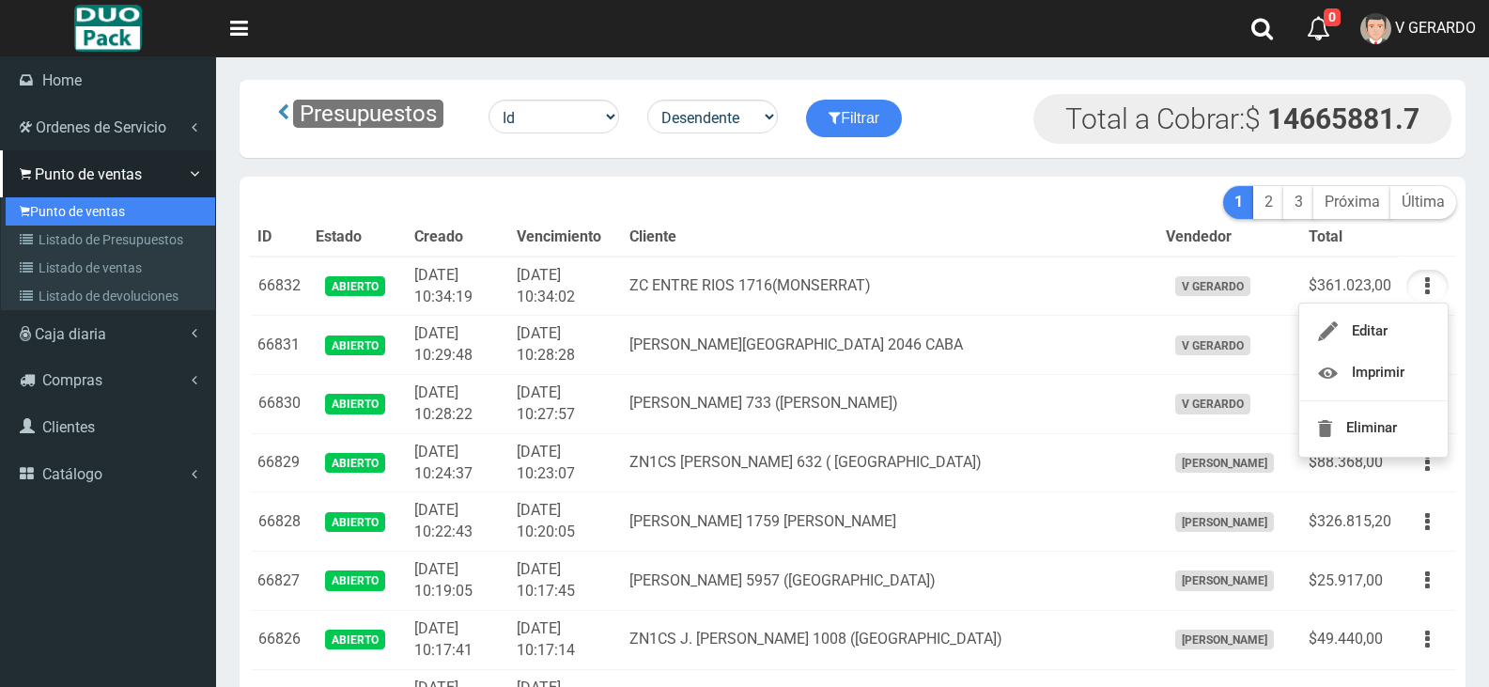
click at [64, 206] on link "Punto de ventas" at bounding box center [110, 211] width 209 height 28
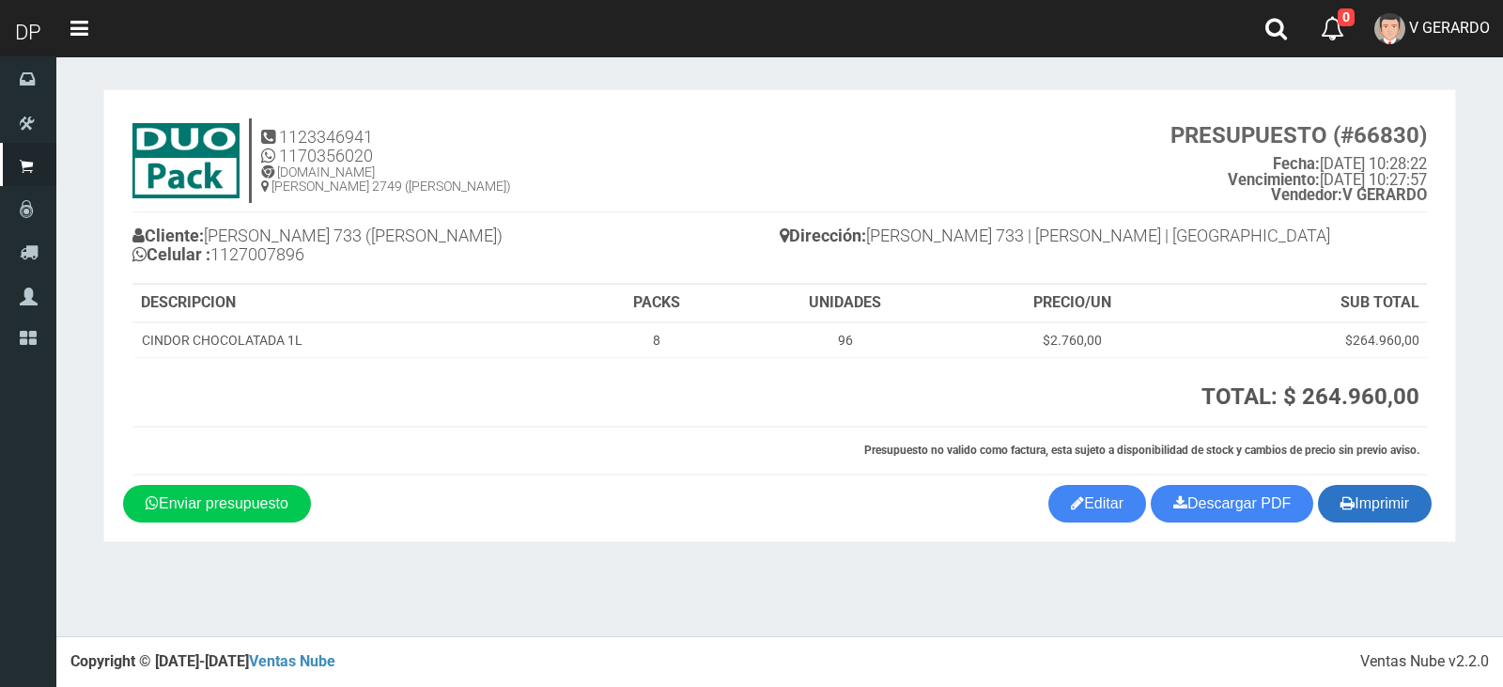
click at [1386, 511] on button "Imprimir" at bounding box center [1375, 504] width 114 height 38
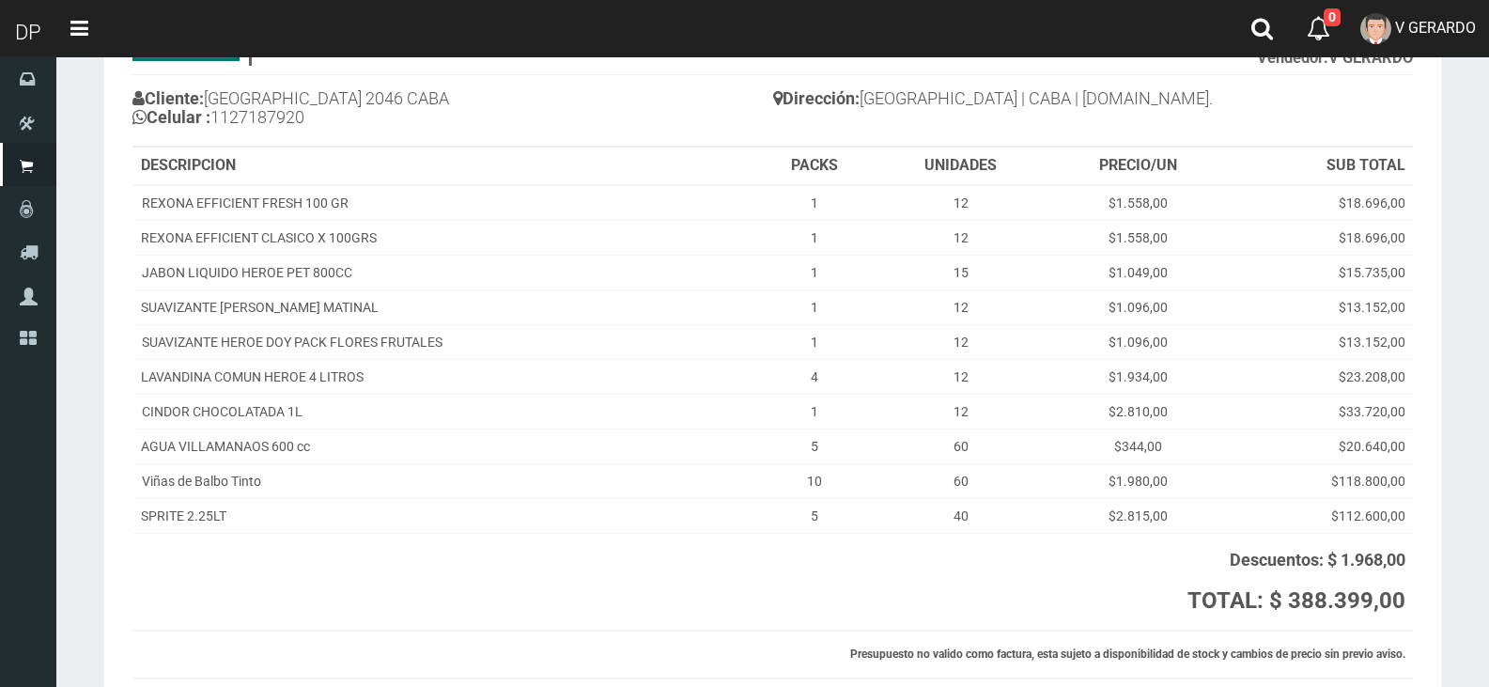
scroll to position [280, 0]
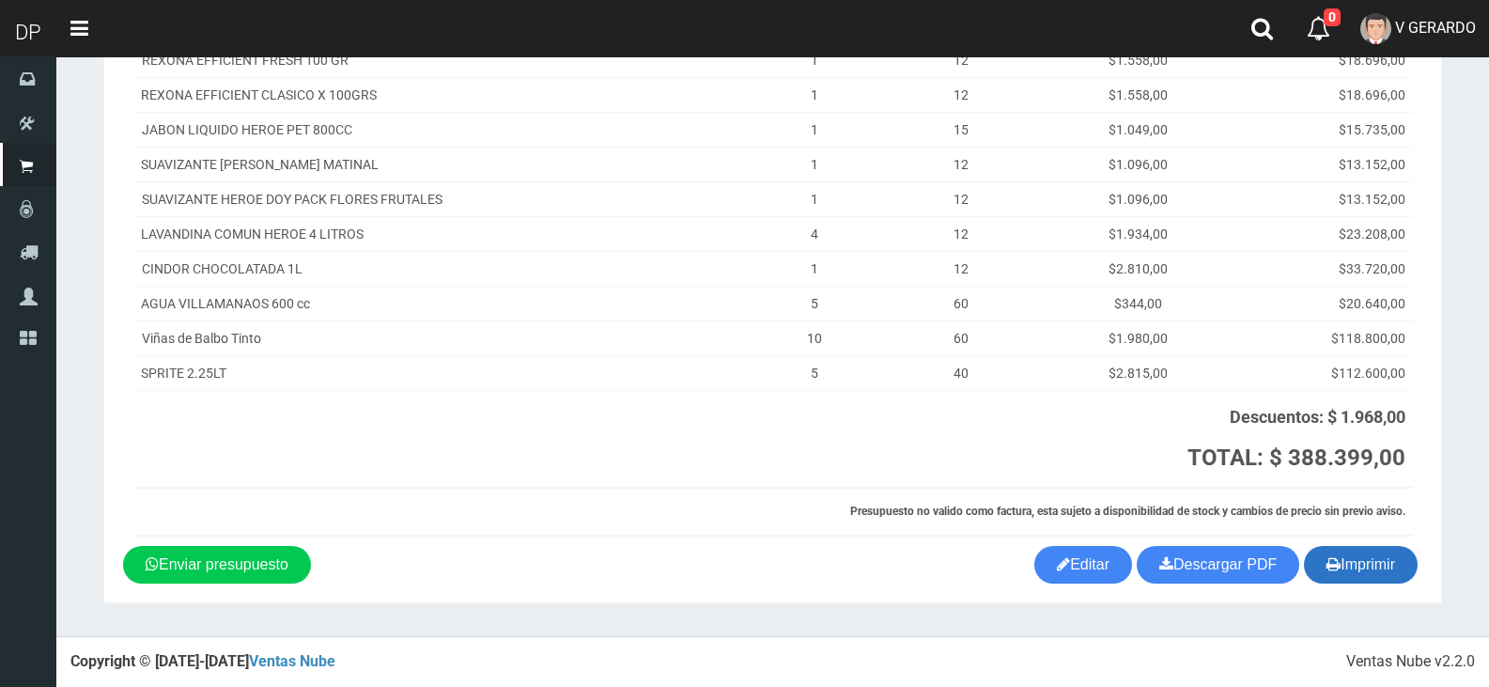
drag, startPoint x: 1378, startPoint y: 546, endPoint x: 1380, endPoint y: 558, distance: 12.4
click at [1378, 547] on button "Imprimir" at bounding box center [1361, 565] width 114 height 38
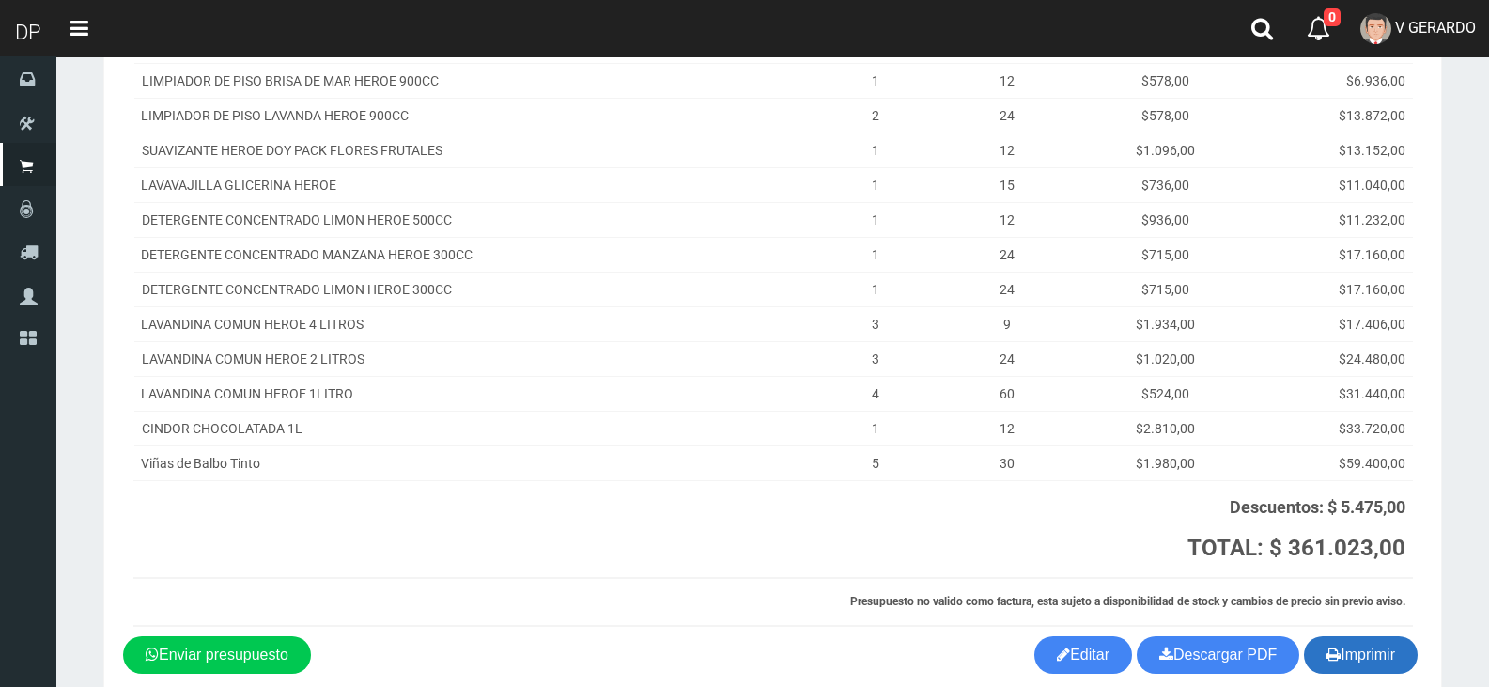
scroll to position [470, 0]
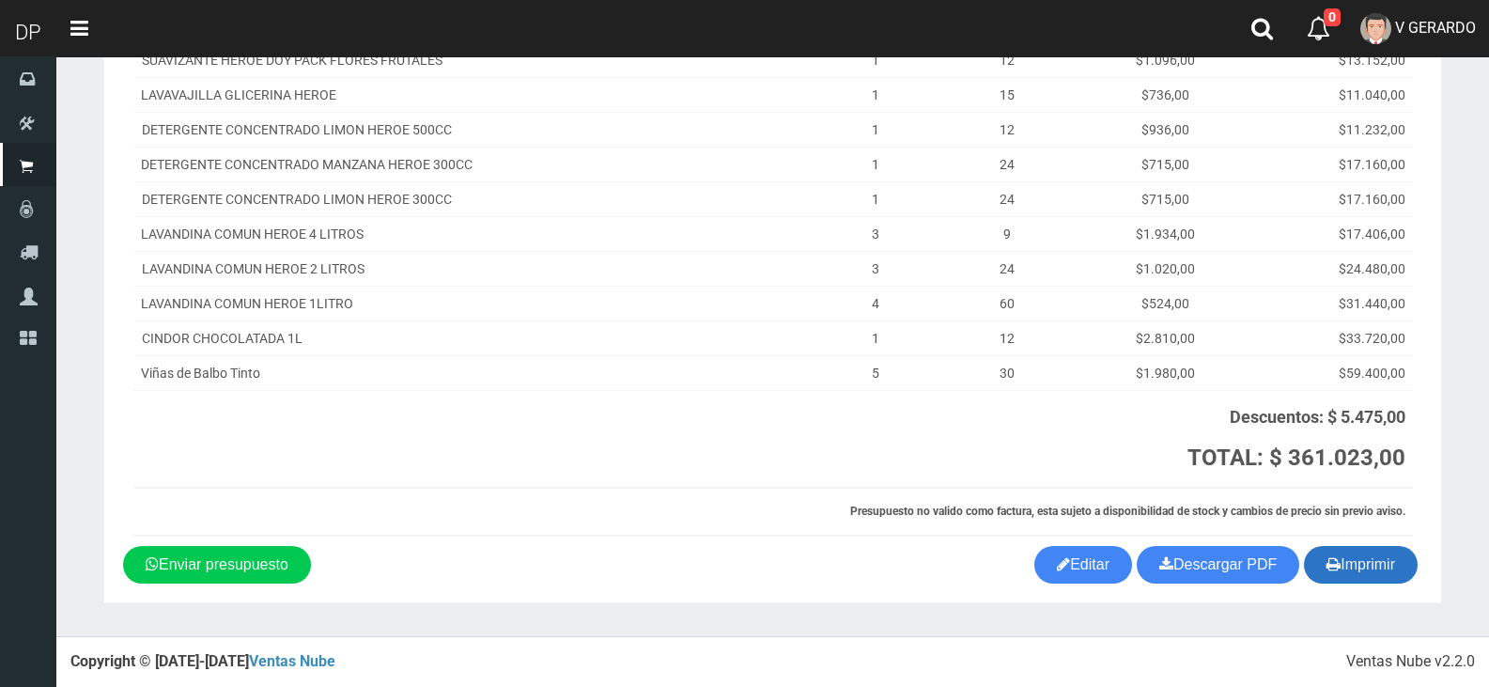
click at [1340, 569] on button "Imprimir" at bounding box center [1361, 565] width 114 height 38
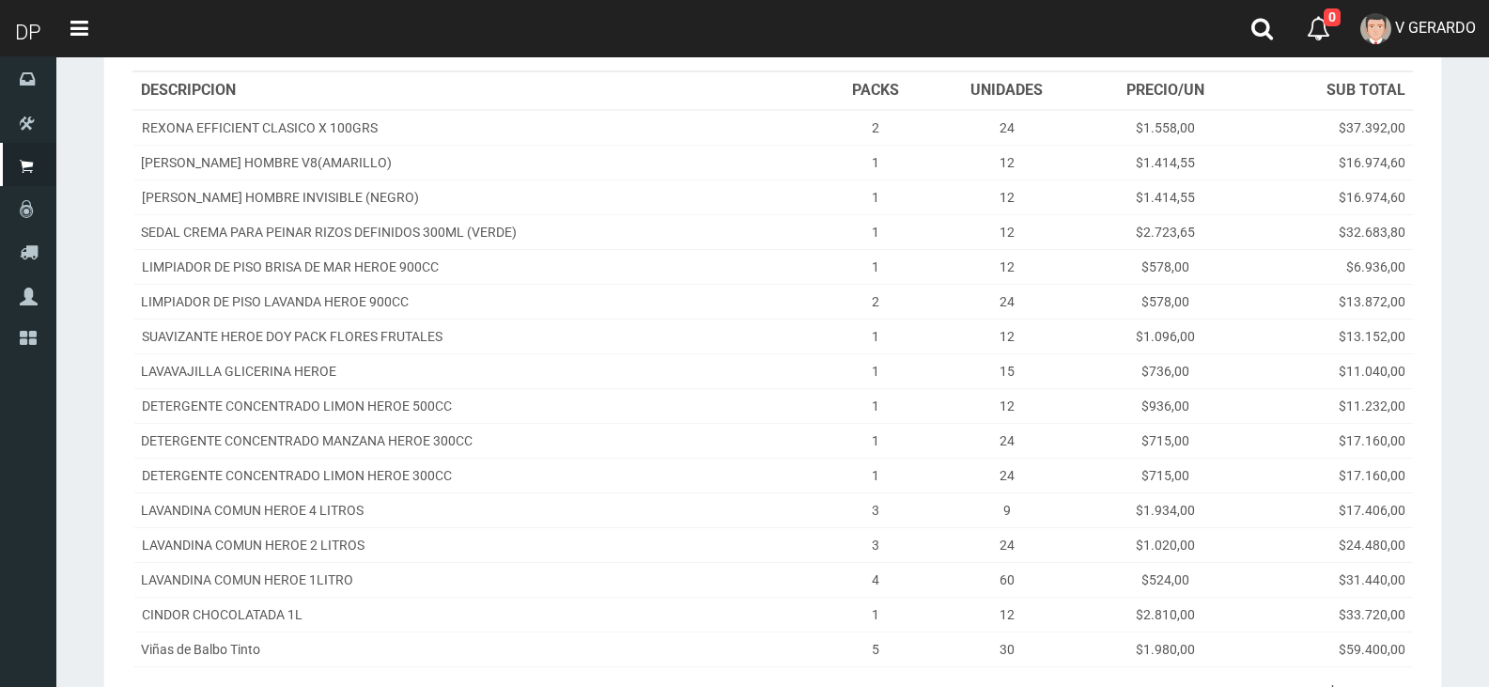
scroll to position [188, 0]
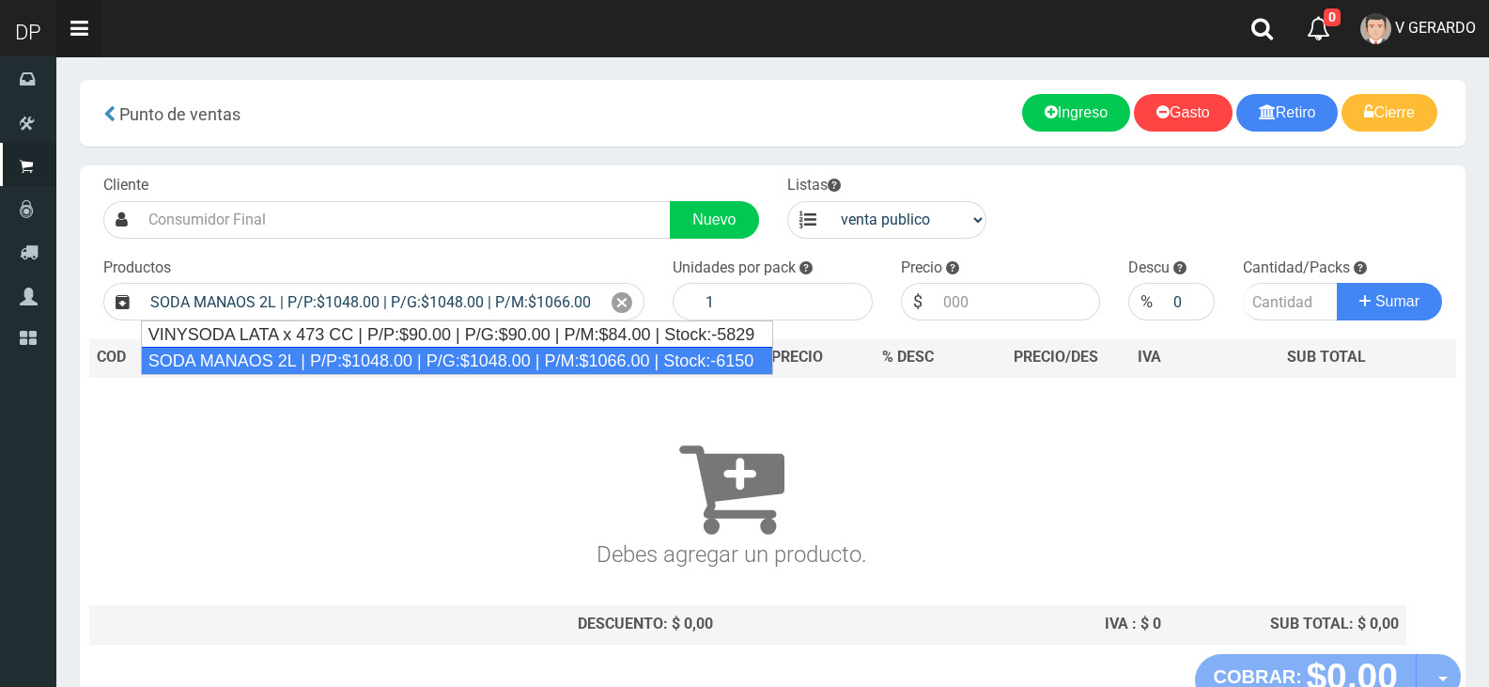
type input "SODA MANAOS 2L | P/P:$1048.00 | P/G:$1048.00 | P/M:$1066.00 | Stock:-6150"
type input "6"
type input "1048.00"
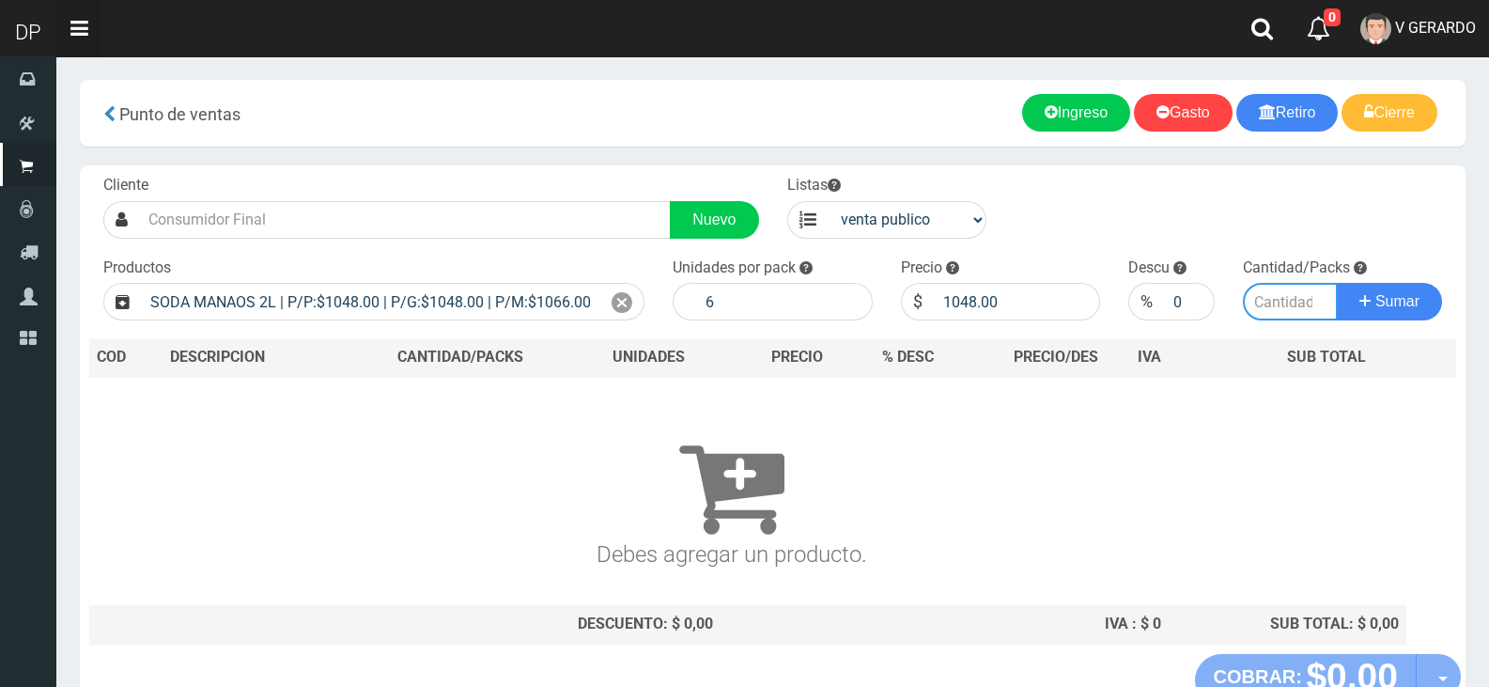
click at [1337, 283] on button "Sumar" at bounding box center [1389, 302] width 105 height 38
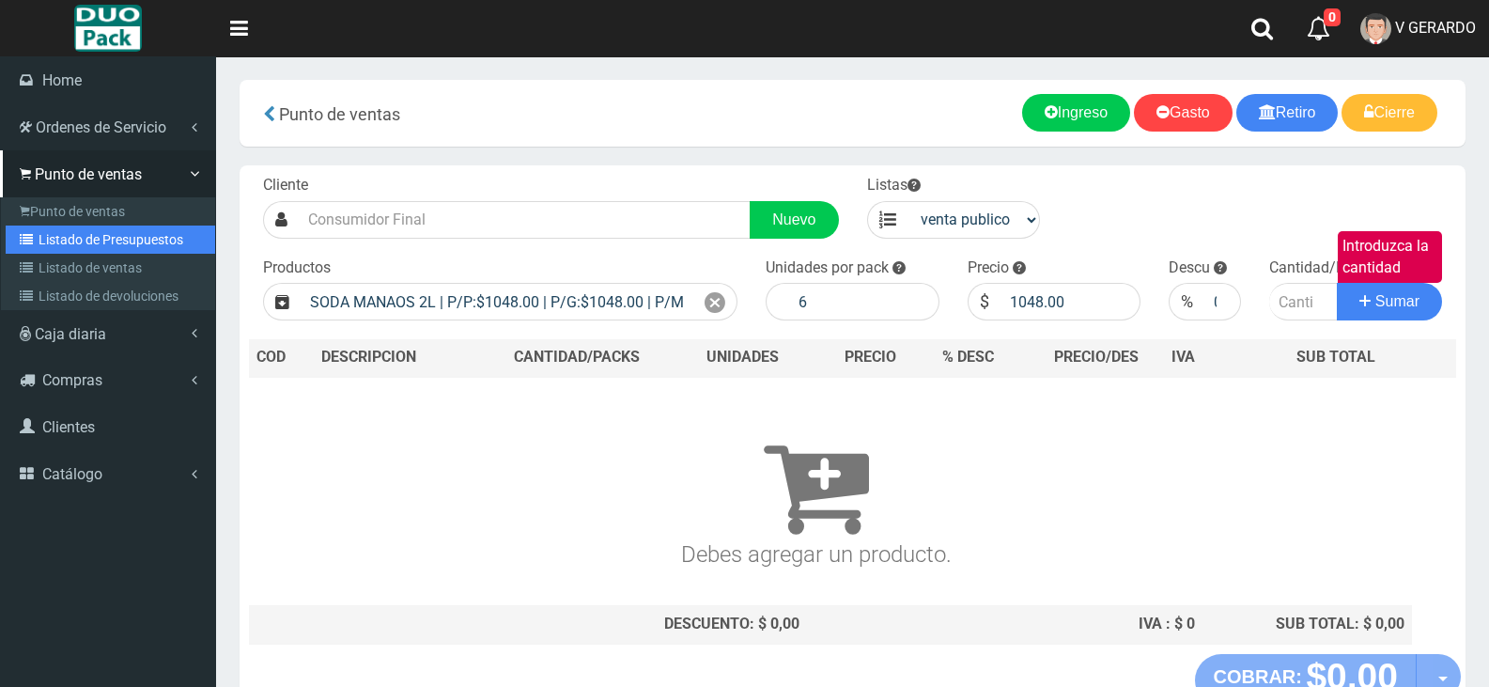
click at [121, 242] on link "Listado de Presupuestos" at bounding box center [110, 239] width 209 height 28
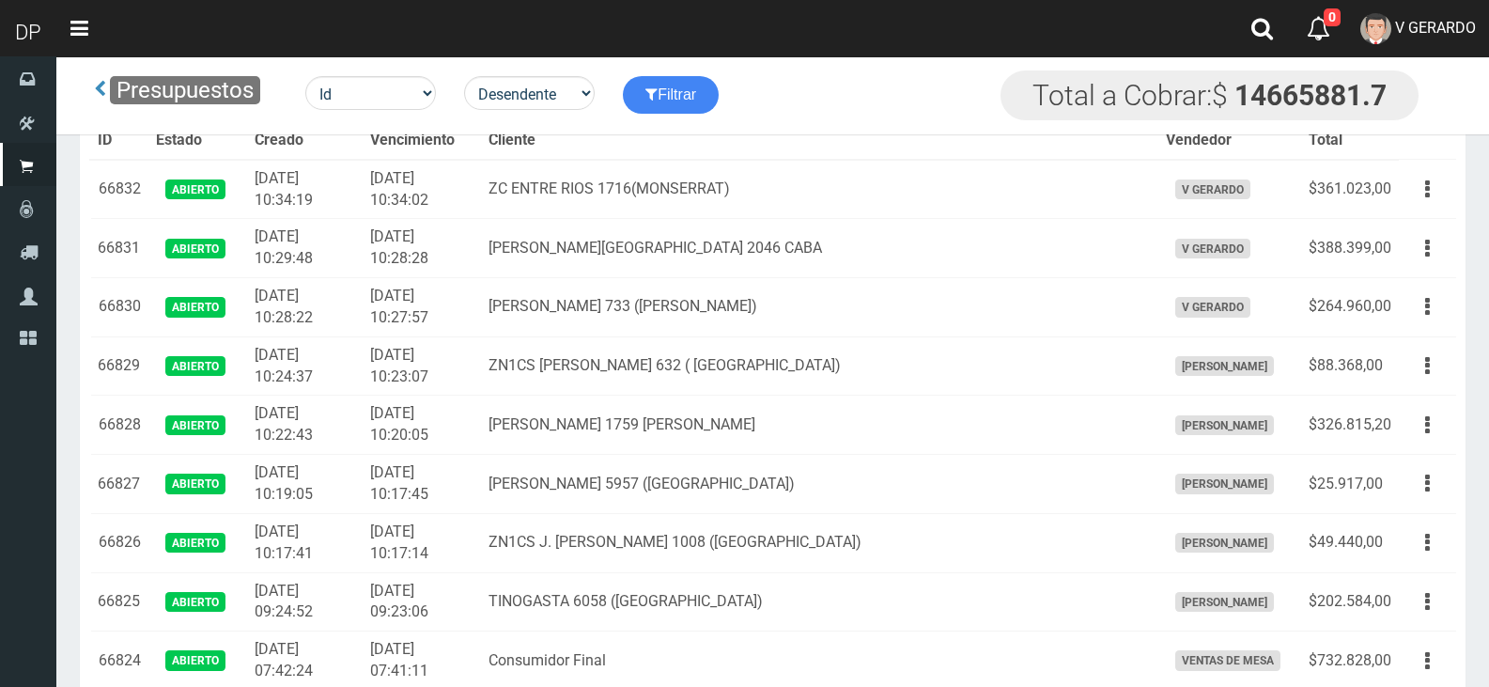
scroll to position [6302, 0]
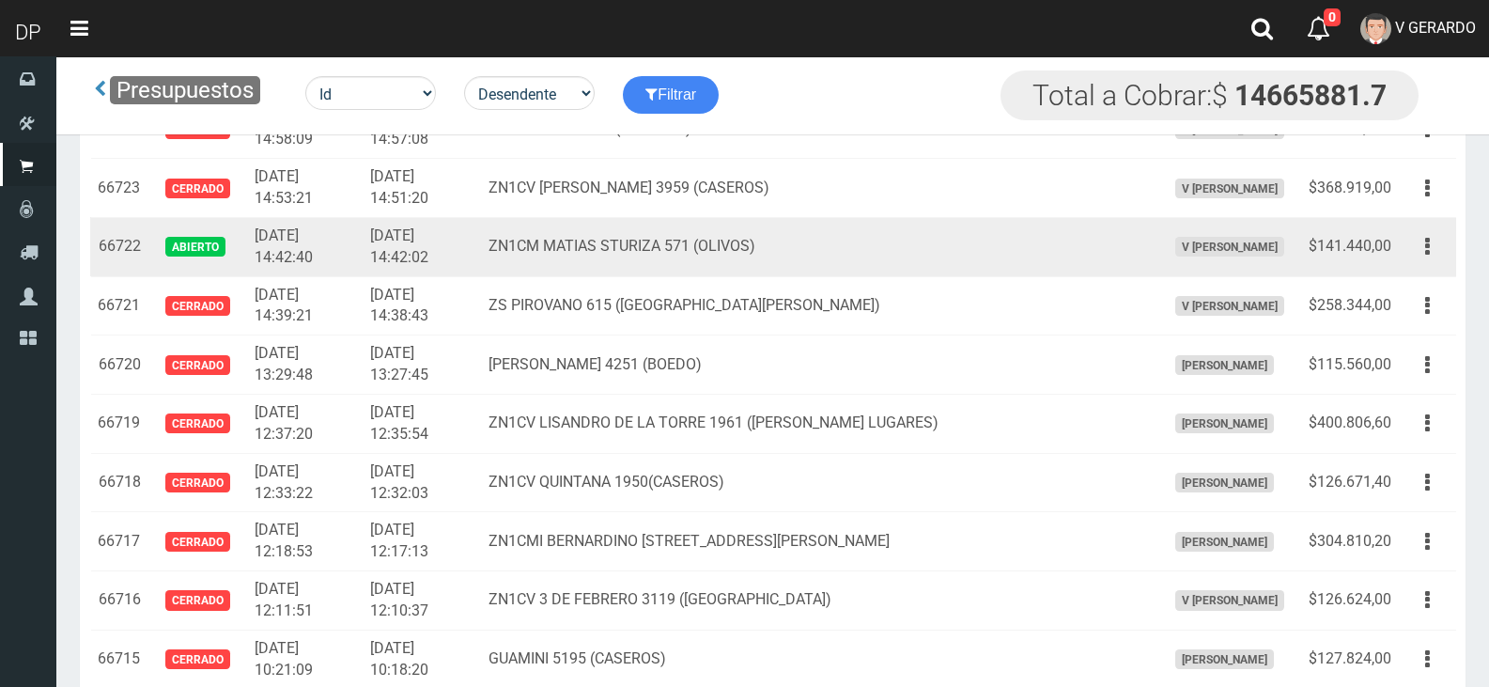
click at [1420, 257] on button "button" at bounding box center [1427, 246] width 42 height 33
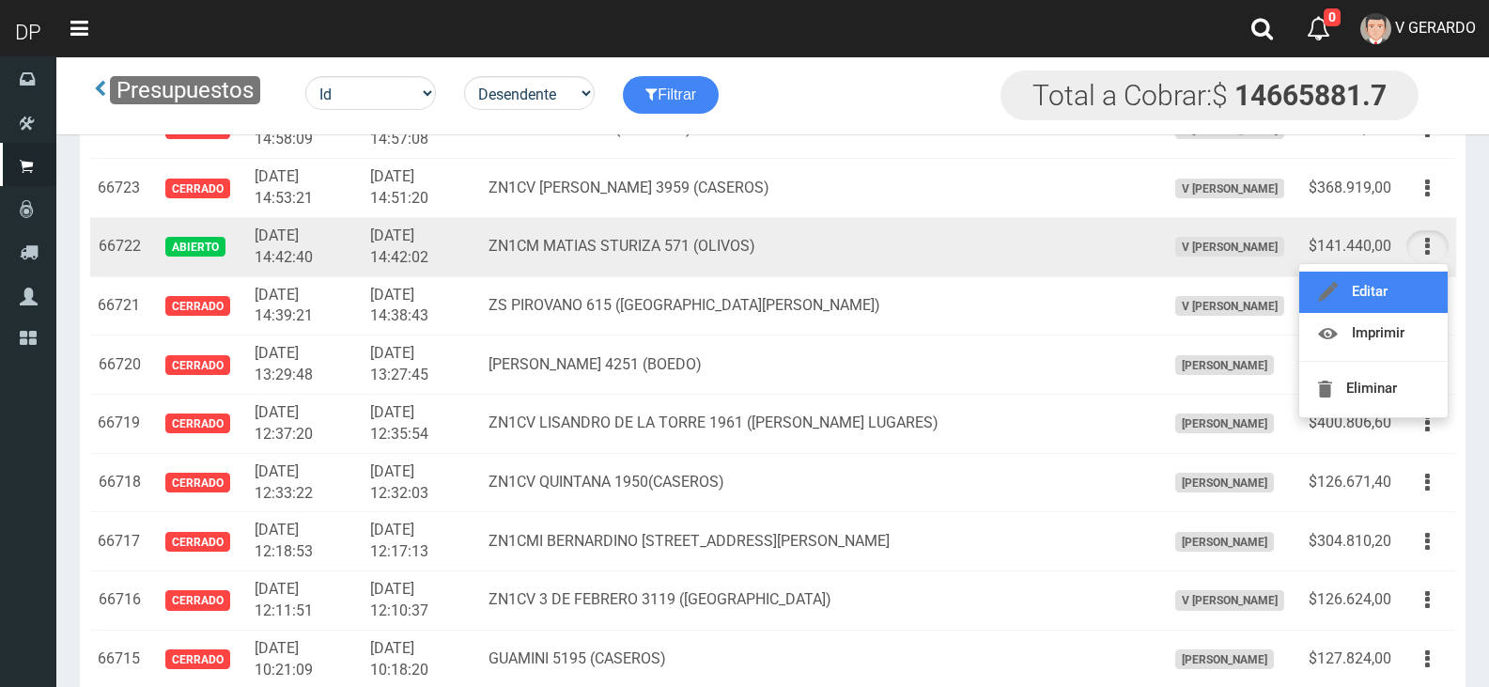
click at [1426, 287] on link "Editar" at bounding box center [1373, 291] width 148 height 41
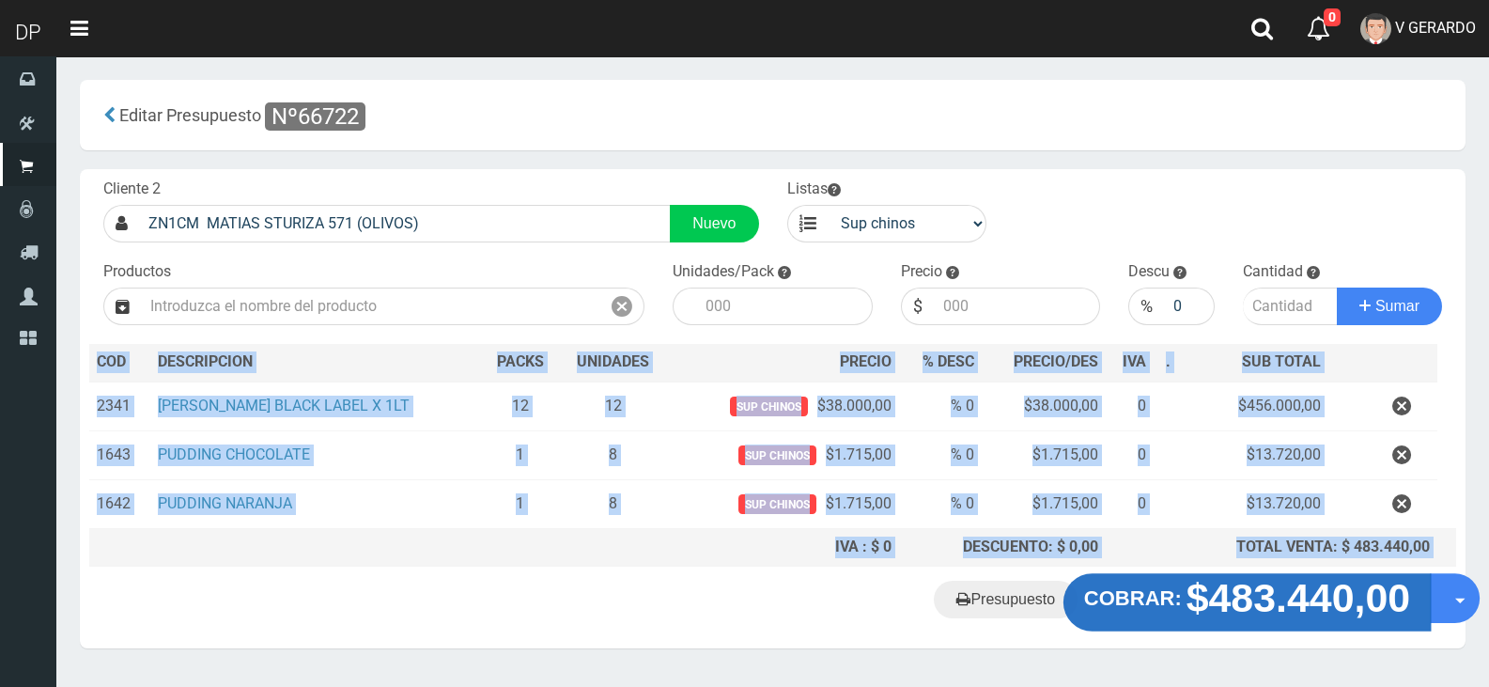
click at [1165, 580] on div "Cliente 2 ZN1CM [PERSON_NAME] 571 (OLIVOS) Nuevo Listas venta publico Sup chino…" at bounding box center [773, 408] width 1386 height 479
click at [1166, 599] on strong "COBRAR:" at bounding box center [1133, 598] width 98 height 23
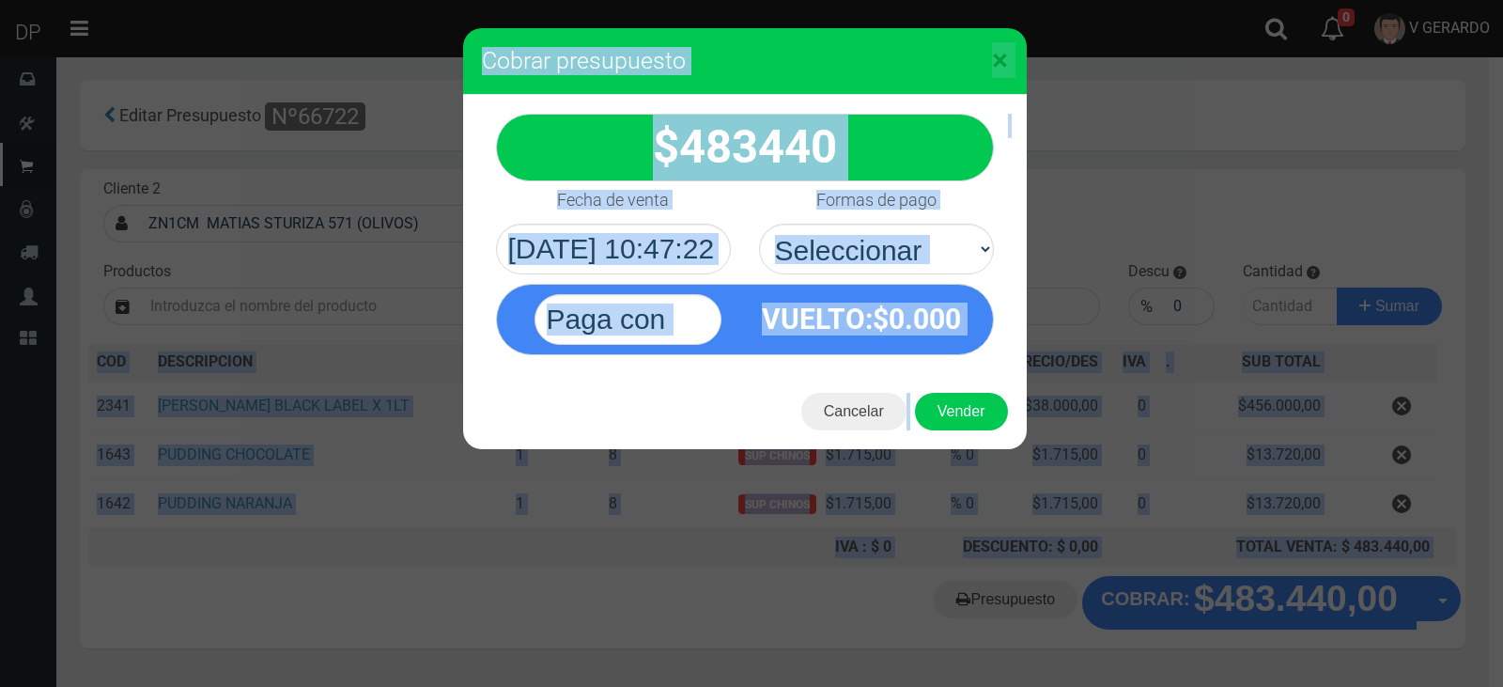
click at [875, 280] on div "VUELTO :$ 0.000" at bounding box center [745, 314] width 526 height 81
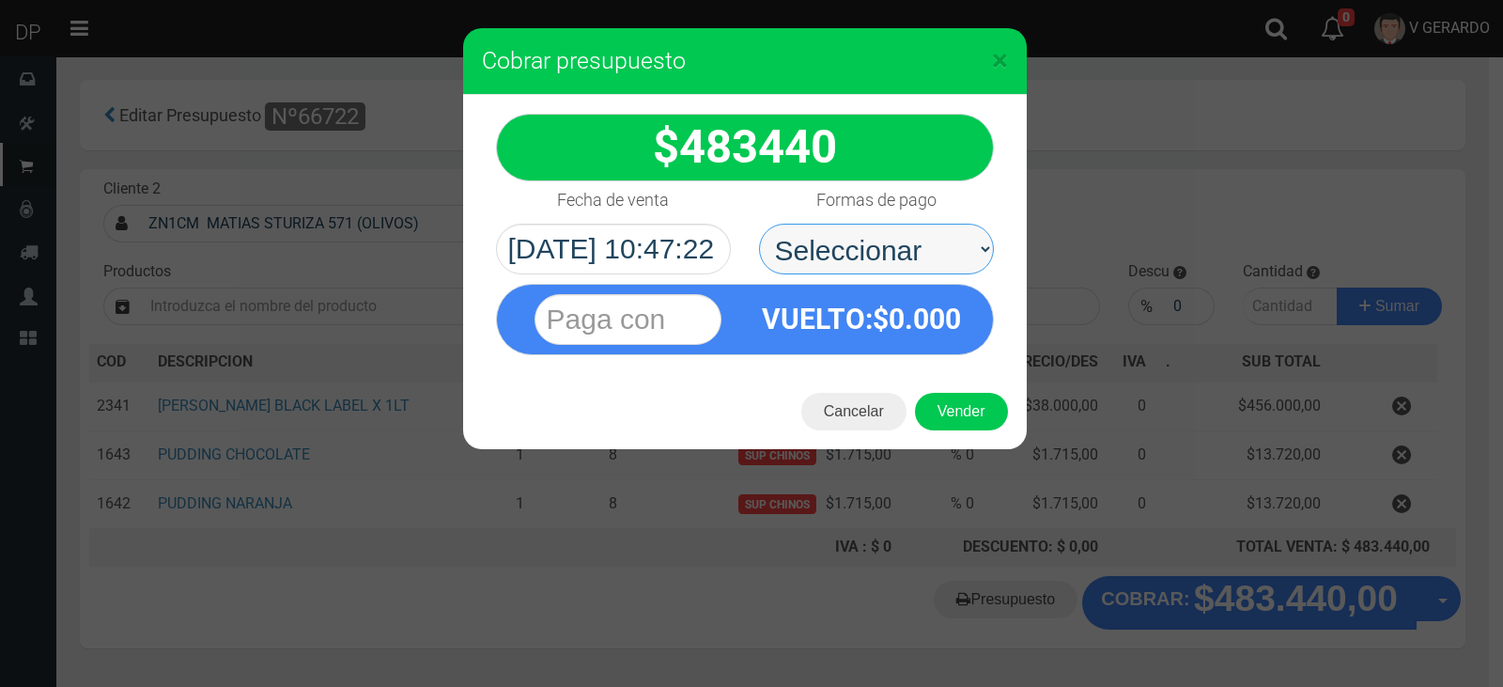
drag, startPoint x: 901, startPoint y: 260, endPoint x: 906, endPoint y: 271, distance: 12.2
click at [905, 265] on select "Seleccionar Efectivo Tarjeta de Crédito Depósito Débito" at bounding box center [876, 249] width 235 height 51
select select "Efectivo"
click at [759, 224] on select "Seleccionar Efectivo Tarjeta de Crédito Depósito Débito" at bounding box center [876, 249] width 235 height 51
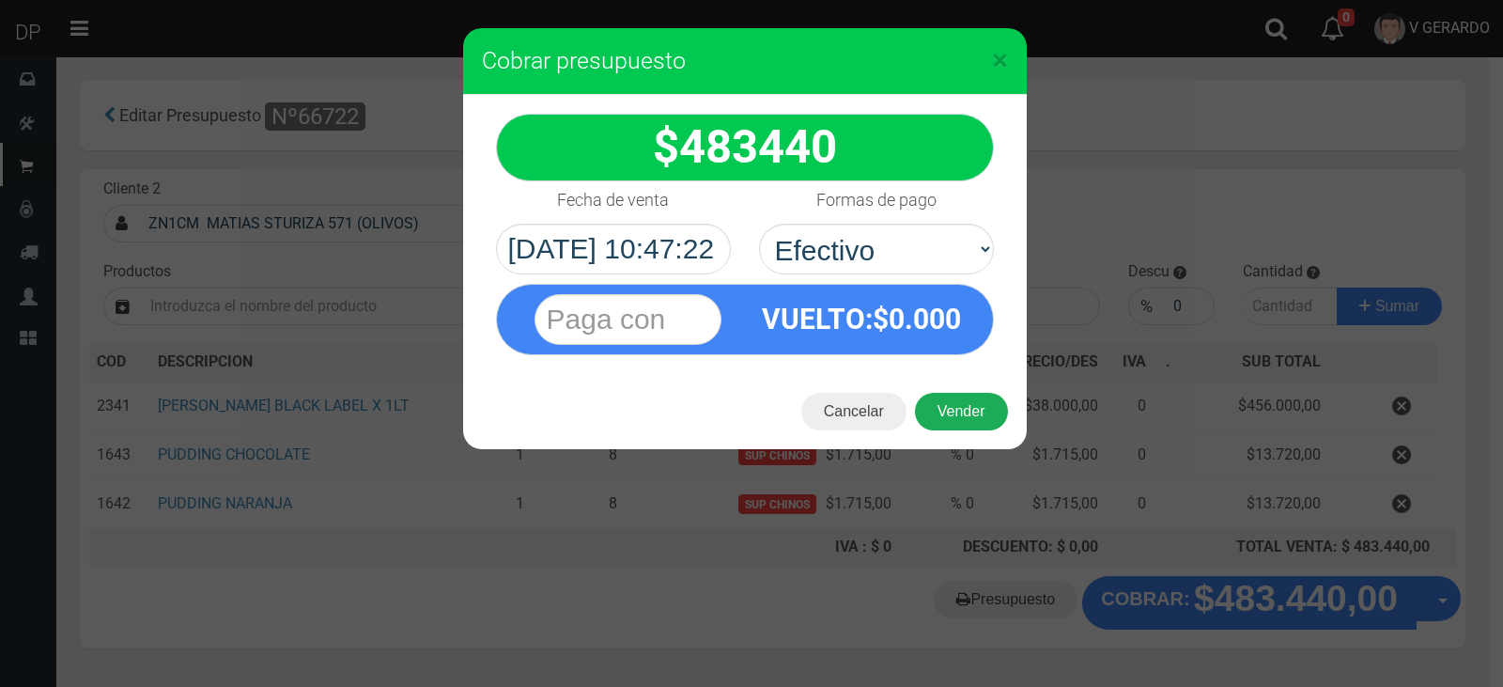
click at [978, 423] on button "Vender" at bounding box center [961, 412] width 93 height 38
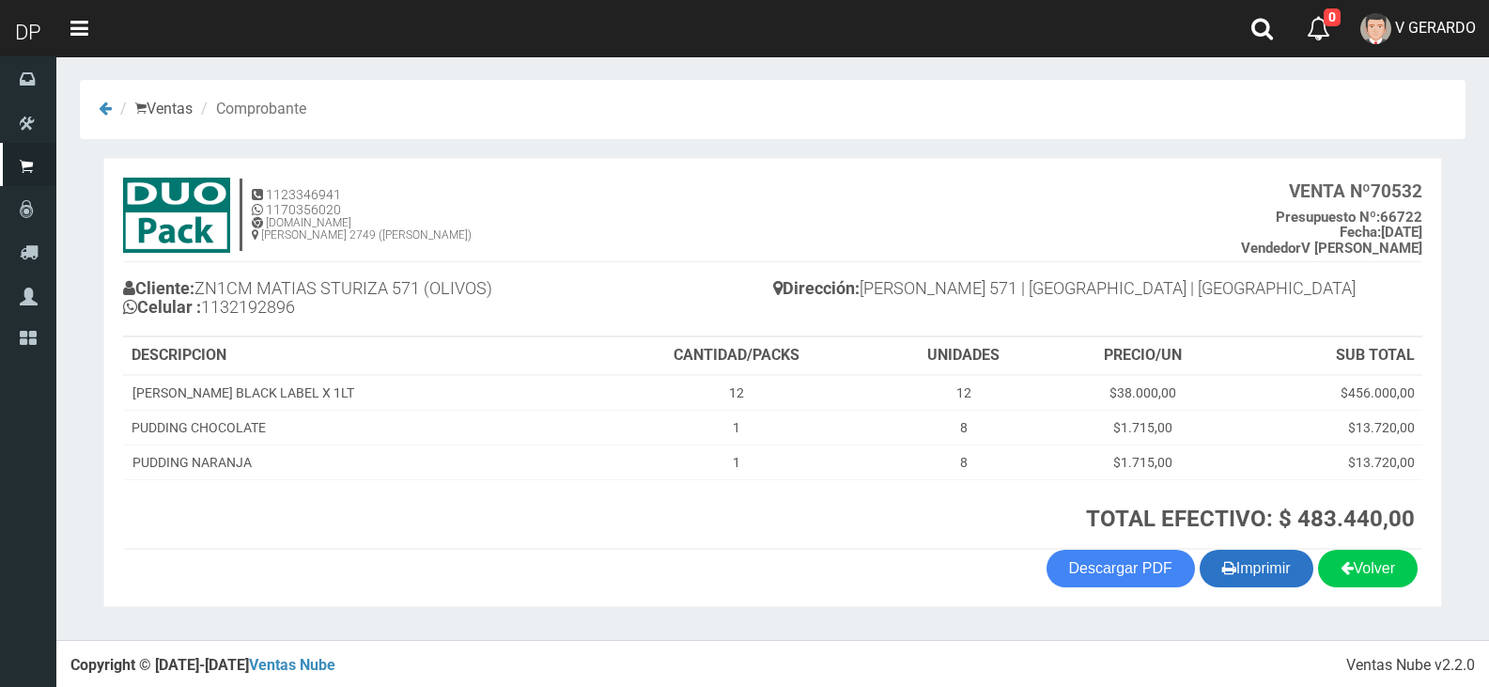
click at [1262, 560] on button "Imprimir" at bounding box center [1257, 569] width 114 height 38
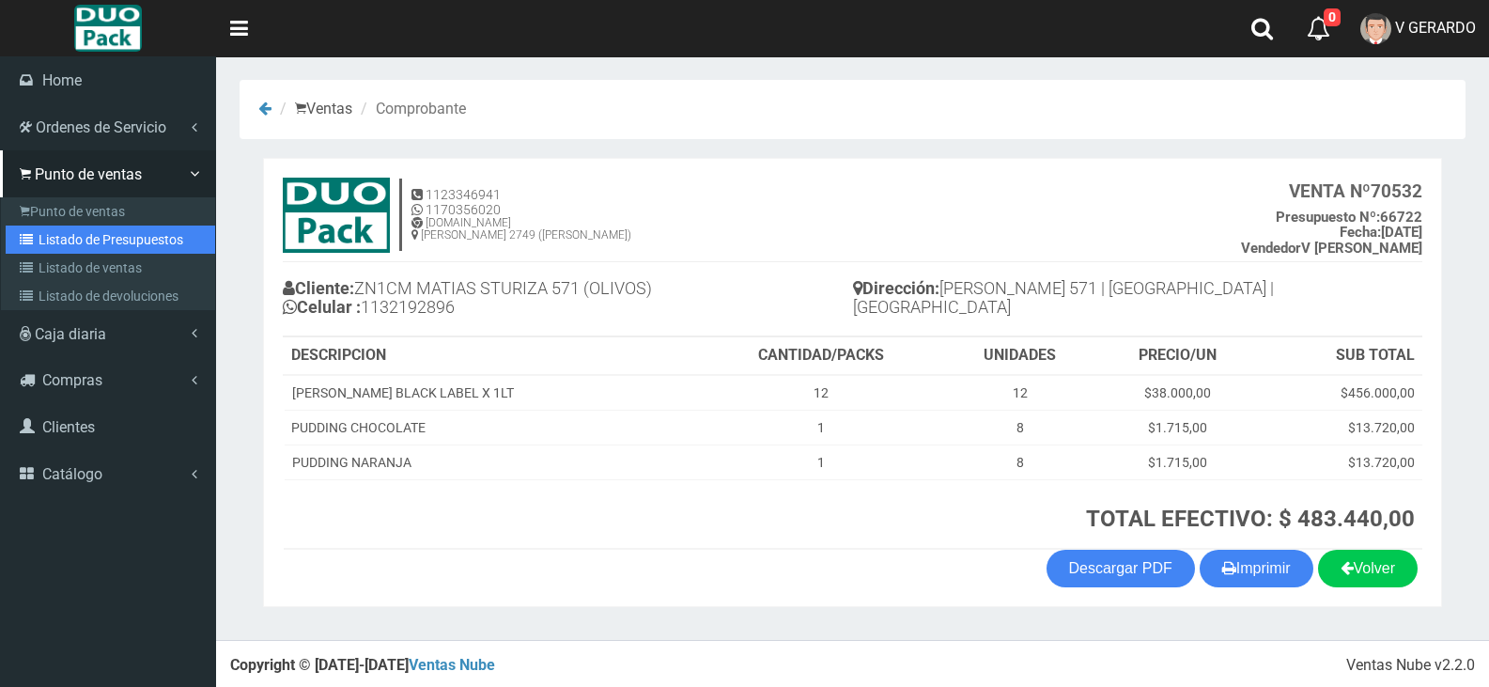
click at [70, 241] on link "Listado de Presupuestos" at bounding box center [110, 239] width 209 height 28
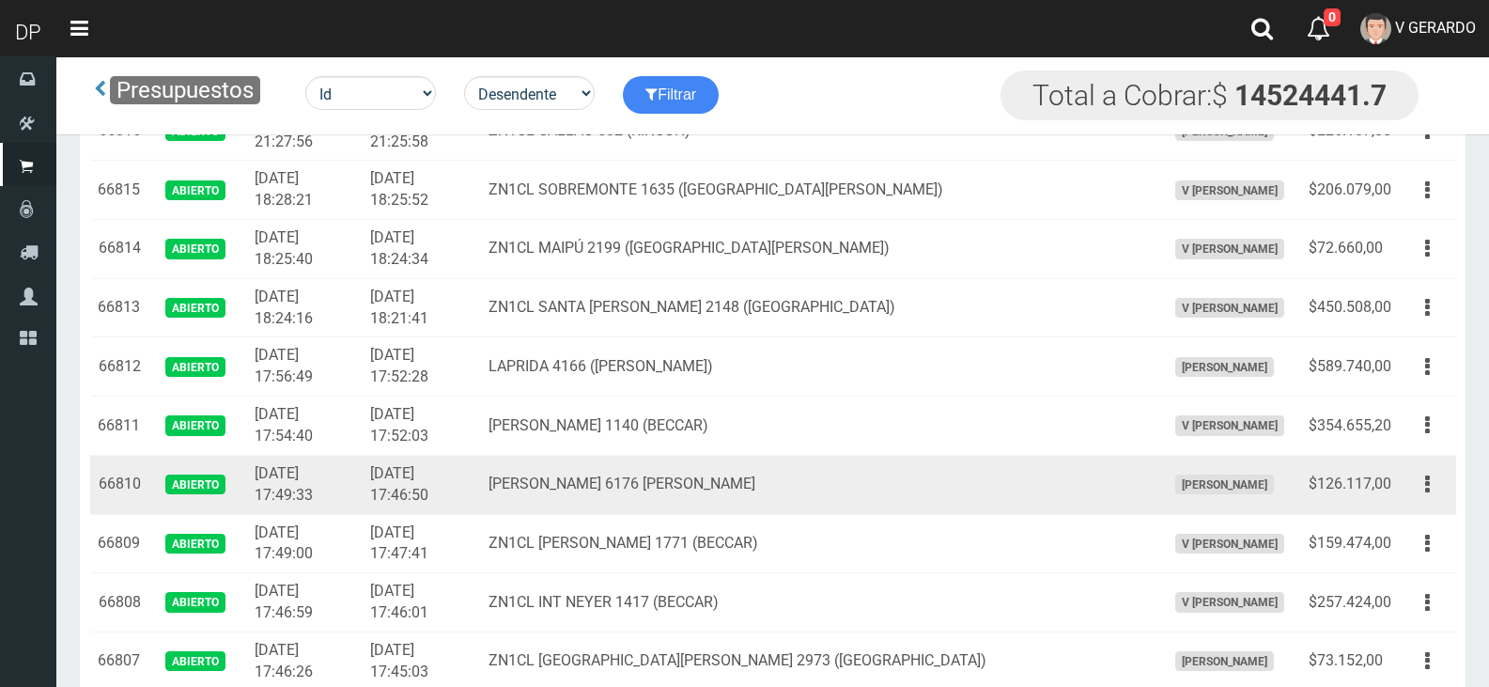
scroll to position [1033, 0]
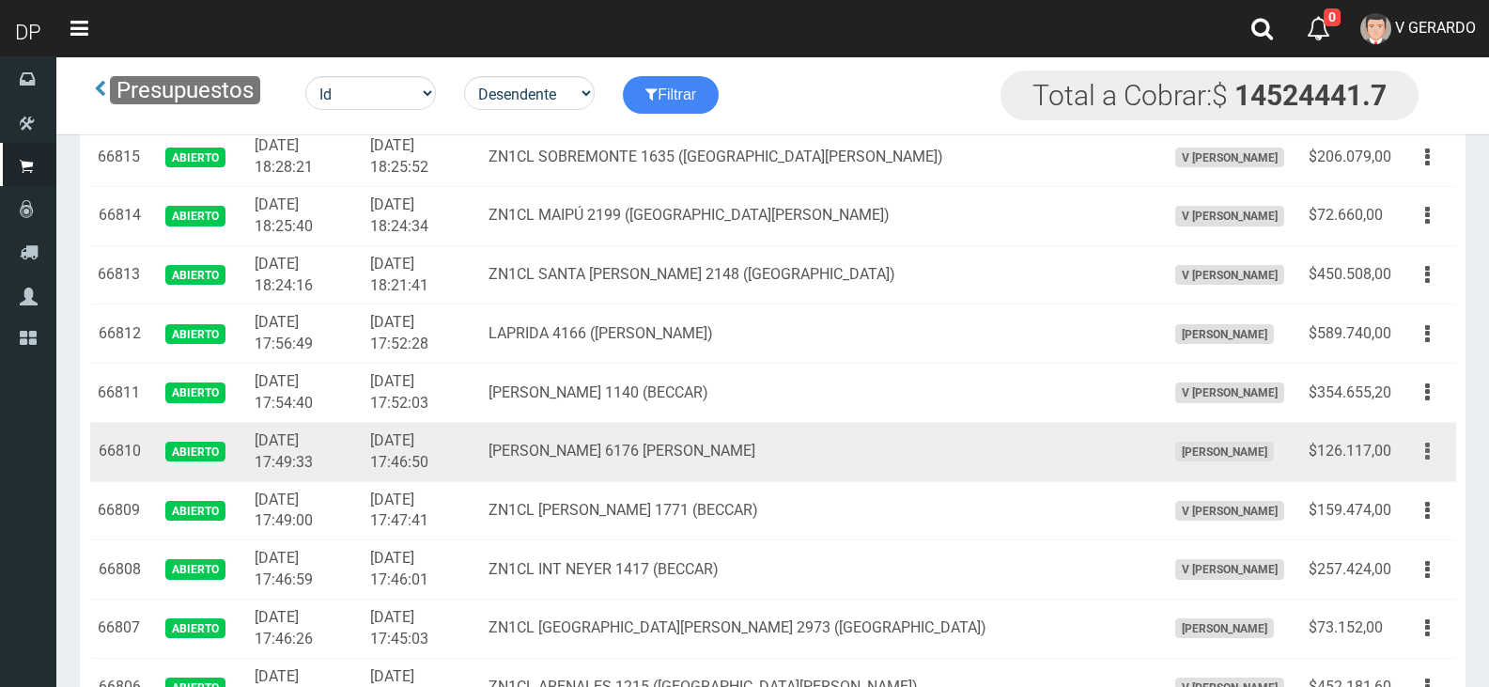
drag, startPoint x: 1444, startPoint y: 455, endPoint x: 1428, endPoint y: 464, distance: 18.5
click at [1437, 452] on button "button" at bounding box center [1427, 451] width 42 height 33
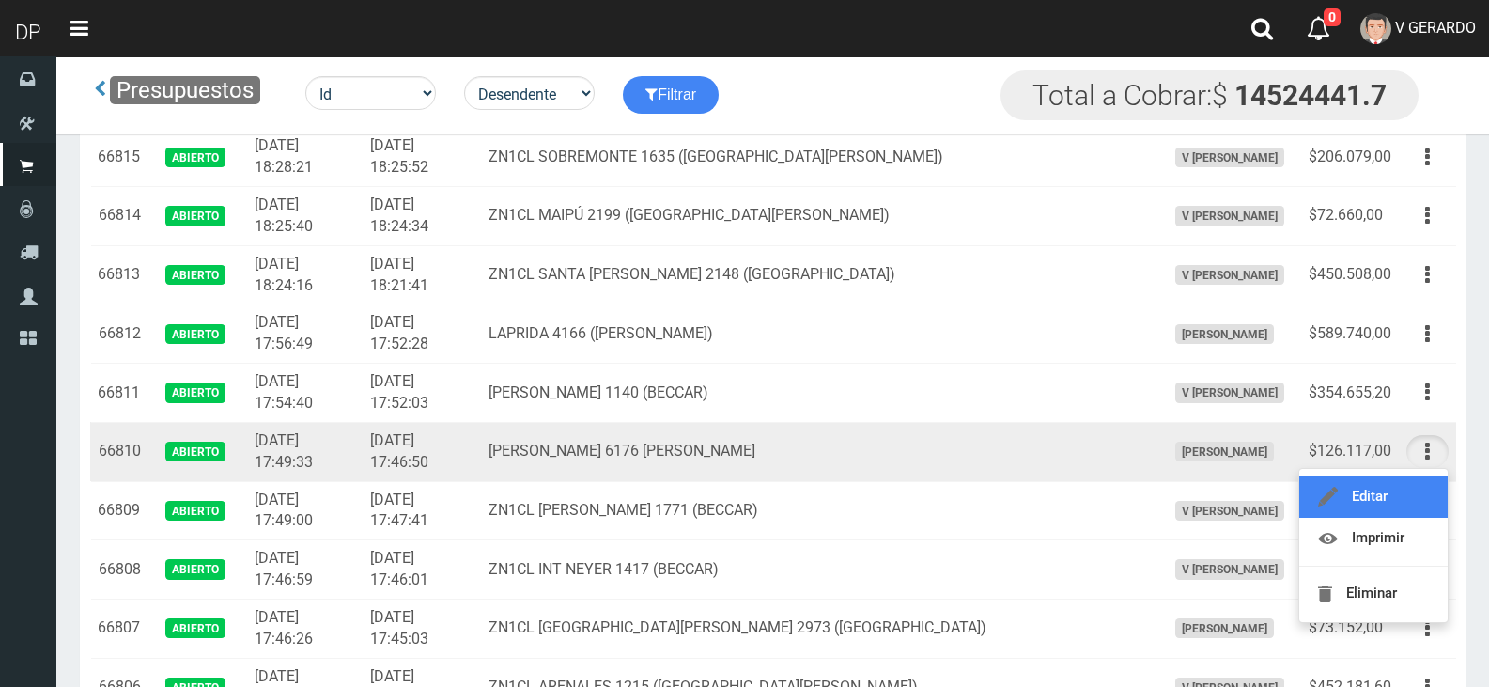
click at [1416, 483] on link "Editar" at bounding box center [1373, 496] width 148 height 41
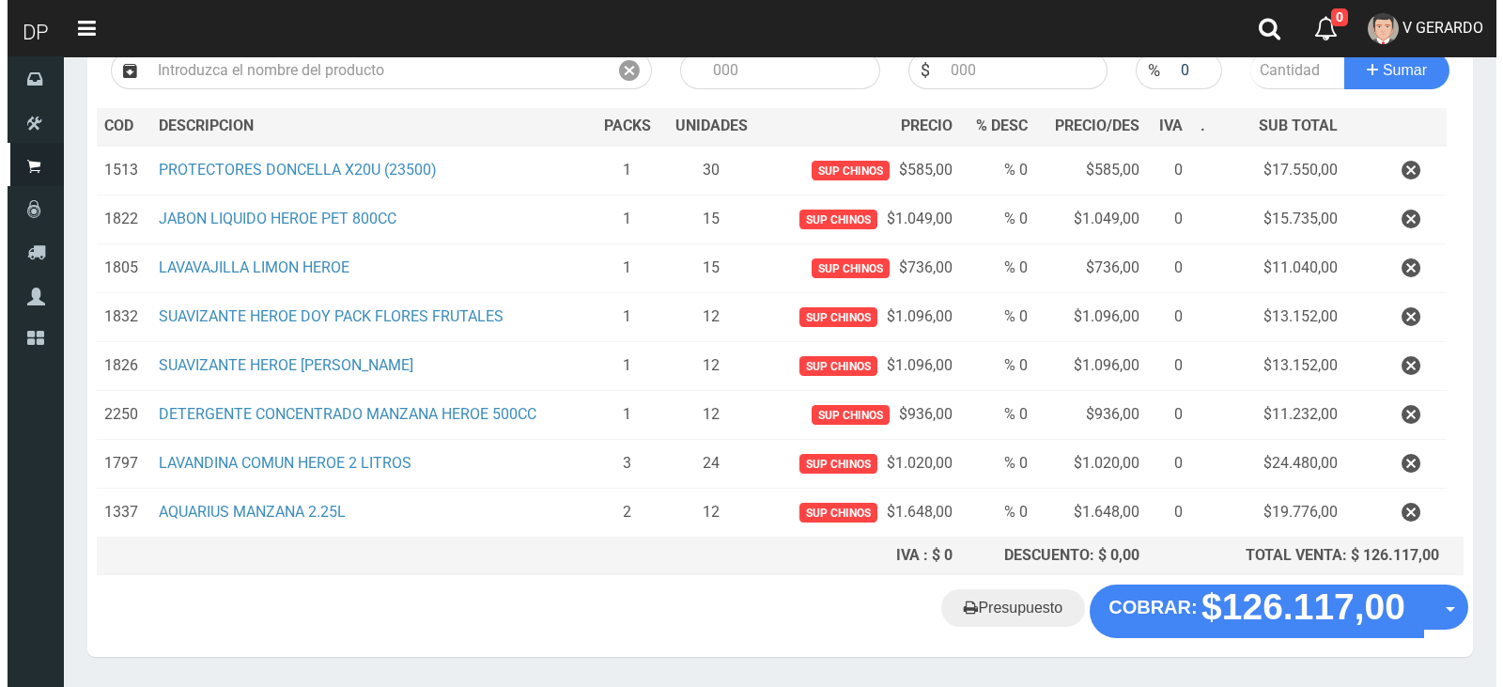
scroll to position [292, 0]
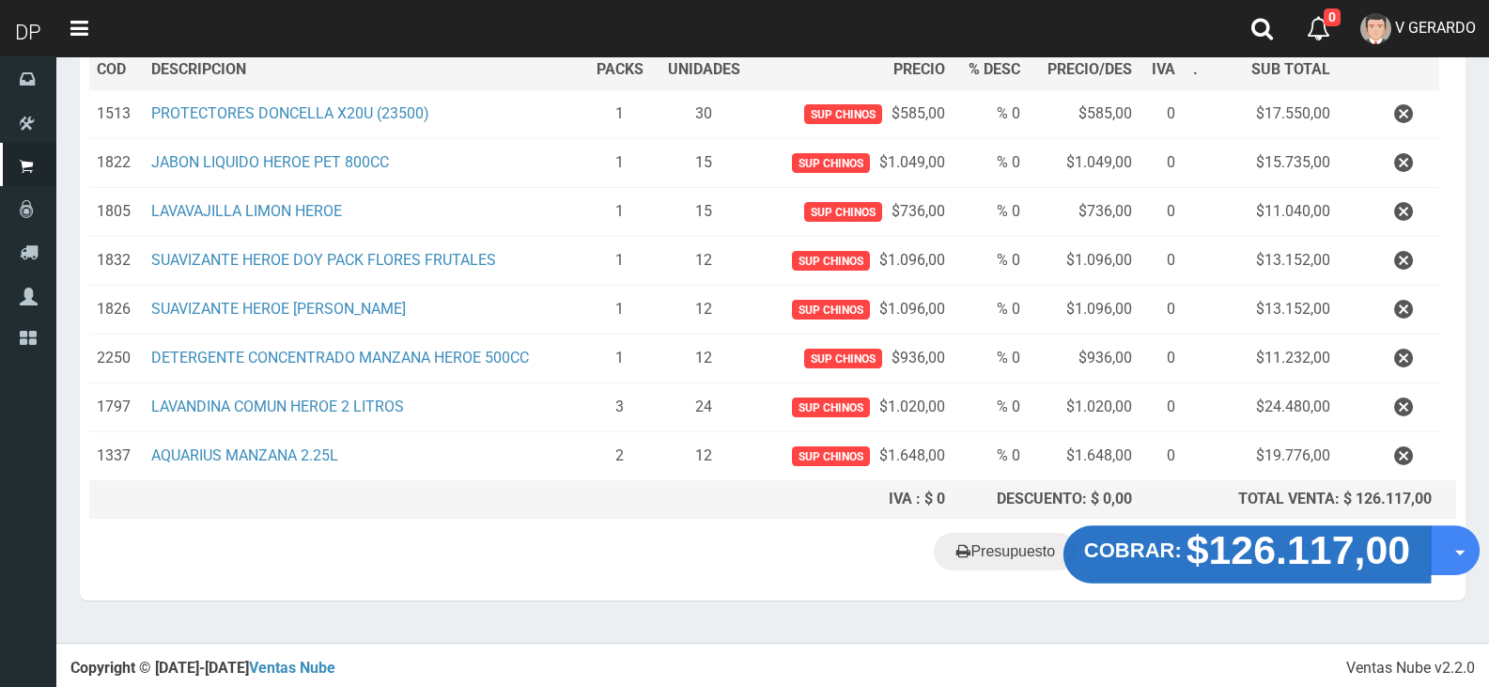
click at [1226, 534] on strong "$126.117,00" at bounding box center [1298, 550] width 225 height 44
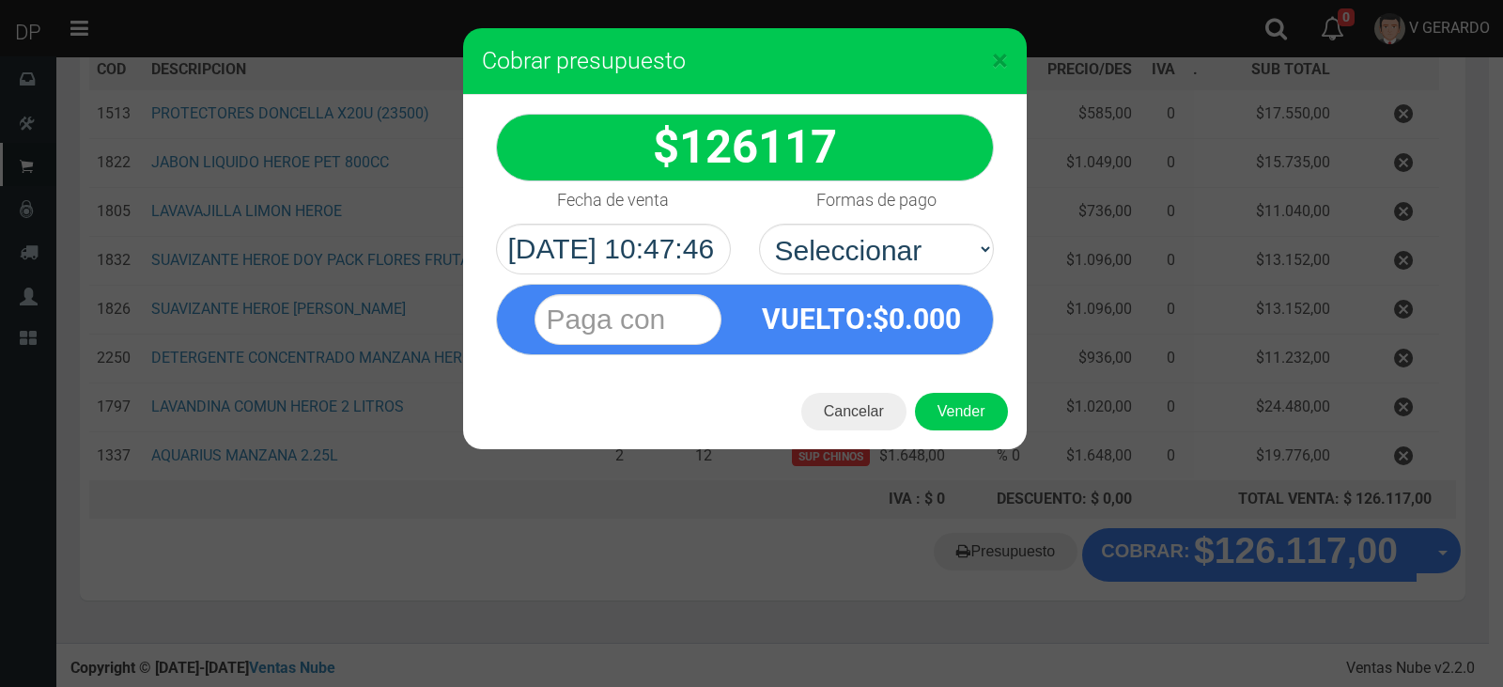
click at [944, 295] on div "VUELTO :$ 0.000" at bounding box center [862, 319] width 234 height 69
click at [944, 257] on select "Seleccionar Efectivo Tarjeta de Crédito Depósito Débito" at bounding box center [876, 249] width 235 height 51
select select "Efectivo"
click at [759, 224] on select "Seleccionar Efectivo Tarjeta de Crédito Depósito Débito" at bounding box center [876, 249] width 235 height 51
click at [966, 422] on button "Vender" at bounding box center [961, 412] width 93 height 38
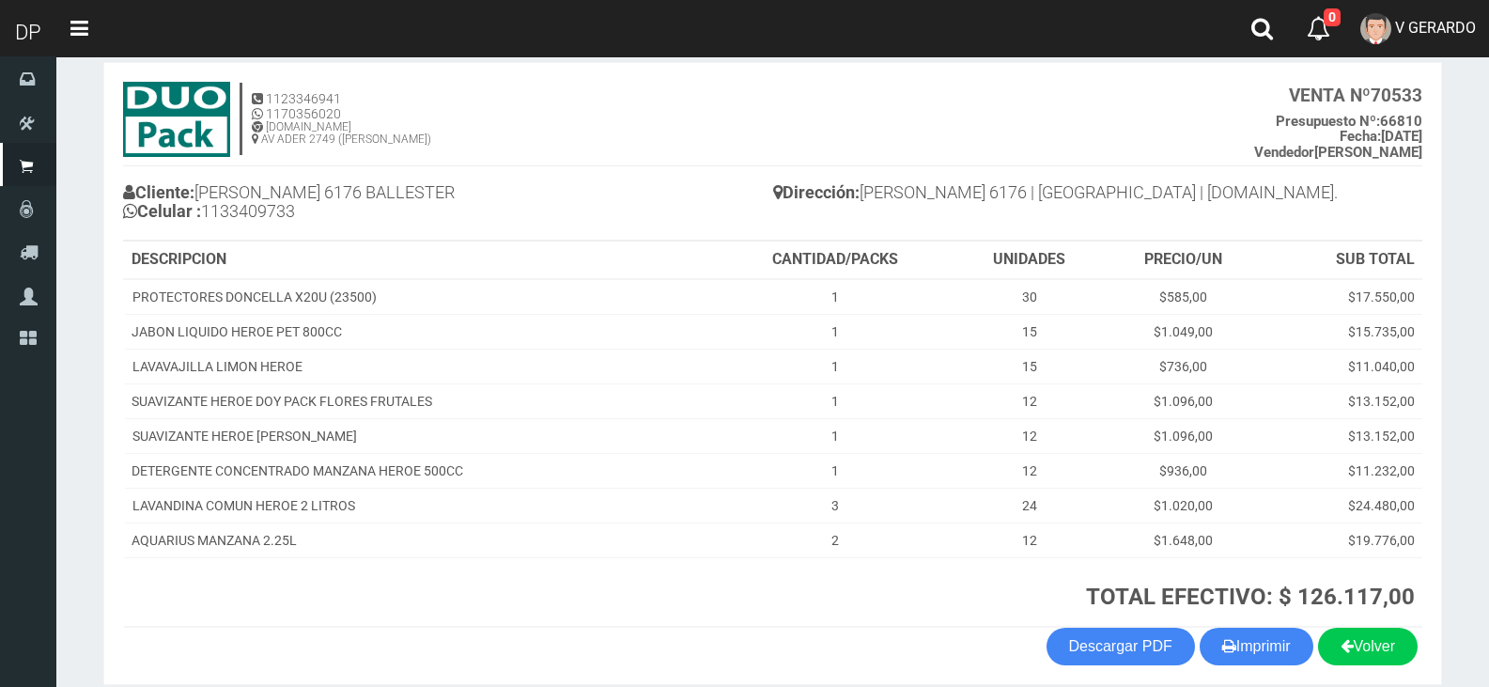
scroll to position [178, 0]
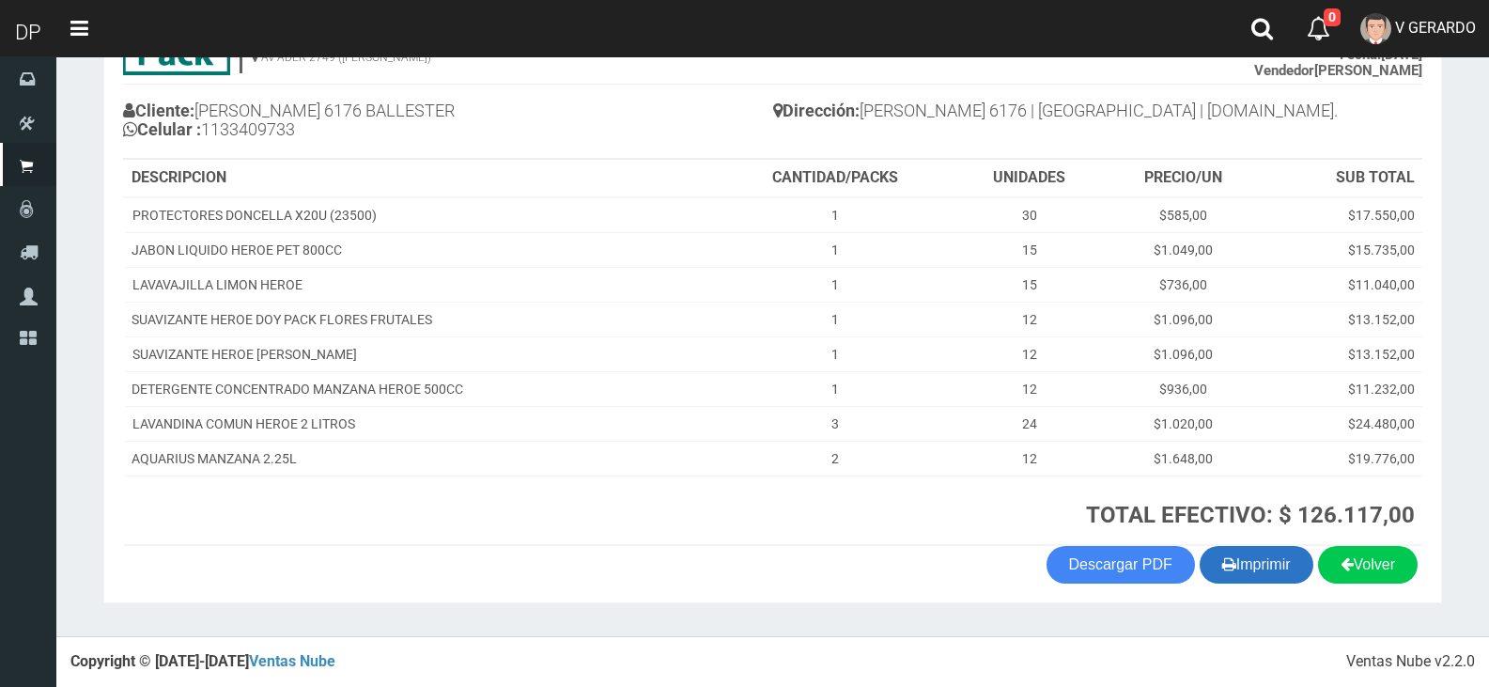
click at [1235, 562] on button "Imprimir" at bounding box center [1257, 565] width 114 height 38
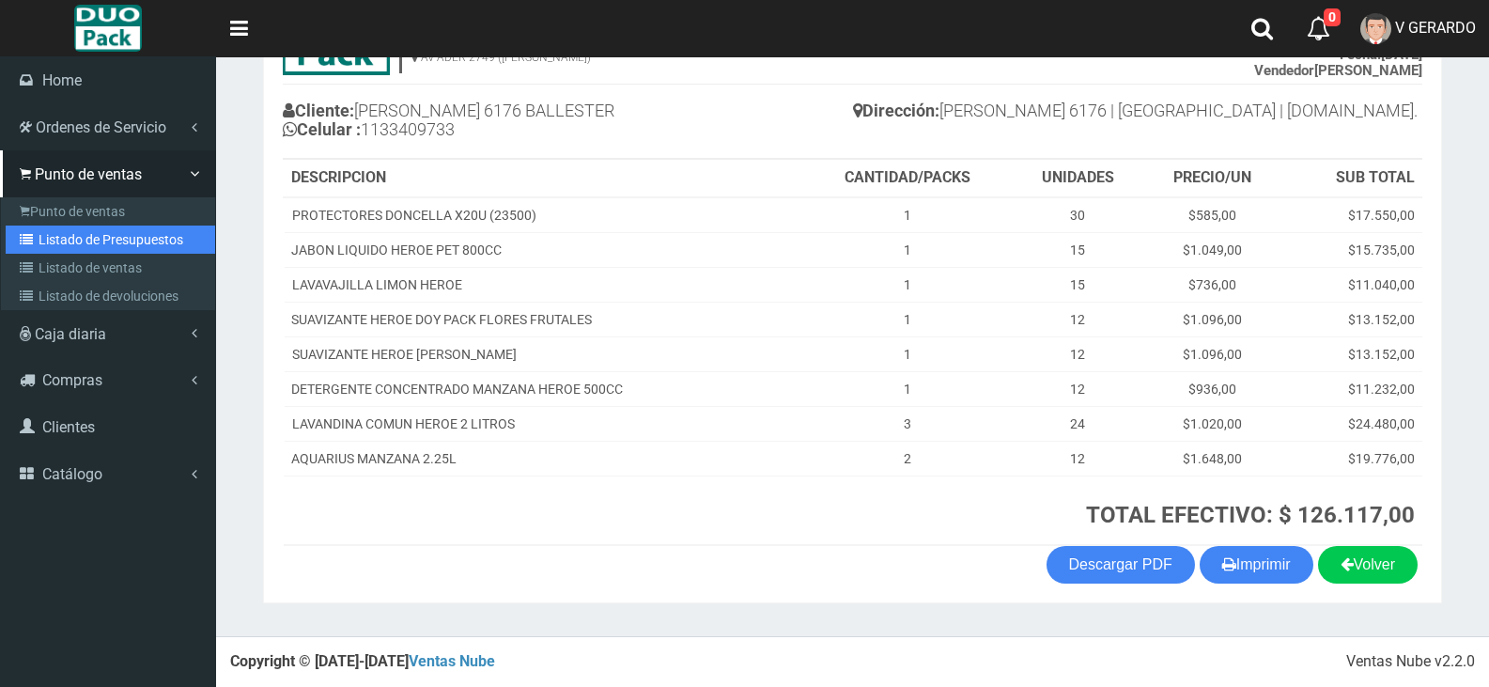
click at [58, 241] on link "Listado de Presupuestos" at bounding box center [110, 239] width 209 height 28
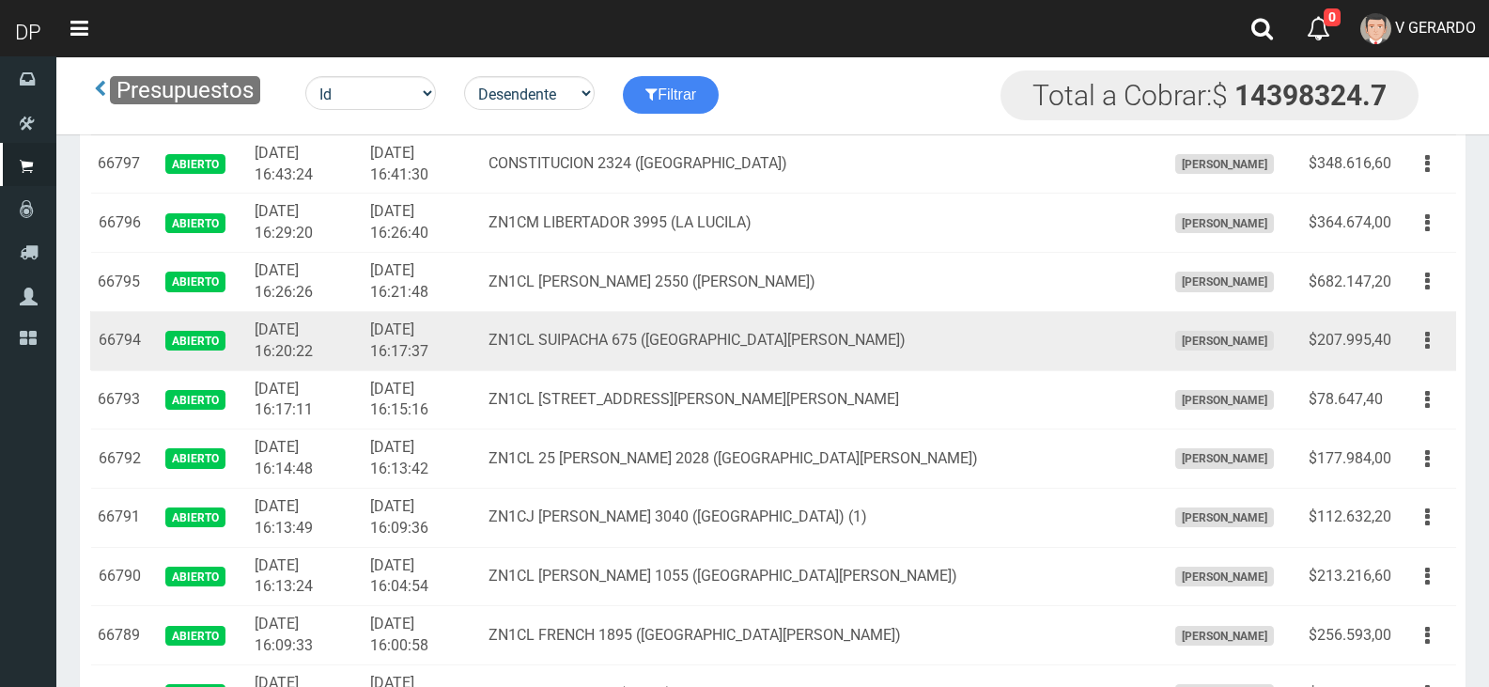
scroll to position [2117, 0]
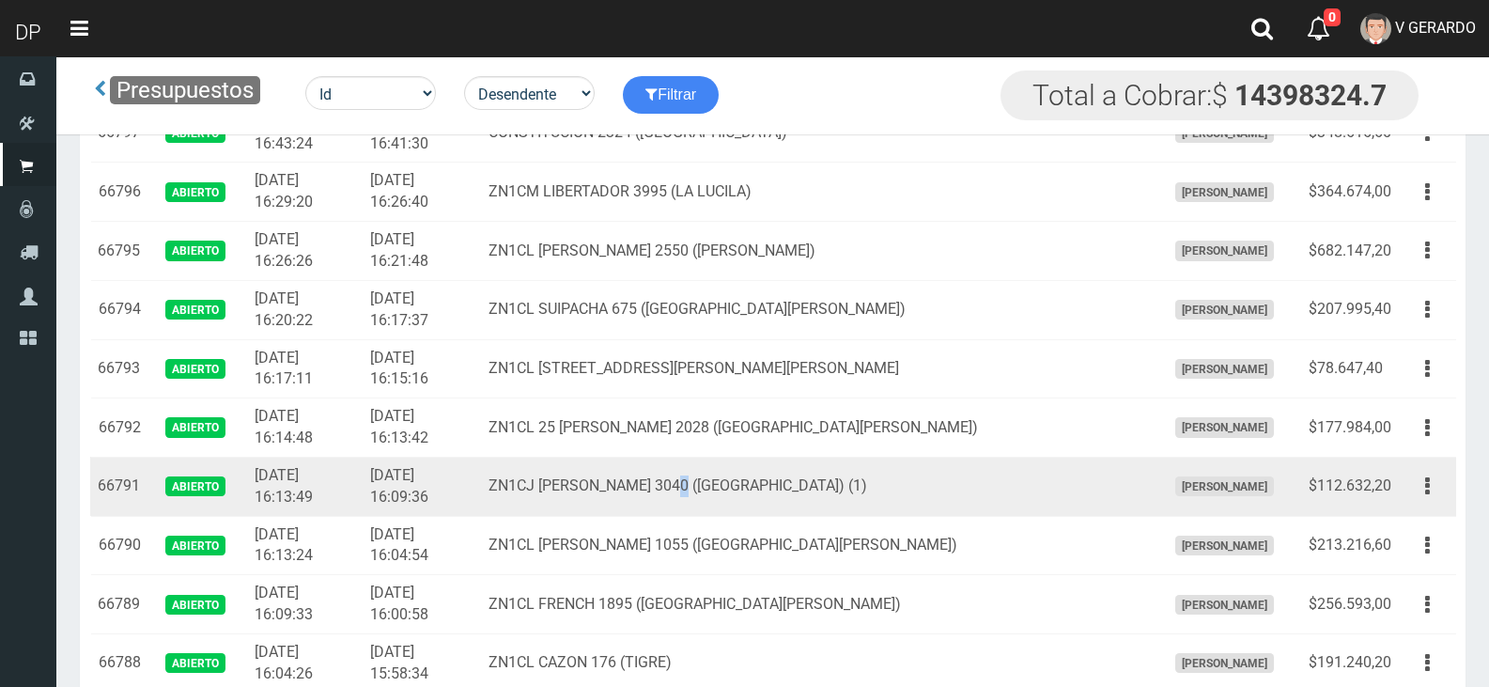
drag, startPoint x: 731, startPoint y: 495, endPoint x: 742, endPoint y: 497, distance: 11.4
click at [738, 495] on td "ZN1CJ ESTRADA 3040 (VILLA MAIPU) (1)" at bounding box center [819, 486] width 676 height 59
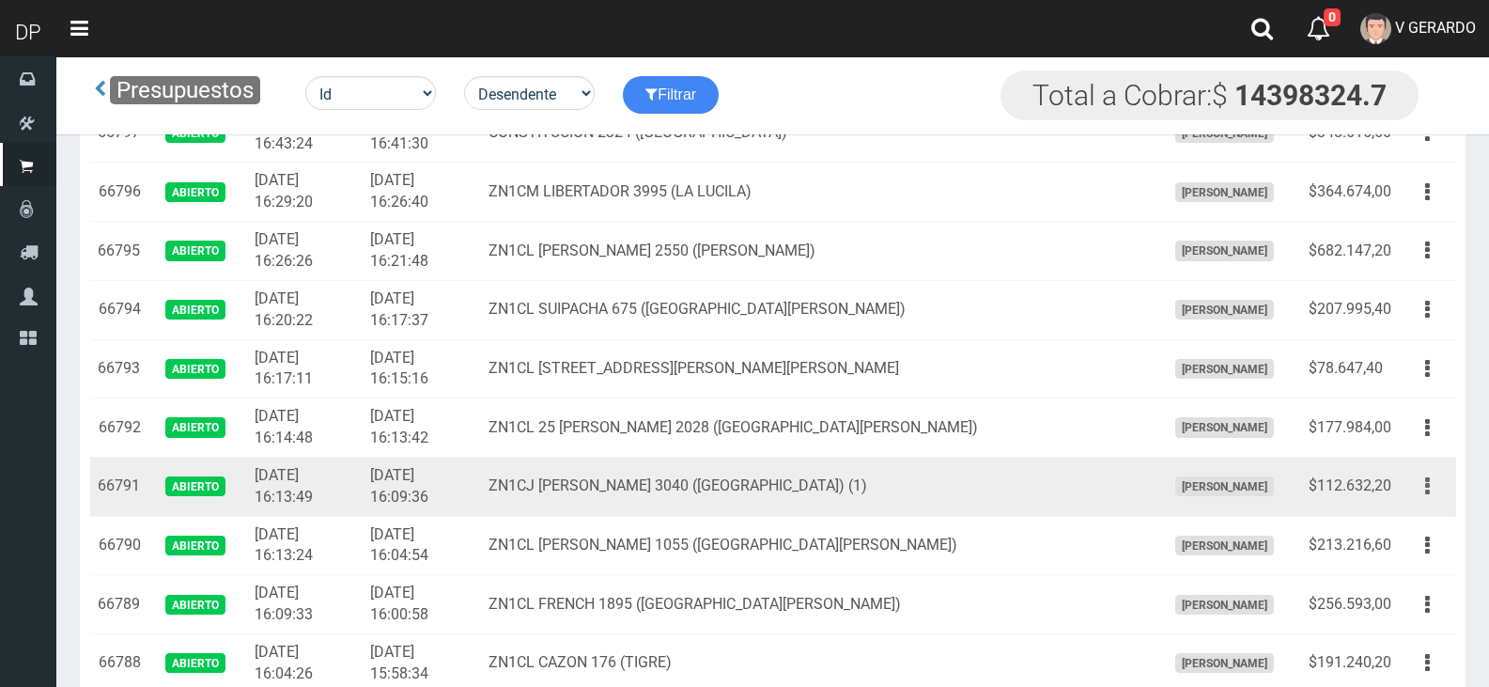
click at [1419, 496] on button "button" at bounding box center [1427, 486] width 42 height 33
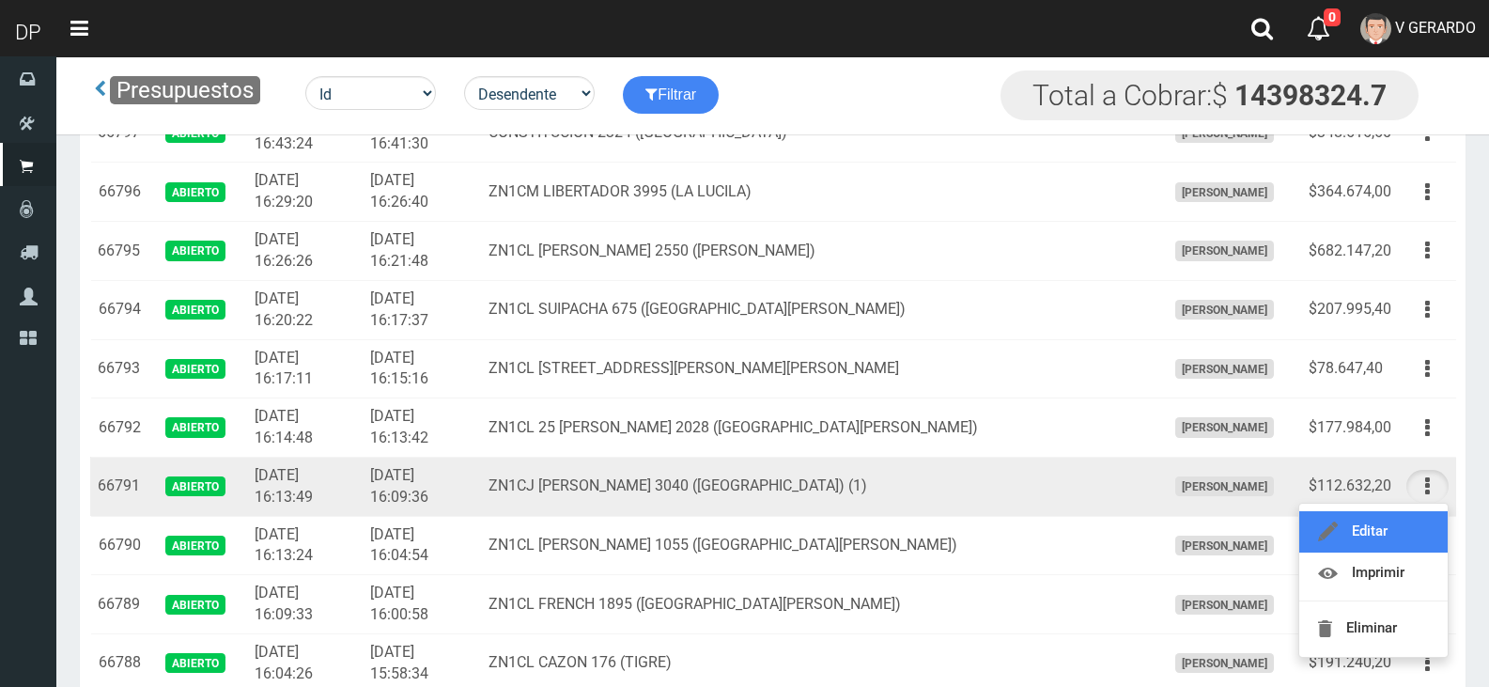
click at [1415, 525] on link "Editar" at bounding box center [1373, 531] width 148 height 41
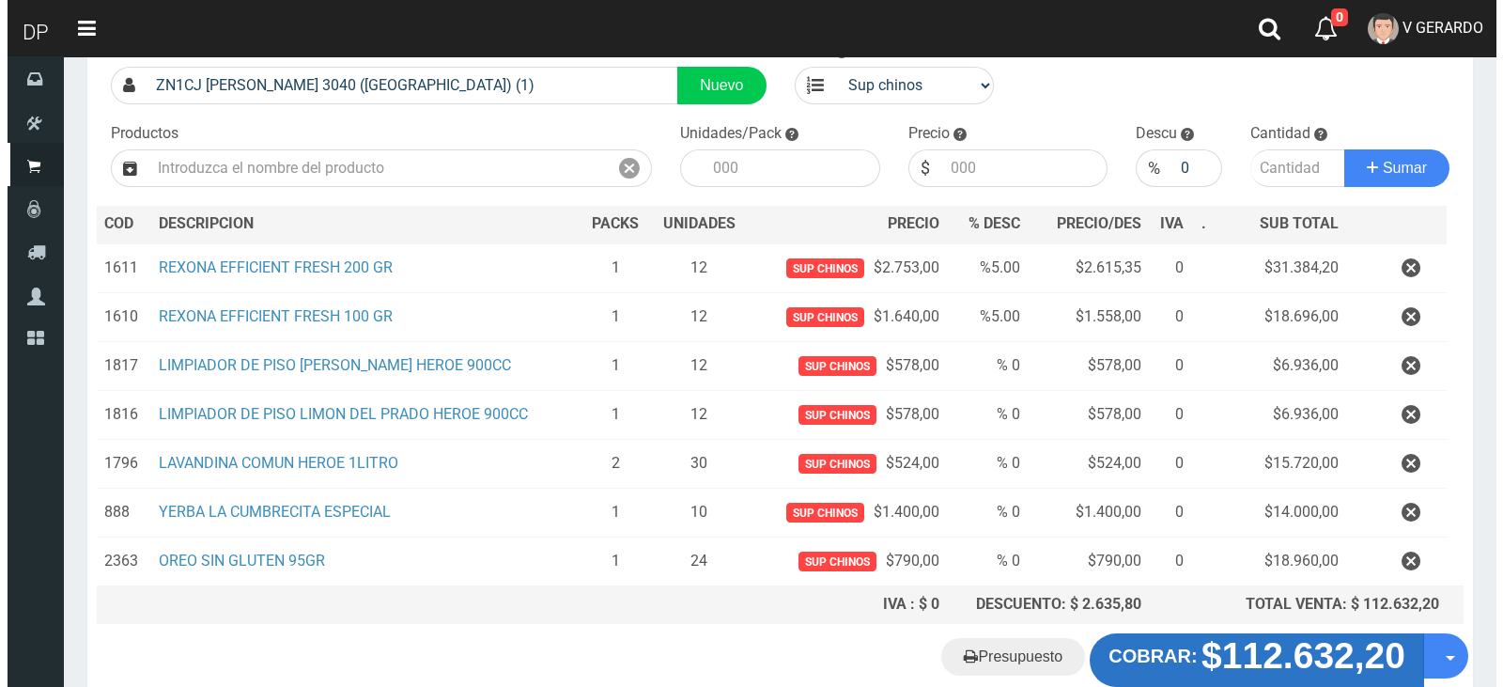
scroll to position [243, 0]
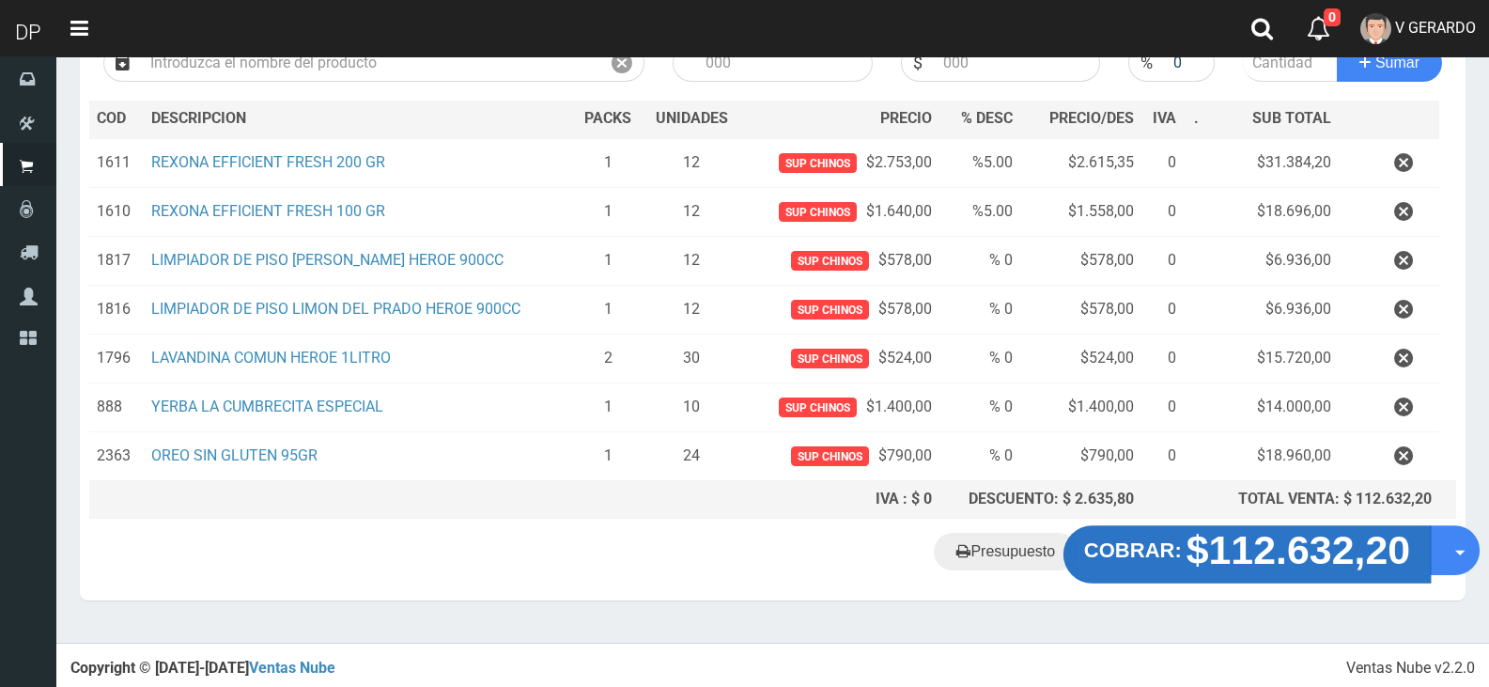
click at [1285, 570] on strong "$112.632,20" at bounding box center [1298, 550] width 225 height 44
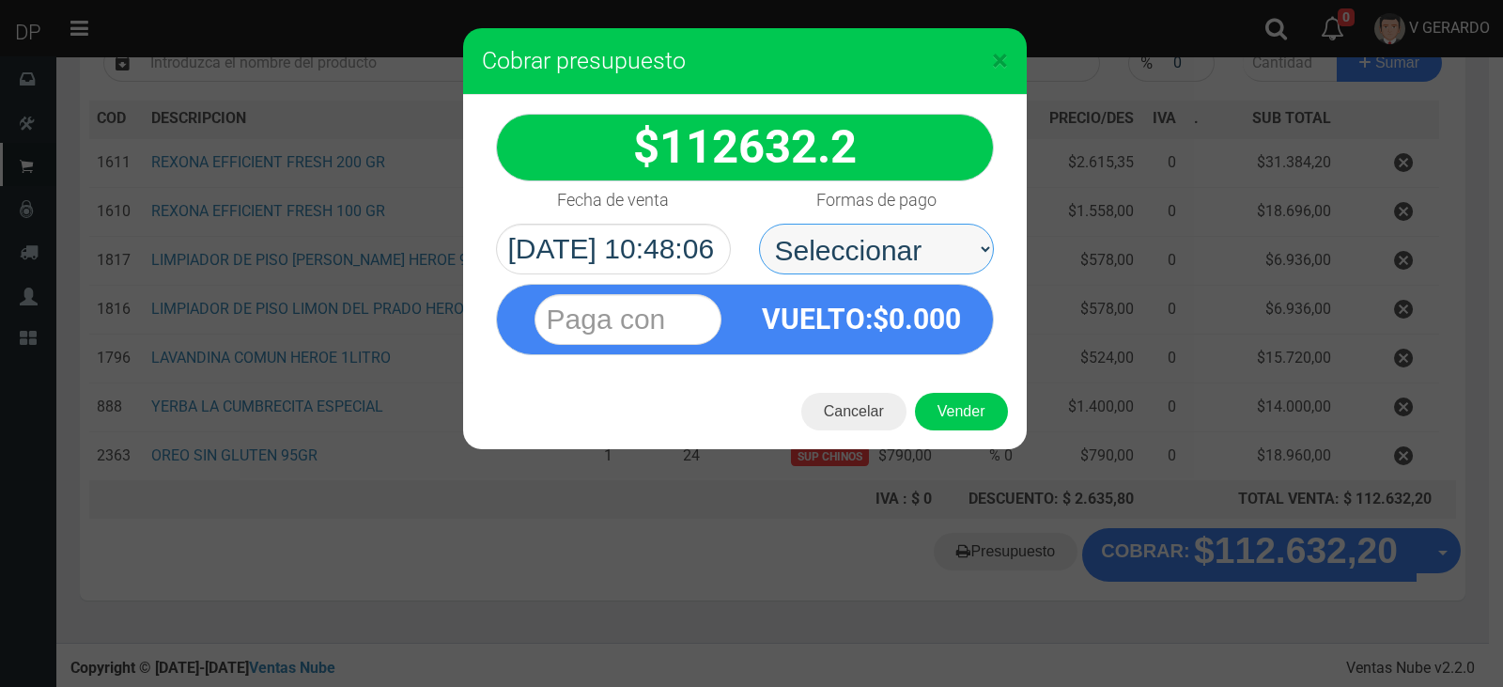
click at [875, 252] on select "Seleccionar Efectivo Tarjeta de Crédito Depósito Débito" at bounding box center [876, 249] width 235 height 51
select select "Efectivo"
click at [759, 224] on select "Seleccionar Efectivo Tarjeta de Crédito Depósito Débito" at bounding box center [876, 249] width 235 height 51
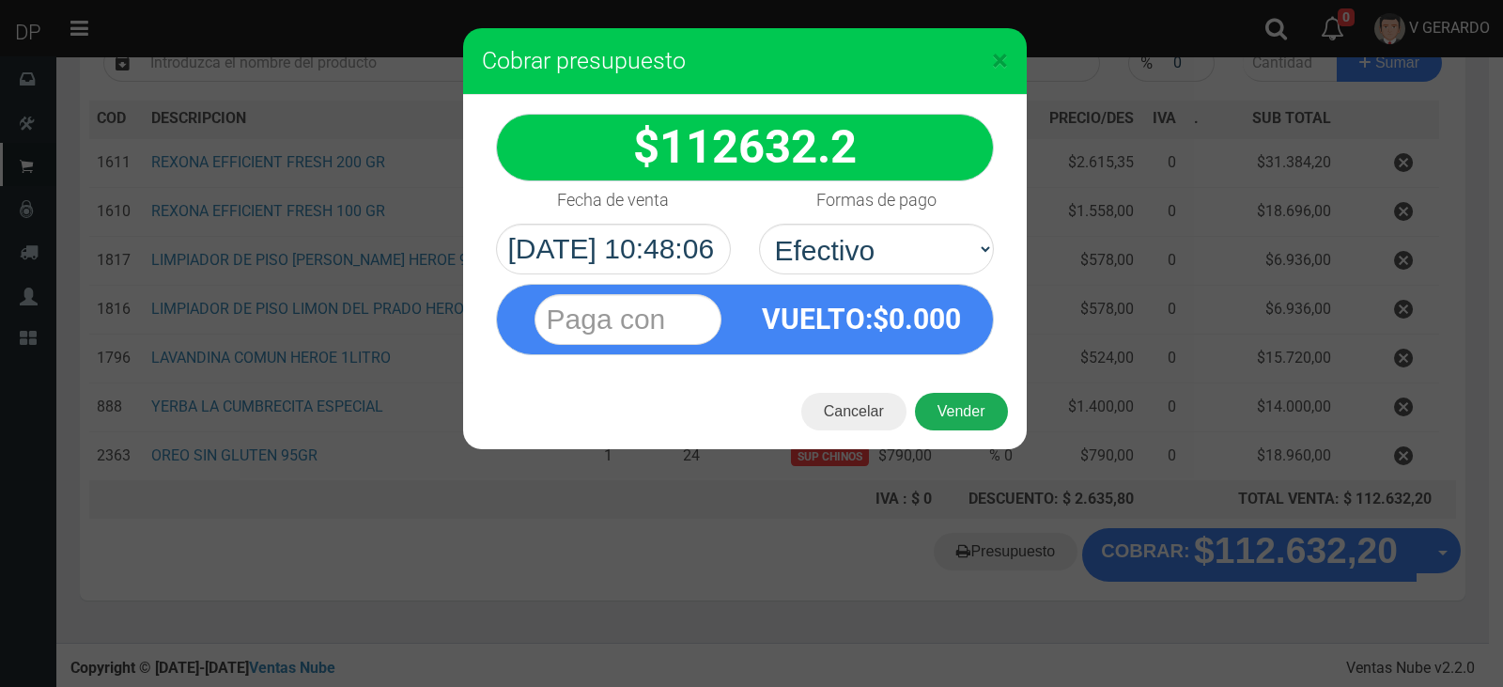
click at [964, 414] on button "Vender" at bounding box center [961, 412] width 93 height 38
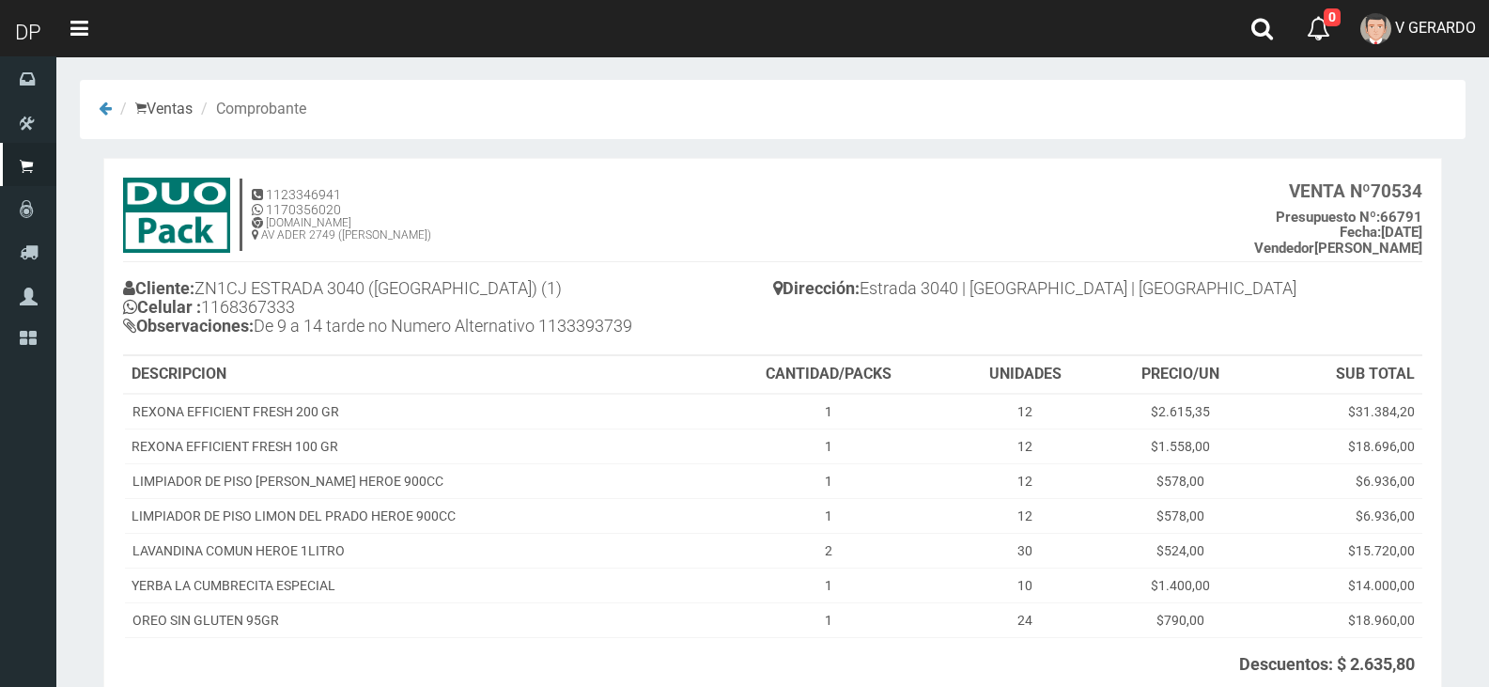
scroll to position [190, 0]
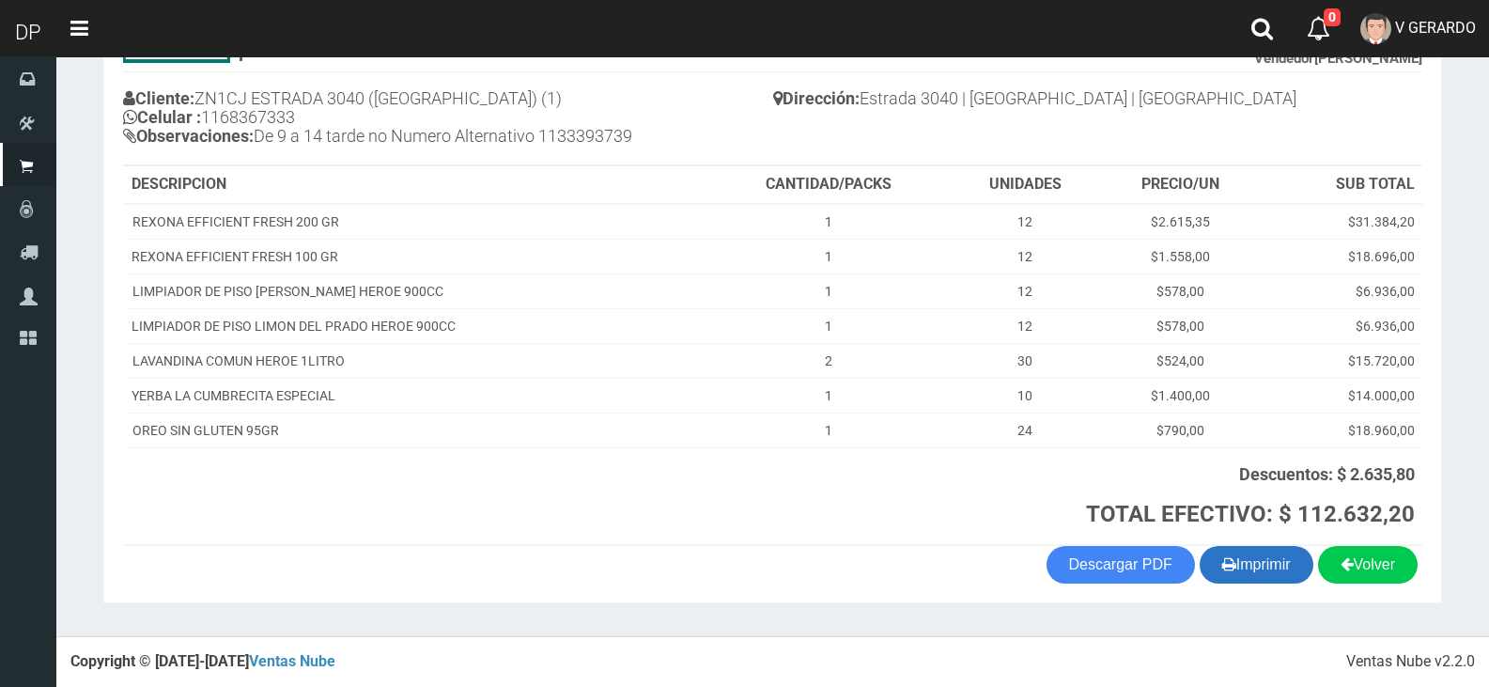
click at [1242, 549] on button "Imprimir" at bounding box center [1257, 565] width 114 height 38
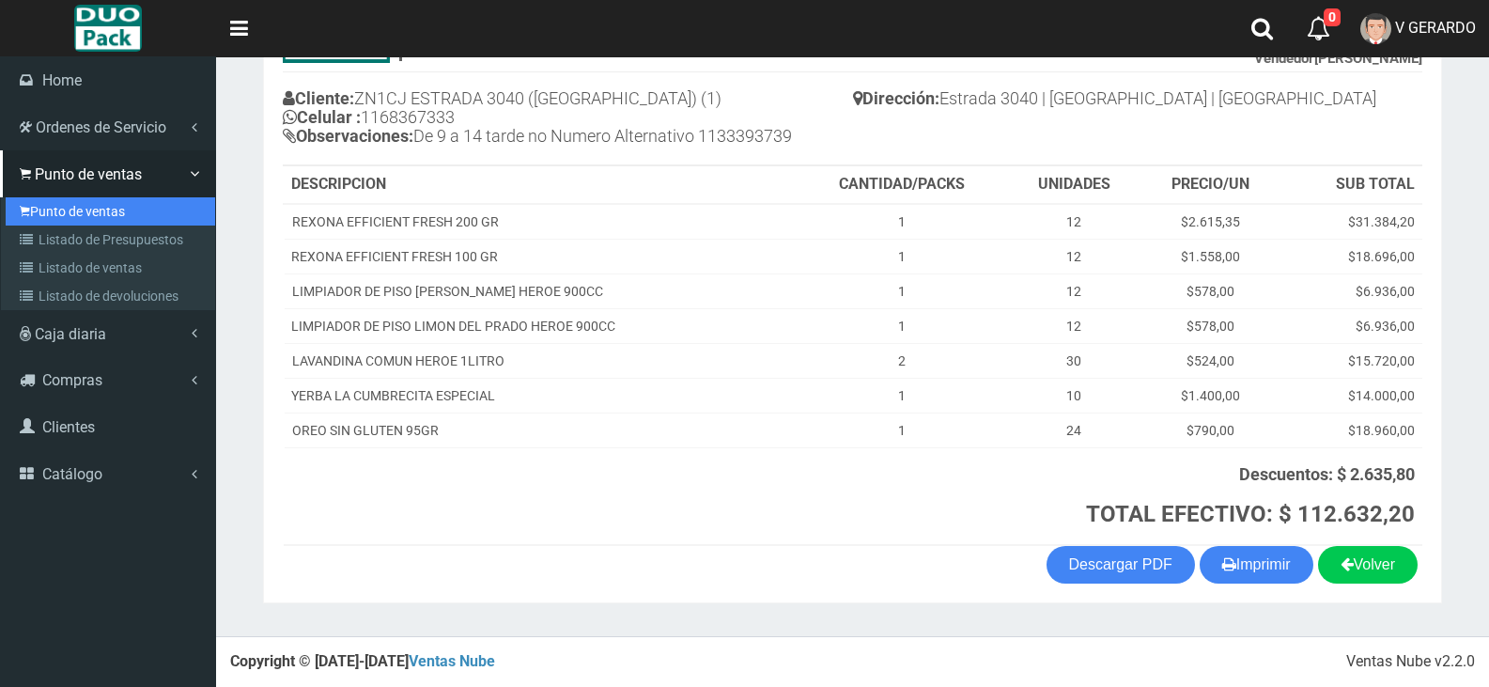
click at [45, 222] on link "Punto de ventas" at bounding box center [110, 211] width 209 height 28
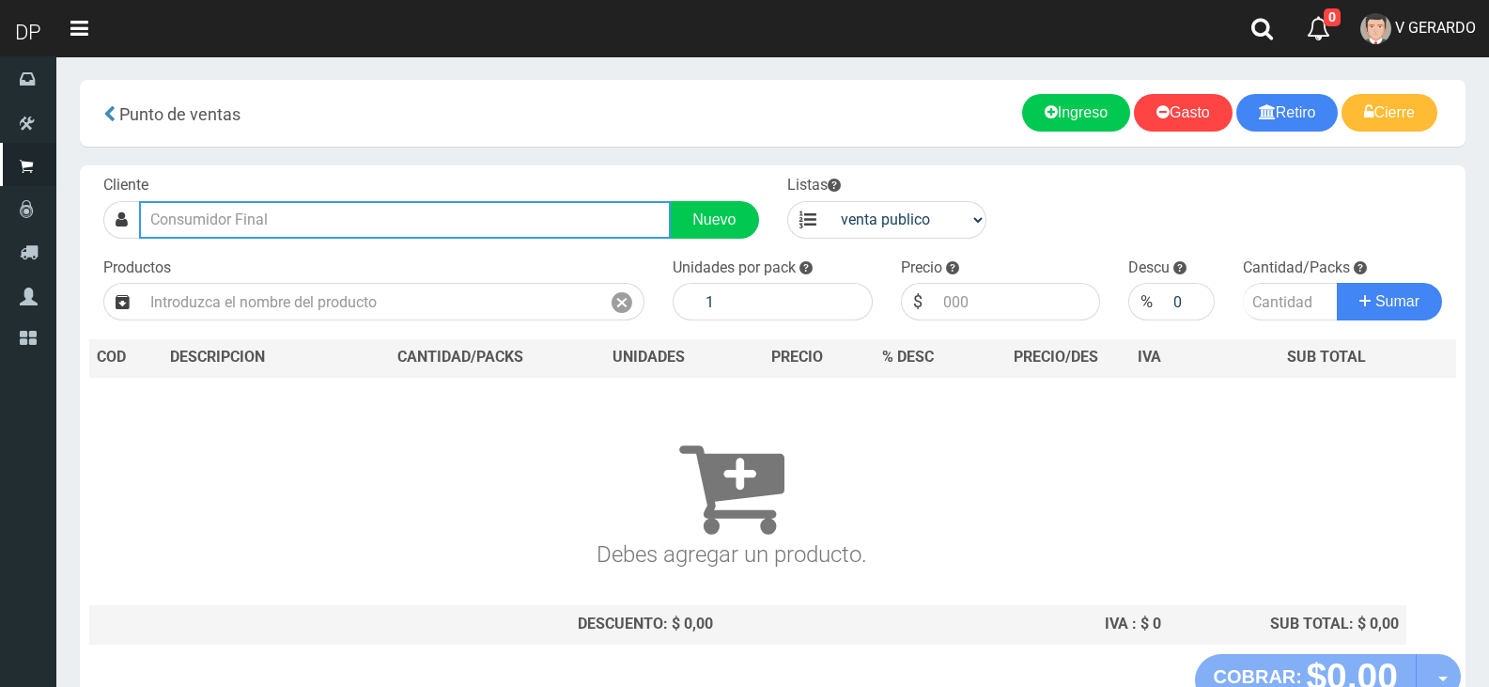
drag, startPoint x: 487, startPoint y: 211, endPoint x: 467, endPoint y: 195, distance: 25.4
click at [487, 212] on input "text" at bounding box center [405, 220] width 532 height 38
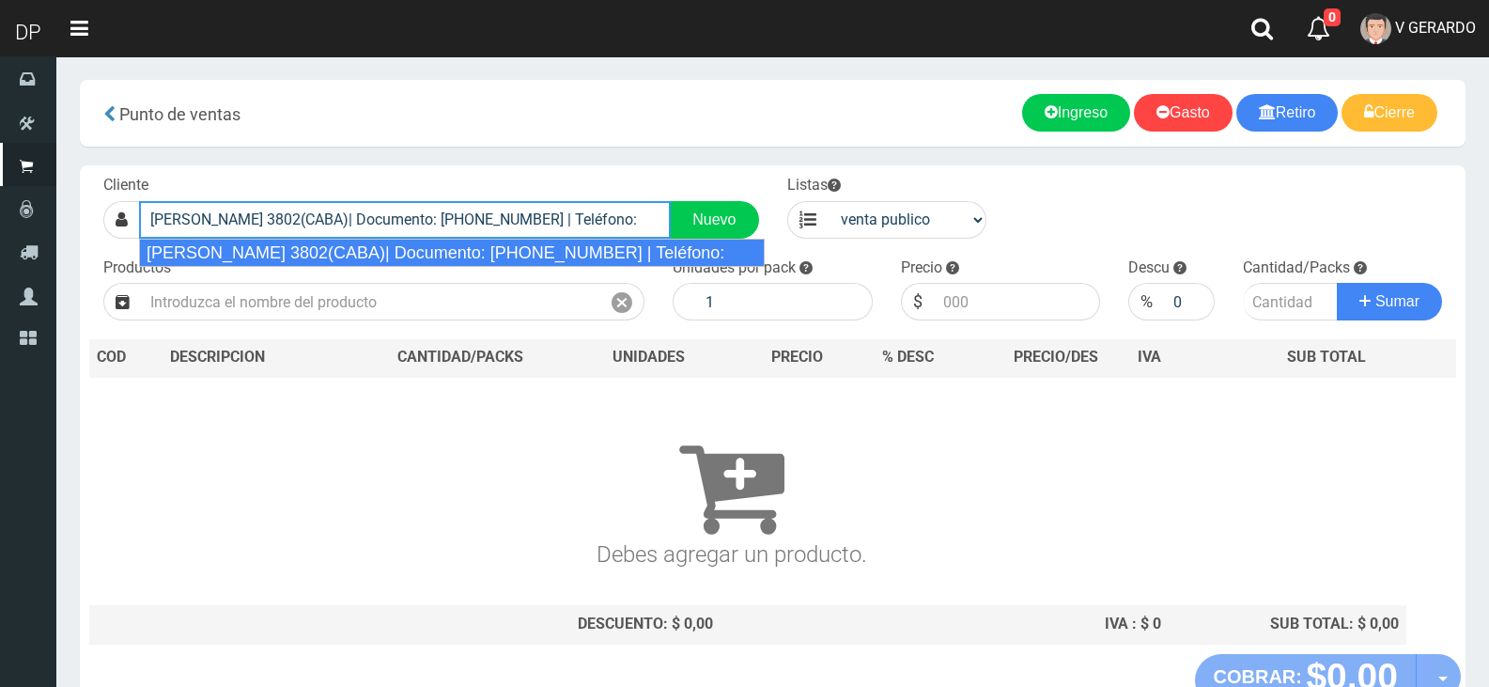
type input "[PERSON_NAME] 3802(CABA)| Documento: [PHONE_NUMBER] | Teléfono:"
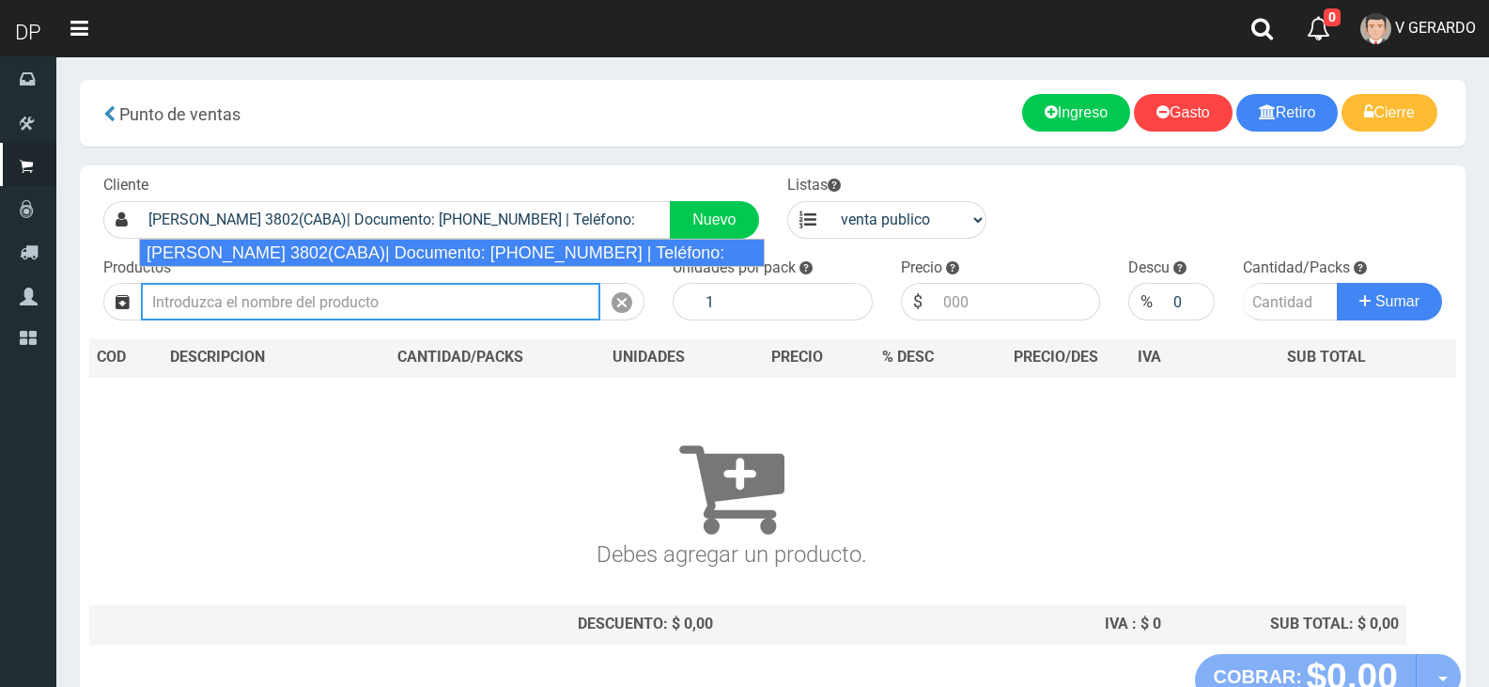
select select "2"
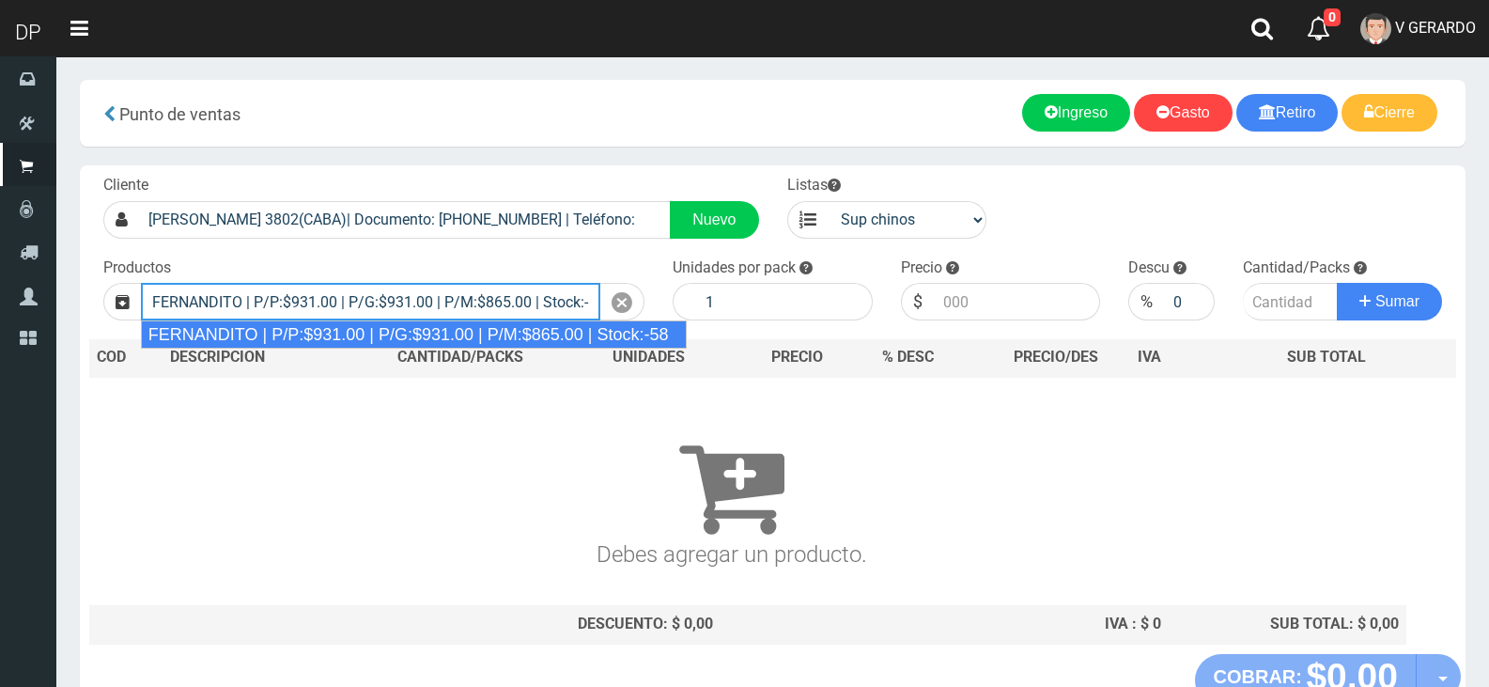
type input "FERNANDITO | P/P:$931.00 | P/G:$931.00 | P/M:$865.00 | Stock:-58"
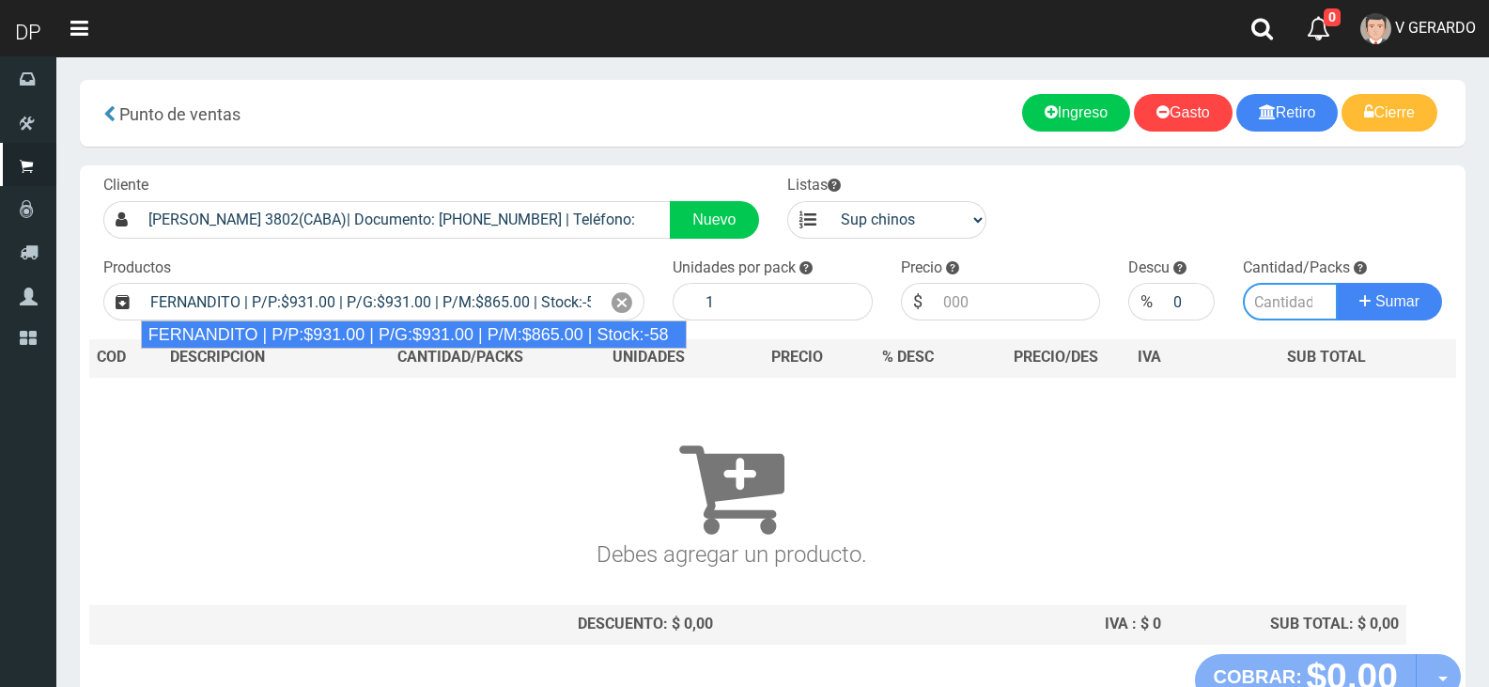
type input "6"
type input "931.00"
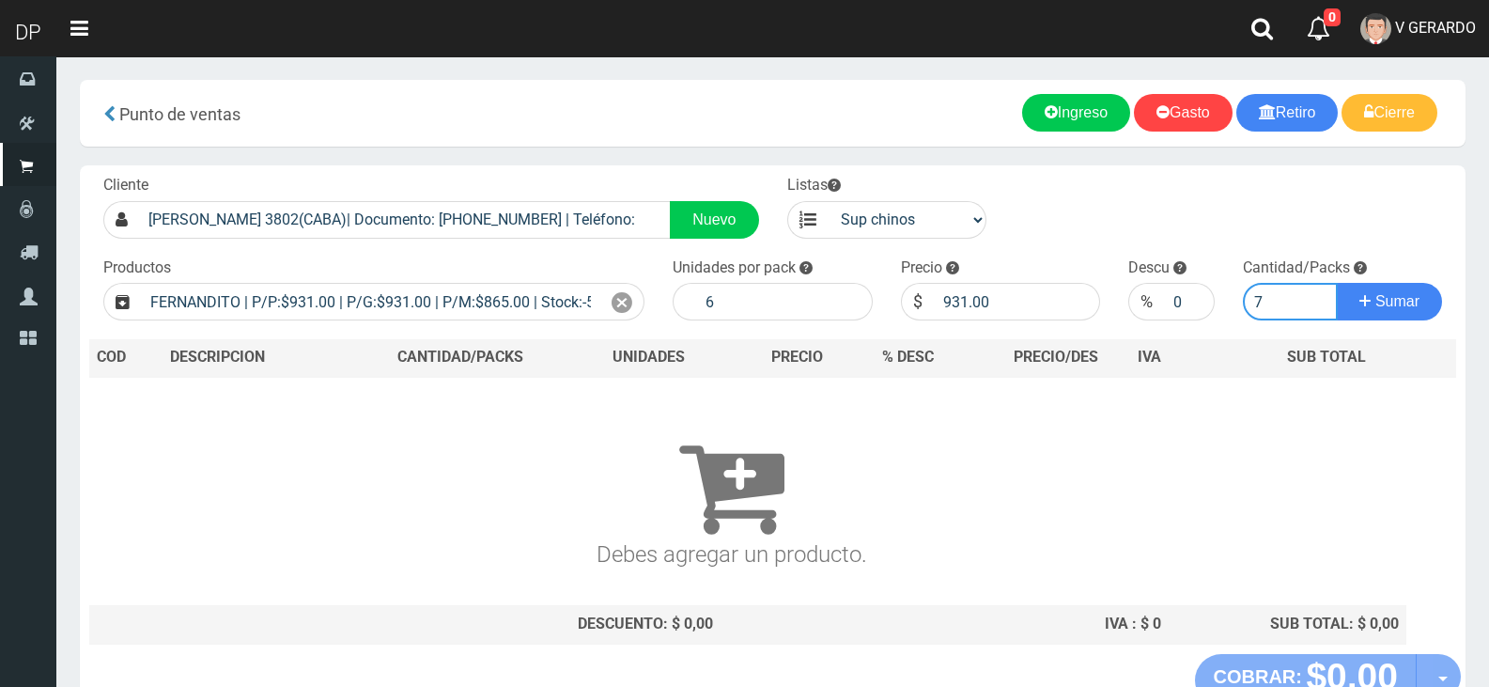
type input "7"
click at [1337, 283] on button "Sumar" at bounding box center [1389, 302] width 105 height 38
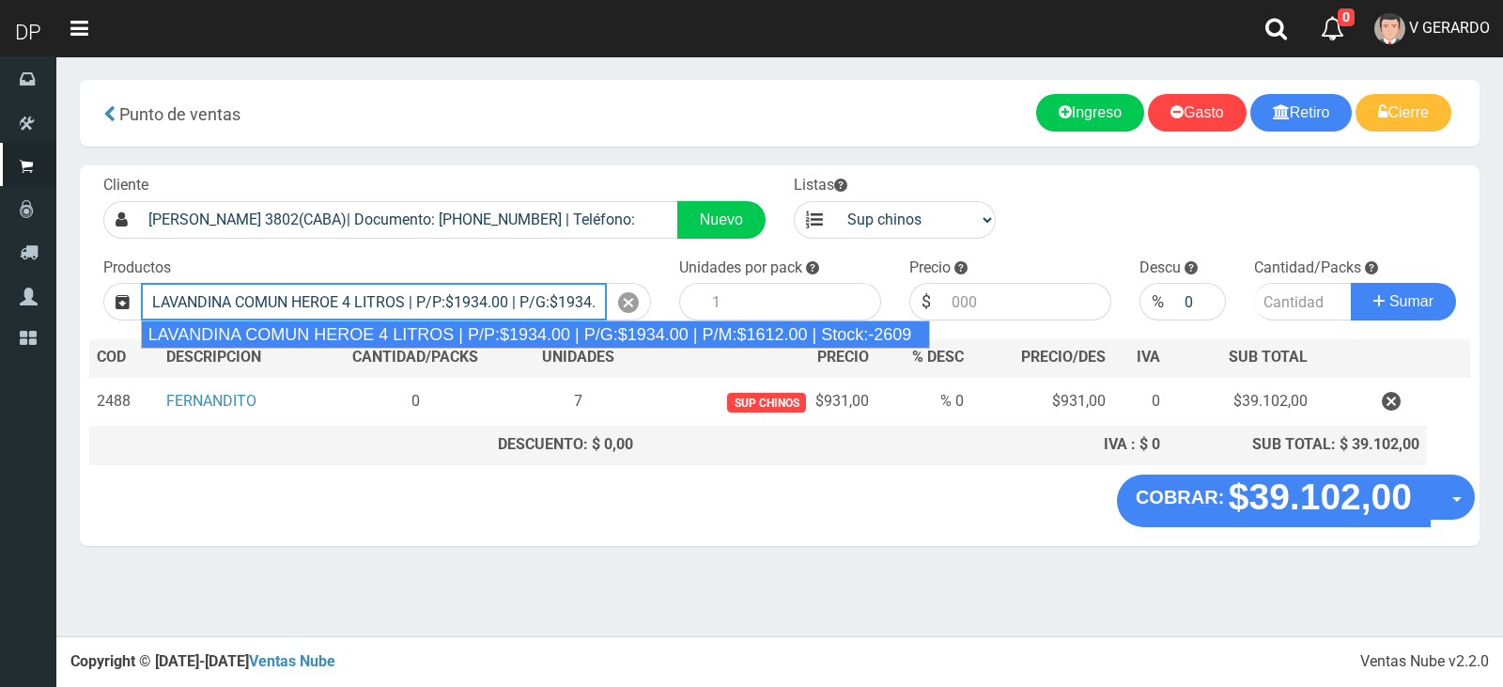
type input "LAVANDINA COMUN HEROE 4 LITROS | P/P:$1934.00 | P/G:$1934.00 | P/M:$1612.00 | S…"
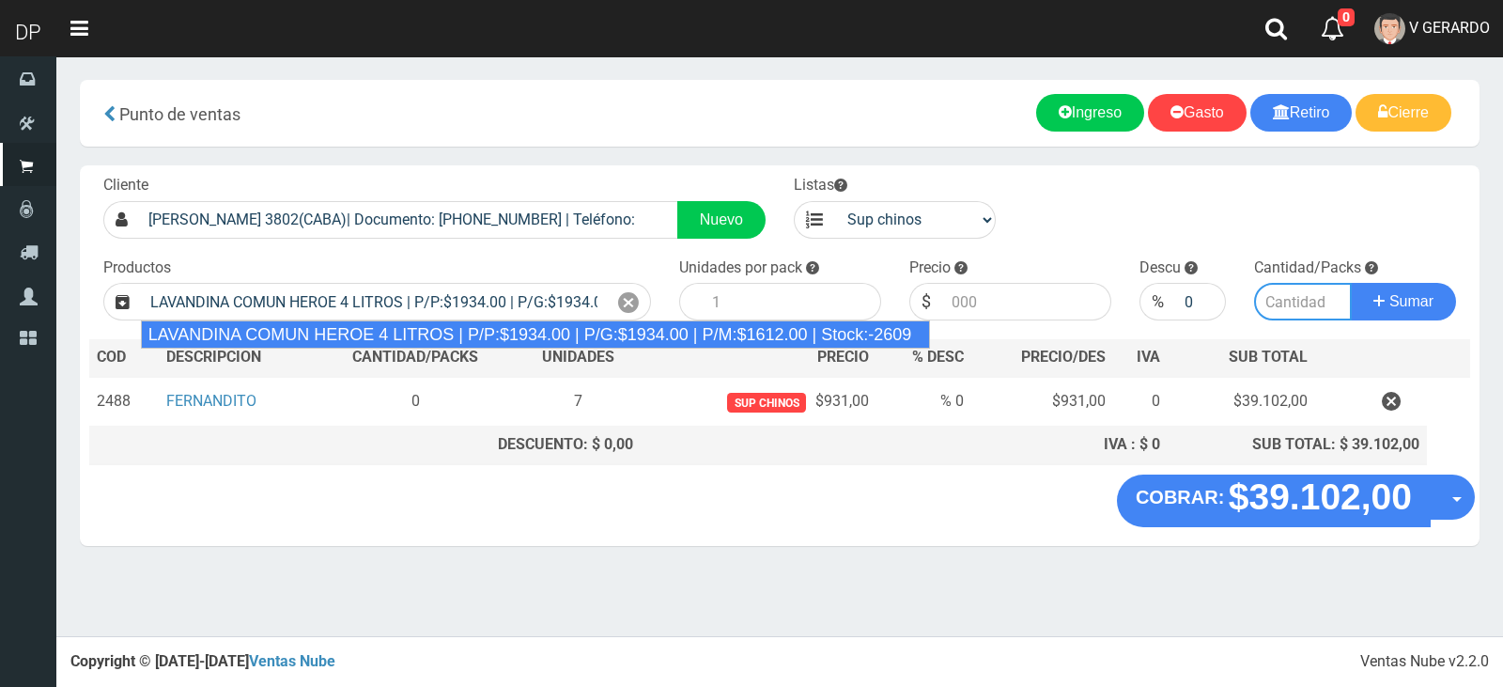
type input "3"
type input "1934.00"
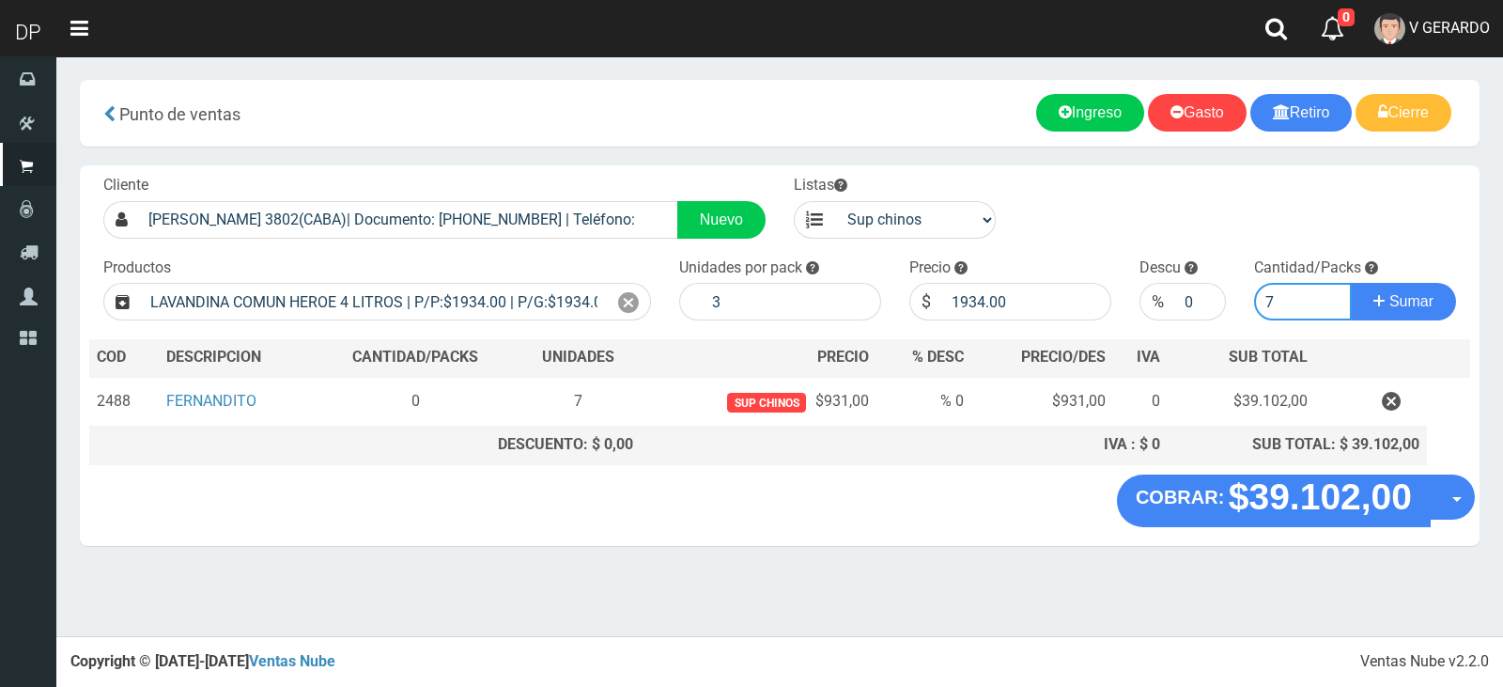
type input "7"
click at [1351, 283] on button "Sumar" at bounding box center [1403, 302] width 105 height 38
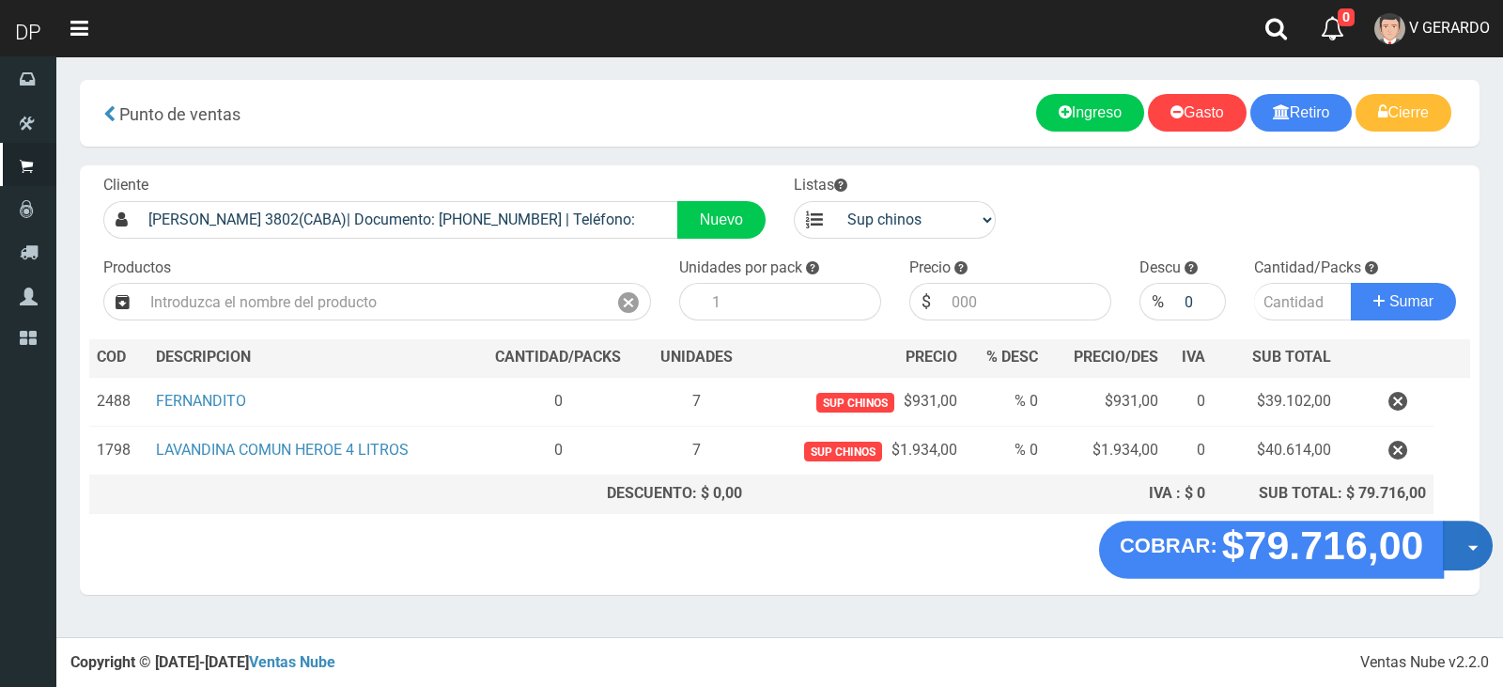
click at [1466, 549] on button "Opciones" at bounding box center [1468, 545] width 50 height 50
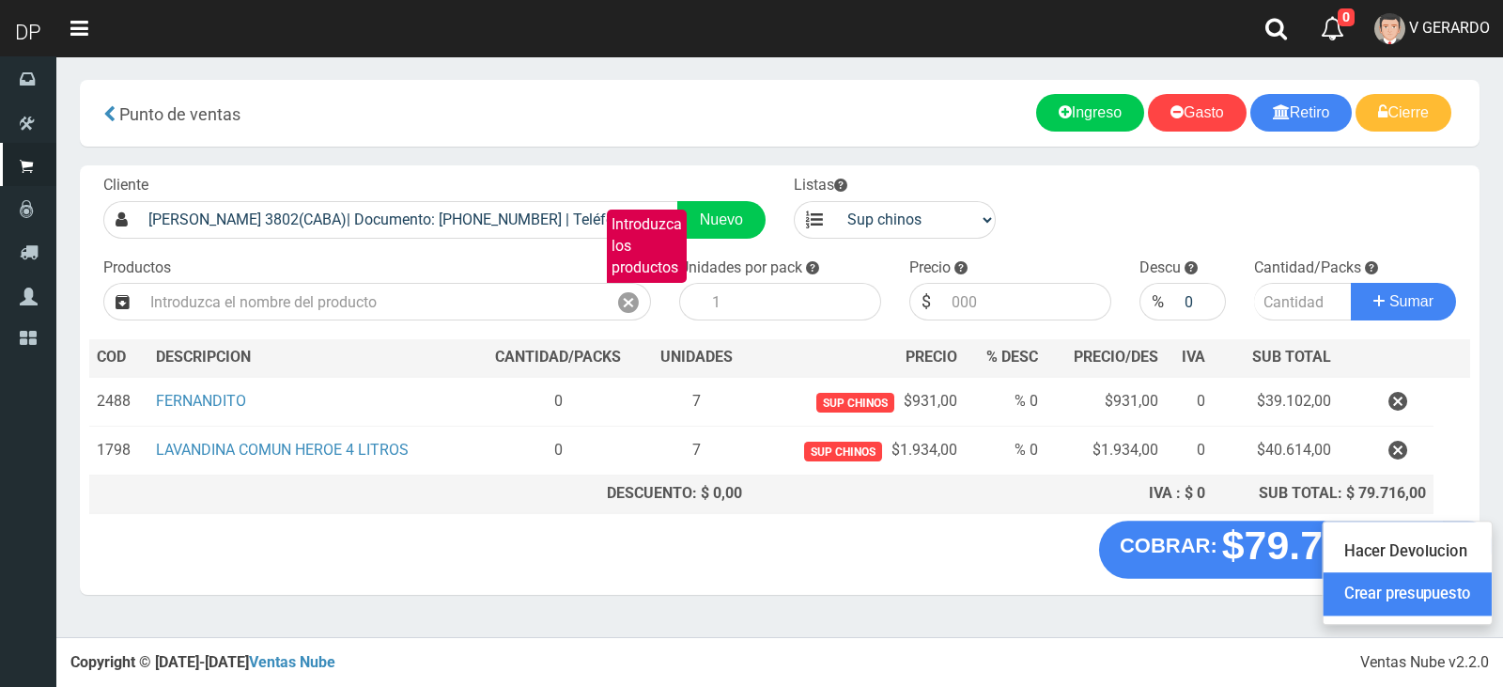
click at [1452, 592] on link "Crear presupuesto" at bounding box center [1408, 594] width 168 height 43
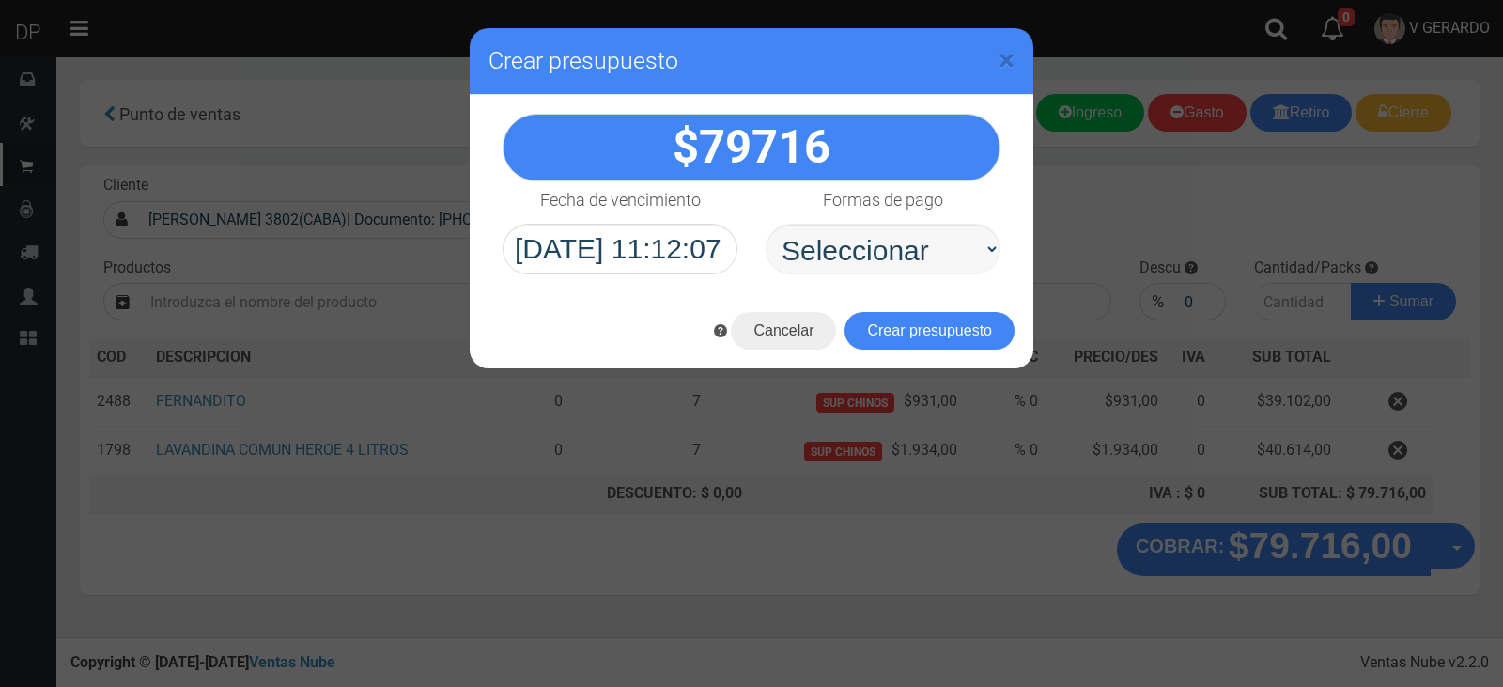
click at [871, 223] on div "Formas de pago Seleccionar Efectivo Tarjeta de Crédito Depósito Débito" at bounding box center [882, 227] width 263 height 93
click at [888, 263] on select "Seleccionar Efectivo Tarjeta de Crédito Depósito Débito" at bounding box center [883, 249] width 235 height 51
select select "Efectivo"
click at [766, 224] on select "Seleccionar Efectivo Tarjeta de Crédito Depósito Débito" at bounding box center [883, 249] width 235 height 51
click at [909, 319] on button "Crear presupuesto" at bounding box center [929, 331] width 170 height 38
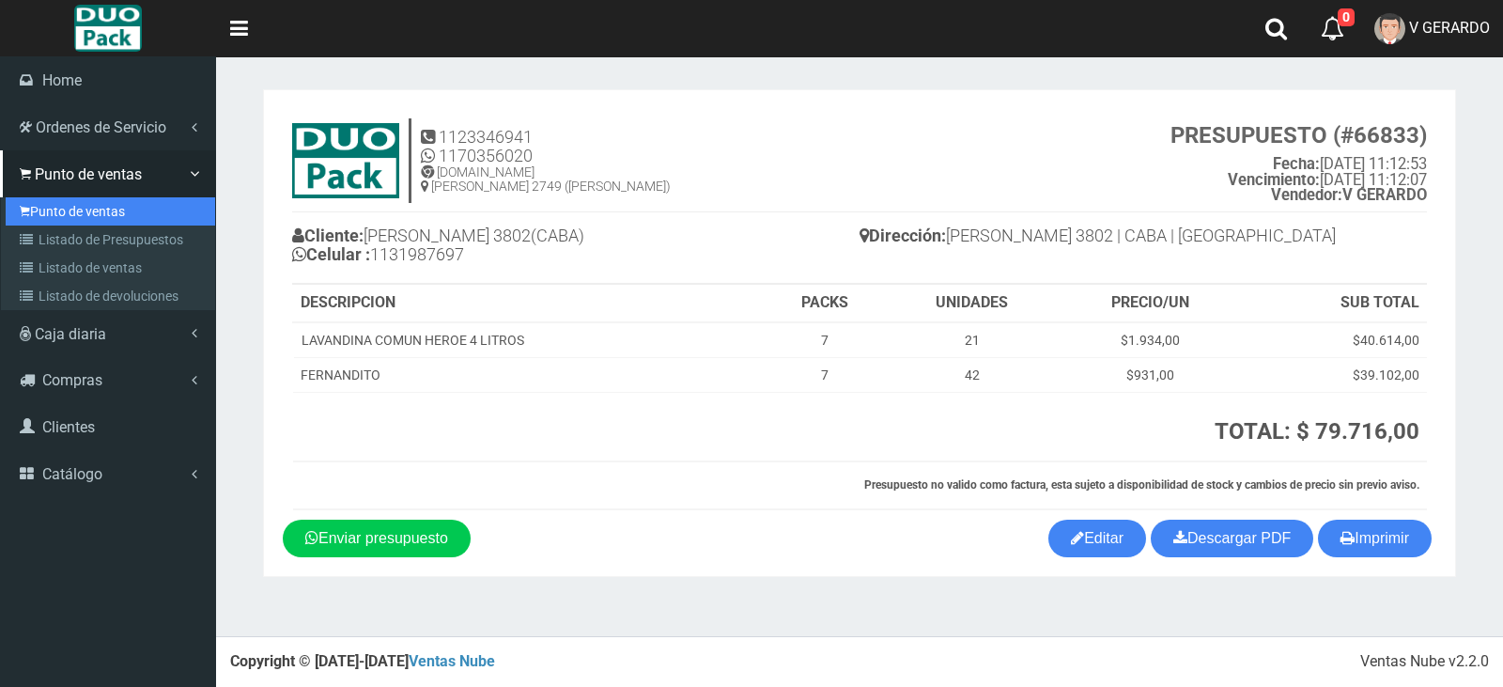
click at [96, 205] on link "Punto de ventas" at bounding box center [110, 211] width 209 height 28
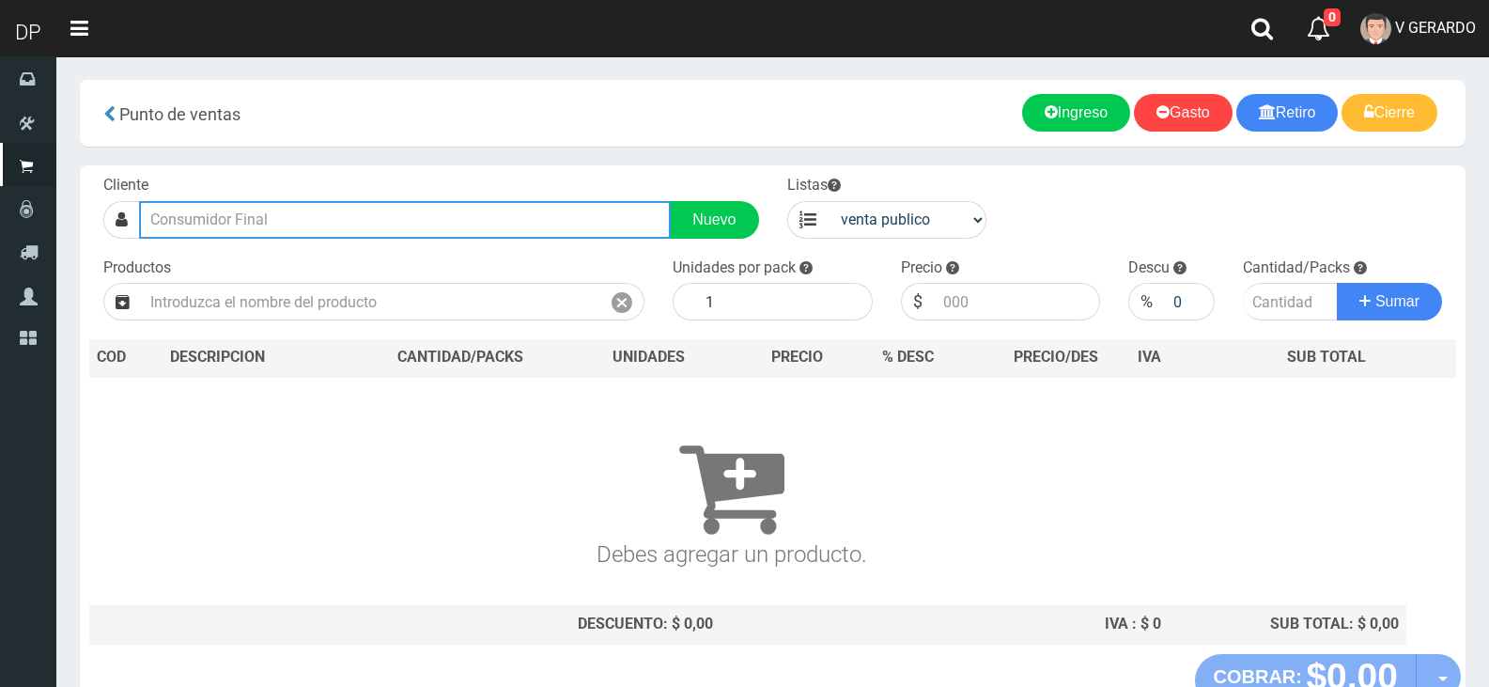
click at [405, 224] on input "text" at bounding box center [405, 220] width 532 height 38
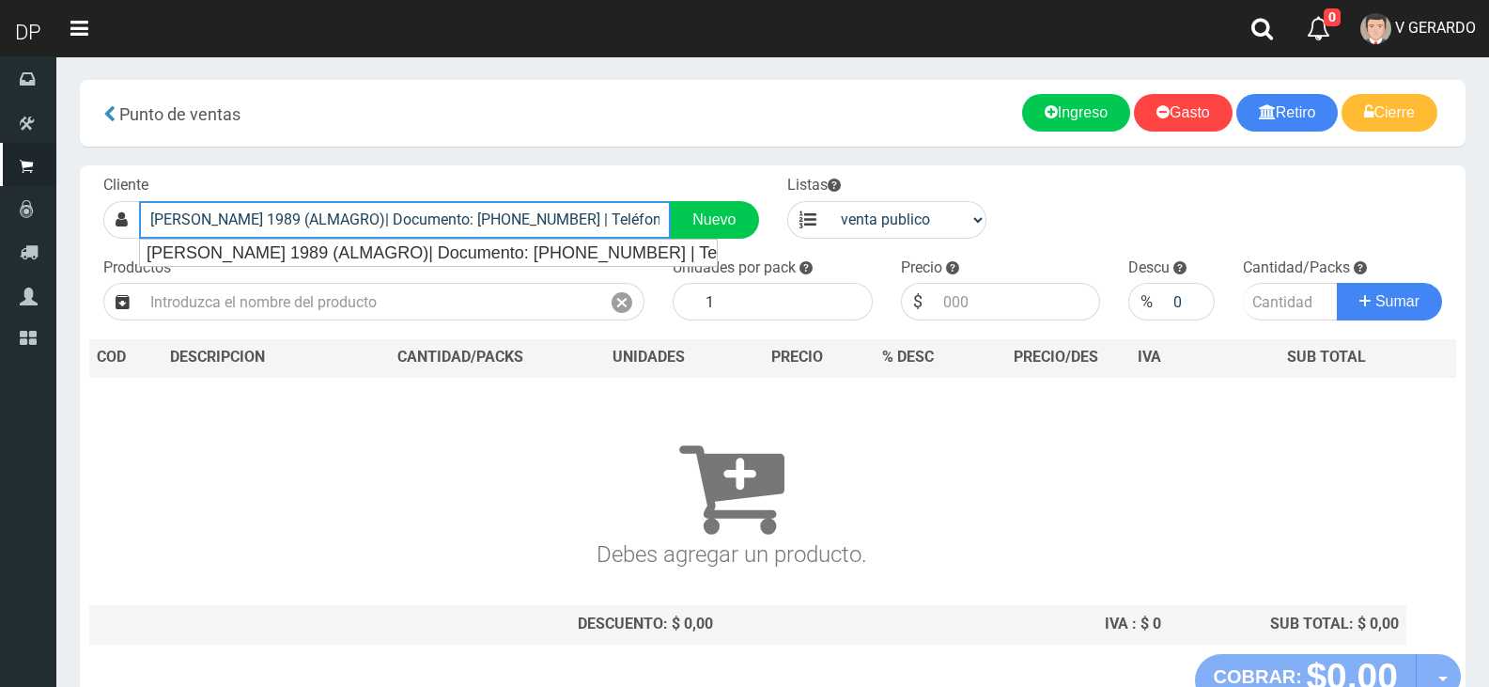
type input "[PERSON_NAME] 1989 (ALMAGRO)| Documento: [PHONE_NUMBER] | Teléfono:"
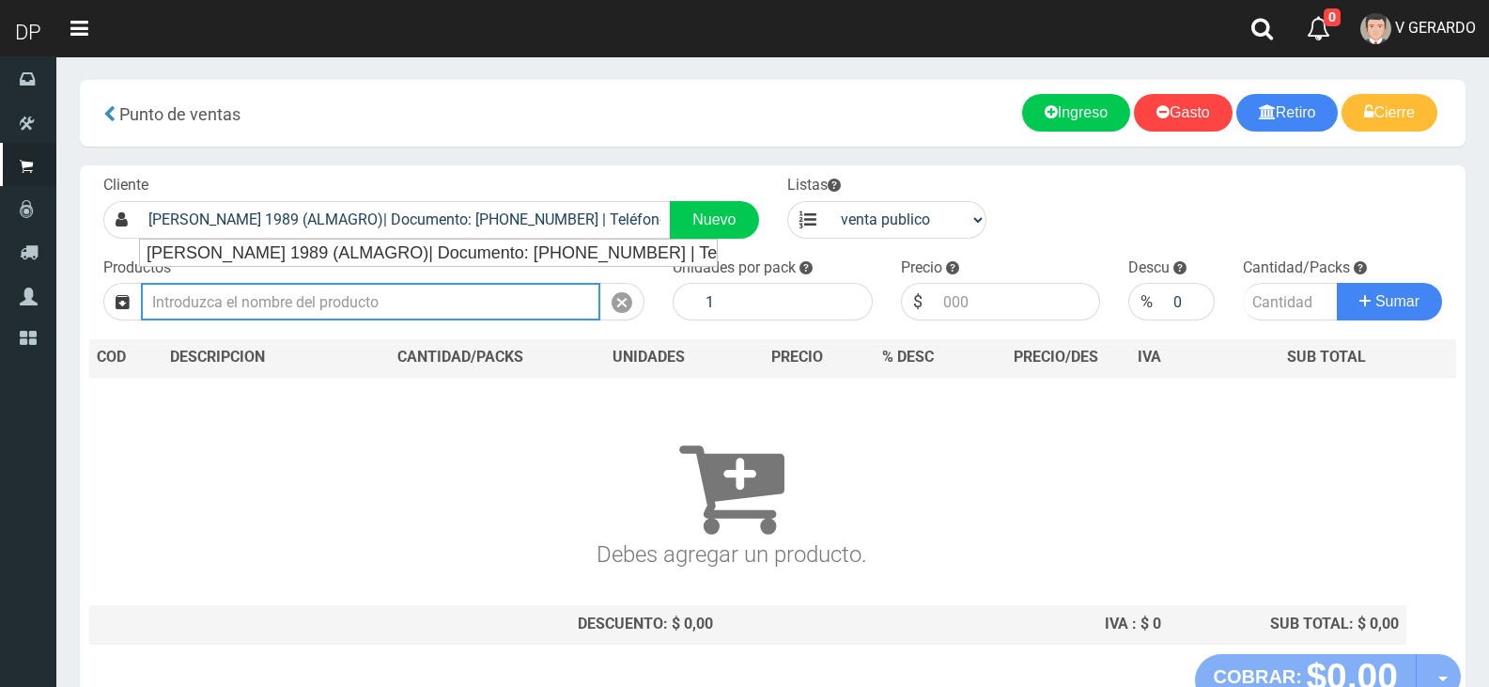
select select "2"
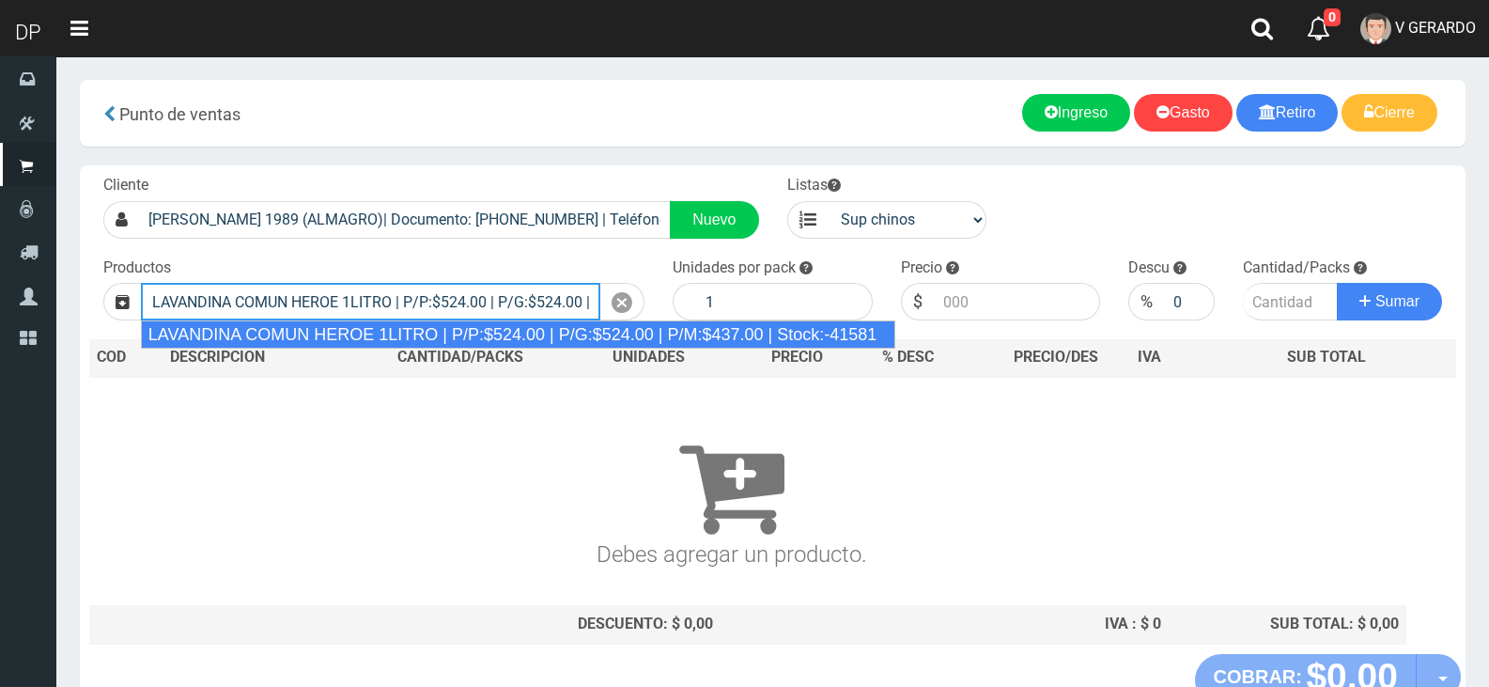
type input "LAVANDINA COMUN HEROE 1LITRO | P/P:$524.00 | P/G:$524.00 | P/M:$437.00 | Stock:…"
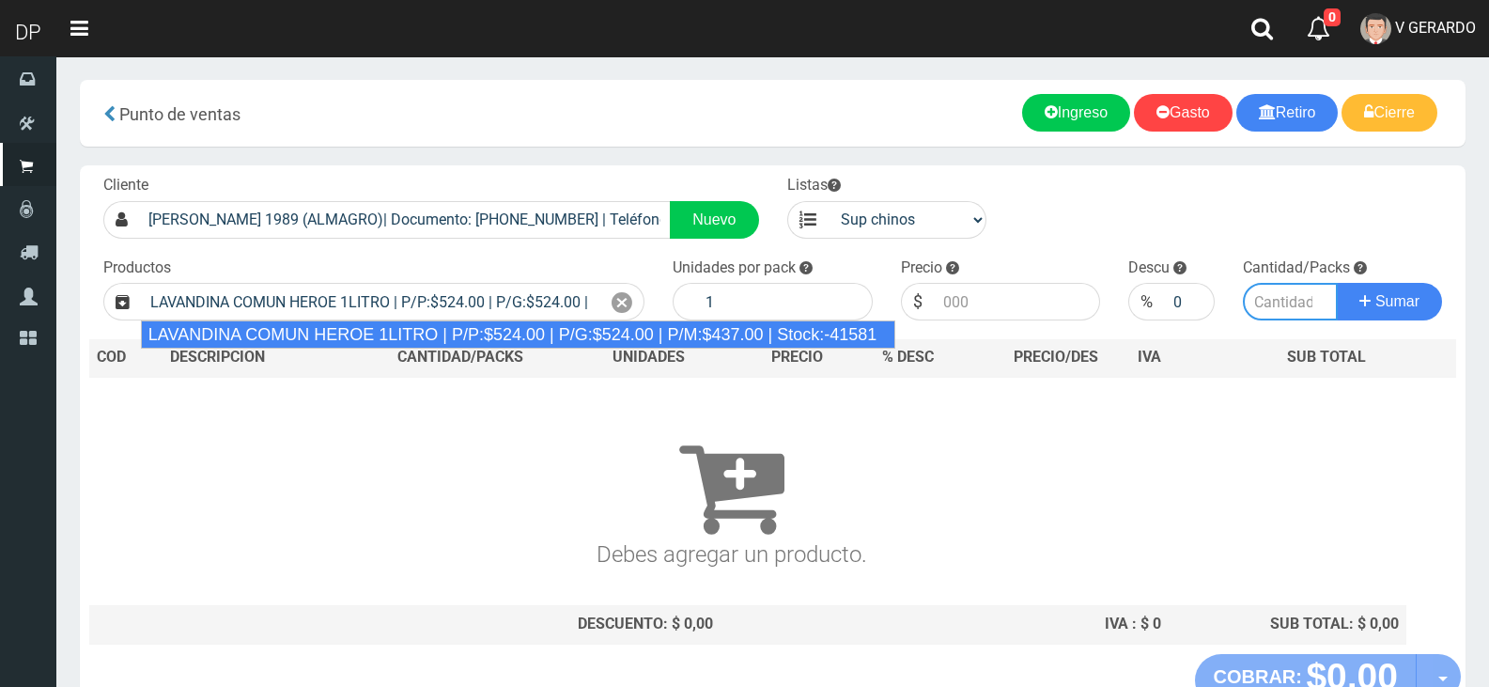
type input "15"
type input "524.00"
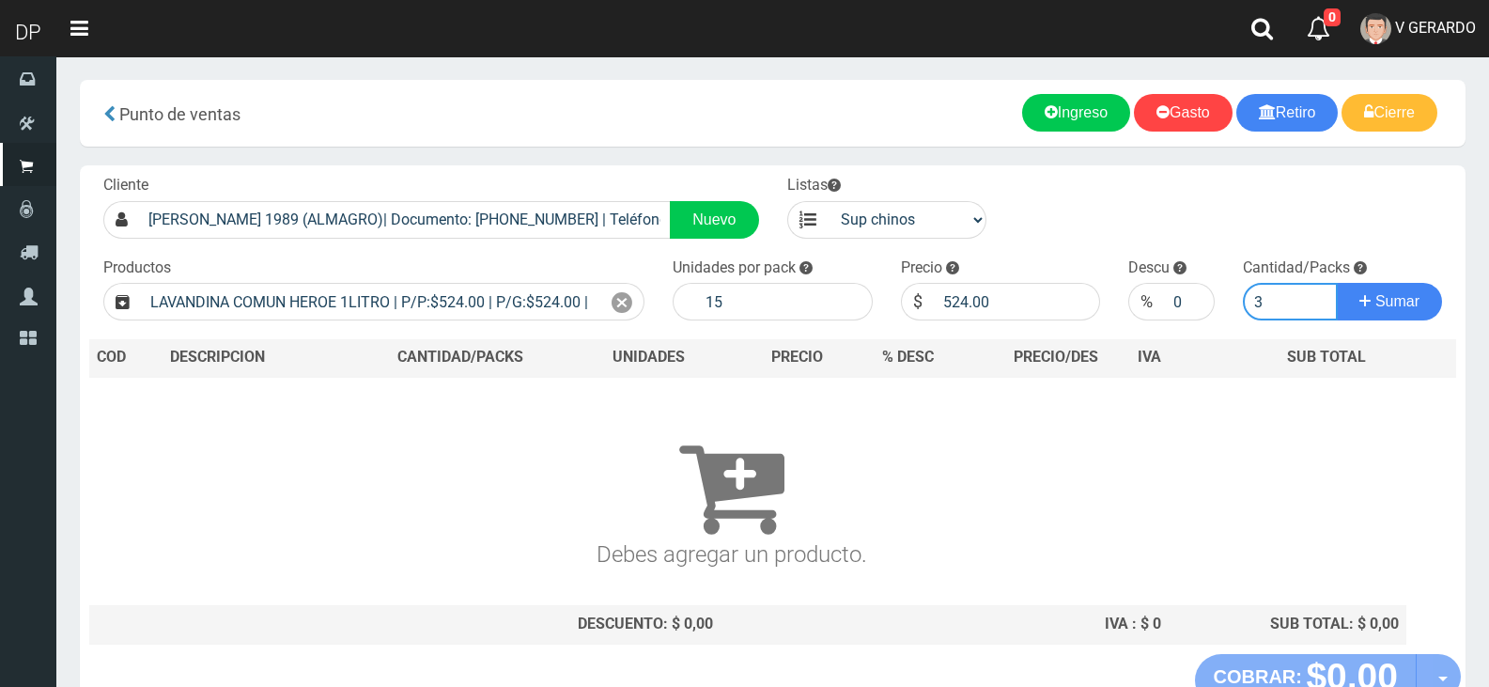
type input "3"
click at [1337, 283] on button "Sumar" at bounding box center [1389, 302] width 105 height 38
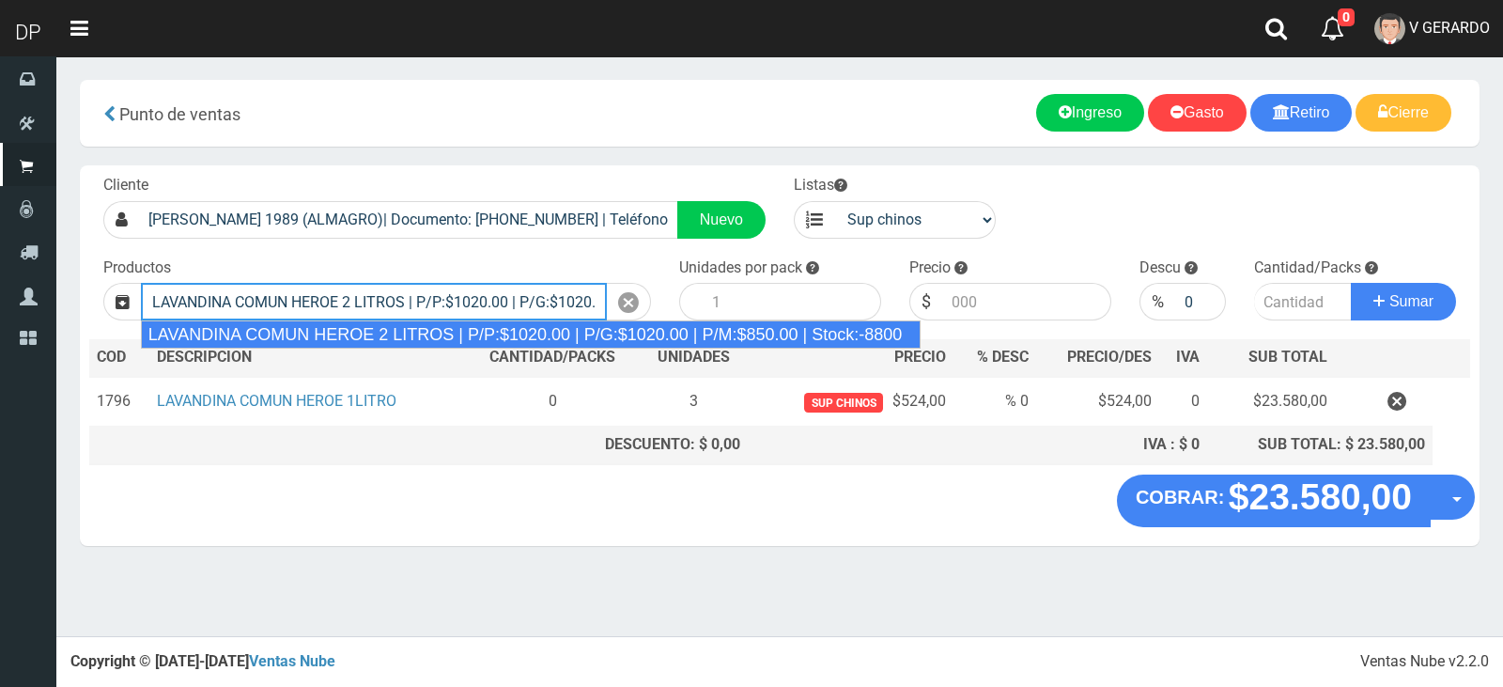
type input "LAVANDINA COMUN HEROE 2 LITROS | P/P:$1020.00 | P/G:$1020.00 | P/M:$850.00 | St…"
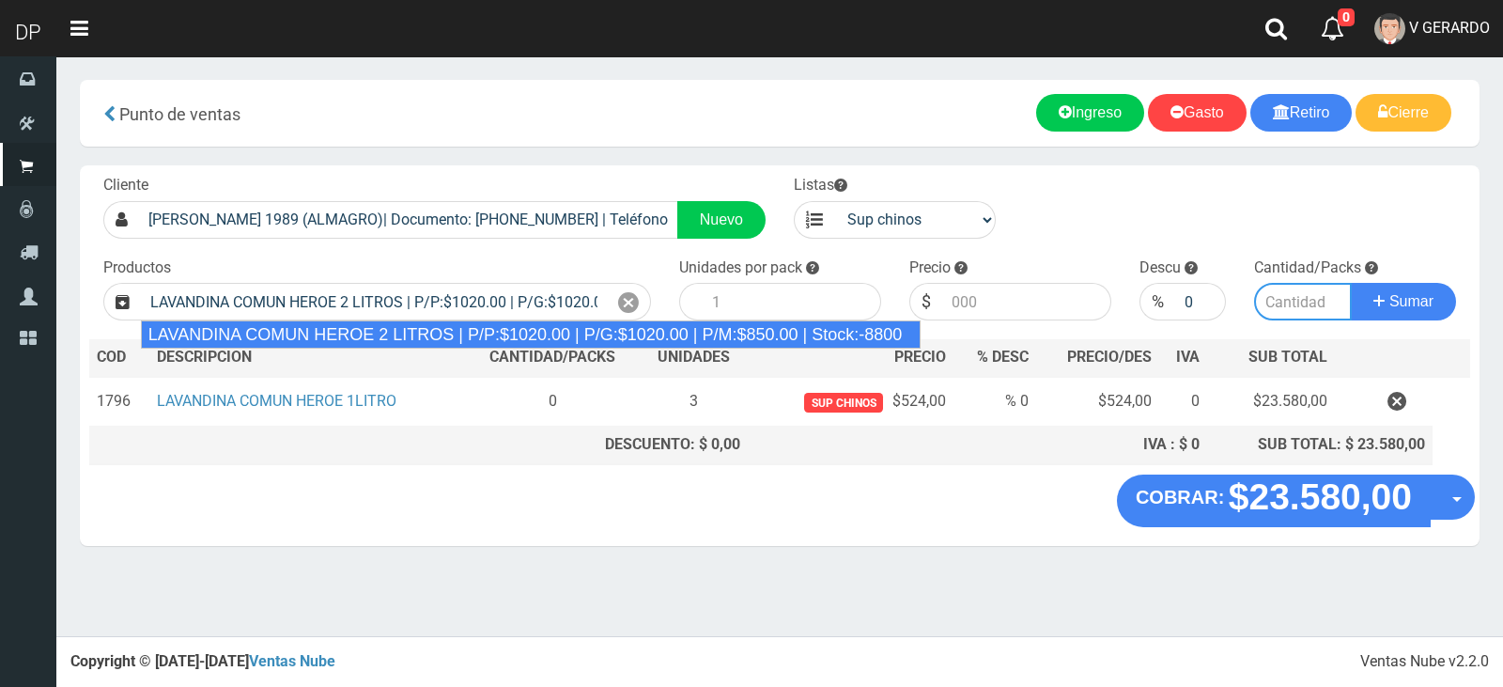
type input "8"
type input "1020.00"
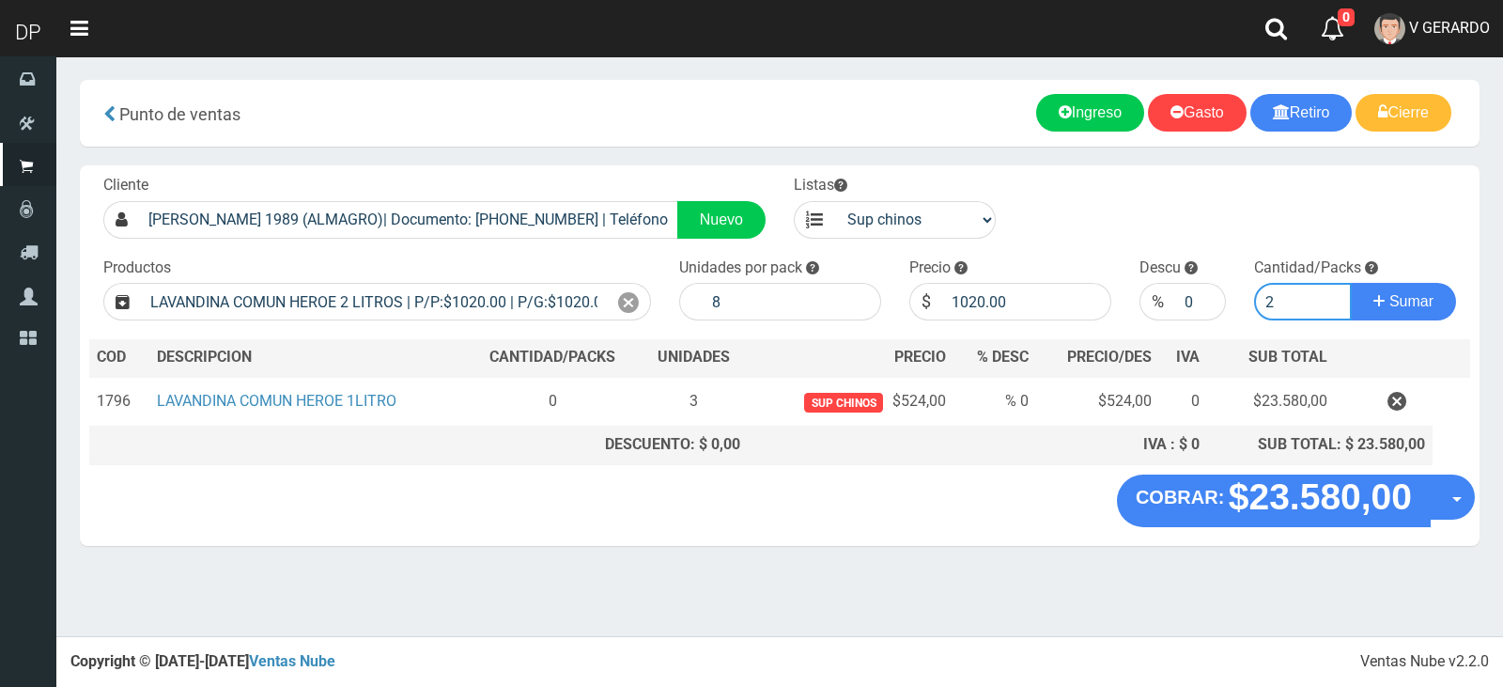
click at [1351, 283] on button "Sumar" at bounding box center [1403, 302] width 105 height 38
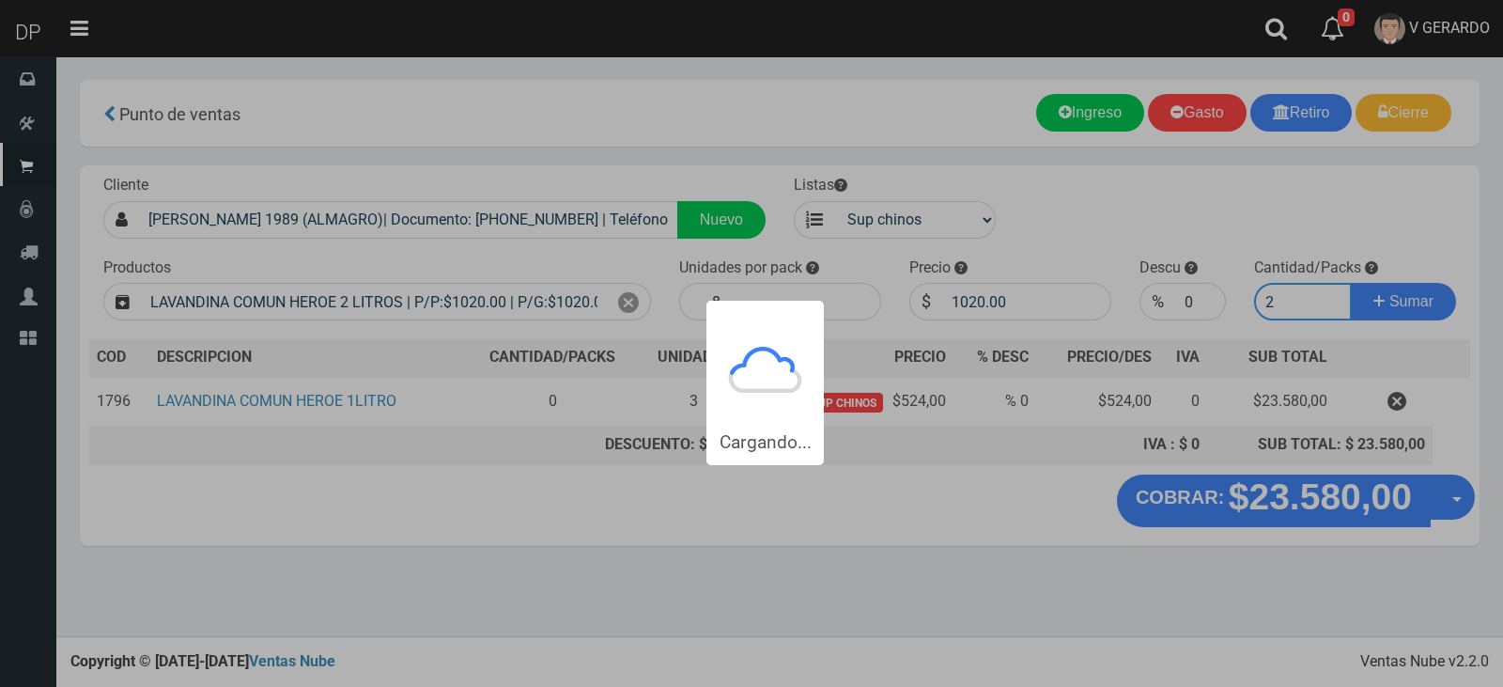
type input "21"
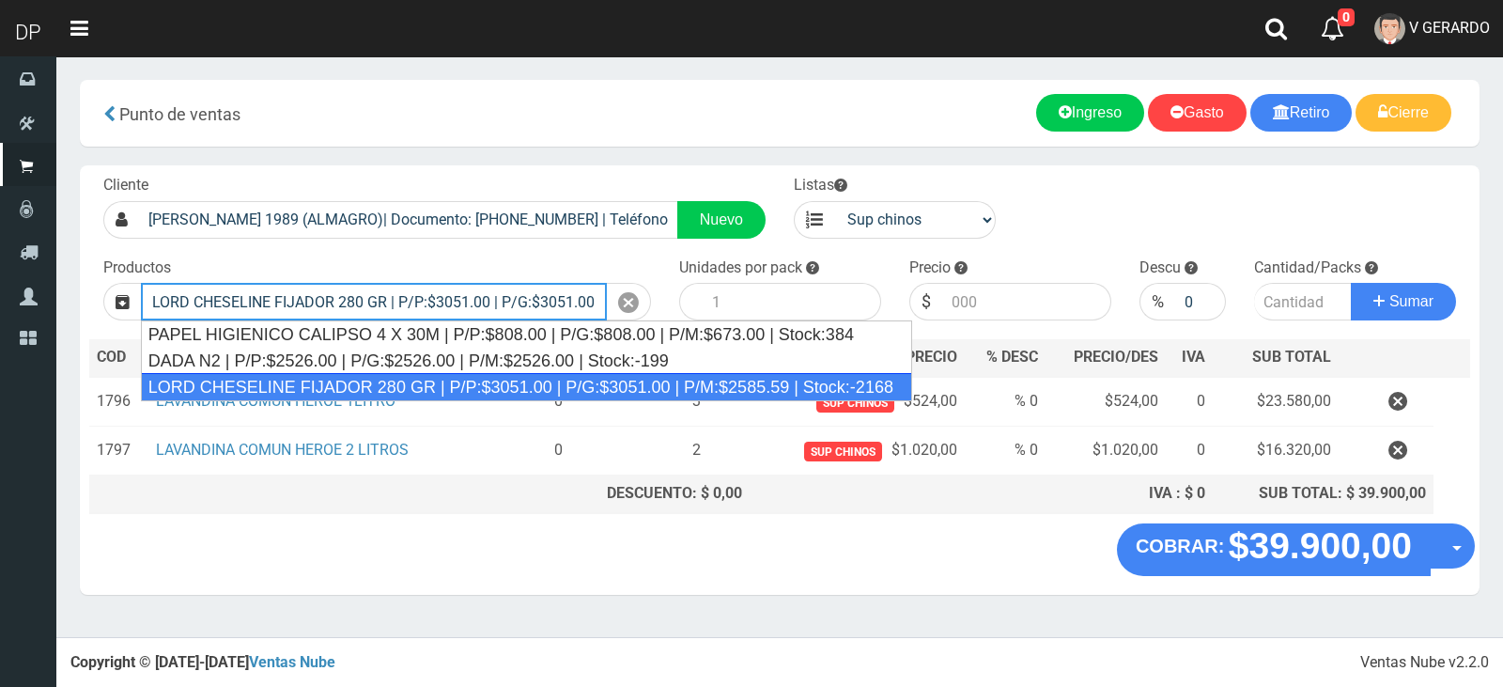
type input "LORD CHESELINE FIJADOR 280 GR | P/P:$3051.00 | P/G:$3051.00 | P/M:$2585.59 | St…"
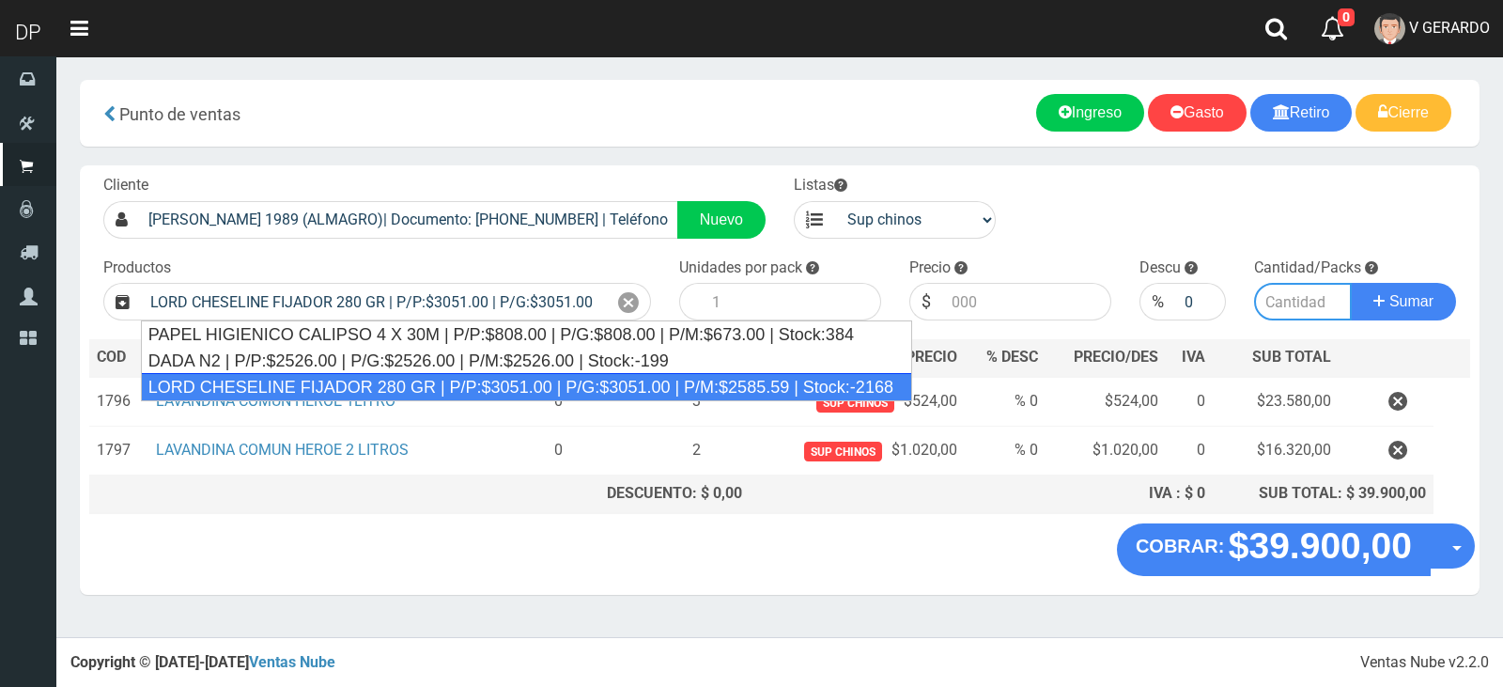
type input "6"
type input "3051.00"
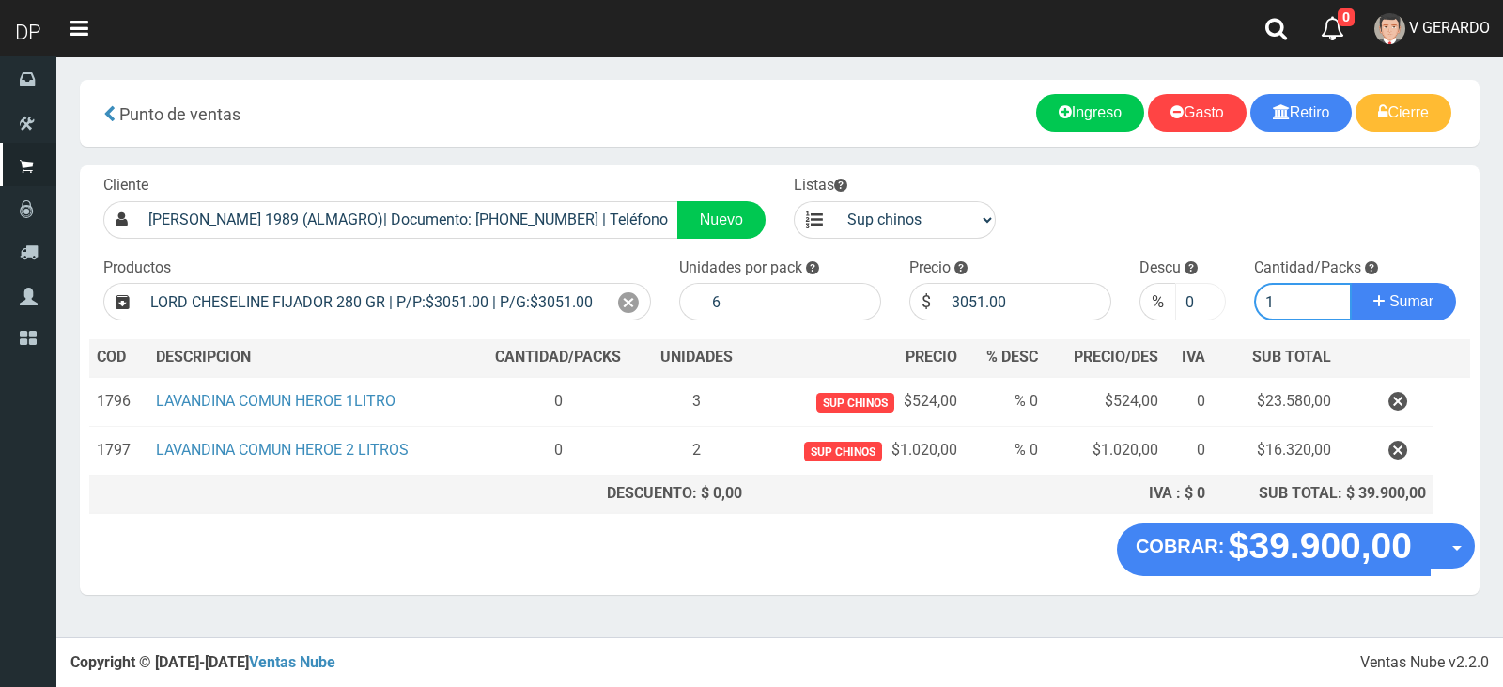
type input "1"
click at [1186, 299] on input "0" at bounding box center [1201, 302] width 52 height 38
click at [1185, 299] on input "0" at bounding box center [1201, 302] width 52 height 38
type input "10"
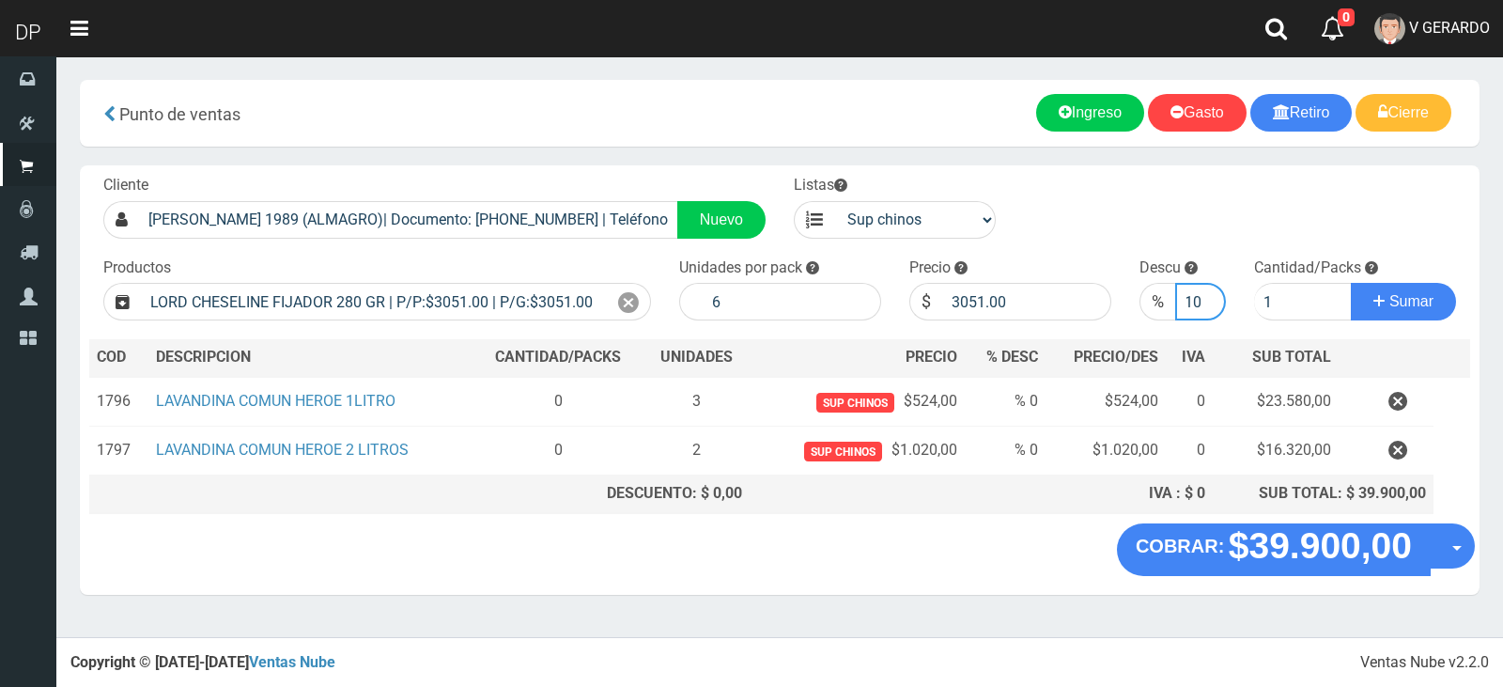
click at [1351, 283] on button "Sumar" at bounding box center [1403, 302] width 105 height 38
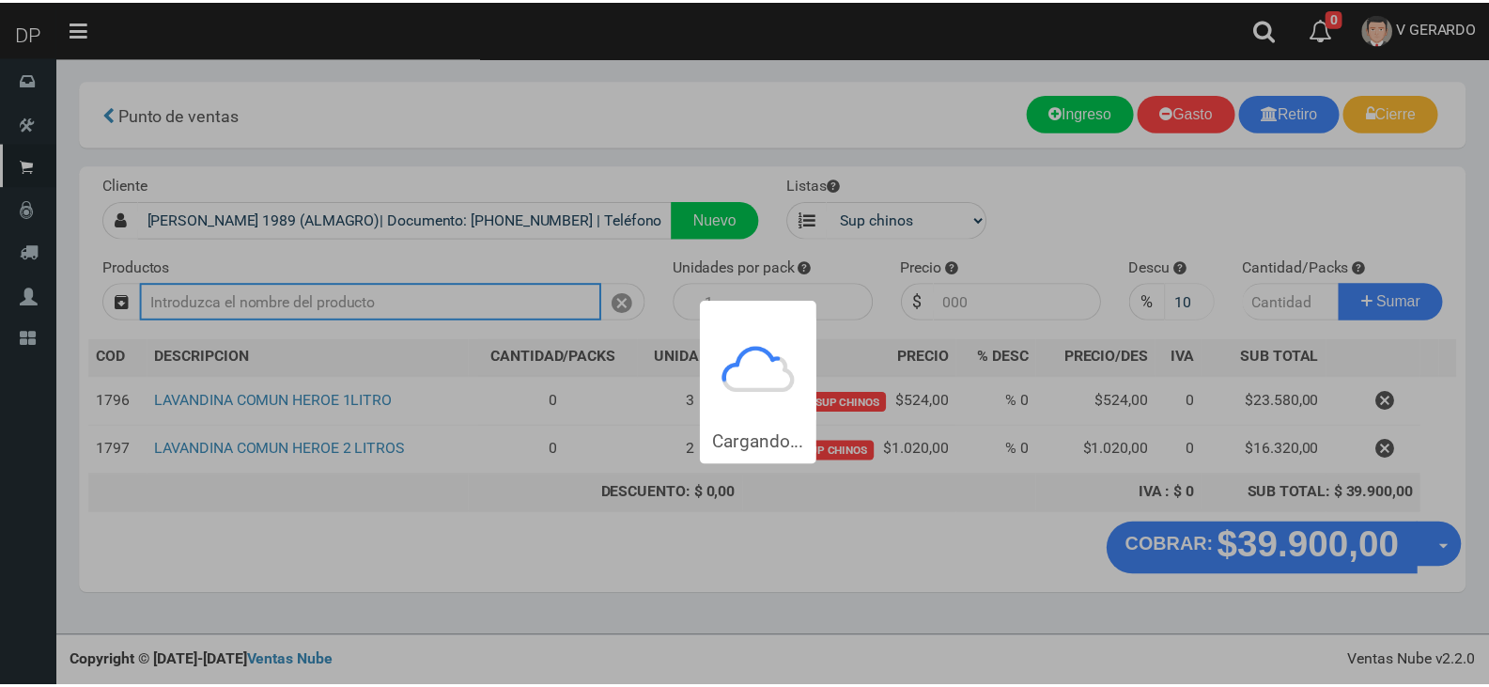
scroll to position [0, 0]
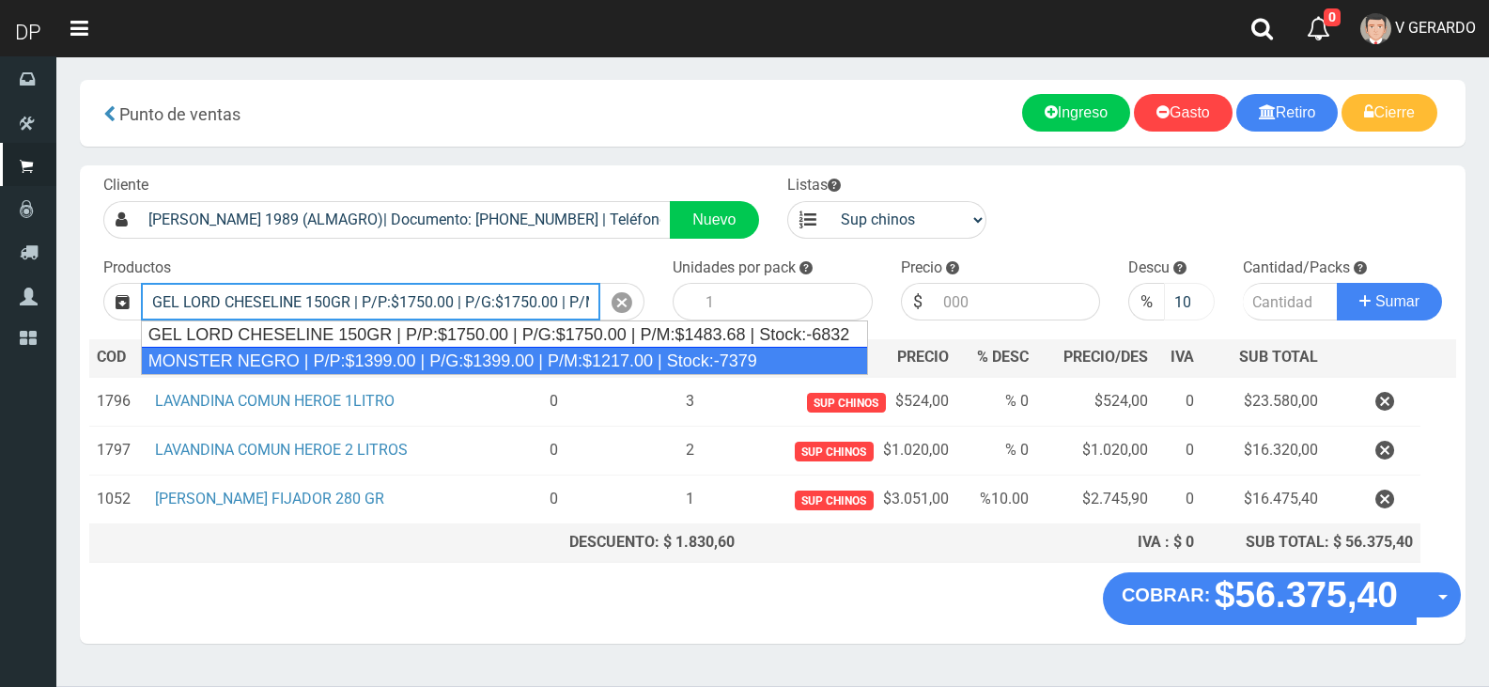
type input "GEL LORD CHESELINE 150GR | P/P:$1750.00 | P/G:$1750.00 | P/M:$1483.68 | Stock:-…"
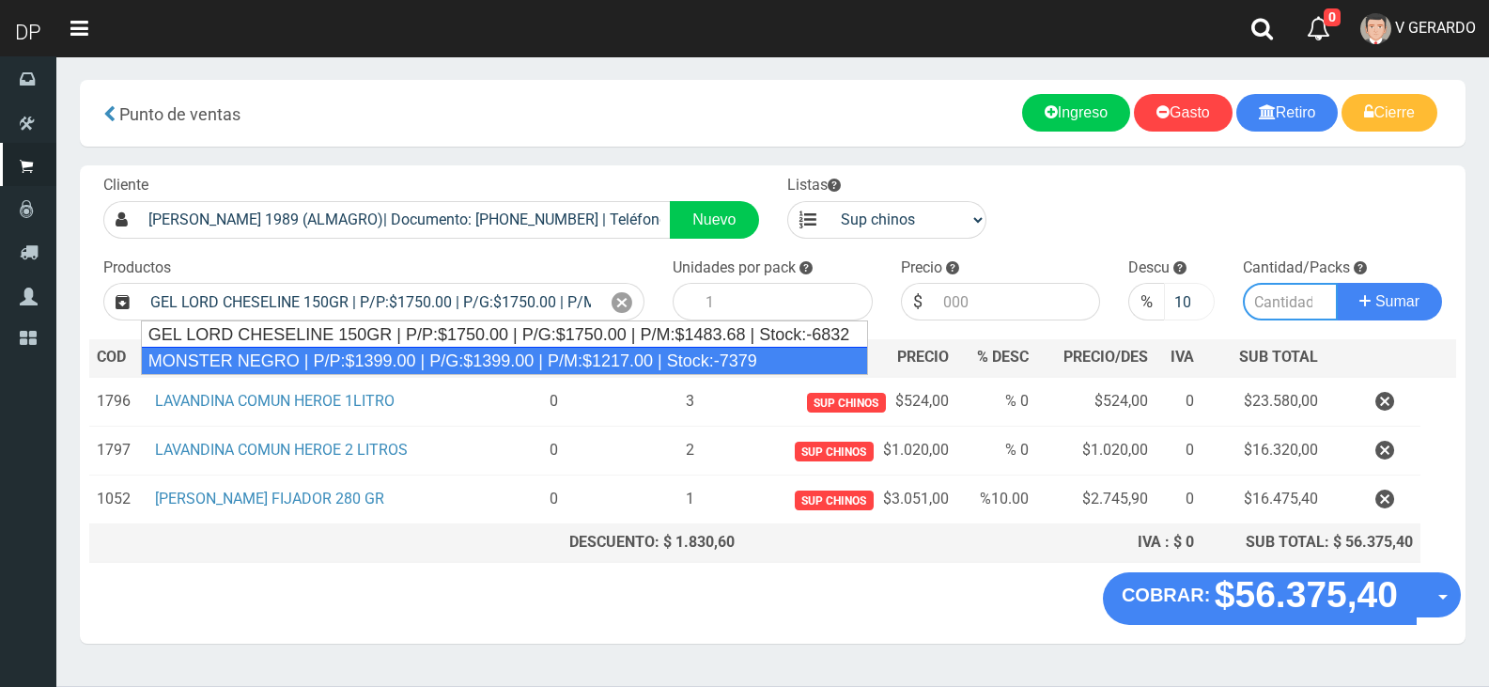
type input "12"
type input "1750.00"
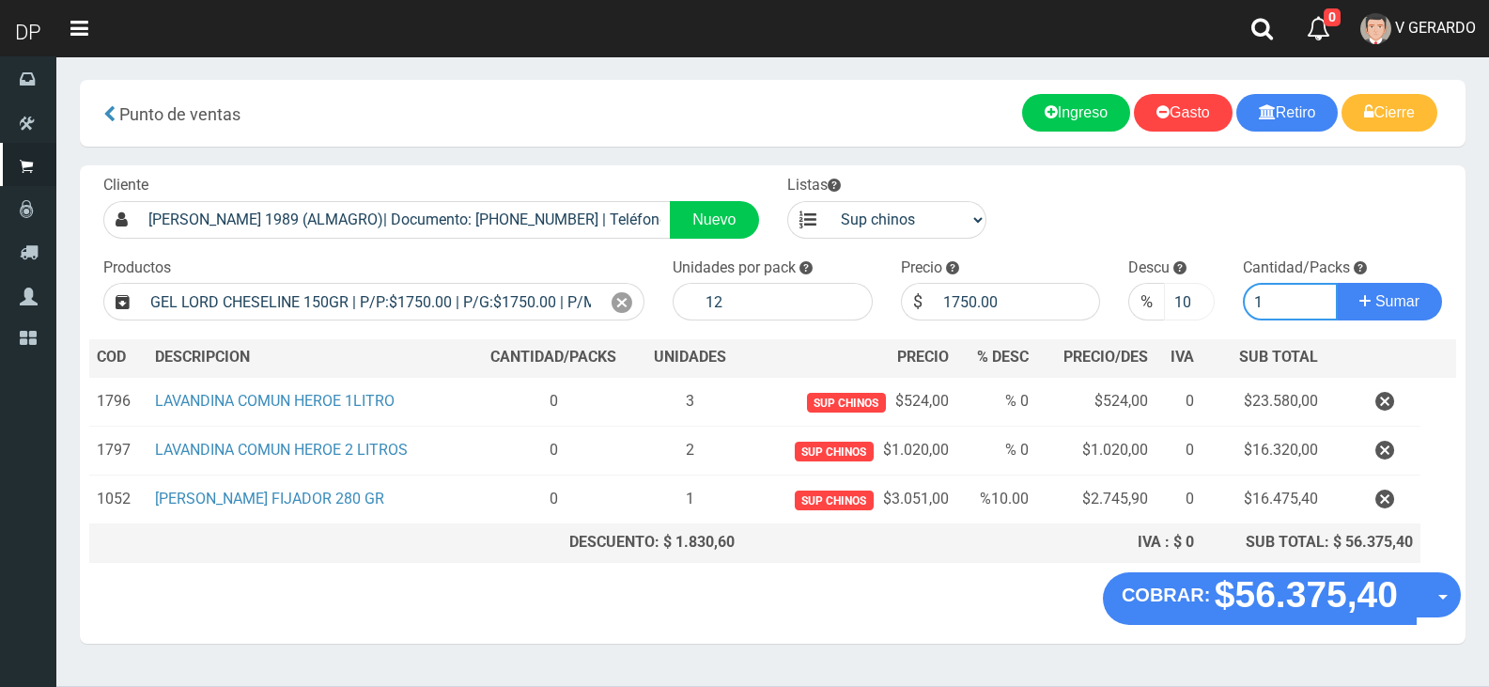
type input "1"
click at [1337, 283] on button "Sumar" at bounding box center [1389, 302] width 105 height 38
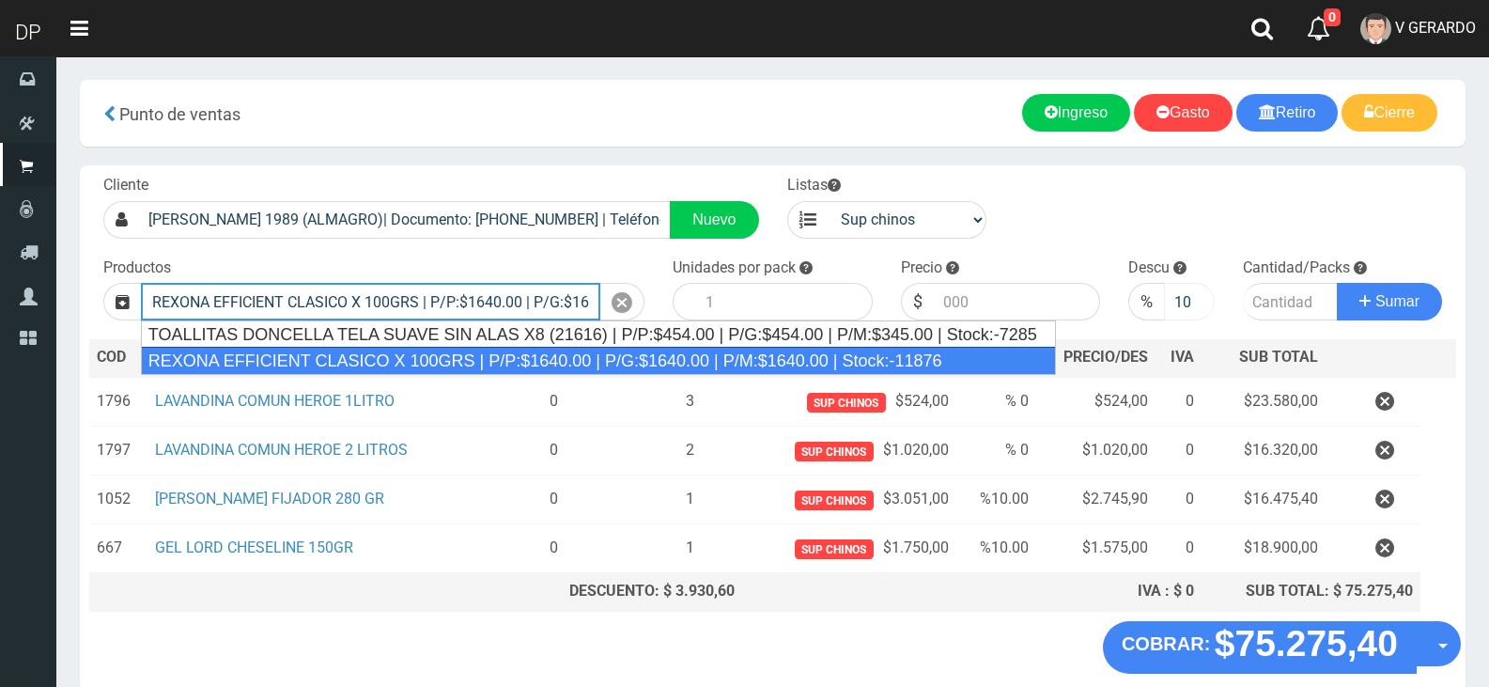
type input "REXONA EFFICIENT CLASICO X 100GRS | P/P:$1640.00 | P/G:$1640.00 | P/M:$1640.00 …"
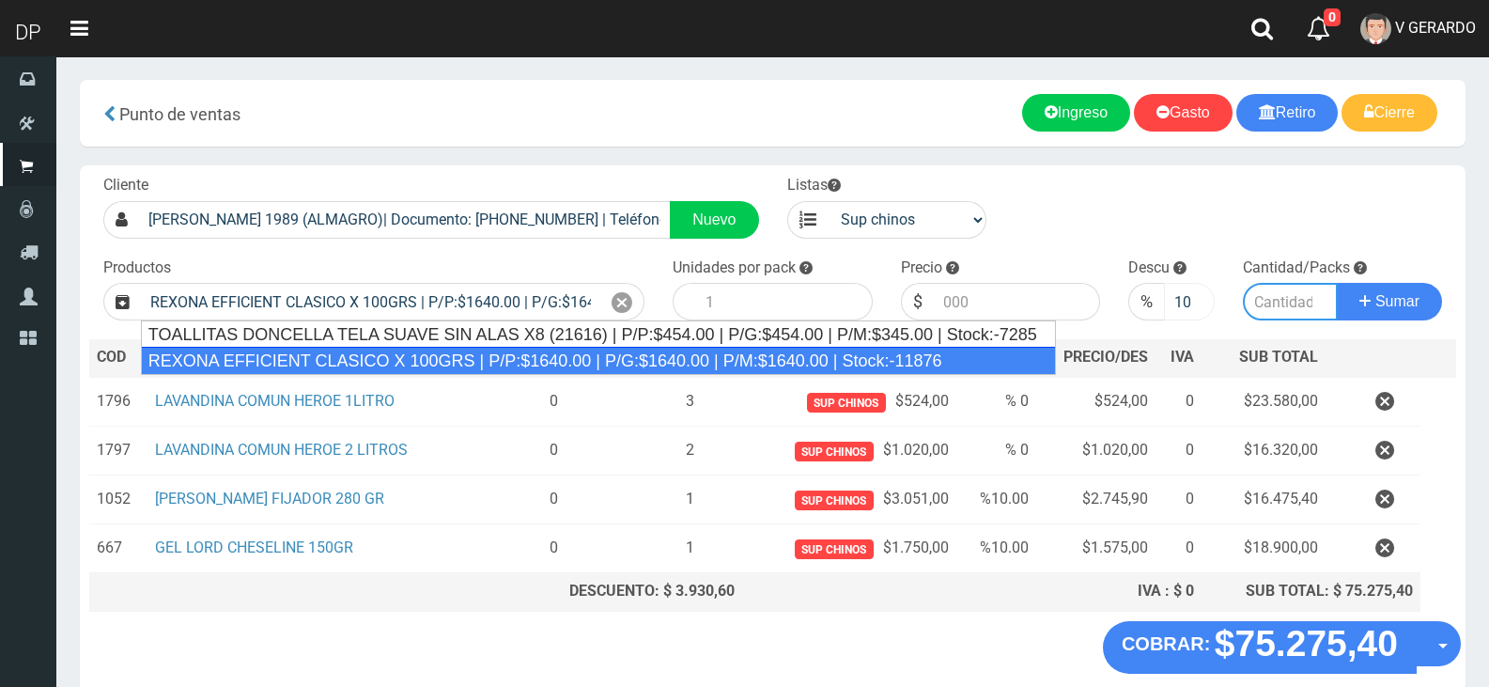
type input "12"
type input "1640.00"
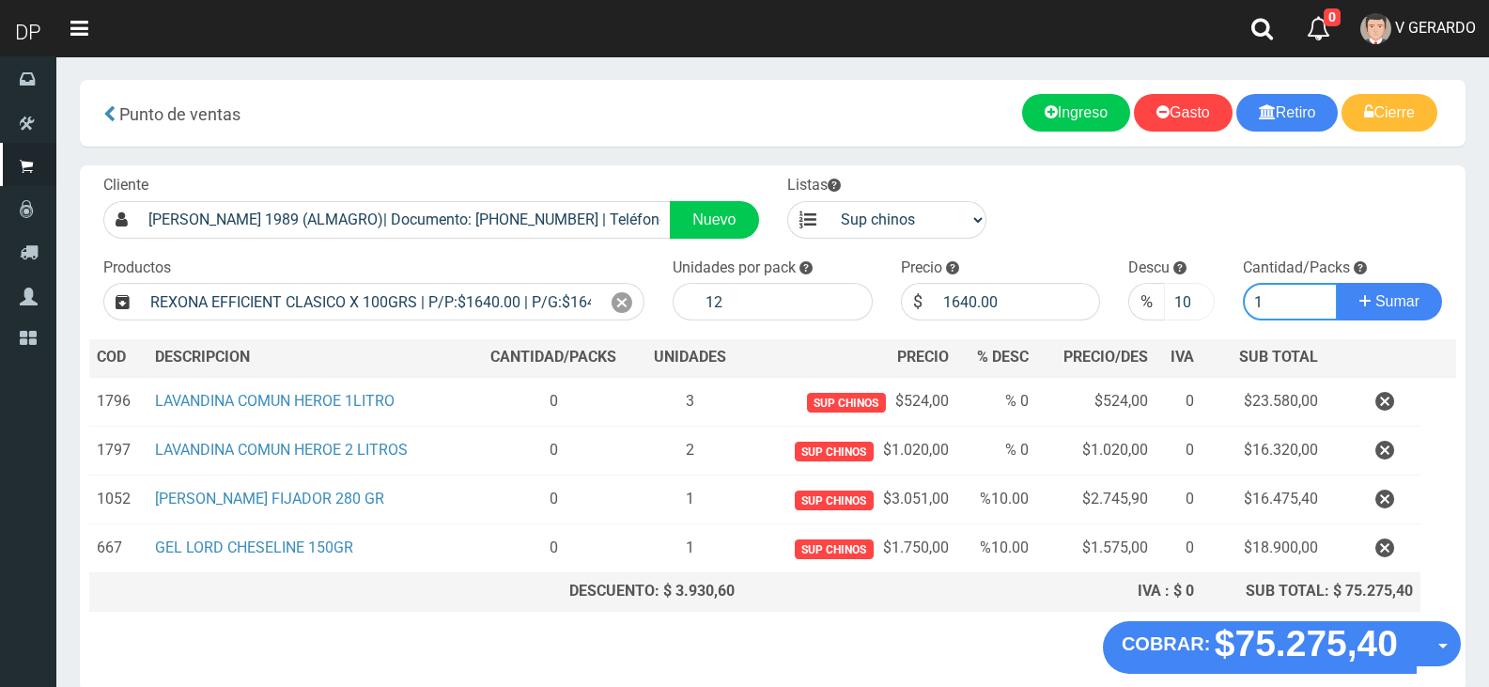
type input "1"
click at [1185, 298] on input "10" at bounding box center [1189, 302] width 50 height 38
click at [1185, 297] on input "10" at bounding box center [1189, 302] width 50 height 38
type input "0"
type input "5"
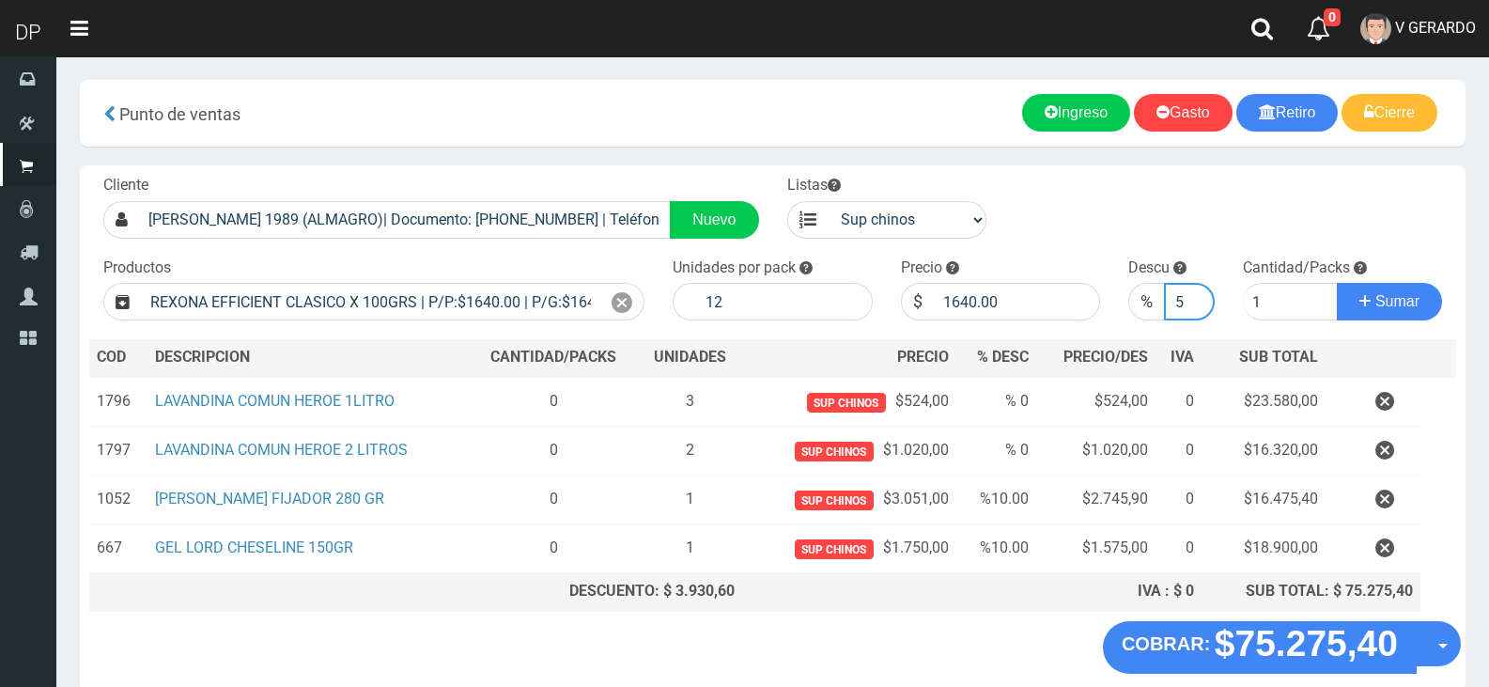
click at [1337, 283] on button "Sumar" at bounding box center [1389, 302] width 105 height 38
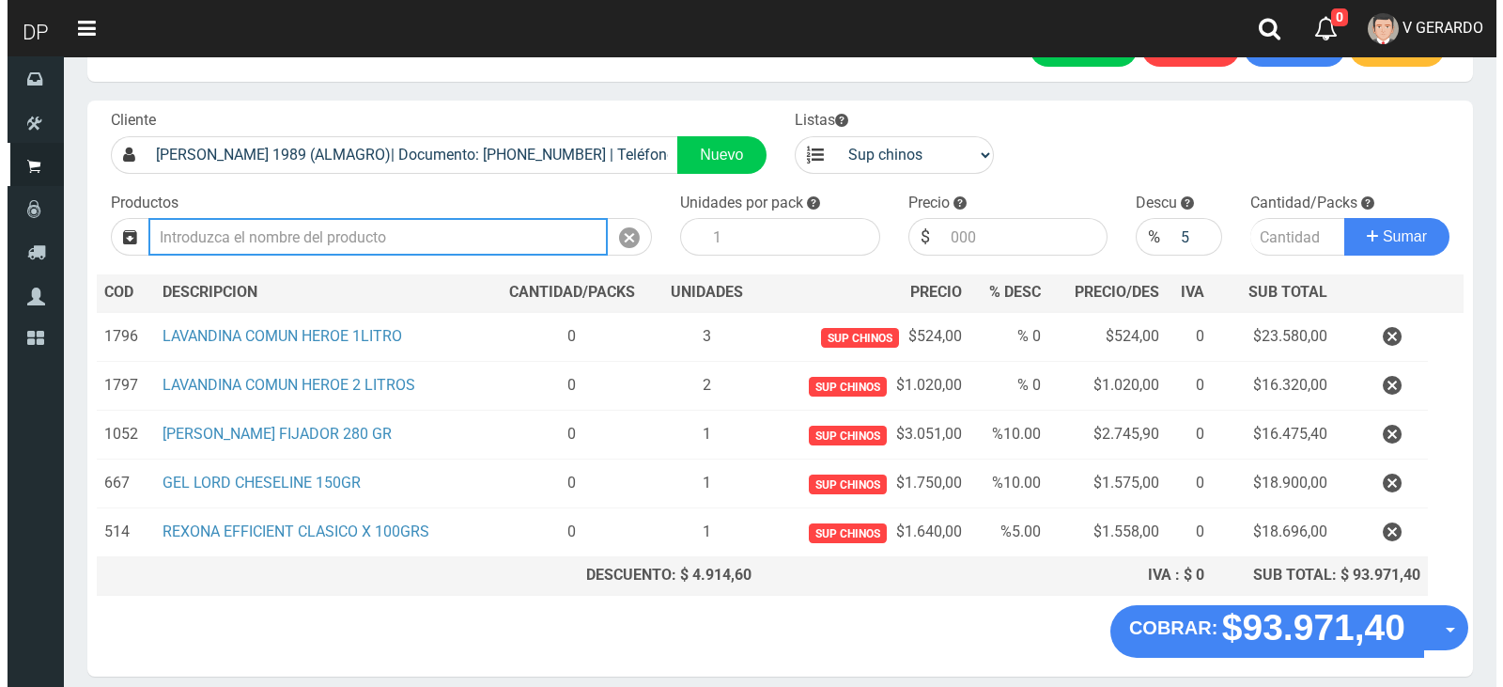
scroll to position [140, 0]
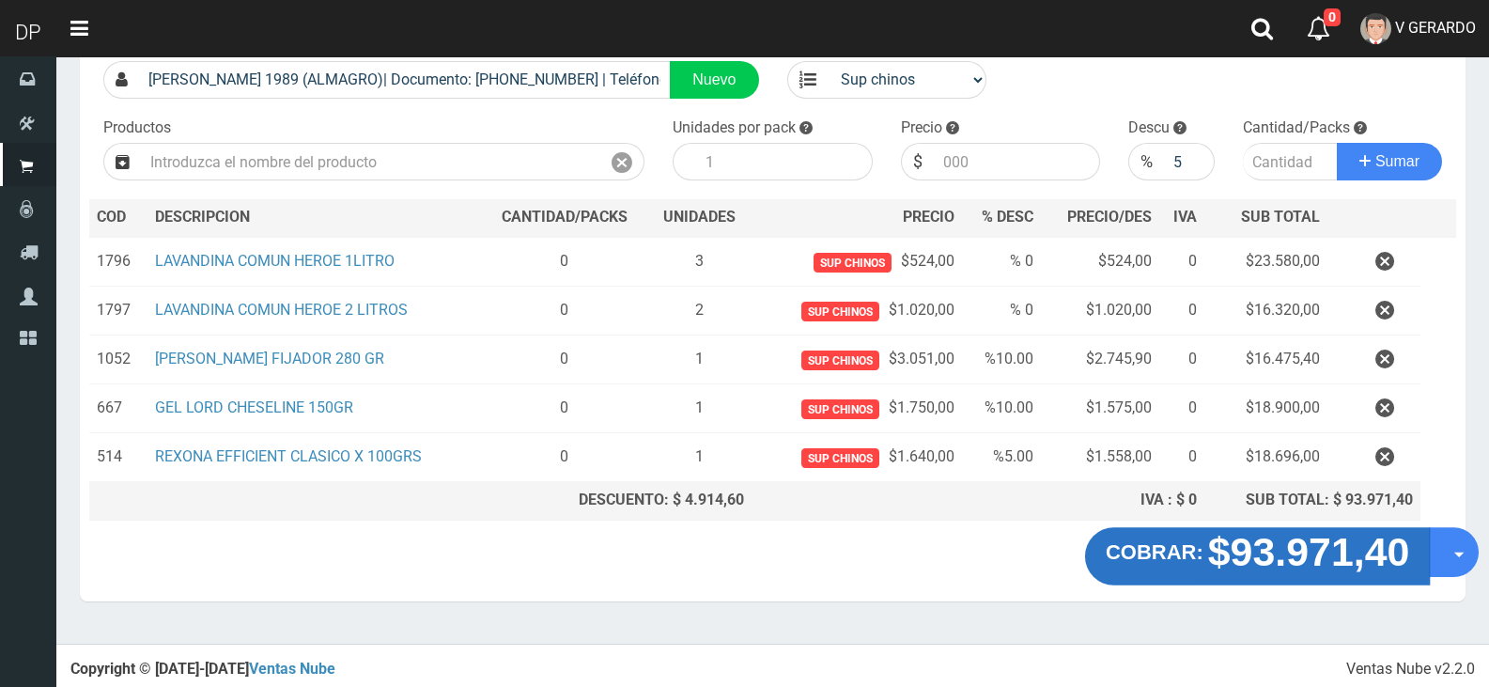
click at [1427, 553] on button "COBRAR: $93.971,40" at bounding box center [1258, 556] width 346 height 58
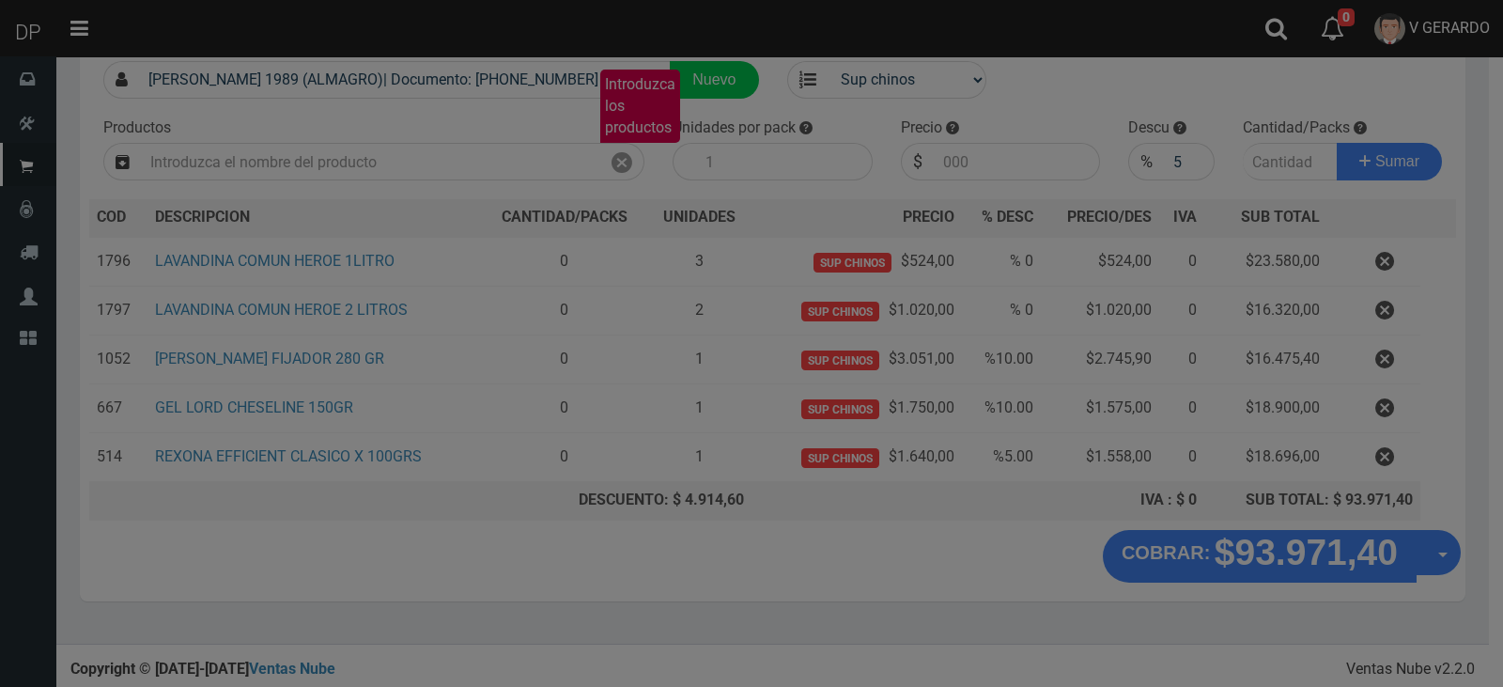
click at [1449, 554] on button "Opciones" at bounding box center [1438, 552] width 45 height 45
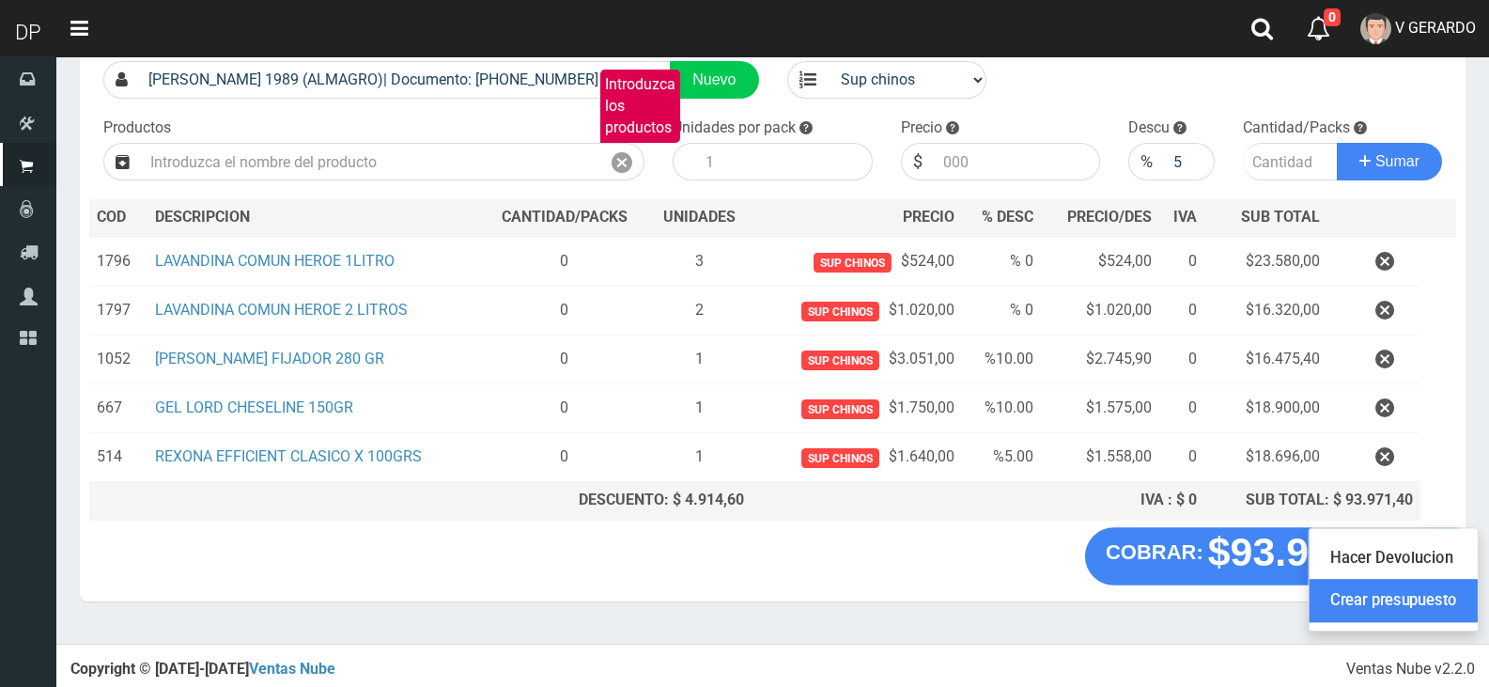
click at [1435, 586] on link "Crear presupuesto" at bounding box center [1393, 601] width 168 height 43
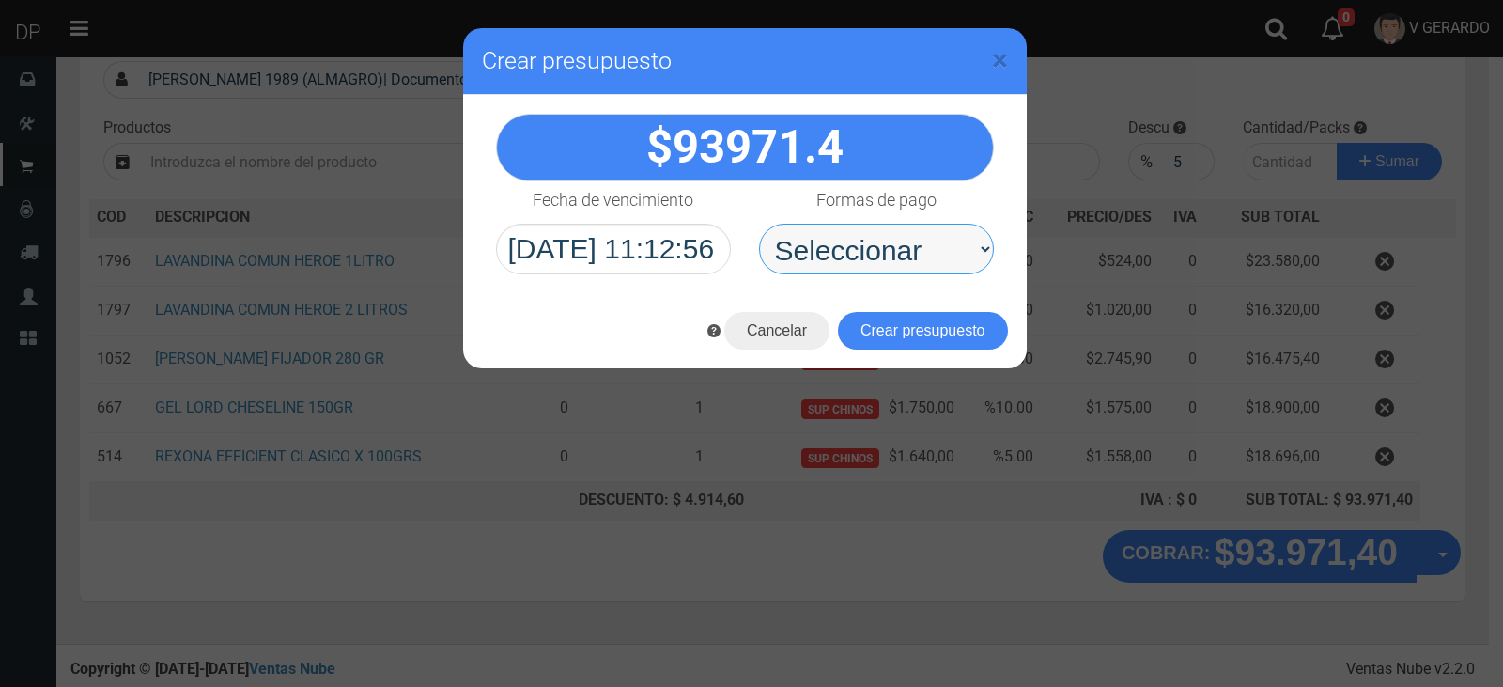
click at [934, 264] on select "Seleccionar Efectivo Tarjeta de Crédito Depósito Débito" at bounding box center [876, 249] width 235 height 51
select select "Efectivo"
click at [759, 224] on select "Seleccionar Efectivo Tarjeta de Crédito Depósito Débito" at bounding box center [876, 249] width 235 height 51
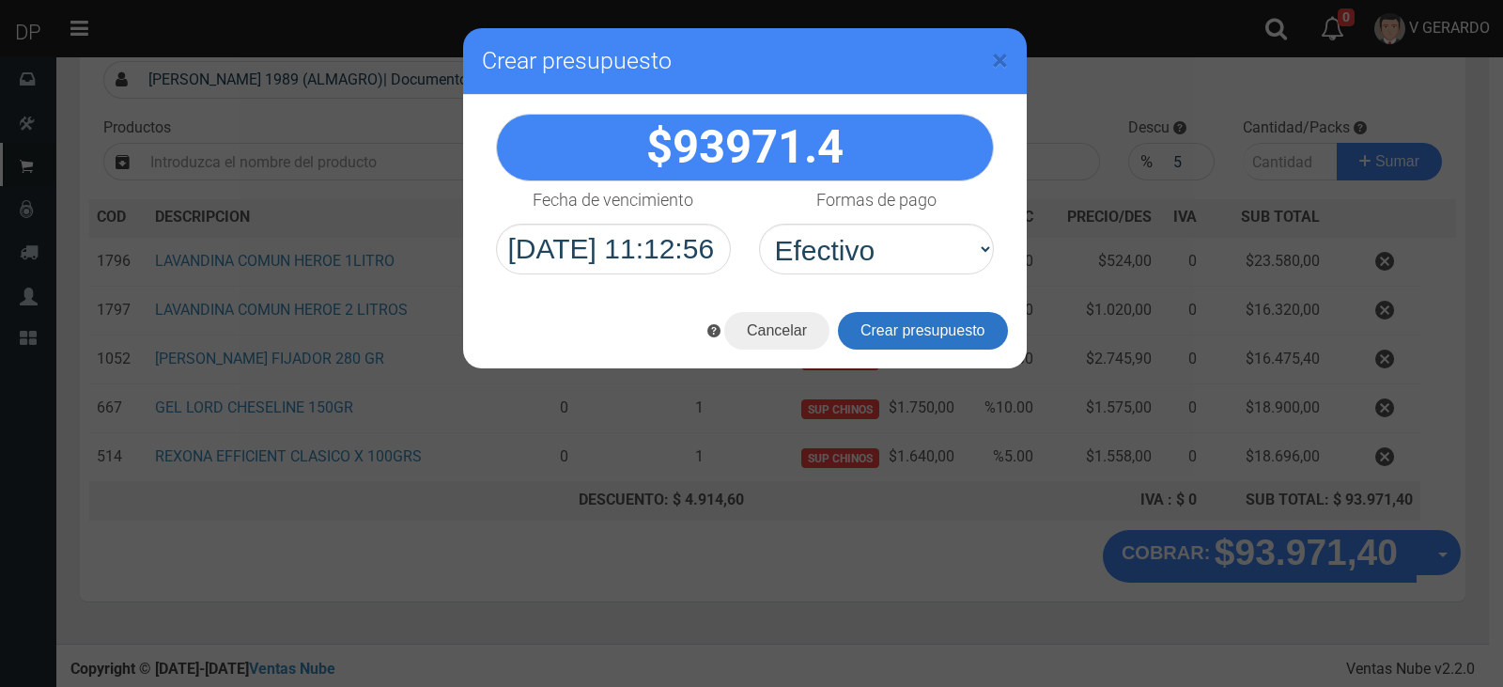
click at [944, 329] on button "Crear presupuesto" at bounding box center [923, 331] width 170 height 38
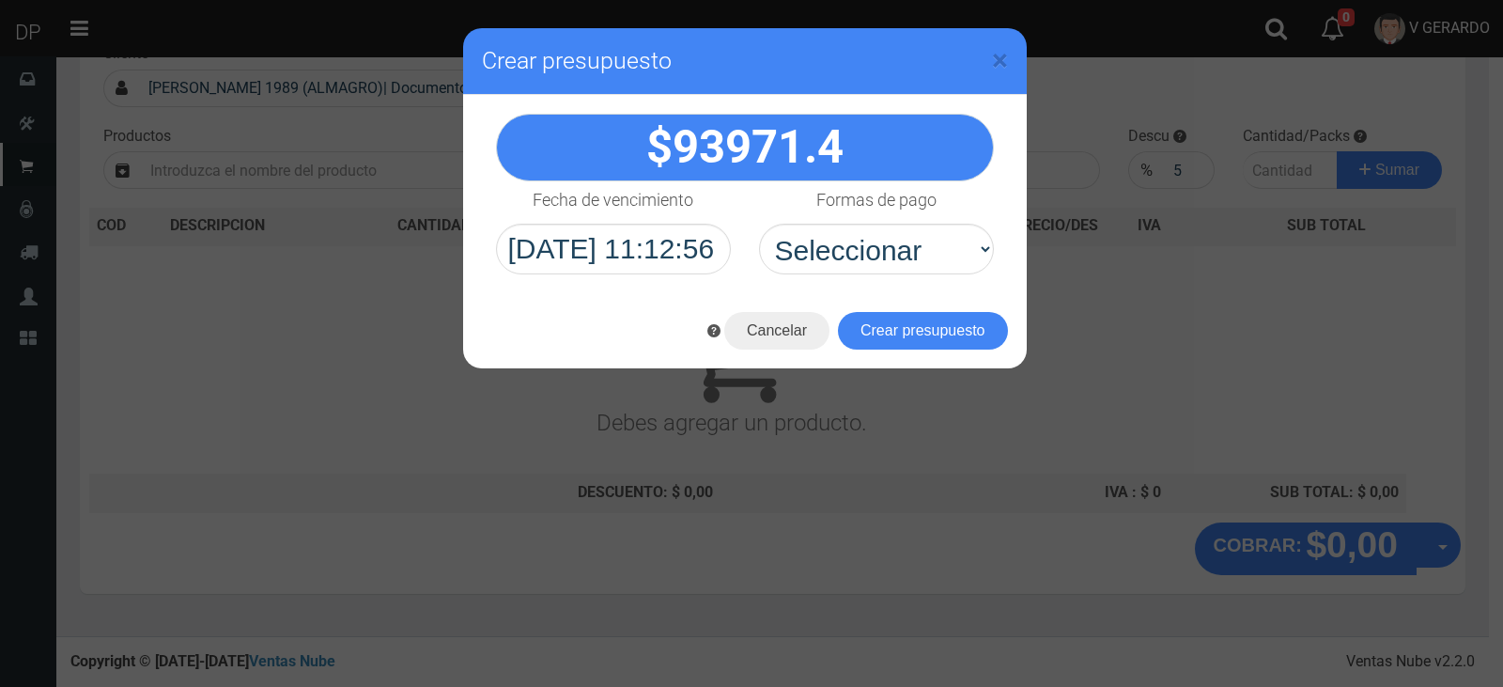
scroll to position [124, 0]
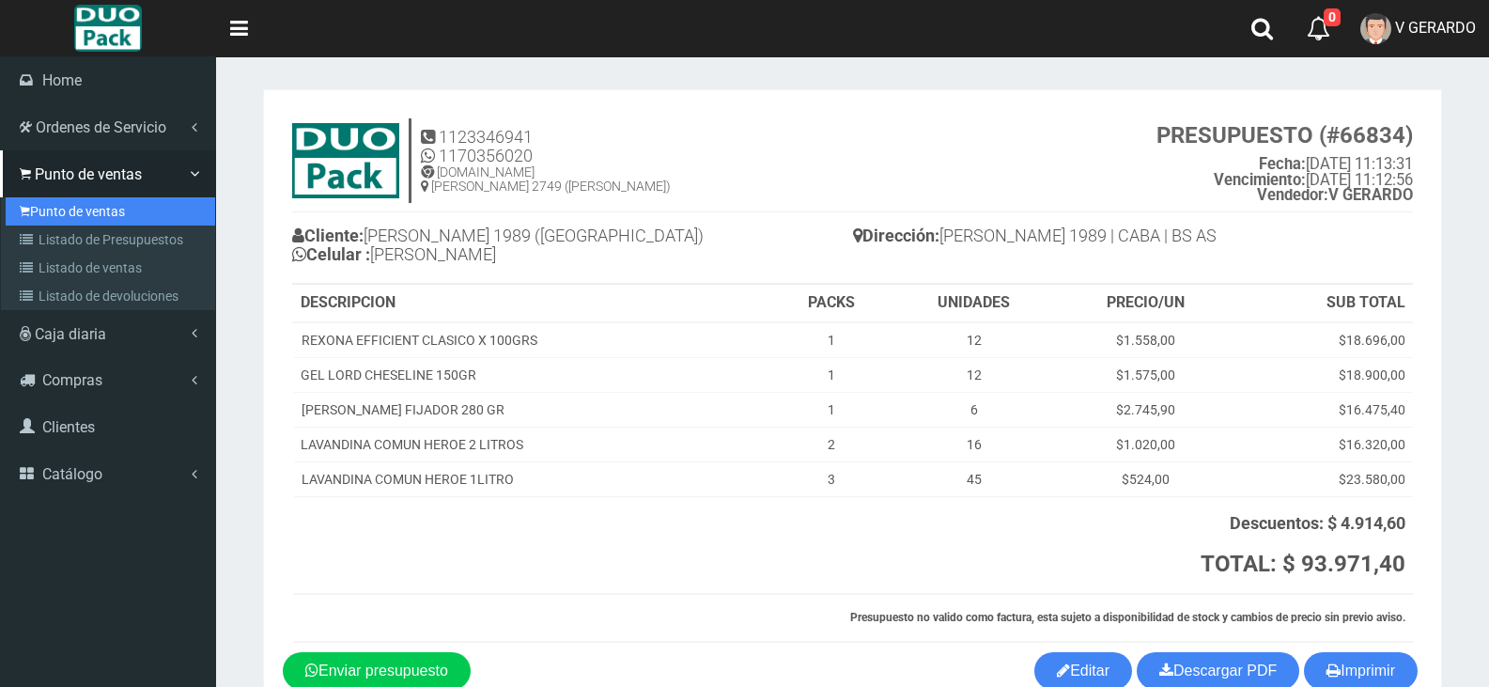
click at [62, 223] on link "Punto de ventas" at bounding box center [110, 211] width 209 height 28
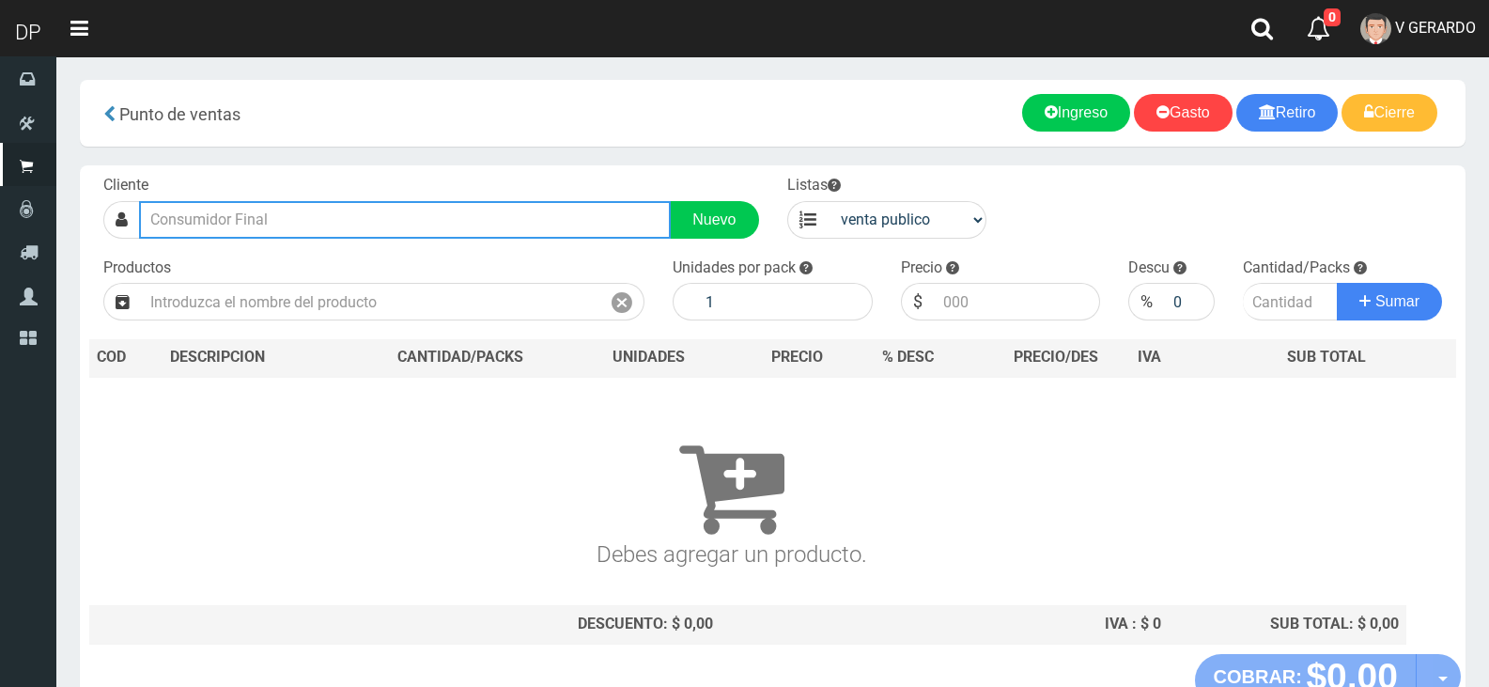
click at [281, 209] on input "text" at bounding box center [405, 220] width 532 height 38
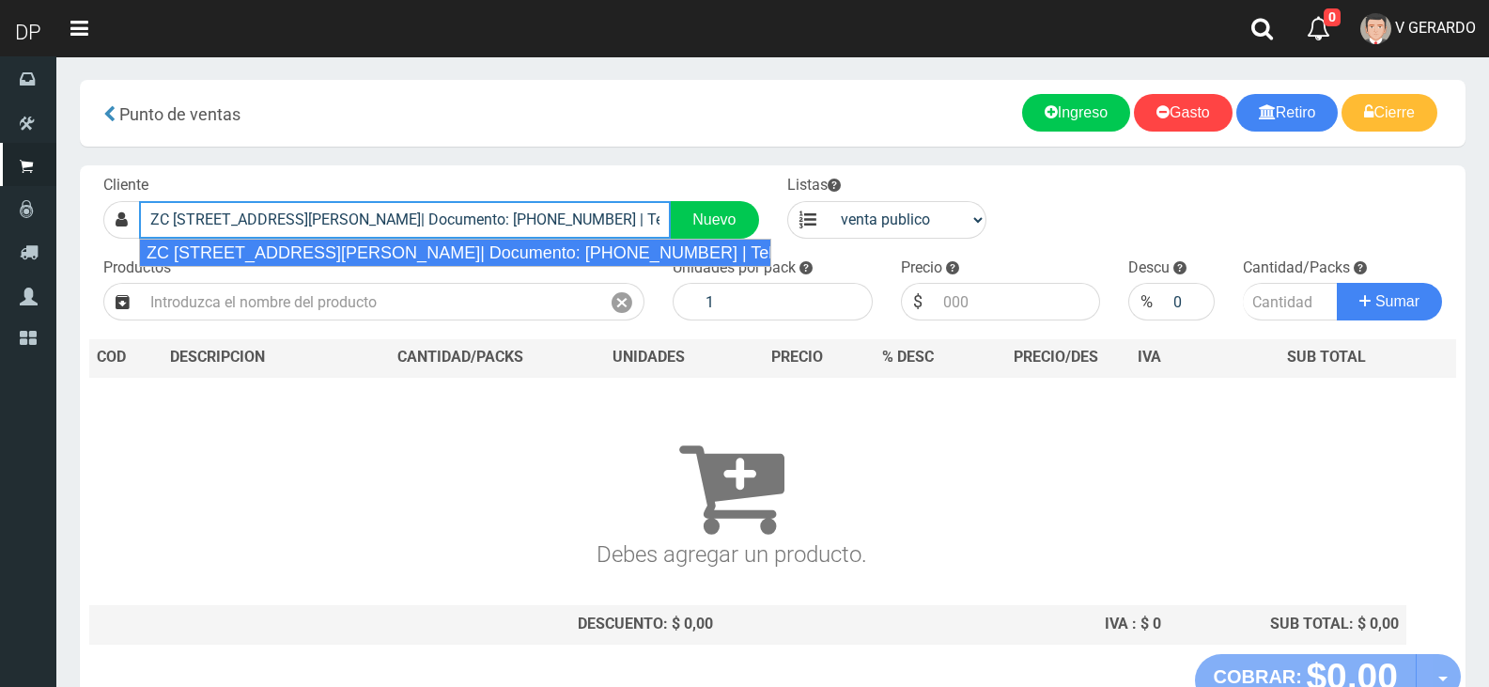
type input "ZC [STREET_ADDRESS][PERSON_NAME]| Documento: [PHONE_NUMBER] | Teléfono:"
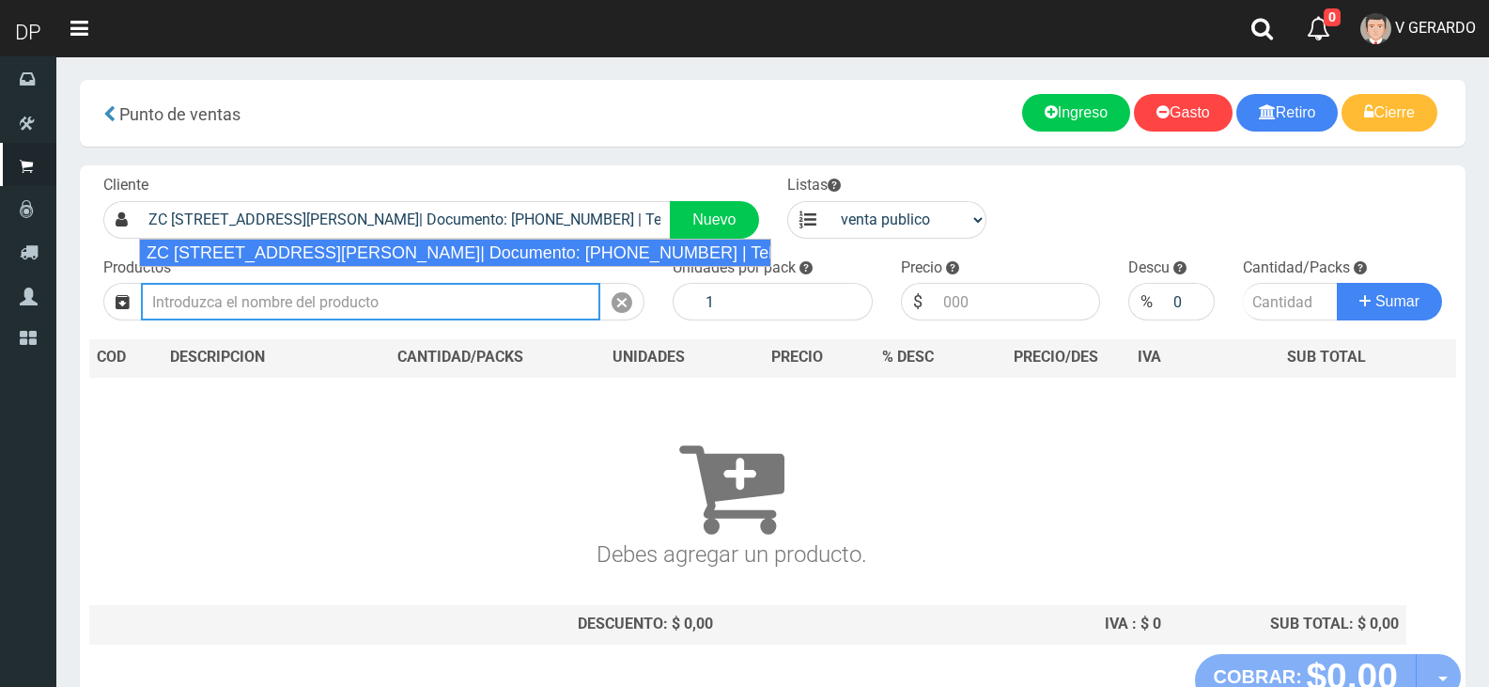
select select "2"
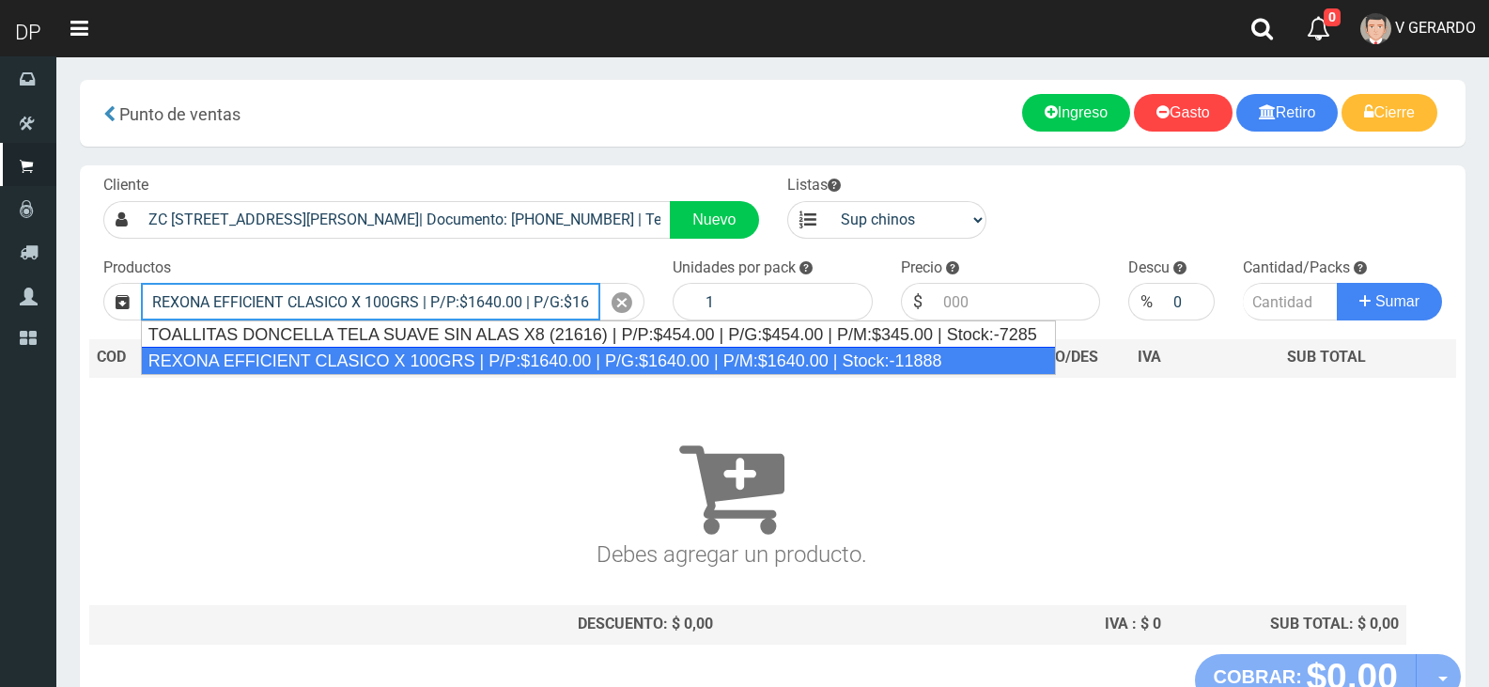
type input "REXONA EFFICIENT CLASICO X 100GRS | P/P:$1640.00 | P/G:$1640.00 | P/M:$1640.00 …"
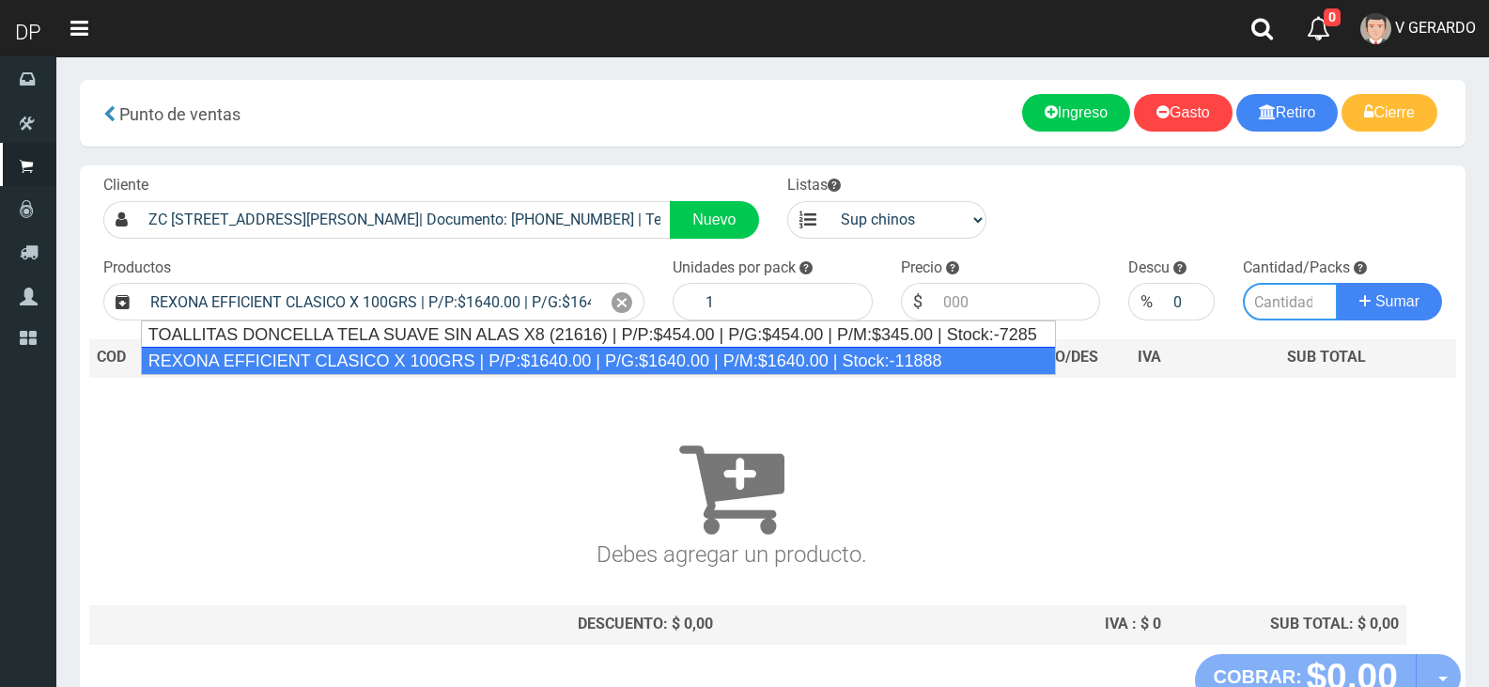
type input "12"
type input "1640.00"
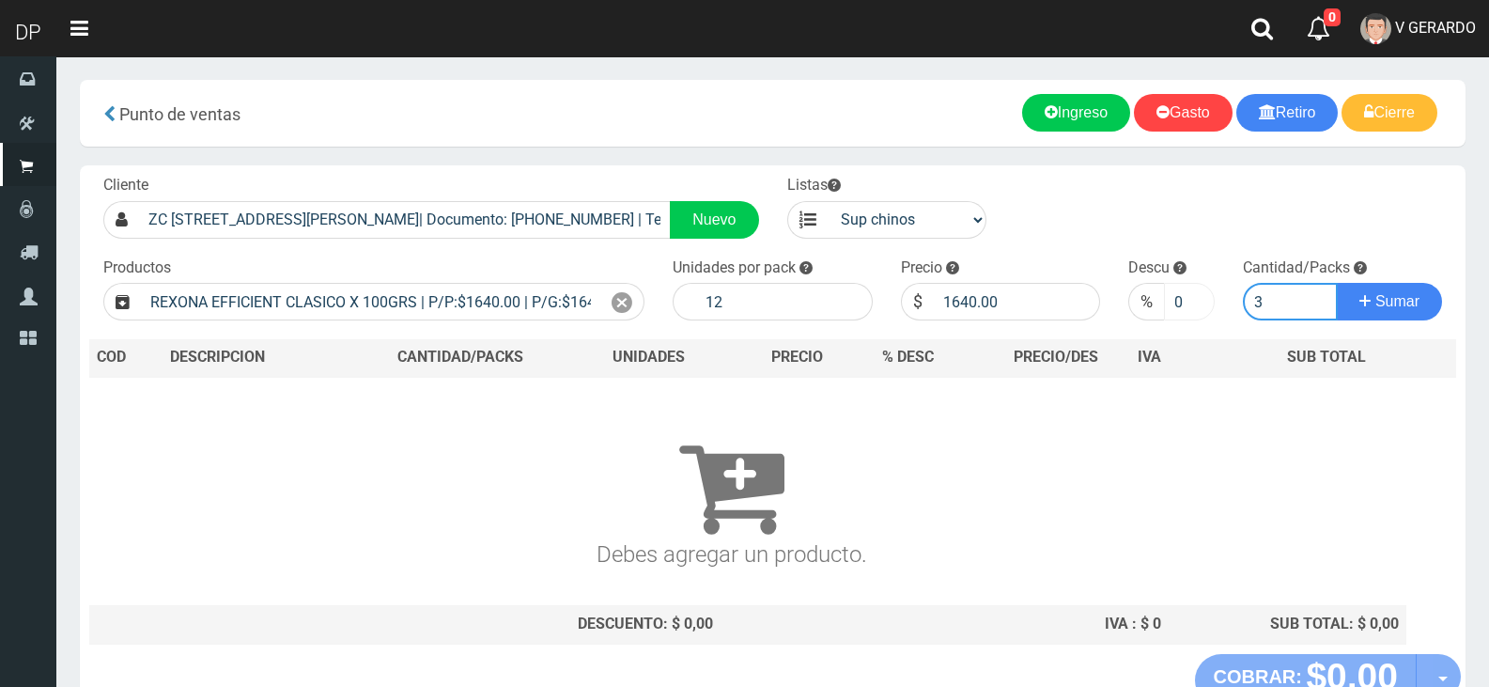
type input "3"
click at [1185, 308] on input "0" at bounding box center [1189, 302] width 50 height 38
type input "5"
click at [1337, 283] on button "Sumar" at bounding box center [1389, 302] width 105 height 38
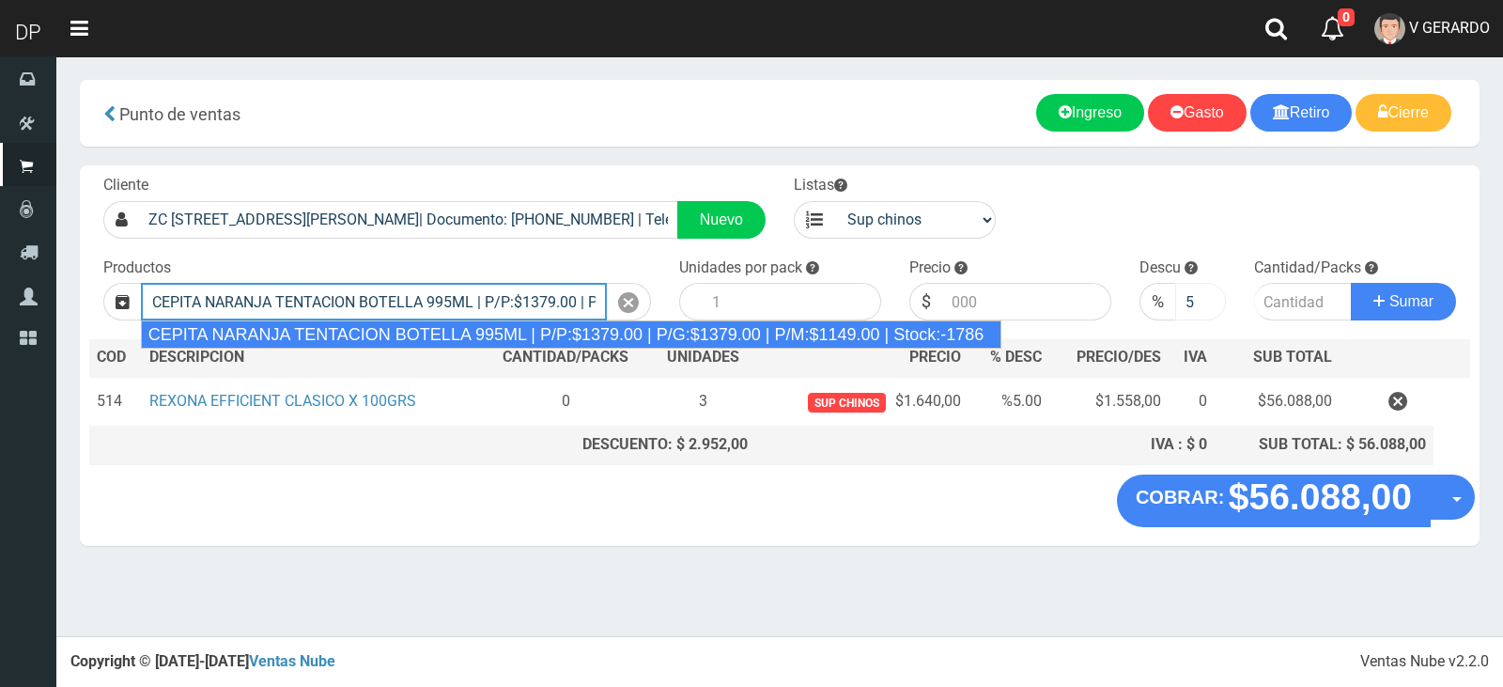
type input "CEPITA NARANJA TENTACION BOTELLA 995ML | P/P:$1379.00 | P/G:$1379.00 | P/M:$114…"
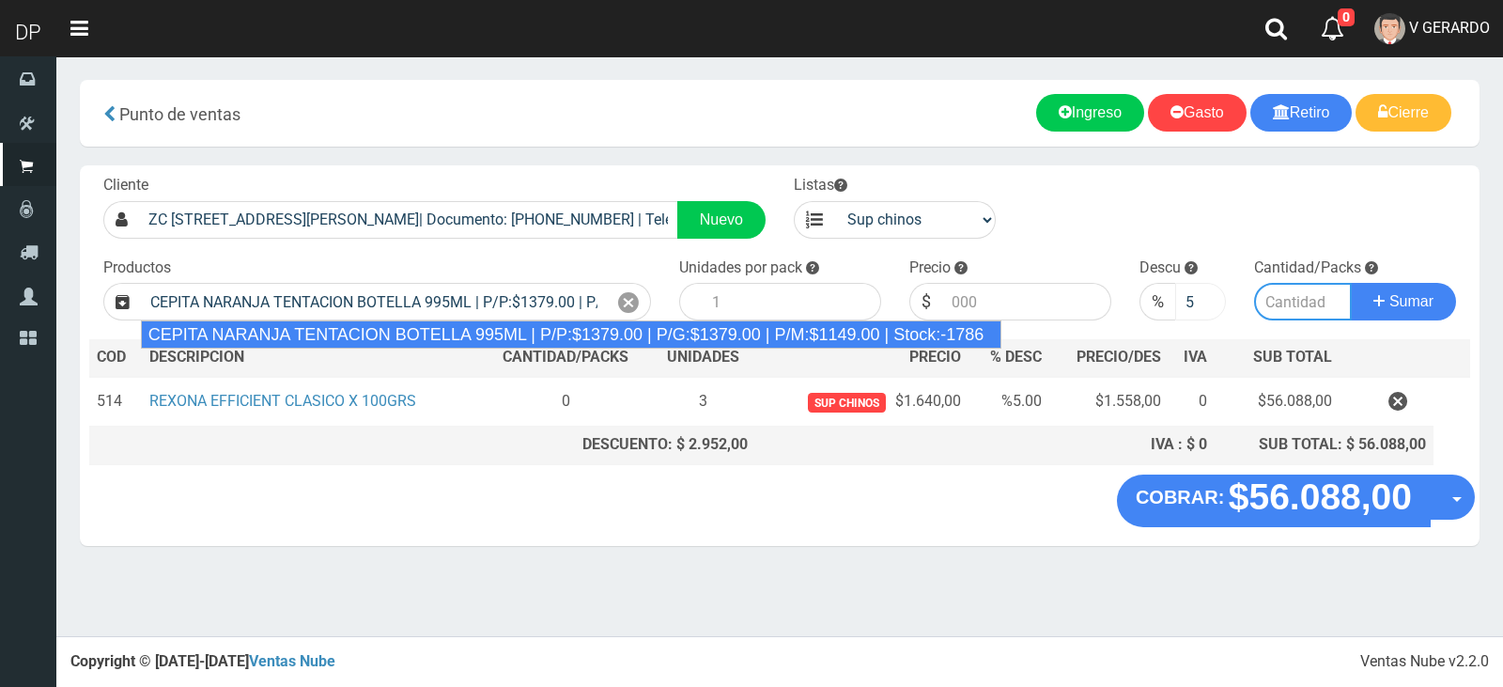
type input "6"
type input "1379.00"
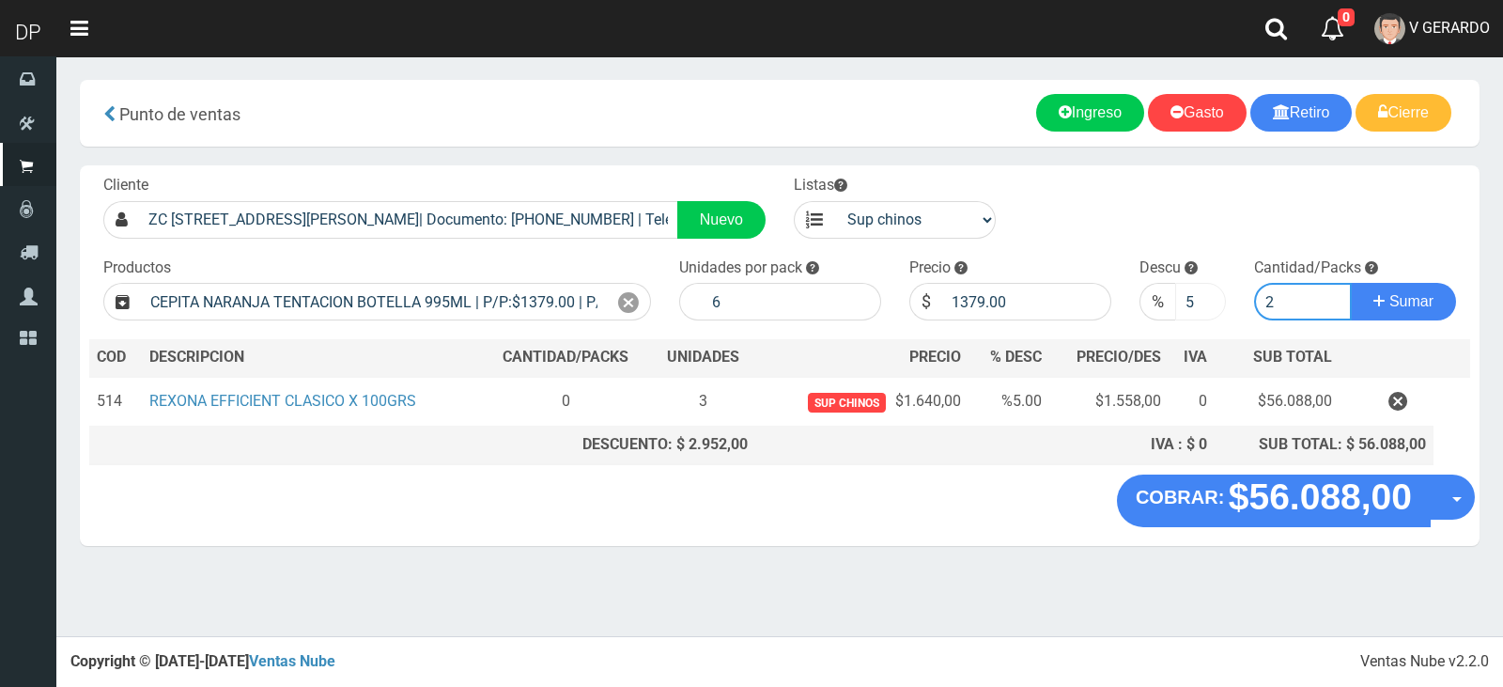
type input "2"
click at [1197, 311] on input "5" at bounding box center [1201, 302] width 52 height 38
click at [1351, 283] on button "Sumar" at bounding box center [1403, 302] width 105 height 38
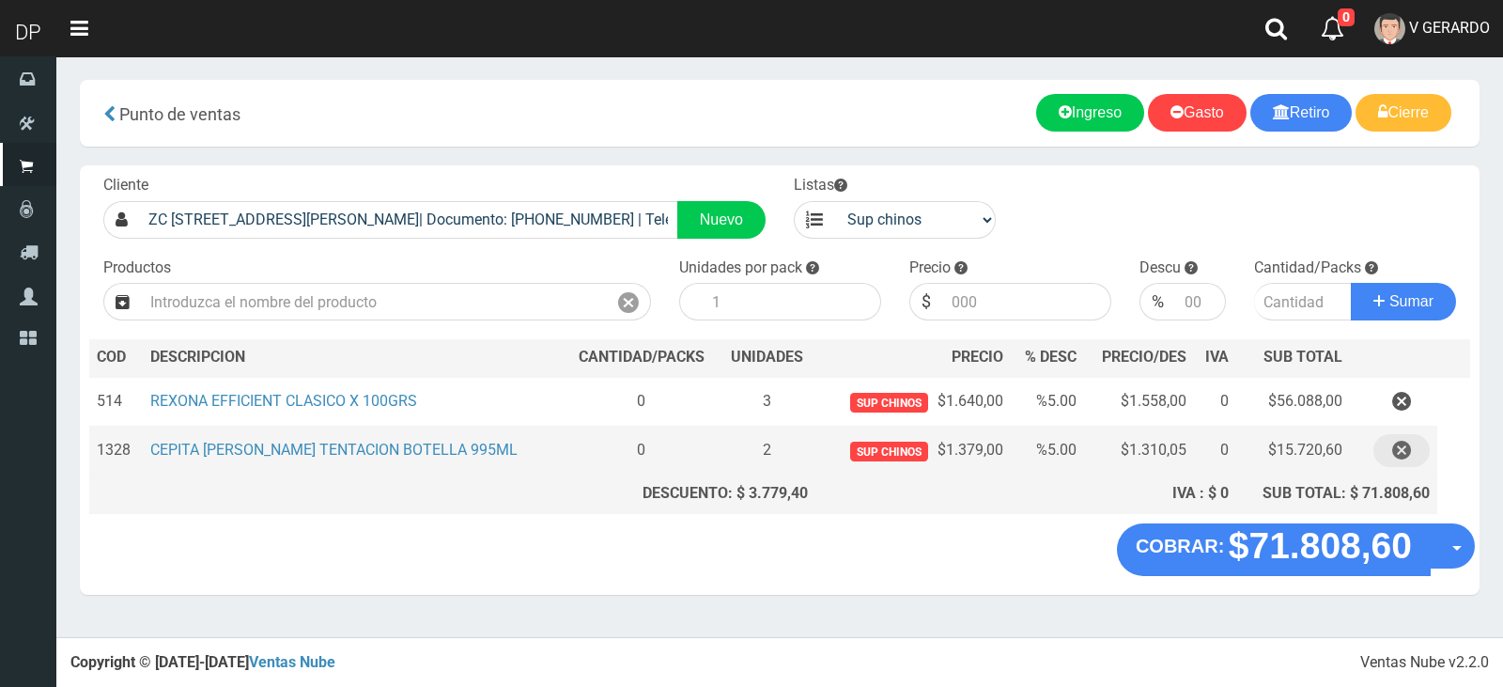
click at [1409, 454] on icon "button" at bounding box center [1401, 450] width 19 height 33
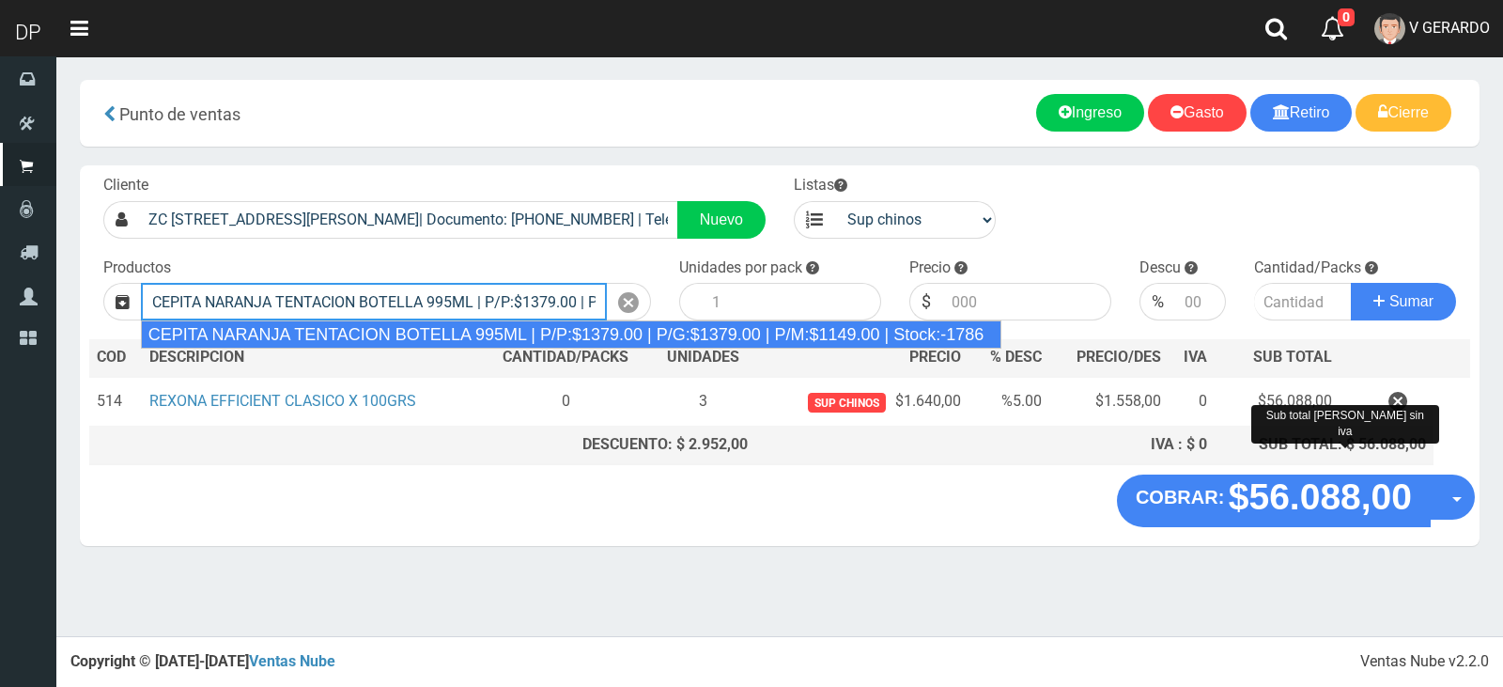
type input "CEPITA NARANJA TENTACION BOTELLA 995ML | P/P:$1379.00 | P/G:$1379.00 | P/M:$114…"
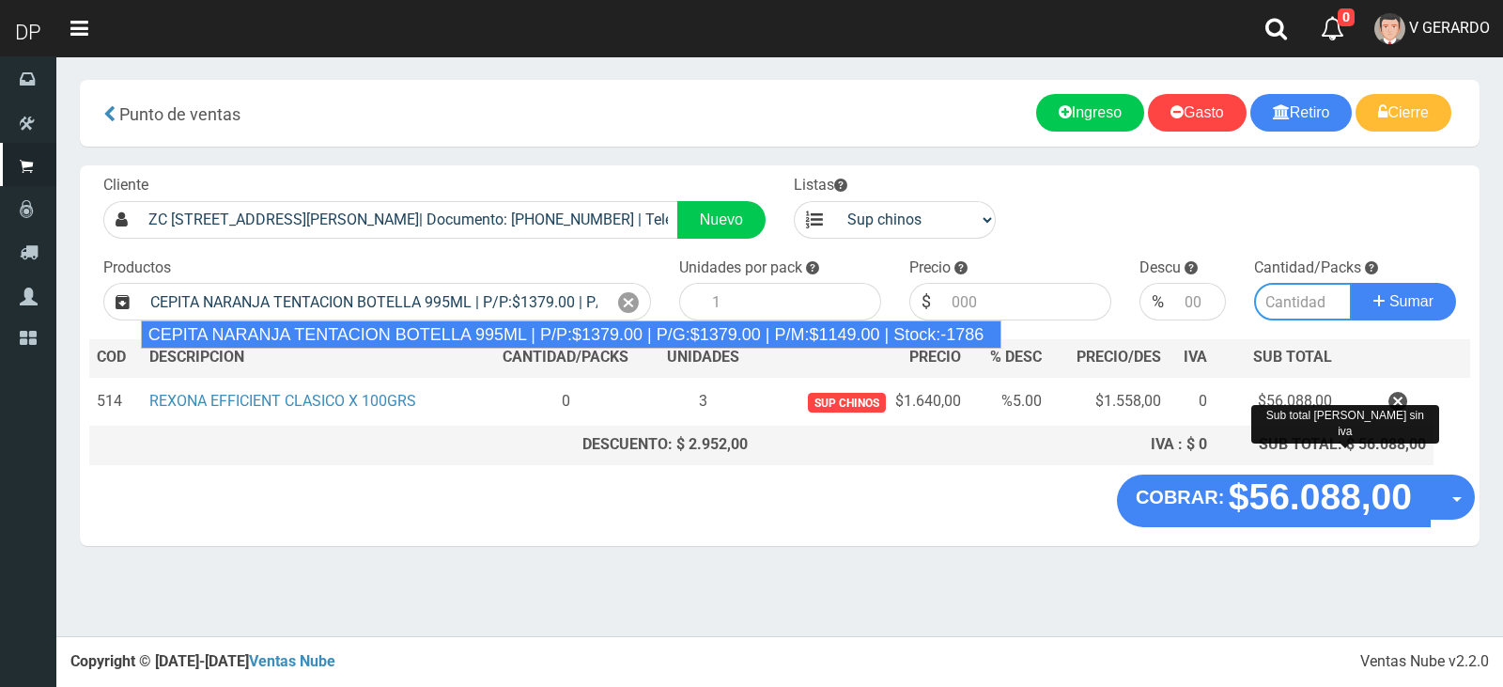
type input "6"
type input "1379.00"
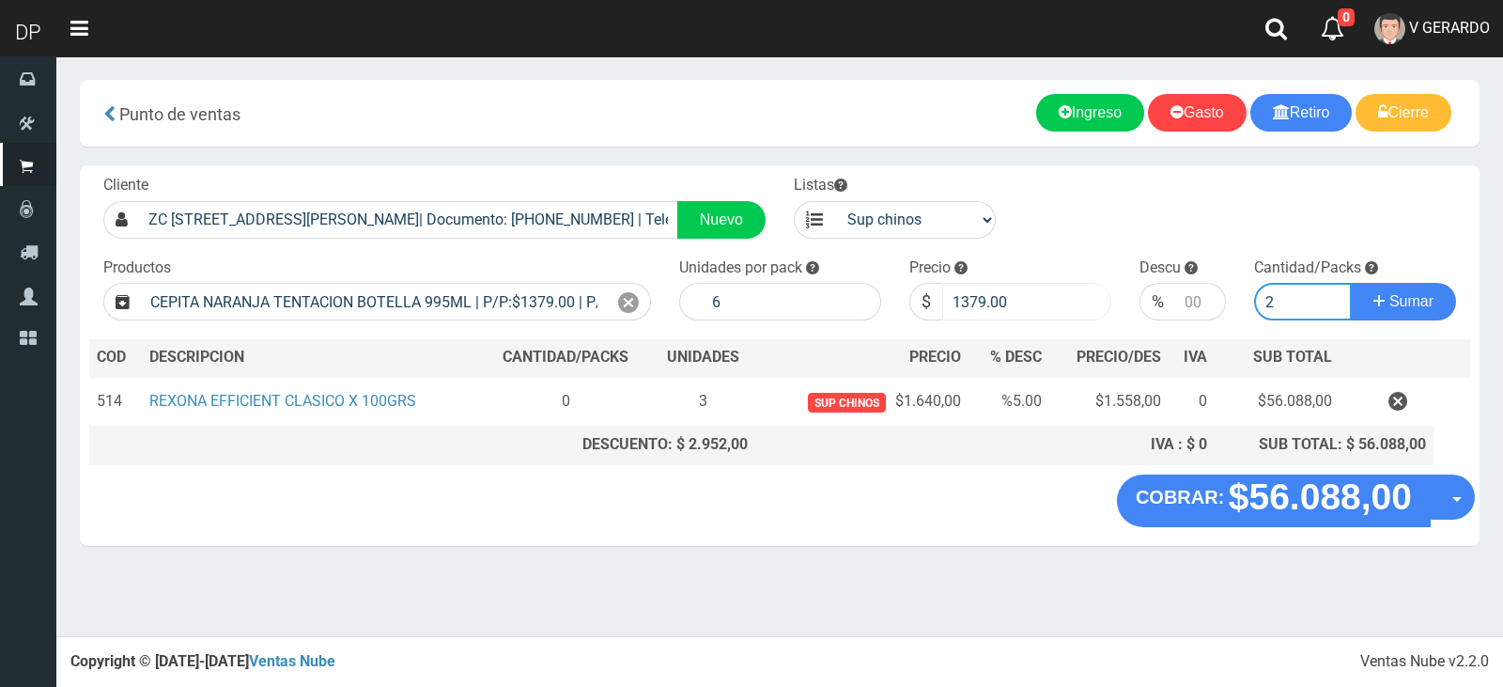
type input "2"
click at [1001, 296] on input "1379.00" at bounding box center [1026, 302] width 169 height 38
type input "1320"
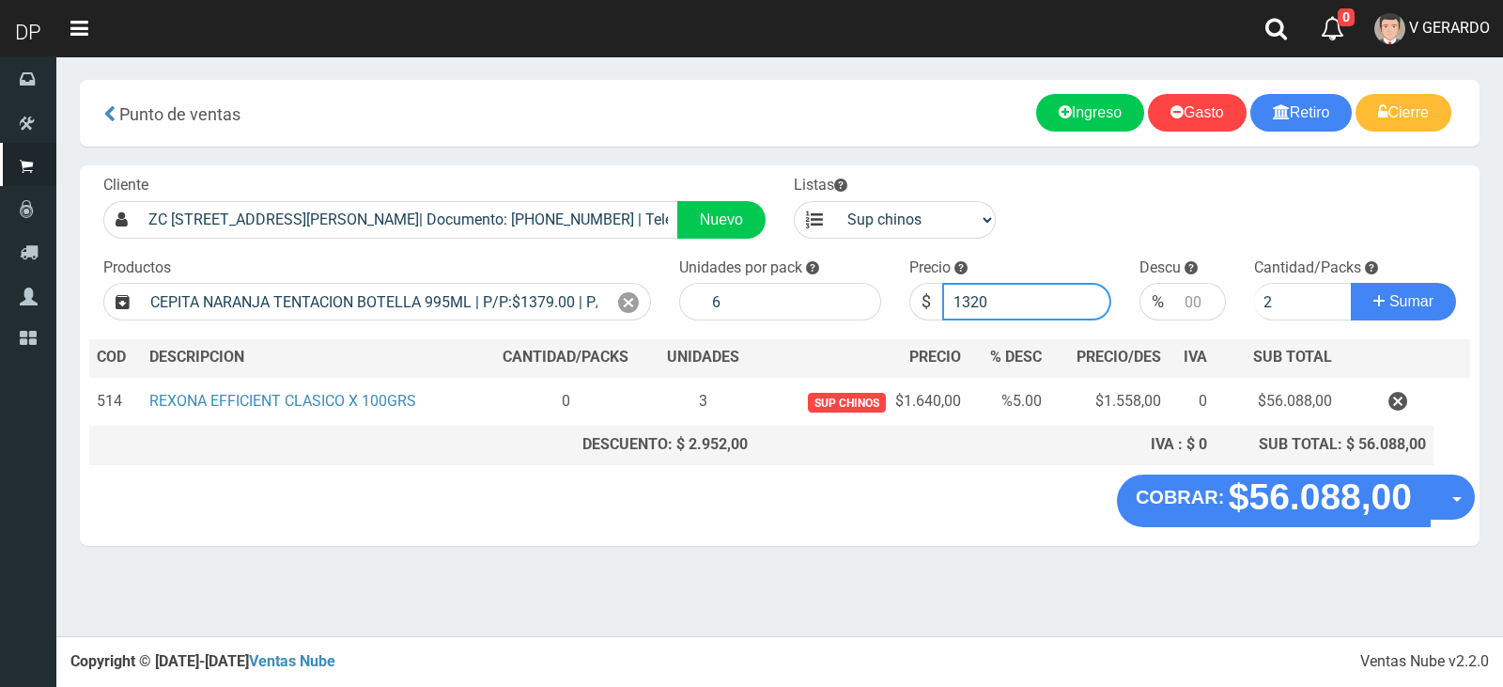
click at [1351, 283] on button "Sumar" at bounding box center [1403, 302] width 105 height 38
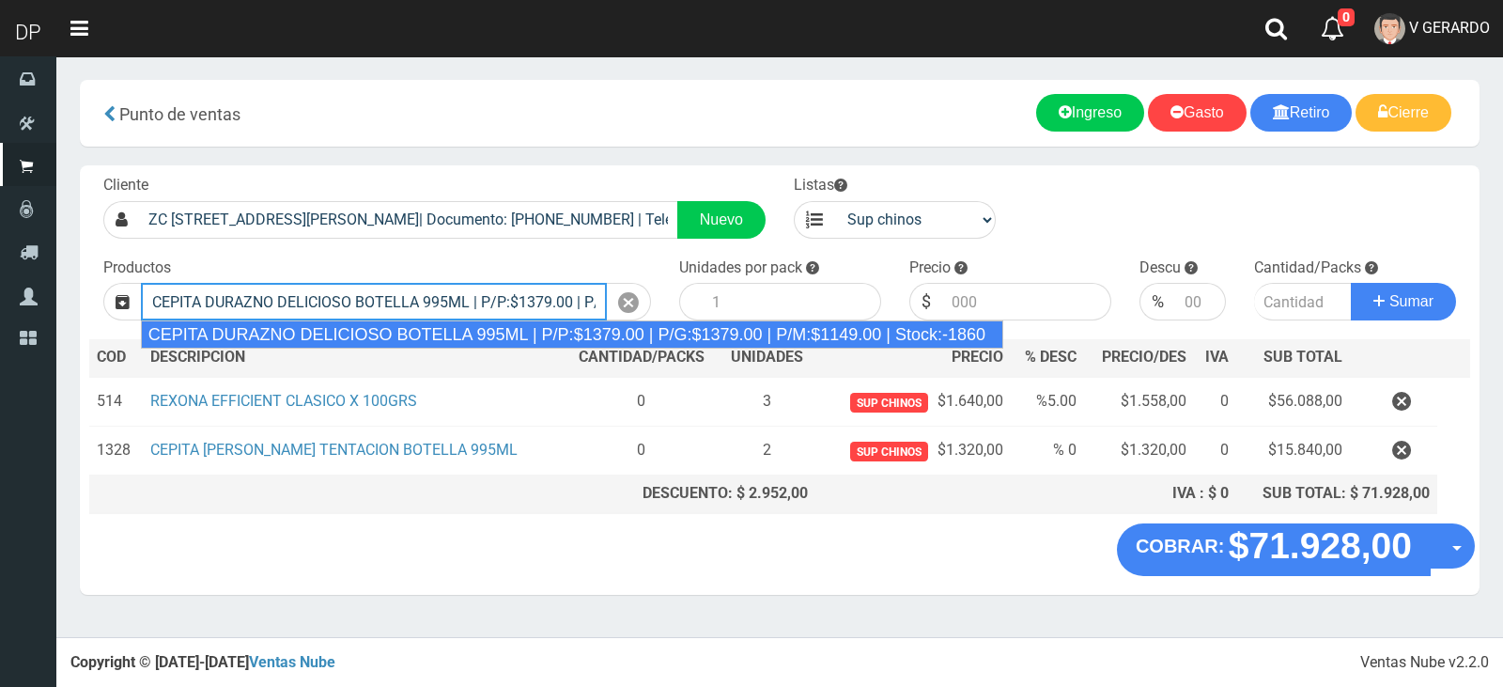
type input "CEPITA DURAZNO DELICIOSO BOTELLA 995ML | P/P:$1379.00 | P/G:$1379.00 | P/M:$114…"
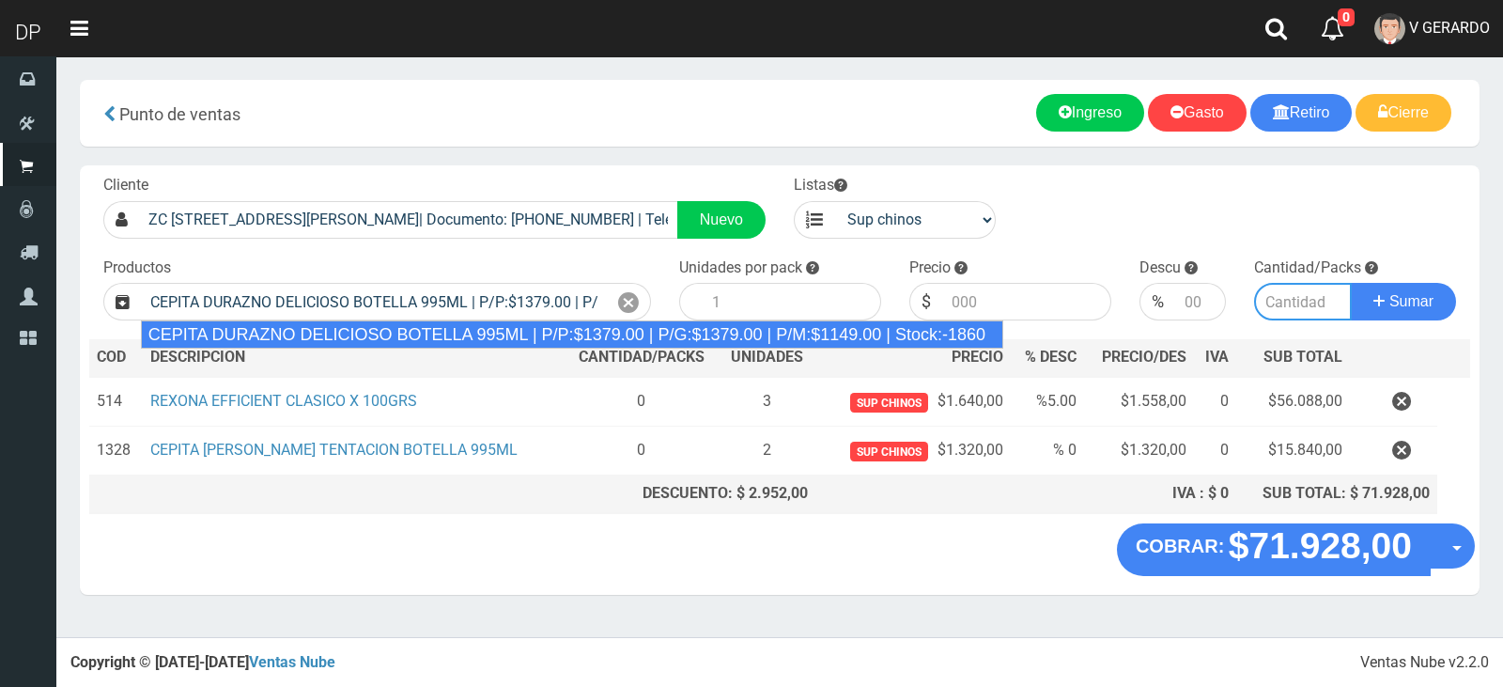
type input "6"
type input "1379.00"
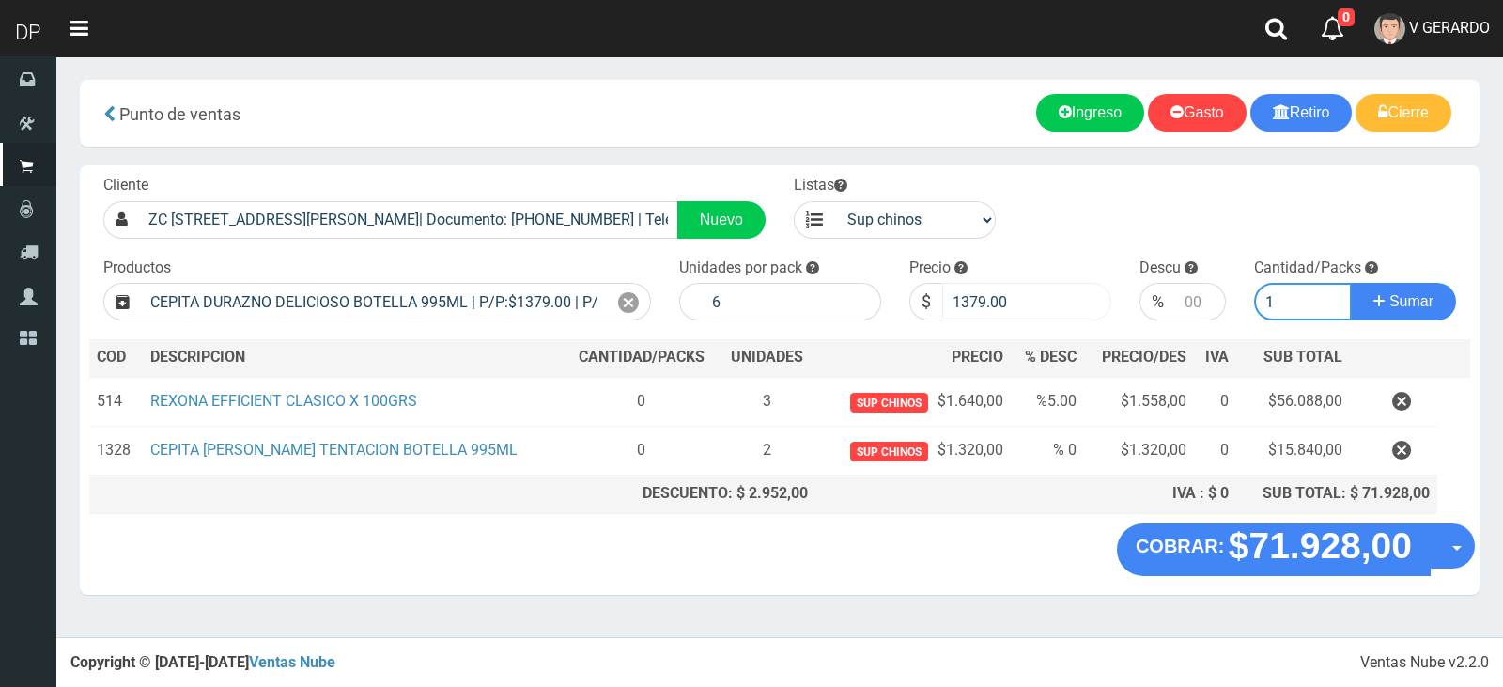
type input "1"
drag, startPoint x: 968, startPoint y: 299, endPoint x: 1065, endPoint y: 283, distance: 98.1
click at [1061, 284] on input "1379.00" at bounding box center [1026, 302] width 169 height 38
click at [1065, 283] on input "1379.00" at bounding box center [1026, 302] width 169 height 38
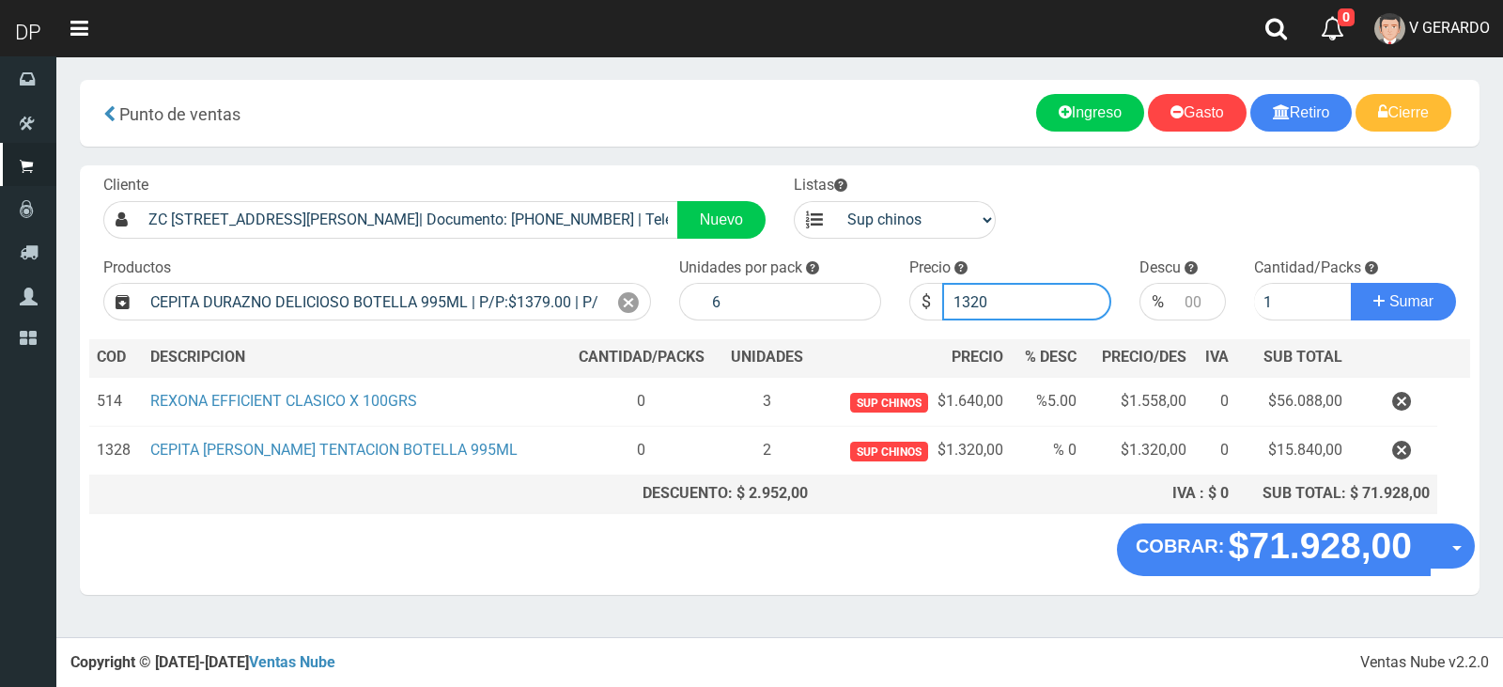
type input "1320"
click at [1351, 283] on button "Sumar" at bounding box center [1403, 302] width 105 height 38
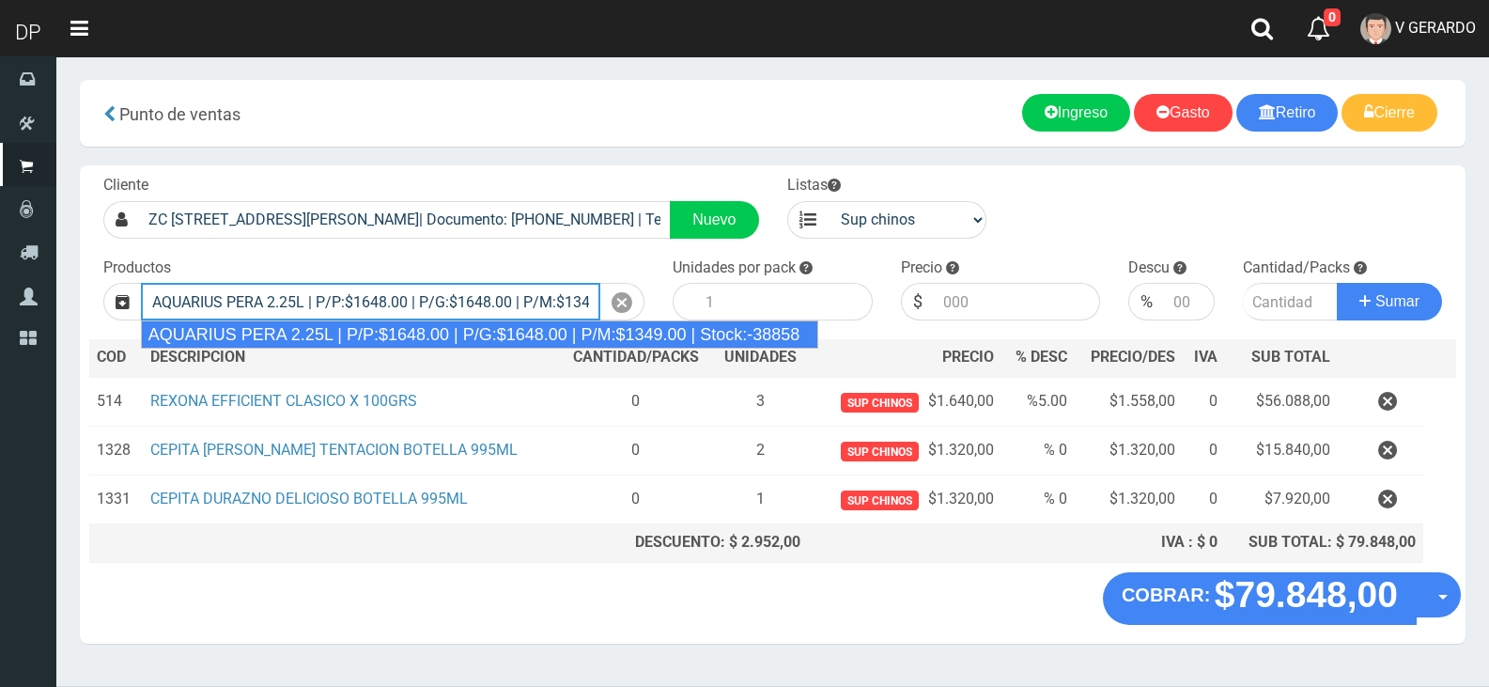
type input "AQUARIUS PERA 2.25L | P/P:$1648.00 | P/G:$1648.00 | P/M:$1349.00 | Stock:-38858"
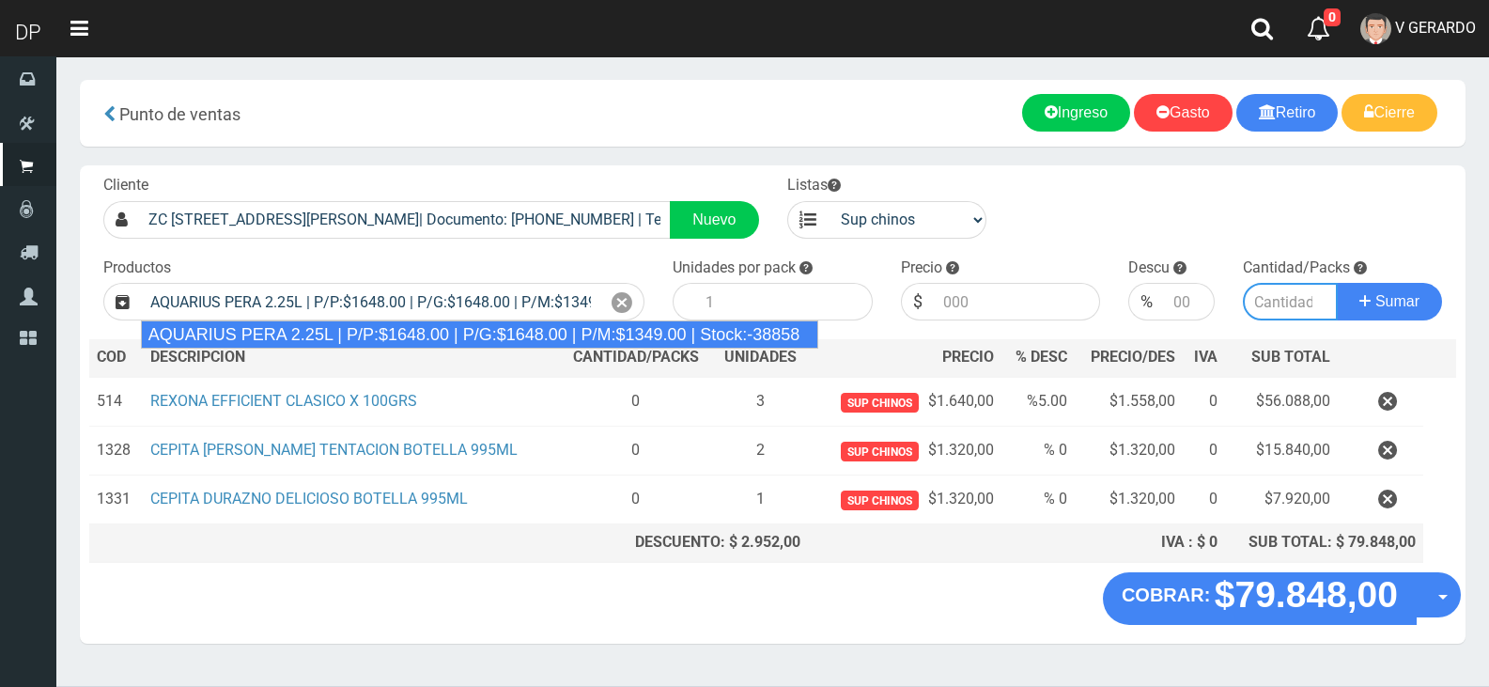
type input "6"
type input "1648.00"
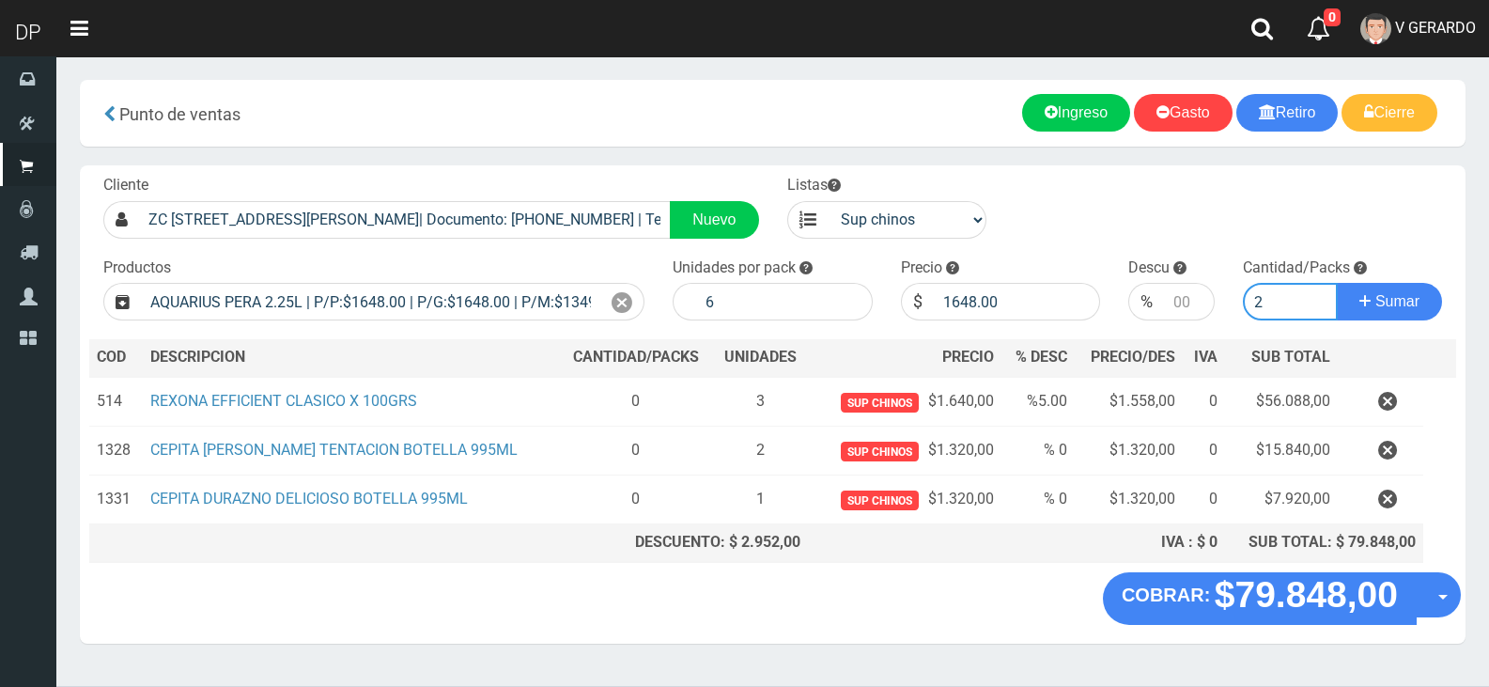
type input "2"
click at [1337, 283] on button "Sumar" at bounding box center [1389, 302] width 105 height 38
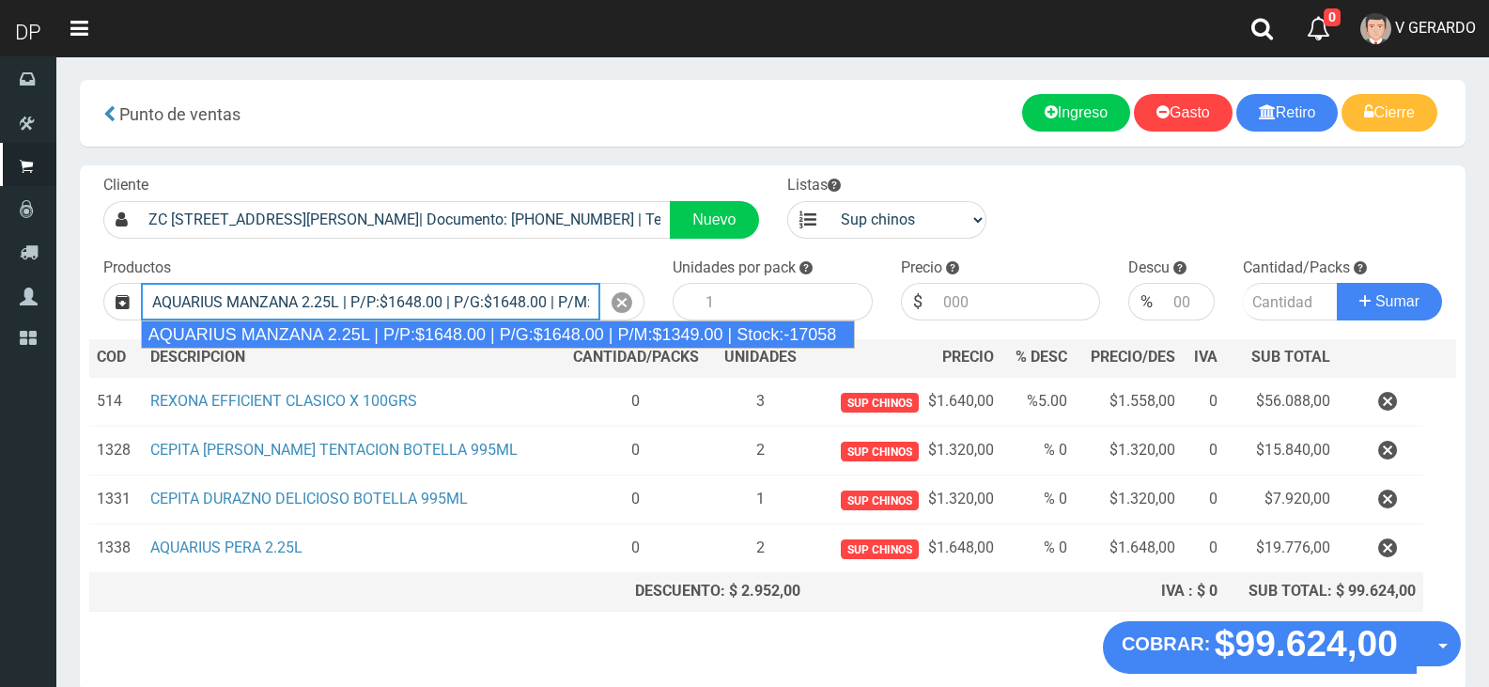
type input "AQUARIUS MANZANA 2.25L | P/P:$1648.00 | P/G:$1648.00 | P/M:$1349.00 | Stock:-17…"
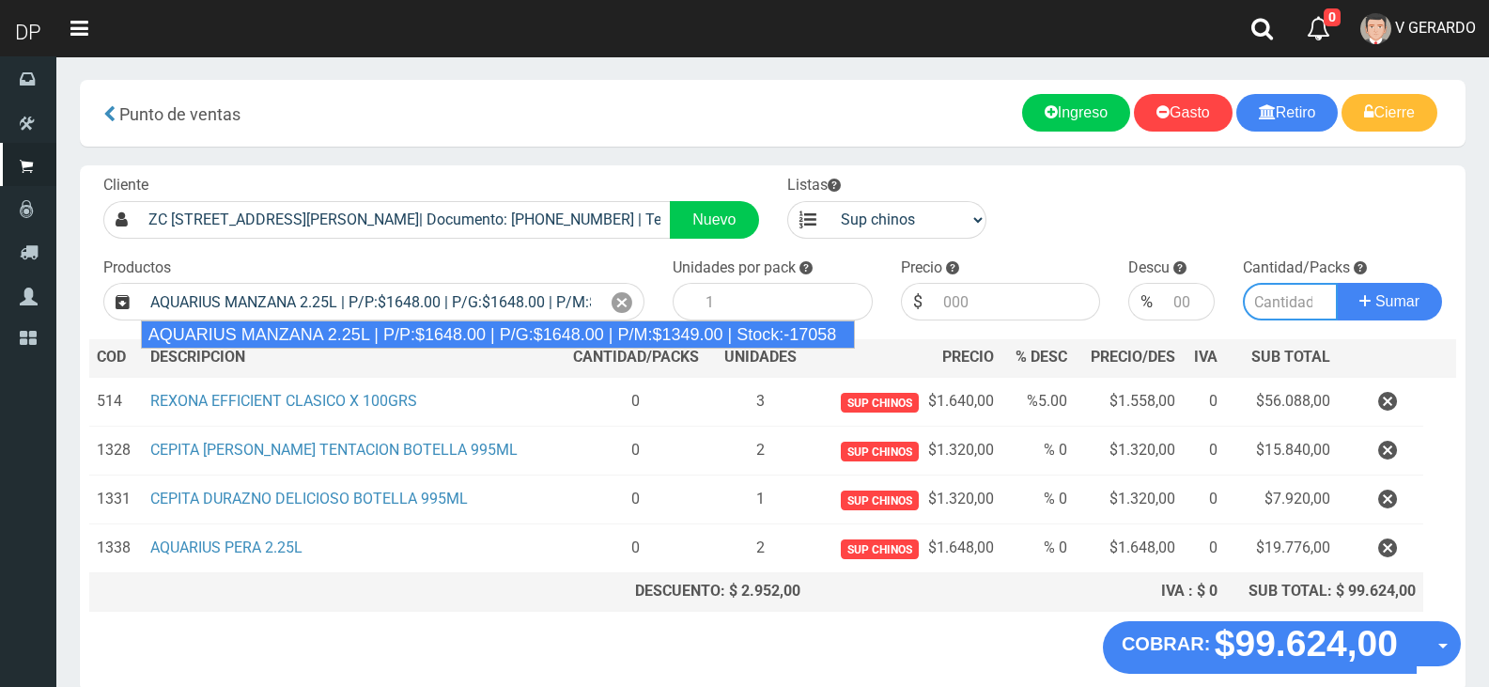
type input "6"
type input "1648.00"
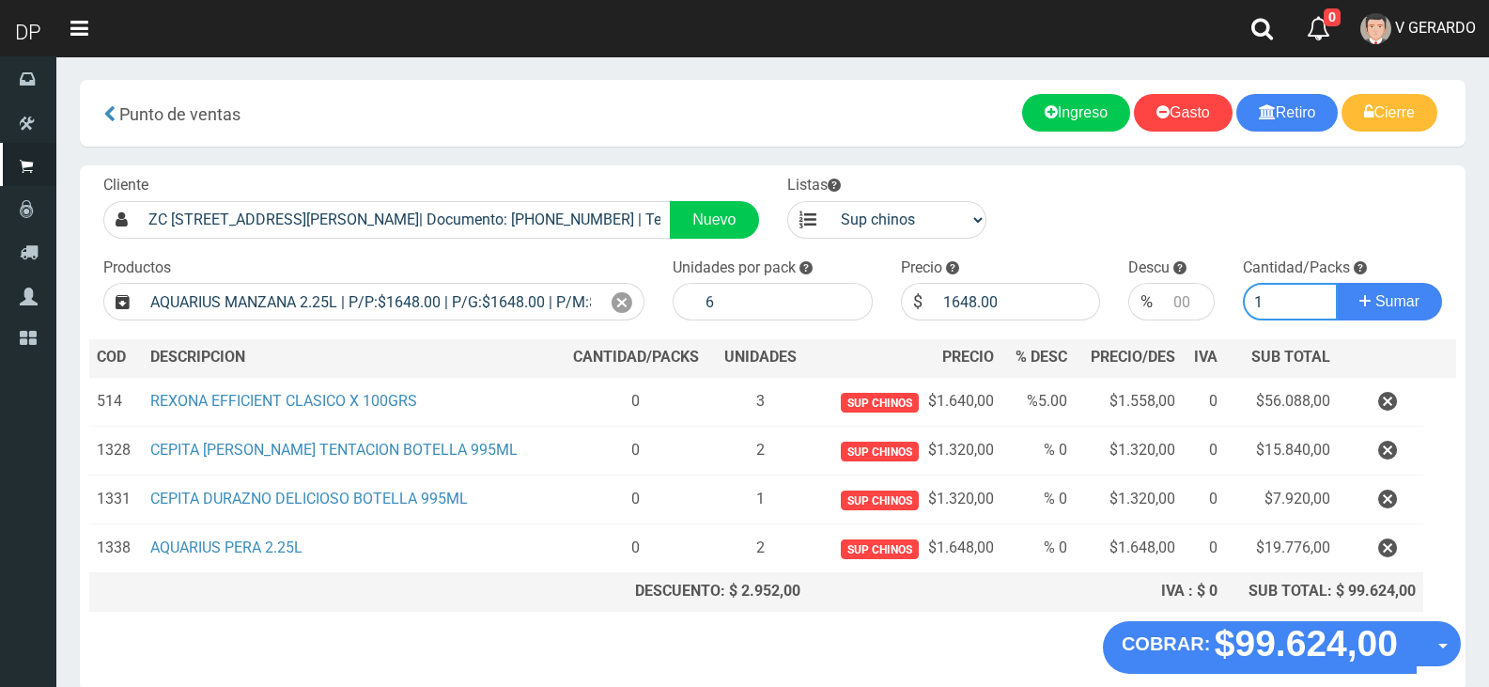
type input "1"
click at [1337, 283] on button "Sumar" at bounding box center [1389, 302] width 105 height 38
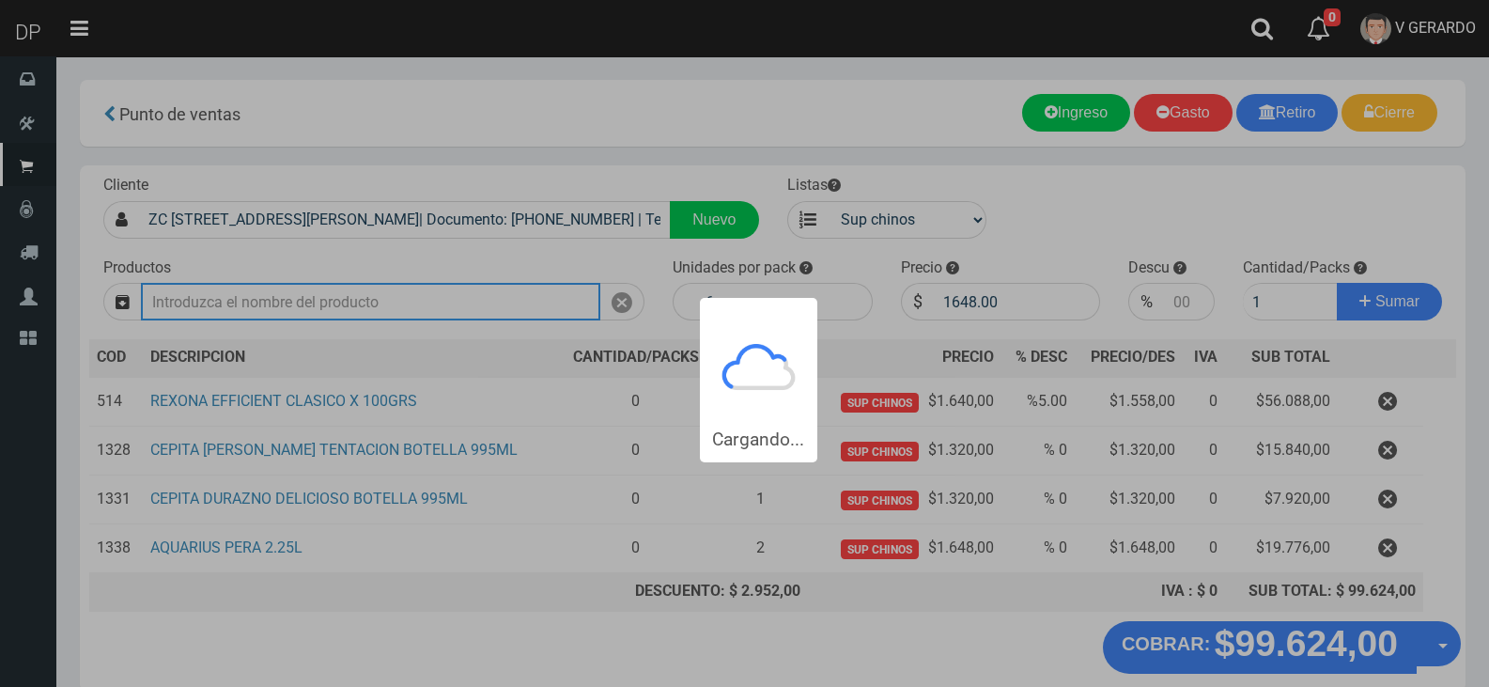
type input "1"
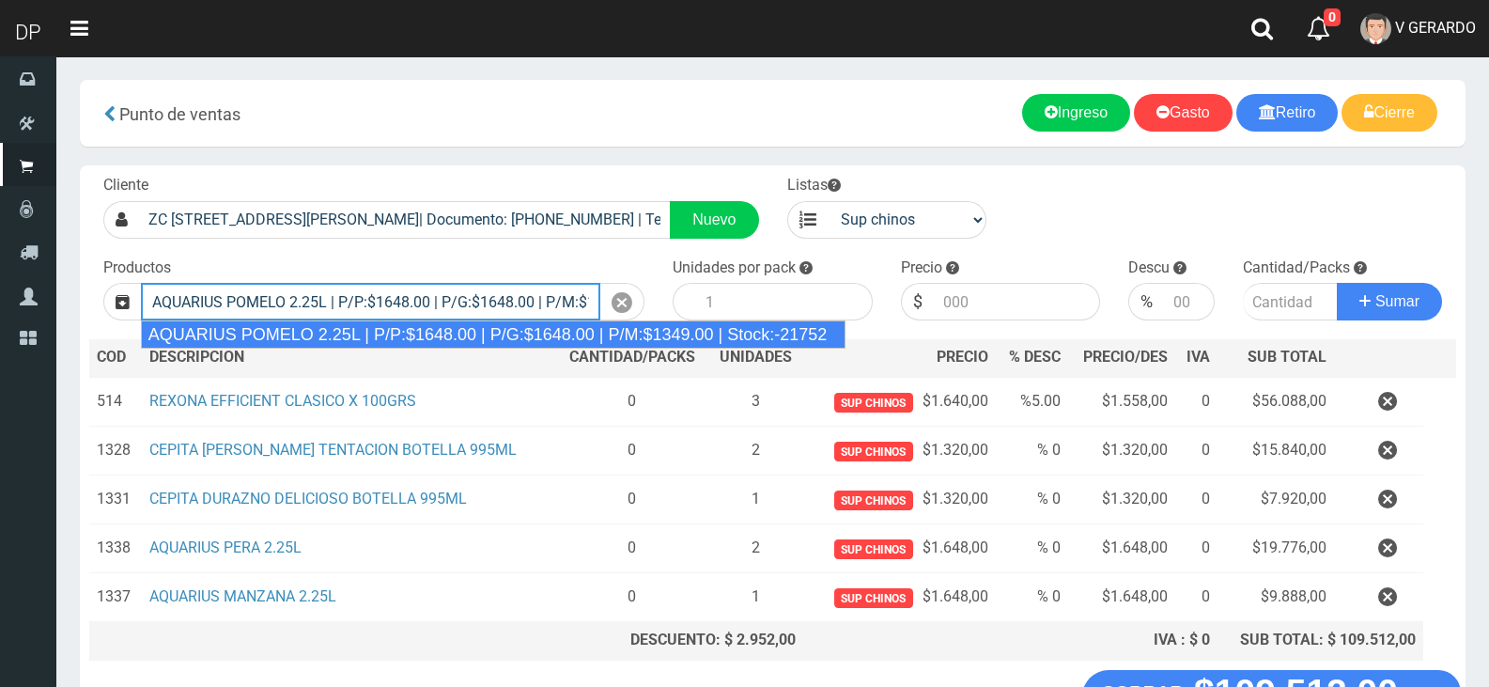
type input "AQUARIUS POMELO 2.25L | P/P:$1648.00 | P/G:$1648.00 | P/M:$1349.00 | Stock:-217…"
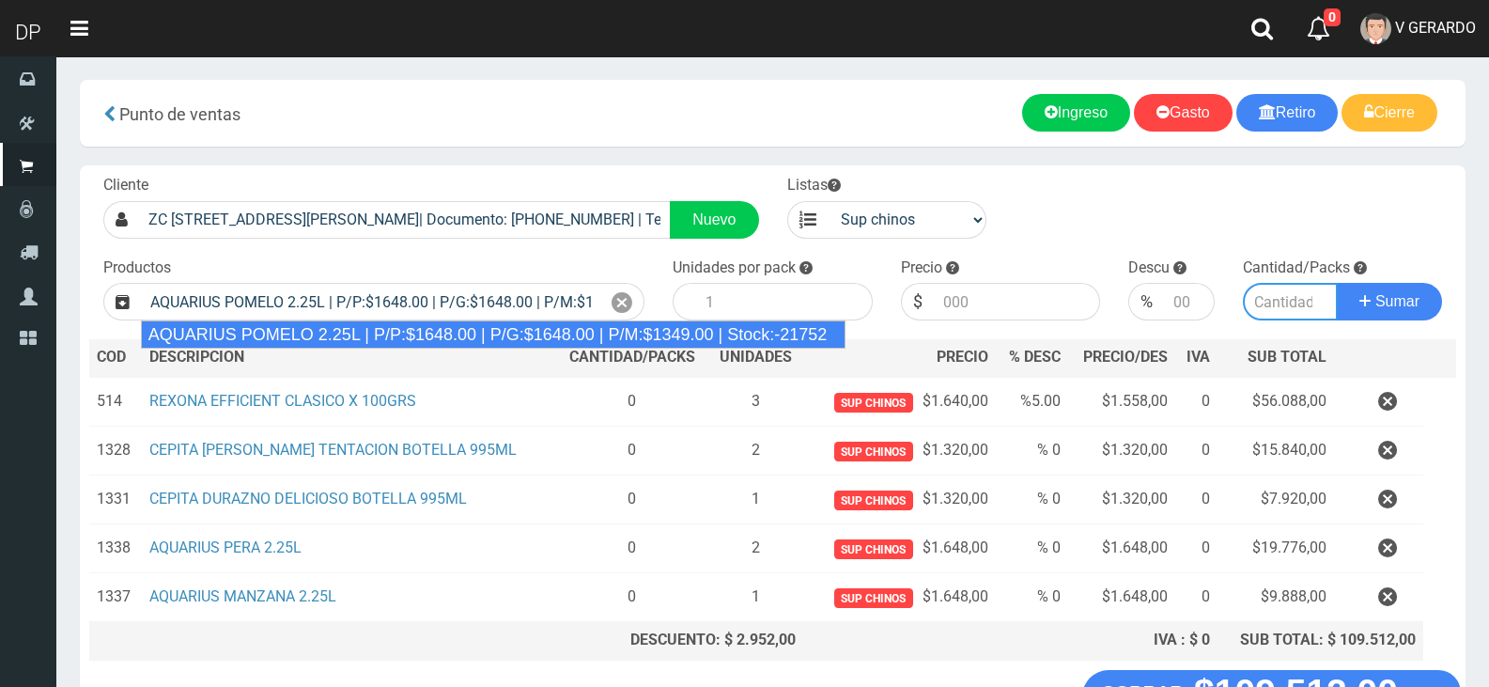
type input "6"
type input "1648.00"
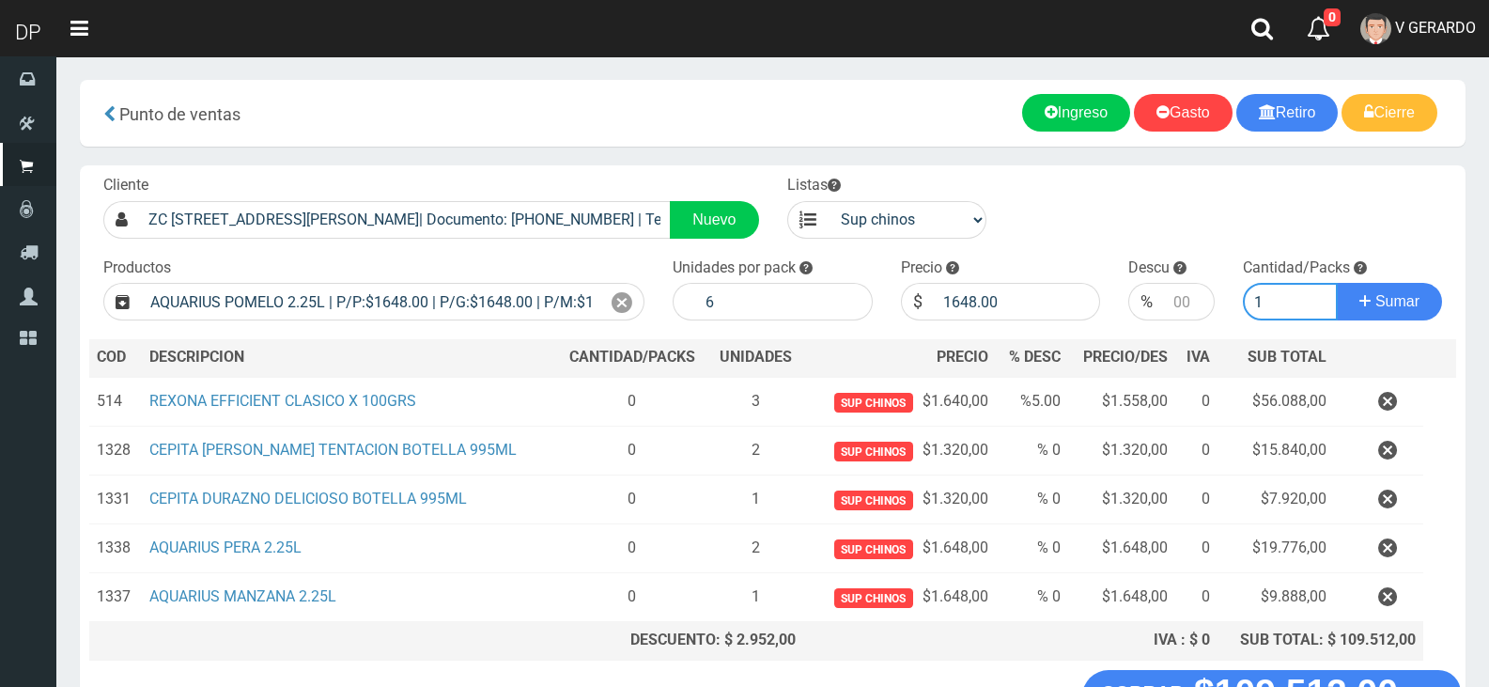
type input "1"
click at [1337, 283] on button "Sumar" at bounding box center [1389, 302] width 105 height 38
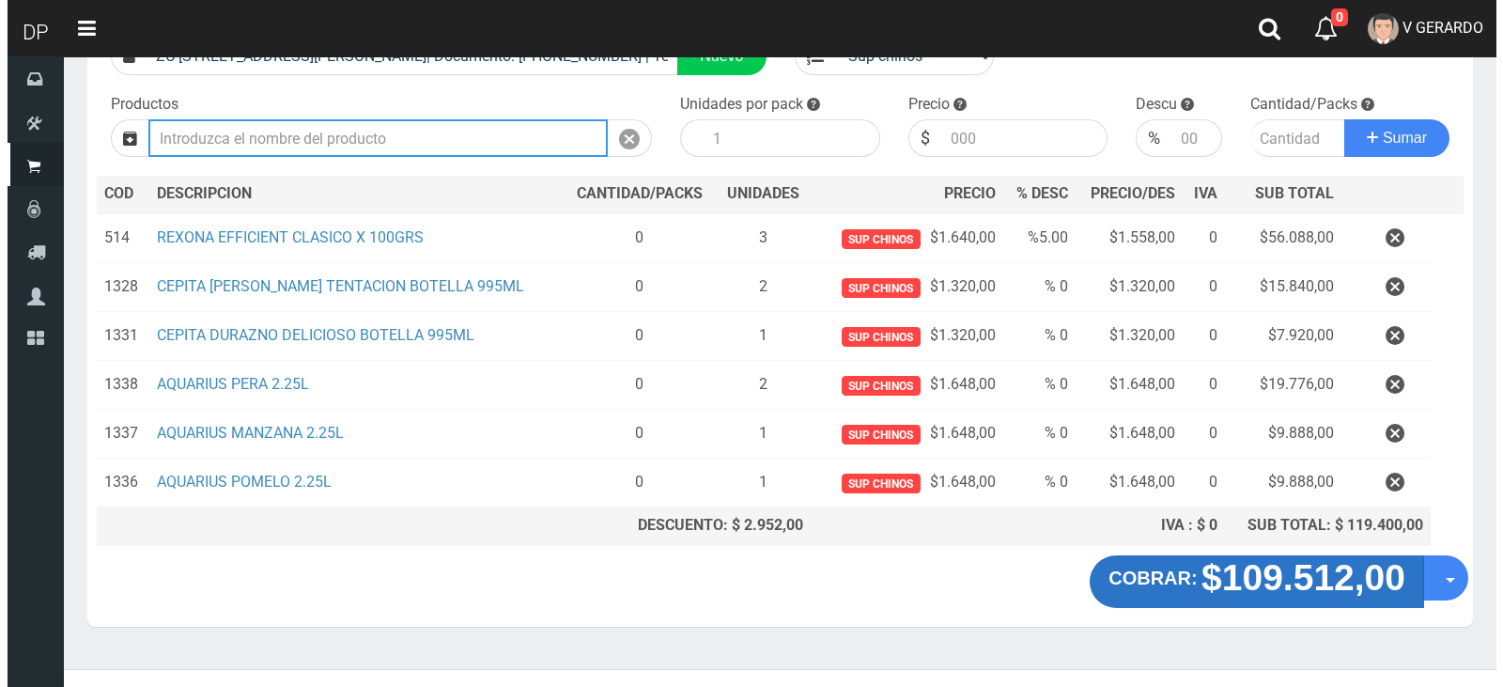
scroll to position [189, 0]
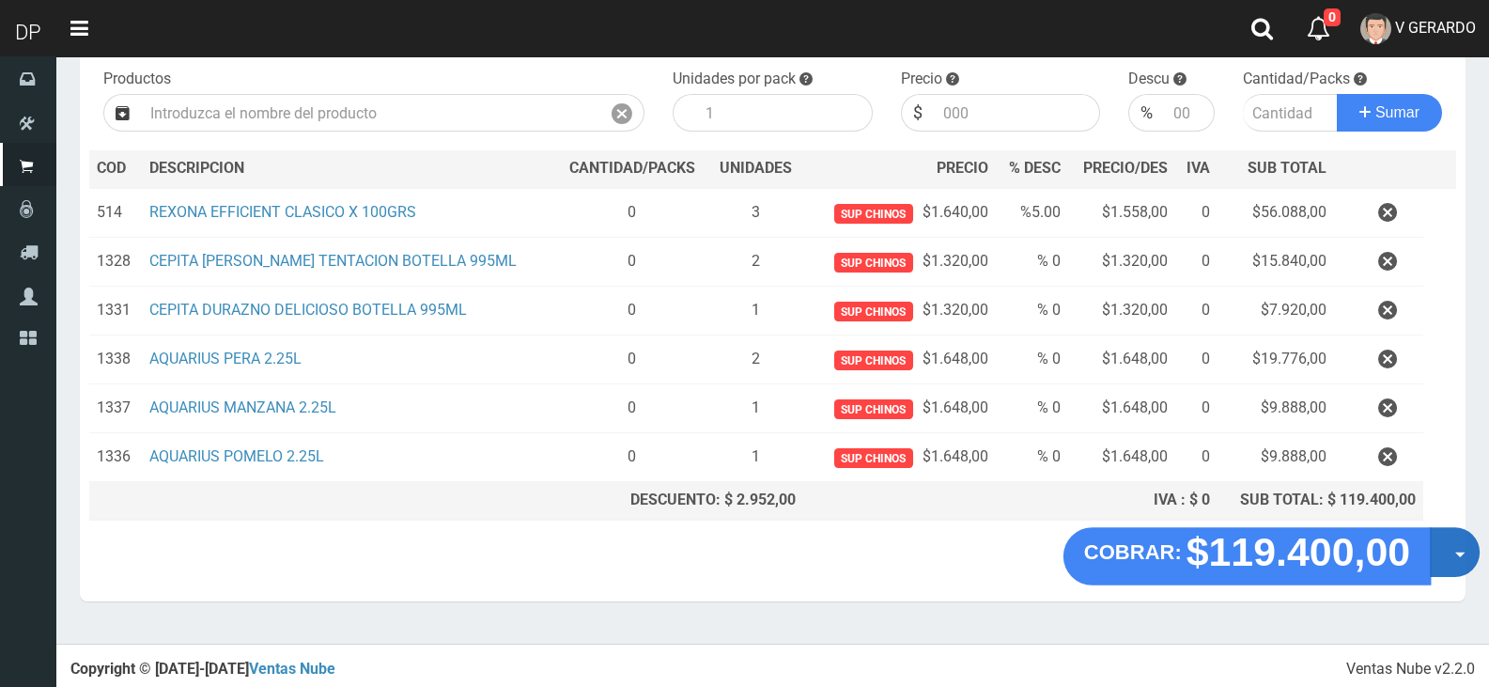
click at [1453, 562] on button "Opciones" at bounding box center [1455, 552] width 50 height 50
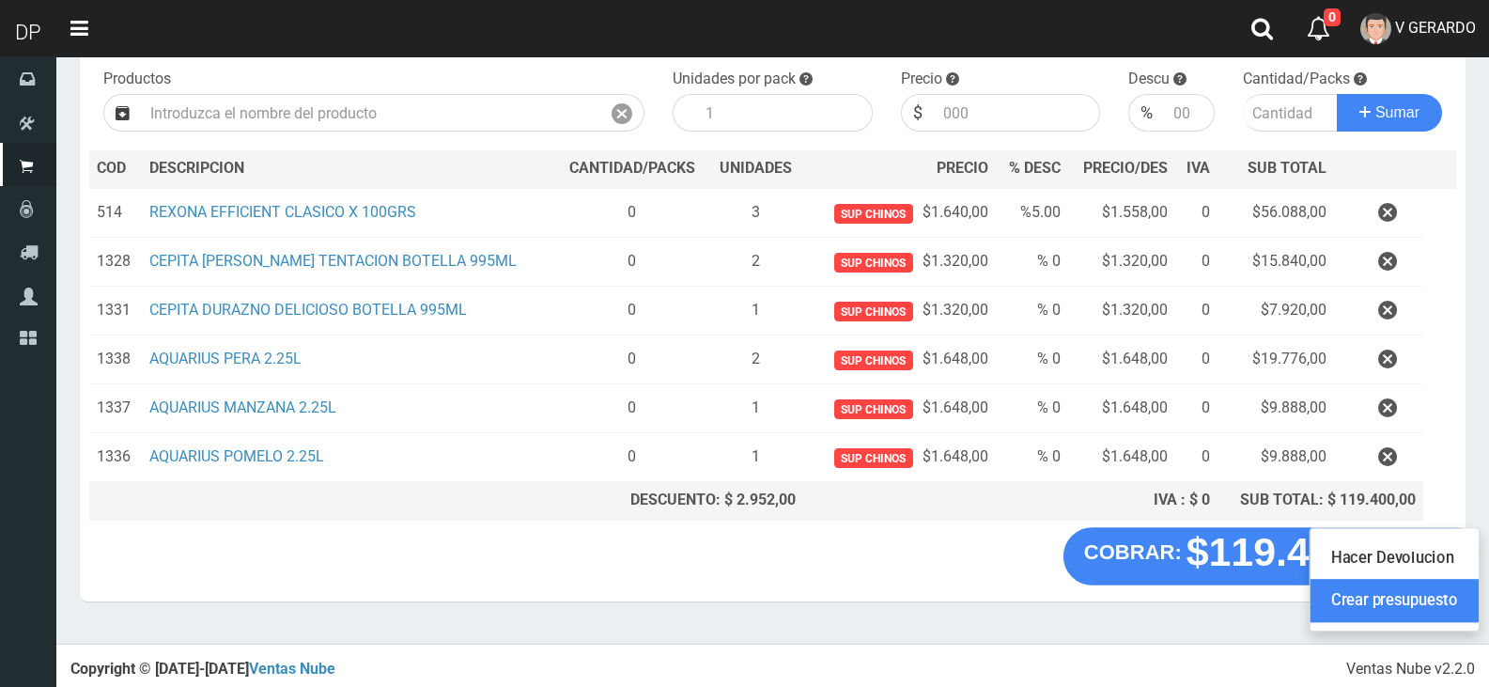
click at [1441, 609] on link "Crear presupuesto" at bounding box center [1394, 601] width 168 height 43
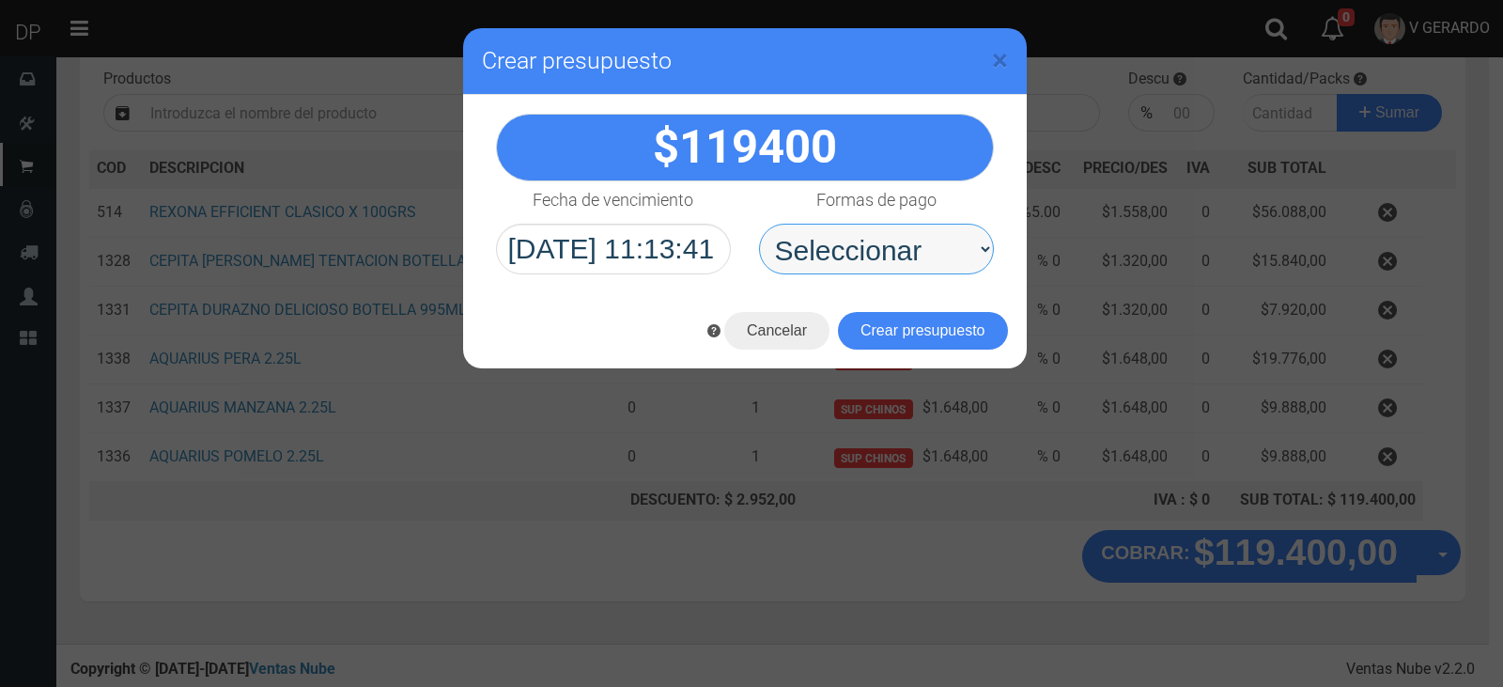
drag, startPoint x: 859, startPoint y: 246, endPoint x: 875, endPoint y: 270, distance: 28.4
click at [860, 246] on select "Seleccionar Efectivo Tarjeta de Crédito Depósito Débito" at bounding box center [876, 249] width 235 height 51
click at [759, 224] on select "Seleccionar Efectivo Tarjeta de Crédito Depósito Débito" at bounding box center [876, 249] width 235 height 51
click at [901, 256] on select "Seleccionar Efectivo Tarjeta de Crédito Depósito Débito" at bounding box center [876, 249] width 235 height 51
click at [759, 224] on select "Seleccionar Efectivo Tarjeta de Crédito Depósito Débito" at bounding box center [876, 249] width 235 height 51
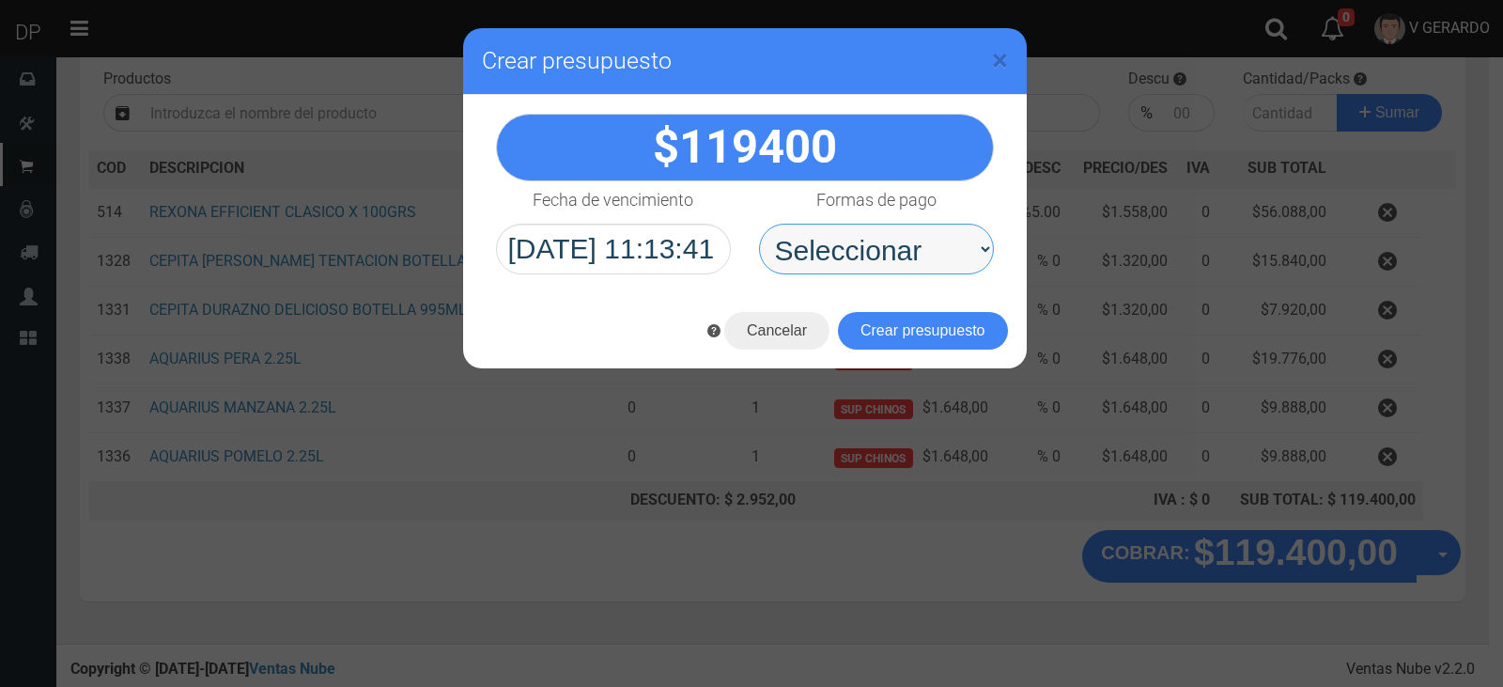
click at [905, 268] on select "Seleccionar Efectivo Tarjeta de Crédito Depósito Débito" at bounding box center [876, 249] width 235 height 51
select select "Efectivo"
click at [759, 224] on select "Seleccionar Efectivo Tarjeta de Crédito Depósito Débito" at bounding box center [876, 249] width 235 height 51
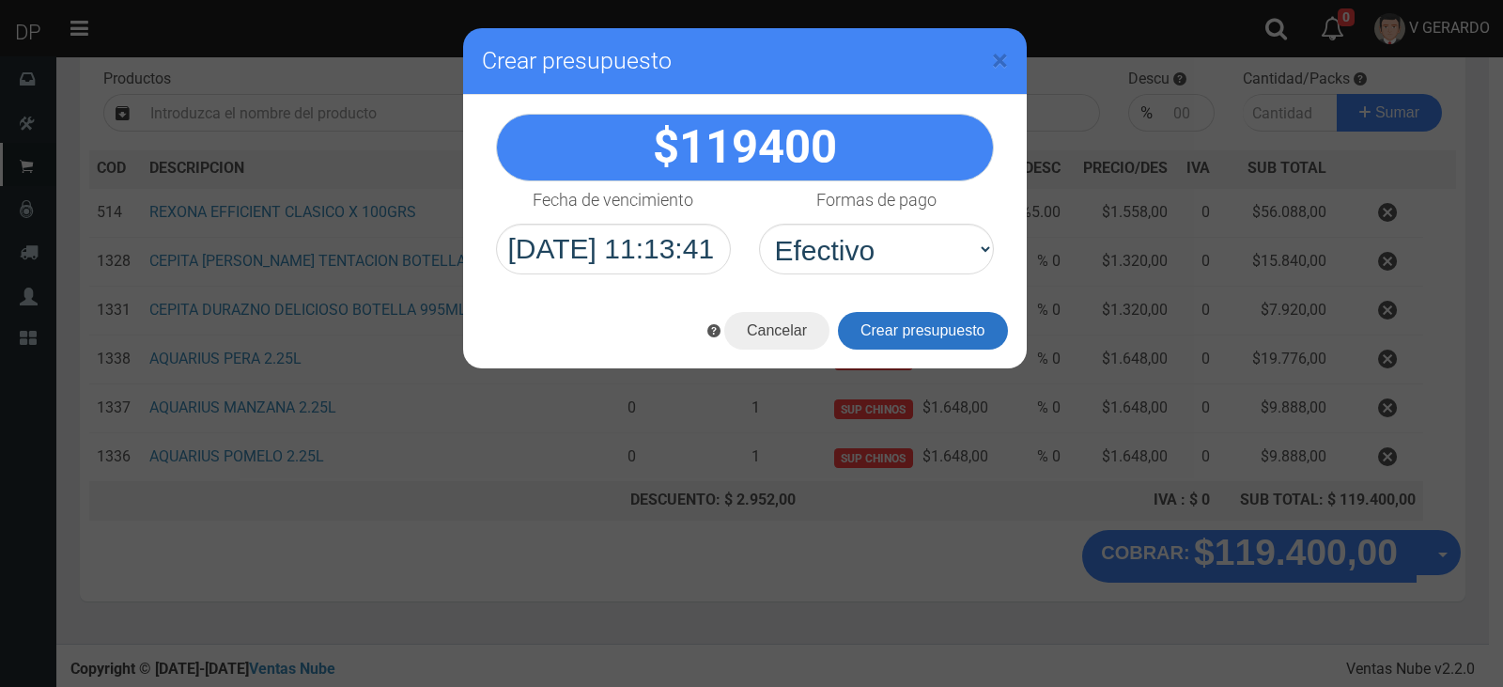
click at [909, 333] on button "Crear presupuesto" at bounding box center [923, 331] width 170 height 38
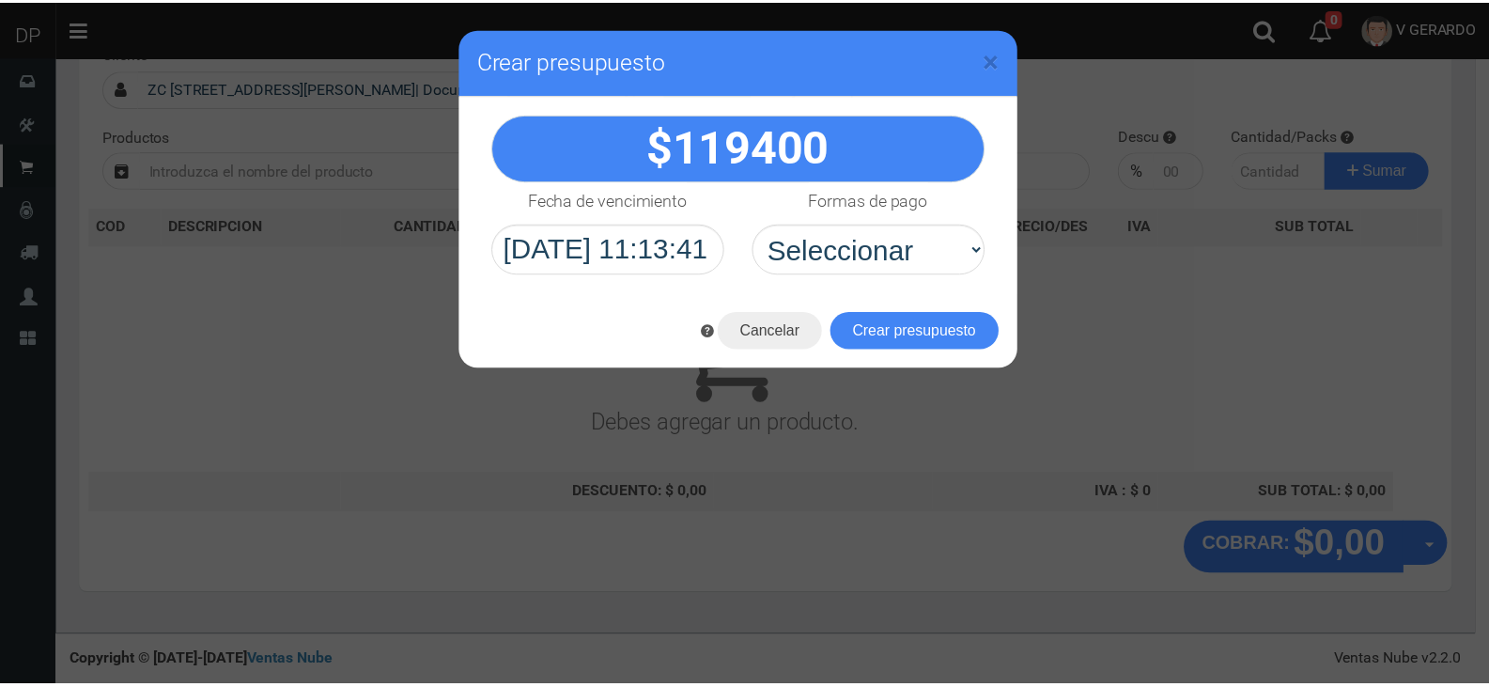
scroll to position [124, 0]
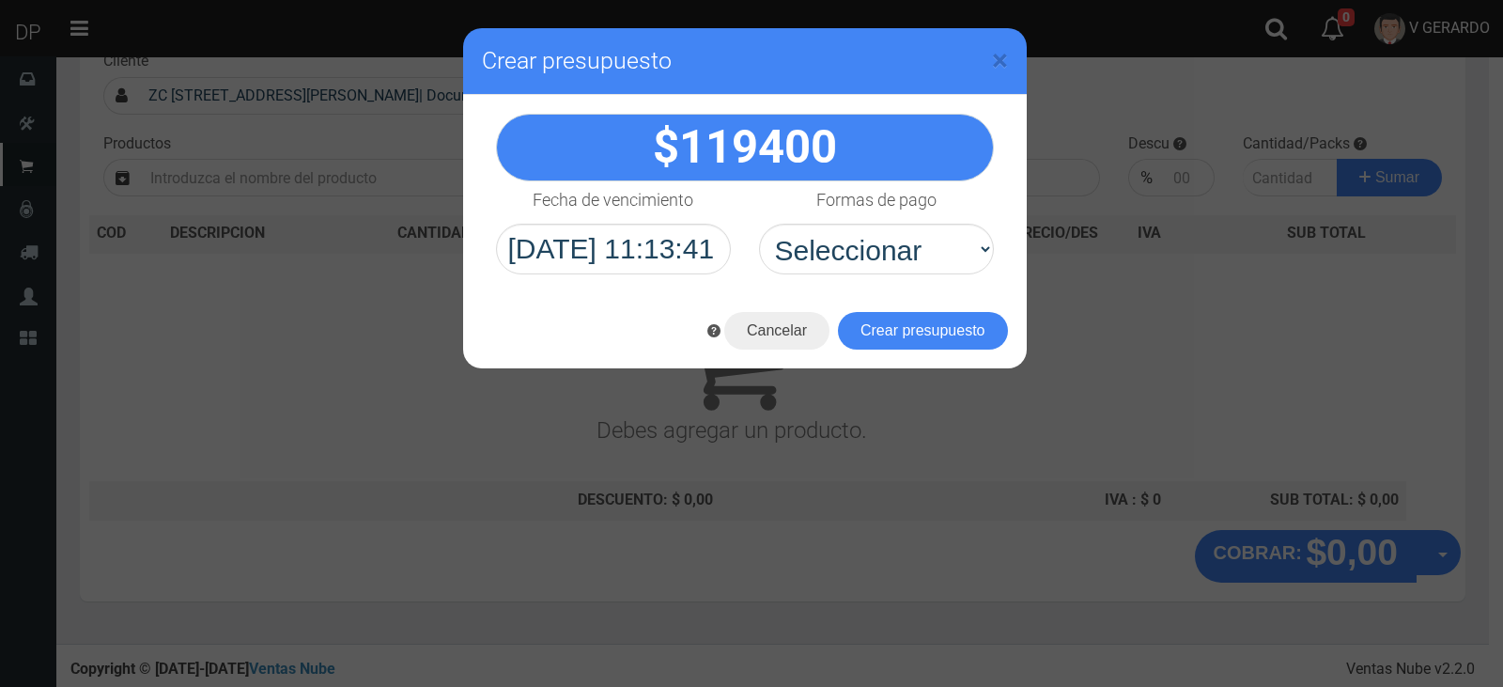
click at [16, 165] on div "× Crear presupuesto" at bounding box center [751, 343] width 1503 height 687
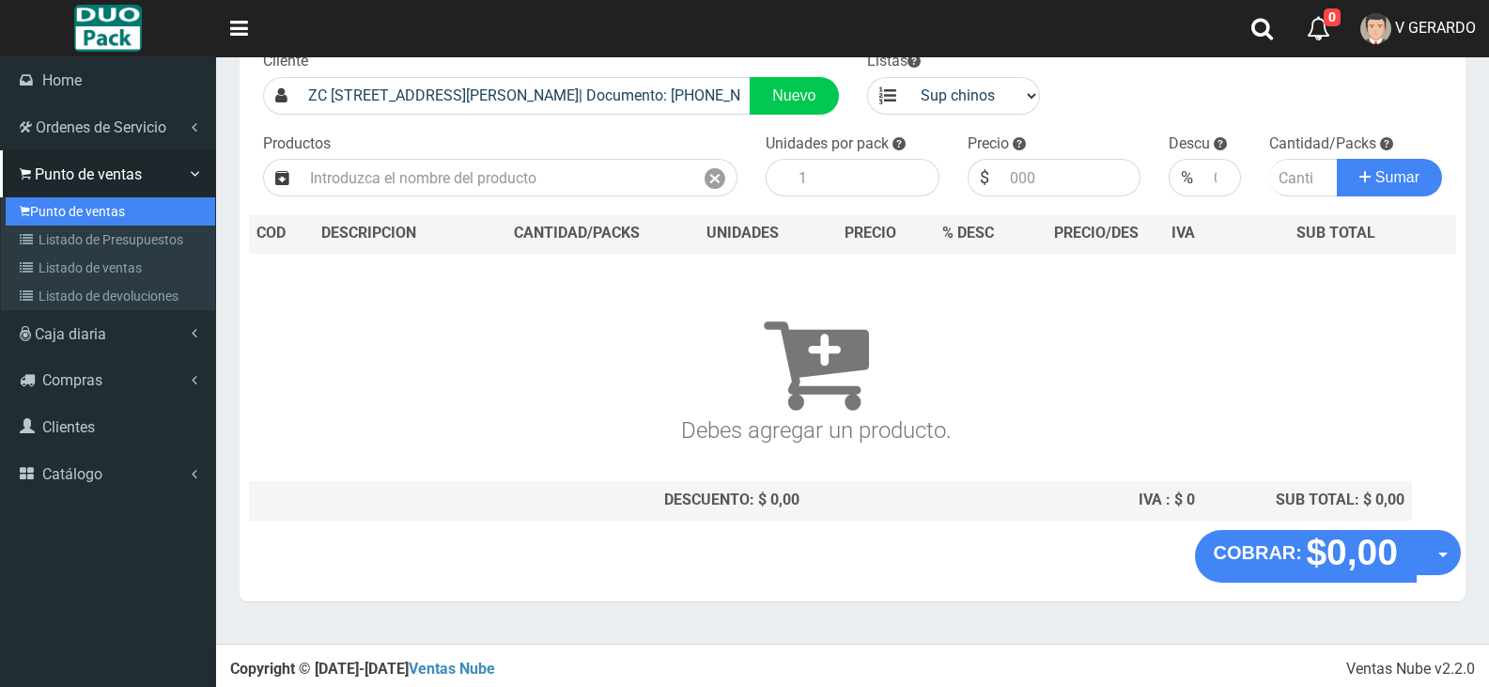
click at [52, 200] on link "Punto de ventas" at bounding box center [110, 211] width 209 height 28
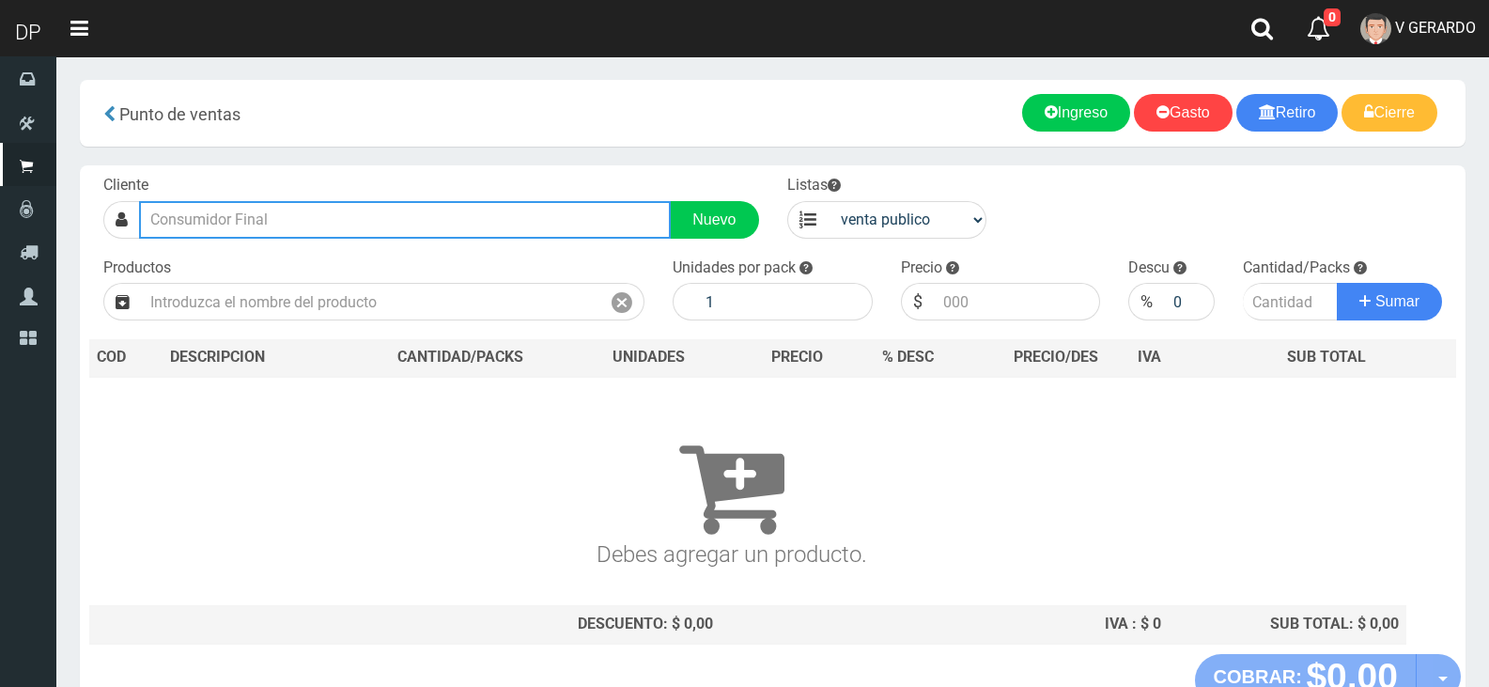
click at [317, 217] on input "text" at bounding box center [405, 220] width 532 height 38
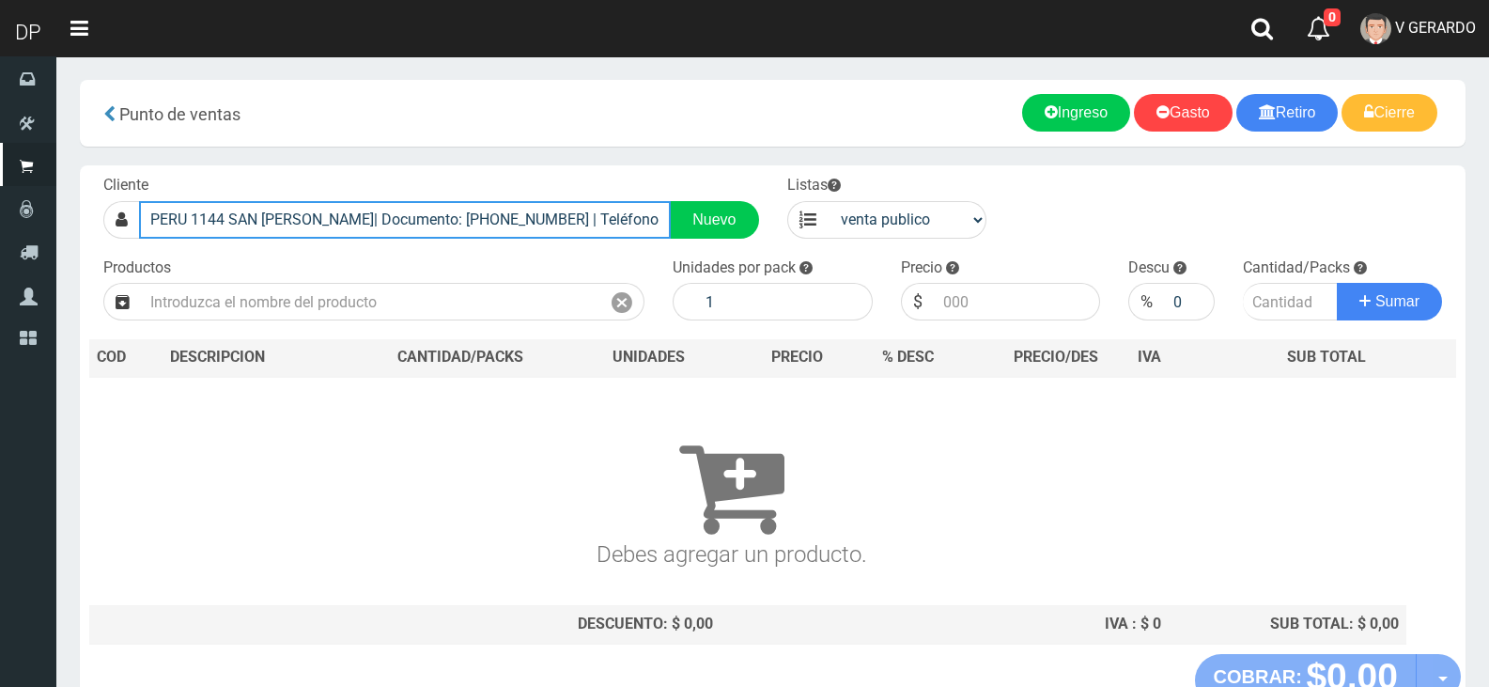
click at [198, 221] on input "PERU 1144 SAN [PERSON_NAME]| Documento: [PHONE_NUMBER] | Teléfono:" at bounding box center [405, 220] width 532 height 38
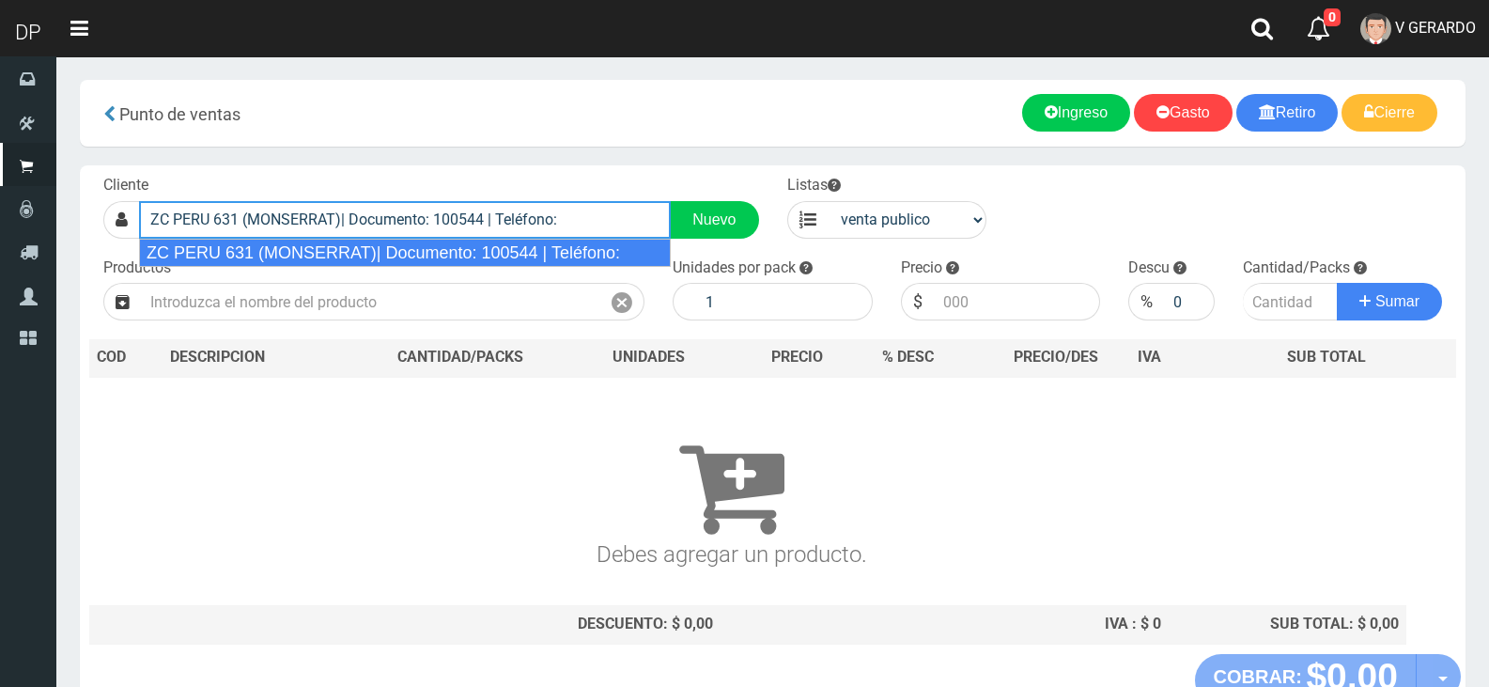
type input "ZC PERU 631 (MONSERRAT)| Documento: 100544 | Teléfono:"
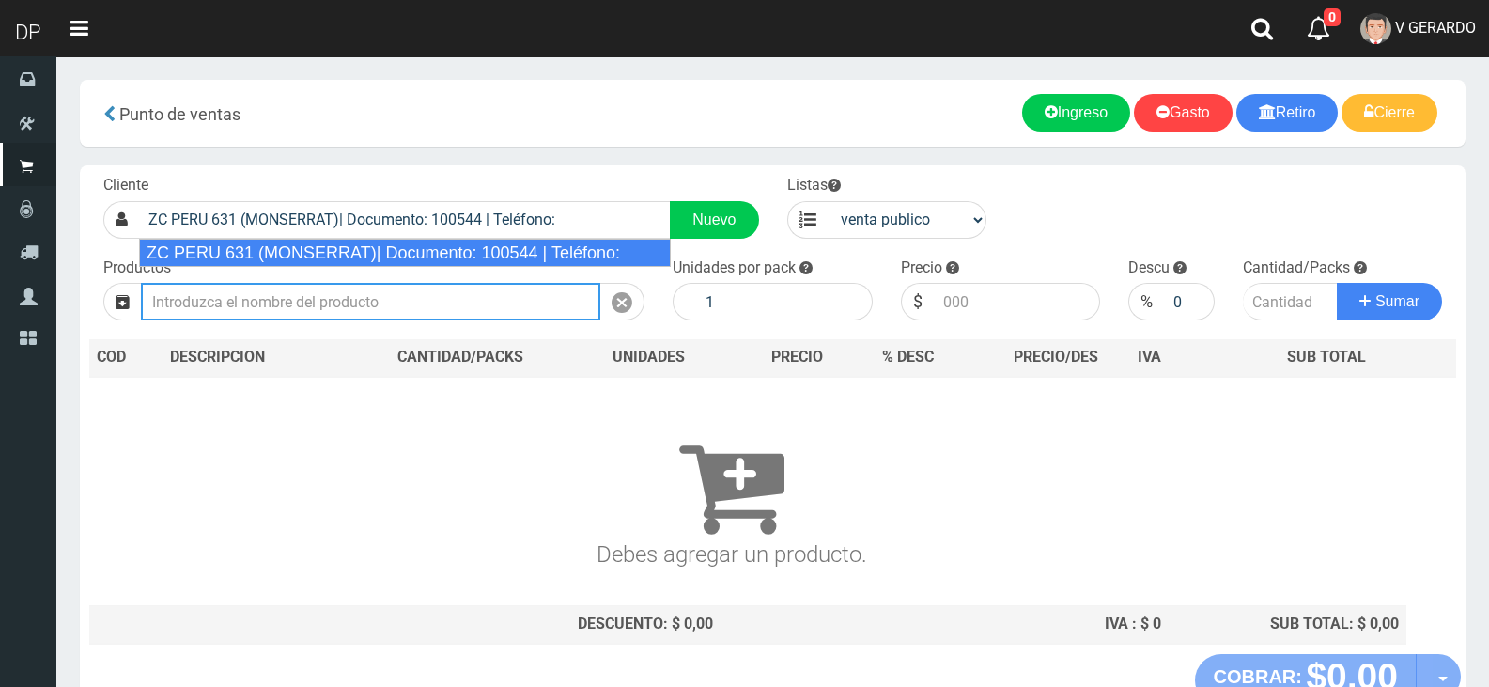
select select "2"
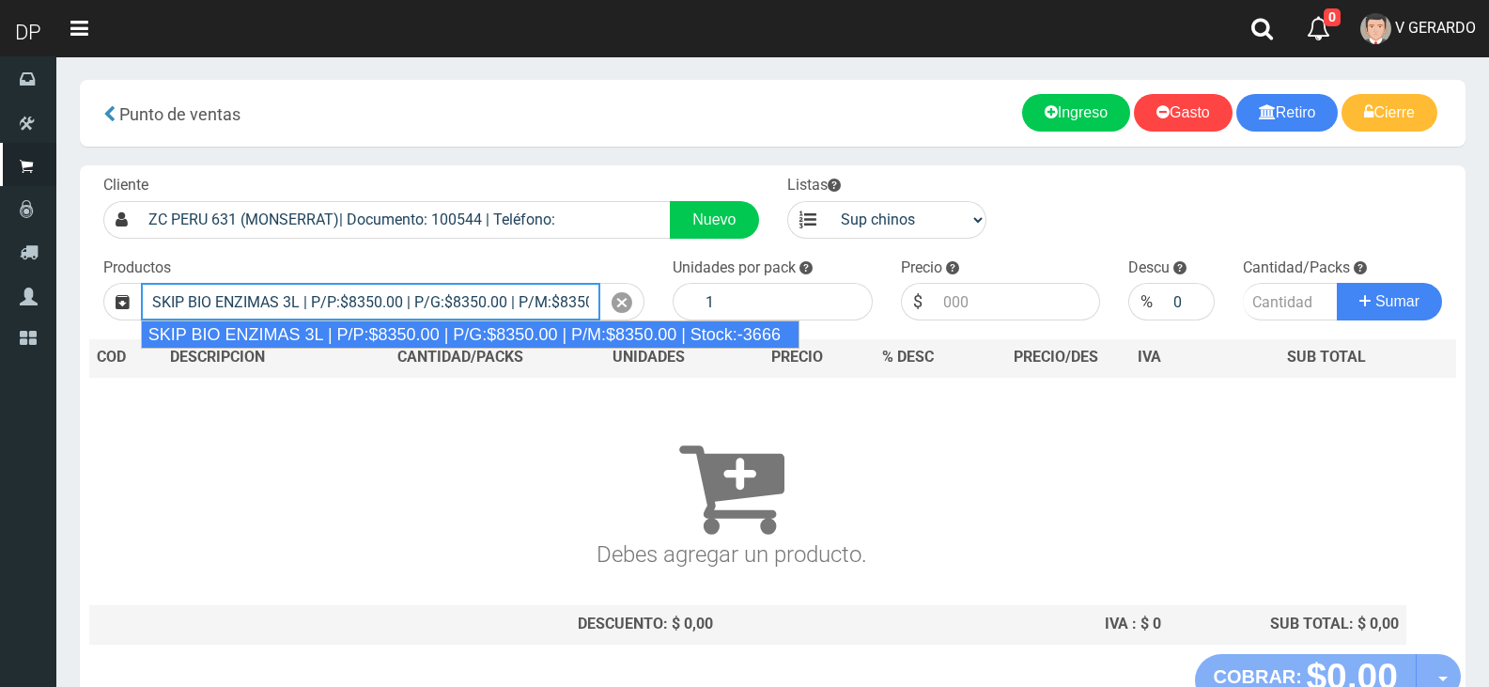
scroll to position [0, 119]
click at [1337, 283] on button "Sumar" at bounding box center [1389, 302] width 105 height 38
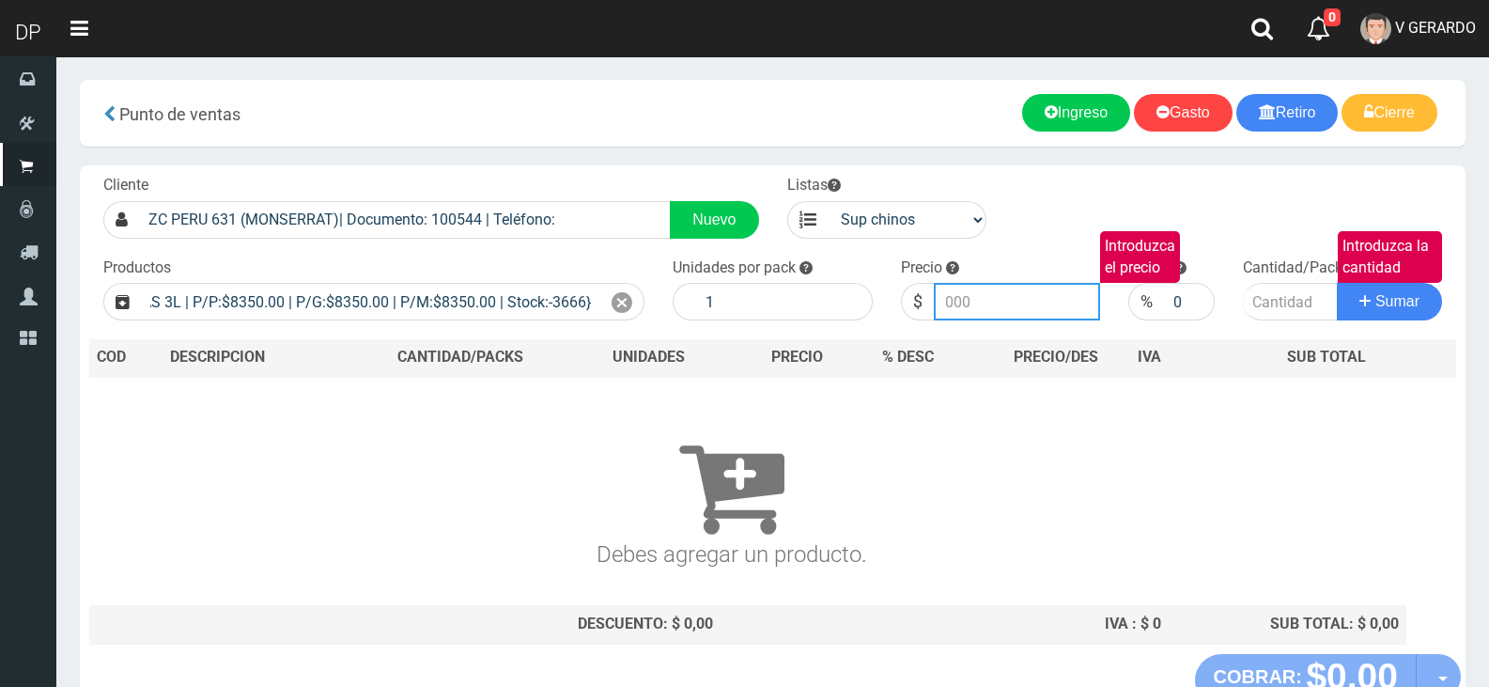
scroll to position [0, 0]
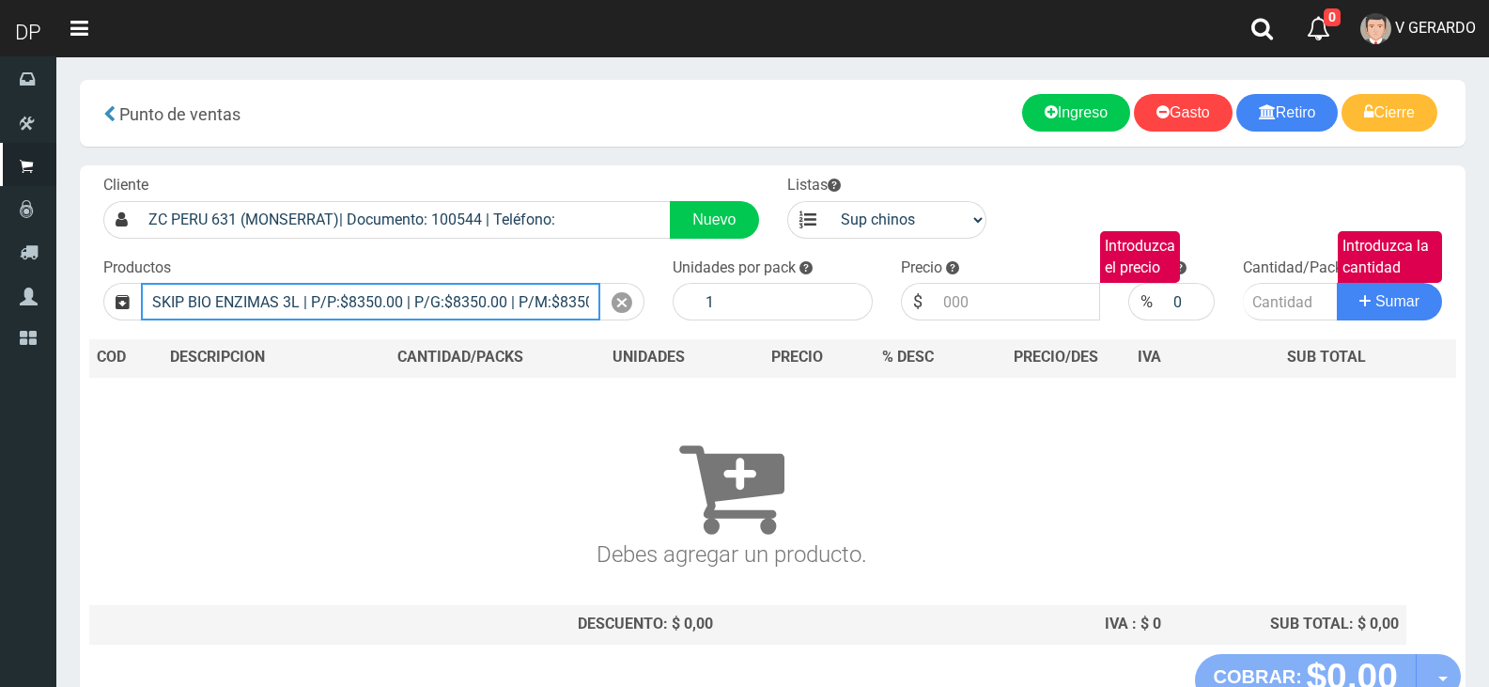
click at [215, 290] on input "SKIP BIO ENZIMAS 3L | P/P:$8350.00 | P/G:$8350.00 | P/M:$8350.00 | Stock:-3666}" at bounding box center [370, 302] width 459 height 38
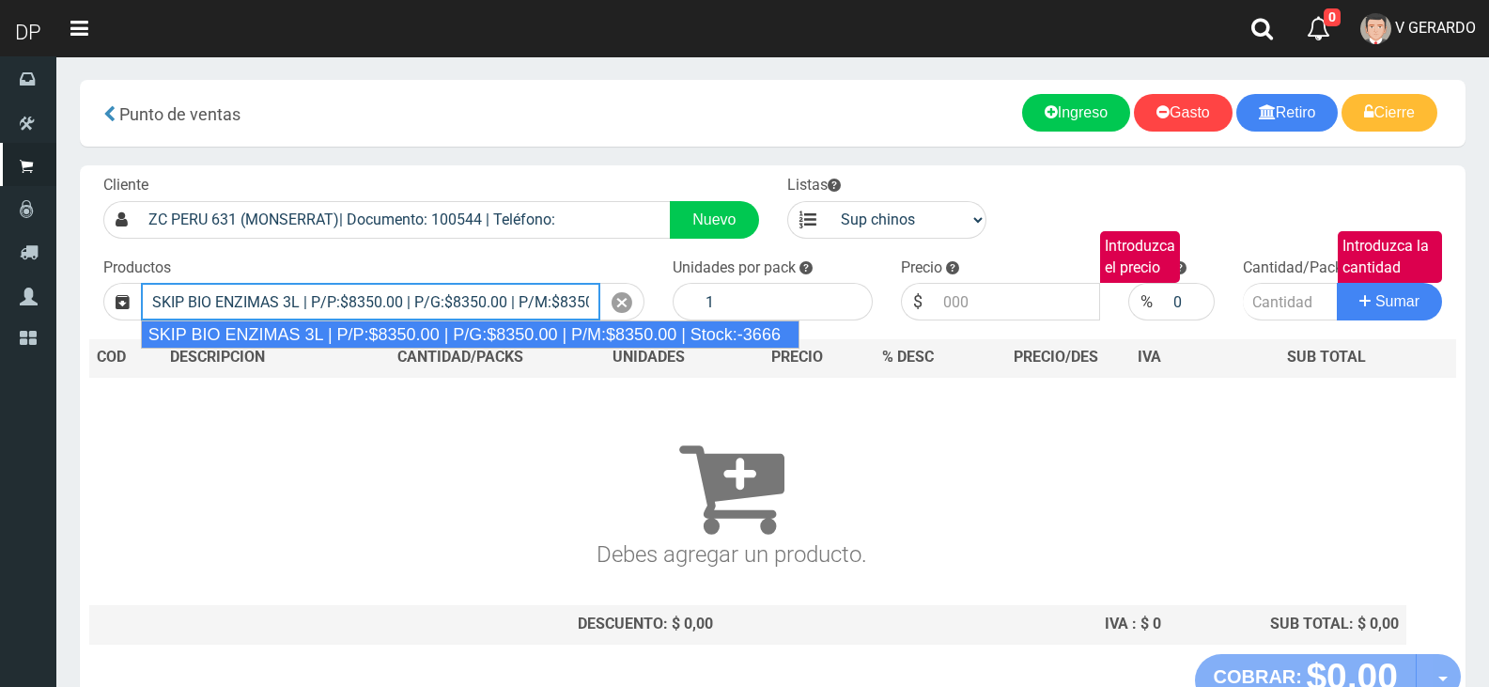
type input "SKIP BIO ENZIMAS 3L | P/P:$8350.00 | P/G:$8350.00 | P/M:$8350.00 | Stock:-3666"
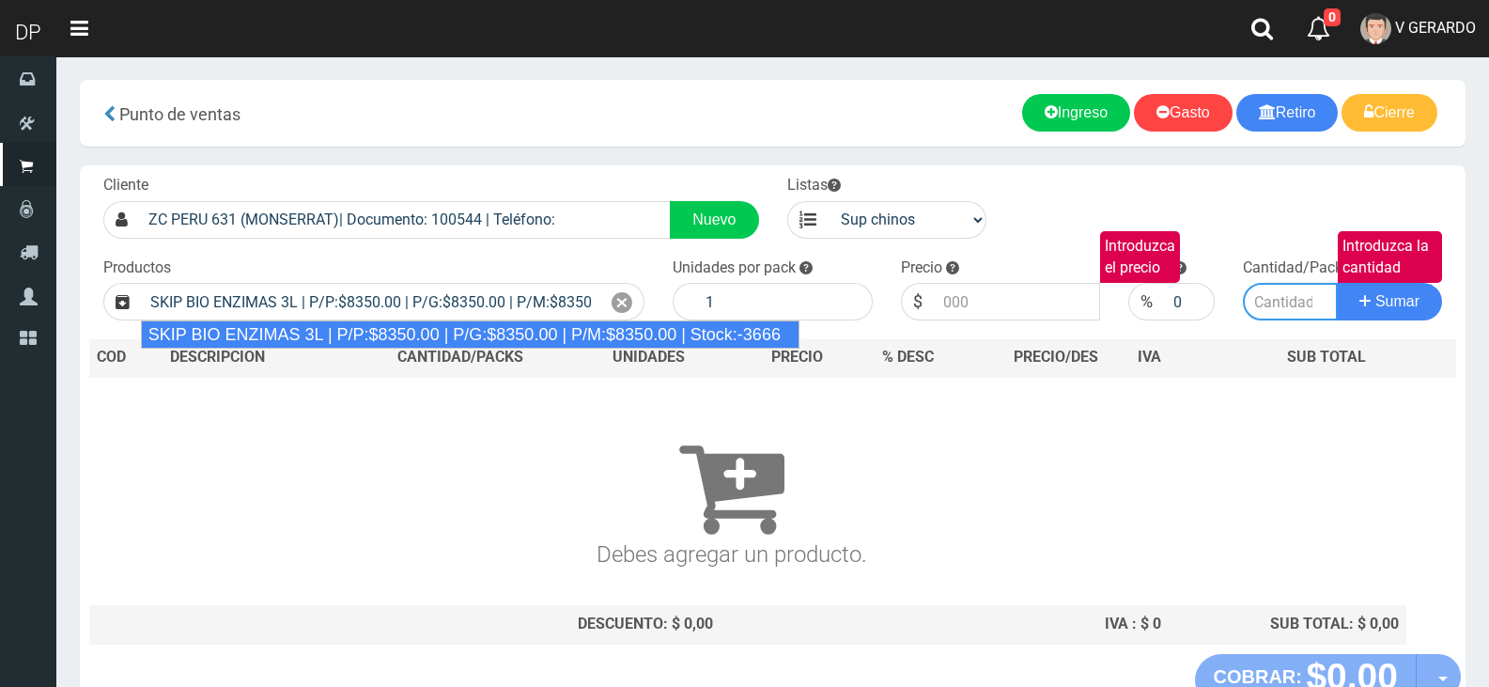
type input "4"
type input "8350.00"
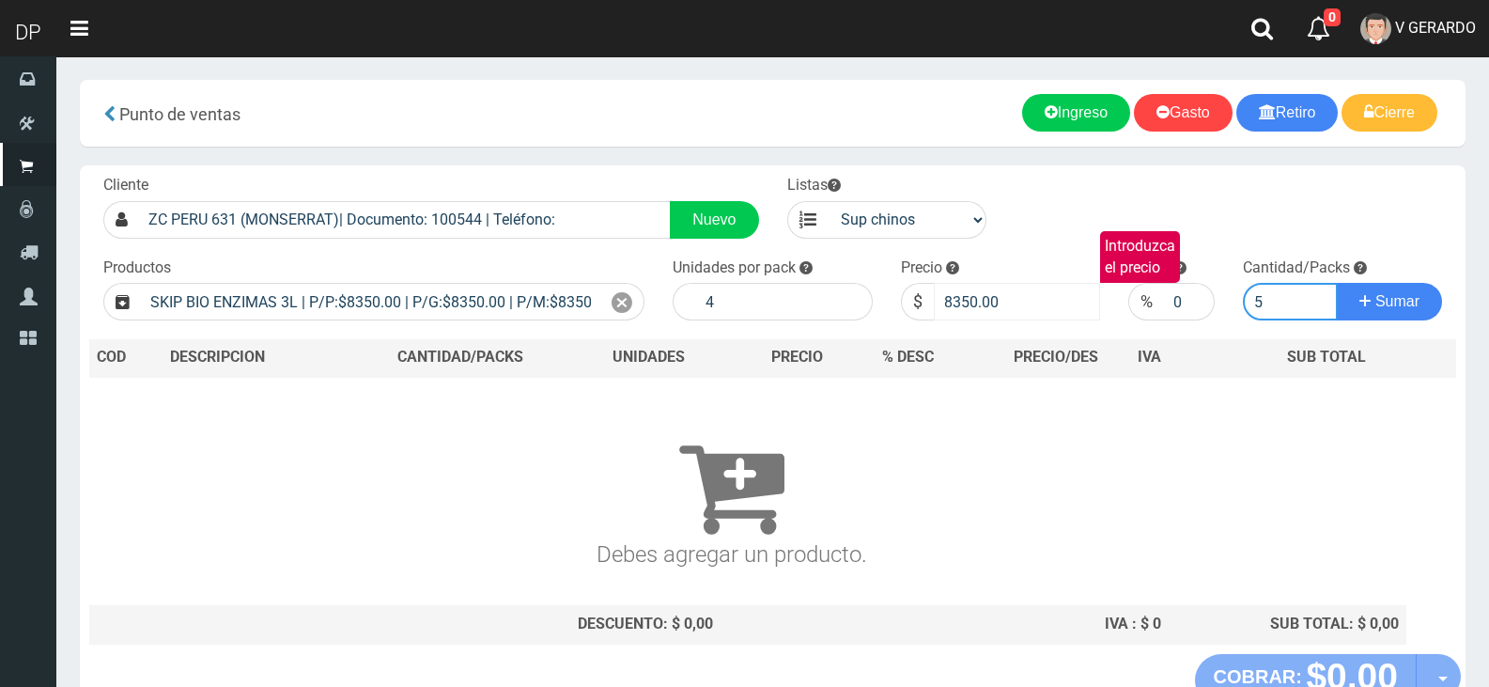
type input "5"
drag, startPoint x: 955, startPoint y: 300, endPoint x: 1047, endPoint y: 301, distance: 92.1
click at [1047, 301] on input "8350.00" at bounding box center [1017, 302] width 167 height 38
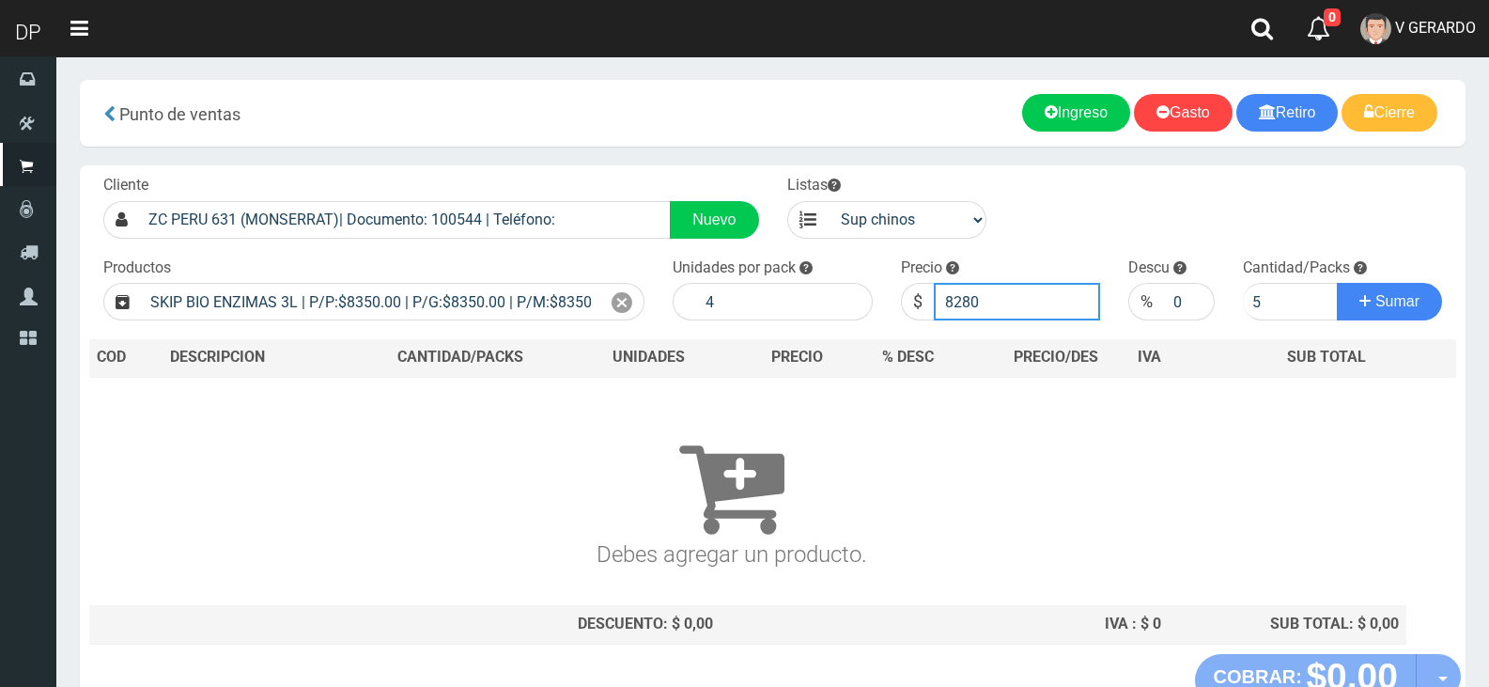
type input "8280"
click at [1337, 283] on button "Sumar" at bounding box center [1389, 302] width 105 height 38
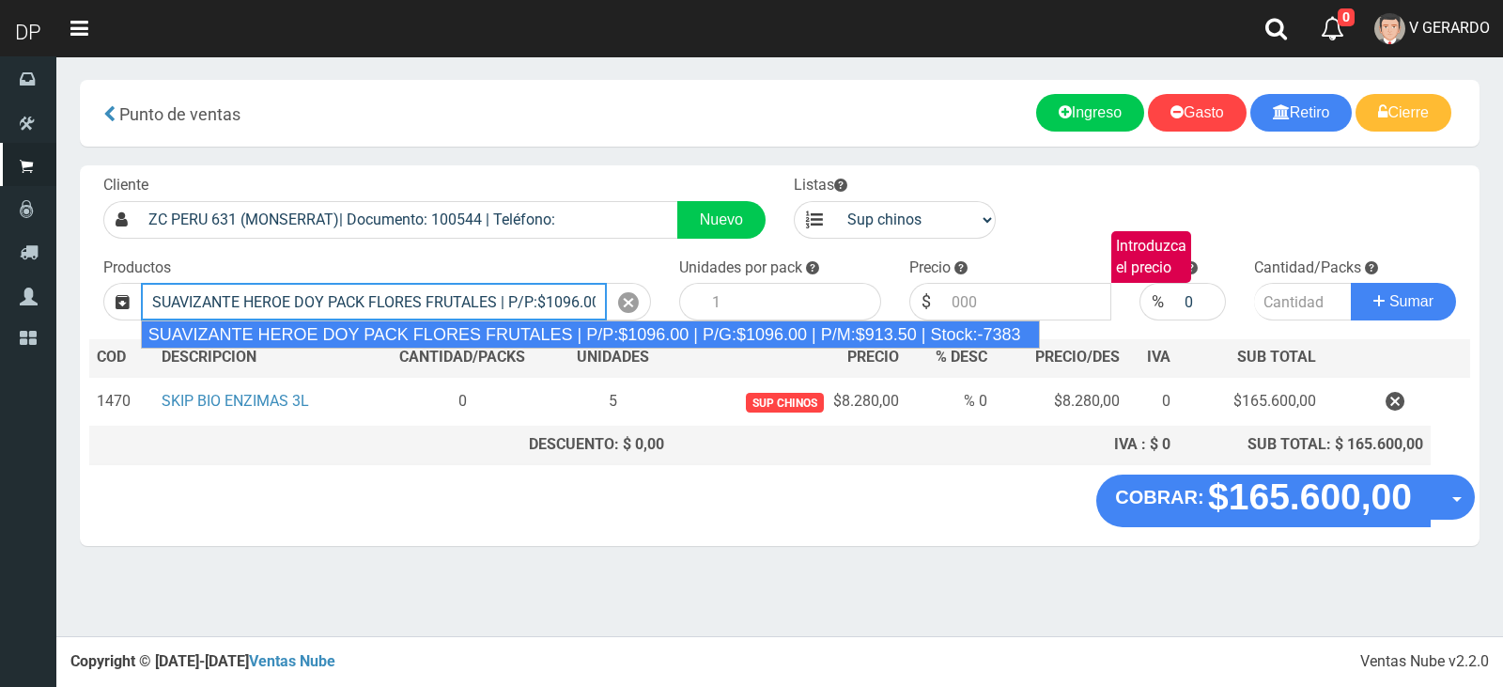
type input "SUAVIZANTE HEROE DOY PACK FLORES FRUTALES | P/P:$1096.00 | P/G:$1096.00 | P/M:$…"
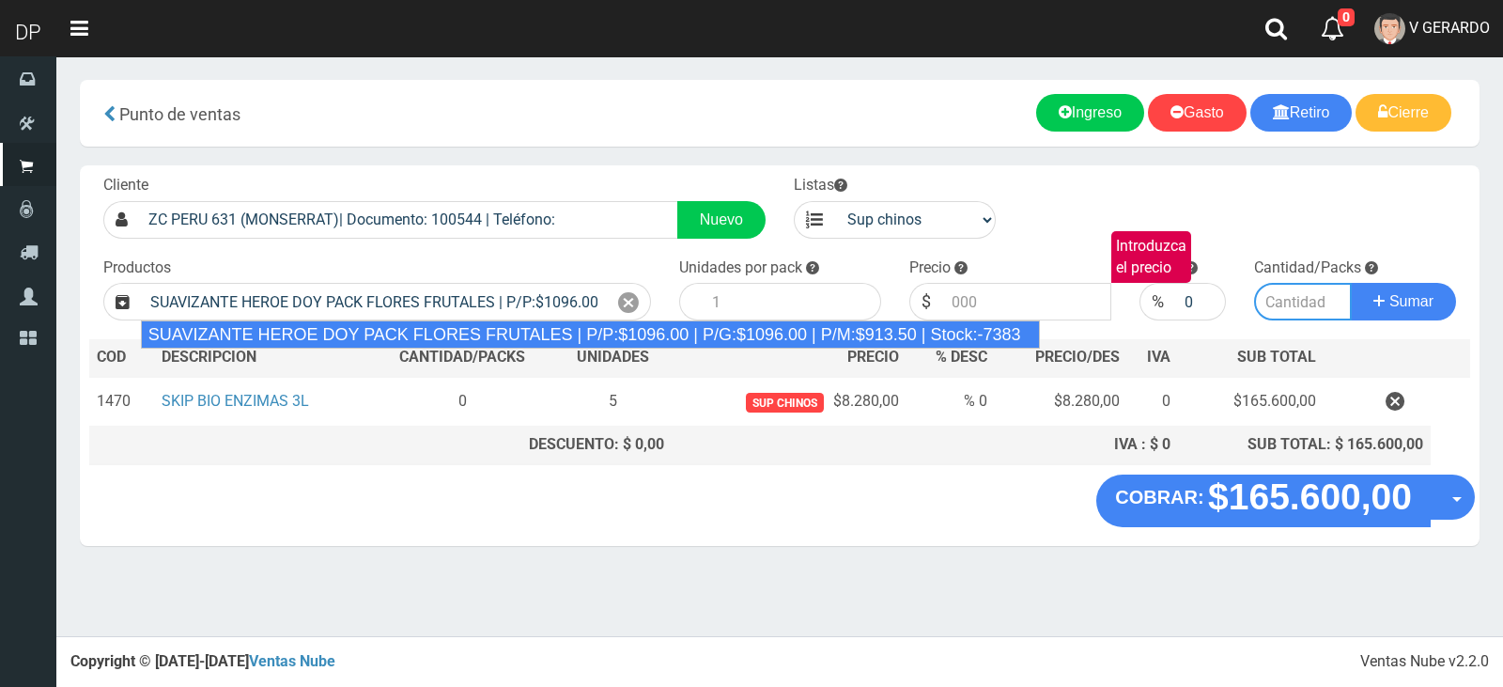
type input "12"
type input "1096.00"
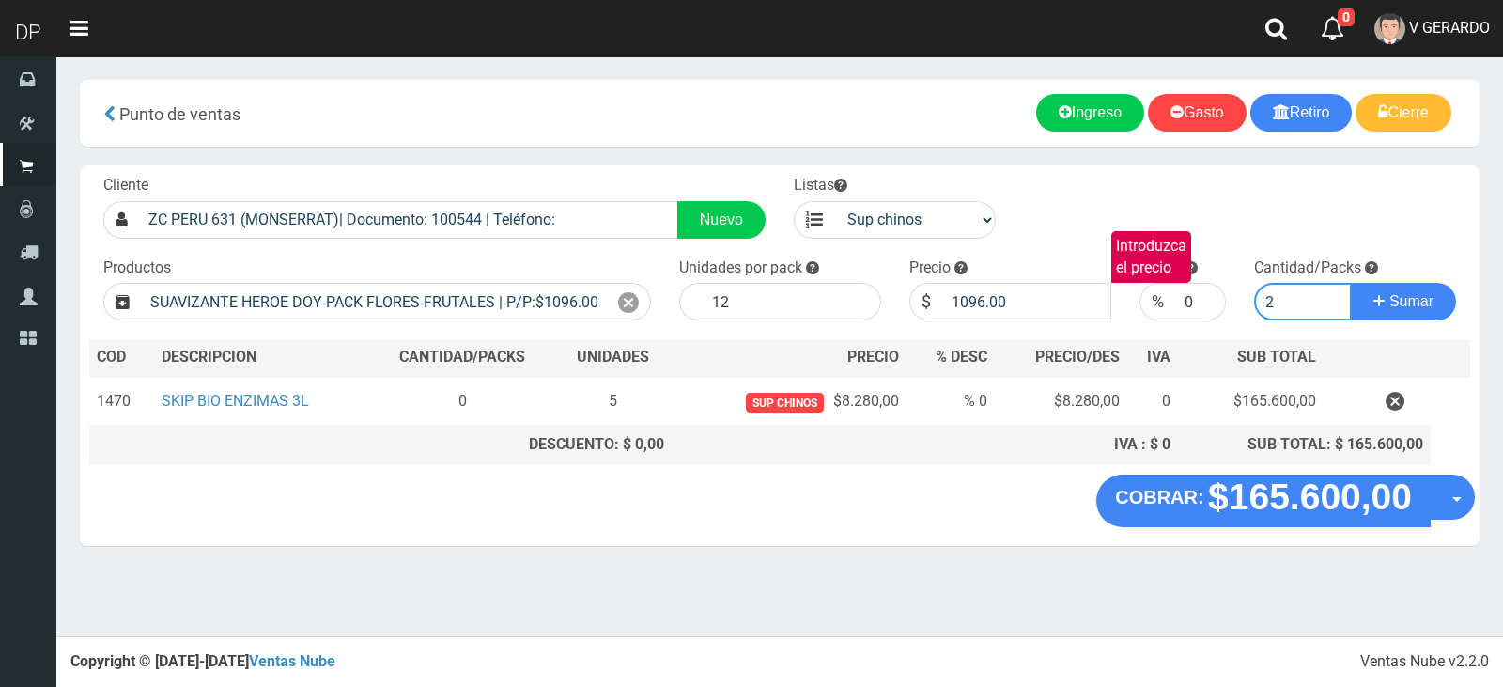
type input "2"
click at [1351, 283] on button "Sumar" at bounding box center [1403, 302] width 105 height 38
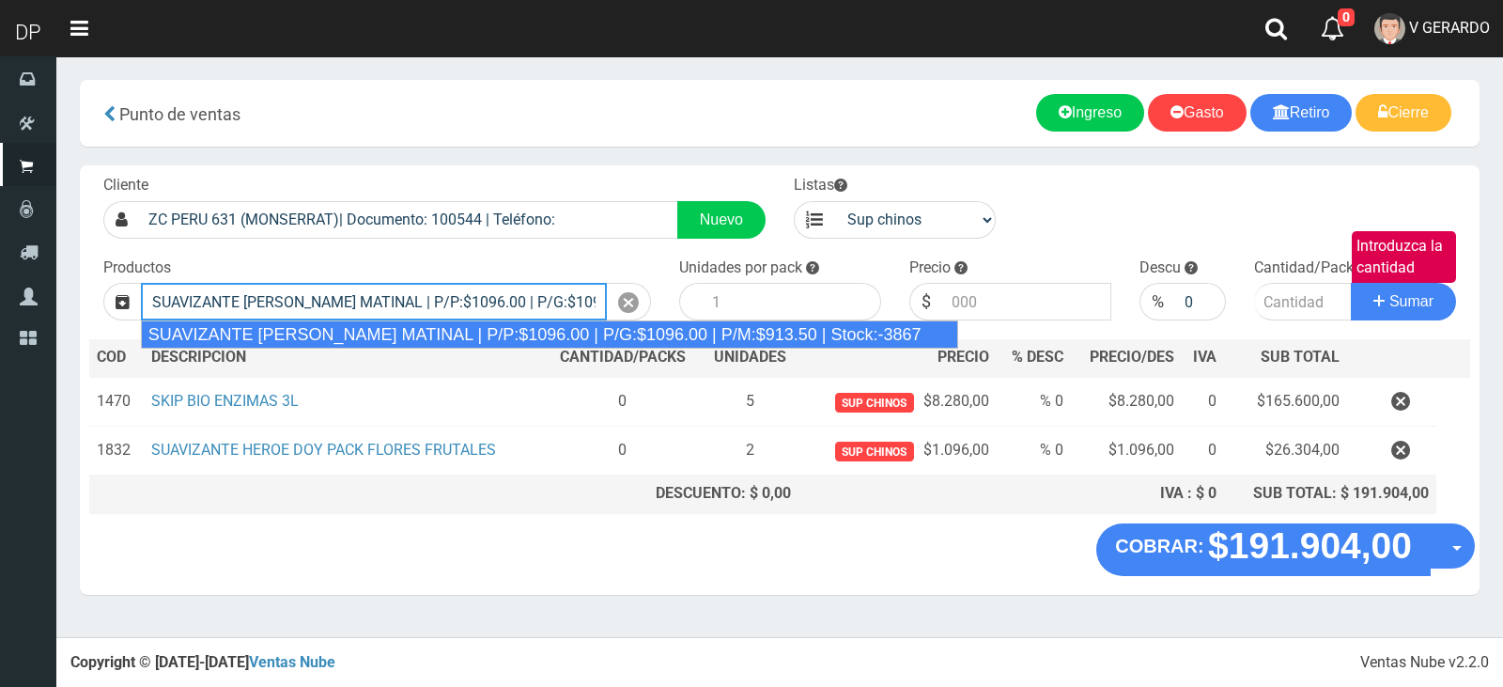
type input "SUAVIZANTE [PERSON_NAME] MATINAL | P/P:$1096.00 | P/G:$1096.00 | P/M:$913.50 | …"
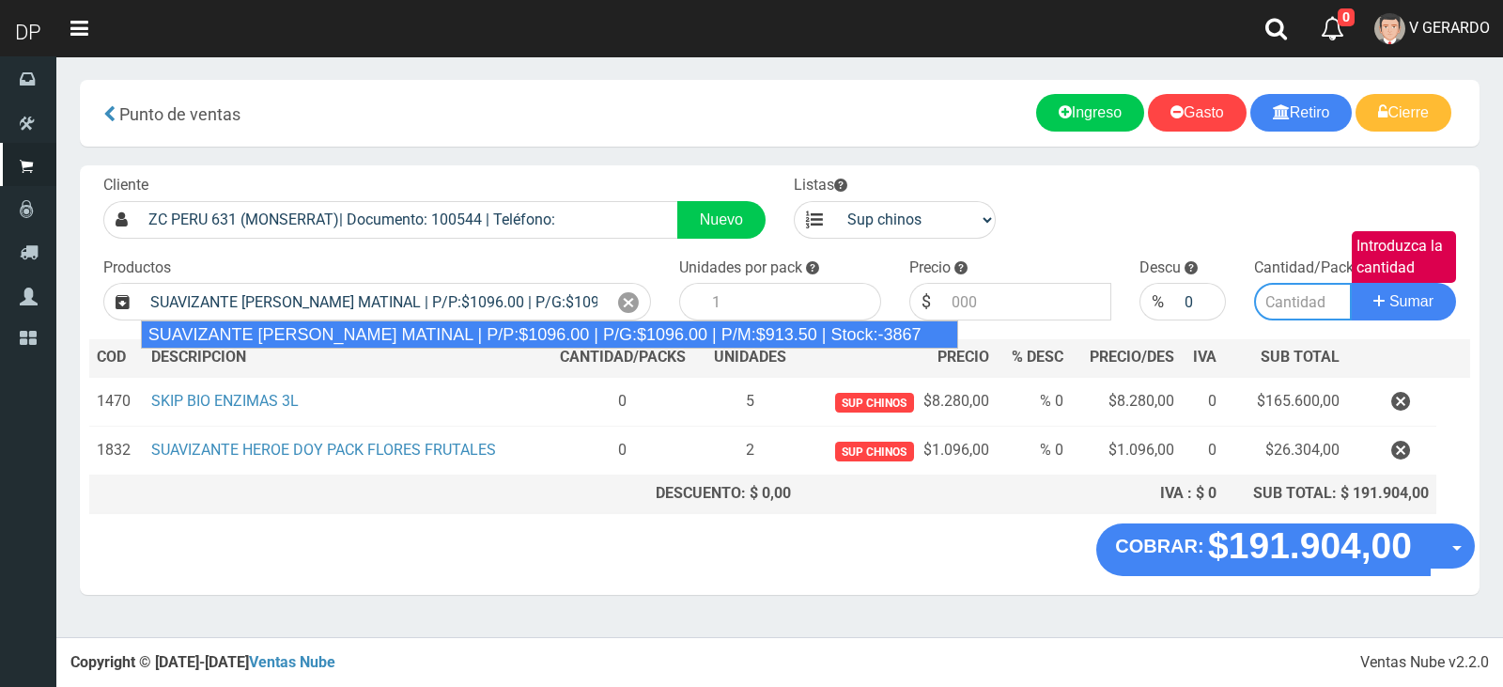
type input "12"
type input "1096.00"
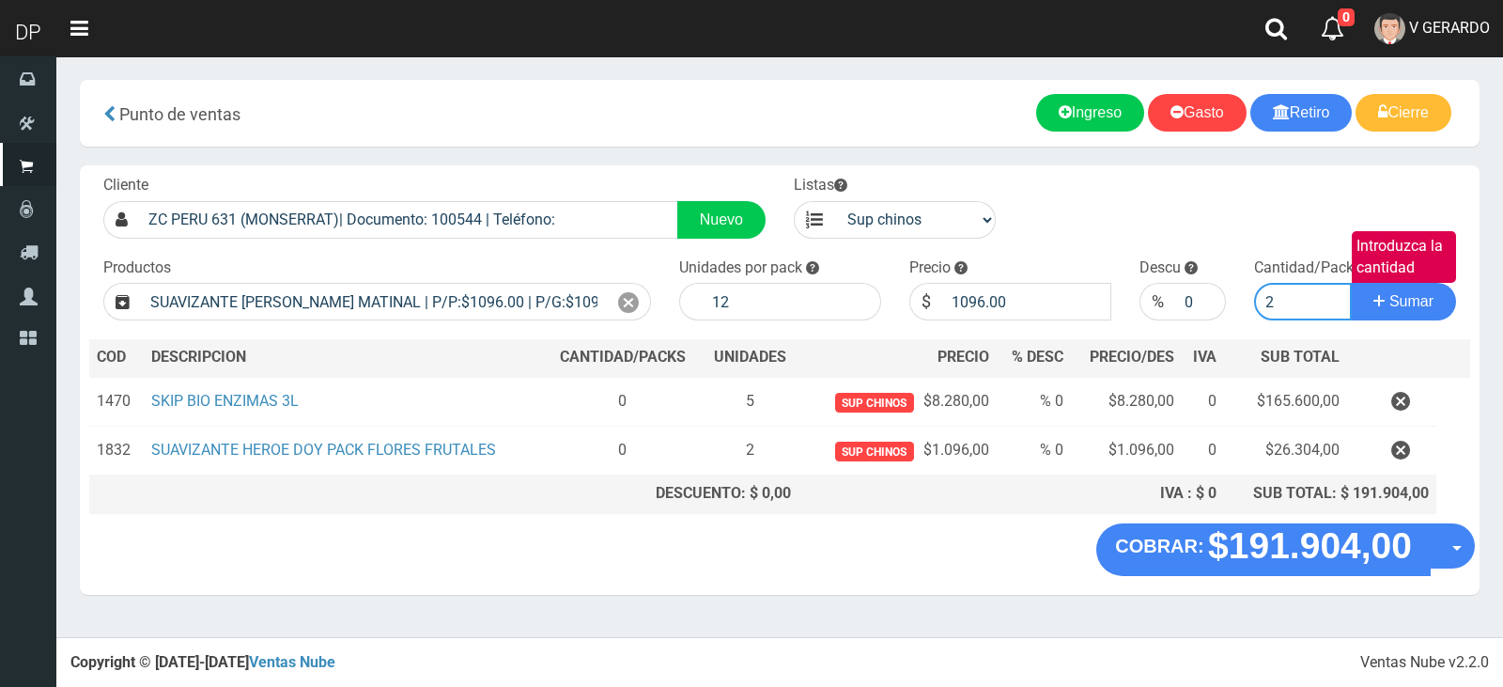
type input "2"
click at [1351, 283] on button "Sumar" at bounding box center [1403, 302] width 105 height 38
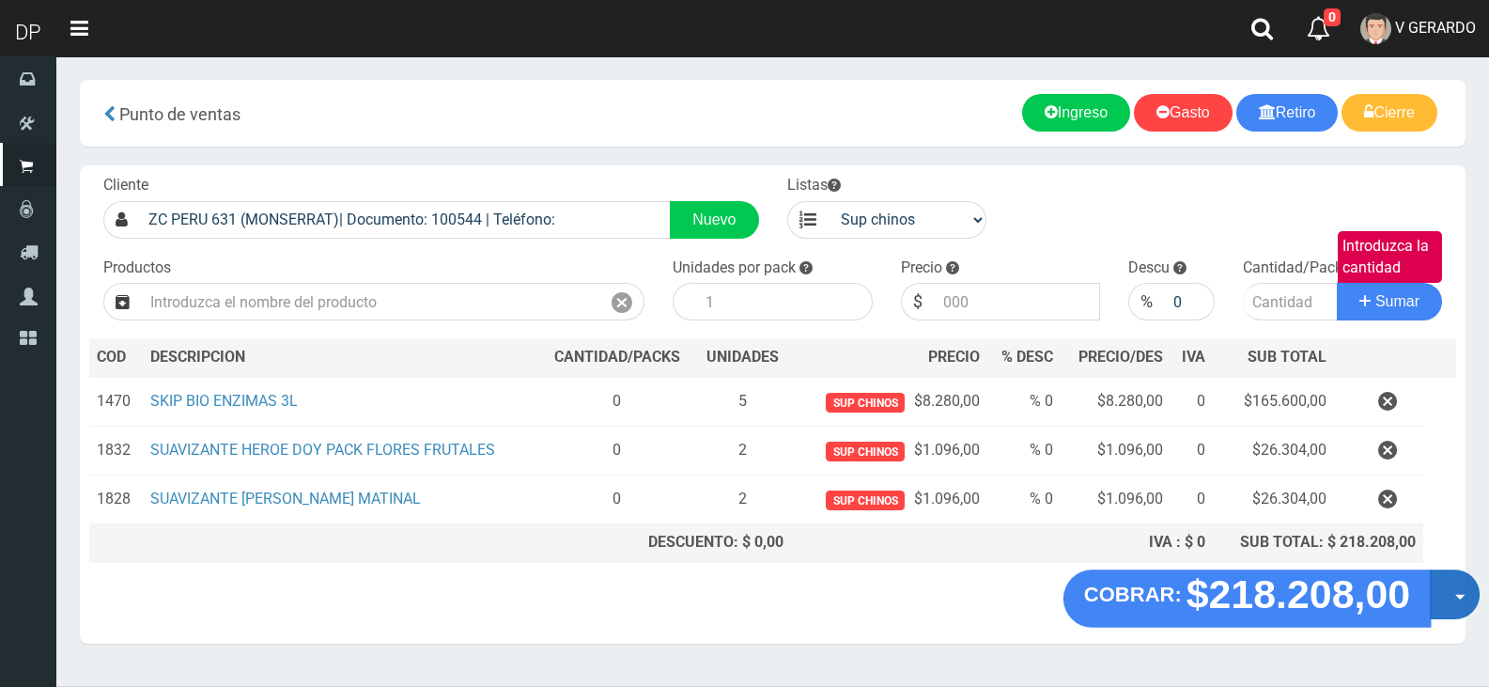
click at [1450, 597] on button "Opciones" at bounding box center [1455, 594] width 50 height 50
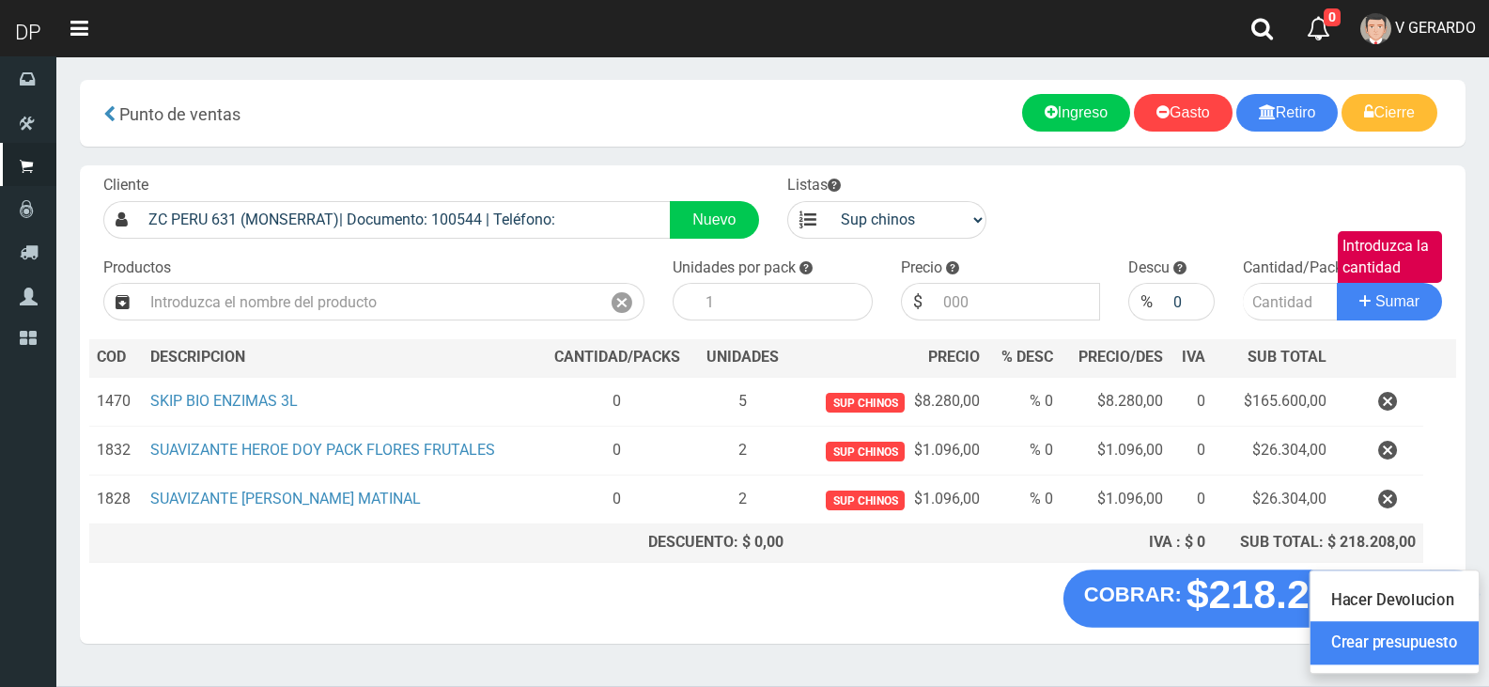
click at [1452, 642] on link "Crear presupuesto" at bounding box center [1394, 643] width 168 height 43
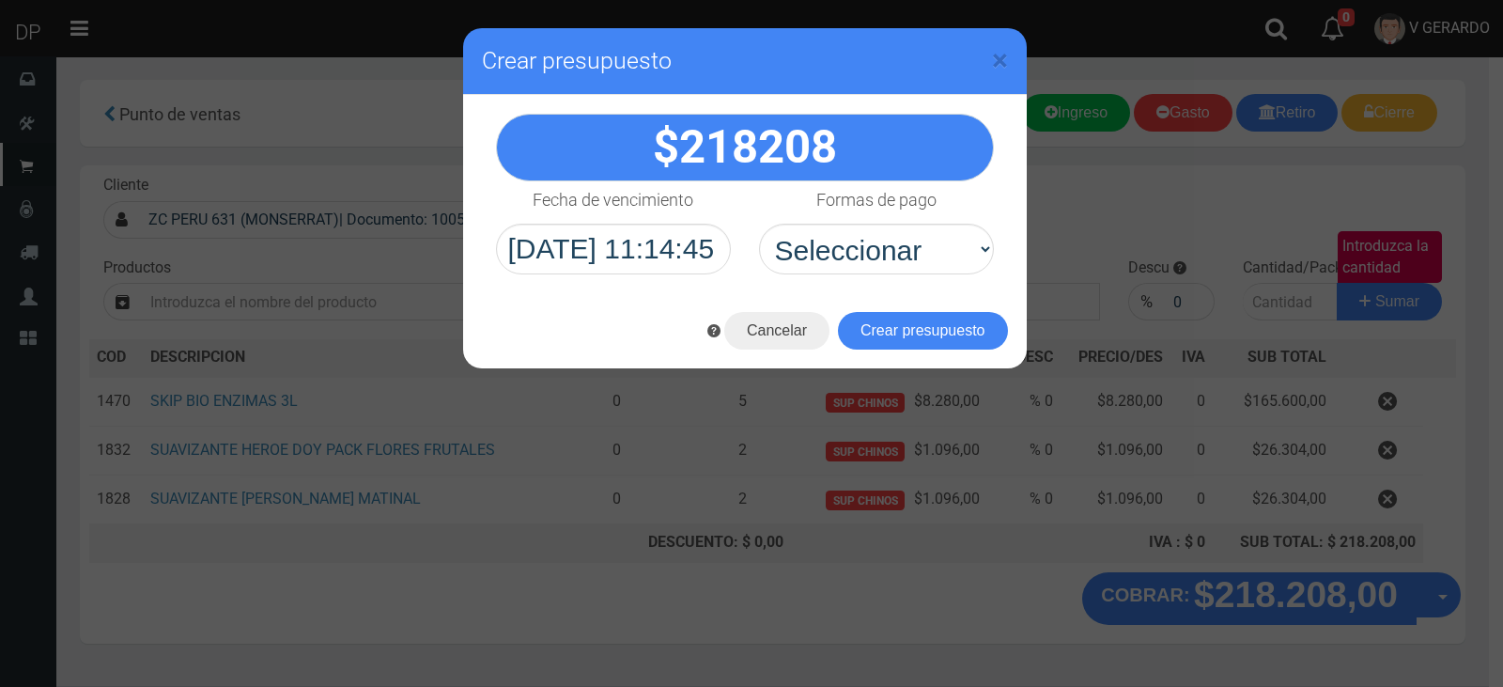
click at [931, 278] on div "218208" at bounding box center [745, 194] width 564 height 198
click at [926, 263] on select "Seleccionar Efectivo Tarjeta de Crédito Depósito Débito" at bounding box center [876, 249] width 235 height 51
select select "Efectivo"
click at [759, 224] on select "Seleccionar Efectivo Tarjeta de Crédito Depósito Débito" at bounding box center [876, 249] width 235 height 51
click at [913, 326] on button "Crear presupuesto" at bounding box center [923, 331] width 170 height 38
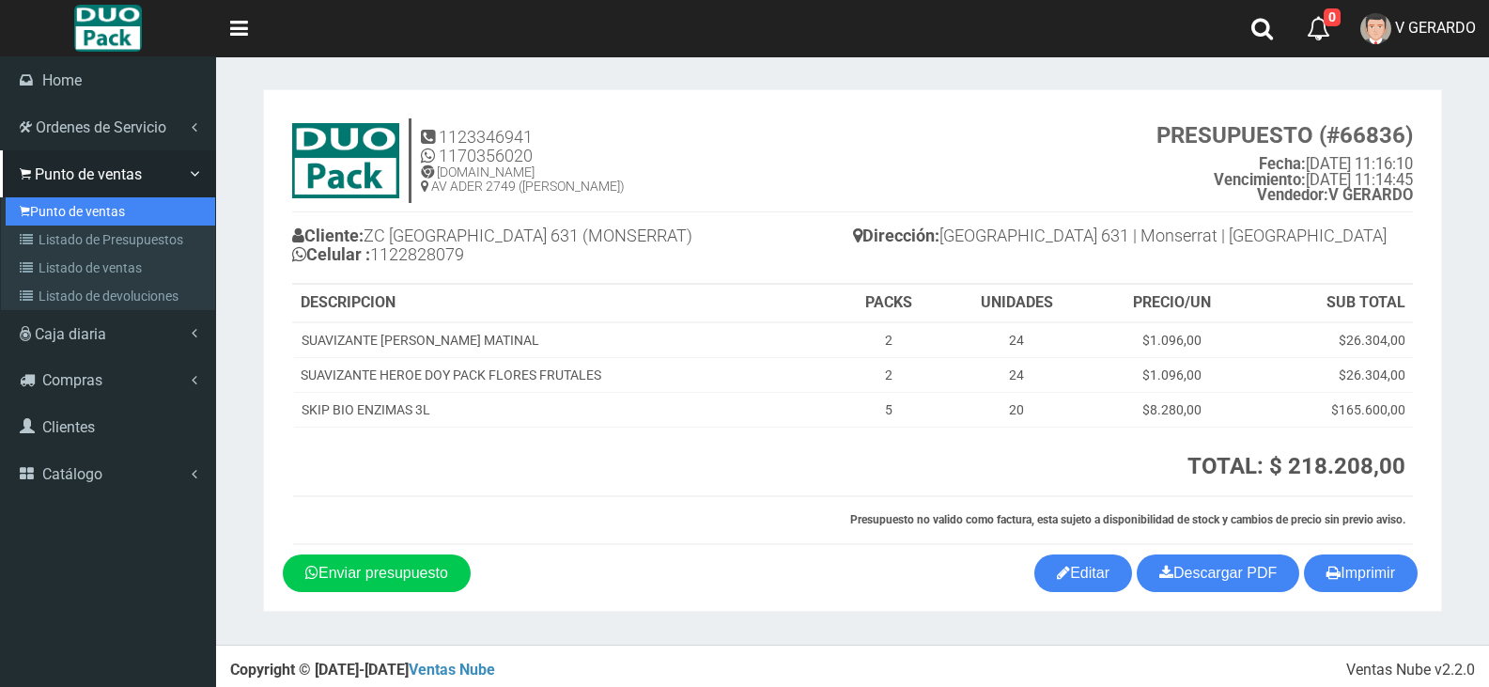
drag, startPoint x: 34, startPoint y: 199, endPoint x: 116, endPoint y: 181, distance: 84.6
click at [34, 199] on link "Punto de ventas" at bounding box center [110, 211] width 209 height 28
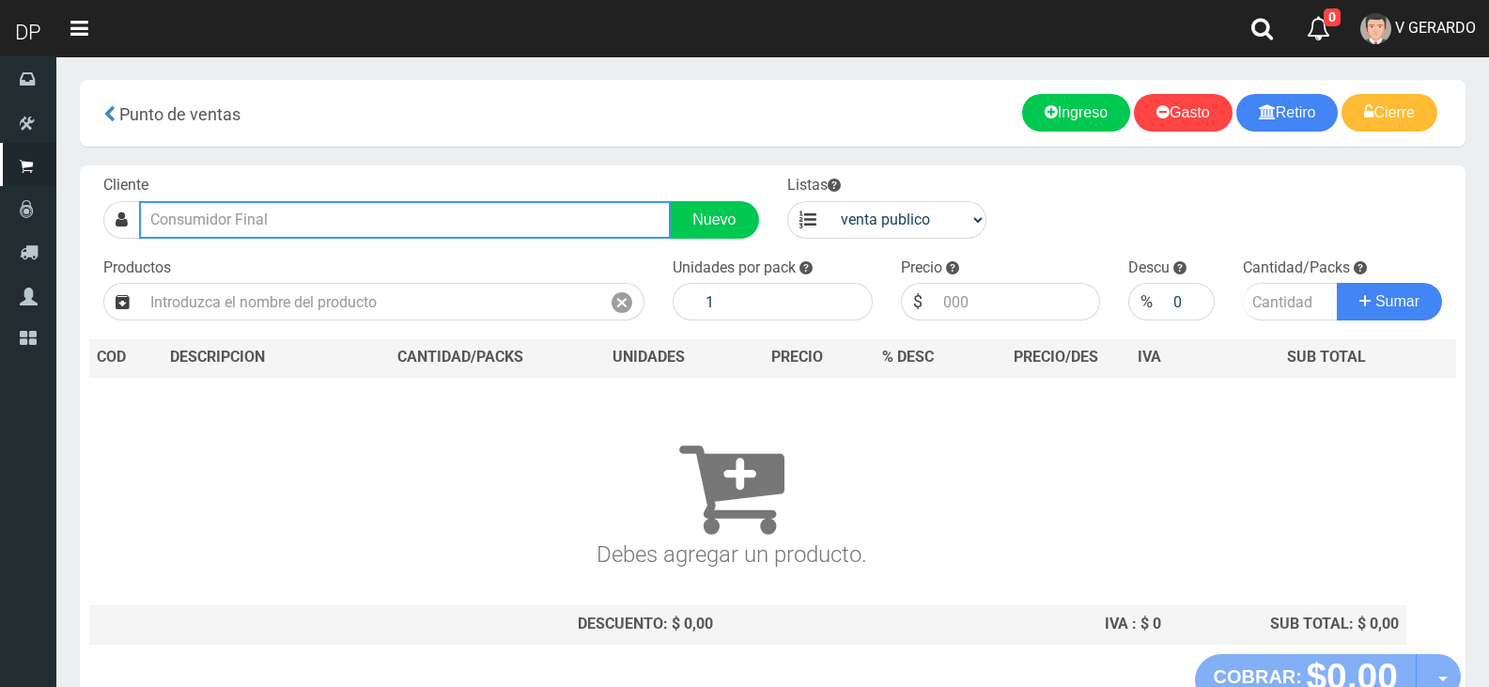
click at [489, 237] on input "text" at bounding box center [405, 220] width 532 height 38
click at [491, 225] on input "text" at bounding box center [405, 220] width 532 height 38
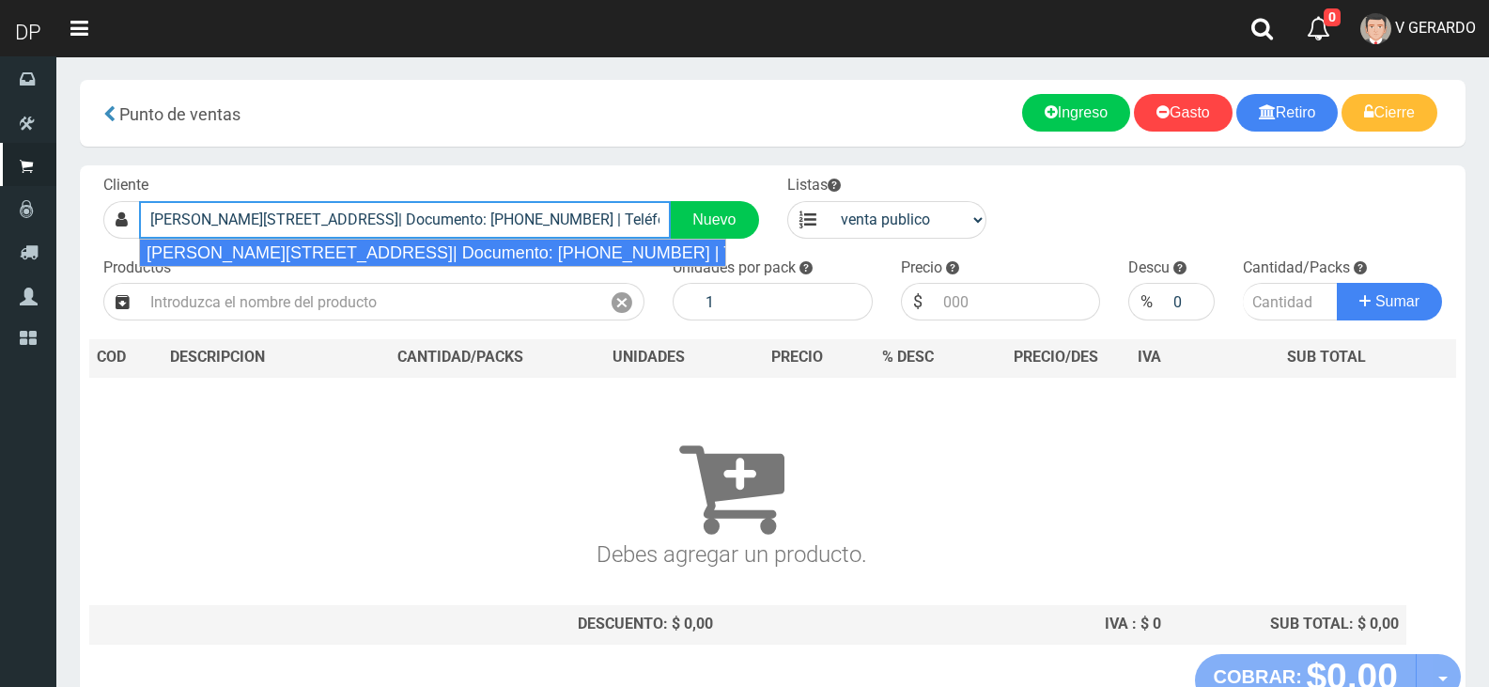
type input "RAMÓN FALCÓN 2276 (FLORES)| Documento: 654545454964 | Teléfono:"
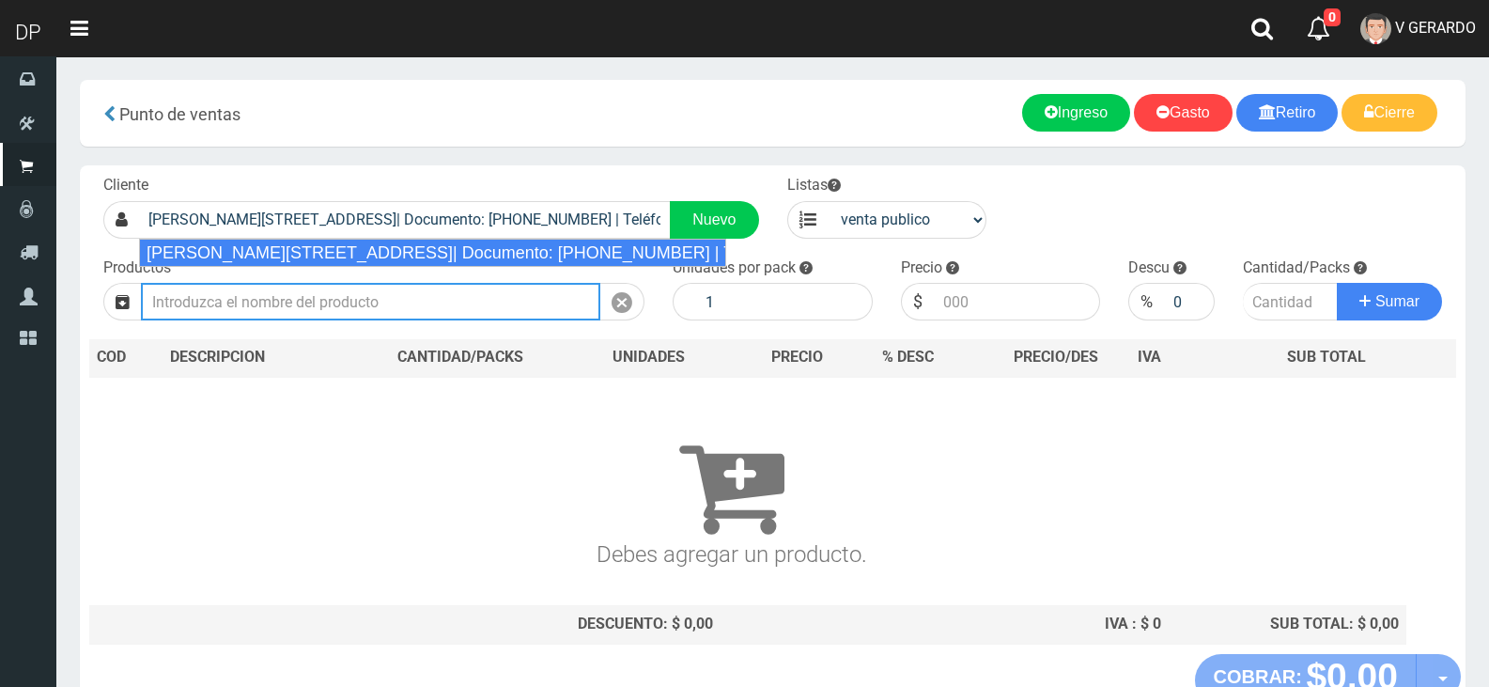
select select "2"
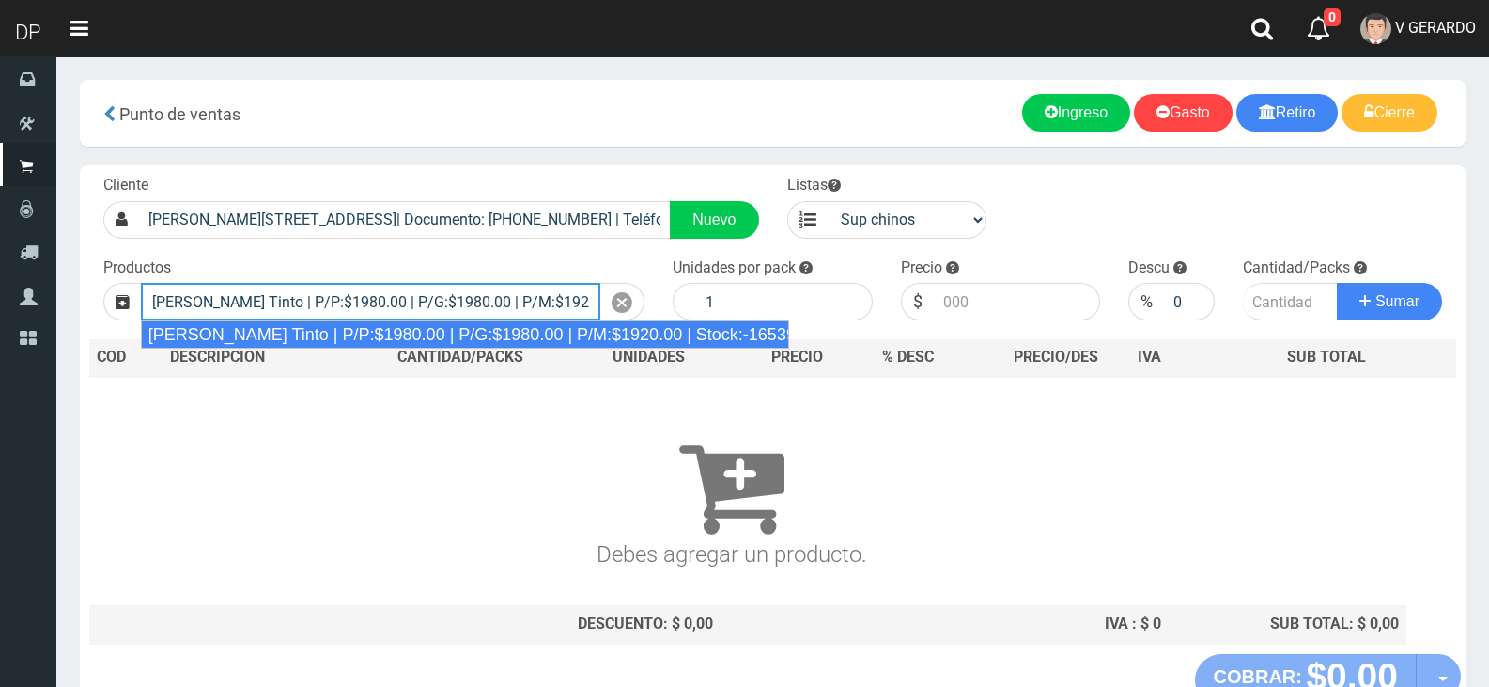
type input "Viñas de Balbo Tinto | P/P:$1980.00 | P/G:$1980.00 | P/M:$1920.00 | Stock:-16539"
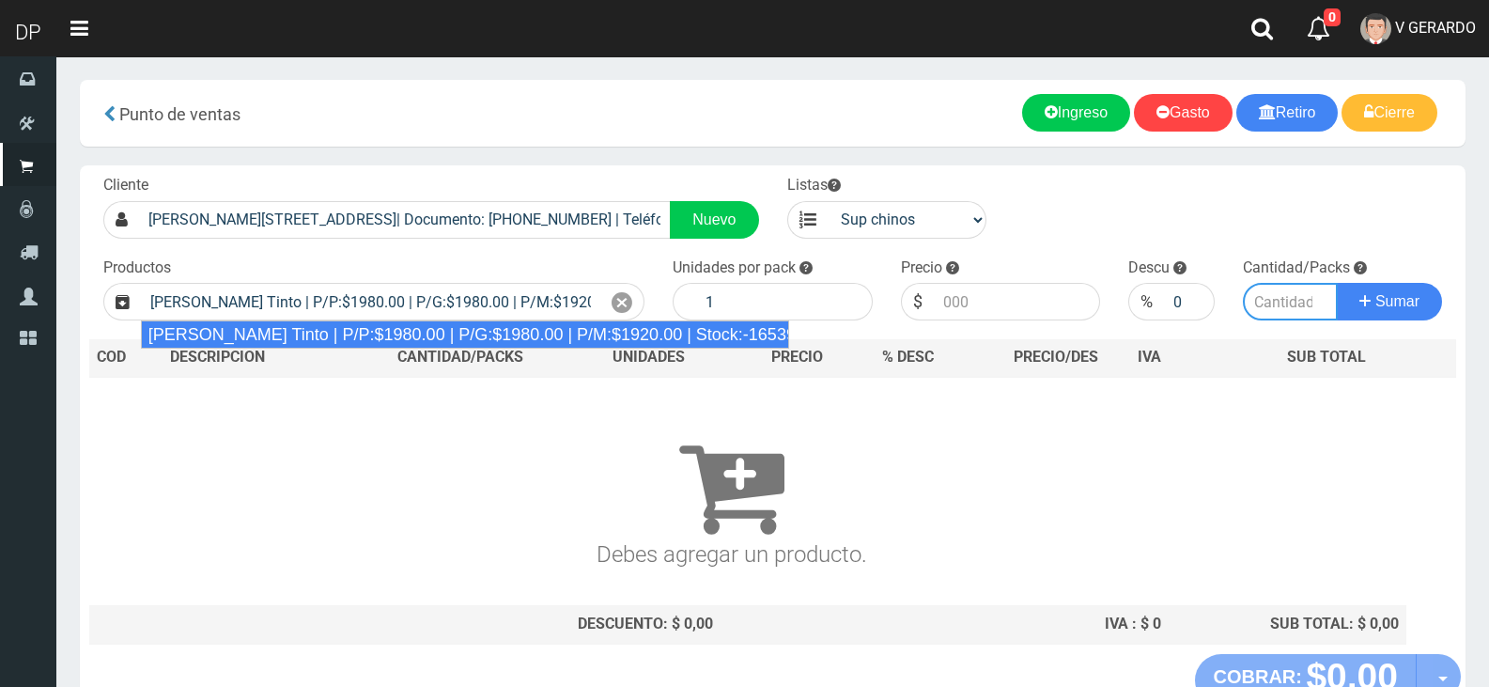
type input "6"
type input "1980.00"
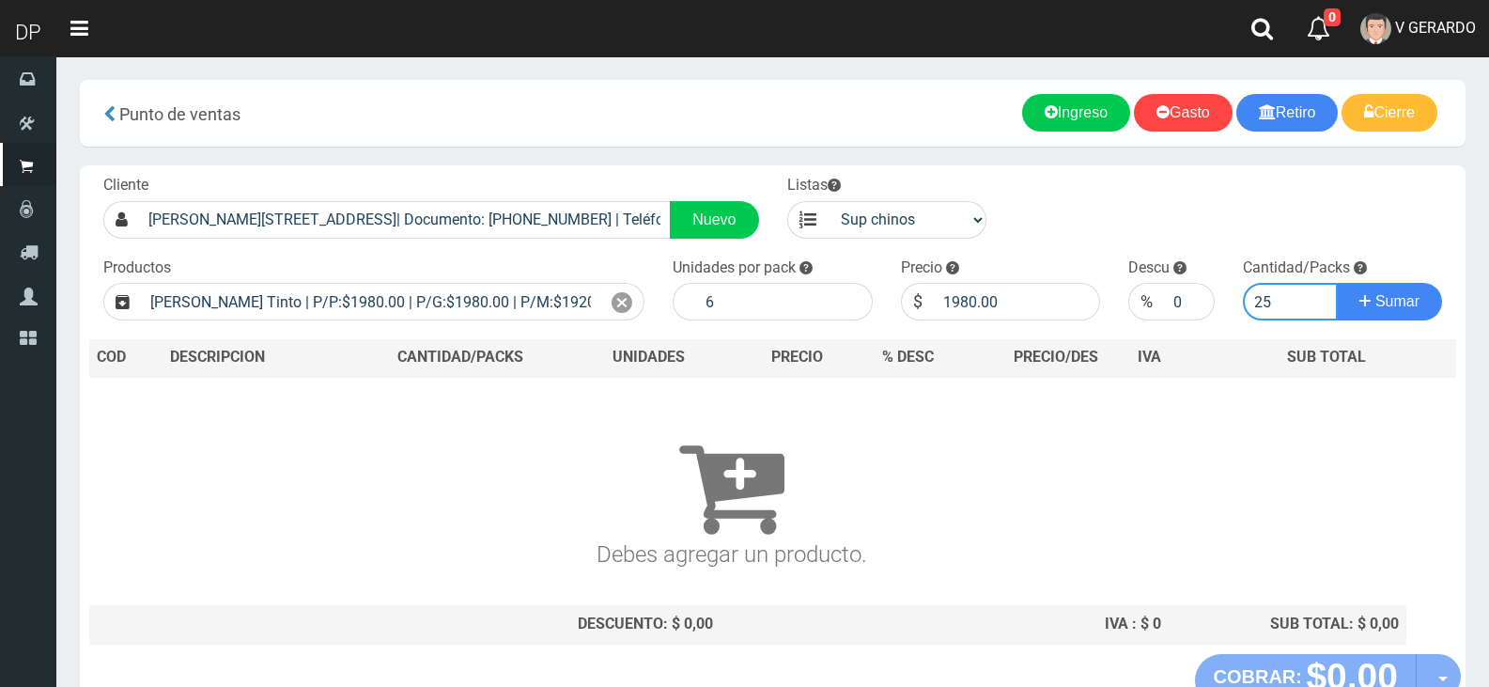
type input "25"
click at [1337, 283] on button "Sumar" at bounding box center [1389, 302] width 105 height 38
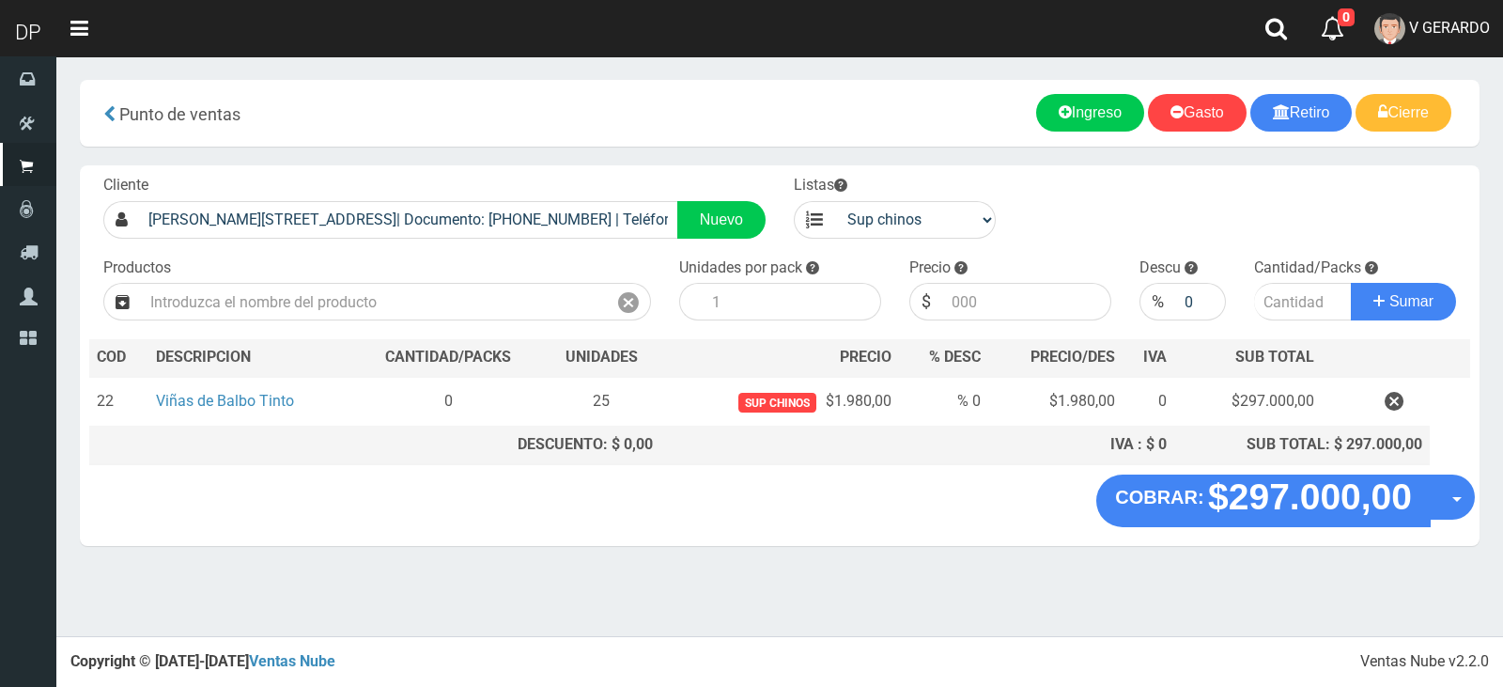
click at [1479, 499] on div "COBRAR: $297.000,00 Opciones Hacer Devolucion Crear presupuesto" at bounding box center [780, 509] width 1400 height 71
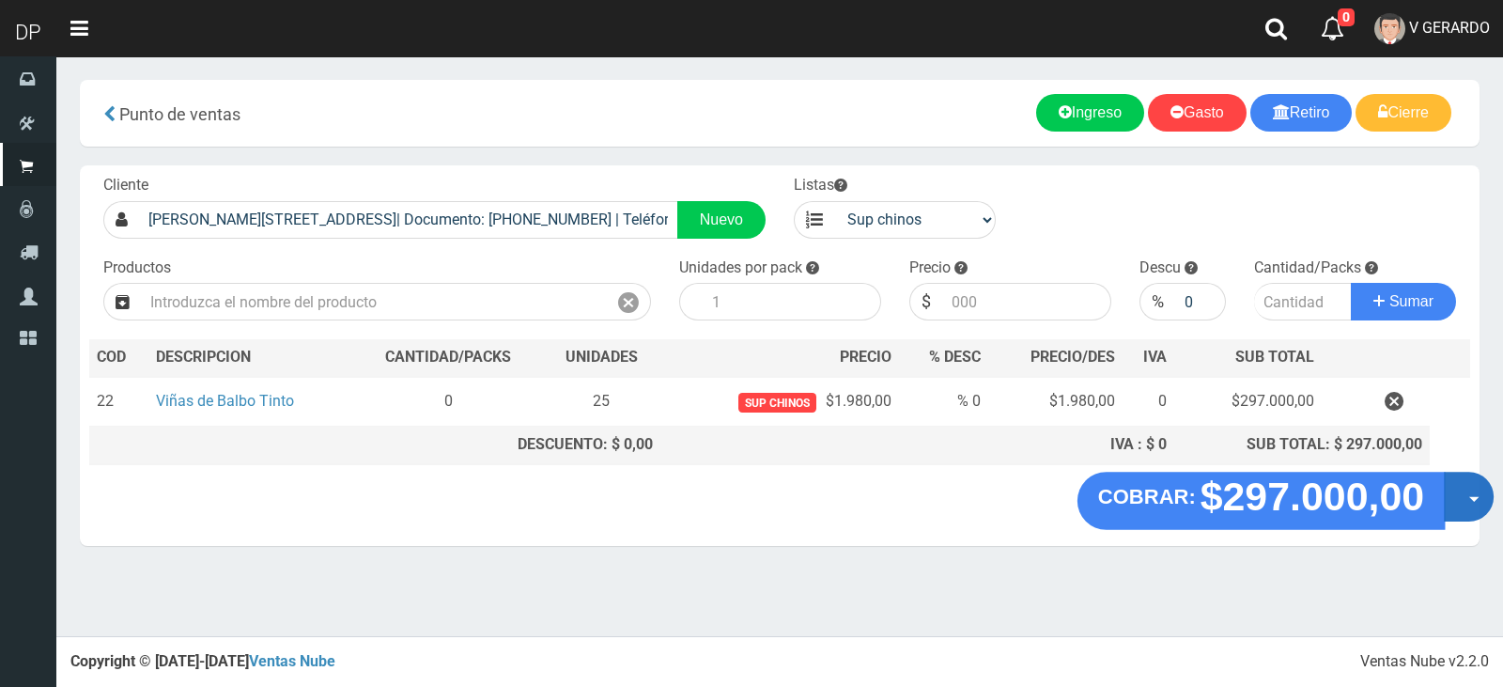
click at [1471, 499] on span "button" at bounding box center [1474, 500] width 10 height 6
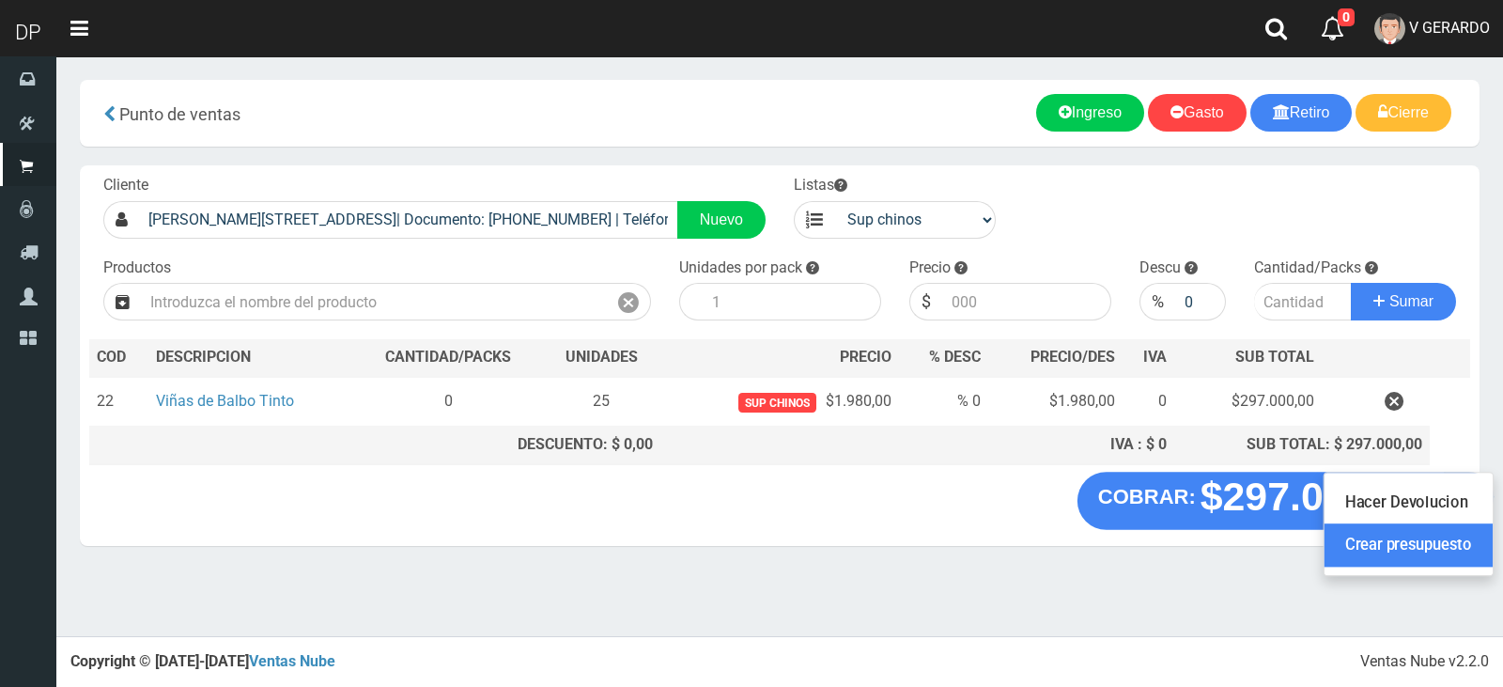
click at [1447, 542] on link "Crear presupuesto" at bounding box center [1408, 545] width 168 height 43
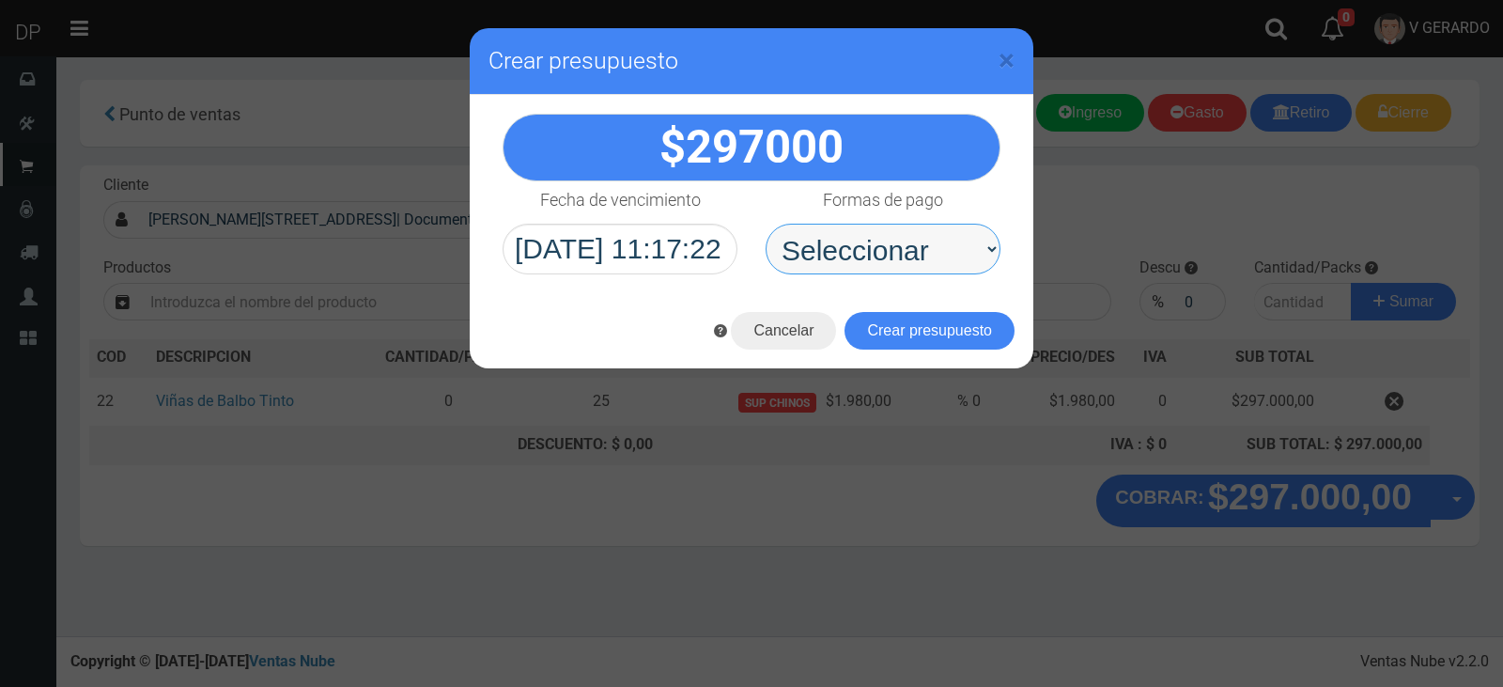
click at [873, 248] on select "Seleccionar Efectivo Tarjeta de Crédito Depósito Débito" at bounding box center [883, 249] width 235 height 51
click at [766, 224] on select "Seleccionar Efectivo Tarjeta de Crédito Depósito Débito" at bounding box center [883, 249] width 235 height 51
click at [894, 266] on select "Seleccionar Efectivo Tarjeta de Crédito Depósito Débito" at bounding box center [883, 249] width 235 height 51
select select "Efectivo"
click at [766, 224] on select "Seleccionar Efectivo Tarjeta de Crédito Depósito Débito" at bounding box center [883, 249] width 235 height 51
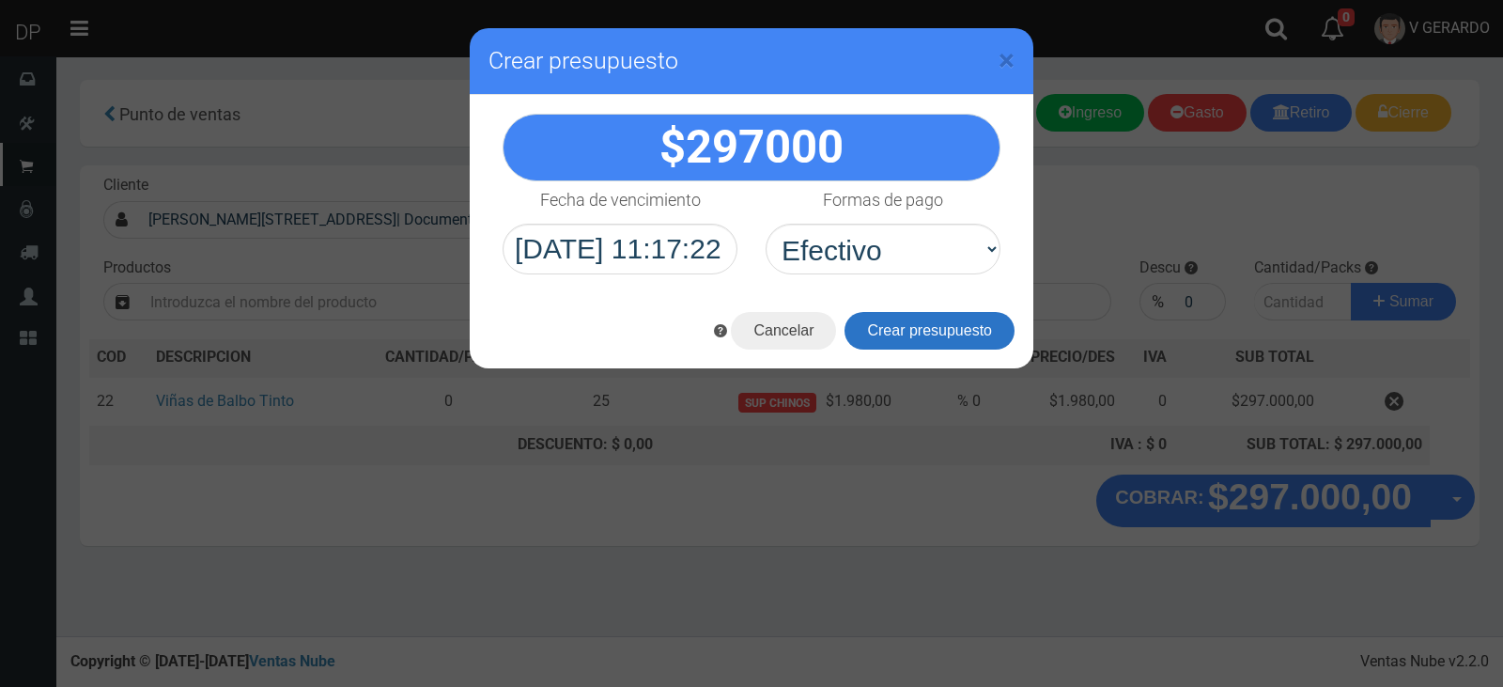
click at [895, 319] on button "Crear presupuesto" at bounding box center [929, 331] width 170 height 38
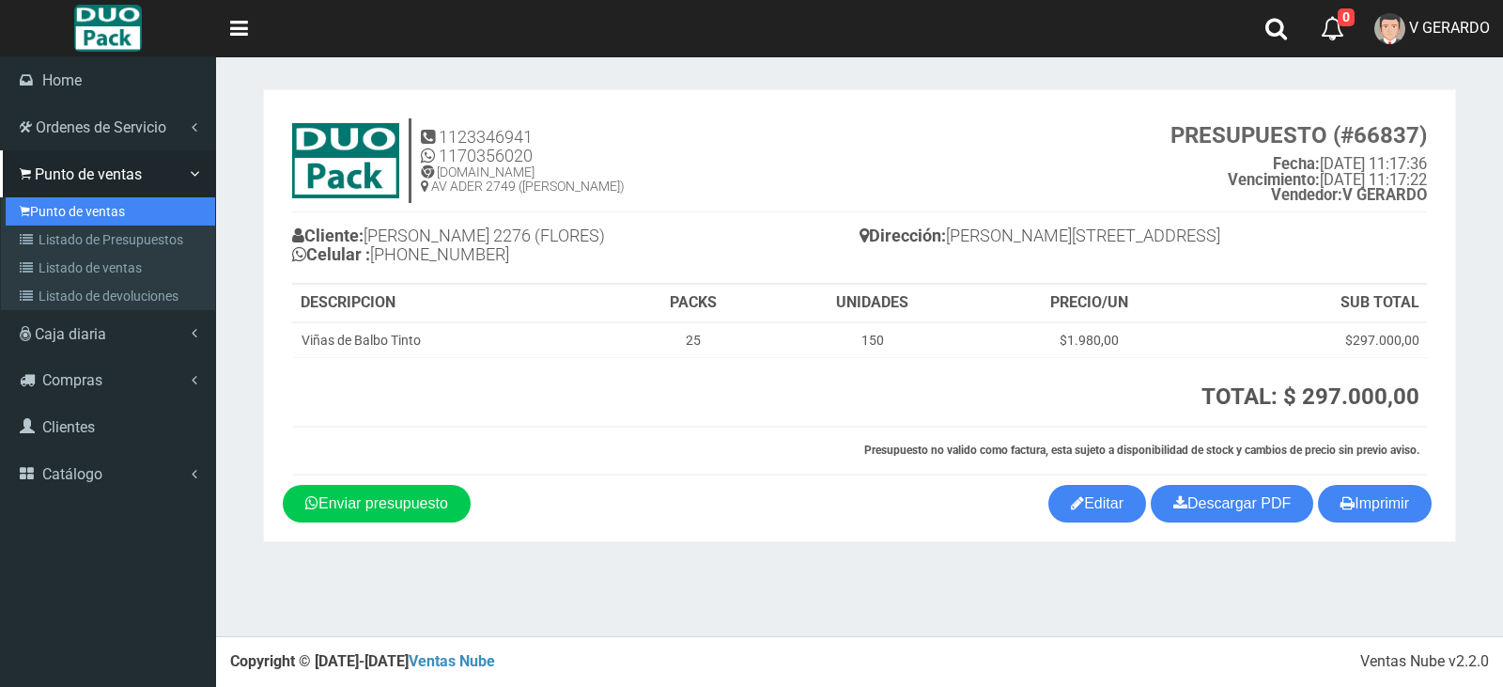
click at [40, 208] on link "Punto de ventas" at bounding box center [110, 211] width 209 height 28
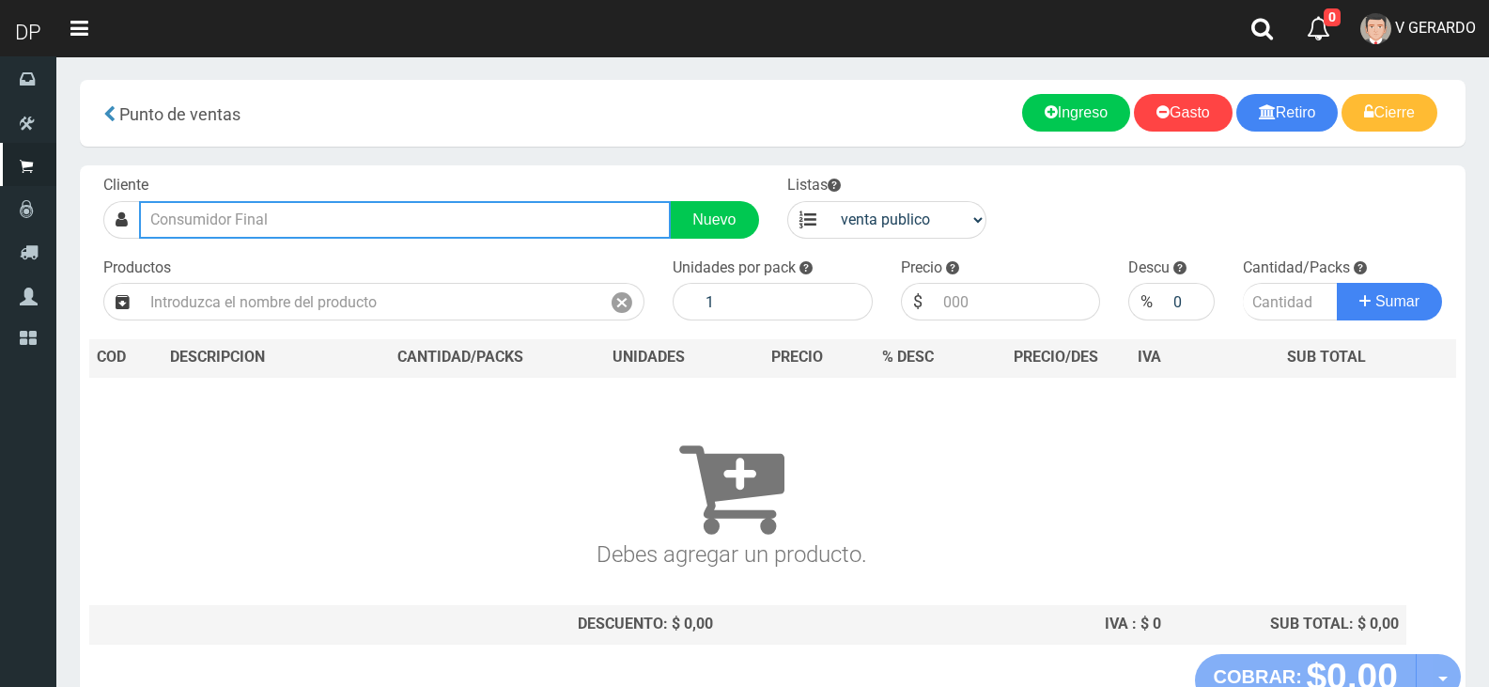
click at [369, 217] on input "text" at bounding box center [405, 220] width 532 height 38
type input "[PERSON_NAME] 1153"
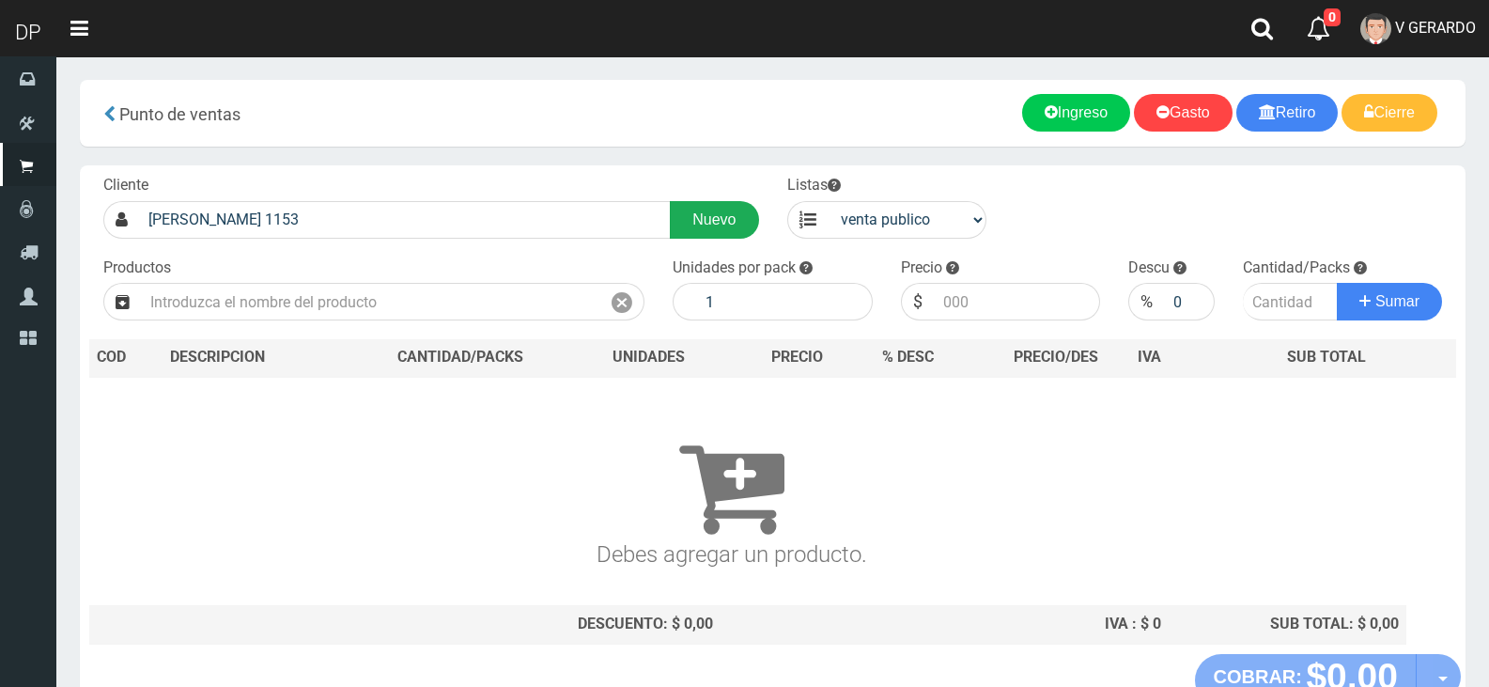
click at [720, 225] on link "Nuevo" at bounding box center [714, 220] width 88 height 38
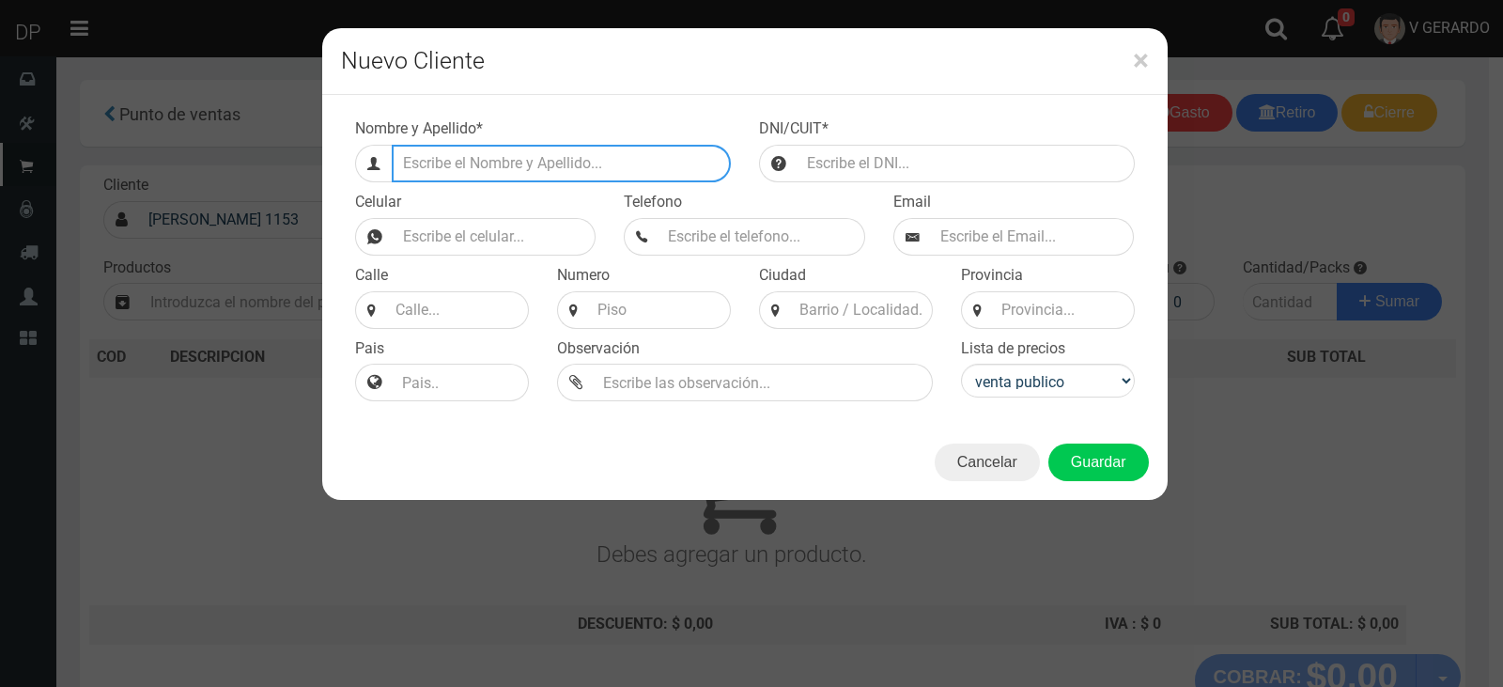
click at [517, 176] on input "Efectivo a retirar" at bounding box center [561, 164] width 339 height 38
type input "n"
type input "NECOCHEA 1153 (LA BOCA)"
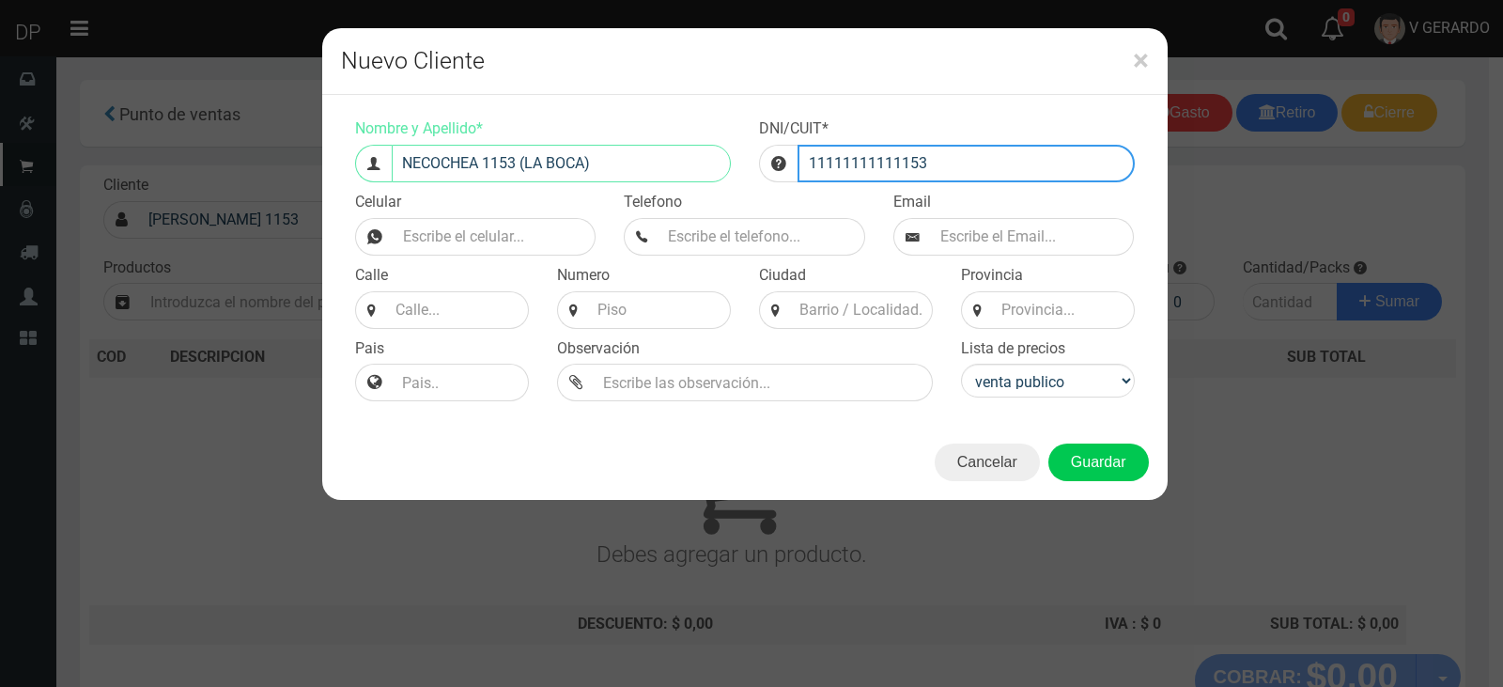
type input "11111111111153"
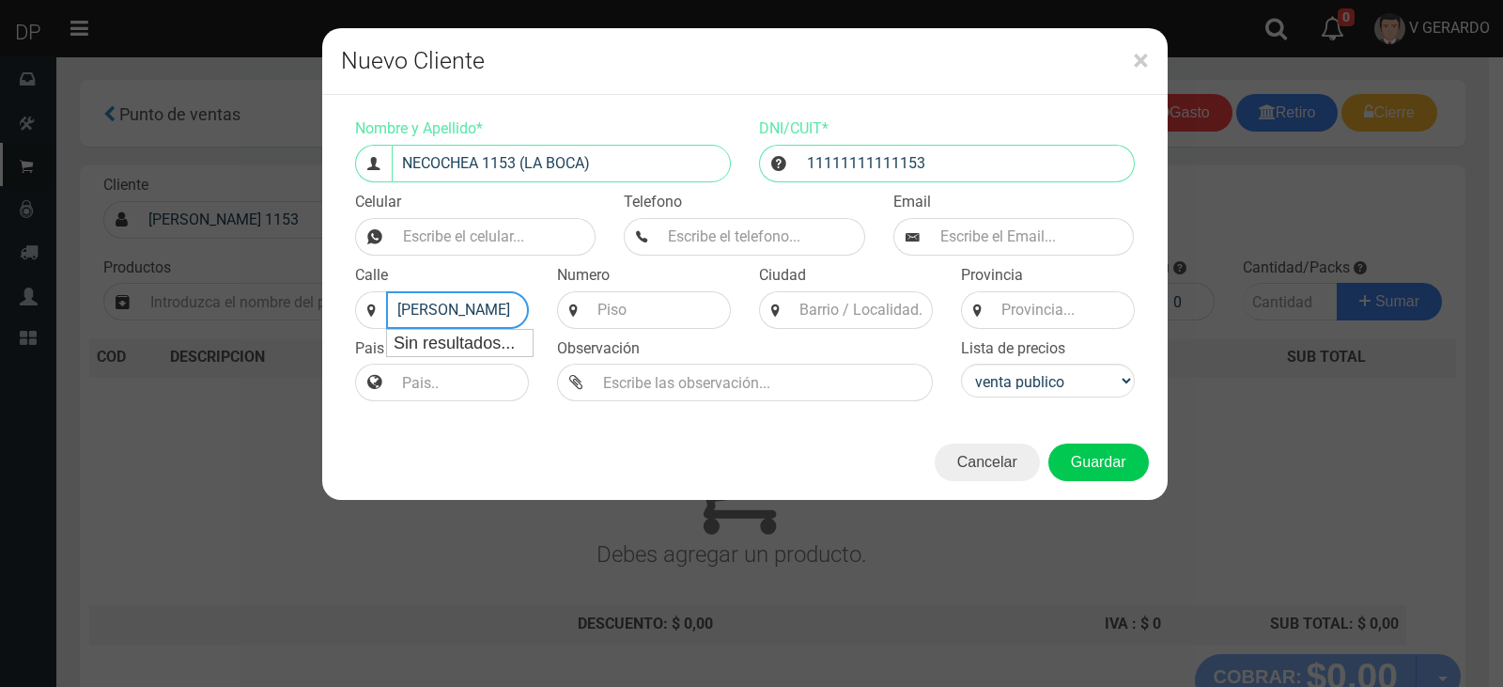
type input "[PERSON_NAME]"
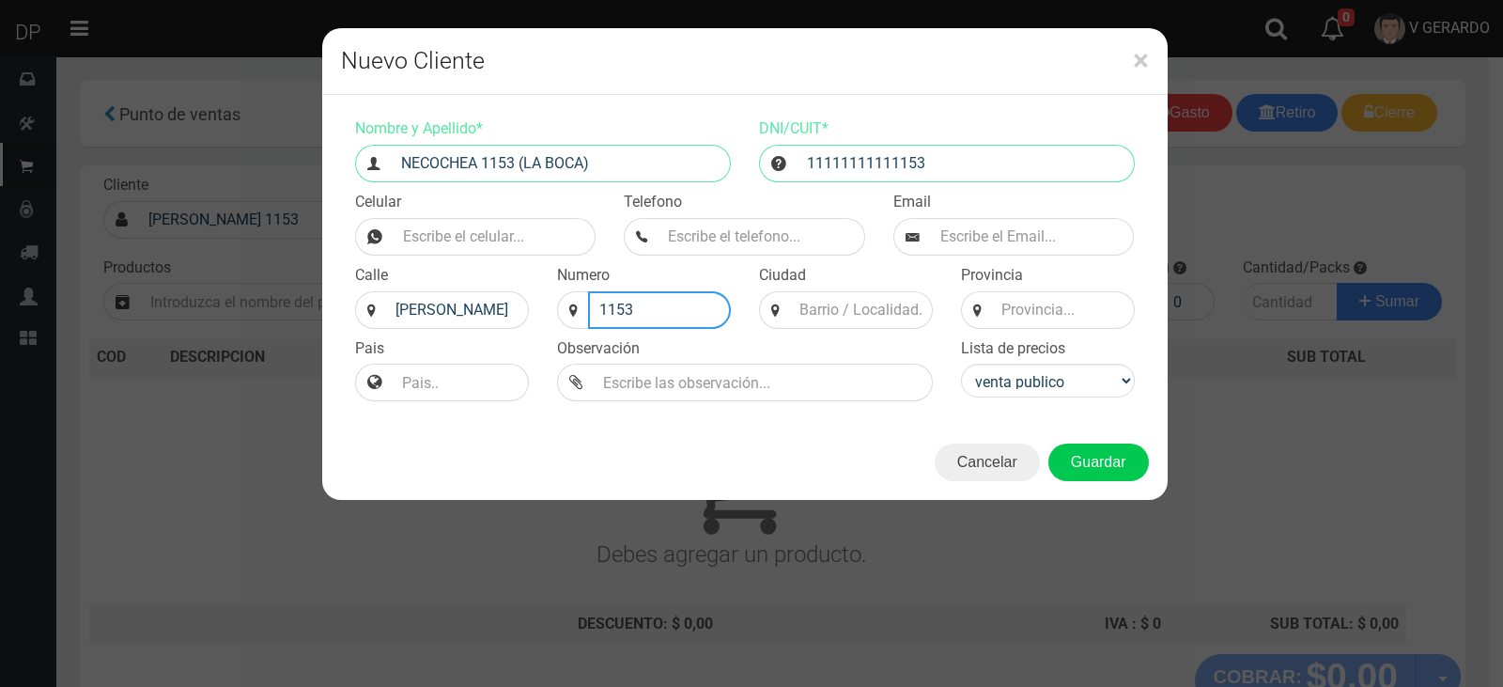
type input "1153"
type input "CABA"
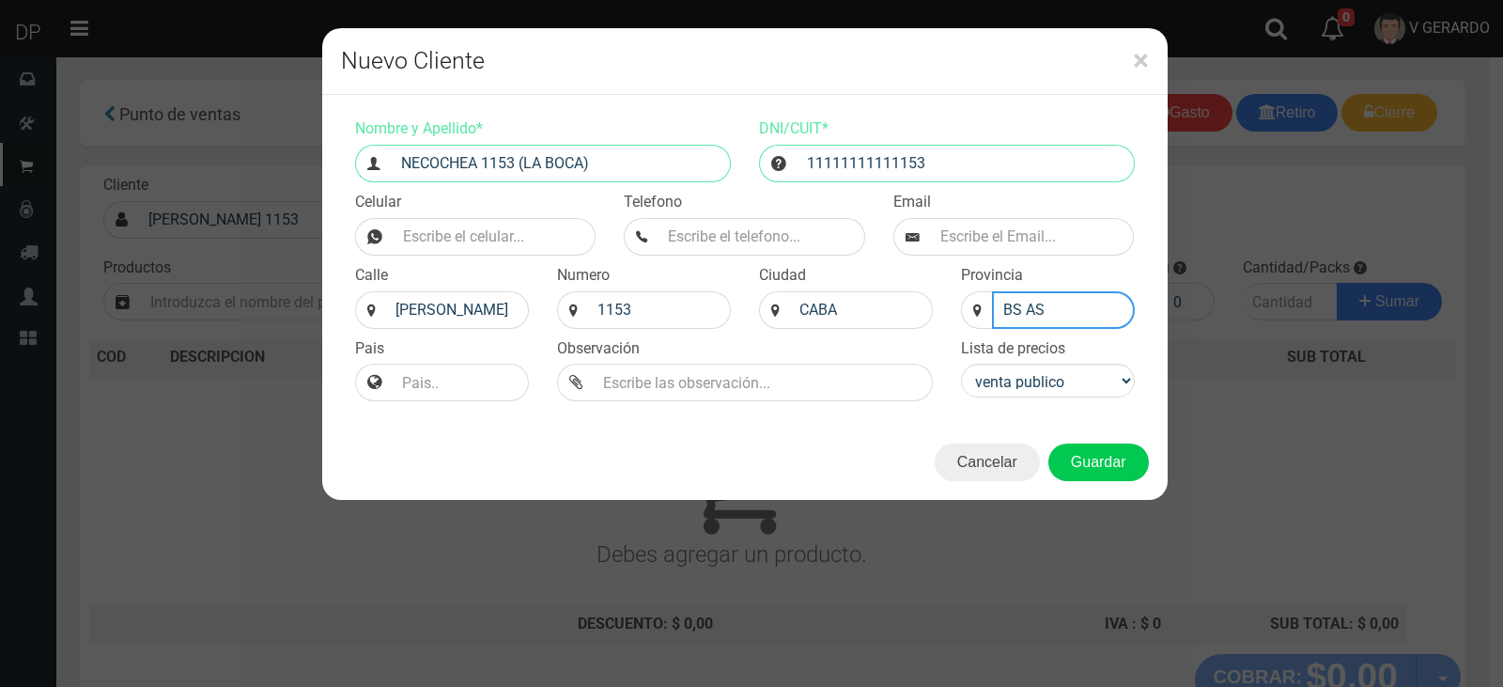
type input "BS AS"
select select "2"
click at [1061, 469] on button "Guardar" at bounding box center [1098, 462] width 101 height 38
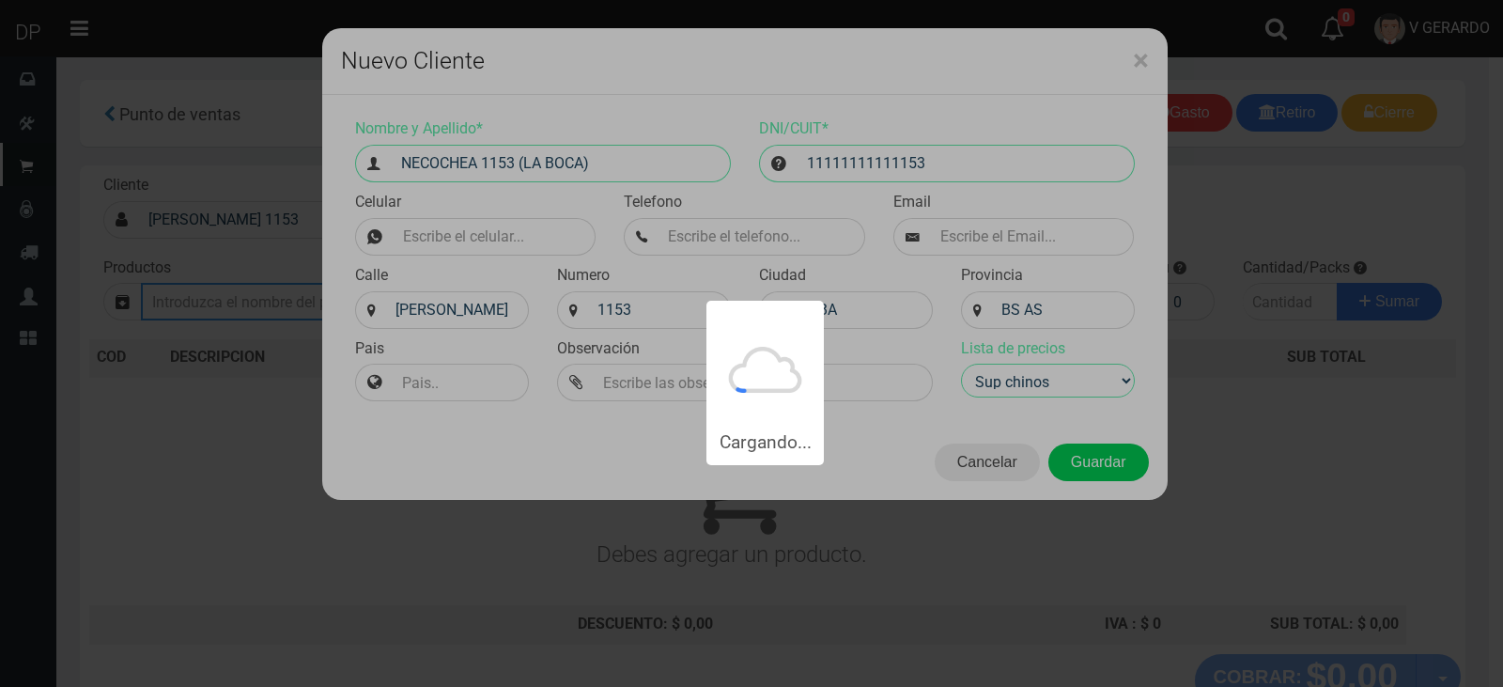
type input "[PERSON_NAME] 1153 (LA BOCA) | Documento: 11111111111153"
select select "2"
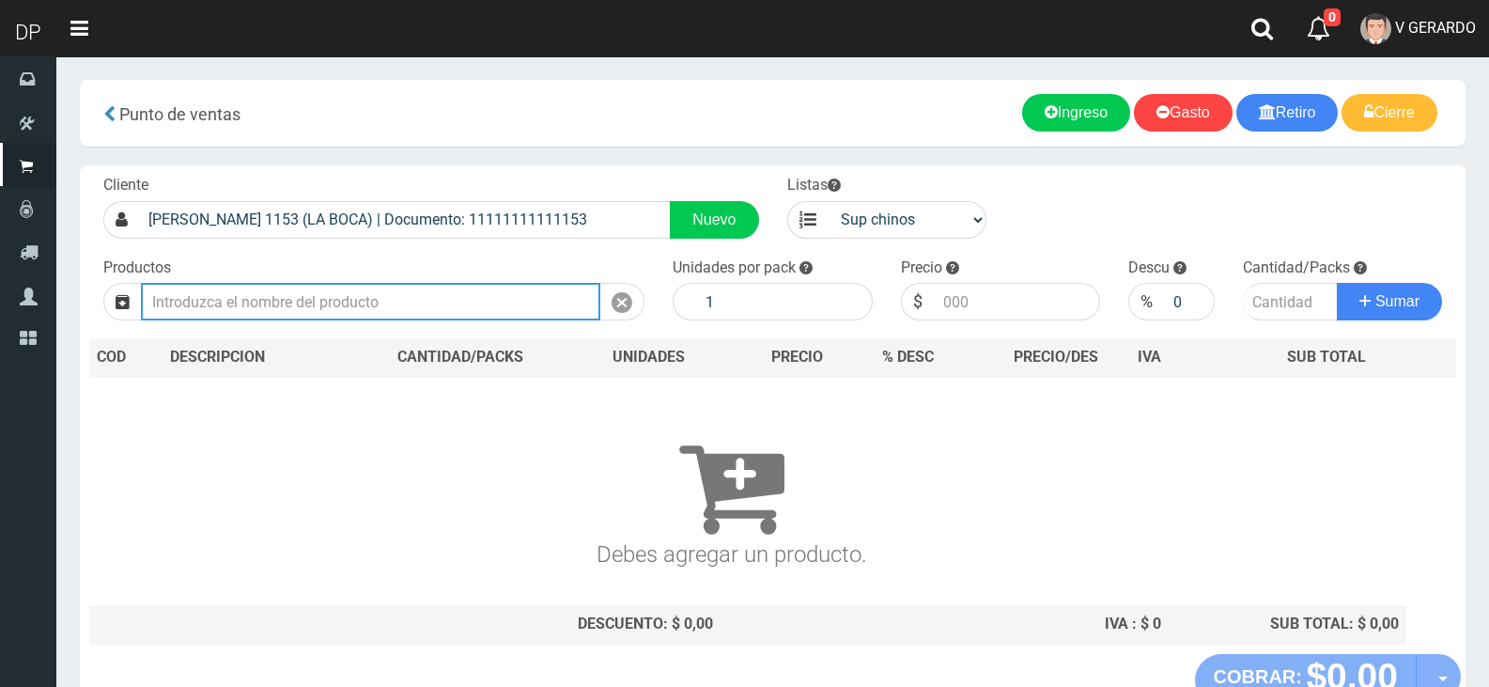
click at [364, 291] on input "text" at bounding box center [370, 302] width 459 height 38
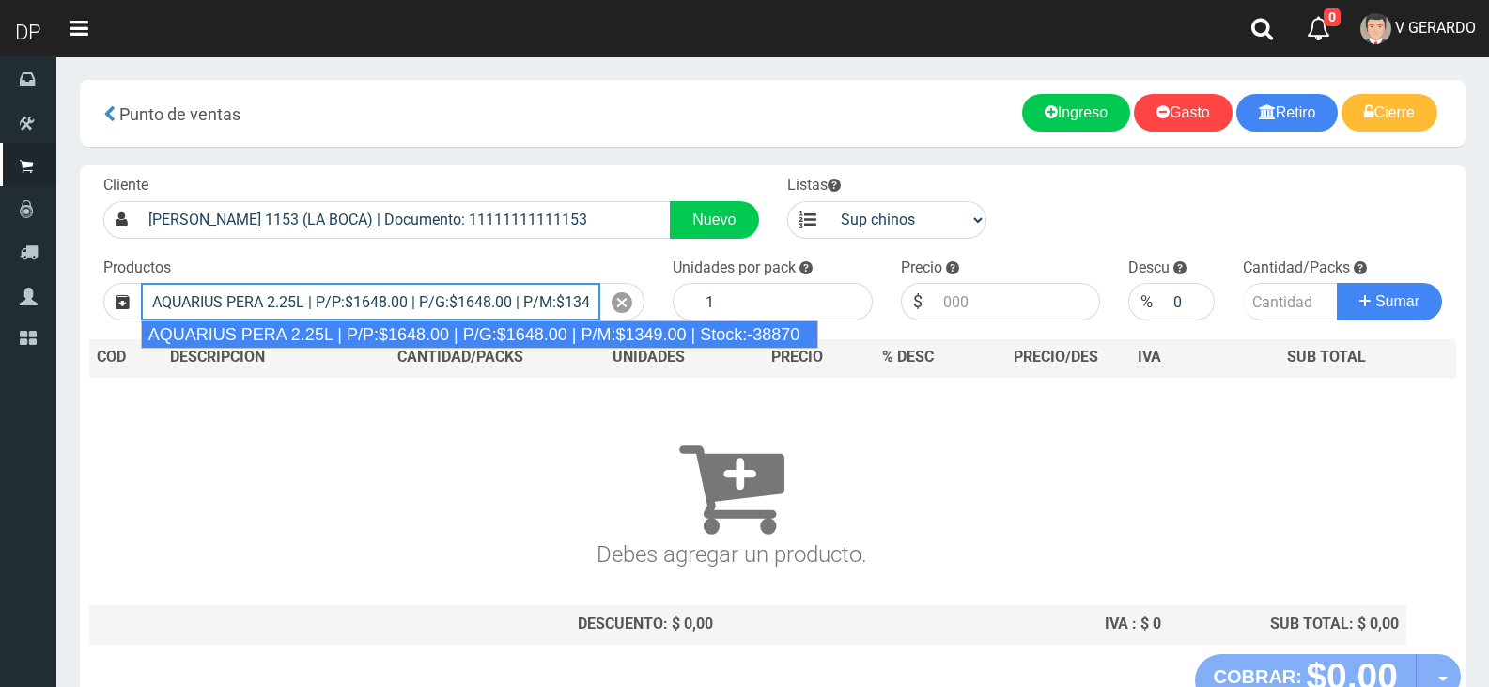
type input "AQUARIUS PERA 2.25L | P/P:$1648.00 | P/G:$1648.00 | P/M:$1349.00 | Stock:-38870"
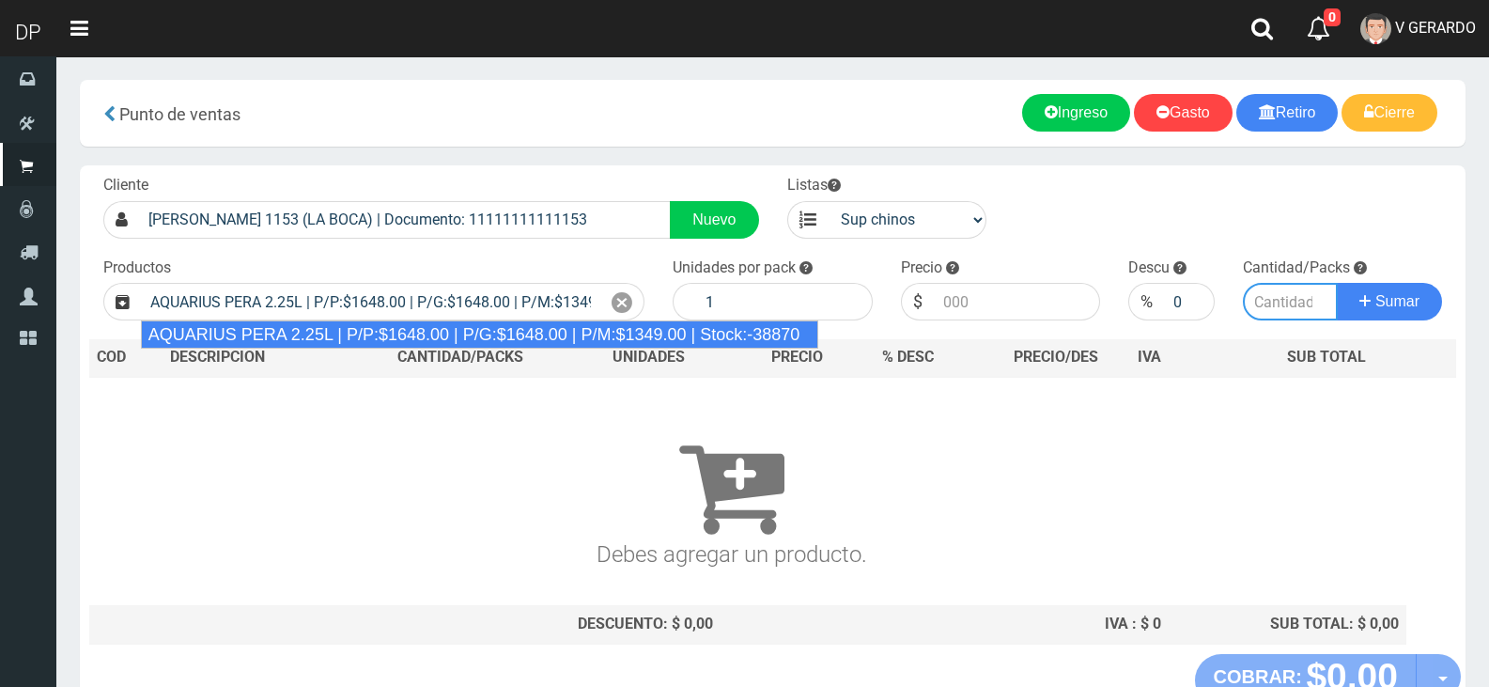
type input "6"
type input "1648.00"
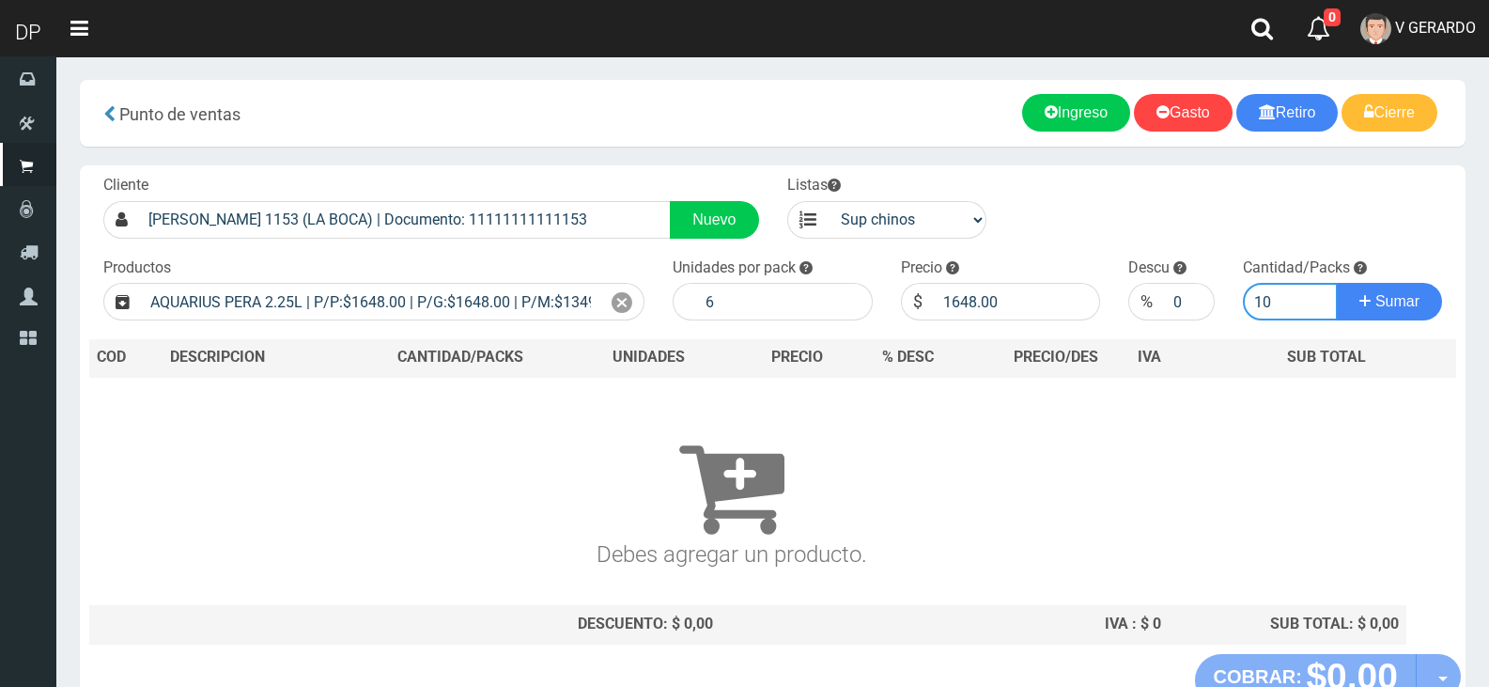
type input "10"
click at [1337, 283] on button "Sumar" at bounding box center [1389, 302] width 105 height 38
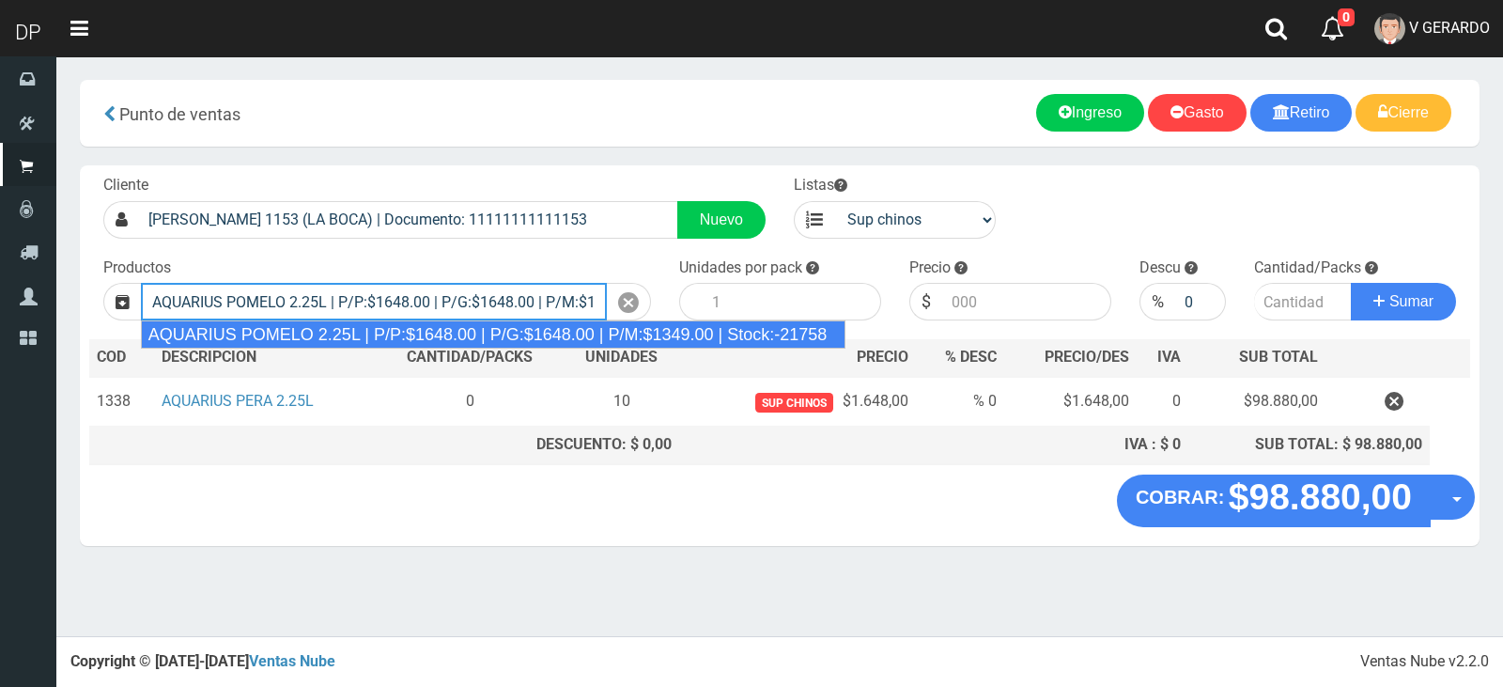
type input "AQUARIUS POMELO 2.25L | P/P:$1648.00 | P/G:$1648.00 | P/M:$1349.00 | Stock:-217…"
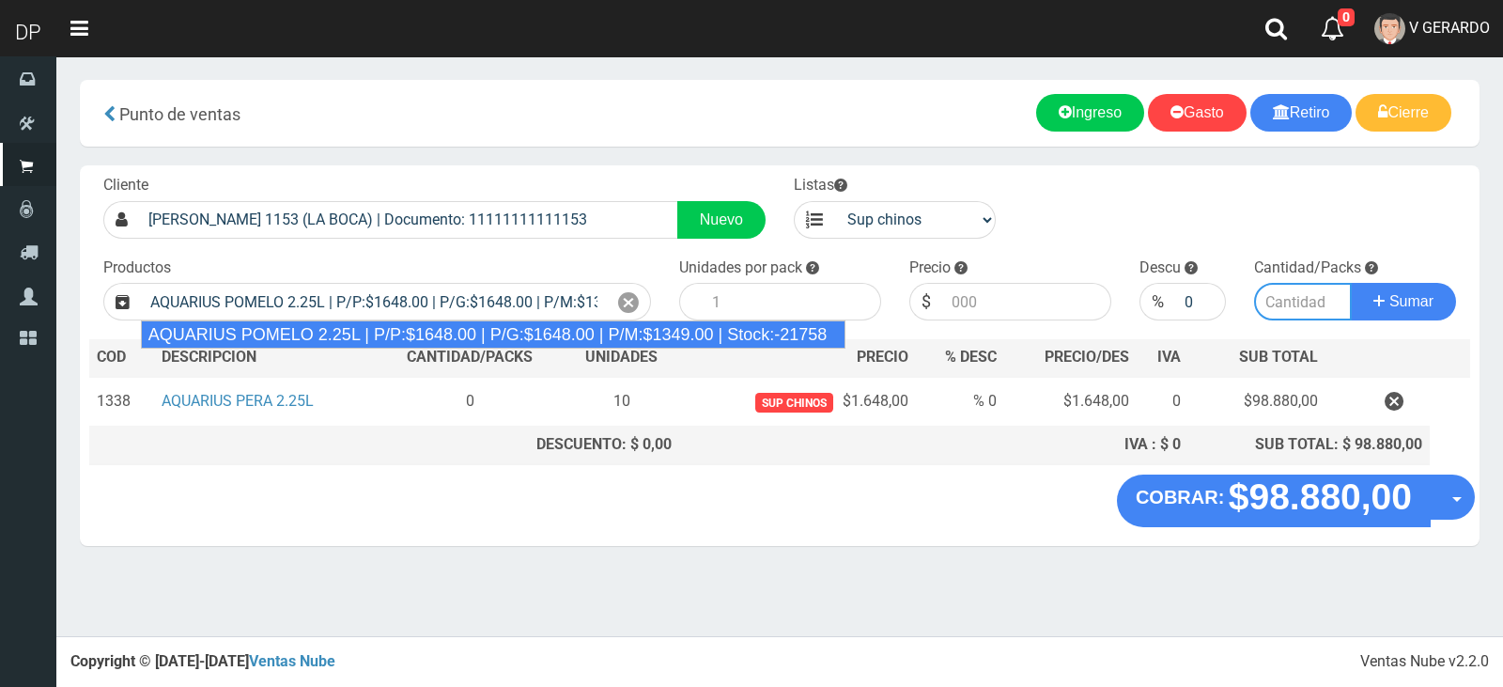
type input "6"
type input "1648.00"
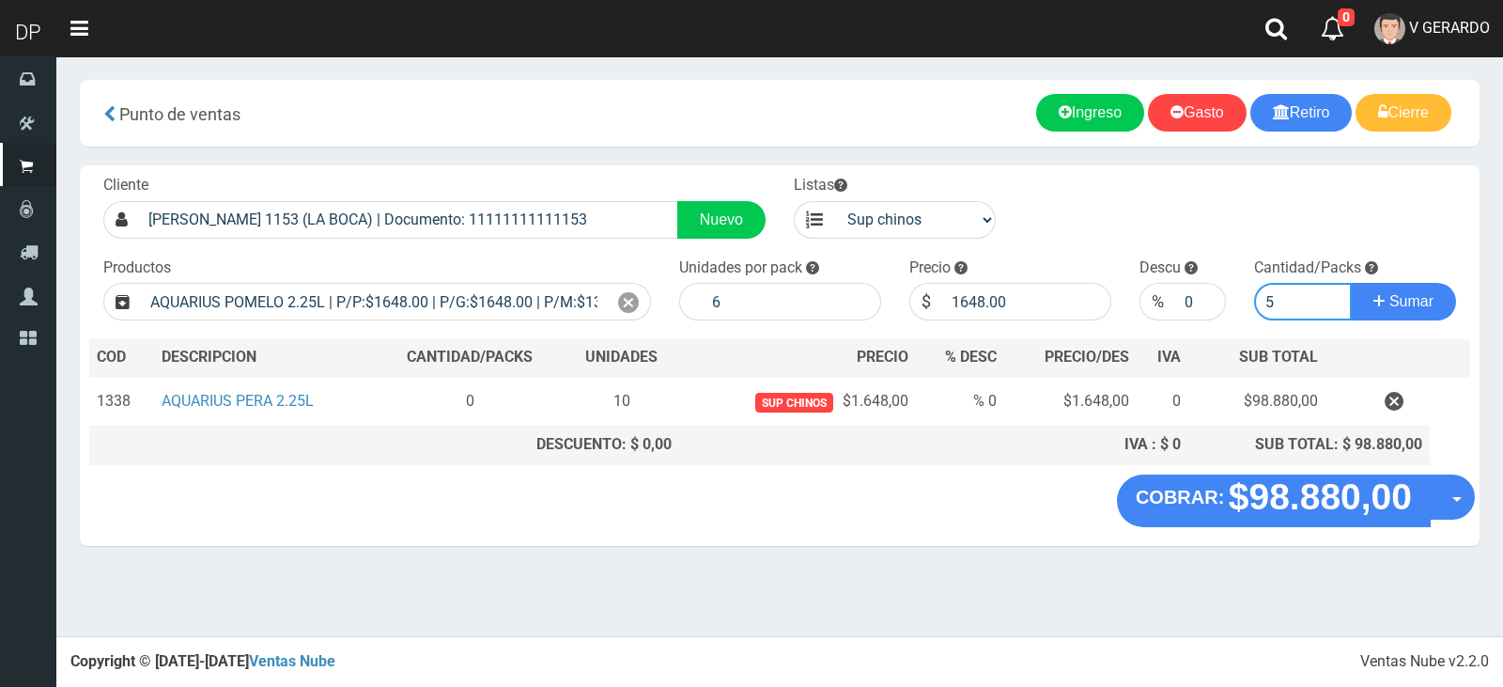
type input "5"
click at [1351, 283] on button "Sumar" at bounding box center [1403, 302] width 105 height 38
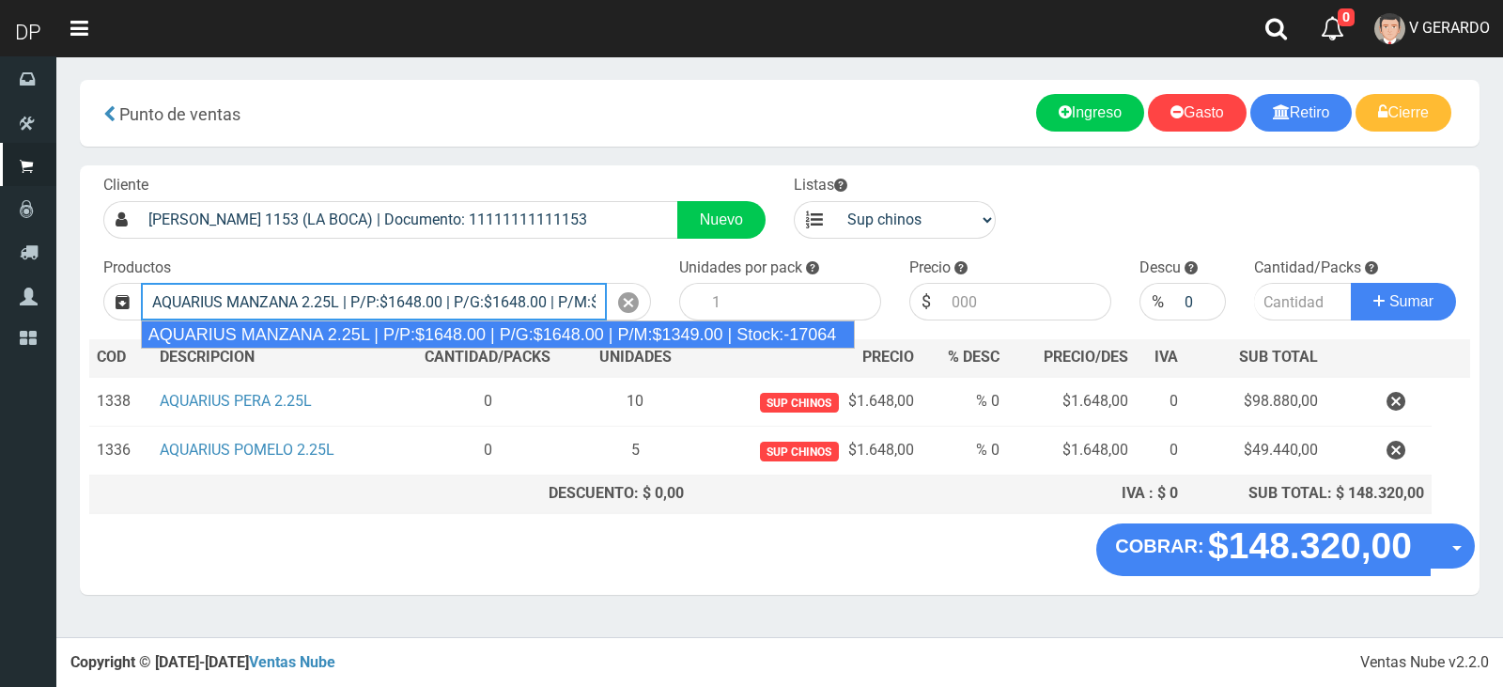
type input "AQUARIUS MANZANA 2.25L | P/P:$1648.00 | P/G:$1648.00 | P/M:$1349.00 | Stock:-17…"
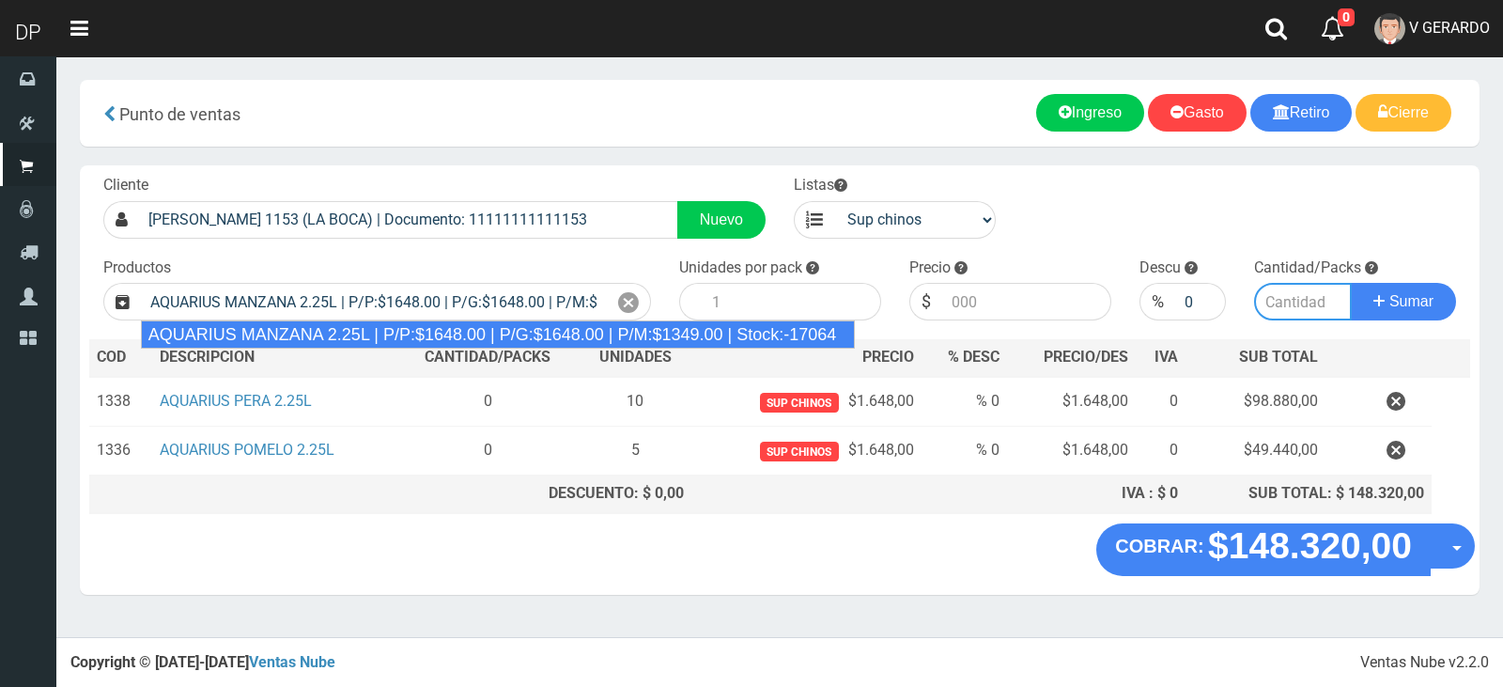
type input "6"
type input "1648.00"
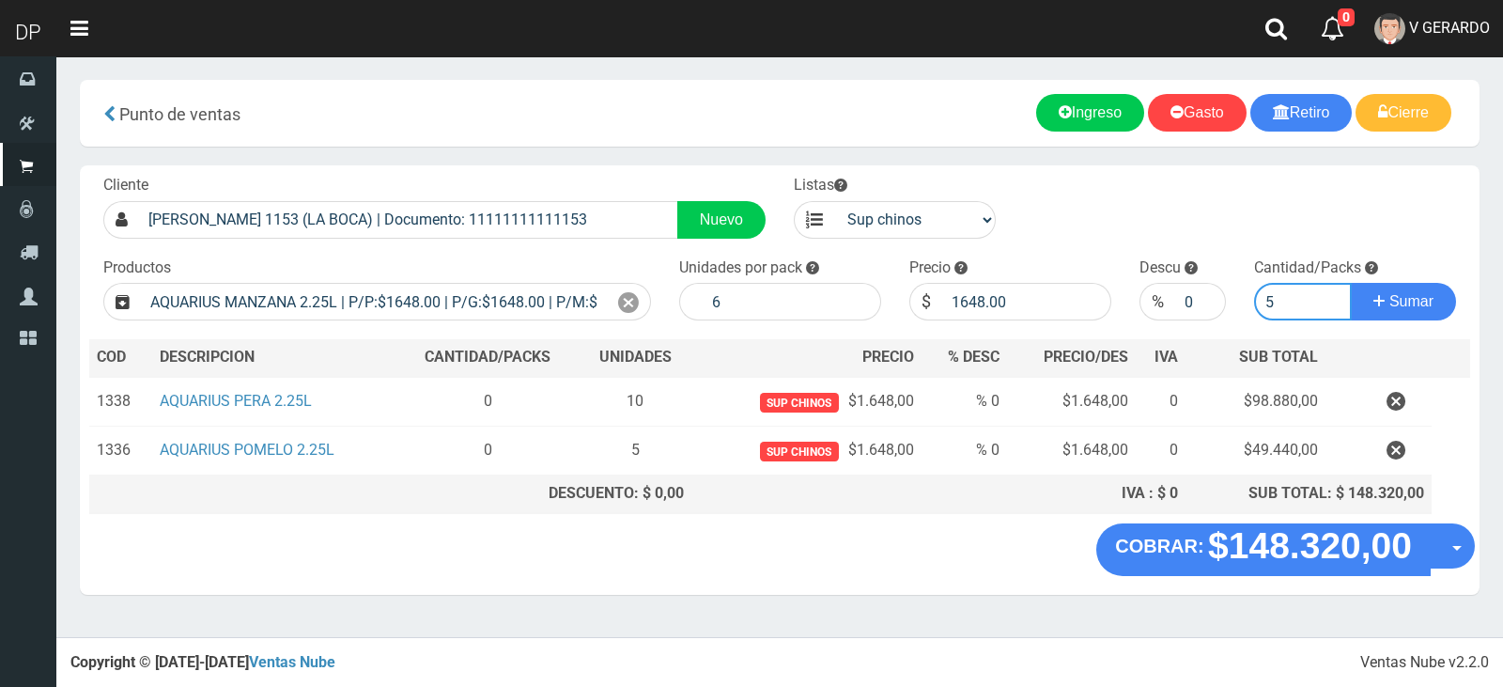
type input "5"
click at [1351, 283] on button "Sumar" at bounding box center [1403, 302] width 105 height 38
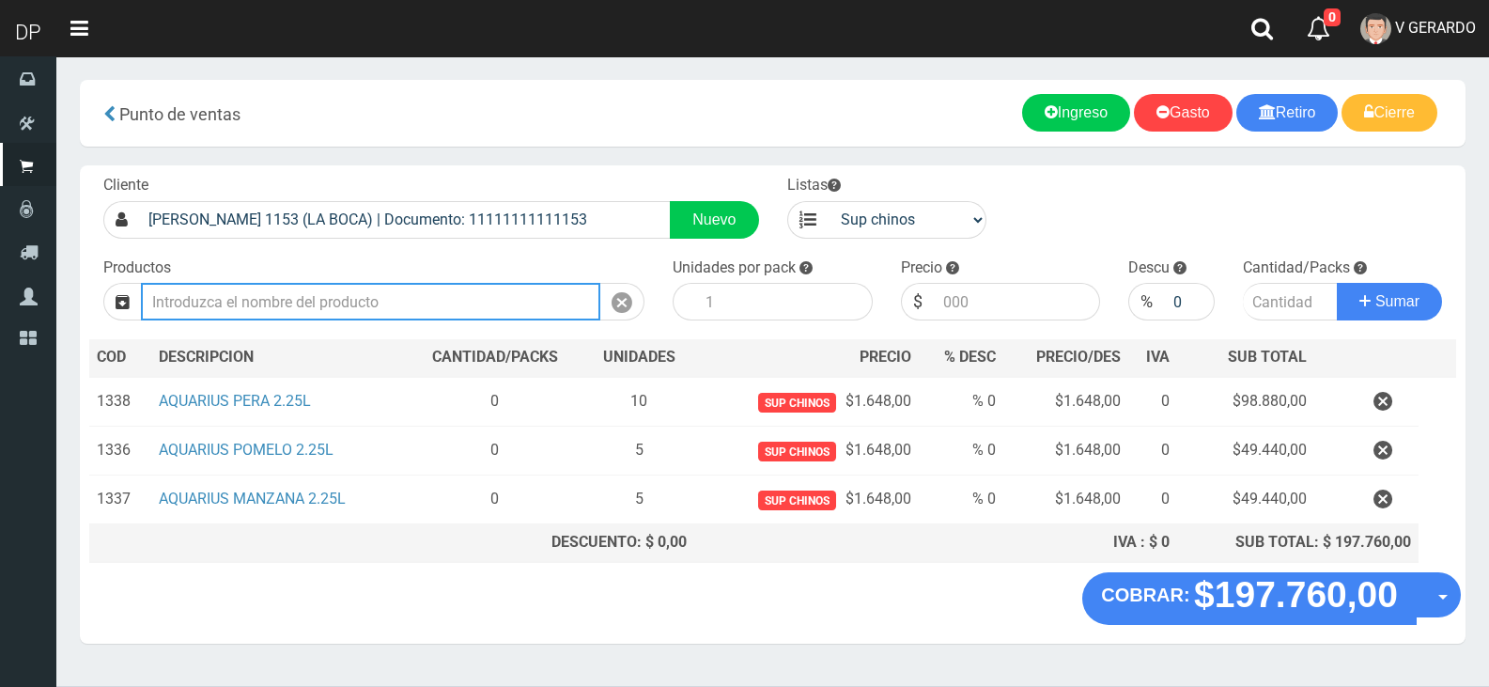
type input "1"
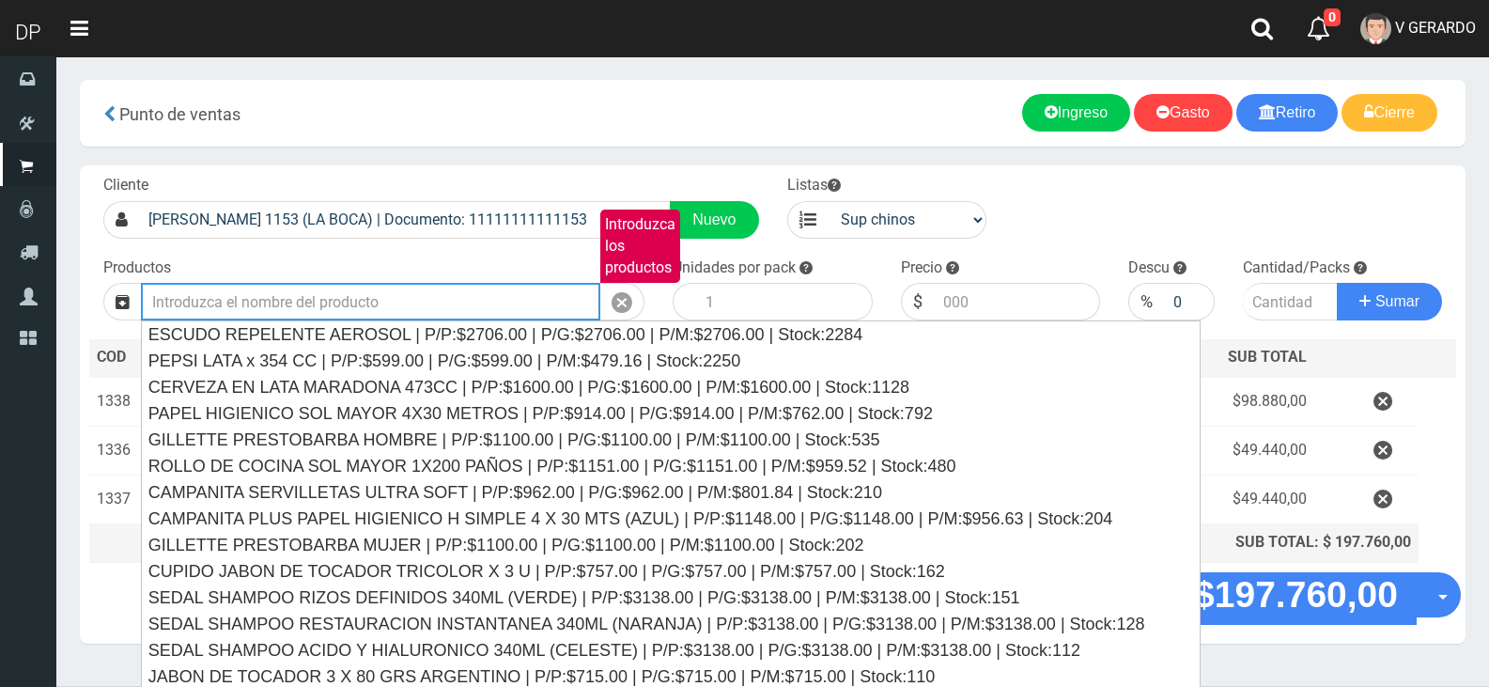
type input "3"
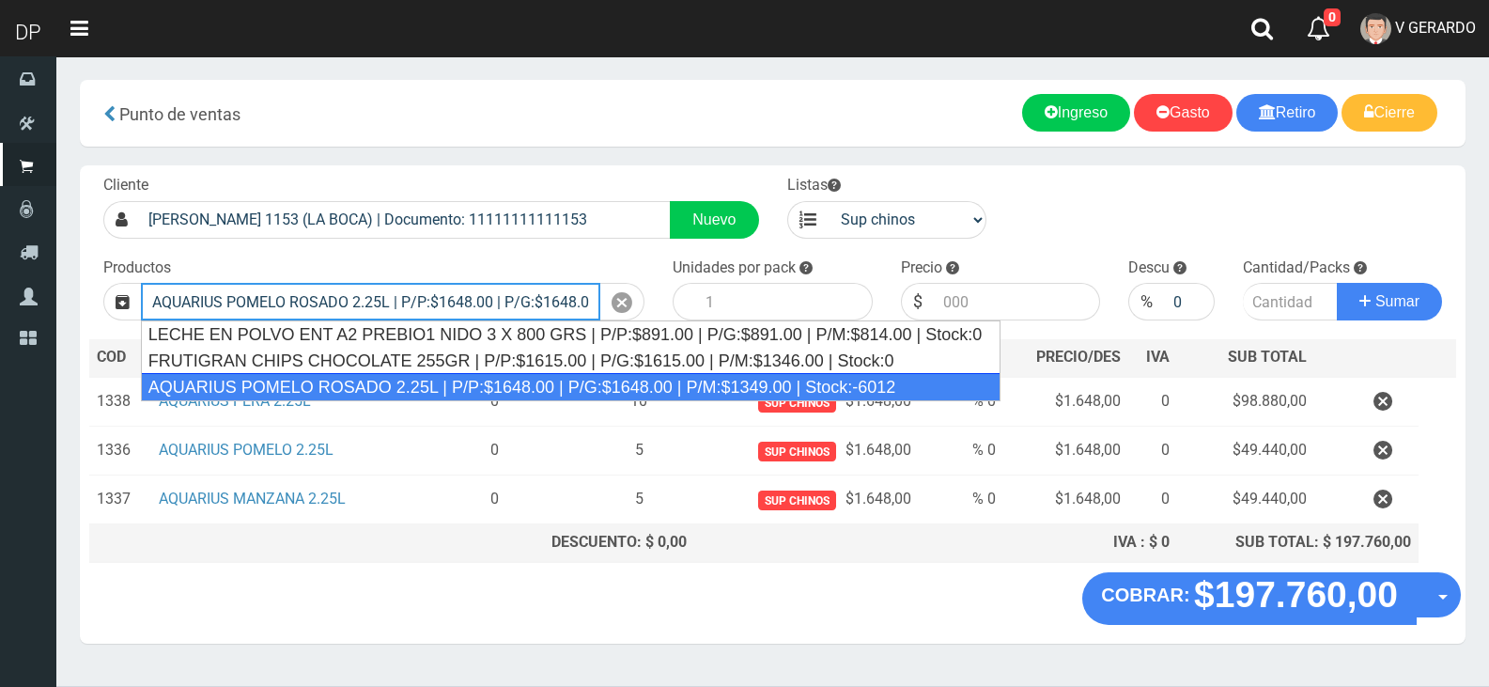
type input "AQUARIUS POMELO ROSADO 2.25L | P/P:$1648.00 | P/G:$1648.00 | P/M:$1349.00 | Sto…"
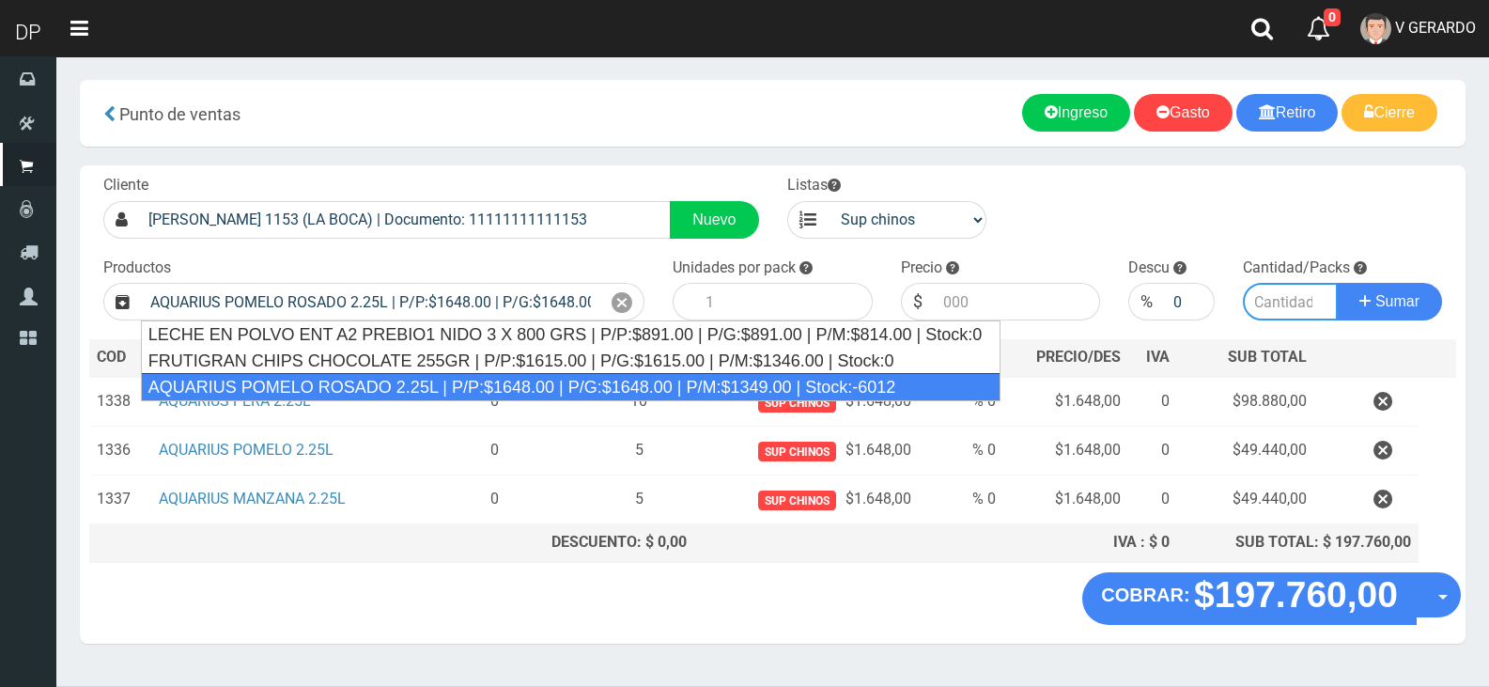
type input "6"
type input "1648.00"
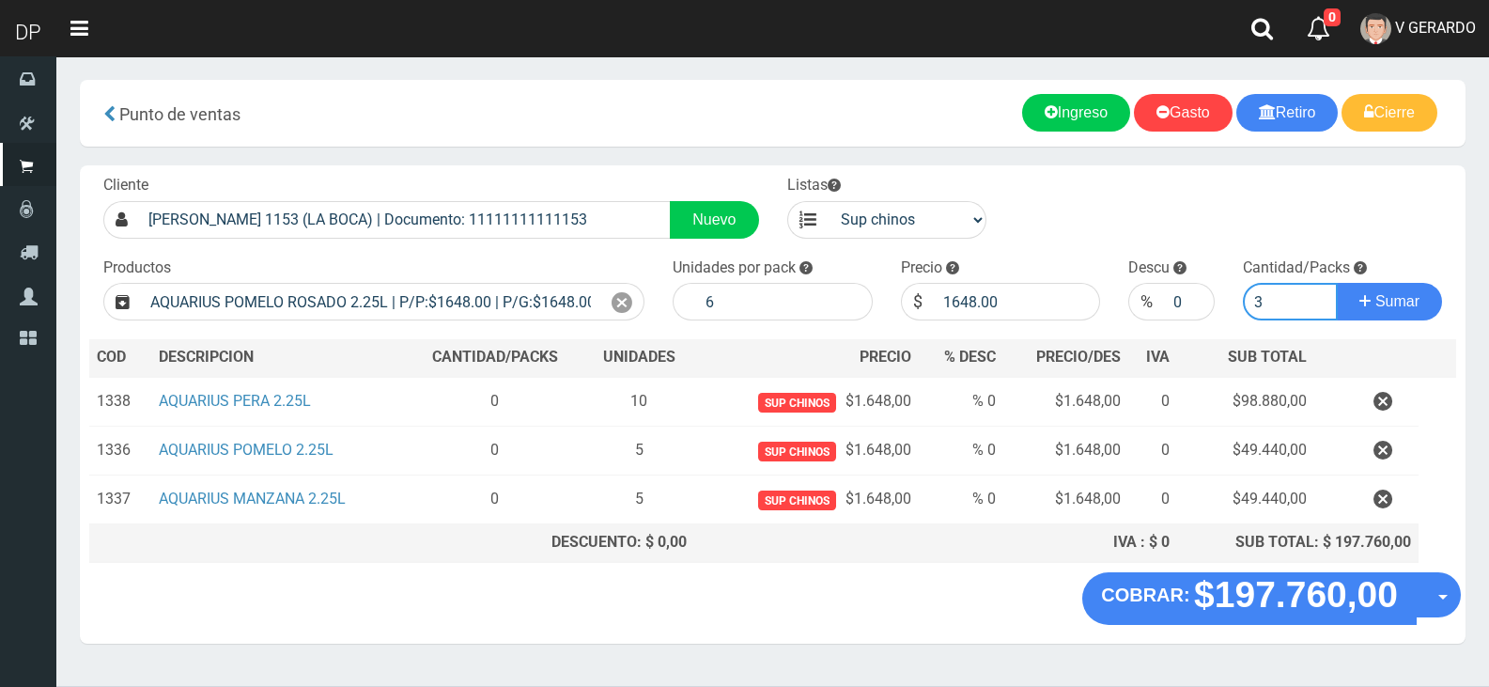
type input "3"
click at [1337, 283] on button "Sumar" at bounding box center [1389, 302] width 105 height 38
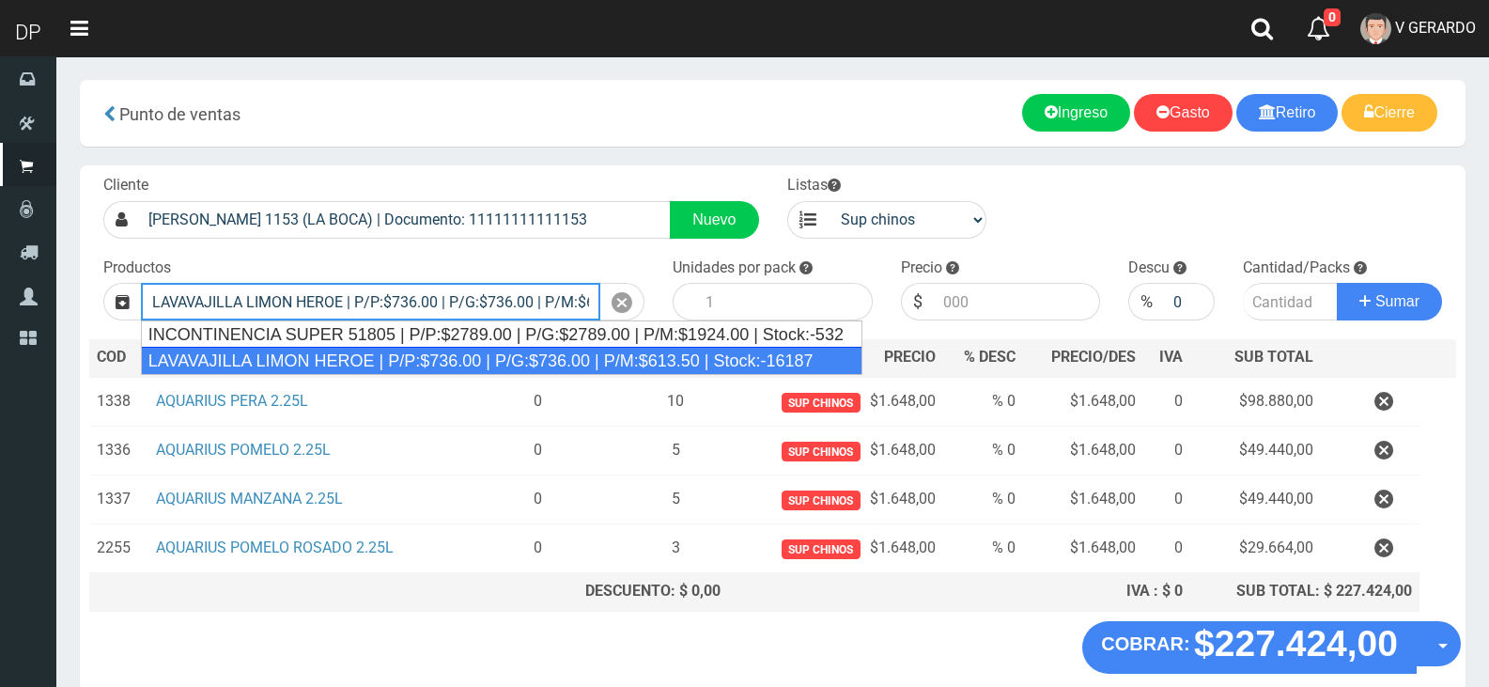
type input "LAVAVAJILLA LIMON HEROE | P/P:$736.00 | P/G:$736.00 | P/M:$613.50 | Stock:-16187"
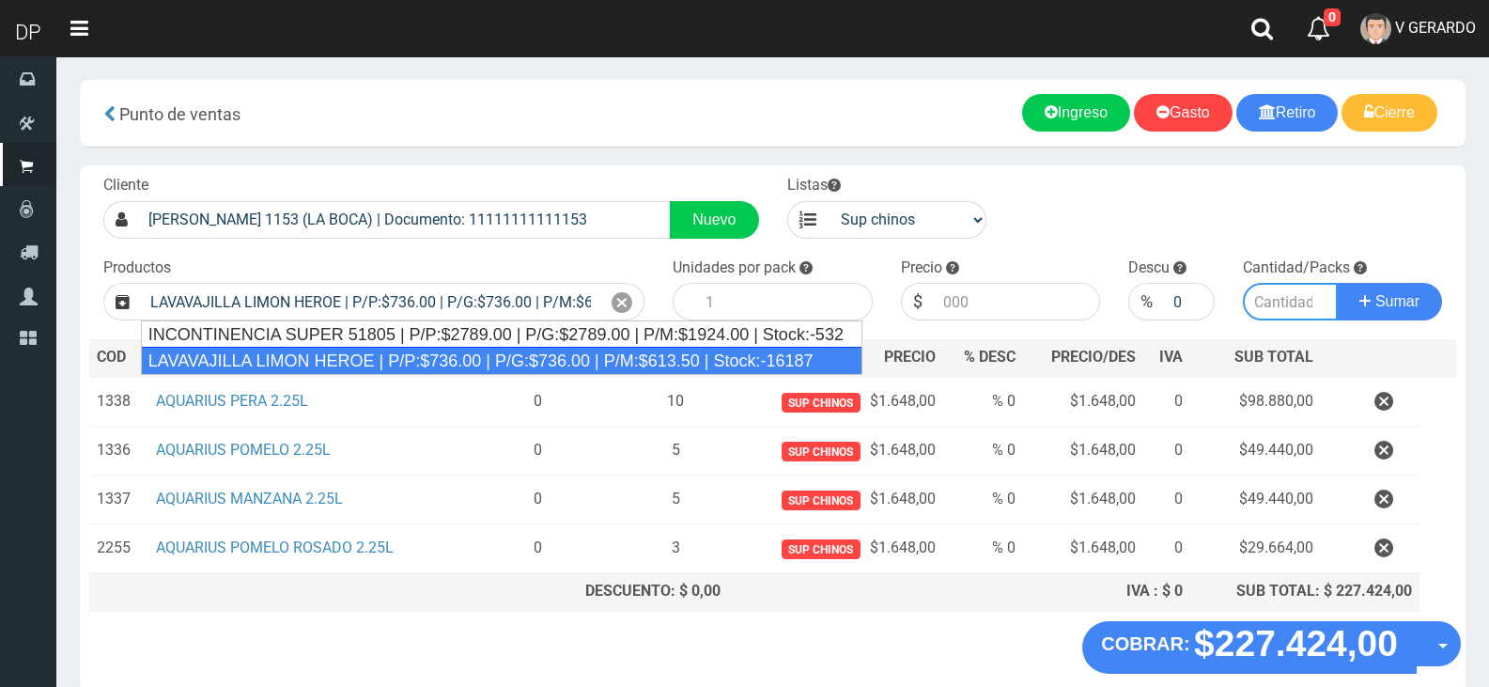
type input "15"
type input "736.00"
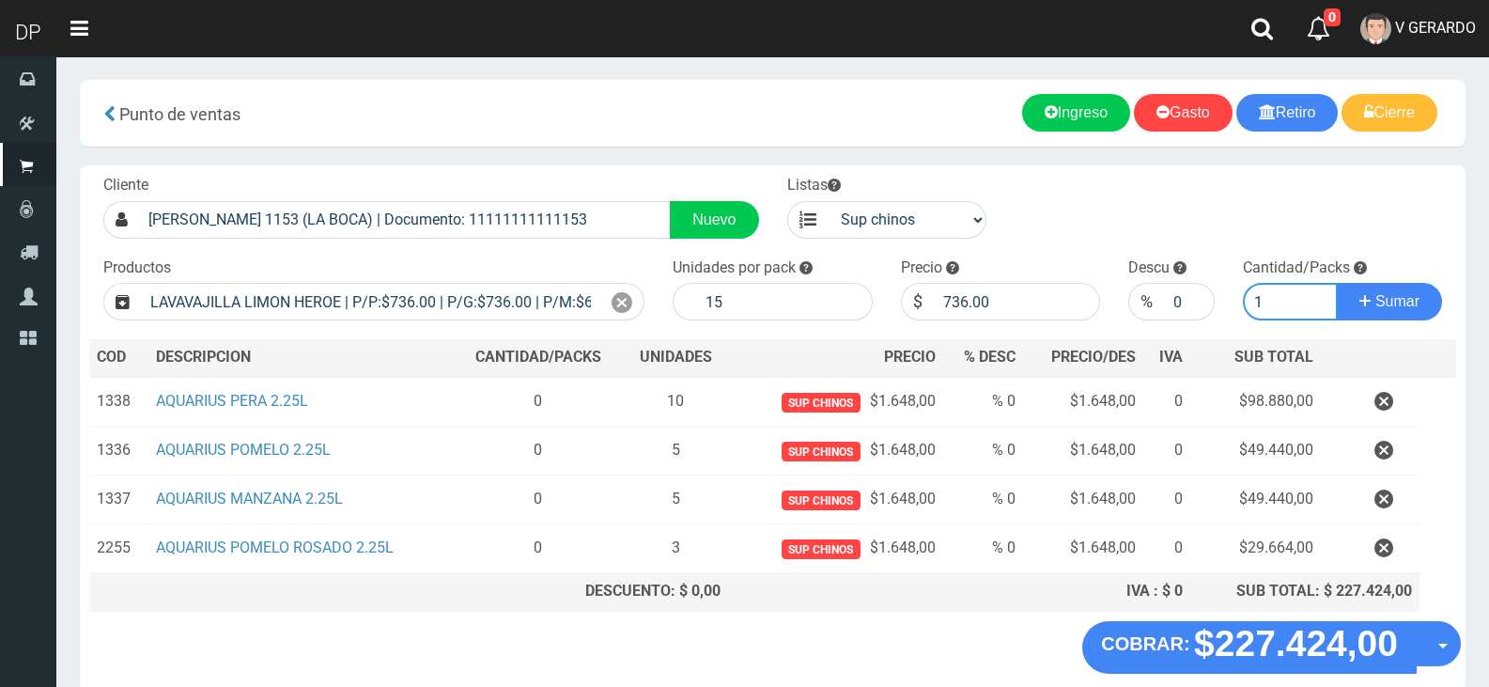
type input "1"
click at [1337, 283] on button "Sumar" at bounding box center [1389, 302] width 105 height 38
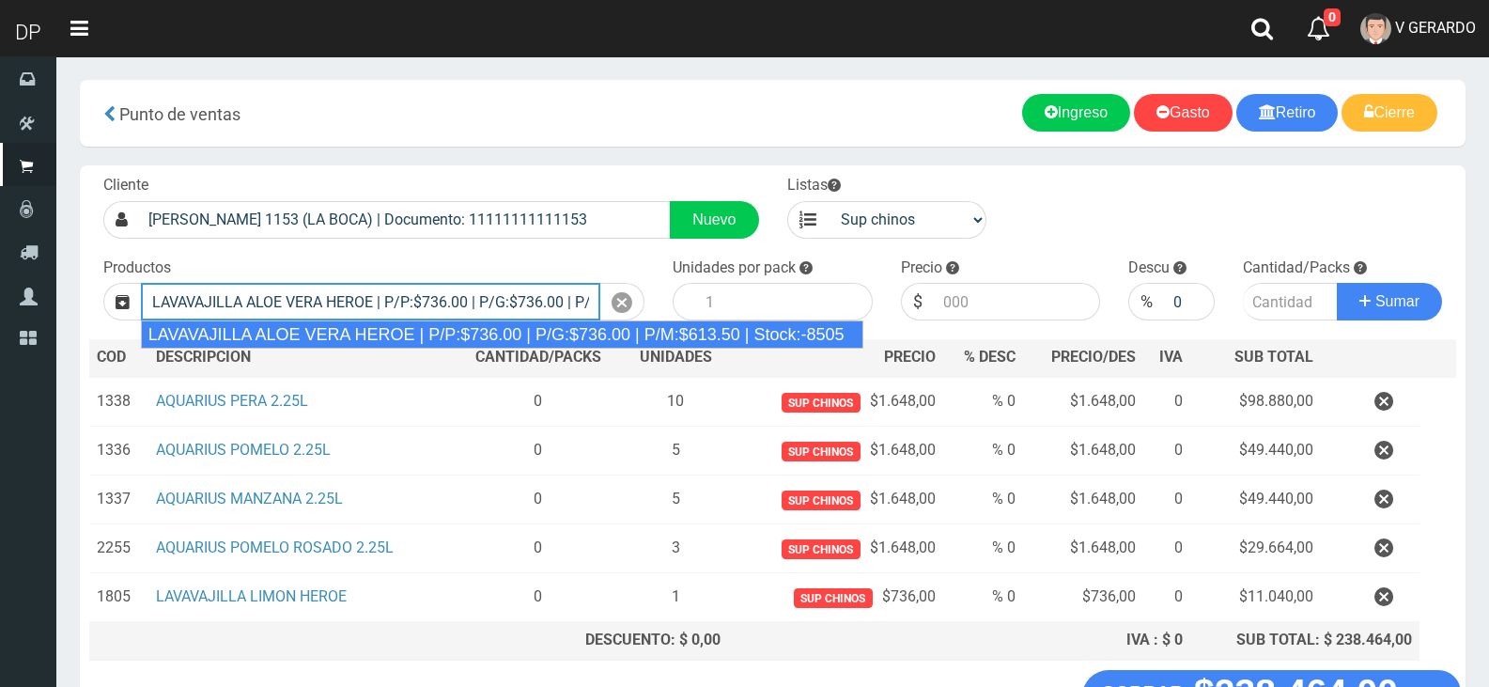
type input "LAVAVAJILLA ALOE VERA HEROE | P/P:$736.00 | P/G:$736.00 | P/M:$613.50 | Stock:-…"
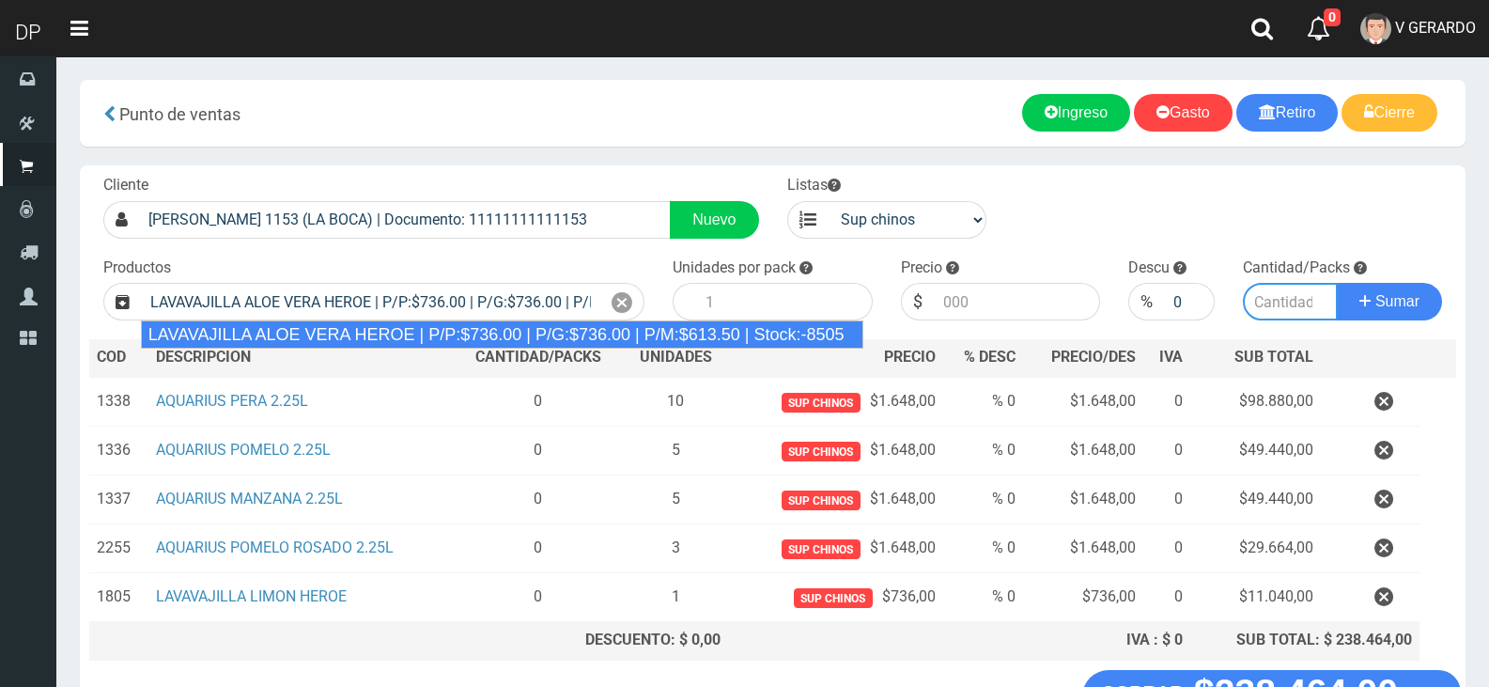
type input "15"
type input "736.00"
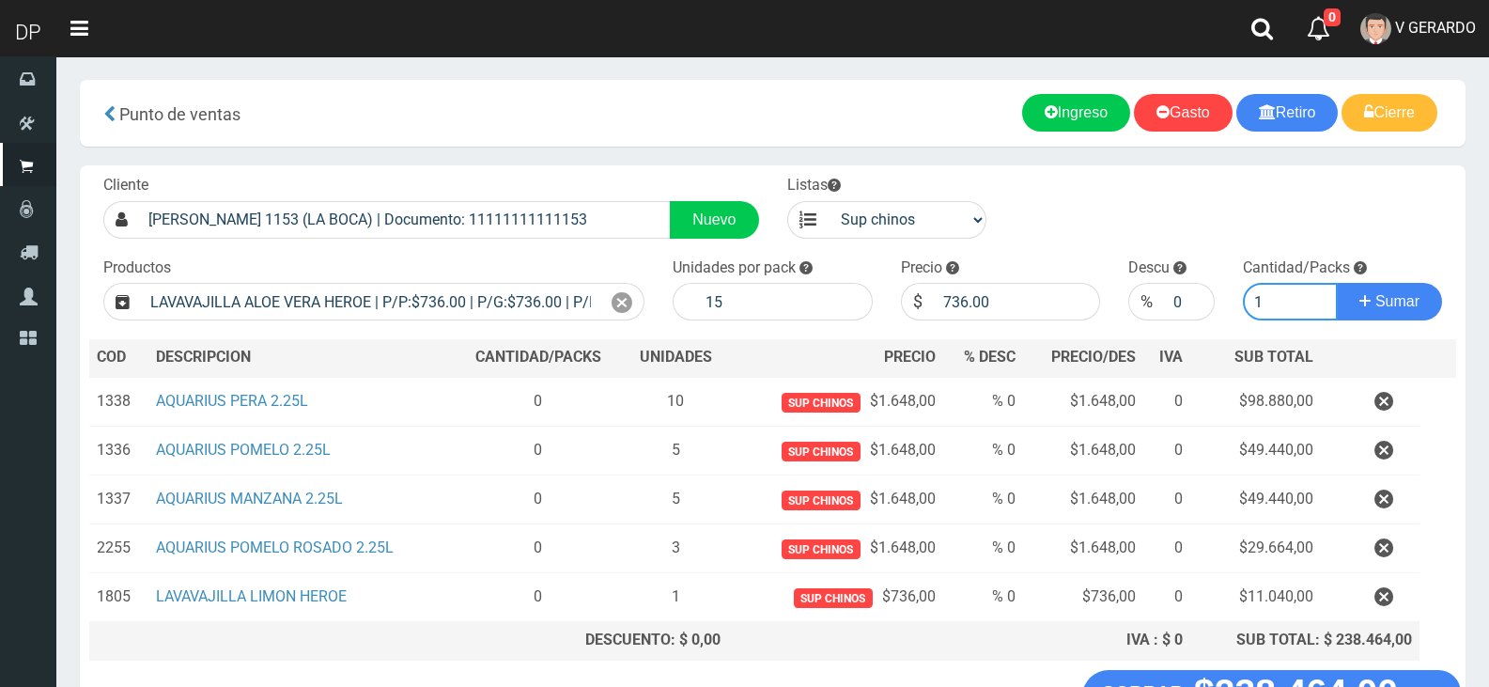
type input "1"
click at [1337, 283] on button "Sumar" at bounding box center [1389, 302] width 105 height 38
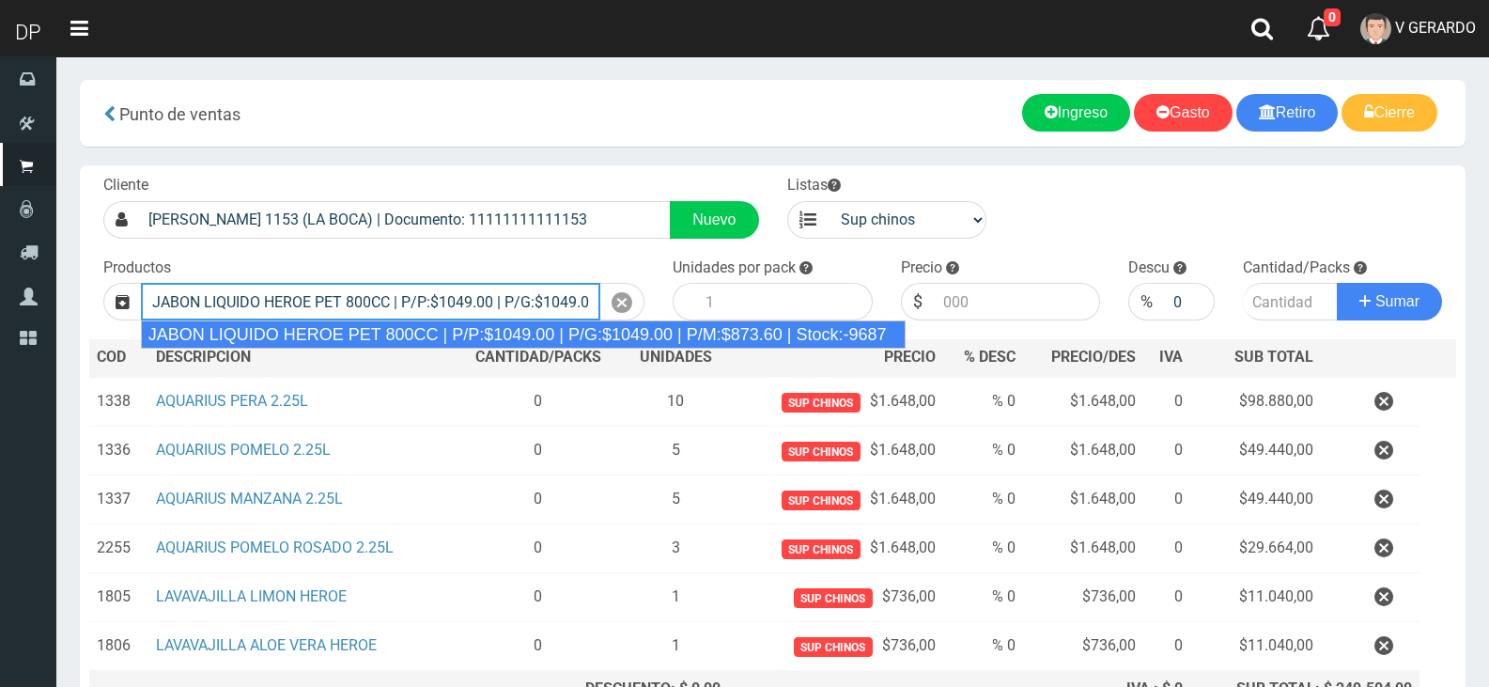
type input "JABON LIQUIDO HEROE PET 800CC | P/P:$1049.00 | P/G:$1049.00 | P/M:$873.60 | Sto…"
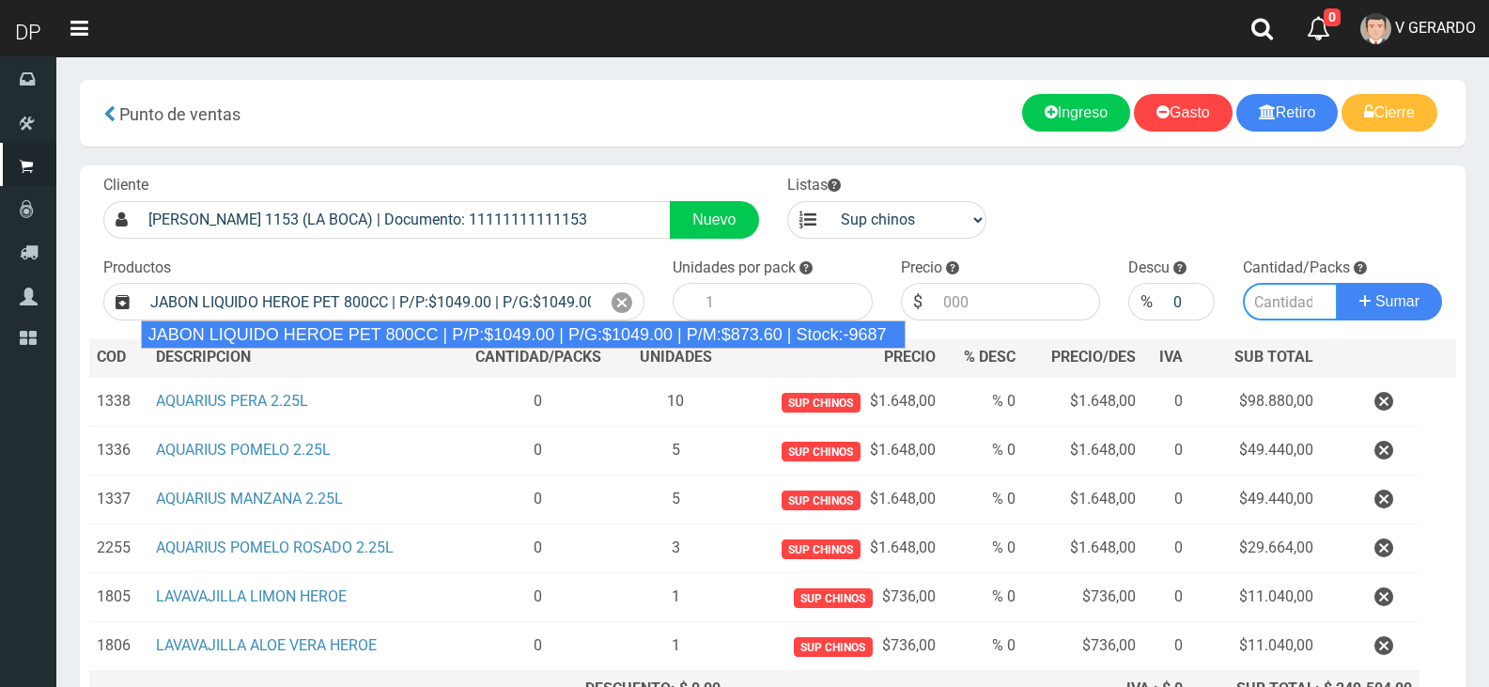
type input "15"
type input "1049.00"
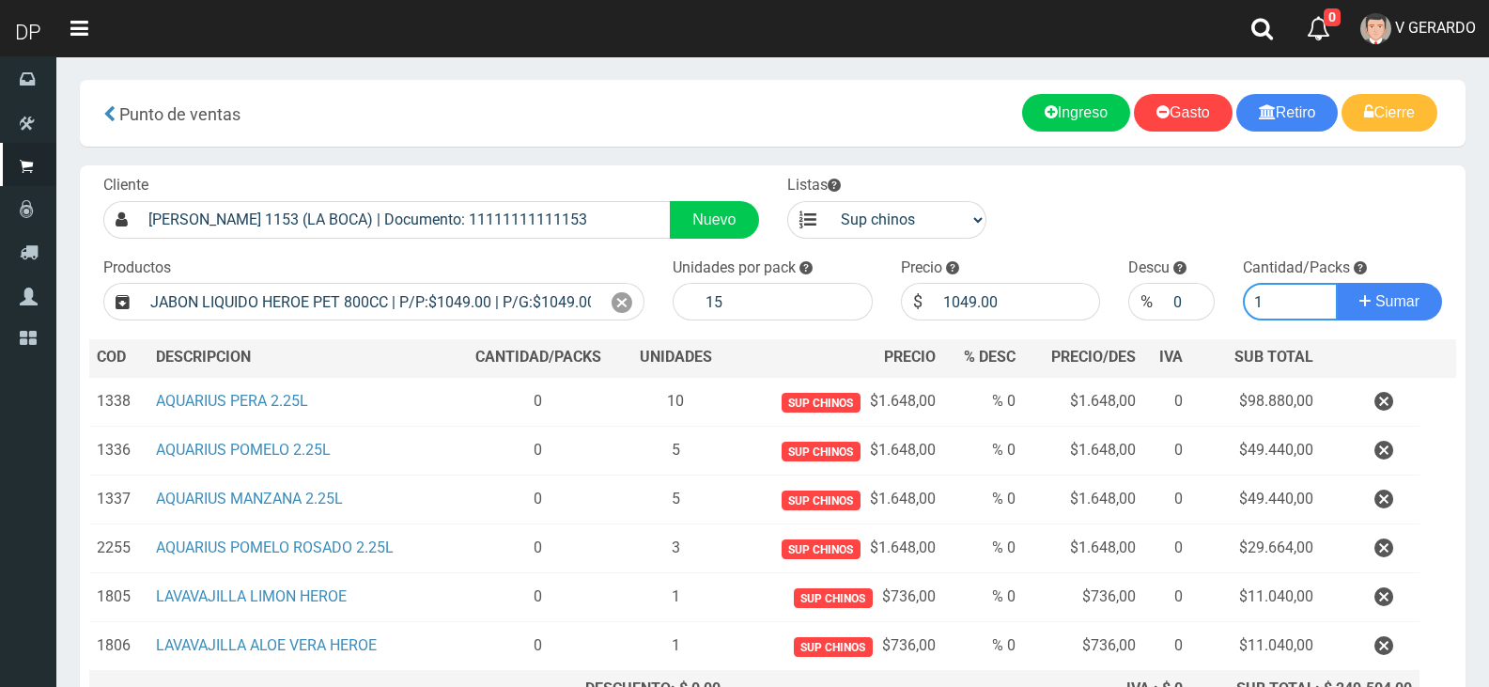
type input "1"
click at [1337, 283] on button "Sumar" at bounding box center [1389, 302] width 105 height 38
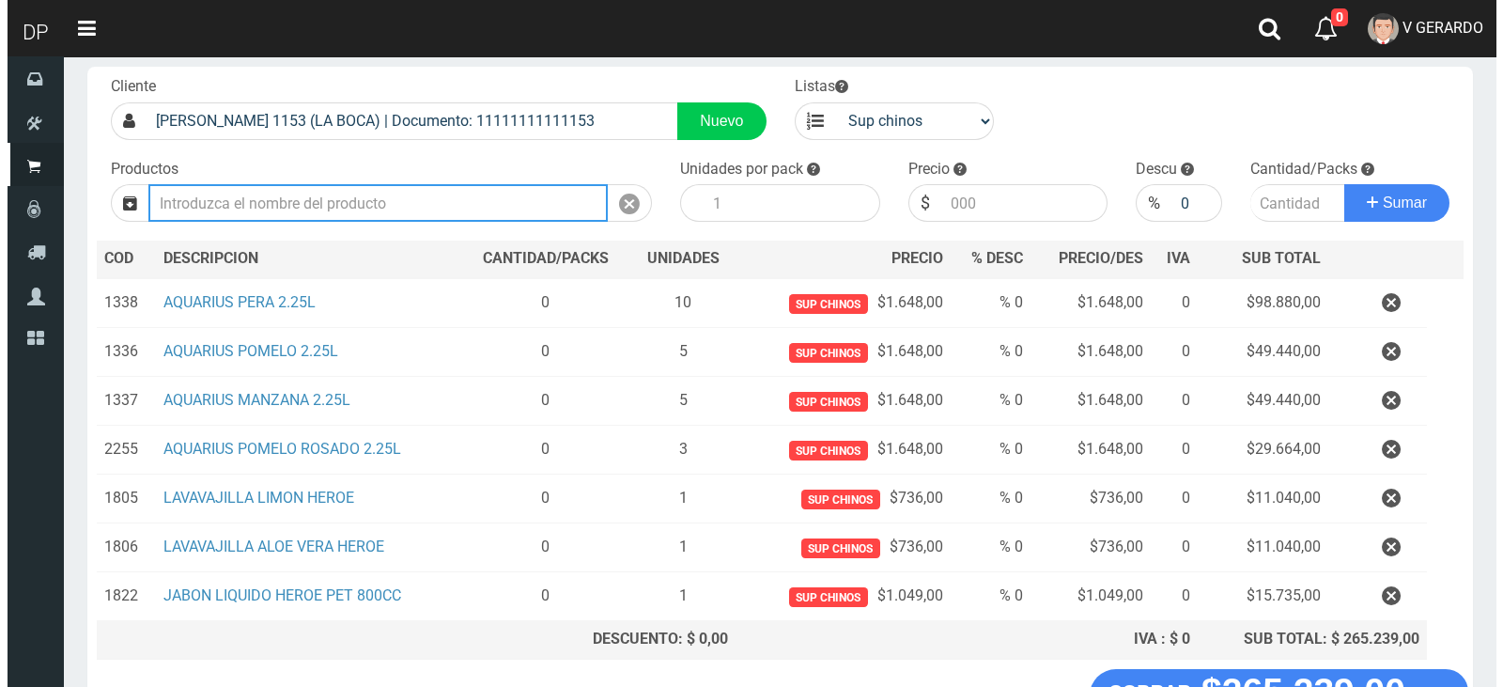
scroll to position [238, 0]
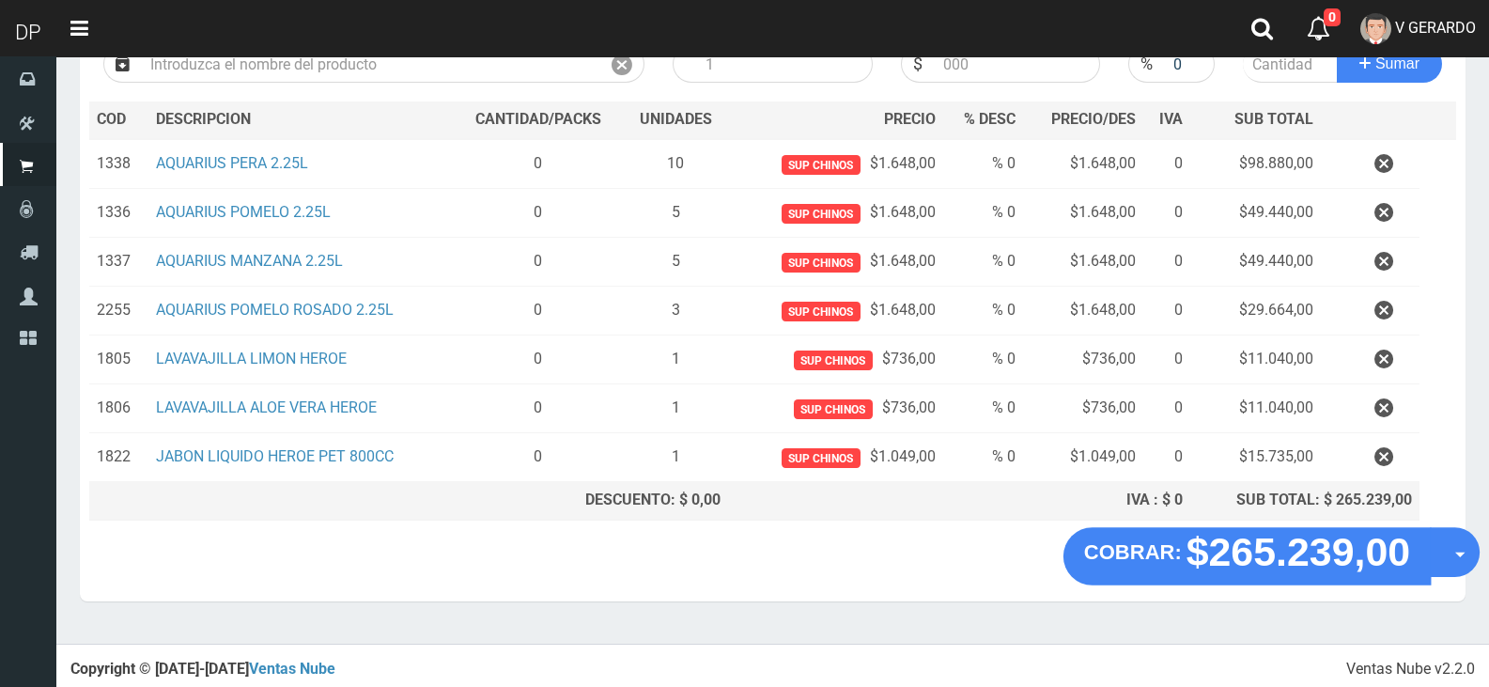
drag, startPoint x: 1460, startPoint y: 560, endPoint x: 1459, endPoint y: 579, distance: 18.8
click at [1460, 560] on button "Opciones" at bounding box center [1455, 552] width 50 height 50
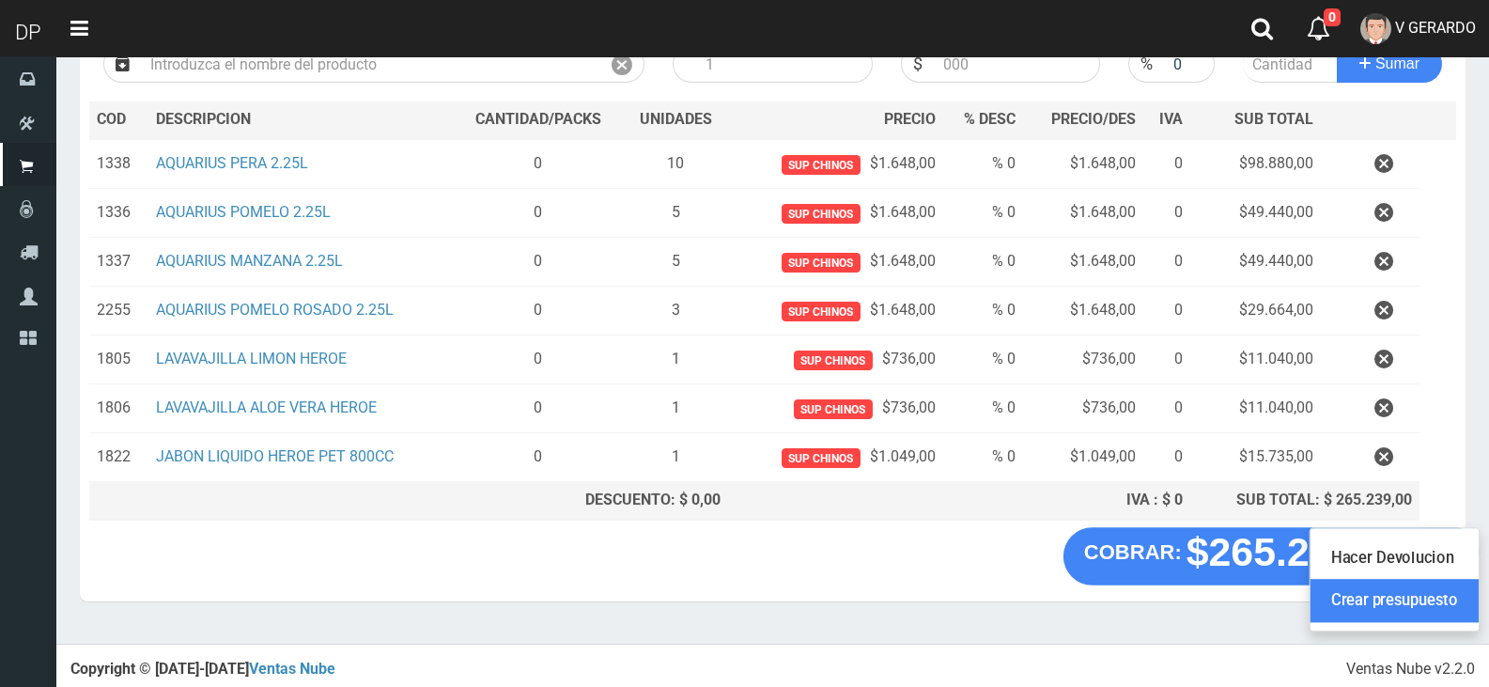
click at [1448, 591] on link "Crear presupuesto" at bounding box center [1394, 601] width 168 height 43
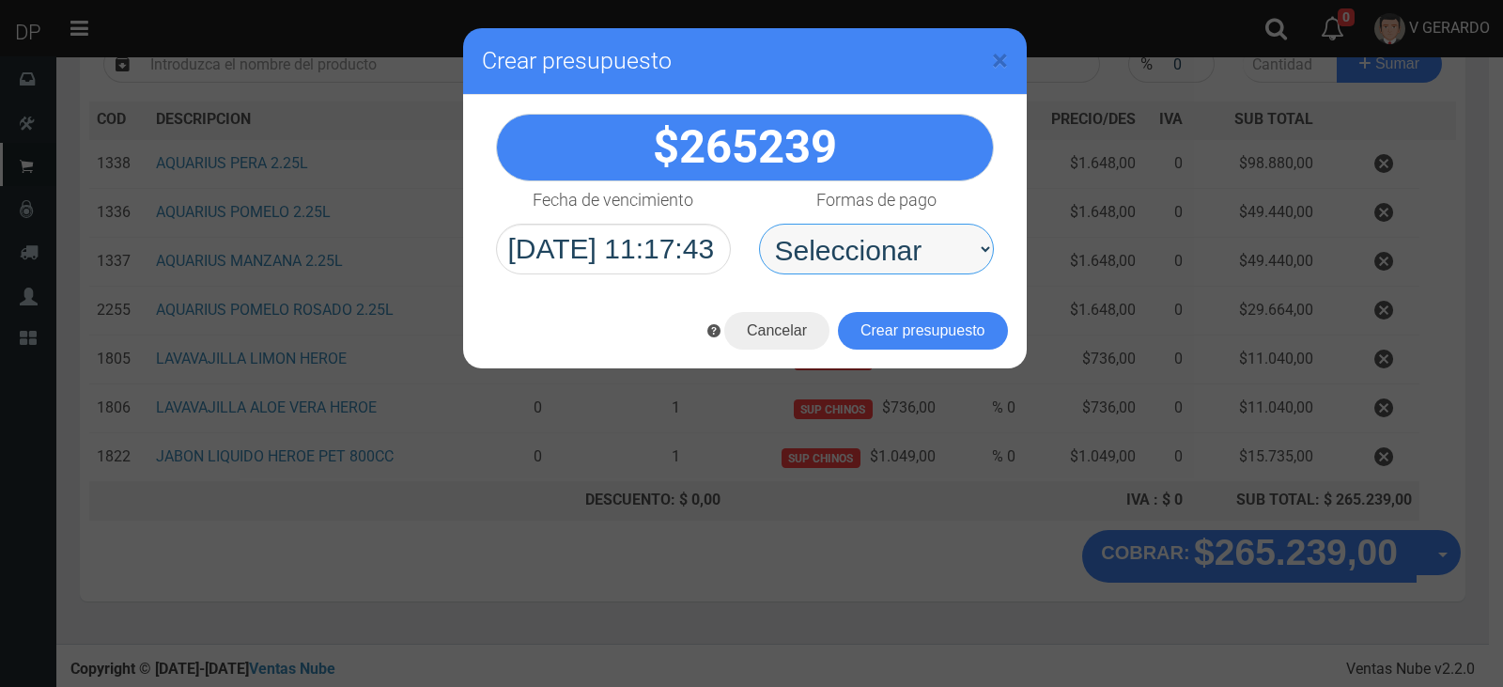
drag, startPoint x: 857, startPoint y: 244, endPoint x: 868, endPoint y: 257, distance: 17.3
click at [864, 252] on select "Seleccionar Efectivo Tarjeta de Crédito Depósito Débito" at bounding box center [876, 249] width 235 height 51
select select "Efectivo"
click at [759, 224] on select "Seleccionar Efectivo Tarjeta de Crédito Depósito Débito" at bounding box center [876, 249] width 235 height 51
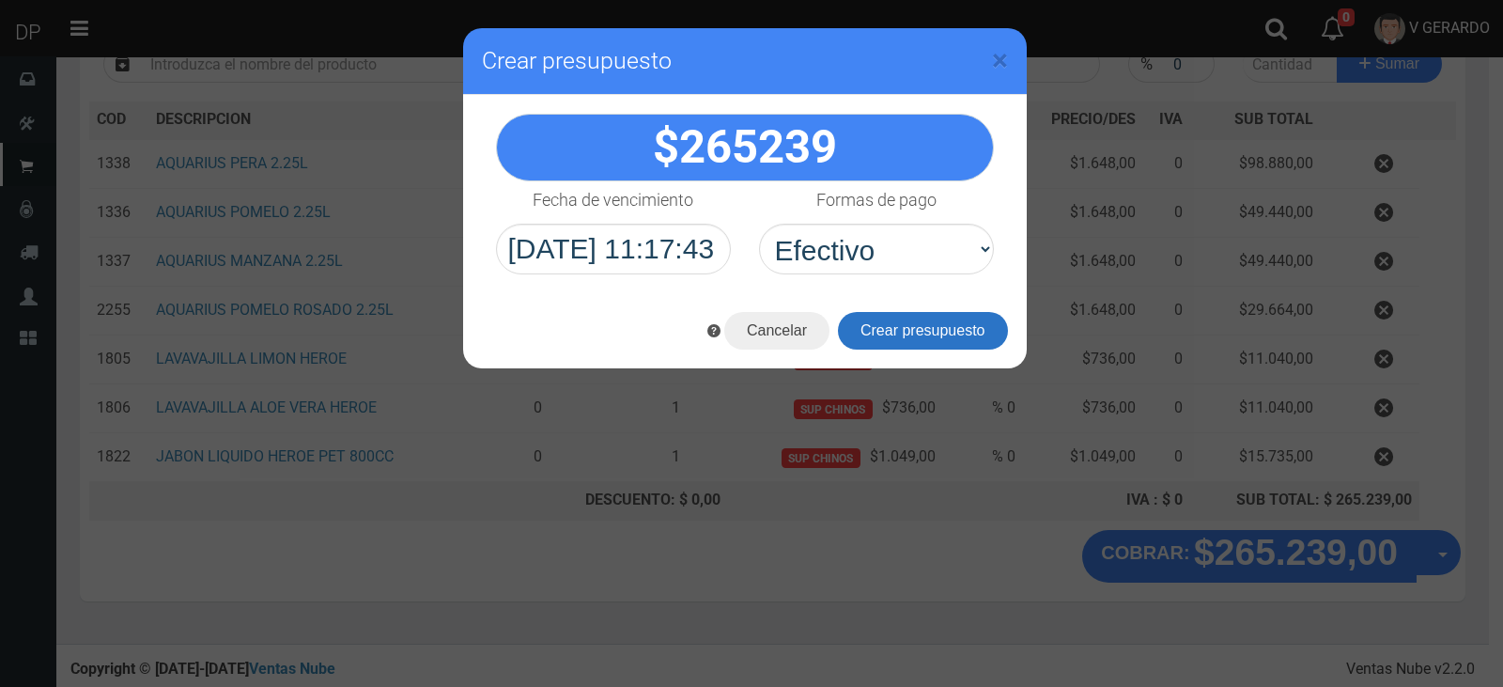
click at [884, 326] on button "Crear presupuesto" at bounding box center [923, 331] width 170 height 38
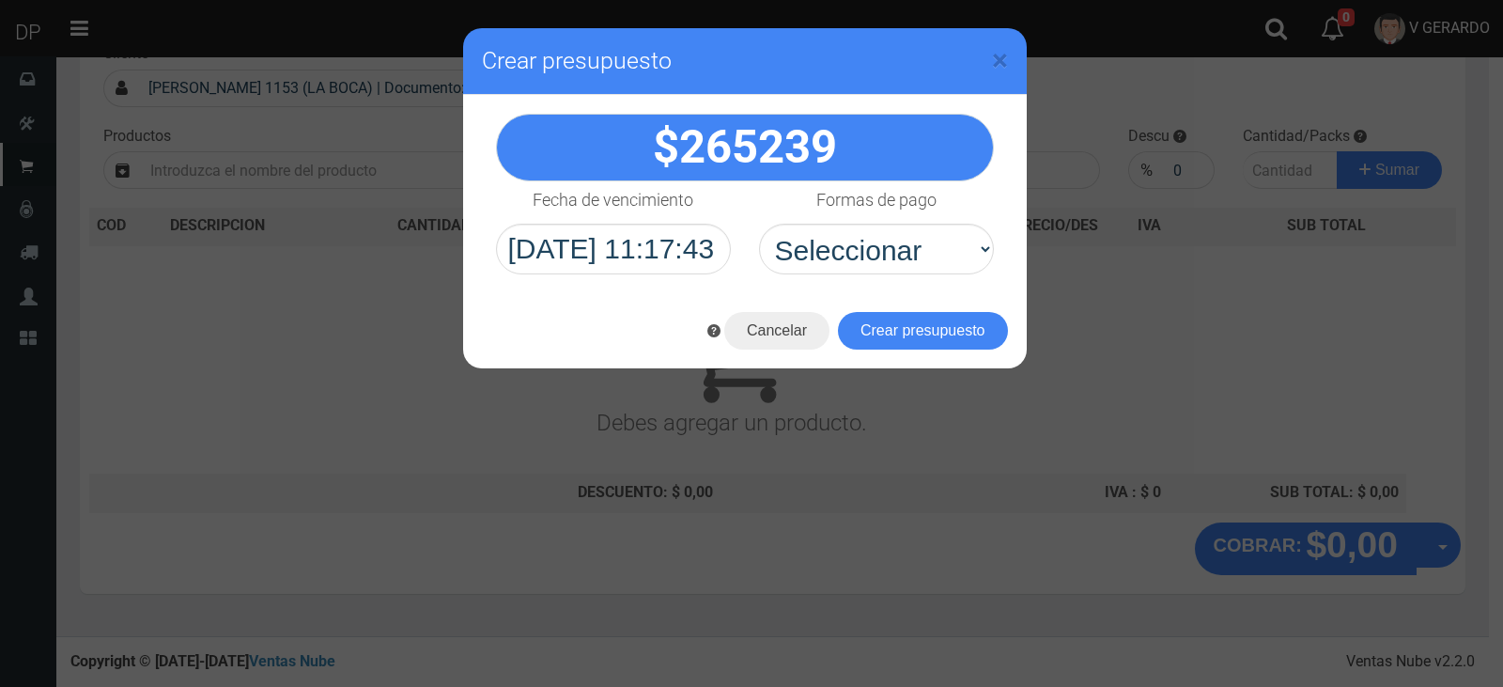
scroll to position [124, 0]
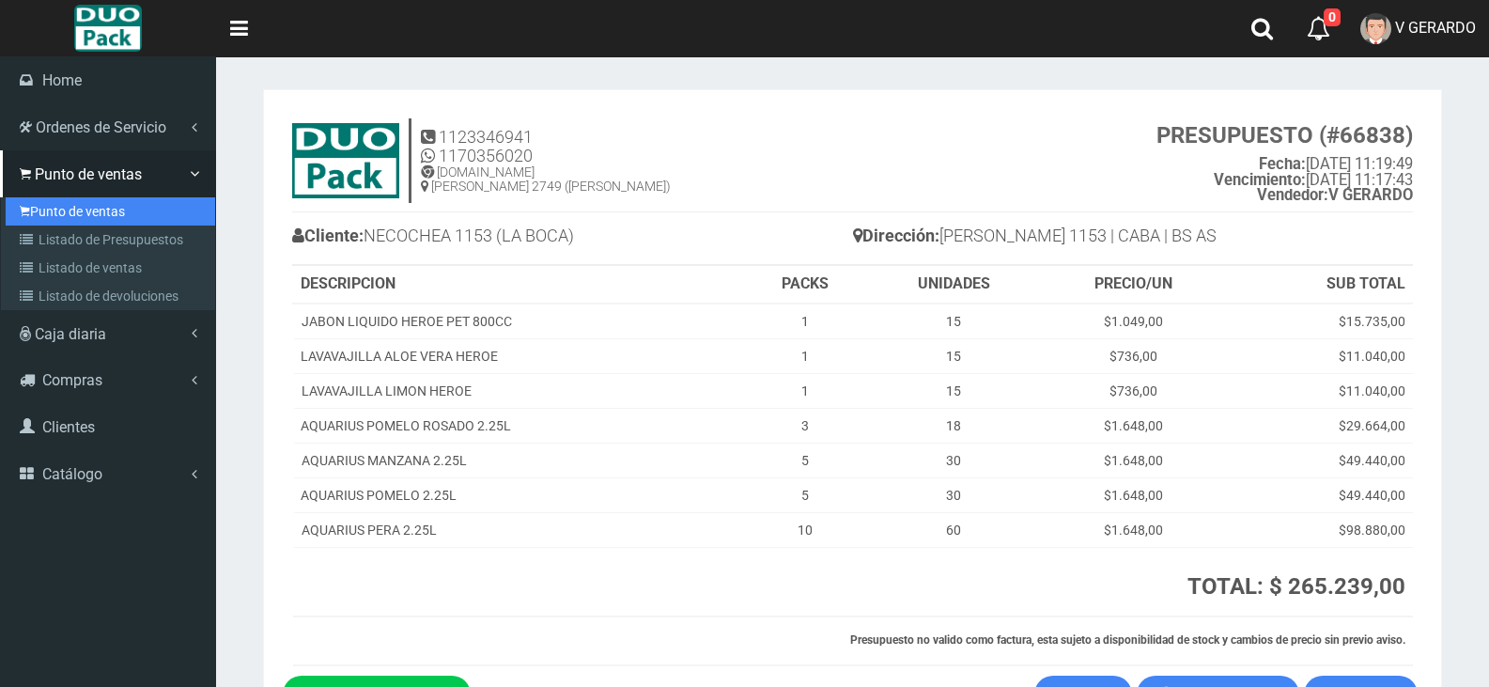
click at [150, 215] on link "Punto de ventas" at bounding box center [110, 211] width 209 height 28
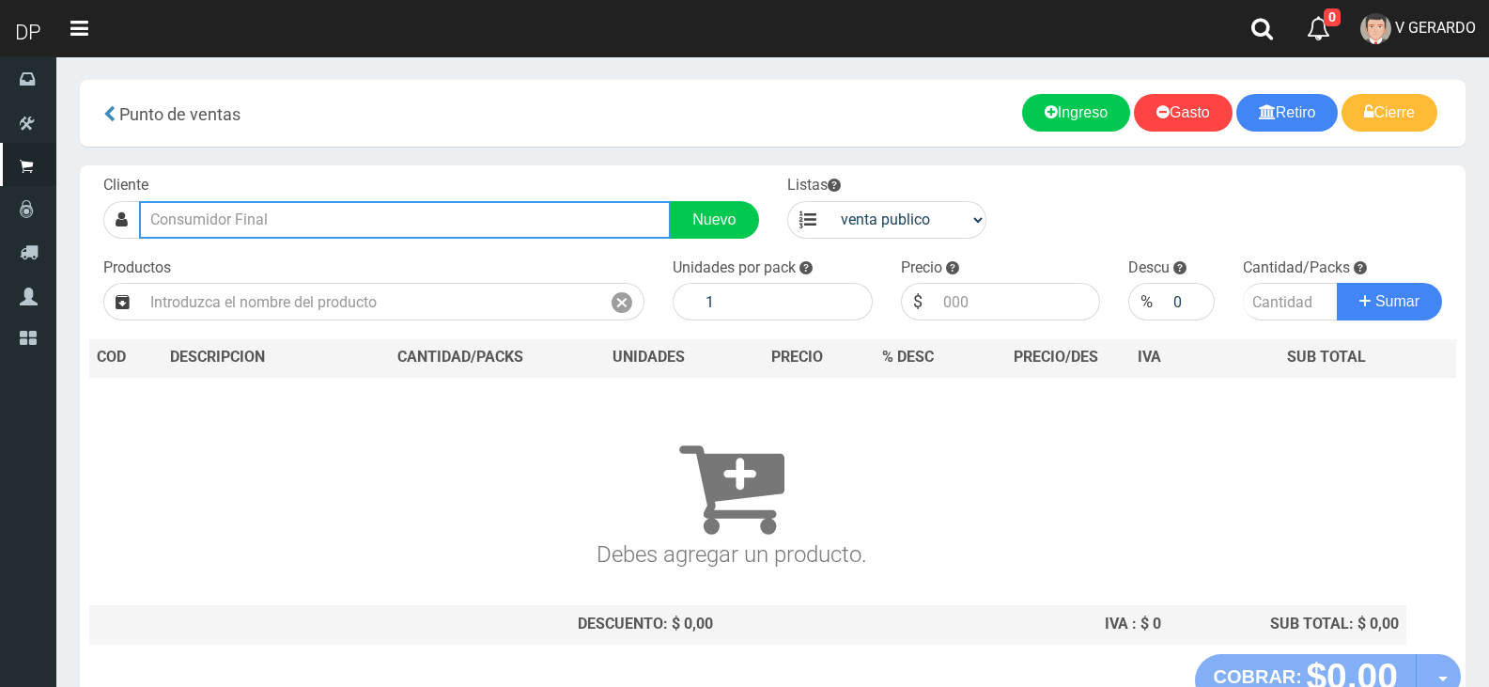
click at [257, 235] on input "text" at bounding box center [405, 220] width 532 height 38
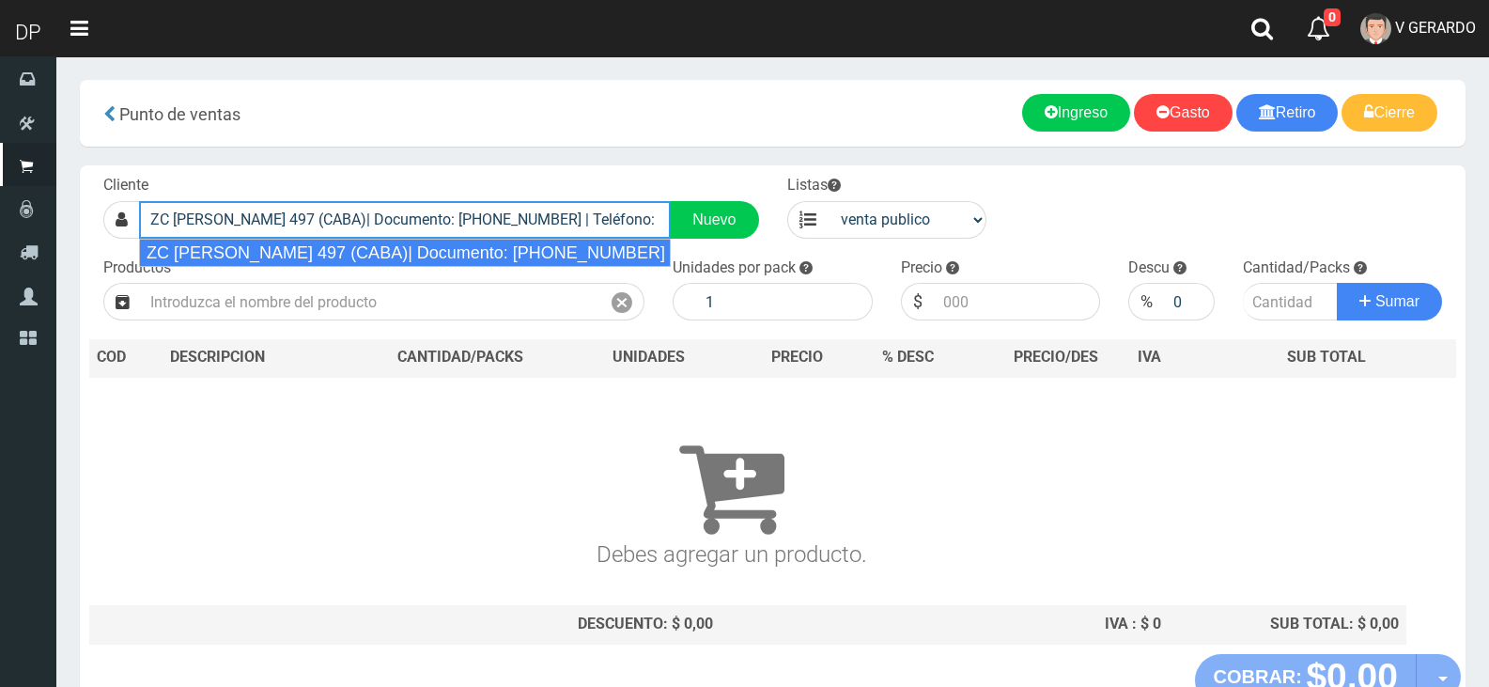
type input "ZC [PERSON_NAME] 497 (CABA)| Documento: [PHONE_NUMBER] | Teléfono:"
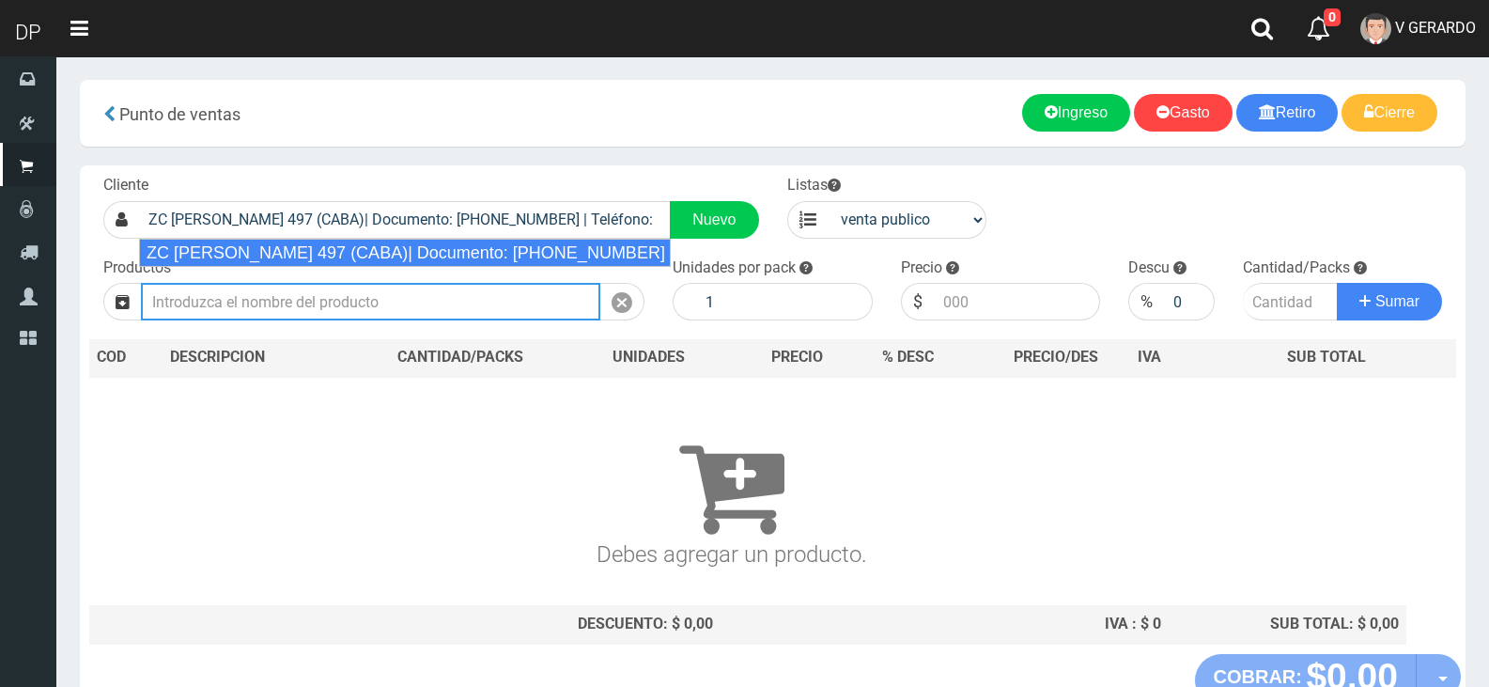
select select "2"
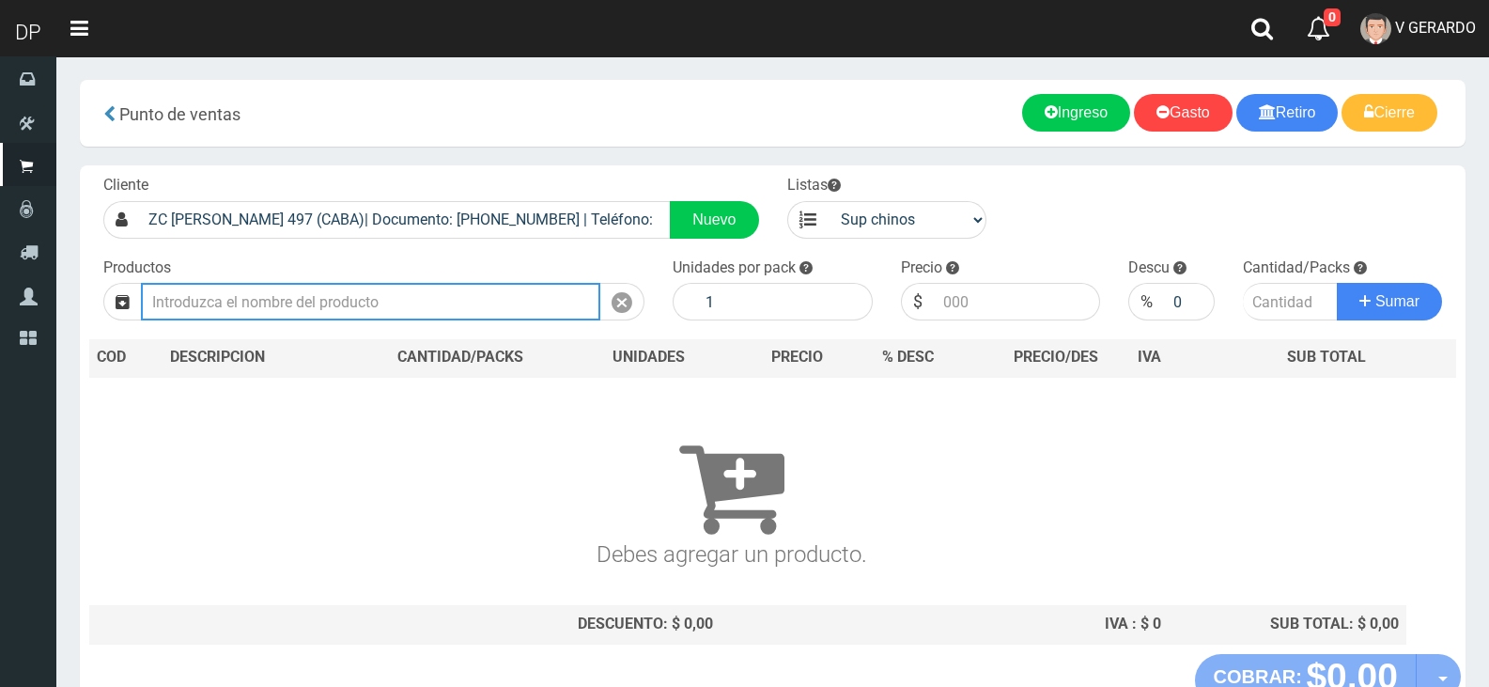
type input "1"
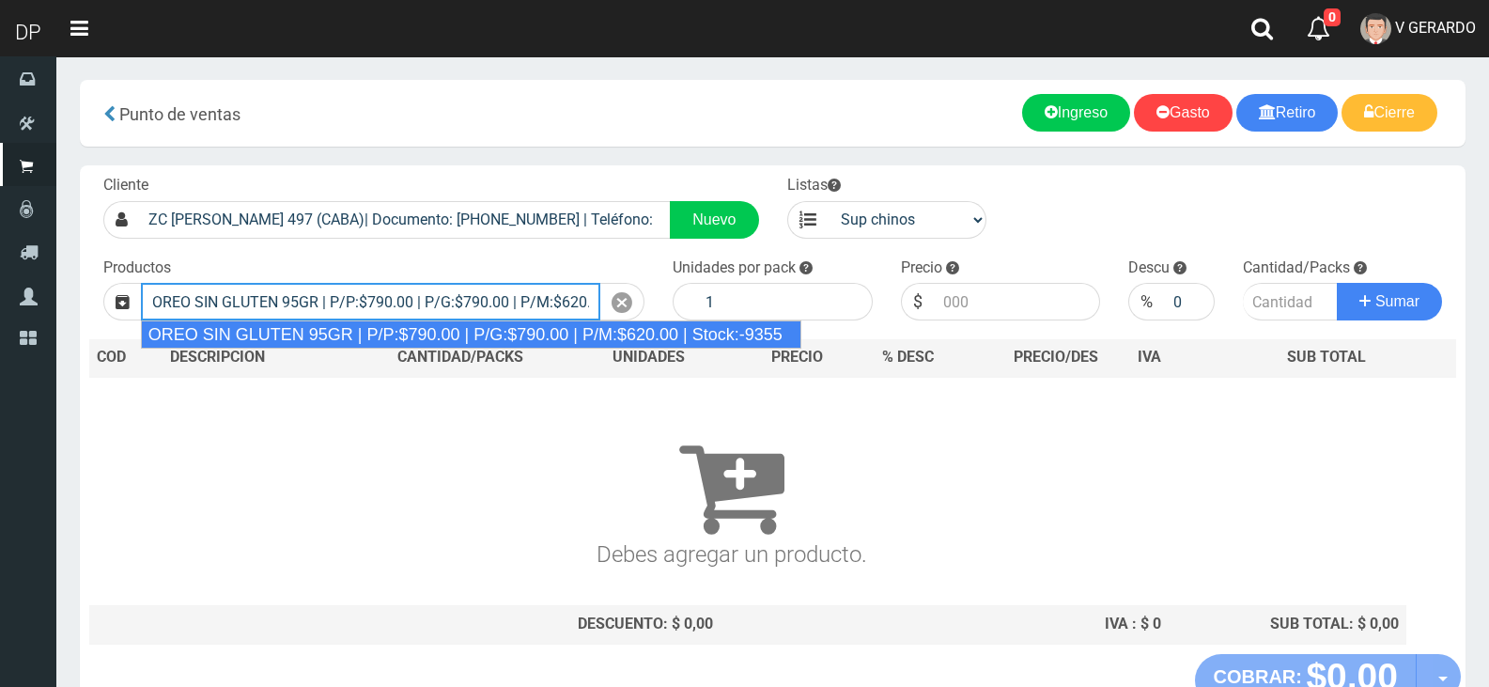
type input "OREO SIN GLUTEN 95GR | P/P:$790.00 | P/G:$790.00 | P/M:$620.00 | Stock:-9355"
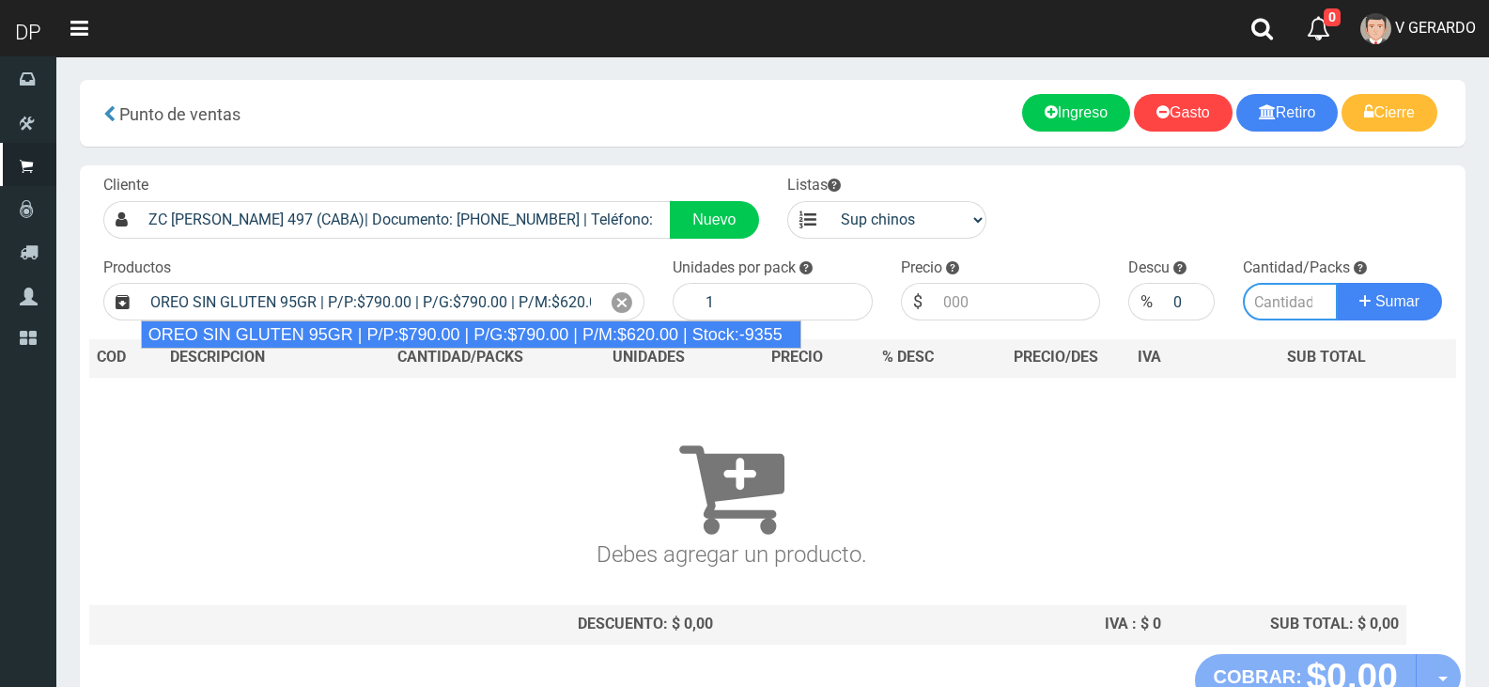
type input "24"
type input "790.00"
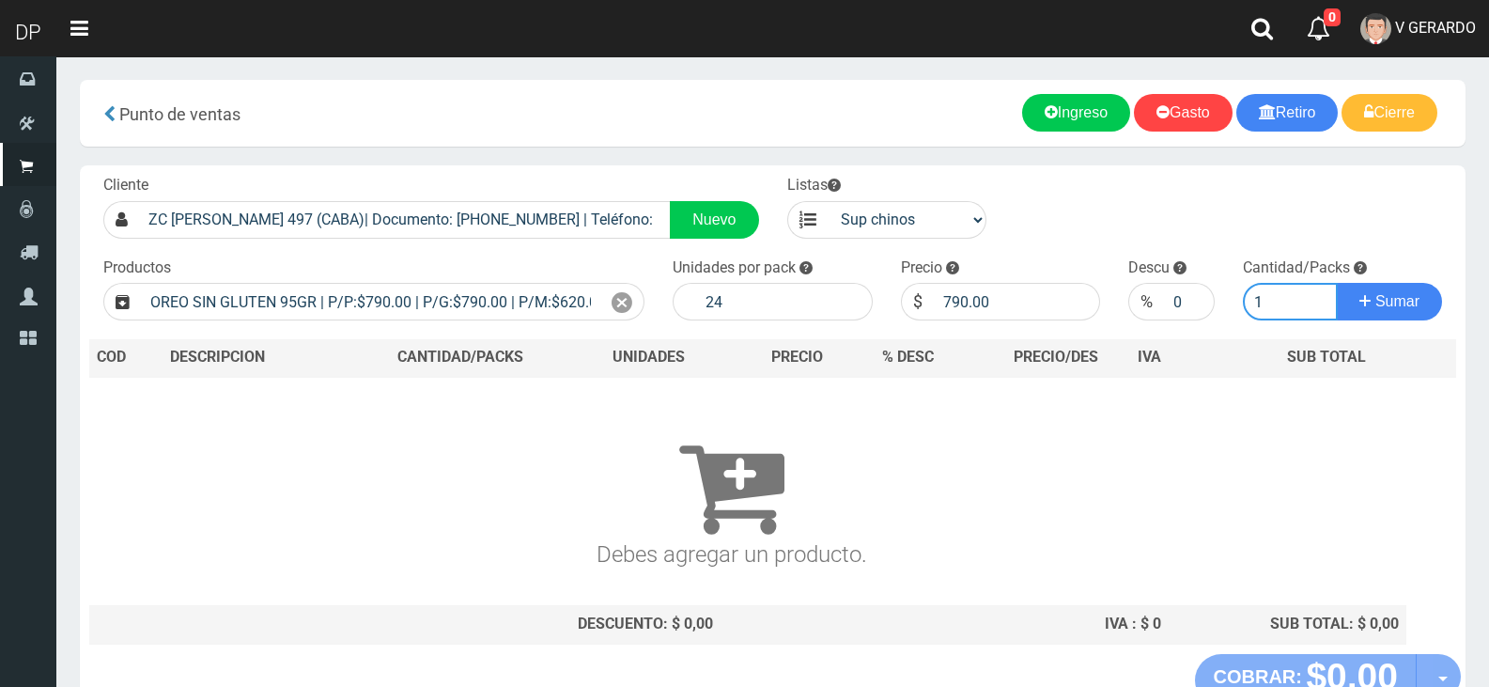
type input "1"
click at [1337, 283] on button "Sumar" at bounding box center [1389, 302] width 105 height 38
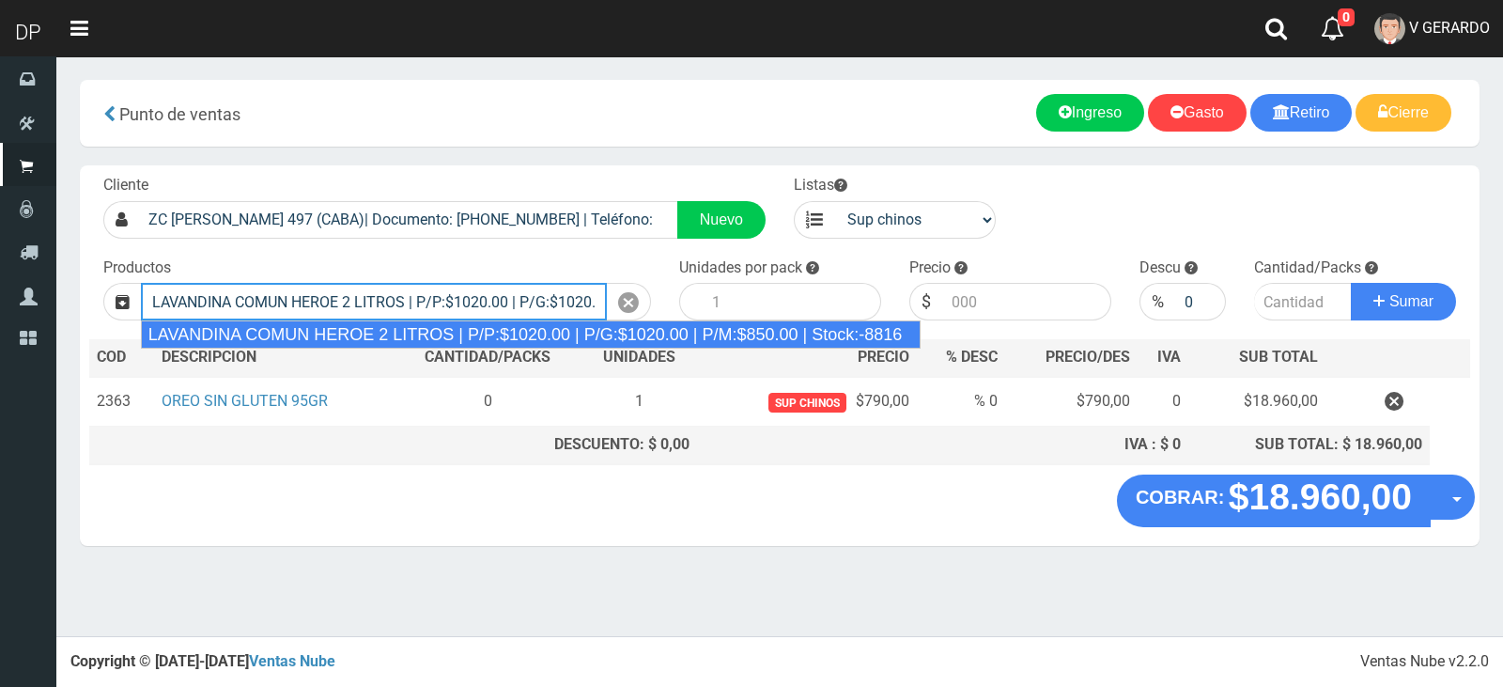
type input "LAVANDINA COMUN HEROE 2 LITROS | P/P:$1020.00 | P/G:$1020.00 | P/M:$850.00 | St…"
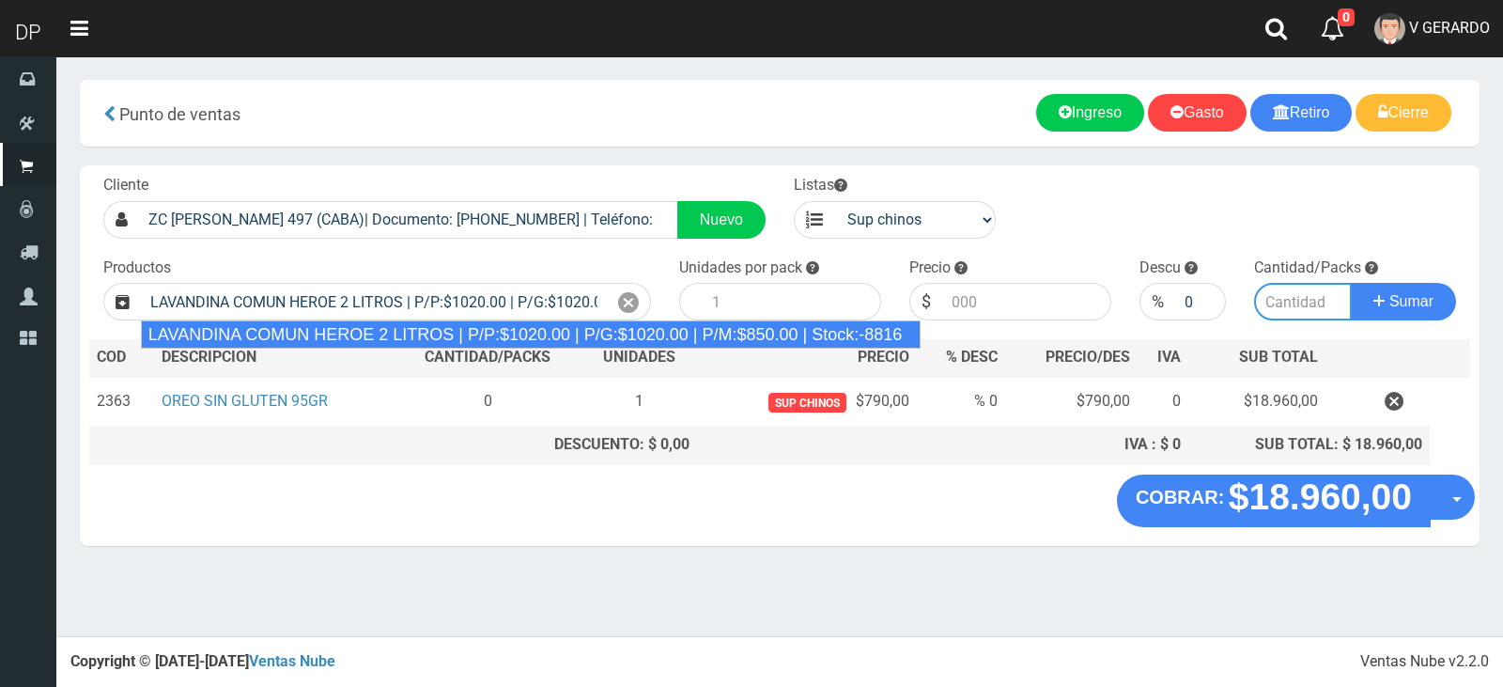
type input "8"
type input "1020.00"
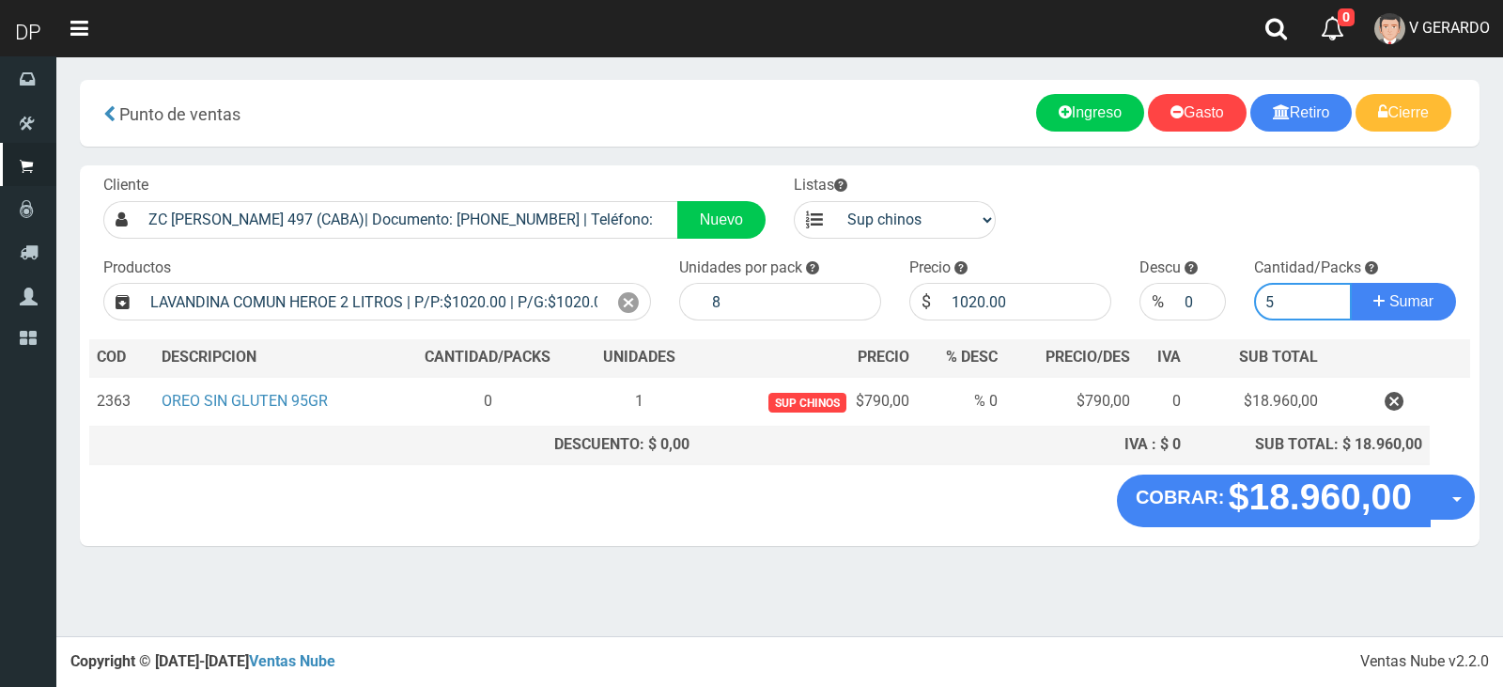
type input "5"
click at [1351, 283] on button "Sumar" at bounding box center [1403, 302] width 105 height 38
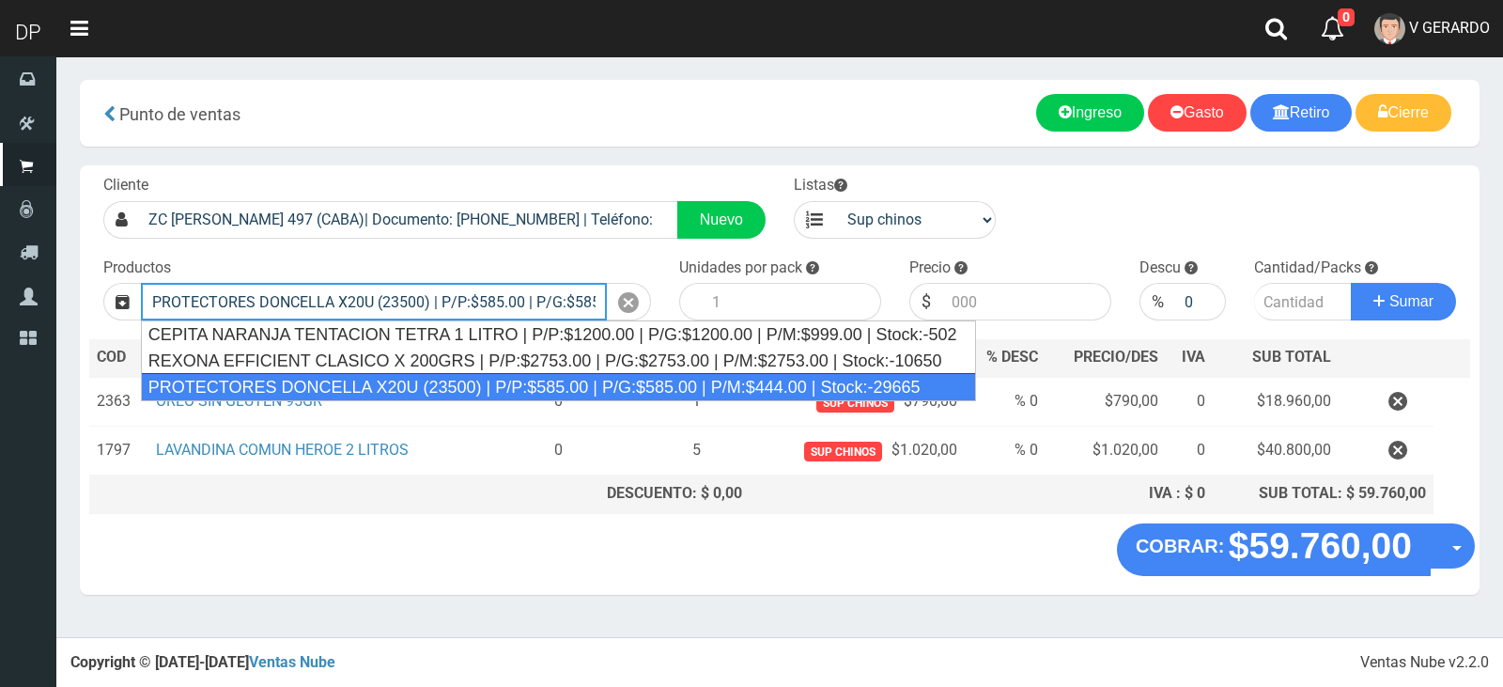
type input "PROTECTORES DONCELLA X20U (23500) | P/P:$585.00 | P/G:$585.00 | P/M:$444.00 | S…"
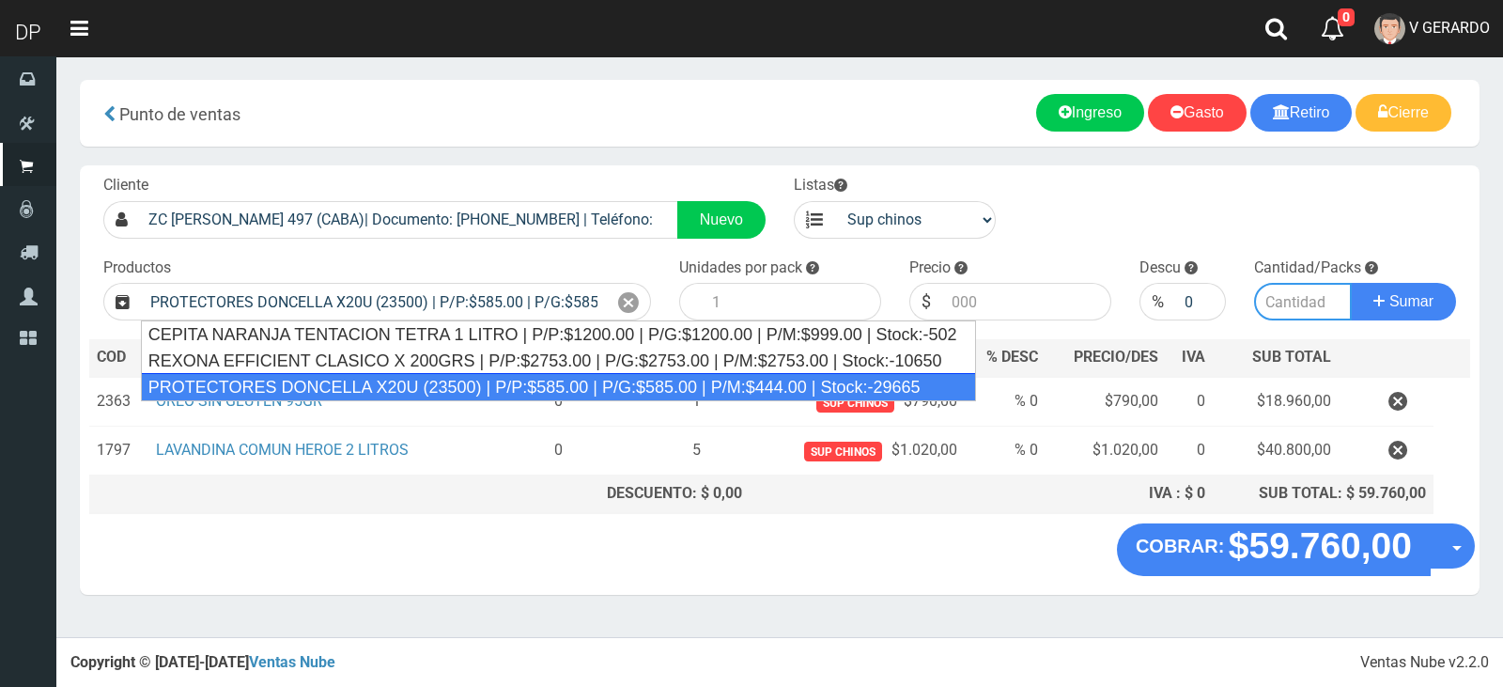
type input "30"
type input "585.00"
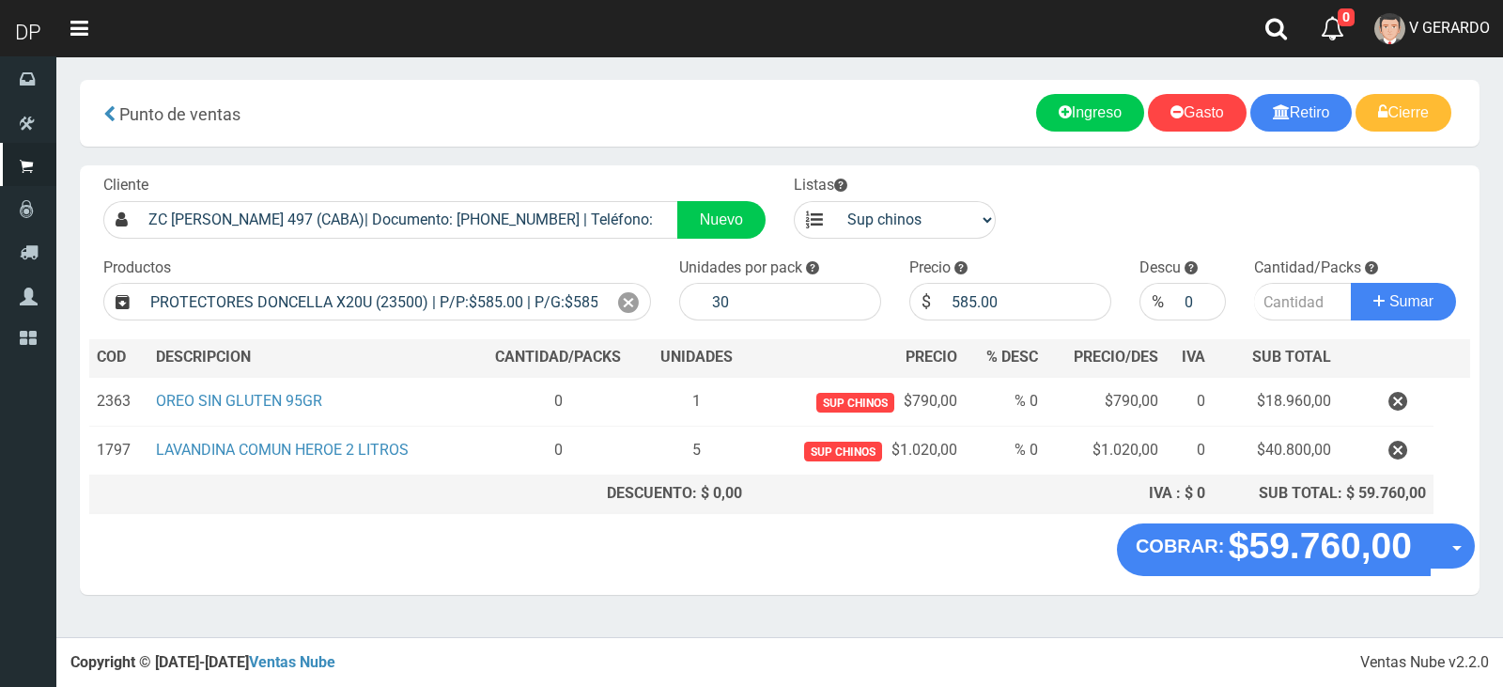
click at [658, 291] on div "Productos PROTECTORES DONCELLA X20U (23500) | P/P:$585.00 | P/G:$585.00 | P/M:$…" at bounding box center [377, 289] width 576 height 64
click at [639, 300] on div at bounding box center [629, 302] width 44 height 38
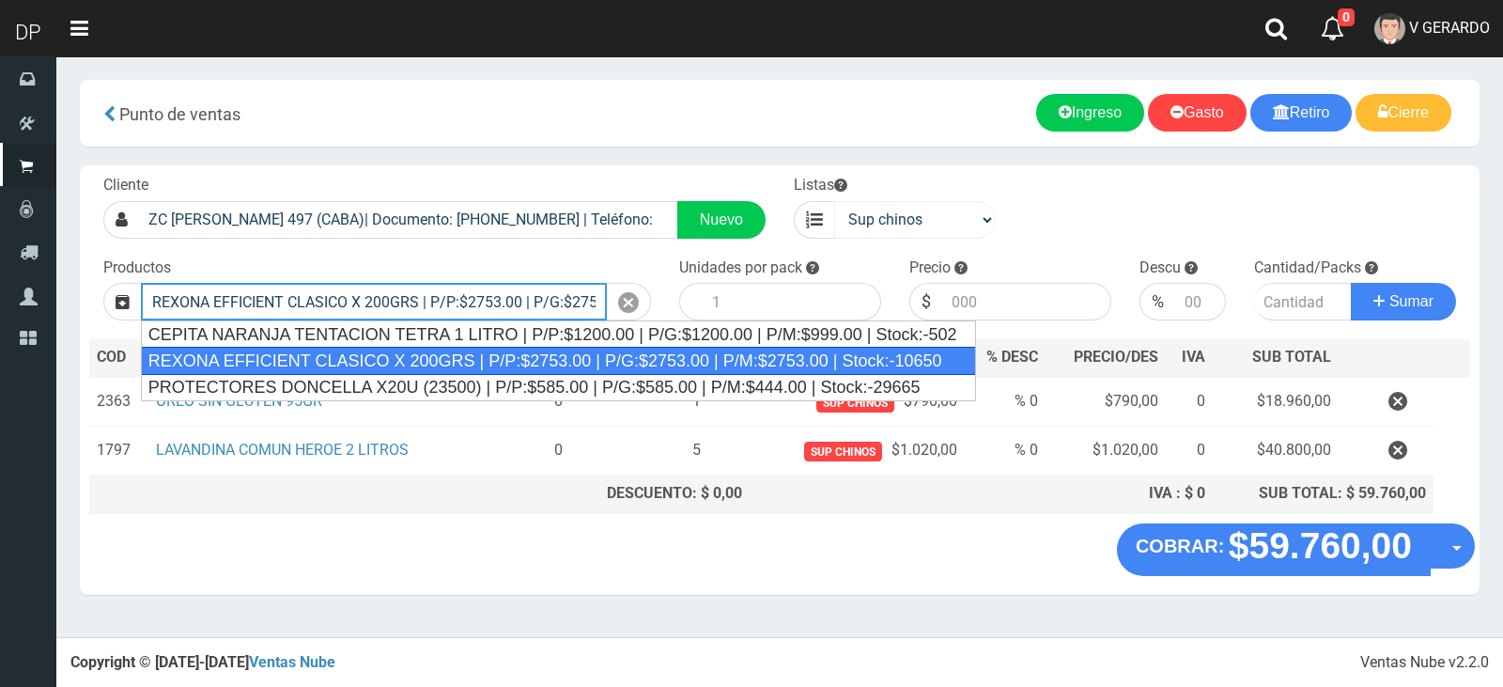
type input "REXONA EFFICIENT CLASICO X 200GRS | P/P:$2753.00 | P/G:$2753.00 | P/M:$2753.00 …"
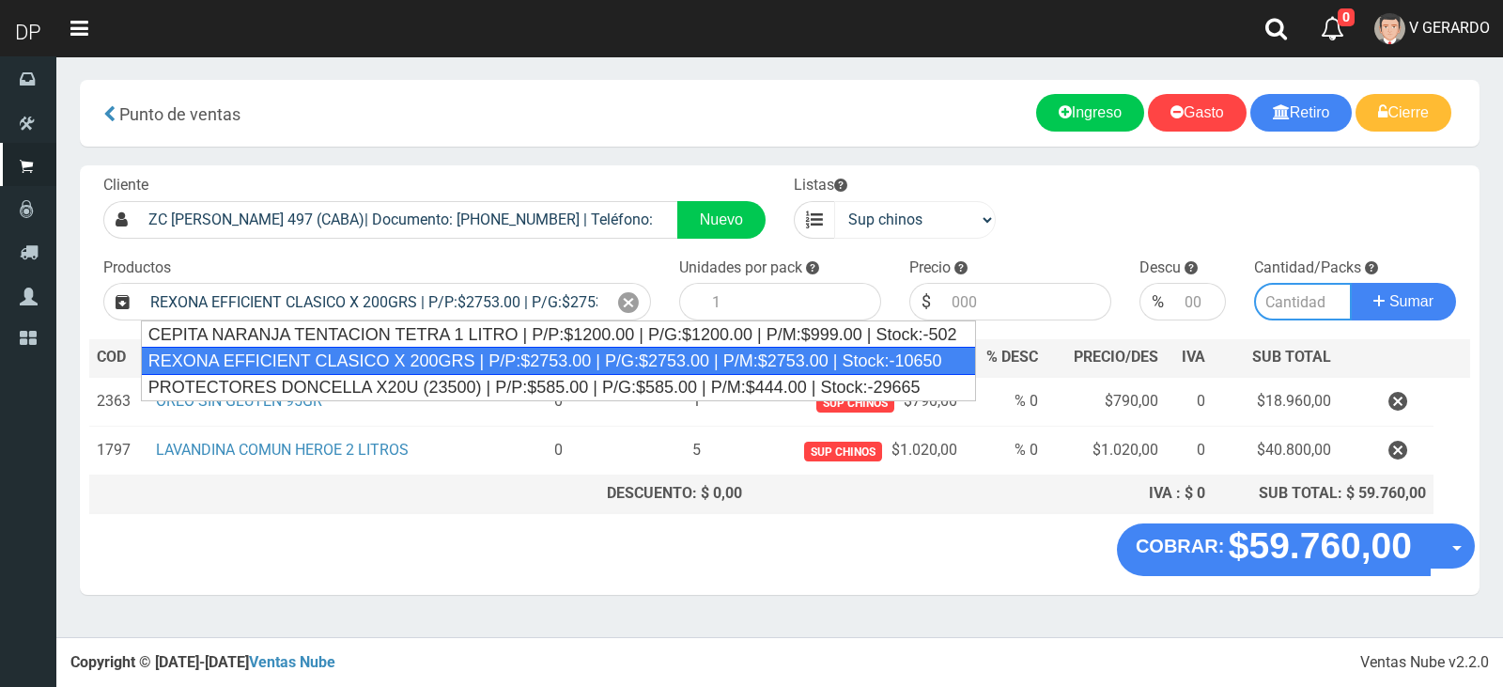
type input "12"
type input "2753.00"
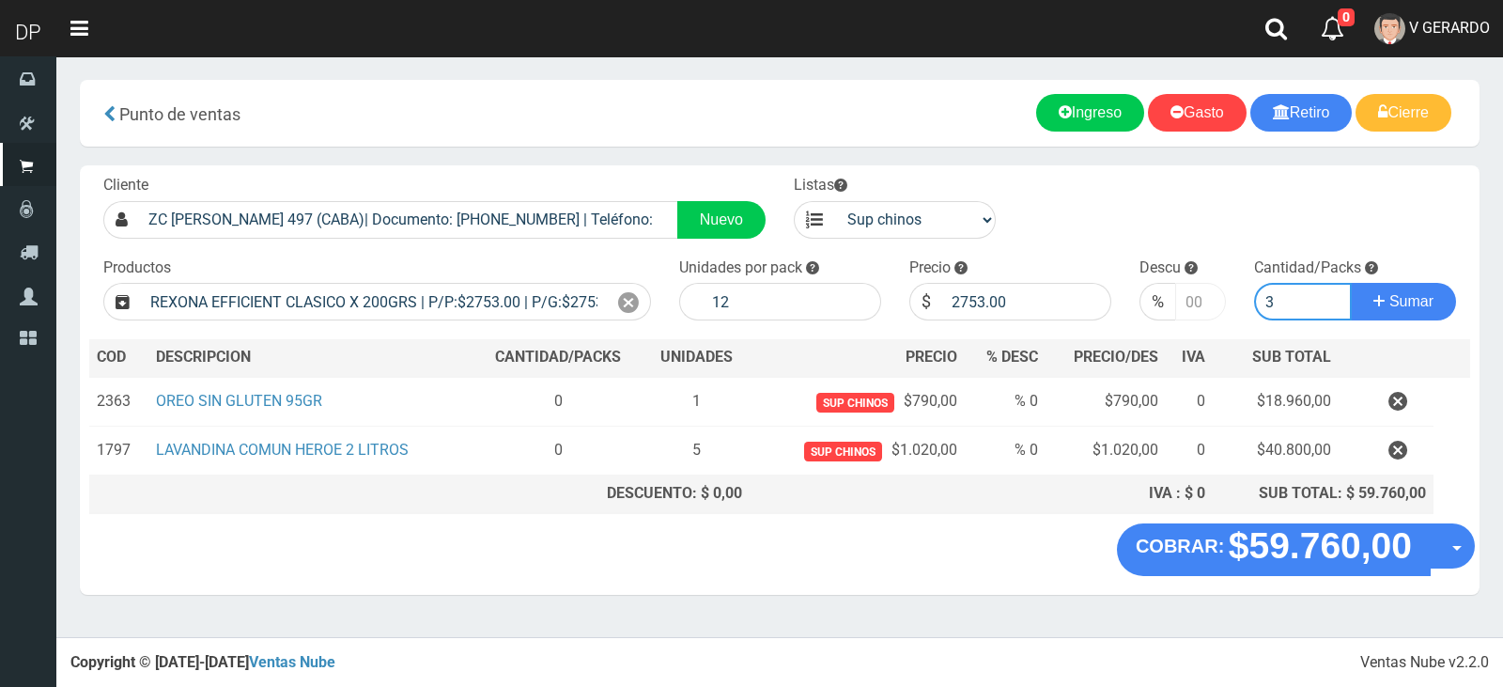
type input "3"
click at [1204, 303] on input "-1" at bounding box center [1201, 302] width 52 height 38
click at [1204, 303] on input "-2" at bounding box center [1201, 302] width 52 height 38
click at [1193, 297] on input "-2" at bounding box center [1201, 302] width 52 height 38
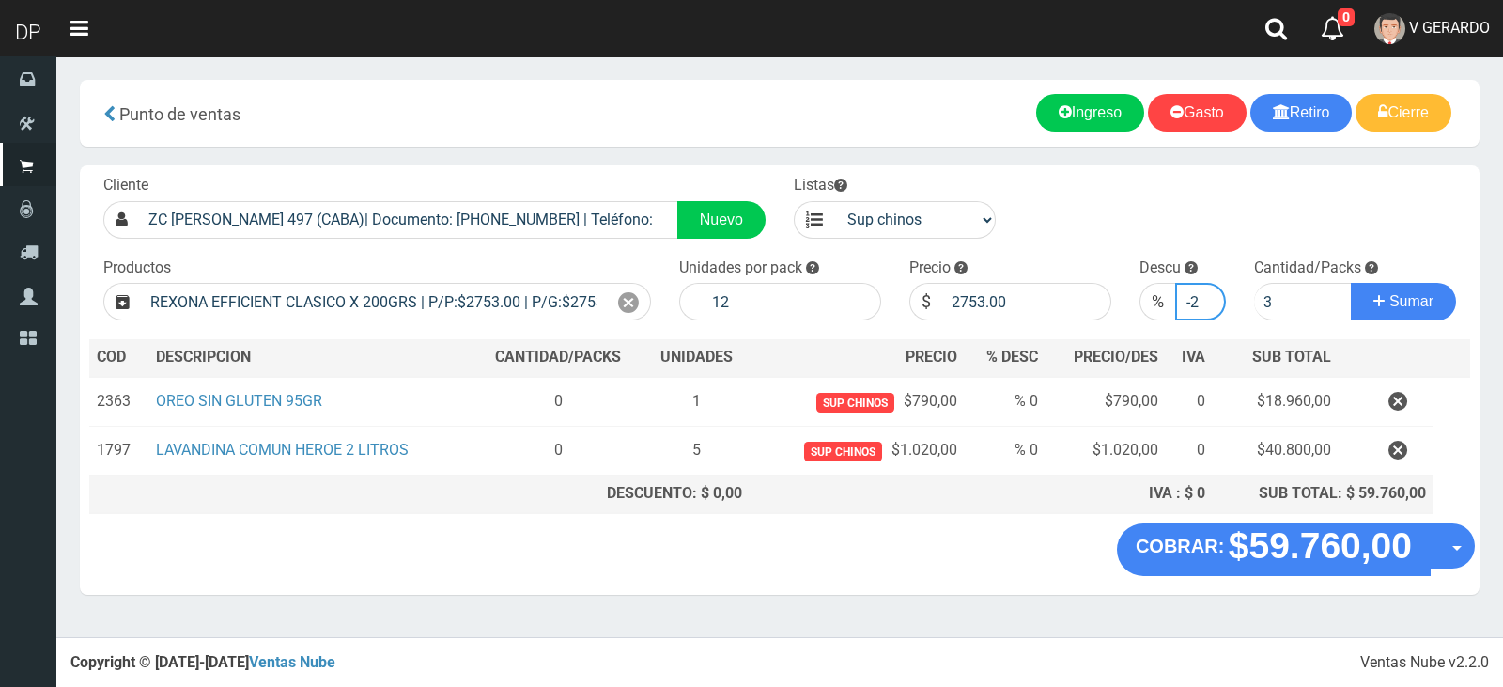
click at [1193, 297] on input "-2" at bounding box center [1201, 302] width 52 height 38
type input "5"
click at [1351, 283] on button "Sumar" at bounding box center [1403, 302] width 105 height 38
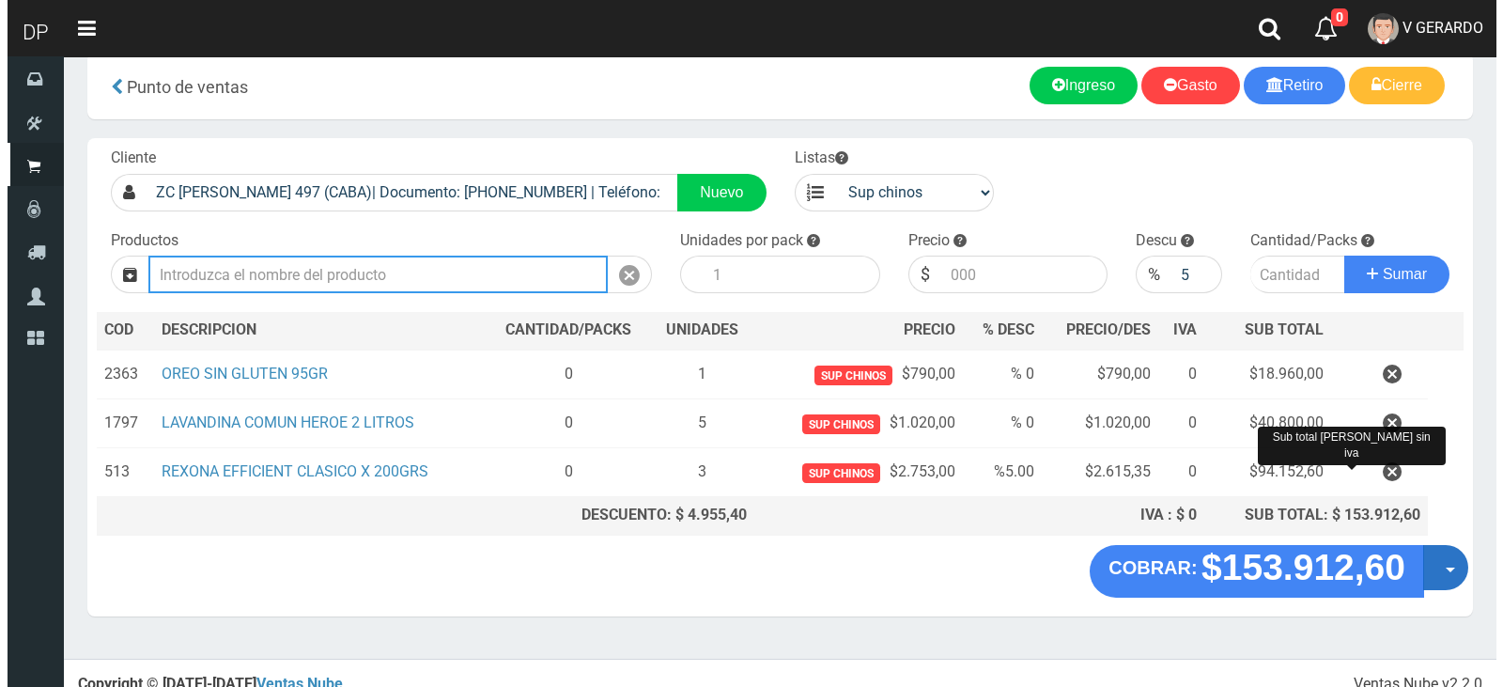
scroll to position [42, 0]
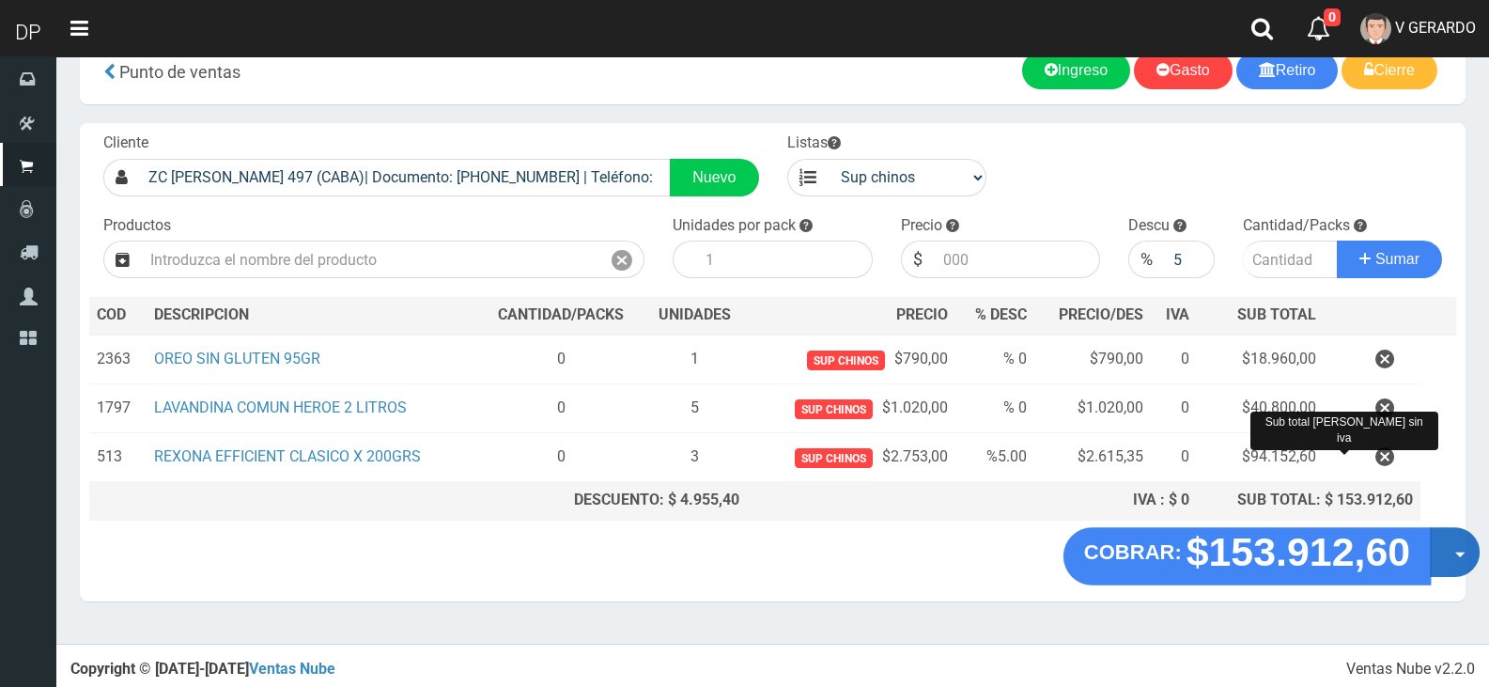
click at [1446, 550] on button "Opciones" at bounding box center [1455, 552] width 50 height 50
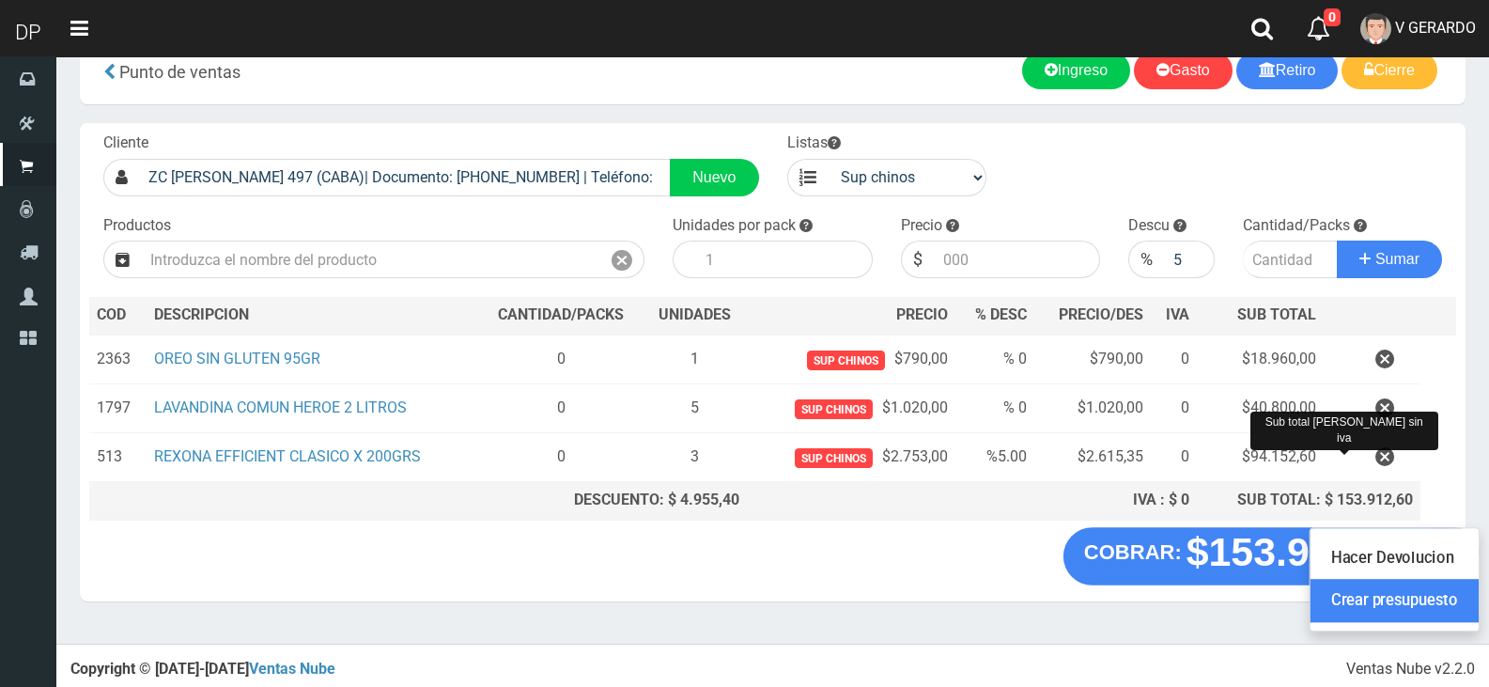
click at [1437, 607] on link "Crear presupuesto" at bounding box center [1394, 601] width 168 height 43
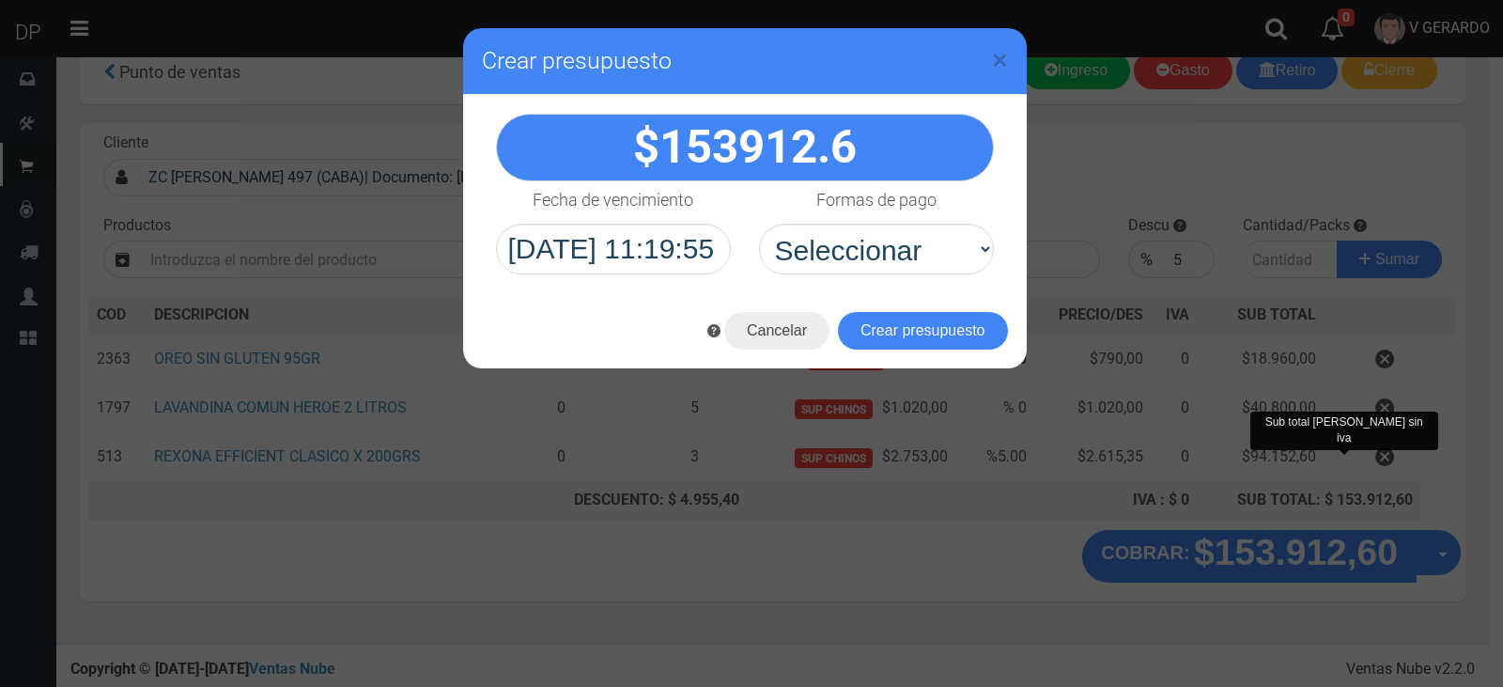
click at [944, 277] on div "153912.6" at bounding box center [745, 194] width 564 height 198
click at [935, 267] on select "Seleccionar Efectivo Tarjeta de Crédito Depósito Débito" at bounding box center [876, 249] width 235 height 51
click at [759, 224] on select "Seleccionar Efectivo Tarjeta de Crédito Depósito Débito" at bounding box center [876, 249] width 235 height 51
click at [893, 236] on select "Seleccionar Efectivo Tarjeta de Crédito Depósito Débito" at bounding box center [876, 249] width 235 height 51
select select "Efectivo"
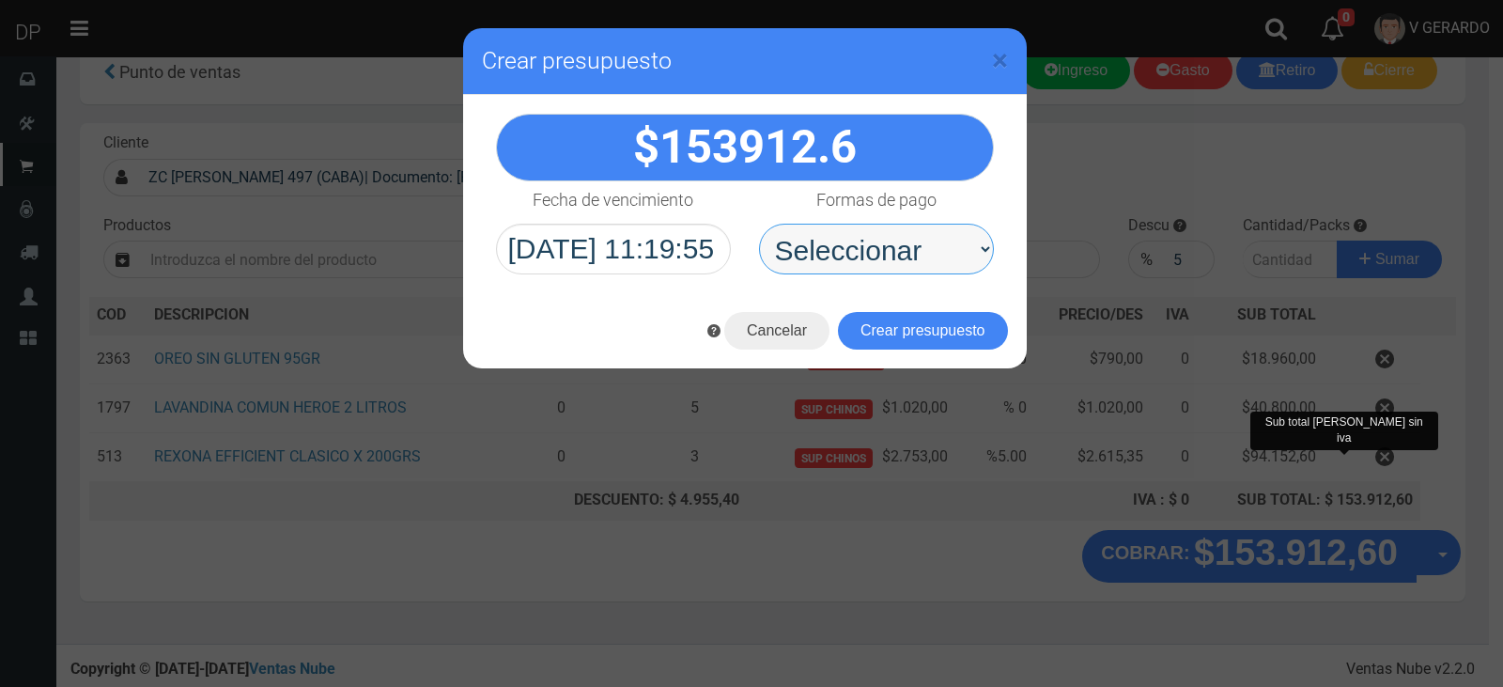
click at [759, 224] on select "Seleccionar Efectivo Tarjeta de Crédito Depósito Débito" at bounding box center [876, 249] width 235 height 51
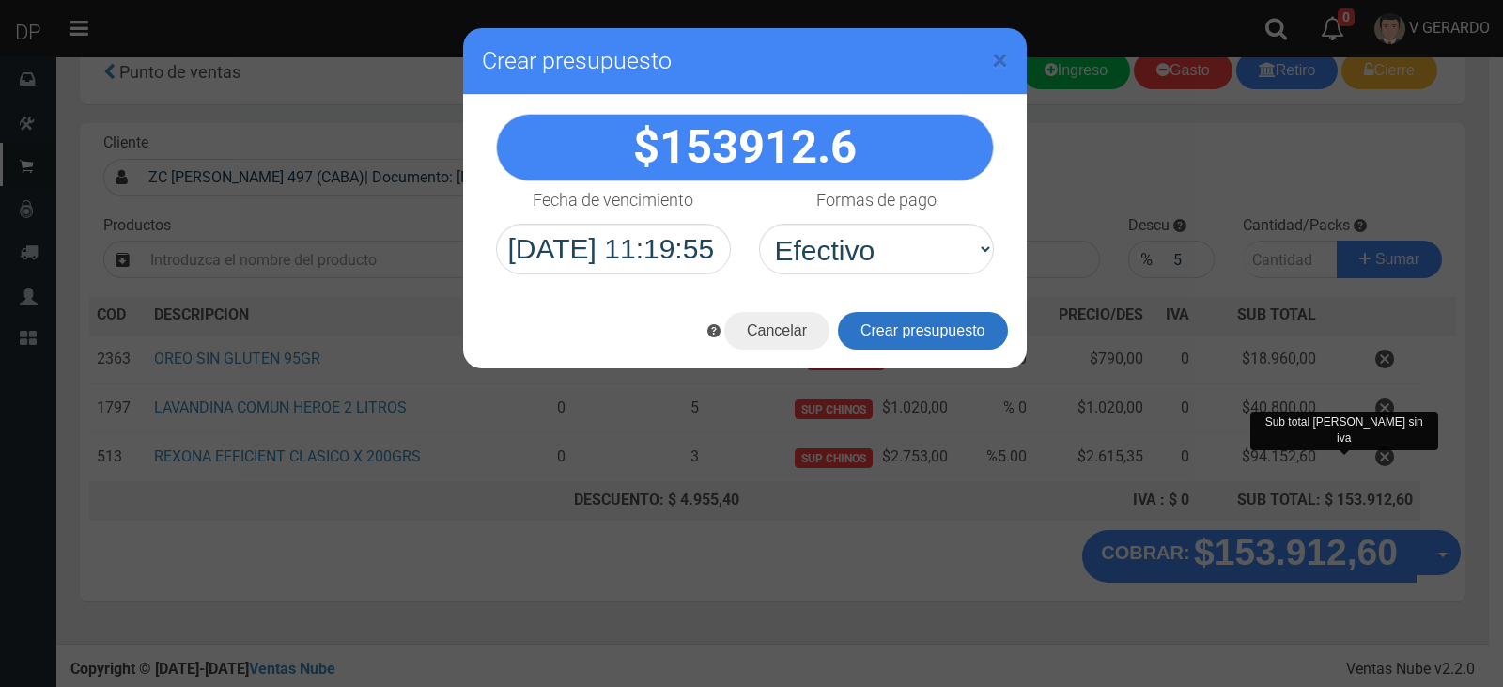
click at [912, 320] on button "Crear presupuesto" at bounding box center [923, 331] width 170 height 38
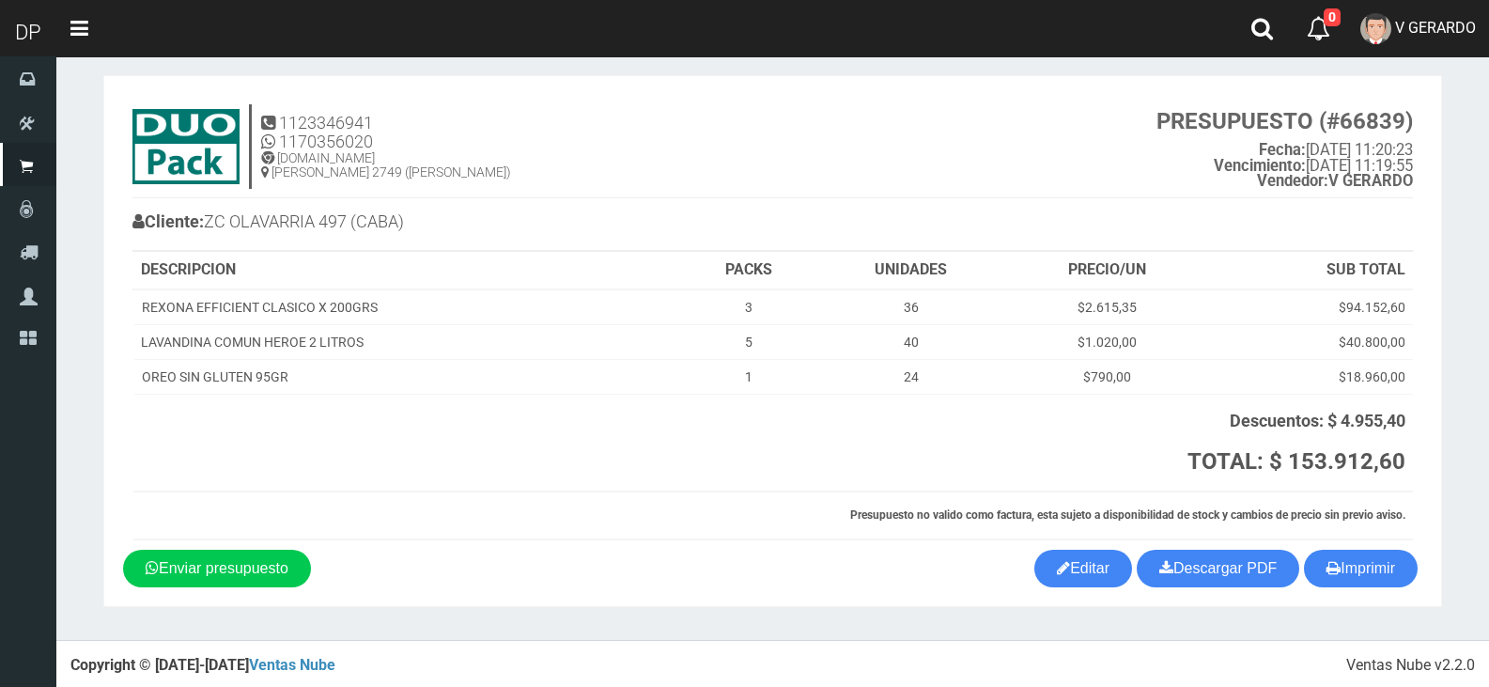
scroll to position [18, 0]
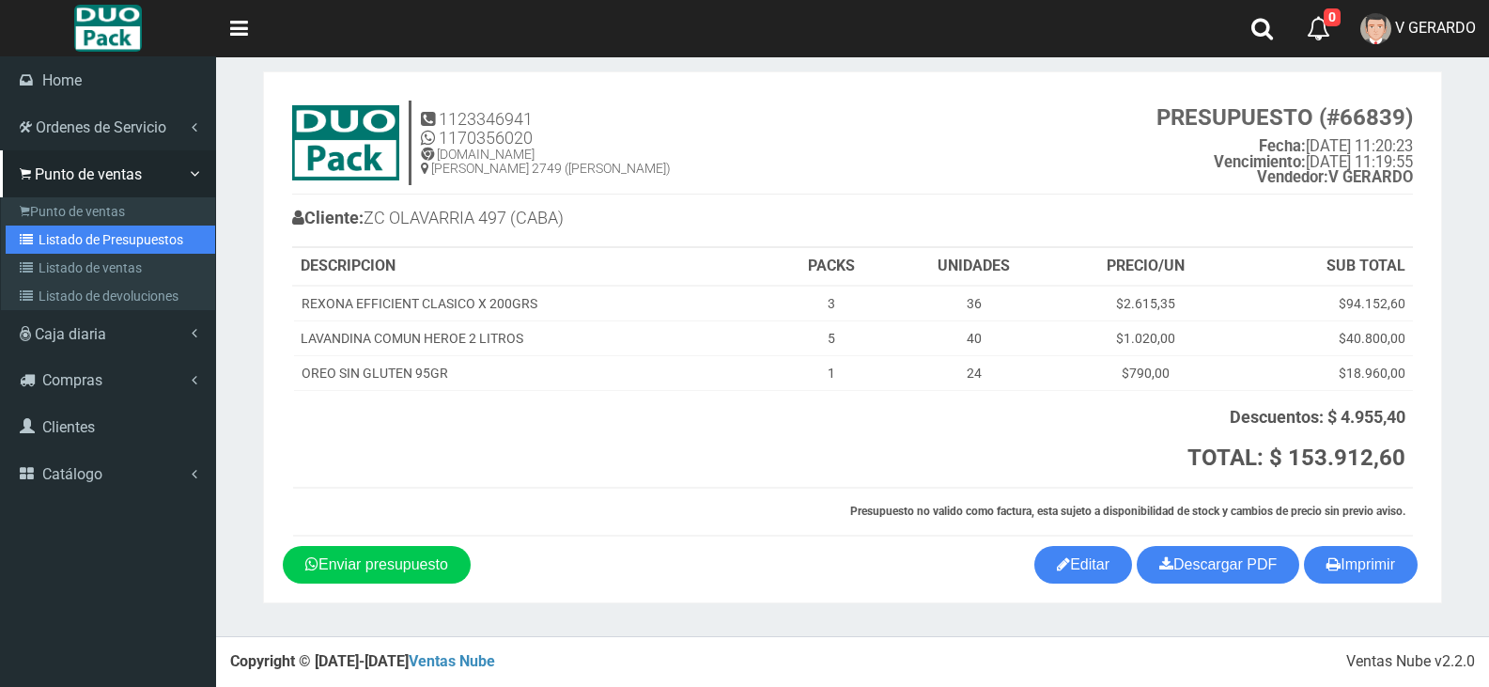
click at [43, 238] on link "Listado de Presupuestos" at bounding box center [110, 239] width 209 height 28
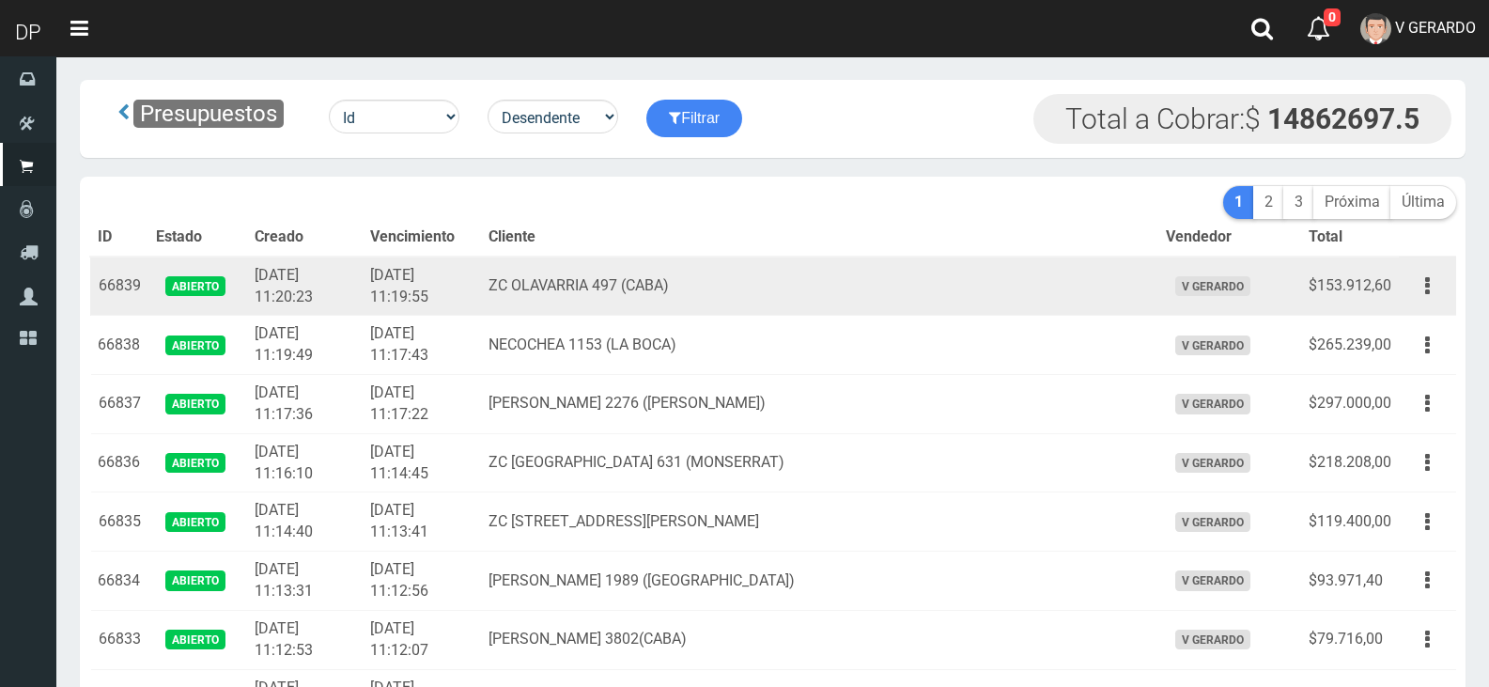
click at [650, 280] on td "ZC OLAVARRIA 497 (CABA)" at bounding box center [819, 285] width 676 height 59
click at [578, 275] on td "ZC OLAVARRIA 497 (CABA)" at bounding box center [819, 285] width 676 height 59
click at [577, 275] on td "ZC OLAVARRIA 497 (CABA)" at bounding box center [819, 285] width 676 height 59
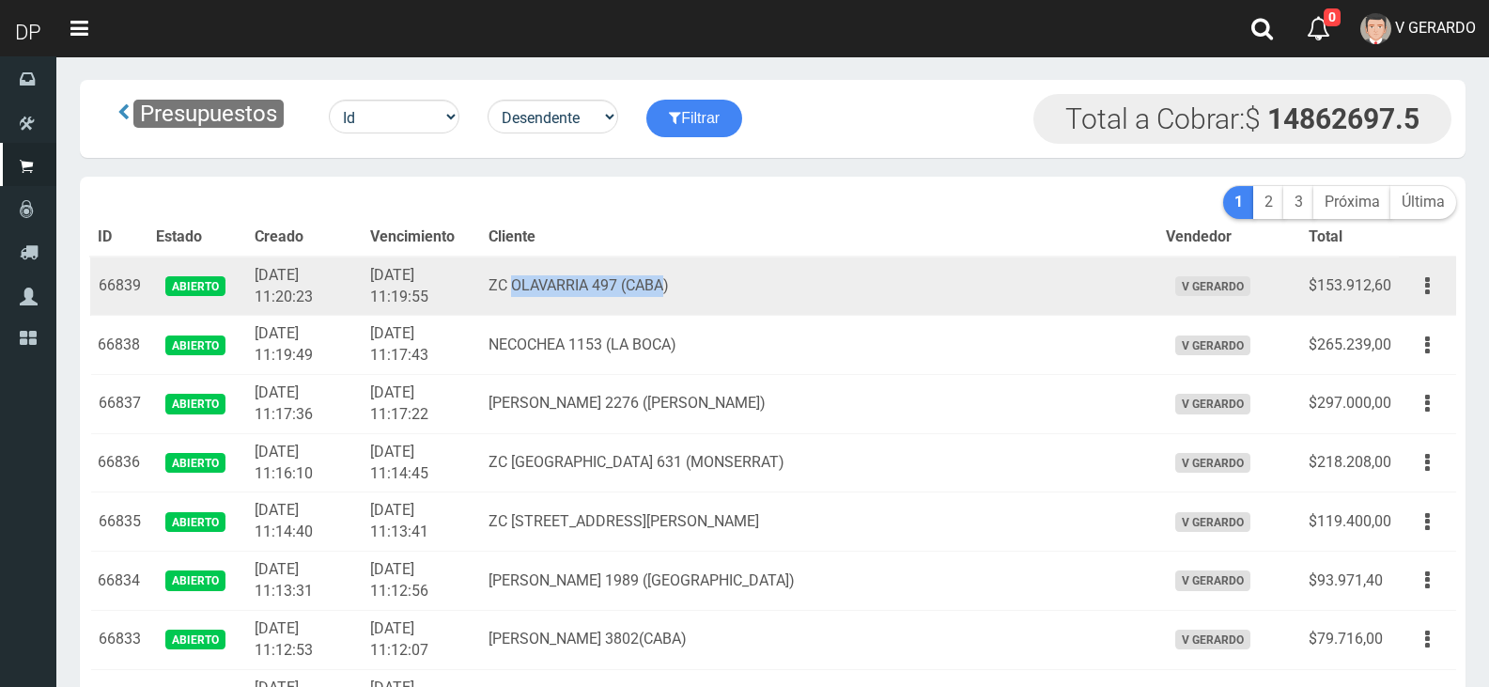
click at [690, 286] on td "ZC OLAVARRIA 497 (CABA)" at bounding box center [819, 285] width 676 height 59
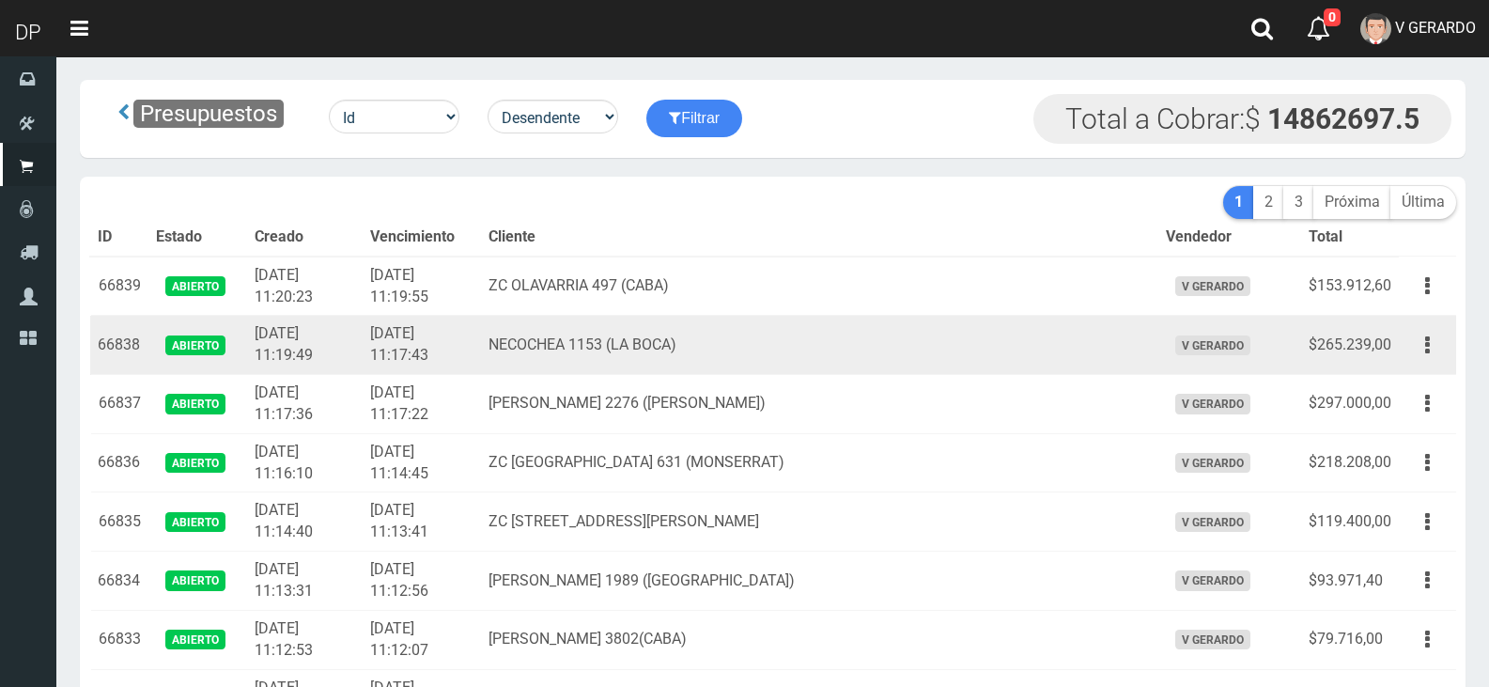
click at [606, 349] on td "NECOCHEA 1153 (LA BOCA)" at bounding box center [819, 345] width 676 height 59
click at [705, 337] on td "NECOCHEA 1153 (LA BOCA)" at bounding box center [819, 345] width 676 height 59
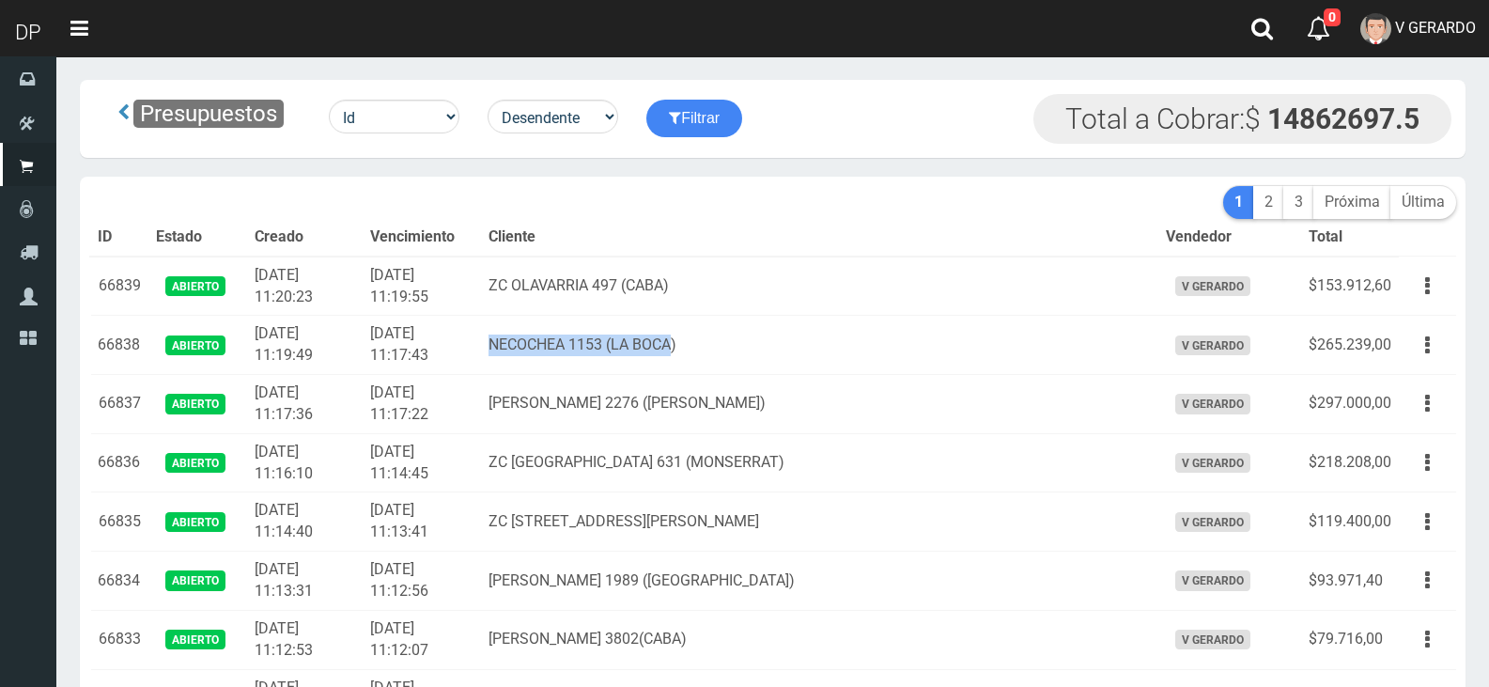
copy td "NECOCHEA 1153 (LA BOCA"
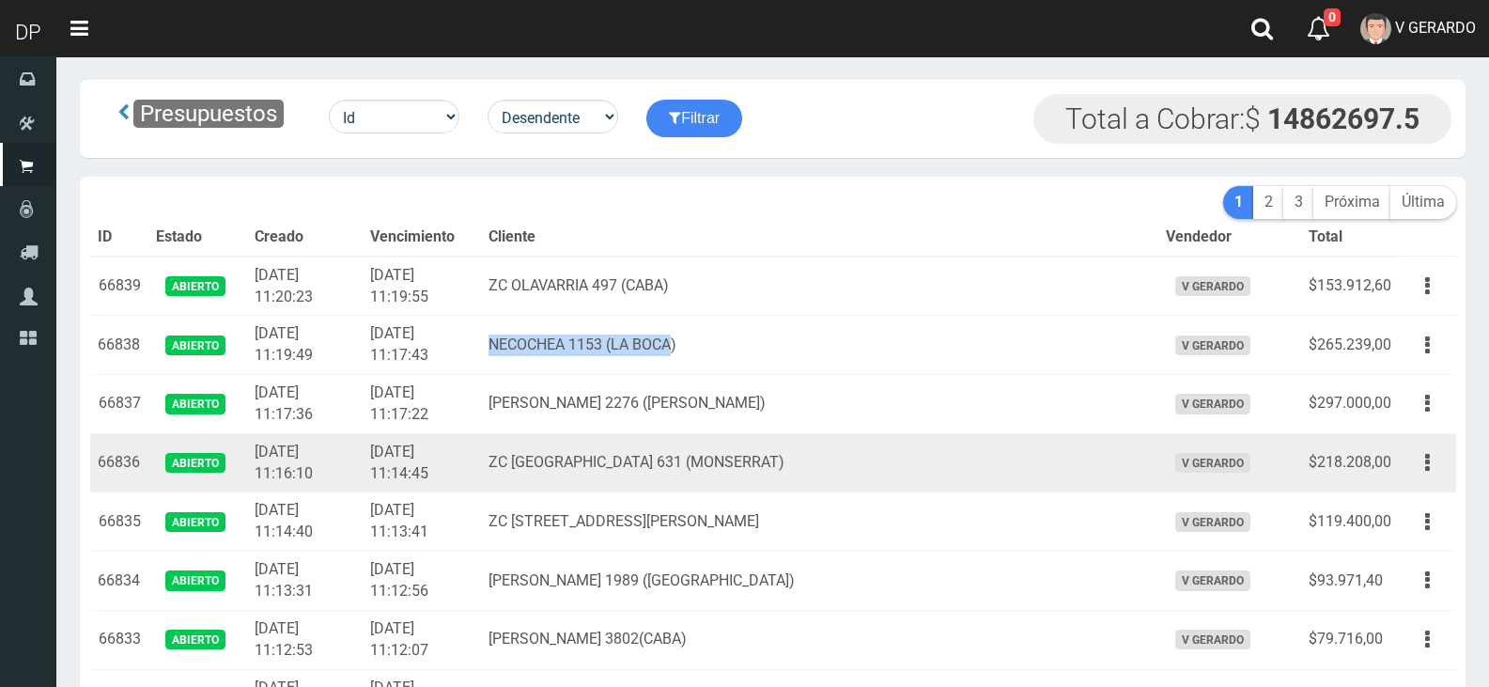
scroll to position [94, 0]
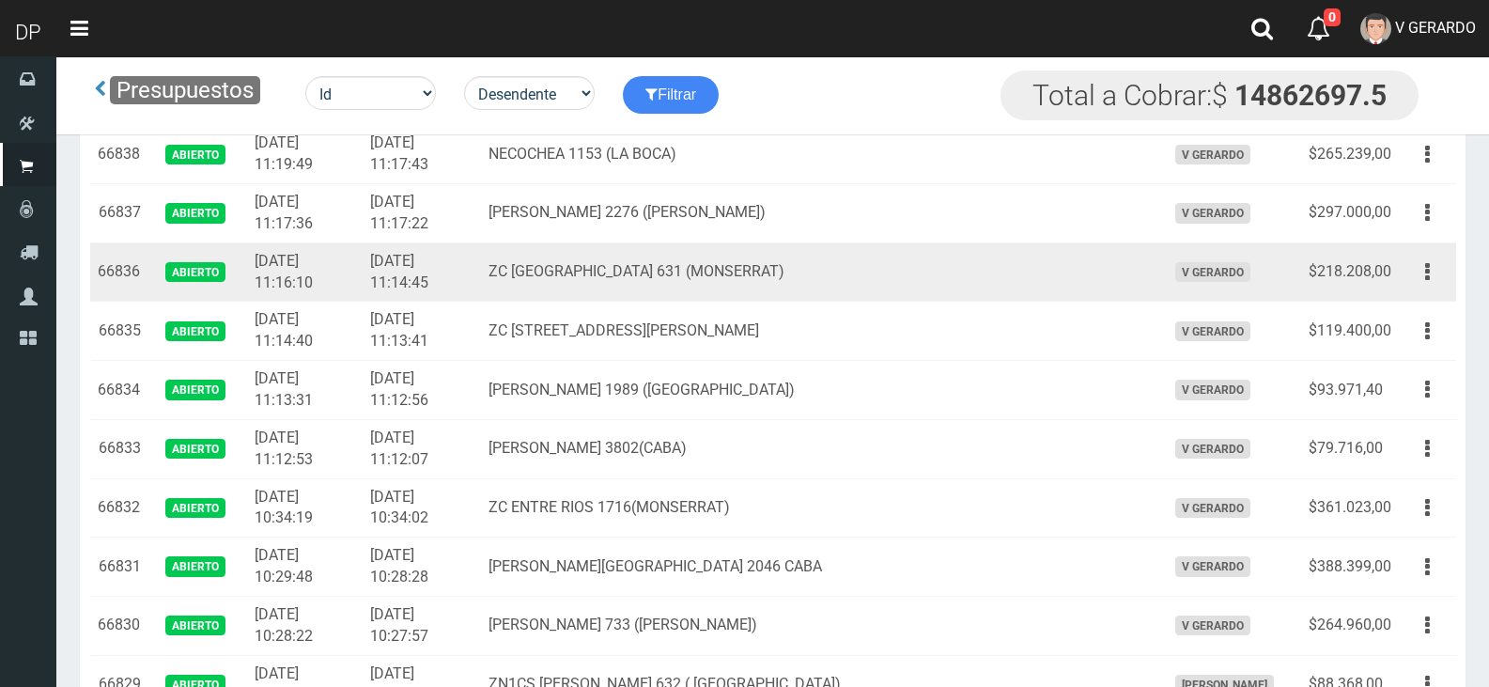
click at [599, 266] on td "ZC PERU 631 (MONSERRAT)" at bounding box center [819, 271] width 676 height 59
click at [639, 266] on td "ZC PERU 631 (MONSERRAT)" at bounding box center [819, 271] width 676 height 59
click at [706, 271] on td "ZC PERU 631 (MONSERRAT)" at bounding box center [819, 271] width 676 height 59
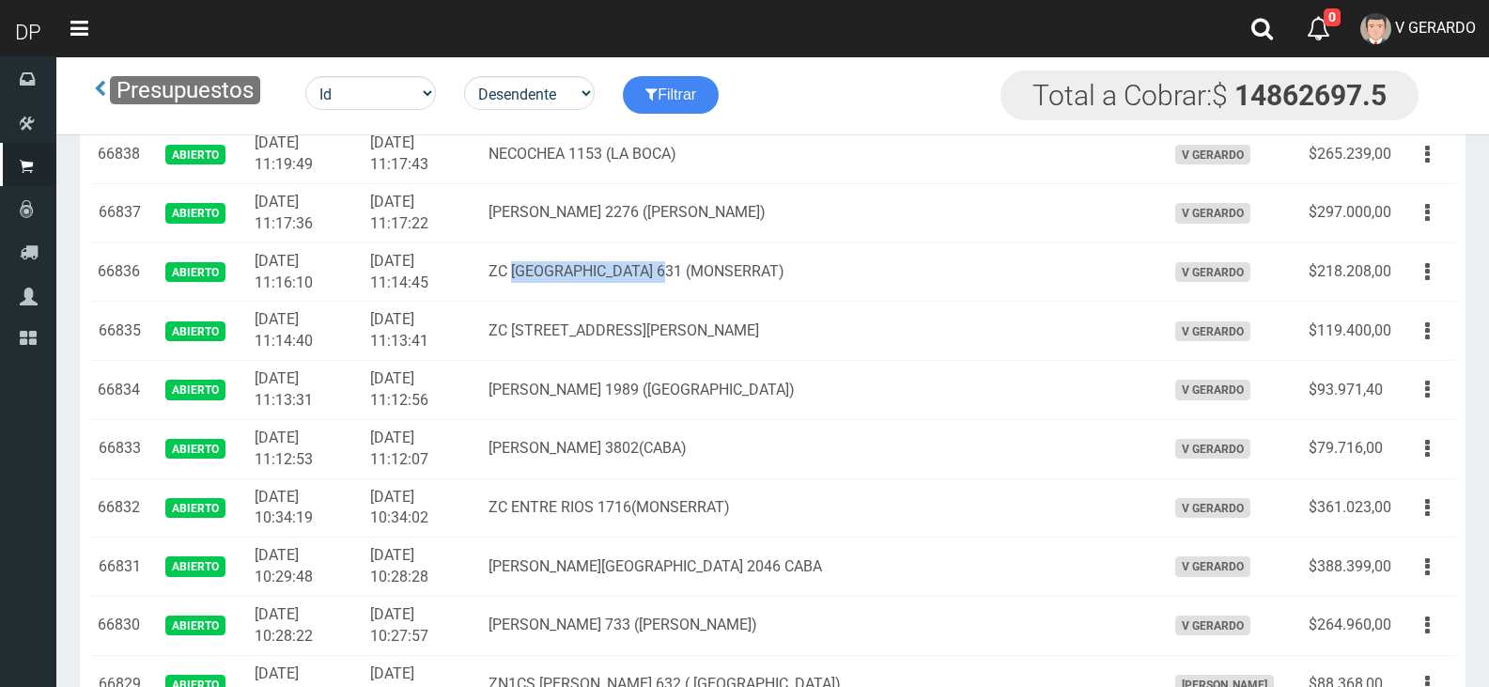
copy td "PERU 631 (MONSERRAT"
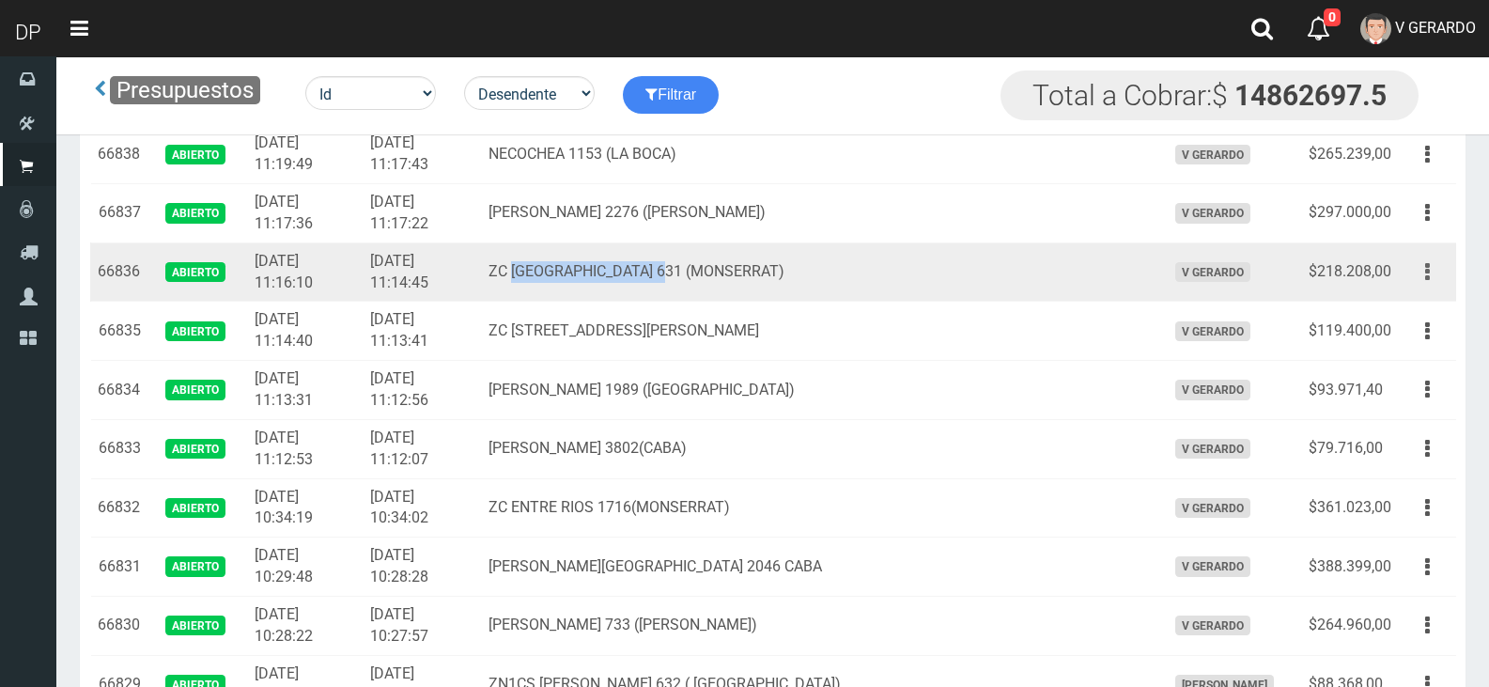
drag, startPoint x: 1425, startPoint y: 262, endPoint x: 1428, endPoint y: 279, distance: 17.1
click at [1425, 263] on icon "button" at bounding box center [1427, 272] width 5 height 33
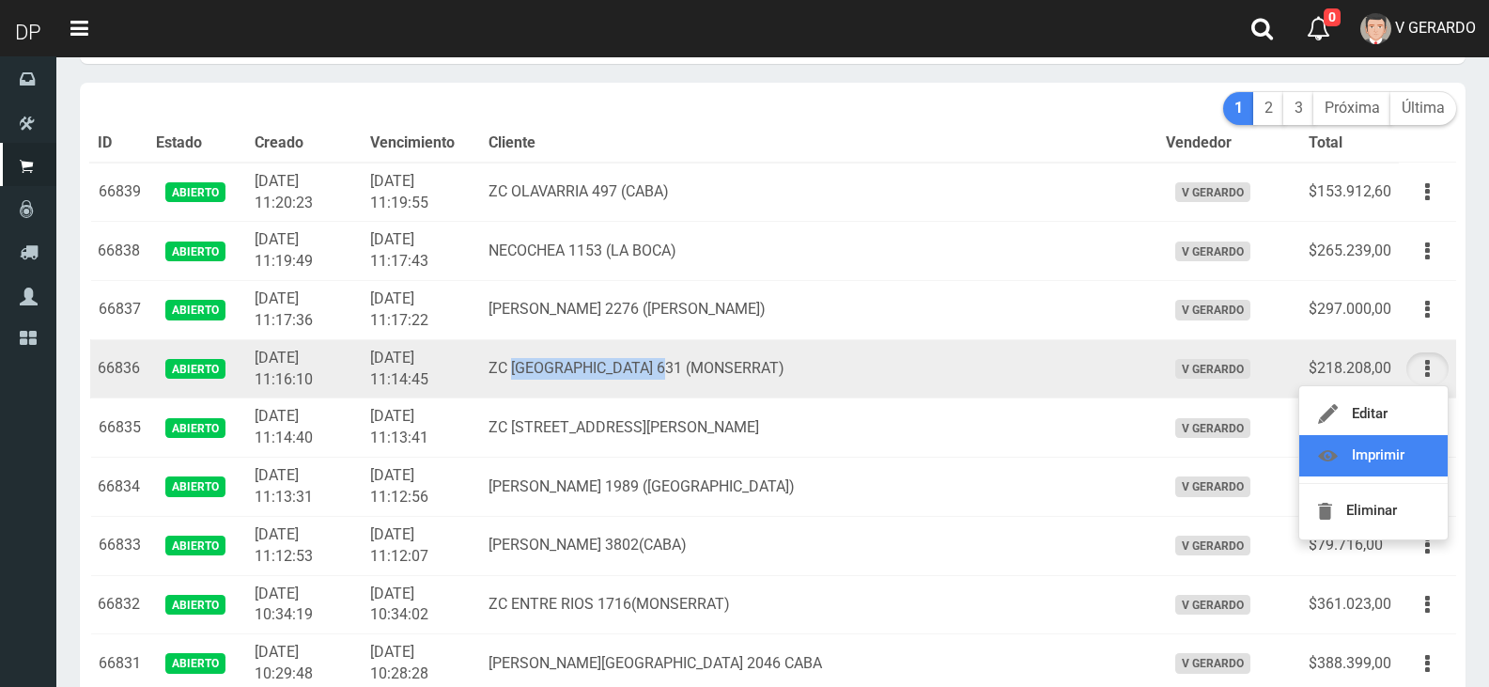
scroll to position [0, 0]
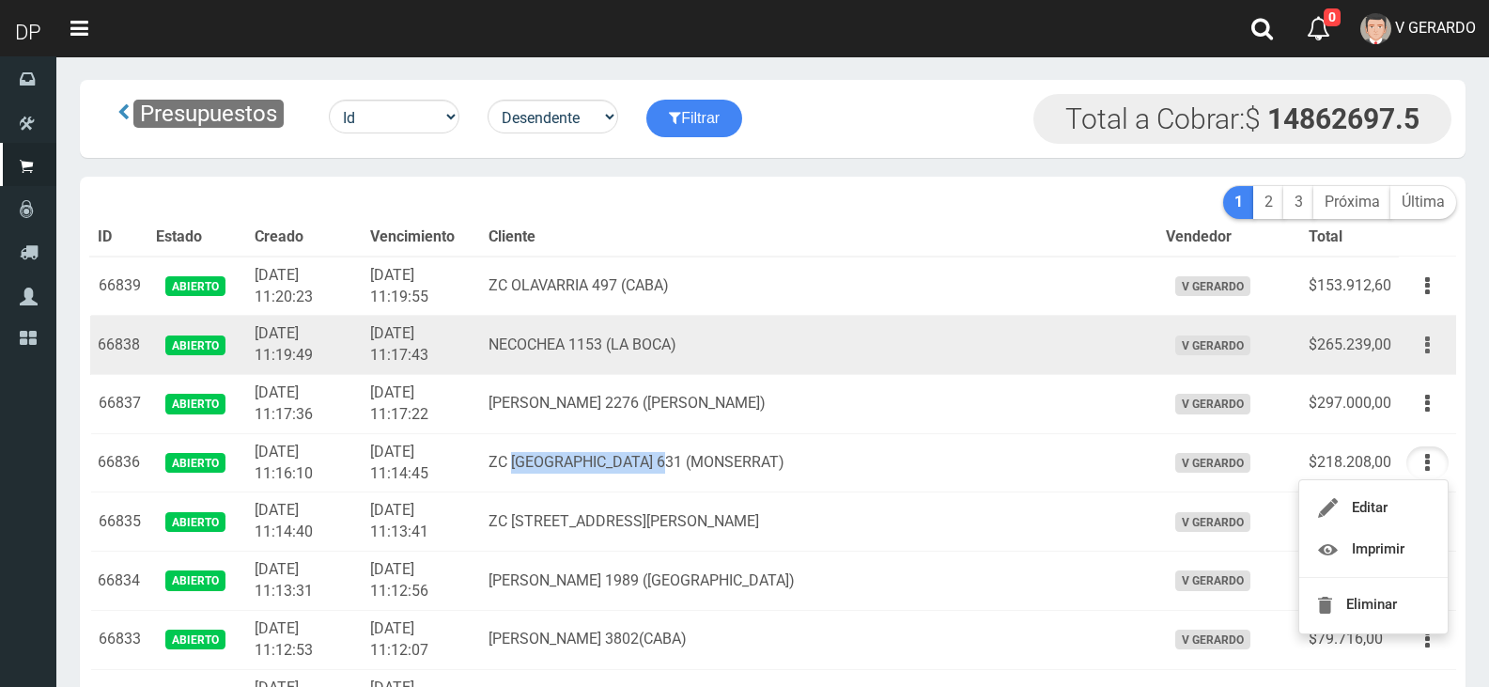
click at [1426, 347] on icon "button" at bounding box center [1427, 345] width 5 height 33
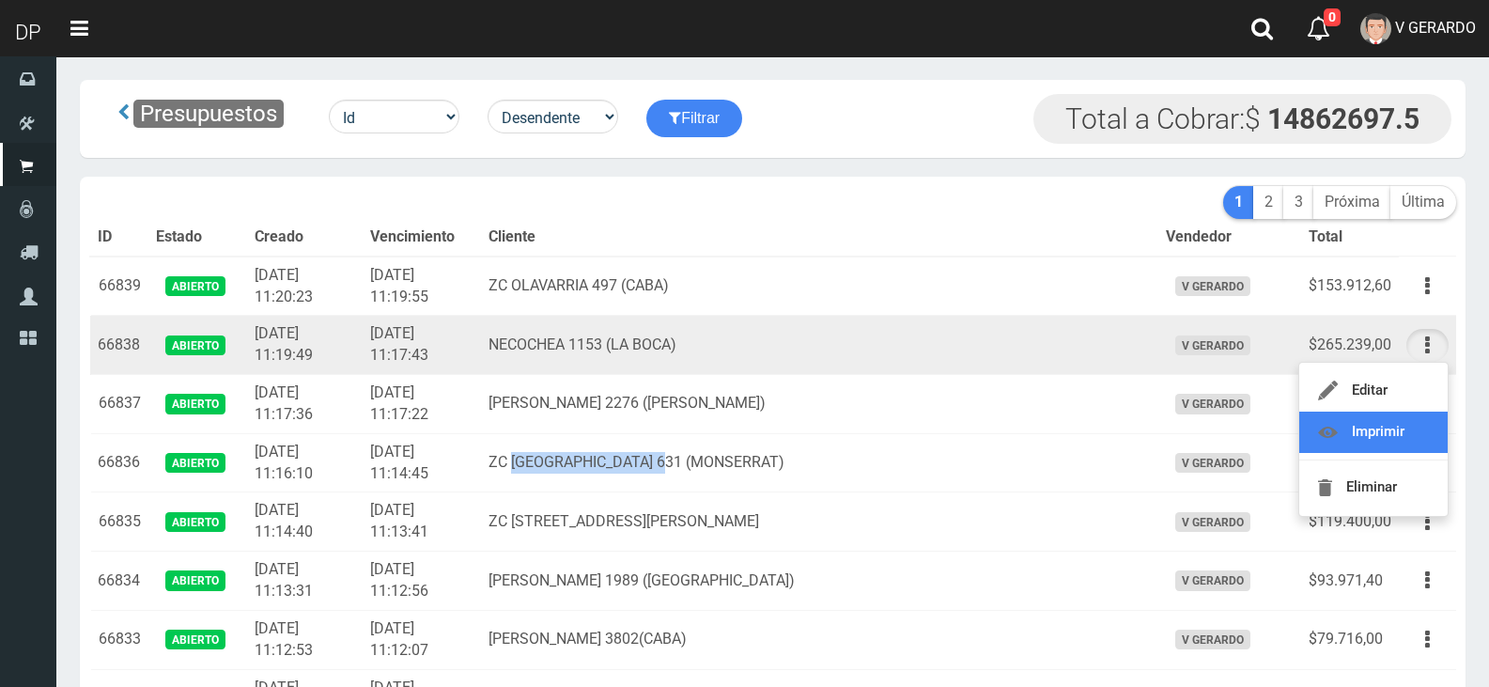
drag, startPoint x: 1410, startPoint y: 425, endPoint x: 1416, endPoint y: 285, distance: 140.1
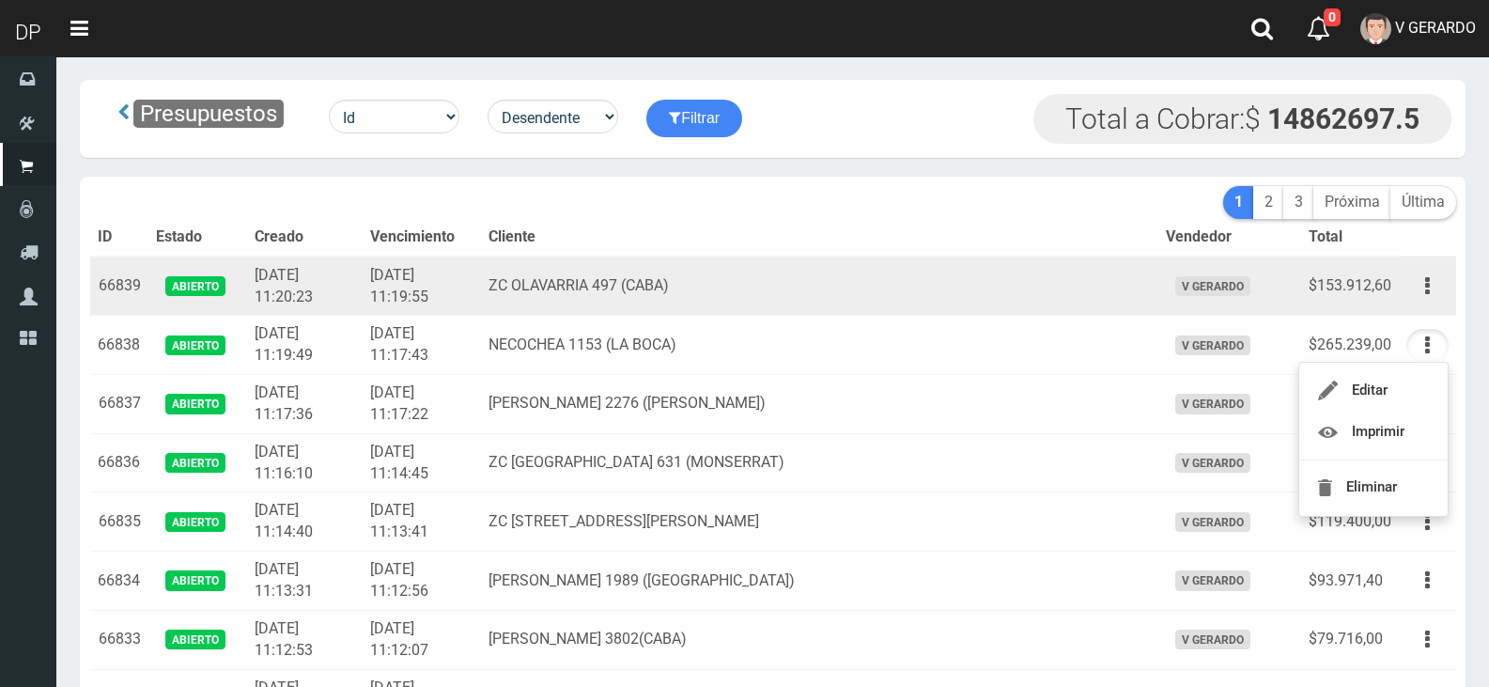
click at [1431, 262] on td "Editar Imprimir Eliminar" at bounding box center [1427, 285] width 57 height 59
click at [1417, 281] on button "button" at bounding box center [1427, 286] width 42 height 33
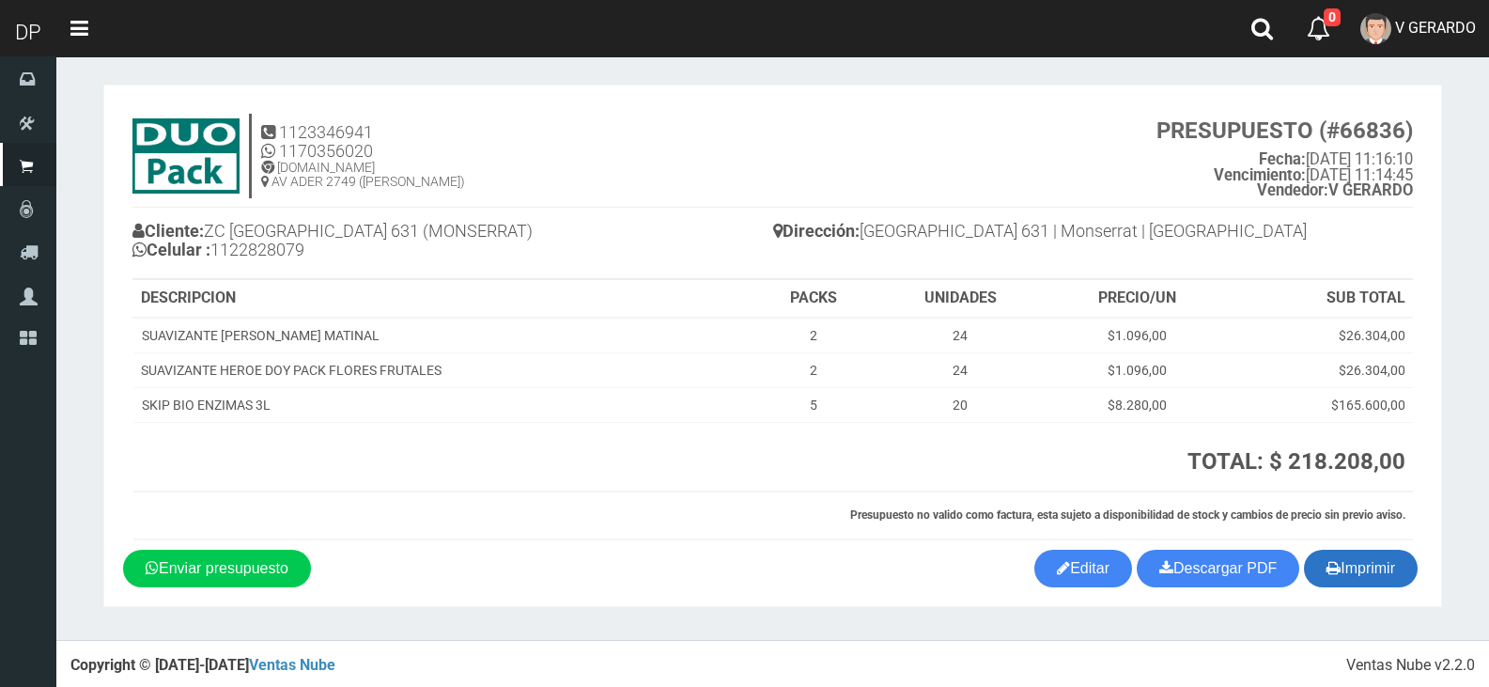
scroll to position [8, 0]
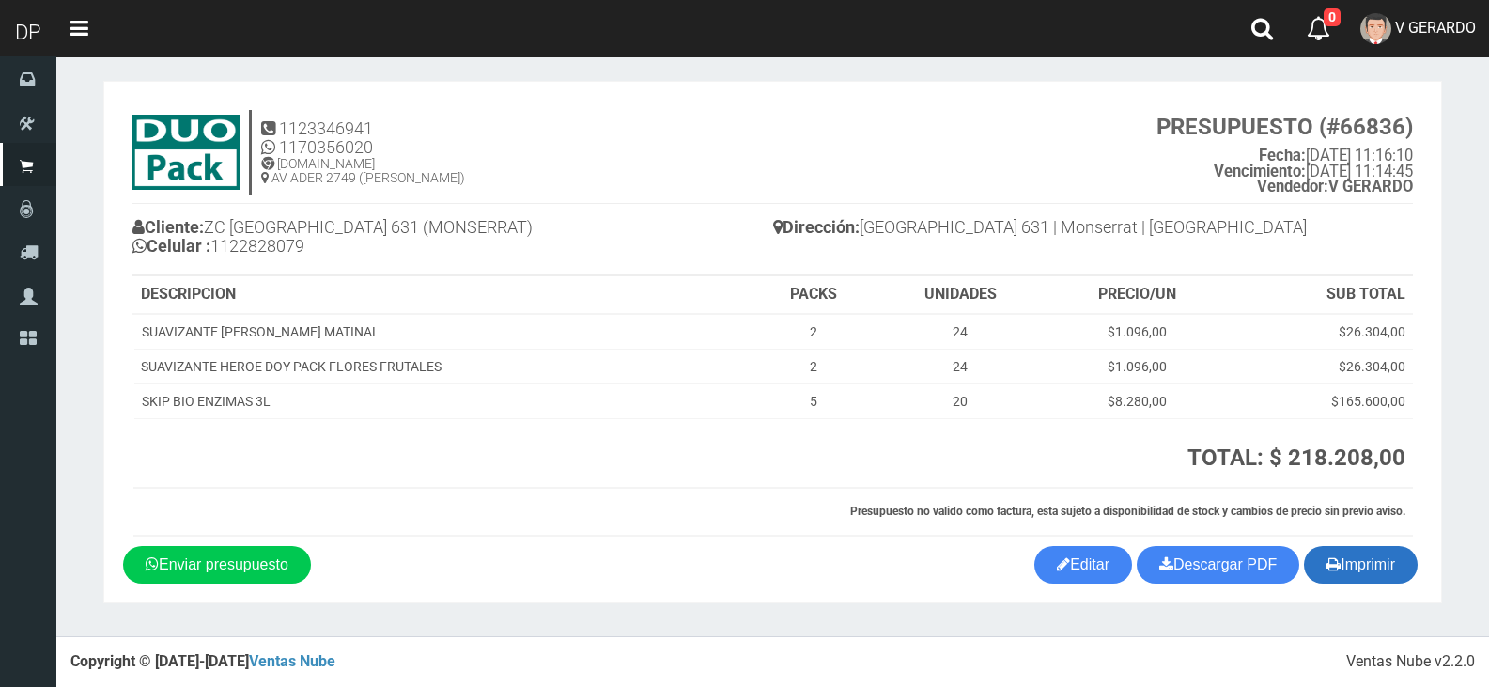
click at [1354, 567] on button "Imprimir" at bounding box center [1361, 565] width 114 height 38
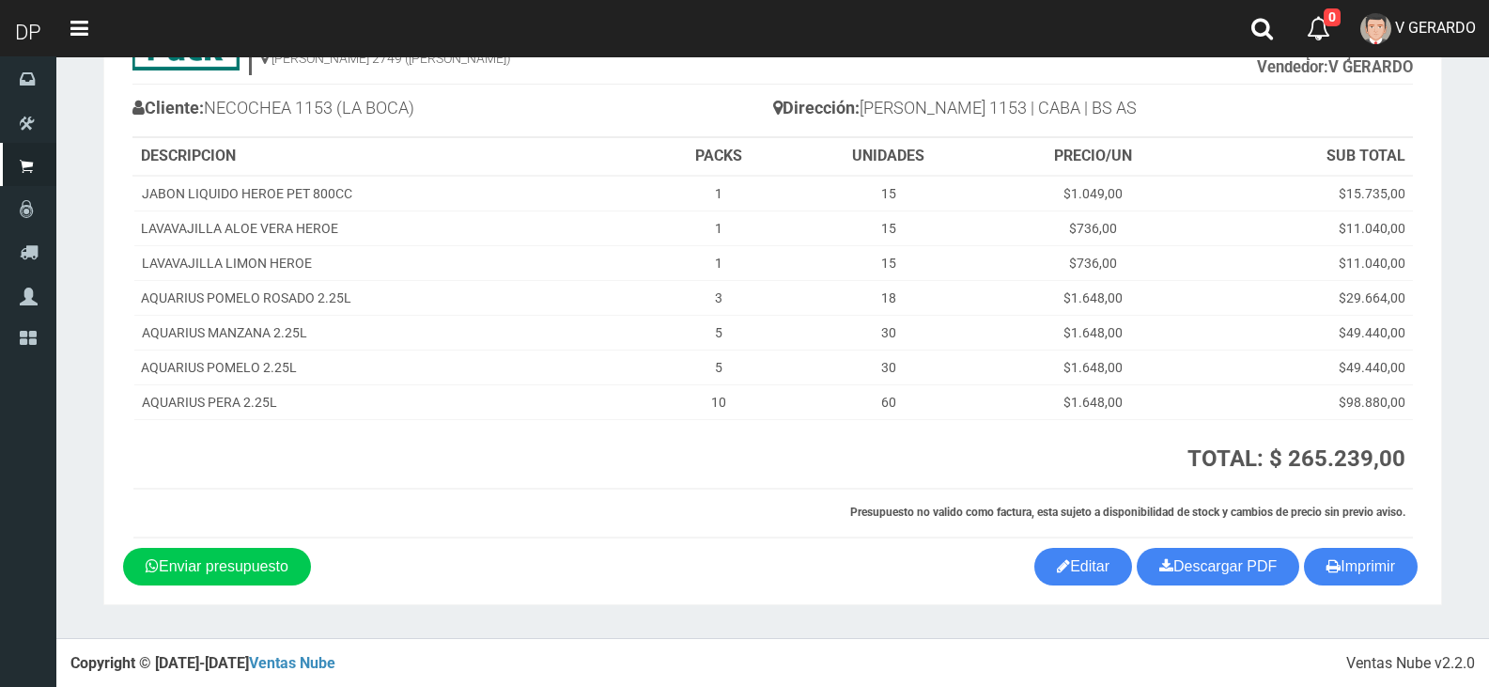
scroll to position [129, 0]
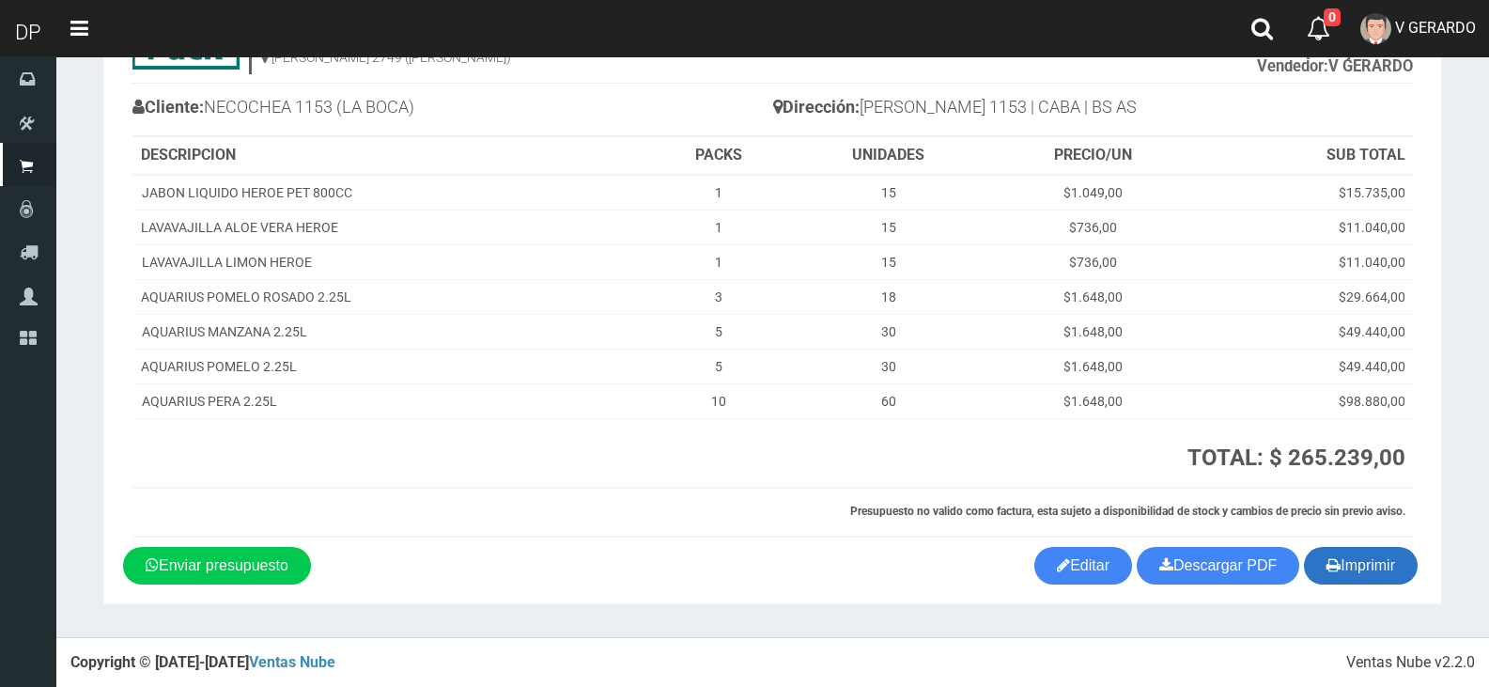
click at [1332, 570] on icon "button" at bounding box center [1333, 564] width 14 height 26
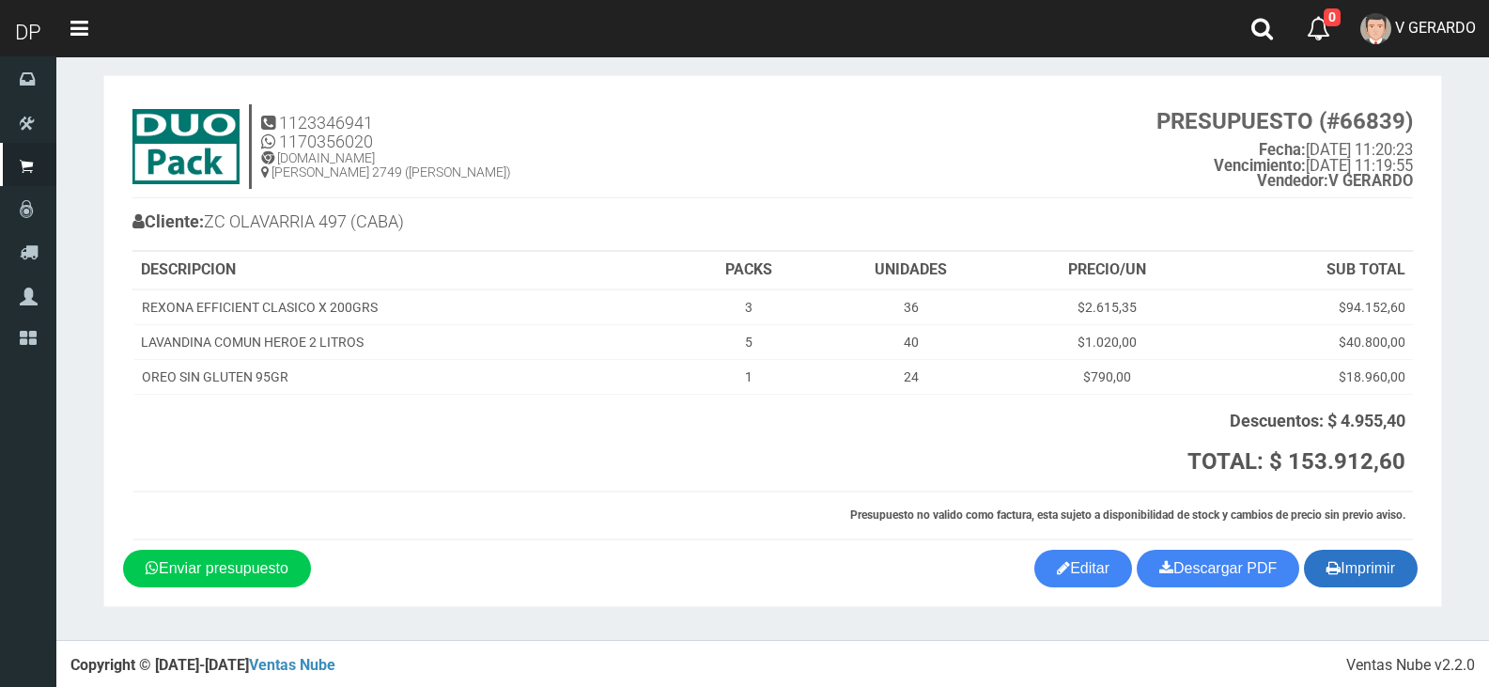
scroll to position [18, 0]
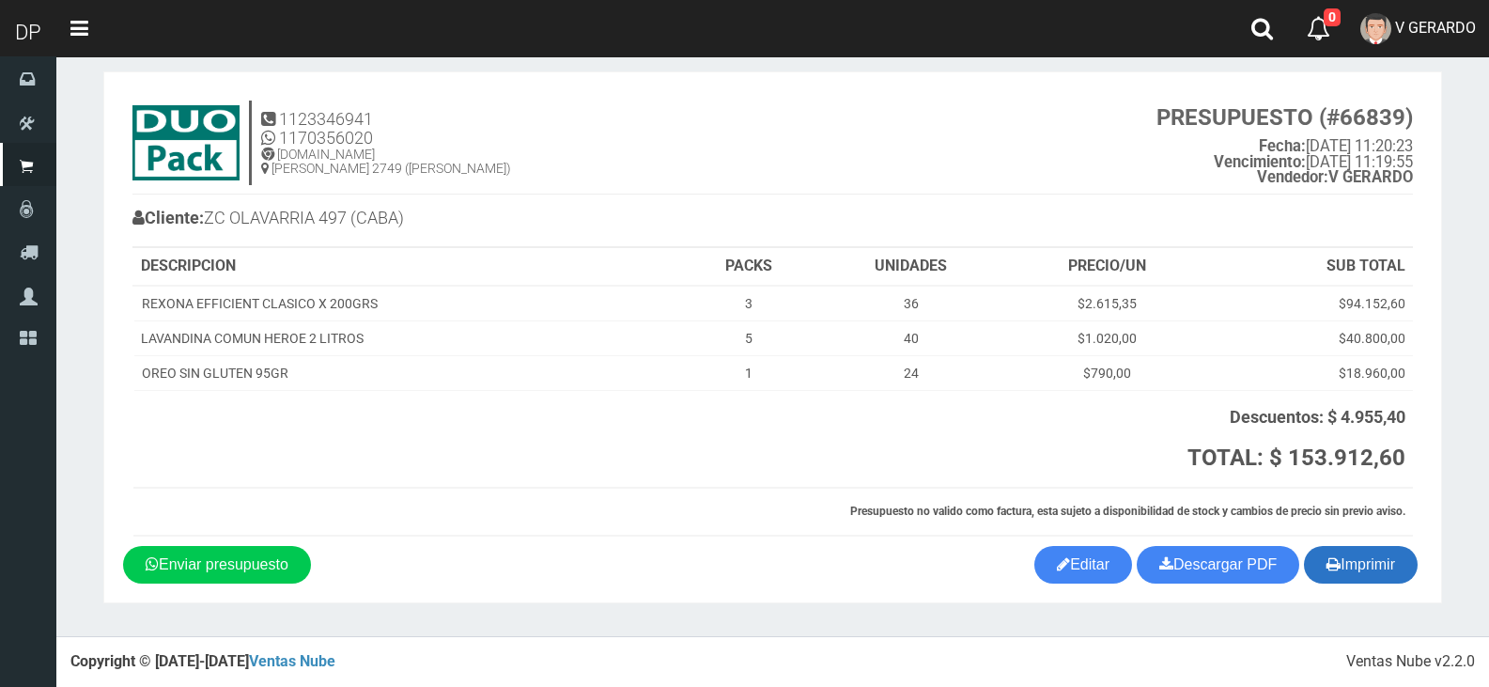
click at [1351, 561] on button "Imprimir" at bounding box center [1361, 565] width 114 height 38
